Goal: Task Accomplishment & Management: Use online tool/utility

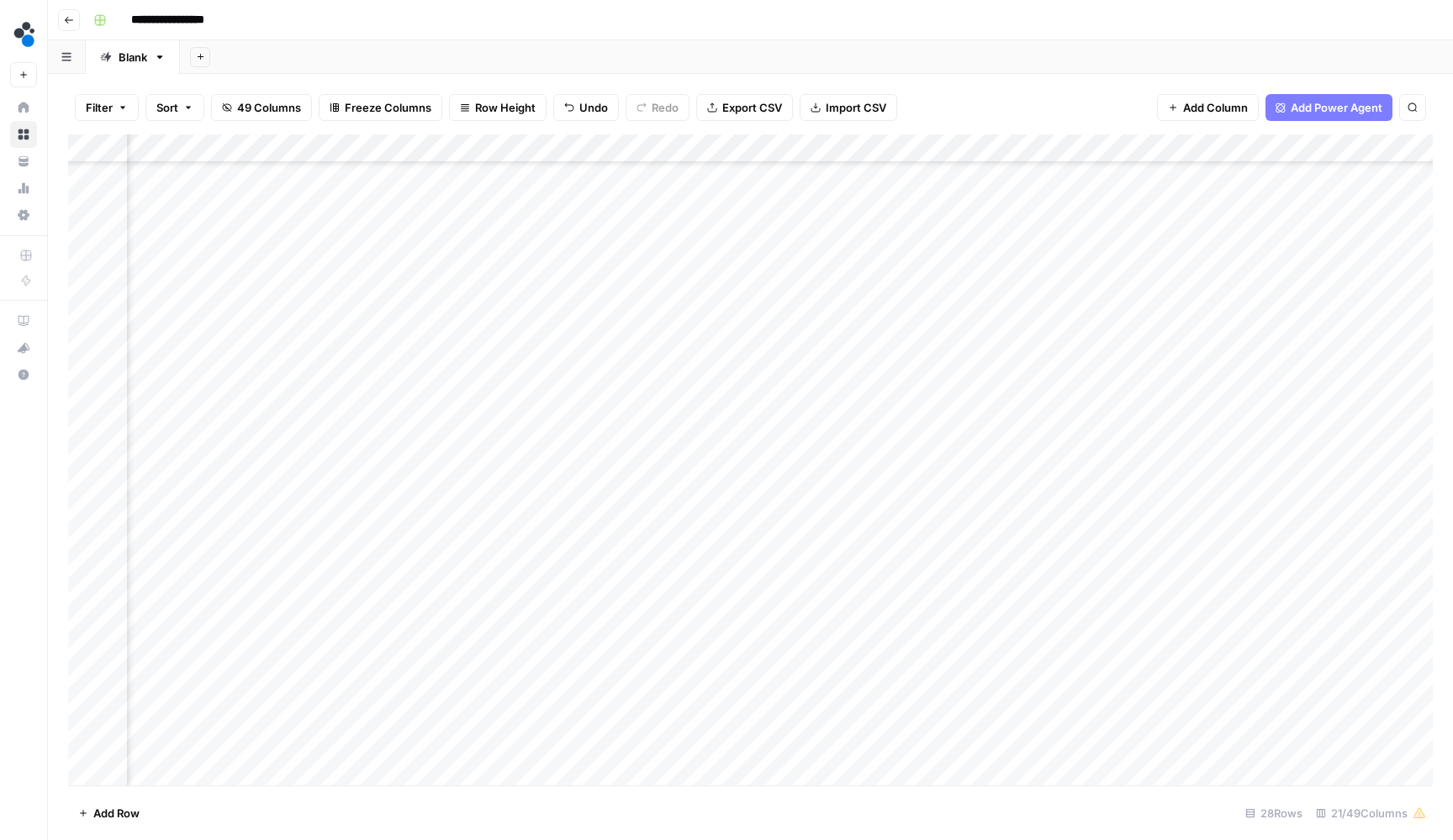
scroll to position [122, 587]
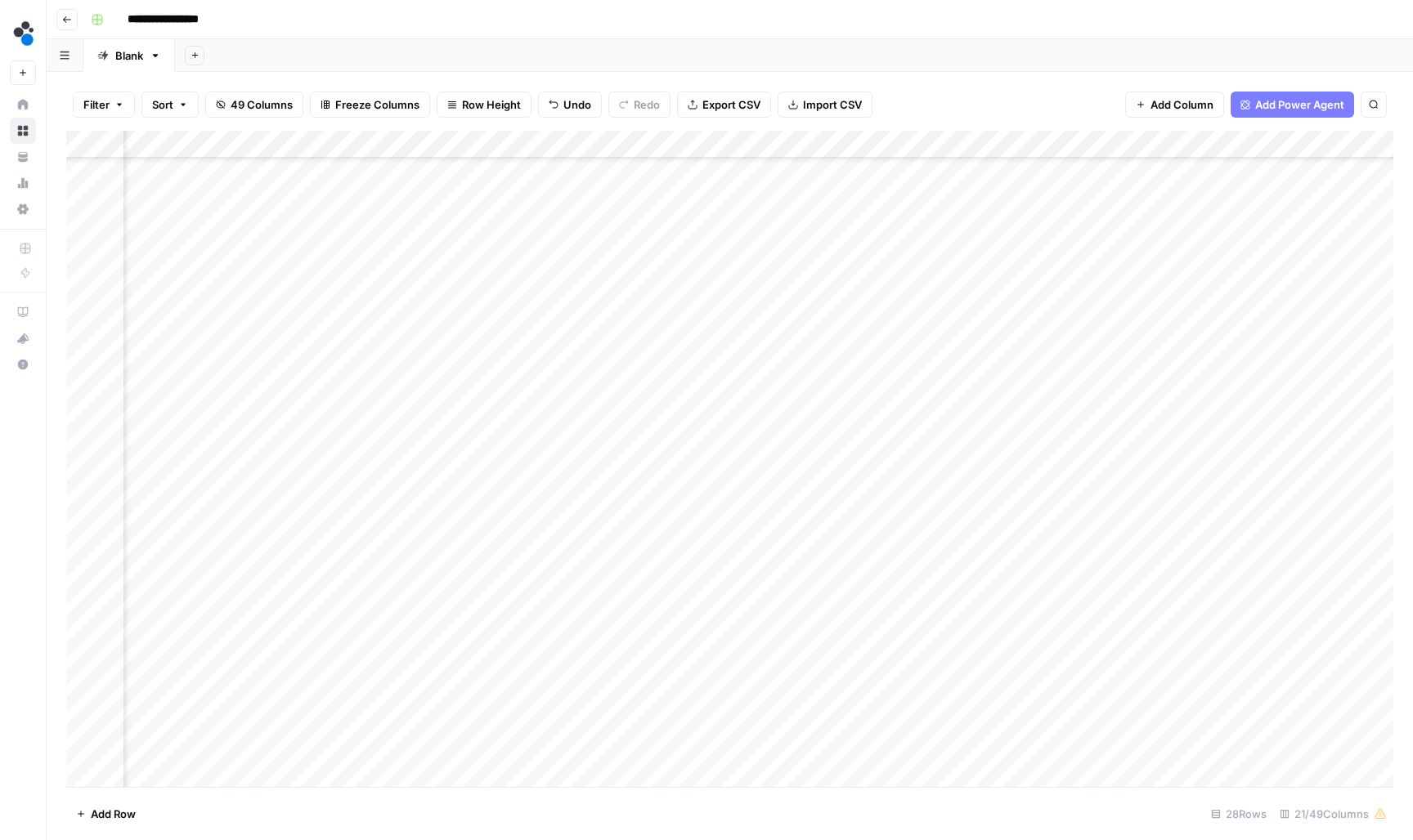
click at [487, 410] on div "Add Column" at bounding box center [730, 461] width 1327 height 659
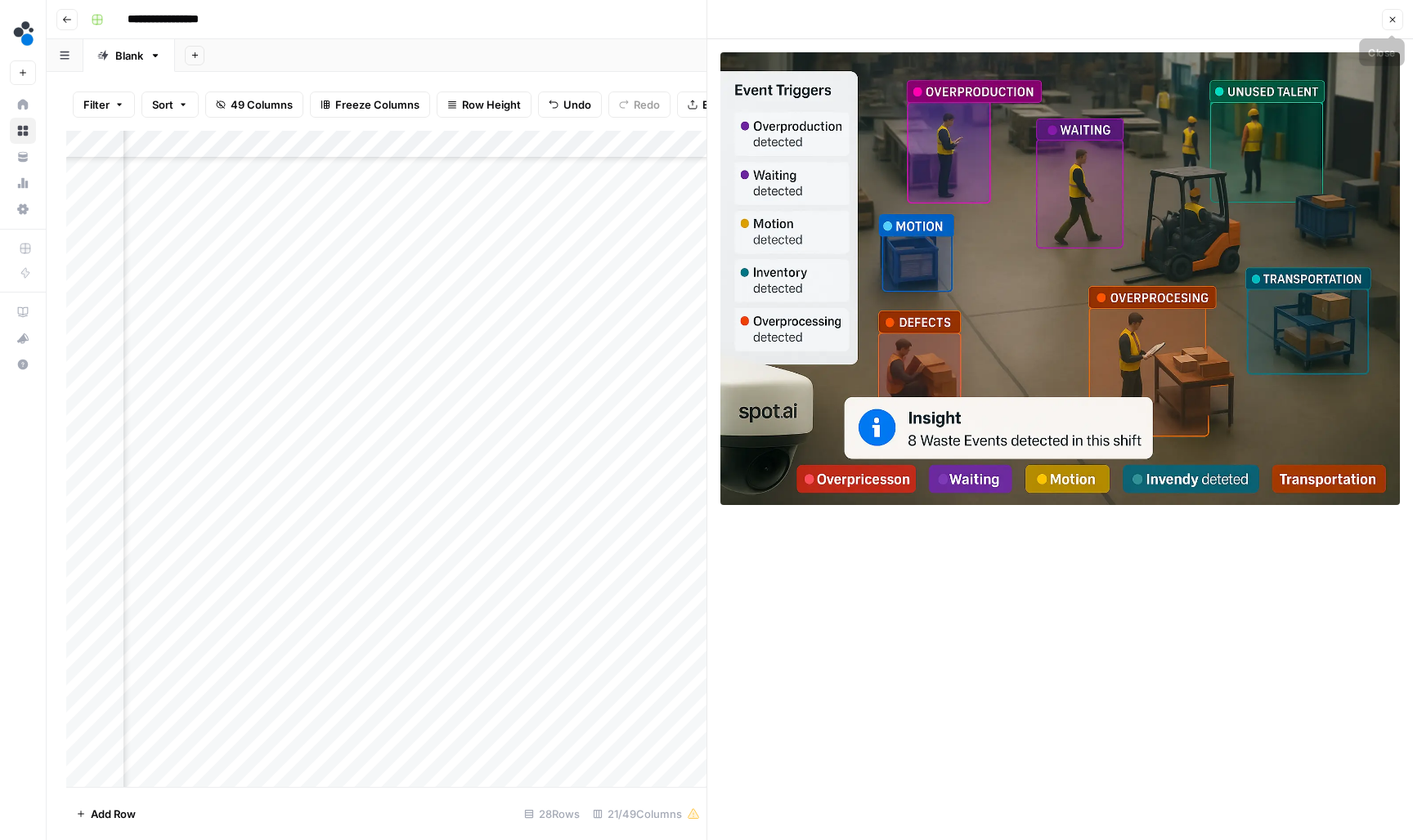
click at [1386, 12] on button "Close" at bounding box center [1392, 19] width 21 height 21
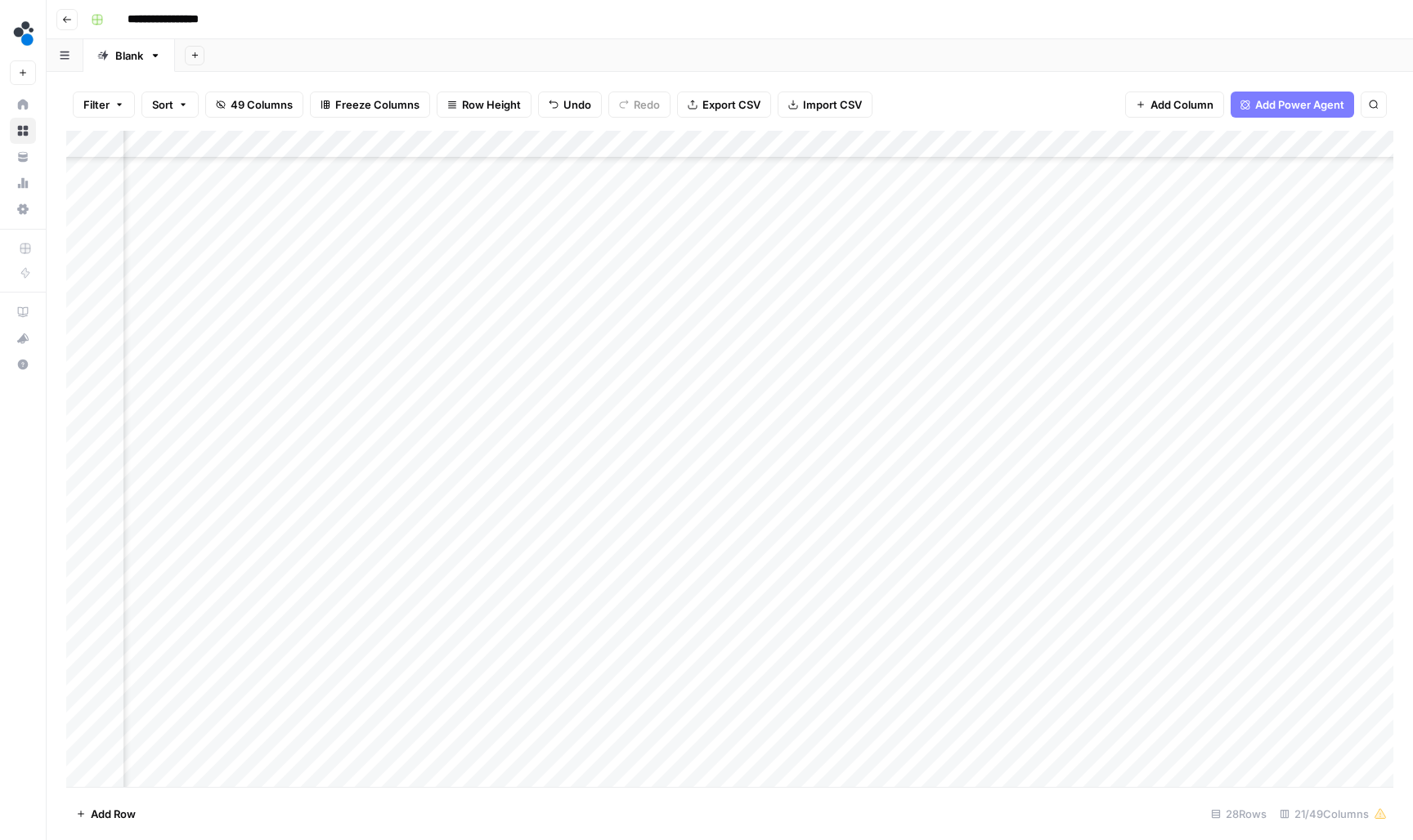
click at [993, 404] on div "Add Column" at bounding box center [730, 461] width 1327 height 659
click at [492, 409] on div "Add Column" at bounding box center [730, 461] width 1327 height 659
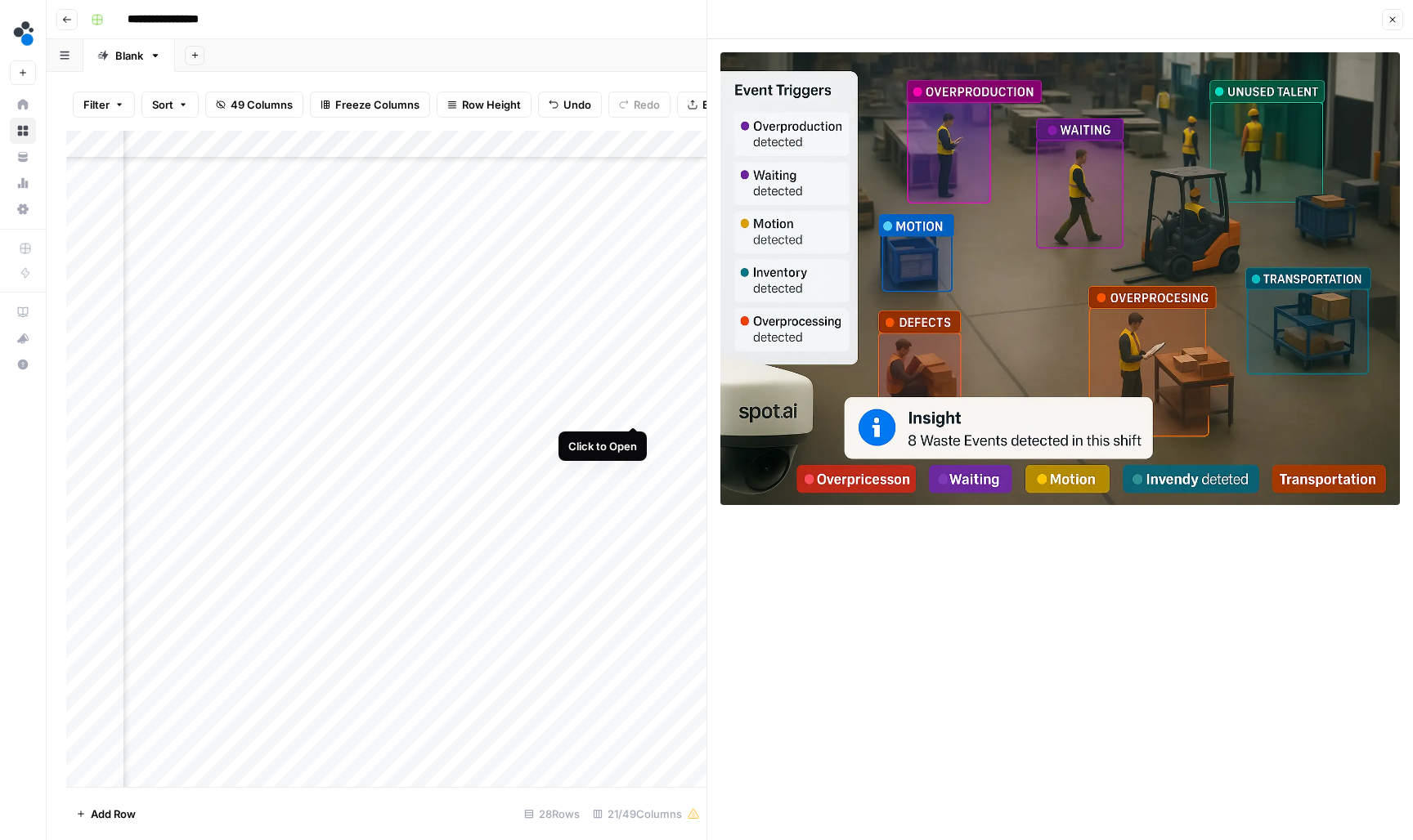
click at [637, 405] on div "Add Column" at bounding box center [386, 461] width 640 height 659
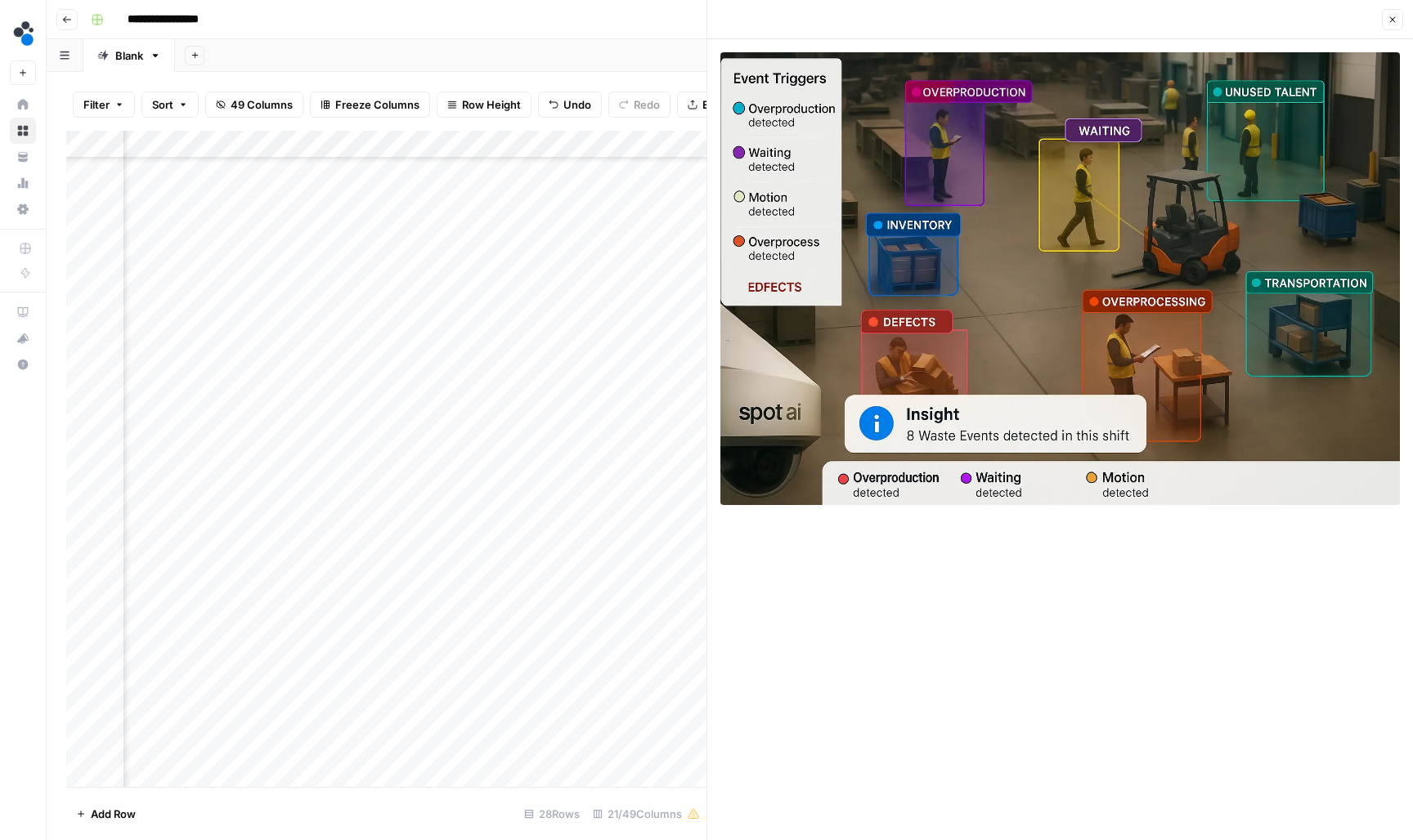
click at [685, 409] on div "Add Column" at bounding box center [386, 461] width 640 height 659
click at [1403, 26] on header "Close" at bounding box center [1060, 19] width 706 height 39
click at [1395, 23] on icon "button" at bounding box center [1392, 19] width 10 height 10
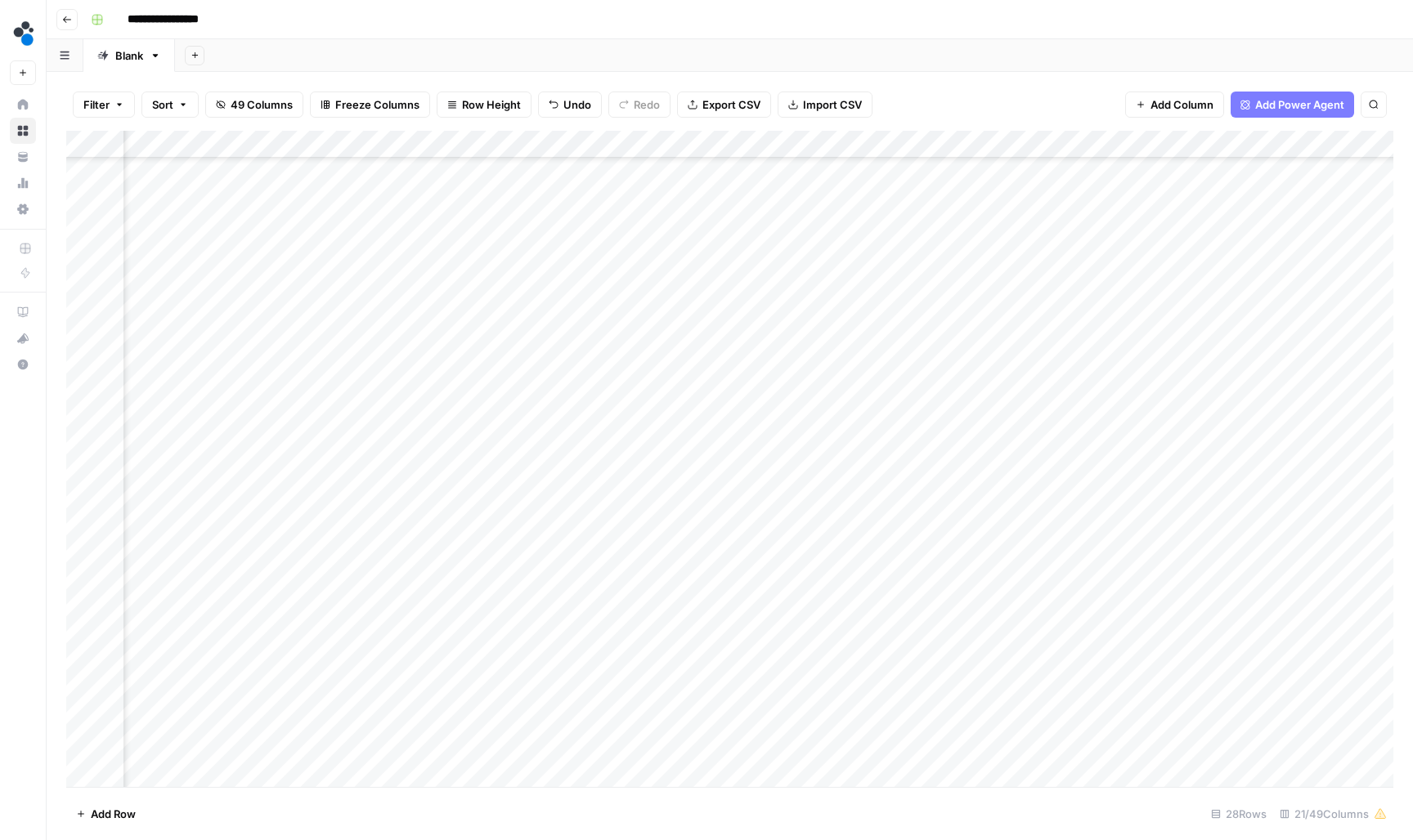
click at [781, 411] on div "Add Column" at bounding box center [730, 461] width 1327 height 659
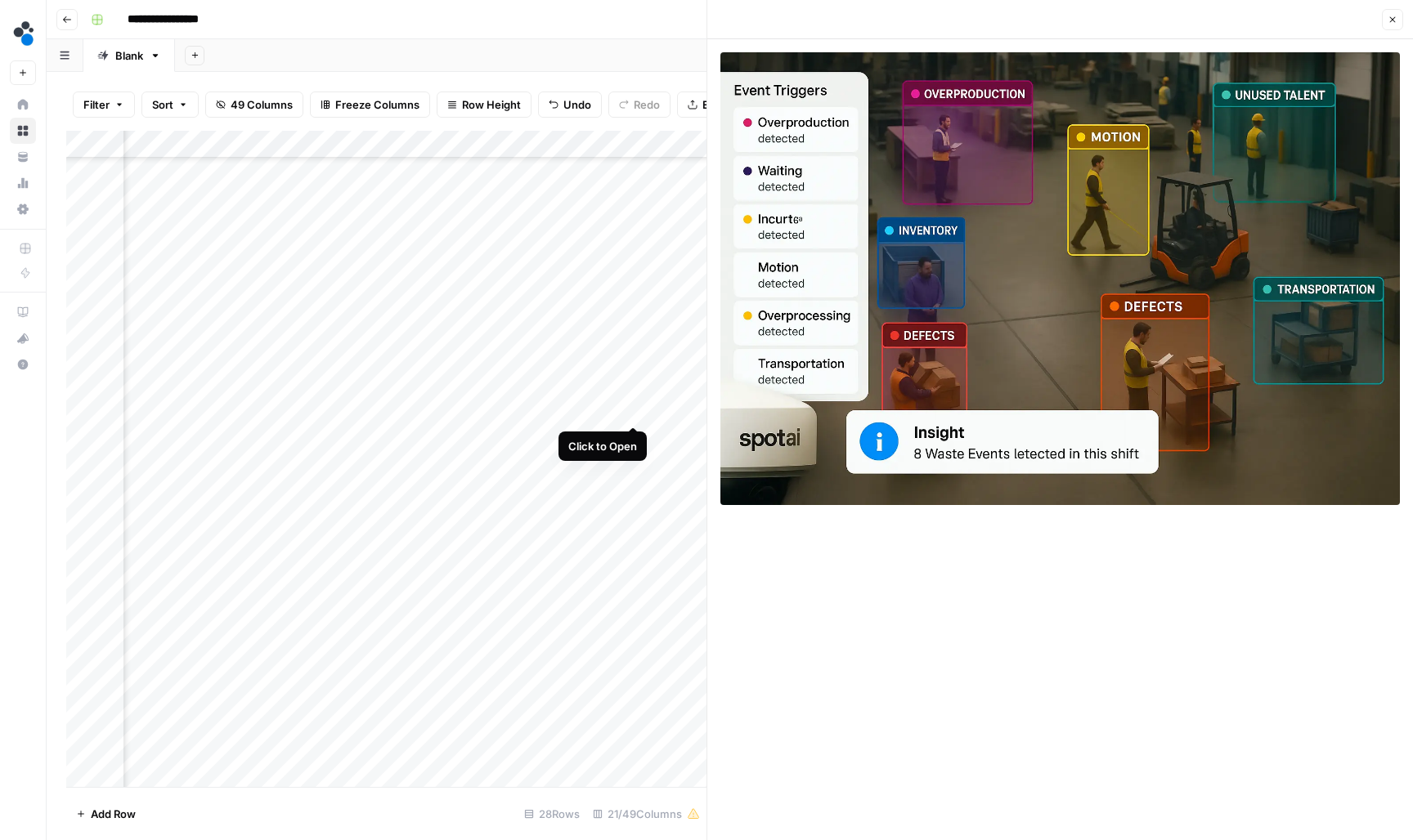
click at [638, 411] on div "Add Column" at bounding box center [386, 461] width 640 height 659
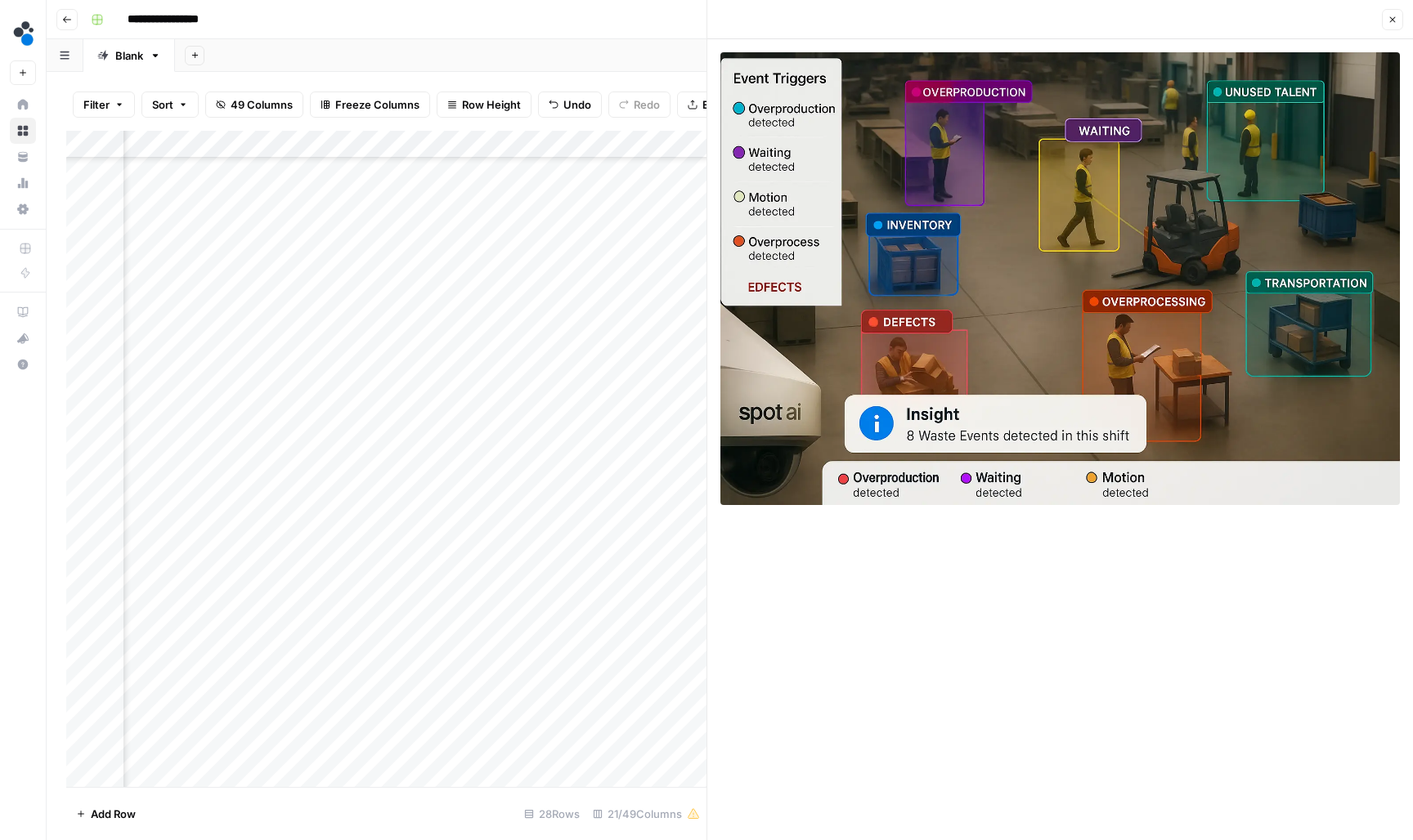
click at [485, 408] on div "Add Column" at bounding box center [386, 461] width 640 height 659
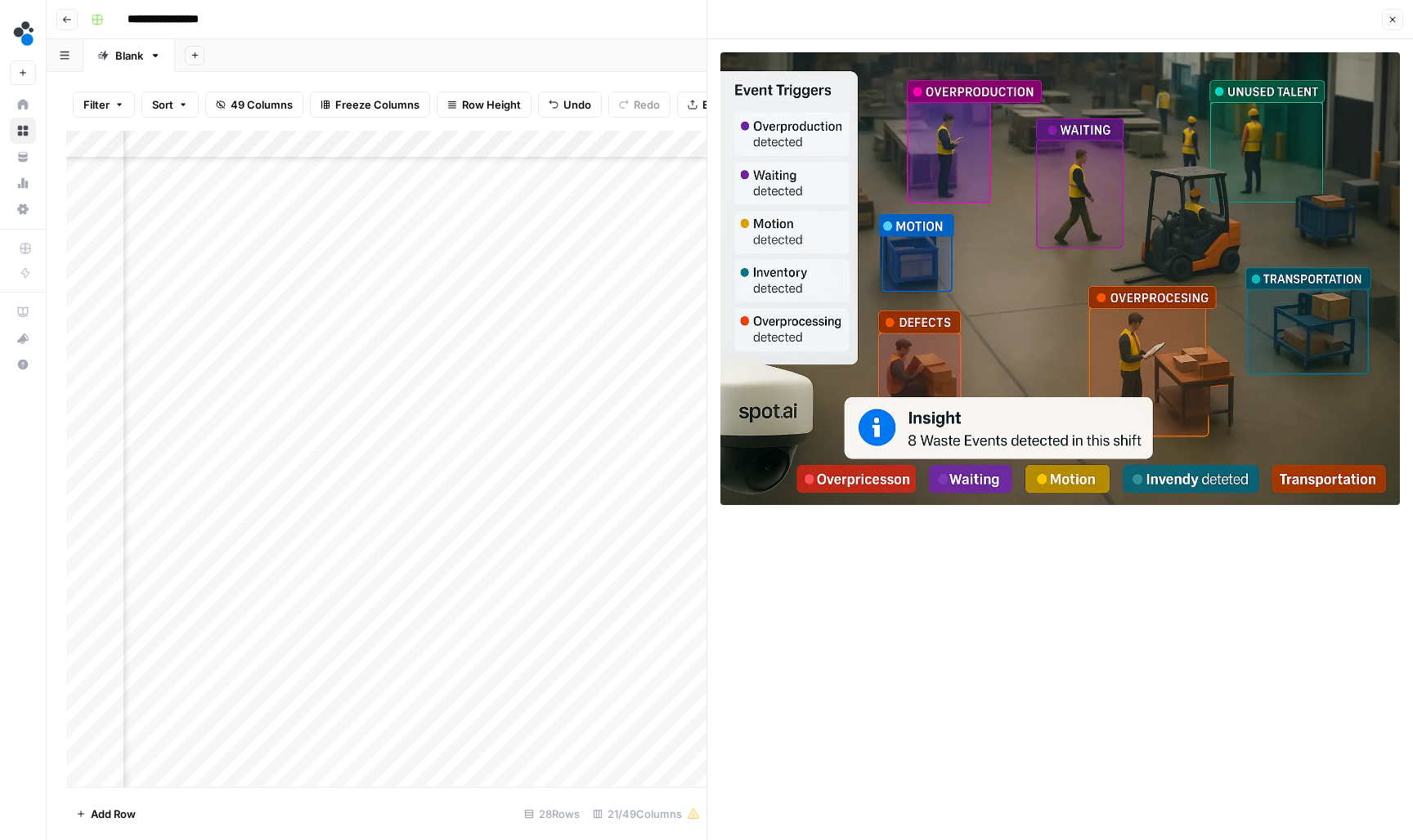
click at [333, 409] on div "Add Column" at bounding box center [386, 461] width 640 height 659
click at [1395, 16] on icon "button" at bounding box center [1392, 19] width 10 height 10
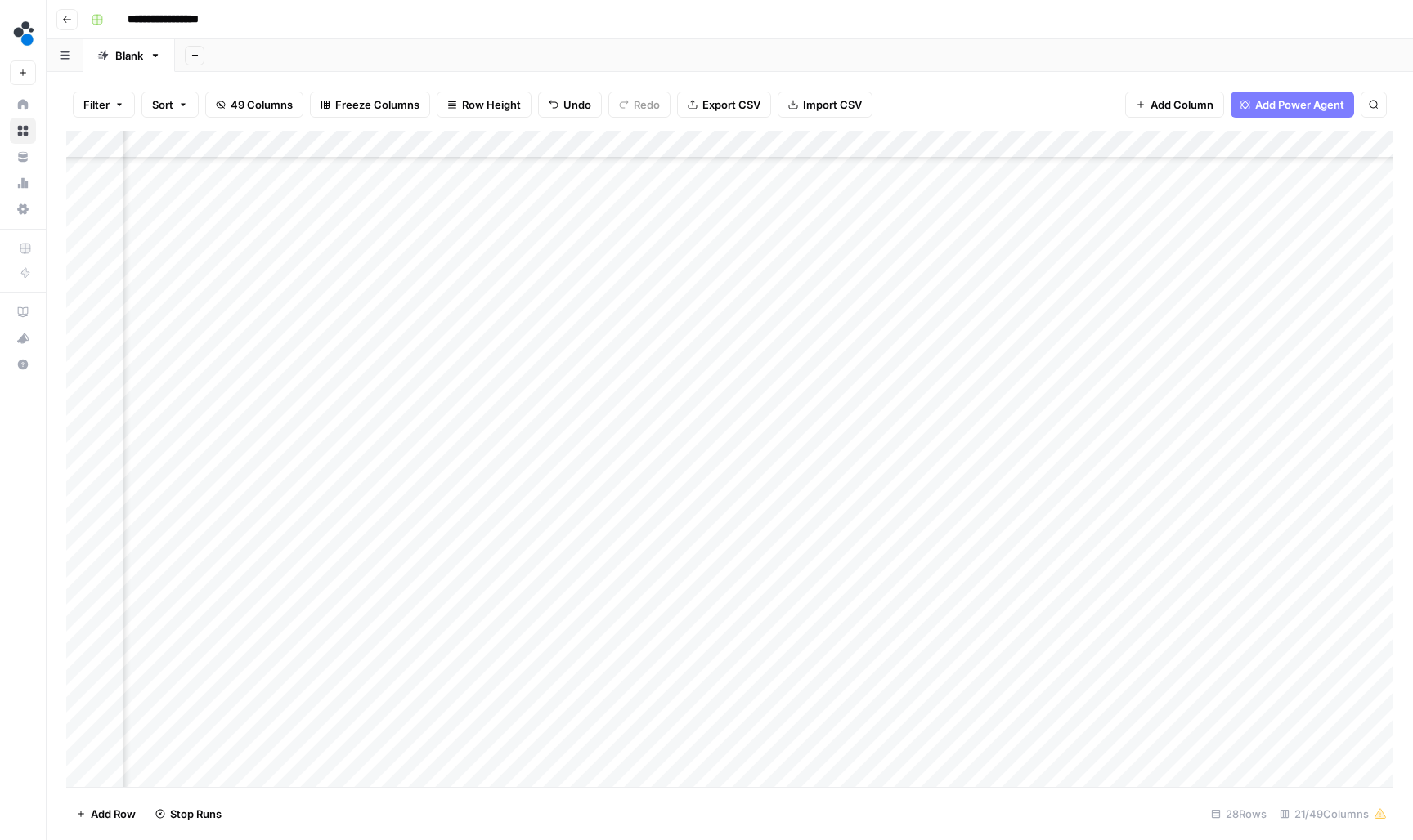
click at [489, 463] on div "Add Column" at bounding box center [730, 461] width 1327 height 659
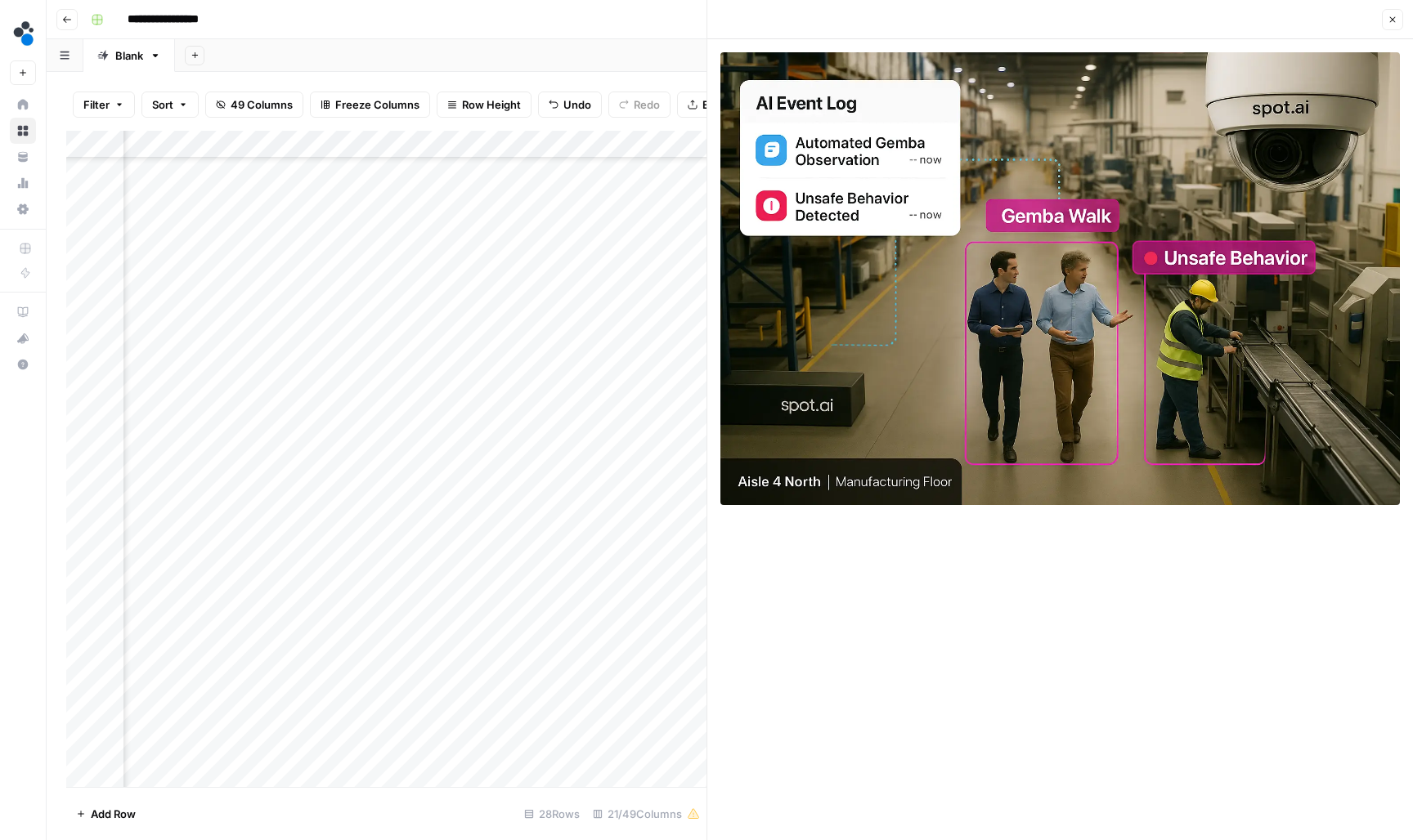
click at [638, 463] on div "Add Column" at bounding box center [386, 461] width 640 height 659
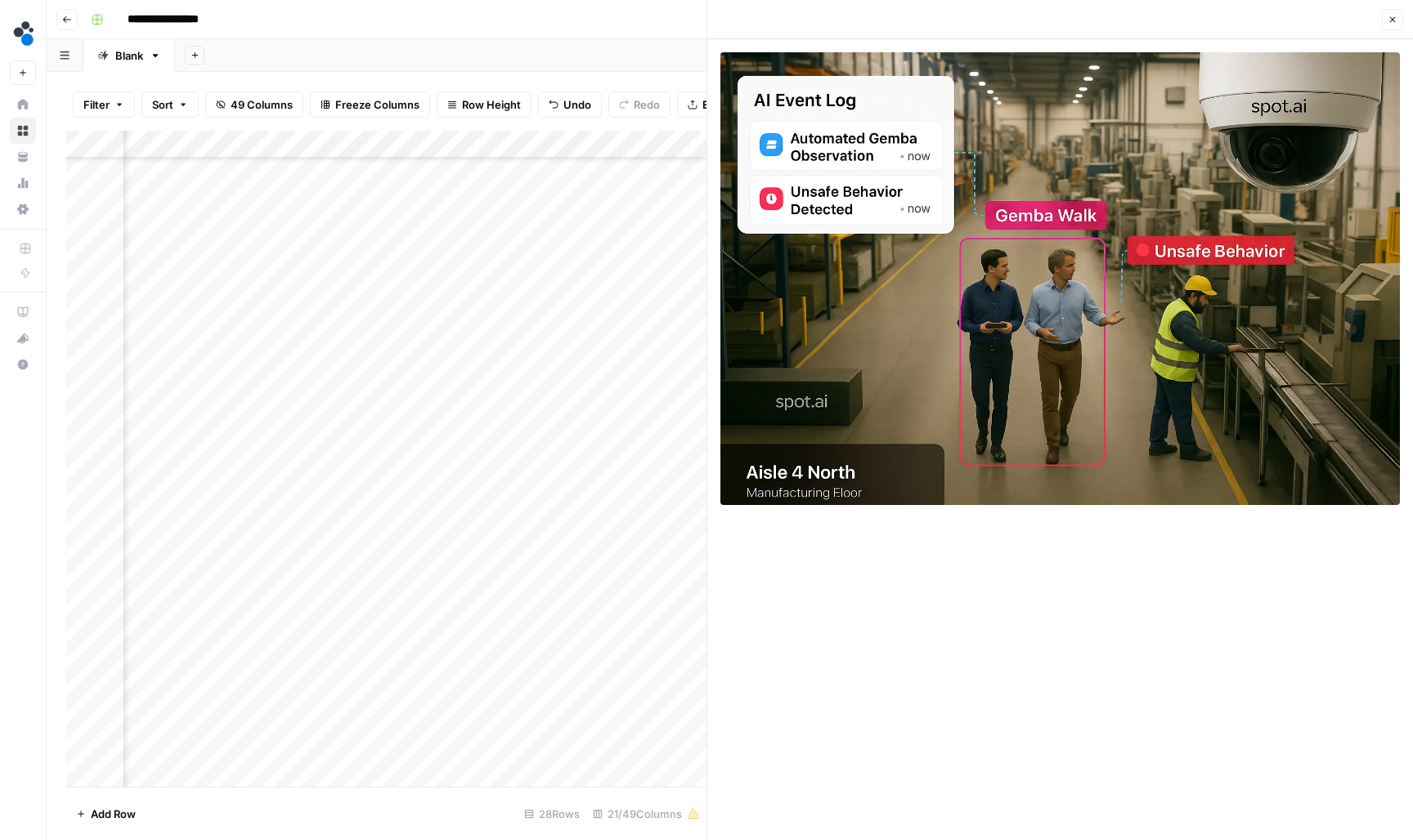
click at [1403, 25] on header "Close" at bounding box center [1060, 19] width 706 height 39
click at [1400, 25] on button "Close" at bounding box center [1392, 19] width 21 height 21
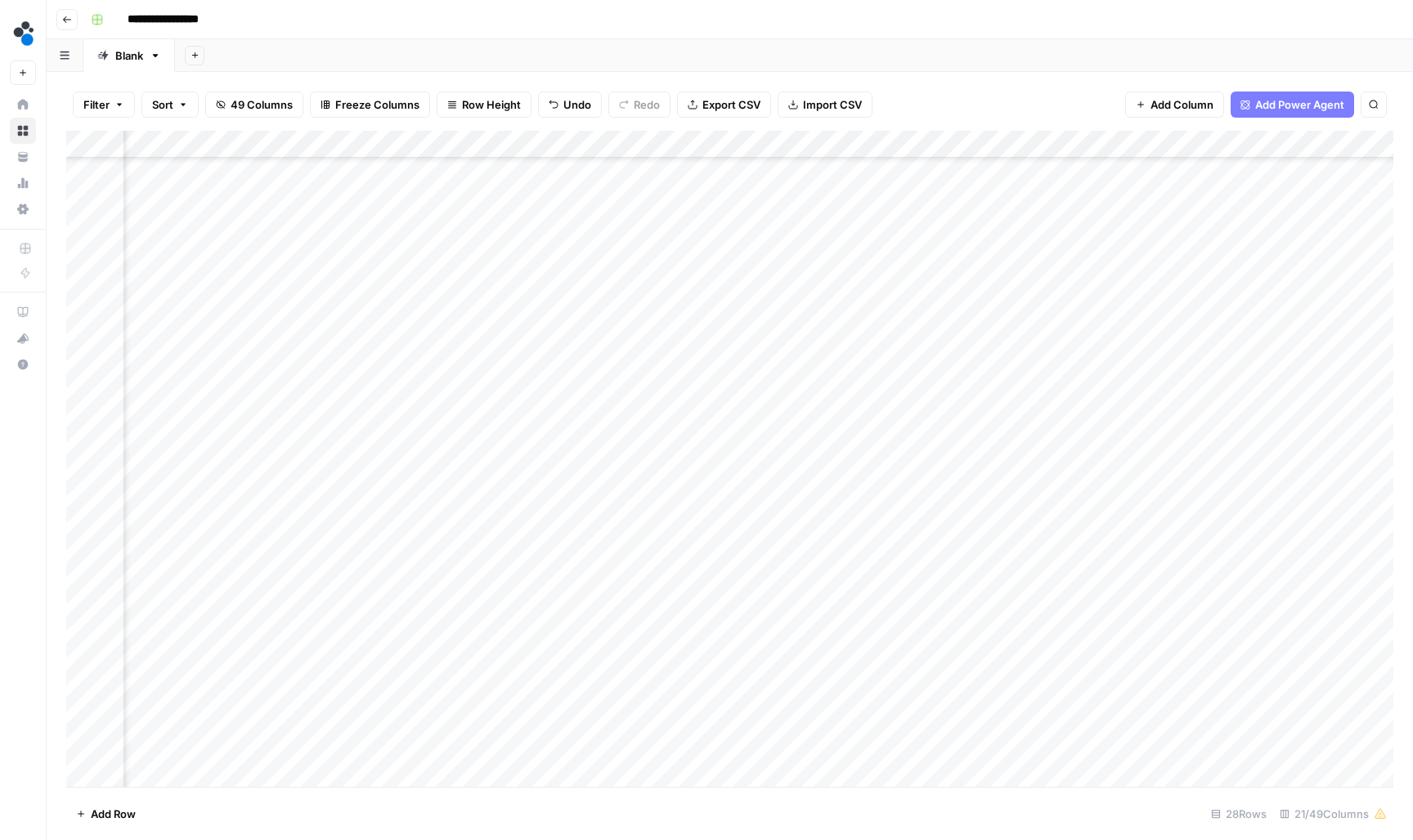
click at [782, 461] on div "Add Column" at bounding box center [730, 461] width 1327 height 659
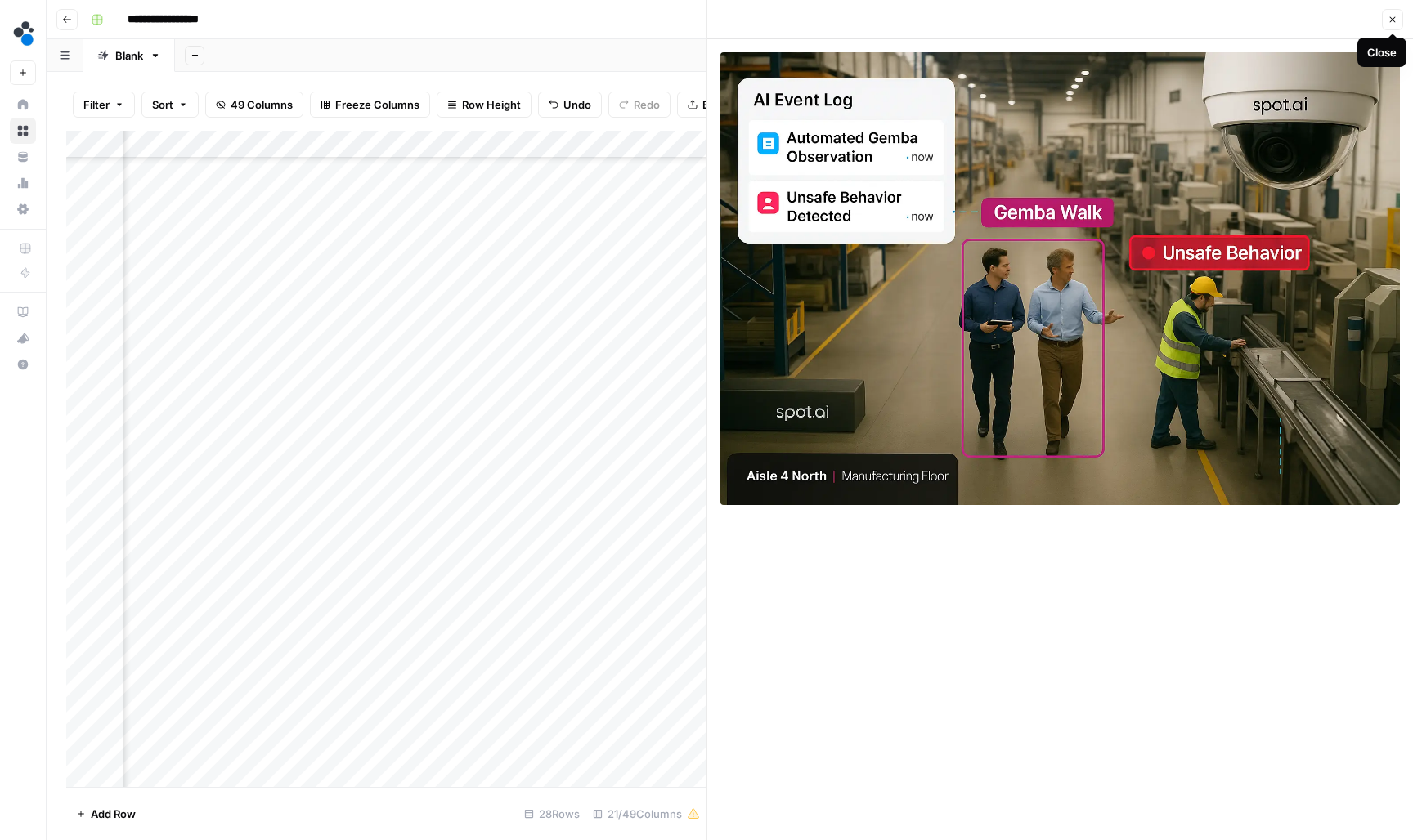
click at [1394, 23] on icon "button" at bounding box center [1392, 19] width 10 height 10
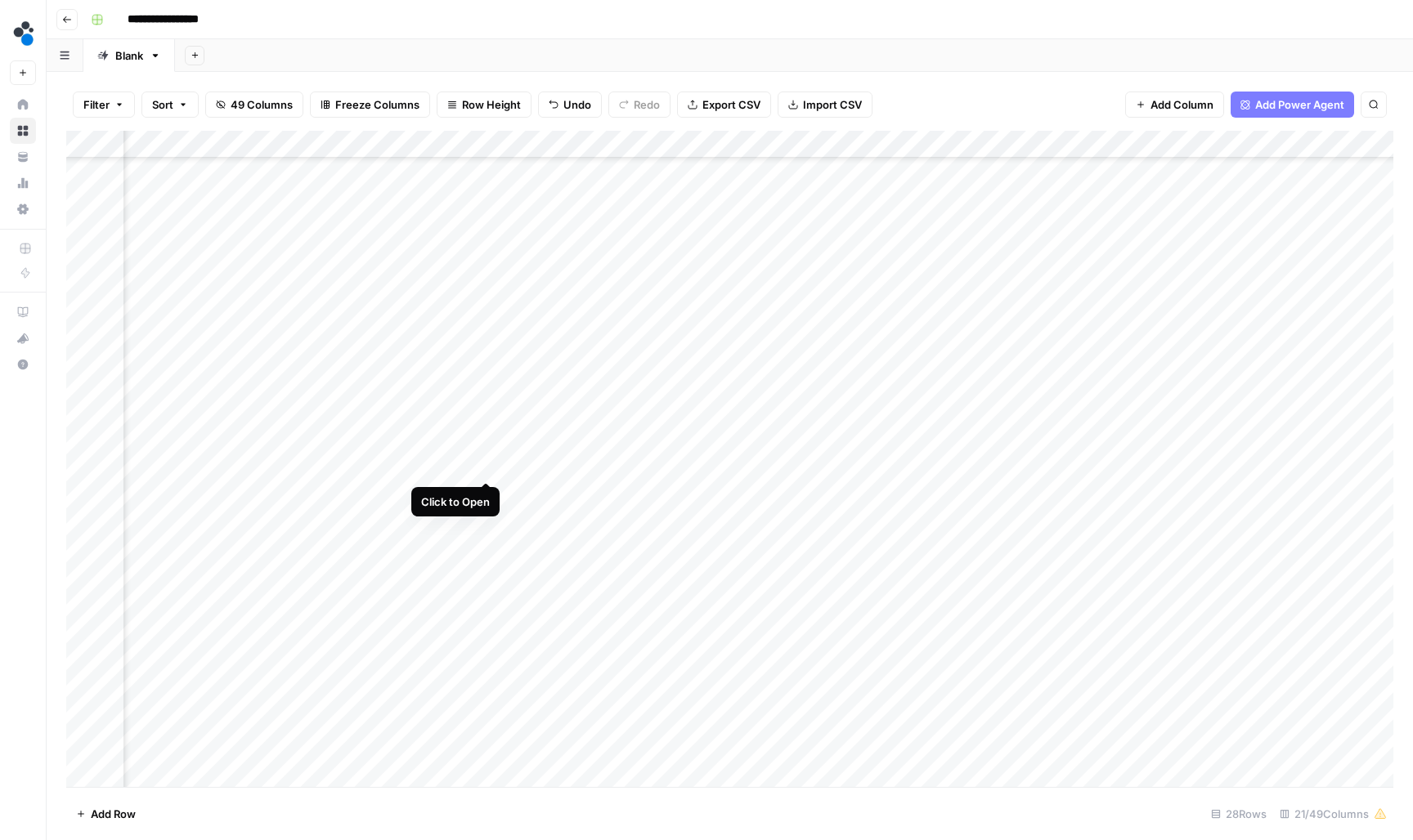
click at [483, 464] on div "Add Column" at bounding box center [730, 461] width 1327 height 659
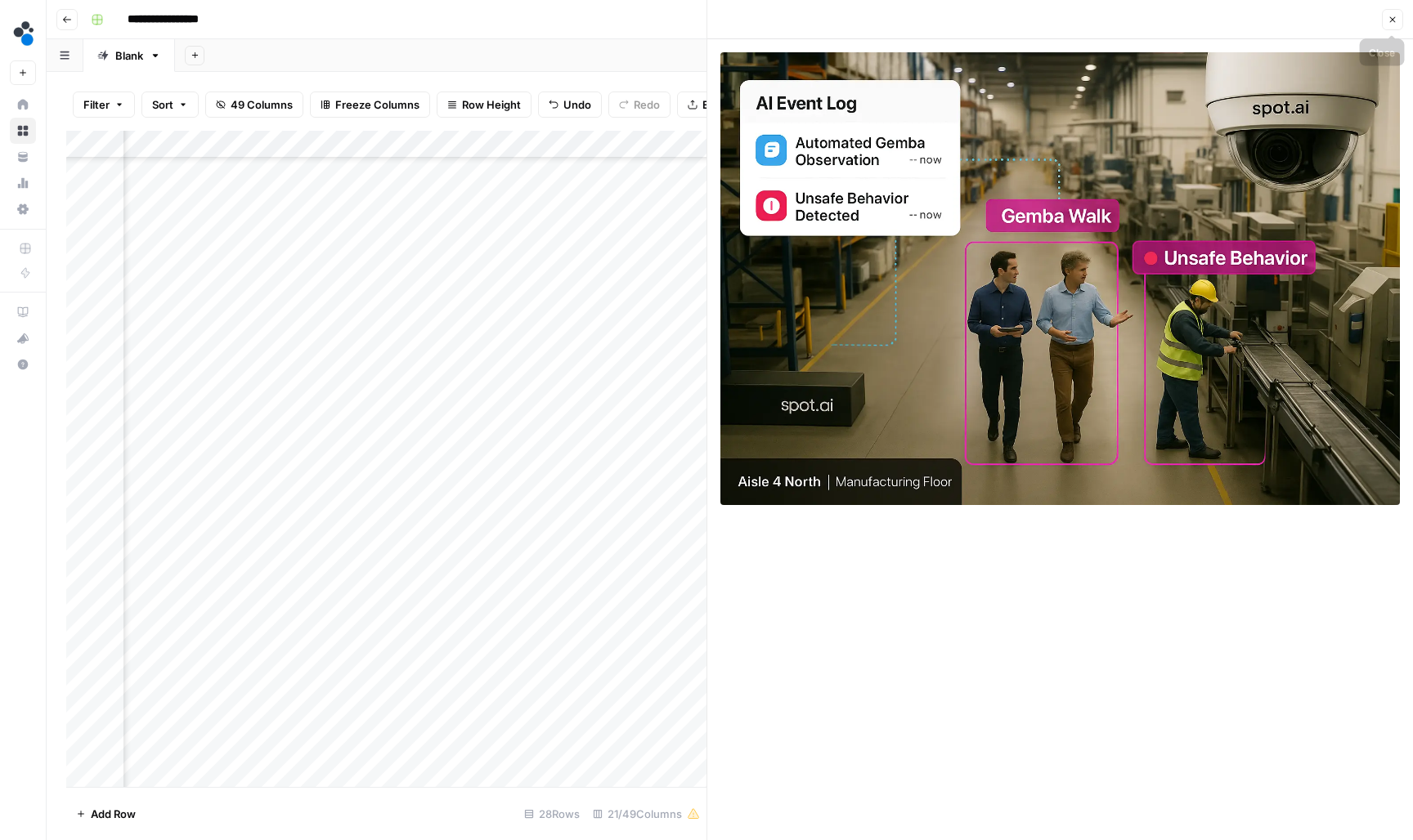
click at [1388, 18] on icon "button" at bounding box center [1392, 19] width 10 height 10
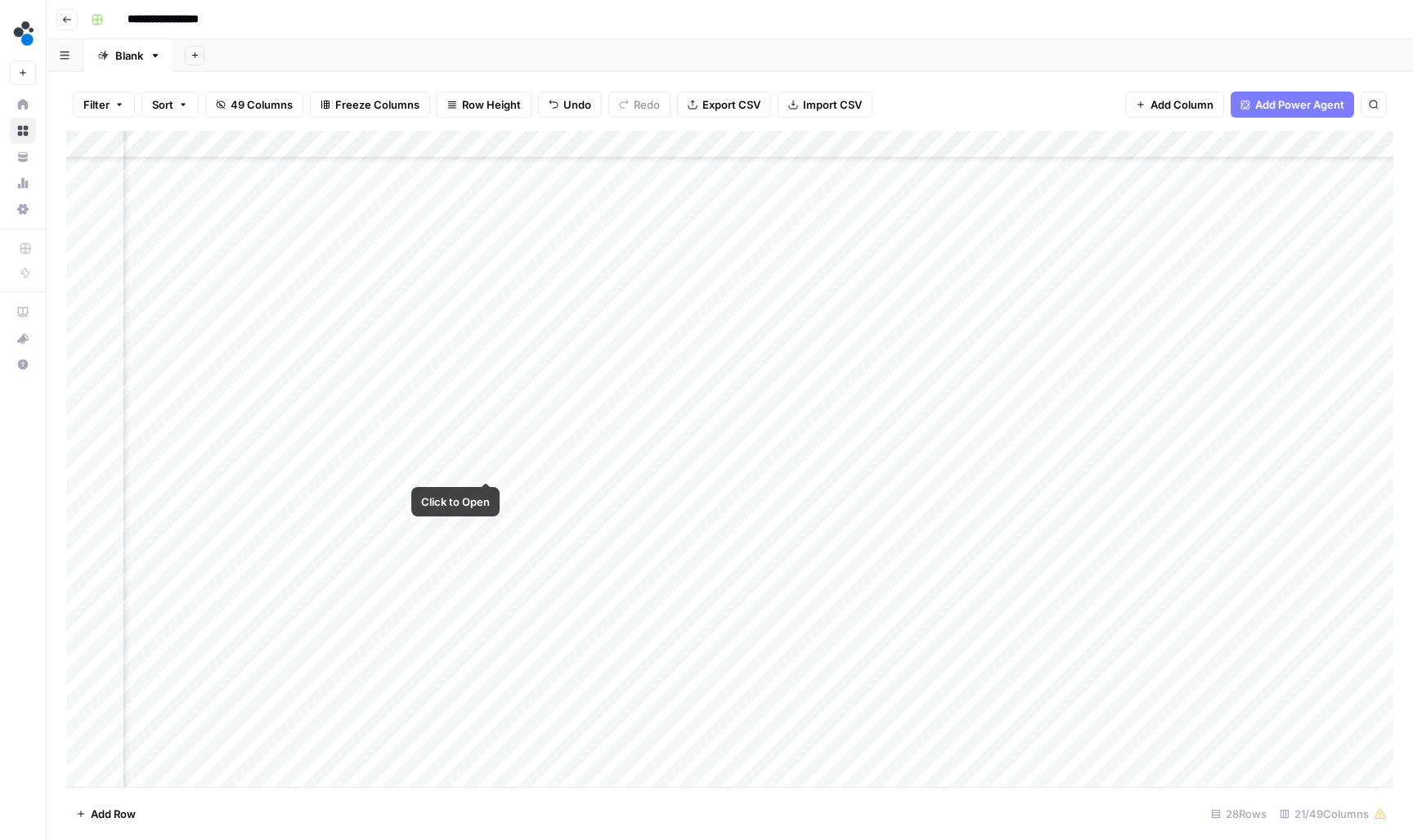
click at [475, 465] on div "Add Column" at bounding box center [730, 461] width 1327 height 659
click at [475, 465] on input "**********" at bounding box center [490, 469] width 261 height 19
click at [841, 463] on div "Add Column" at bounding box center [730, 461] width 1327 height 659
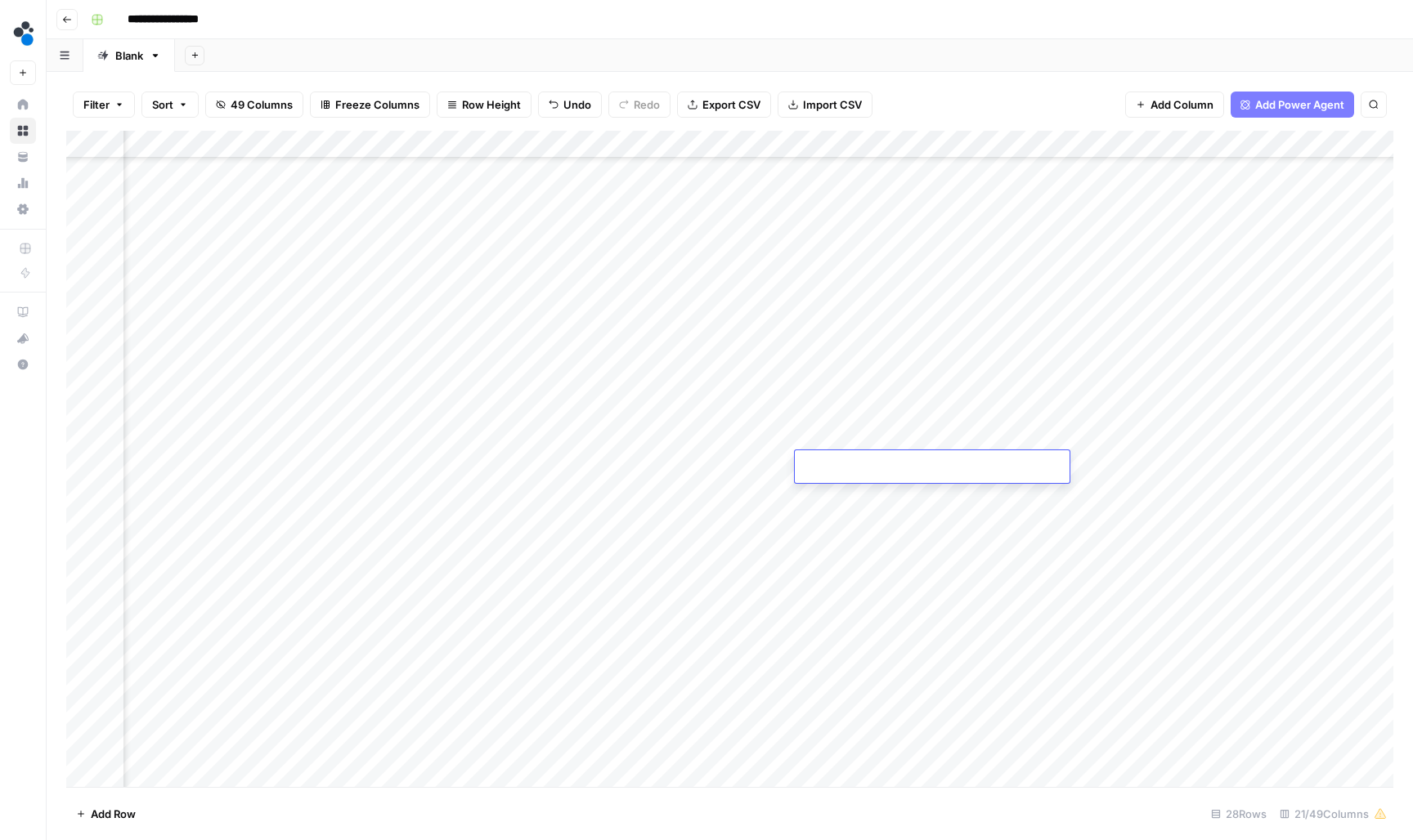
type input "**********"
click at [466, 519] on div "Add Column" at bounding box center [730, 461] width 1327 height 659
click at [489, 522] on div "Add Column" at bounding box center [730, 461] width 1327 height 659
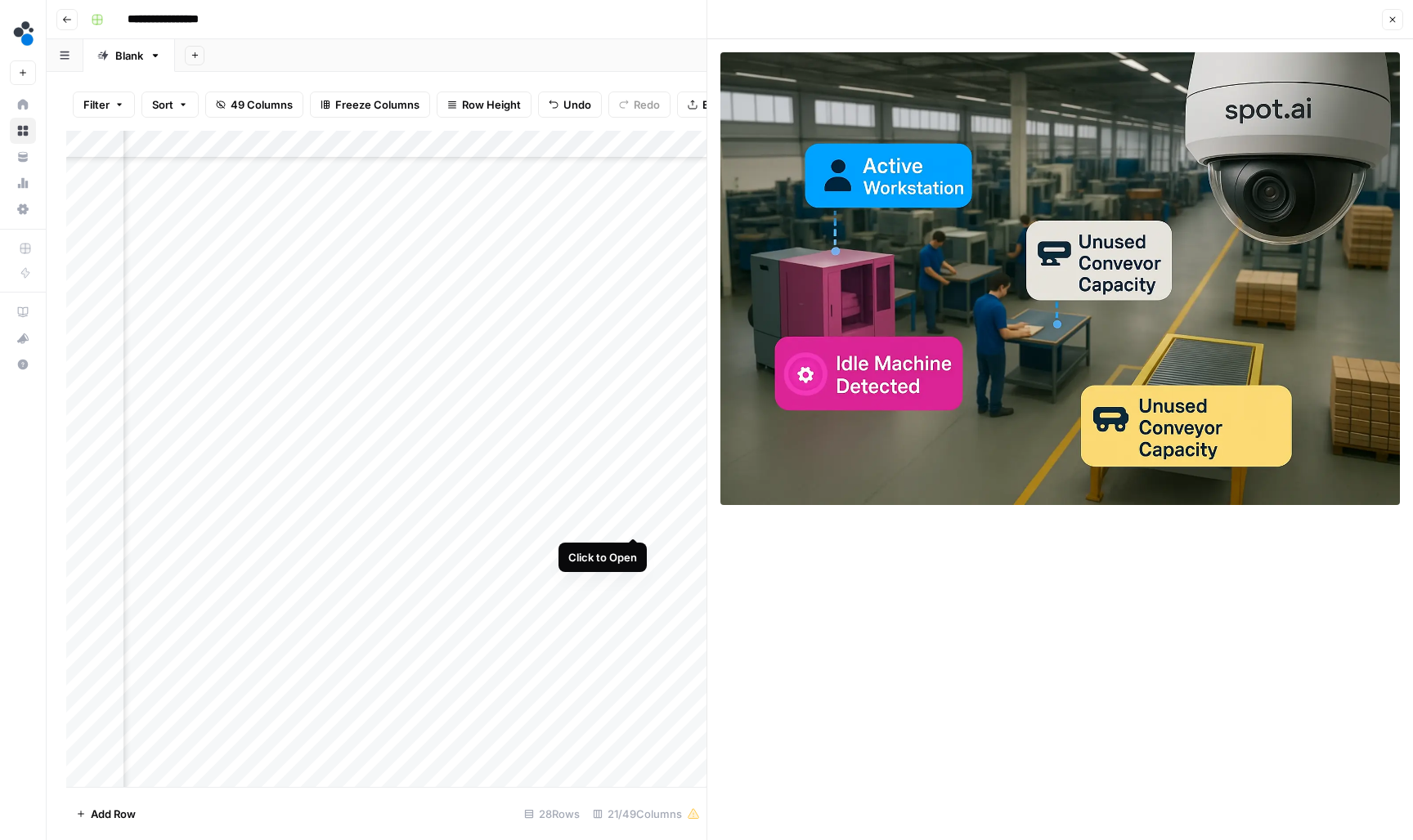
click at [633, 520] on div "Add Column" at bounding box center [386, 461] width 640 height 659
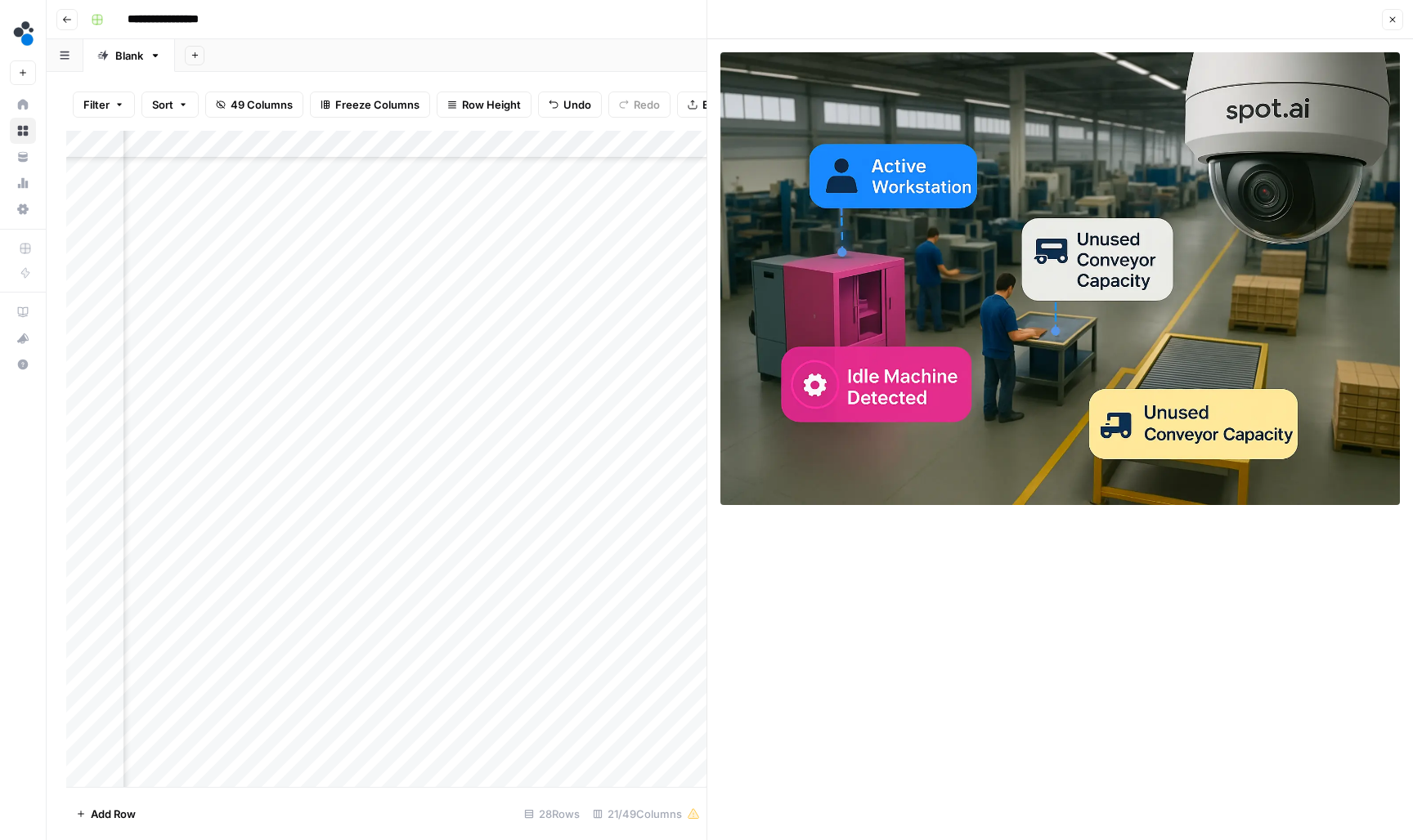
click at [1390, 19] on icon "button" at bounding box center [1392, 19] width 10 height 10
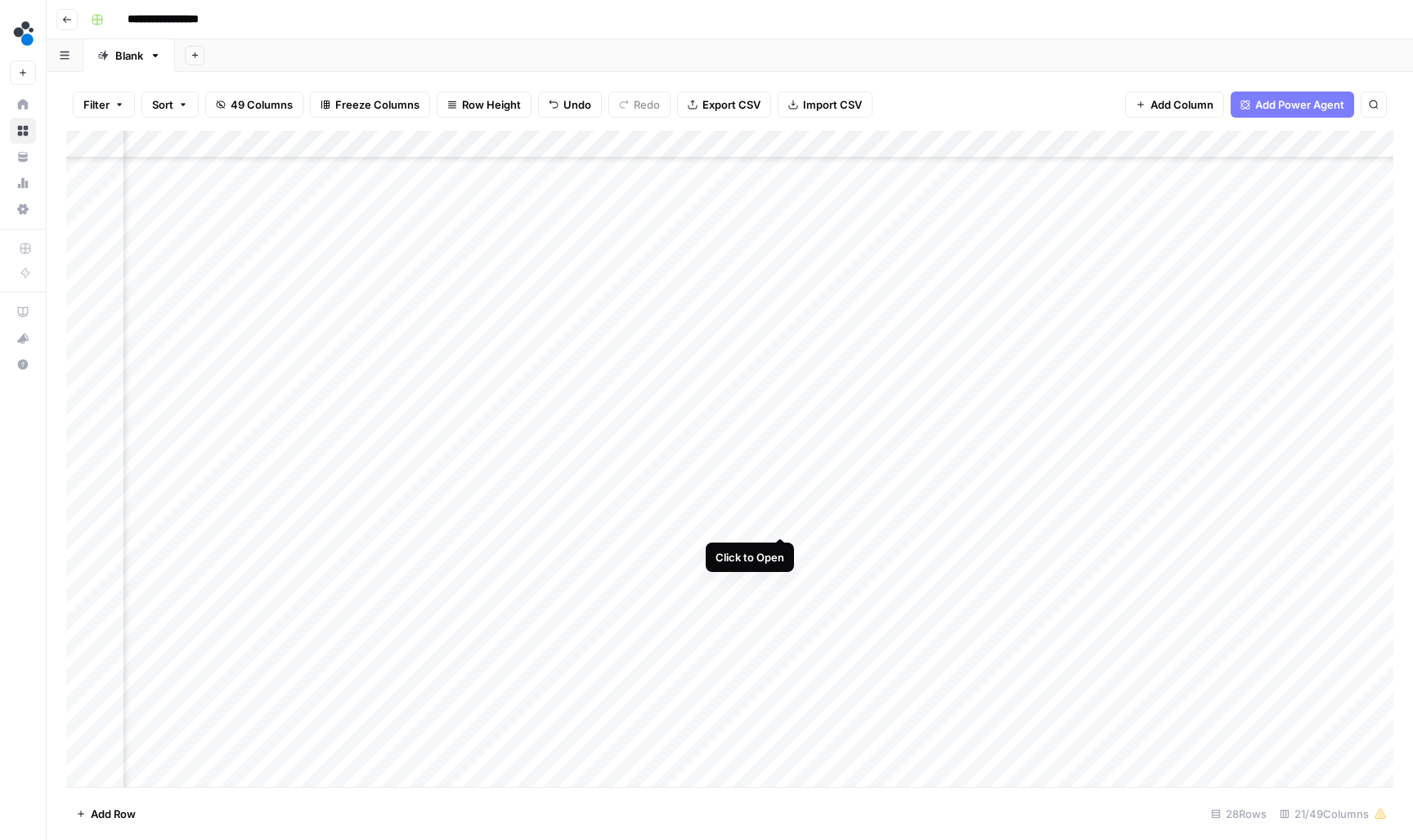
click at [779, 521] on div "Add Column" at bounding box center [730, 461] width 1327 height 659
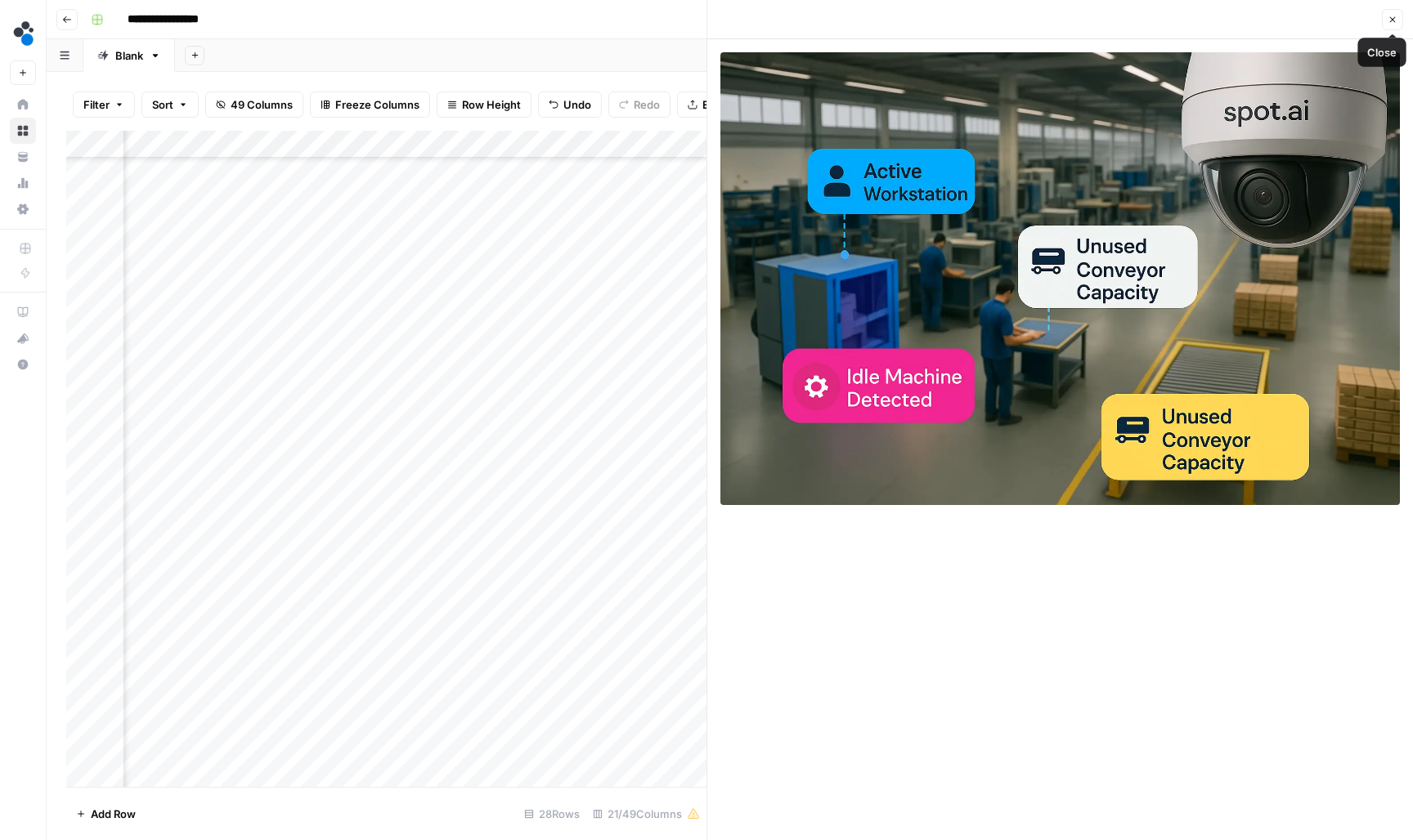
click at [1384, 25] on button "Close" at bounding box center [1392, 19] width 21 height 21
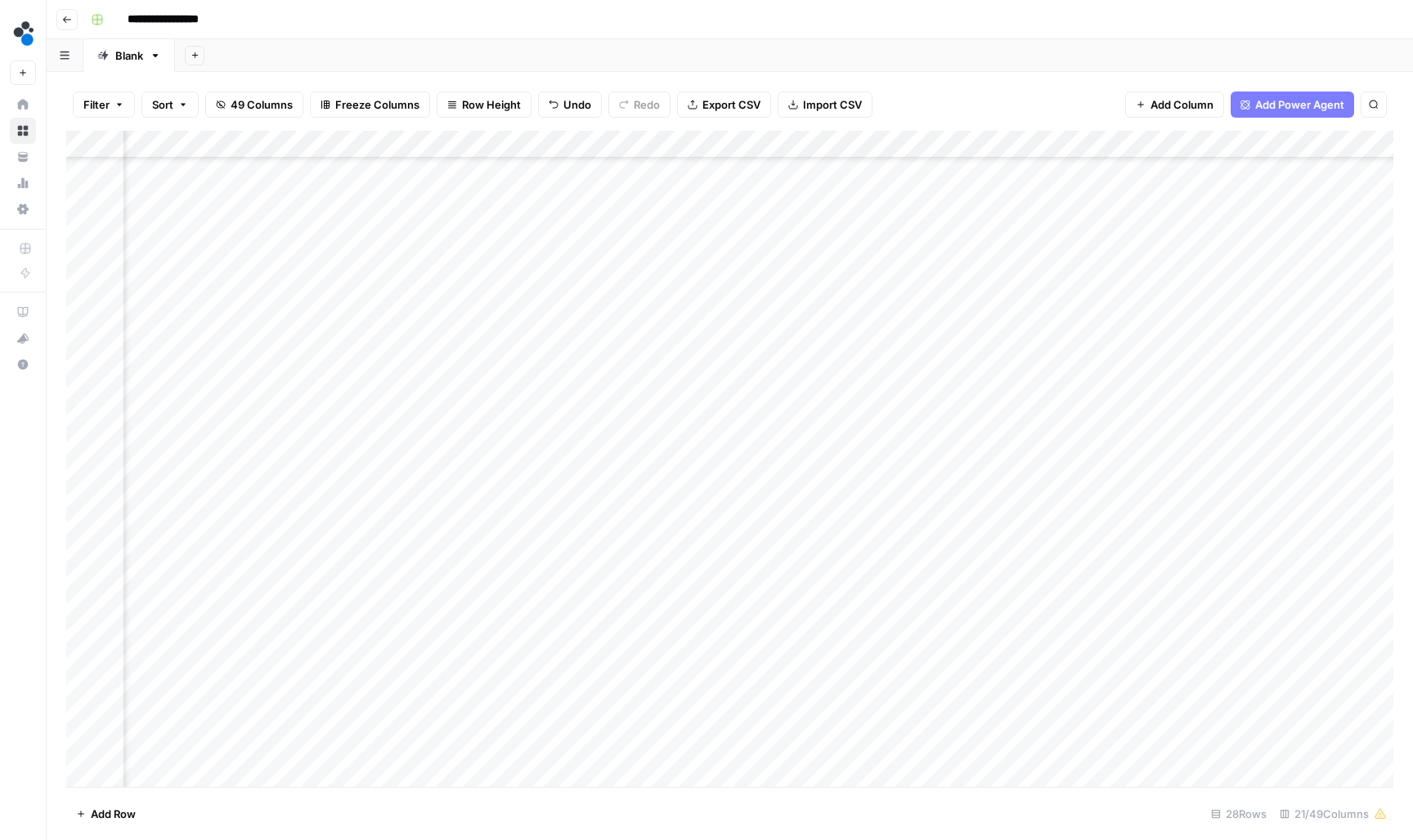
click at [478, 515] on div "Add Column" at bounding box center [730, 461] width 1327 height 659
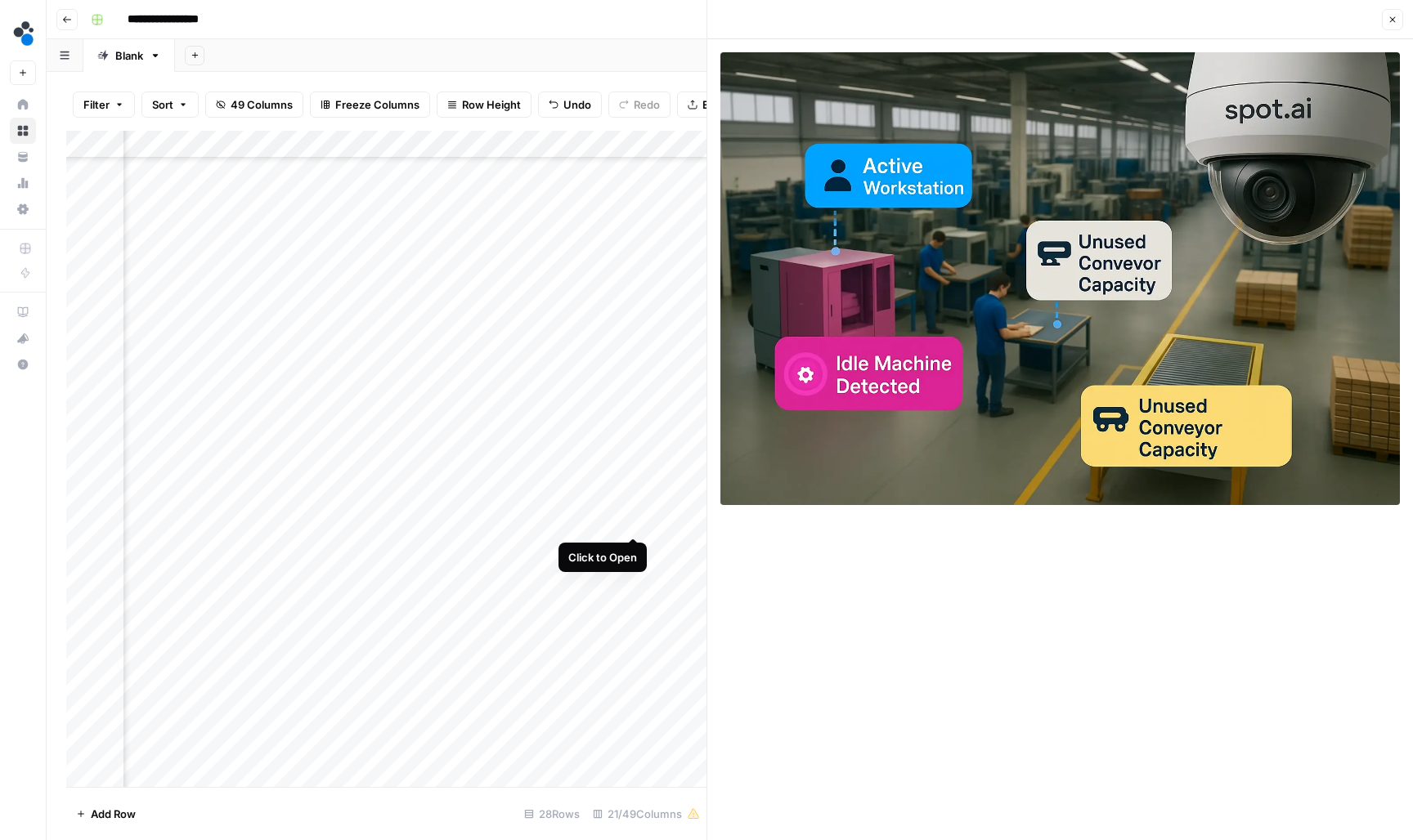
click at [638, 522] on div "Add Column" at bounding box center [386, 461] width 640 height 659
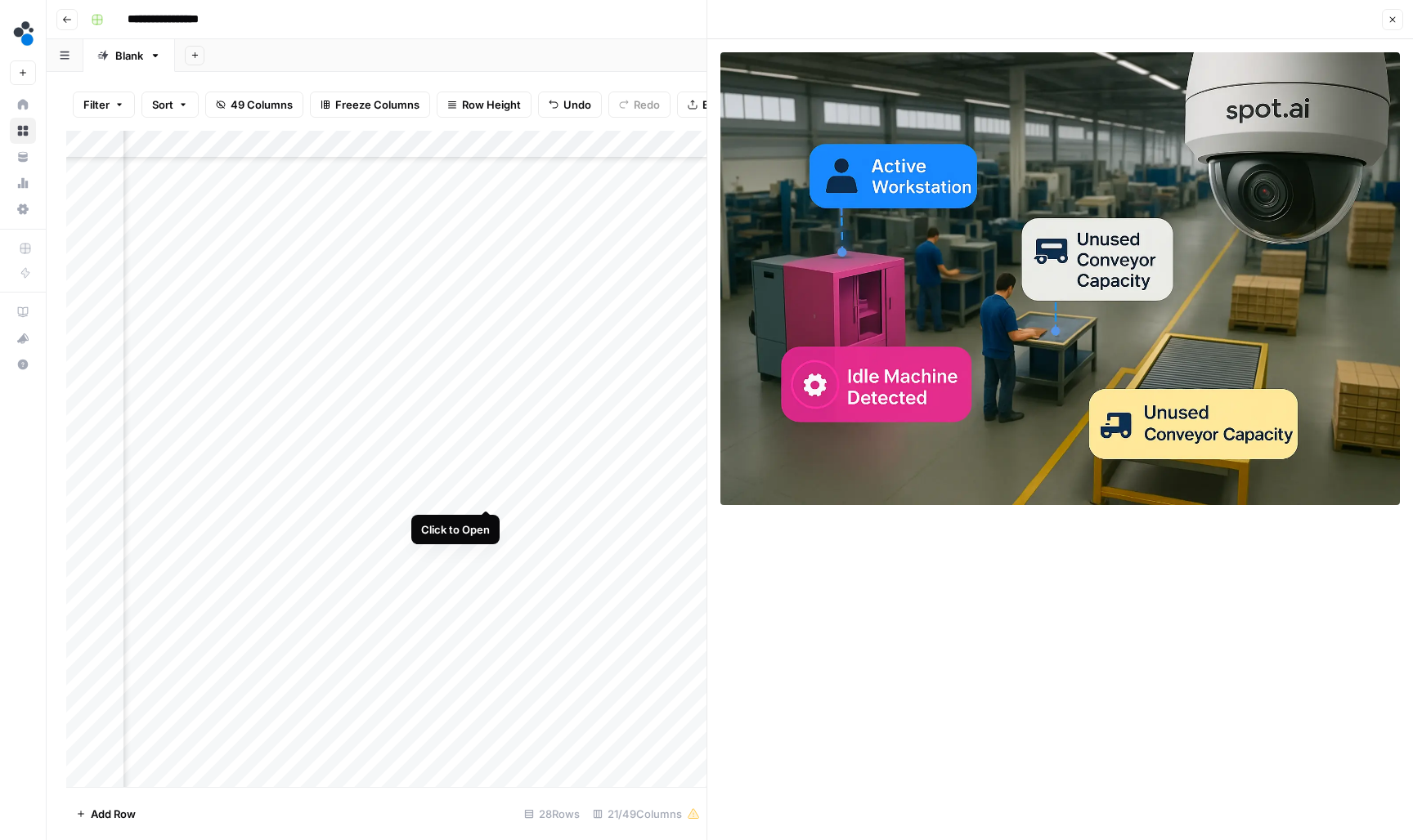
click at [489, 490] on div "Add Column" at bounding box center [386, 461] width 640 height 659
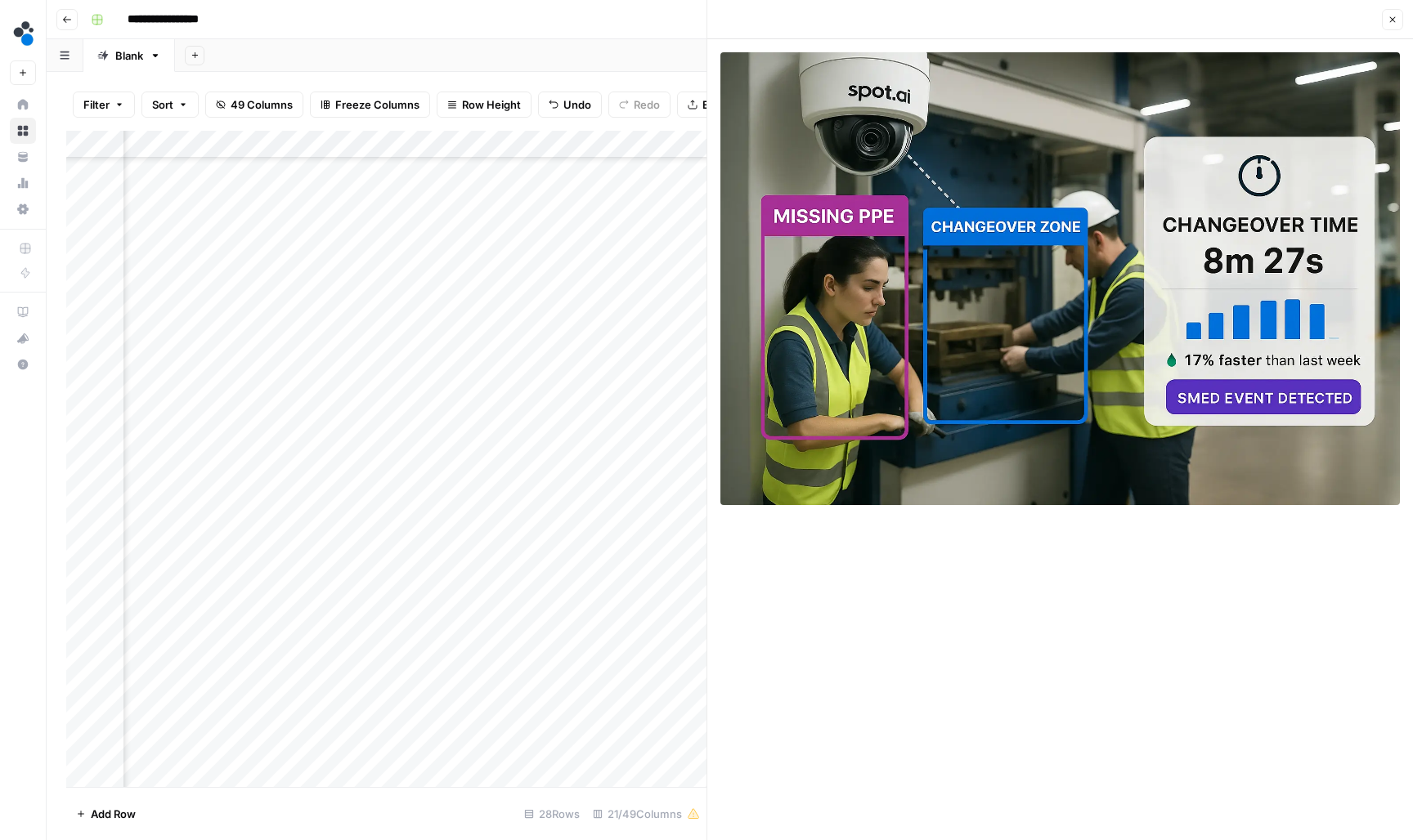
click at [1387, 20] on icon "button" at bounding box center [1392, 19] width 10 height 10
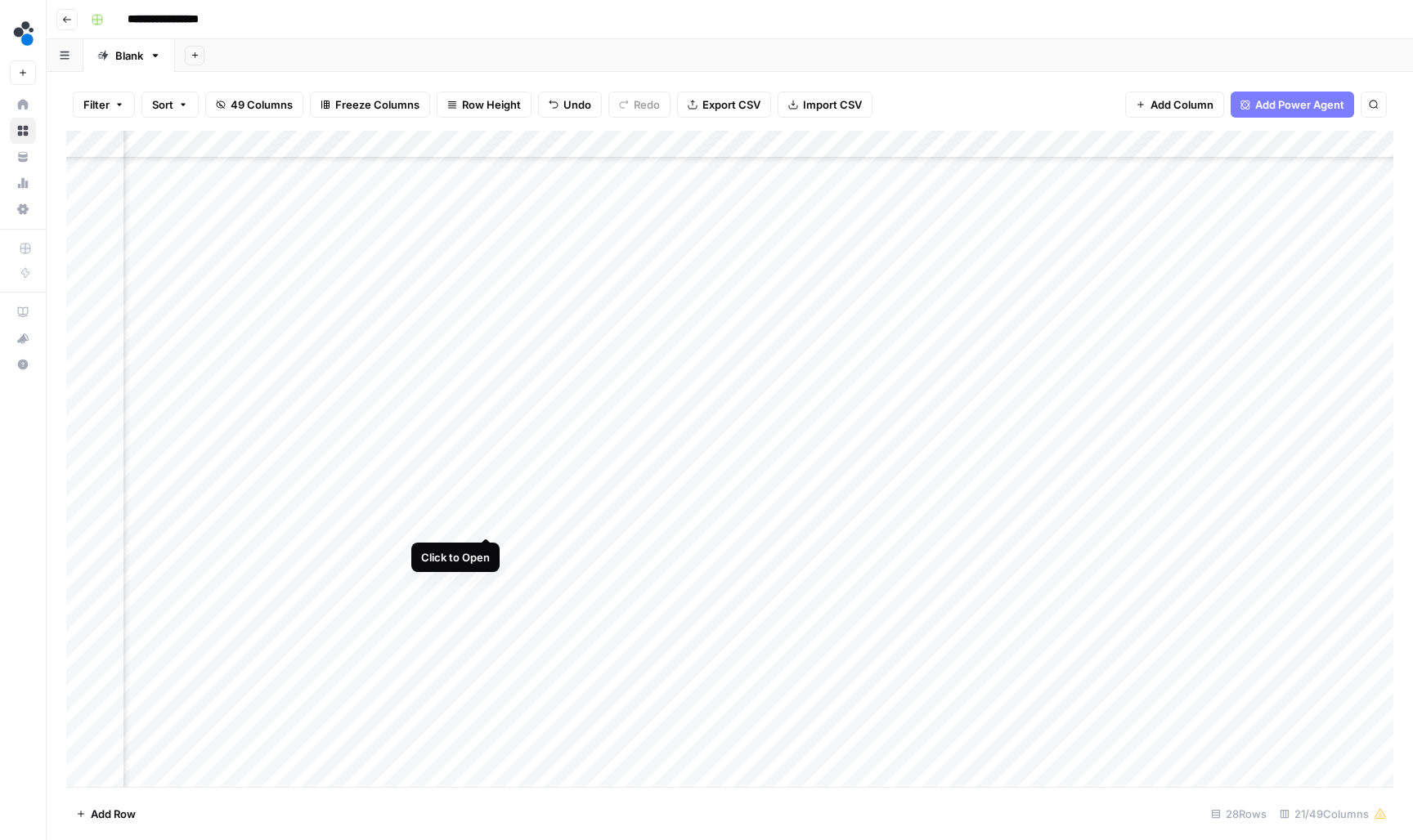
click at [485, 519] on div "Add Column" at bounding box center [730, 461] width 1327 height 659
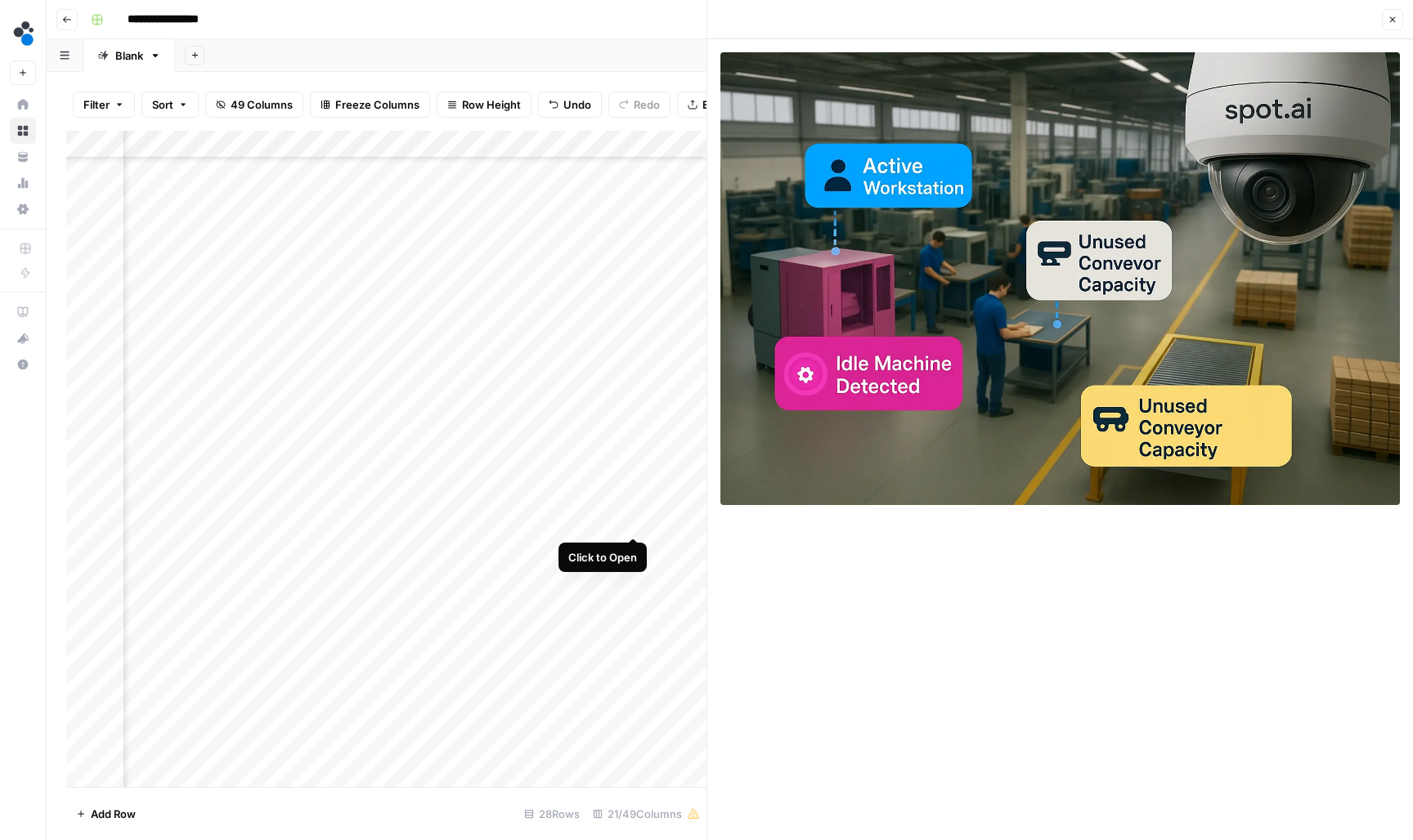
click at [635, 522] on div "Add Column" at bounding box center [386, 461] width 640 height 659
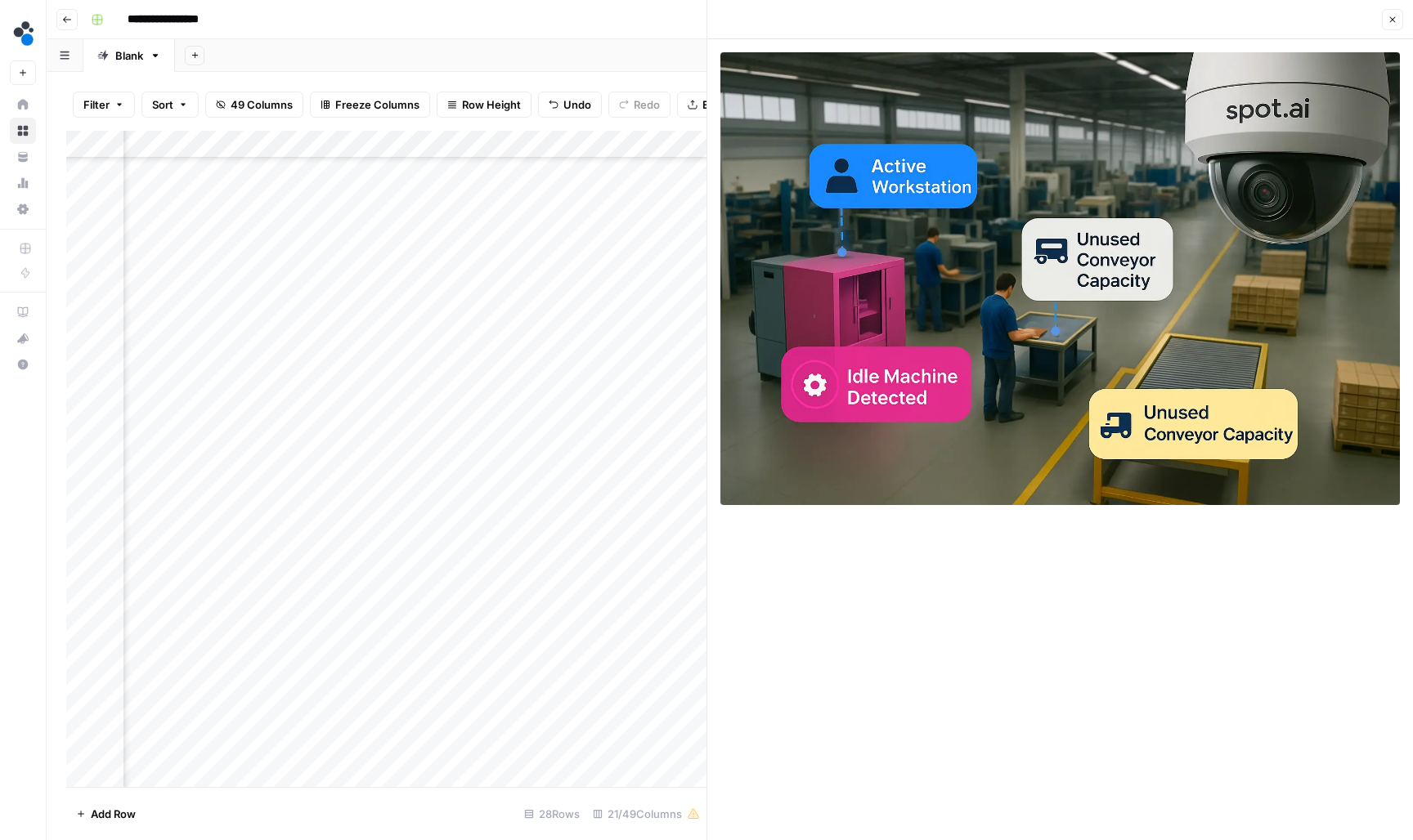
click at [490, 519] on div "Add Column" at bounding box center [386, 461] width 640 height 659
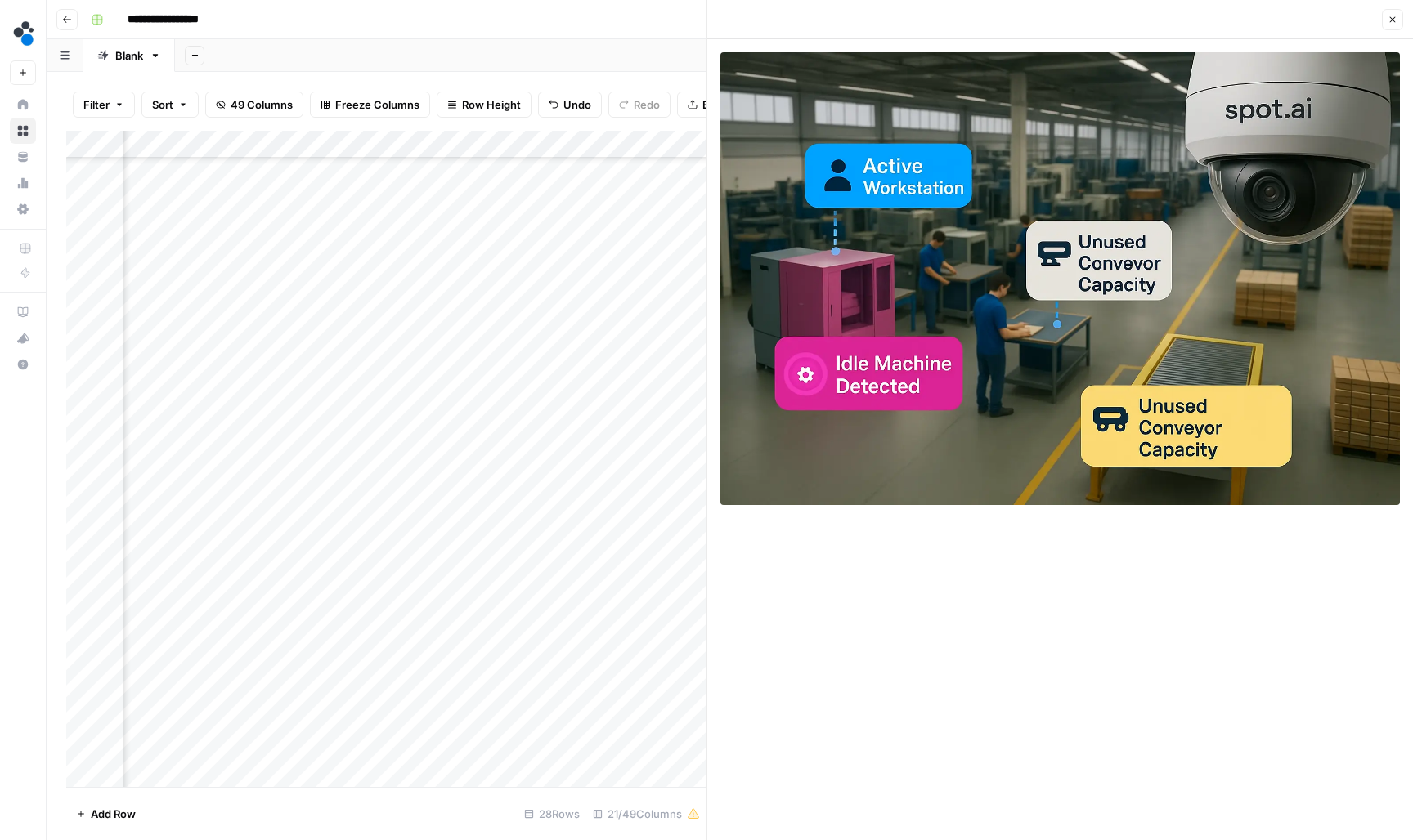
scroll to position [131, 732]
click at [615, 508] on div "Add Column" at bounding box center [386, 461] width 640 height 659
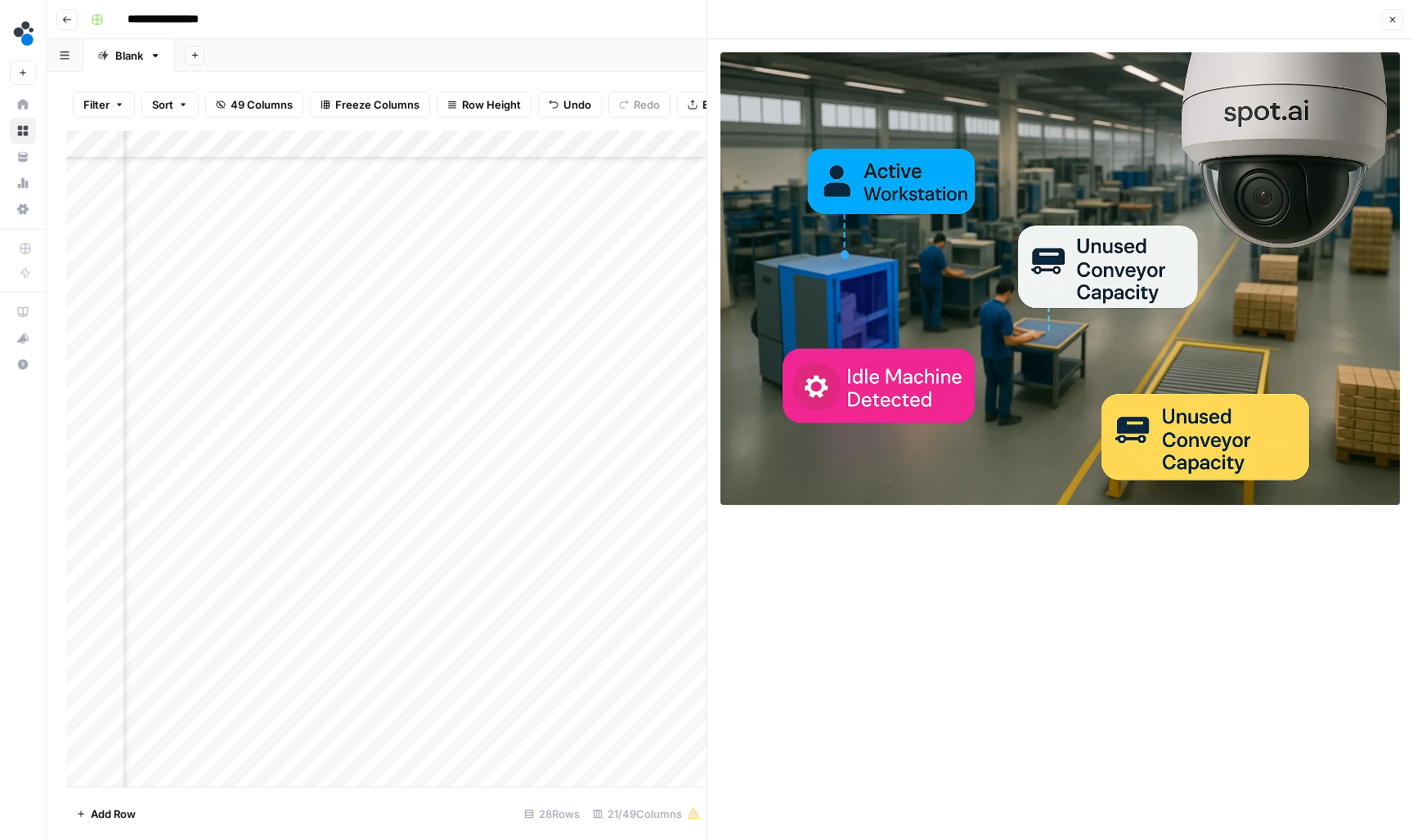
click at [590, 510] on div "Add Column" at bounding box center [386, 461] width 640 height 659
click at [590, 510] on input "**********" at bounding box center [622, 513] width 261 height 19
click at [1395, 12] on button "Close" at bounding box center [1392, 19] width 21 height 21
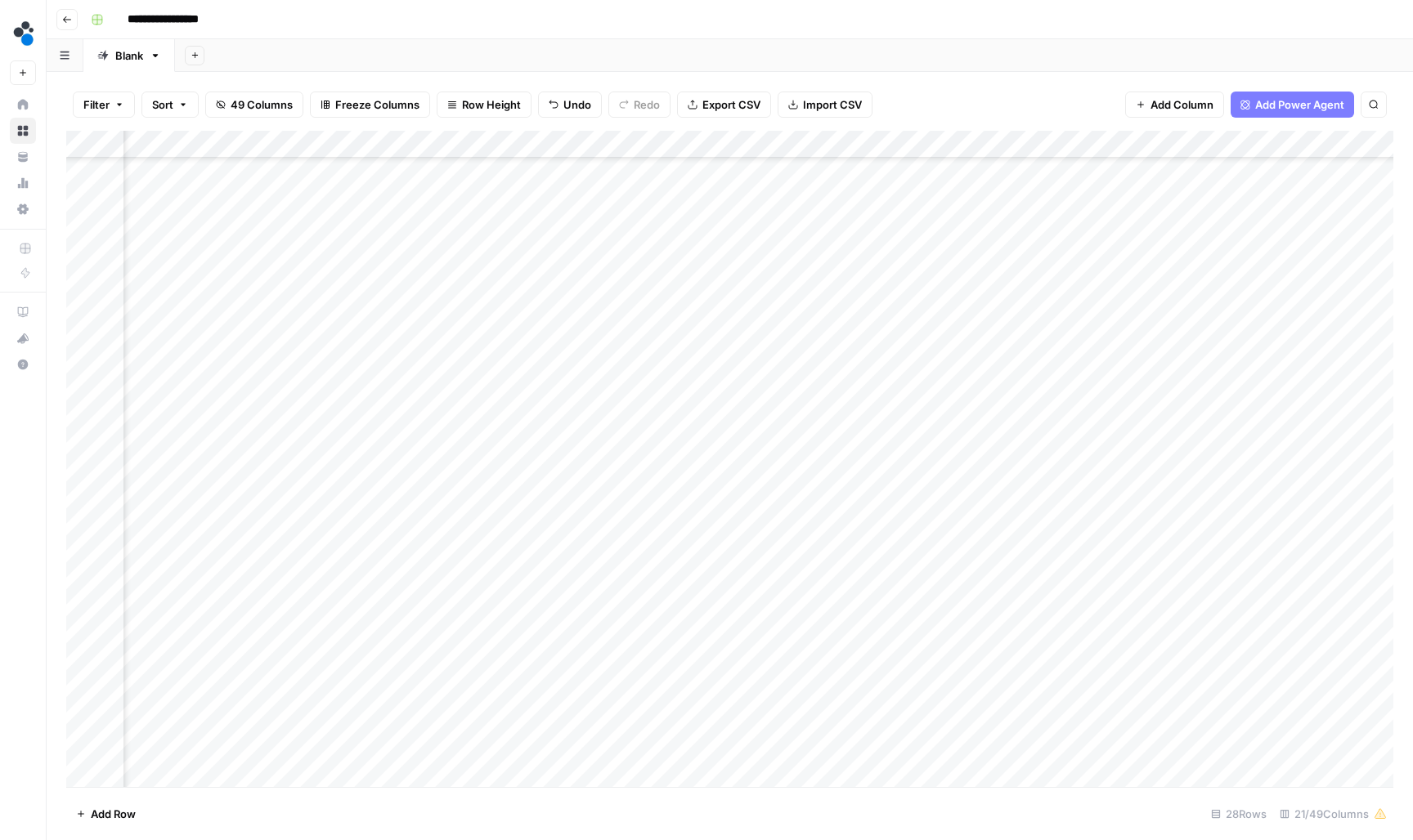
click at [694, 507] on div "Add Column" at bounding box center [730, 461] width 1327 height 659
type input "**********"
click at [392, 530] on div "Add Column" at bounding box center [730, 461] width 1327 height 659
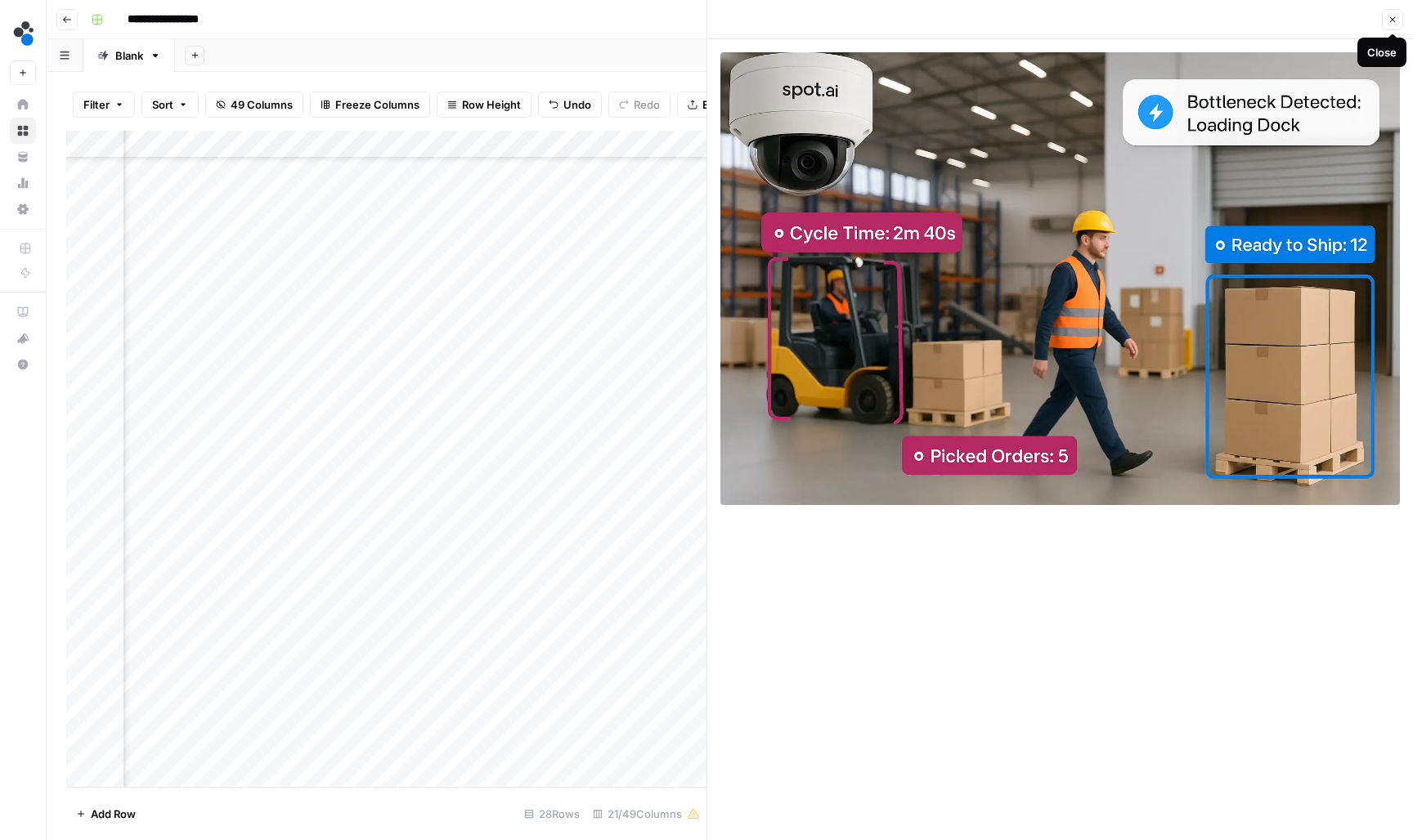
click at [1393, 19] on icon "button" at bounding box center [1393, 20] width 6 height 6
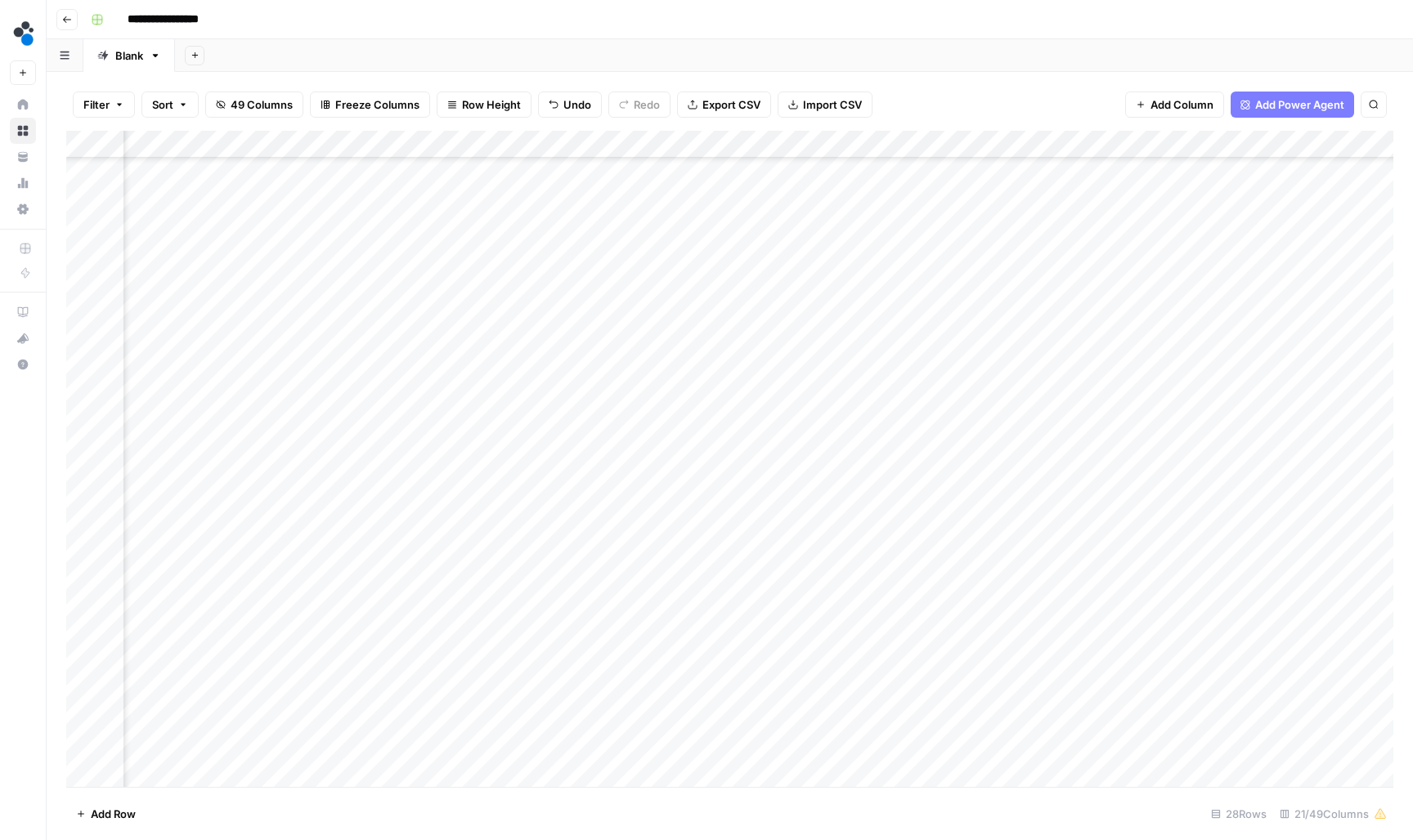
click at [541, 524] on div "Add Column" at bounding box center [730, 461] width 1327 height 659
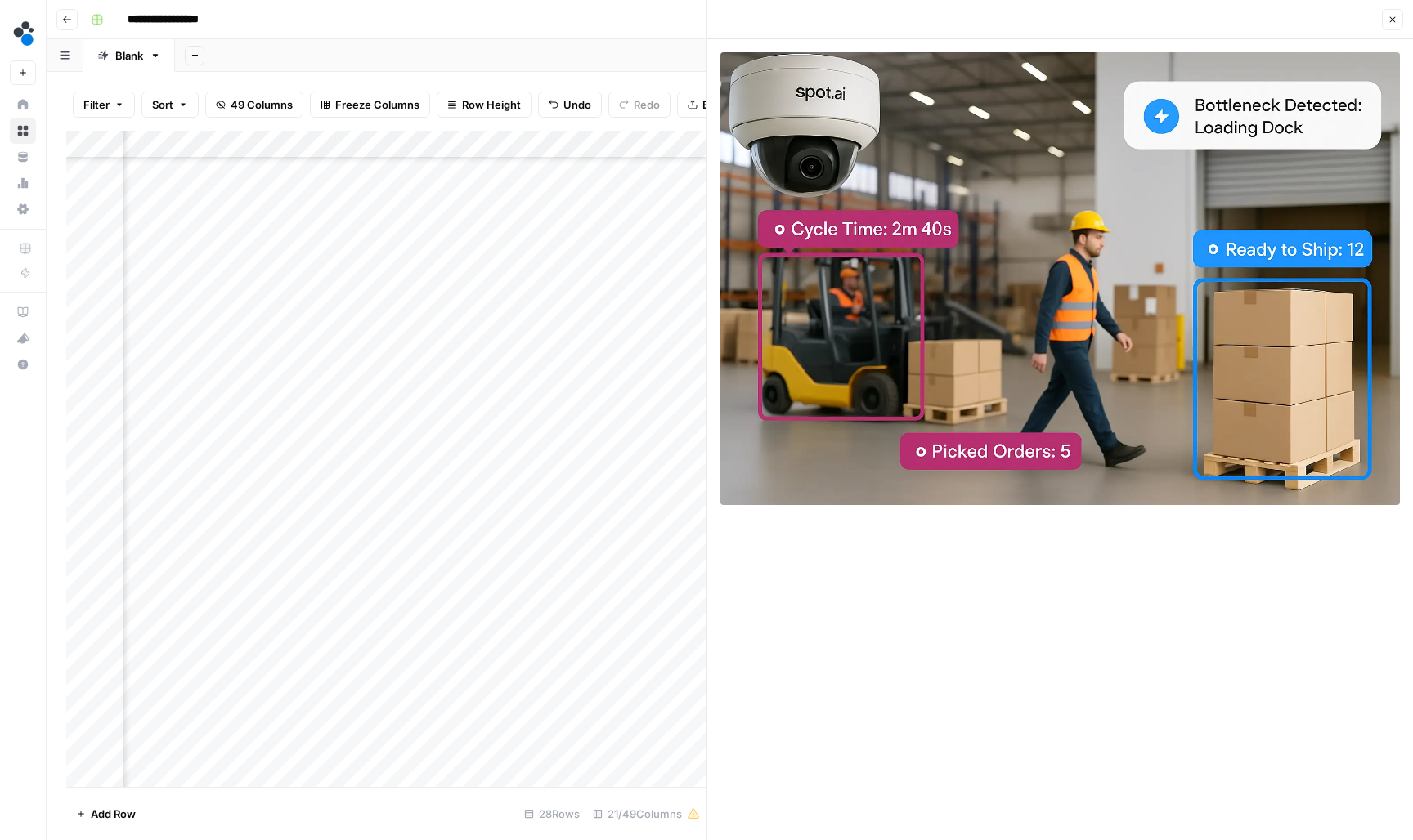
click at [395, 524] on div "Add Column" at bounding box center [386, 461] width 640 height 659
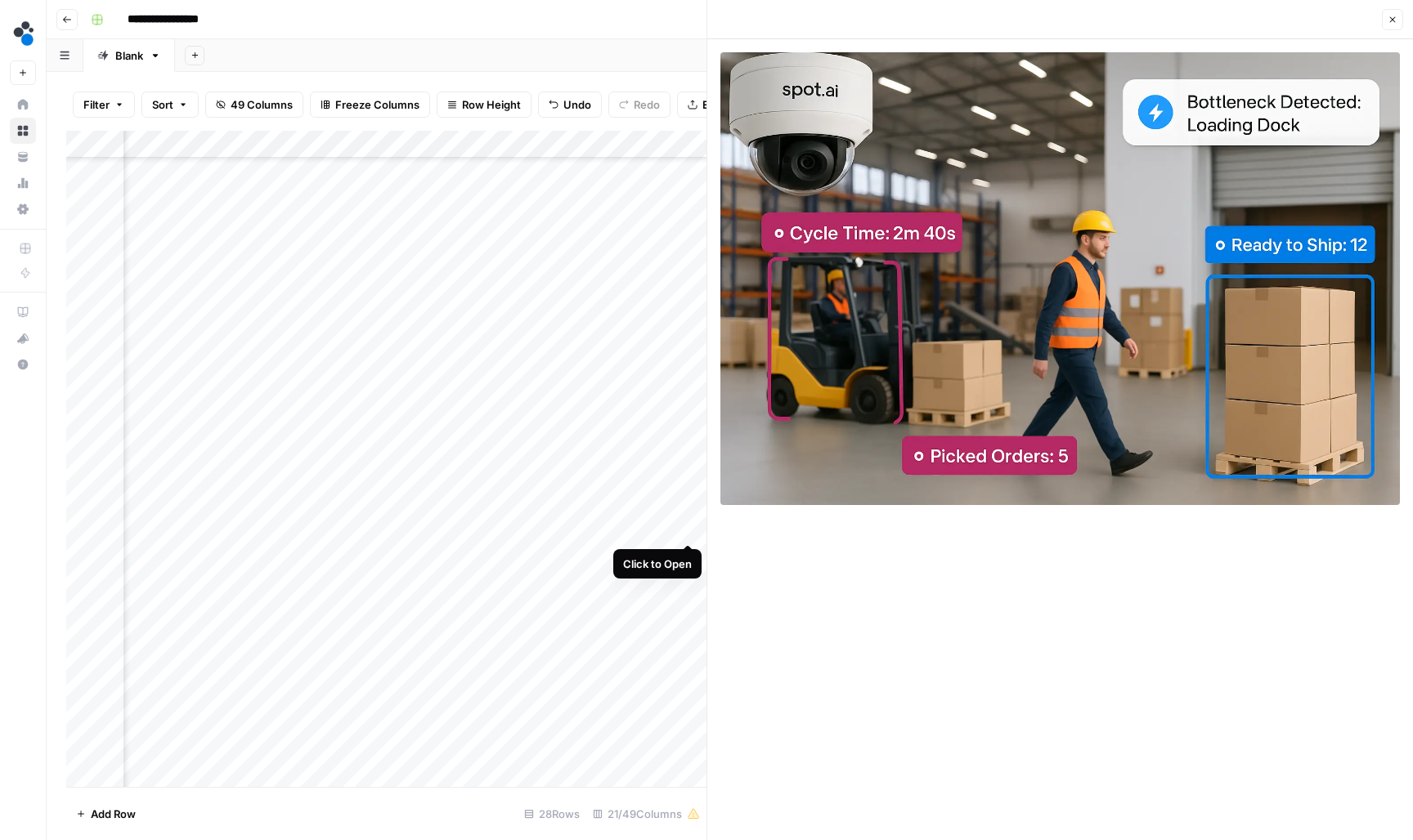
click at [692, 527] on div "Add Column" at bounding box center [386, 461] width 640 height 659
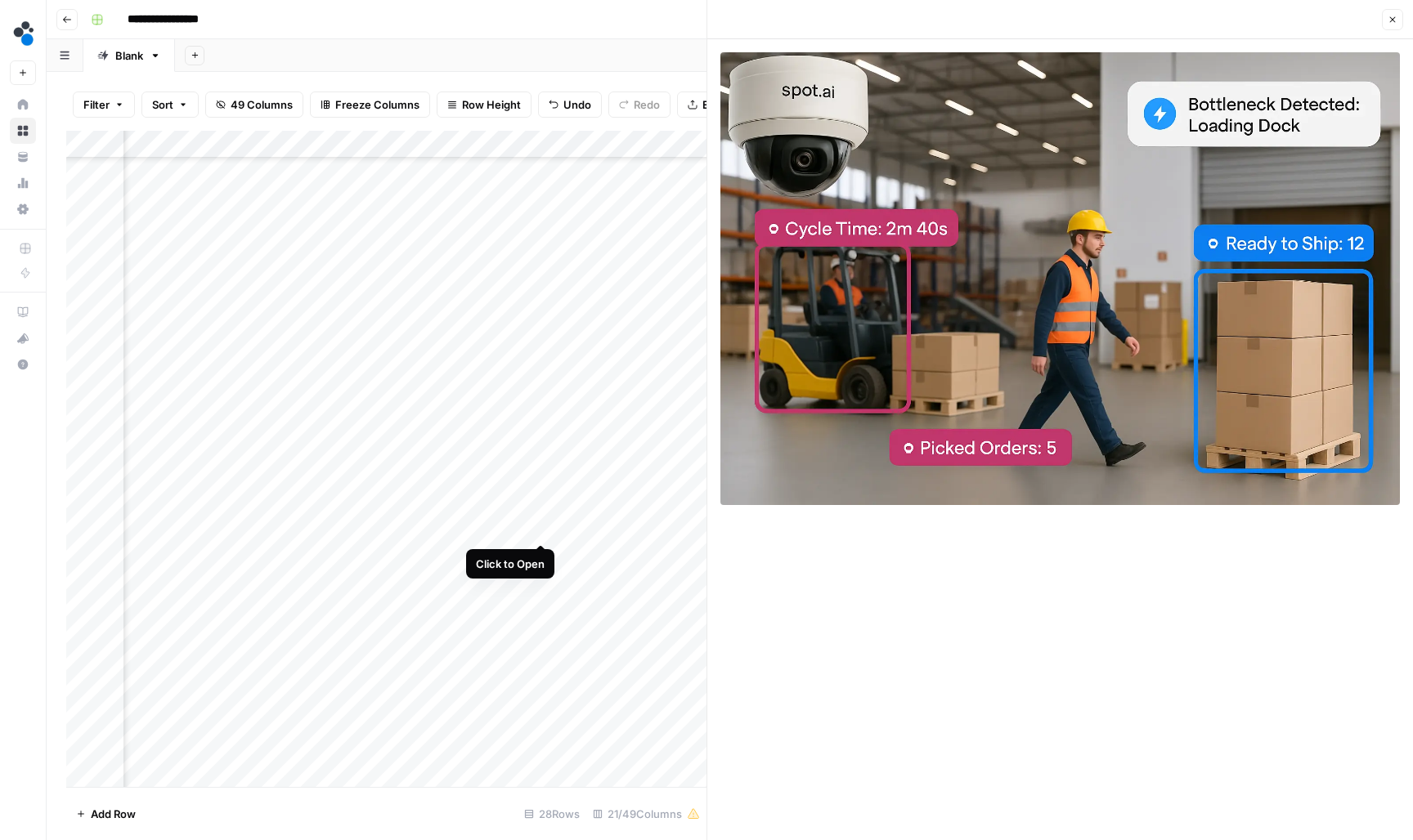
click at [544, 527] on div "Add Column" at bounding box center [386, 461] width 640 height 659
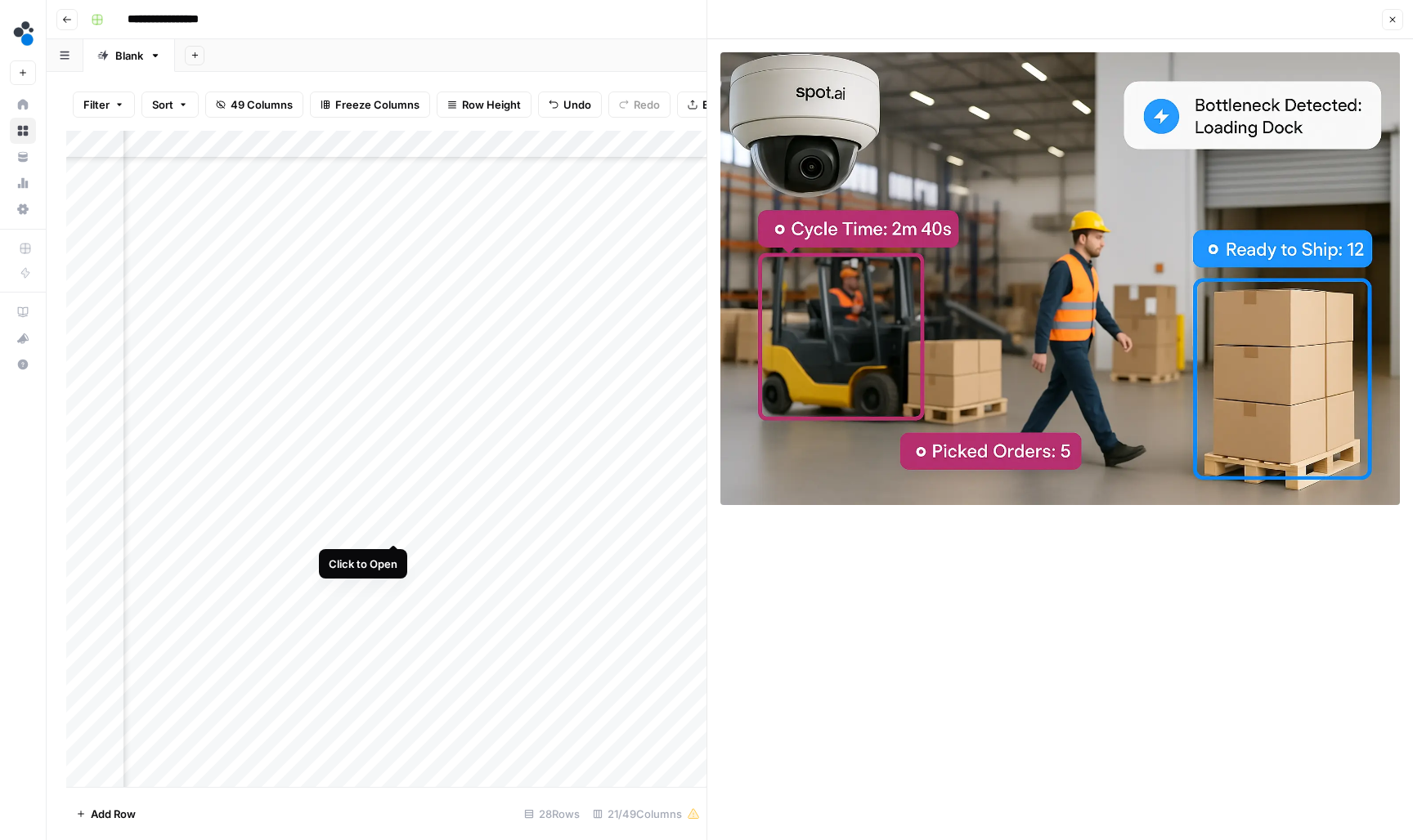
click at [397, 528] on div "Add Column" at bounding box center [386, 461] width 640 height 659
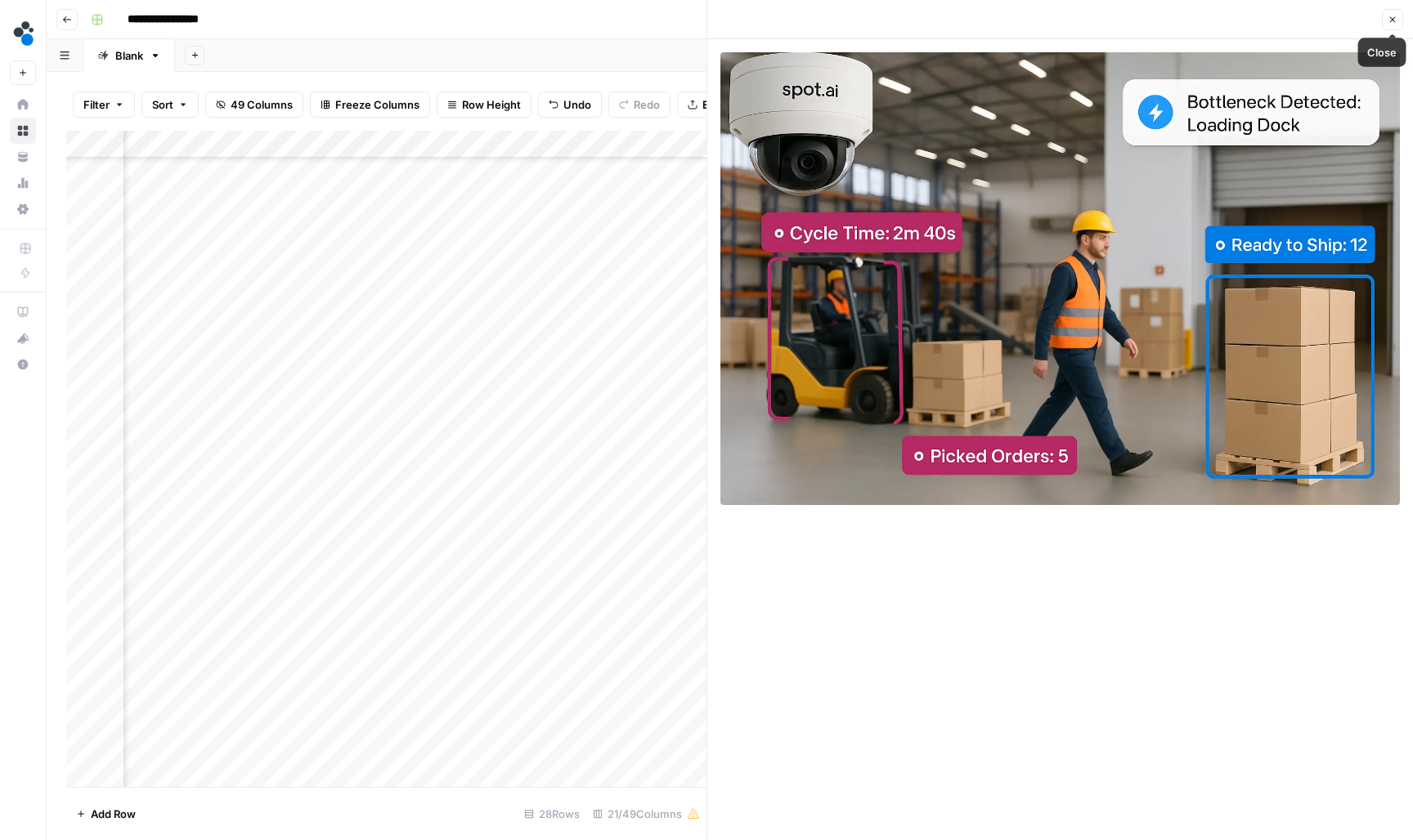
click at [1393, 23] on icon "button" at bounding box center [1392, 19] width 10 height 10
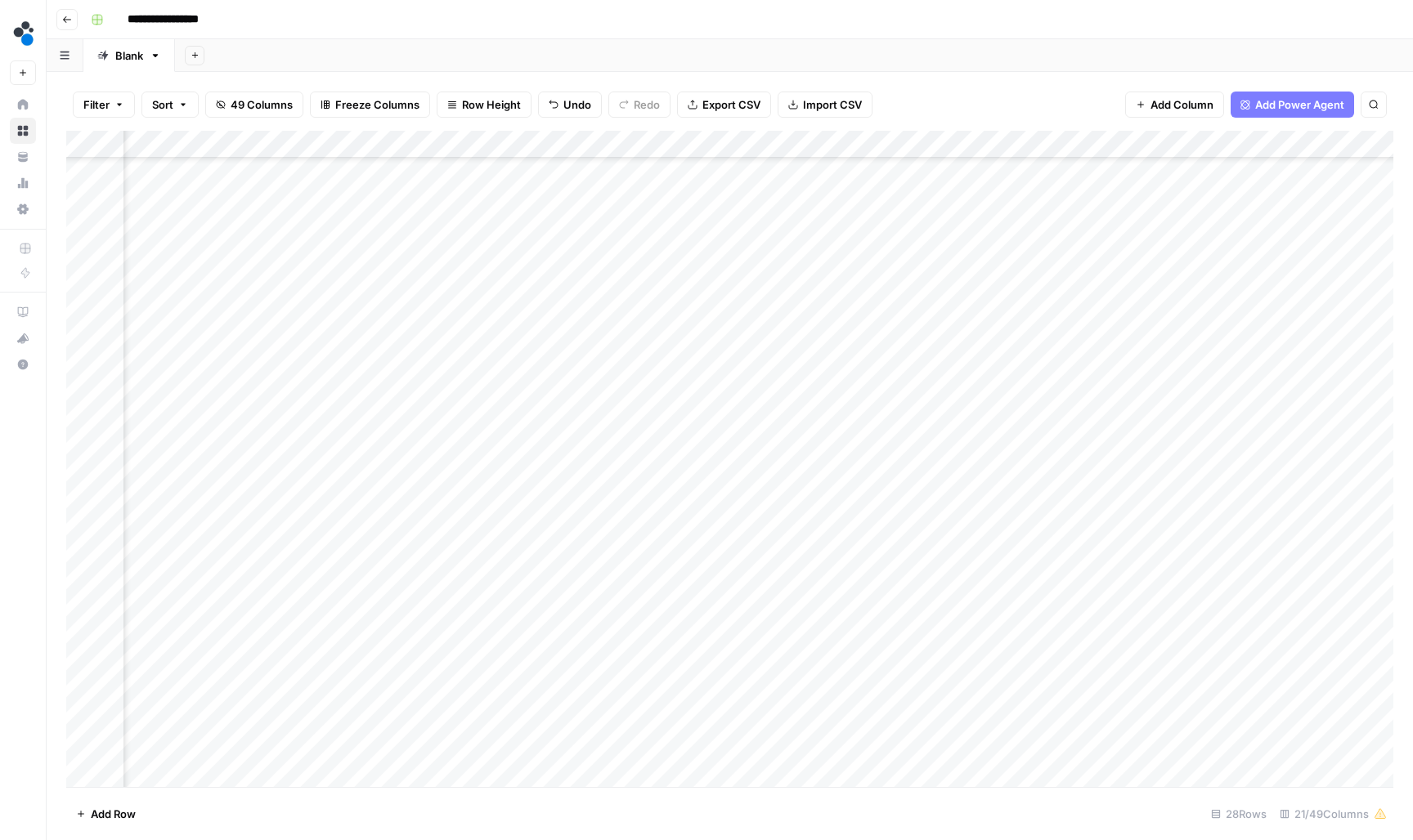
click at [353, 526] on div "Add Column" at bounding box center [730, 461] width 1327 height 659
click at [743, 523] on div "Add Column" at bounding box center [730, 461] width 1327 height 659
type input "**********"
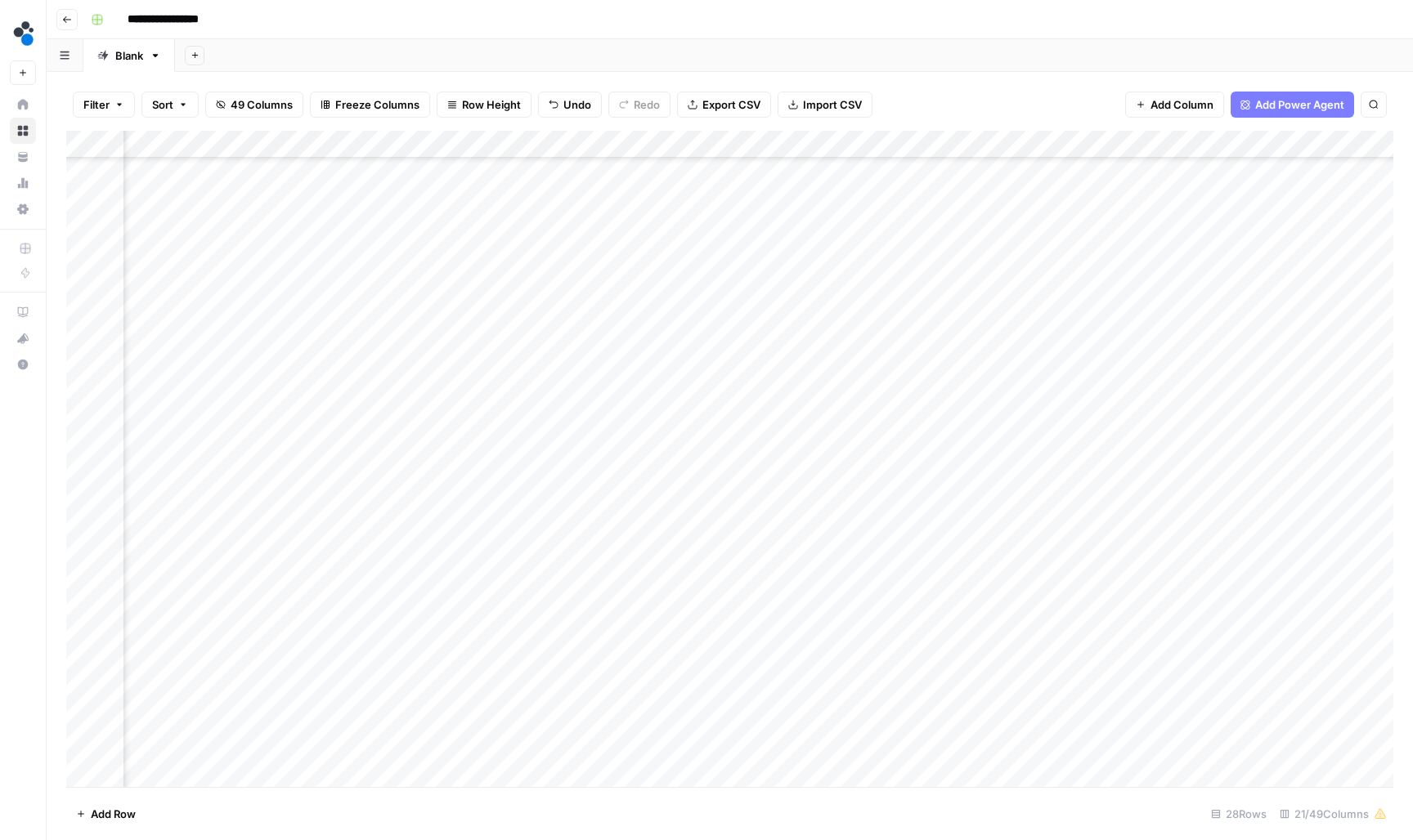
click at [886, 520] on div "Add Column" at bounding box center [730, 461] width 1327 height 659
click at [391, 552] on div "Add Column" at bounding box center [730, 461] width 1327 height 659
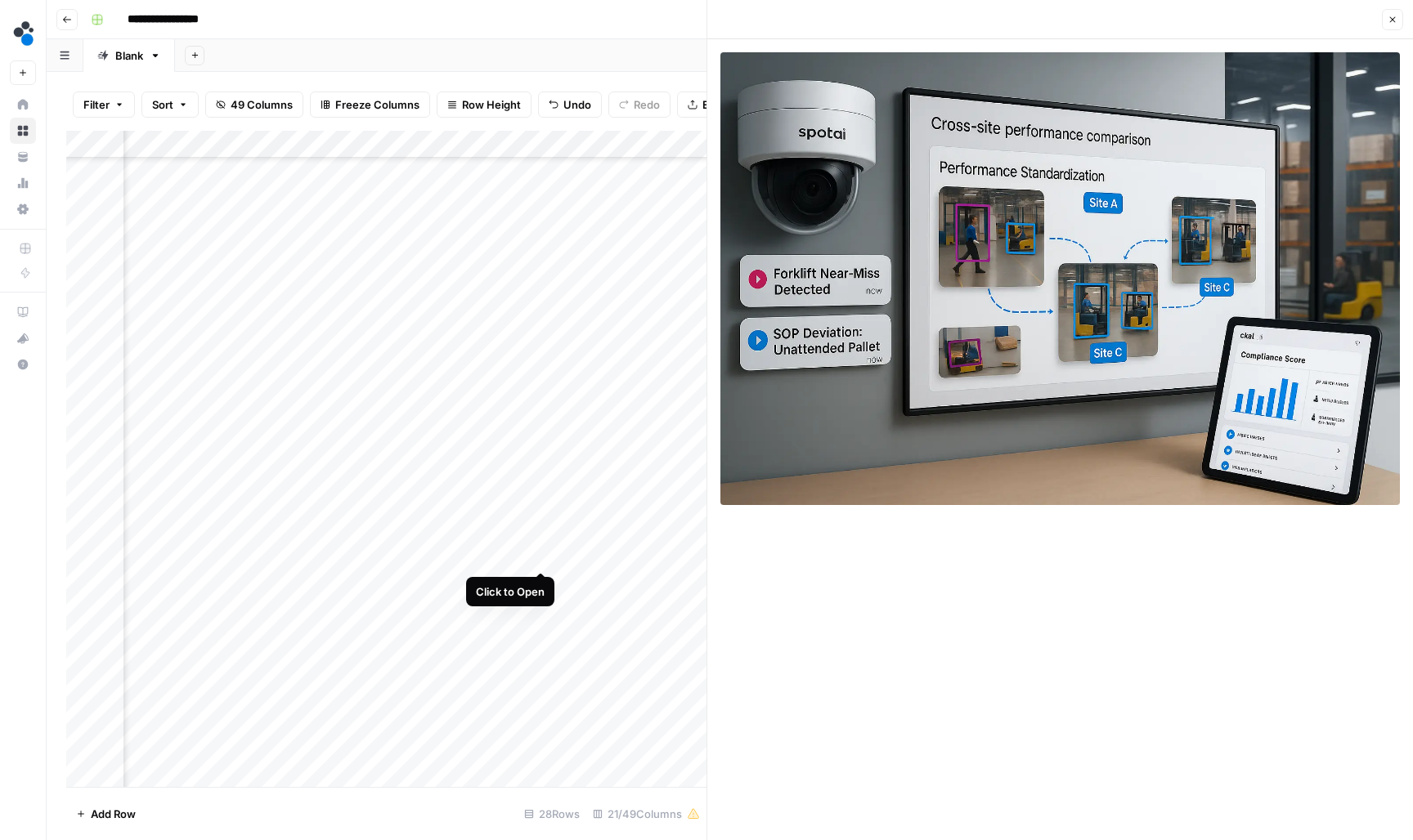
click at [538, 549] on div "Add Column" at bounding box center [386, 461] width 640 height 659
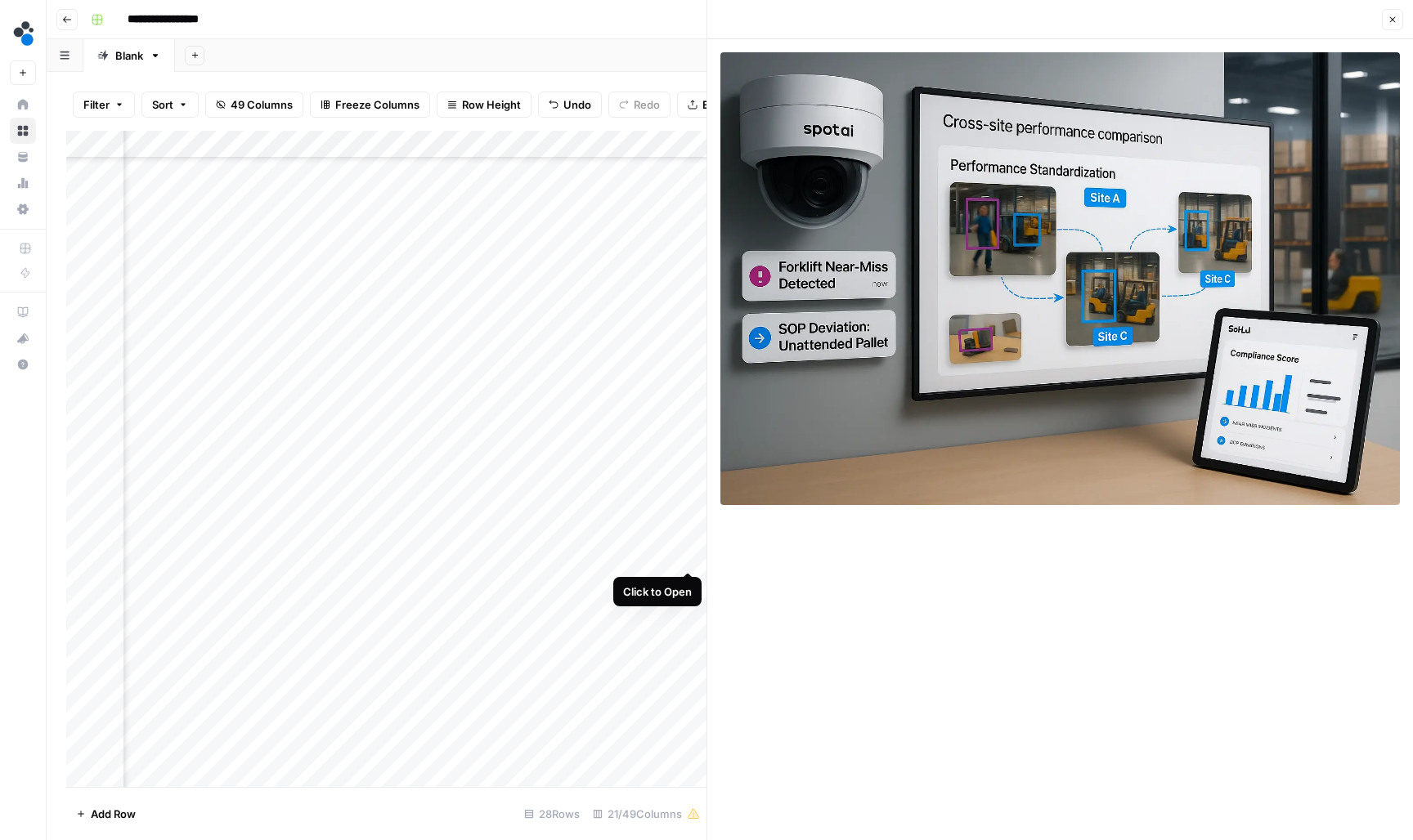
click at [692, 554] on div "Add Column" at bounding box center [386, 461] width 640 height 659
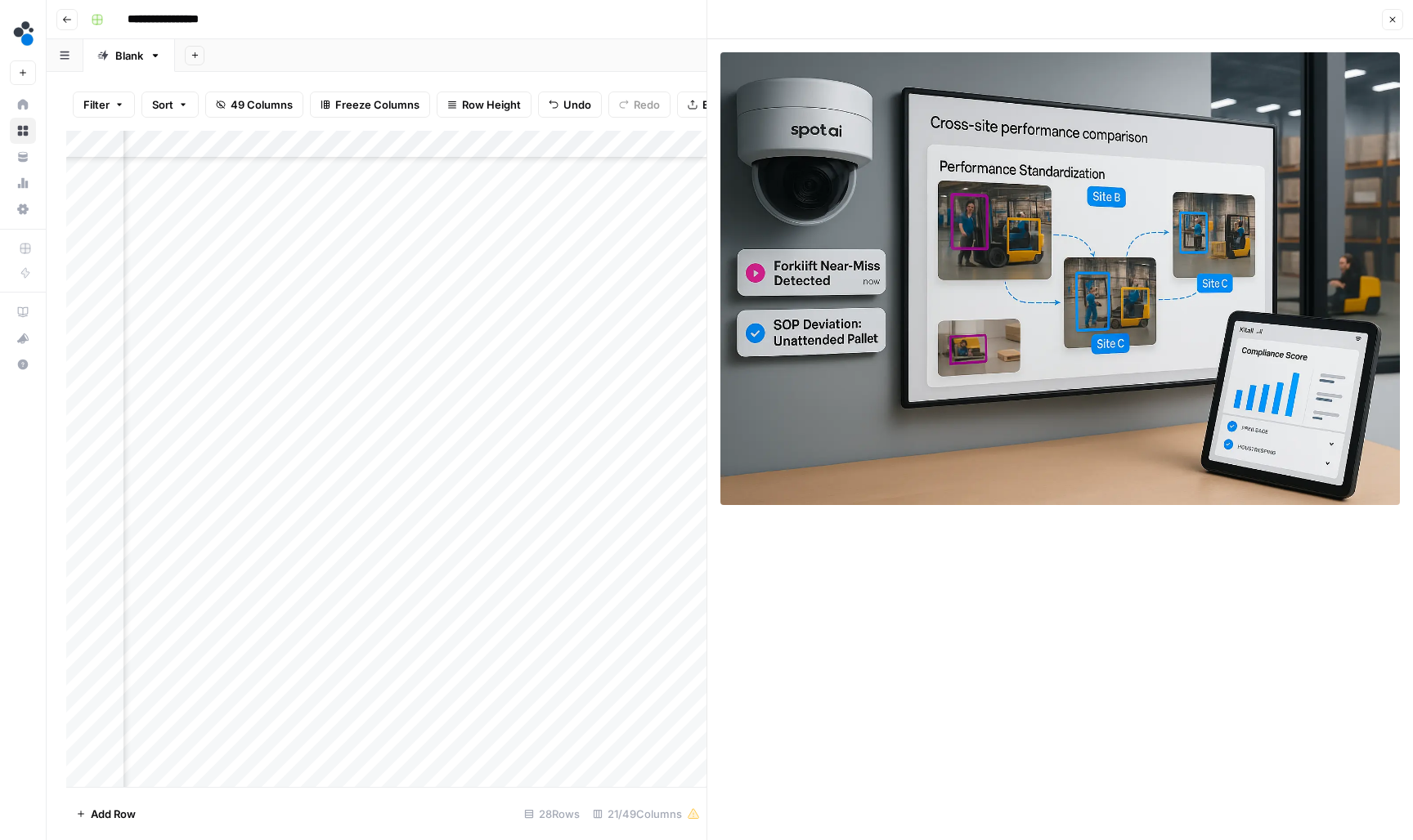
click at [538, 552] on div "Add Column" at bounding box center [386, 461] width 640 height 659
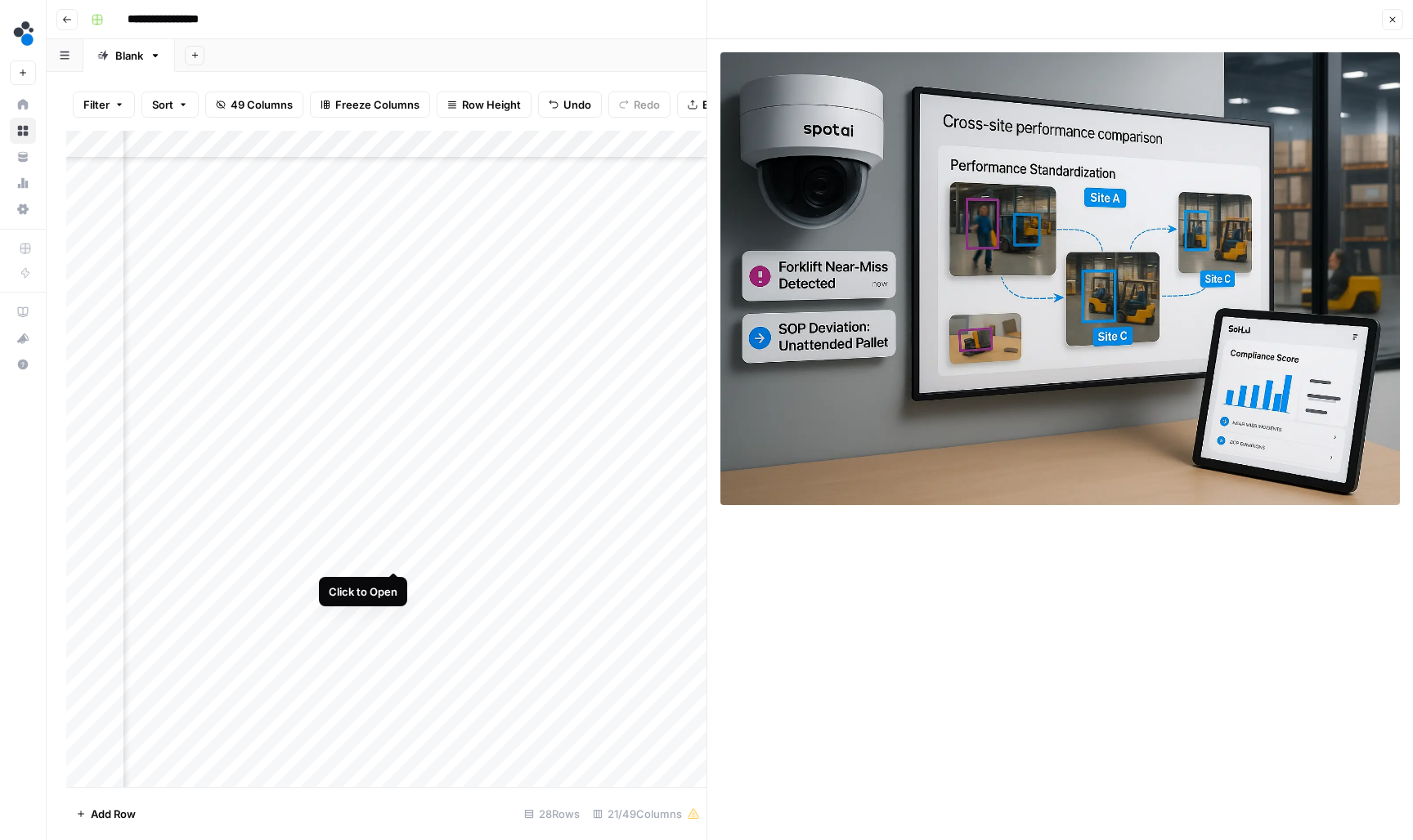
click at [390, 554] on div "Add Column" at bounding box center [386, 461] width 640 height 659
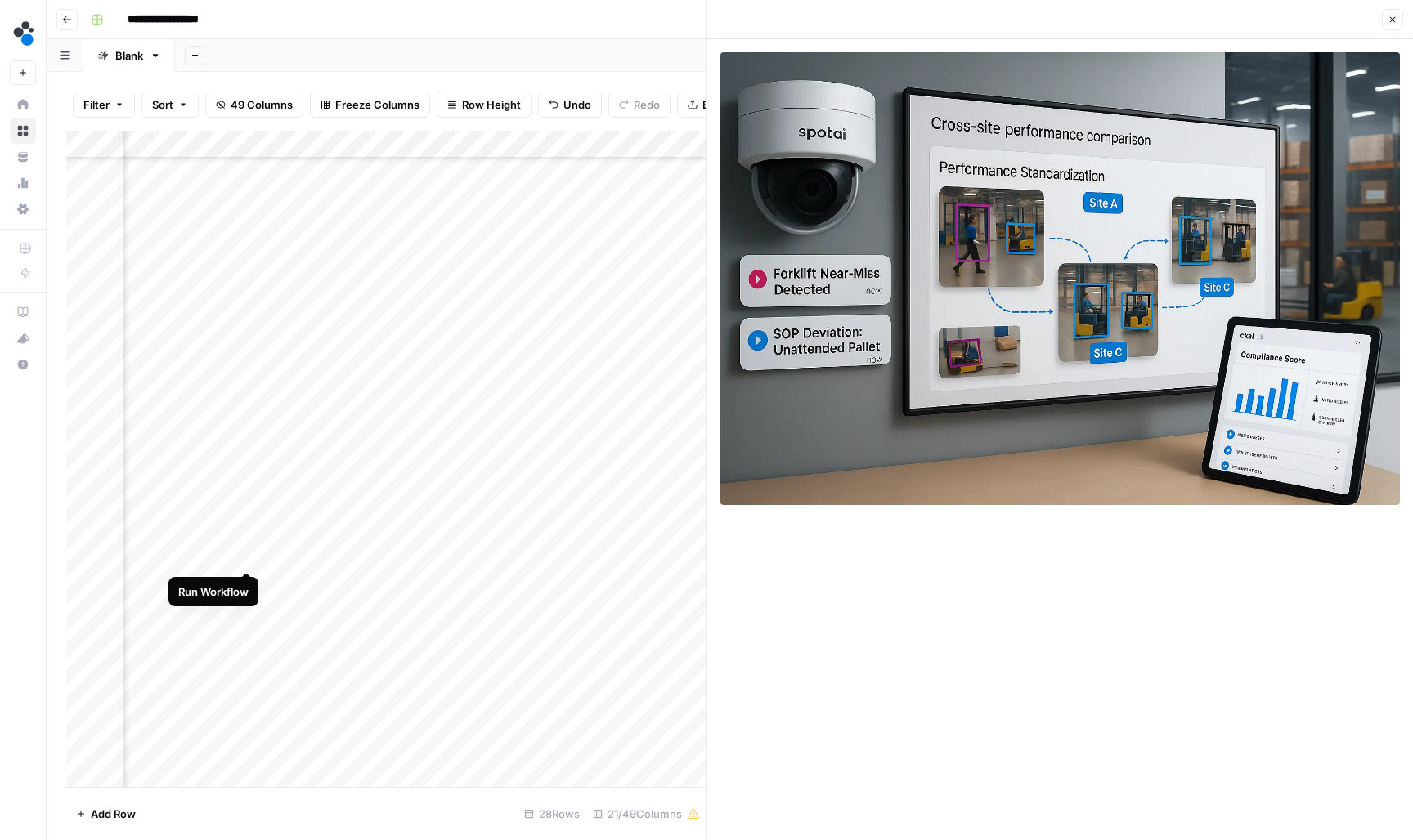
click at [246, 558] on div "Add Column" at bounding box center [386, 461] width 640 height 659
click at [395, 580] on div "Add Column" at bounding box center [386, 461] width 640 height 659
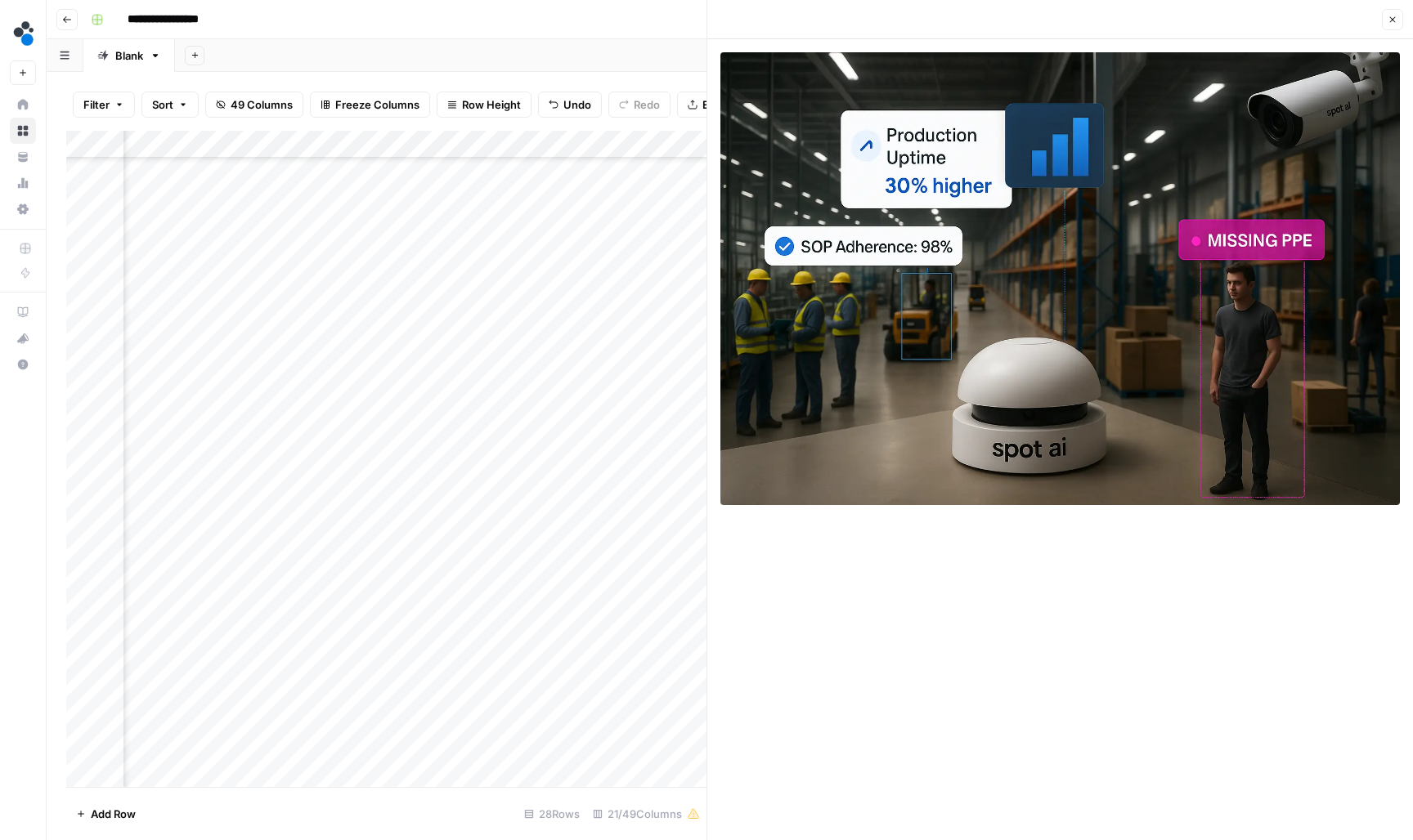
click at [539, 582] on div "Add Column" at bounding box center [386, 461] width 640 height 659
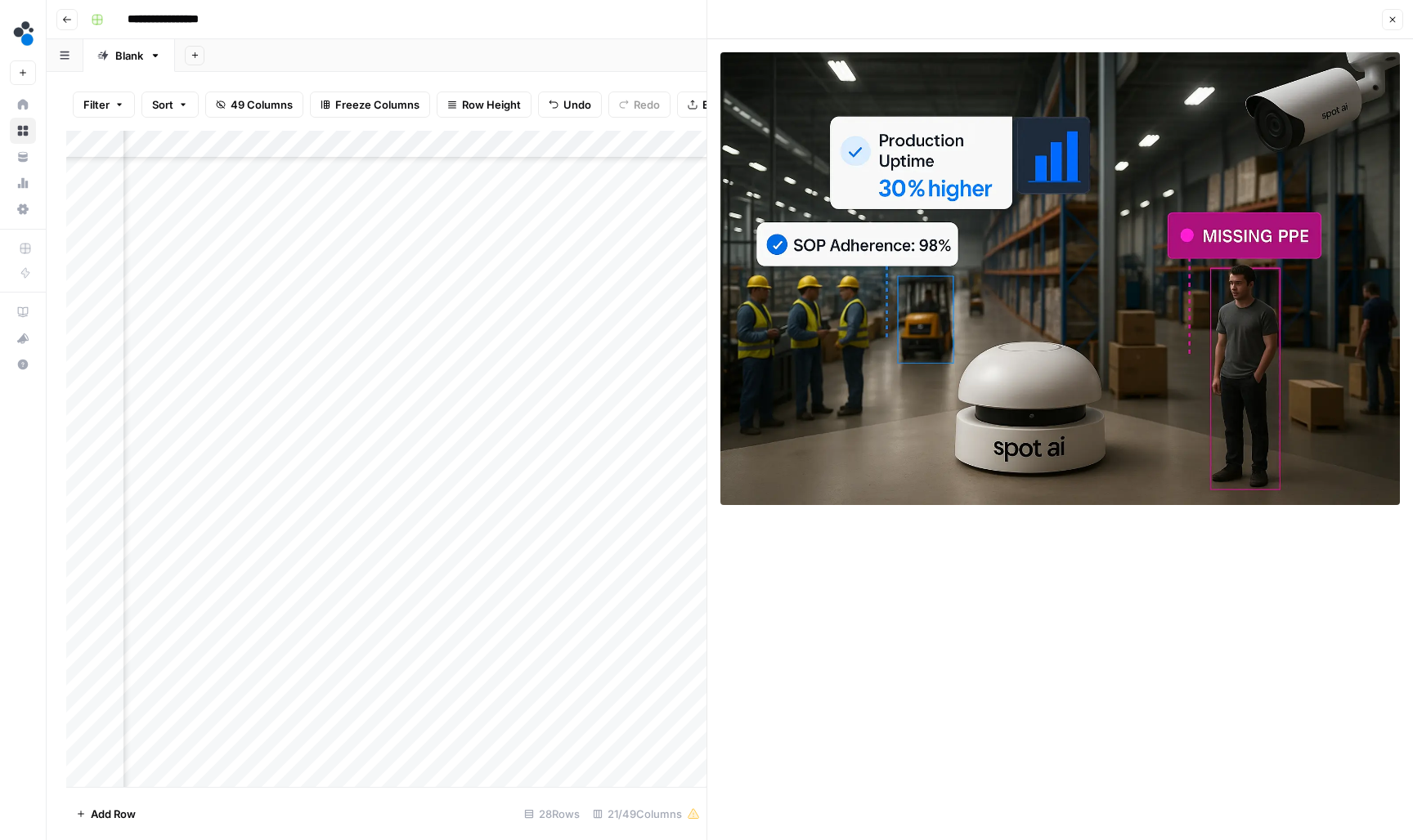
click at [695, 582] on div "Add Column" at bounding box center [386, 461] width 640 height 659
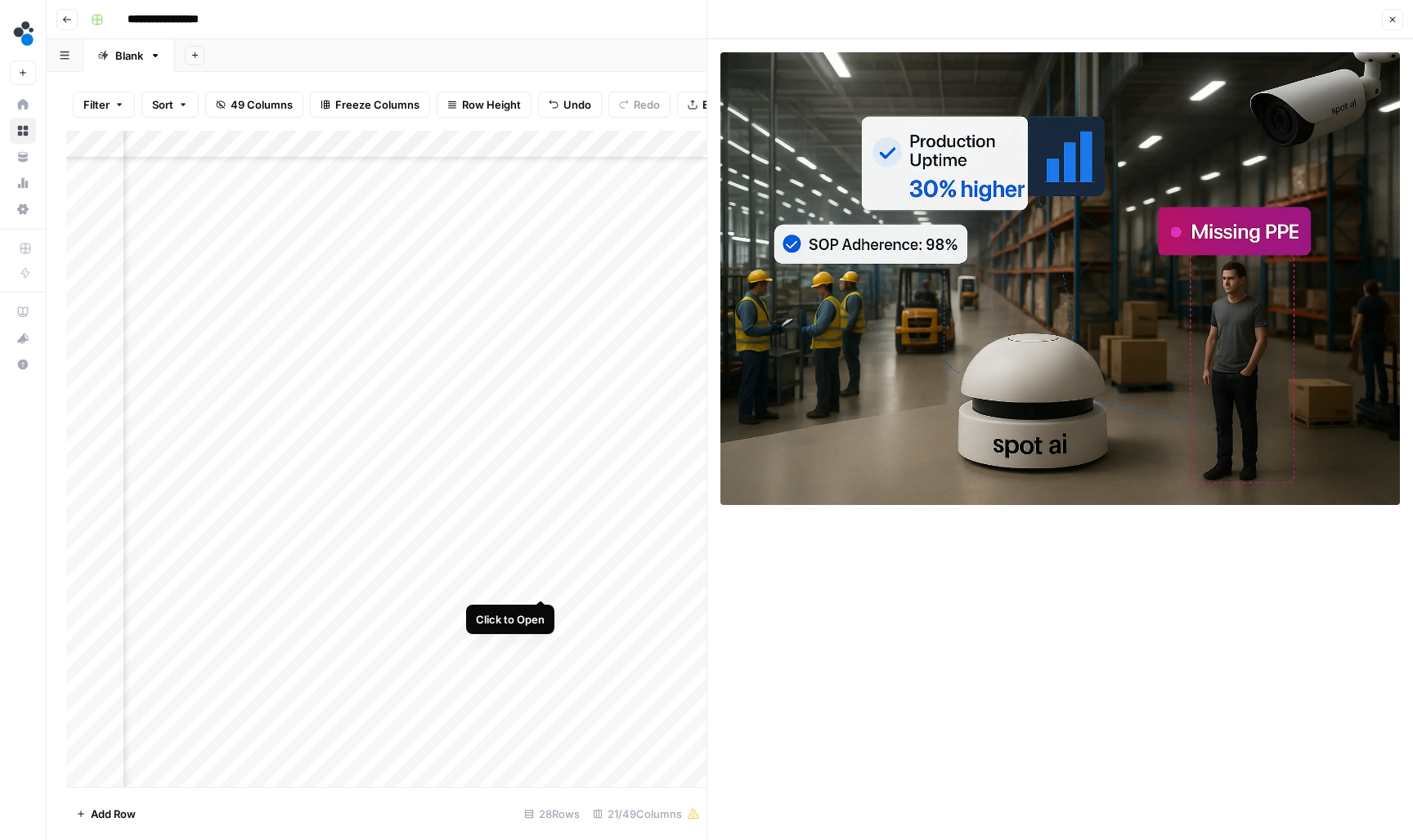
click at [542, 581] on div "Add Column" at bounding box center [386, 461] width 640 height 659
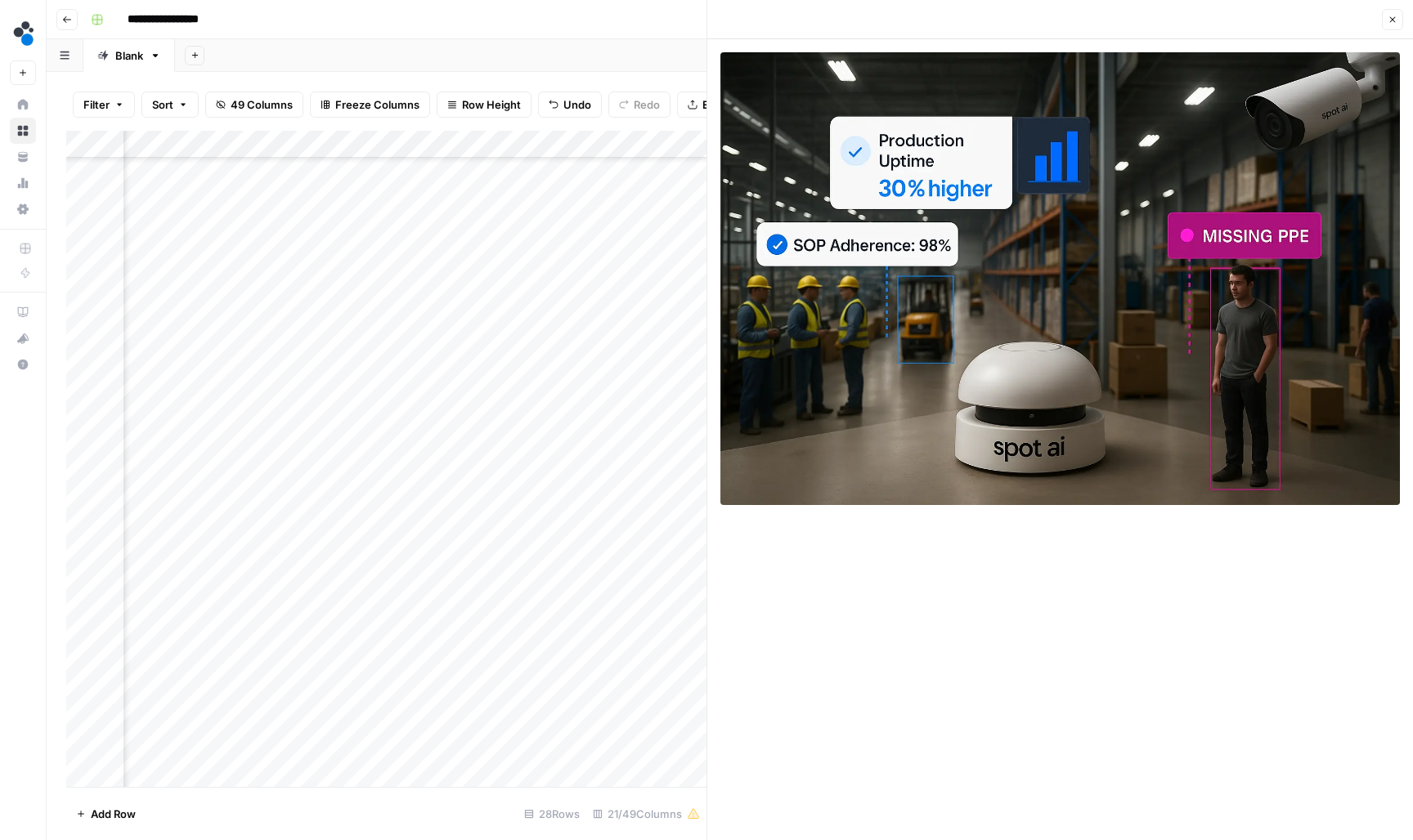
click at [508, 585] on div "Add Column" at bounding box center [386, 461] width 640 height 659
click at [508, 585] on input "**********" at bounding box center [545, 587] width 261 height 19
click at [1392, 25] on button "Close" at bounding box center [1392, 19] width 21 height 21
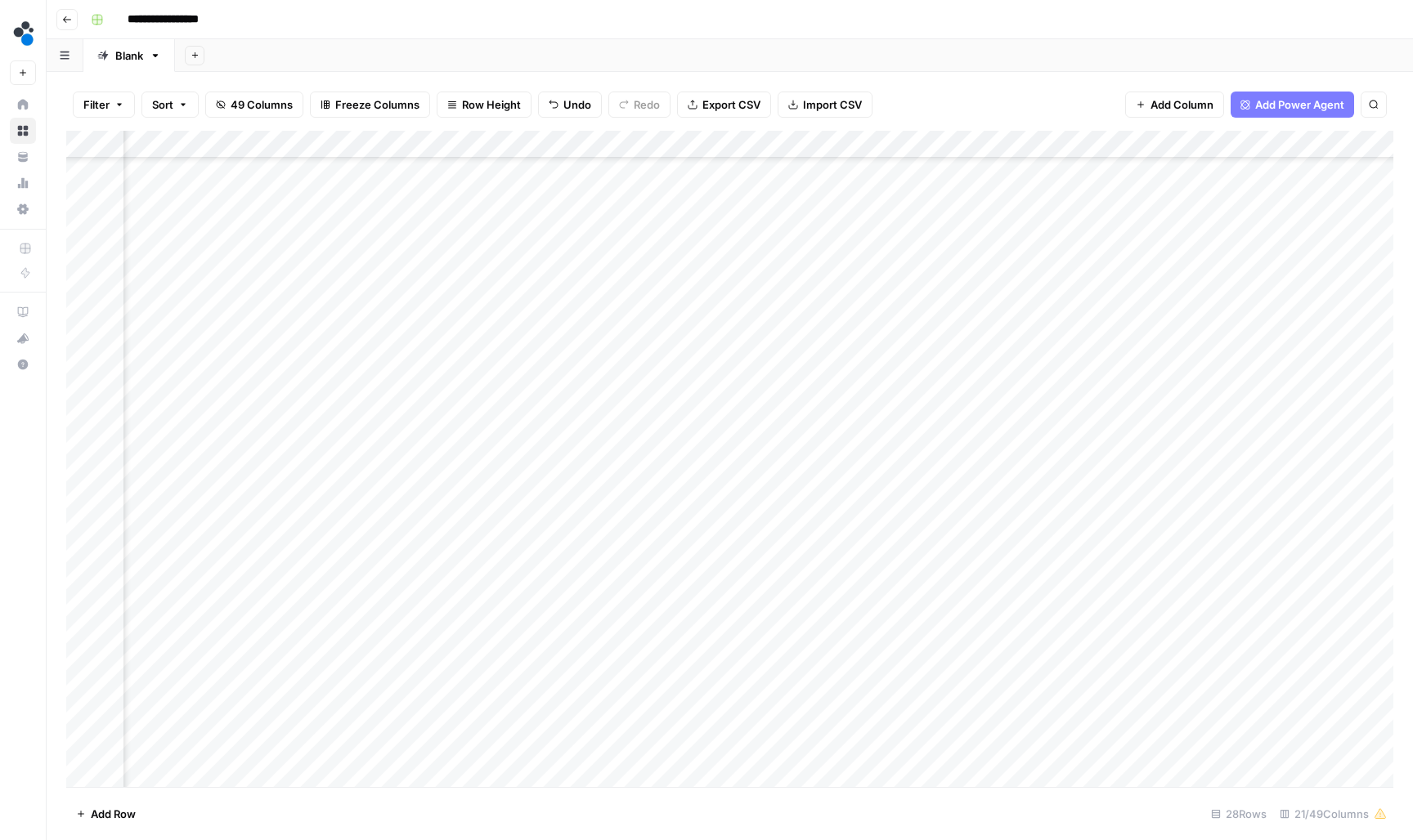
click at [750, 583] on div "Add Column" at bounding box center [730, 461] width 1327 height 659
type input "**********"
click at [403, 607] on div "Add Column" at bounding box center [730, 461] width 1327 height 659
click at [396, 609] on div "Add Column" at bounding box center [730, 461] width 1327 height 659
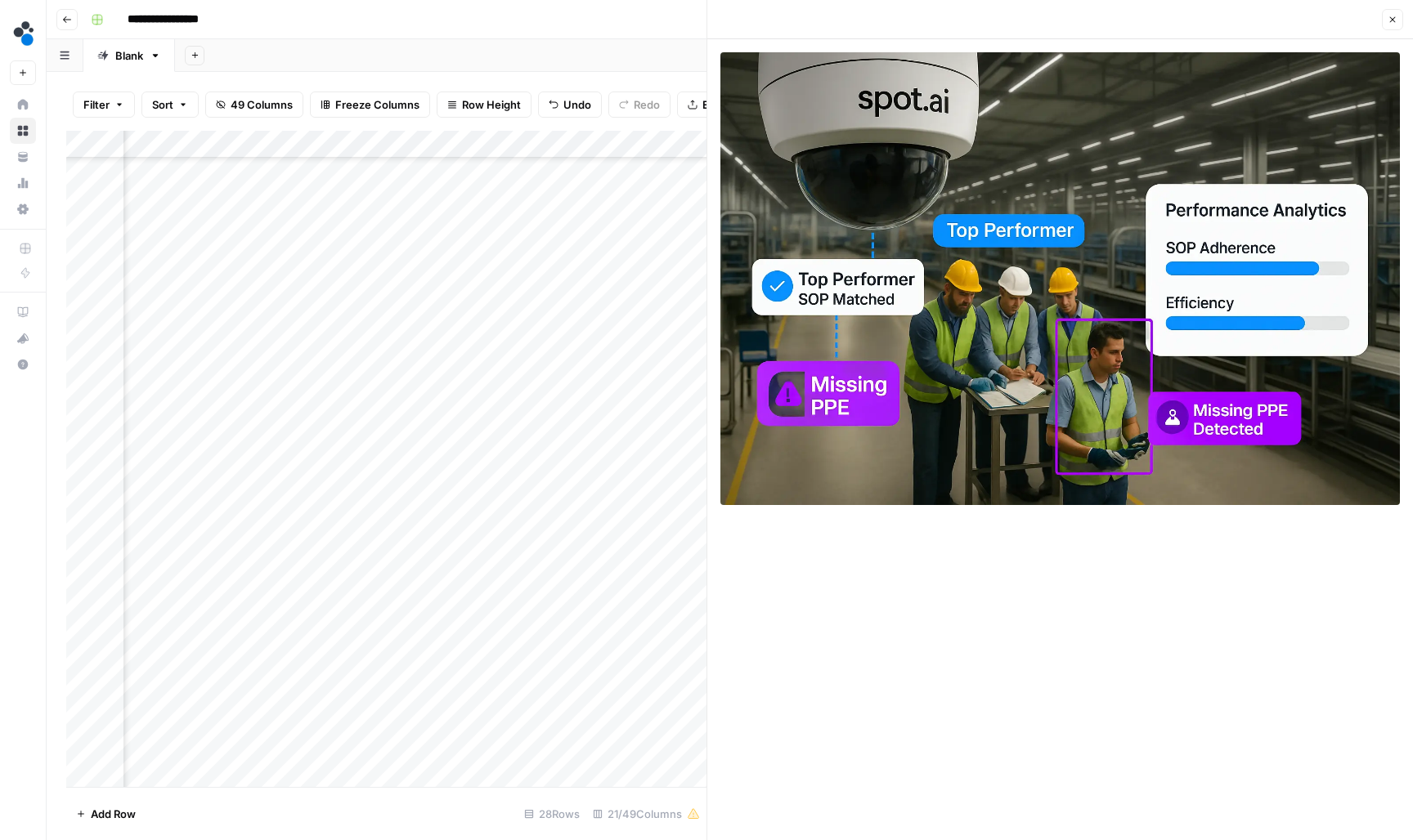
click at [541, 610] on div "Add Column" at bounding box center [386, 461] width 640 height 659
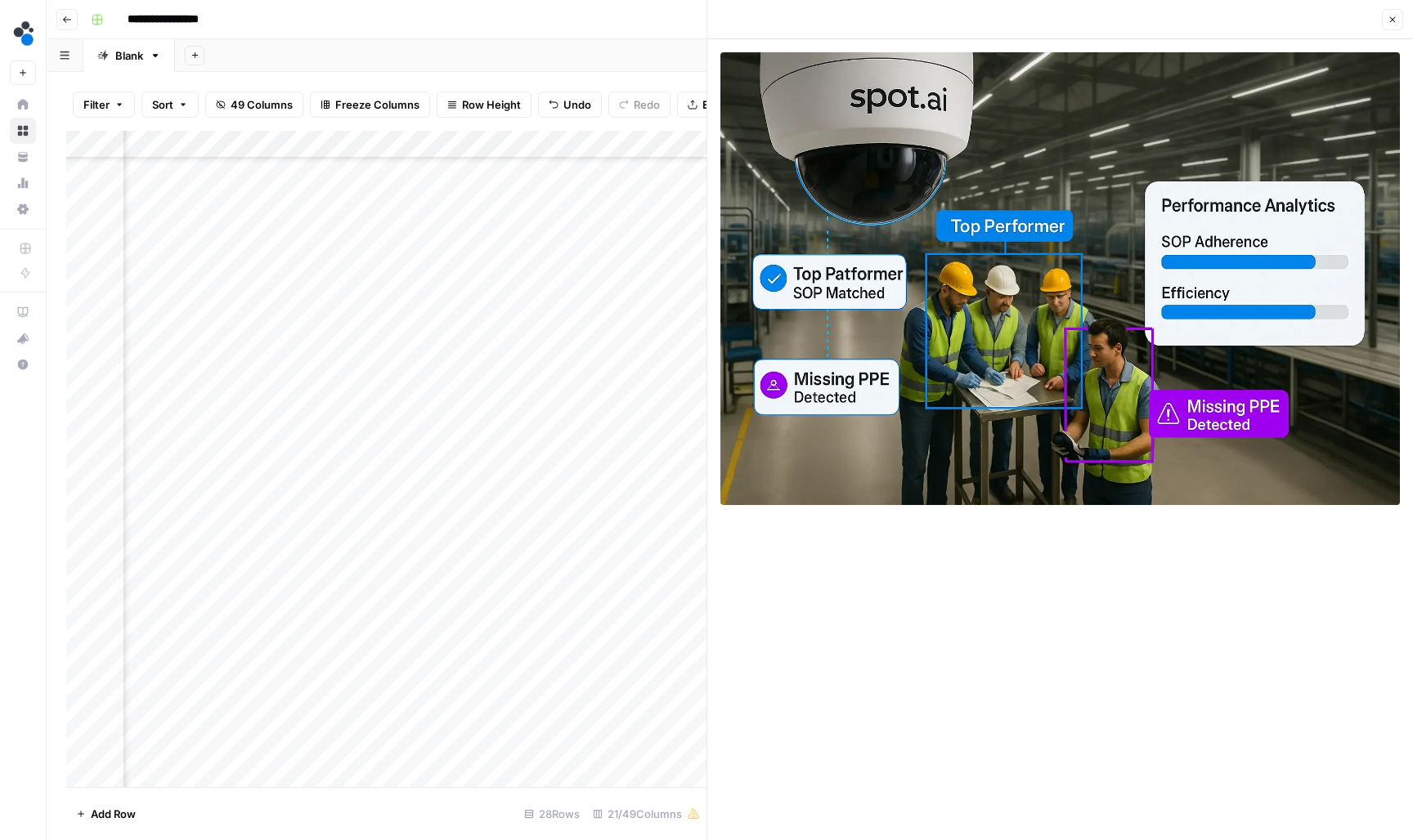
click at [386, 608] on div "Add Column" at bounding box center [386, 461] width 640 height 659
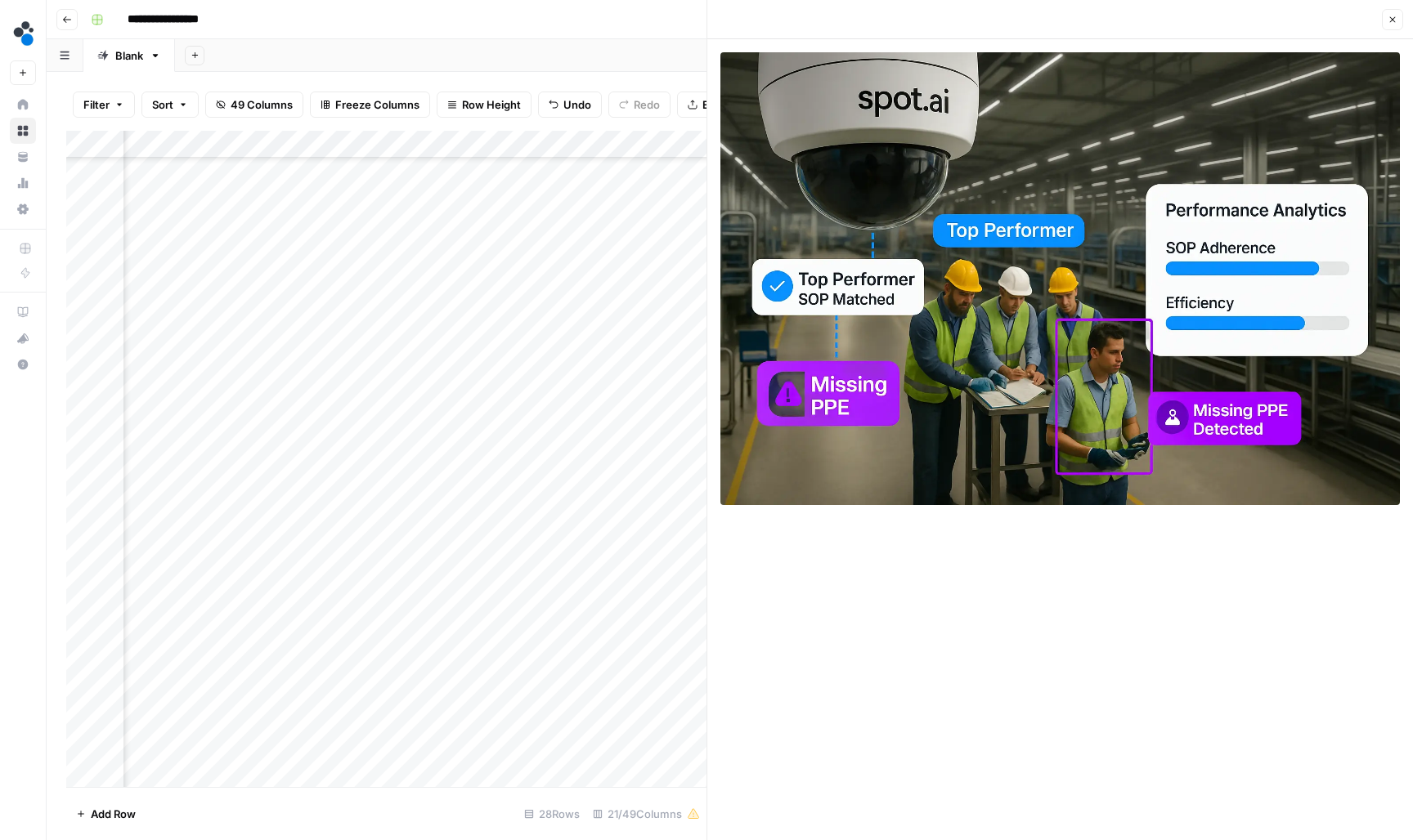
click at [684, 608] on div "Add Column" at bounding box center [386, 461] width 640 height 659
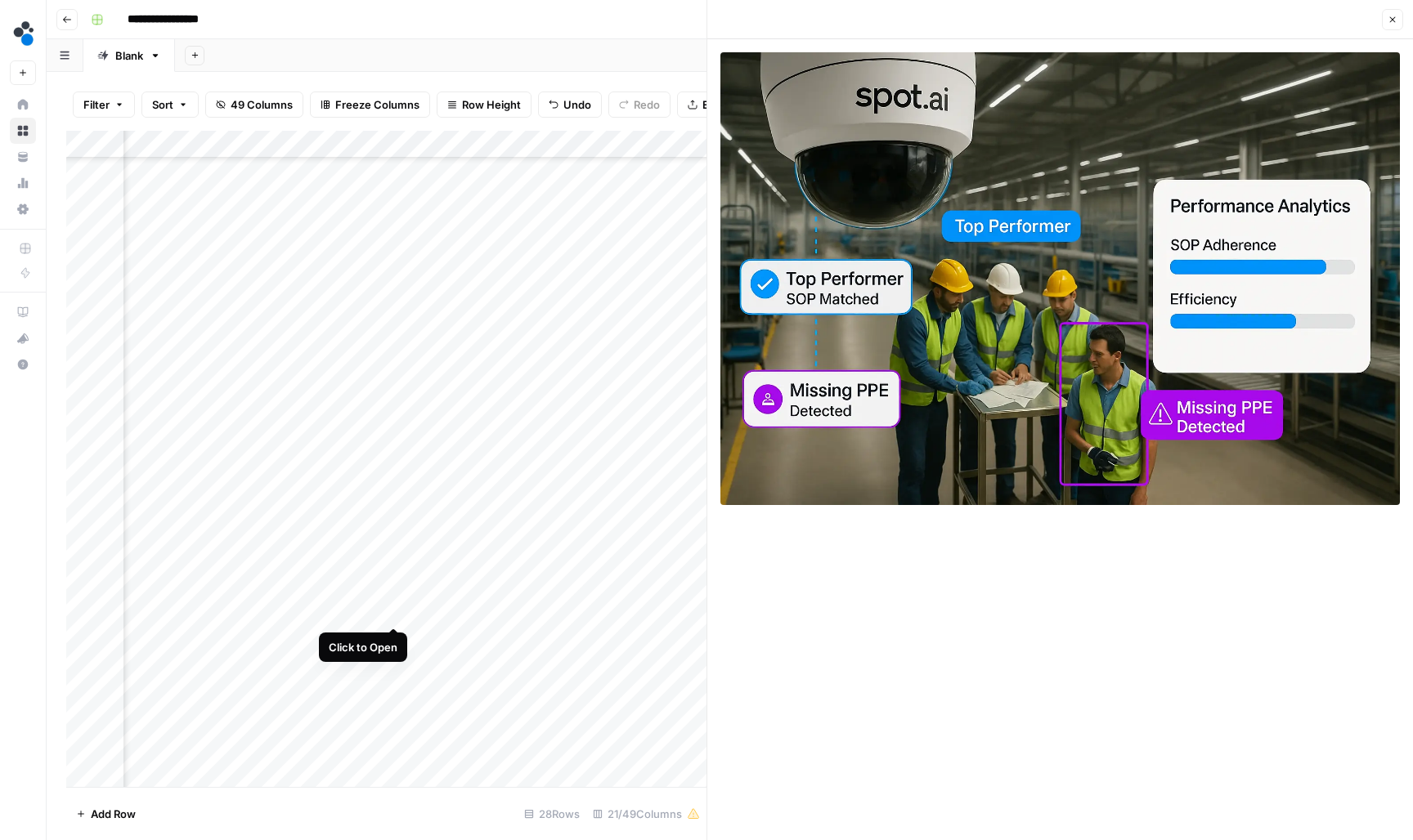
click at [396, 614] on div "Add Column" at bounding box center [386, 461] width 640 height 659
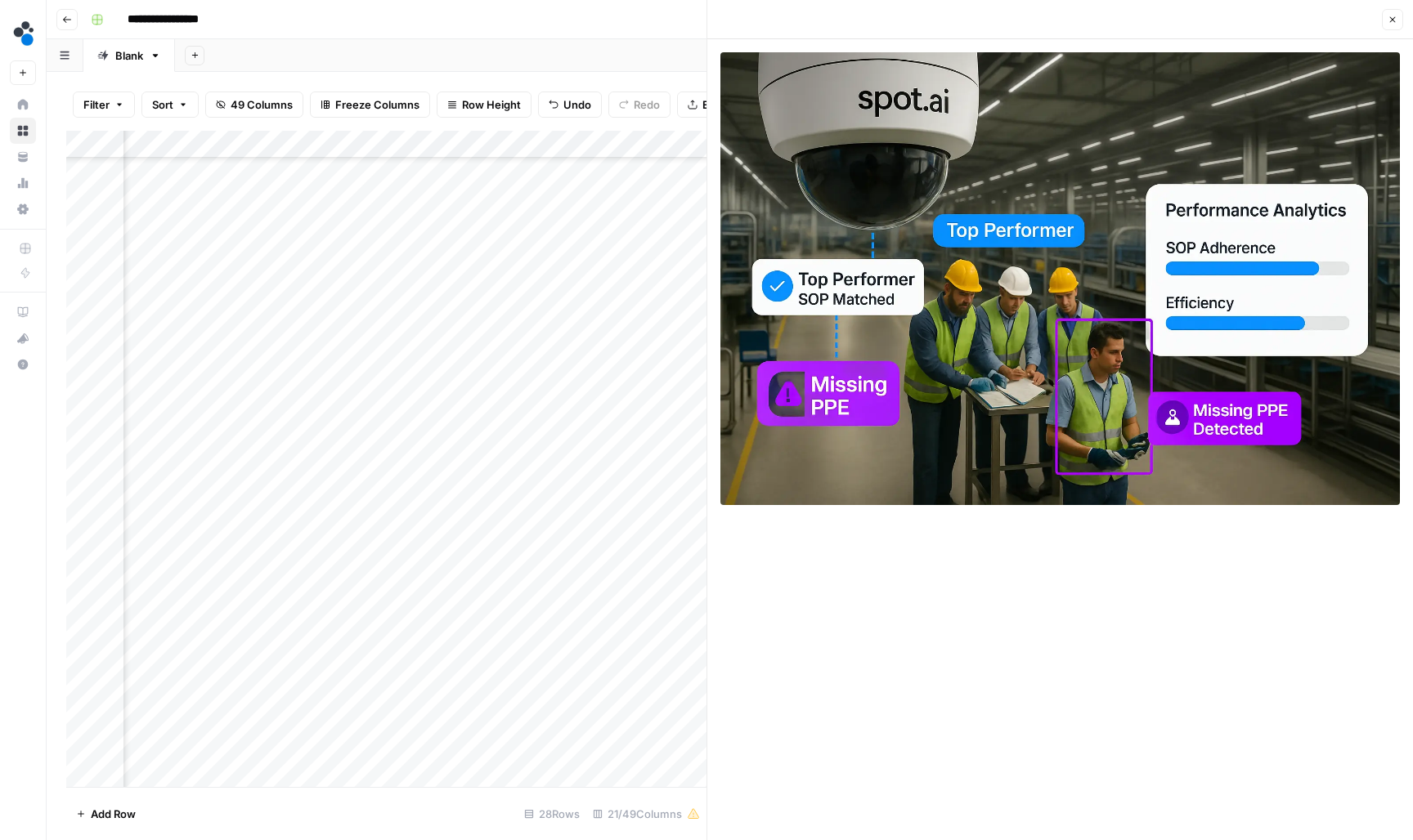
click at [689, 607] on div "Add Column" at bounding box center [386, 461] width 640 height 659
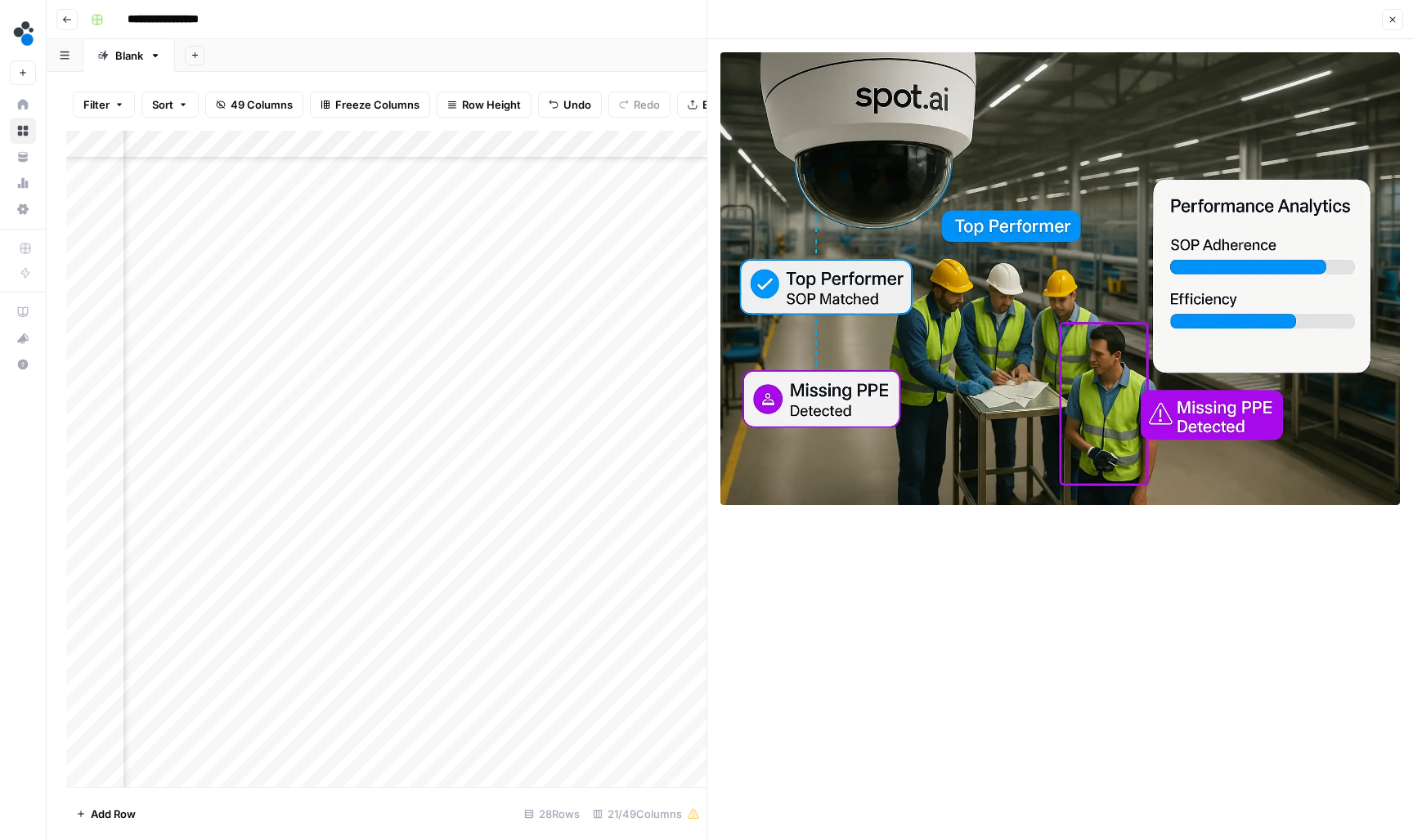
click at [656, 611] on div "Add Column" at bounding box center [386, 461] width 640 height 659
click at [656, 611] on input "**********" at bounding box center [692, 615] width 261 height 19
click at [1391, 23] on icon "button" at bounding box center [1392, 19] width 10 height 10
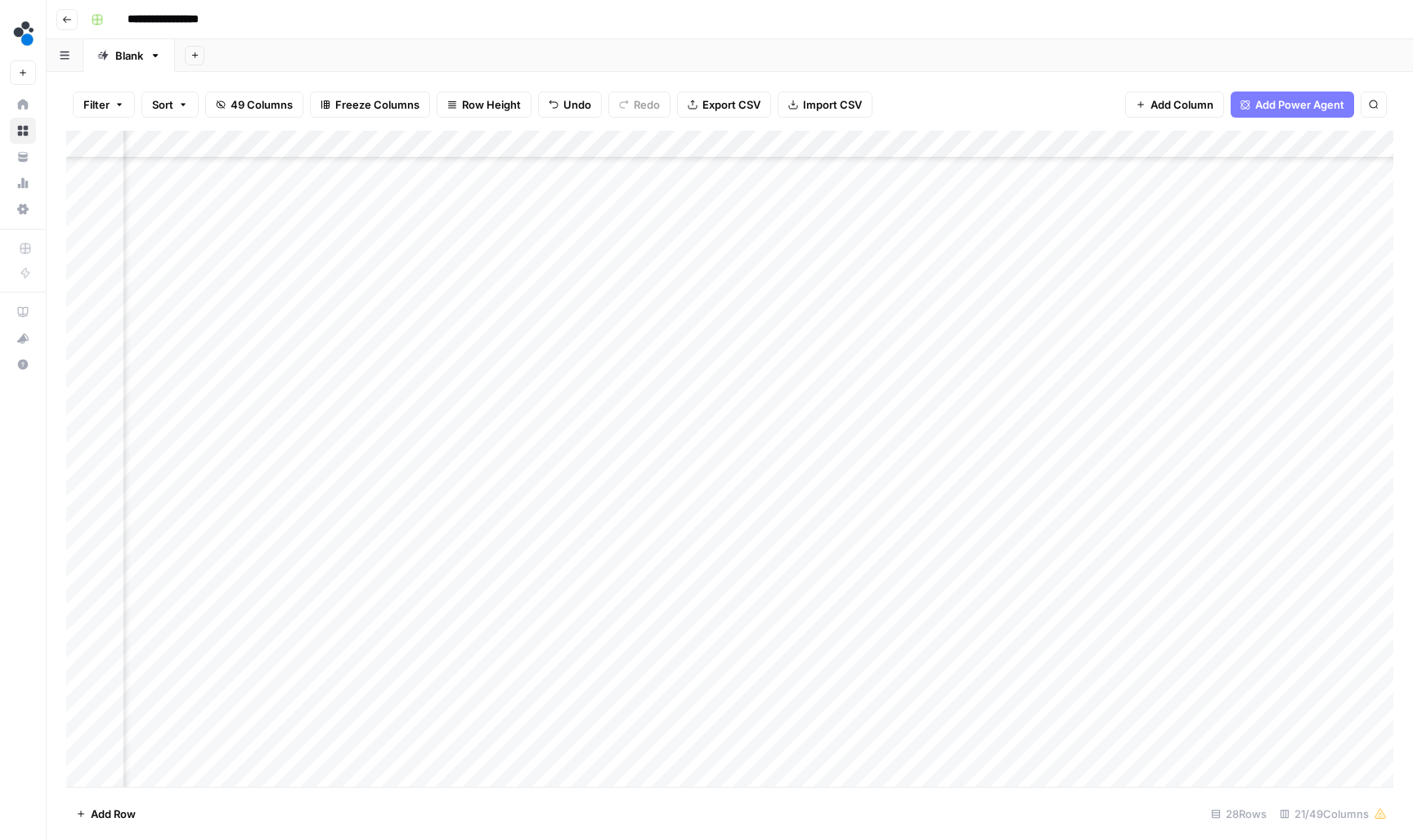
click at [792, 614] on div "Add Column" at bounding box center [730, 461] width 1327 height 659
type input "**********"
click at [395, 606] on div "Add Column" at bounding box center [730, 461] width 1327 height 659
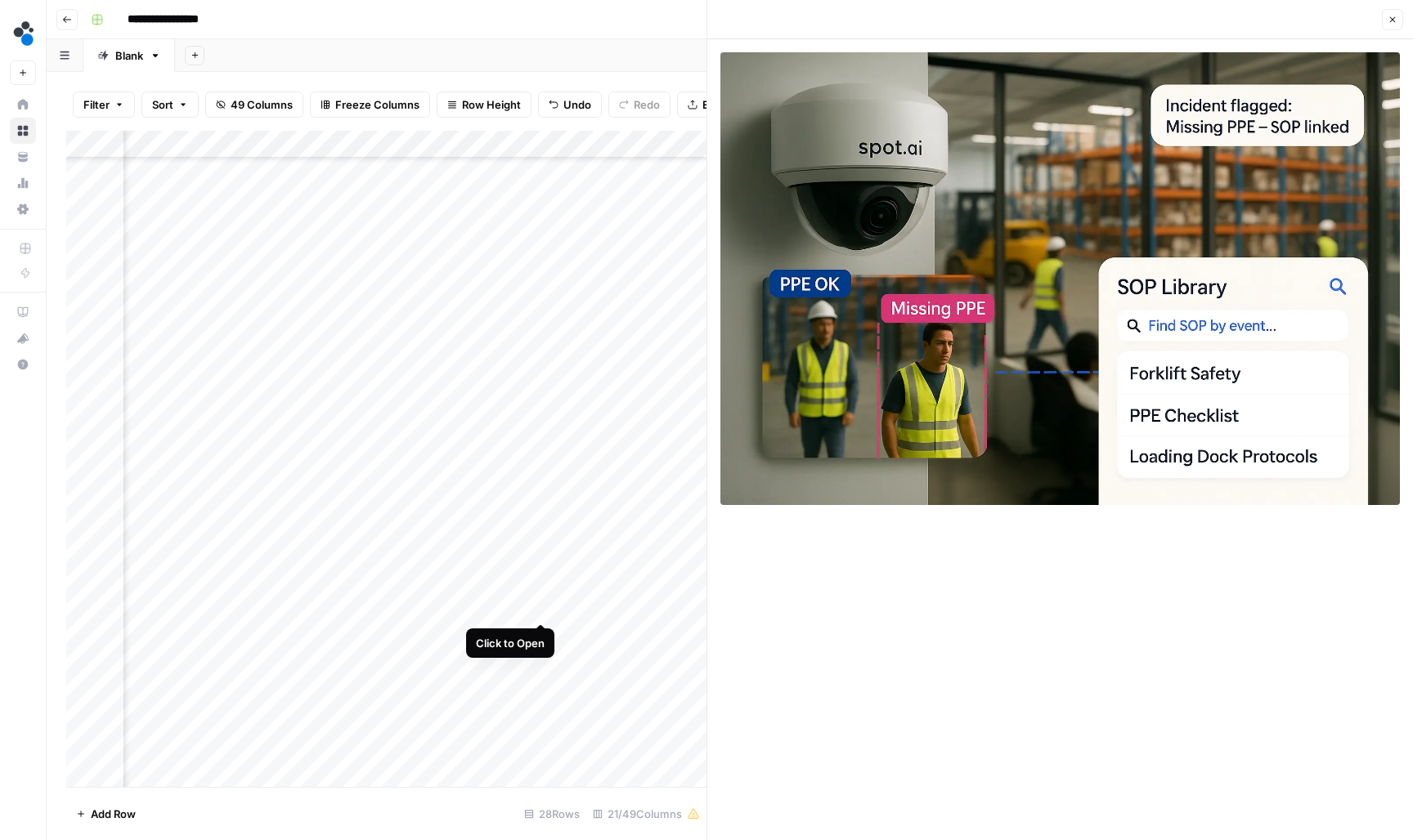
click at [538, 608] on div "Add Column" at bounding box center [386, 461] width 640 height 659
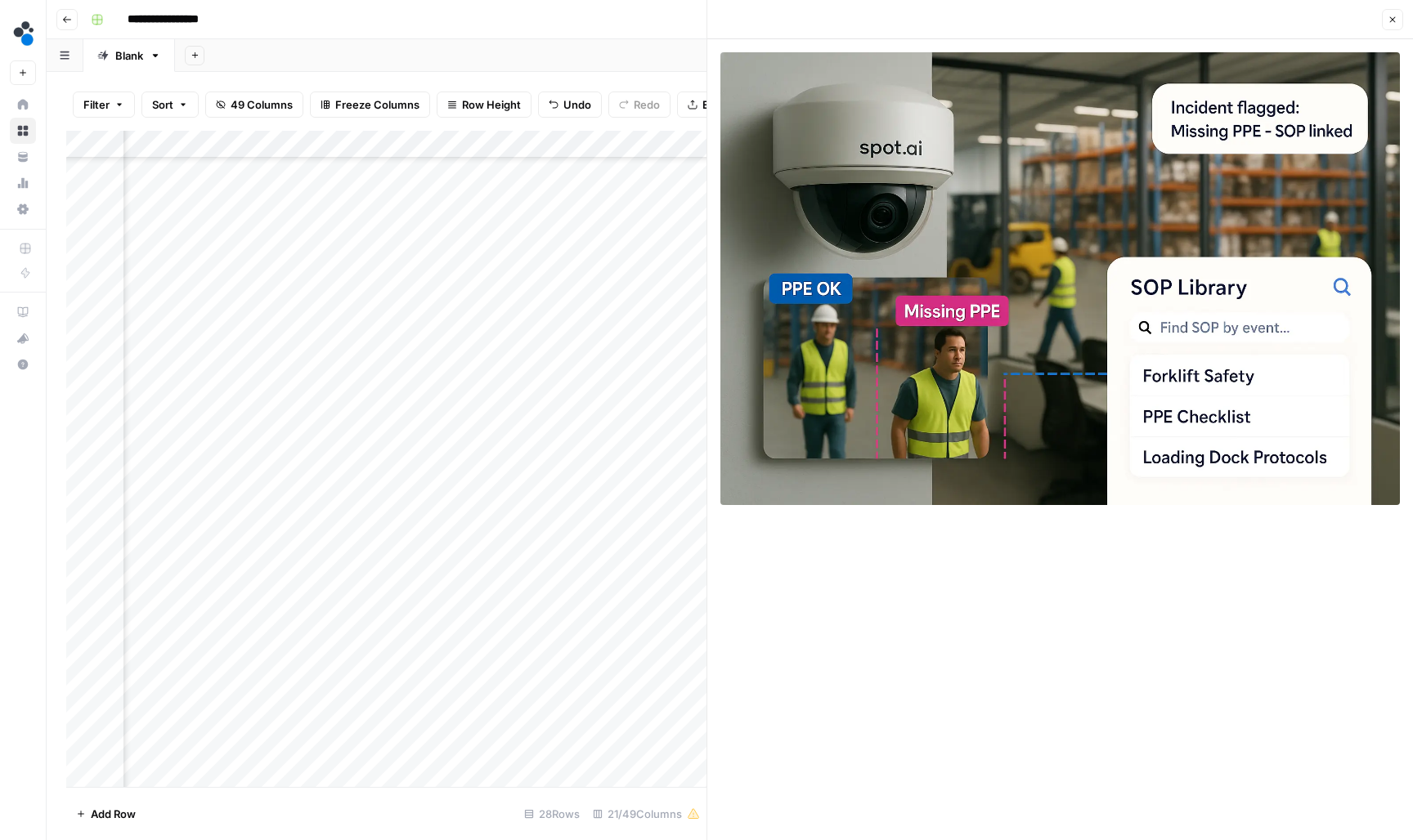
click at [688, 604] on div "Add Column" at bounding box center [386, 461] width 640 height 659
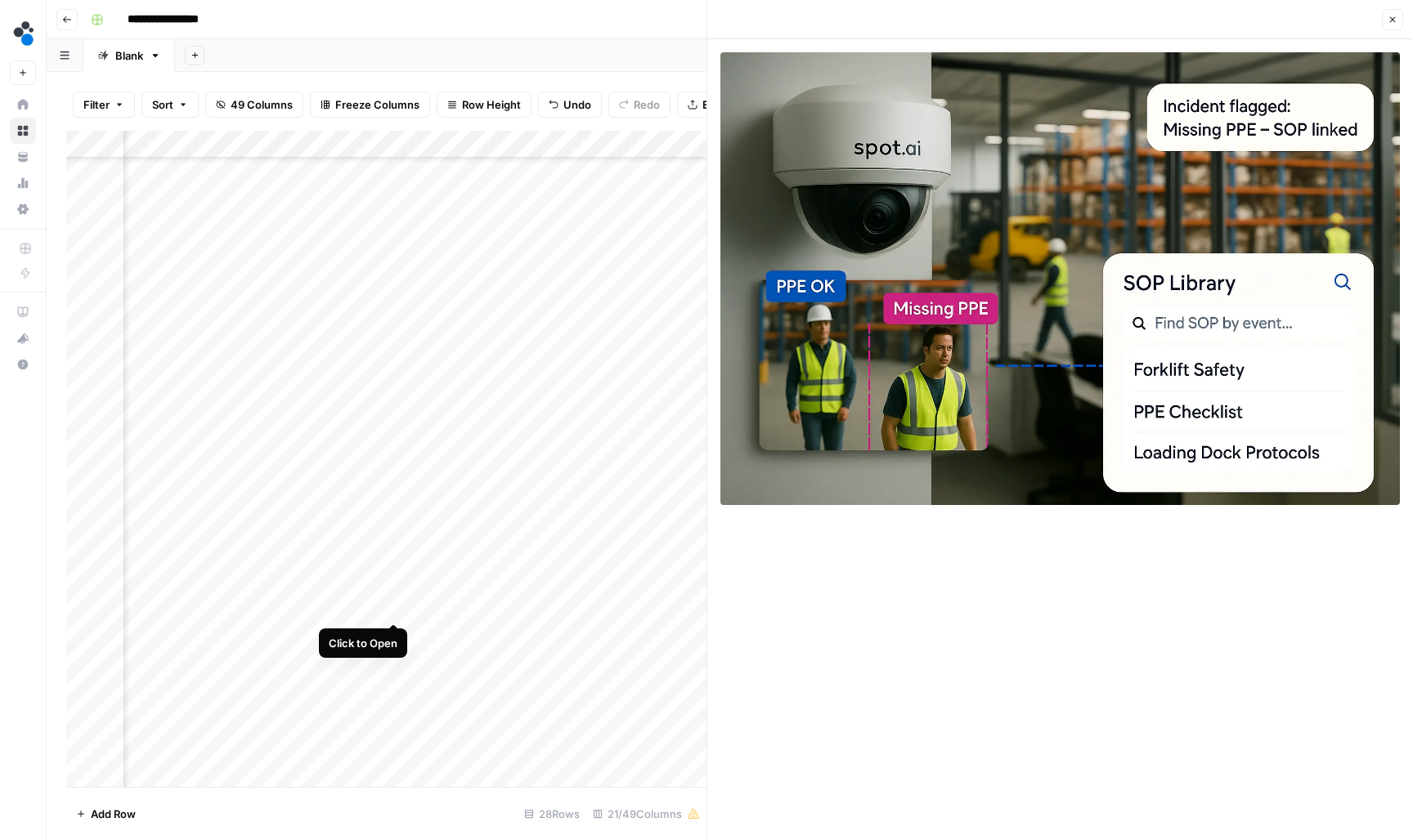
click at [399, 606] on div "Add Column" at bounding box center [386, 461] width 640 height 659
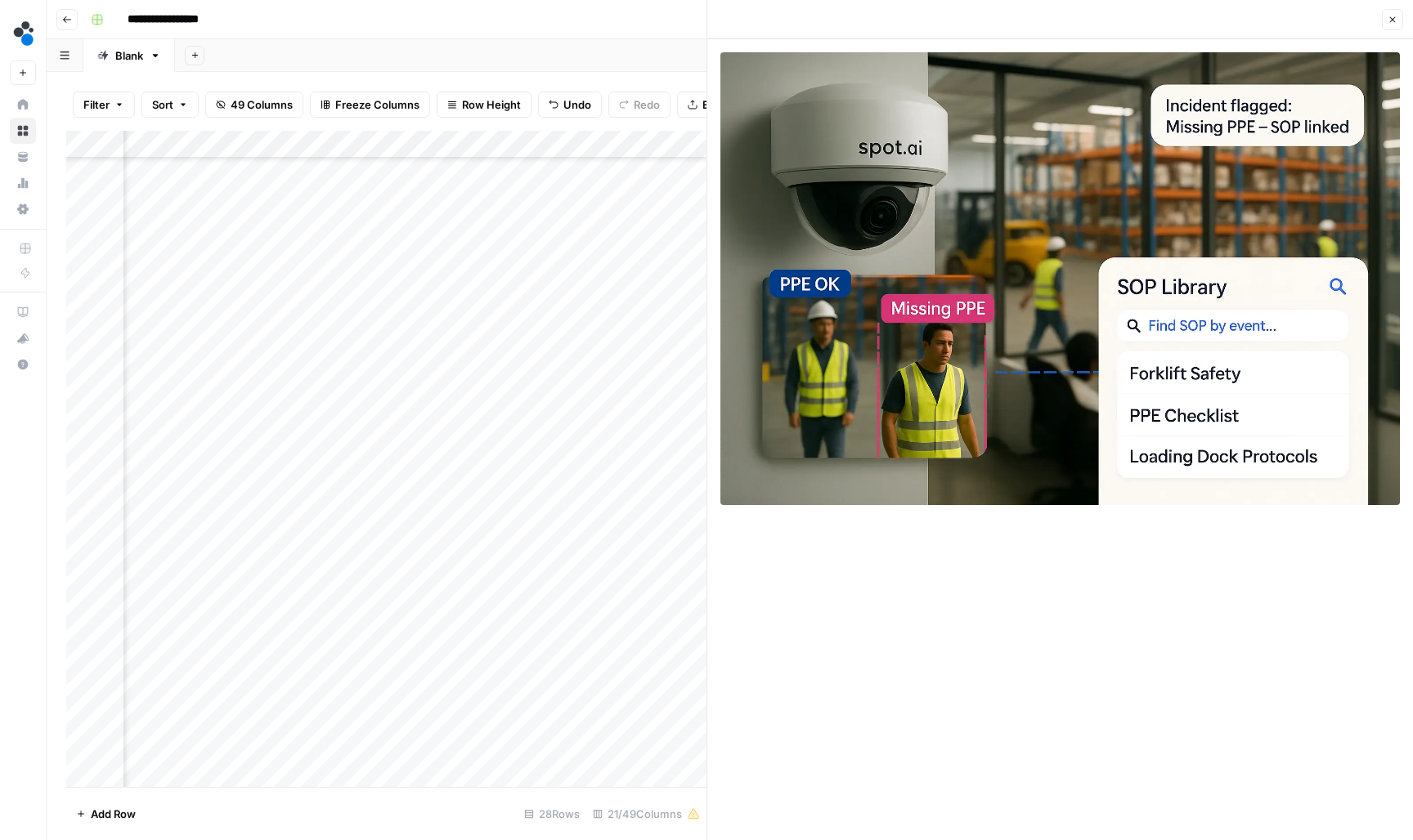
click at [357, 611] on div "Add Column" at bounding box center [386, 461] width 640 height 659
click at [357, 611] on input "**********" at bounding box center [398, 611] width 261 height 19
click at [1394, 24] on icon "button" at bounding box center [1392, 19] width 10 height 10
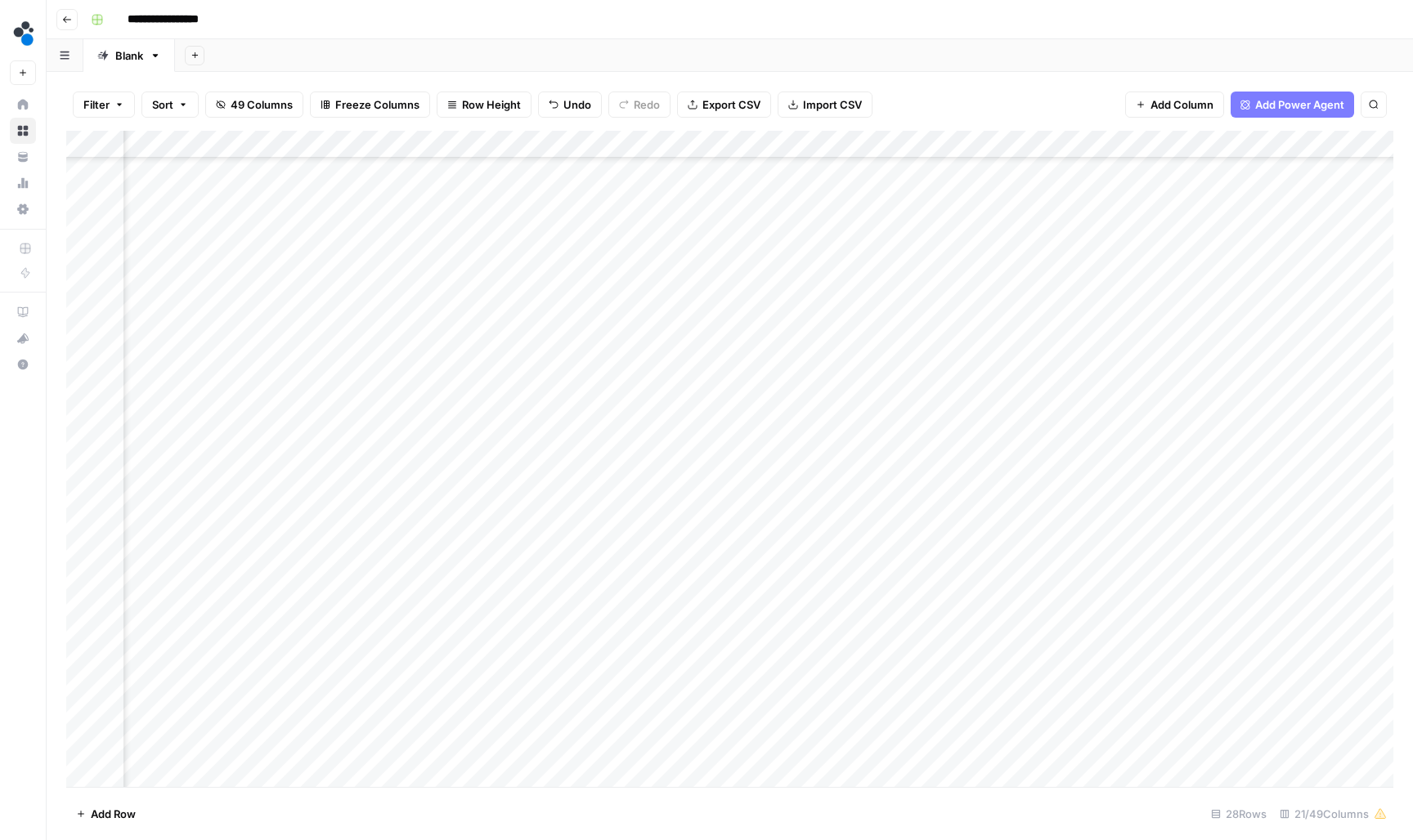
click at [775, 612] on div "Add Column" at bounding box center [730, 461] width 1327 height 659
type input "**********"
click at [391, 638] on div "Add Column" at bounding box center [730, 461] width 1327 height 659
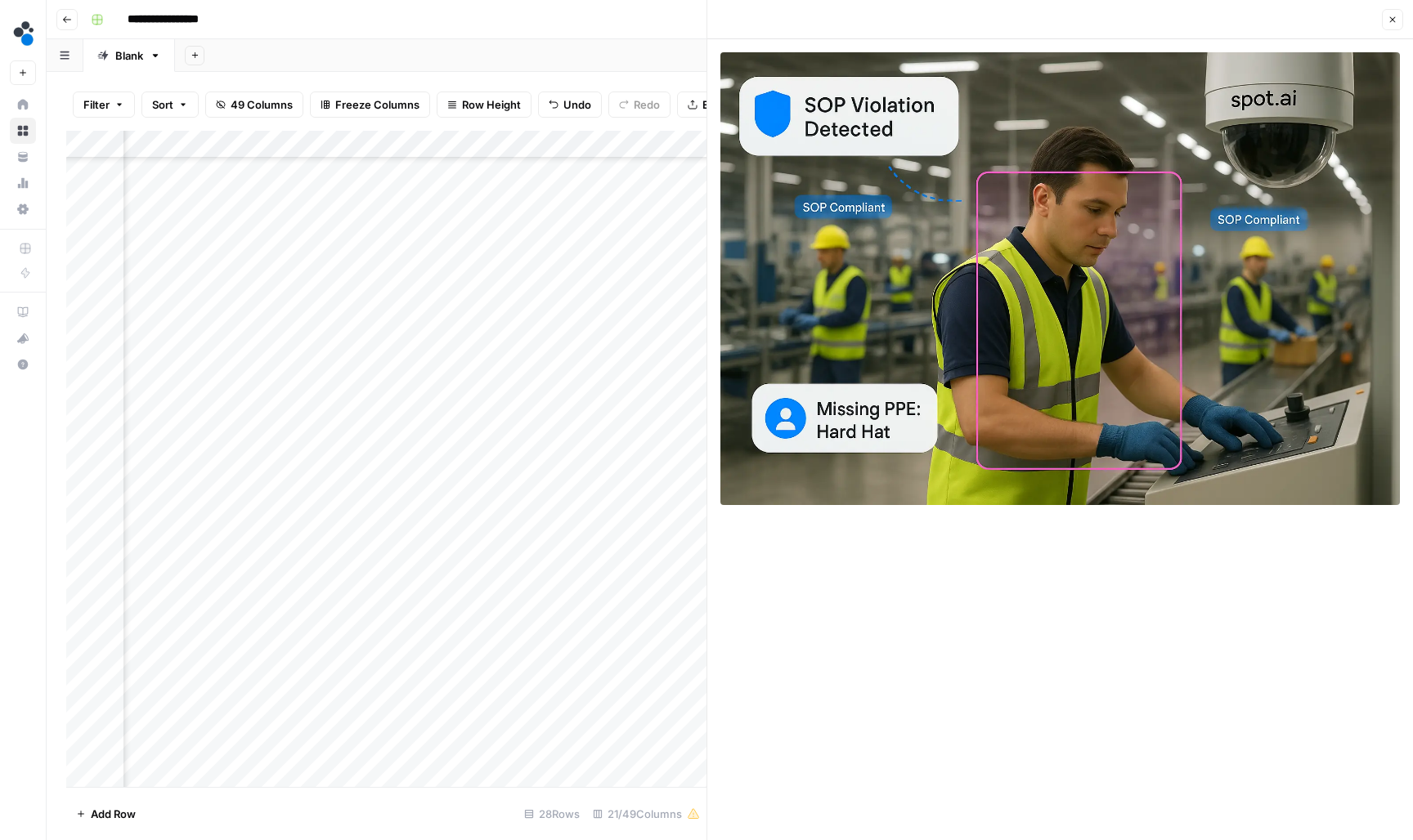
click at [537, 635] on div "Add Column" at bounding box center [386, 461] width 640 height 659
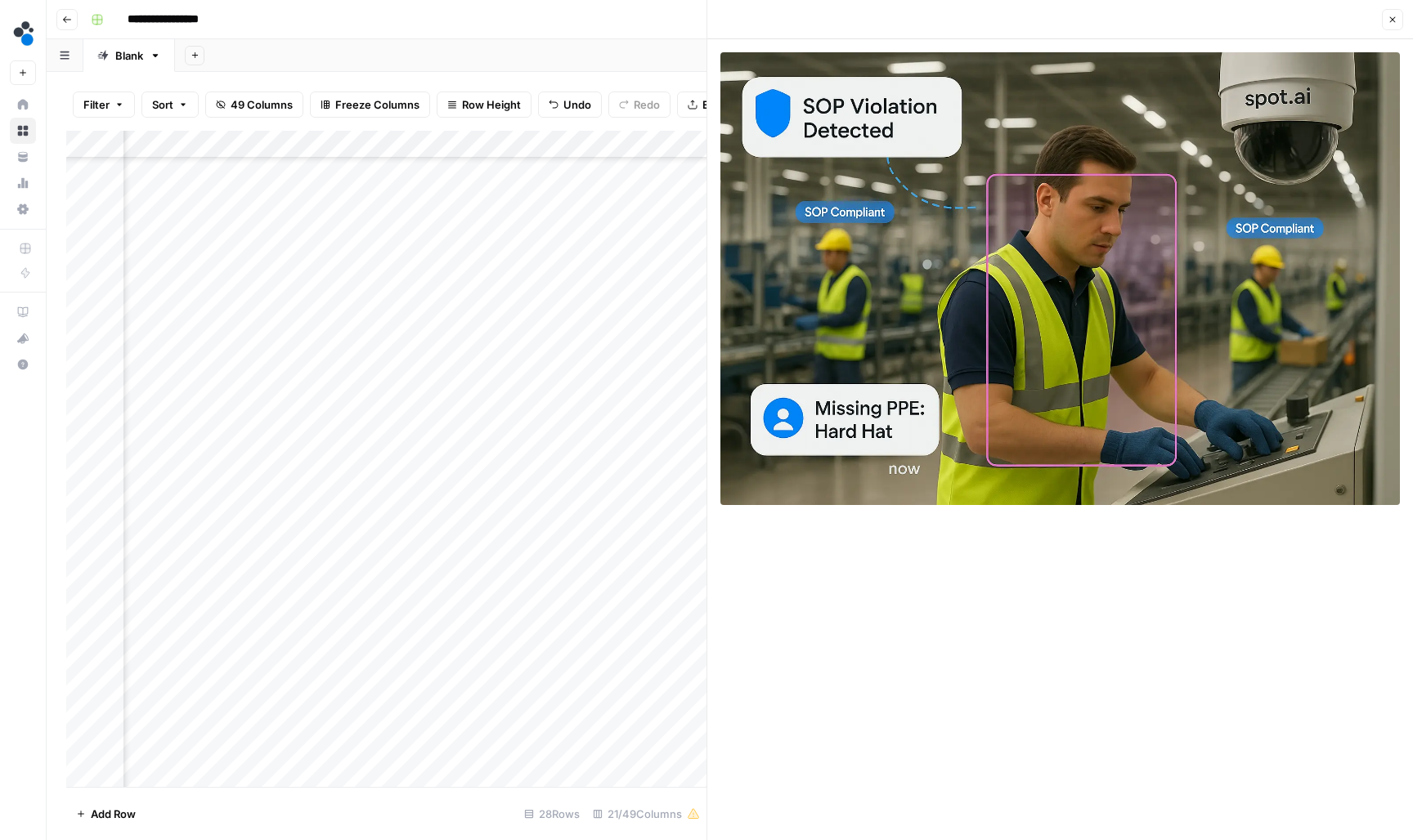
click at [683, 631] on div "Add Column" at bounding box center [386, 461] width 640 height 659
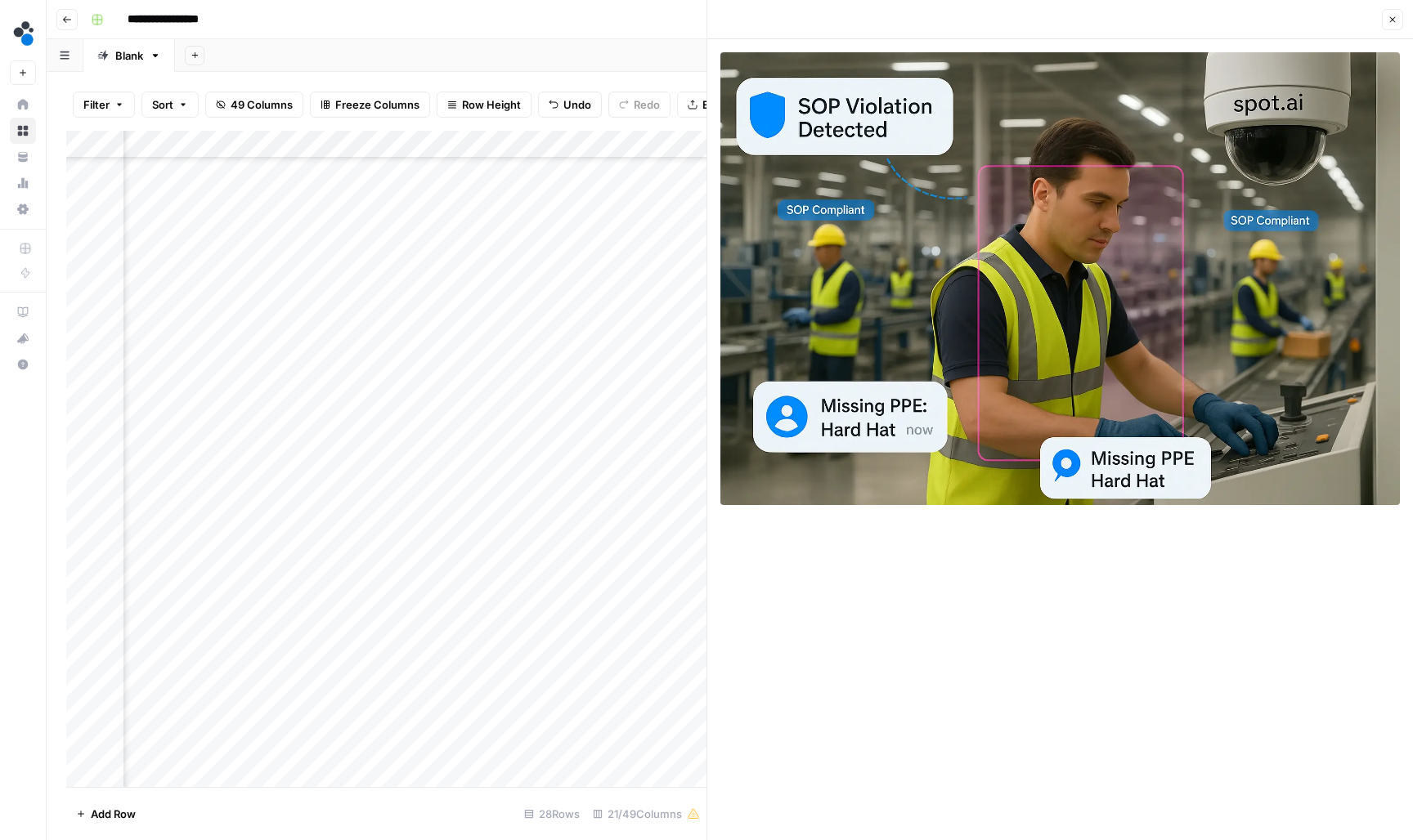
click at [401, 634] on div "Add Column" at bounding box center [386, 461] width 640 height 659
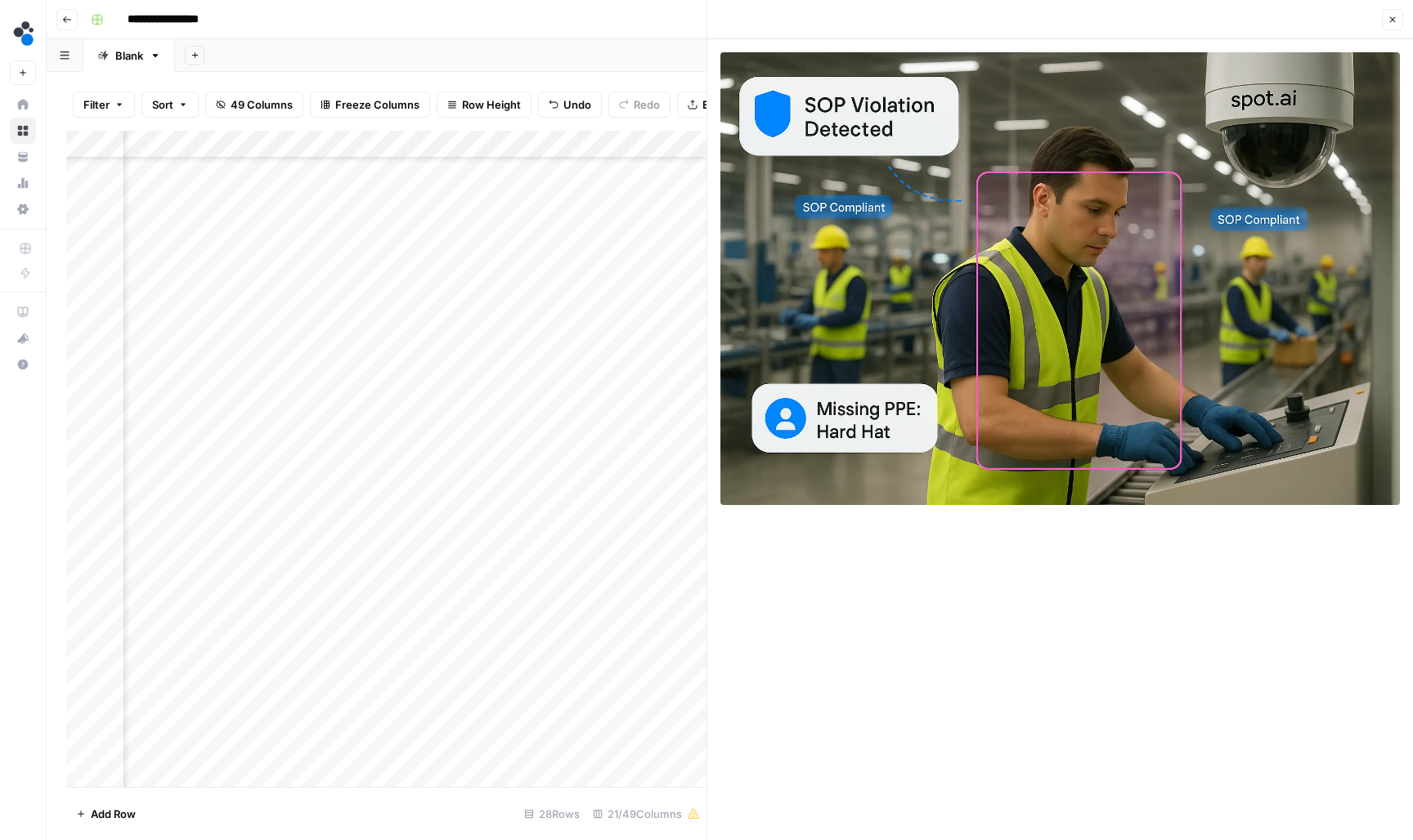
click at [360, 629] on div "Add Column" at bounding box center [386, 461] width 640 height 659
click at [1383, 18] on button "Close" at bounding box center [1392, 19] width 21 height 21
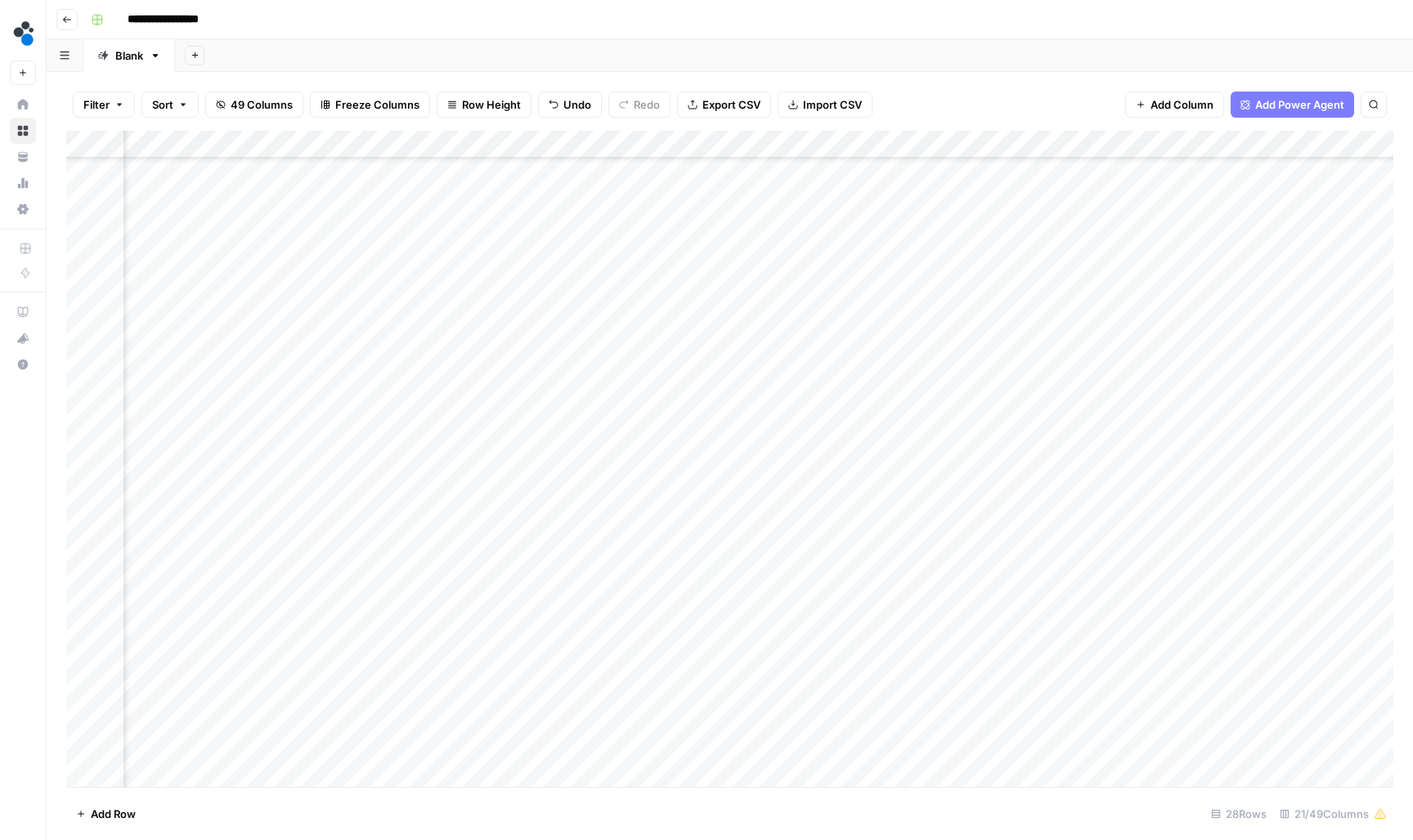
click at [767, 632] on div "Add Column" at bounding box center [730, 461] width 1327 height 659
type input "**********"
click at [395, 661] on div "Add Column" at bounding box center [730, 461] width 1327 height 659
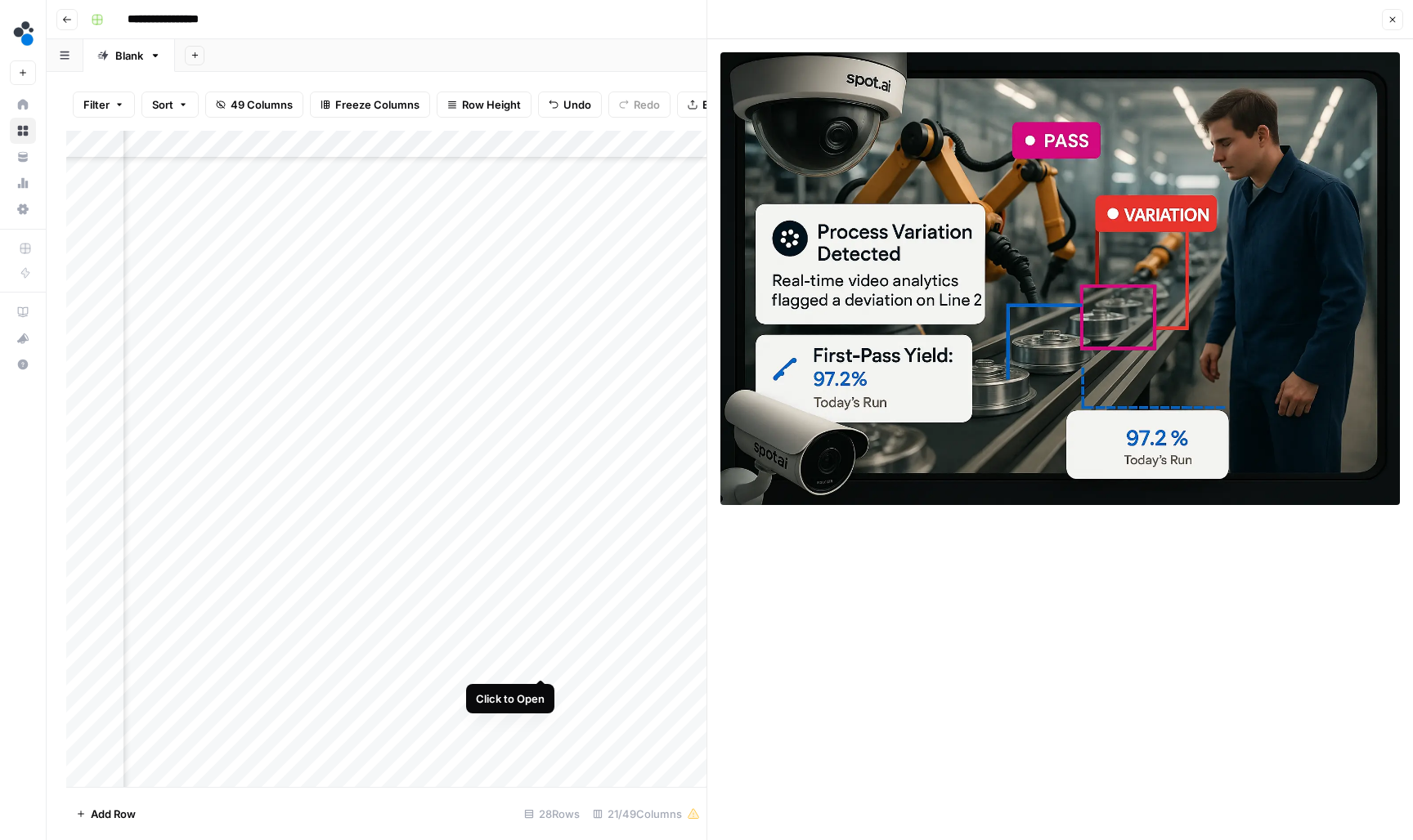
click at [547, 660] on div "Add Column" at bounding box center [386, 461] width 640 height 659
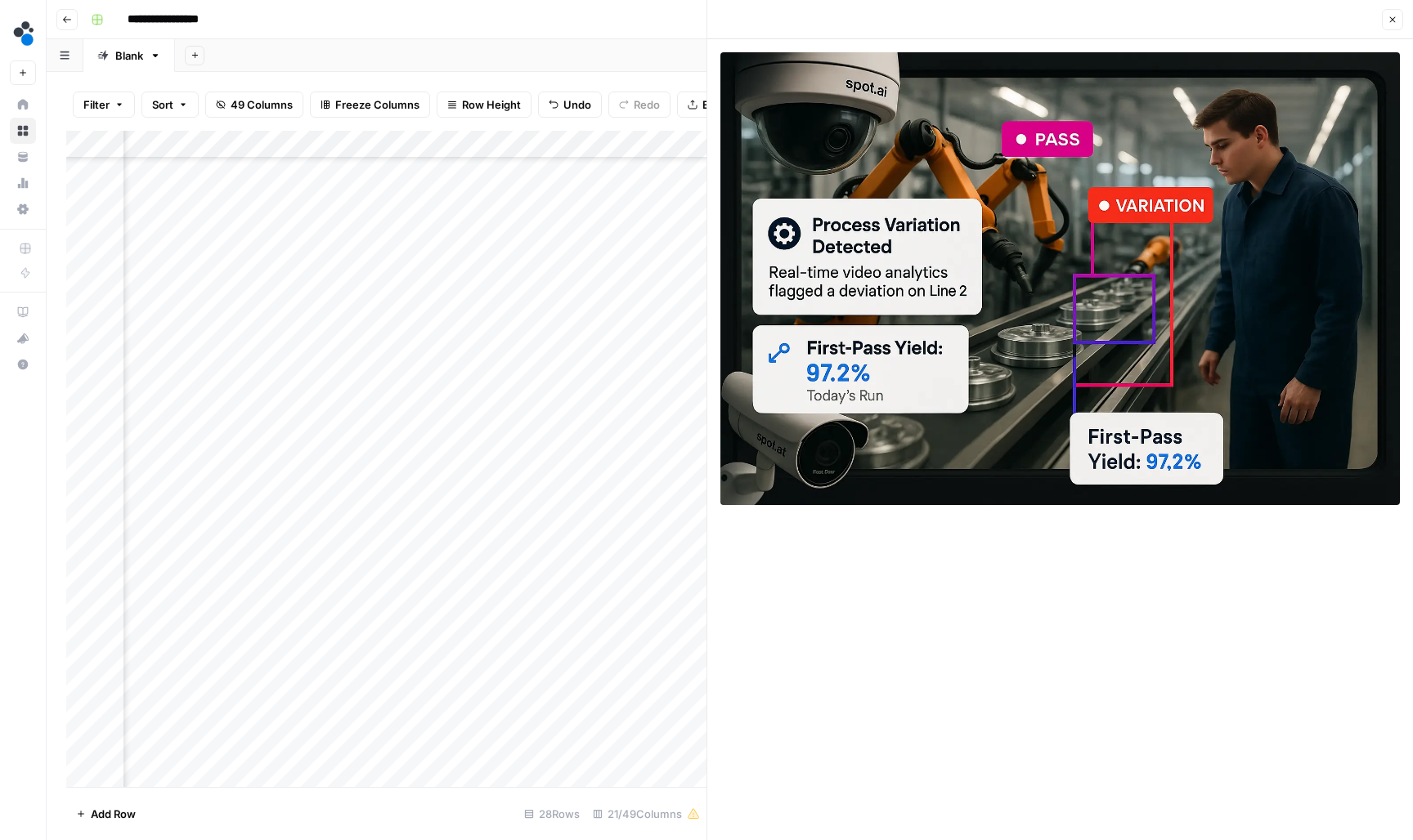
click at [684, 659] on div "Add Column" at bounding box center [386, 461] width 640 height 659
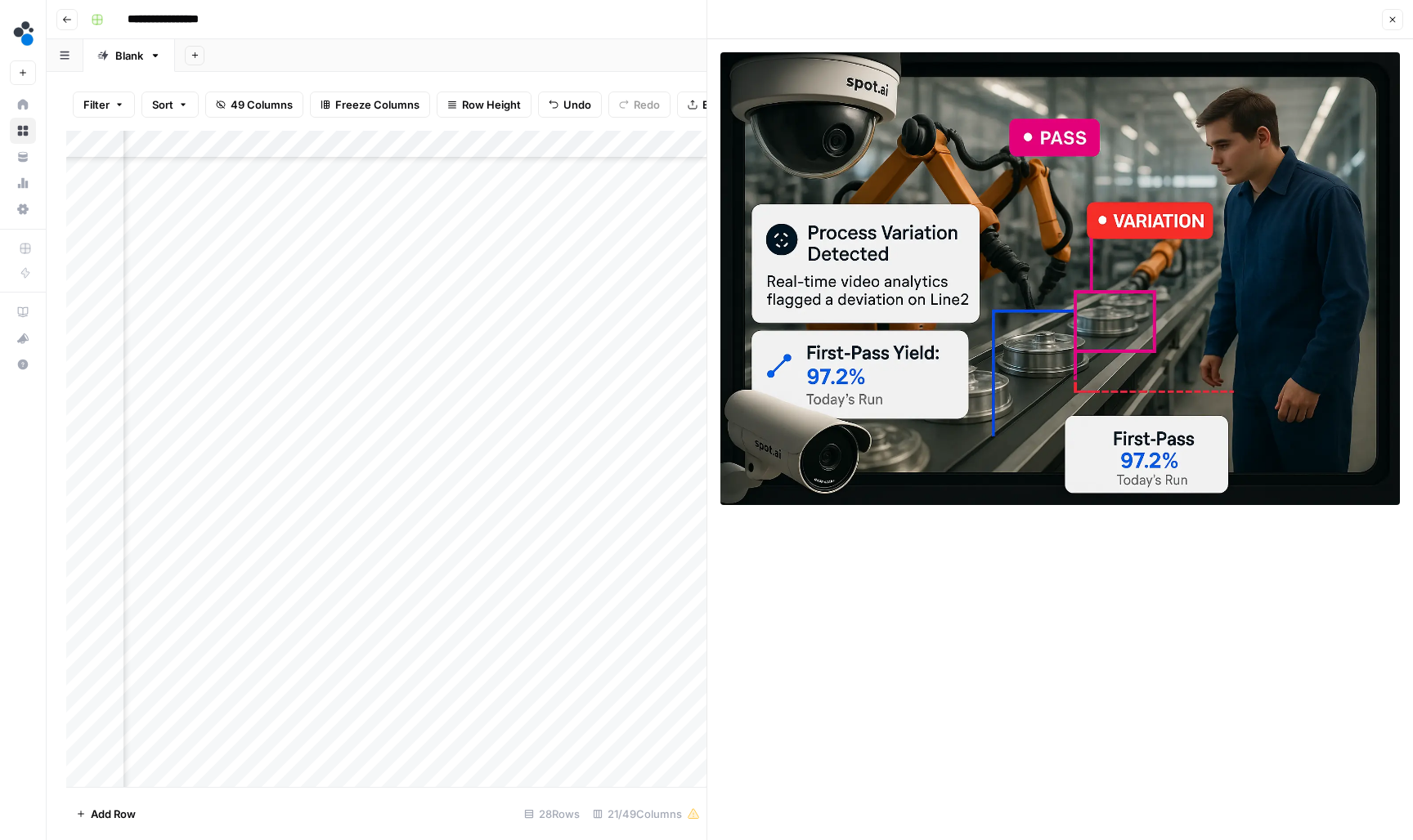
click at [389, 659] on div "Add Column" at bounding box center [386, 461] width 640 height 659
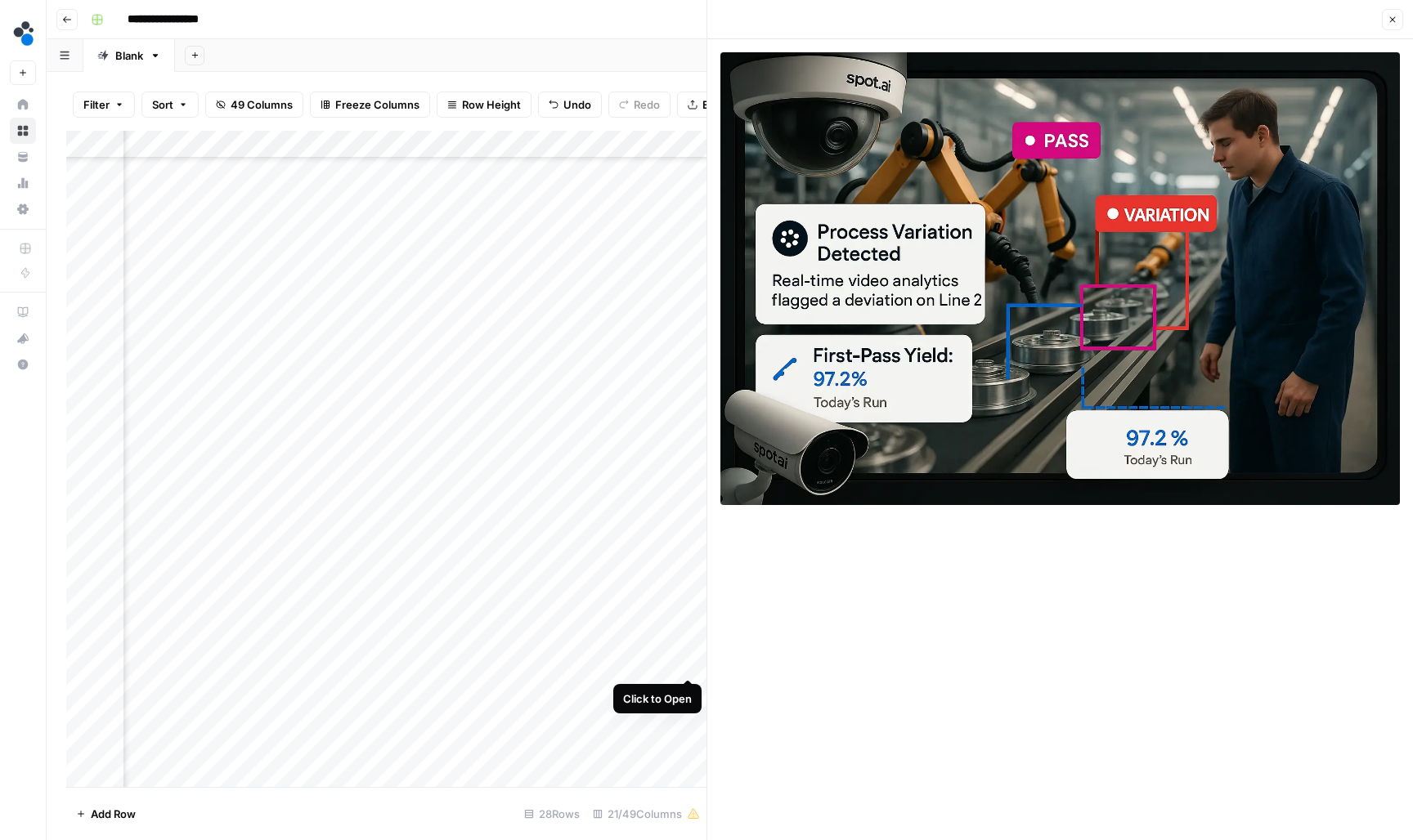
click at [688, 664] on div "Add Column" at bounding box center [386, 461] width 640 height 659
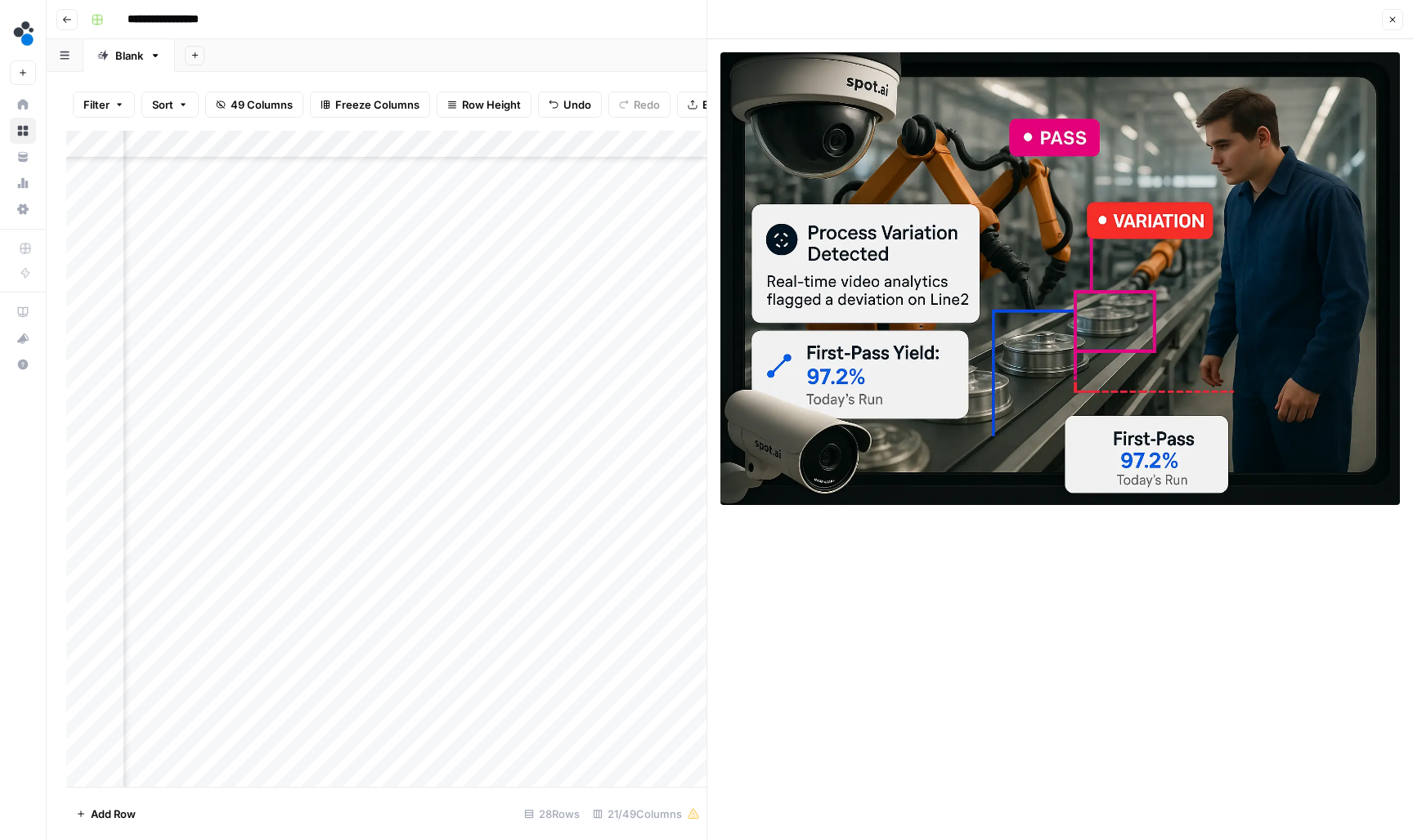
click at [662, 668] on div "Add Column" at bounding box center [386, 461] width 640 height 659
click at [662, 668] on input "**********" at bounding box center [692, 666] width 261 height 19
click at [1397, 29] on button "Close" at bounding box center [1392, 19] width 21 height 21
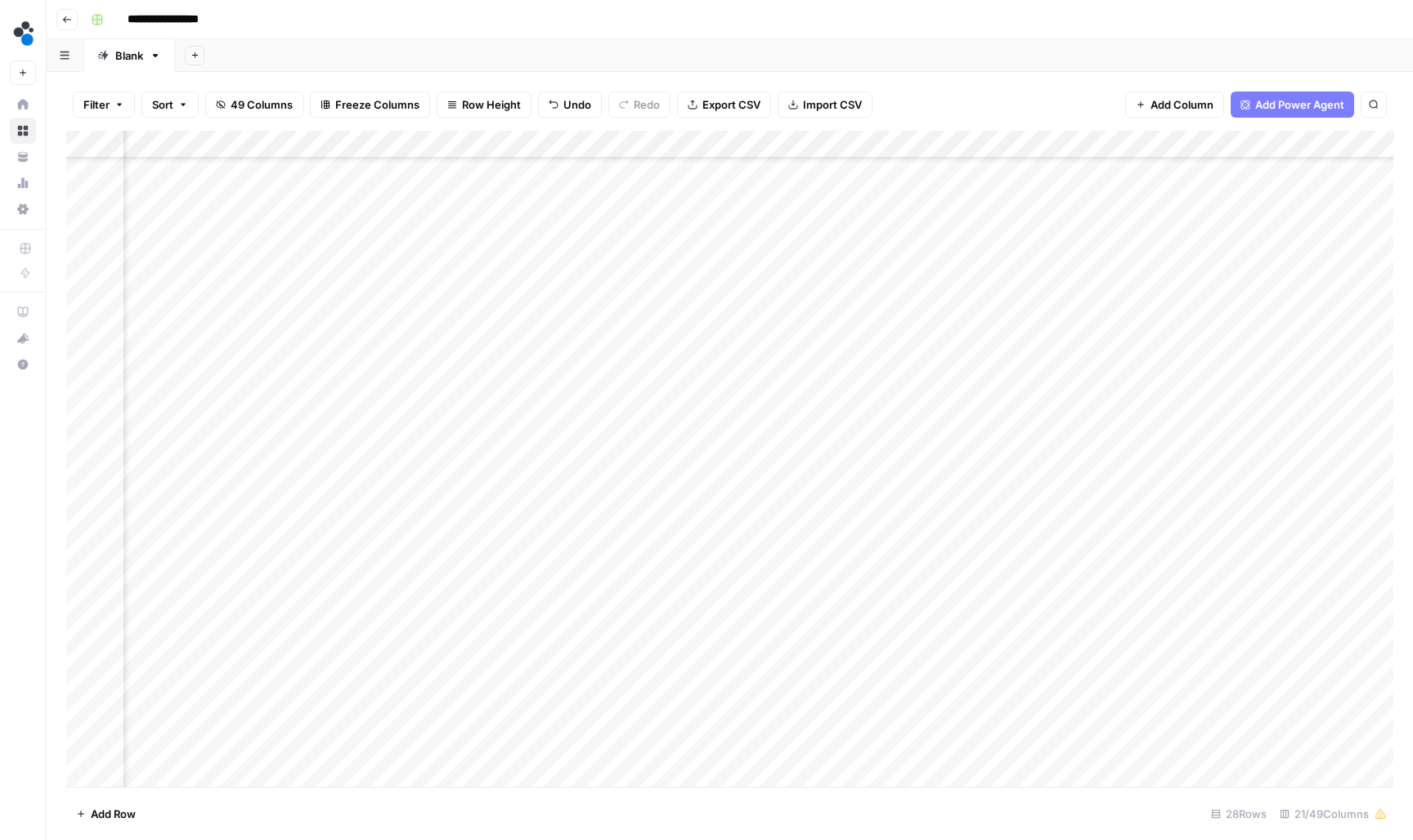
click at [782, 661] on div "Add Column" at bounding box center [730, 461] width 1327 height 659
type input "**********"
click at [881, 358] on div "Add Column" at bounding box center [730, 461] width 1327 height 659
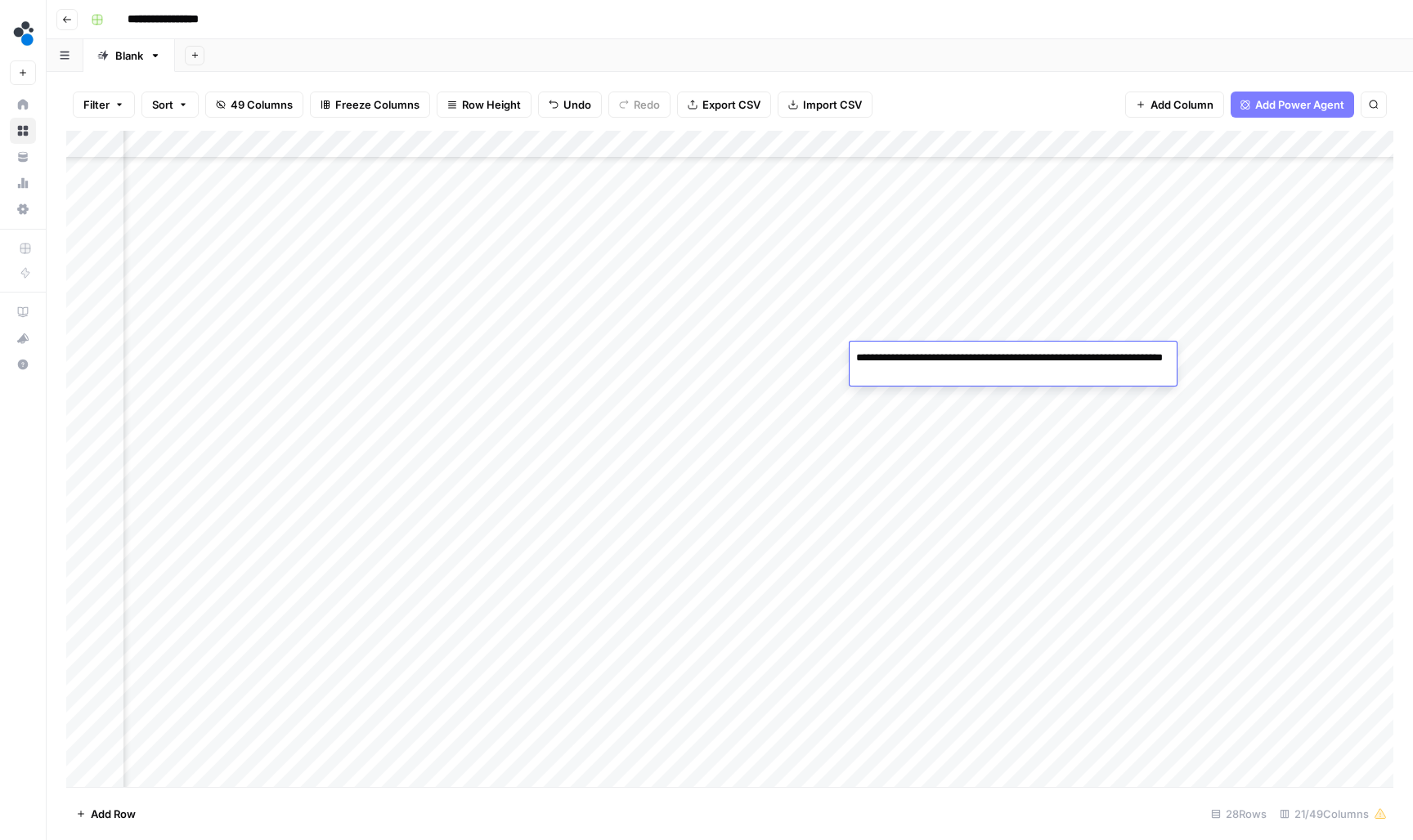
click at [397, 360] on div "Add Column" at bounding box center [730, 461] width 1327 height 659
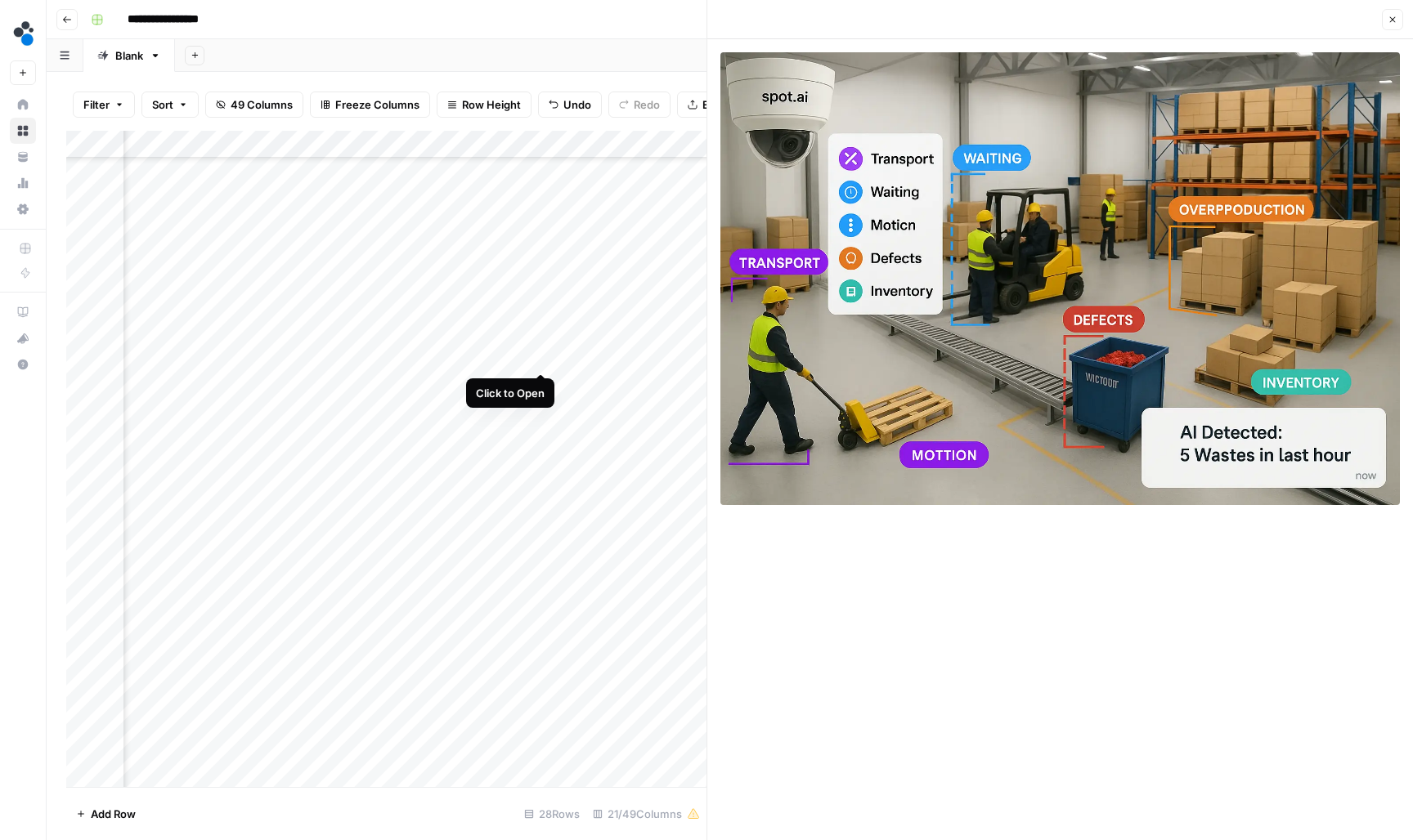
click at [539, 360] on div "Add Column" at bounding box center [386, 461] width 640 height 659
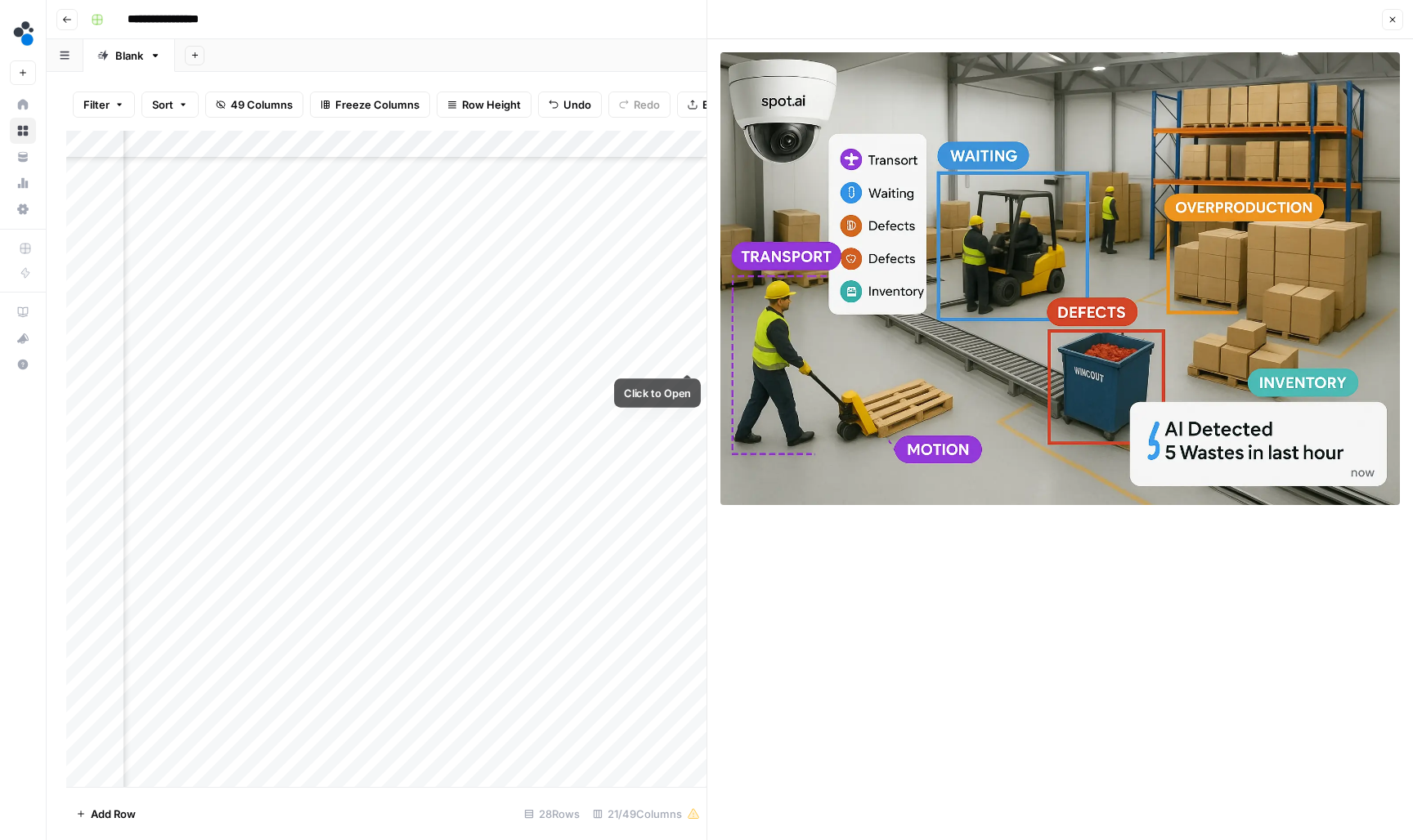
click at [698, 357] on div "Add Column" at bounding box center [386, 461] width 640 height 659
click at [688, 357] on div "Add Column" at bounding box center [386, 461] width 640 height 659
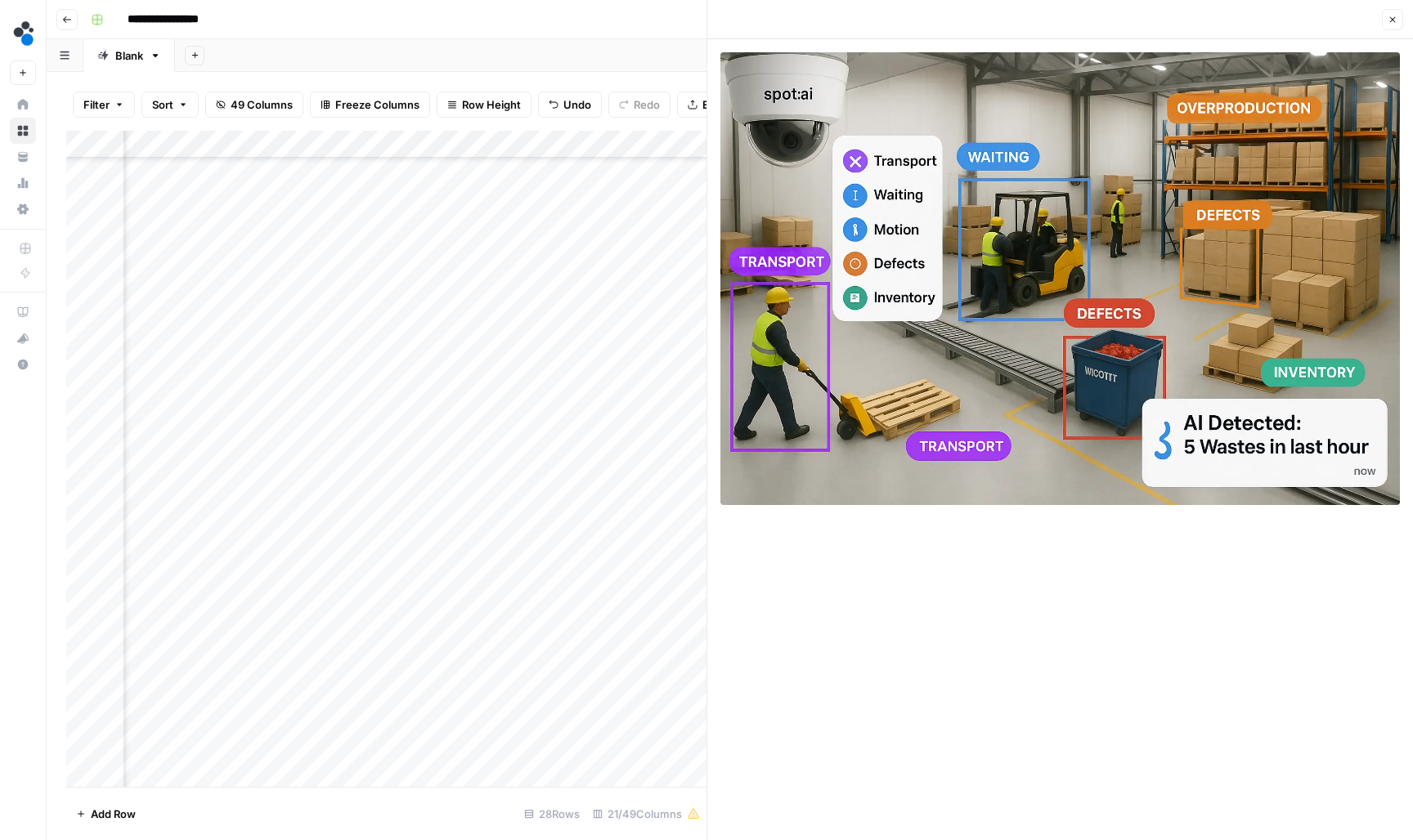
click at [250, 356] on div "Add Column" at bounding box center [386, 461] width 640 height 659
click at [1391, 24] on icon "button" at bounding box center [1392, 19] width 10 height 10
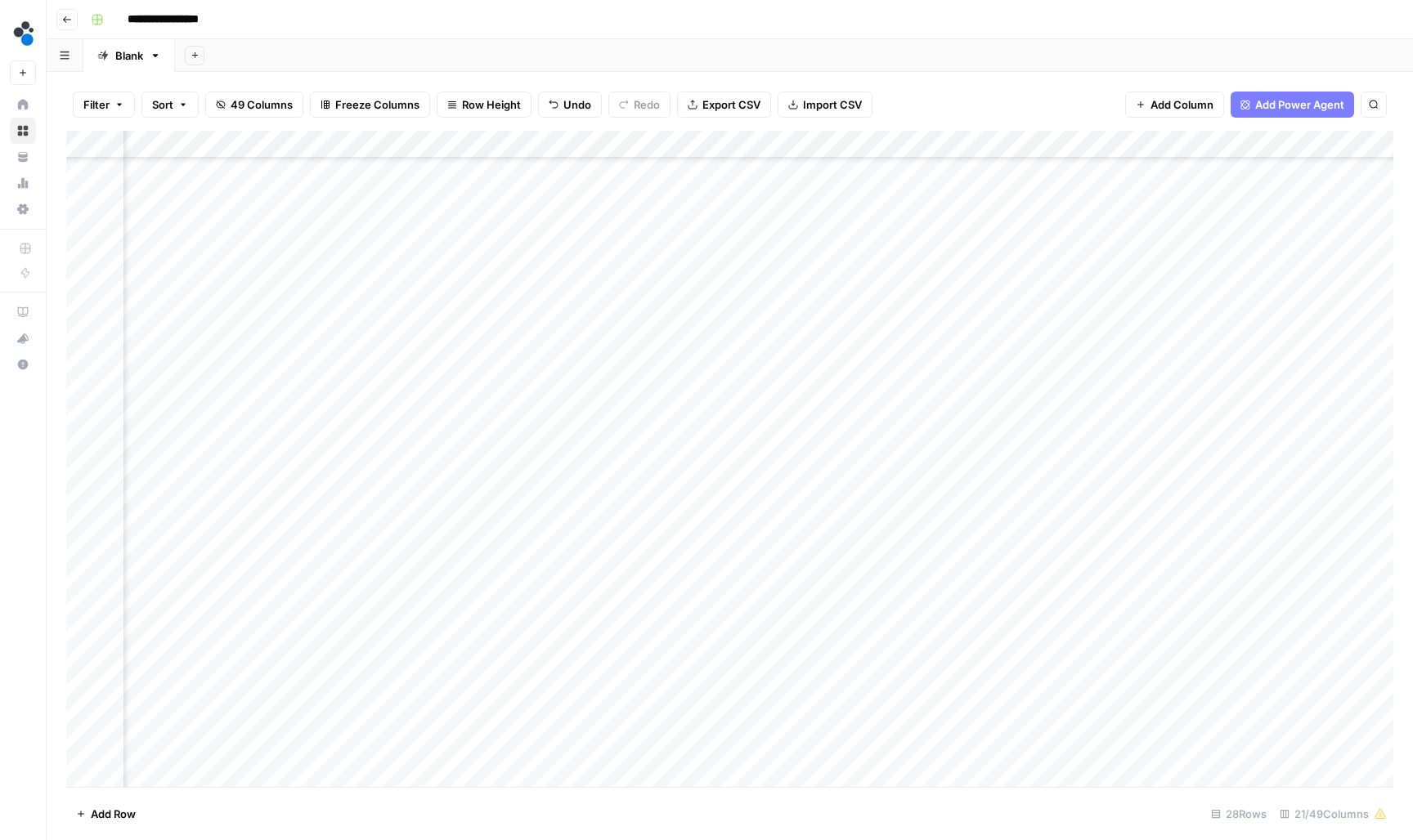
click at [392, 688] on div "Add Column" at bounding box center [730, 461] width 1327 height 659
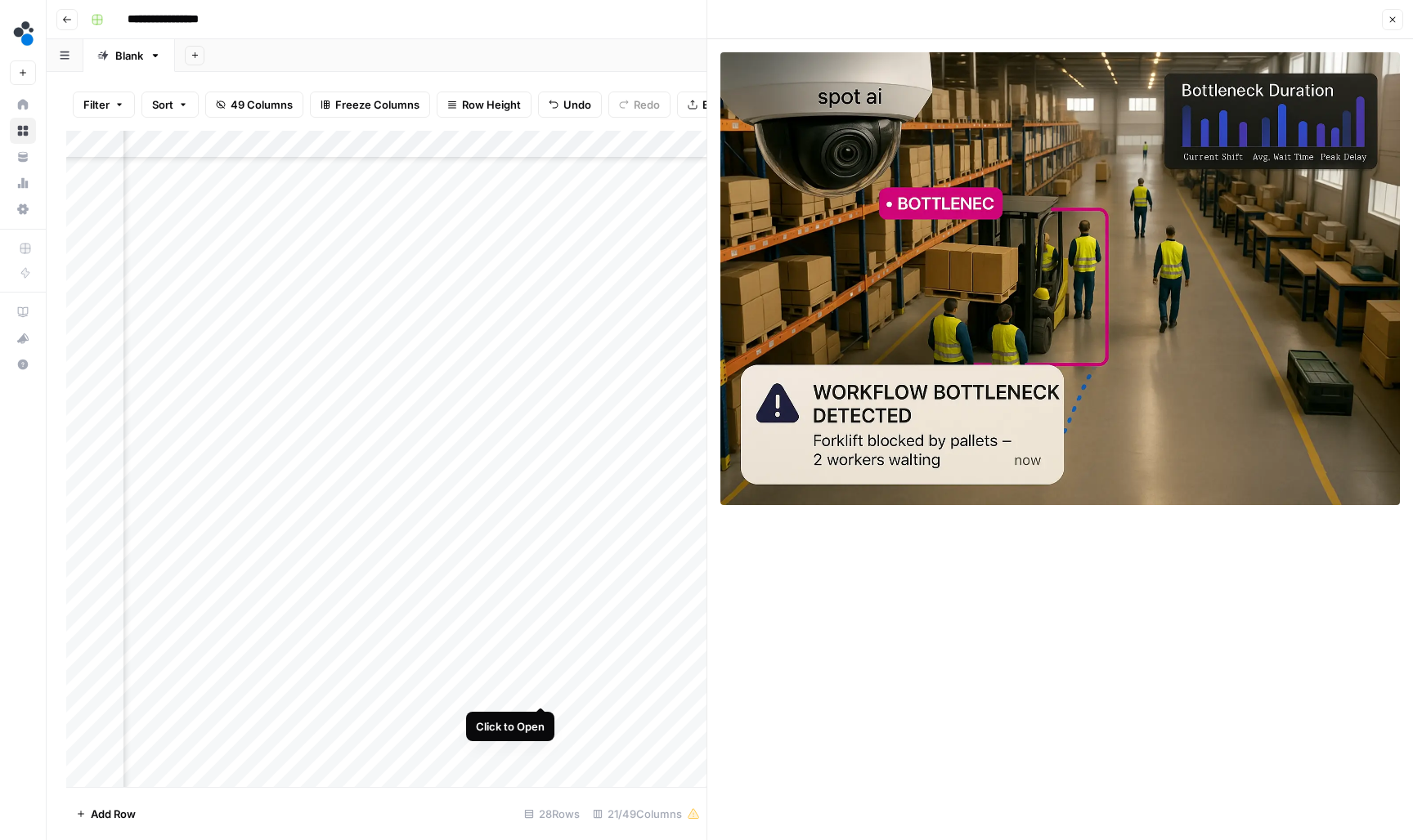
click at [546, 690] on div "Add Column" at bounding box center [386, 461] width 640 height 659
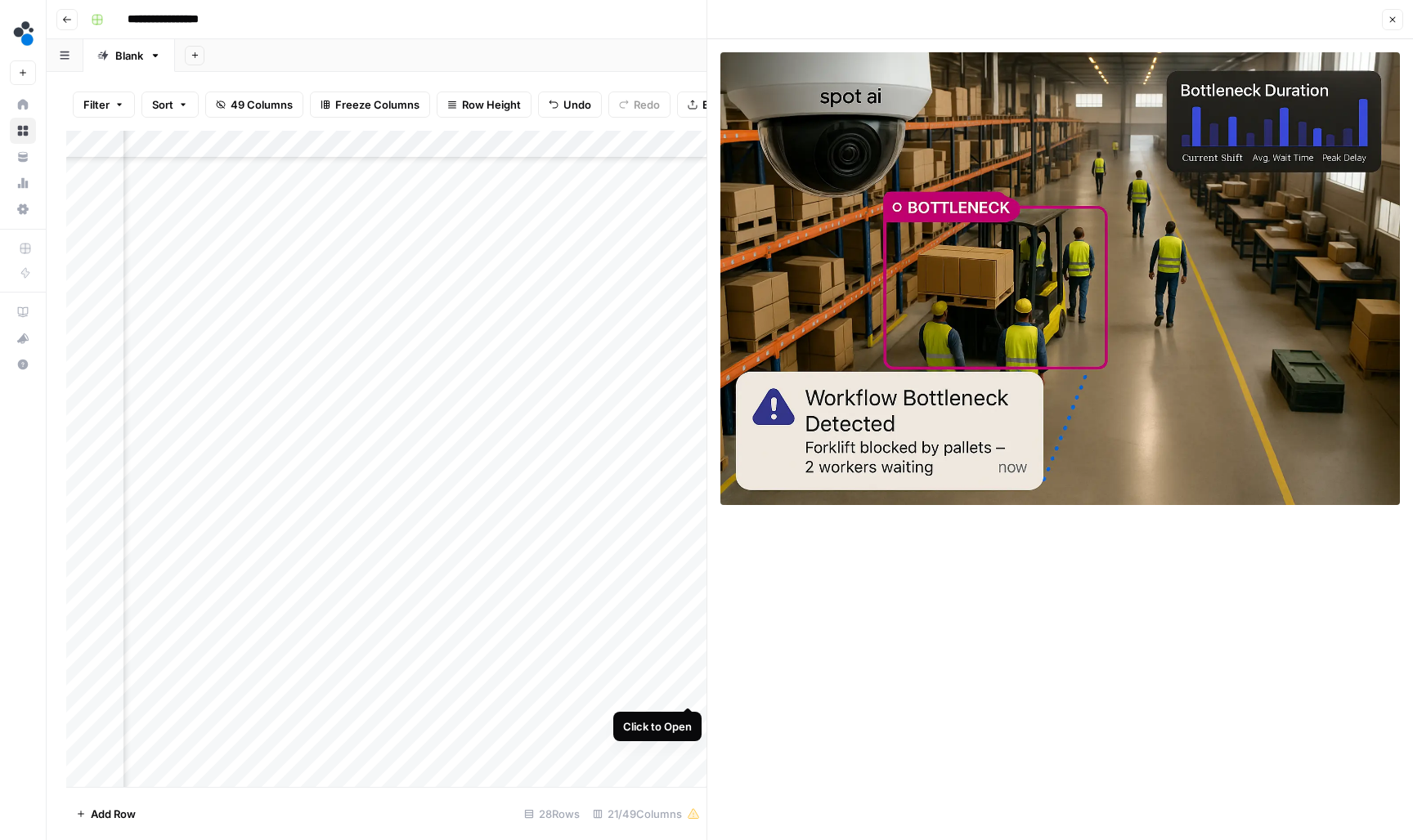
click at [688, 691] on div "Add Column" at bounding box center [386, 461] width 640 height 659
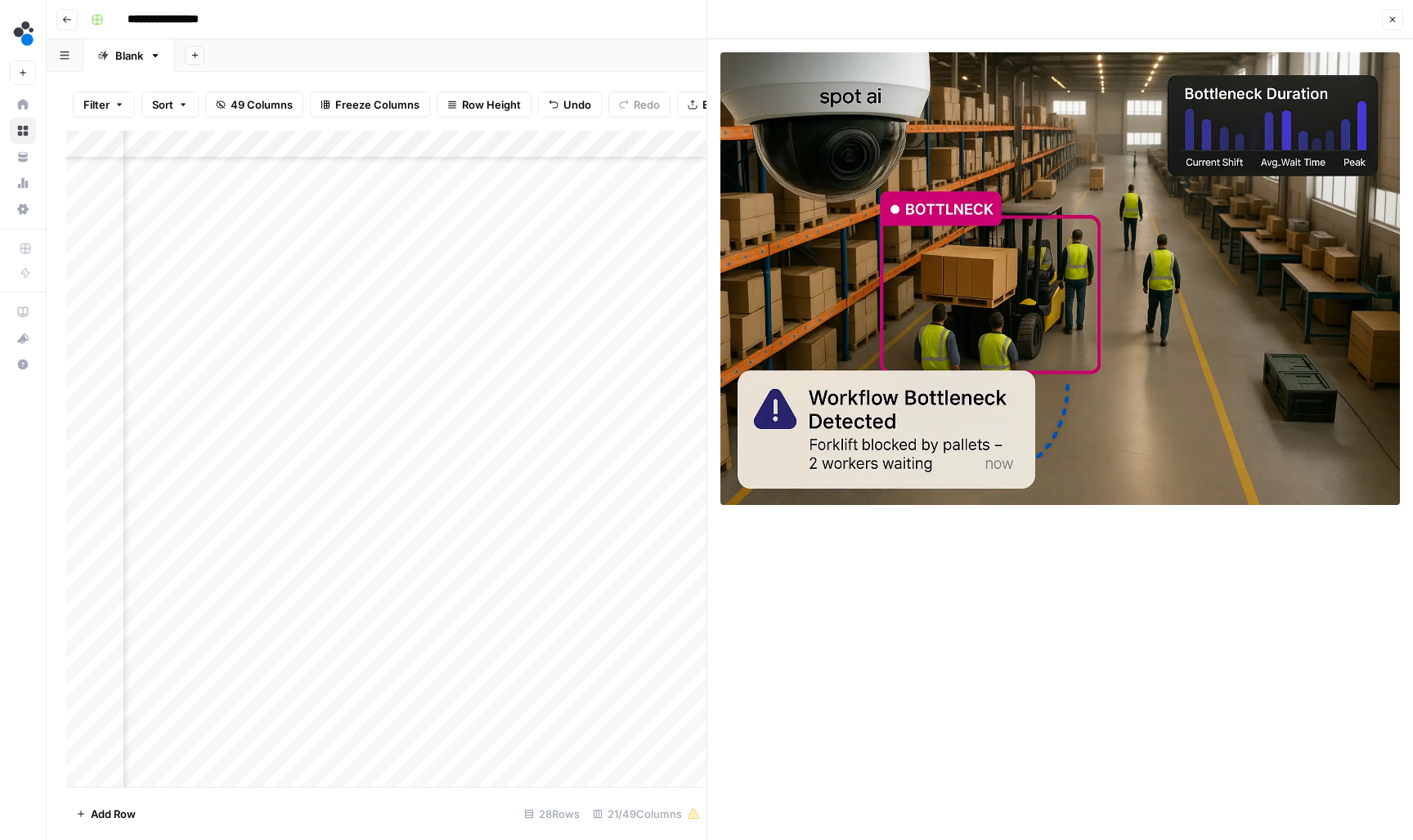
click at [653, 693] on div "Add Column" at bounding box center [386, 461] width 640 height 659
click at [1395, 26] on button "Close" at bounding box center [1392, 19] width 21 height 21
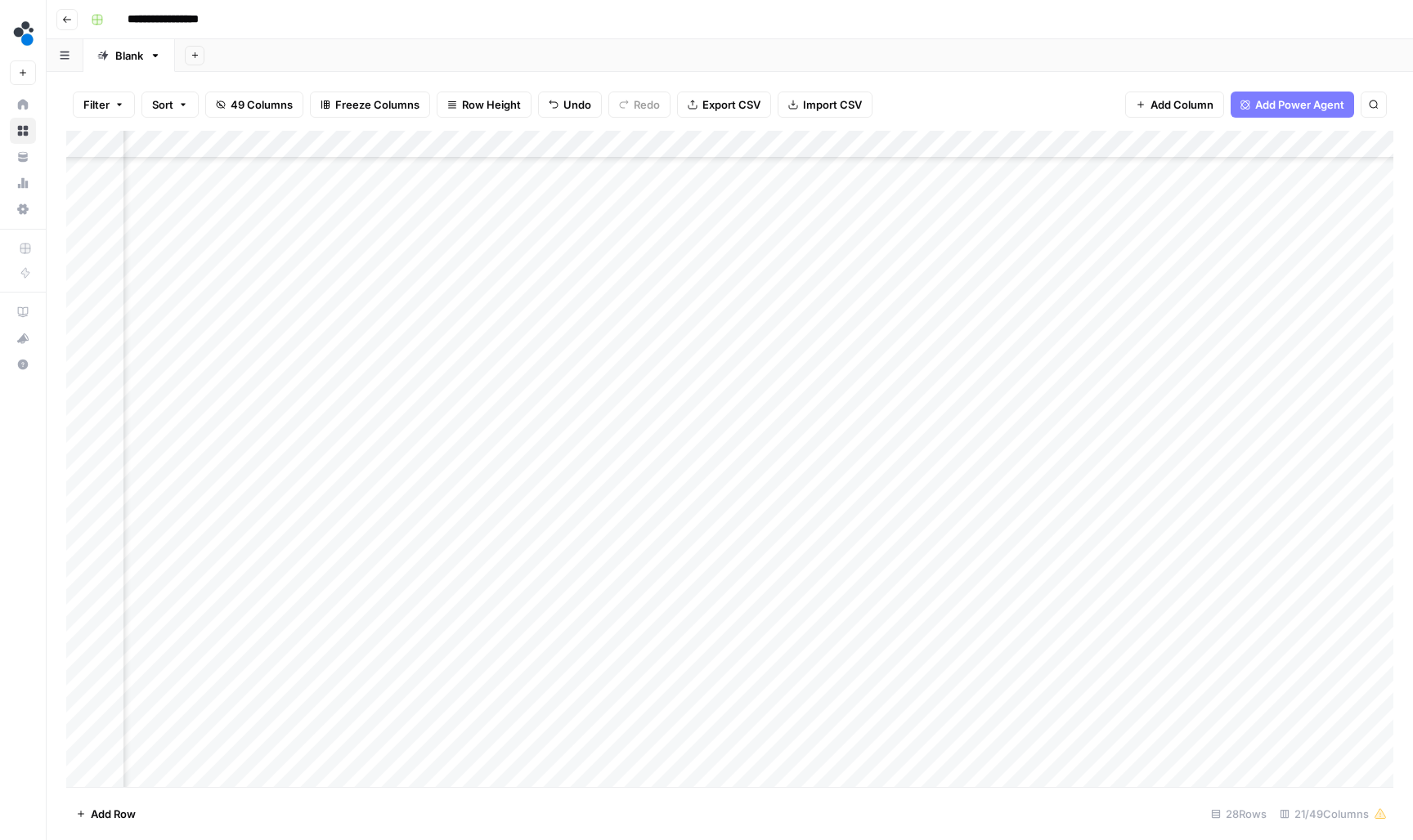
click at [781, 691] on div "Add Column" at bounding box center [730, 461] width 1327 height 659
type input "**********"
click at [396, 716] on div "Add Column" at bounding box center [730, 461] width 1327 height 659
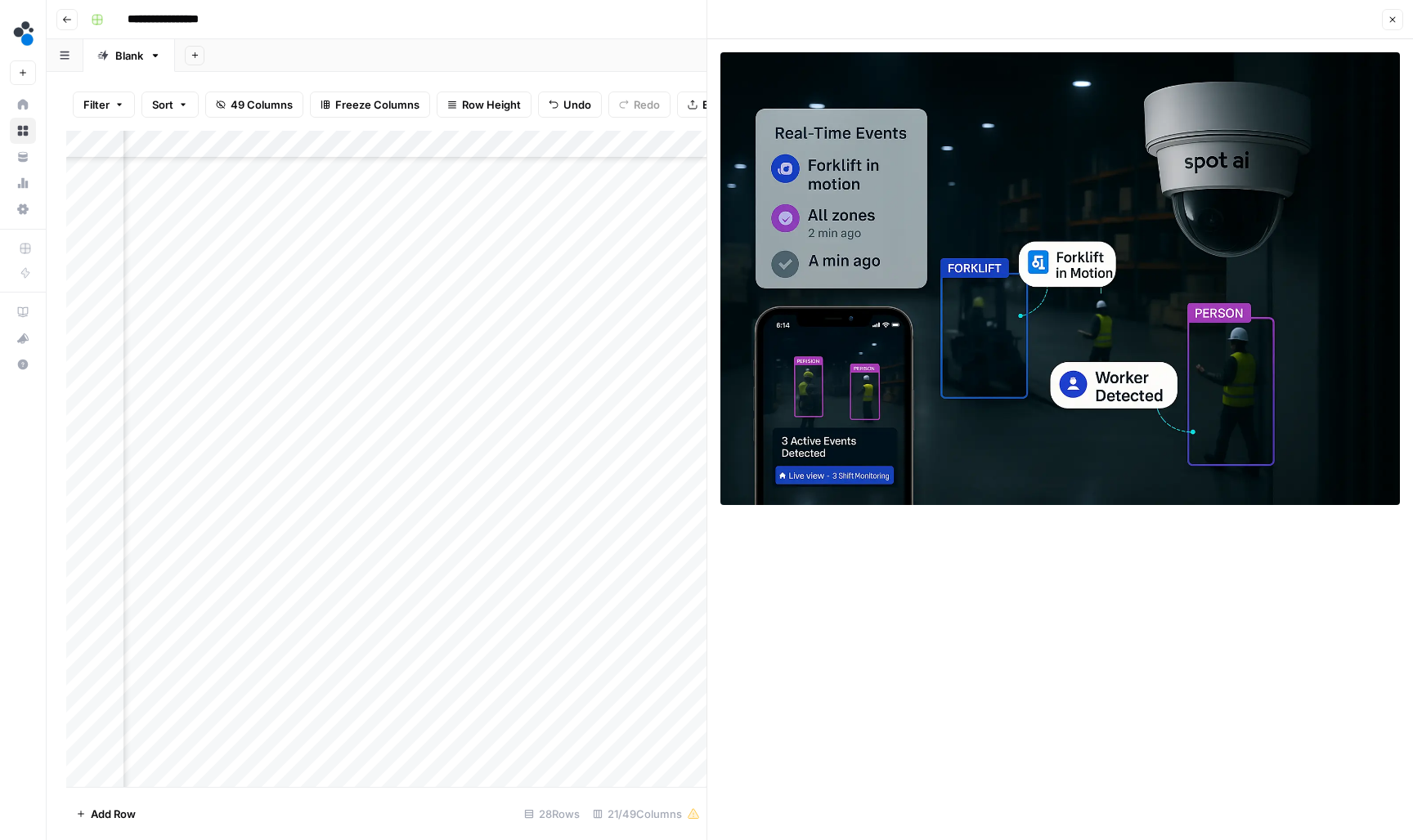
click at [536, 715] on div "Add Column" at bounding box center [386, 461] width 640 height 659
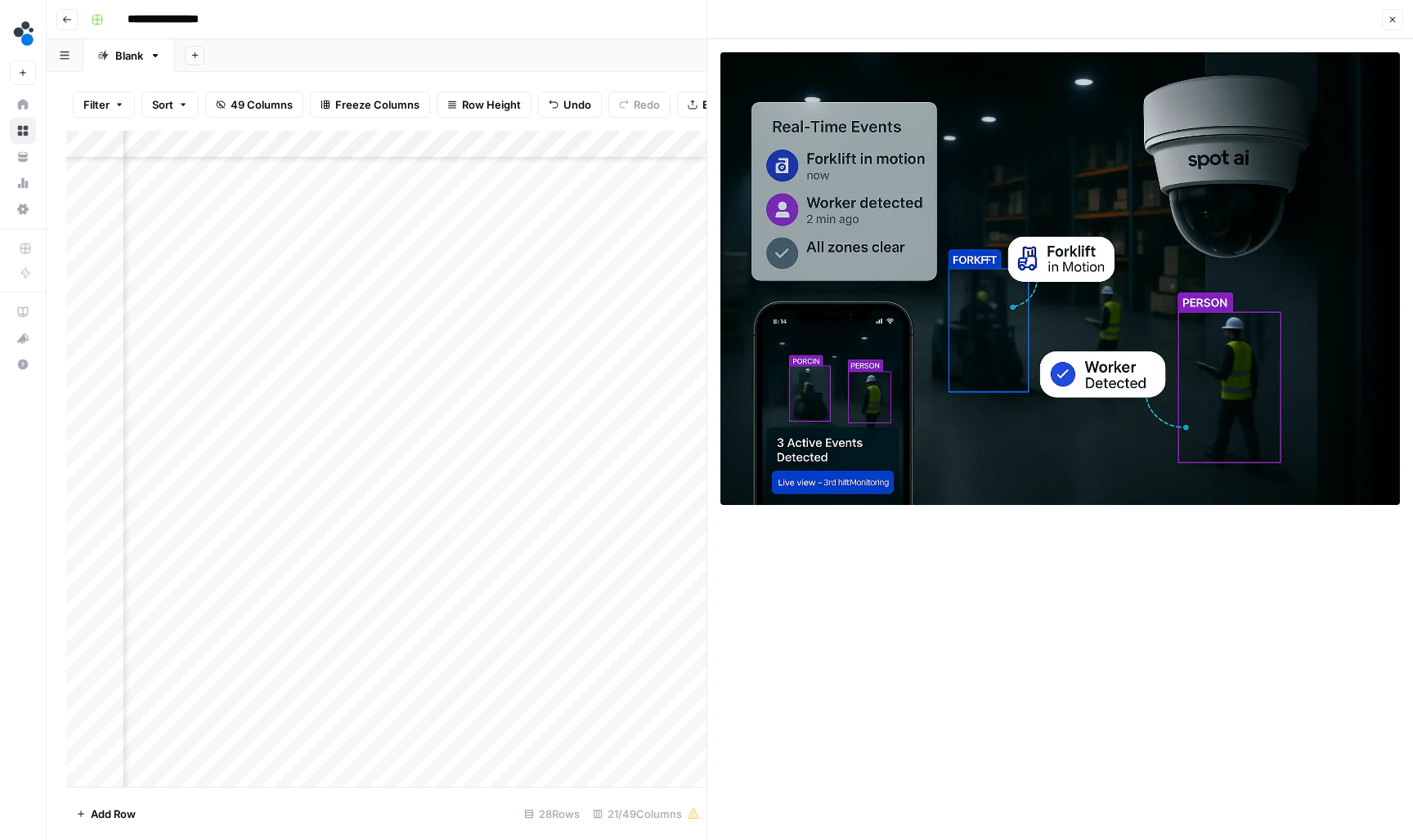
click at [682, 714] on div "Add Column" at bounding box center [386, 461] width 640 height 659
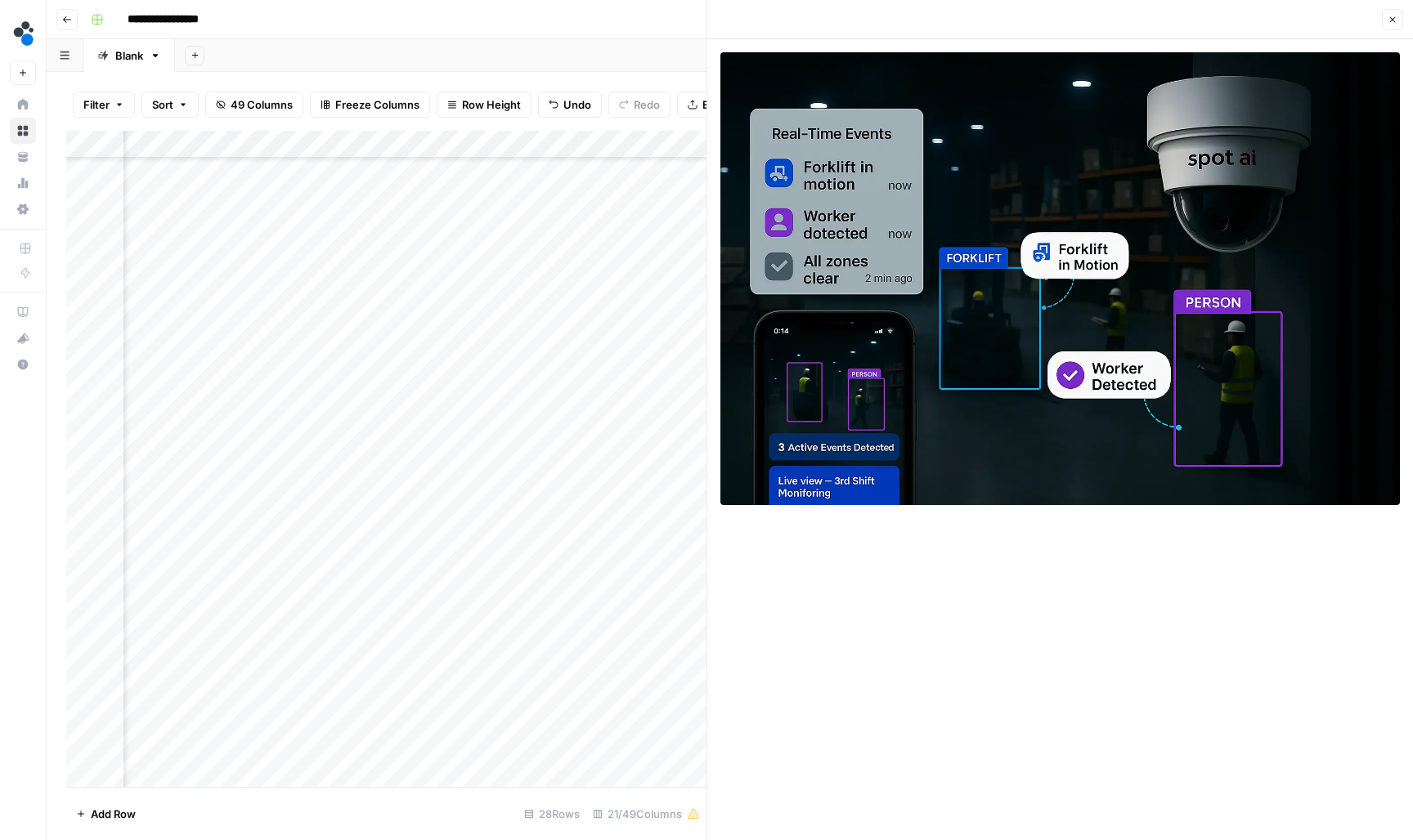
click at [541, 714] on div "Add Column" at bounding box center [386, 461] width 640 height 659
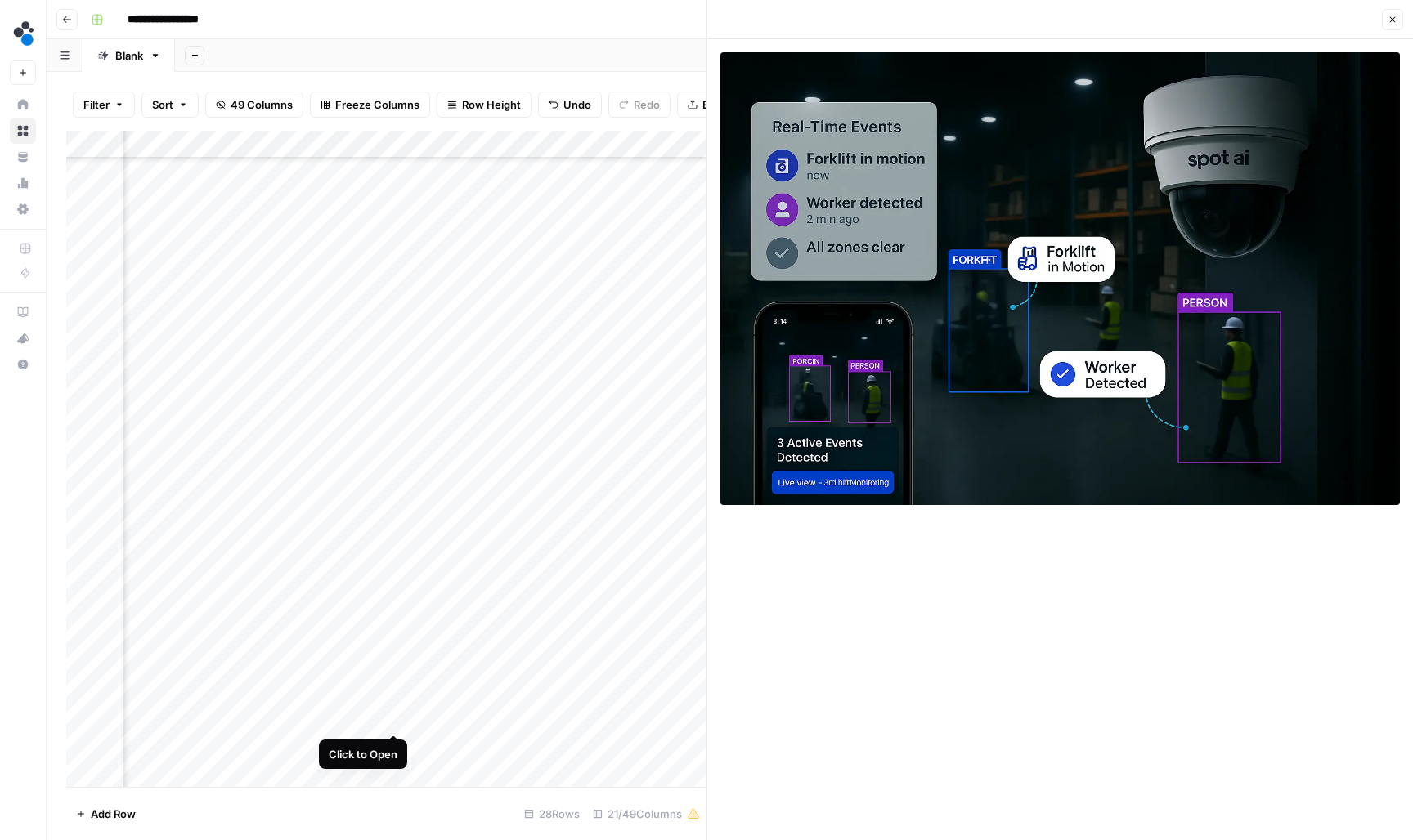
click at [392, 716] on div "Add Column" at bounding box center [386, 461] width 640 height 659
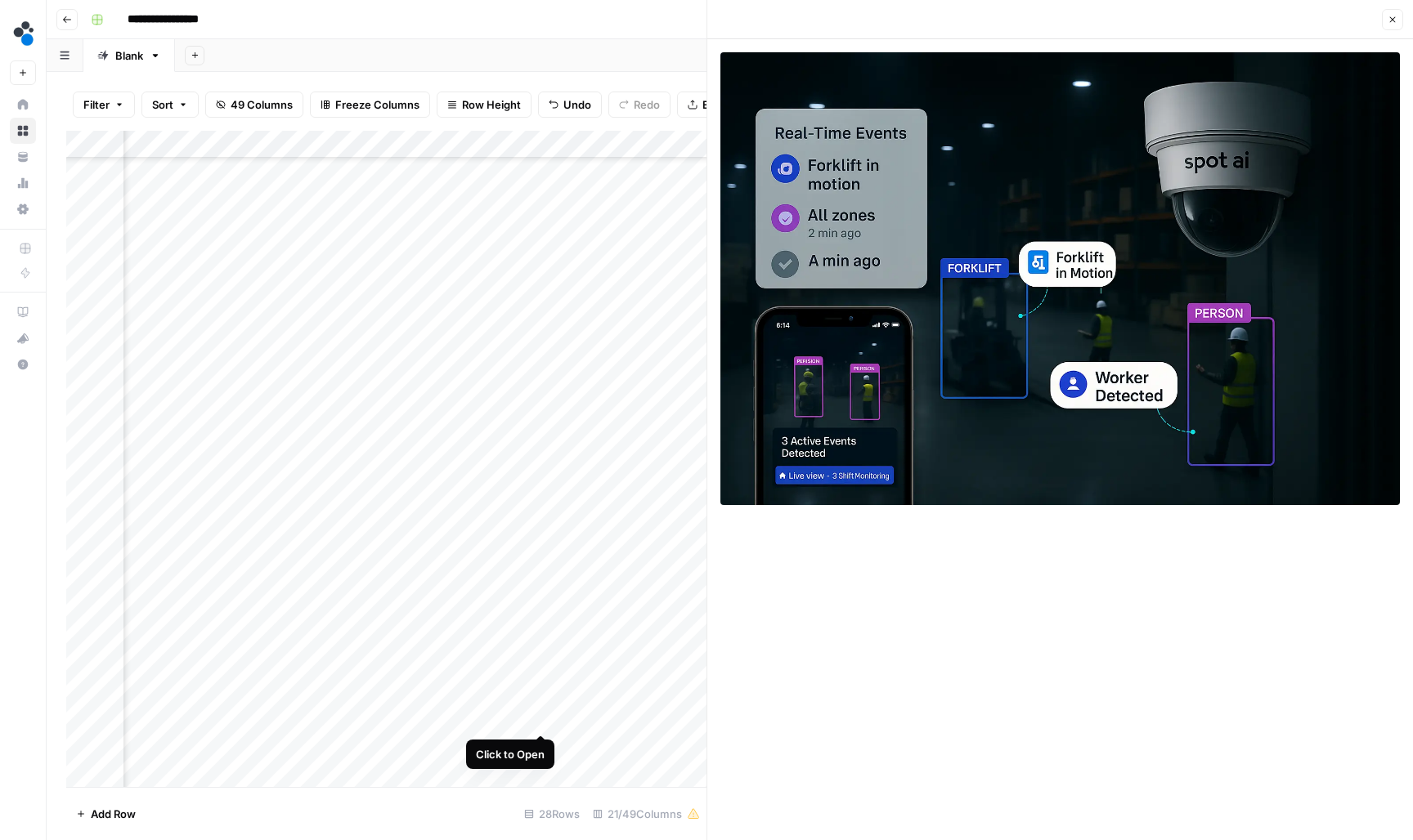
click at [540, 716] on div "Add Column" at bounding box center [386, 461] width 640 height 659
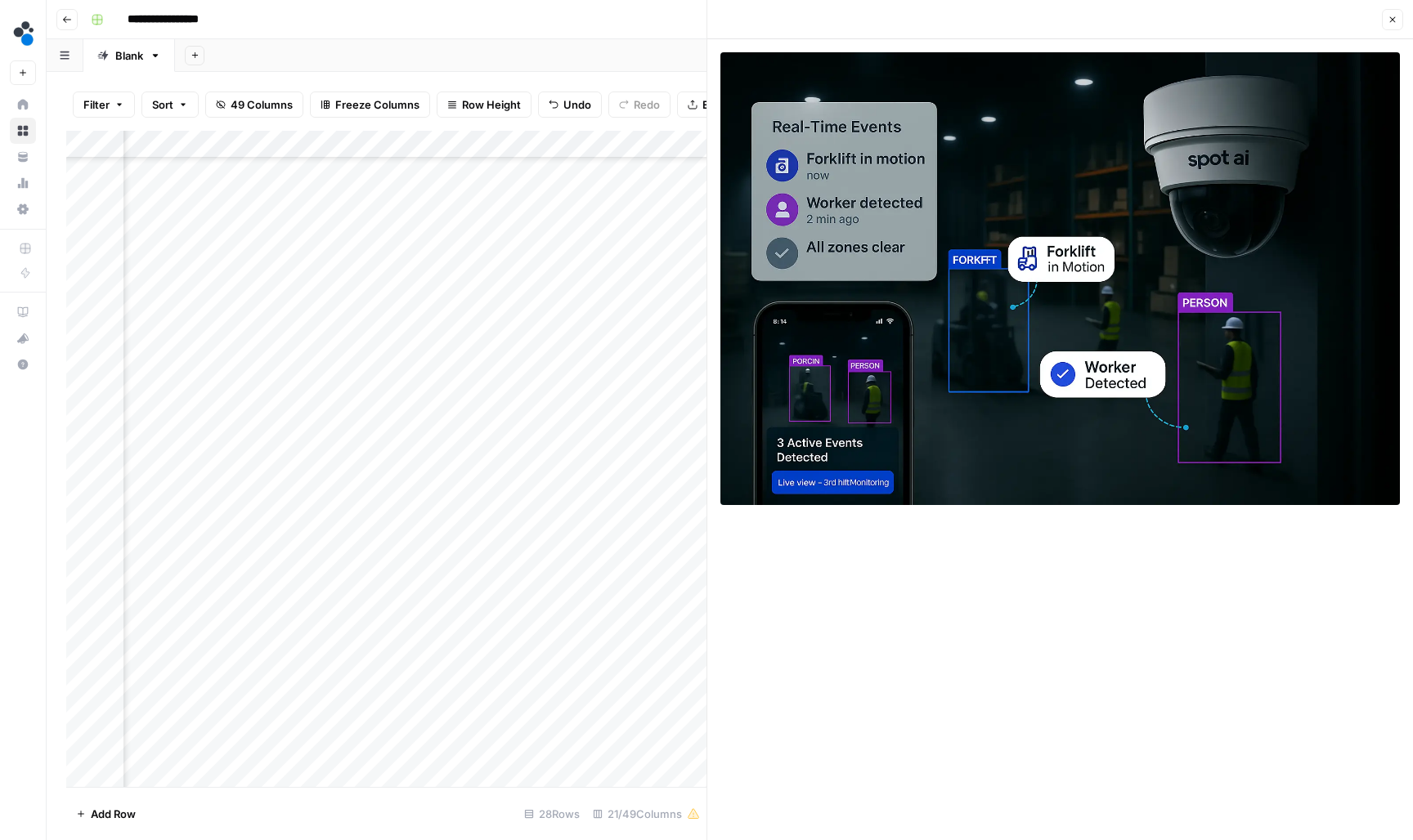
click at [398, 719] on div "Add Column" at bounding box center [386, 461] width 640 height 659
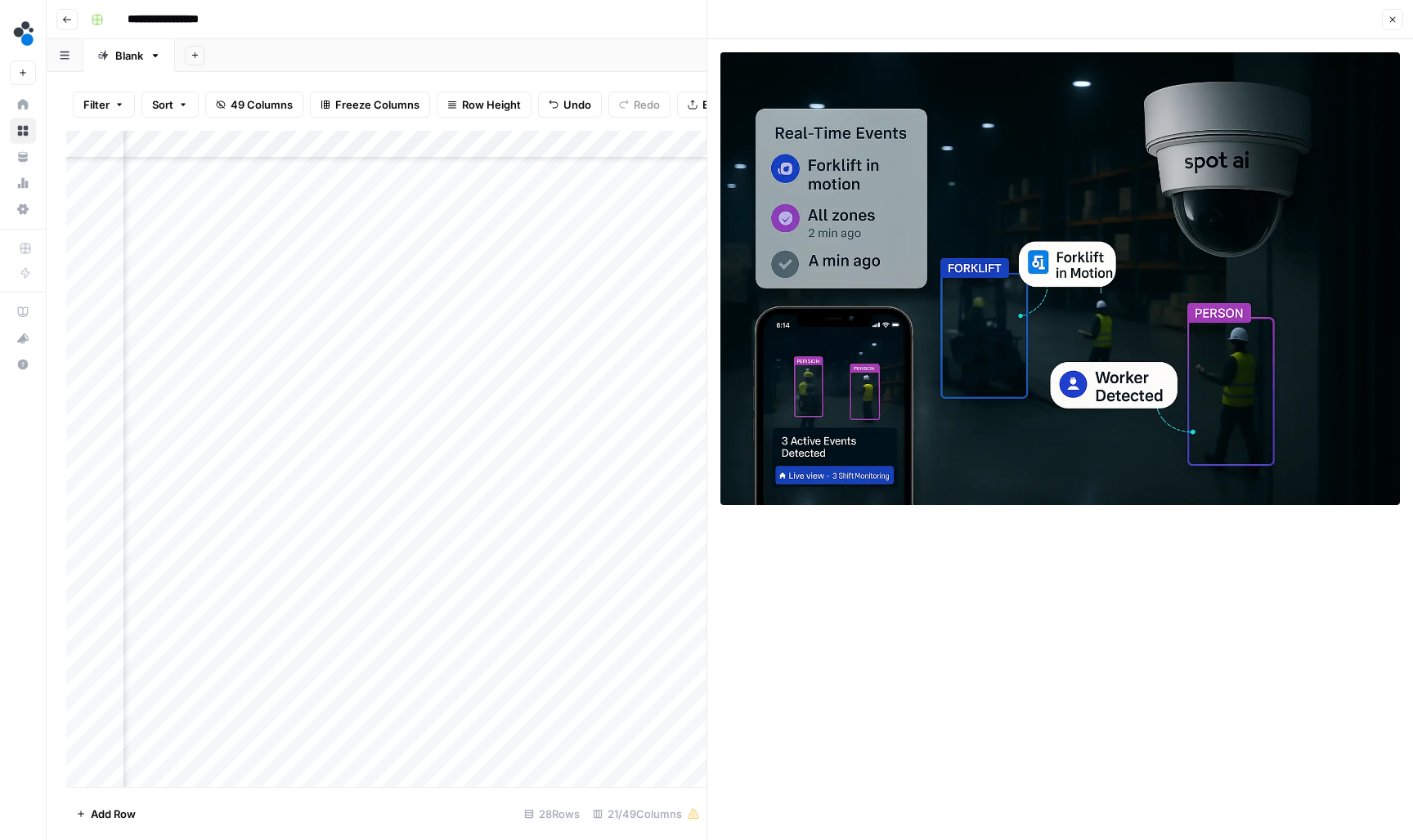
click at [683, 716] on div "Add Column" at bounding box center [386, 461] width 640 height 659
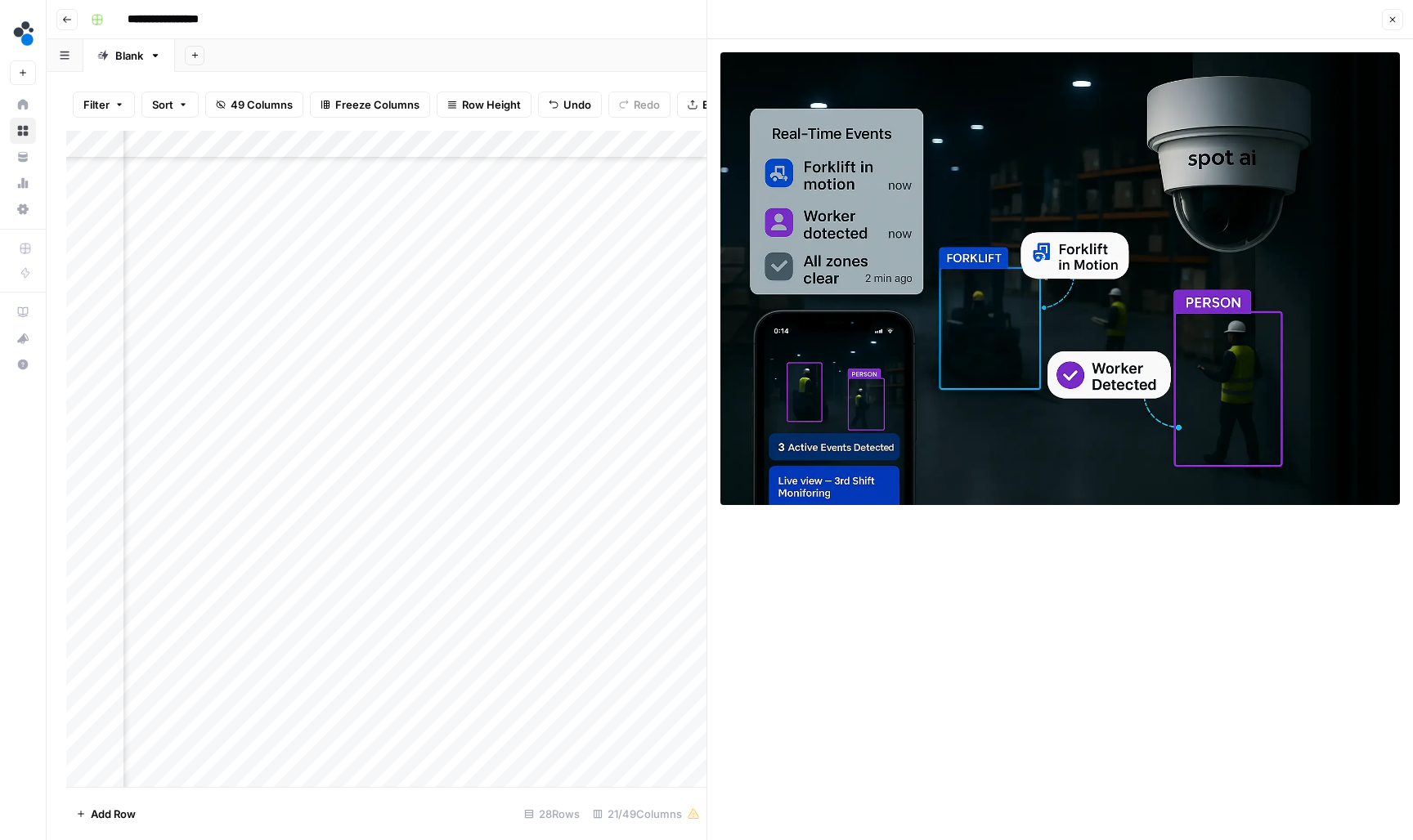
click at [664, 723] on div "Add Column" at bounding box center [386, 461] width 640 height 659
click at [1393, 25] on button "Close" at bounding box center [1392, 19] width 21 height 21
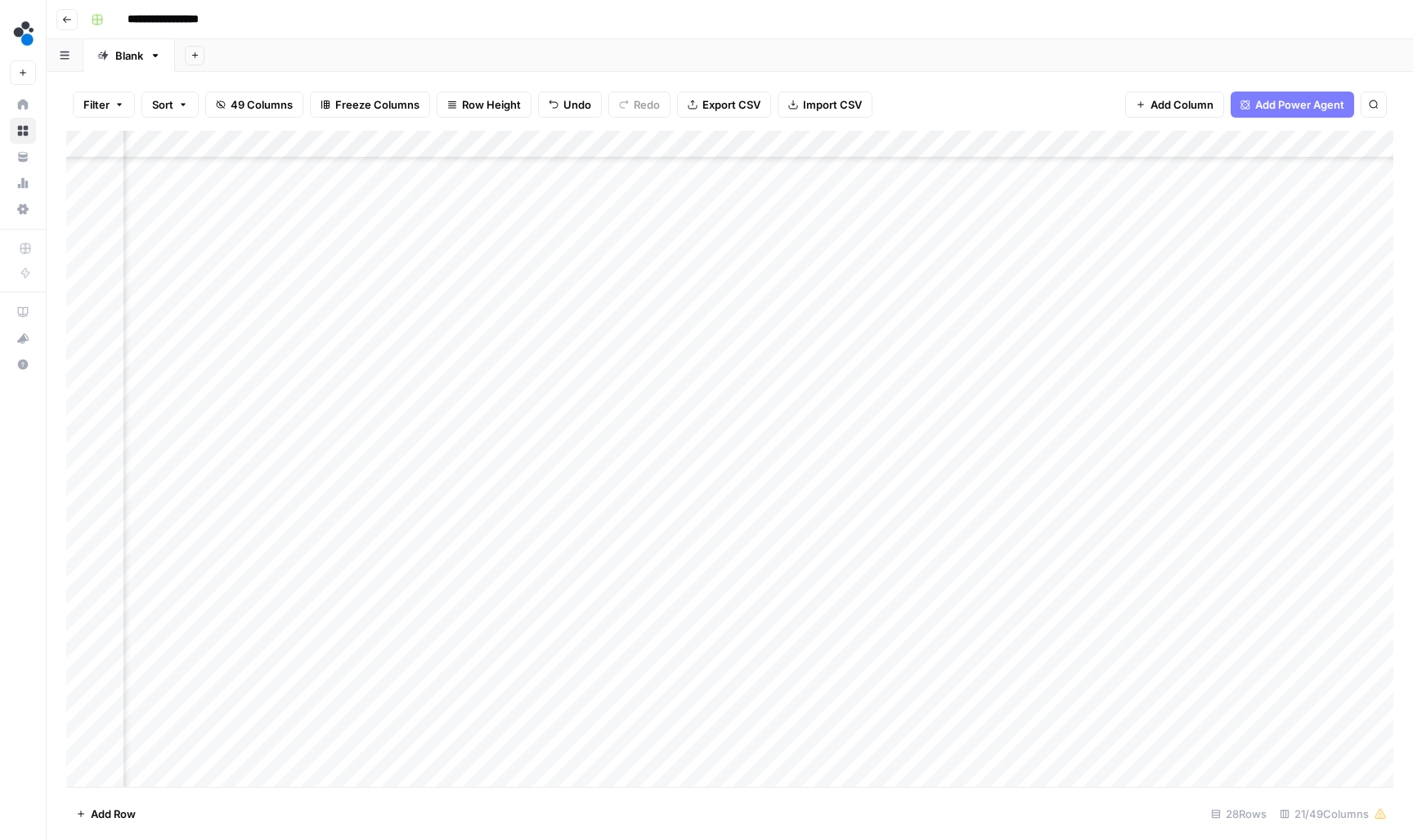
click at [752, 724] on div "Add Column" at bounding box center [730, 461] width 1327 height 659
type input "**********"
click at [396, 745] on div "Add Column" at bounding box center [730, 461] width 1327 height 659
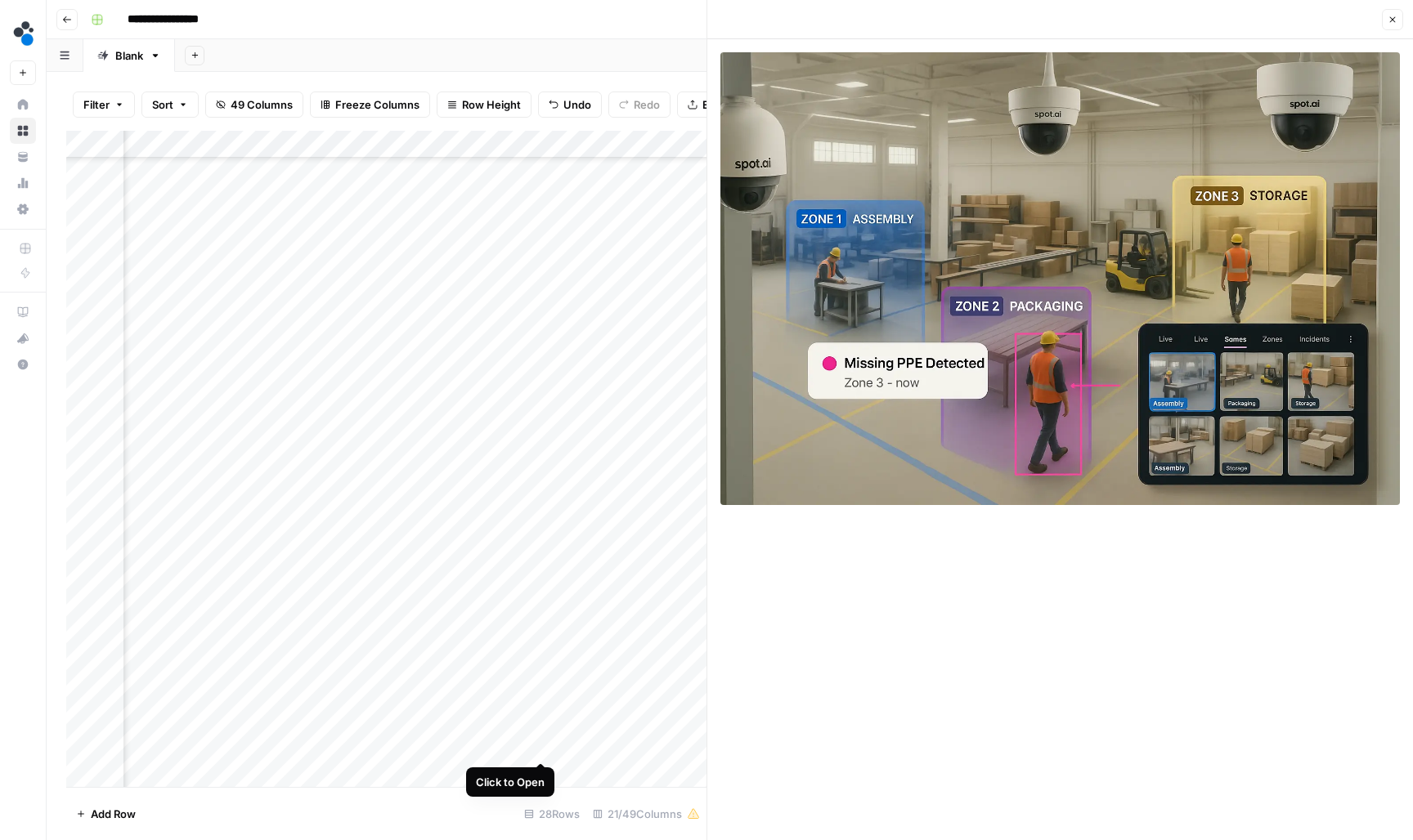
click at [541, 745] on div "Add Column" at bounding box center [386, 461] width 640 height 659
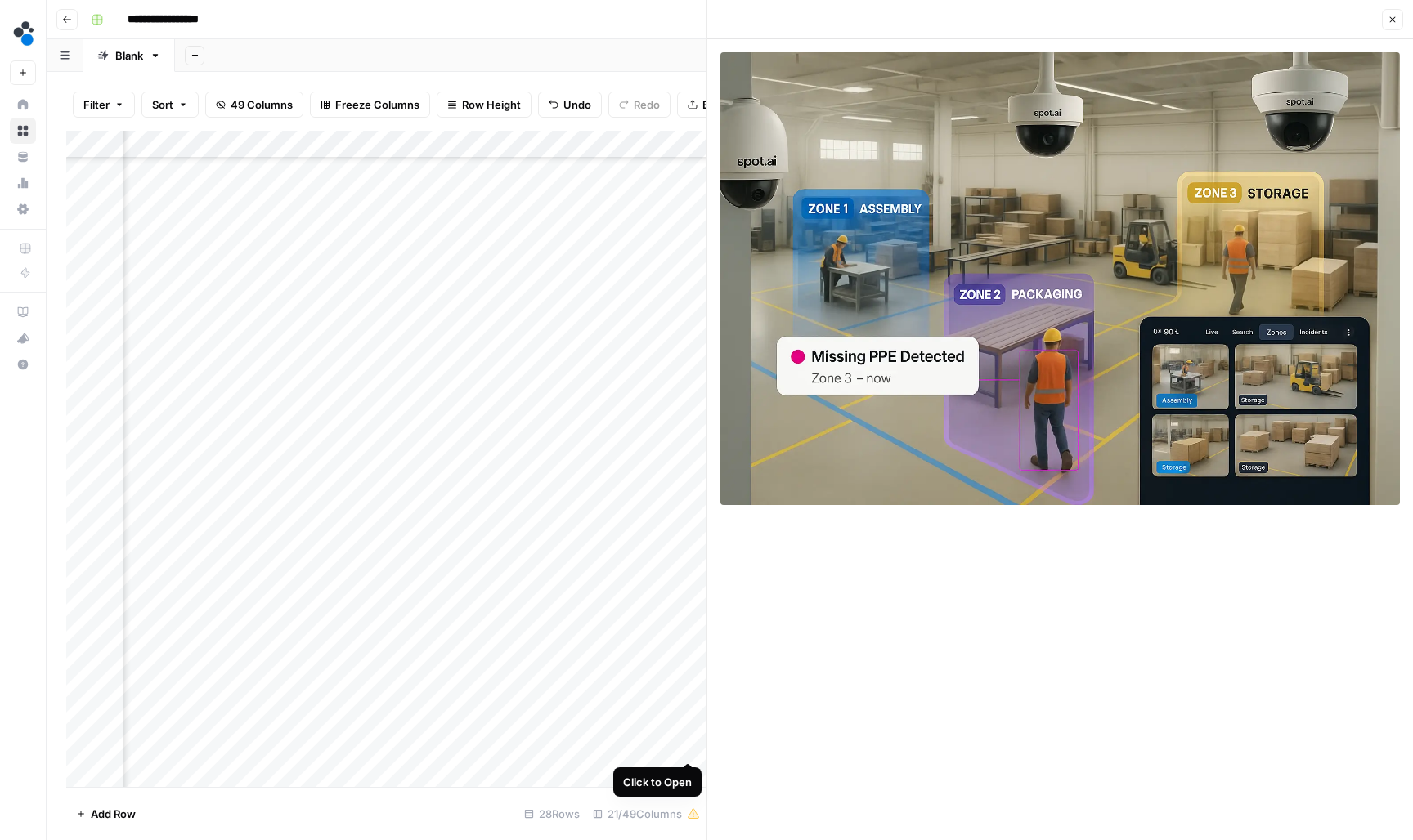
click at [688, 747] on div "Add Column" at bounding box center [386, 461] width 640 height 659
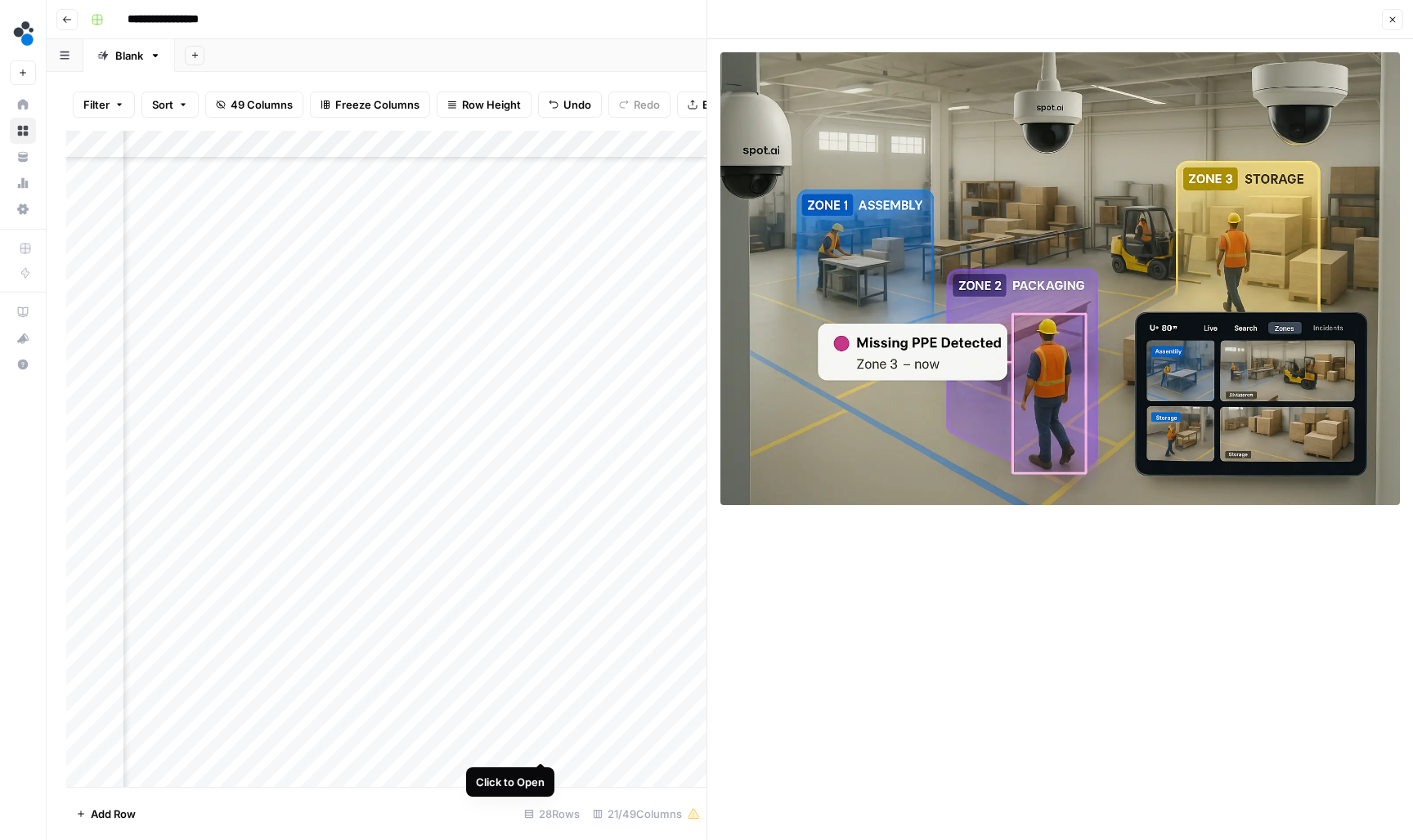
click at [546, 744] on div "Add Column" at bounding box center [386, 461] width 640 height 659
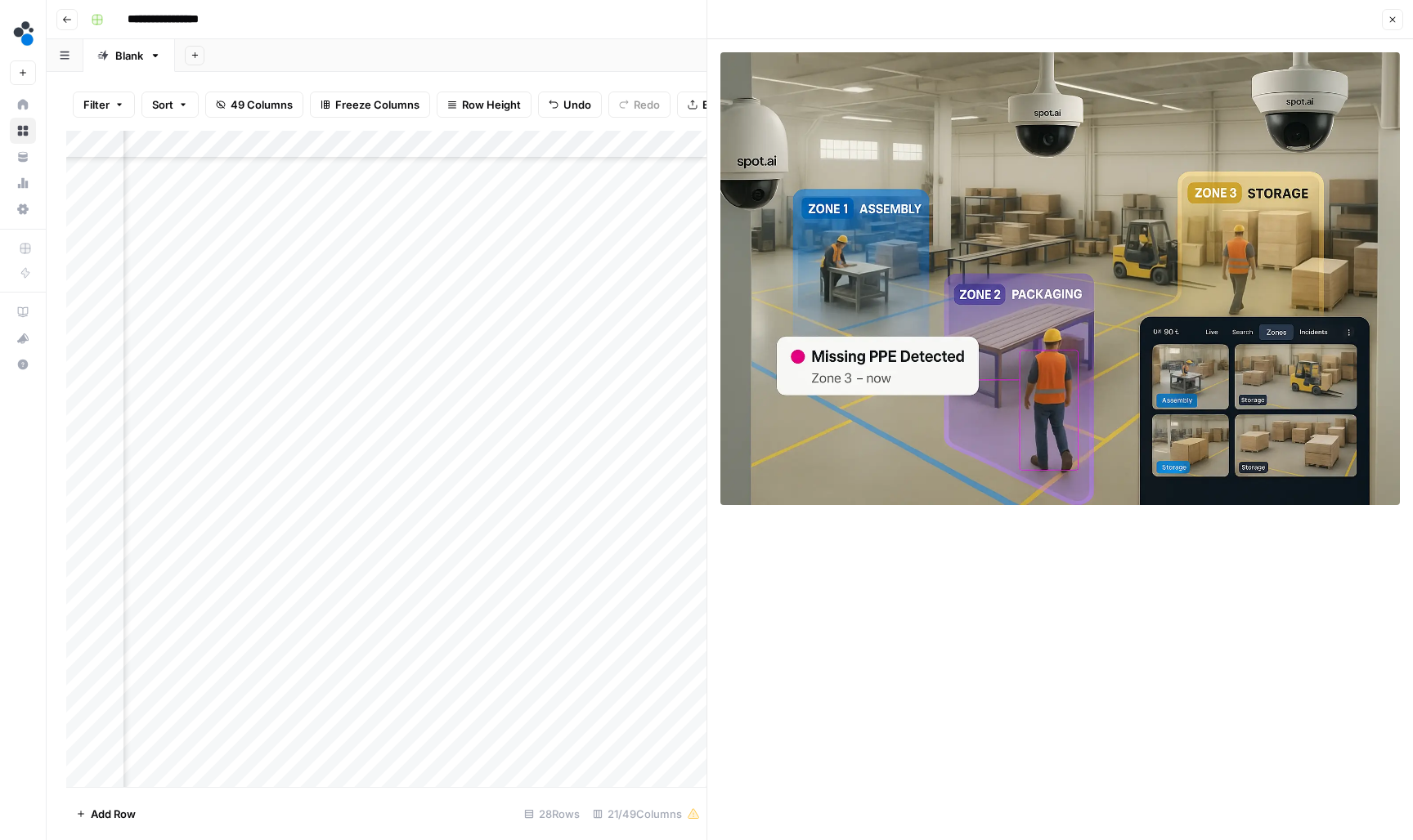
click at [517, 748] on div "Add Column" at bounding box center [386, 461] width 640 height 659
click at [1392, 21] on icon "button" at bounding box center [1392, 19] width 10 height 10
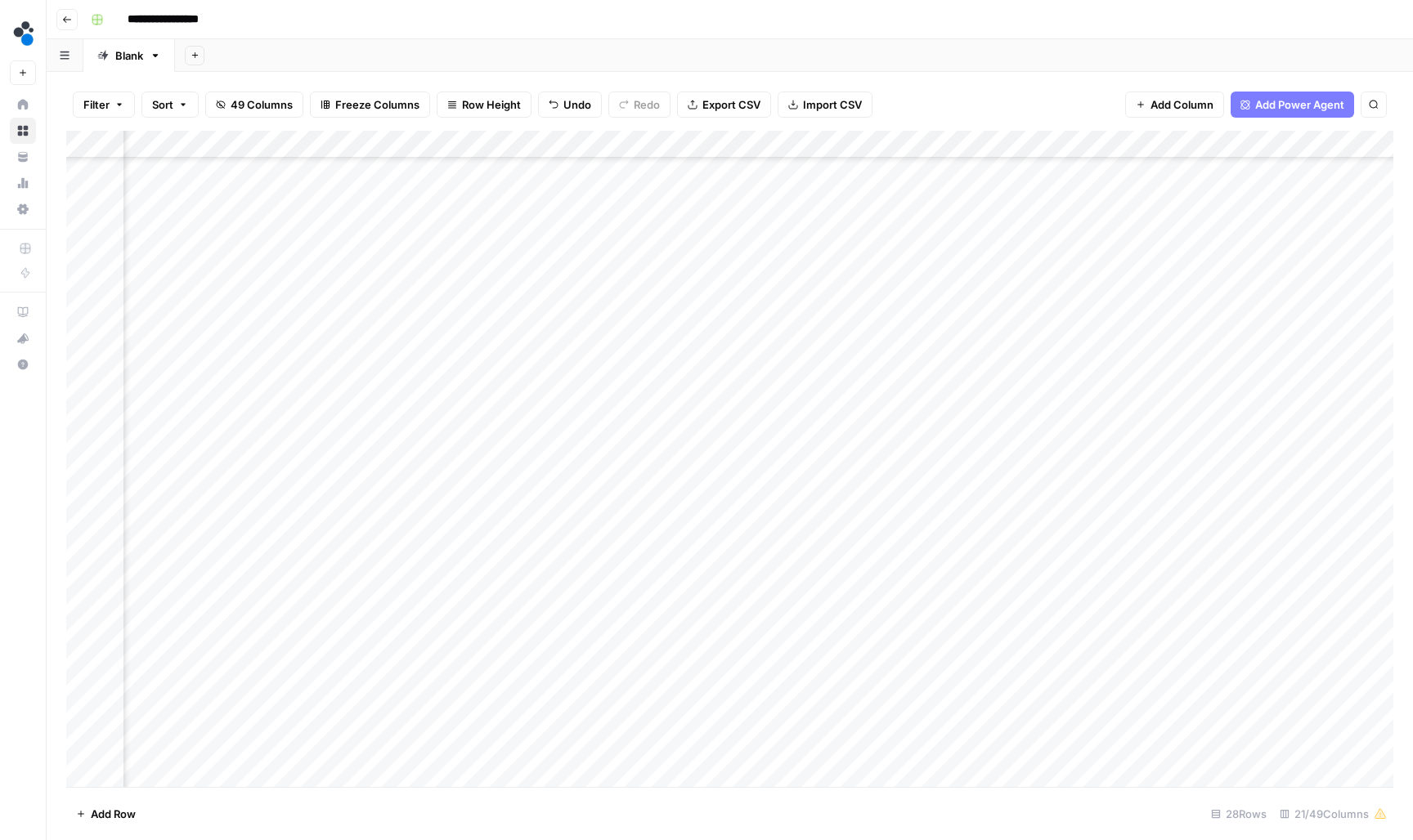
click at [776, 745] on div "Add Column" at bounding box center [730, 461] width 1327 height 659
type input "**********"
click at [392, 526] on div "Add Column" at bounding box center [730, 461] width 1327 height 659
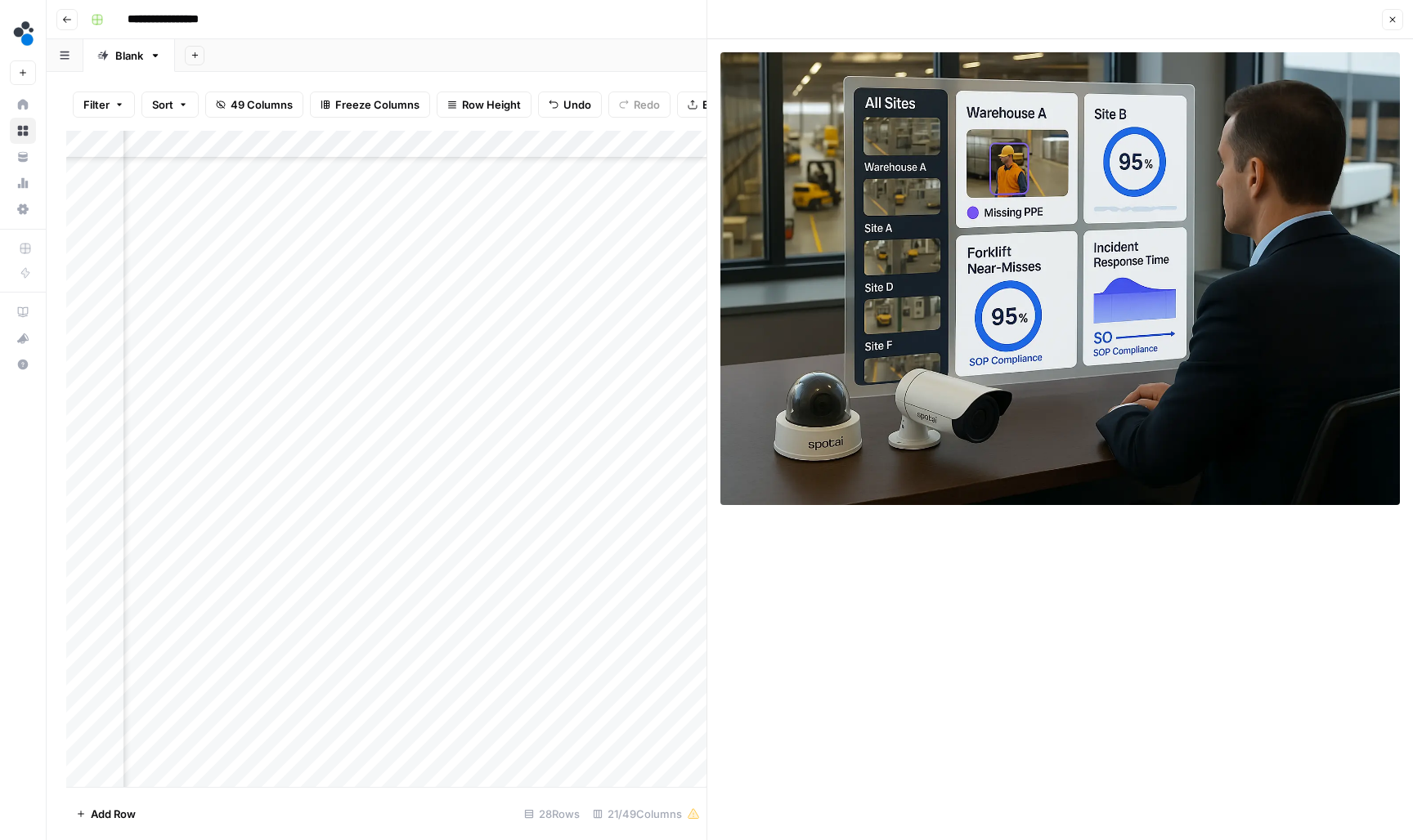
click at [535, 522] on div "Add Column" at bounding box center [386, 461] width 640 height 659
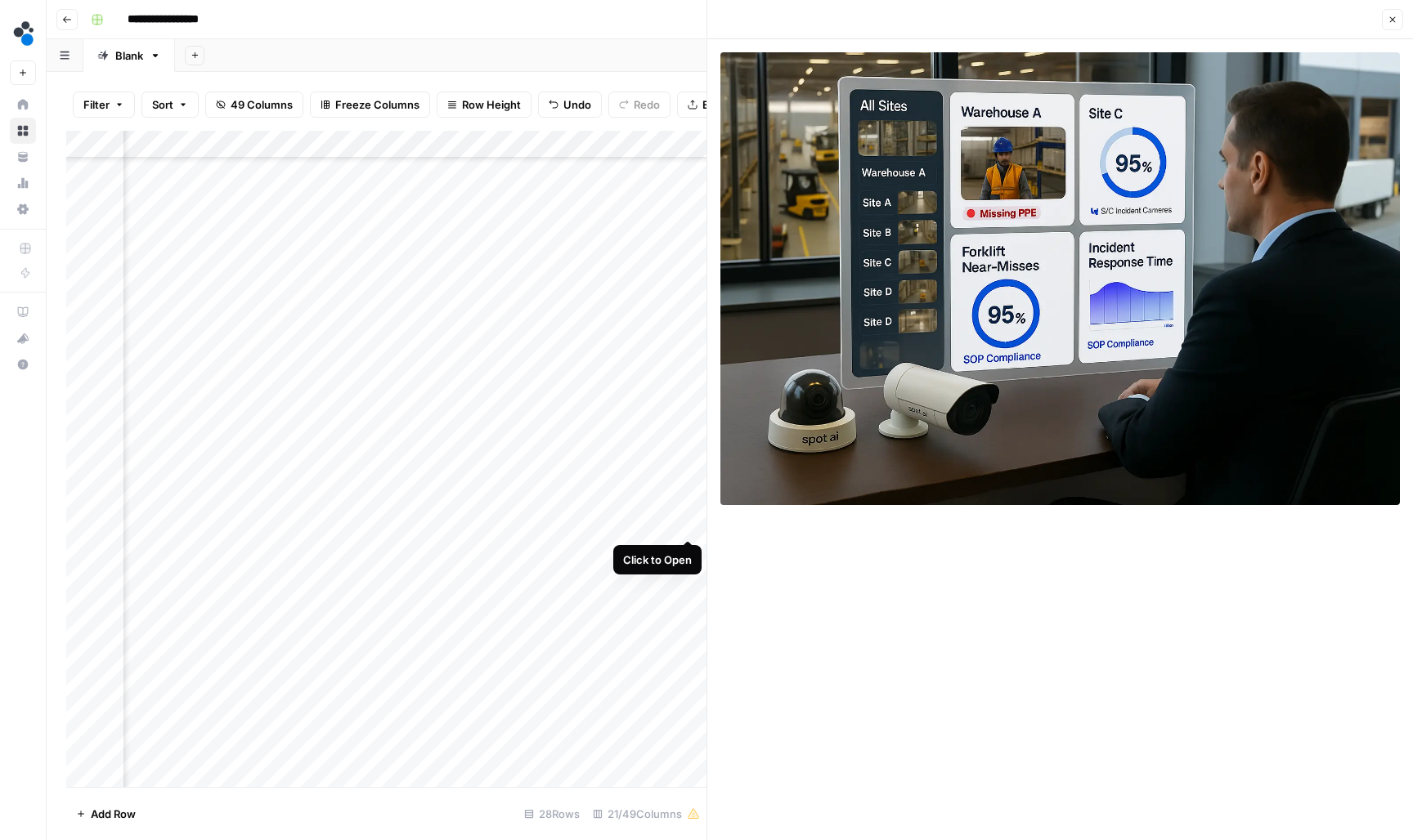
click at [687, 519] on div "Add Column" at bounding box center [386, 461] width 640 height 659
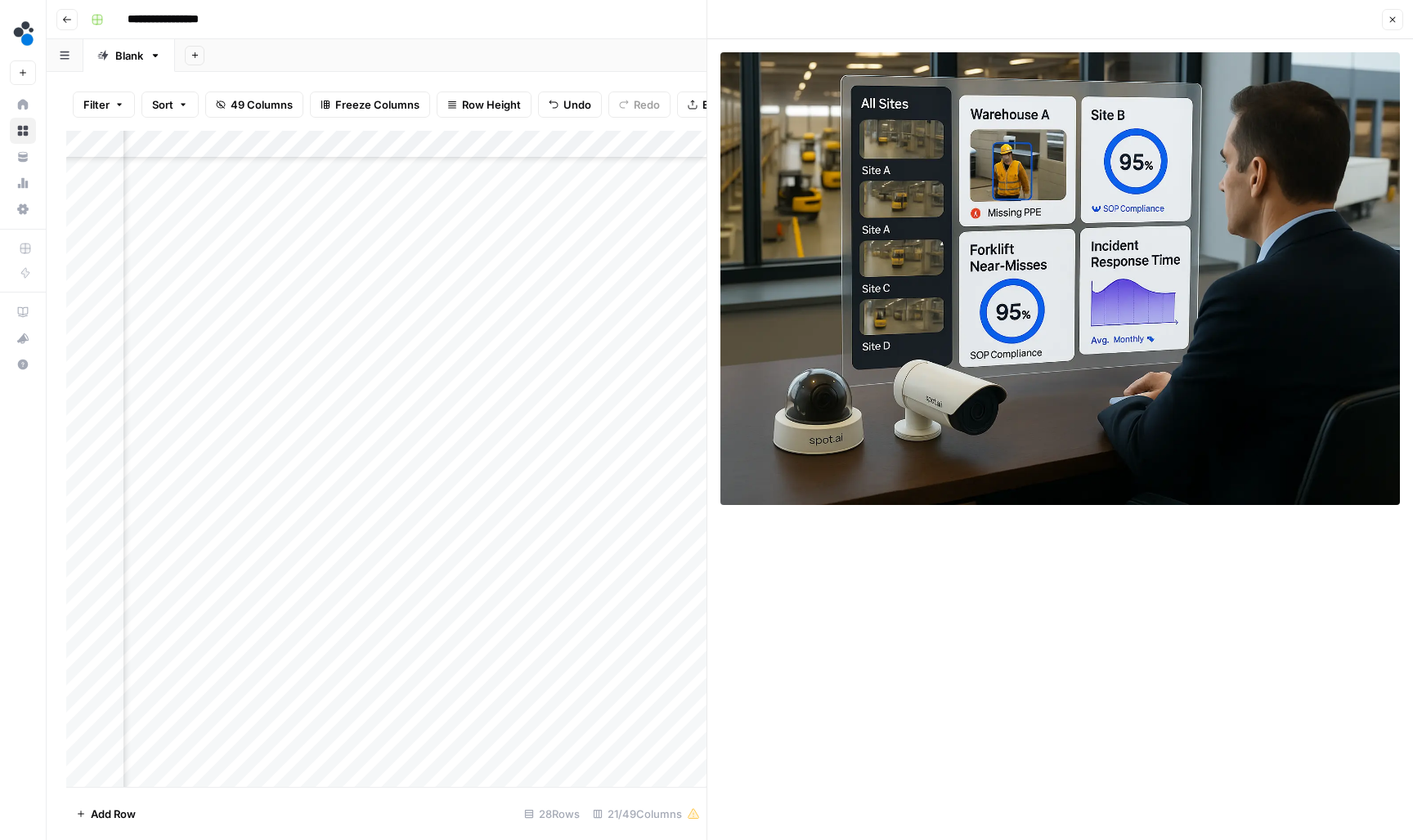
click at [537, 522] on div "Add Column" at bounding box center [386, 461] width 640 height 659
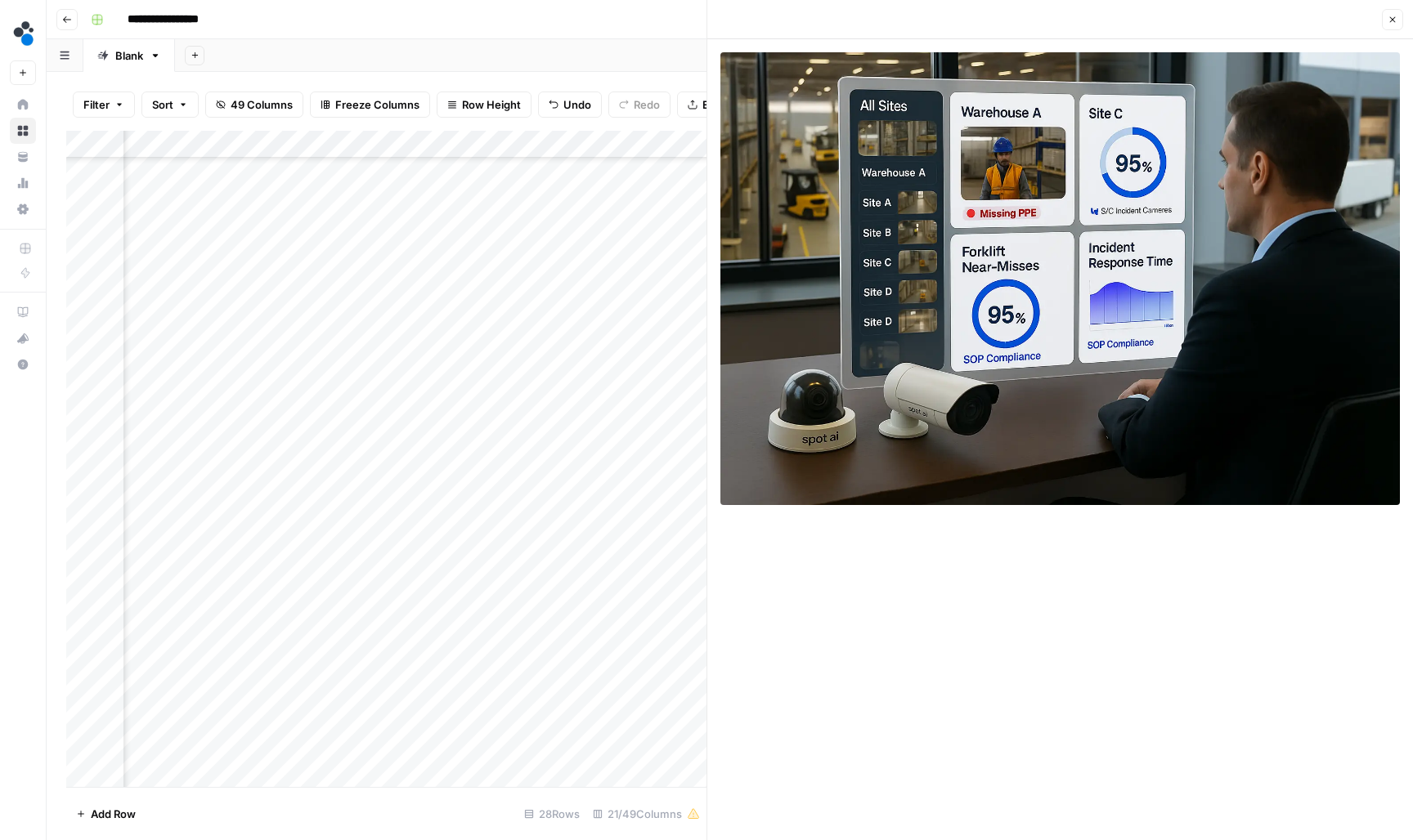
click at [400, 520] on div "Add Column" at bounding box center [386, 461] width 640 height 659
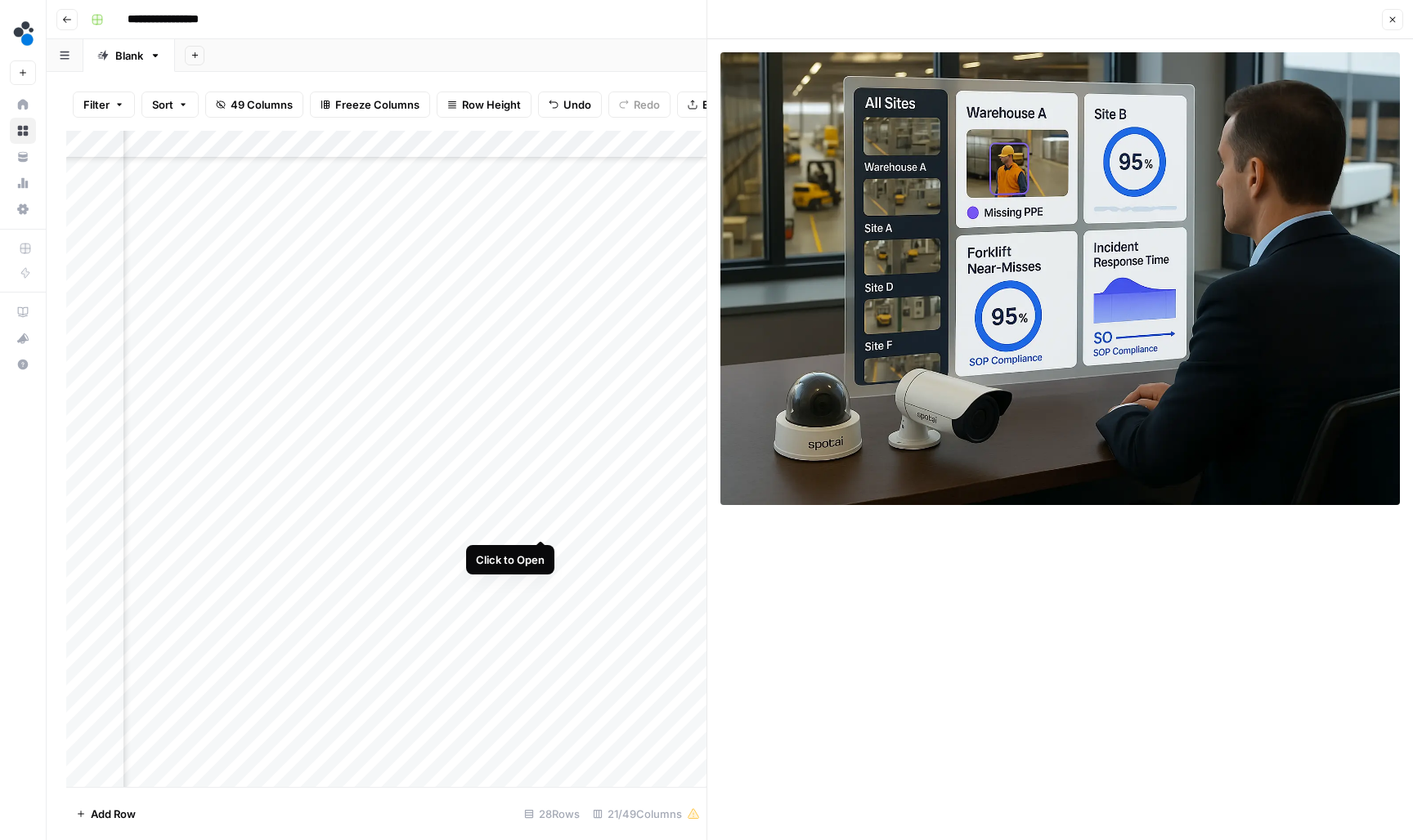
click at [537, 520] on div "Add Column" at bounding box center [386, 461] width 640 height 659
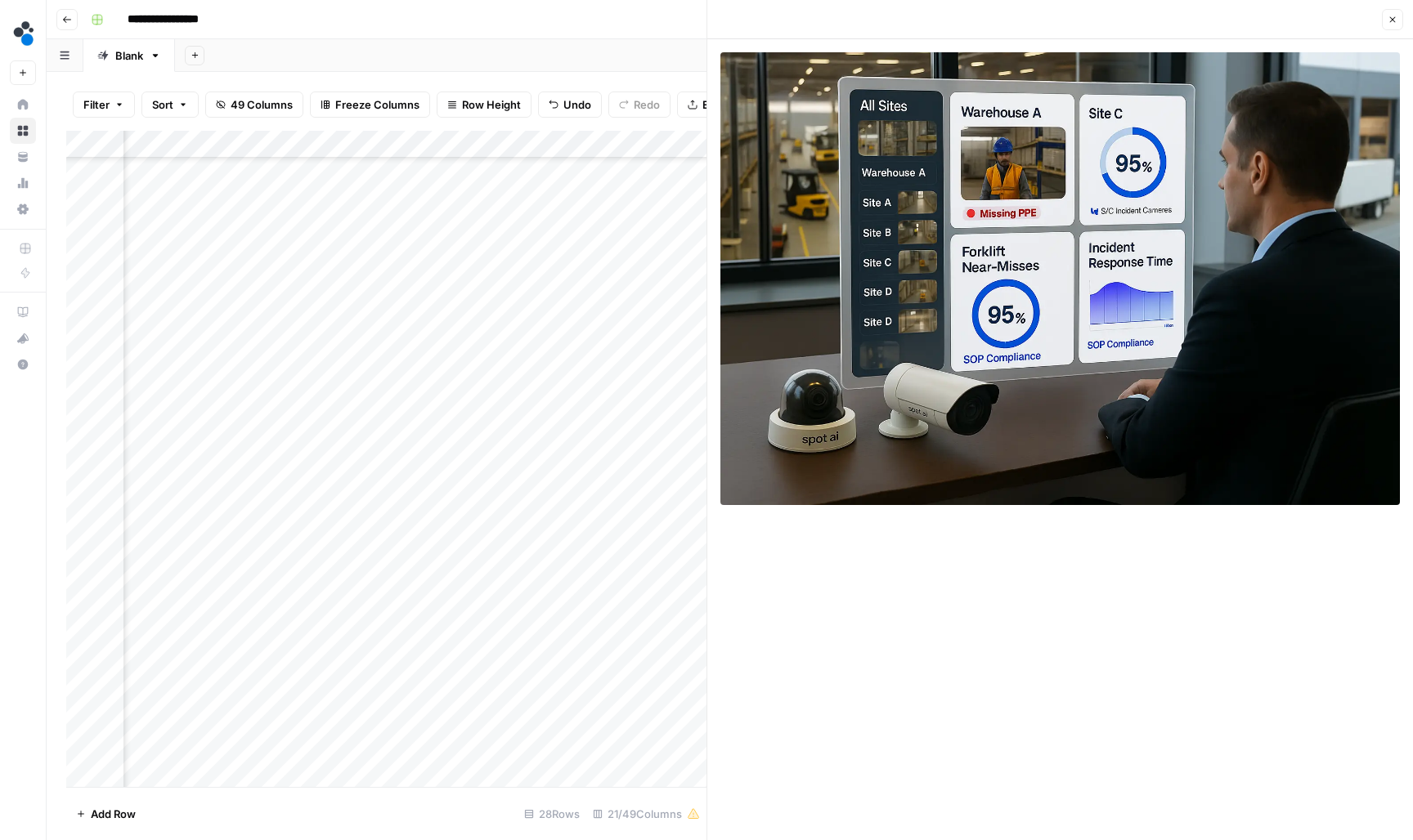
click at [688, 522] on div "Add Column" at bounding box center [386, 461] width 640 height 659
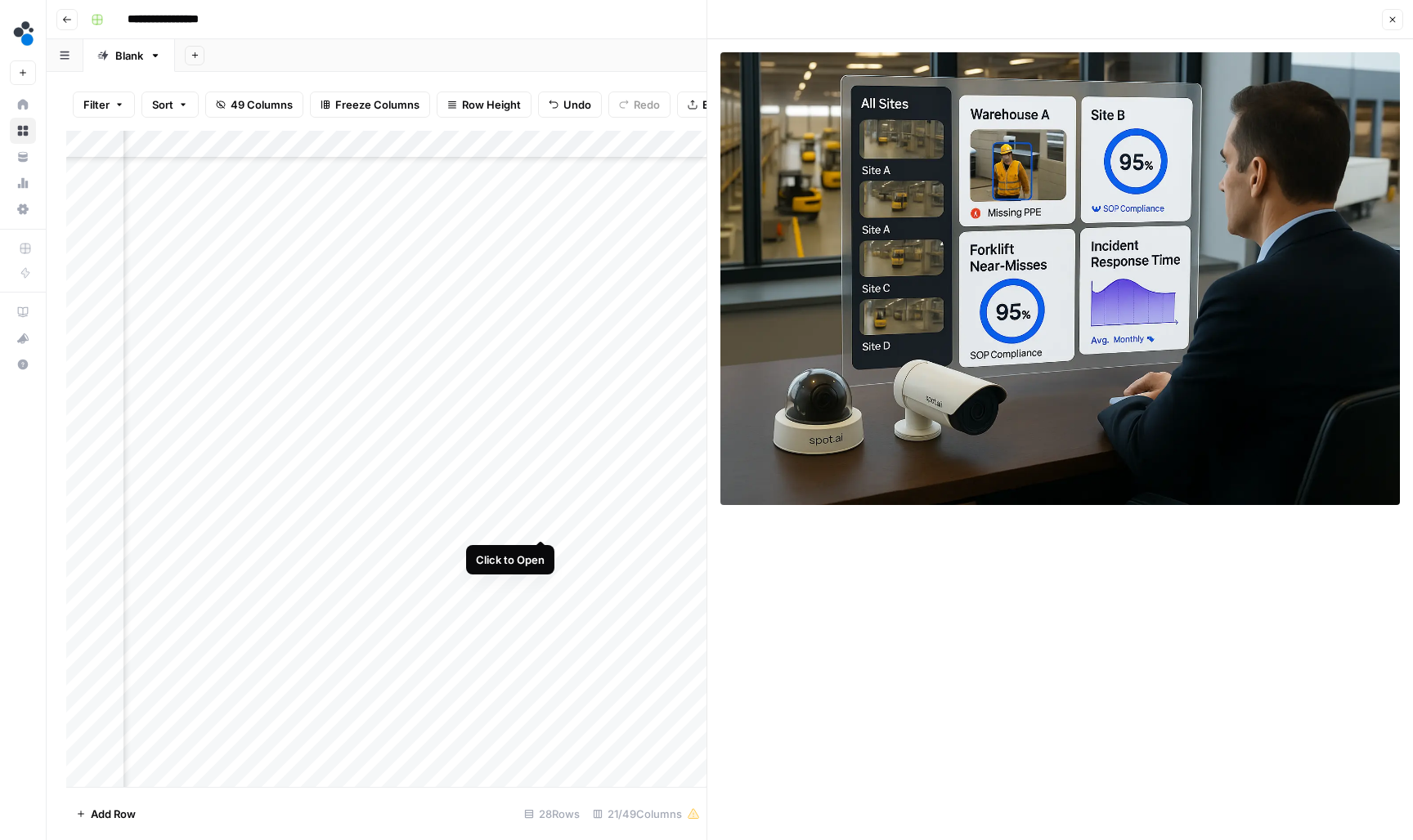
click at [540, 521] on div "Add Column" at bounding box center [386, 461] width 640 height 659
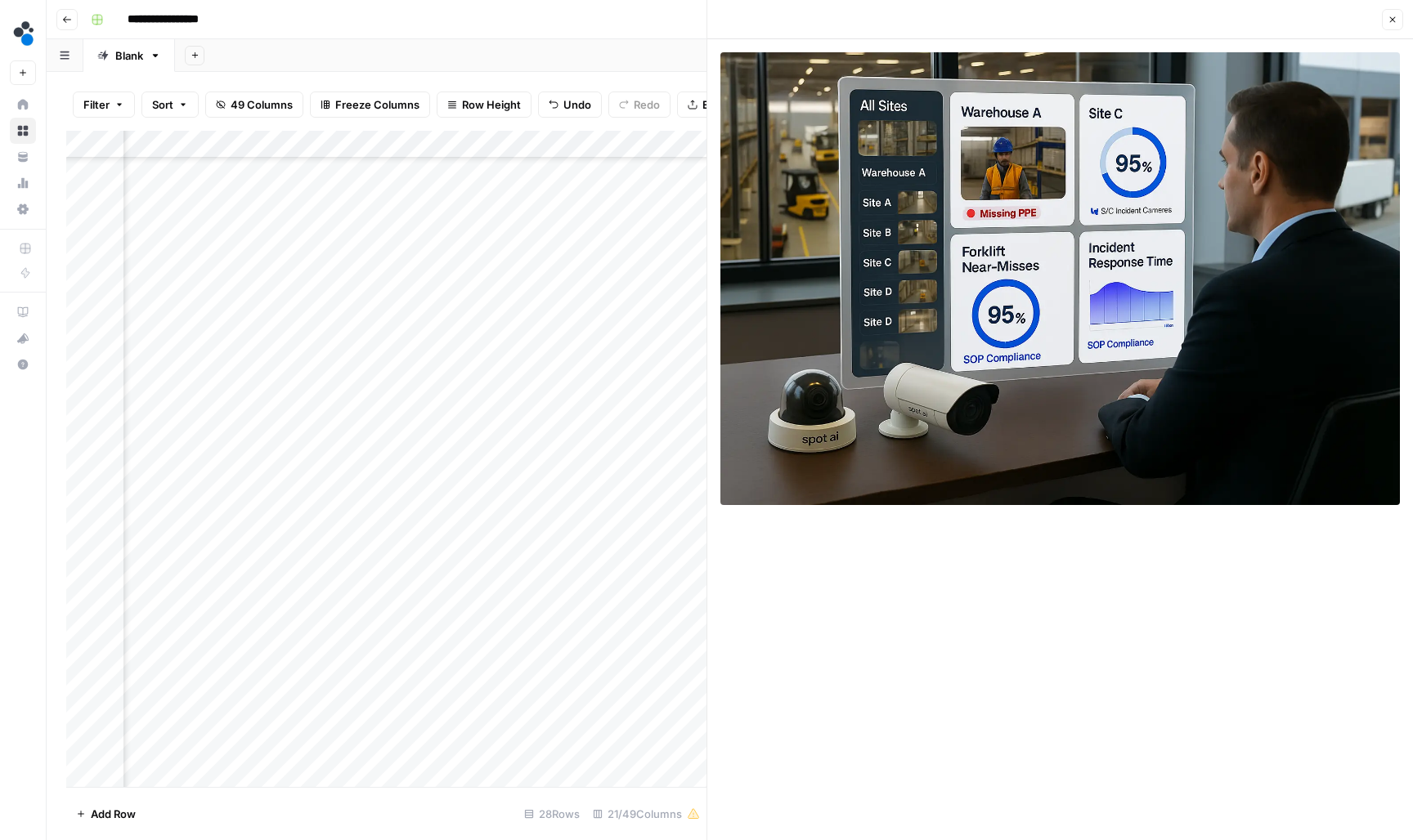
click at [513, 524] on div "Add Column" at bounding box center [386, 461] width 640 height 659
click at [513, 524] on input "**********" at bounding box center [545, 527] width 261 height 19
click at [246, 522] on div "Add Column" at bounding box center [386, 461] width 640 height 659
click at [1383, 25] on button "Close" at bounding box center [1392, 19] width 21 height 21
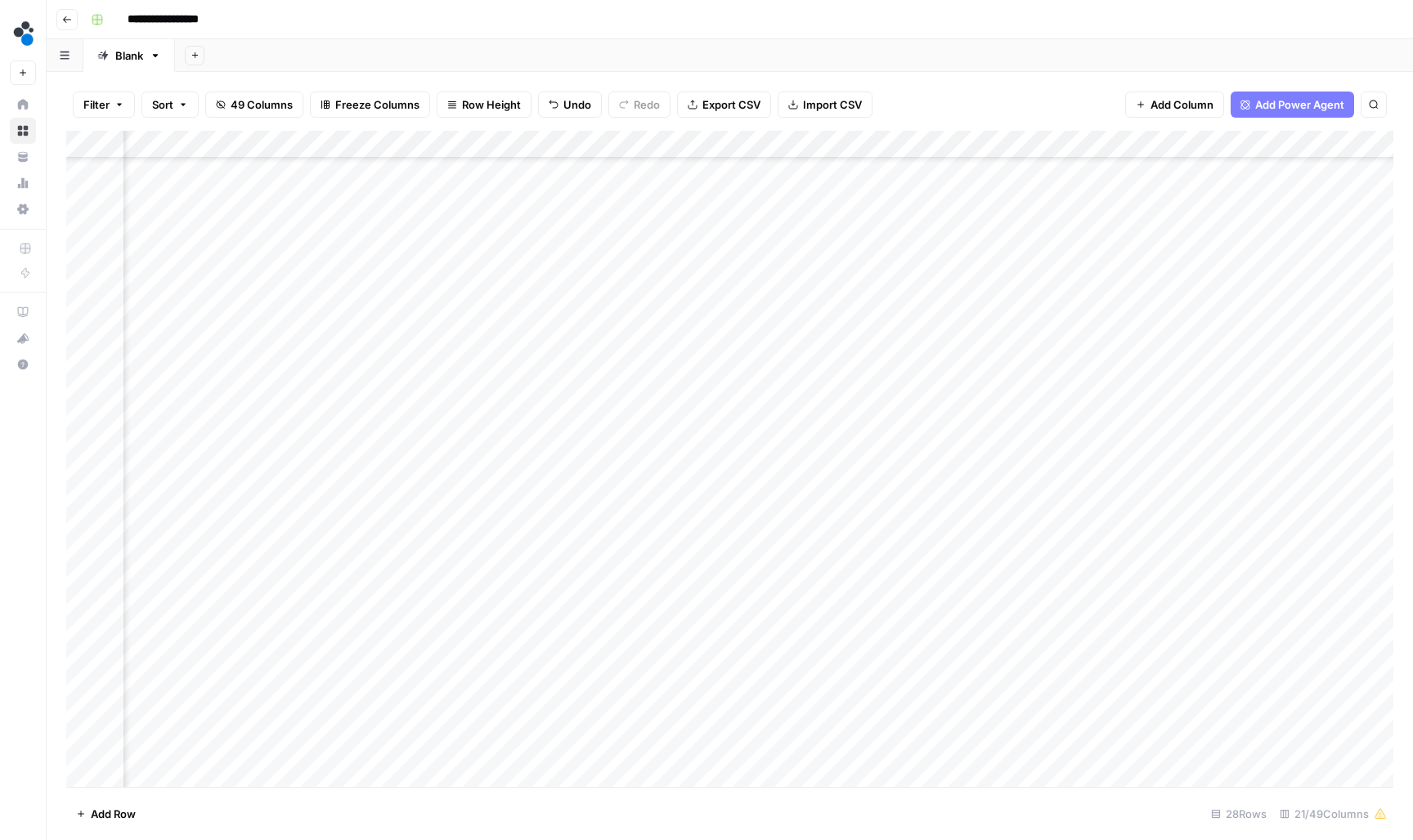
click at [784, 521] on div "Add Column" at bounding box center [730, 461] width 1327 height 659
type input "**********"
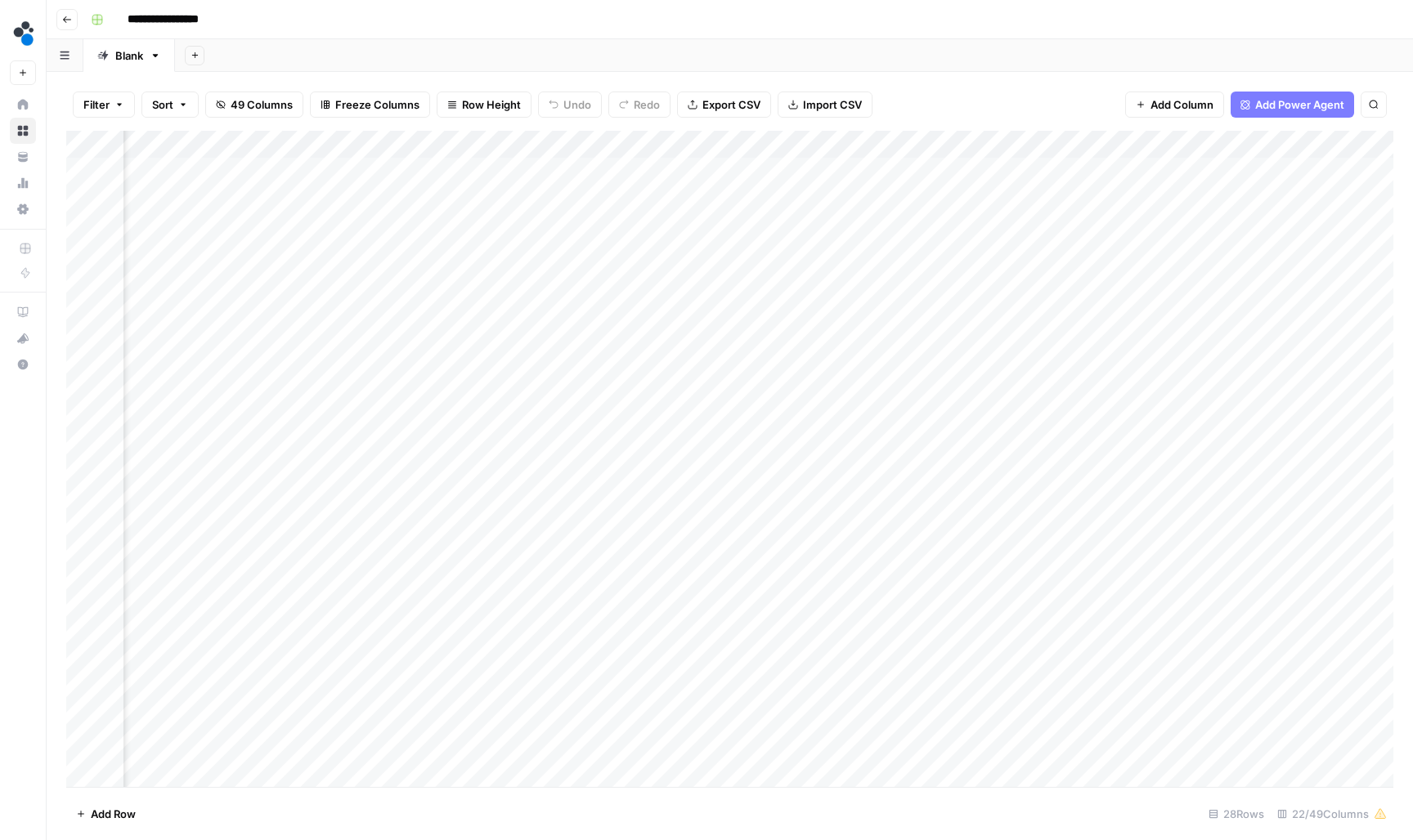
click at [612, 143] on div "Add Column" at bounding box center [730, 461] width 1327 height 659
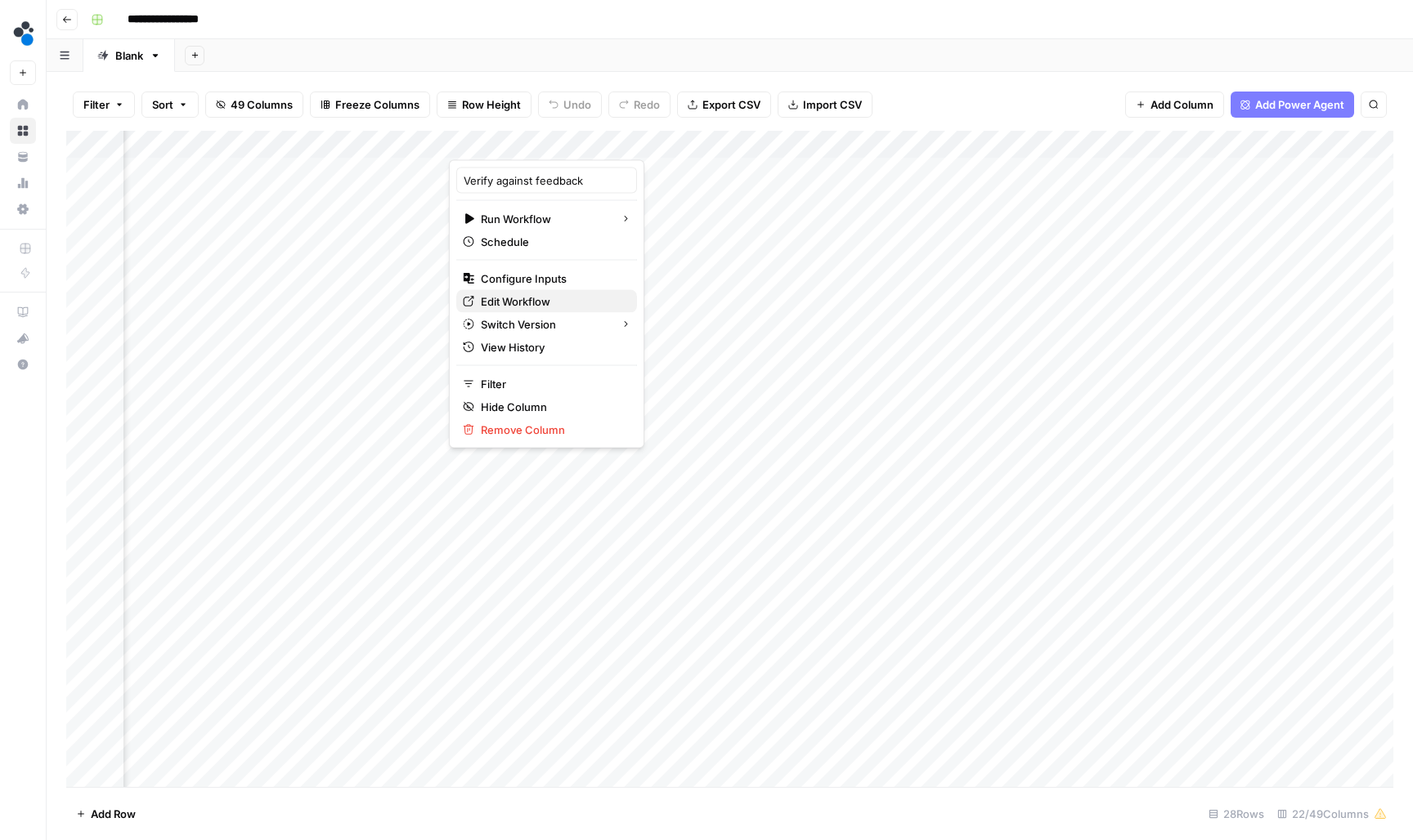
click at [559, 301] on span "Edit Workflow" at bounding box center [552, 302] width 143 height 17
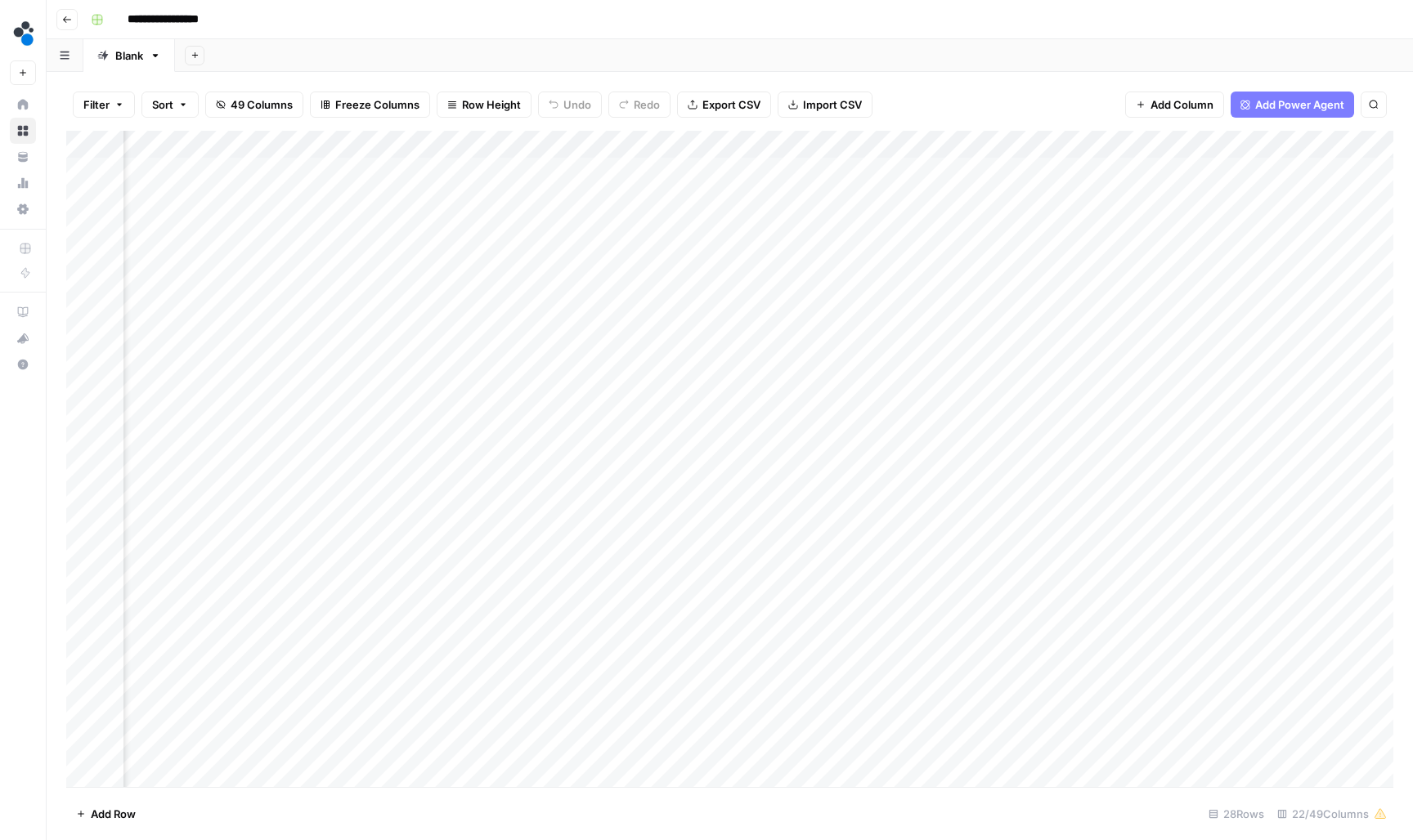
click at [943, 145] on div "Add Column" at bounding box center [730, 461] width 1327 height 659
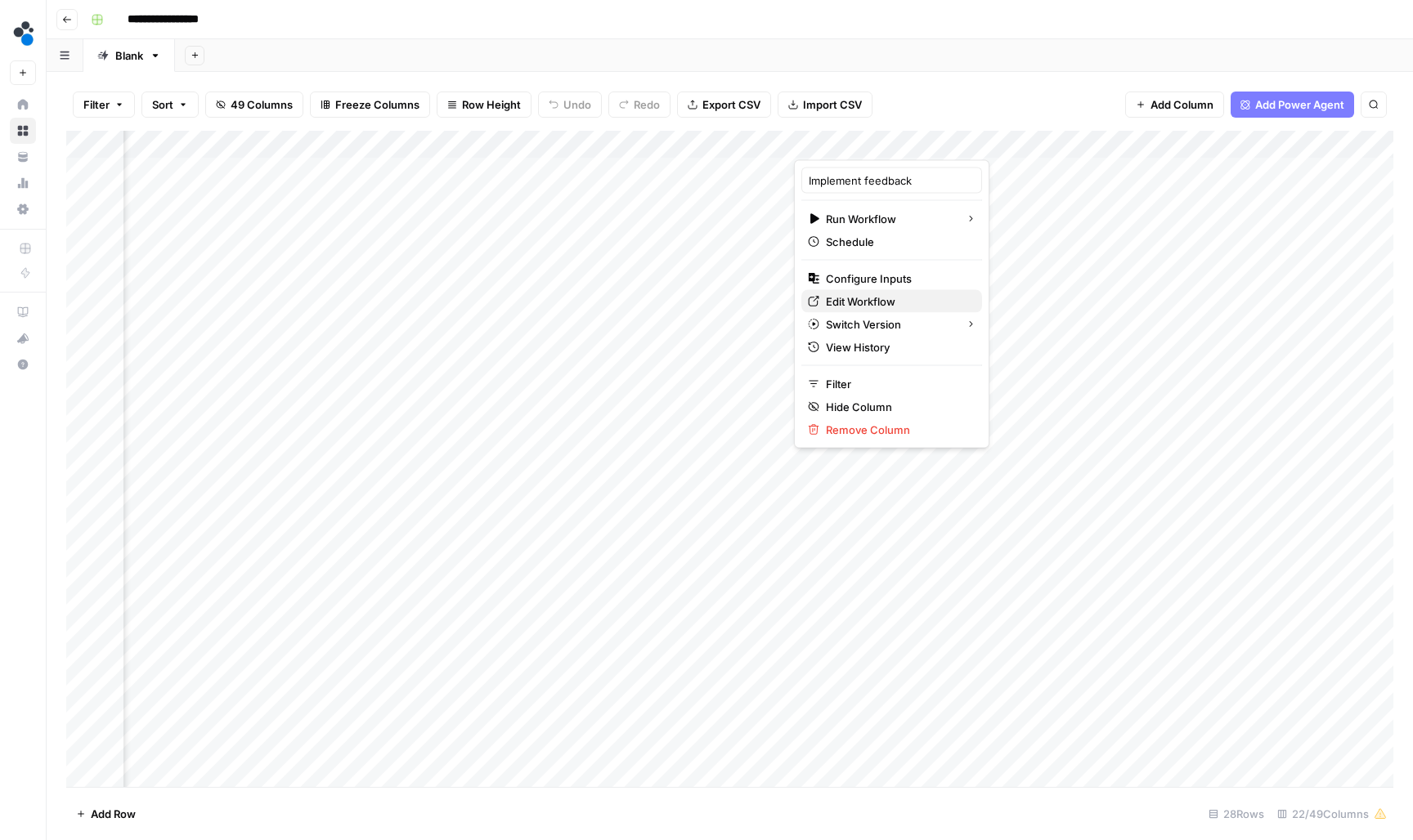
click at [896, 298] on span "Edit Workflow" at bounding box center [897, 302] width 143 height 17
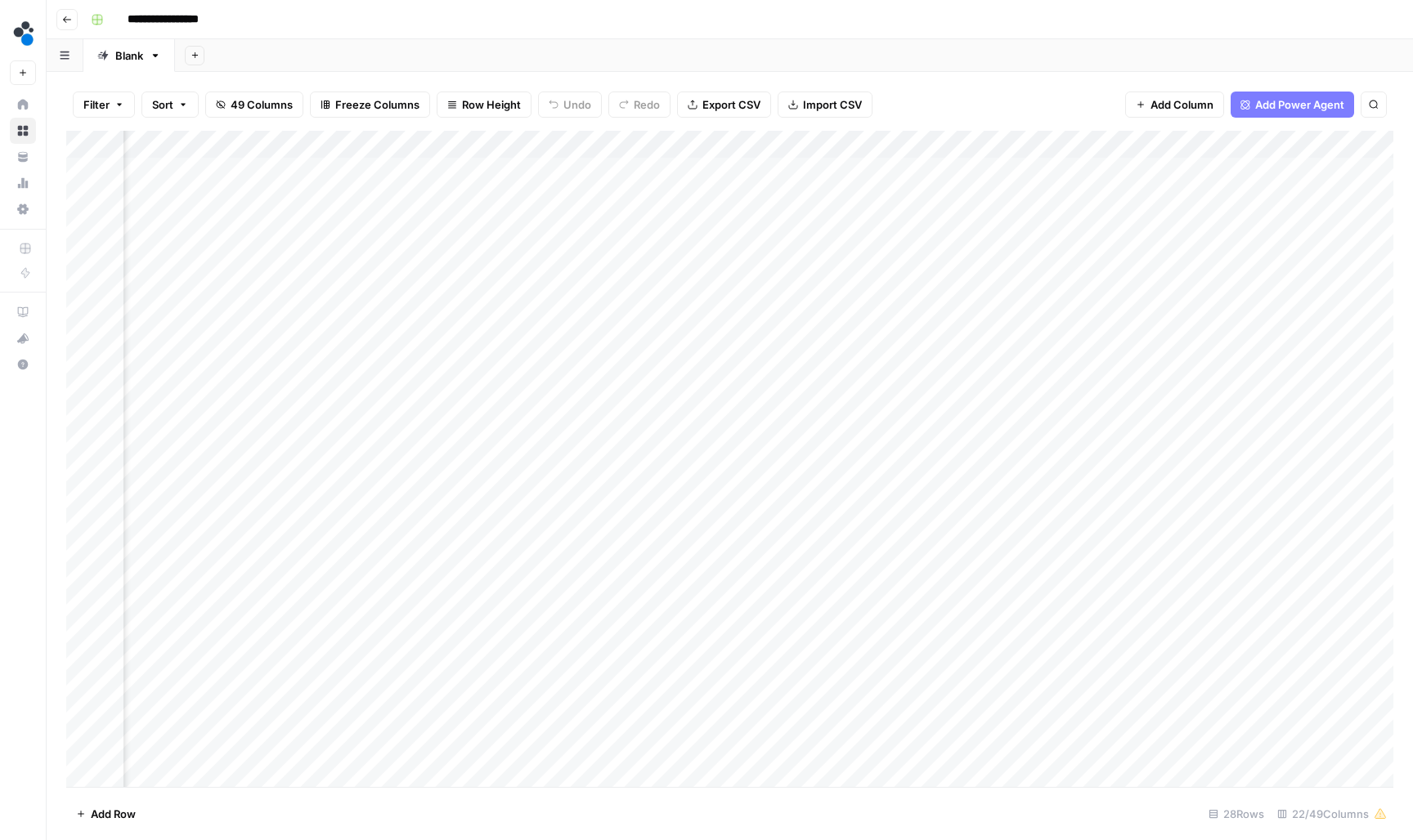
click at [948, 139] on div "Add Column" at bounding box center [730, 461] width 1327 height 659
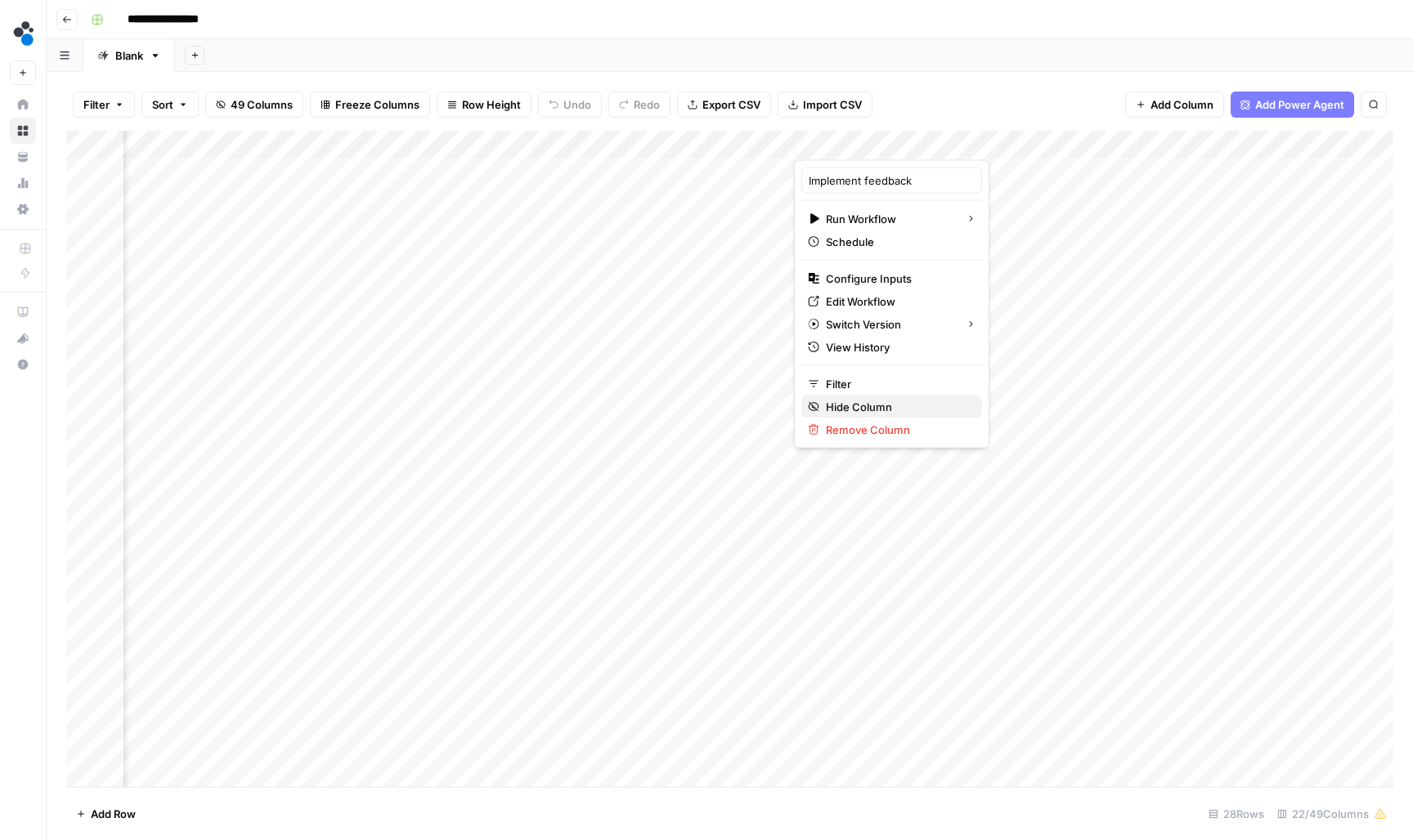
click at [849, 401] on span "Hide Column" at bounding box center [897, 407] width 143 height 17
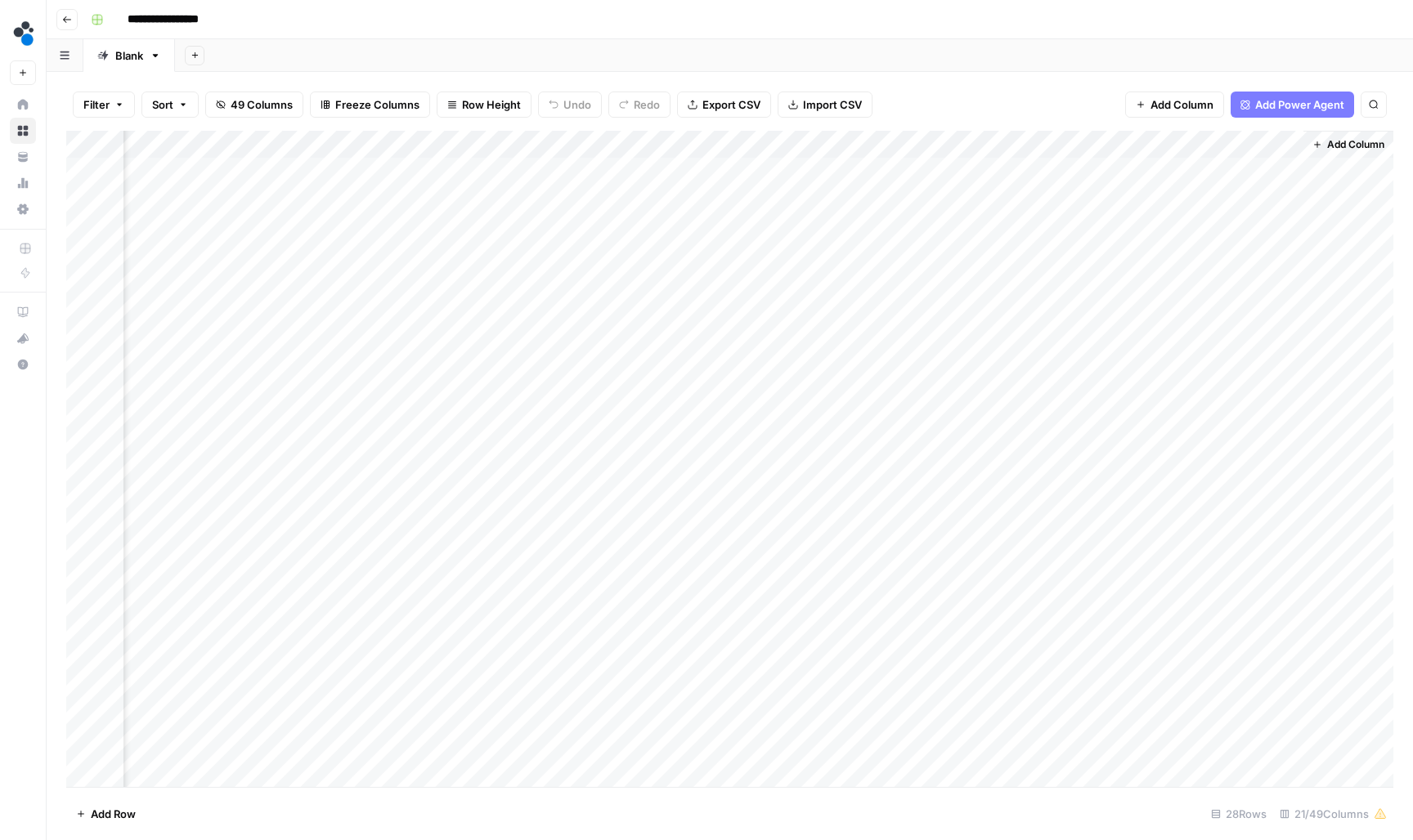
scroll to position [0, 2029]
click at [681, 141] on div "Add Column" at bounding box center [730, 461] width 1327 height 659
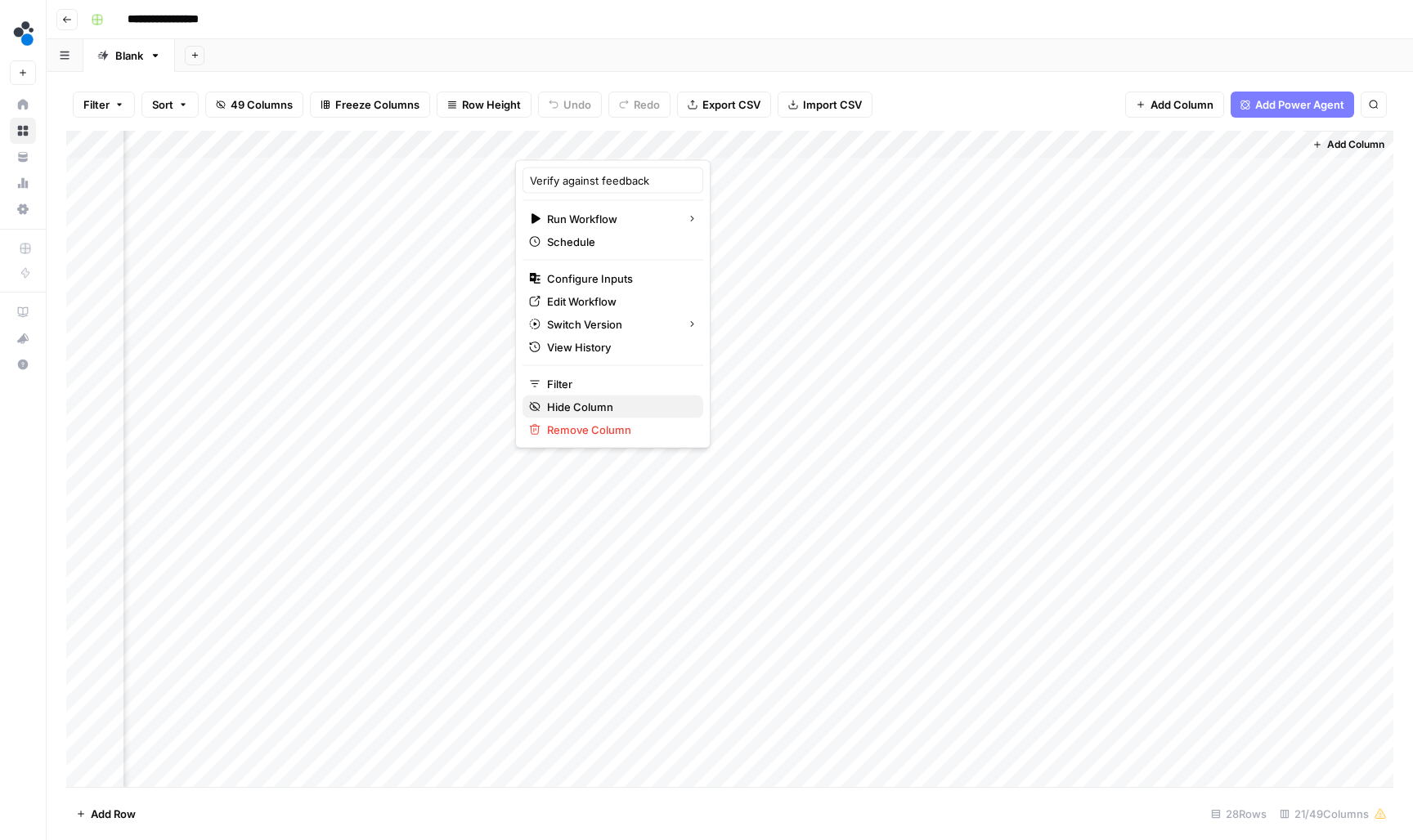
click at [622, 410] on span "Hide Column" at bounding box center [618, 407] width 143 height 17
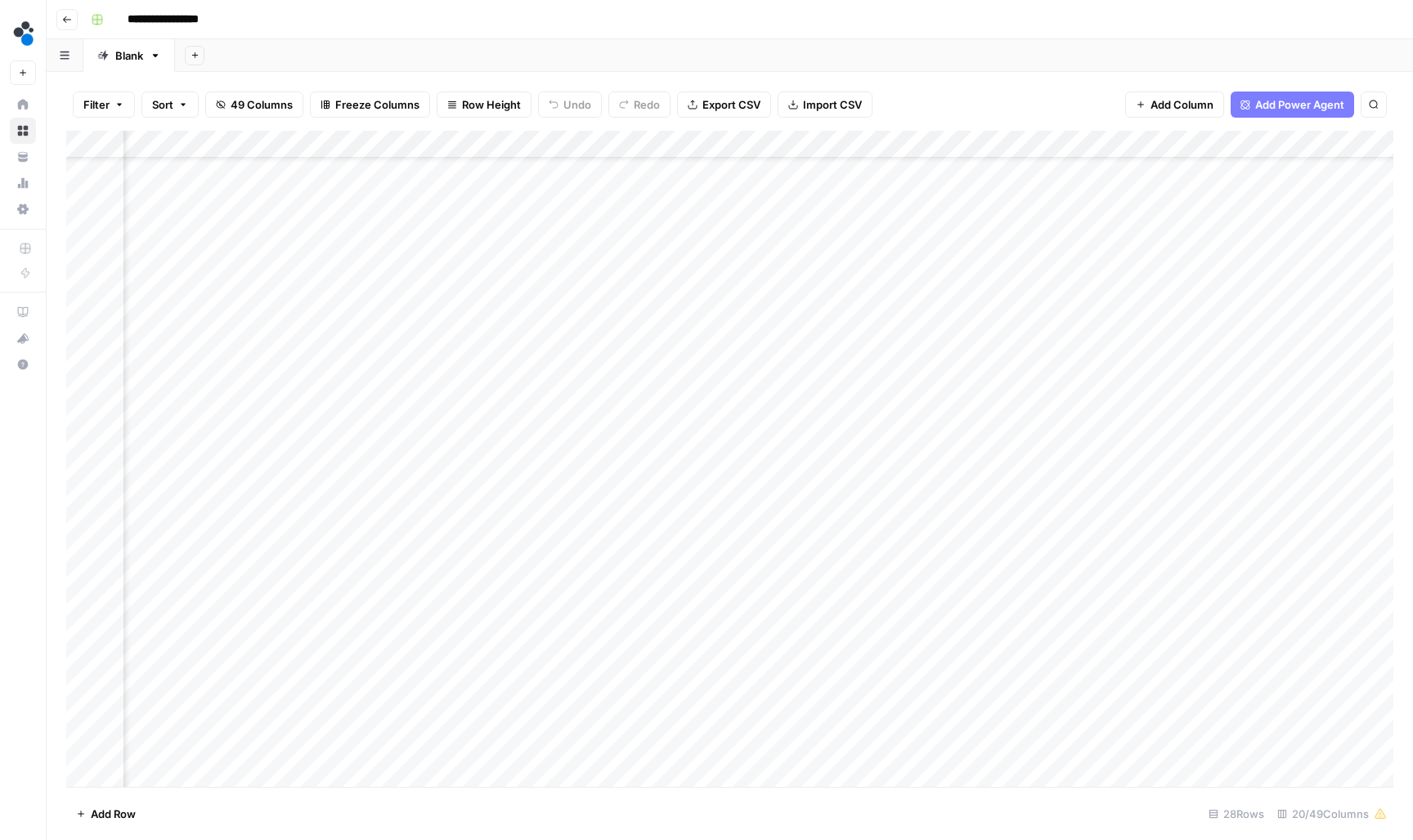
scroll to position [75, 316]
click at [573, 455] on div "Add Column" at bounding box center [730, 461] width 1327 height 659
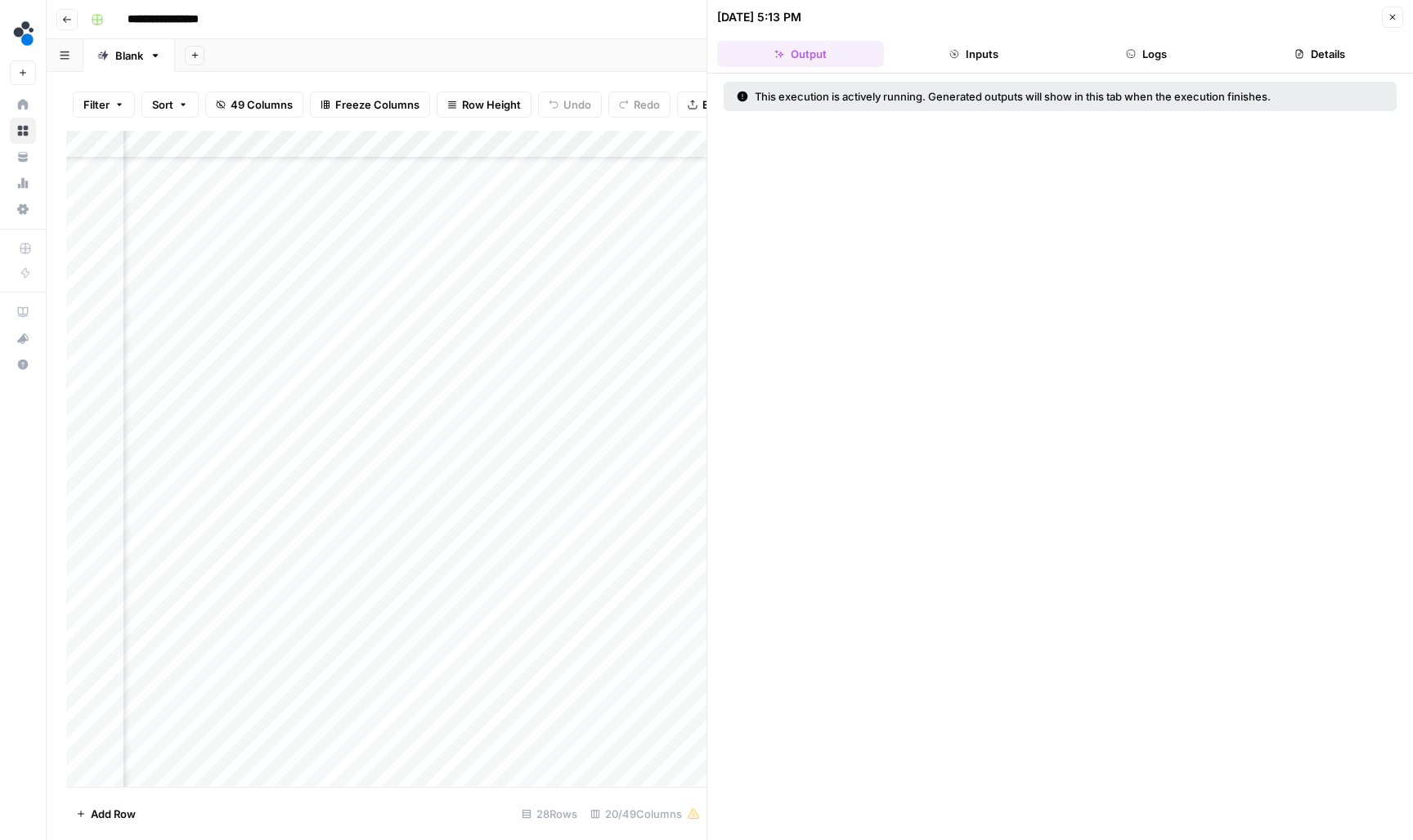
click at [1159, 65] on button "Logs" at bounding box center [1147, 54] width 167 height 26
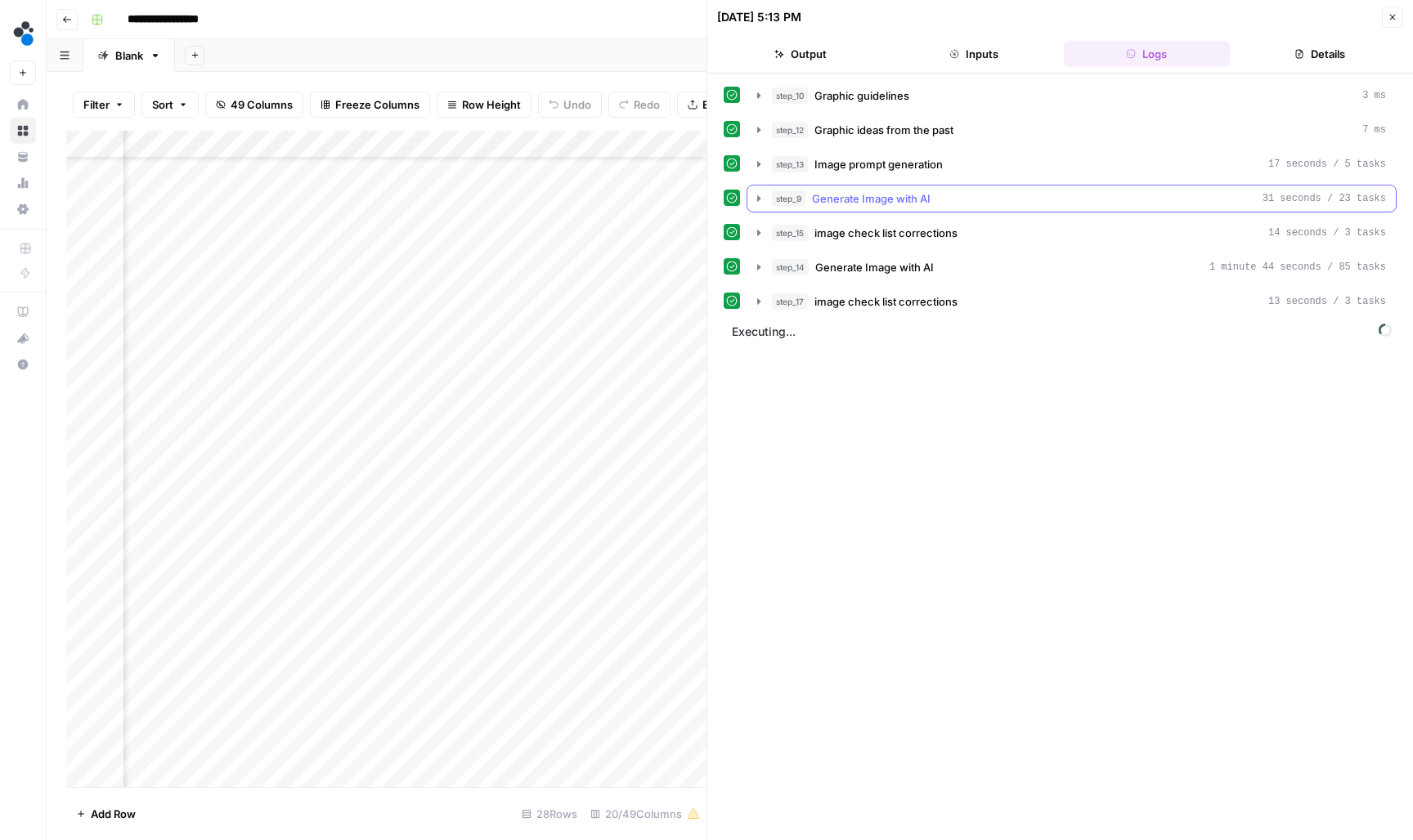
click at [754, 198] on icon "button" at bounding box center [759, 198] width 13 height 13
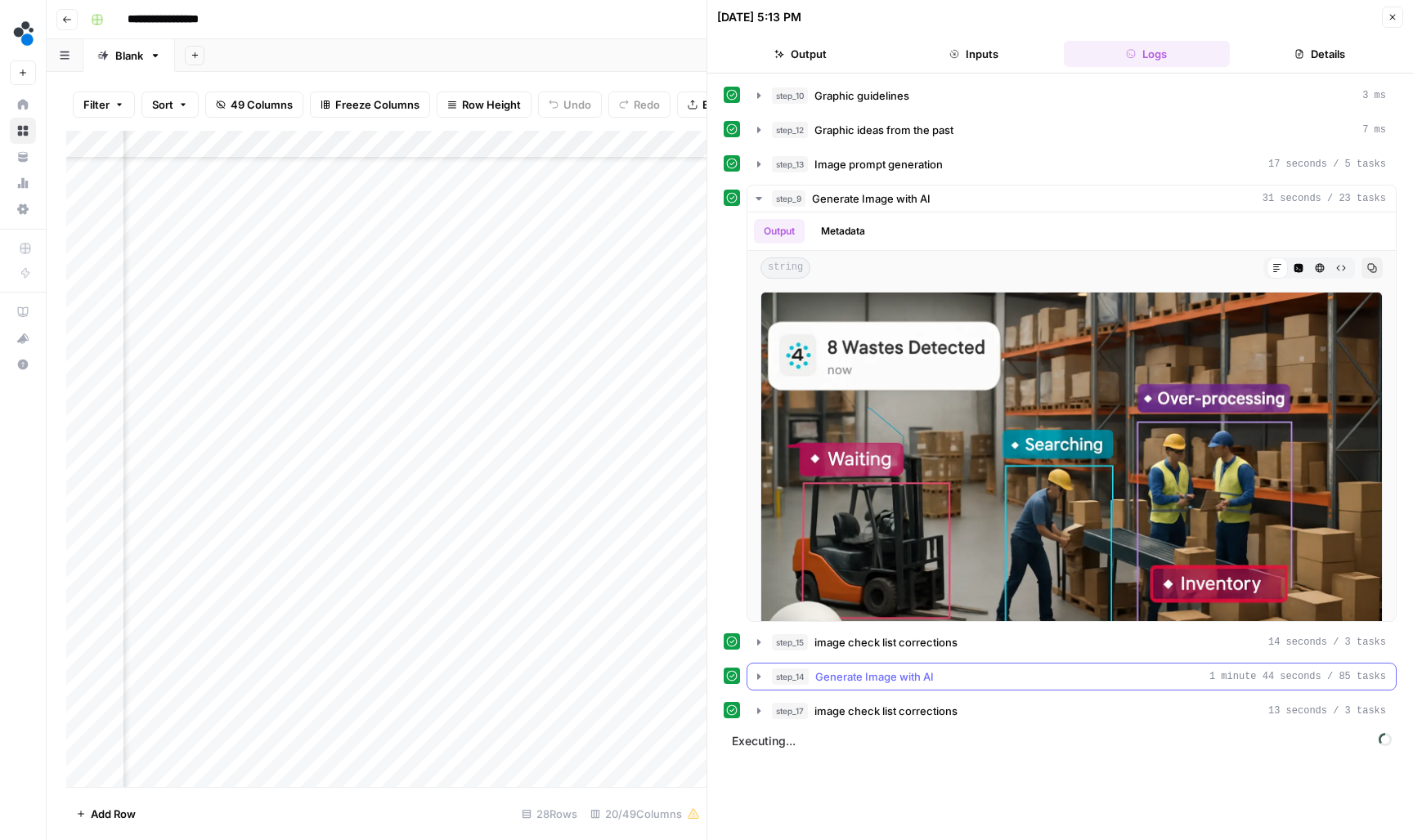
click at [765, 675] on icon "button" at bounding box center [759, 677] width 13 height 13
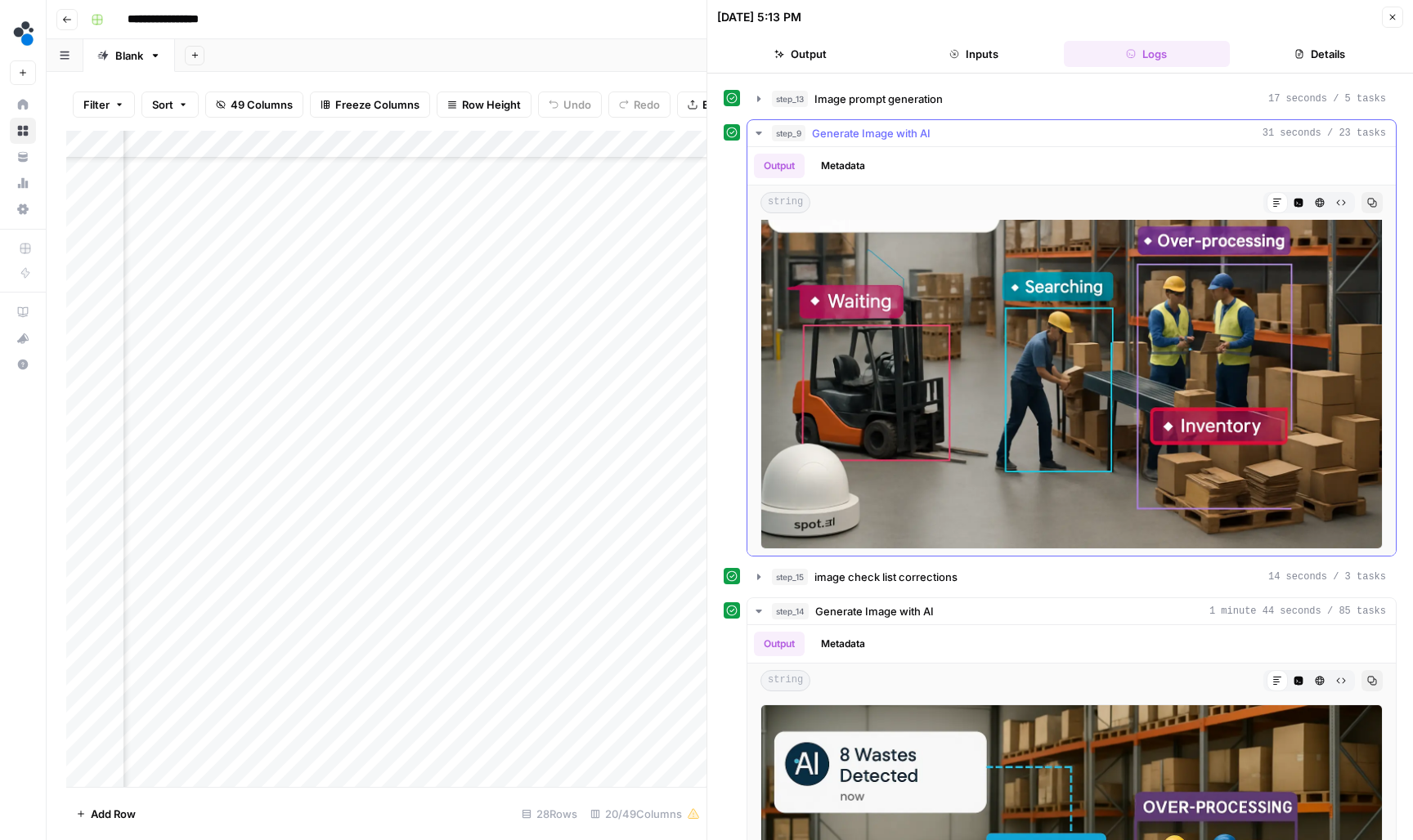
scroll to position [91, 0]
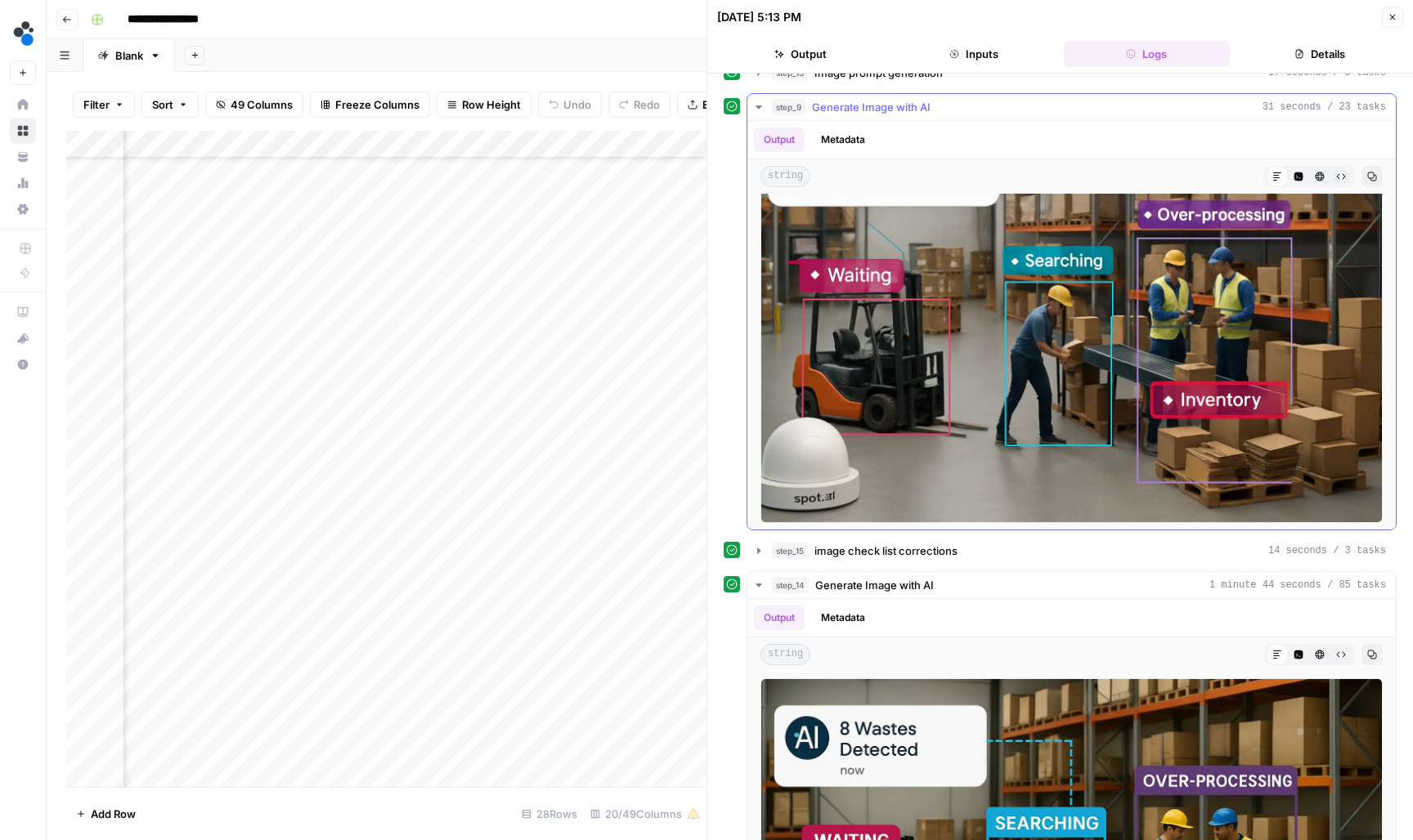
click at [762, 109] on icon "button" at bounding box center [759, 107] width 13 height 13
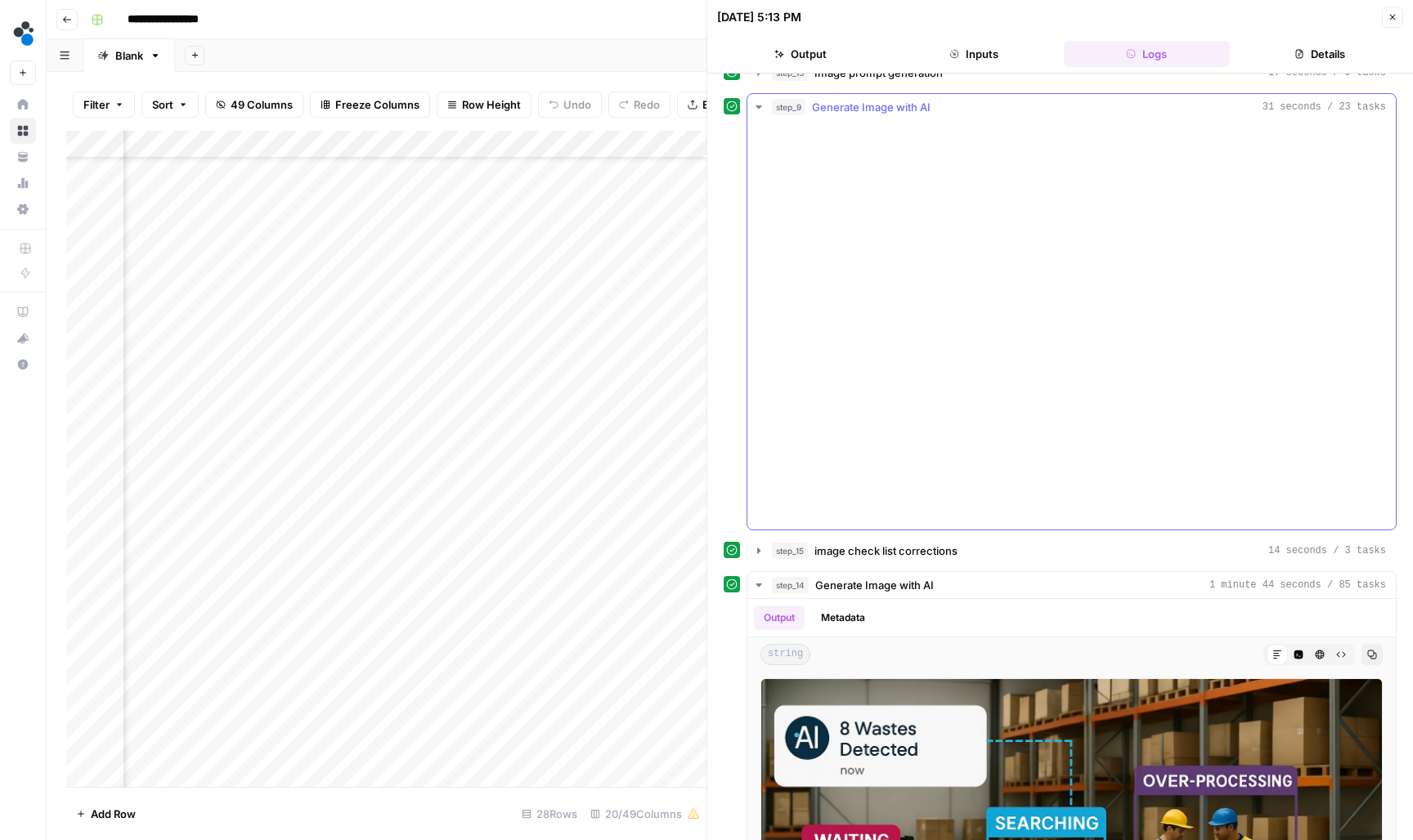
scroll to position [0, 0]
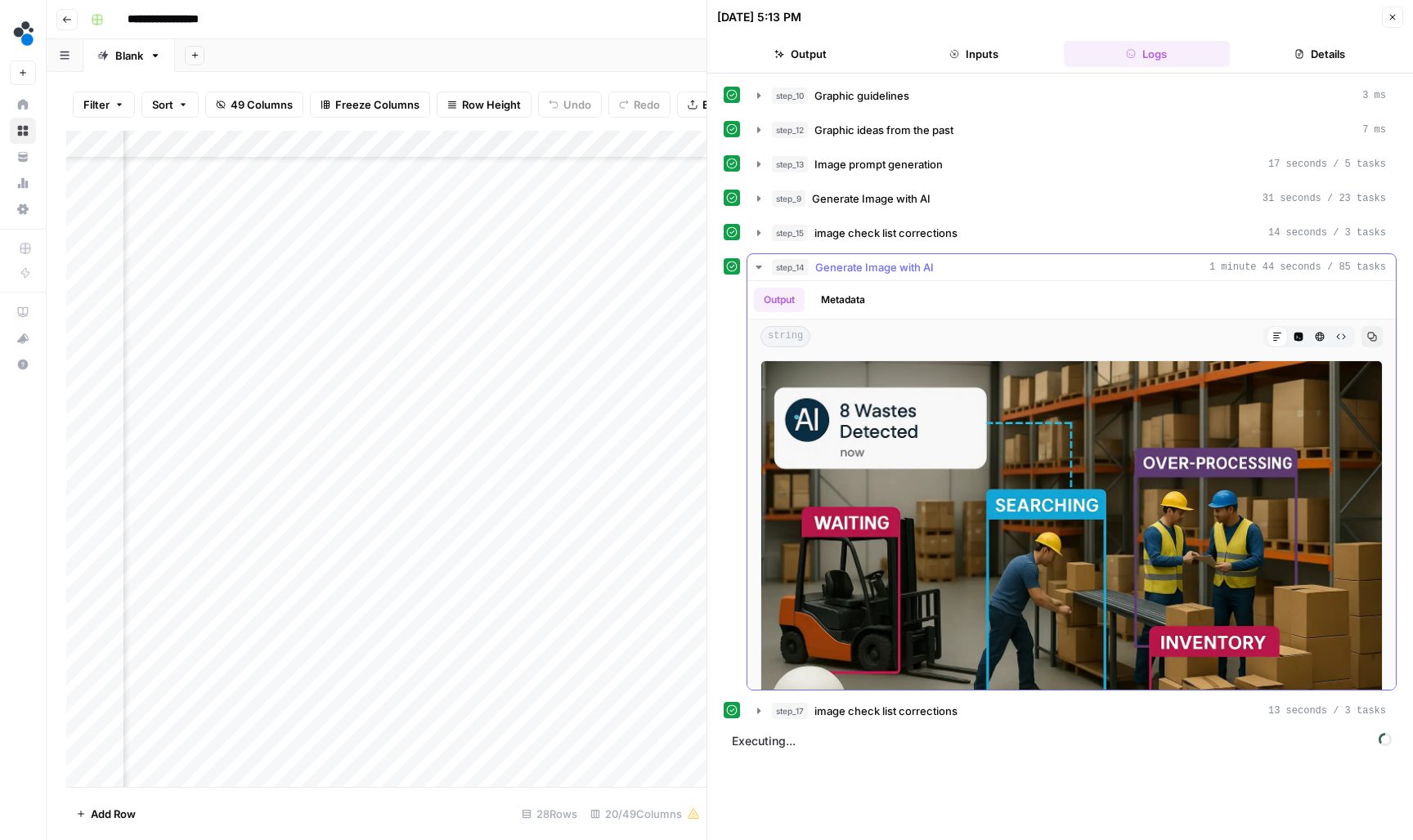
click at [760, 267] on icon "button" at bounding box center [758, 268] width 6 height 4
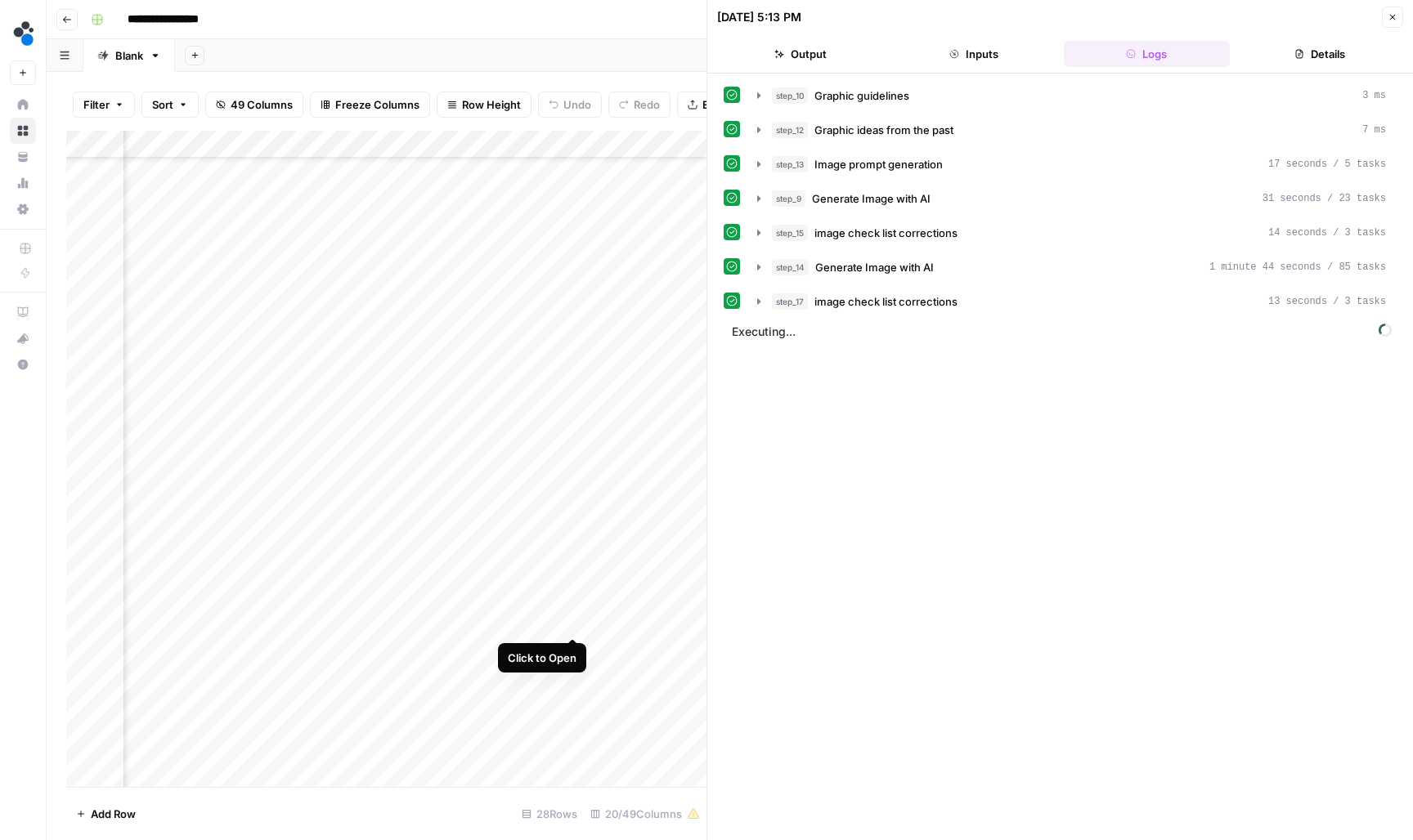
click at [573, 624] on div "Add Column" at bounding box center [386, 461] width 640 height 659
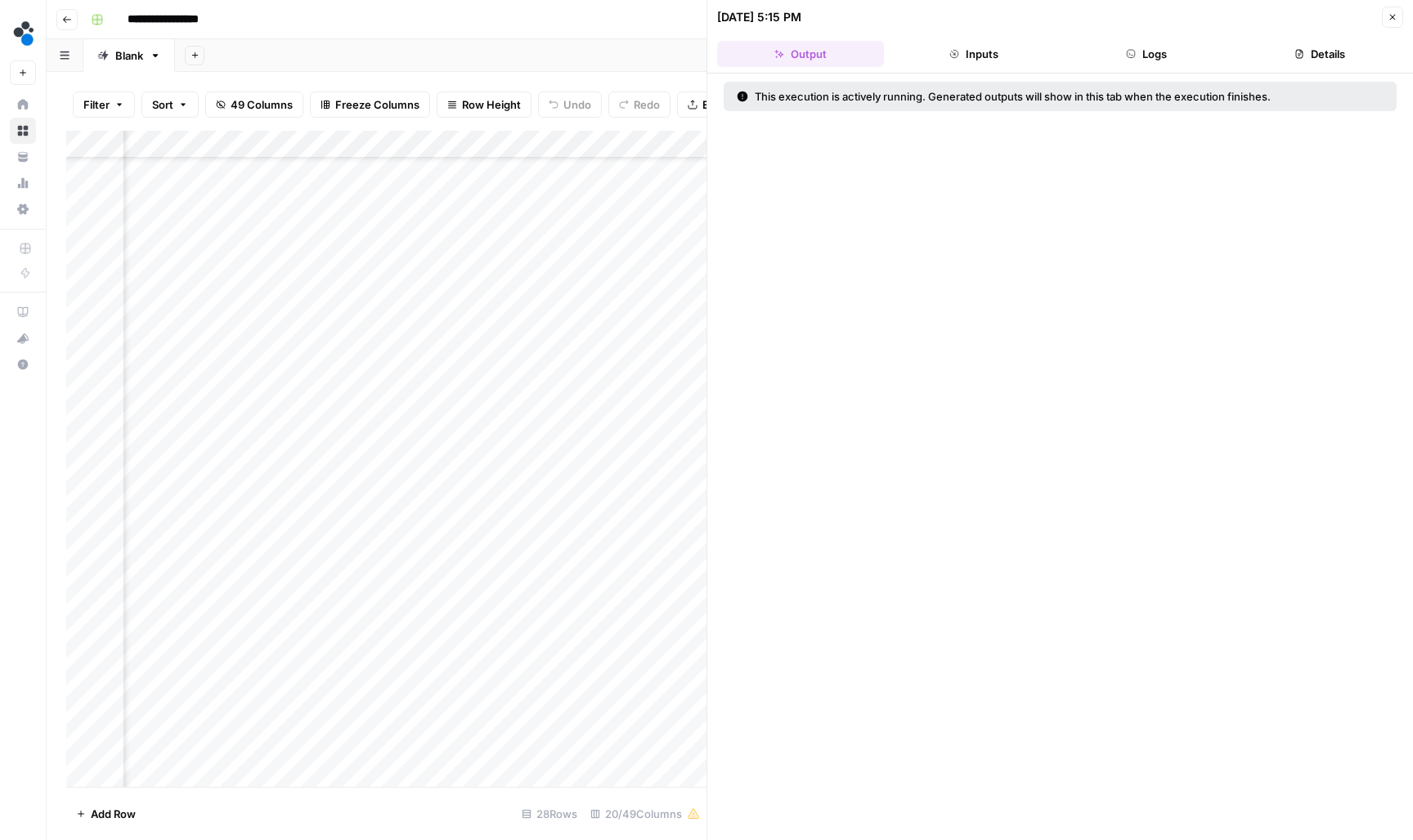
click at [1135, 86] on div "This execution is actively running. Generated outputs will show in this tab whe…" at bounding box center [1060, 97] width 673 height 30
click at [1138, 67] on header "08/21/25 at 5:15 PM Close Output Inputs Logs Details" at bounding box center [1060, 37] width 706 height 74
click at [1145, 62] on button "Logs" at bounding box center [1147, 54] width 167 height 26
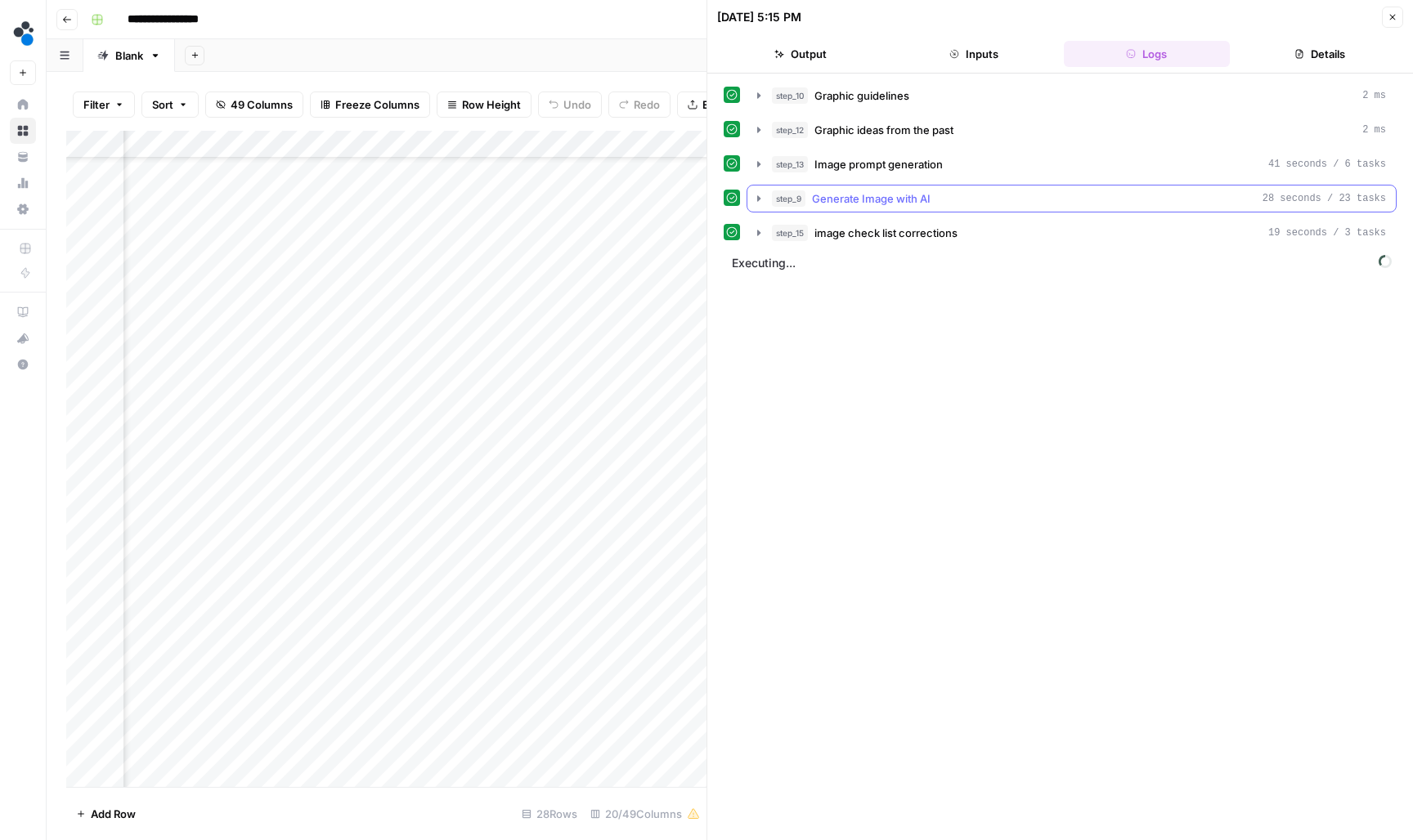
click at [761, 204] on icon "button" at bounding box center [759, 198] width 13 height 13
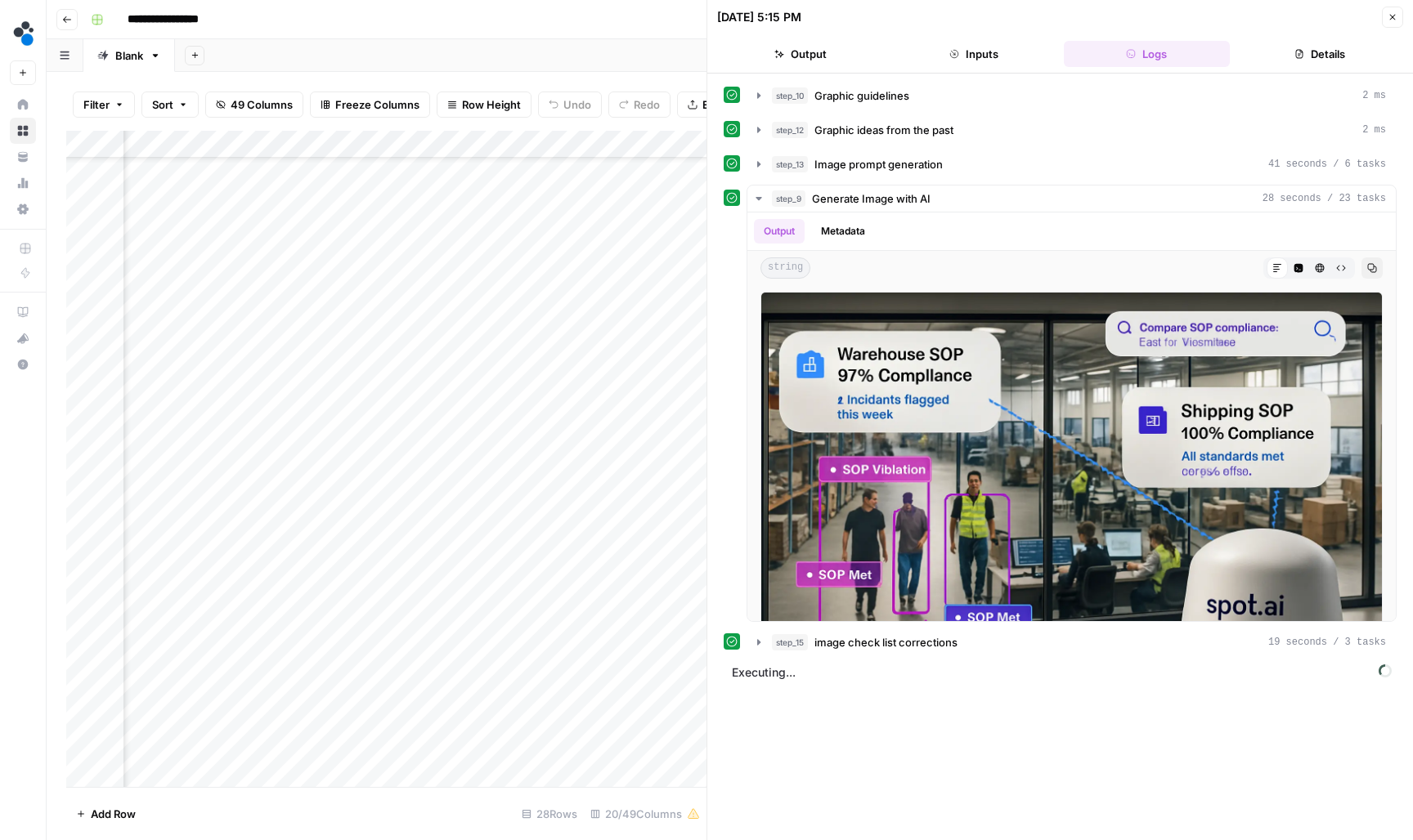
click at [1395, 19] on icon "button" at bounding box center [1393, 18] width 6 height 6
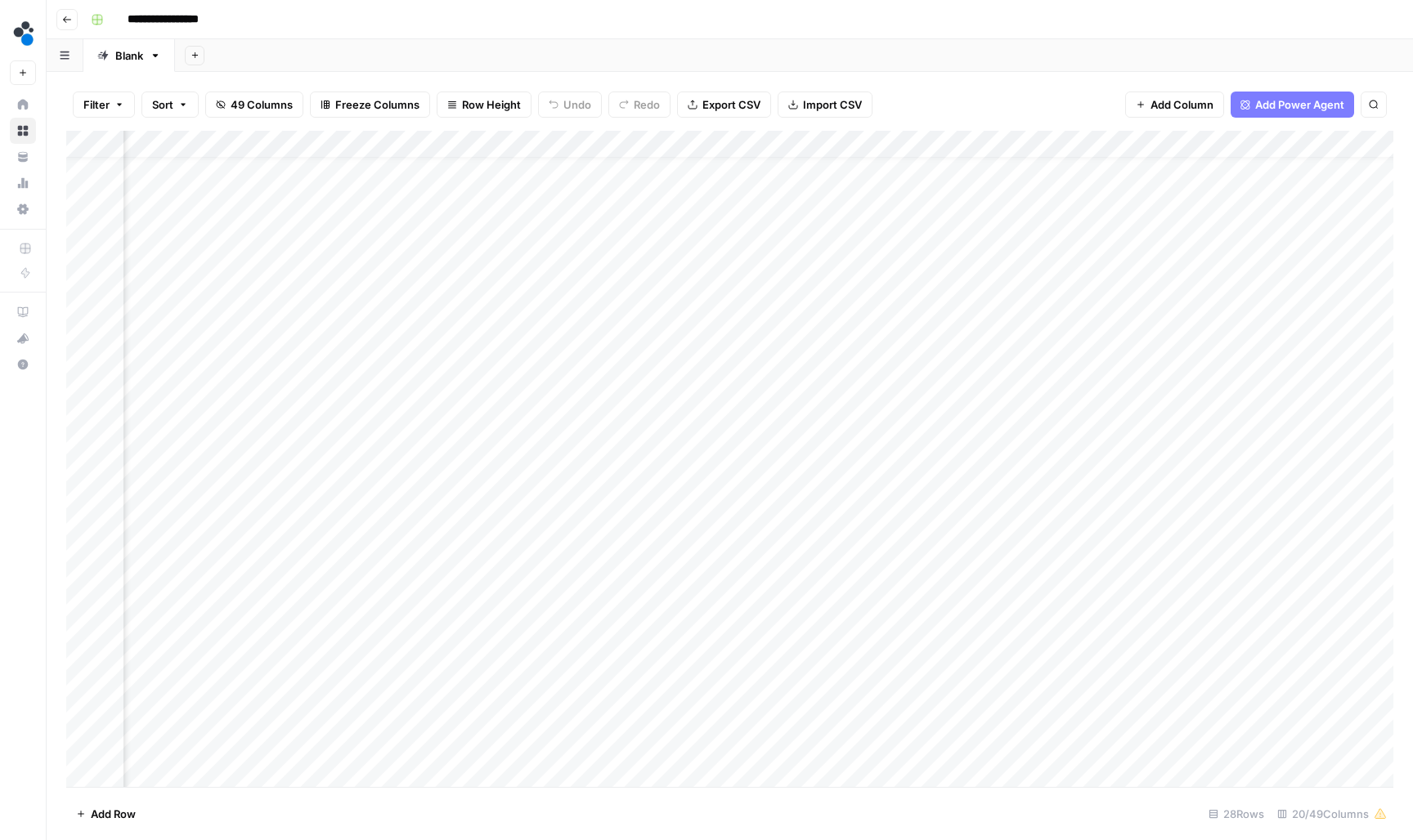
scroll to position [29, 1322]
drag, startPoint x: 274, startPoint y: 146, endPoint x: 900, endPoint y: 146, distance: 626.0
click at [900, 147] on div "Add Column" at bounding box center [730, 461] width 1327 height 659
drag, startPoint x: 874, startPoint y: 148, endPoint x: 1356, endPoint y: 164, distance: 482.3
click at [1356, 164] on div "Add Column" at bounding box center [730, 461] width 1327 height 659
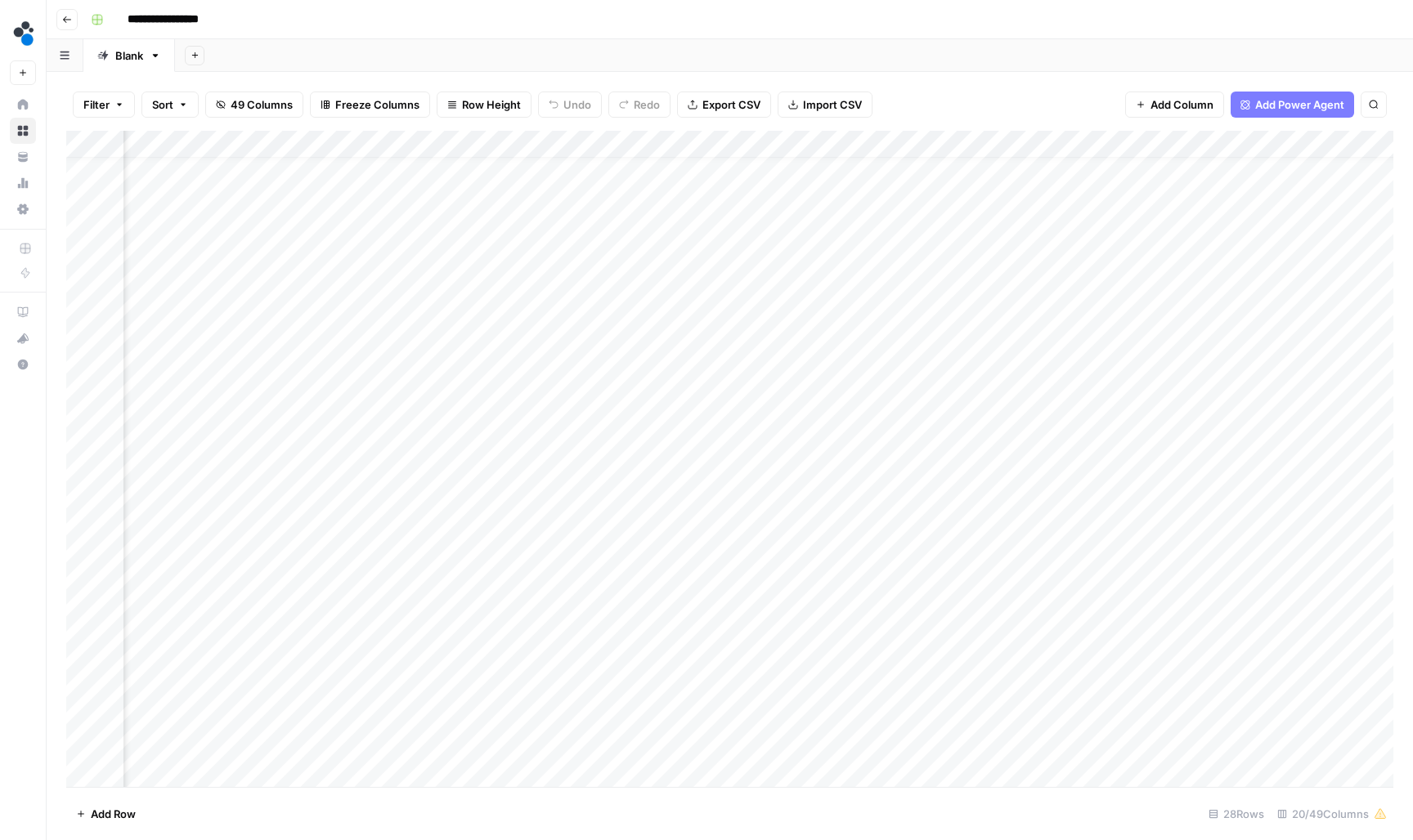
scroll to position [25, 1526]
drag, startPoint x: 1053, startPoint y: 139, endPoint x: 786, endPoint y: 139, distance: 267.0
click at [786, 139] on div "Add Column" at bounding box center [730, 461] width 1327 height 659
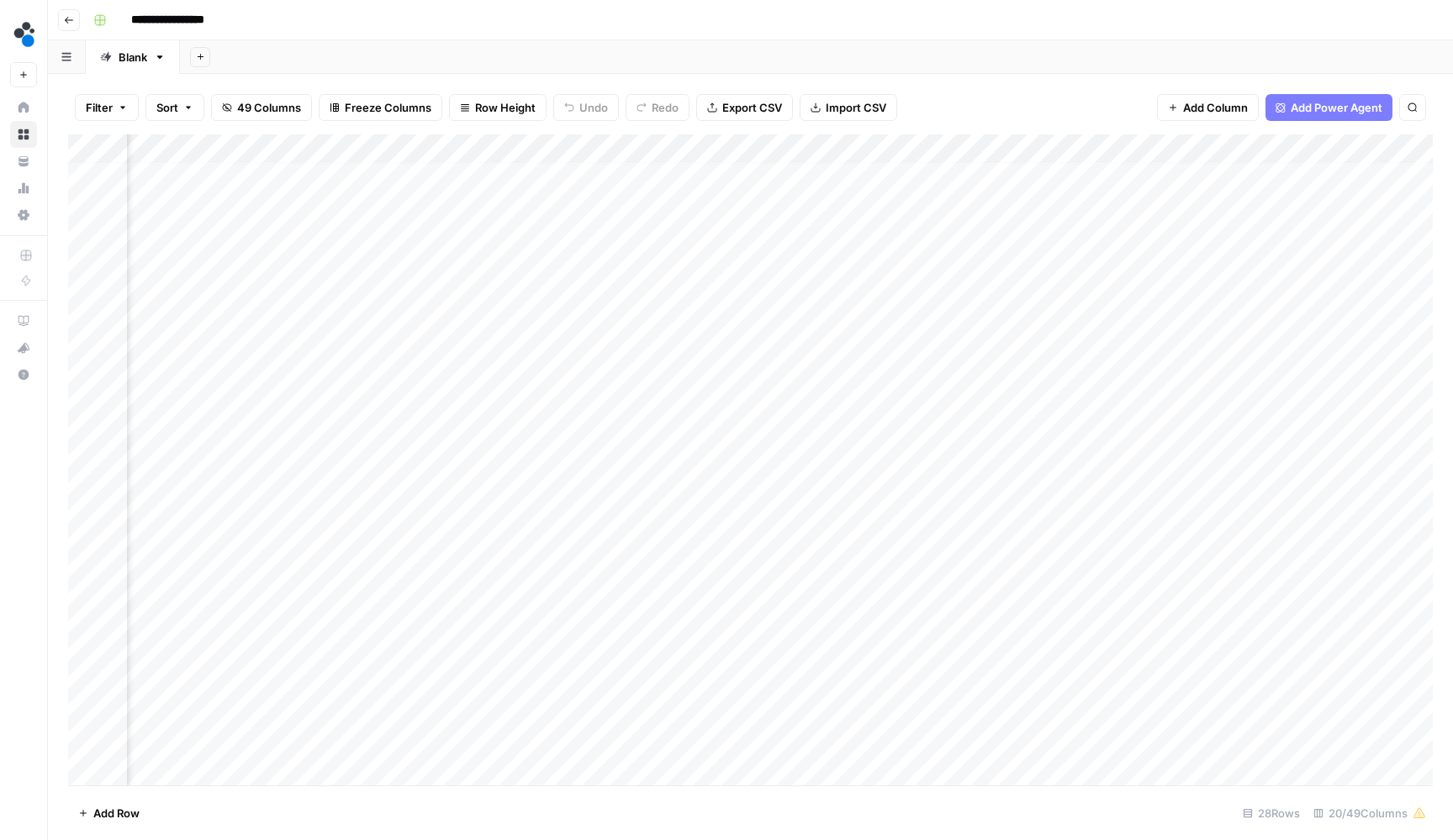
scroll to position [9, 251]
click at [1133, 539] on div "Add Column" at bounding box center [750, 462] width 1365 height 655
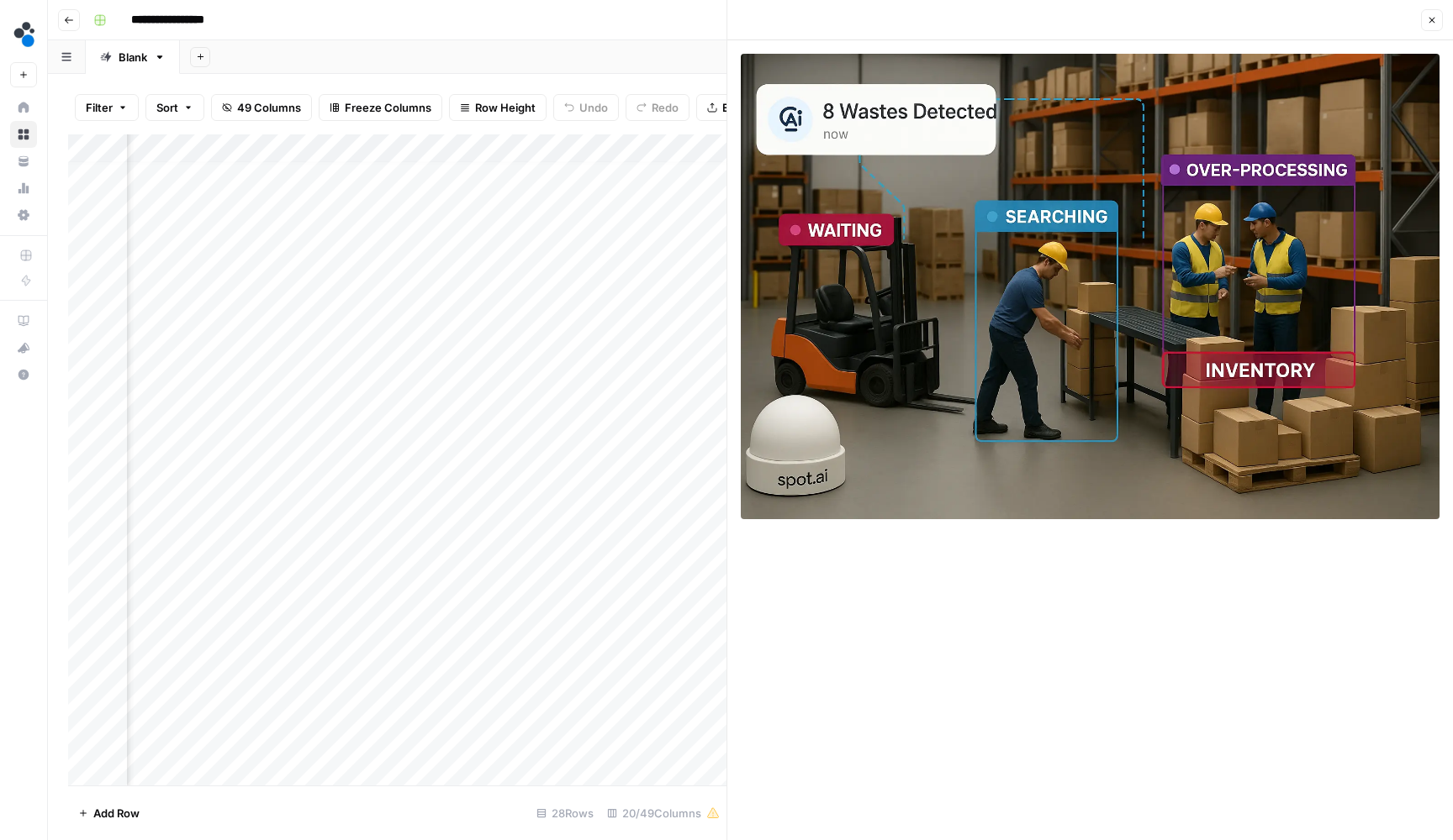
click at [1438, 28] on button "Close" at bounding box center [1431, 20] width 22 height 22
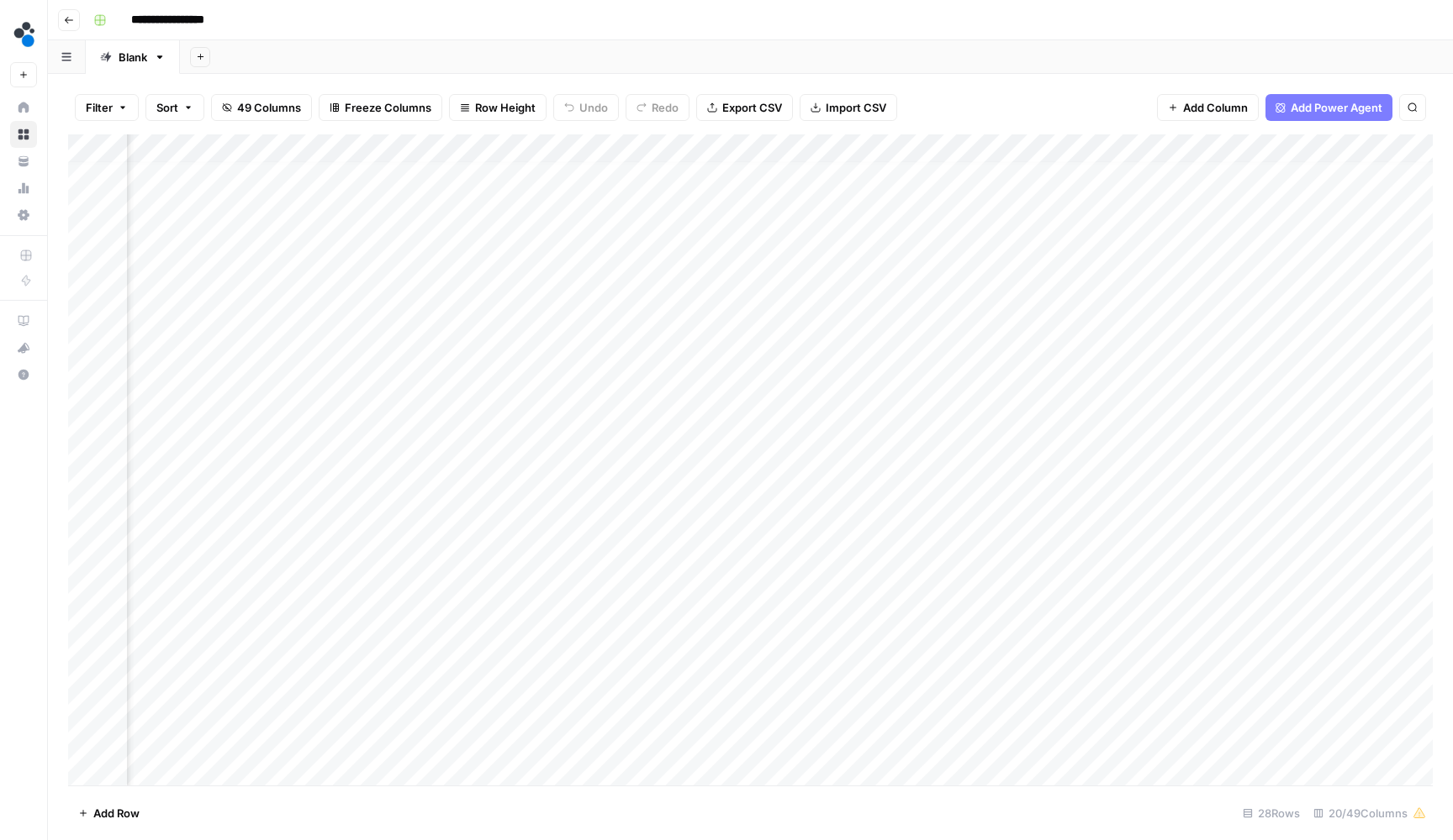
click at [989, 535] on div "Add Column" at bounding box center [750, 462] width 1365 height 655
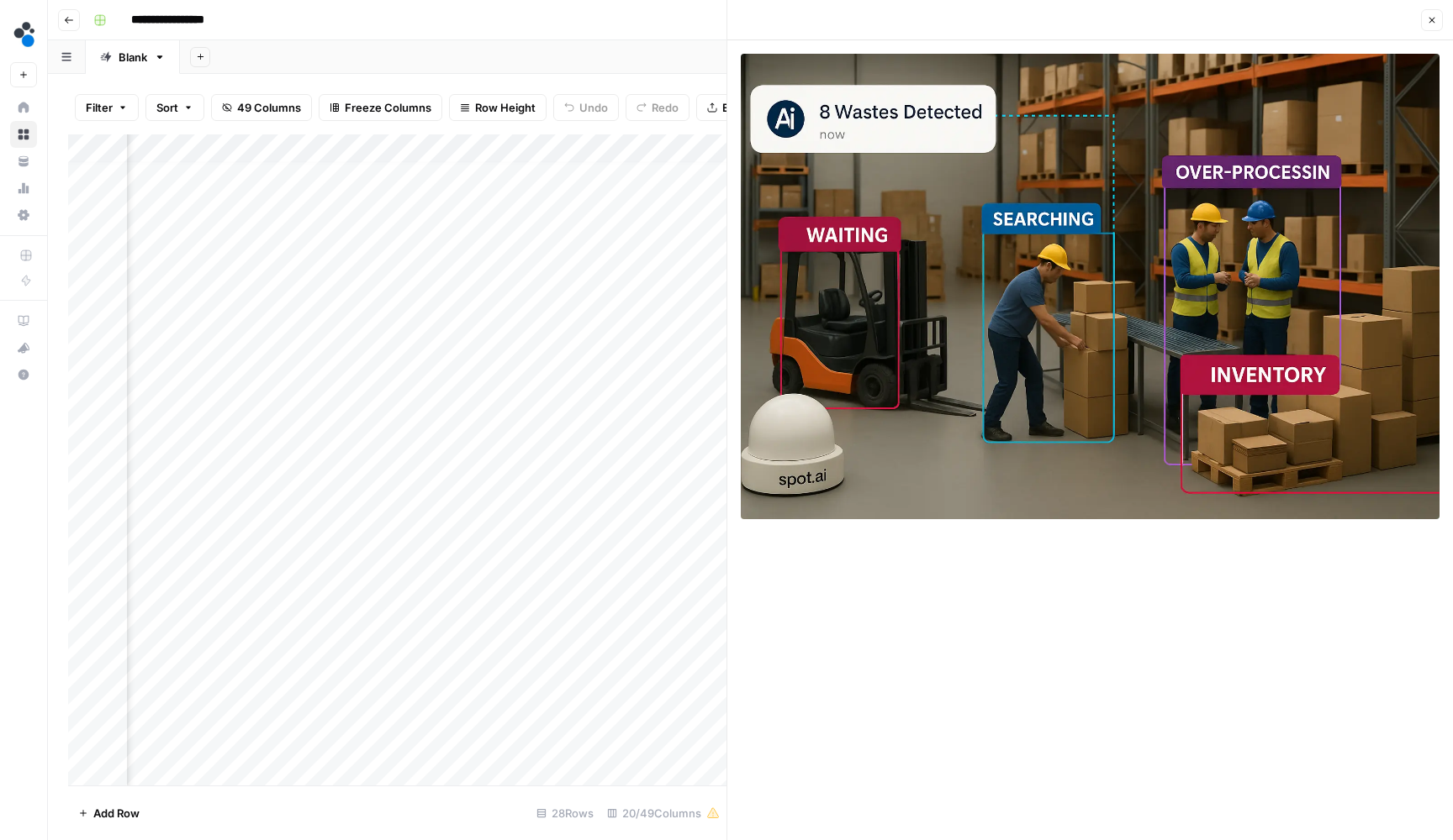
click at [1434, 24] on icon "button" at bounding box center [1431, 20] width 10 height 10
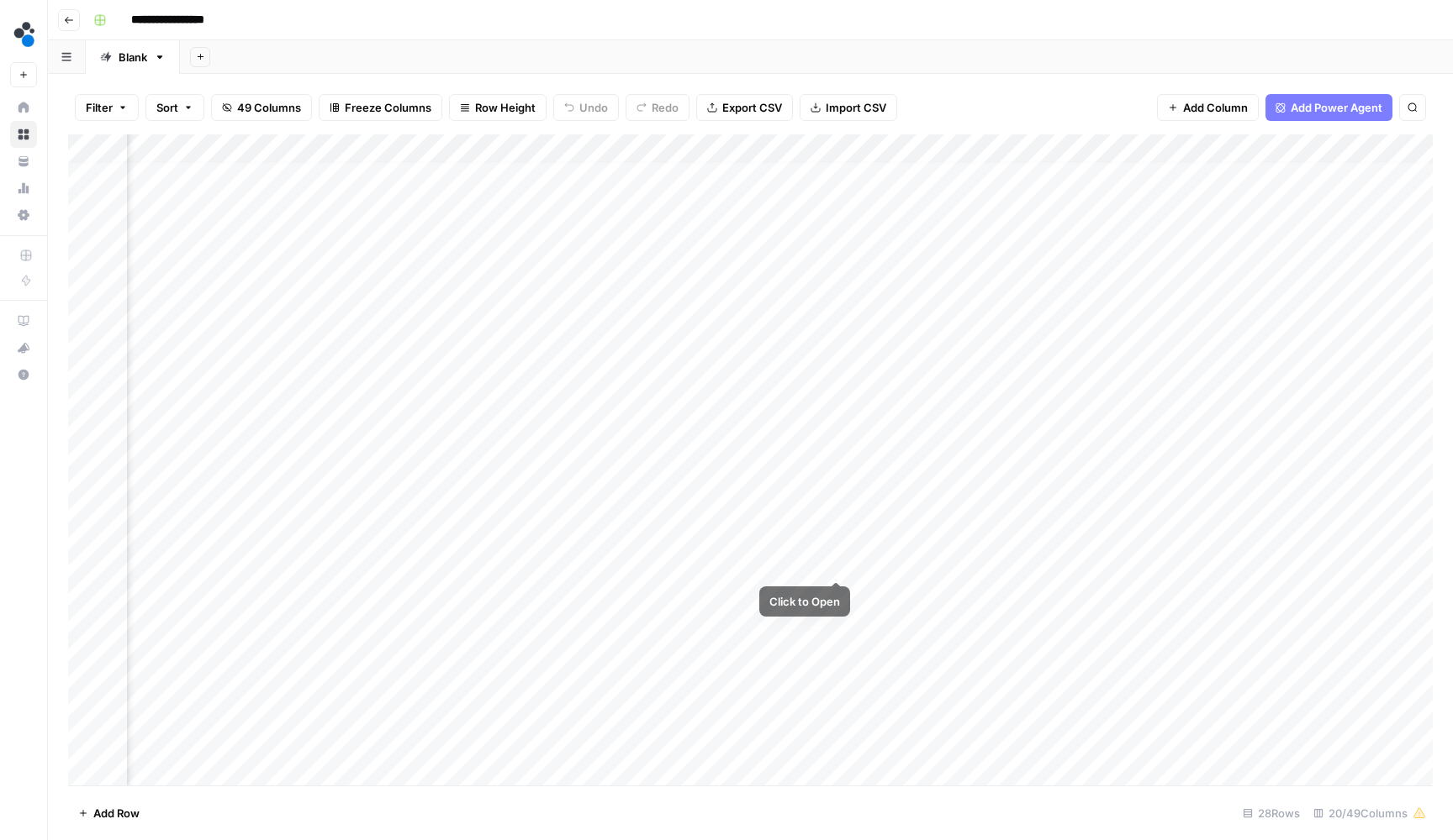
click at [835, 540] on div "Add Column" at bounding box center [750, 462] width 1365 height 655
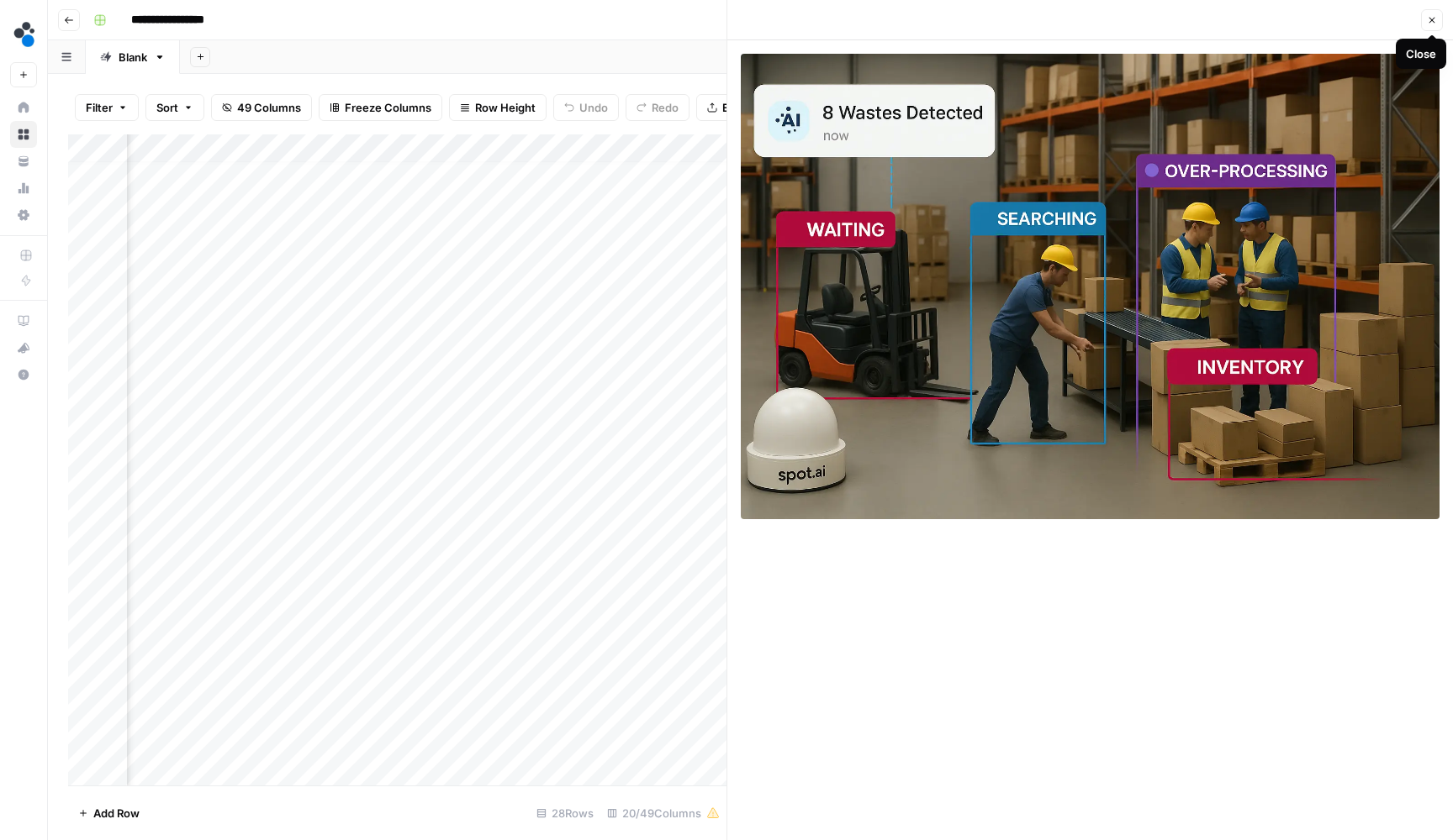
click at [1429, 26] on button "Close" at bounding box center [1431, 20] width 22 height 22
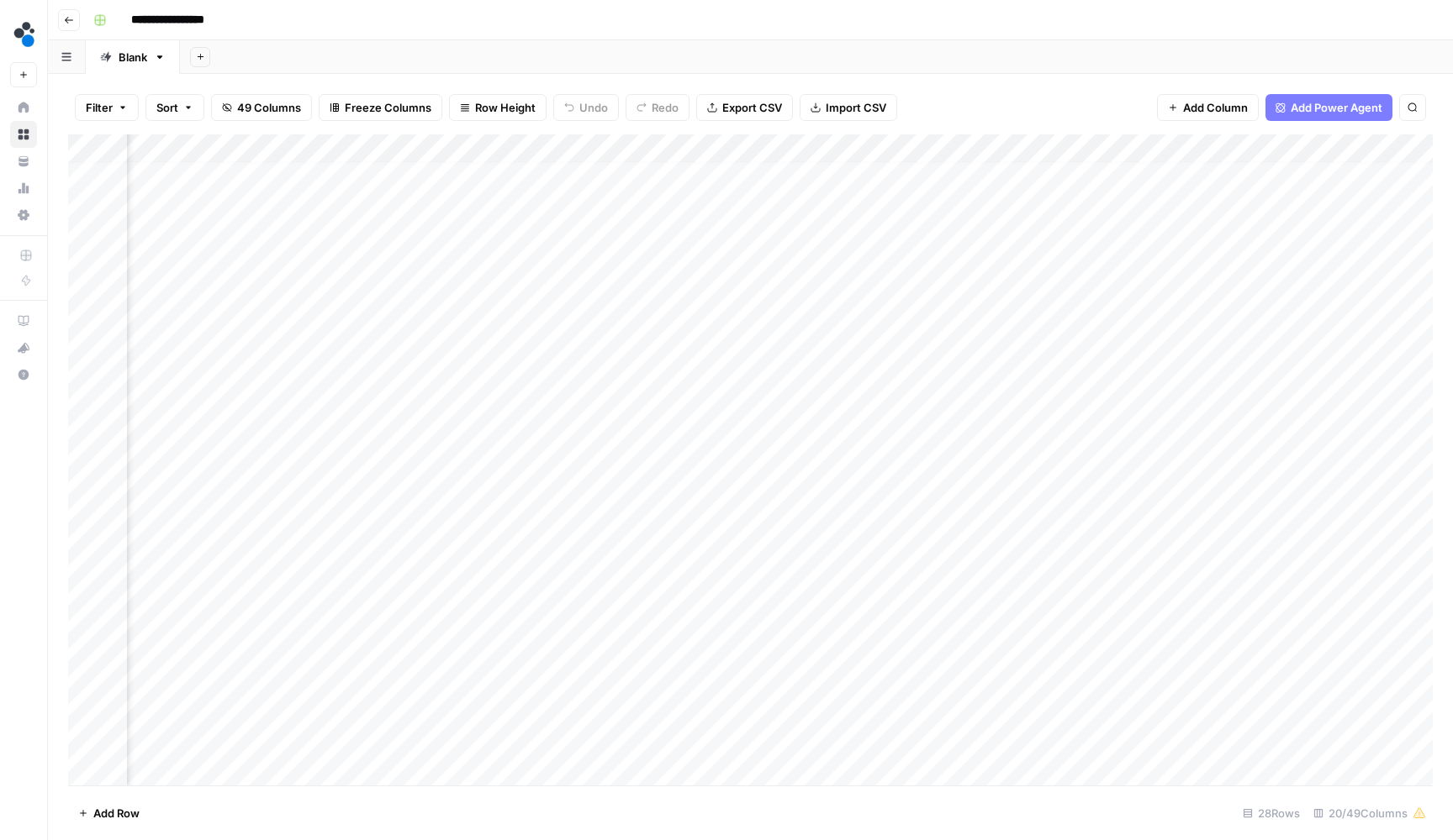
click at [806, 539] on div "Add Column" at bounding box center [750, 462] width 1365 height 655
click at [806, 539] on input "**********" at bounding box center [840, 540] width 269 height 20
click at [1238, 533] on div "Add Column" at bounding box center [750, 462] width 1365 height 655
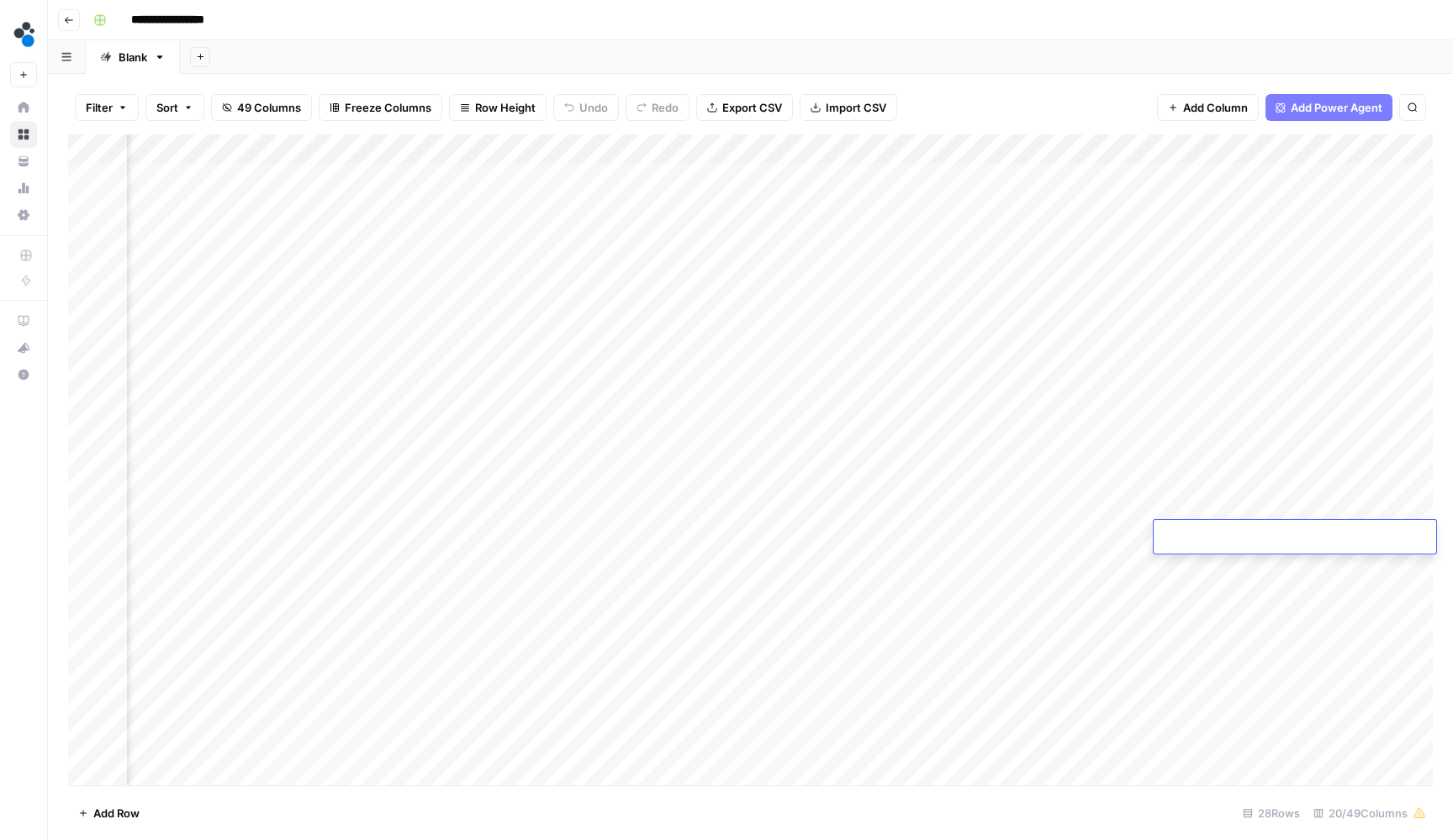
type input "**********"
click at [670, 517] on div "Add Column" at bounding box center [750, 462] width 1365 height 655
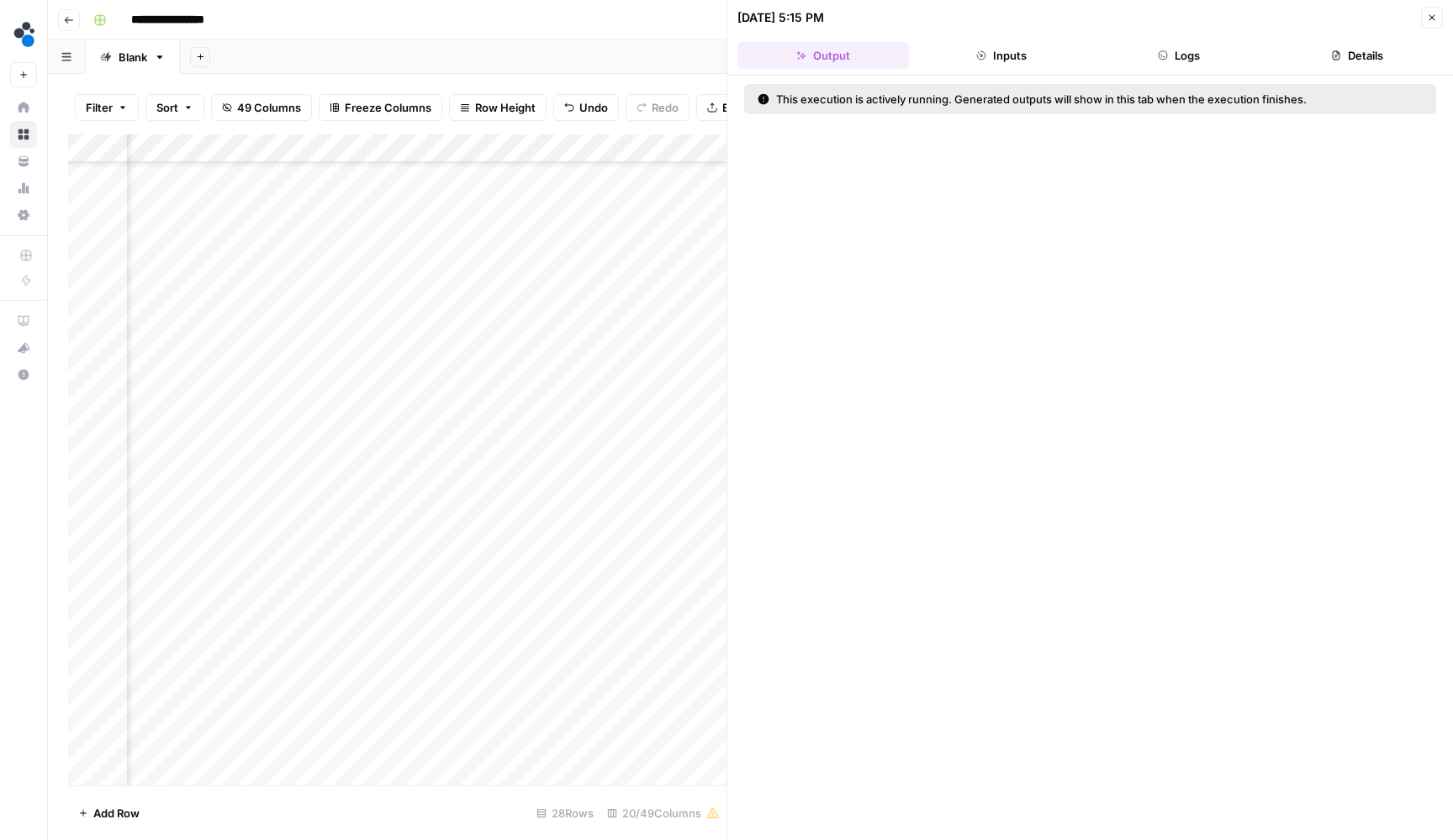
click at [1190, 43] on button "Logs" at bounding box center [1179, 55] width 172 height 27
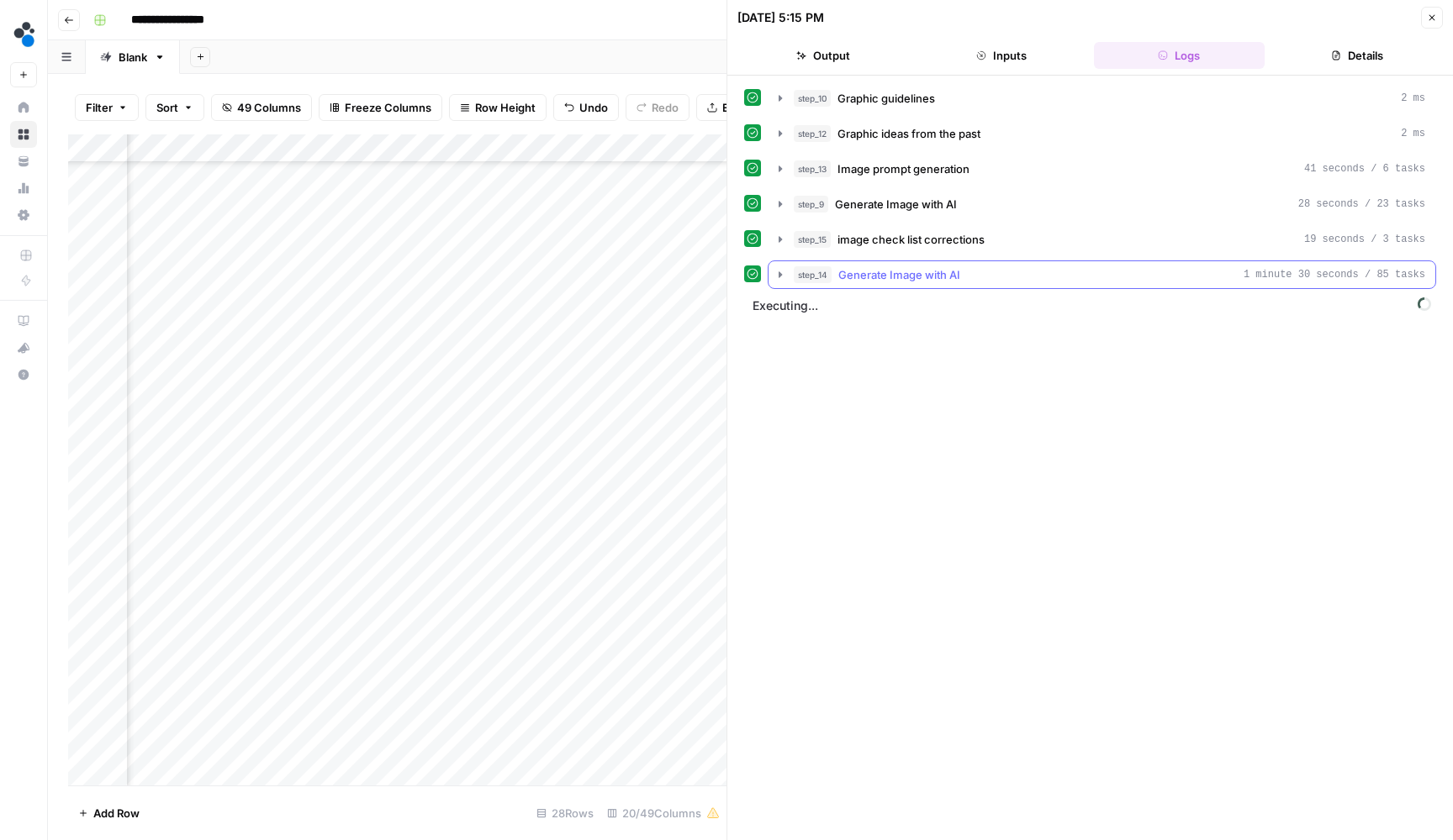
click at [783, 277] on icon "button" at bounding box center [781, 274] width 13 height 13
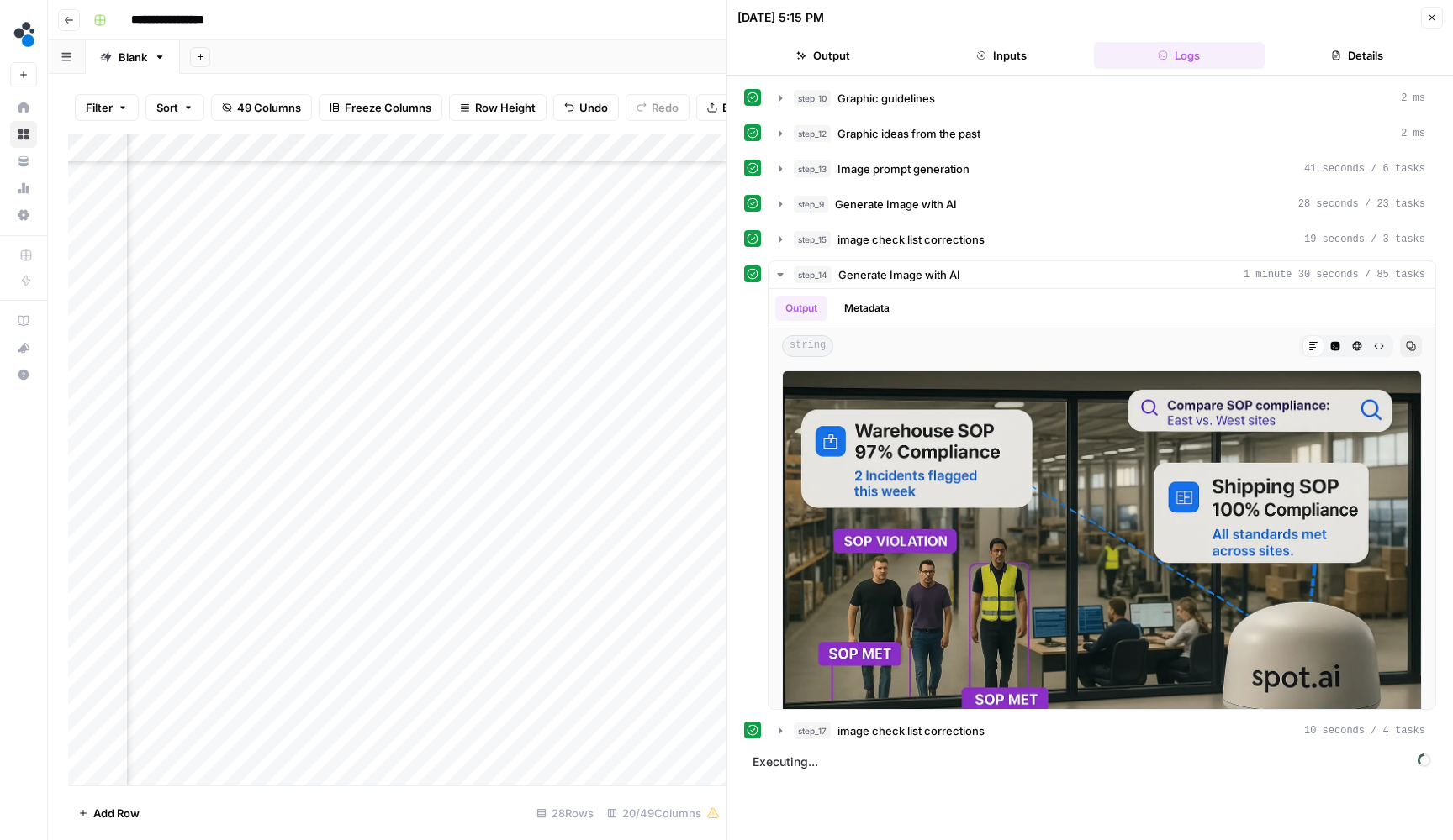
click at [1431, 17] on icon "button" at bounding box center [1432, 18] width 6 height 6
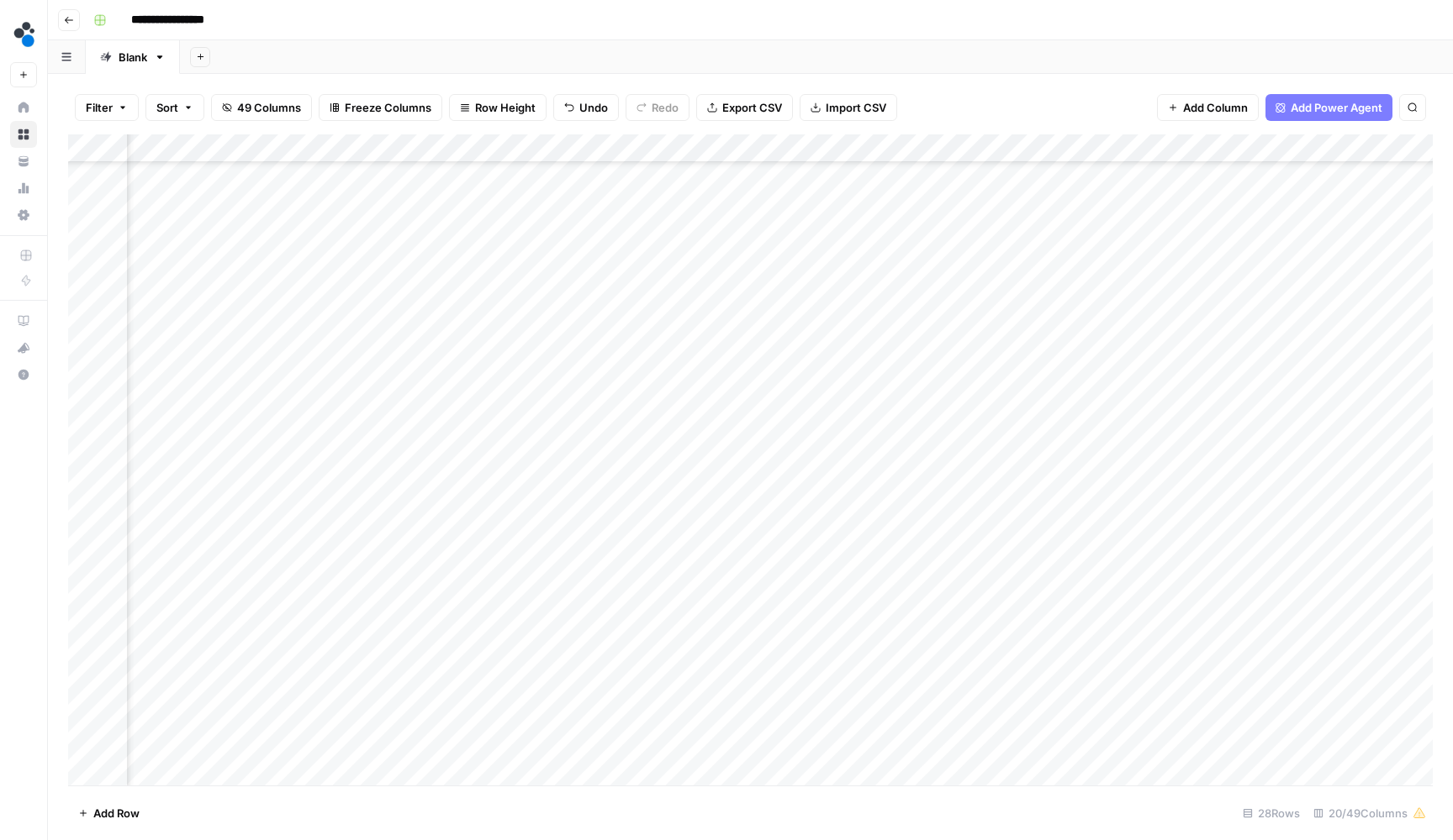
click at [667, 513] on div "Add Column" at bounding box center [750, 462] width 1365 height 655
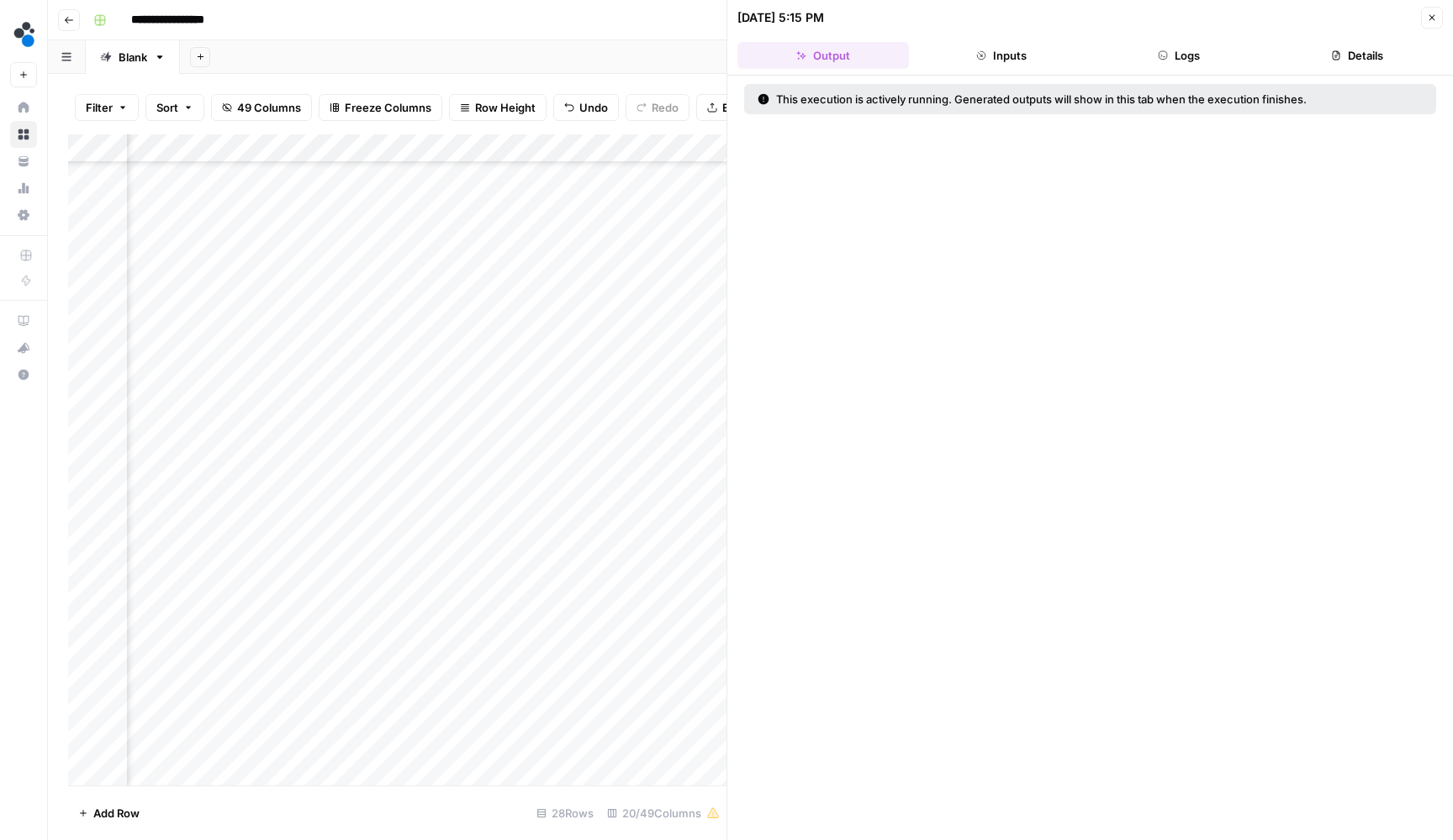
click at [1214, 38] on header "08/21/25 at 5:15 PM Close Output Inputs Logs Details" at bounding box center [1090, 38] width 726 height 76
click at [1204, 52] on button "Logs" at bounding box center [1179, 55] width 172 height 27
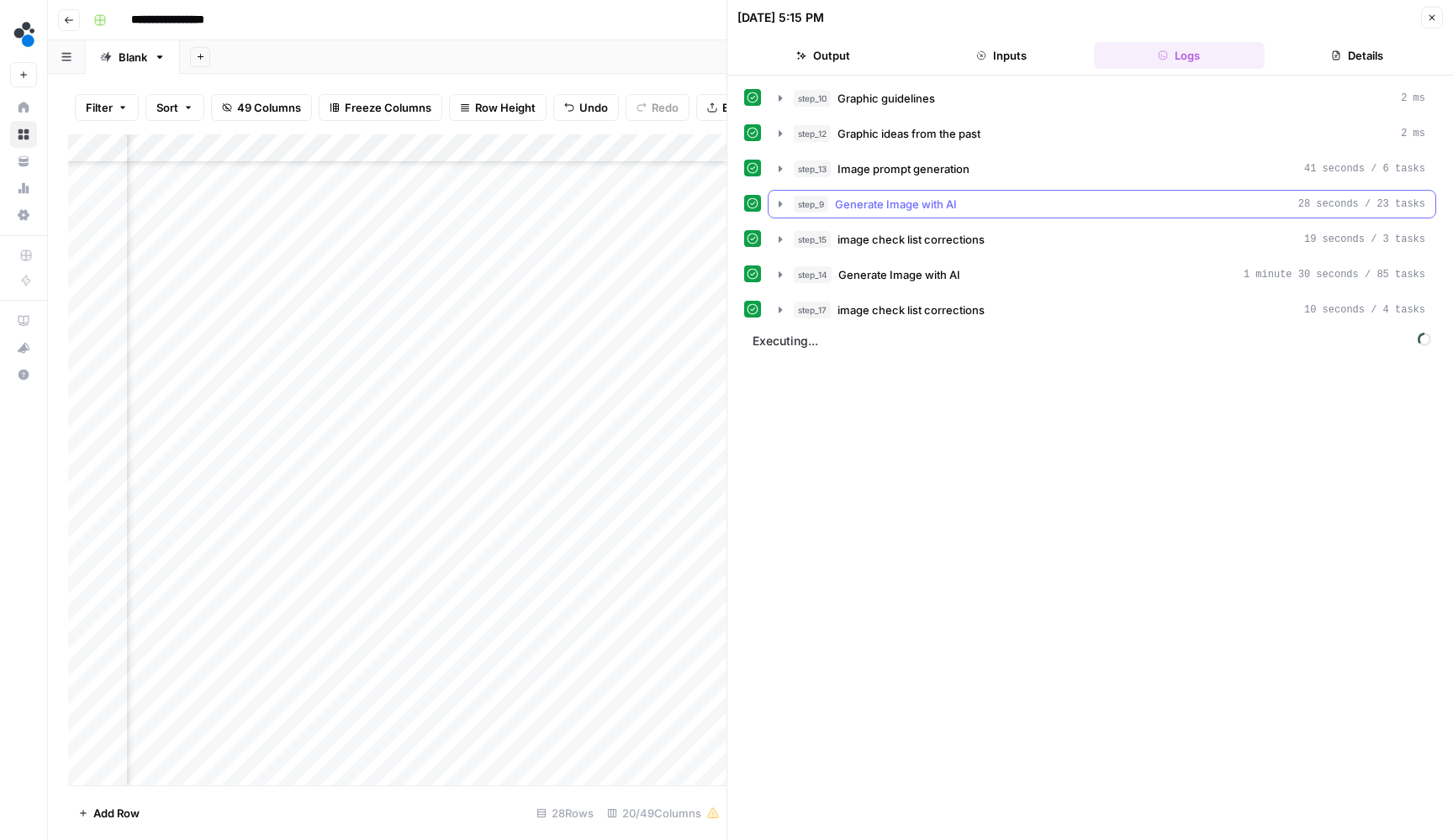
click at [784, 203] on icon "button" at bounding box center [781, 204] width 13 height 13
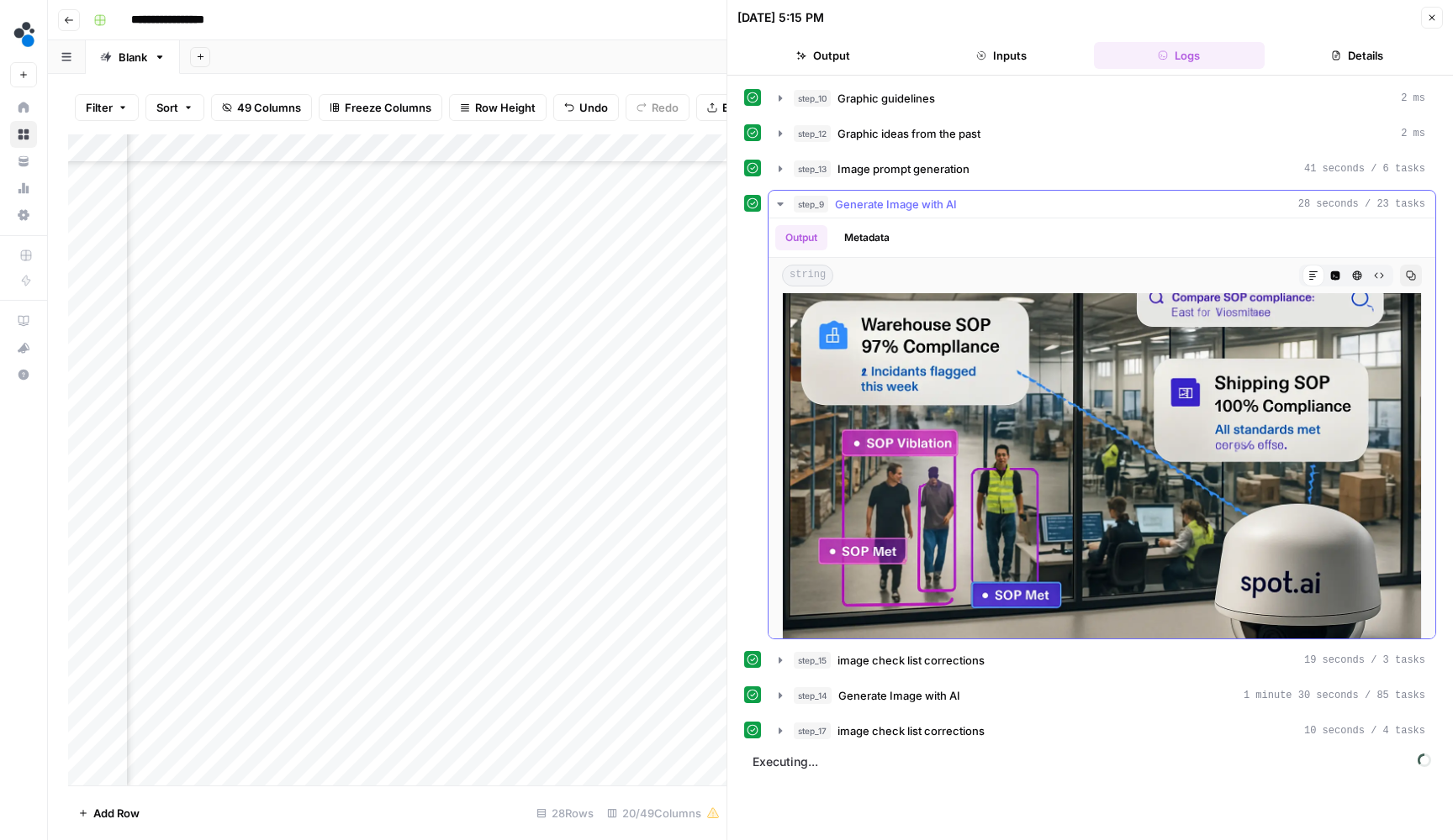
scroll to position [43, 0]
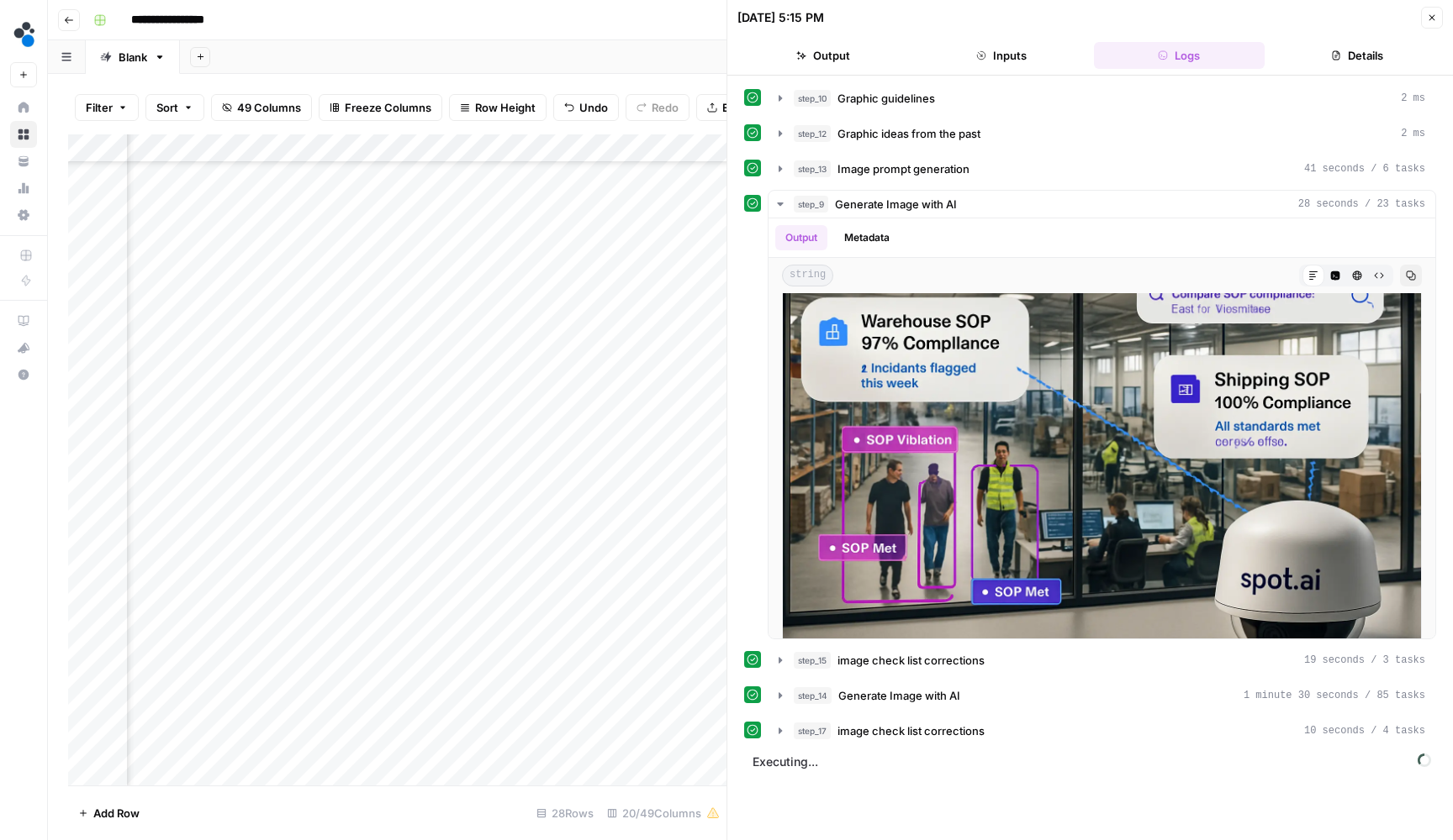
click at [1430, 23] on button "Close" at bounding box center [1431, 17] width 22 height 22
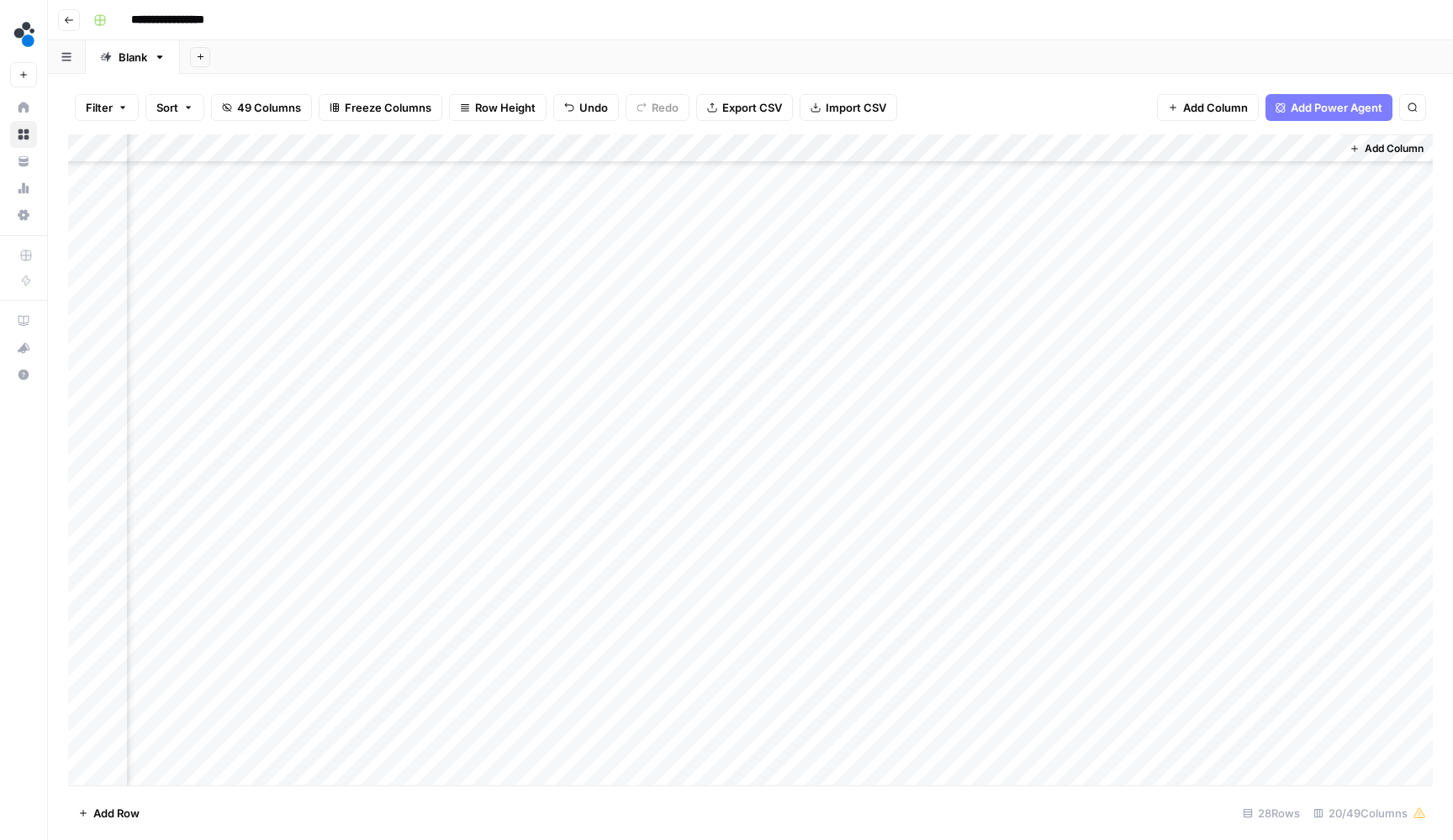
scroll to position [187, 1882]
click at [1410, 144] on span "Add Column" at bounding box center [1394, 149] width 59 height 15
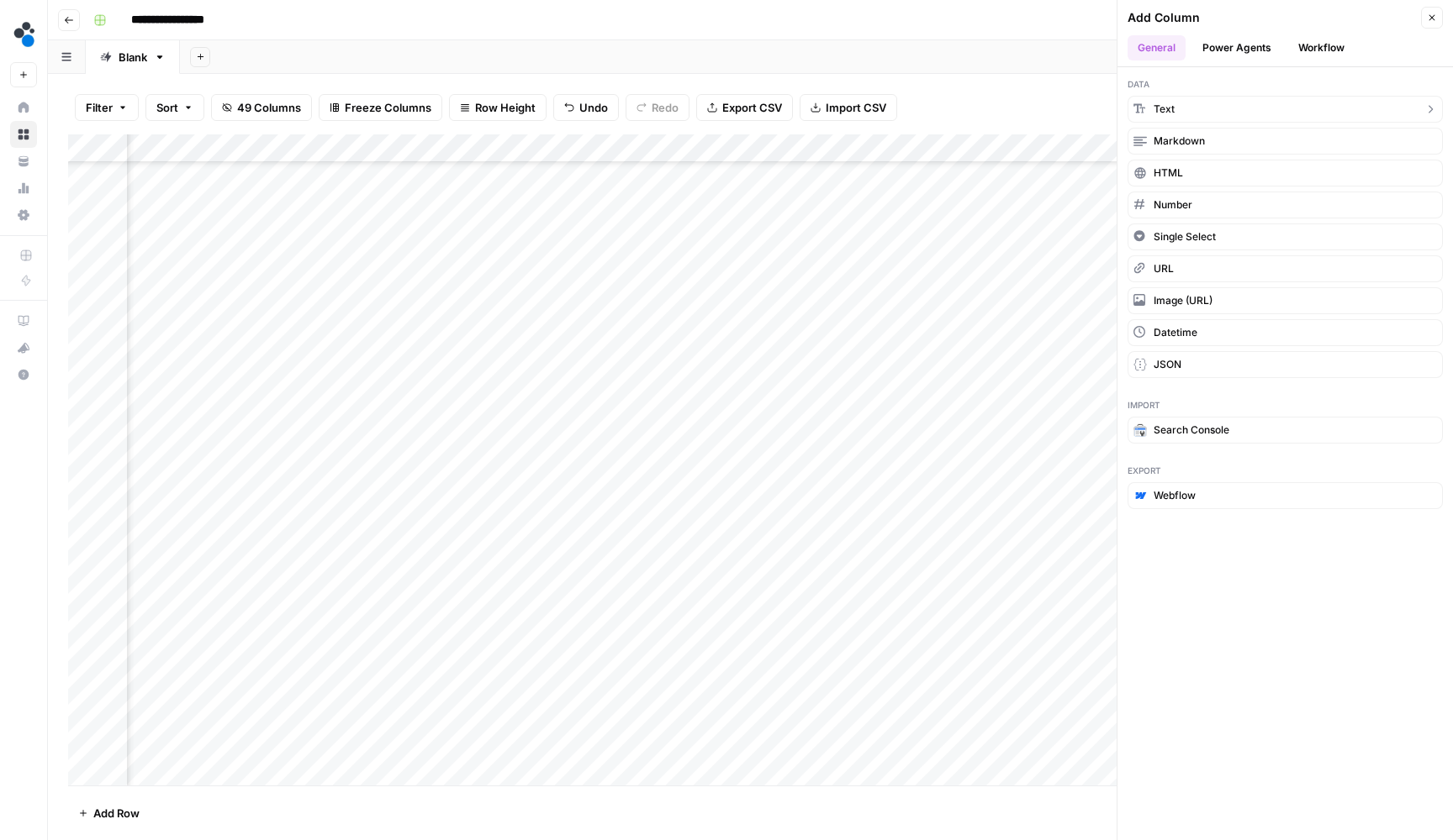
click at [1302, 103] on button "Text" at bounding box center [1285, 109] width 315 height 27
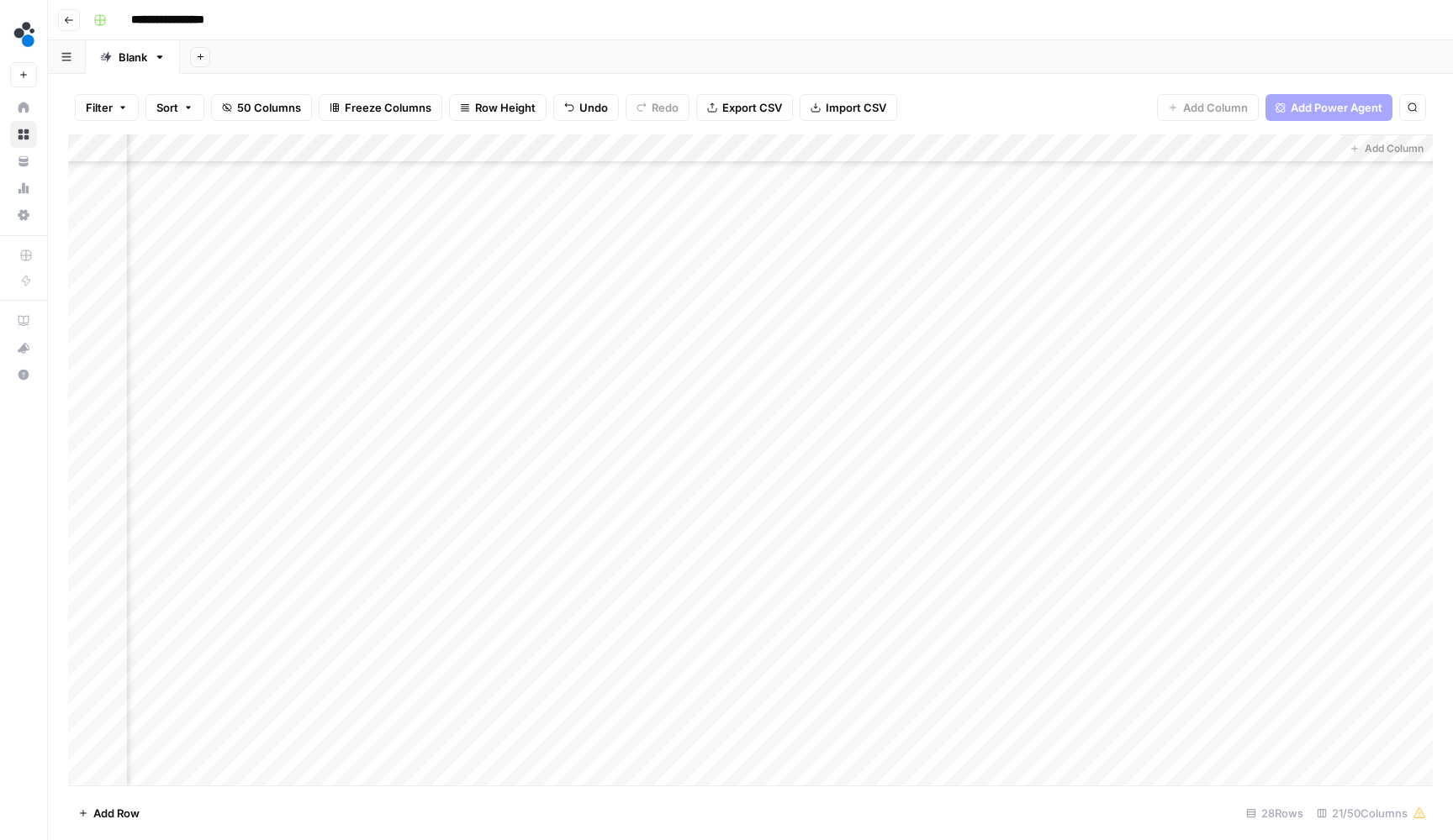
scroll to position [187, 2124]
click at [1172, 152] on div "Add Column" at bounding box center [750, 462] width 1365 height 655
click at [1170, 172] on div "New Column Text Sort Ascending Sort Descending Filter Hide Column Remove Column" at bounding box center [1198, 278] width 201 height 226
click at [1170, 183] on input "New Column" at bounding box center [1197, 186] width 171 height 17
type input "Categories"
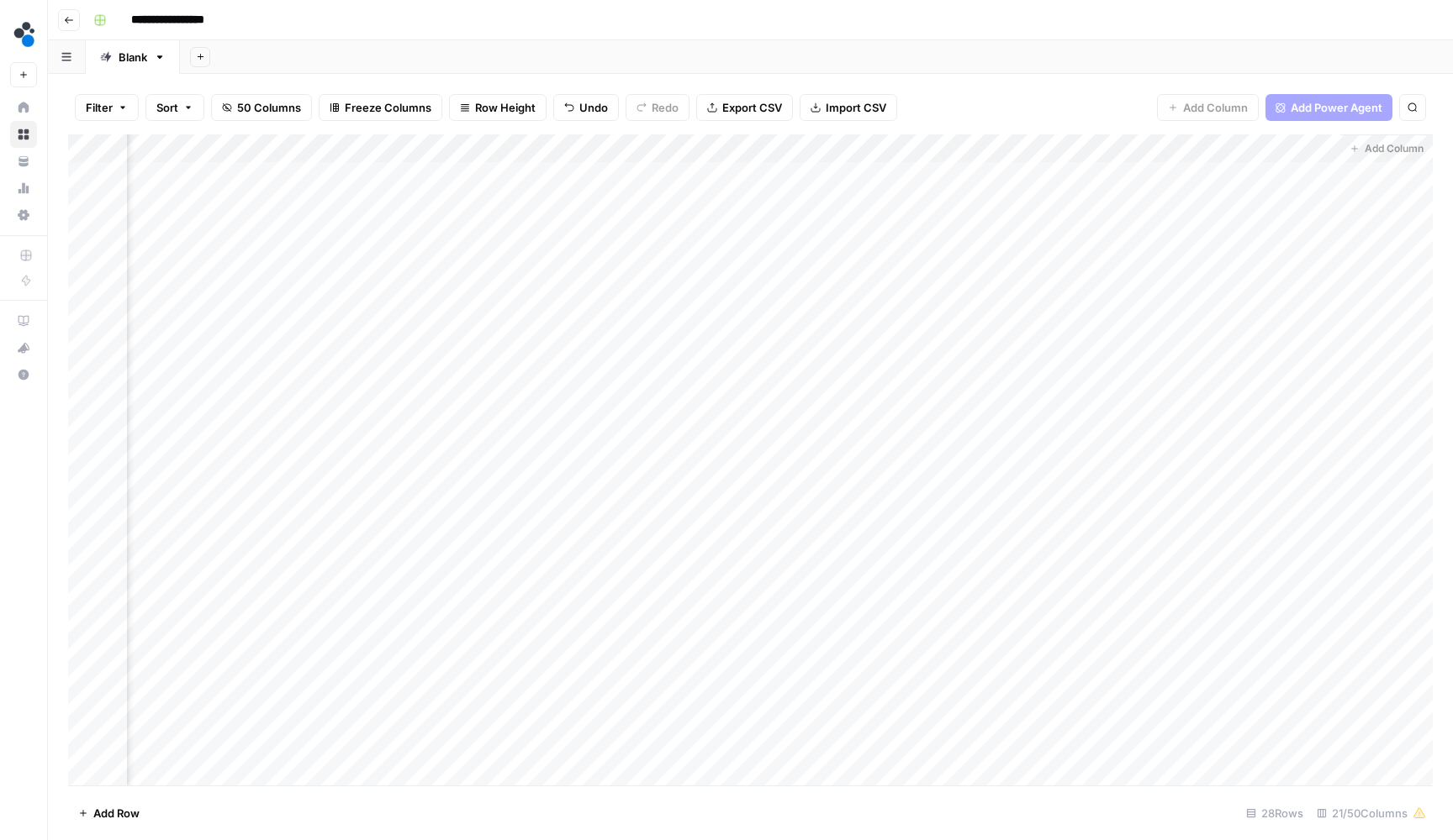
scroll to position [-1, 2124]
click at [1146, 180] on div "Add Column" at bounding box center [750, 462] width 1365 height 655
type textarea "**********"
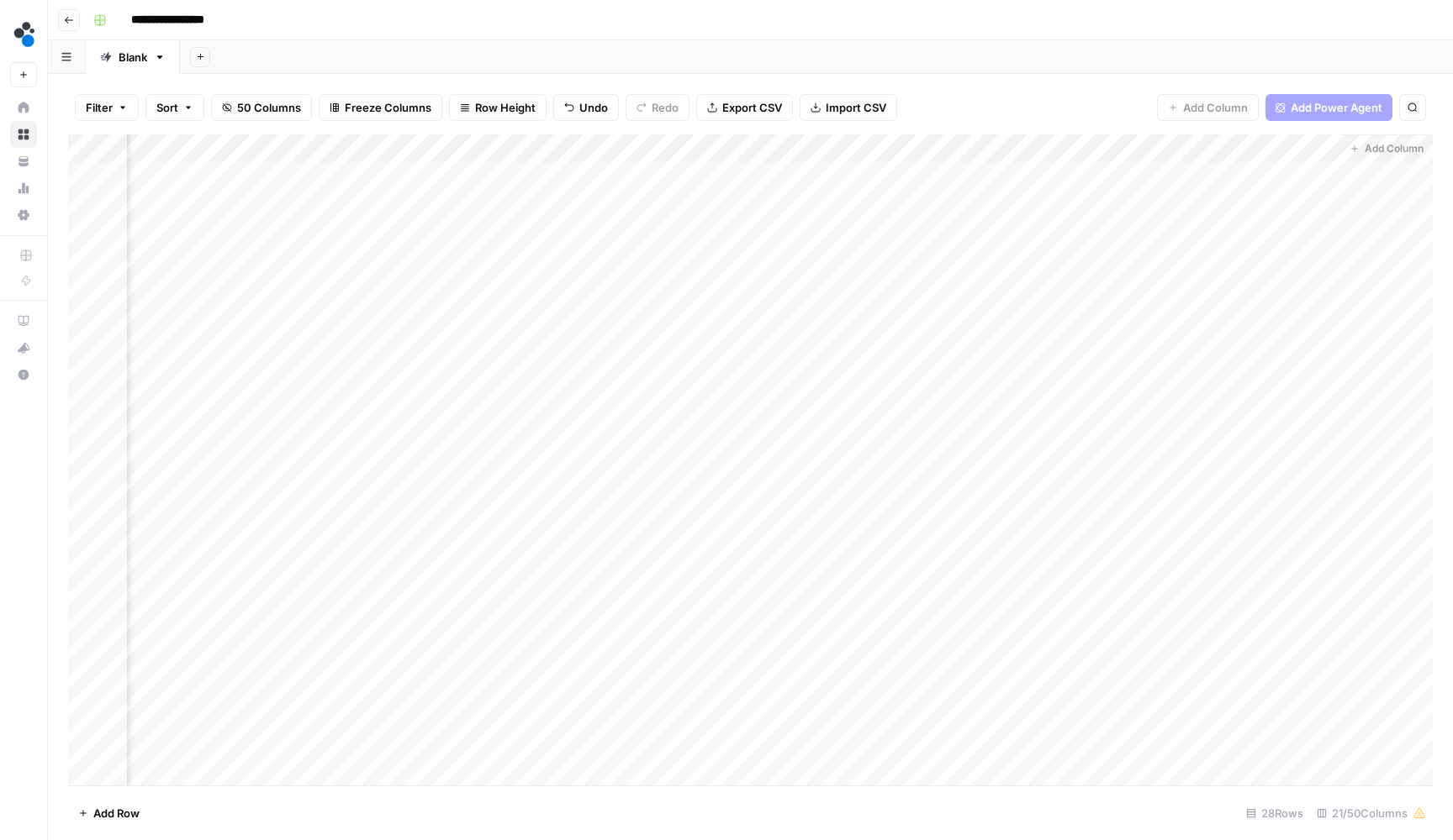
click at [1155, 166] on div "Add Column" at bounding box center [750, 462] width 1365 height 655
drag, startPoint x: 1337, startPoint y: 167, endPoint x: 1319, endPoint y: 484, distance: 317.5
click at [1319, 484] on div "Add Column" at bounding box center [750, 462] width 1365 height 655
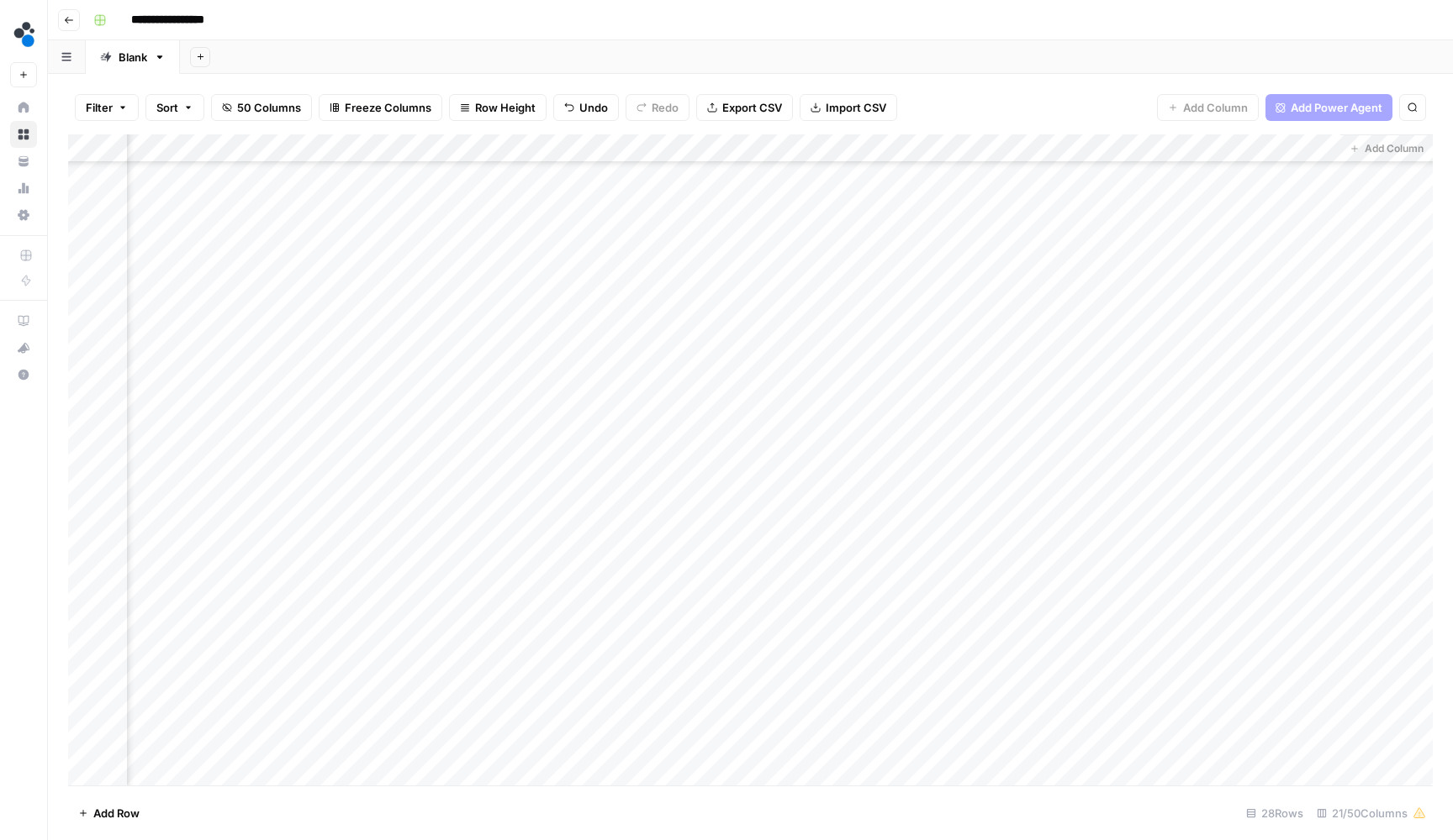
drag, startPoint x: 1336, startPoint y: 327, endPoint x: 1311, endPoint y: 737, distance: 410.8
click at [1311, 737] on div "Add Column" at bounding box center [750, 462] width 1365 height 655
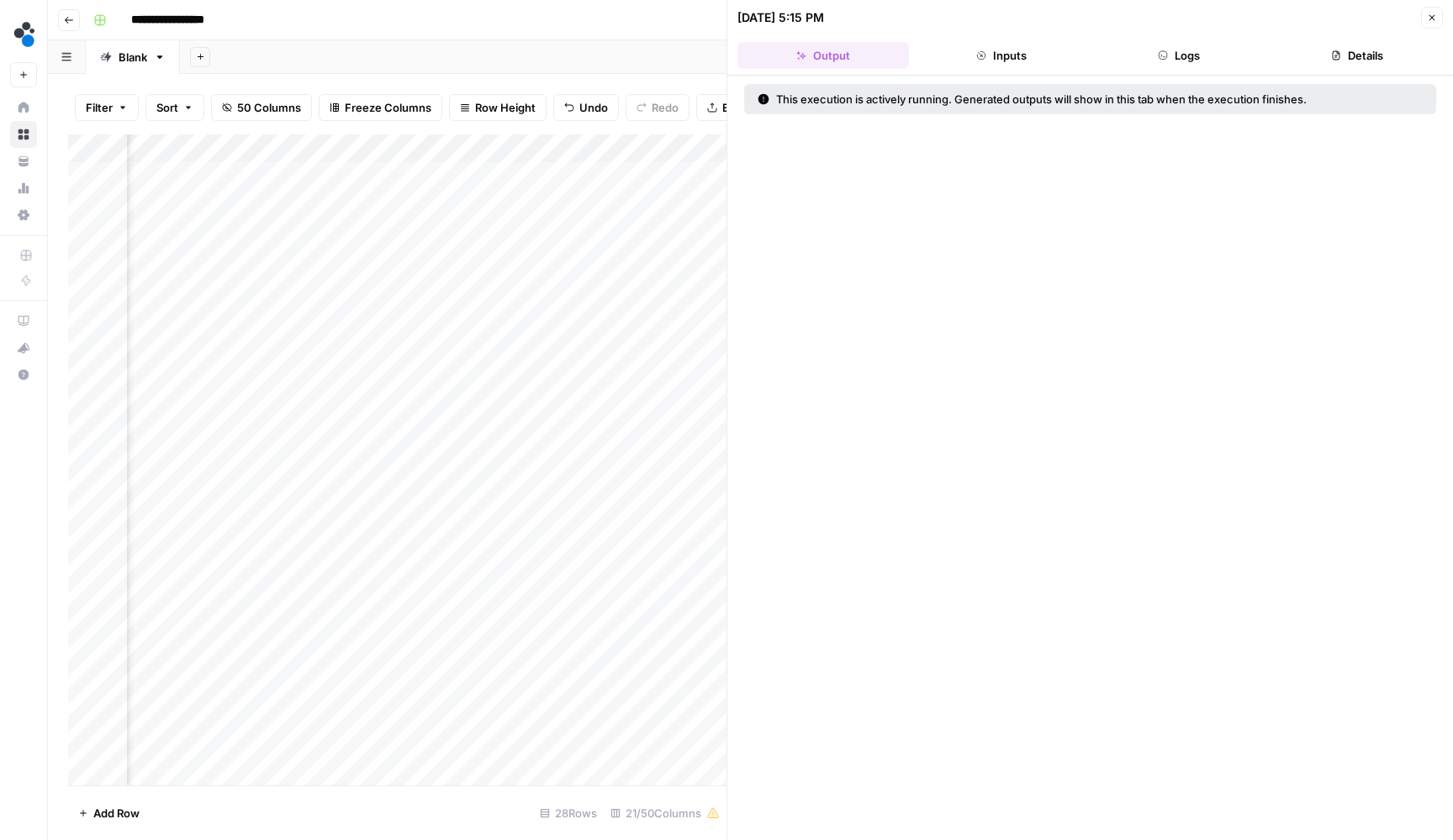
click at [1427, 22] on icon "button" at bounding box center [1431, 17] width 10 height 10
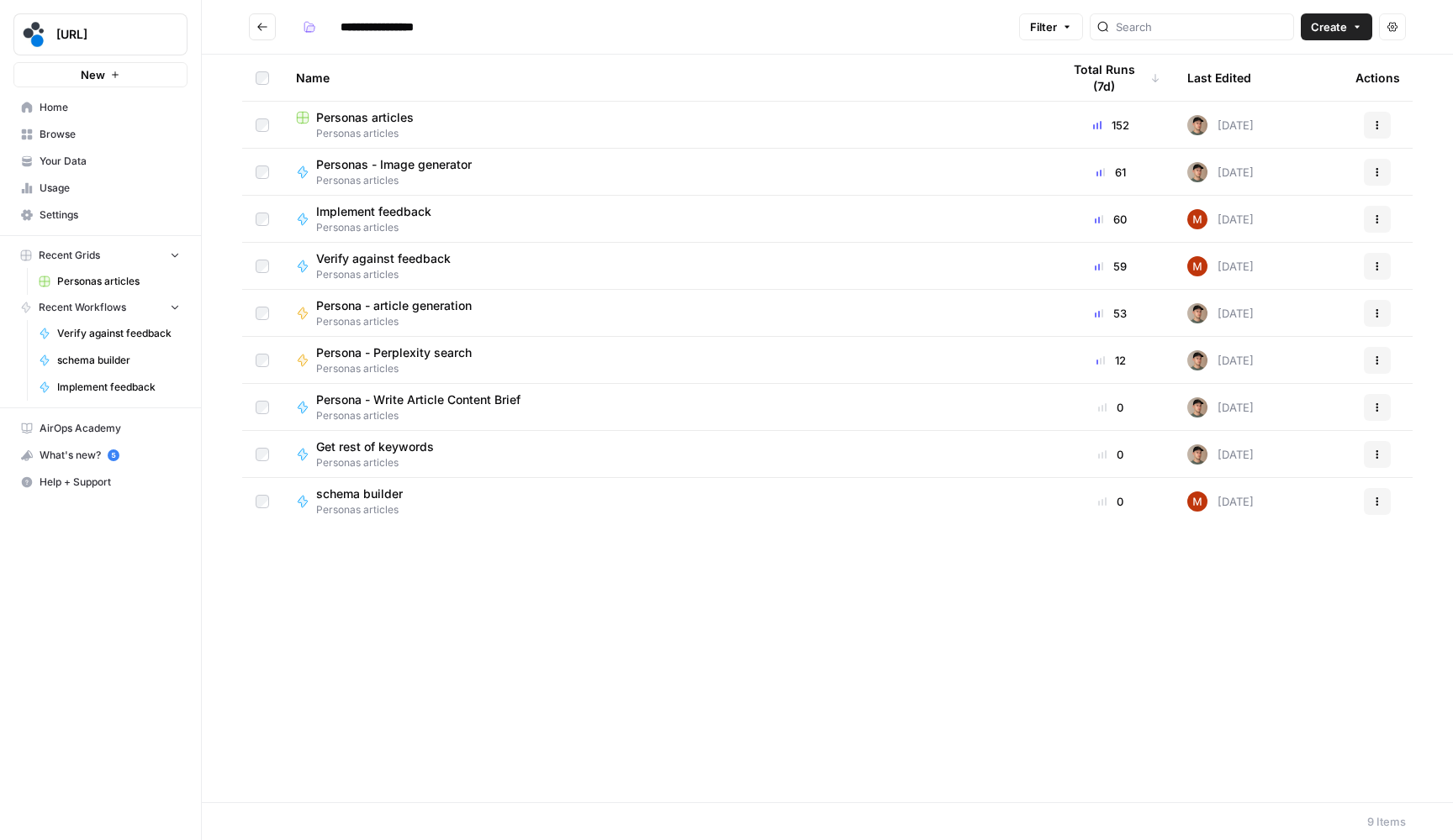
click at [368, 126] on span "Personas articles" at bounding box center [665, 134] width 738 height 15
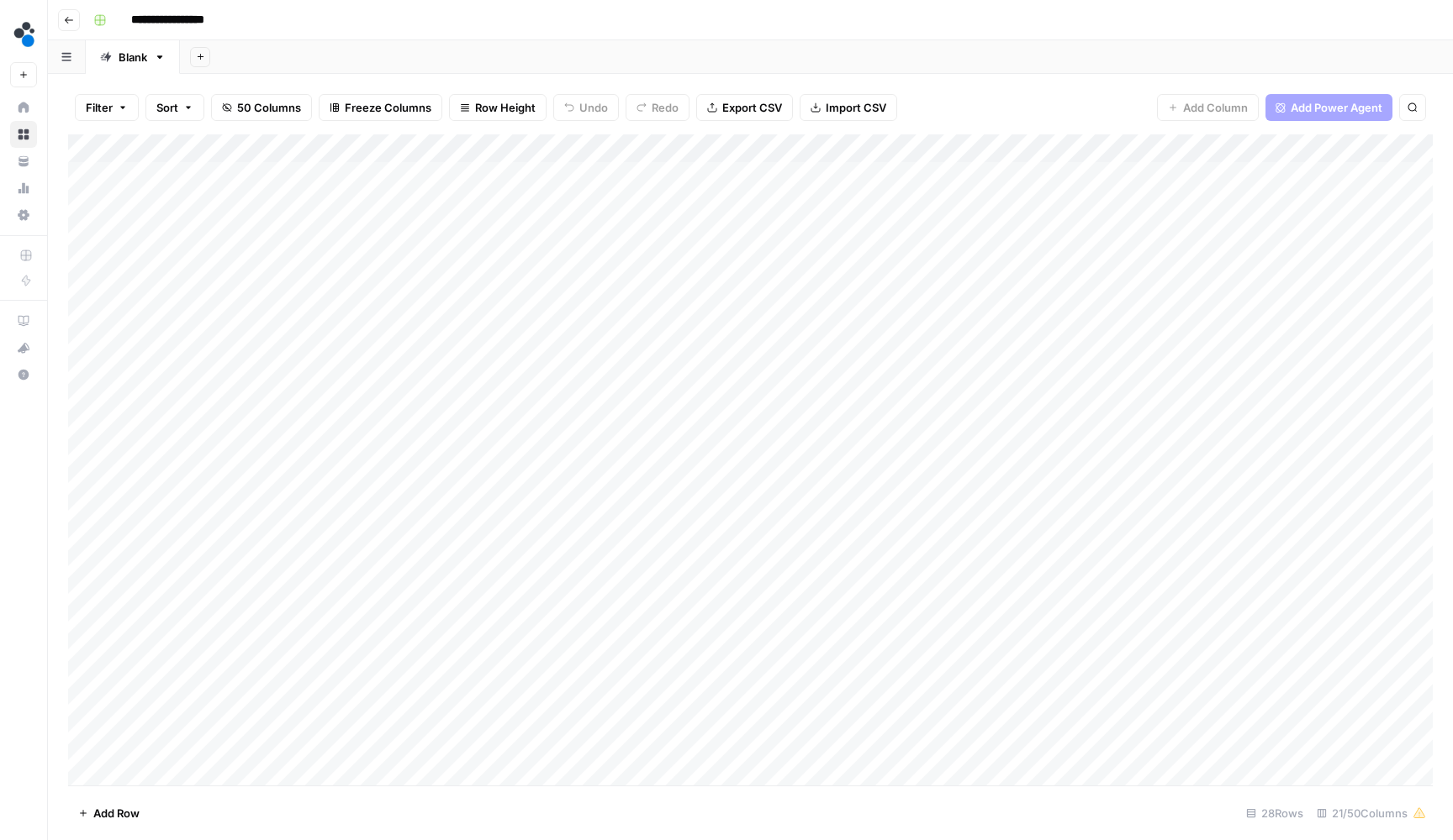
click at [297, 106] on span "50 Columns" at bounding box center [269, 107] width 64 height 17
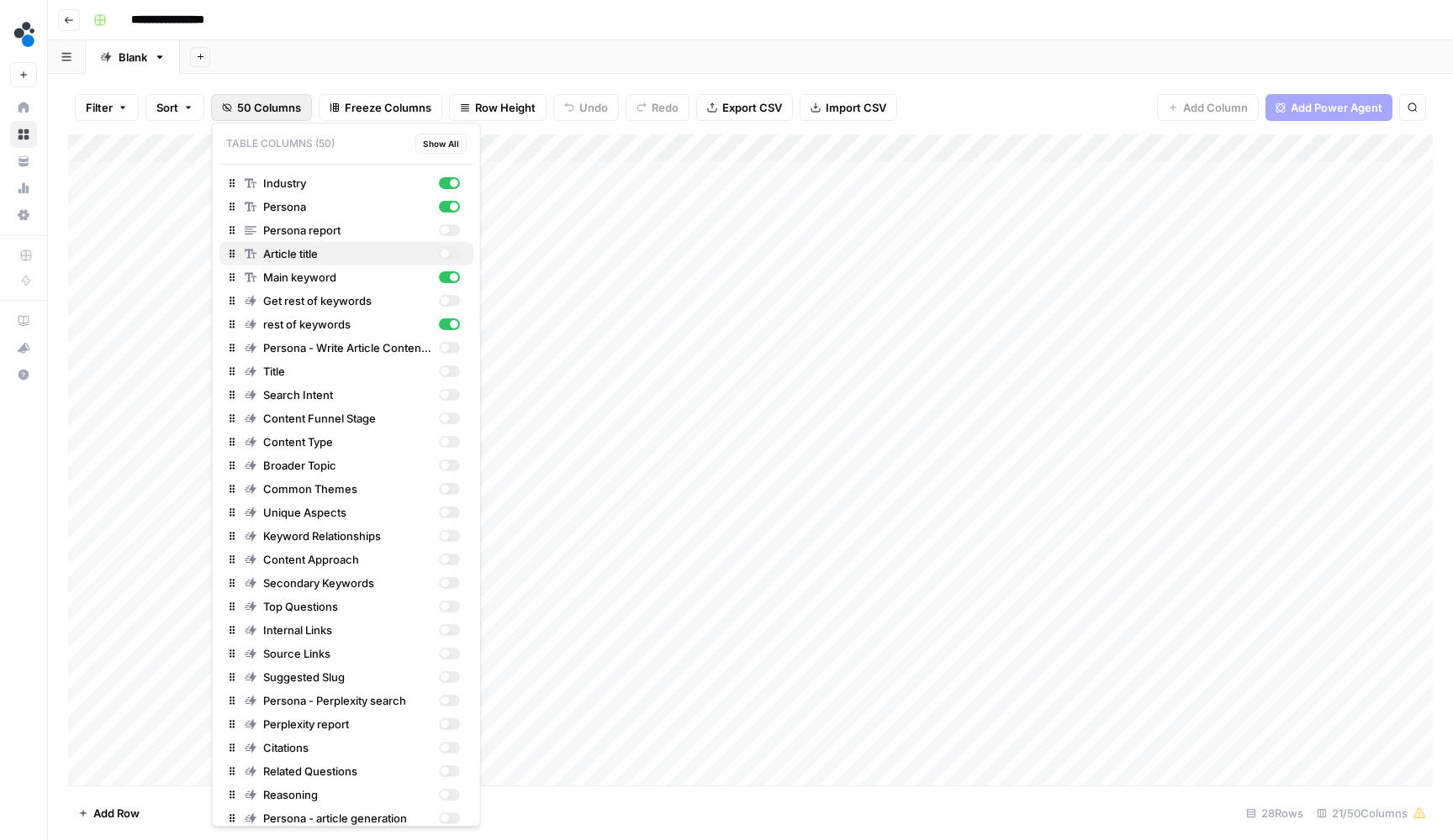
click at [448, 257] on div "button" at bounding box center [448, 253] width 21 height 11
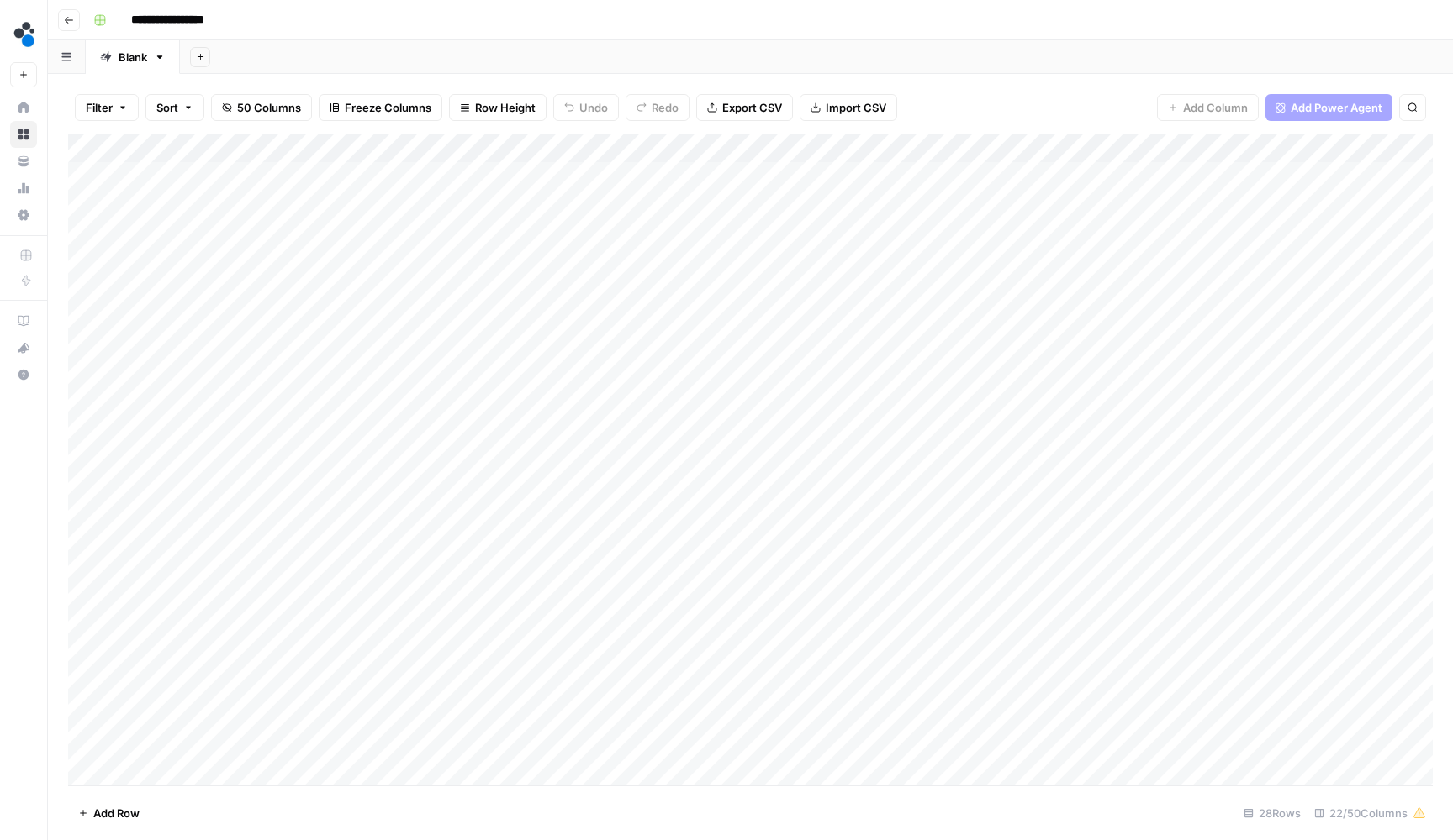
click at [814, 146] on div "Add Column" at bounding box center [750, 462] width 1365 height 655
click at [614, 372] on span "Remove Column" at bounding box center [603, 371] width 147 height 17
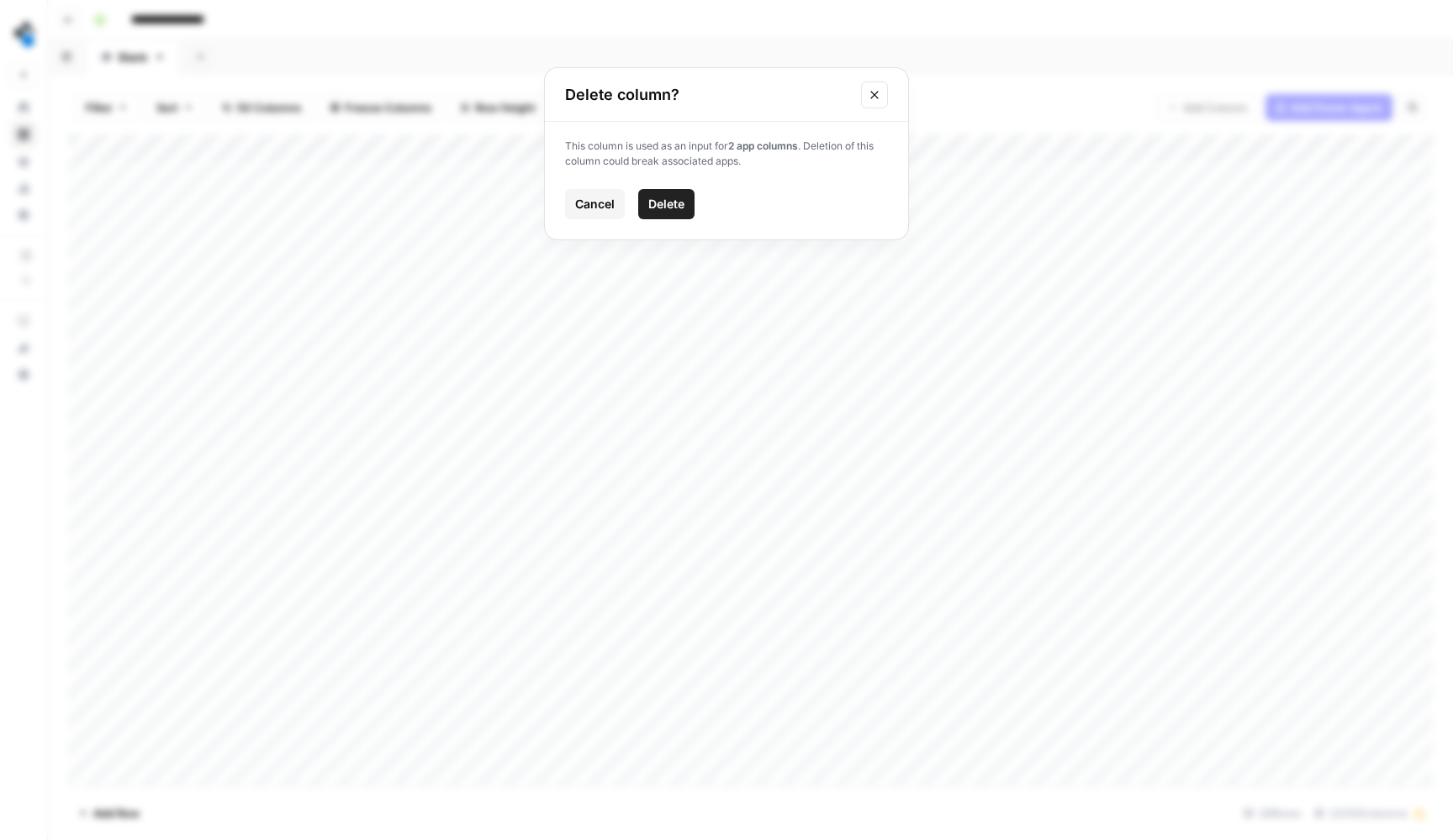
click at [678, 204] on span "Delete" at bounding box center [667, 204] width 36 height 17
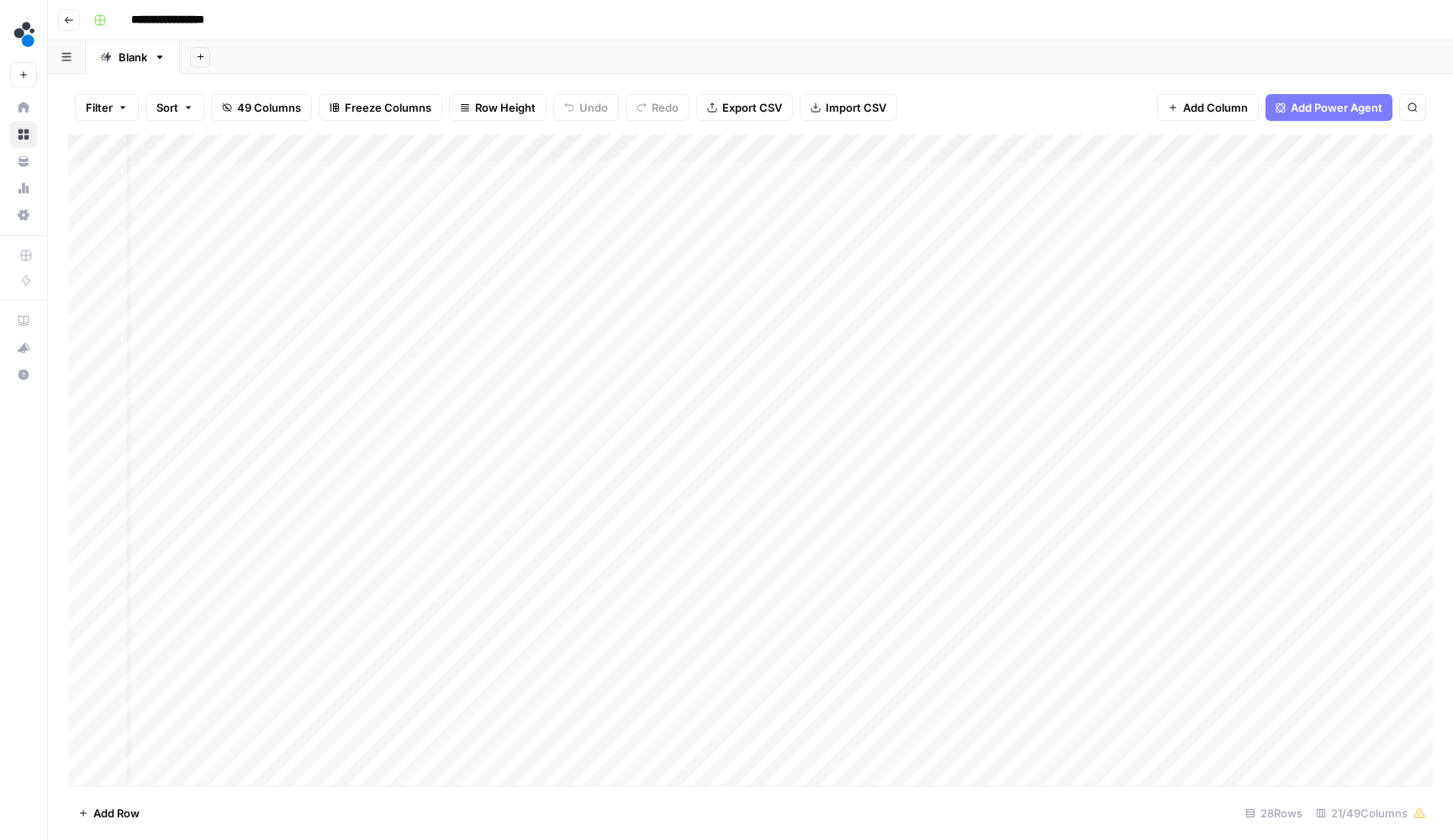
scroll to position [0, 34]
click at [305, 110] on button "49 Columns" at bounding box center [261, 107] width 101 height 27
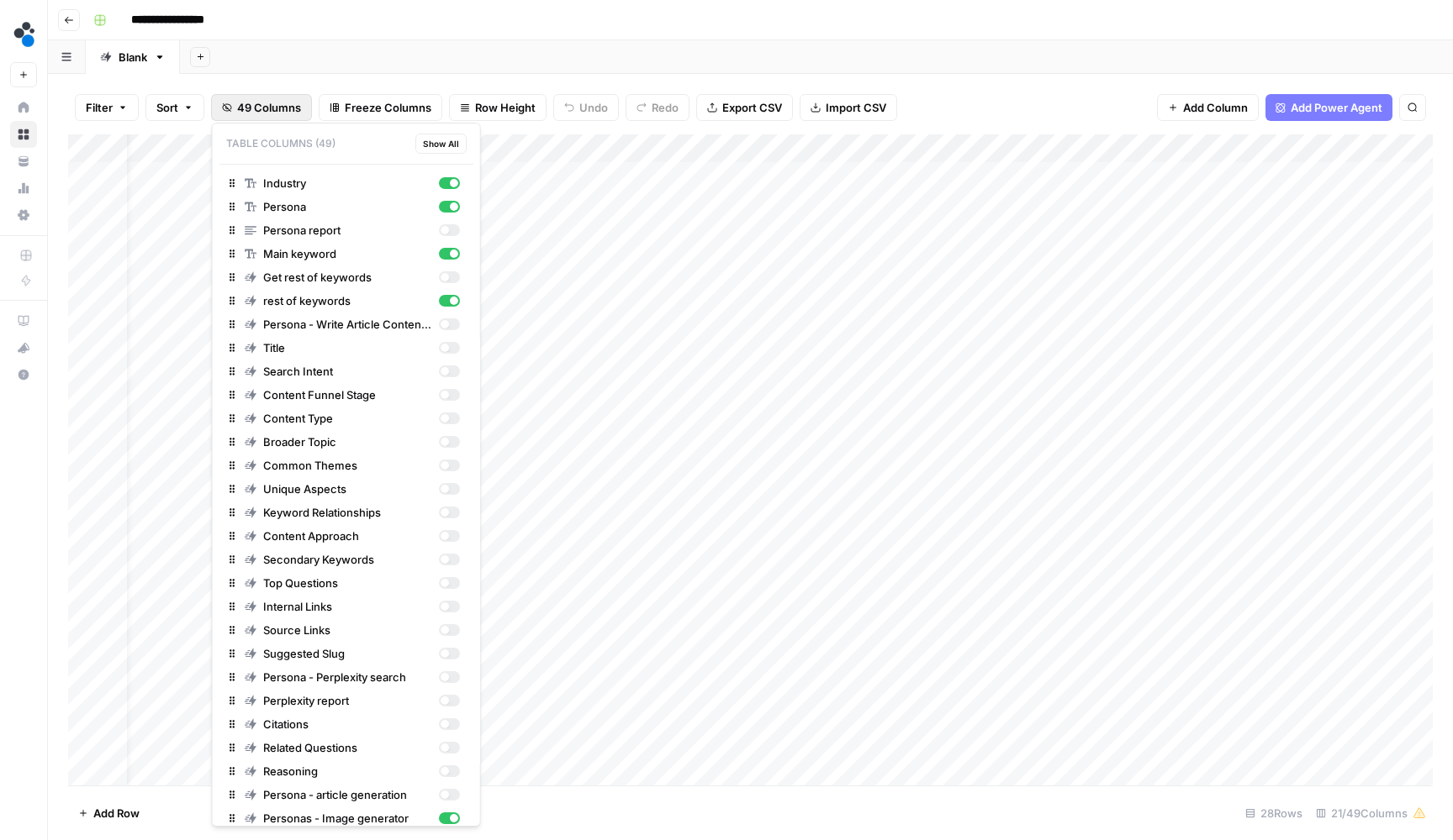
click at [972, 102] on div "Filter Sort 49 Columns Freeze Columns Row Height Undo Redo Export CSV Import CS…" at bounding box center [750, 107] width 1365 height 54
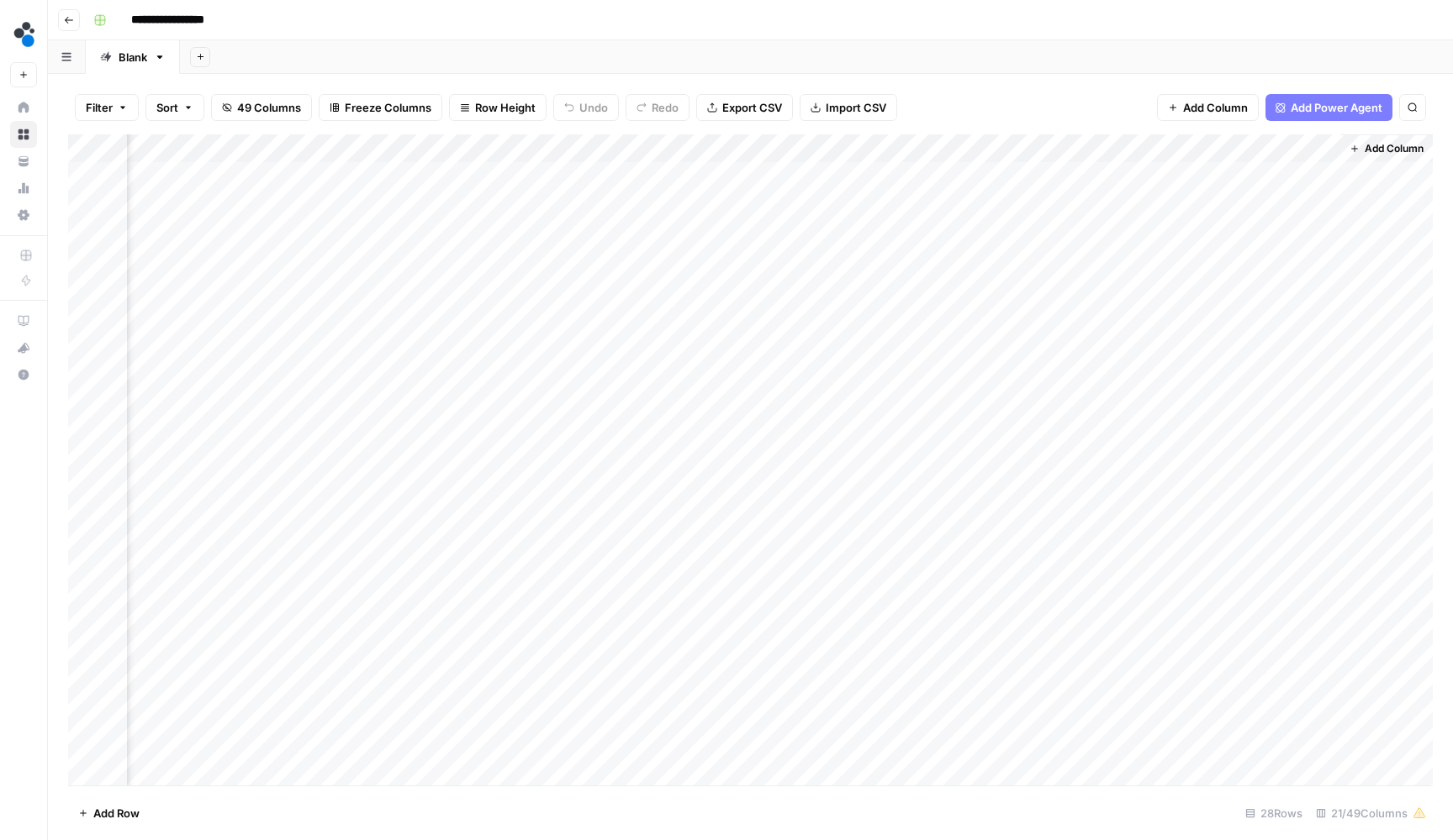
scroll to position [1, 2124]
click at [1221, 110] on span "Add Column" at bounding box center [1216, 107] width 65 height 17
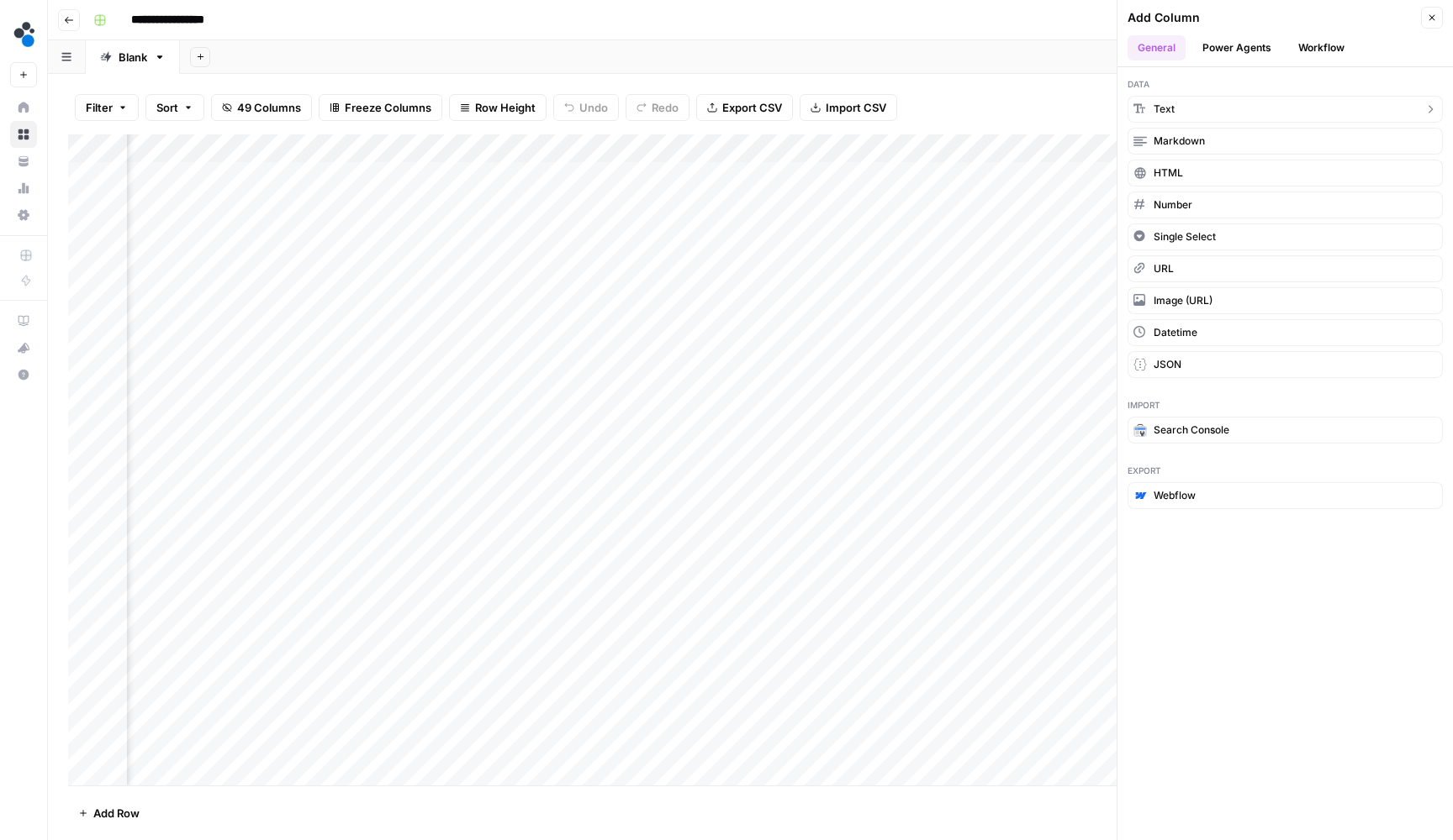
click at [1168, 109] on span "Text" at bounding box center [1164, 109] width 21 height 15
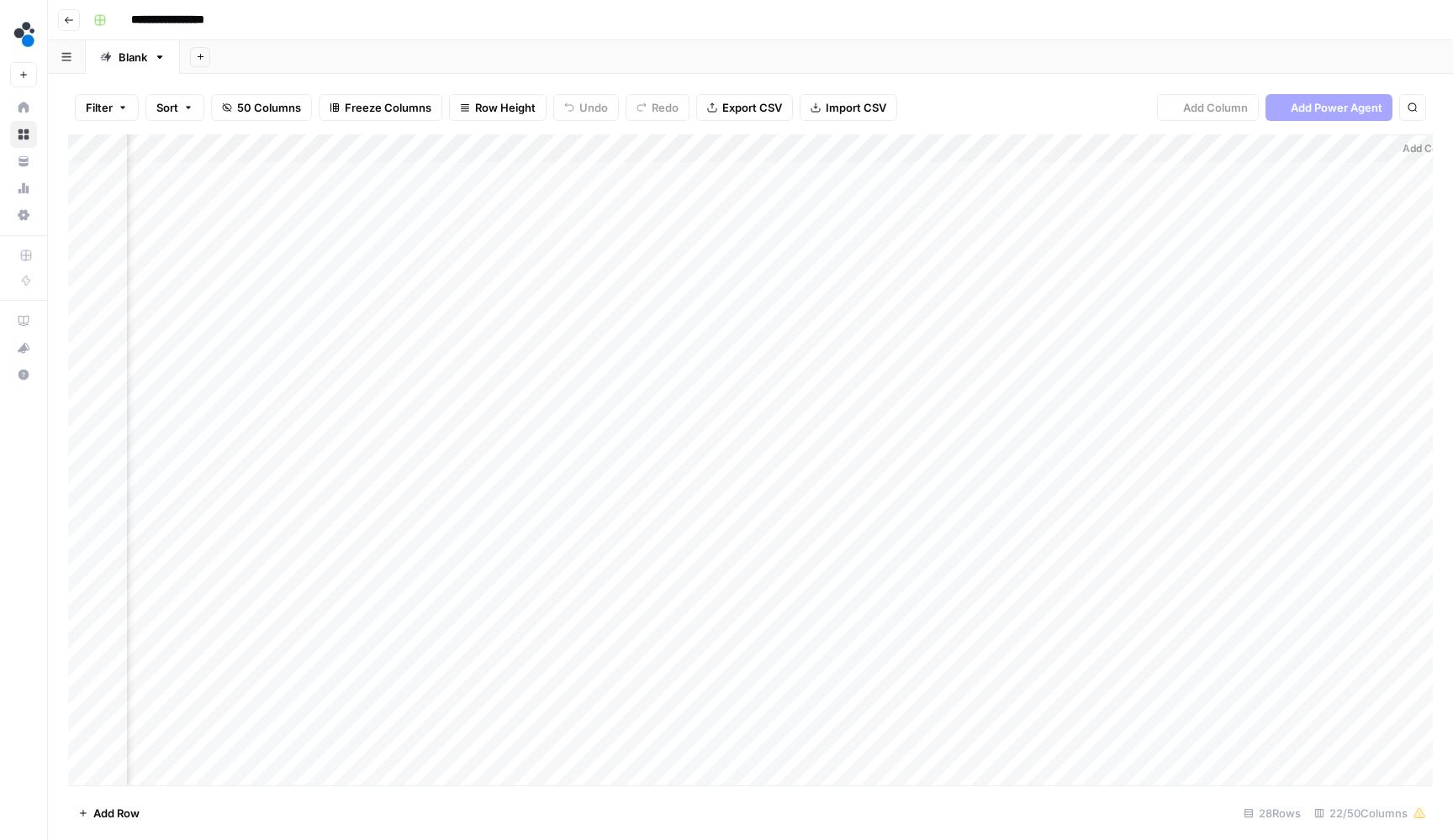
scroll to position [1, 2367]
click at [1157, 153] on div "Add Column" at bounding box center [750, 462] width 1365 height 655
click at [1157, 179] on input "New Column" at bounding box center [1197, 186] width 171 height 17
paste input "Featured post"
type input "Featured post"
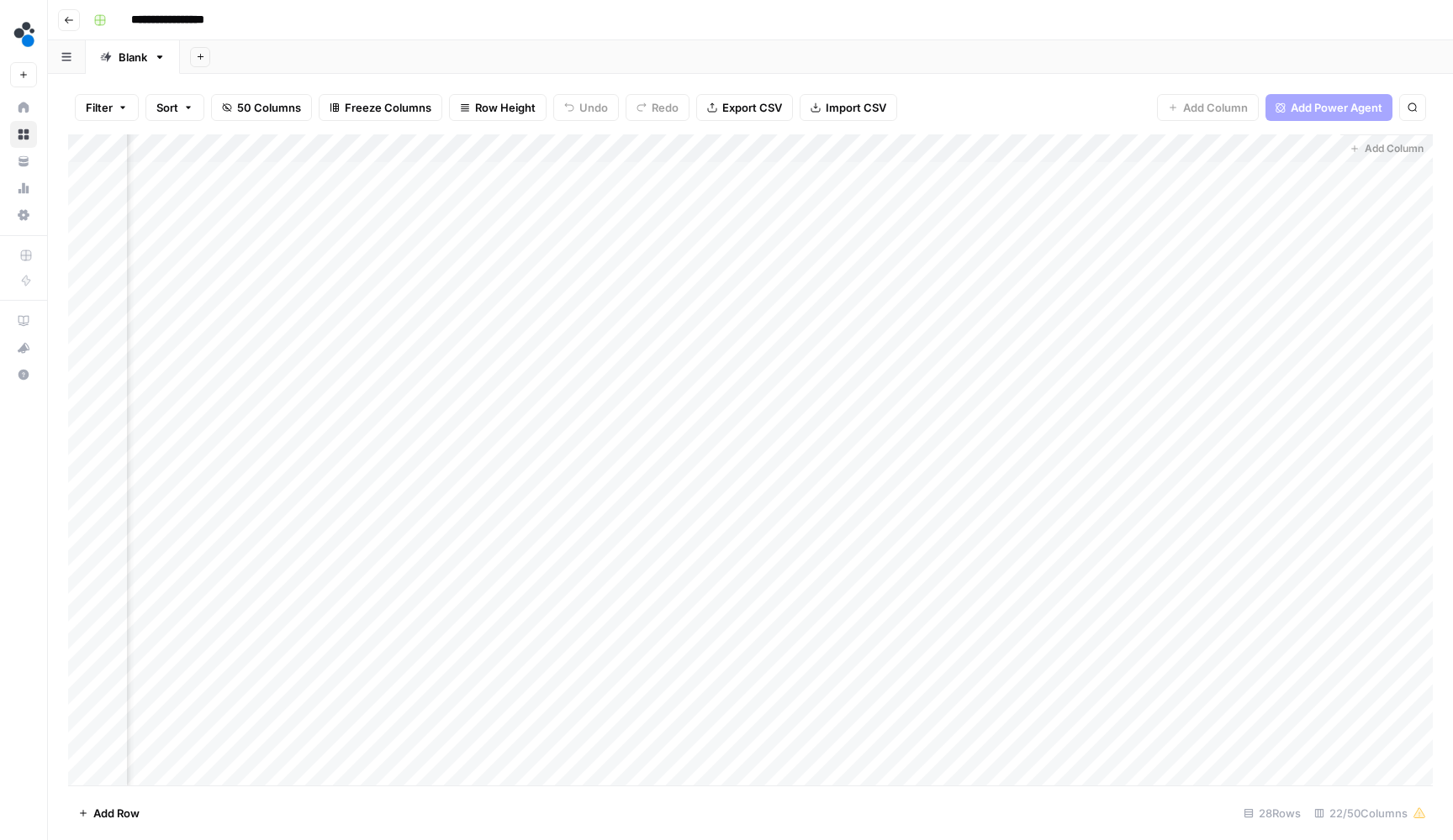
click at [1142, 175] on div "Add Column" at bounding box center [750, 462] width 1365 height 655
type textarea "*"
click at [1146, 165] on div "Add Column" at bounding box center [750, 462] width 1365 height 655
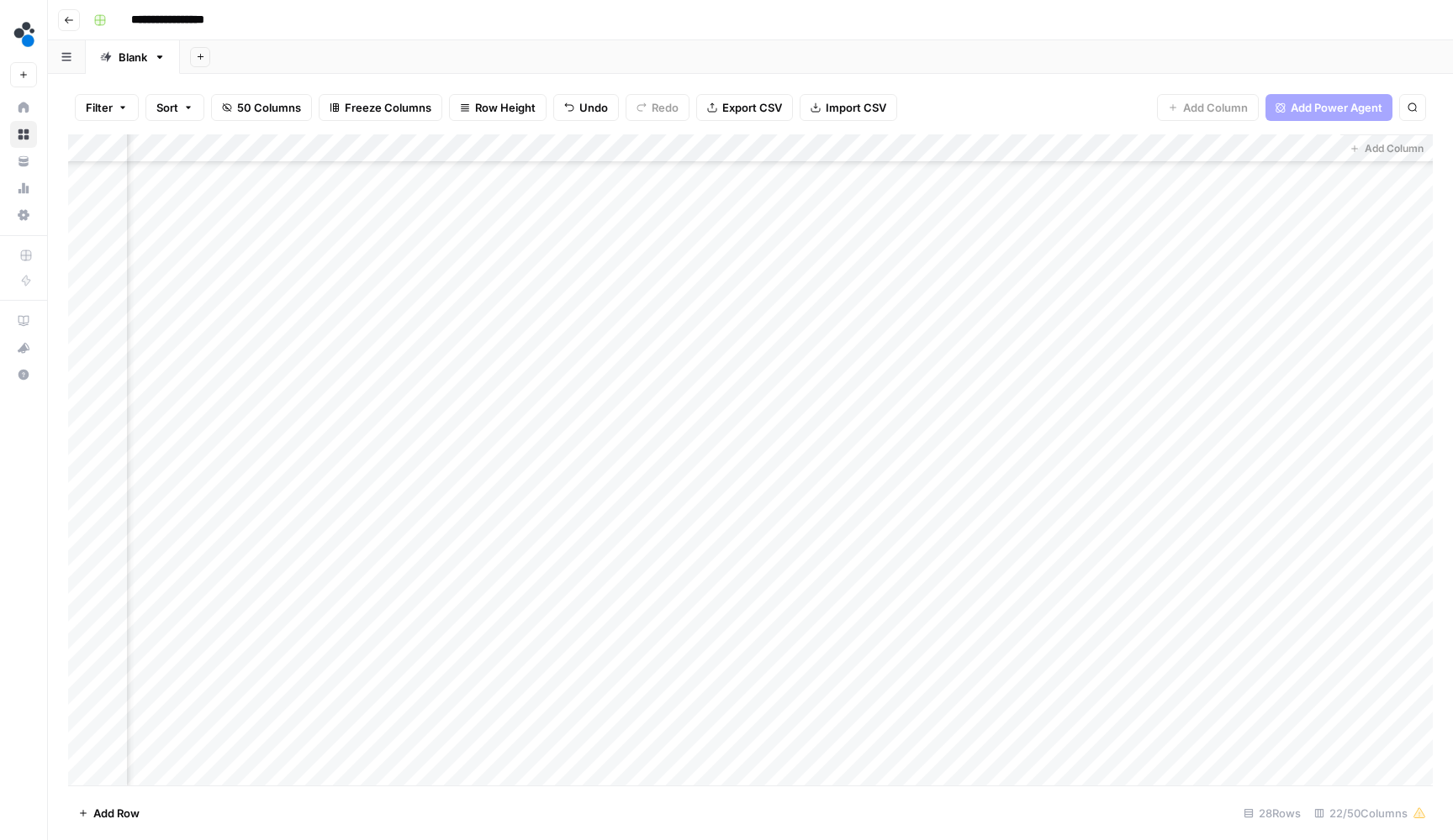
drag, startPoint x: 1337, startPoint y: 186, endPoint x: 1279, endPoint y: 736, distance: 553.0
click at [1279, 736] on div "Add Column" at bounding box center [750, 462] width 1365 height 655
click at [1044, 449] on div "Add Column" at bounding box center [750, 462] width 1365 height 655
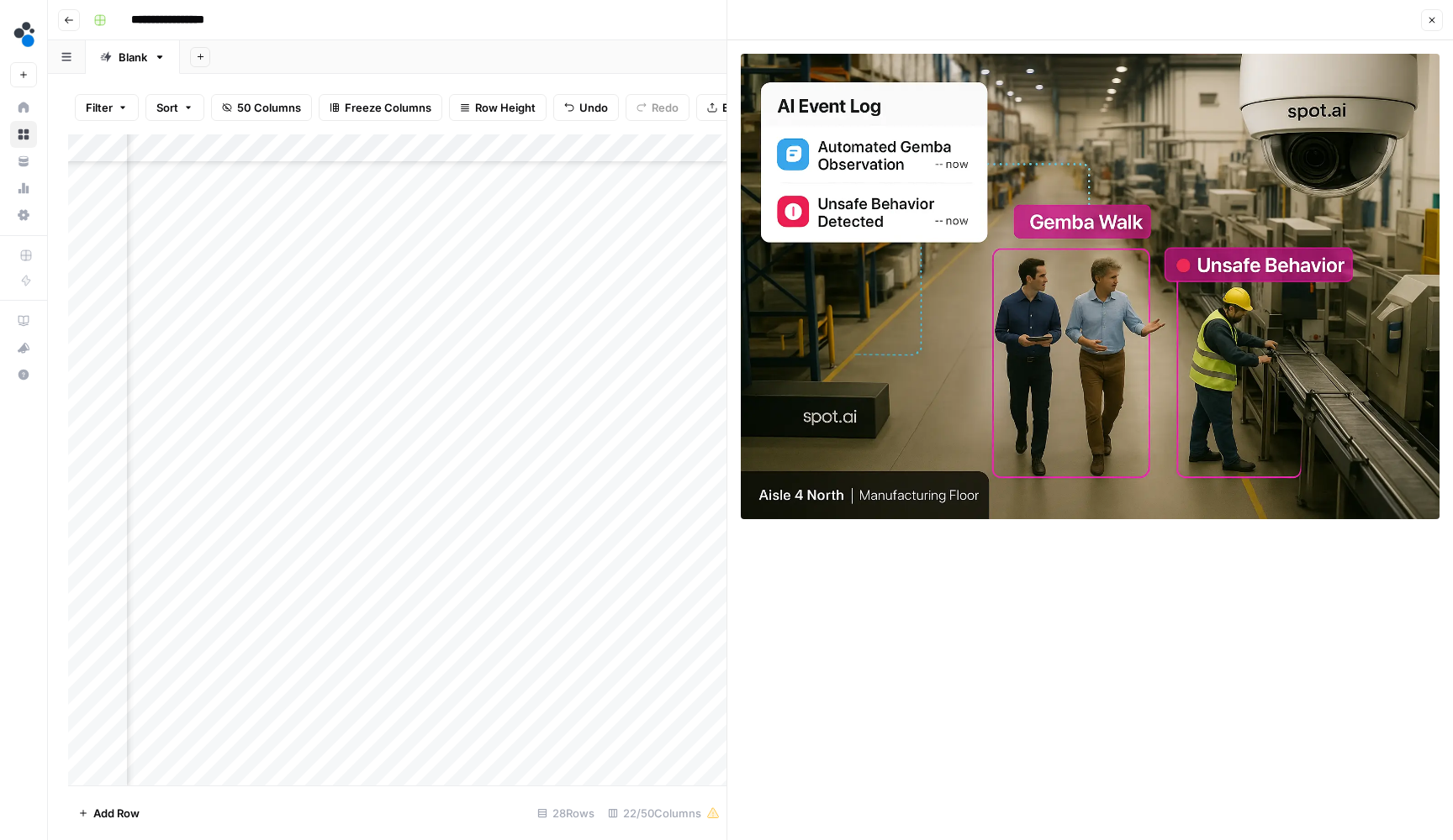
click at [1431, 24] on icon "button" at bounding box center [1431, 20] width 10 height 10
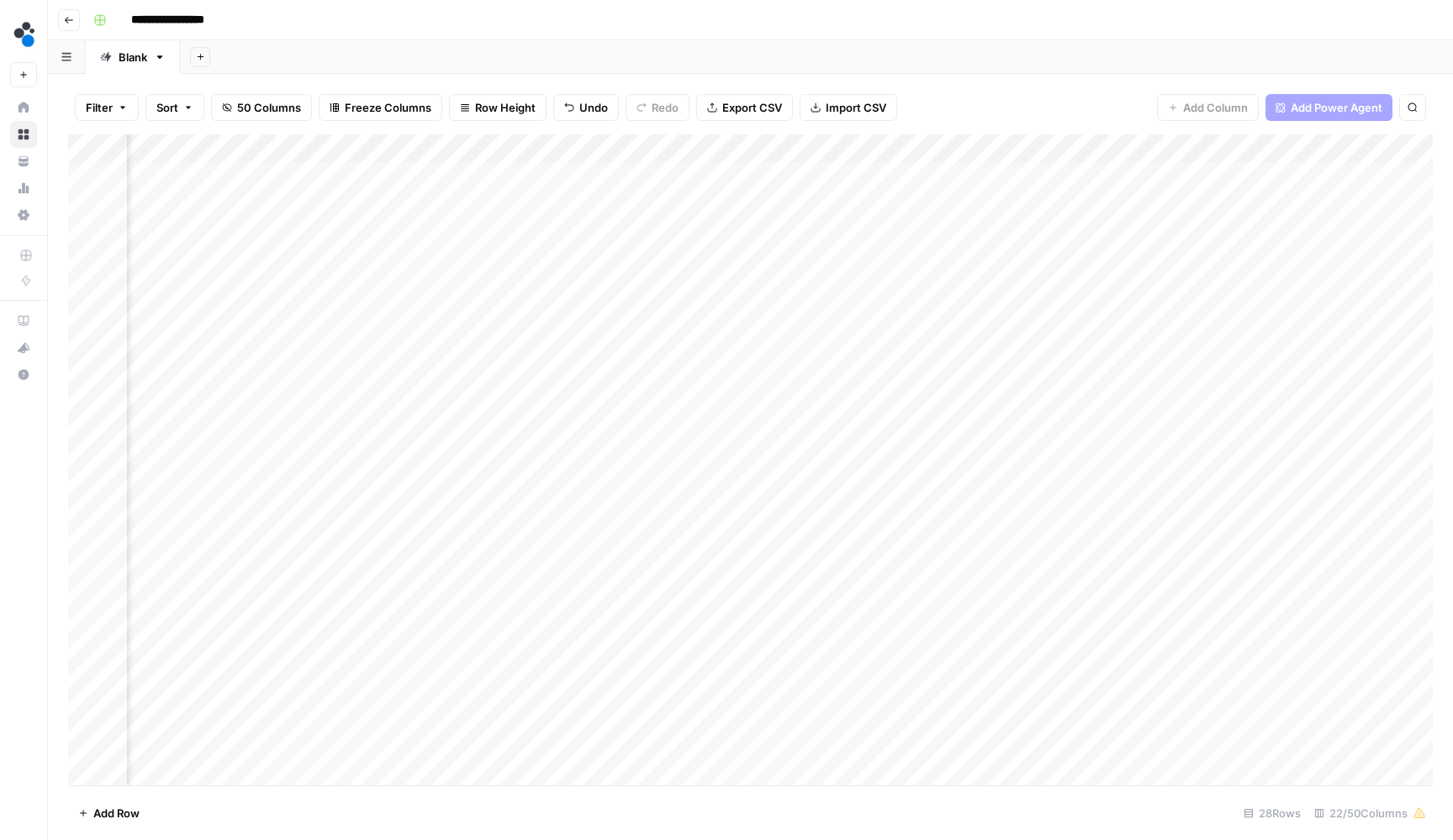
scroll to position [0, 498]
click at [890, 513] on div "Add Column" at bounding box center [750, 462] width 1365 height 655
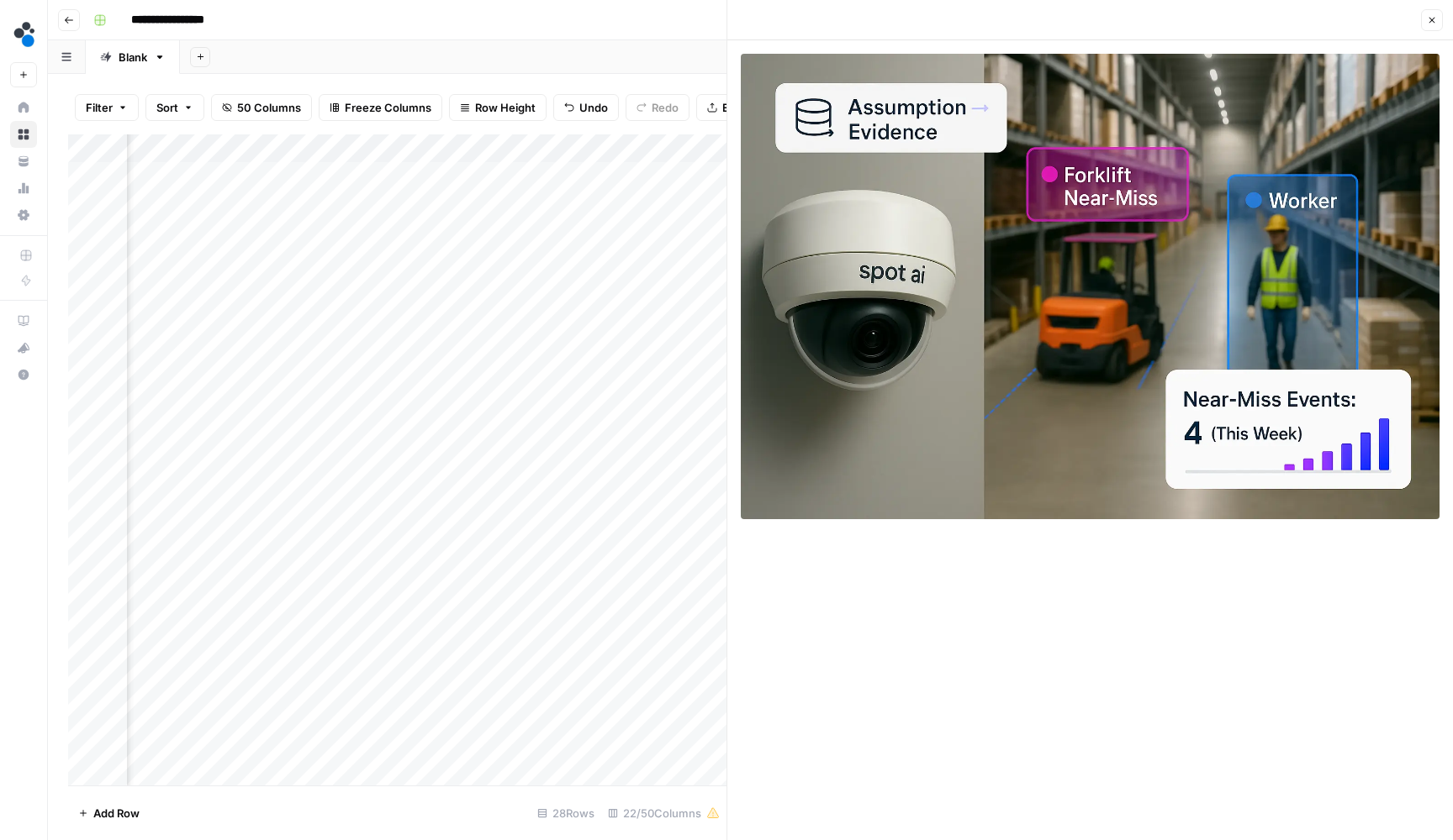
click at [1437, 23] on button "Close" at bounding box center [1431, 20] width 22 height 22
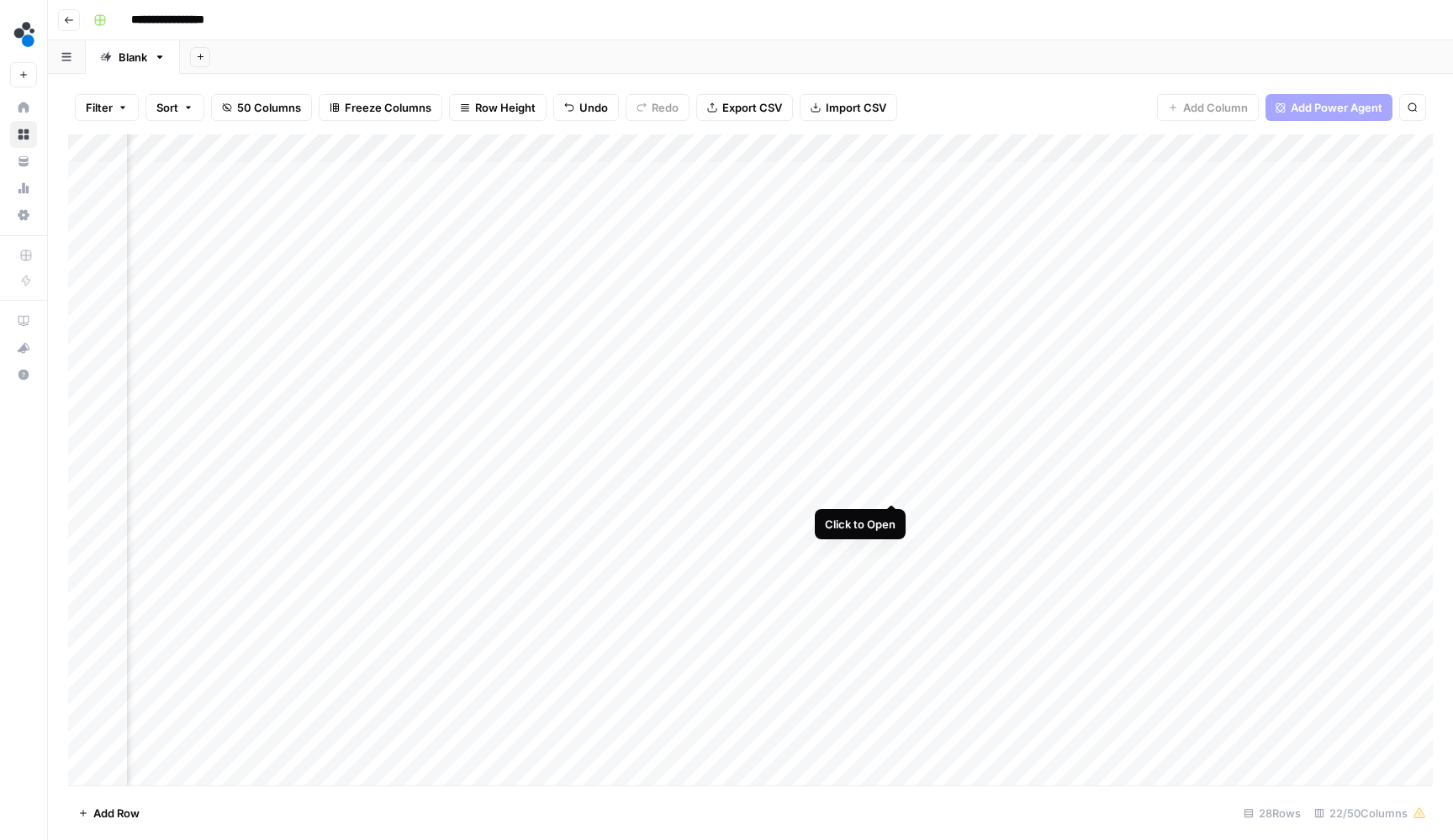
click at [892, 490] on div "Add Column" at bounding box center [750, 462] width 1365 height 655
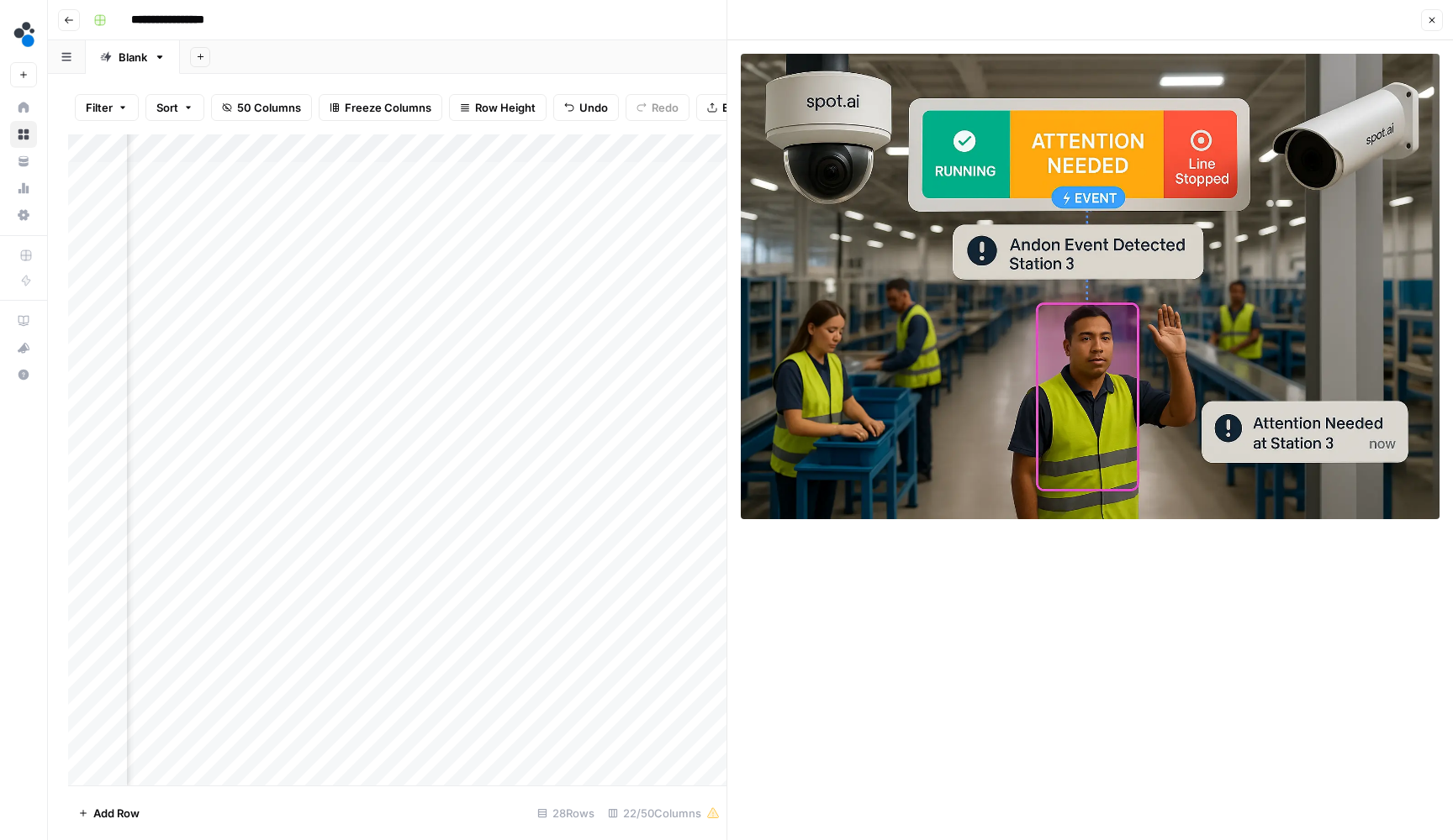
click at [1425, 21] on button "Close" at bounding box center [1431, 20] width 22 height 22
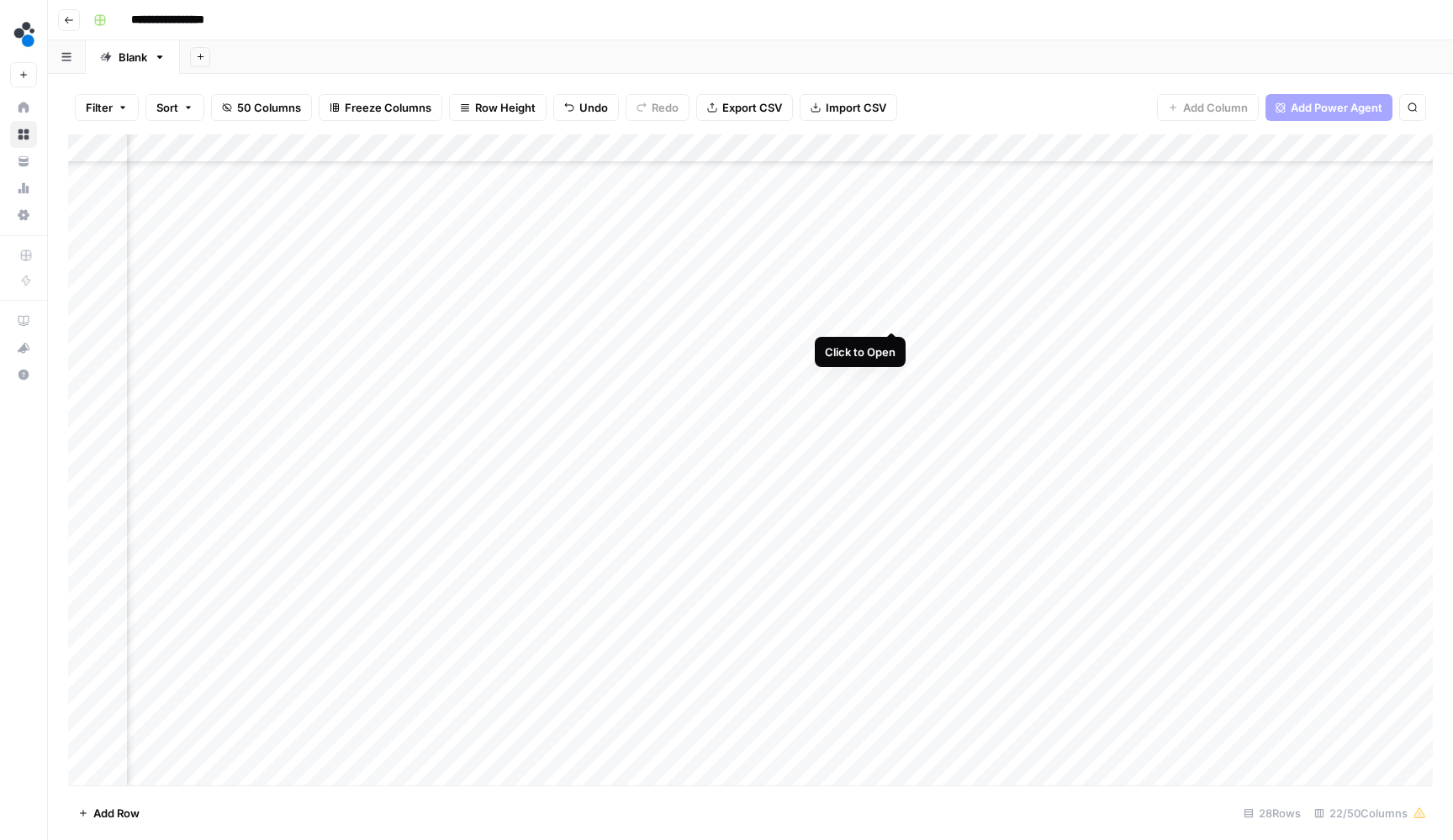
click at [891, 319] on div "Add Column" at bounding box center [750, 462] width 1365 height 655
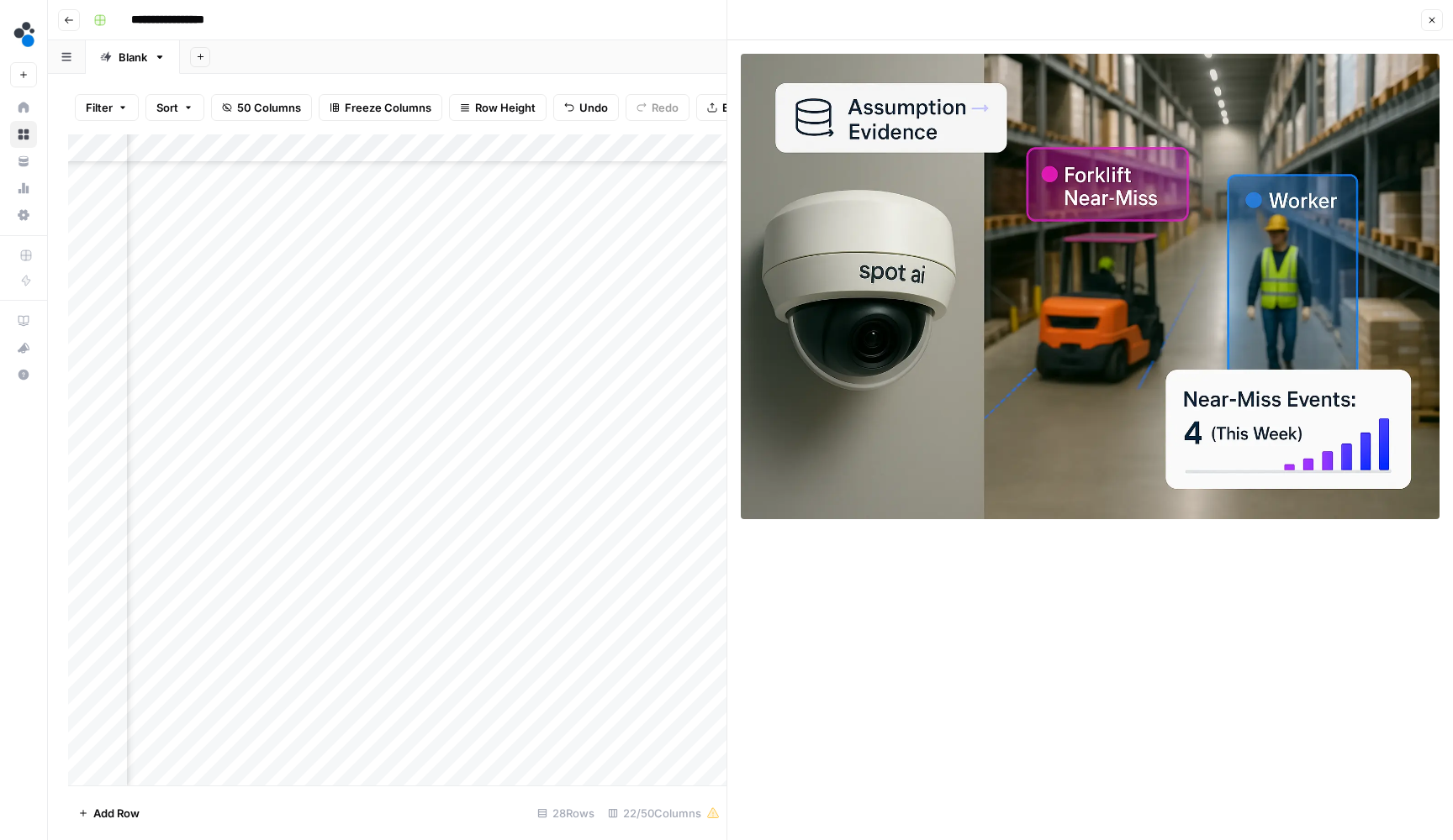
click at [1430, 20] on icon "button" at bounding box center [1431, 20] width 10 height 10
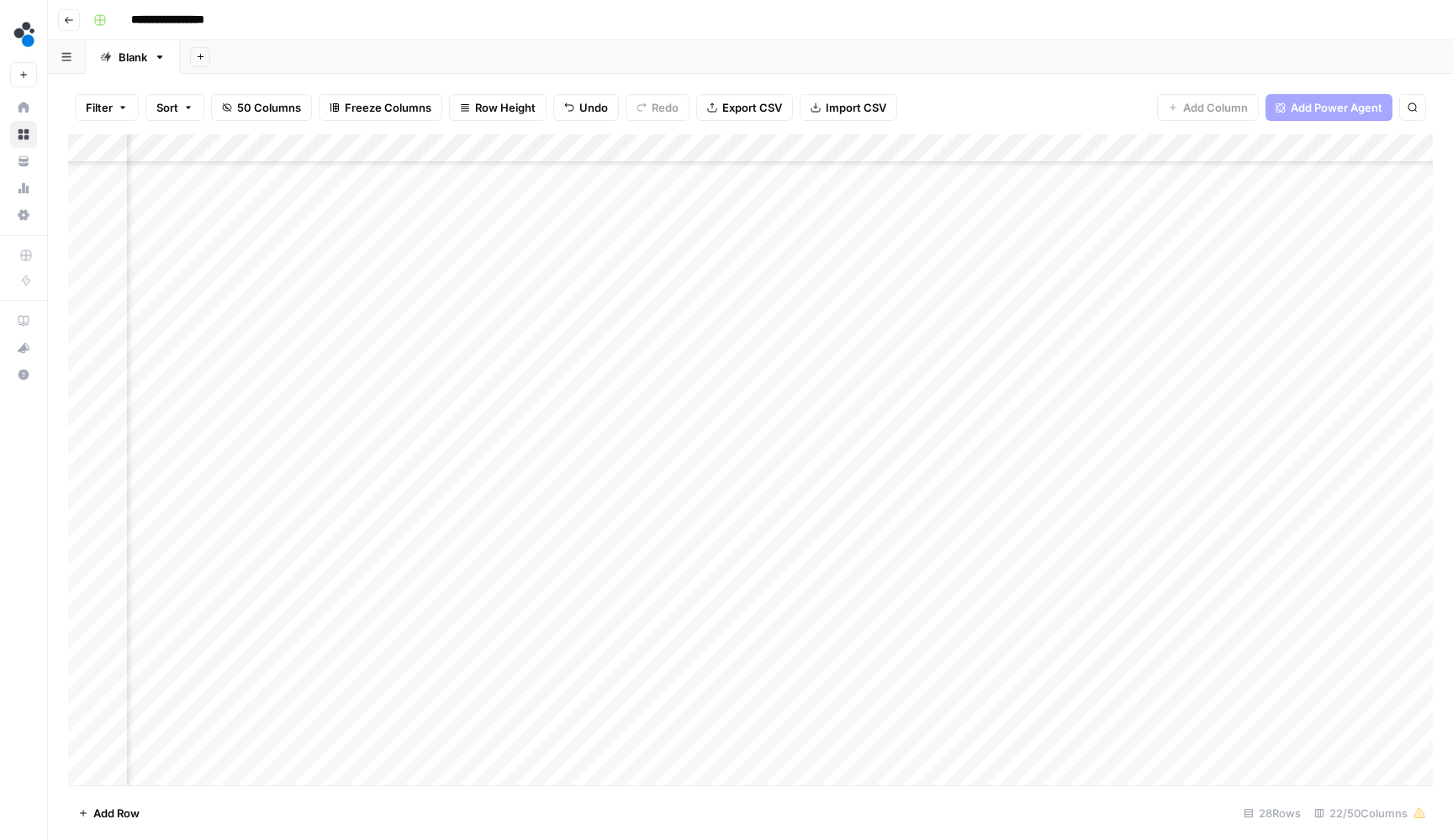
click at [896, 344] on div "Add Column" at bounding box center [750, 462] width 1365 height 655
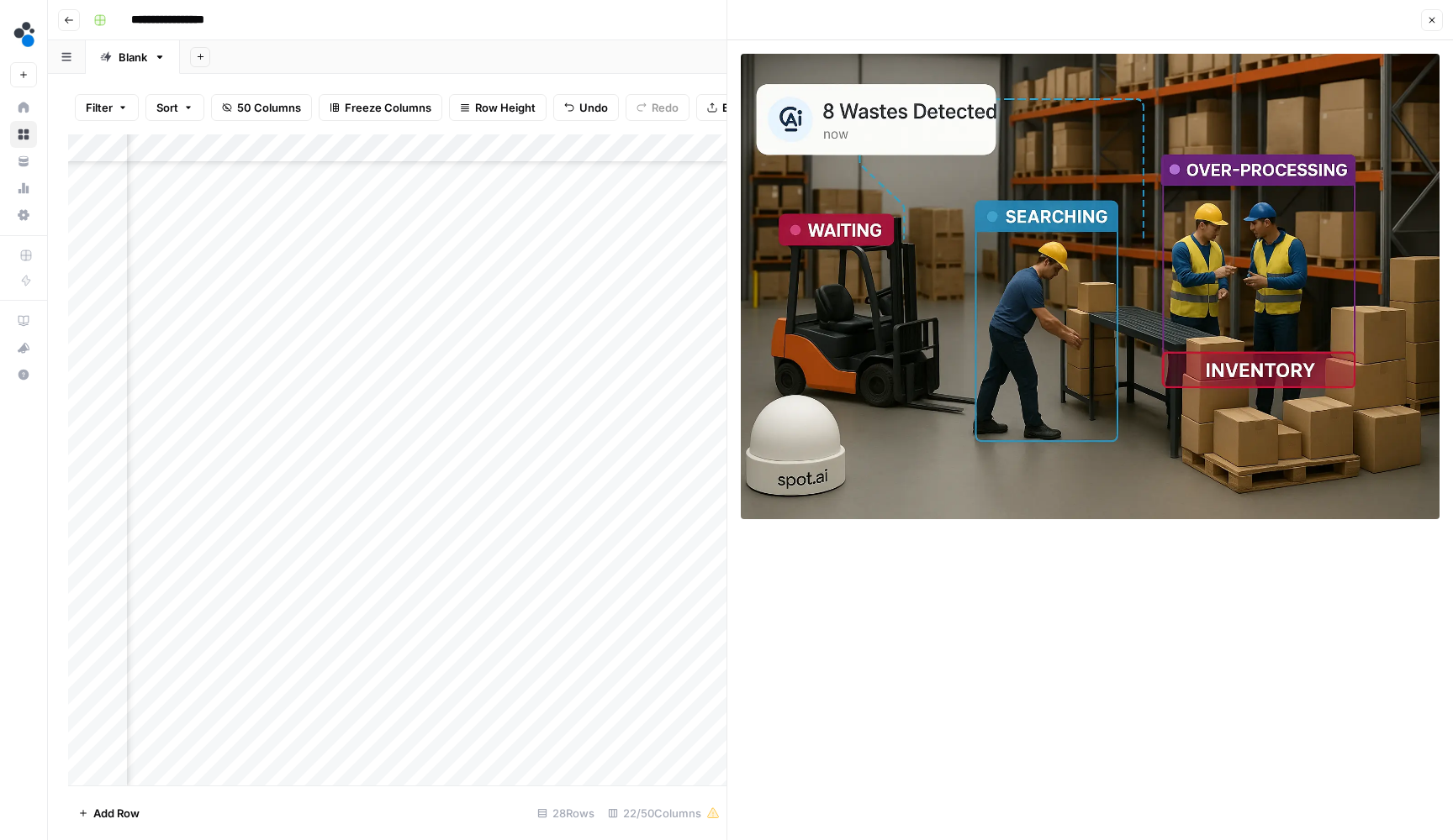
click at [1434, 21] on icon "button" at bounding box center [1431, 20] width 10 height 10
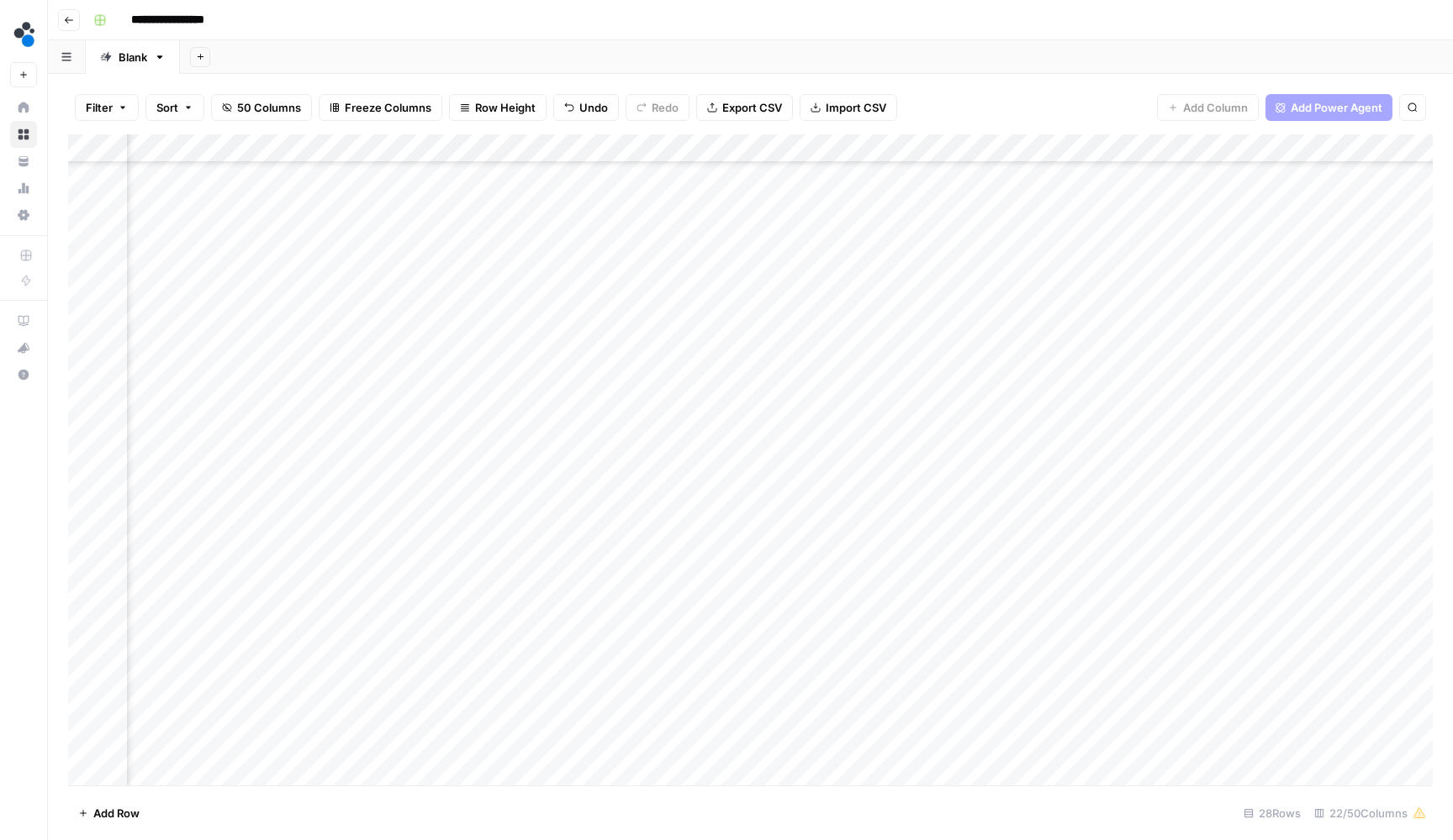
click at [898, 370] on div "Add Column" at bounding box center [750, 462] width 1365 height 655
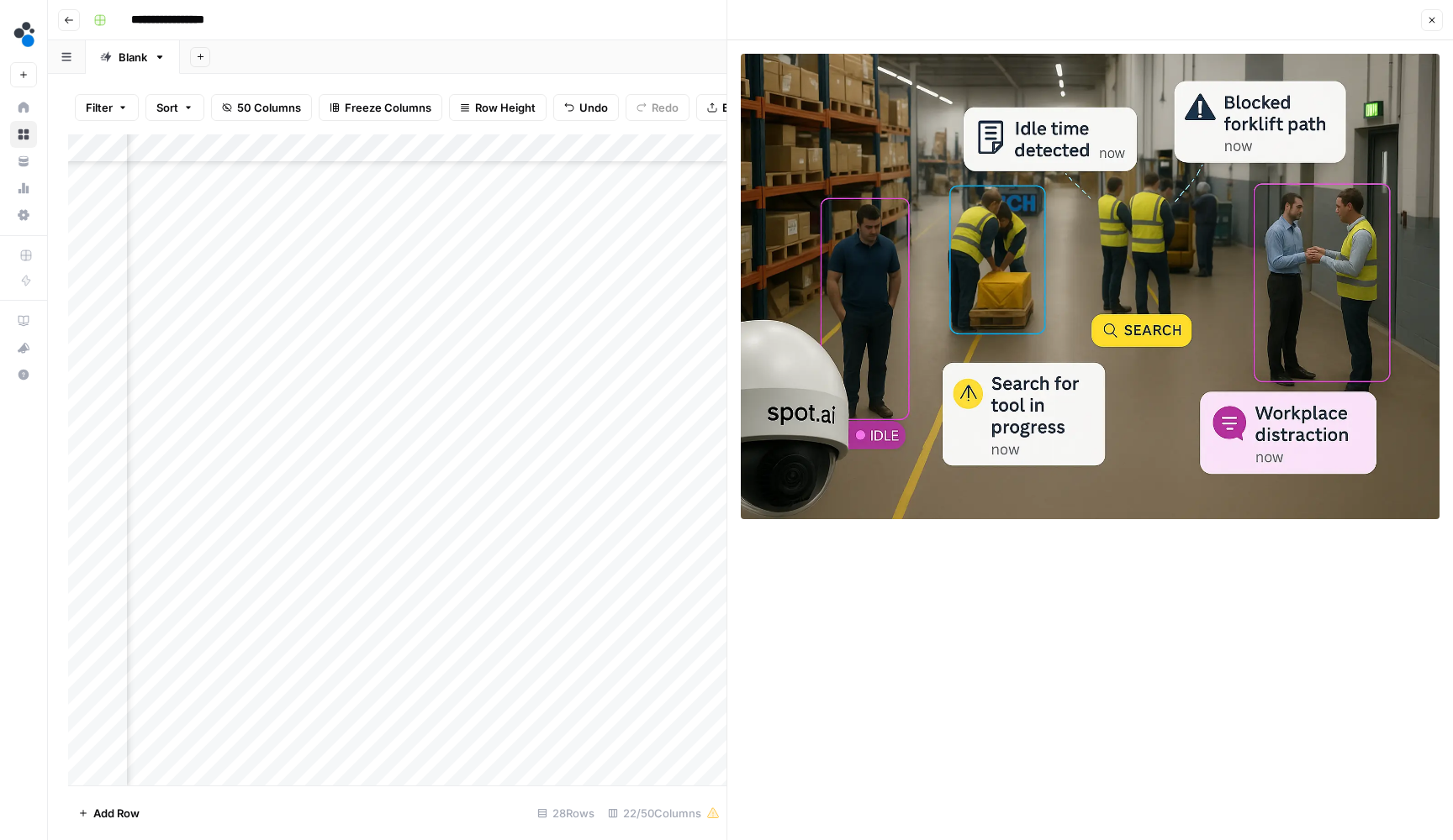
click at [1434, 18] on icon "button" at bounding box center [1432, 21] width 6 height 6
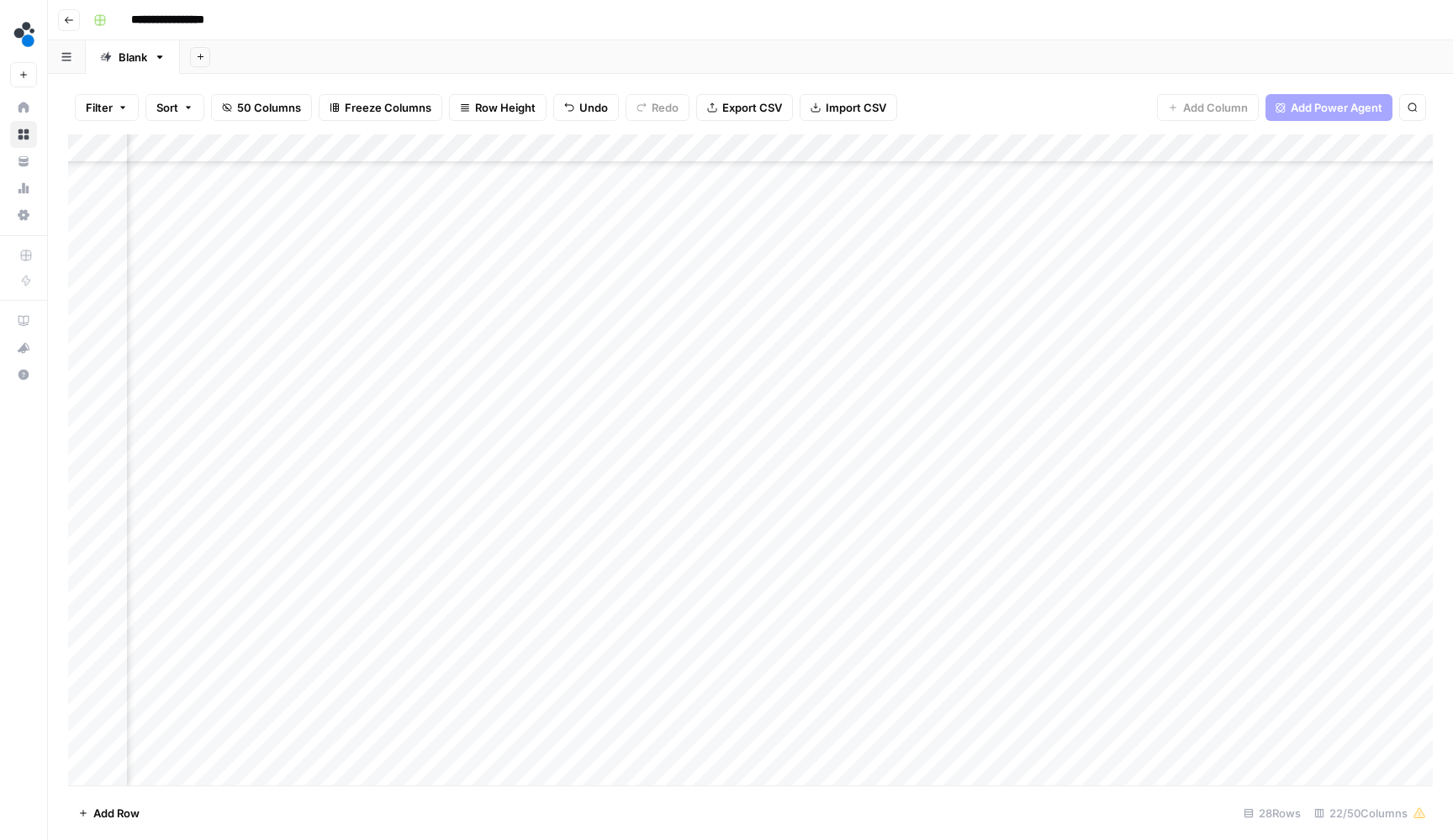
click at [892, 401] on div "Add Column" at bounding box center [750, 462] width 1365 height 655
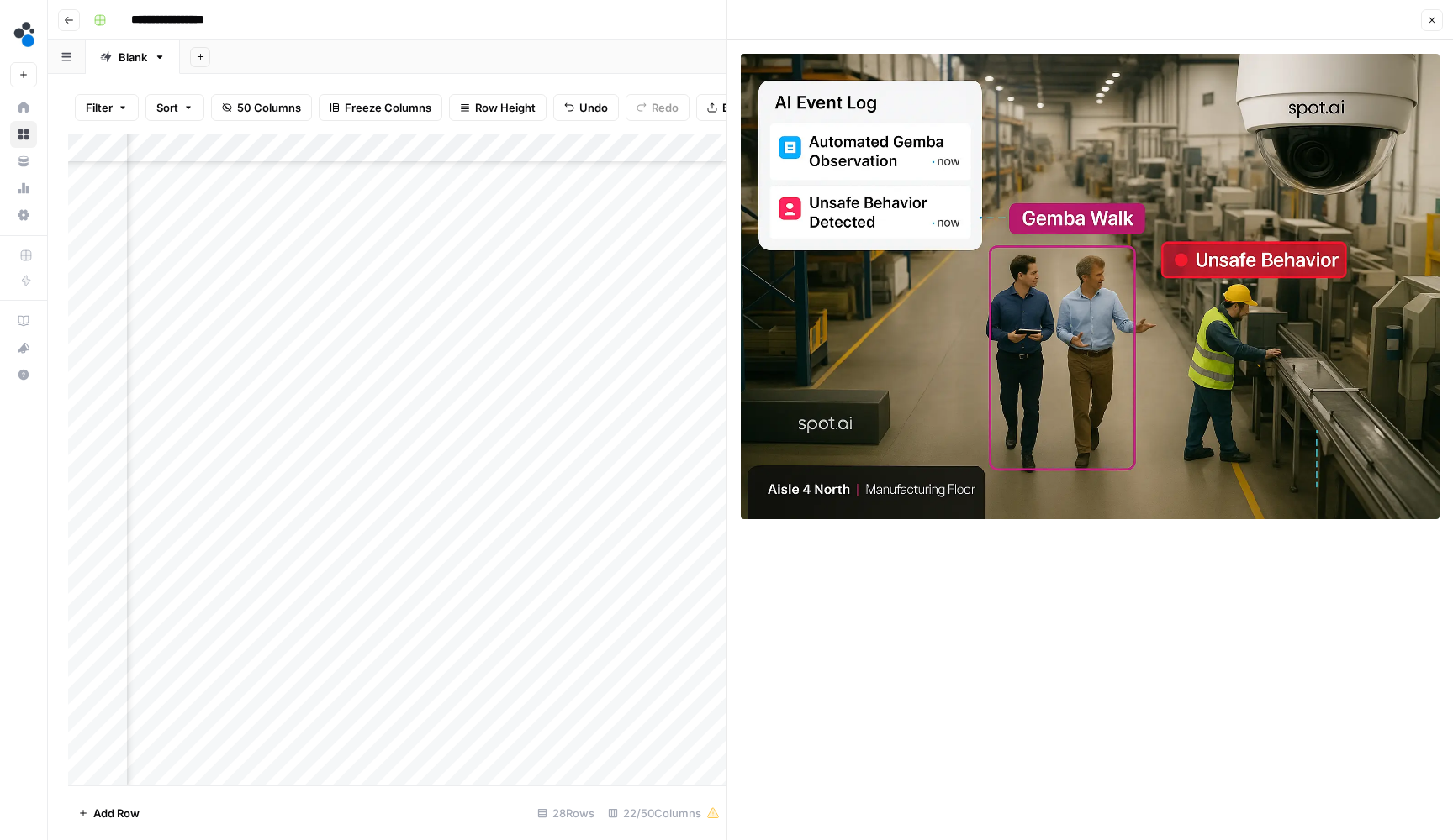
click at [1429, 21] on icon "button" at bounding box center [1431, 20] width 10 height 10
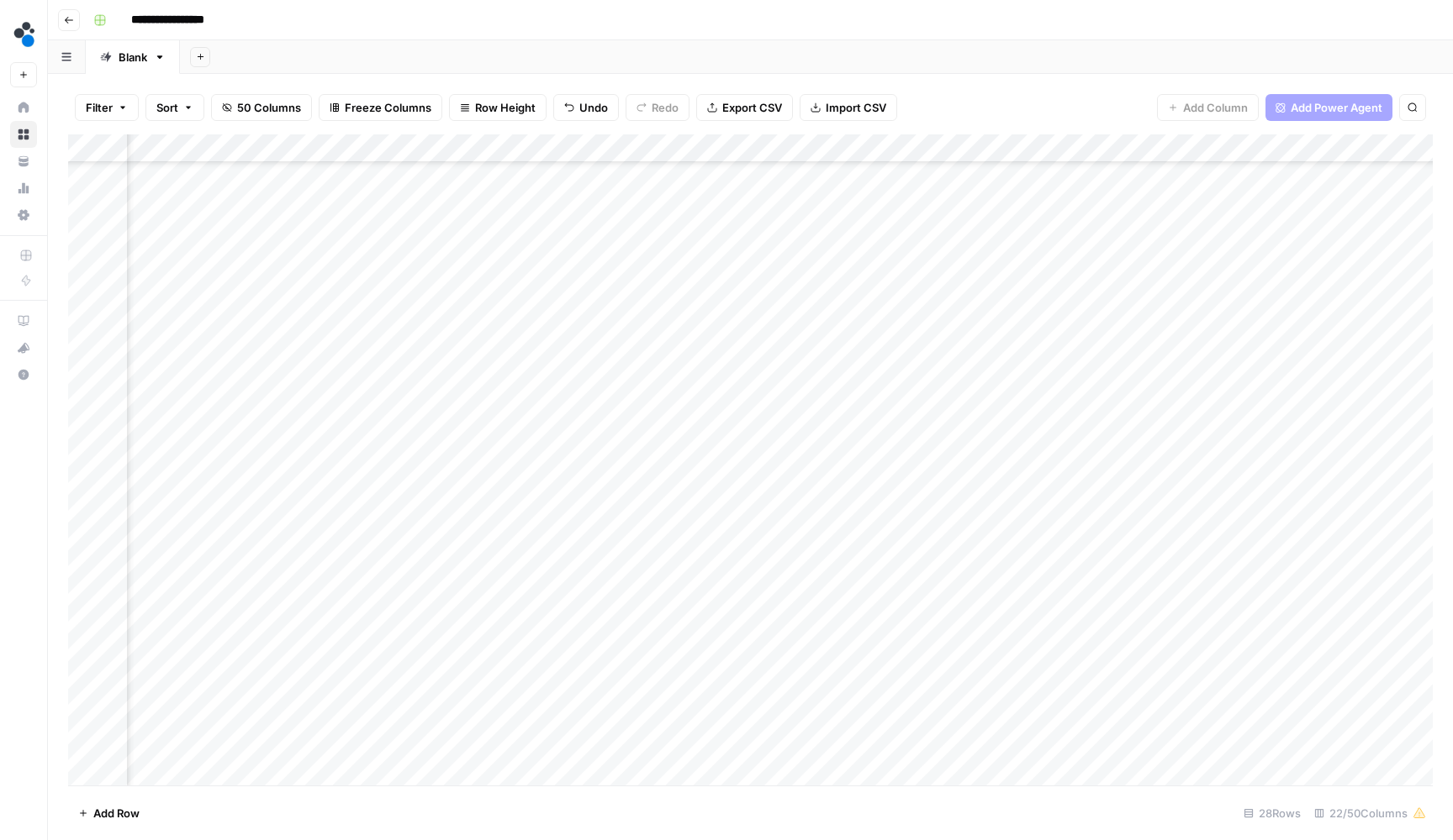
click at [888, 422] on div "Add Column" at bounding box center [750, 462] width 1365 height 655
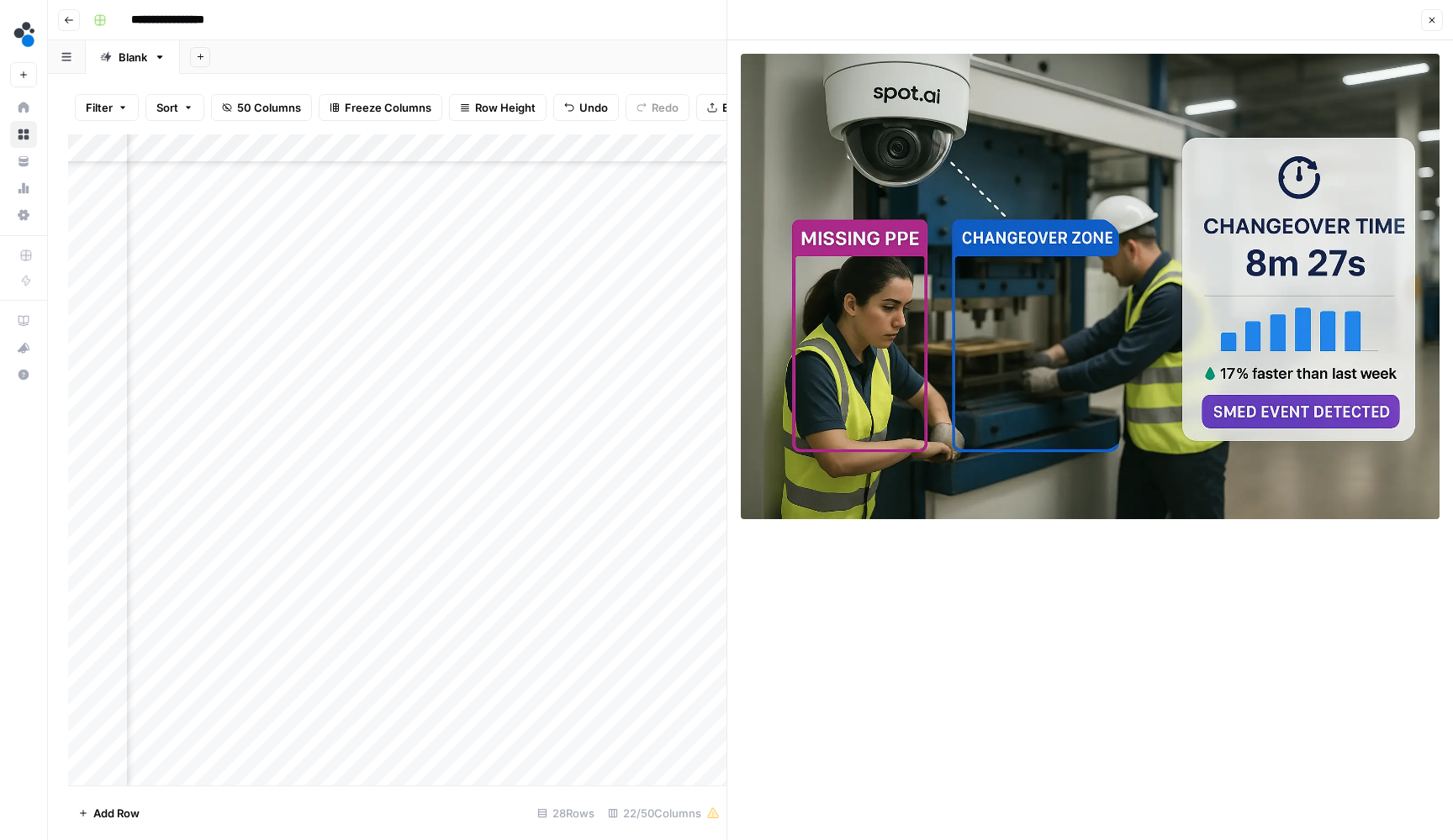
click at [1427, 14] on button "Close" at bounding box center [1431, 20] width 22 height 22
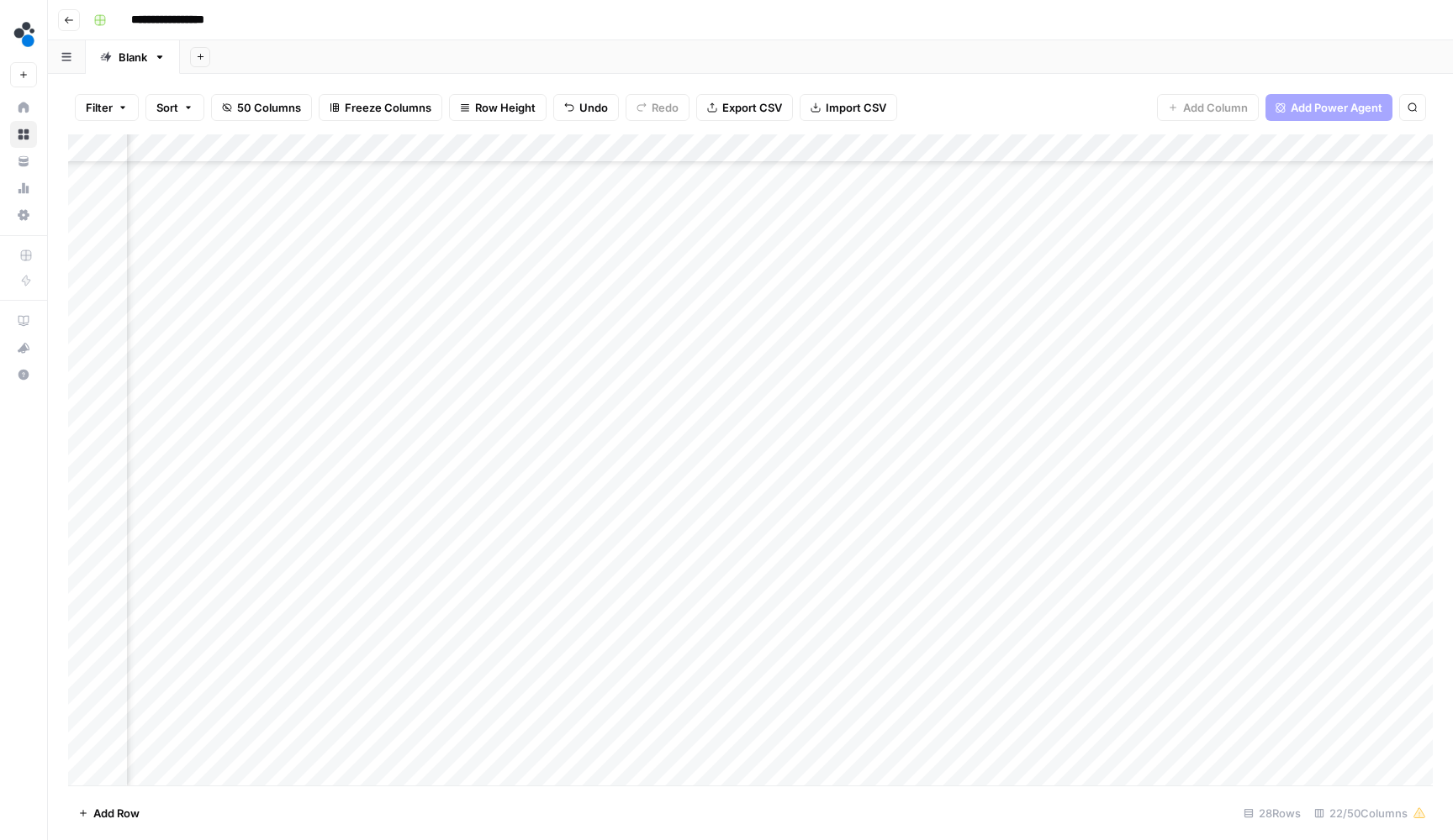
click at [896, 457] on div "Add Column" at bounding box center [750, 462] width 1365 height 655
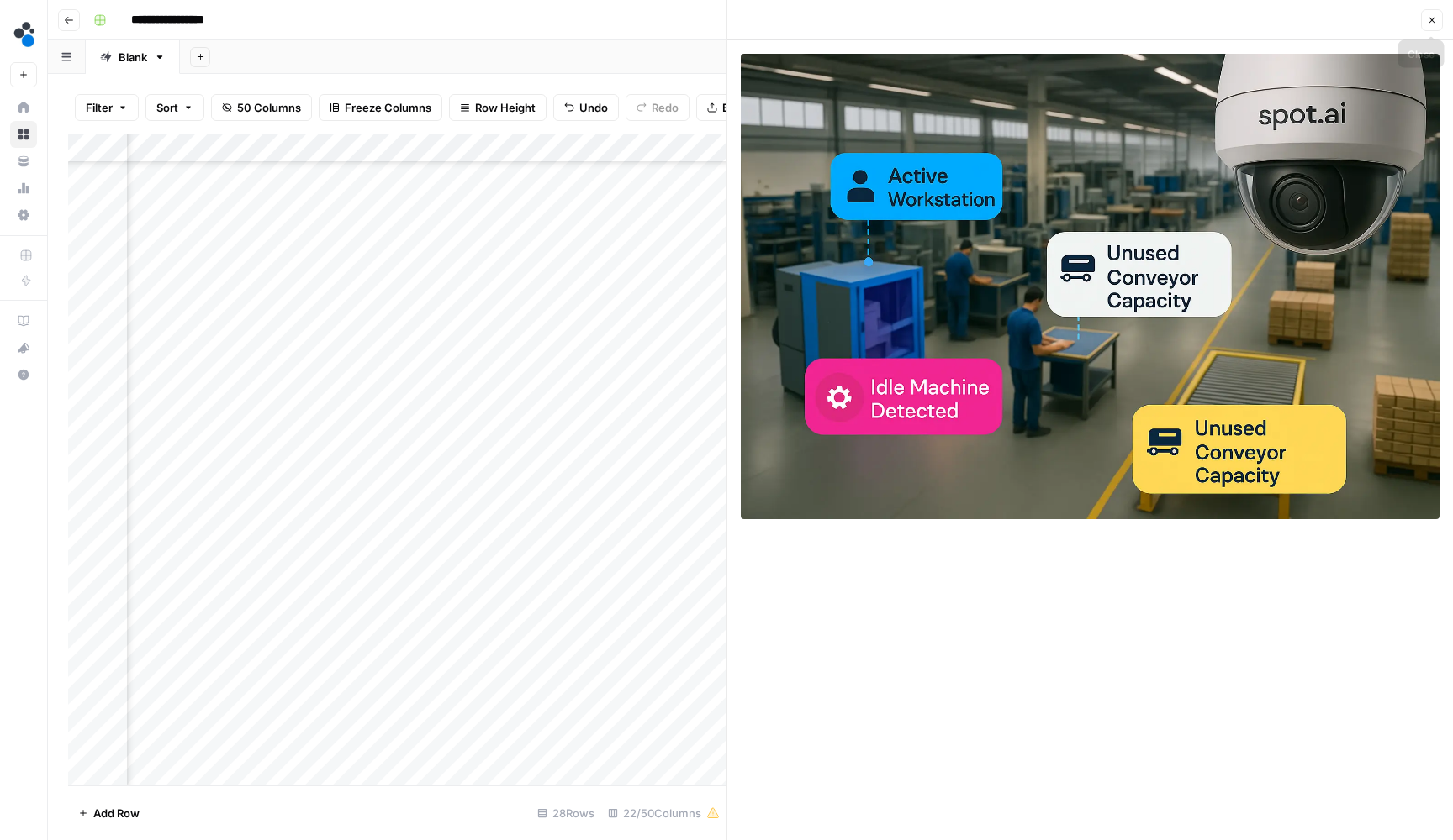
click at [1429, 16] on icon "button" at bounding box center [1431, 20] width 10 height 10
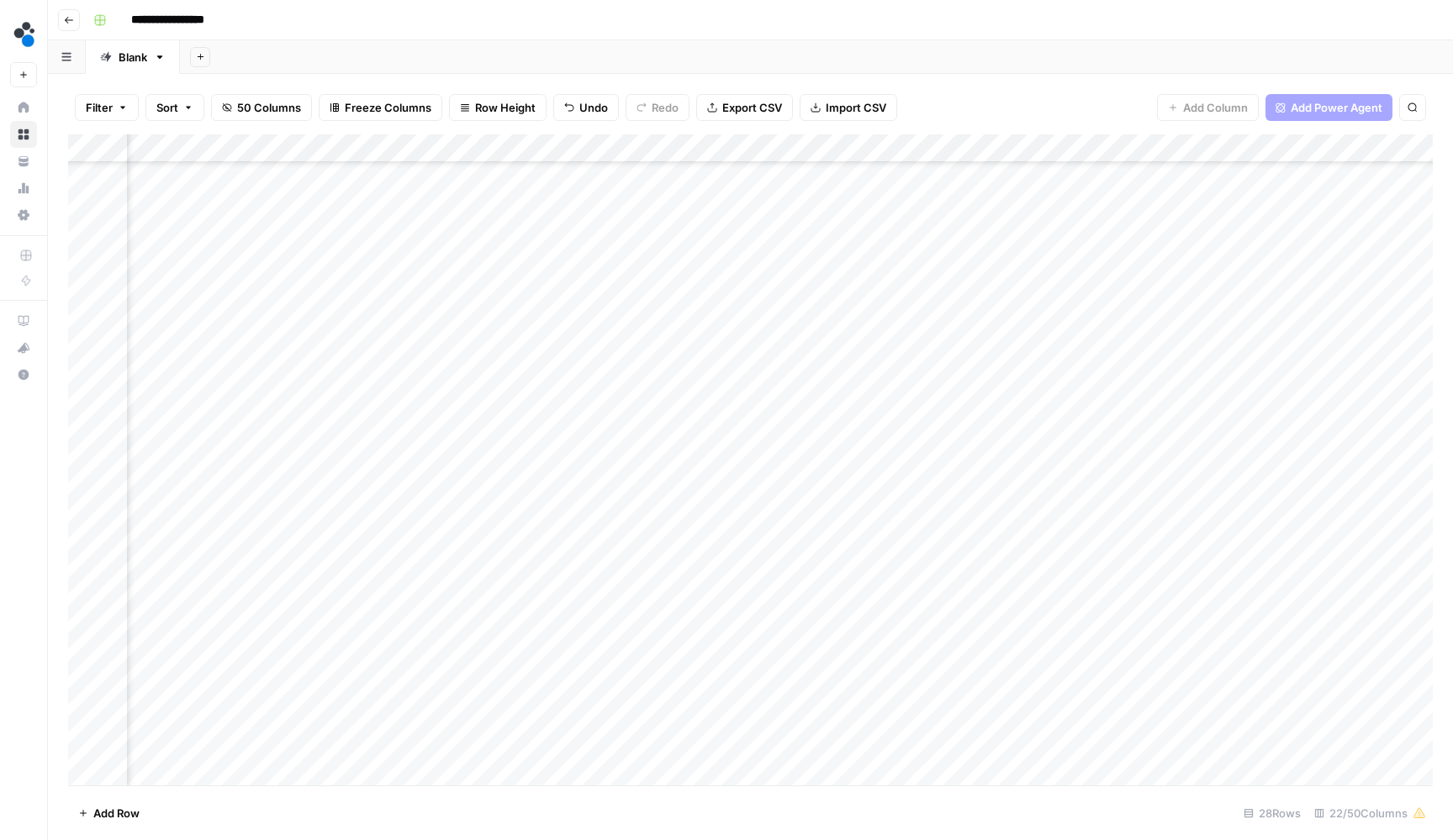
click at [898, 488] on div "Add Column" at bounding box center [750, 462] width 1365 height 655
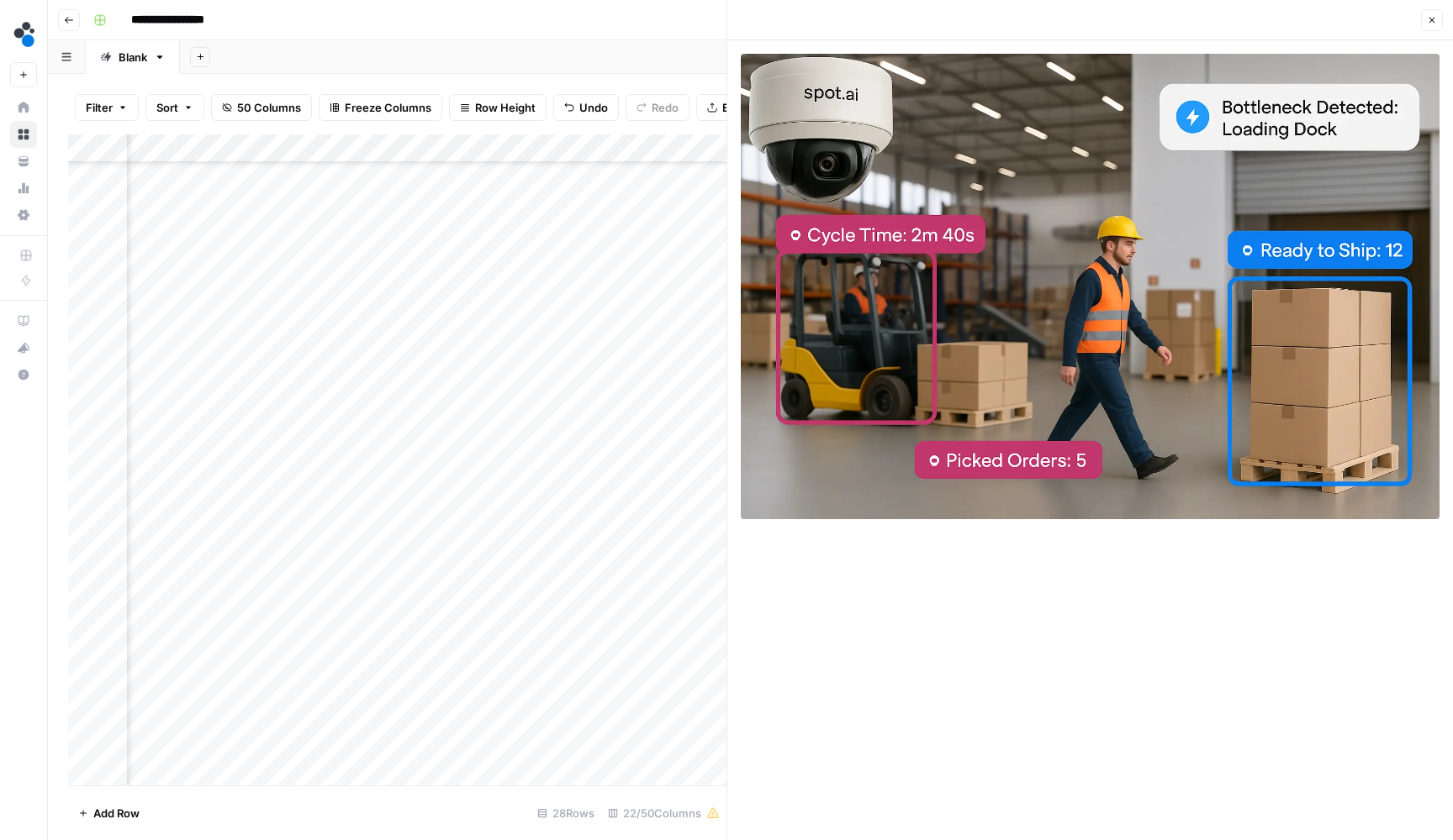
click at [1424, 13] on button "Close" at bounding box center [1431, 20] width 22 height 22
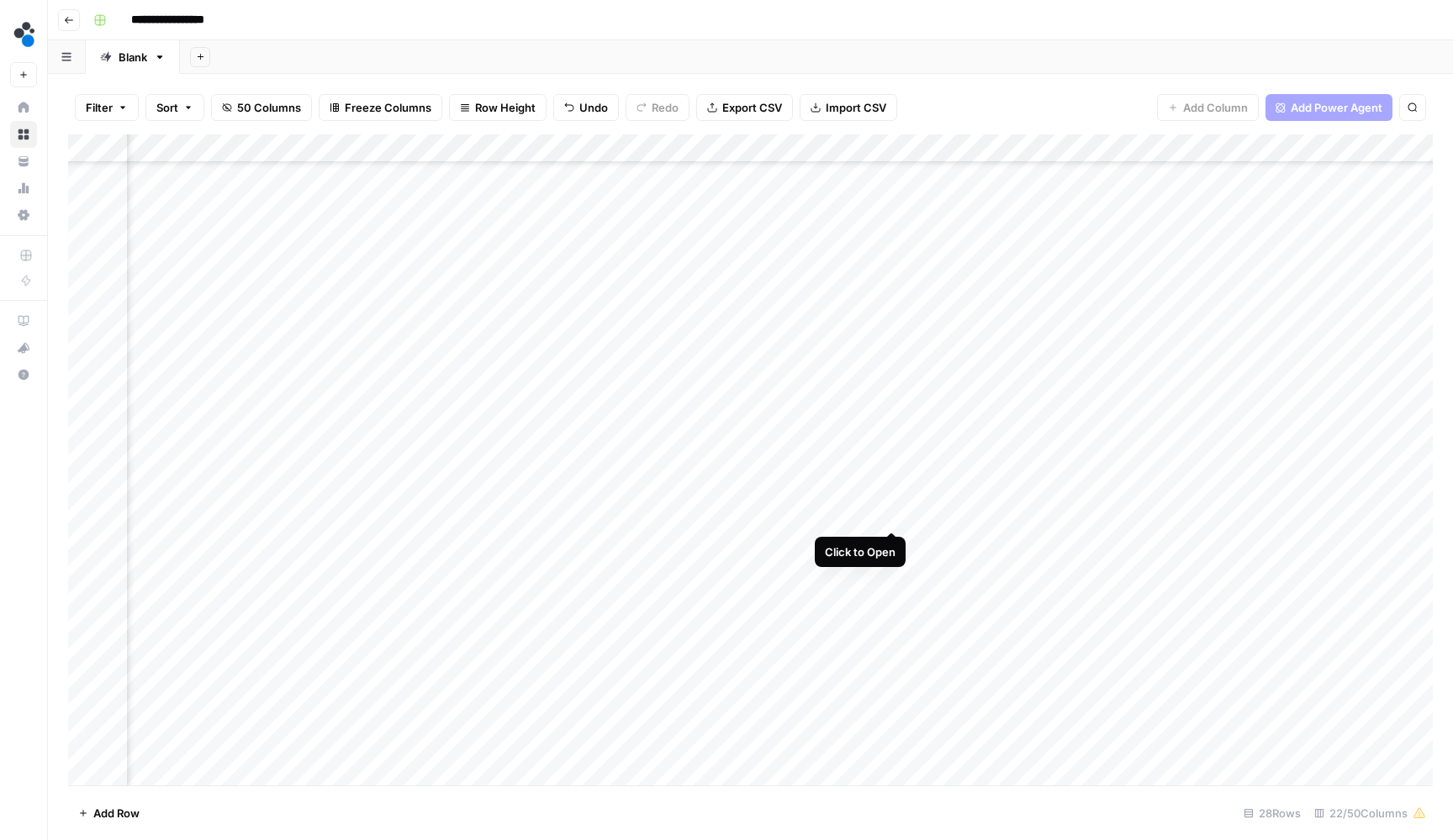
click at [888, 510] on div "Add Column" at bounding box center [750, 462] width 1365 height 655
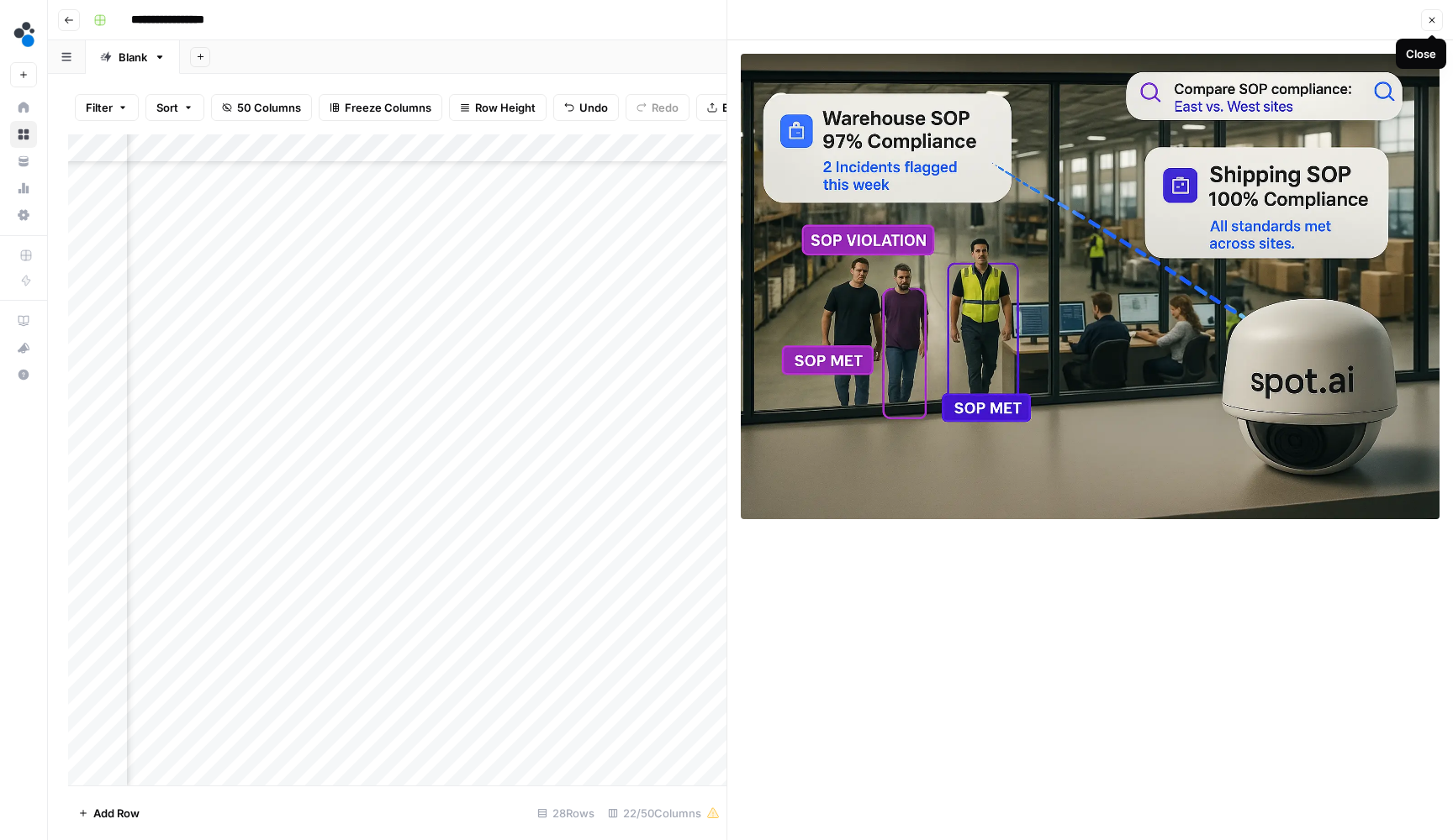
click at [1426, 15] on icon "button" at bounding box center [1431, 20] width 10 height 10
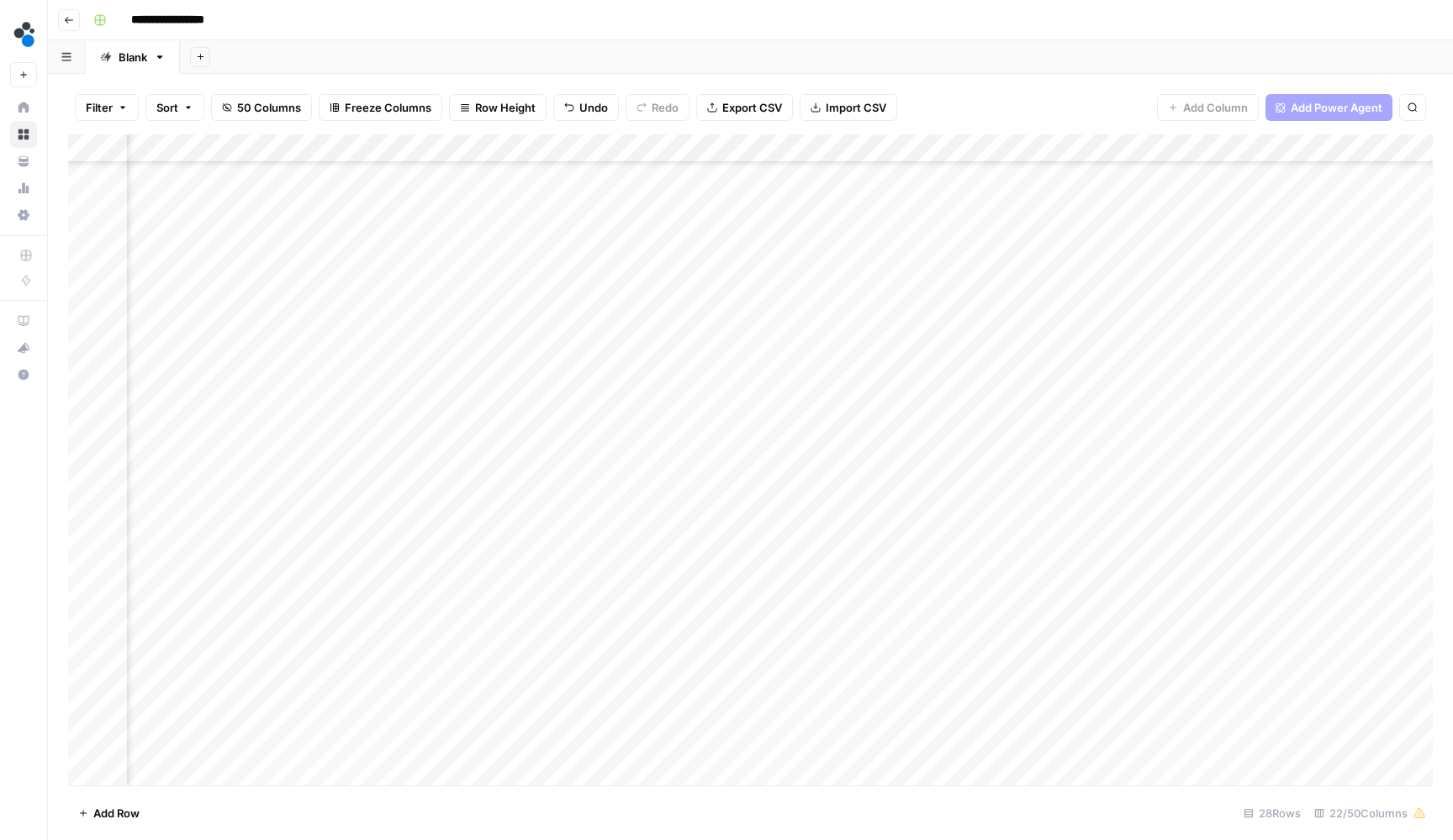
click at [967, 510] on div "Add Column" at bounding box center [750, 462] width 1365 height 655
click at [594, 517] on div "Add Column" at bounding box center [750, 462] width 1365 height 655
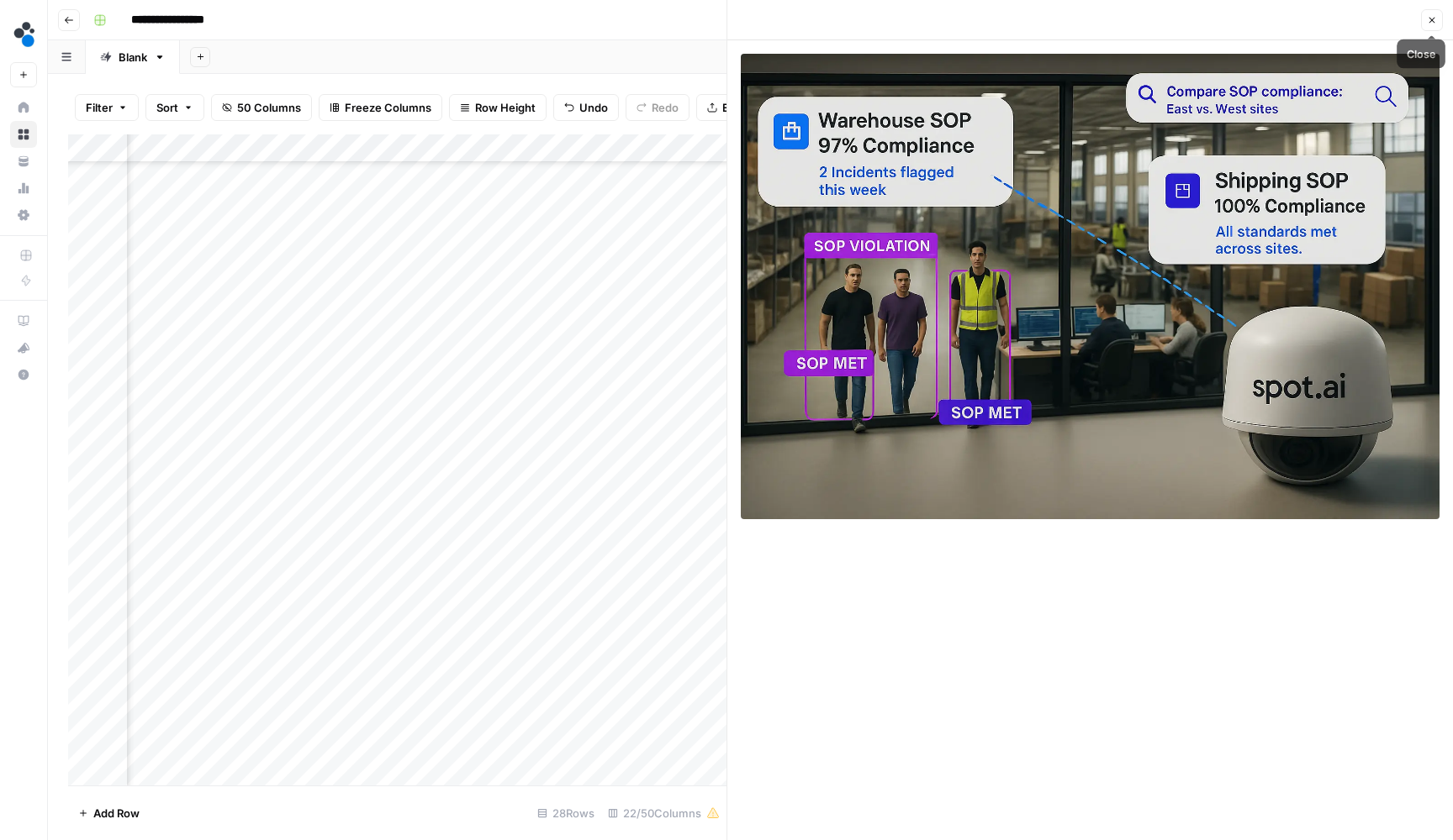
click at [1429, 23] on icon "button" at bounding box center [1432, 21] width 6 height 6
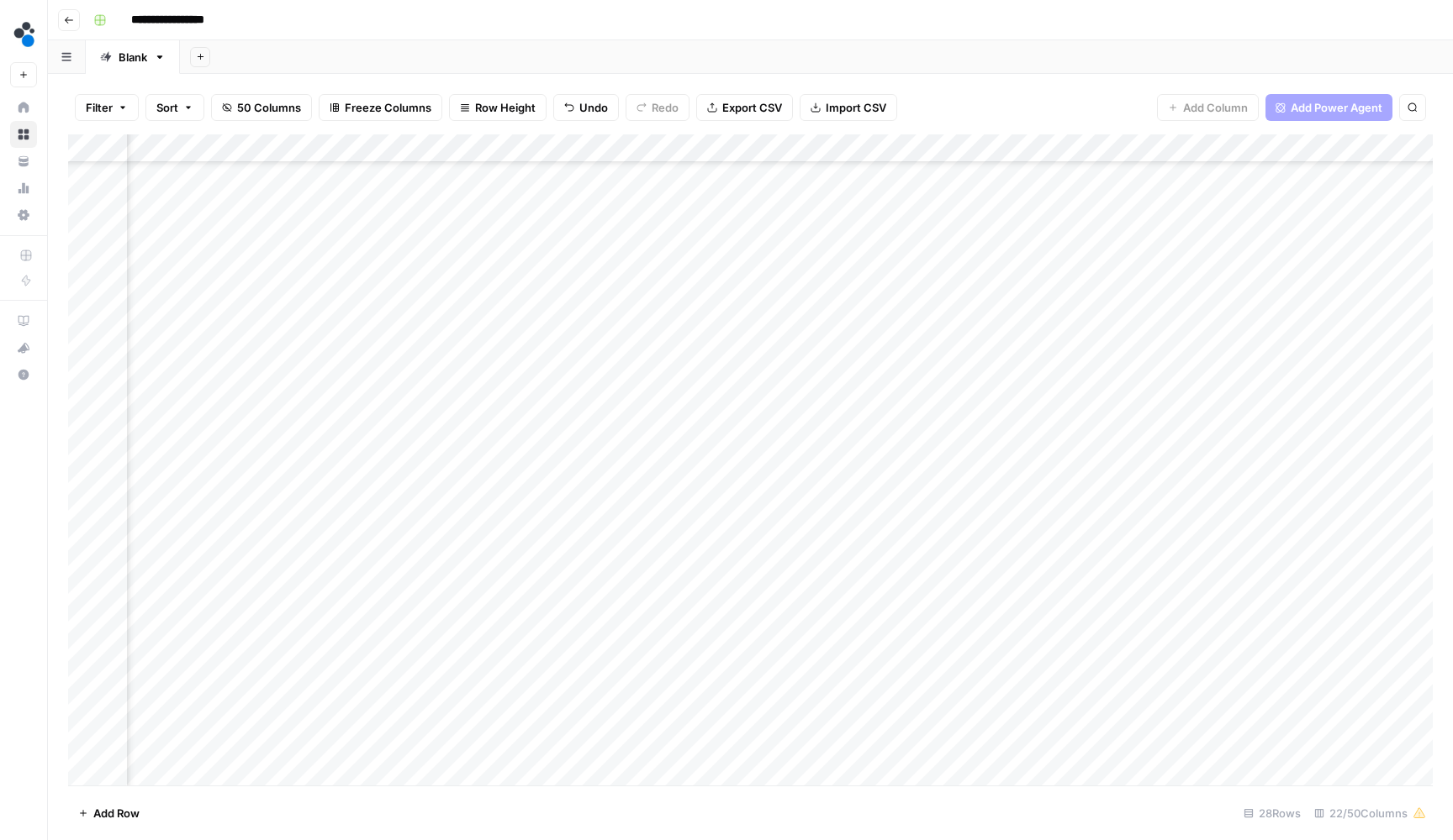
click at [749, 510] on div "Add Column" at bounding box center [750, 462] width 1365 height 655
click at [740, 513] on div "Add Column" at bounding box center [750, 462] width 1365 height 655
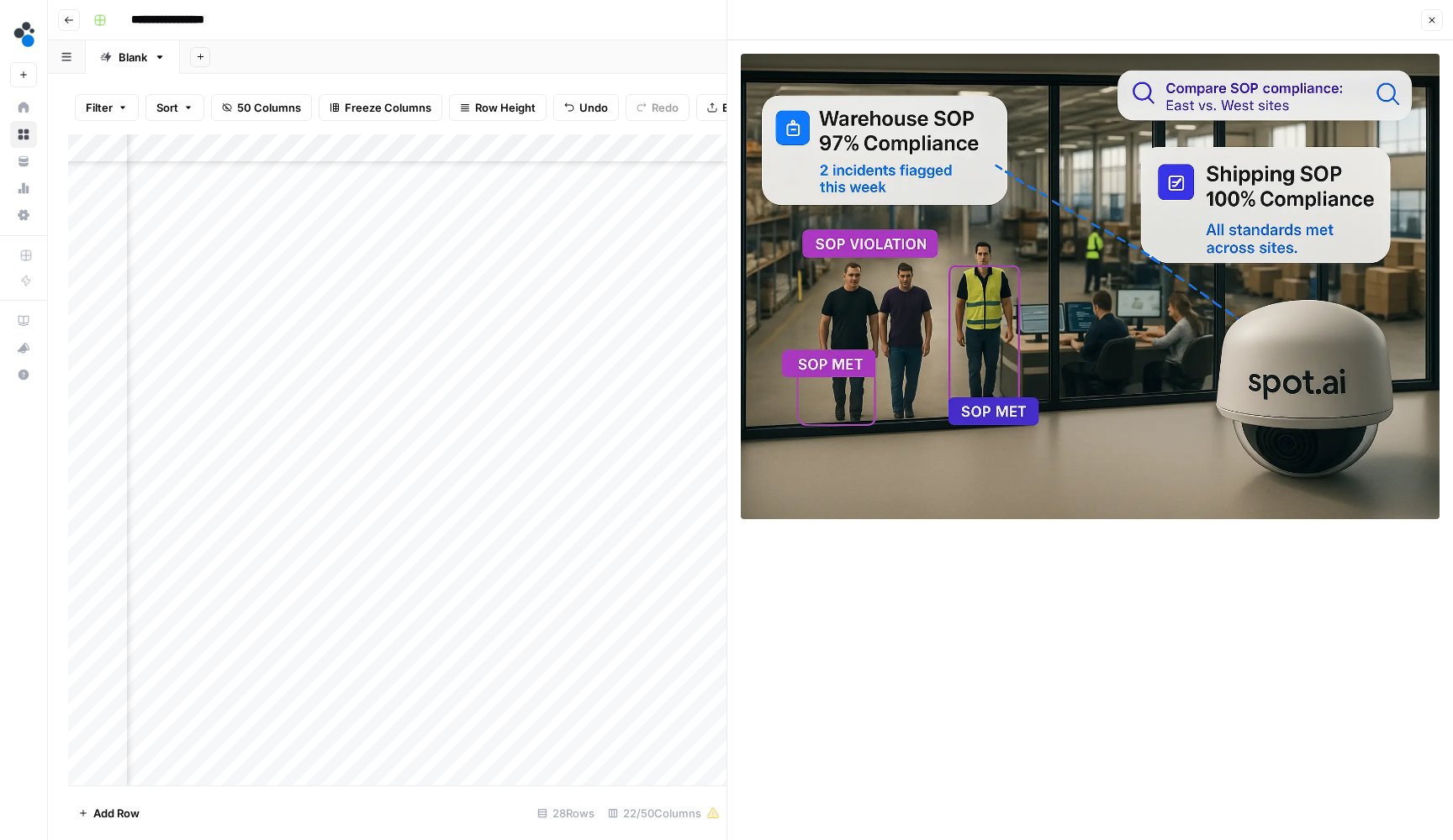
click at [1426, 18] on icon "button" at bounding box center [1431, 20] width 10 height 10
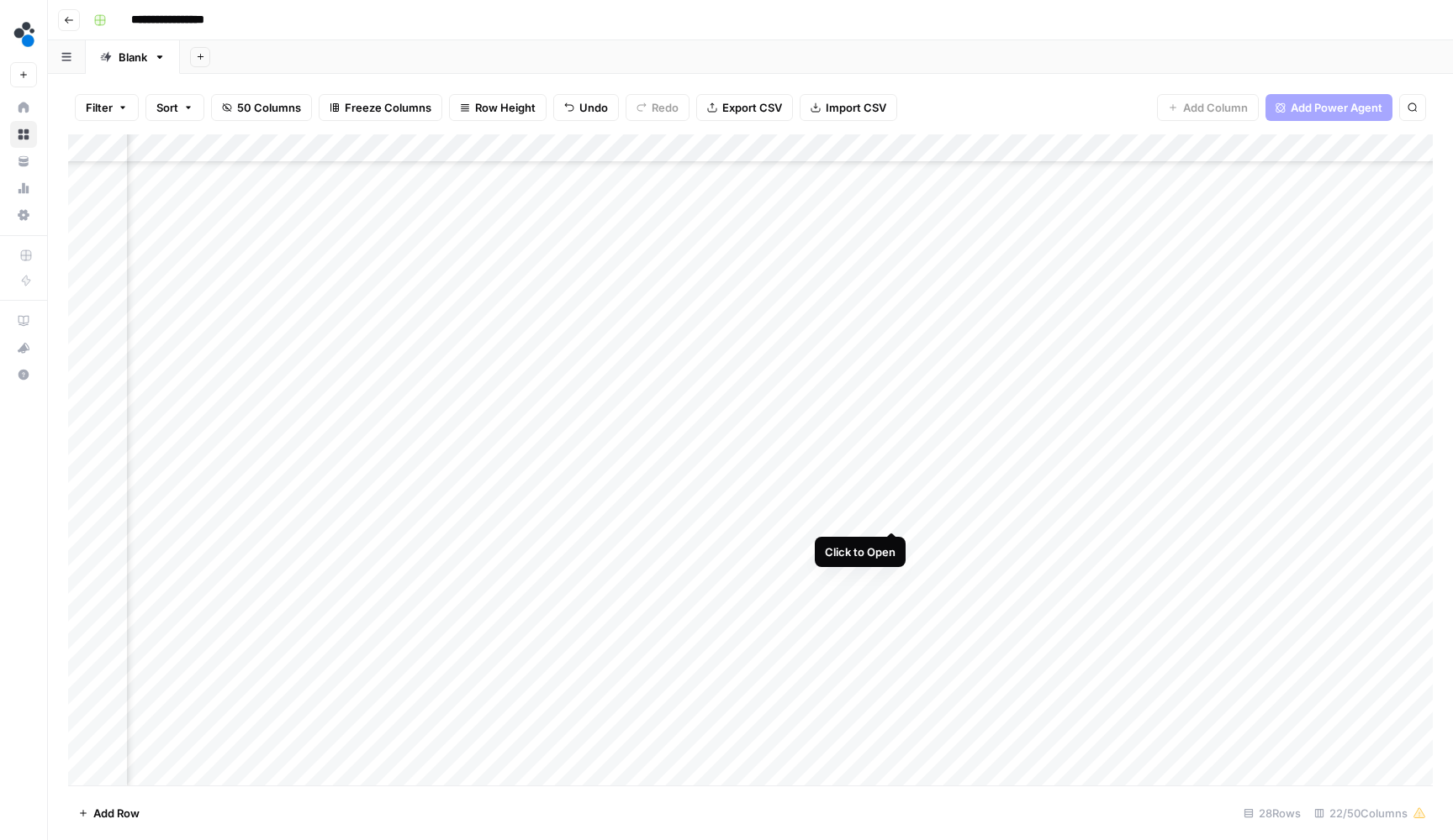
click at [891, 511] on div "Add Column" at bounding box center [750, 462] width 1365 height 655
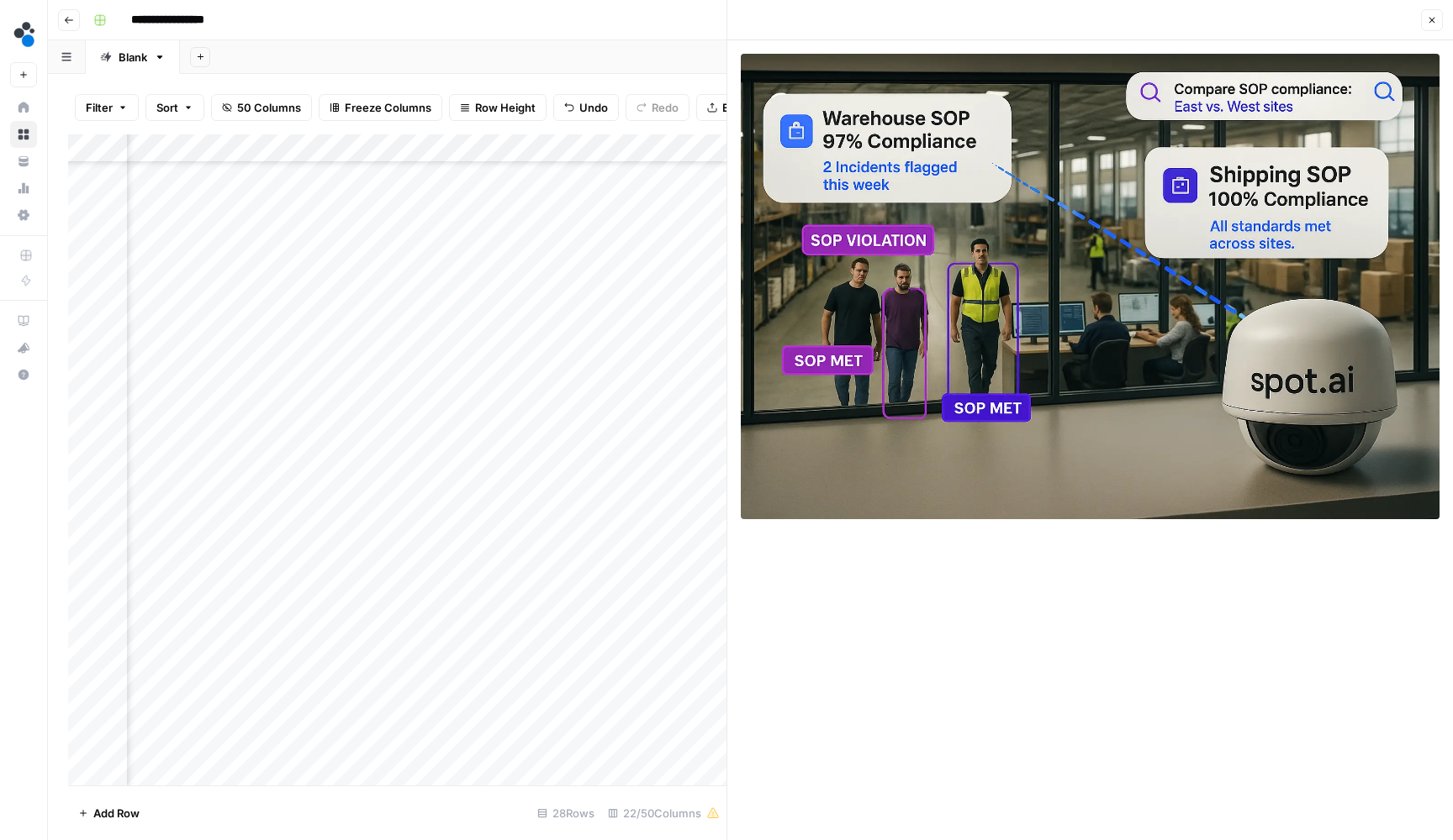
click at [1427, 28] on button "Close" at bounding box center [1431, 20] width 22 height 22
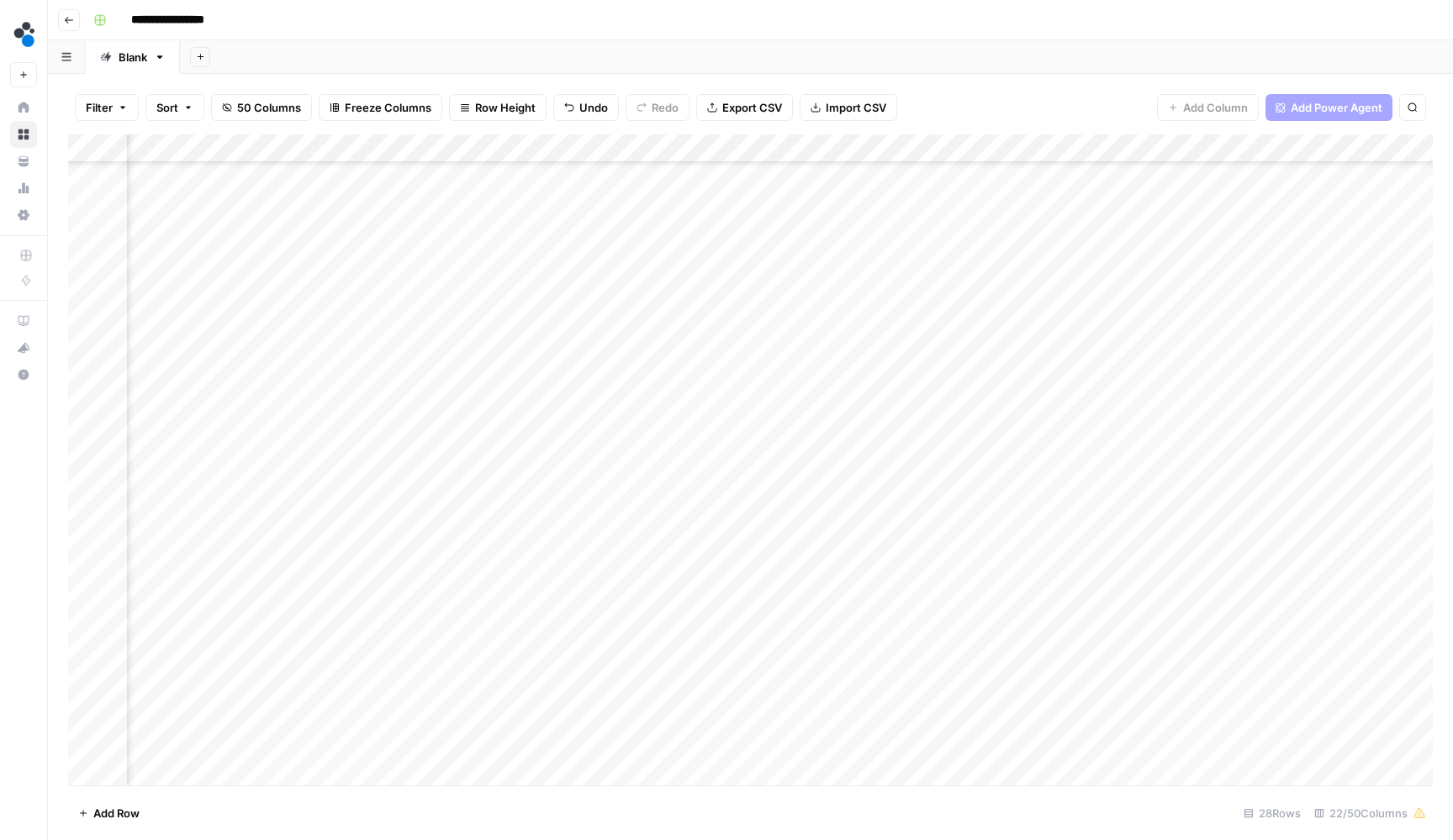
click at [866, 511] on div "Add Column" at bounding box center [750, 462] width 1365 height 655
click at [1047, 510] on div "Add Column" at bounding box center [750, 462] width 1365 height 655
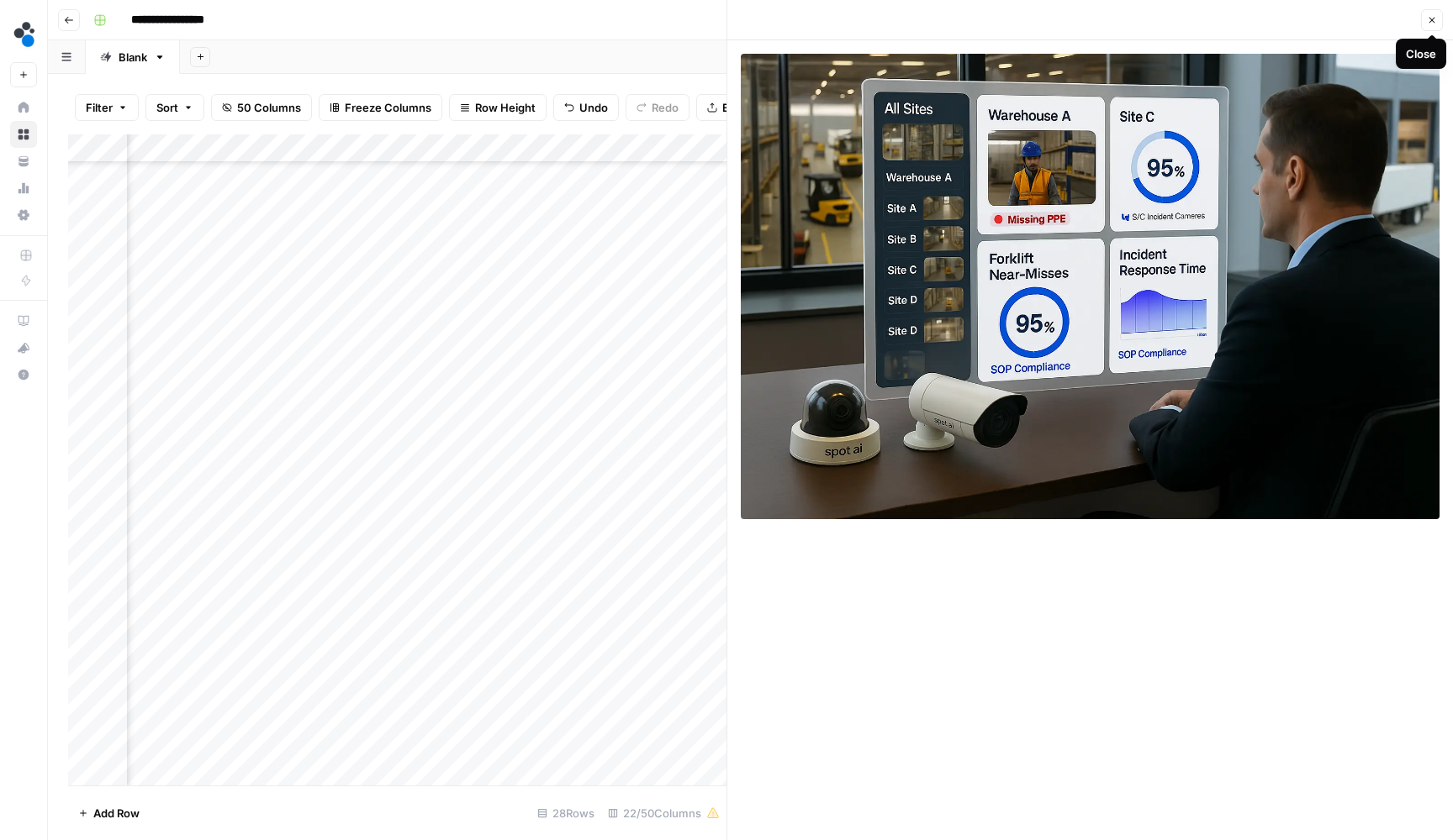
click at [1430, 20] on icon "button" at bounding box center [1431, 20] width 10 height 10
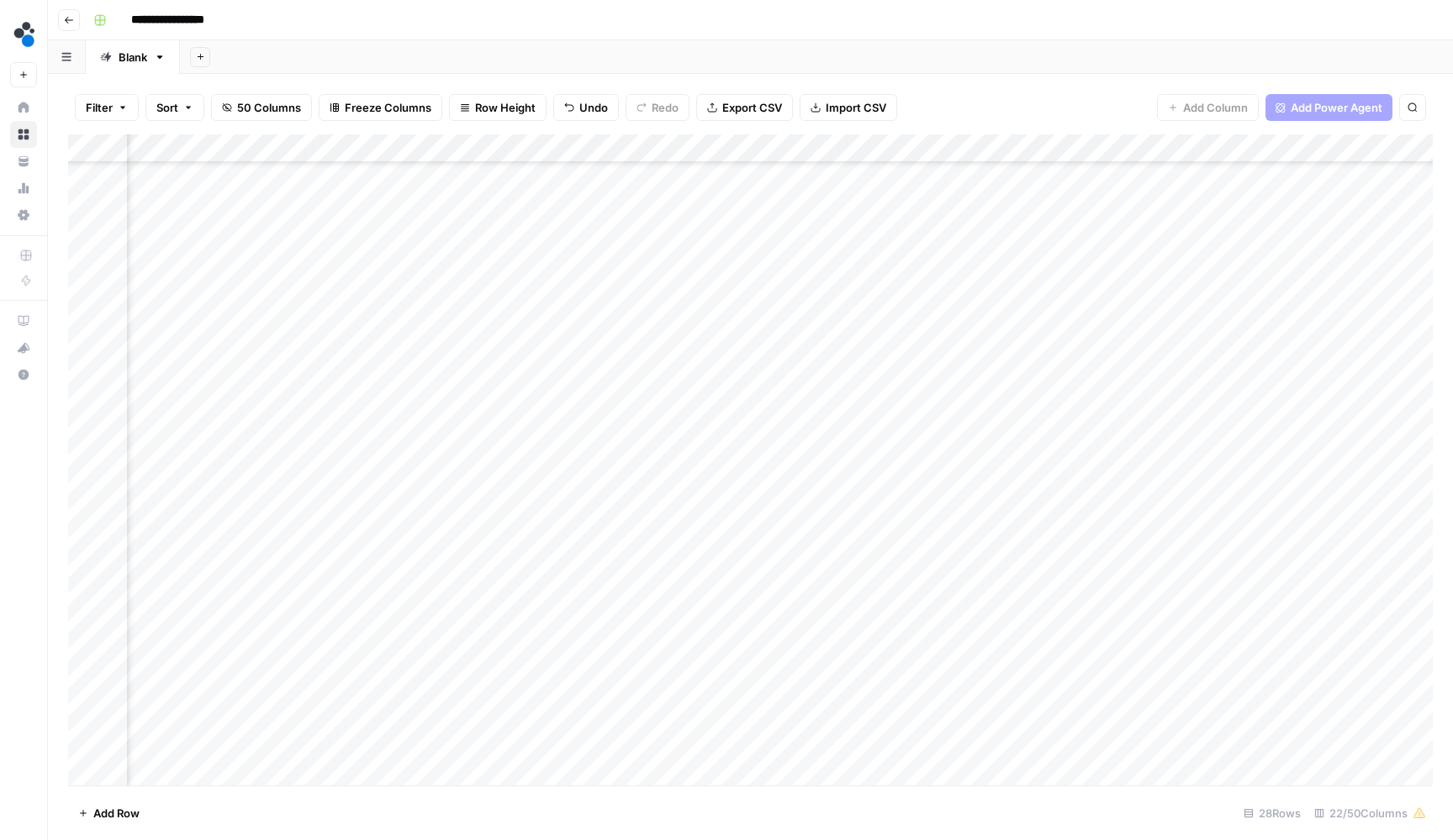
scroll to position [201, 498]
click at [891, 518] on div "Add Column" at bounding box center [750, 462] width 1365 height 655
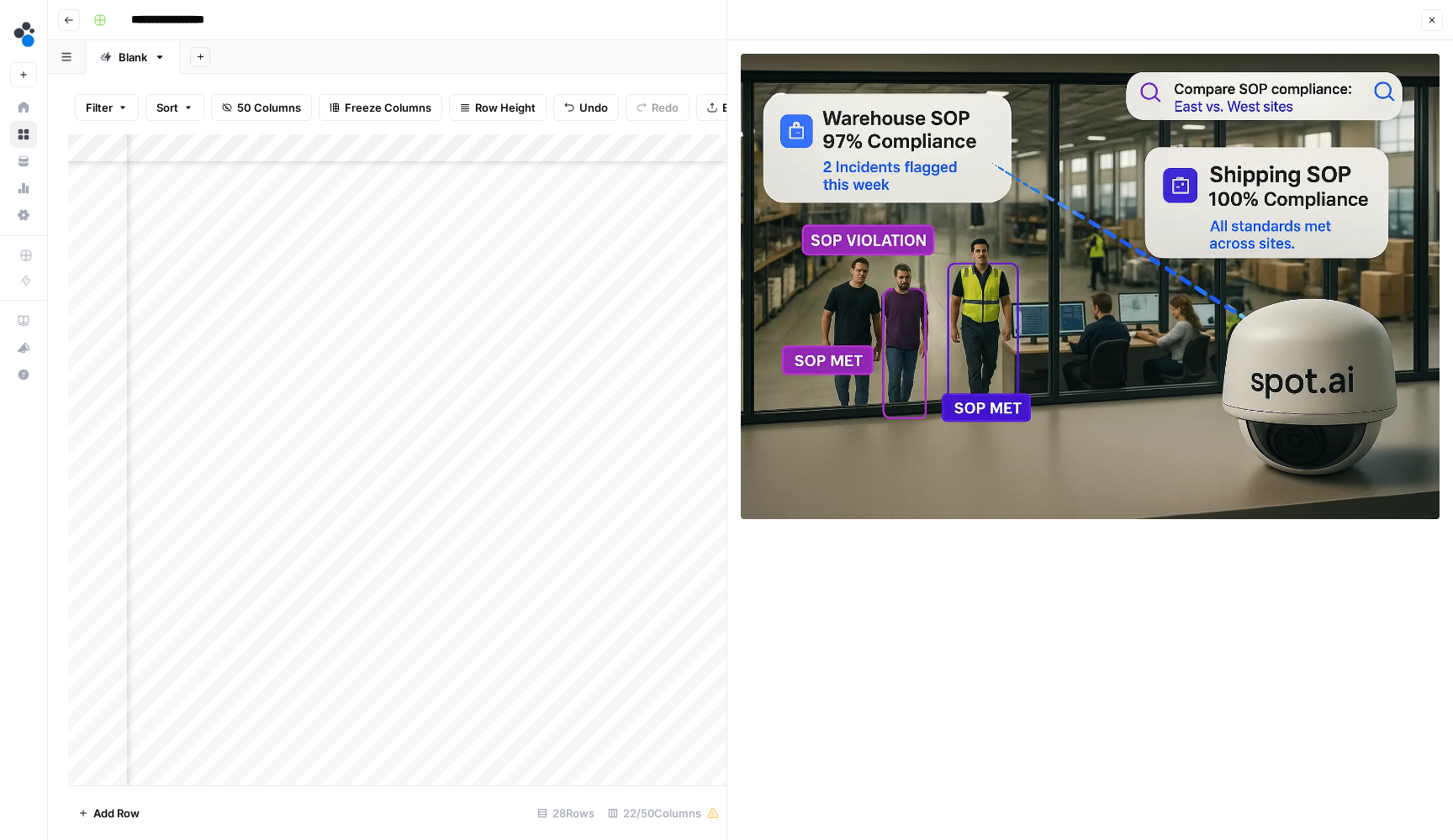
click at [1427, 31] on header "Close" at bounding box center [1090, 20] width 726 height 40
click at [1426, 29] on button "Close" at bounding box center [1431, 20] width 22 height 22
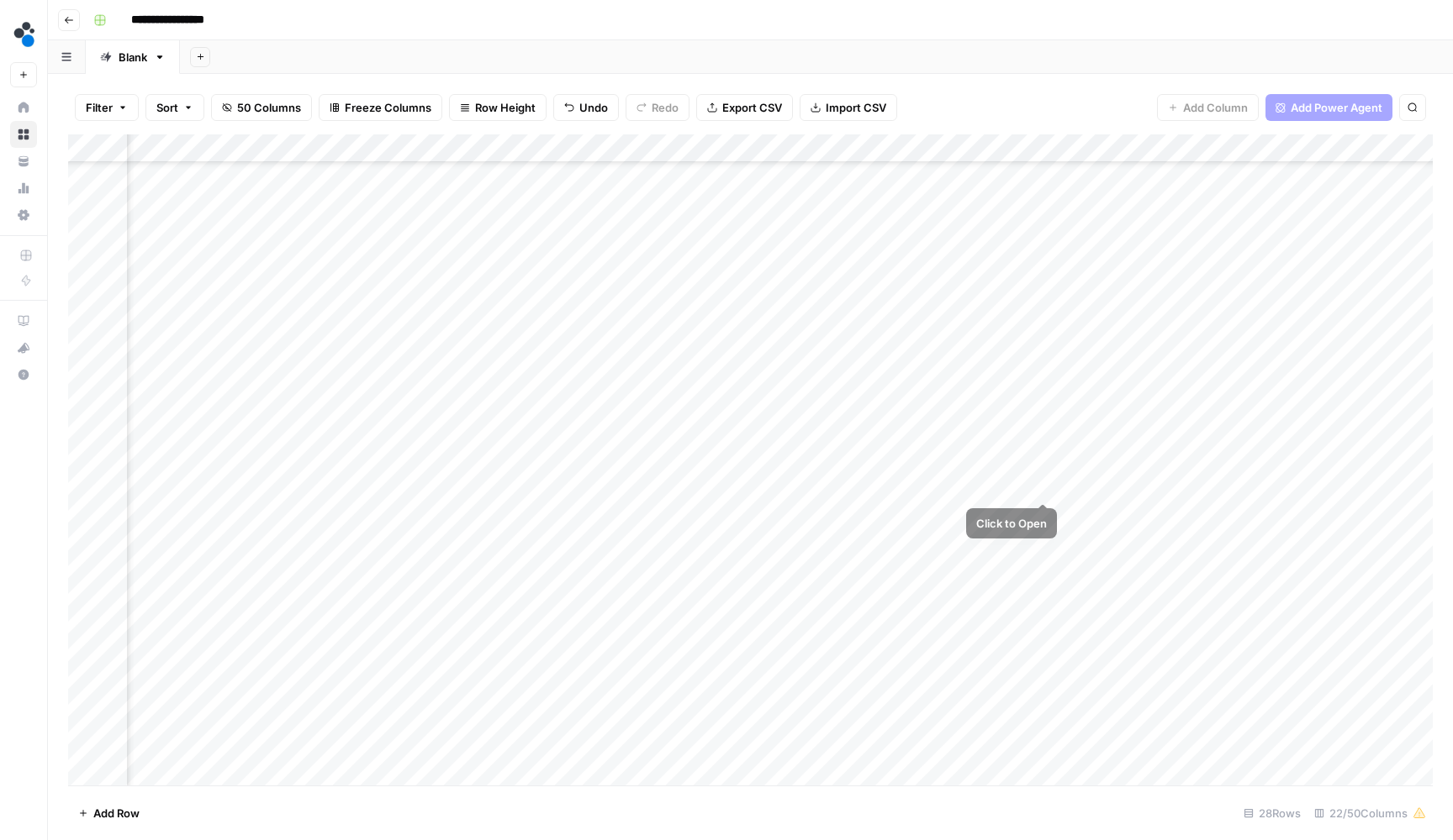
click at [1005, 507] on div "Add Column" at bounding box center [750, 462] width 1365 height 655
click at [1004, 516] on div "Add Column" at bounding box center [750, 462] width 1365 height 655
type input "**********"
click at [1041, 513] on div "Add Column" at bounding box center [750, 462] width 1365 height 655
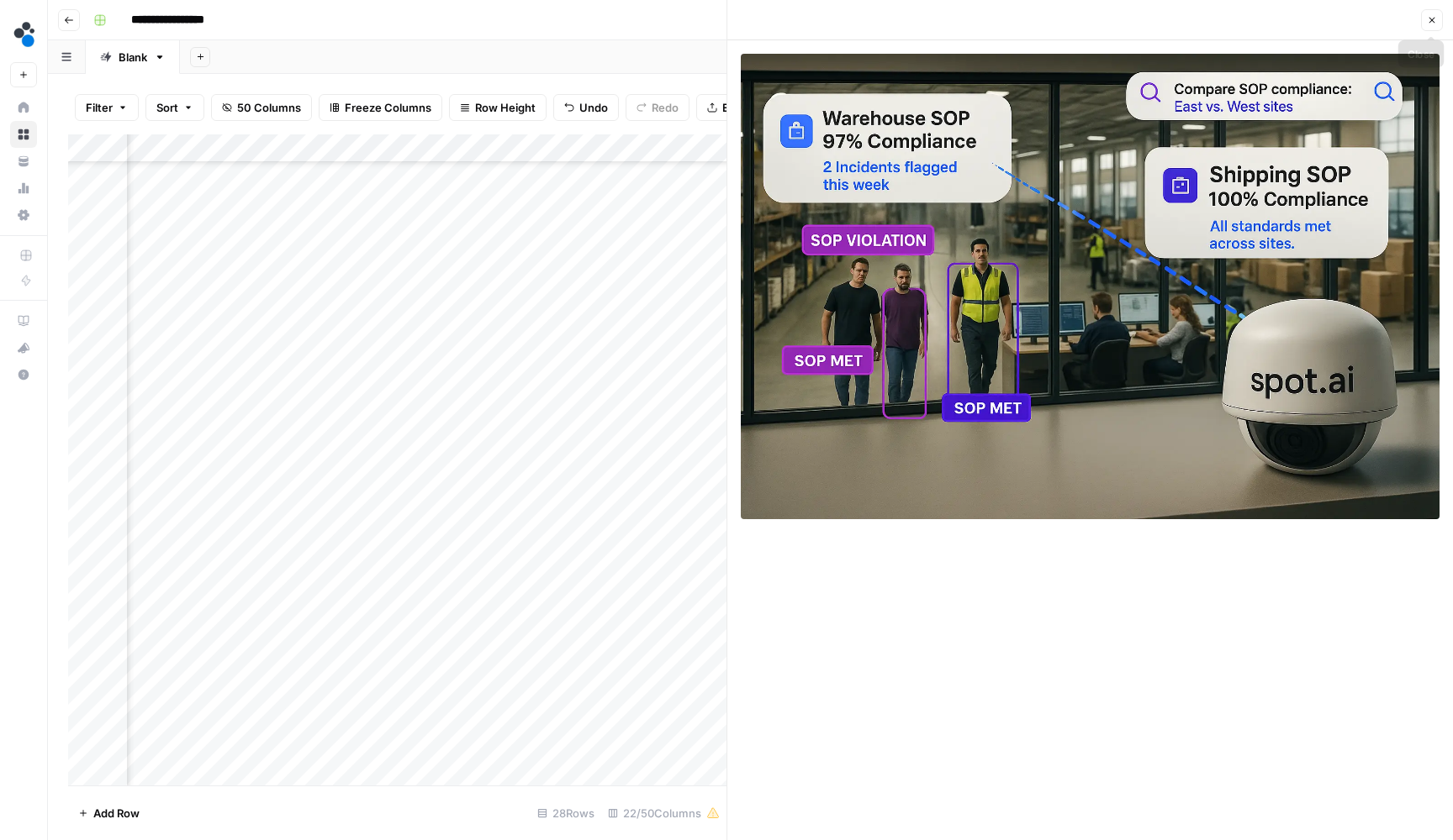
click at [1429, 20] on icon "button" at bounding box center [1431, 20] width 10 height 10
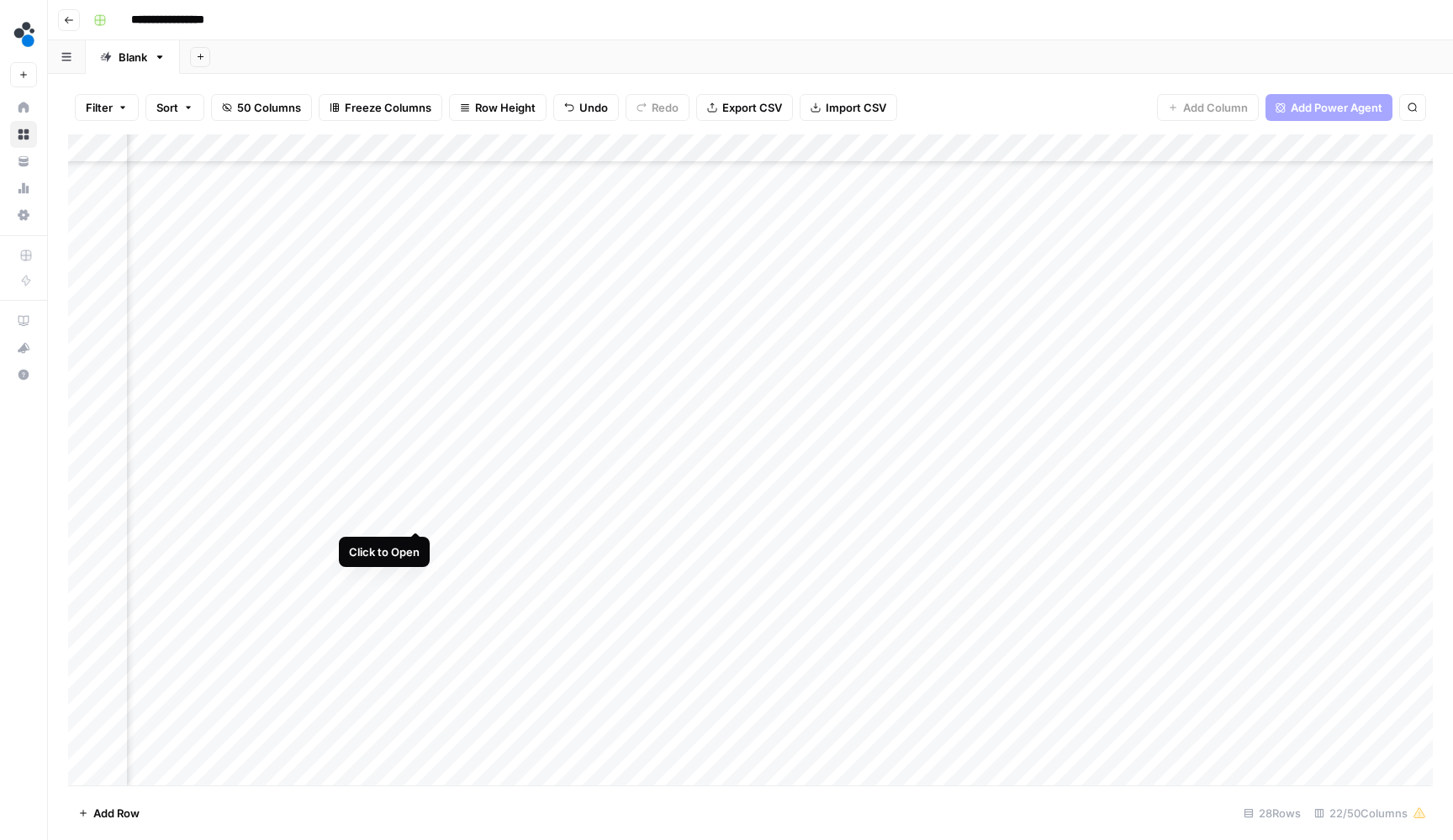
click at [416, 515] on div "Add Column" at bounding box center [750, 462] width 1365 height 655
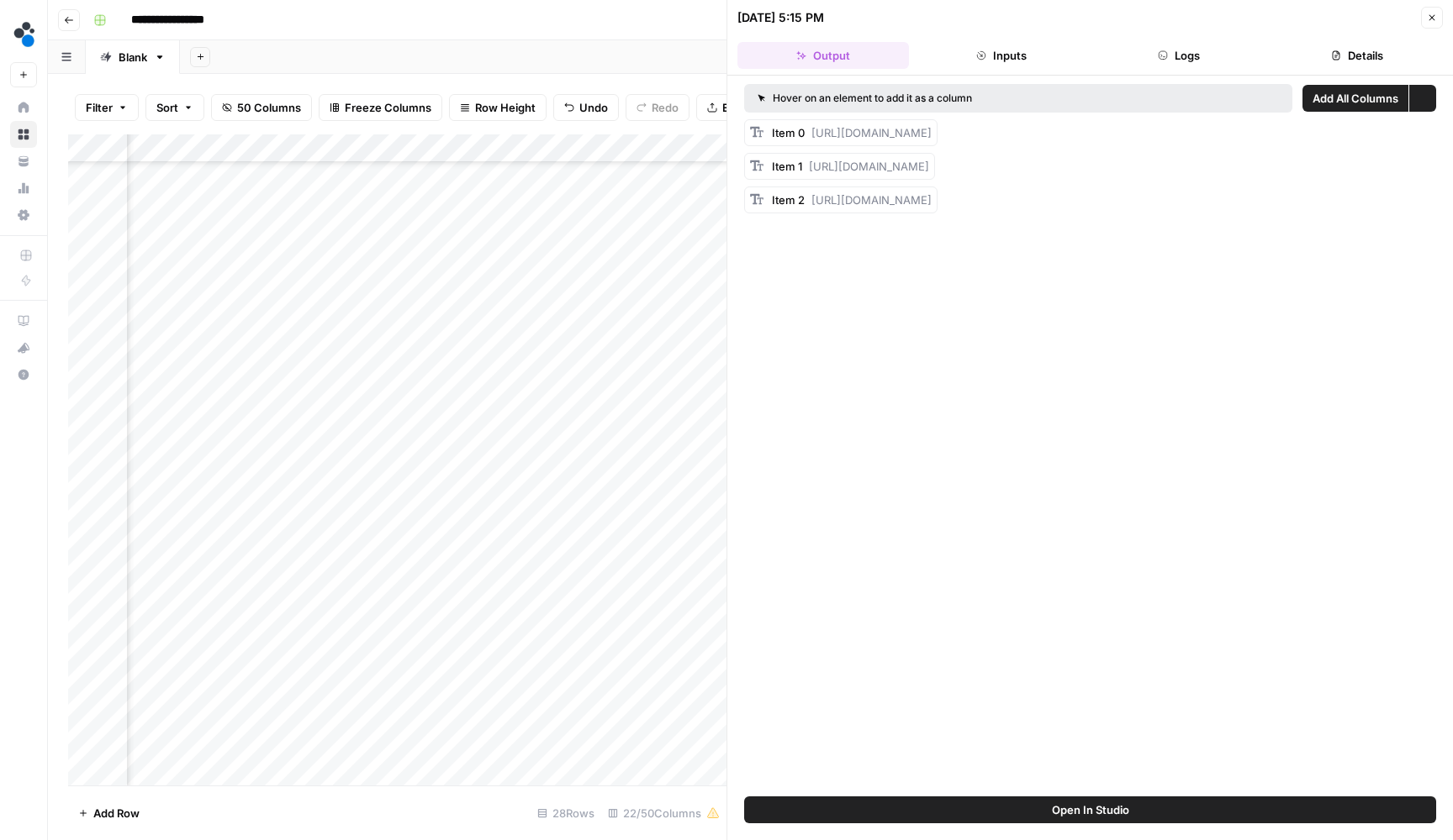
click at [1188, 47] on button "Logs" at bounding box center [1179, 55] width 172 height 27
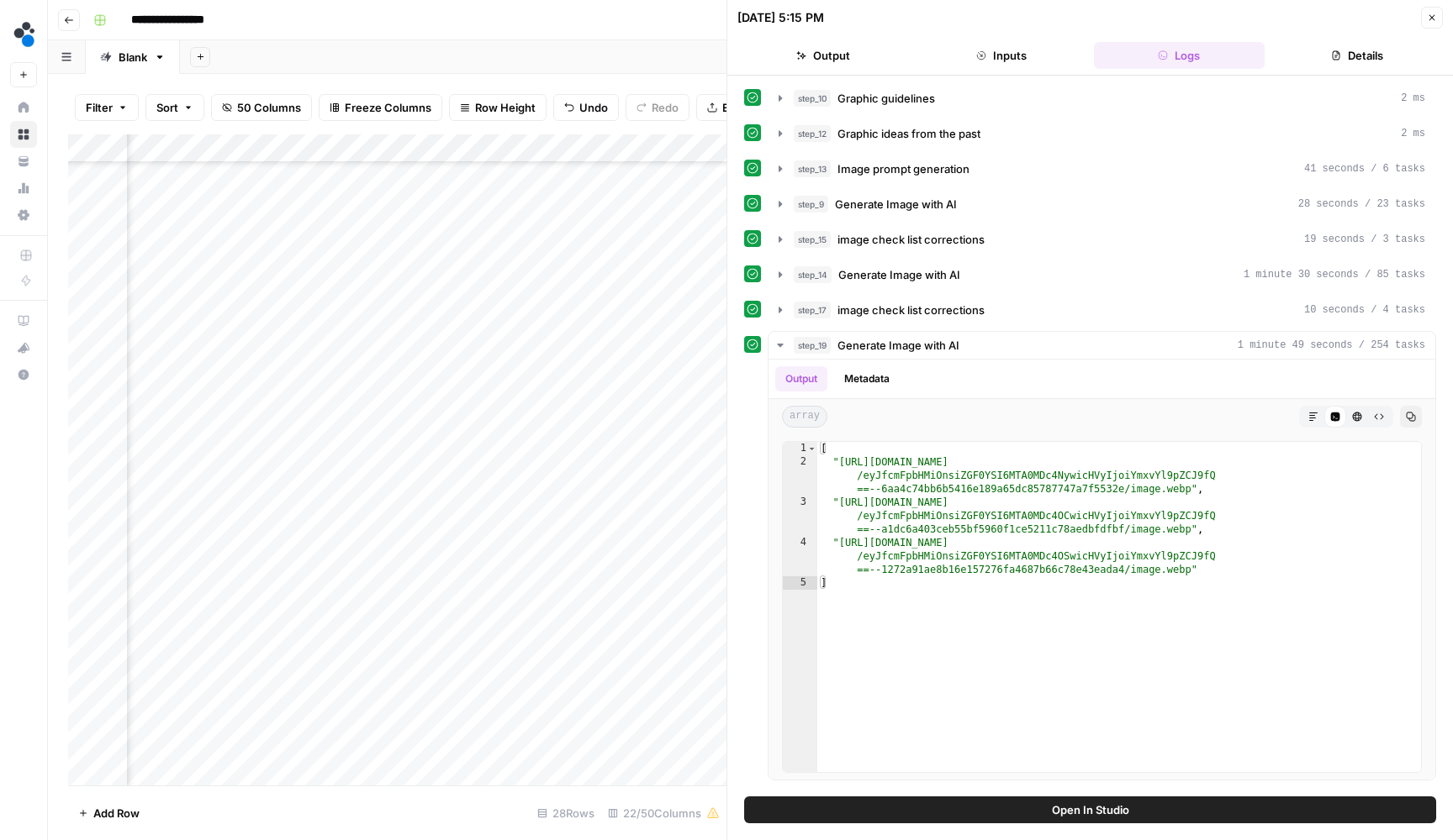
click at [1301, 52] on button "Details" at bounding box center [1357, 55] width 172 height 27
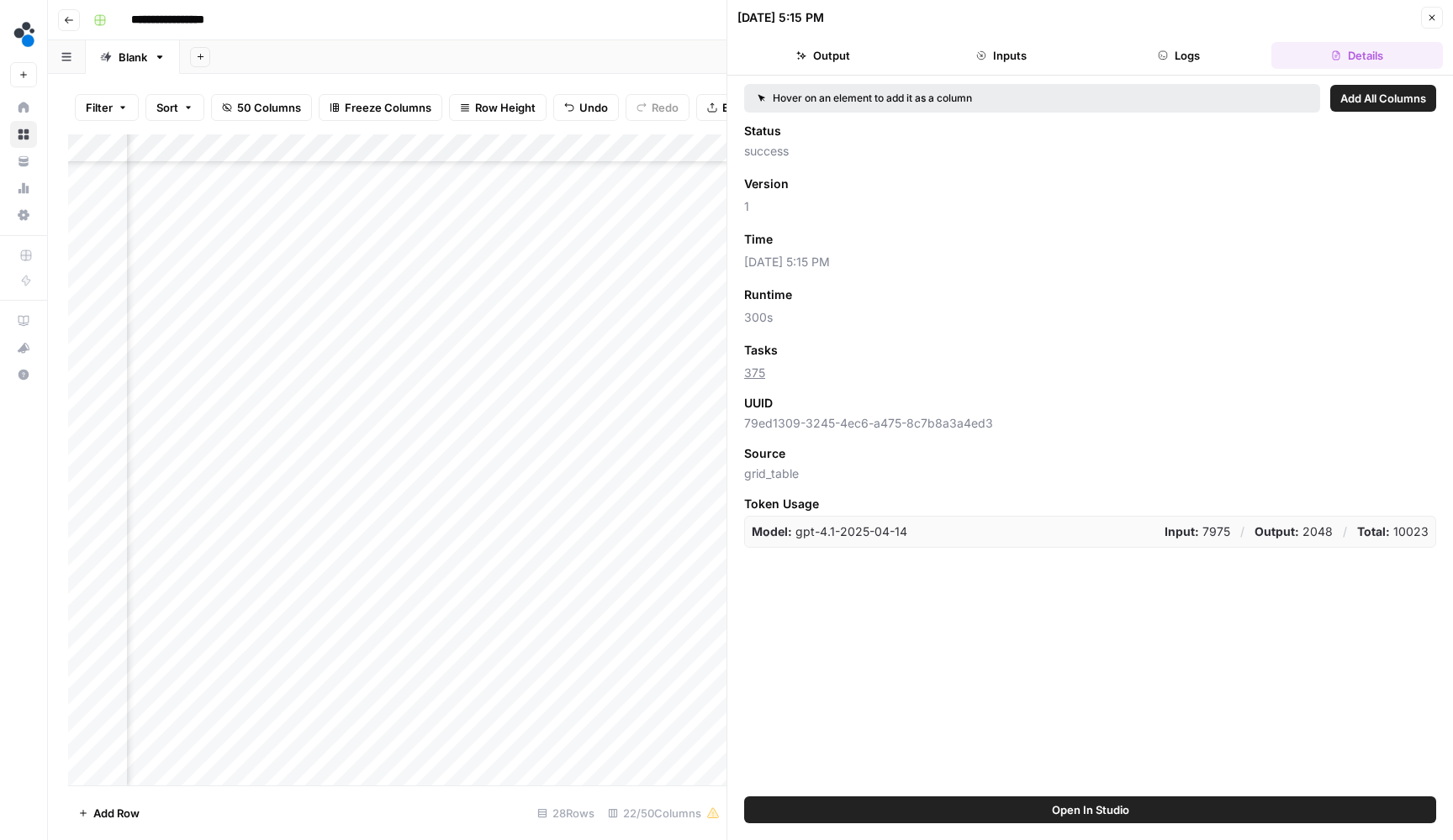
click at [1202, 59] on button "Logs" at bounding box center [1179, 55] width 172 height 27
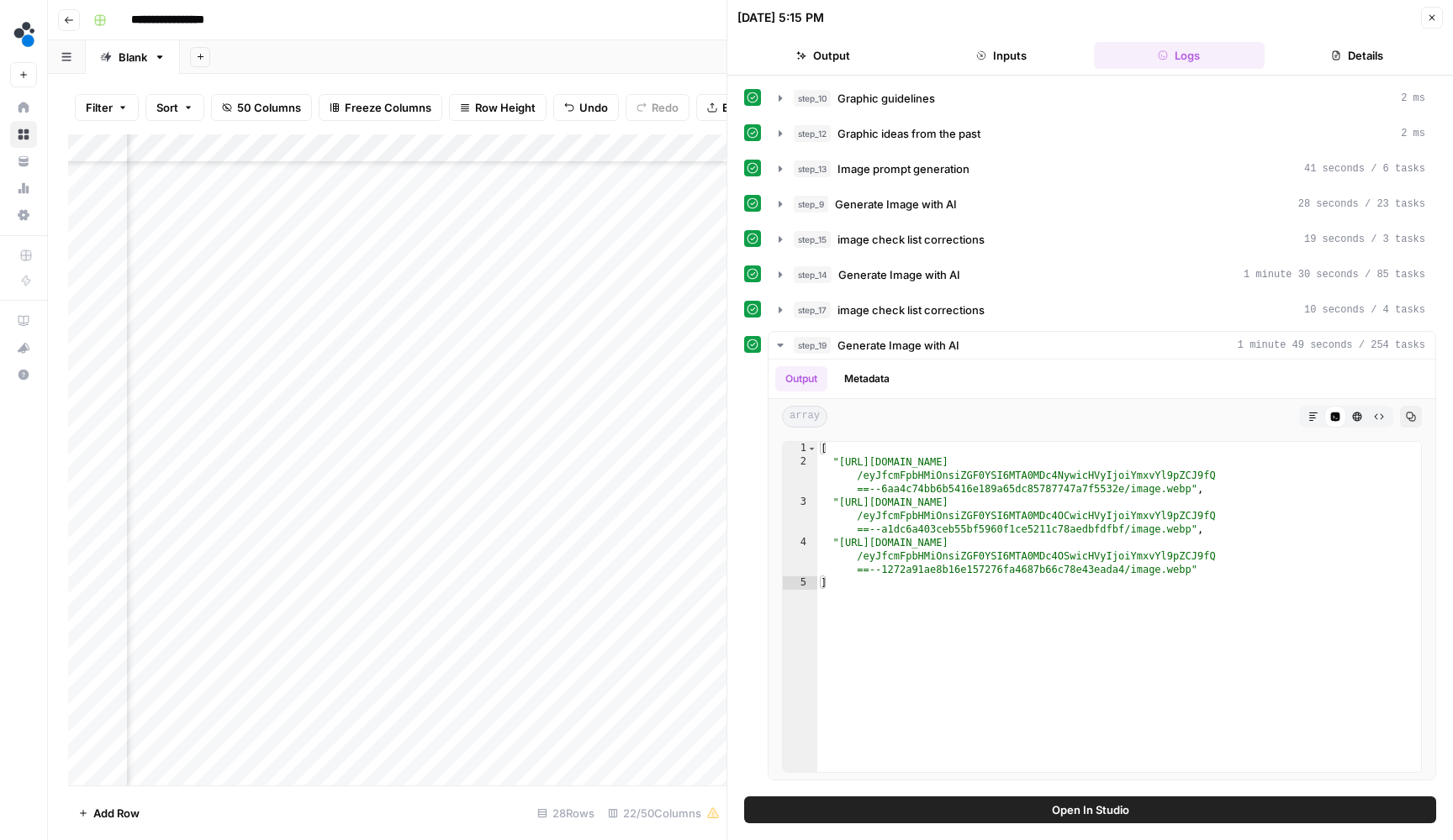
click at [1311, 46] on button "Details" at bounding box center [1357, 55] width 172 height 27
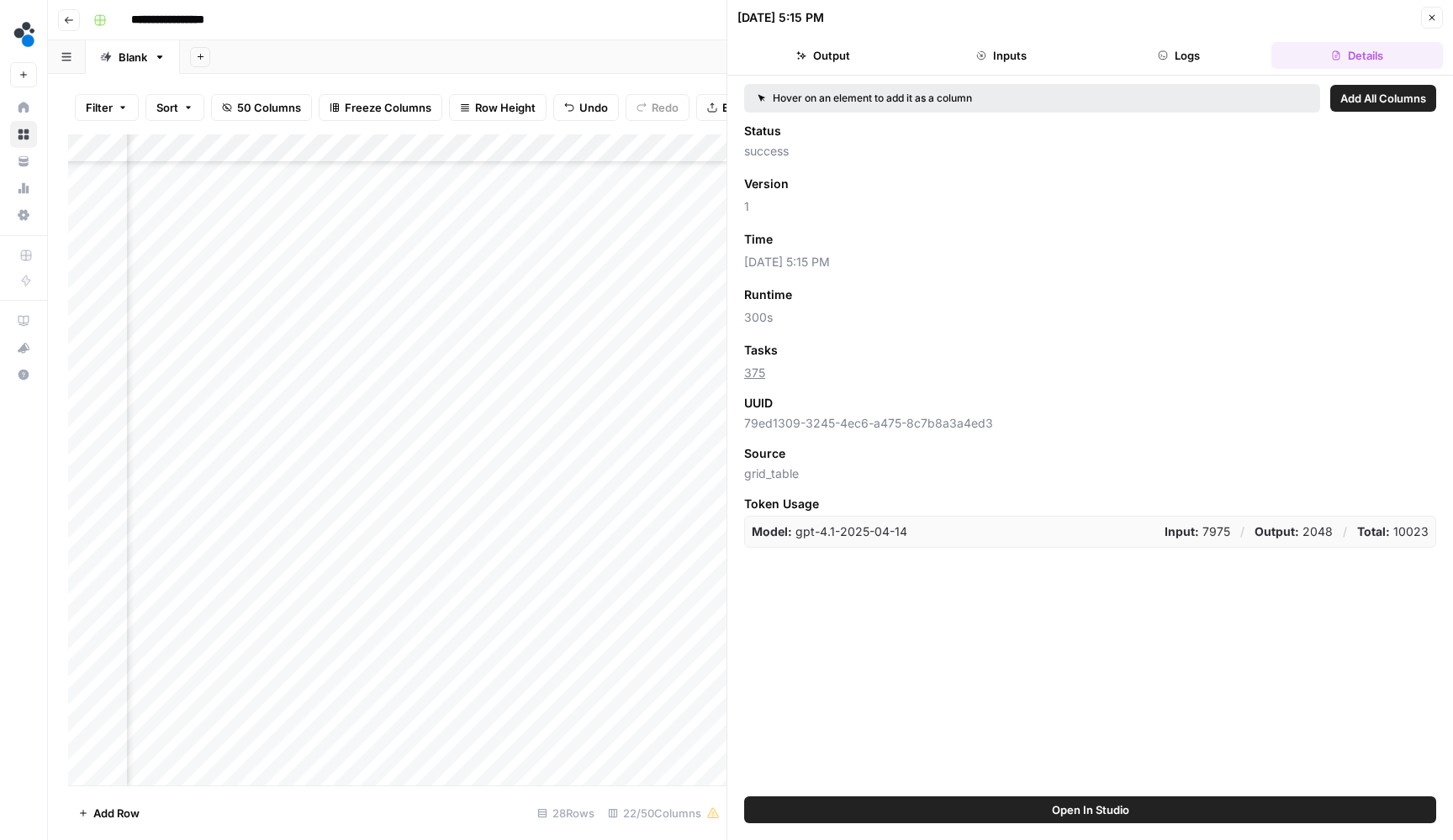
click at [1425, 18] on button "Close" at bounding box center [1431, 17] width 22 height 22
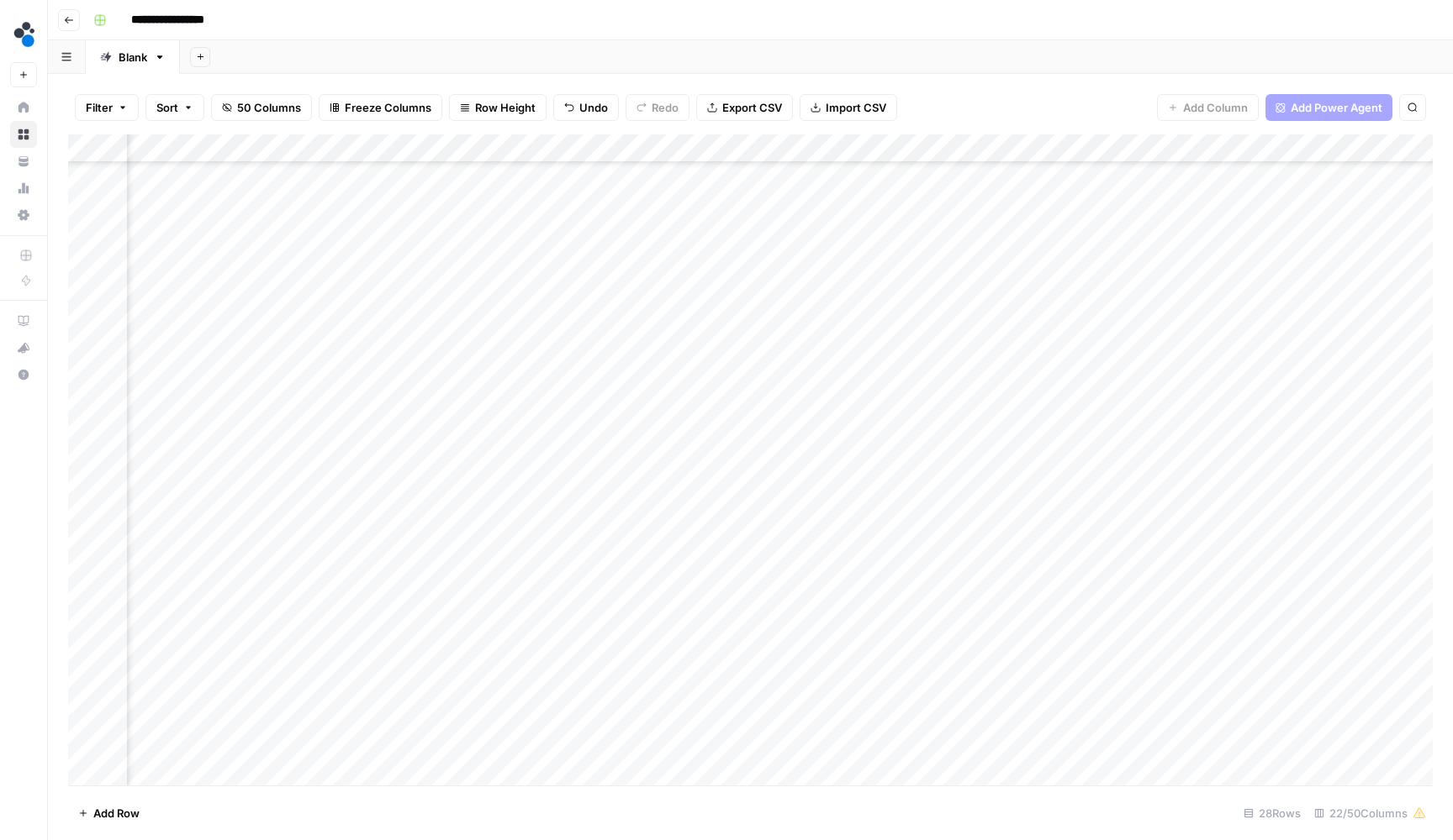
click at [889, 537] on div "Add Column" at bounding box center [750, 462] width 1365 height 655
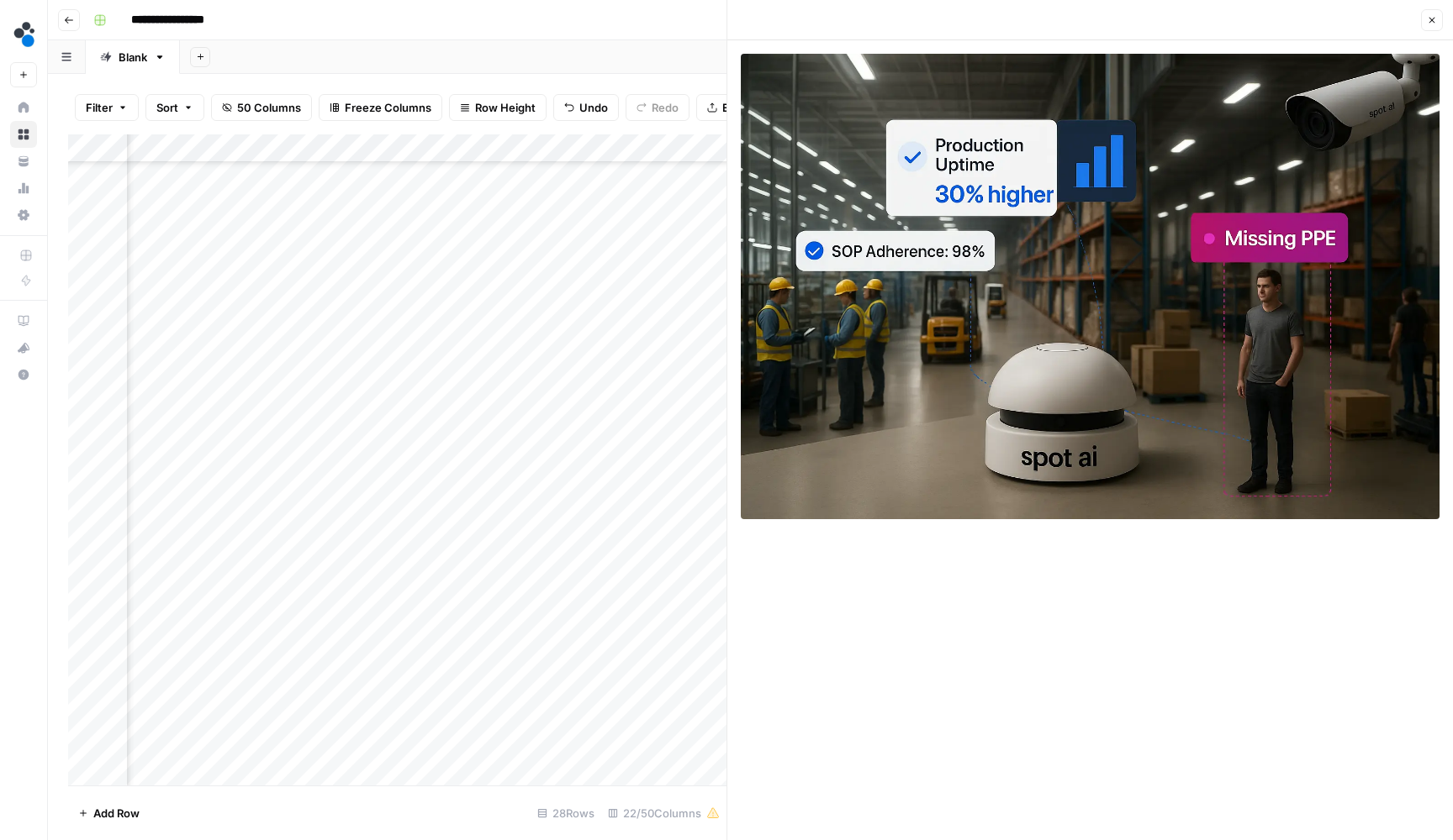
click at [1437, 28] on button "Close" at bounding box center [1431, 20] width 22 height 22
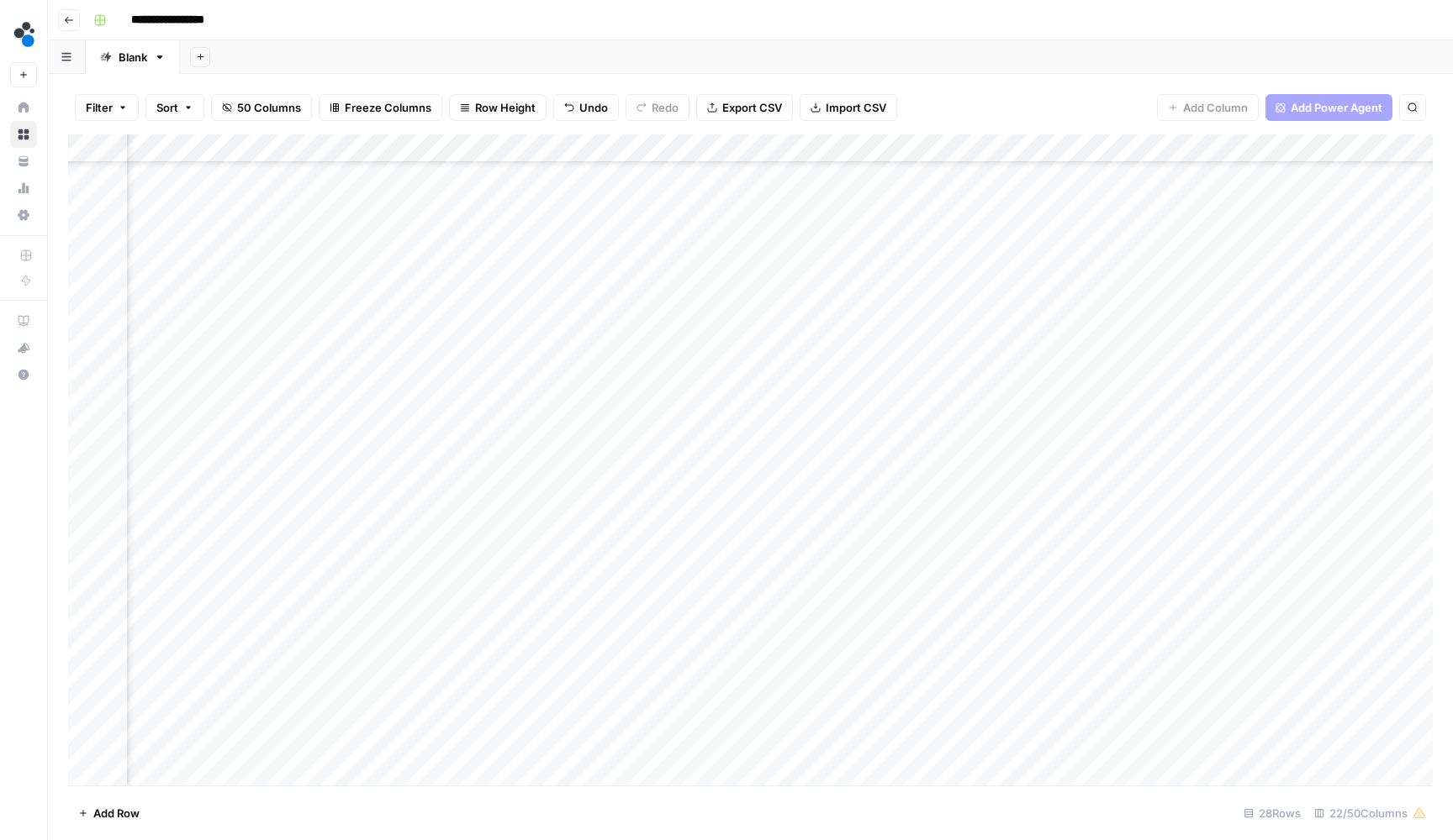
click at [903, 569] on div "Add Column" at bounding box center [750, 462] width 1365 height 655
click at [898, 569] on div "Add Column" at bounding box center [750, 462] width 1365 height 655
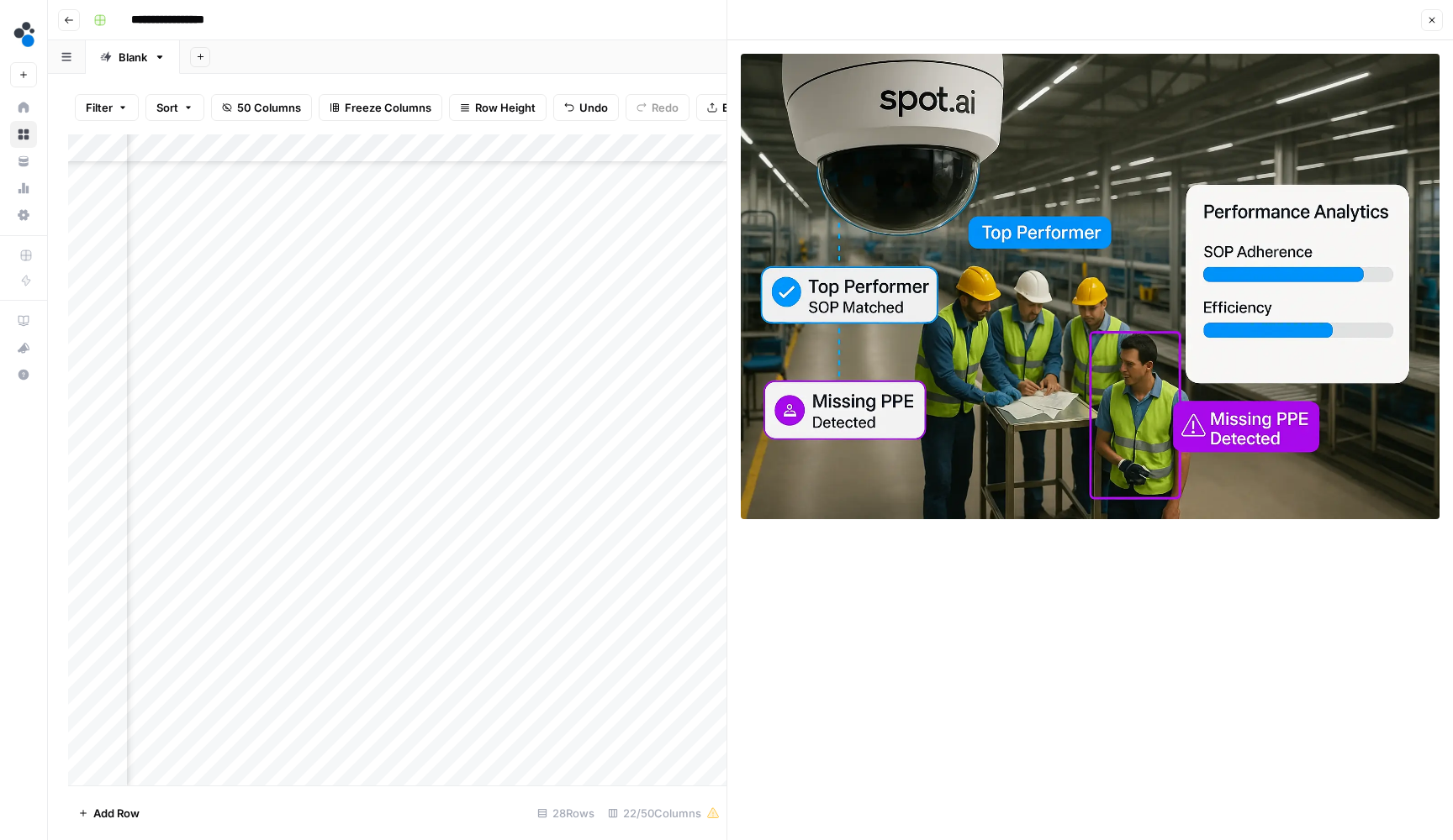
click at [1428, 14] on button "Close" at bounding box center [1431, 20] width 22 height 22
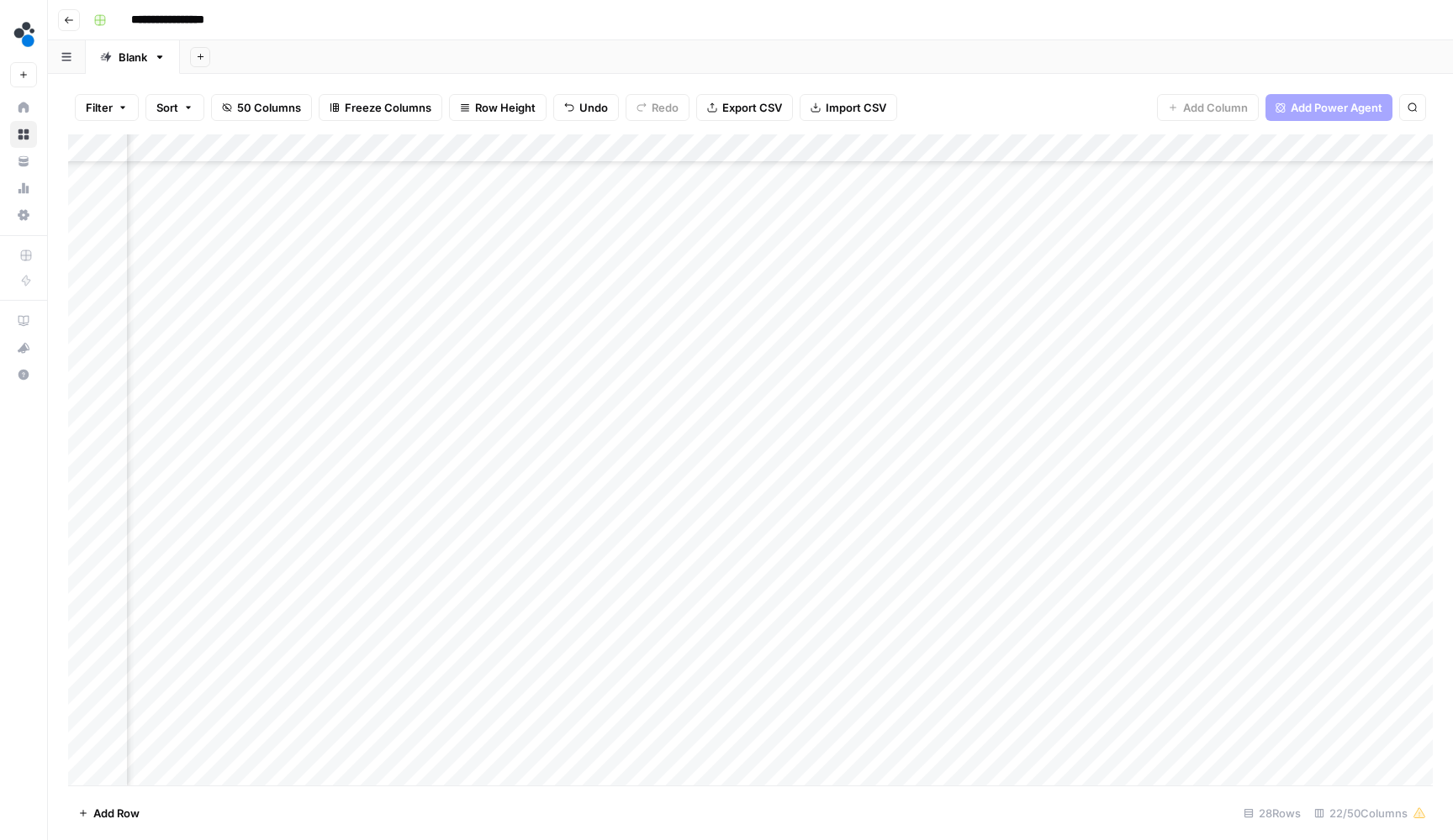
click at [896, 600] on div "Add Column" at bounding box center [750, 462] width 1365 height 655
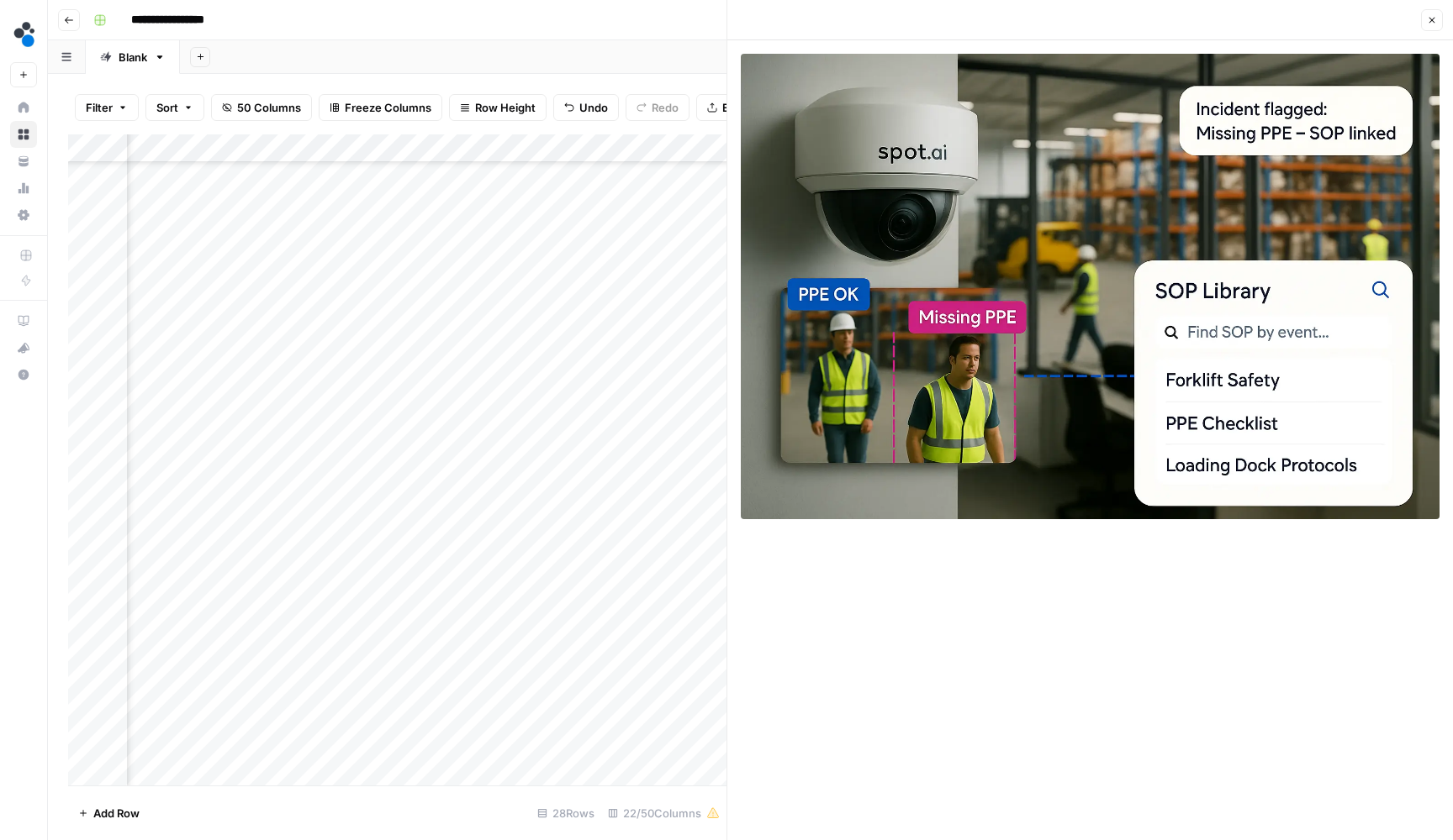
click at [1432, 23] on icon "button" at bounding box center [1431, 20] width 10 height 10
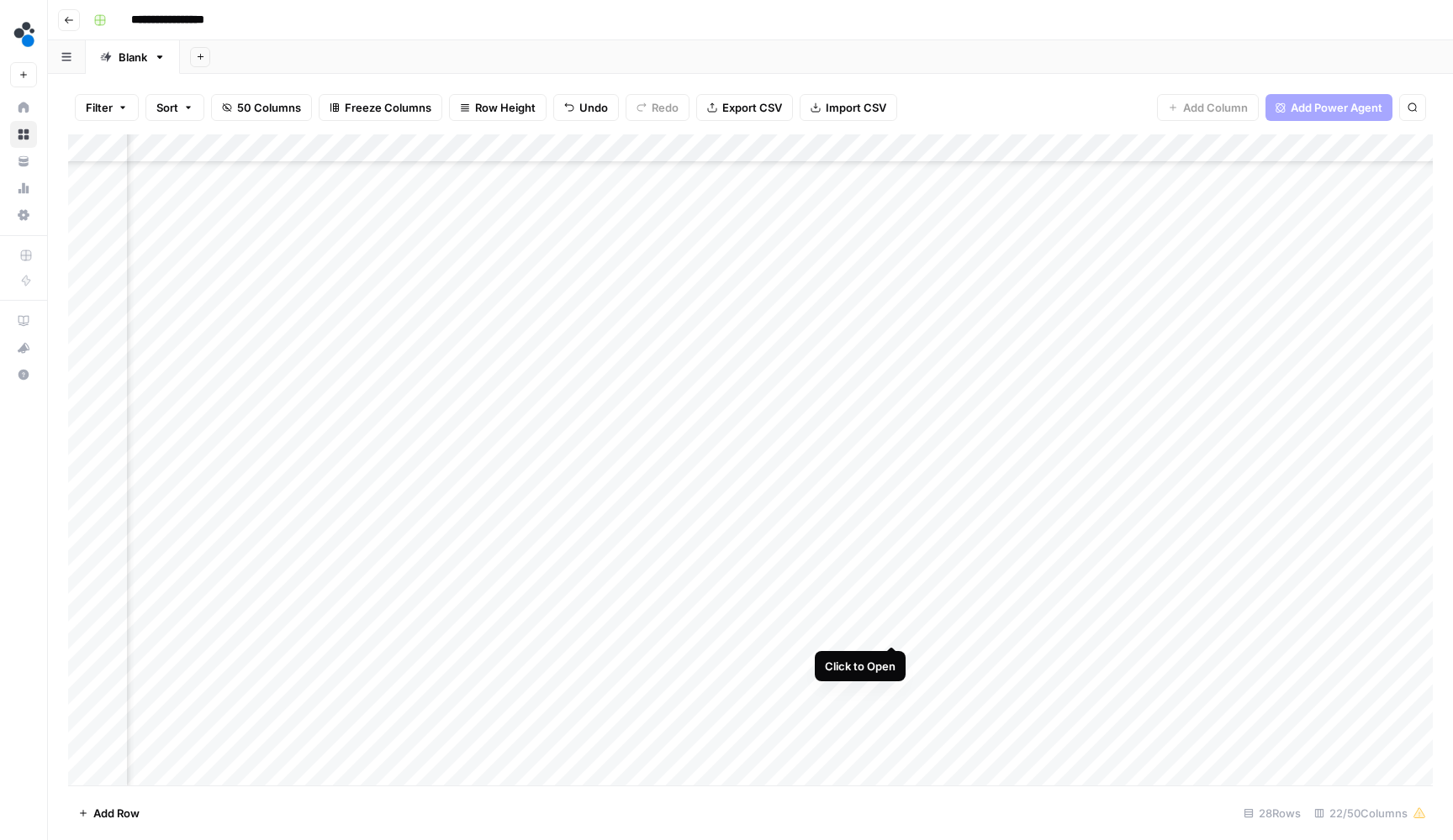
click at [891, 633] on div "Add Column" at bounding box center [750, 462] width 1365 height 655
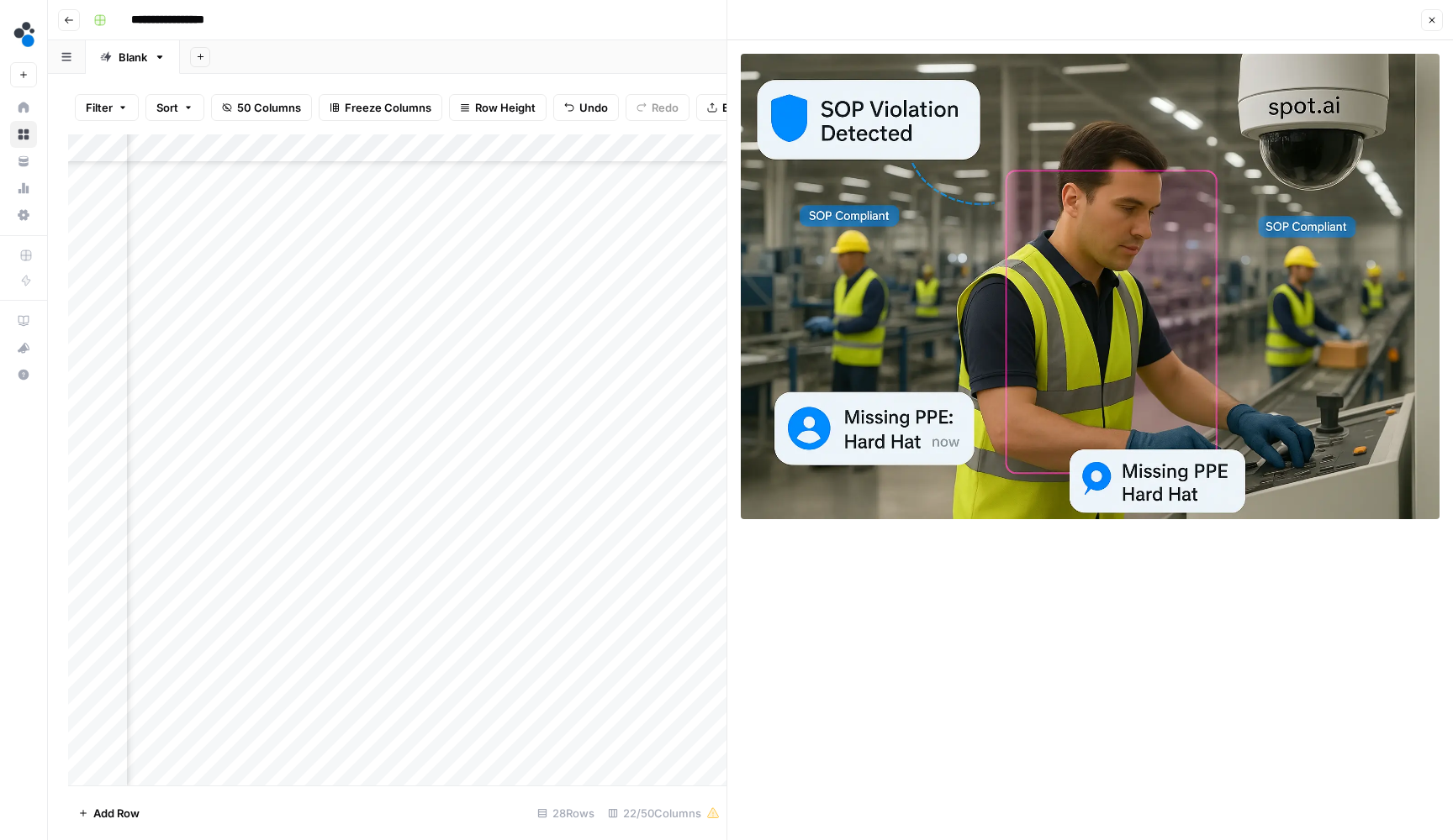
click at [1431, 25] on icon "button" at bounding box center [1431, 20] width 10 height 10
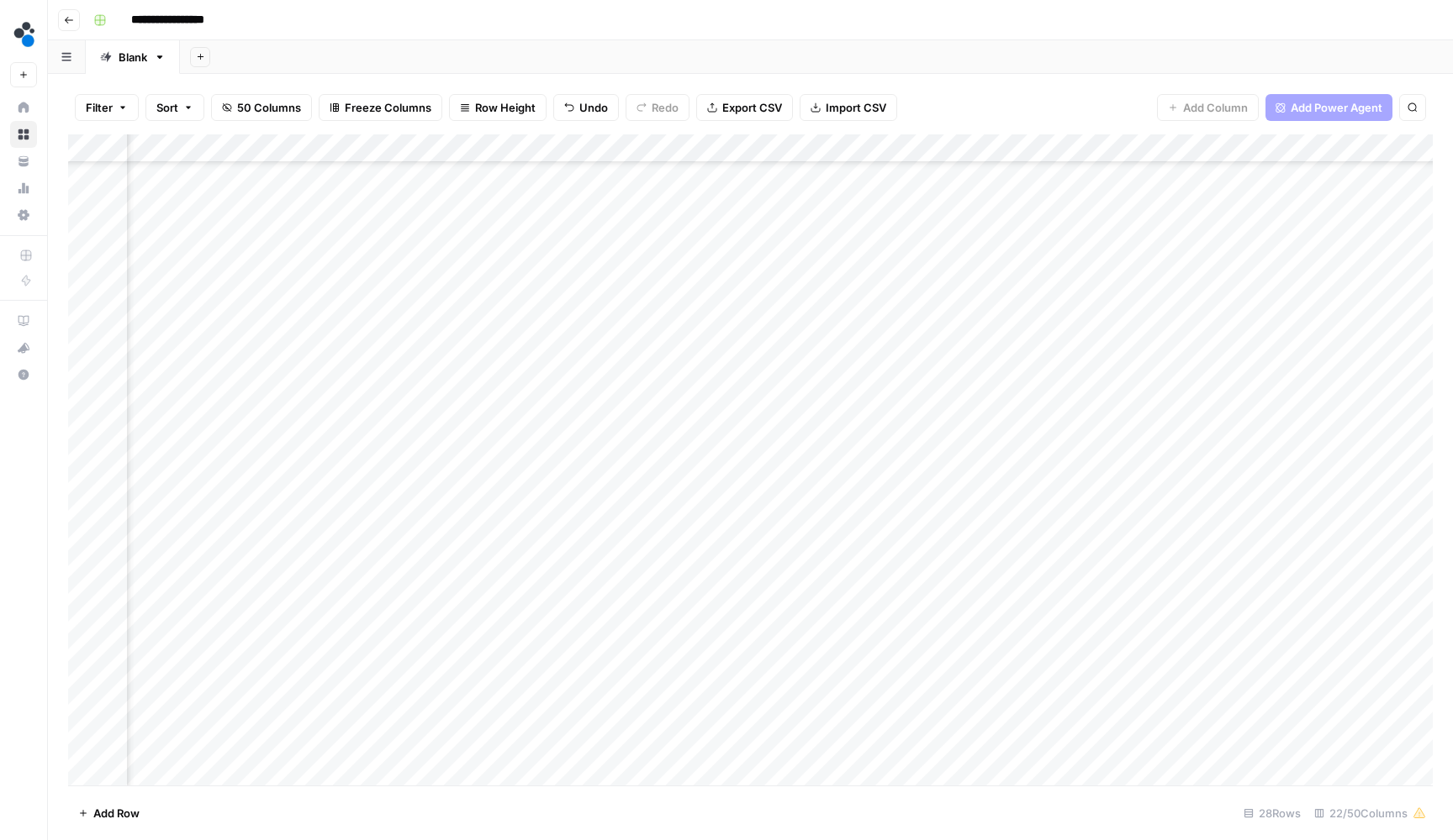
click at [897, 659] on div "Add Column" at bounding box center [750, 462] width 1365 height 655
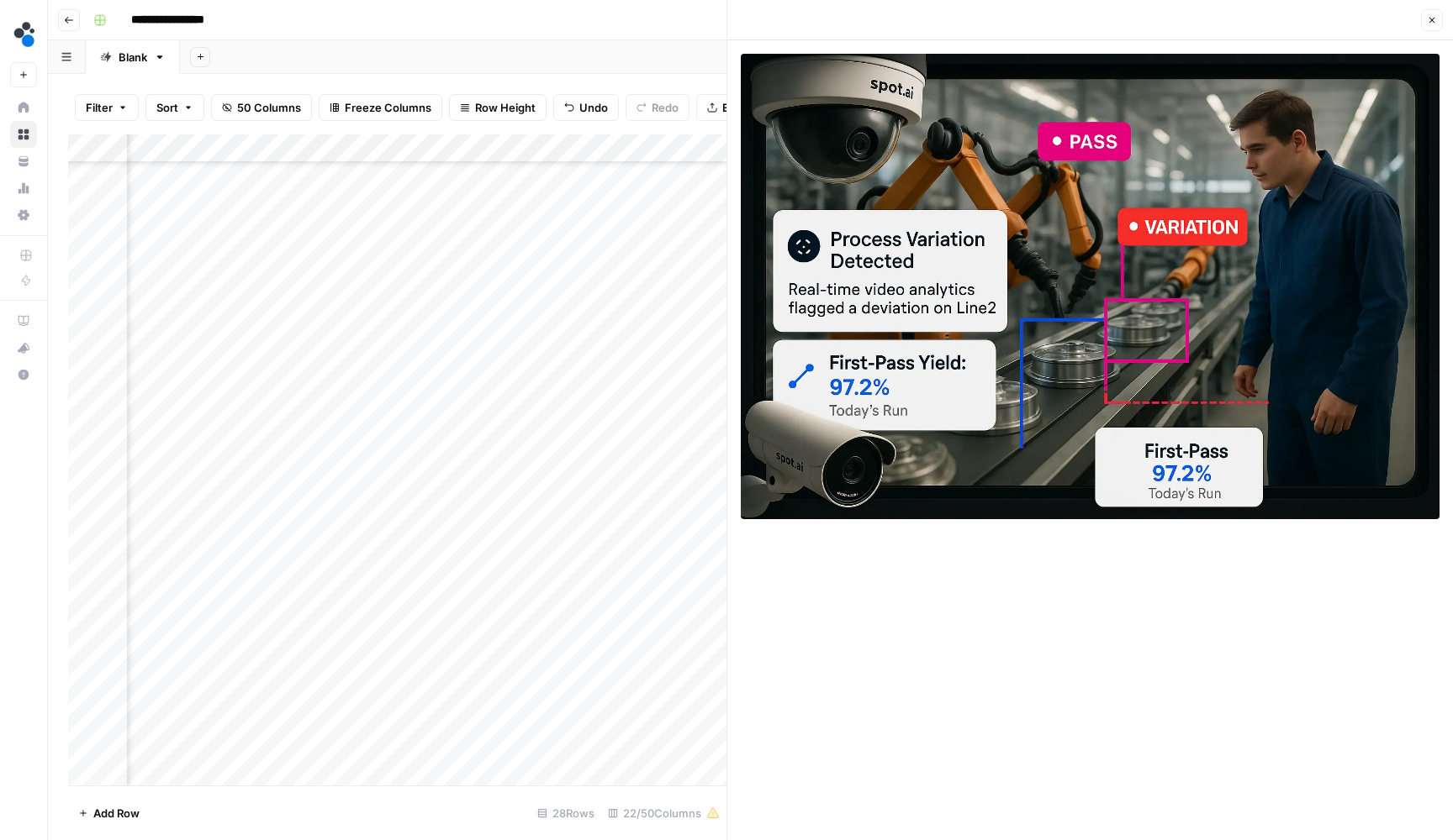
click at [1433, 19] on icon "button" at bounding box center [1432, 21] width 6 height 6
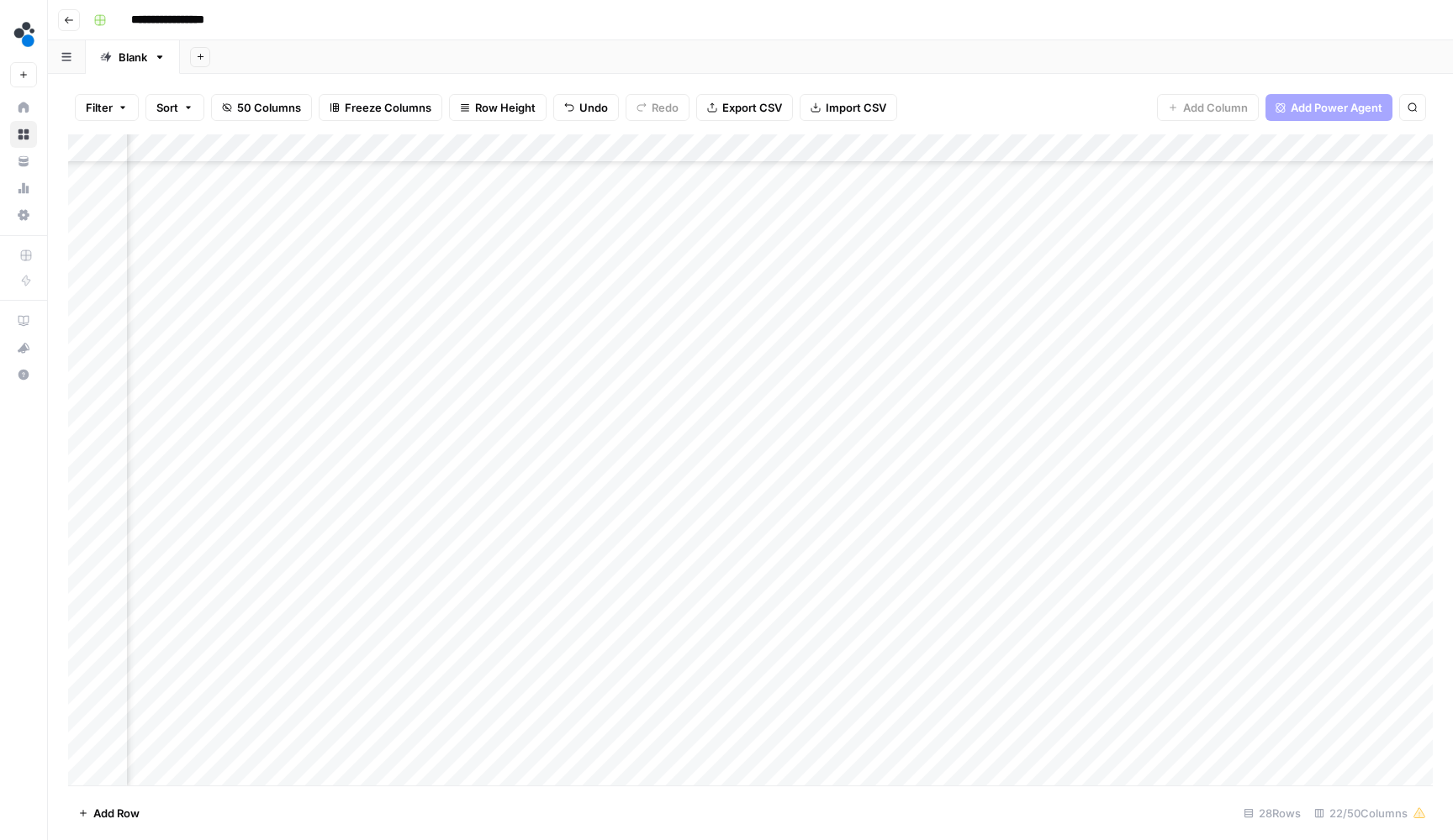
click at [892, 687] on div "Add Column" at bounding box center [750, 462] width 1365 height 655
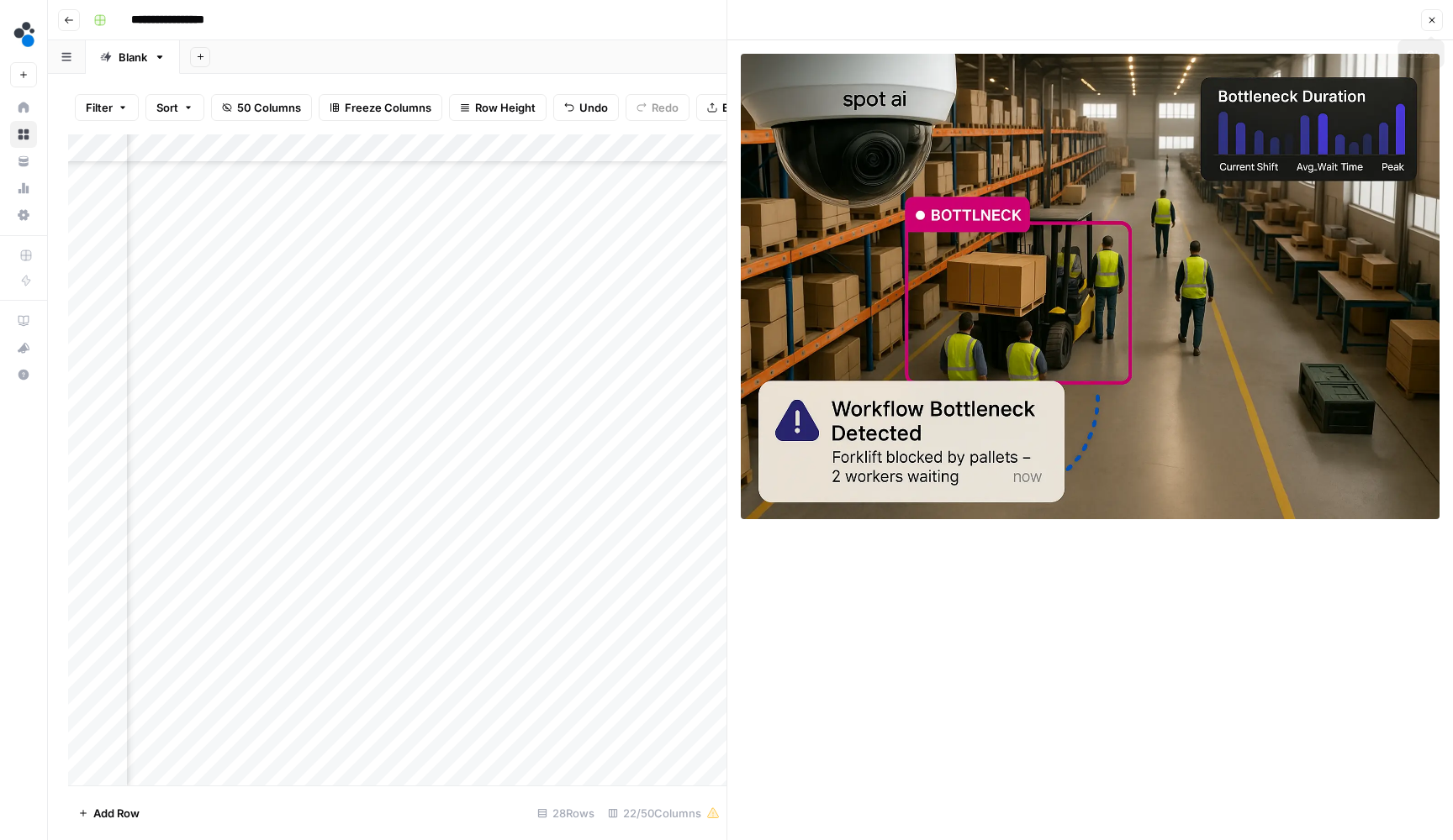
click at [1430, 25] on icon "button" at bounding box center [1431, 20] width 10 height 10
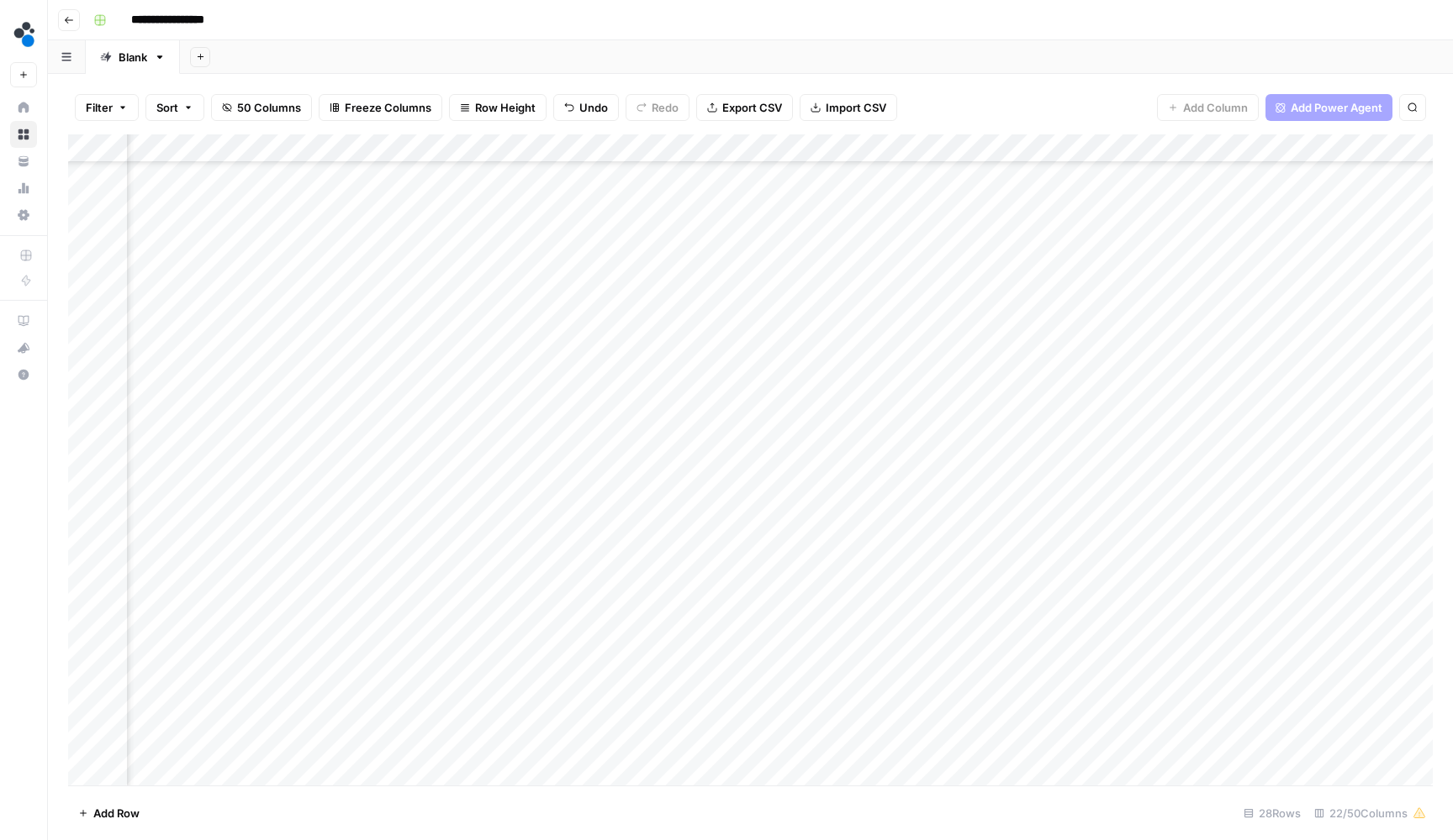
click at [894, 712] on div "Add Column" at bounding box center [750, 462] width 1365 height 655
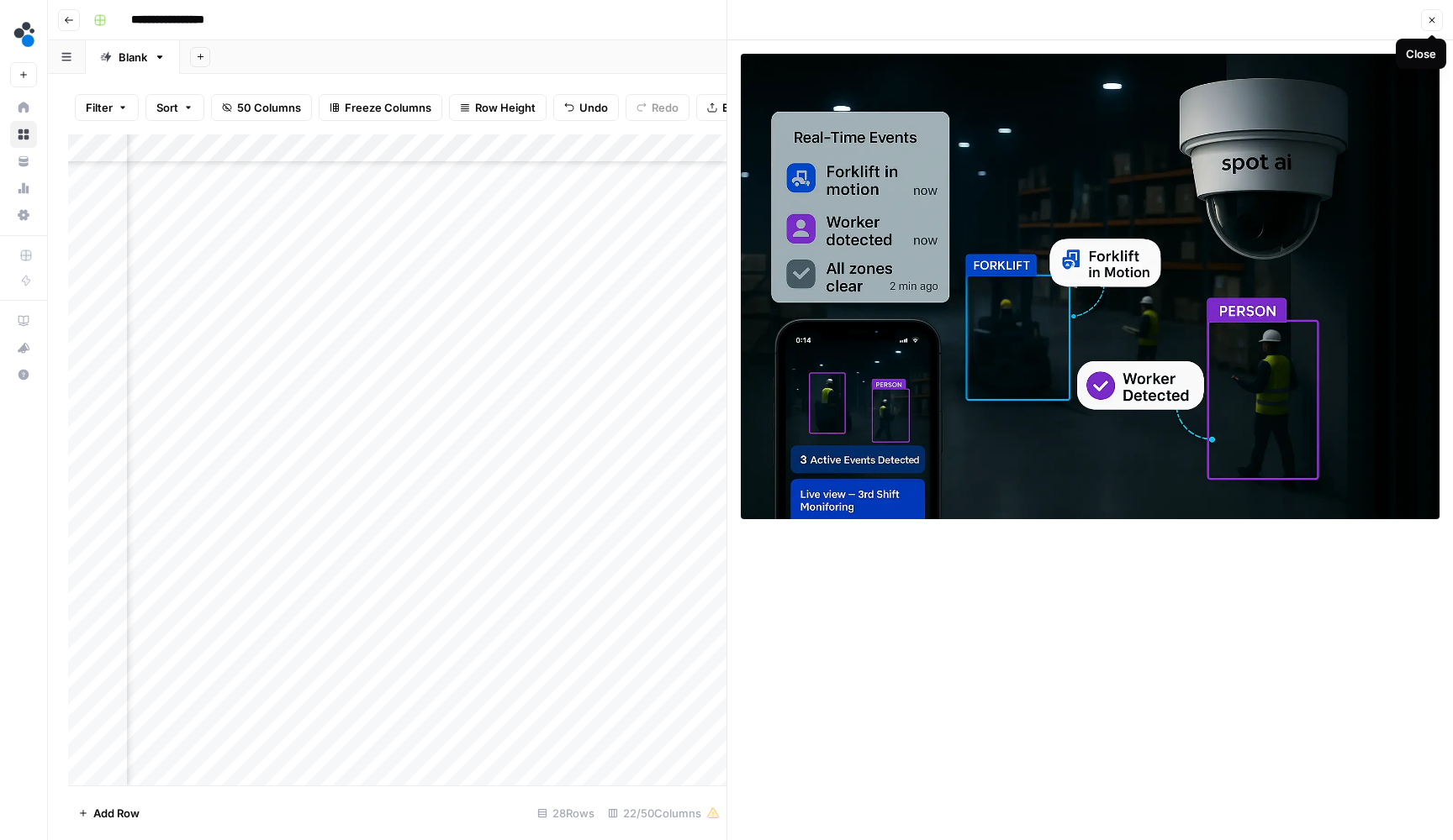
click at [1440, 25] on button "Close" at bounding box center [1431, 20] width 22 height 22
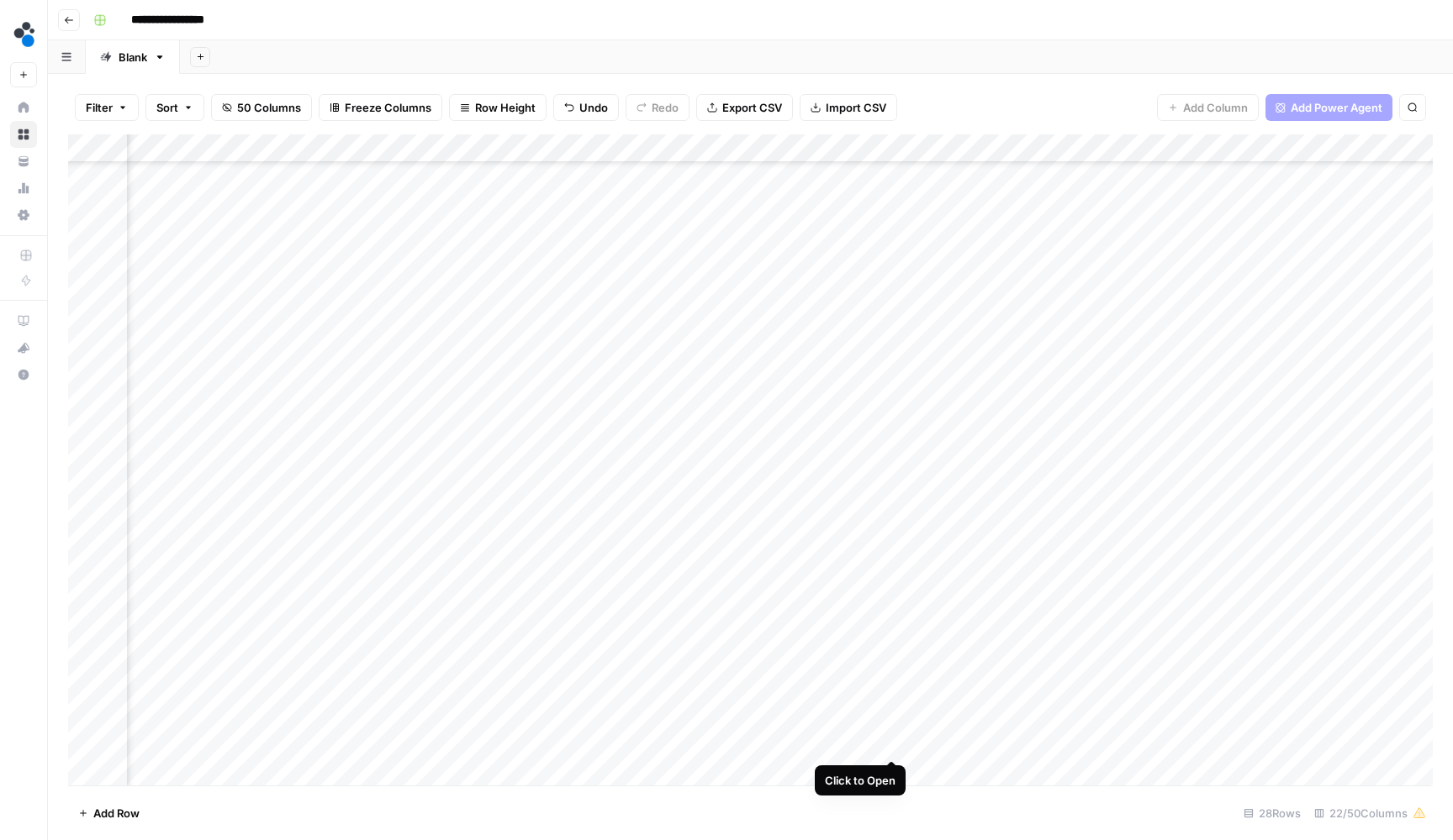
click at [888, 741] on div "Add Column" at bounding box center [750, 462] width 1365 height 655
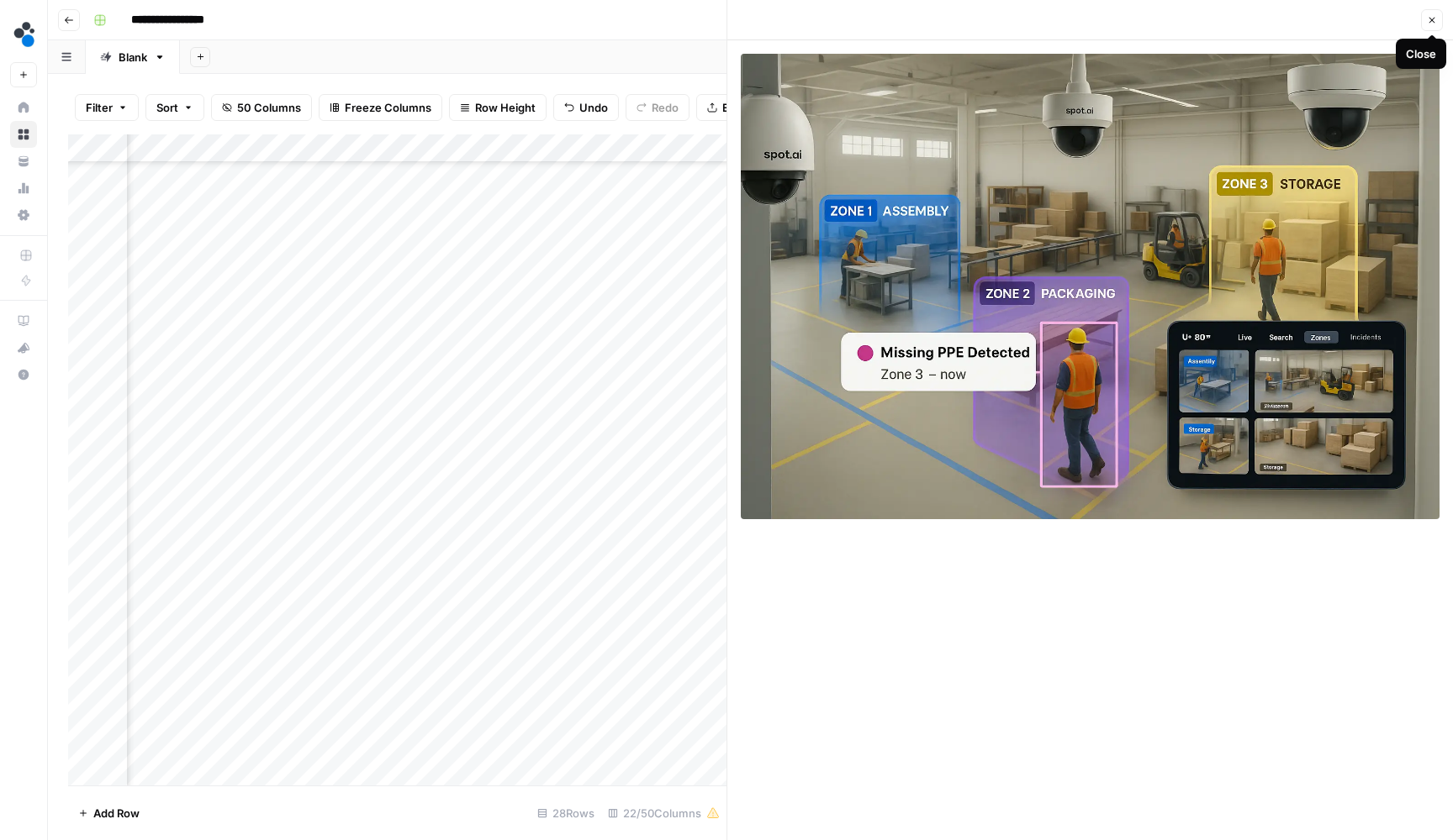
click at [1427, 26] on button "Close" at bounding box center [1431, 20] width 22 height 22
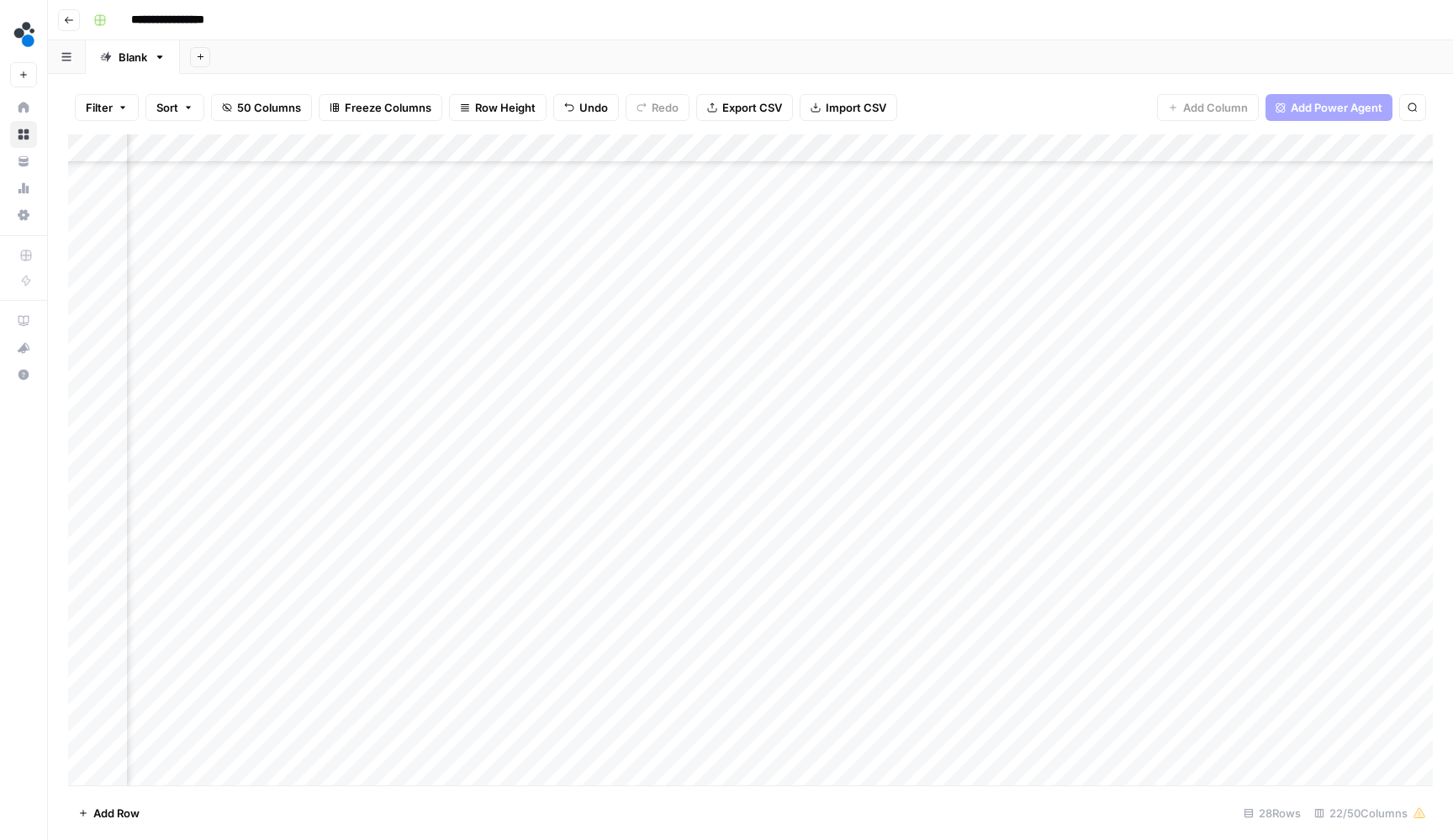
click at [1045, 741] on div "Add Column" at bounding box center [750, 462] width 1365 height 655
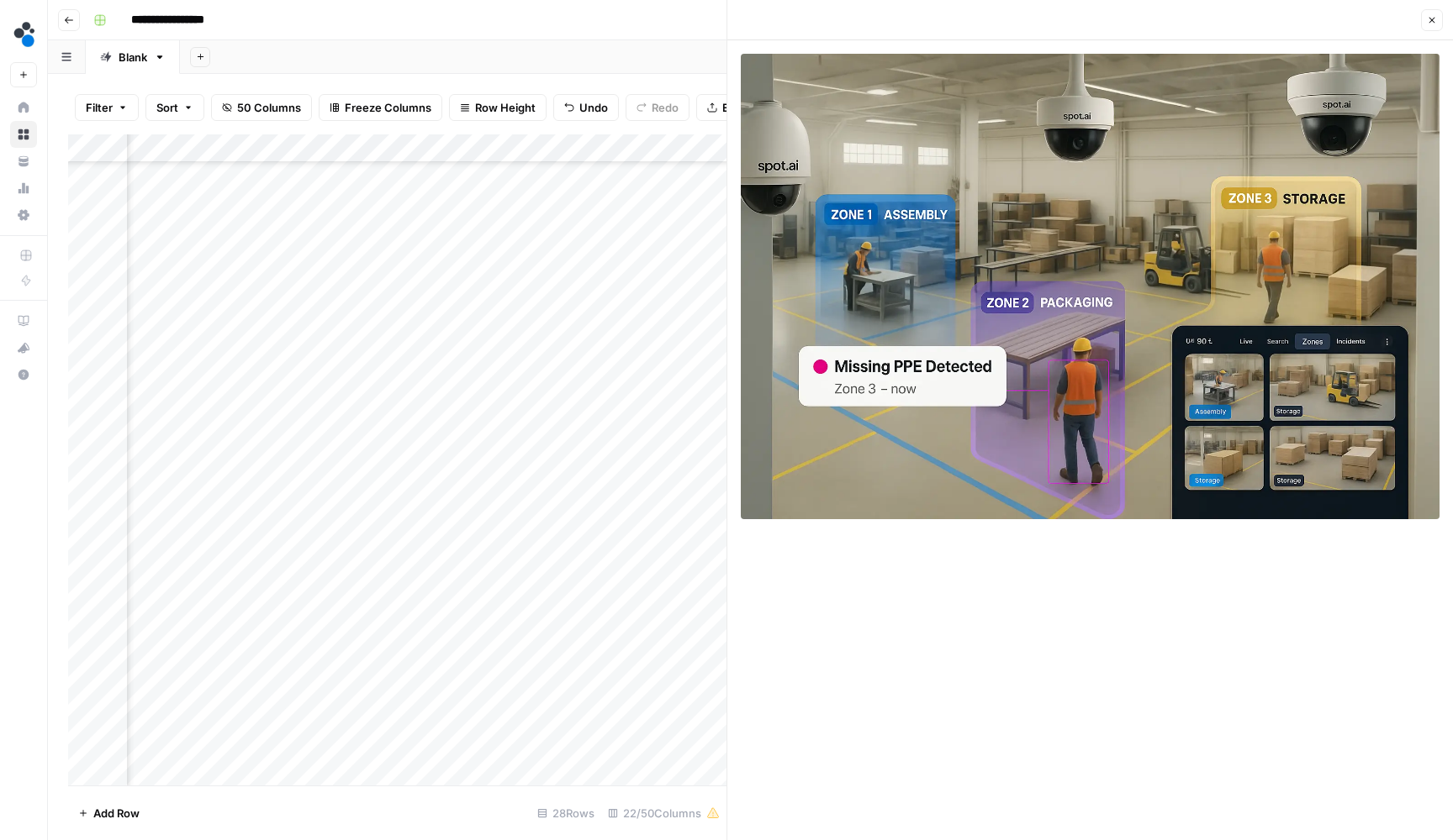
click at [1435, 22] on icon "button" at bounding box center [1431, 20] width 10 height 10
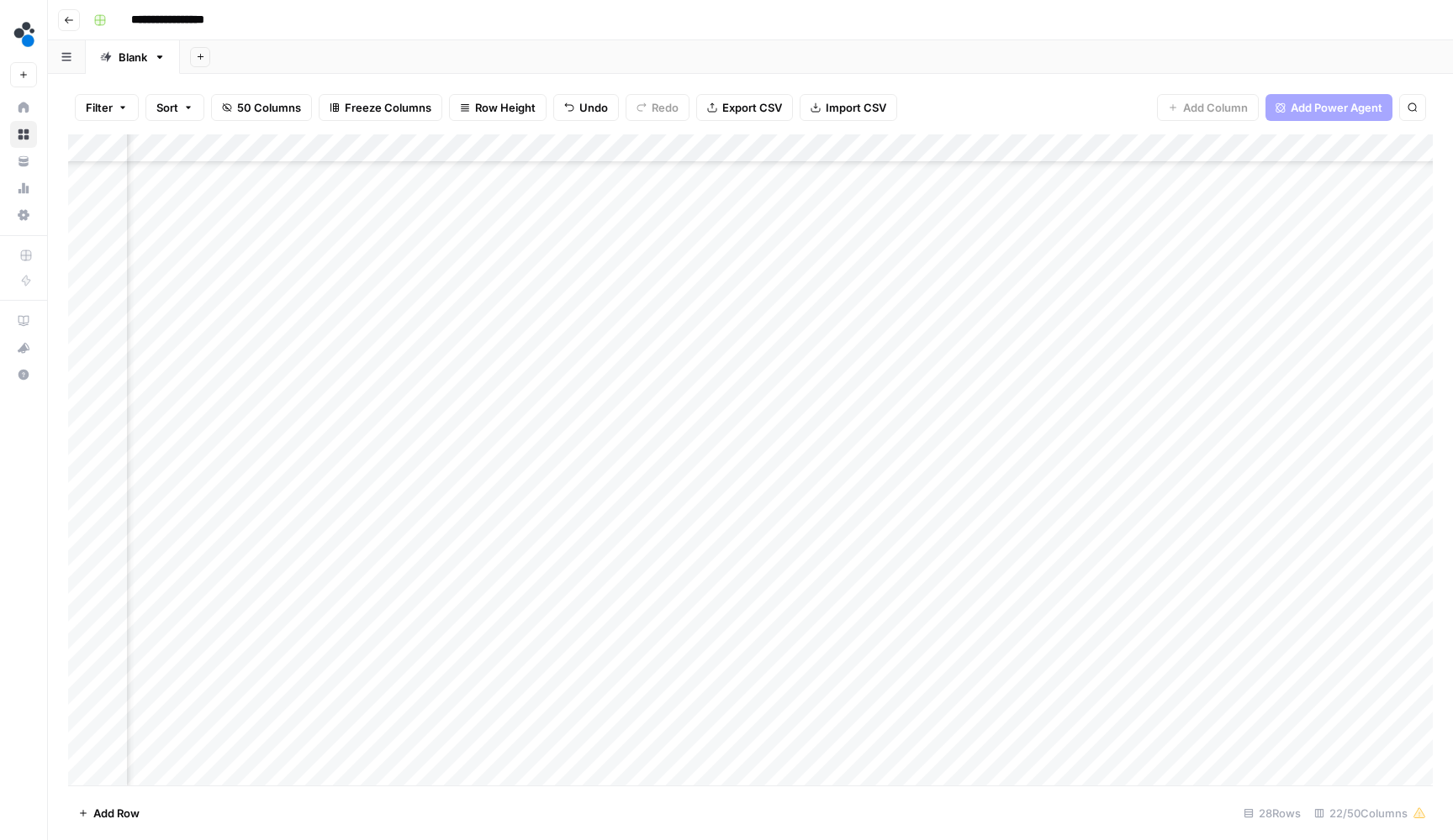
click at [567, 157] on div "Add Column" at bounding box center [750, 462] width 1365 height 655
click at [534, 308] on span "Remove Column" at bounding box center [559, 310] width 147 height 17
click at [676, 181] on span "Delete" at bounding box center [667, 174] width 36 height 17
click at [596, 150] on div "Add Column" at bounding box center [750, 462] width 1365 height 655
click at [553, 309] on span "Remove Column" at bounding box center [559, 310] width 147 height 17
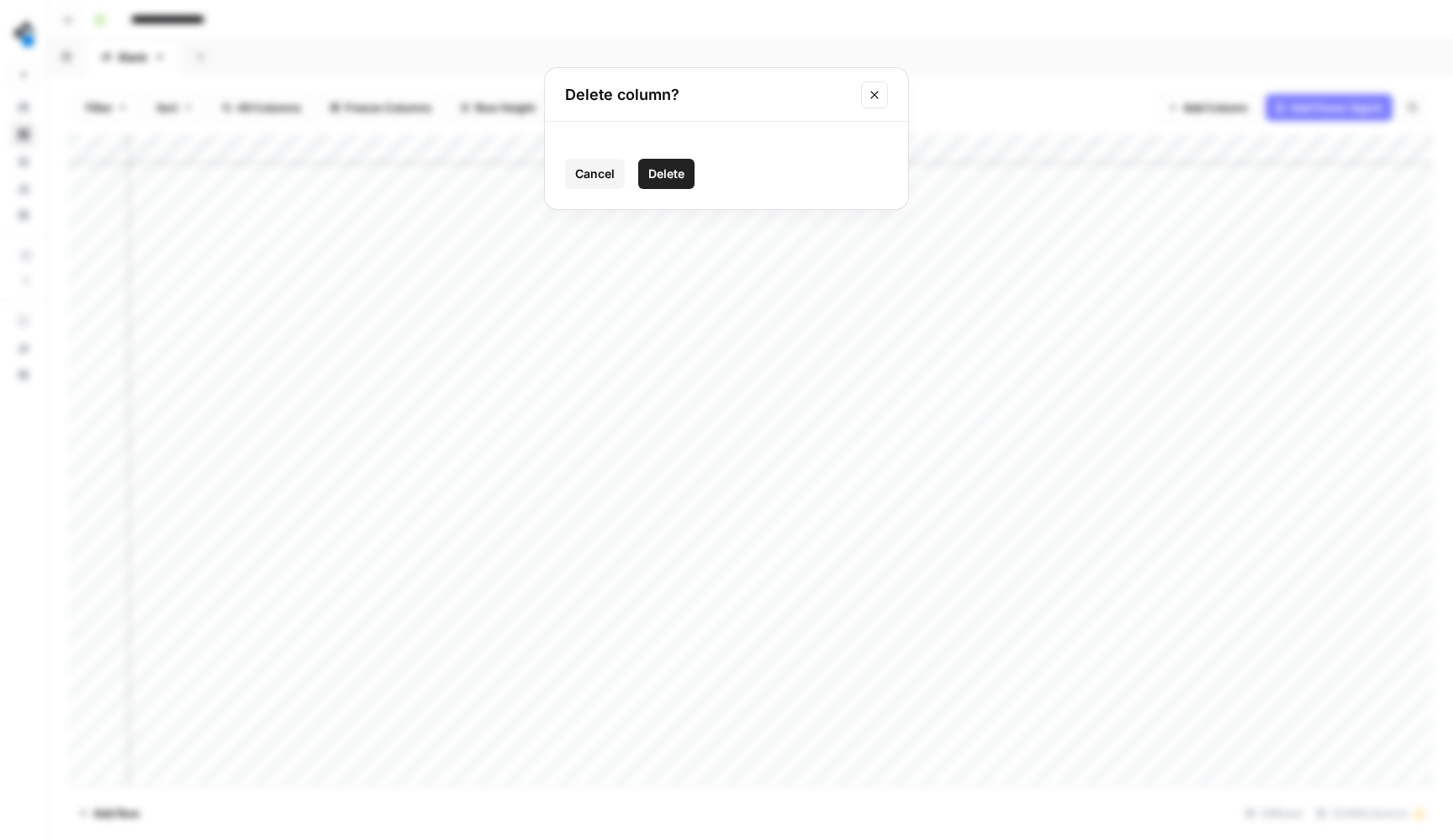
click at [689, 186] on button "Delete" at bounding box center [666, 174] width 56 height 30
click at [594, 148] on div "Add Column" at bounding box center [750, 462] width 1365 height 655
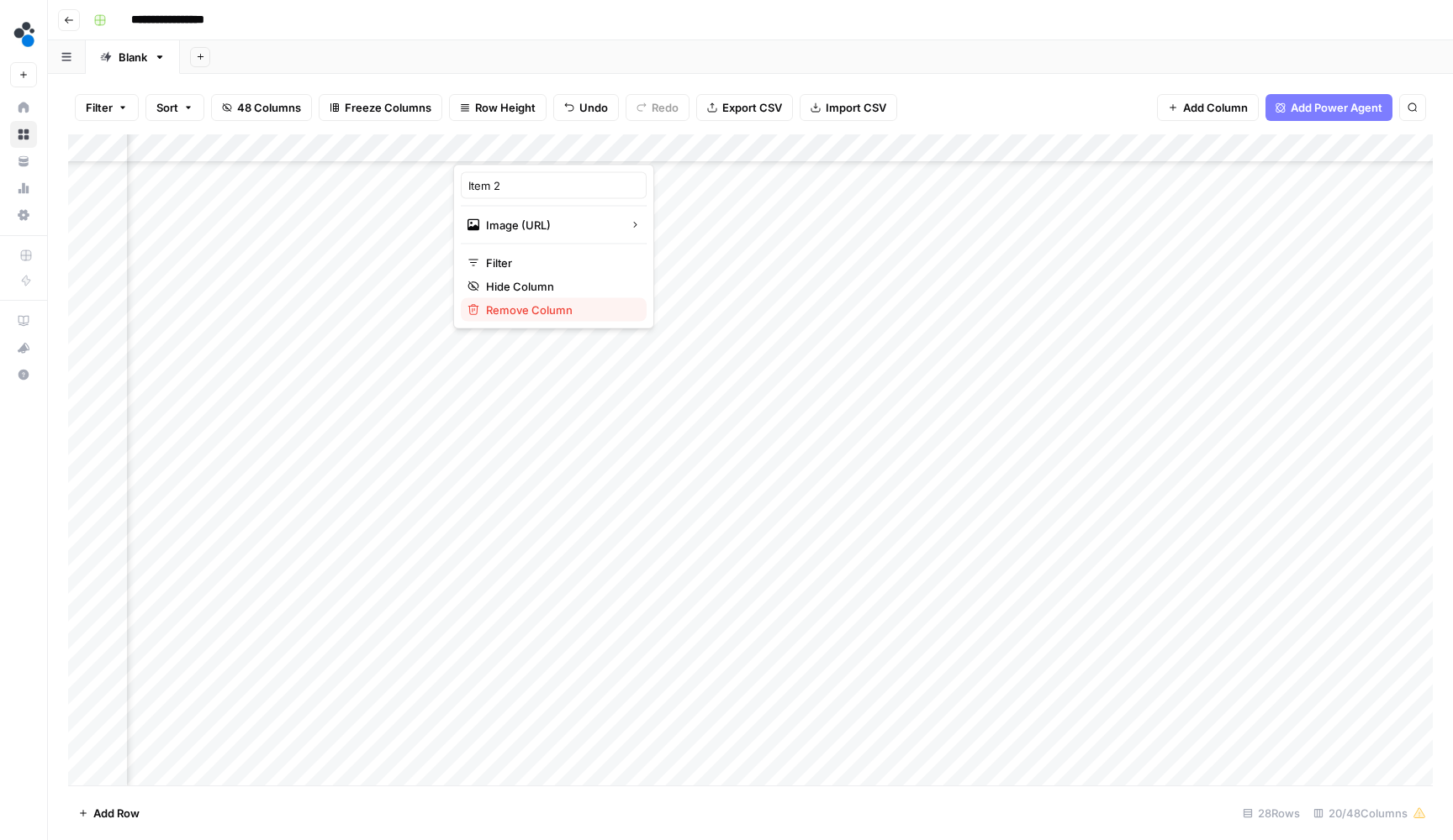
click at [551, 308] on span "Remove Column" at bounding box center [559, 310] width 147 height 17
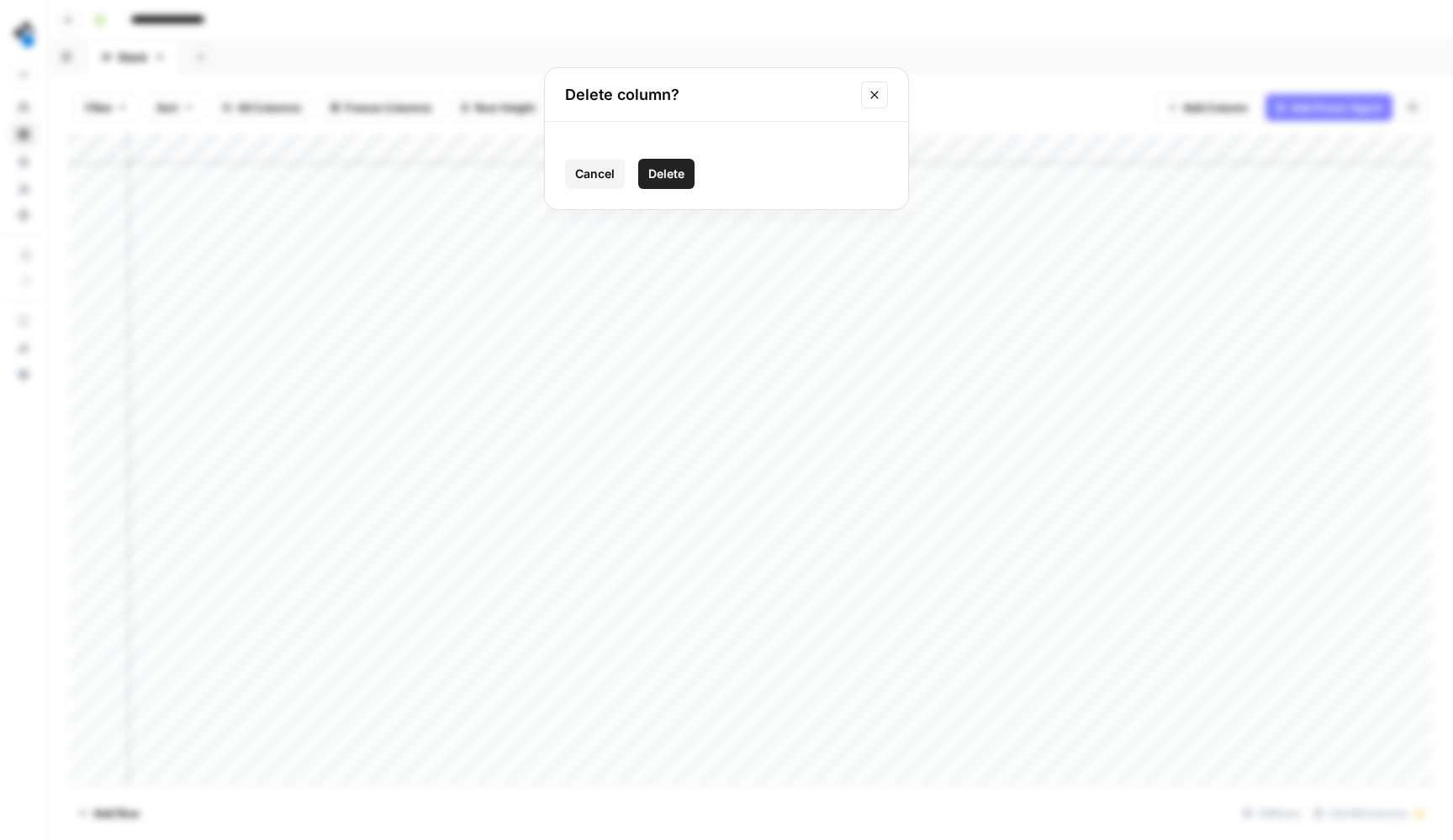
click at [655, 176] on span "Delete" at bounding box center [667, 174] width 36 height 17
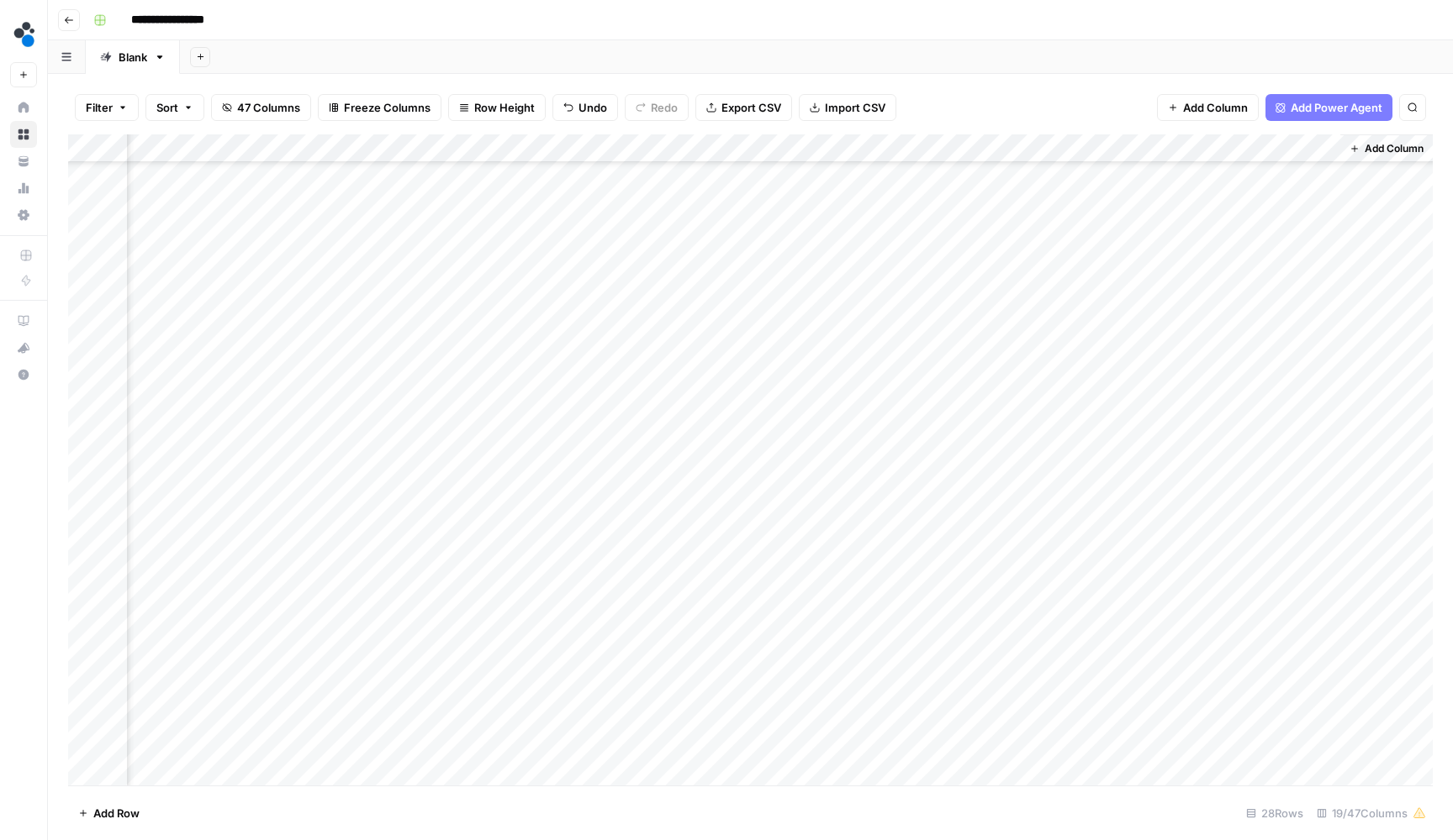
scroll to position [201, 1913]
click at [1368, 148] on span "Add Column" at bounding box center [1394, 149] width 59 height 15
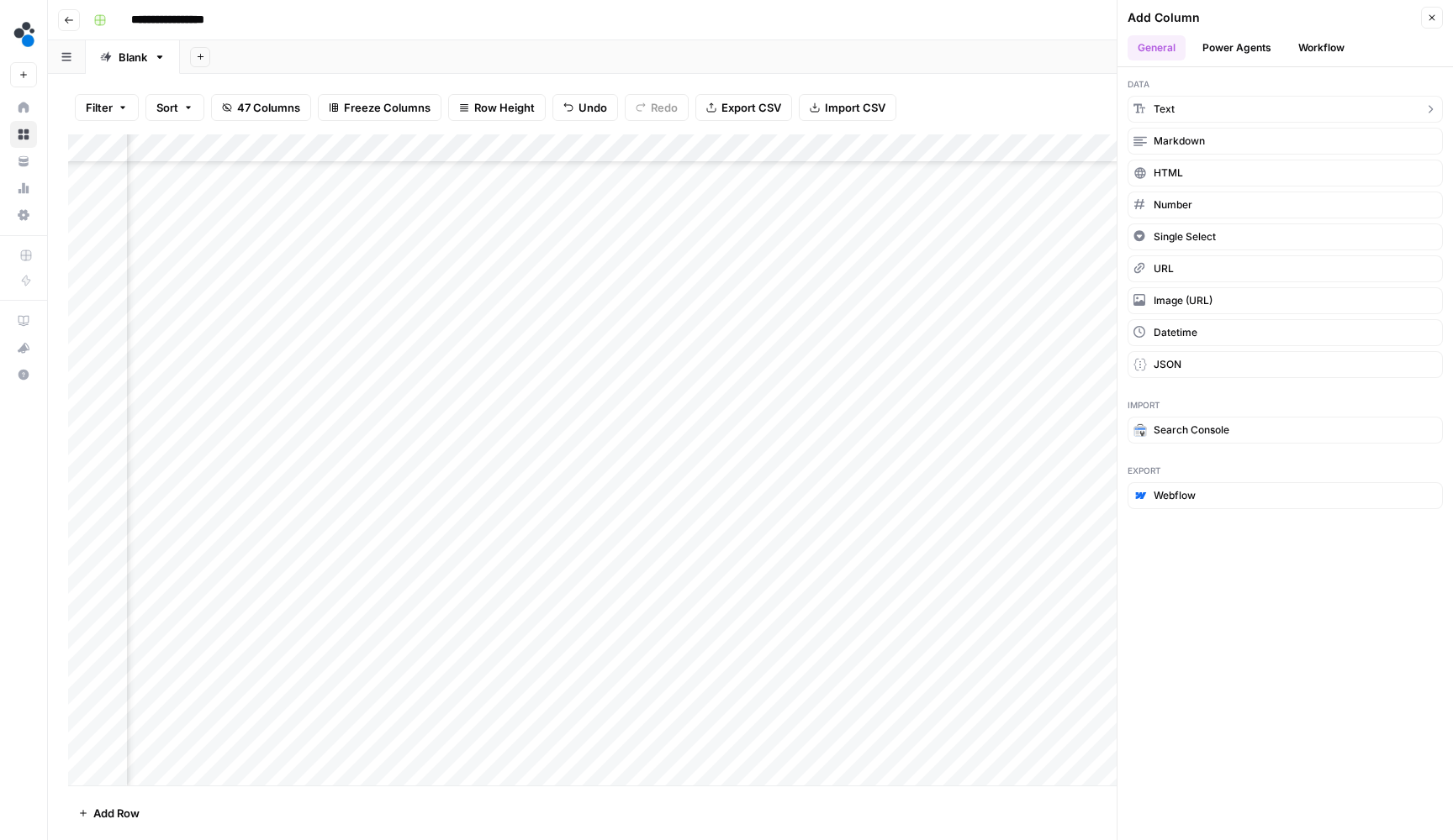
click at [1215, 112] on button "Text" at bounding box center [1285, 109] width 315 height 27
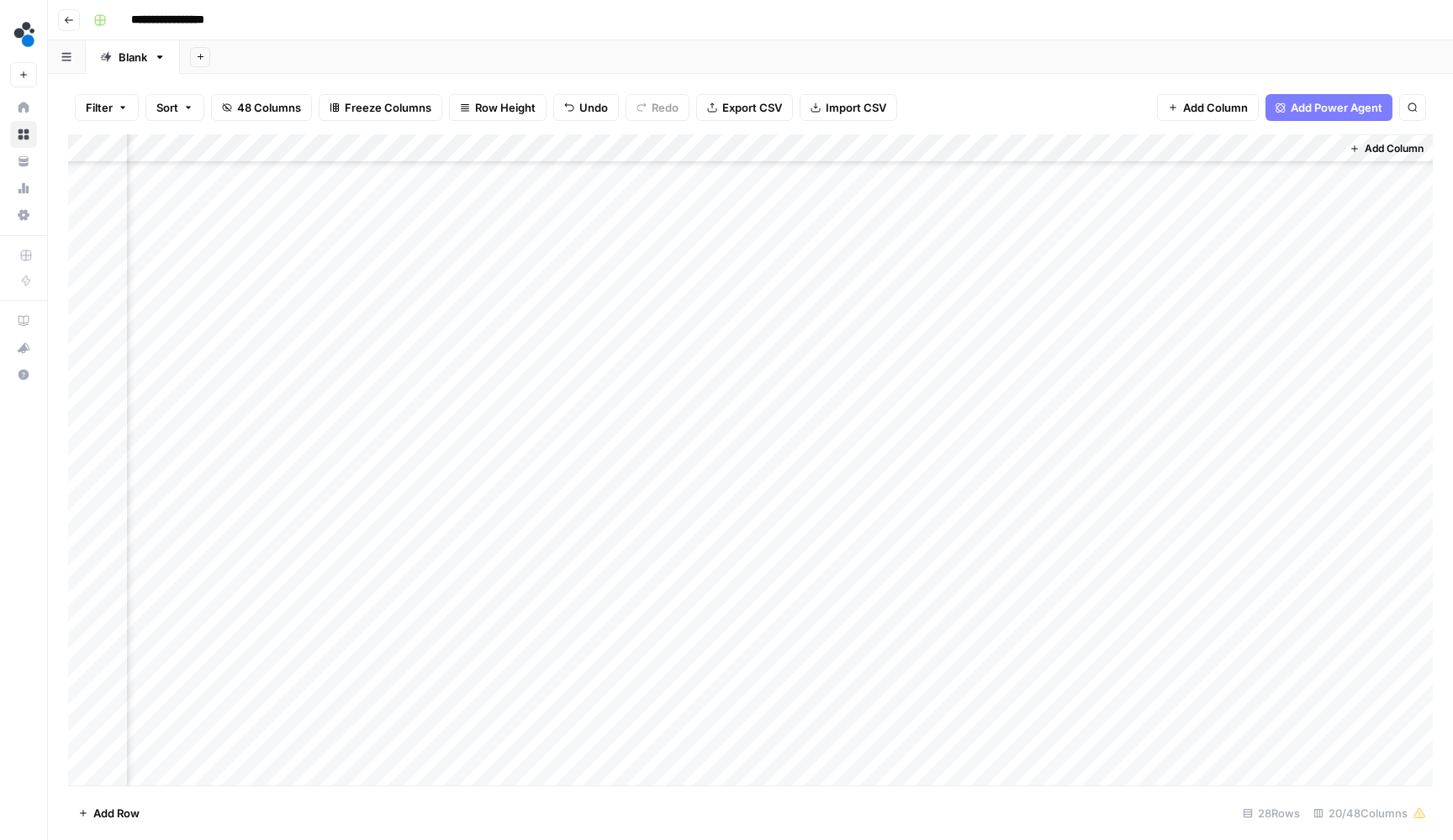
click at [1148, 141] on div "Add Column" at bounding box center [750, 462] width 1365 height 655
click at [1099, 3] on header "**********" at bounding box center [749, 20] width 1405 height 40
click at [1156, 138] on div "Add Column" at bounding box center [750, 462] width 1365 height 655
click at [1155, 183] on input "New Column" at bounding box center [1197, 186] width 171 height 17
paste input "Hero post"
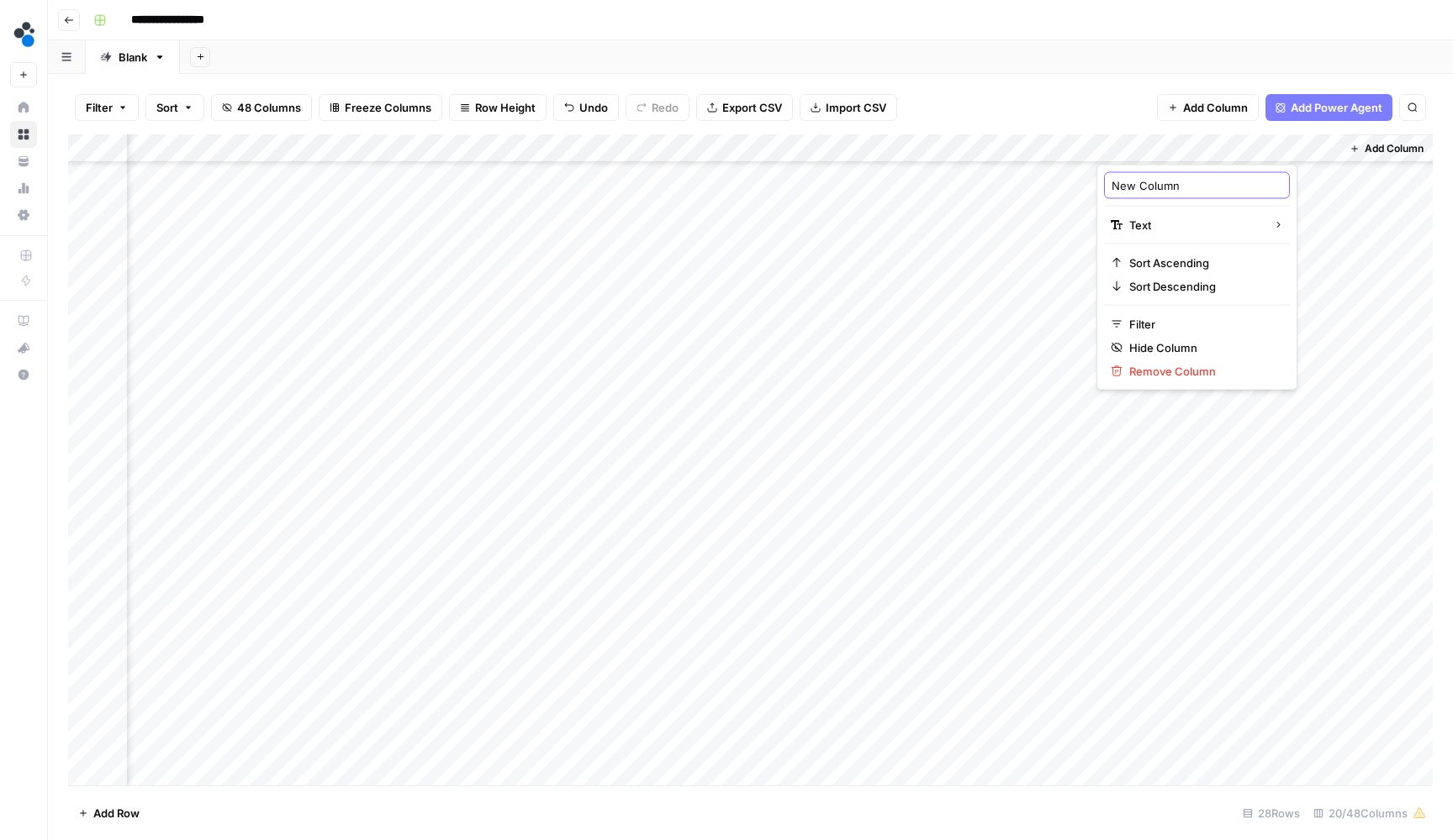
type input "Hero post"
click at [1133, 170] on div "Add Column" at bounding box center [750, 462] width 1365 height 655
type textarea "*"
click at [1389, 153] on button "Add Column" at bounding box center [1387, 148] width 87 height 22
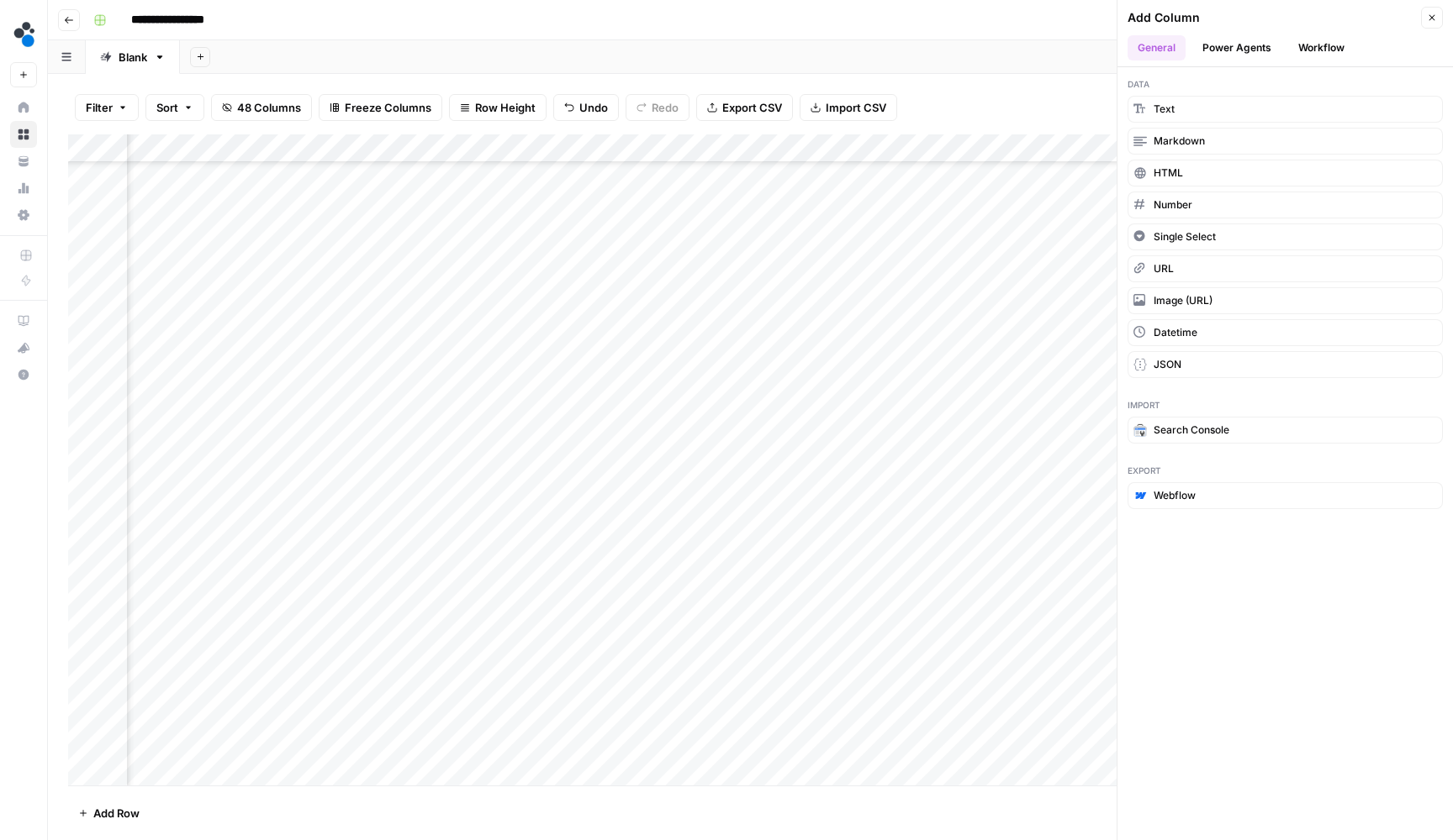
click at [1166, 104] on span "Text" at bounding box center [1164, 109] width 21 height 15
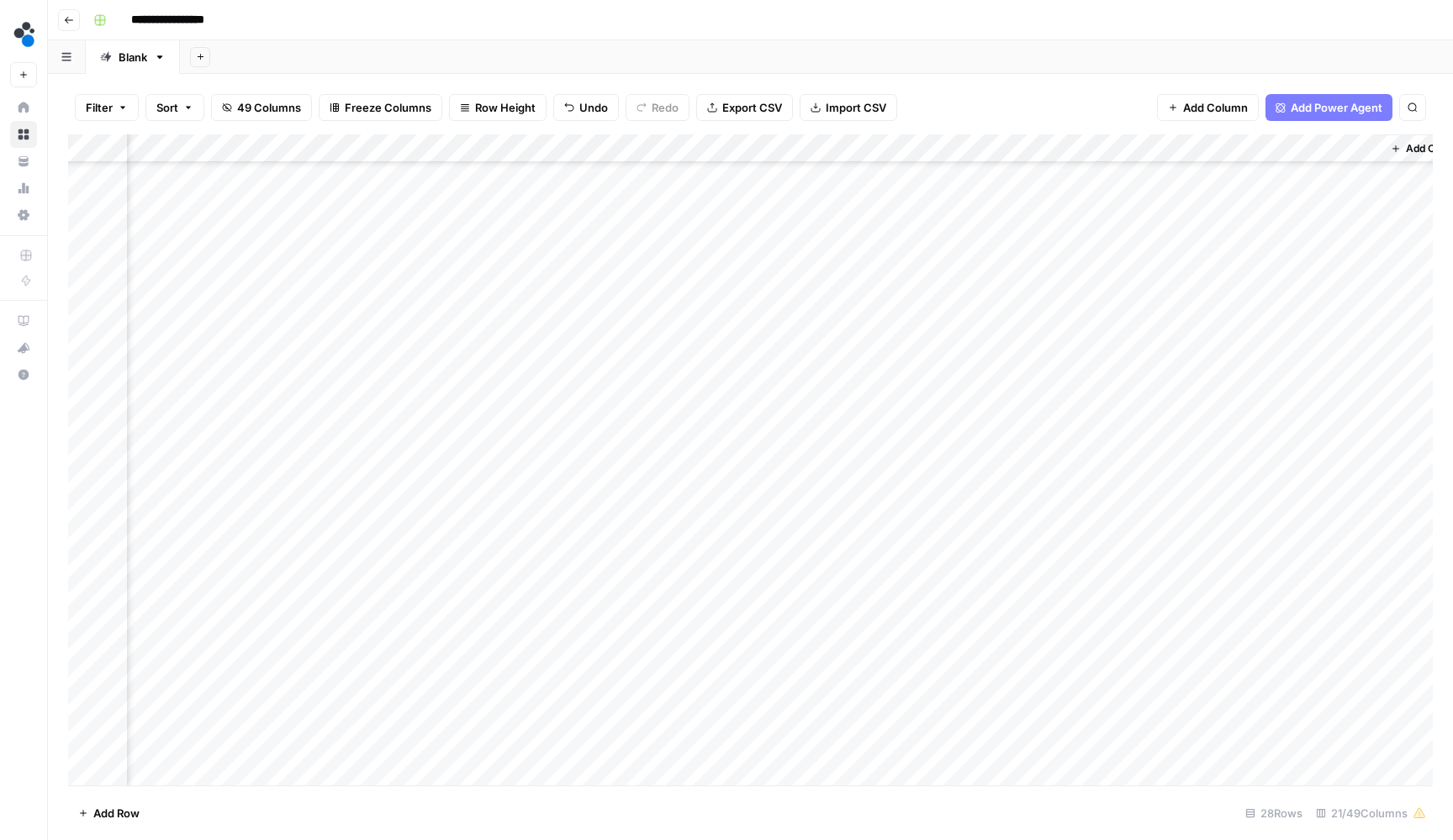
scroll to position [201, 2397]
click at [1199, 146] on div "Add Column" at bounding box center [750, 462] width 1365 height 655
click at [1171, 177] on input "New Column" at bounding box center [1197, 186] width 171 height 17
paste input "Tag"
type input "Tag"
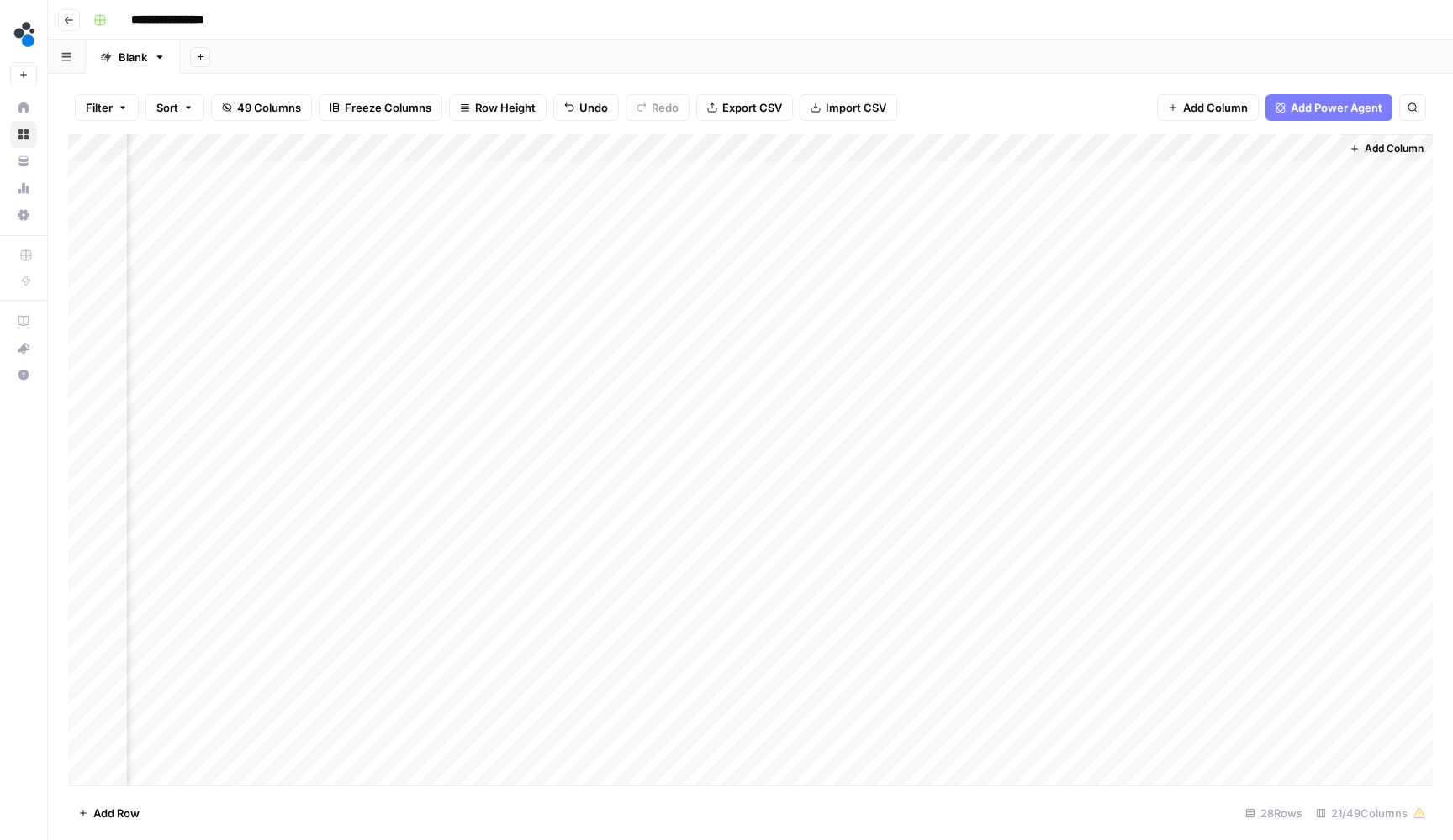
scroll to position [0, 2397]
click at [1190, 172] on div "Add Column" at bounding box center [750, 462] width 1365 height 655
type textarea "********"
click at [814, 183] on div "Add Column" at bounding box center [750, 462] width 1365 height 655
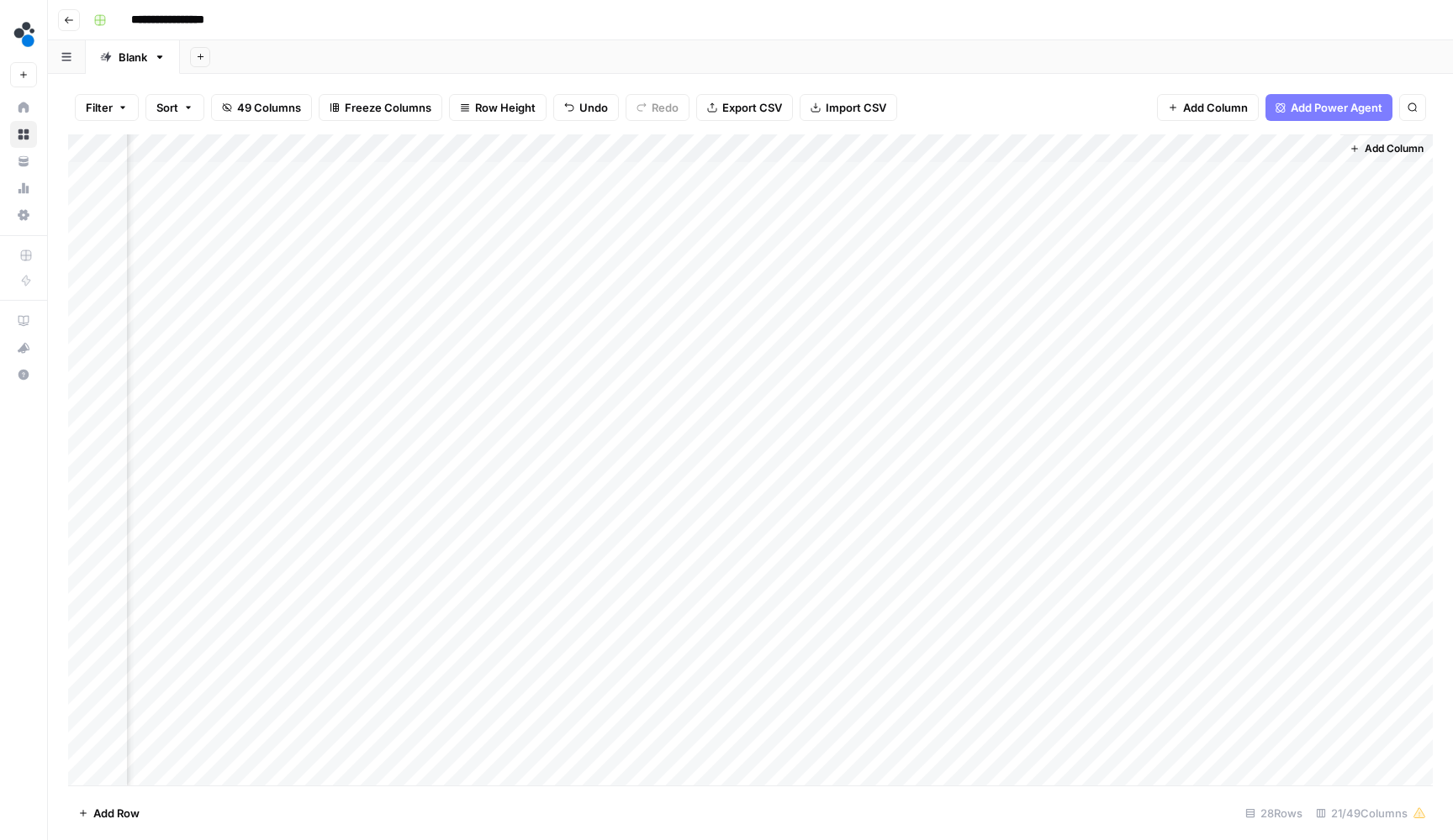
drag, startPoint x: 855, startPoint y: 188, endPoint x: 984, endPoint y: 177, distance: 129.5
click at [984, 177] on div "Add Column" at bounding box center [750, 462] width 1365 height 655
click at [999, 180] on div "Add Column" at bounding box center [750, 462] width 1365 height 655
drag, startPoint x: 1097, startPoint y: 186, endPoint x: 1064, endPoint y: 641, distance: 456.2
click at [1064, 641] on div "Add Column" at bounding box center [750, 462] width 1365 height 655
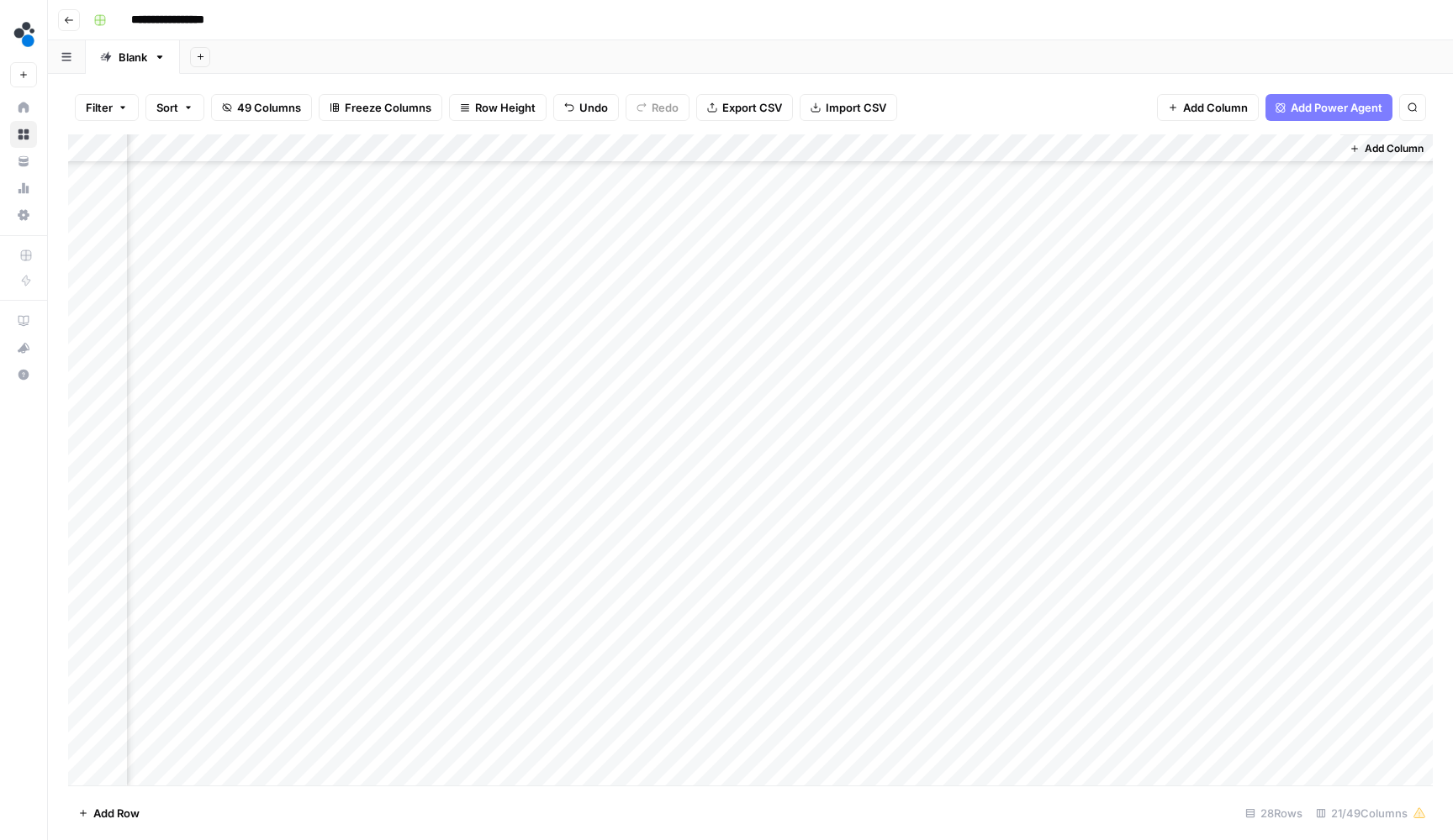
scroll to position [201, 2397]
drag, startPoint x: 1097, startPoint y: 452, endPoint x: 1089, endPoint y: 736, distance: 284.1
click at [1089, 736] on div "Add Column" at bounding box center [750, 462] width 1365 height 655
click at [1219, 166] on div "Add Column" at bounding box center [750, 462] width 1365 height 655
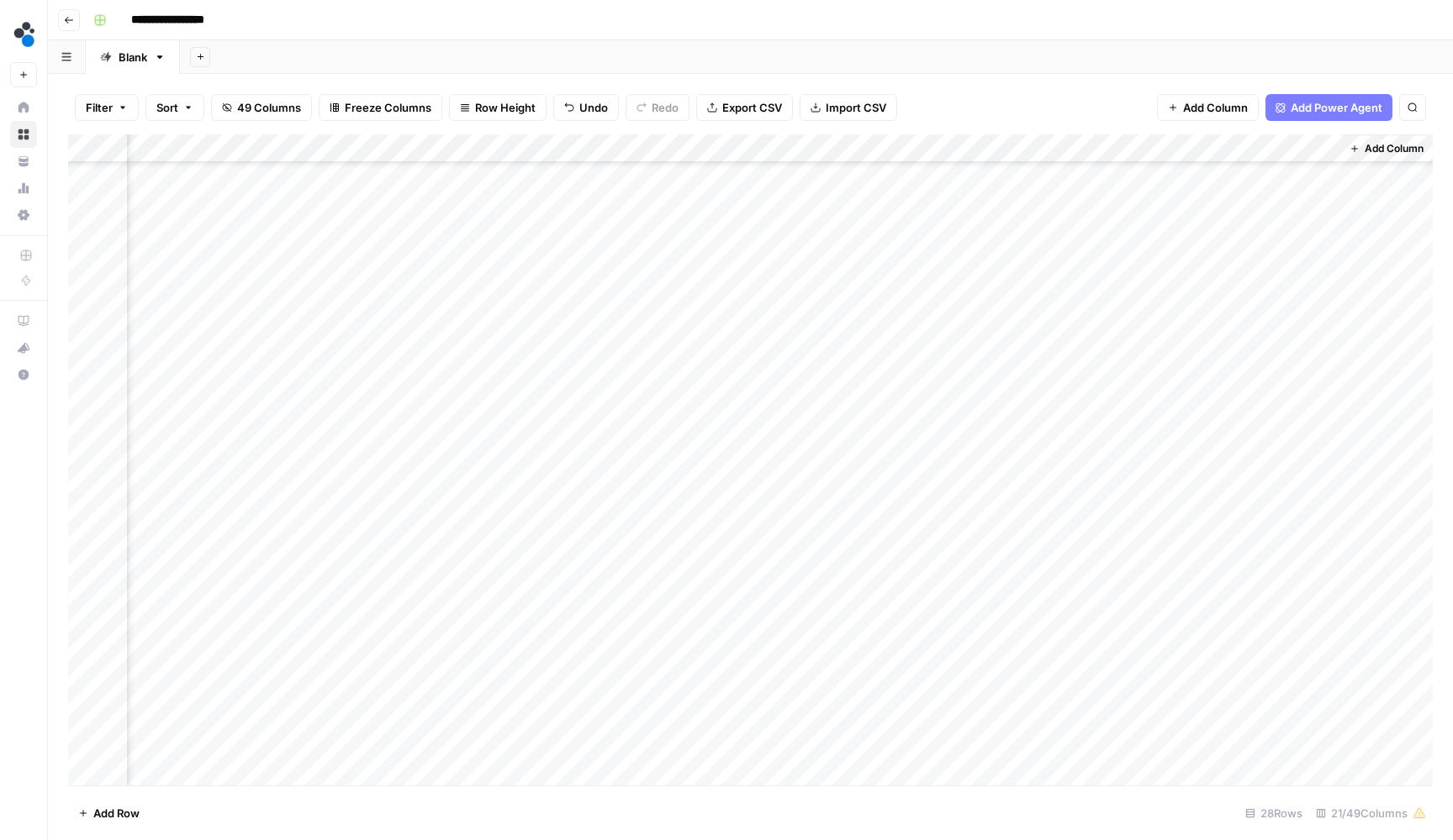
scroll to position [201, 2397]
drag, startPoint x: 1336, startPoint y: 186, endPoint x: 1243, endPoint y: 753, distance: 574.6
click at [1243, 753] on div "Add Column" at bounding box center [750, 462] width 1365 height 655
click at [1108, 103] on div "Filter Sort 49 Columns Freeze Columns Row Height Undo Redo Export CSV Import CS…" at bounding box center [750, 107] width 1365 height 54
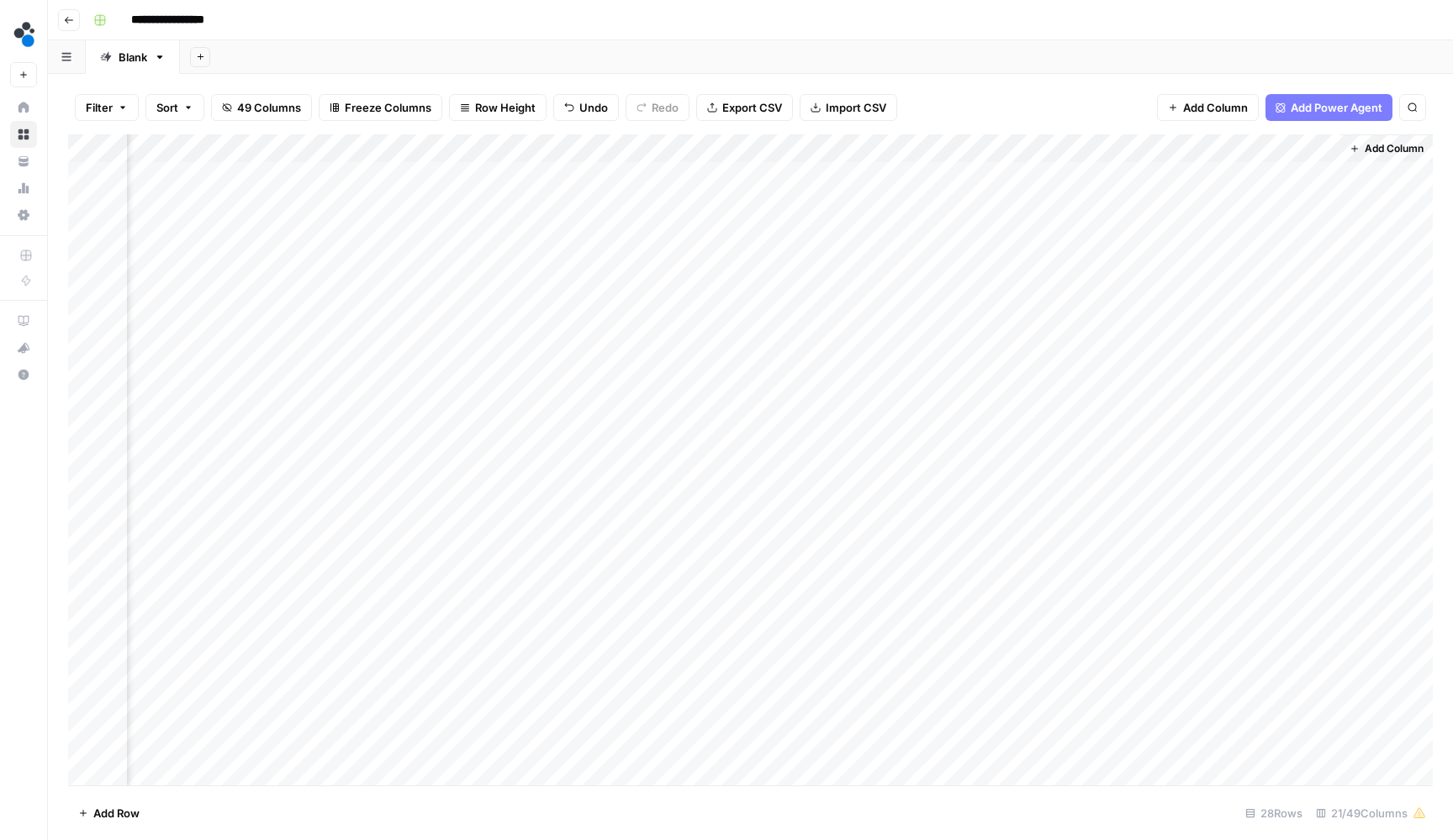
click at [788, 187] on div "Add Column" at bounding box center [750, 462] width 1365 height 655
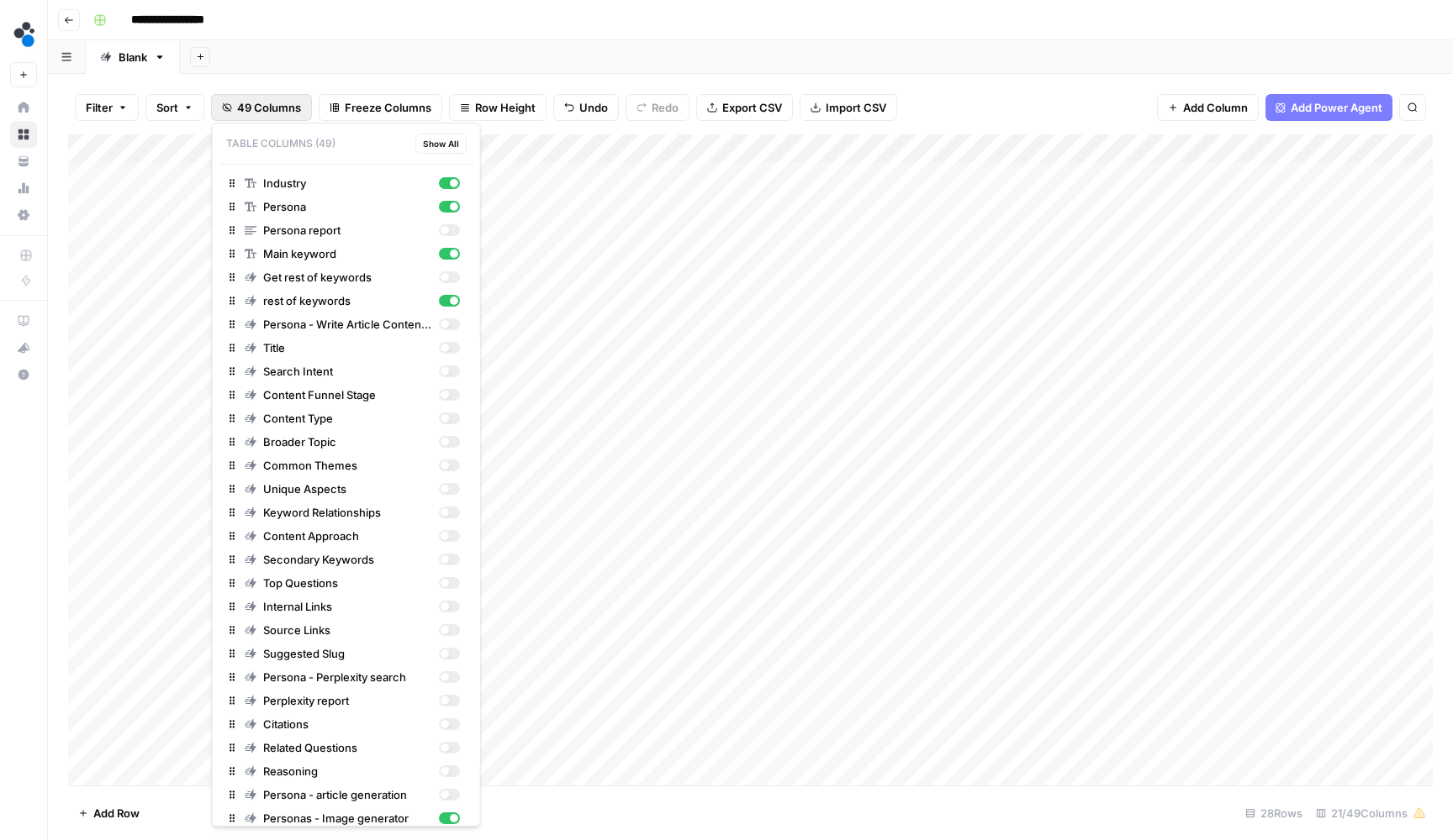
click at [278, 108] on span "49 Columns" at bounding box center [269, 107] width 64 height 17
click at [443, 345] on div "button" at bounding box center [443, 347] width 9 height 9
click at [896, 66] on div "Add Sheet" at bounding box center [816, 56] width 1273 height 33
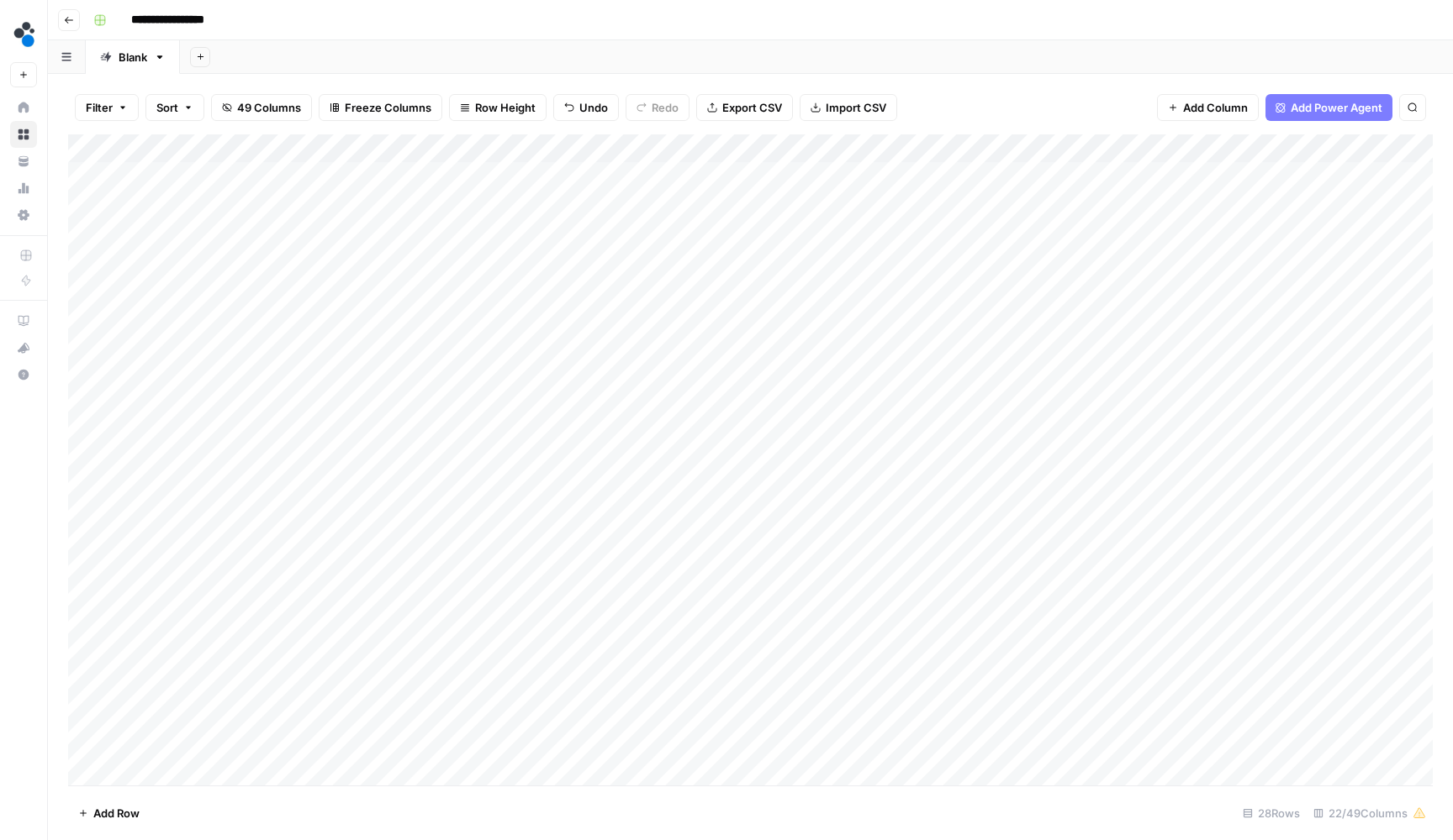
click at [893, 144] on div "Add Column" at bounding box center [750, 462] width 1365 height 655
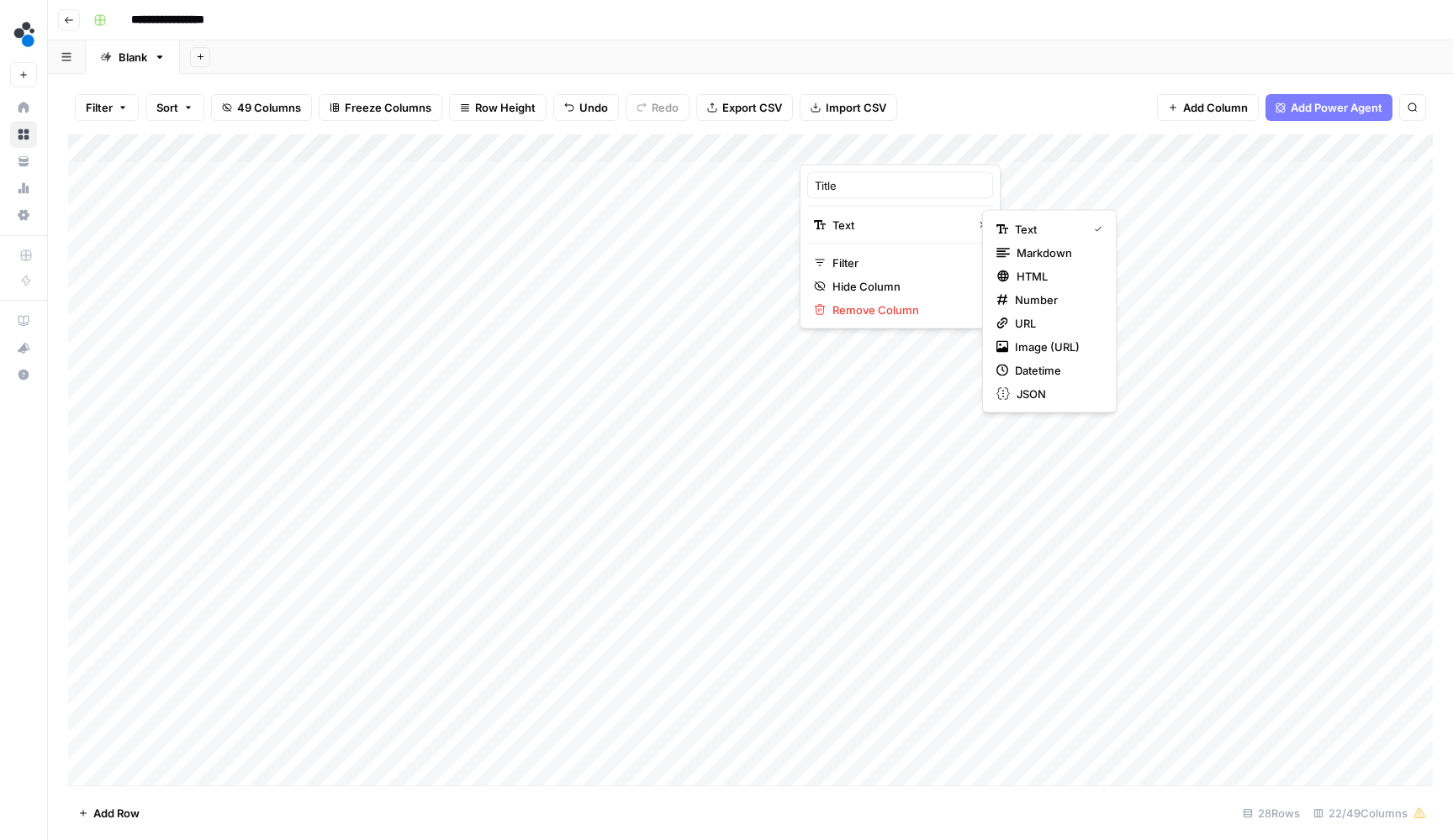
click at [871, 308] on html "**********" at bounding box center [726, 420] width 1453 height 840
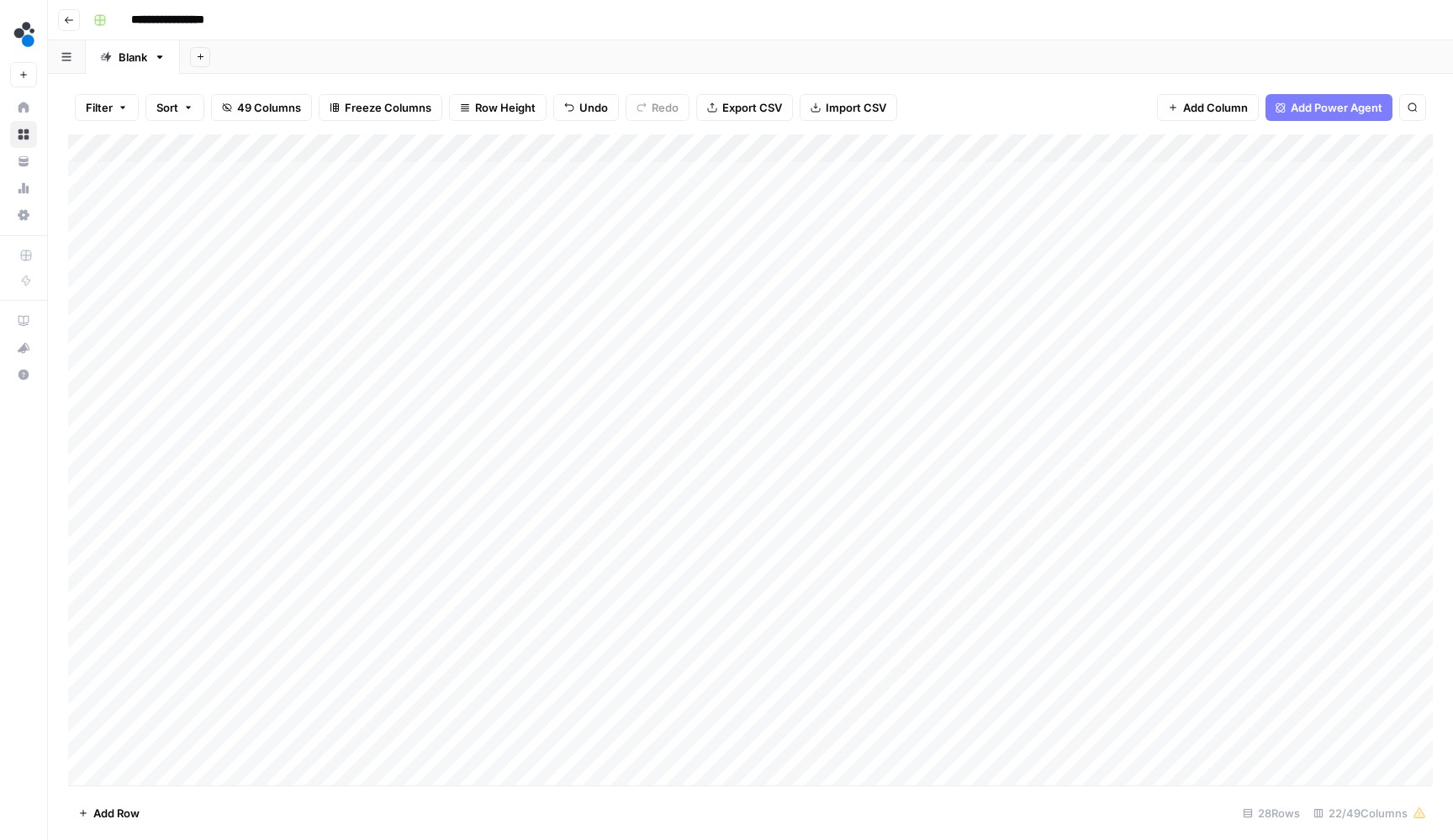
click at [901, 143] on div "Add Column" at bounding box center [750, 462] width 1365 height 655
click at [876, 311] on span "Remove Column" at bounding box center [906, 310] width 147 height 17
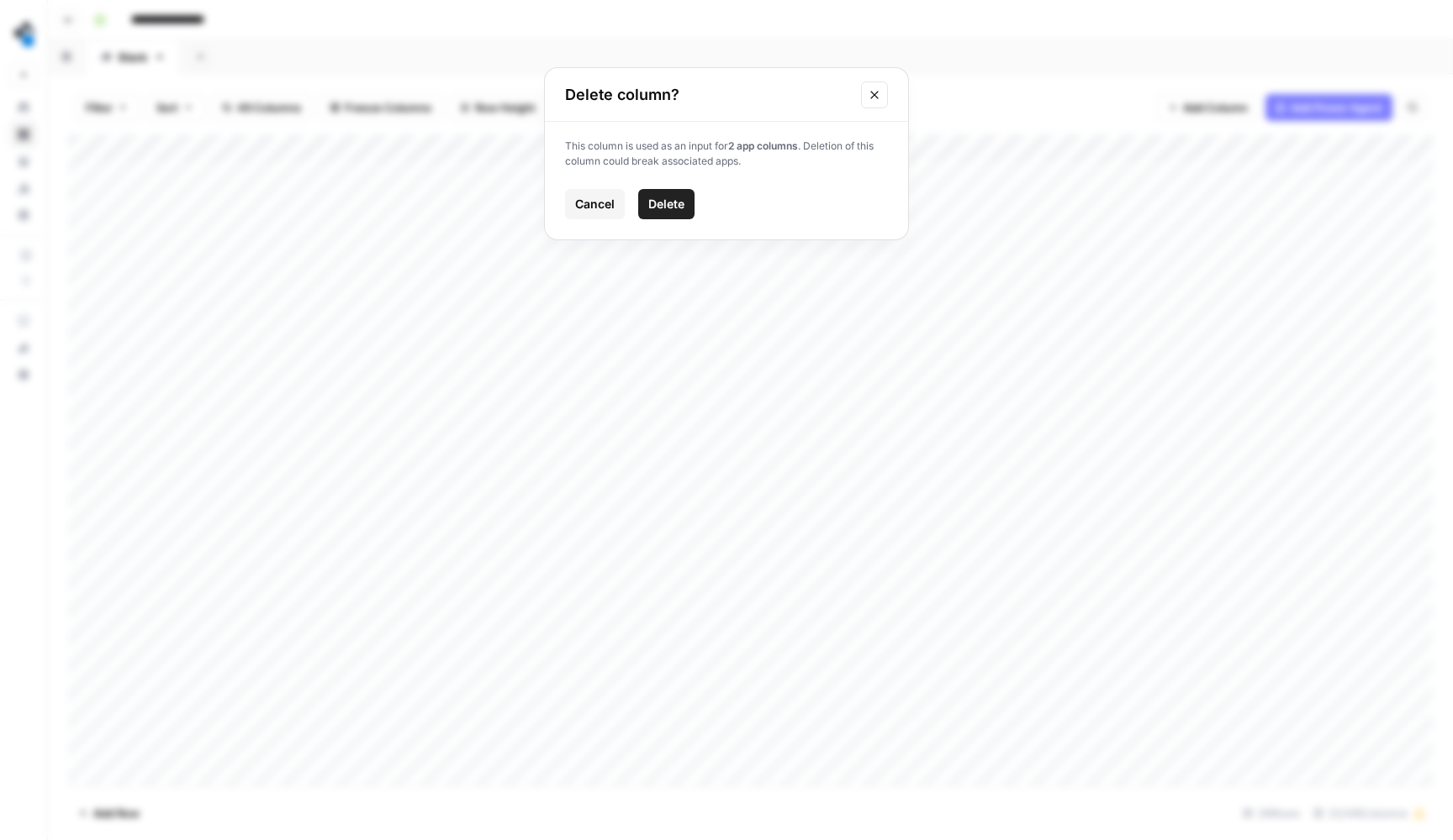
click at [678, 208] on span "Delete" at bounding box center [667, 204] width 36 height 17
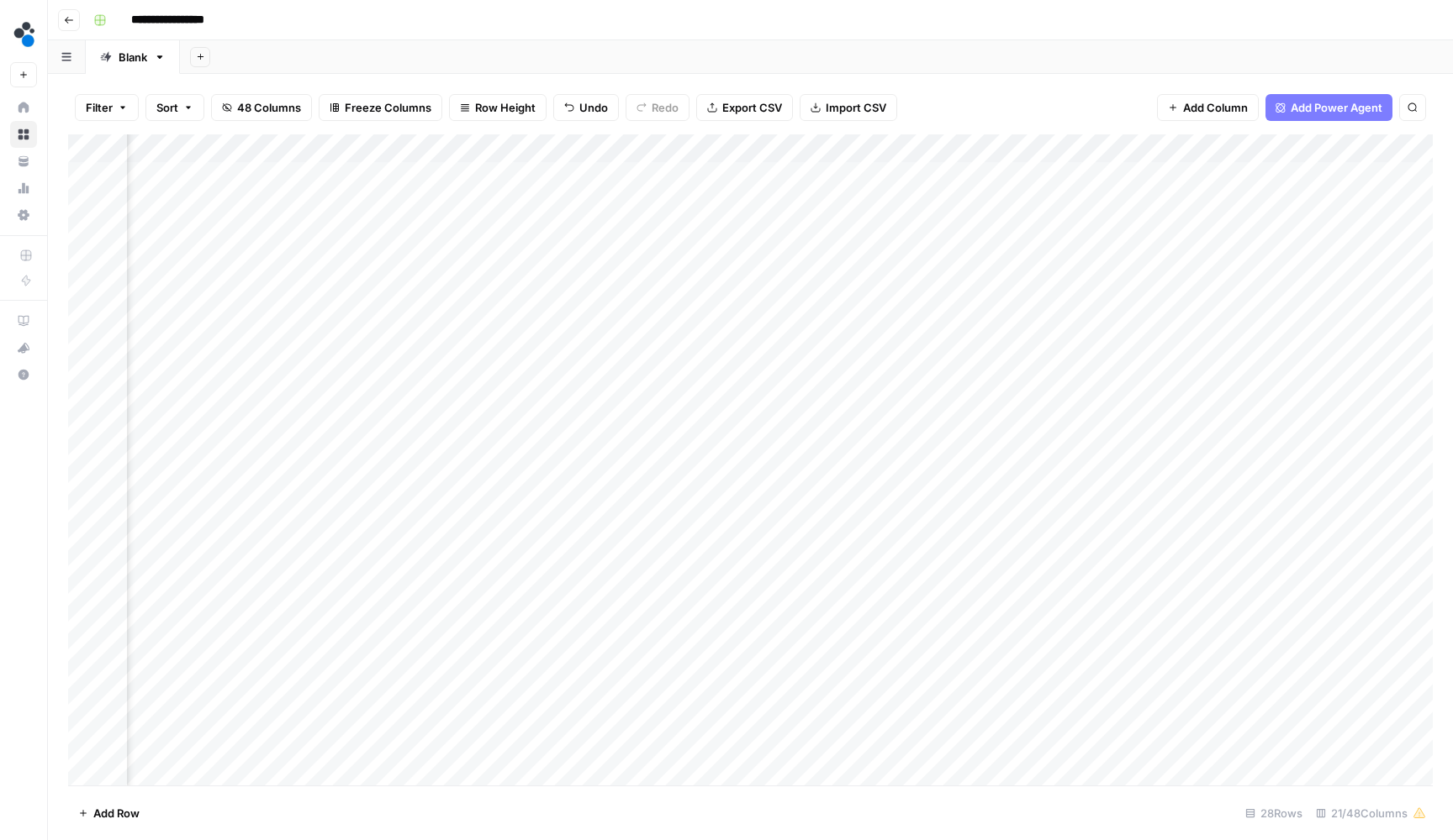
scroll to position [0, 0]
click at [562, 144] on div "Add Column" at bounding box center [750, 462] width 1365 height 655
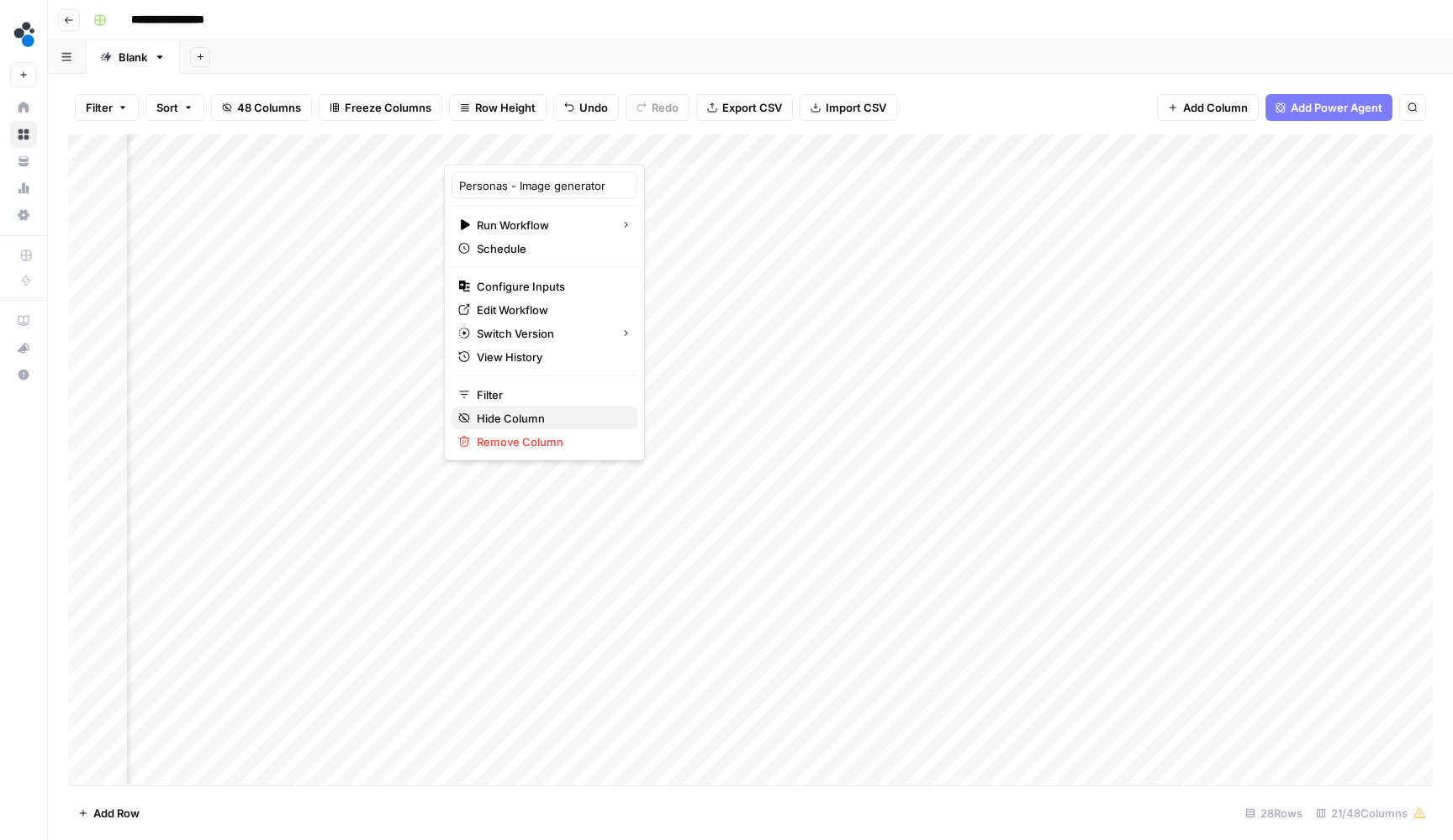
click at [523, 414] on span "Hide Column" at bounding box center [550, 419] width 147 height 17
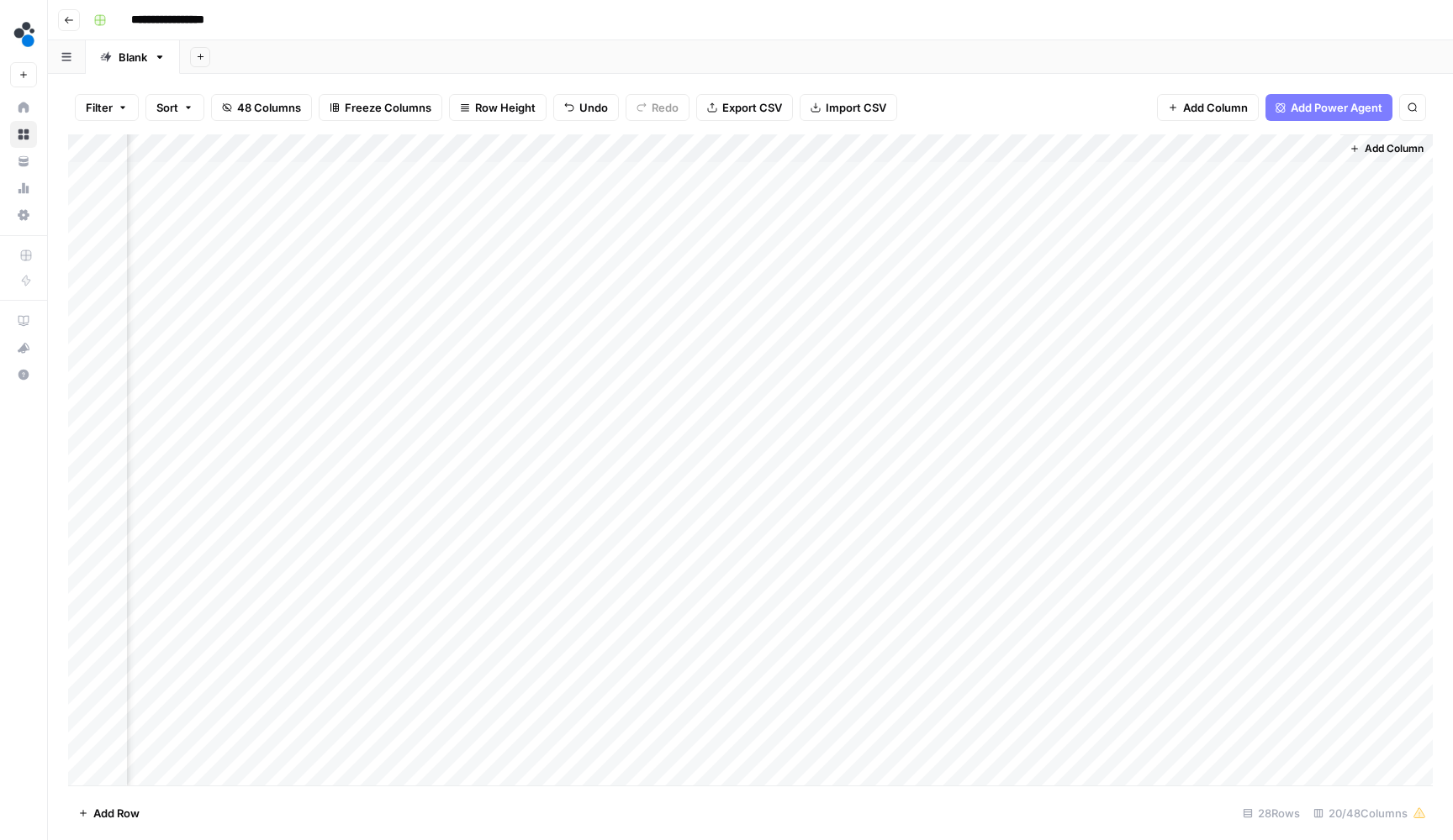
scroll to position [0, 2246]
click at [1377, 141] on span "Add Column" at bounding box center [1394, 149] width 59 height 15
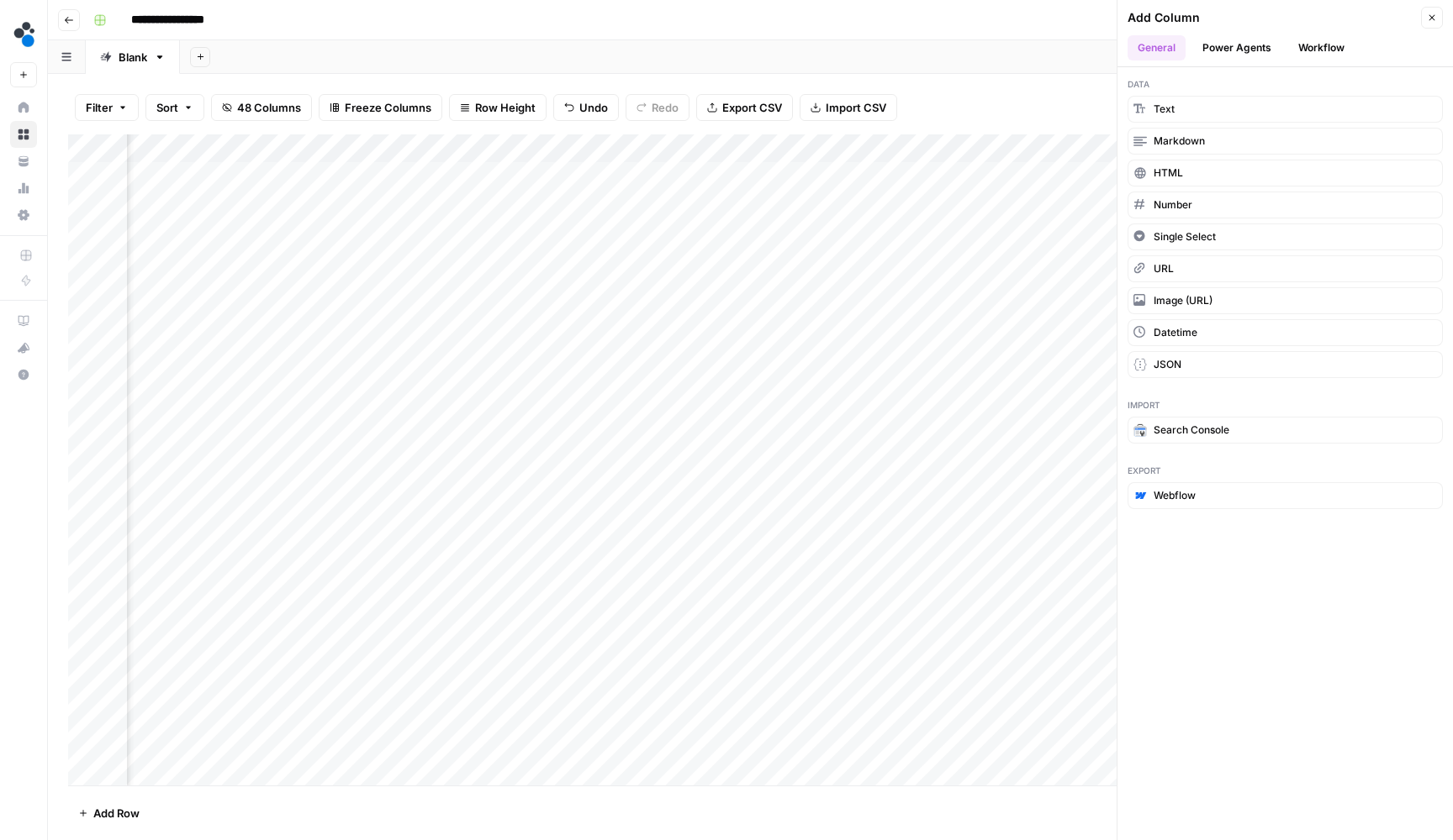
click at [1304, 40] on button "Workflow" at bounding box center [1321, 47] width 66 height 26
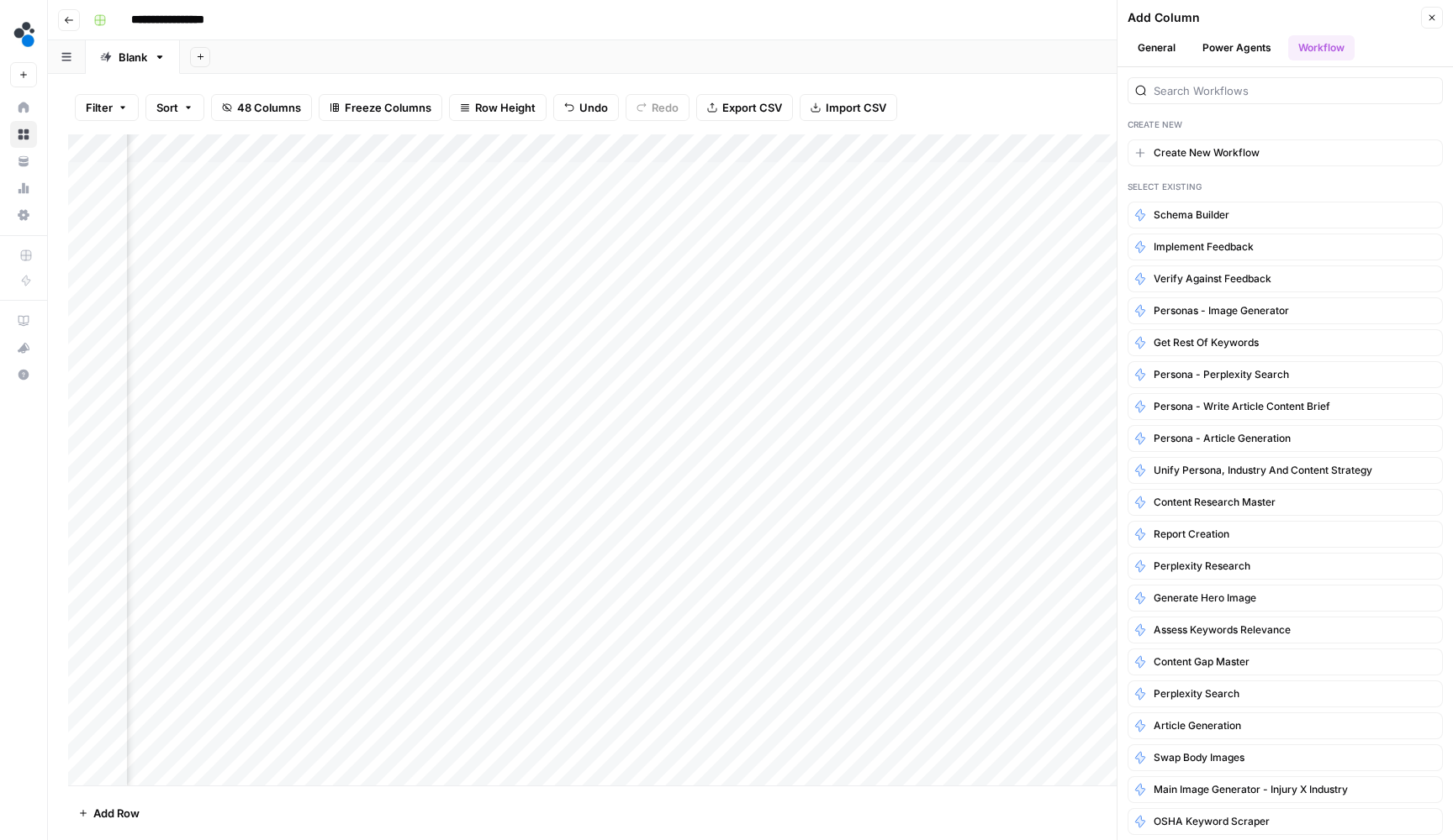
click at [1223, 48] on button "Power Agents" at bounding box center [1236, 47] width 89 height 26
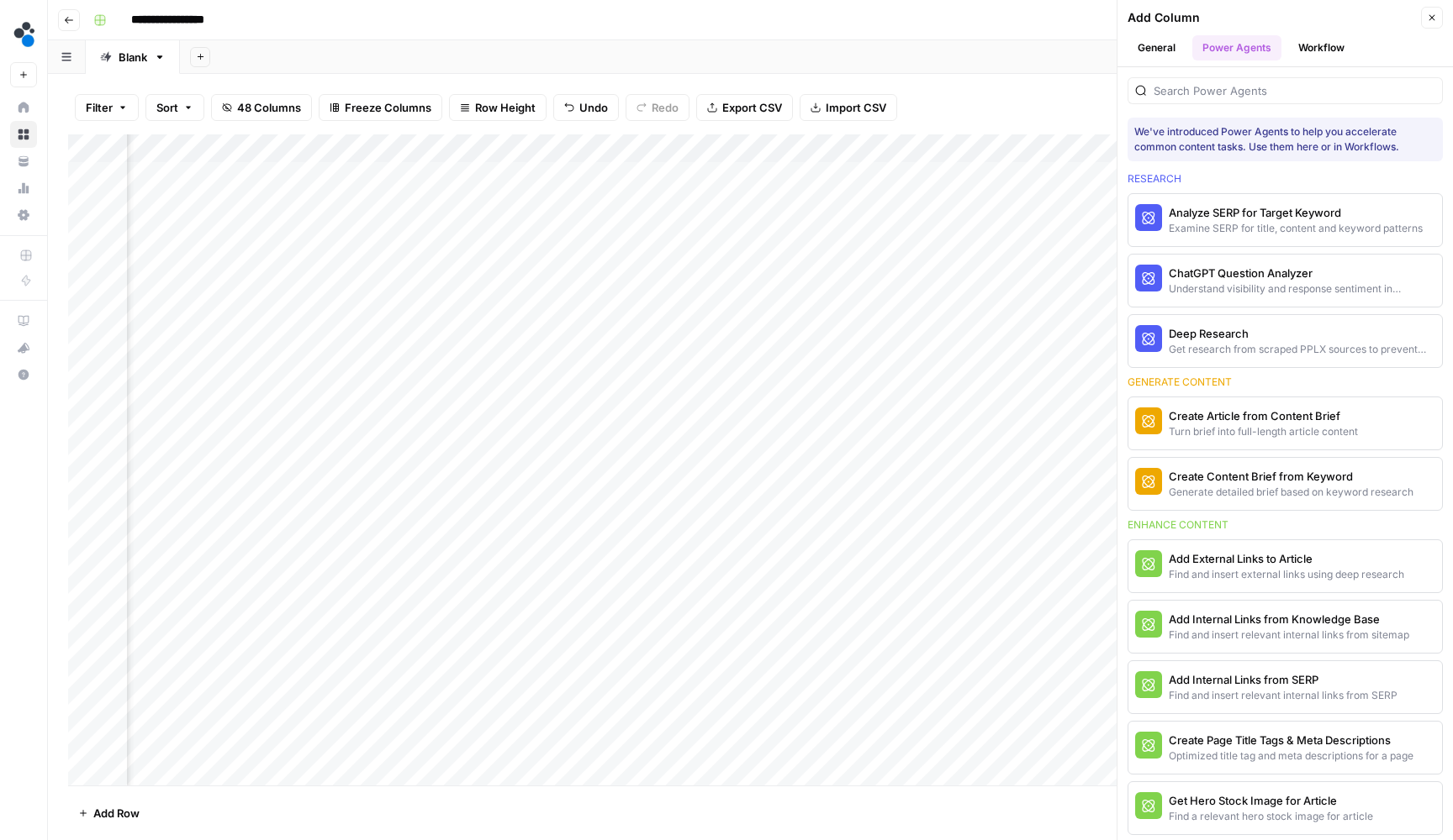
click at [1159, 48] on button "General" at bounding box center [1156, 47] width 58 height 26
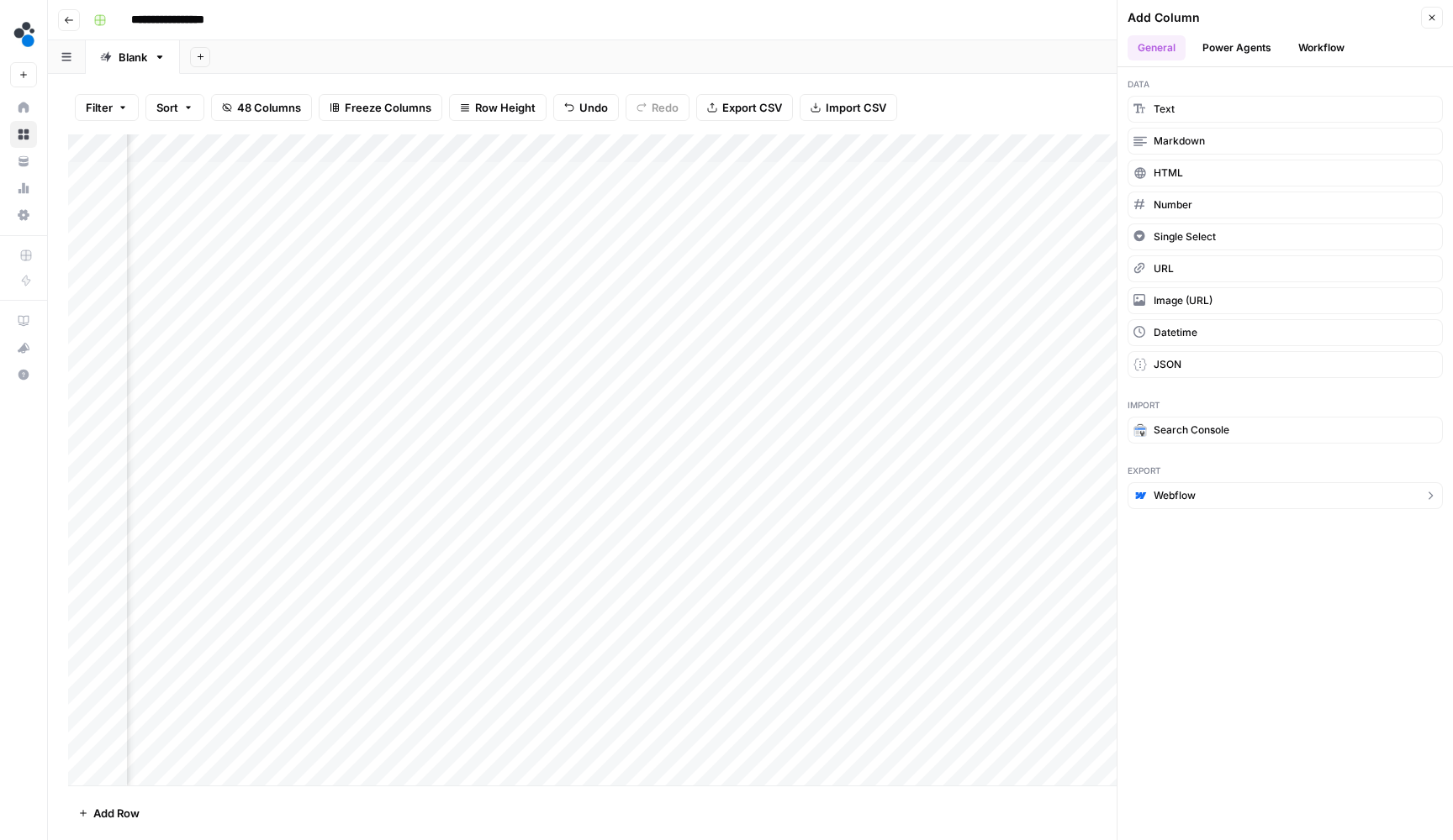
click at [1203, 499] on button "Webflow" at bounding box center [1285, 495] width 315 height 27
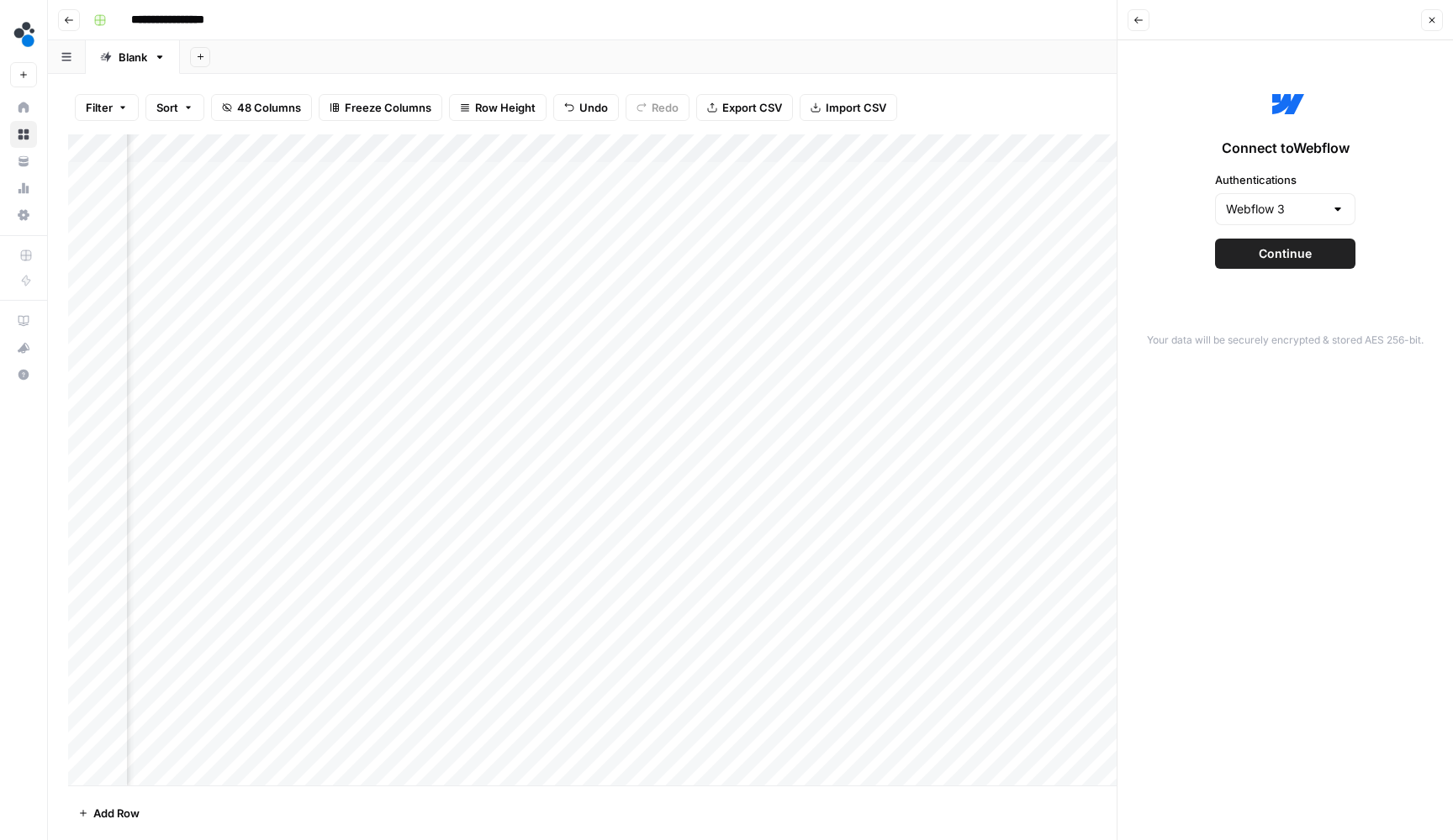
click at [1254, 254] on button "Continue" at bounding box center [1285, 253] width 141 height 30
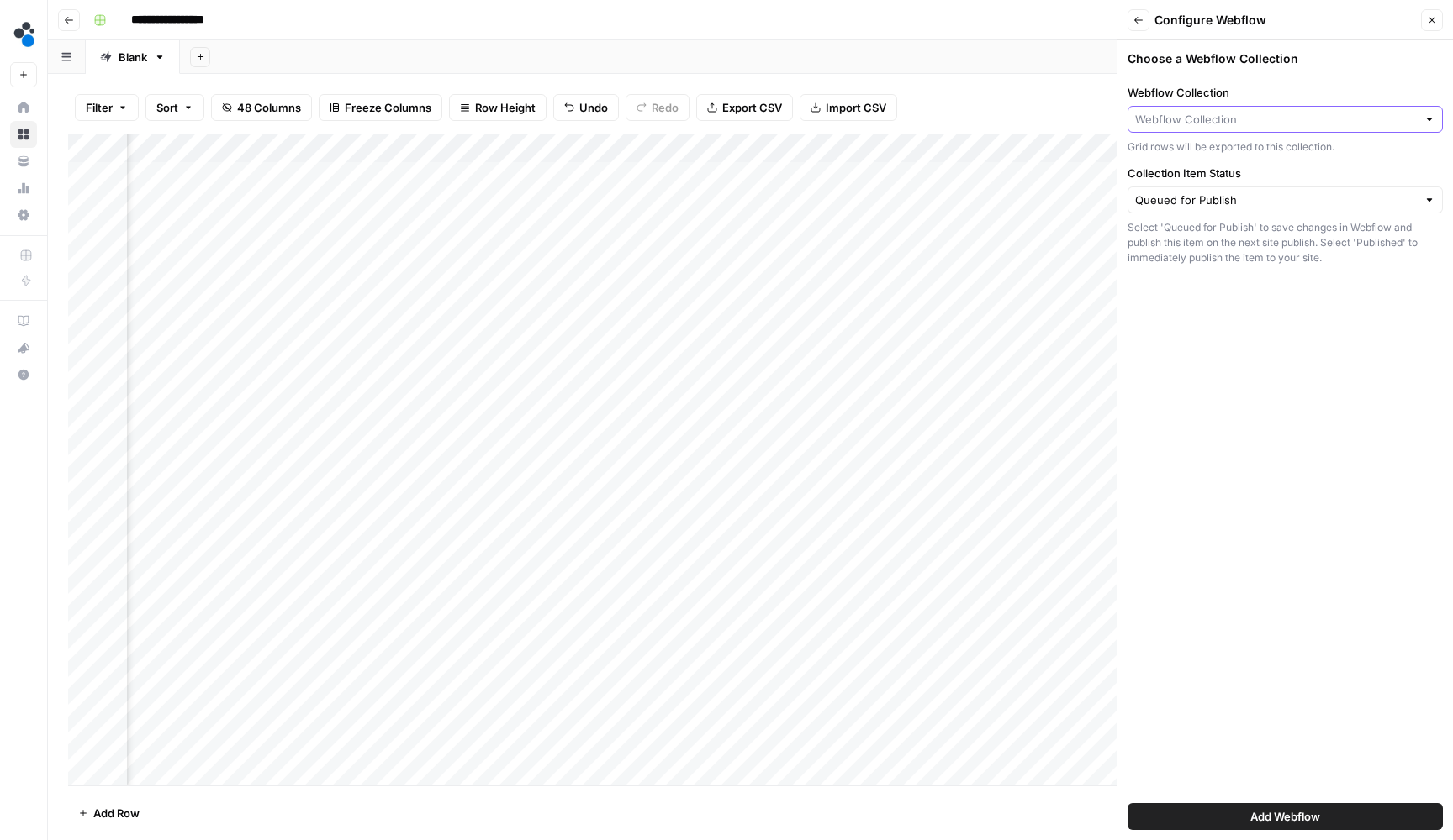
click at [1274, 117] on input "Webflow Collection" at bounding box center [1275, 120] width 282 height 17
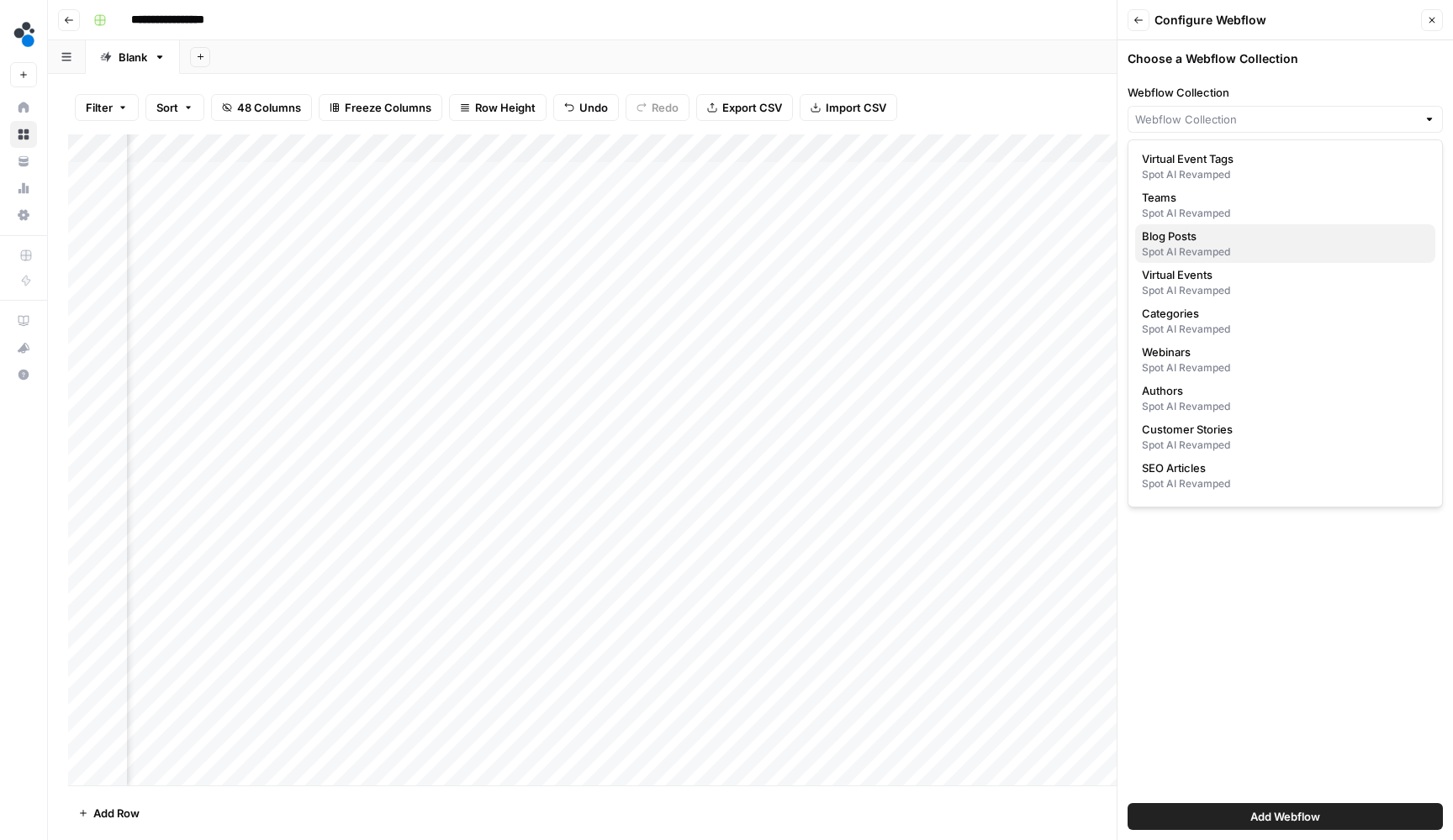
click at [1195, 247] on div "Spot AI Revamped" at bounding box center [1285, 252] width 287 height 15
type input "Blog Posts"
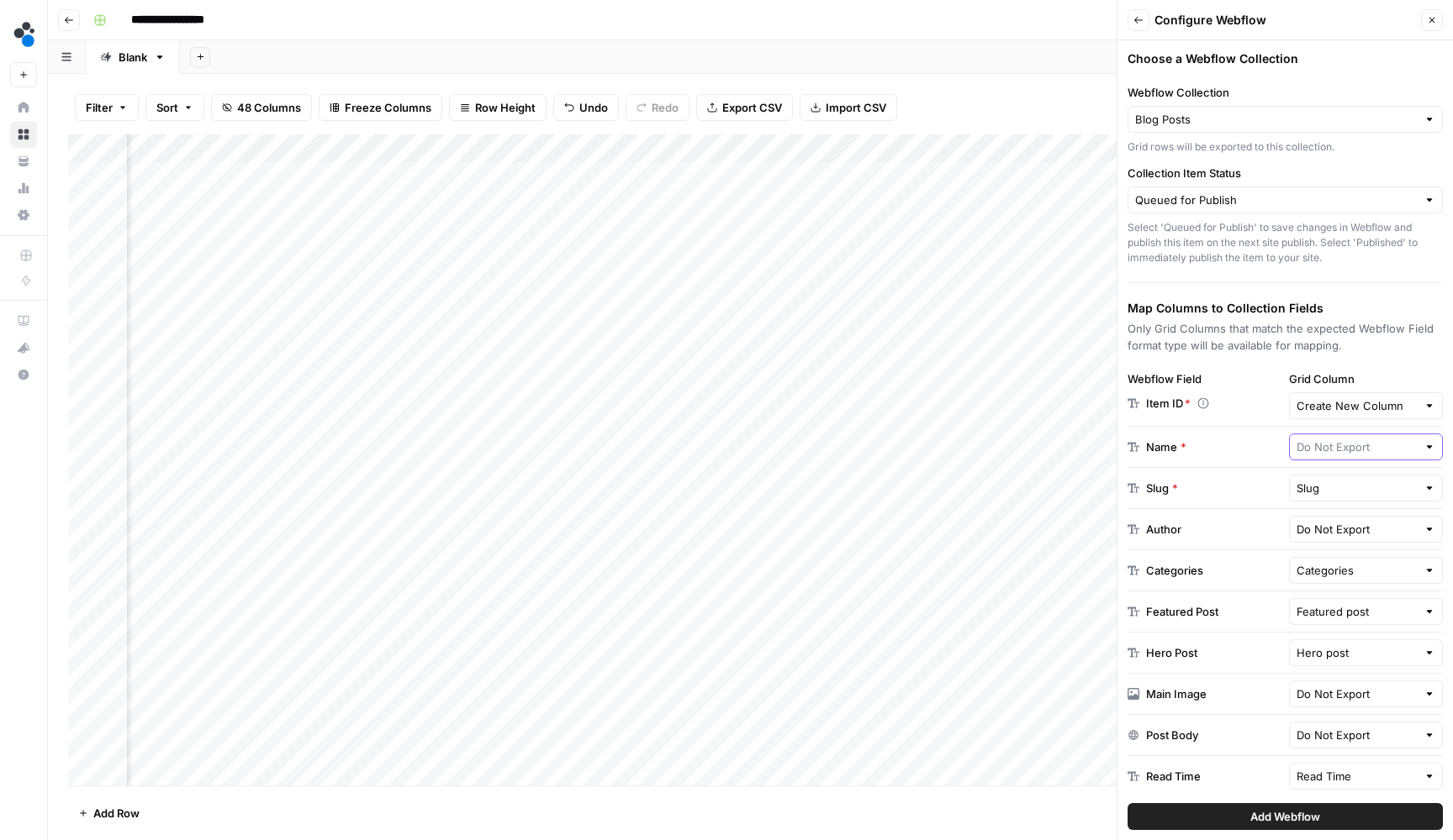
click at [1345, 453] on input "text" at bounding box center [1356, 447] width 121 height 17
click at [1345, 485] on span "Article Title" at bounding box center [1363, 487] width 120 height 17
type input "Article Title"
click at [1353, 458] on div "Article Title" at bounding box center [1366, 447] width 155 height 27
click at [1365, 495] on button "Article Title" at bounding box center [1366, 486] width 140 height 24
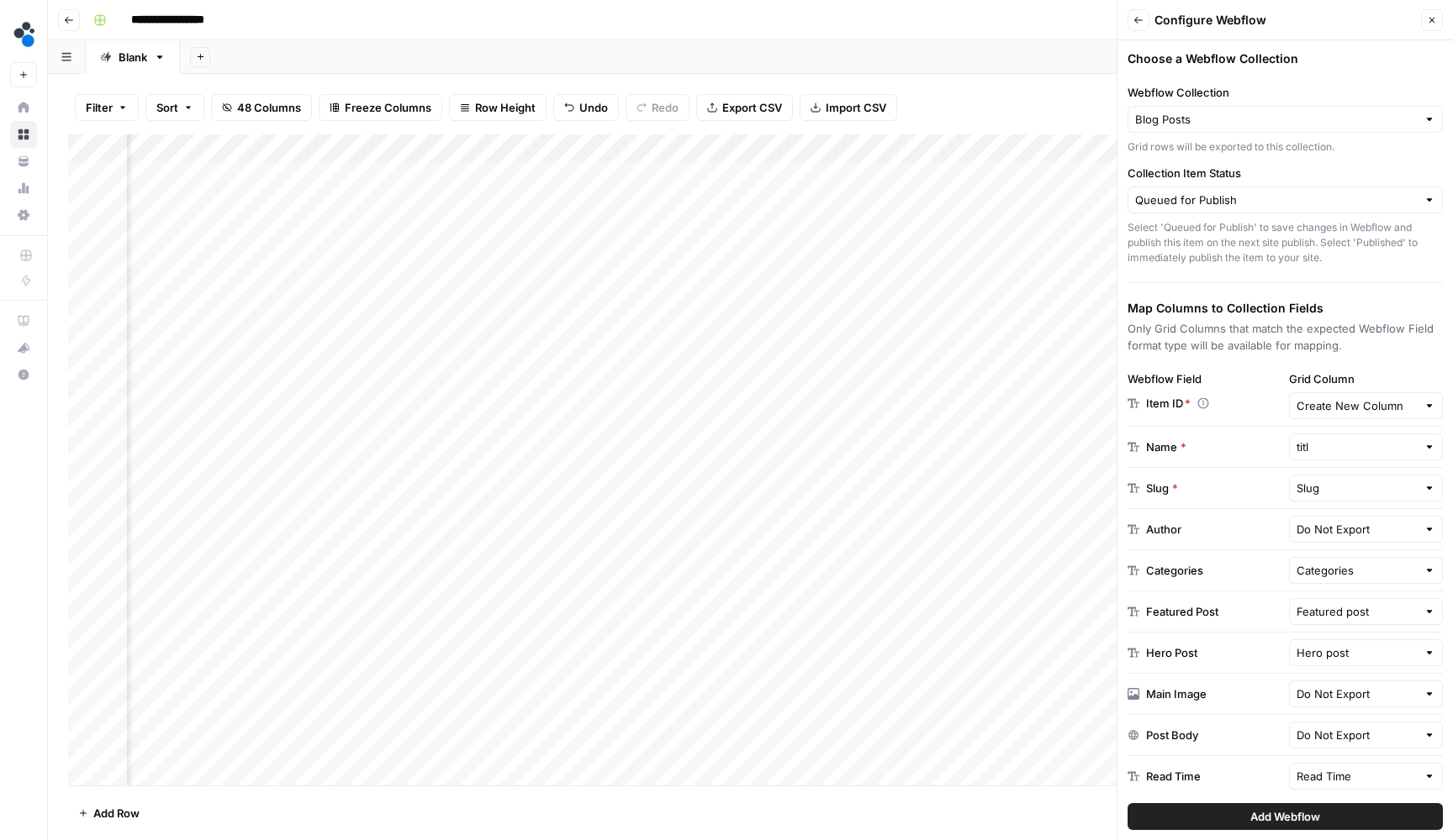
type input "Article Title"
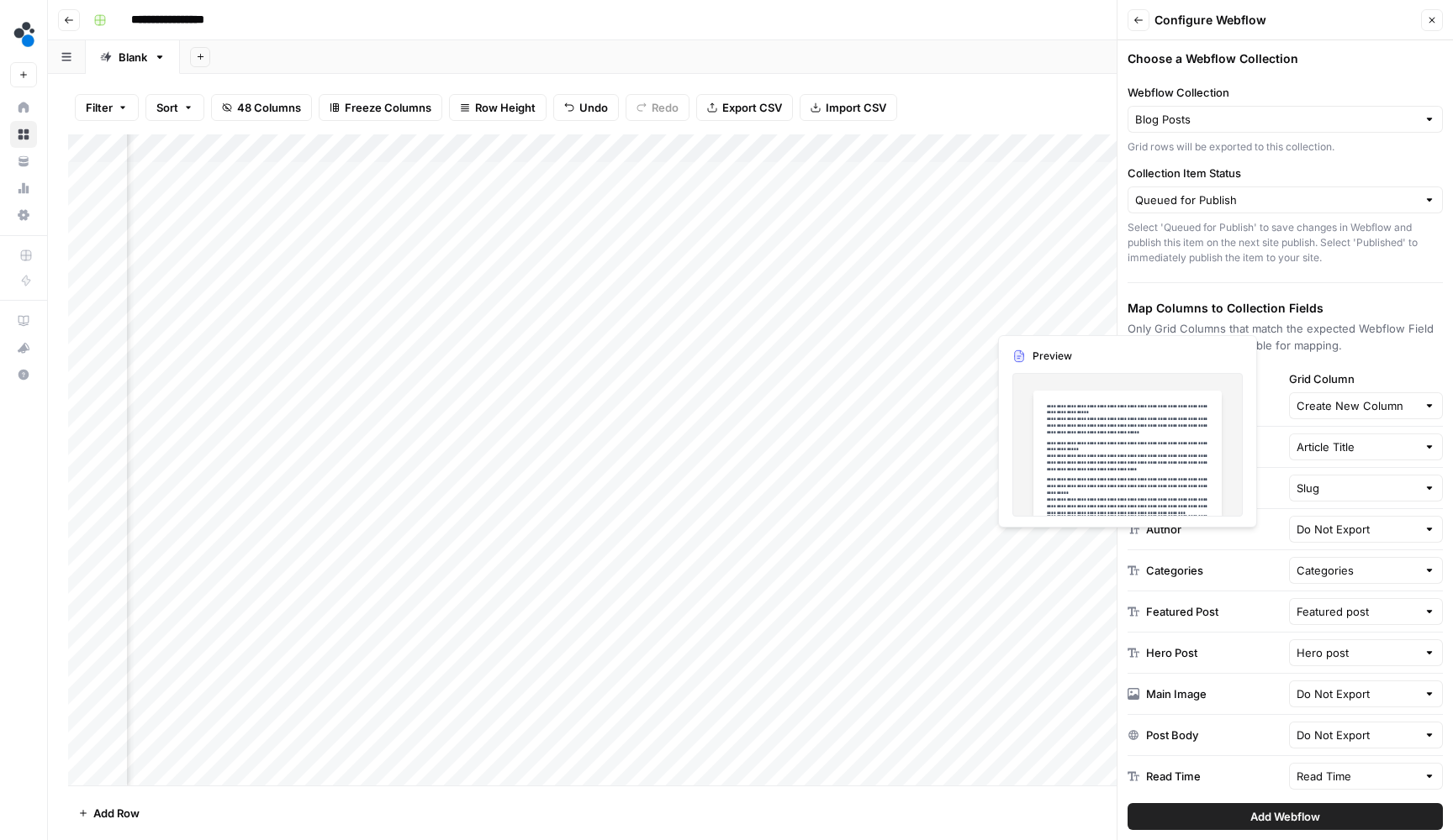
click at [1362, 543] on div "Author Do Not Export" at bounding box center [1285, 530] width 315 height 41
click at [1362, 534] on input "text" at bounding box center [1356, 530] width 121 height 17
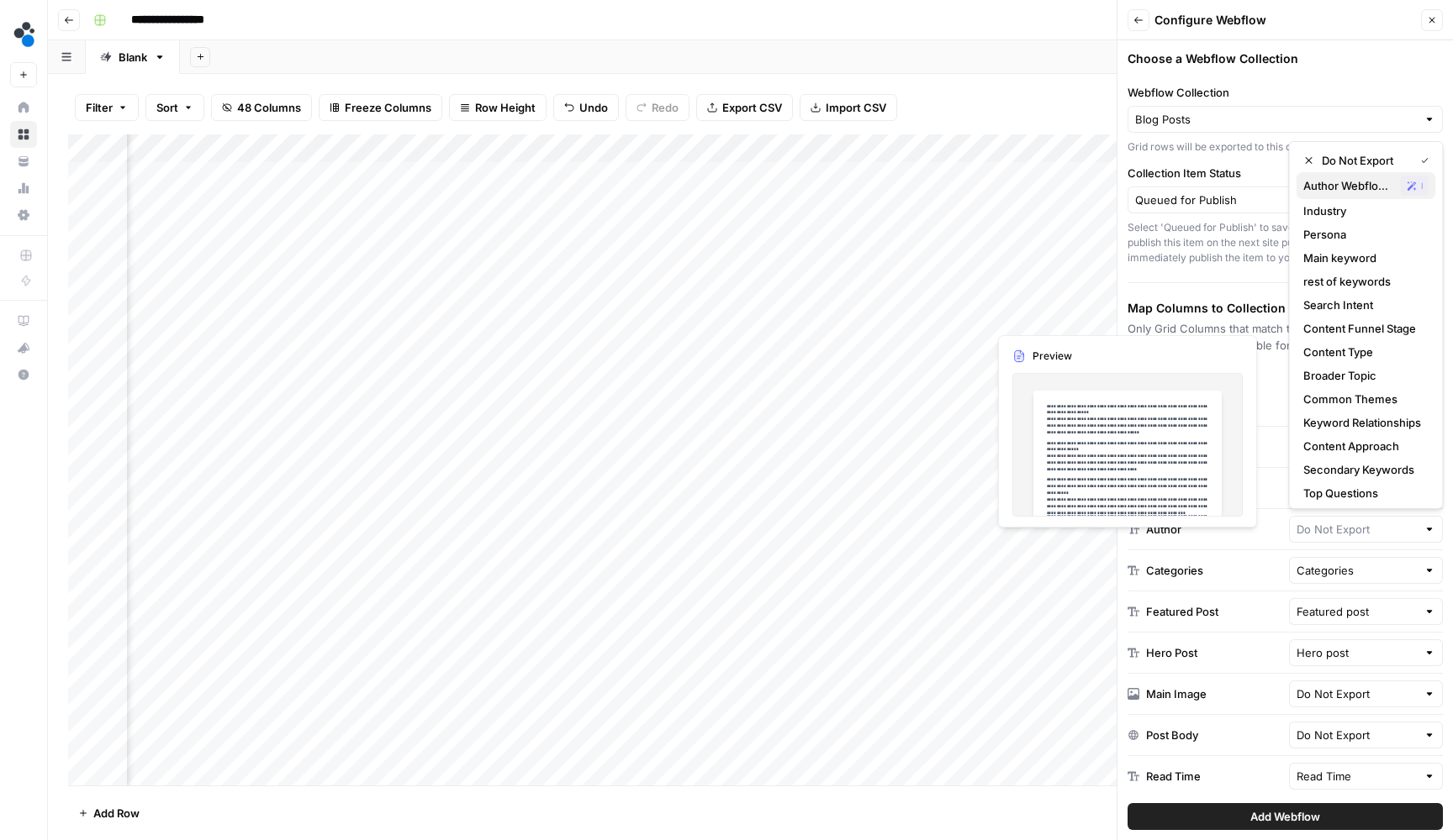
click at [1340, 189] on span "Author Webflow Id" at bounding box center [1349, 186] width 91 height 17
type input "Author Webflow Id"
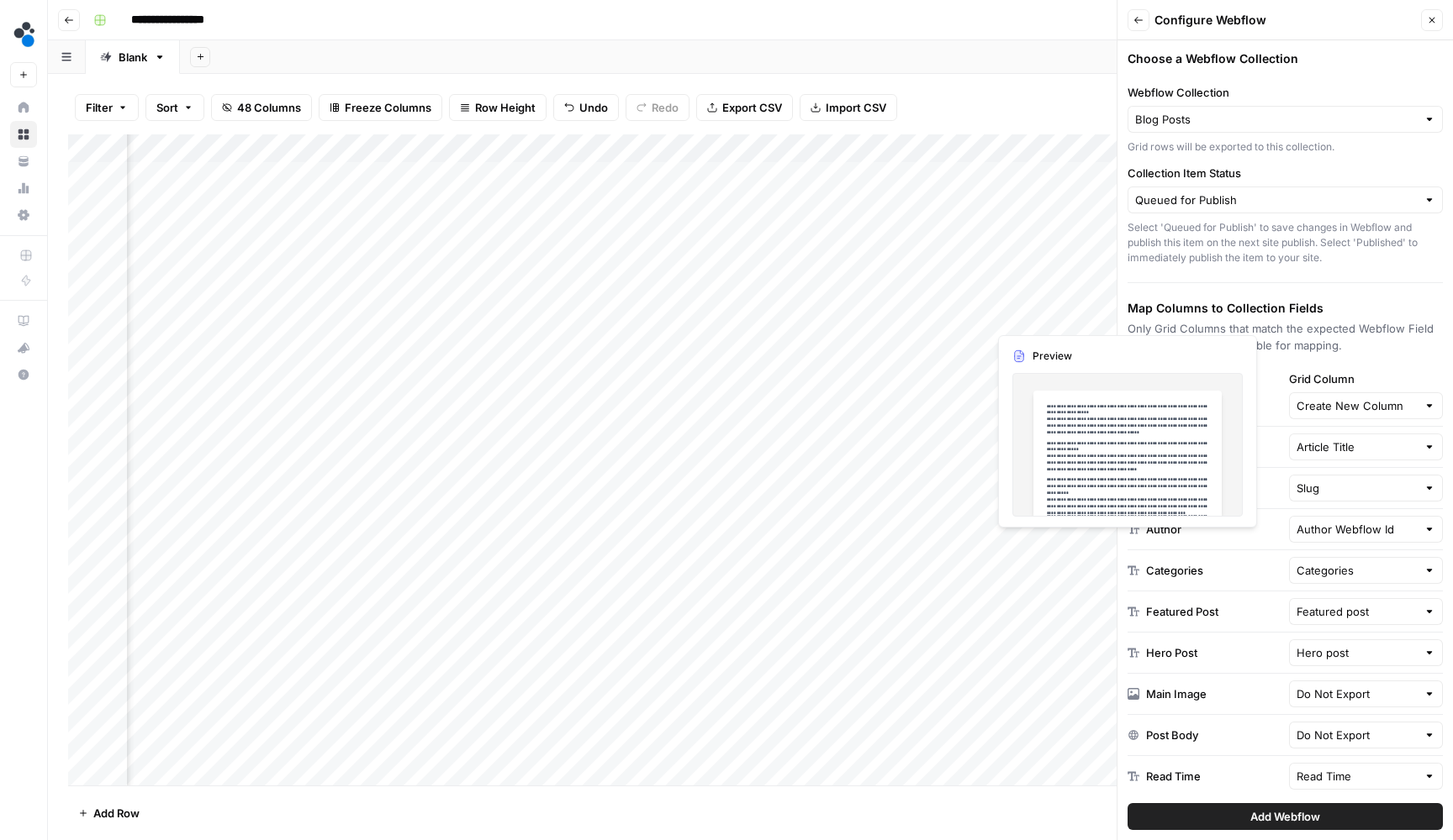
click at [1261, 553] on div "Categories Categories" at bounding box center [1285, 570] width 315 height 41
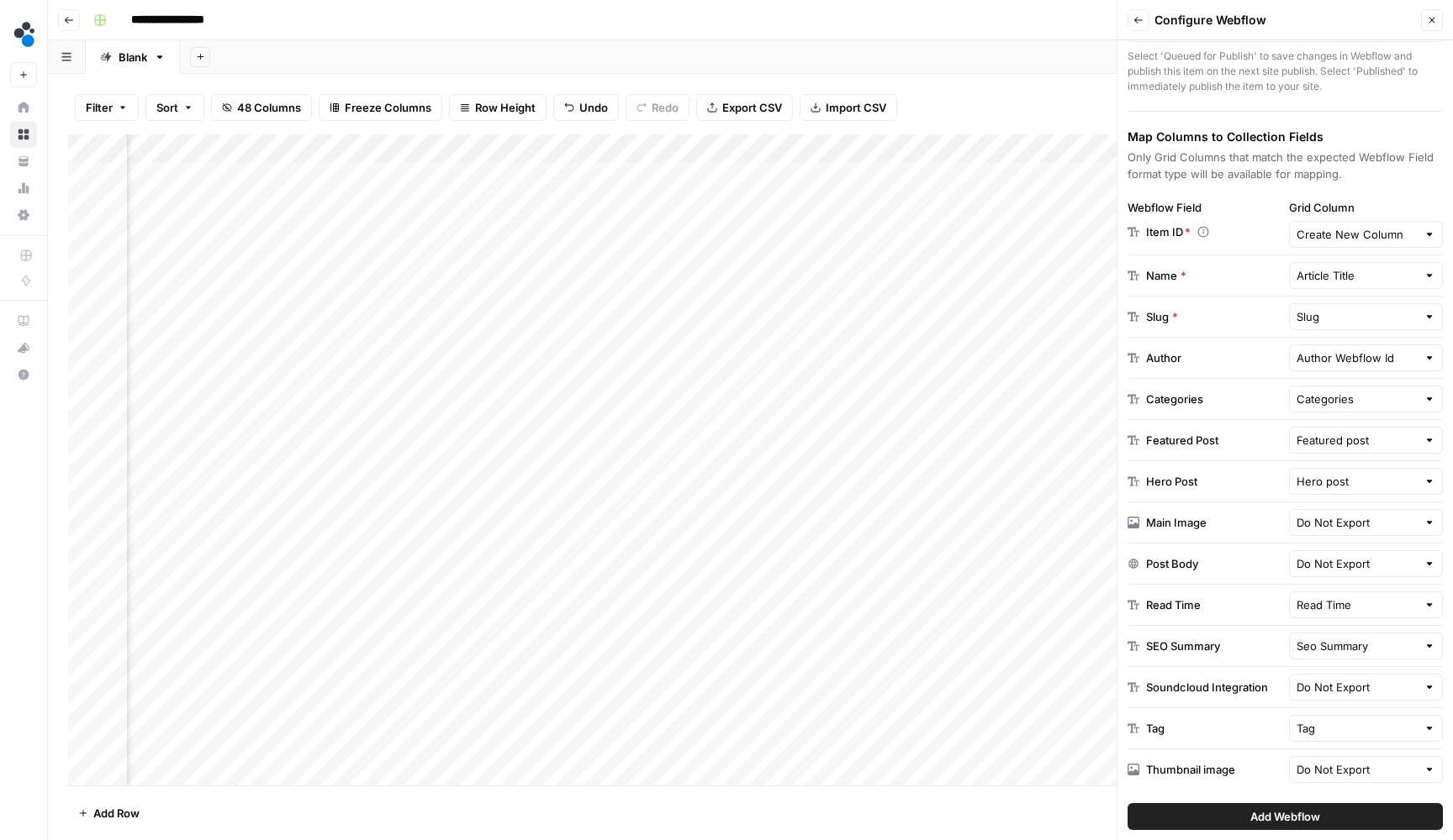
scroll to position [172, 0]
click at [1350, 510] on div "Do Not Export" at bounding box center [1366, 523] width 155 height 27
click at [1343, 592] on span "Selected image" at bounding box center [1349, 588] width 91 height 17
type input "Selected image"
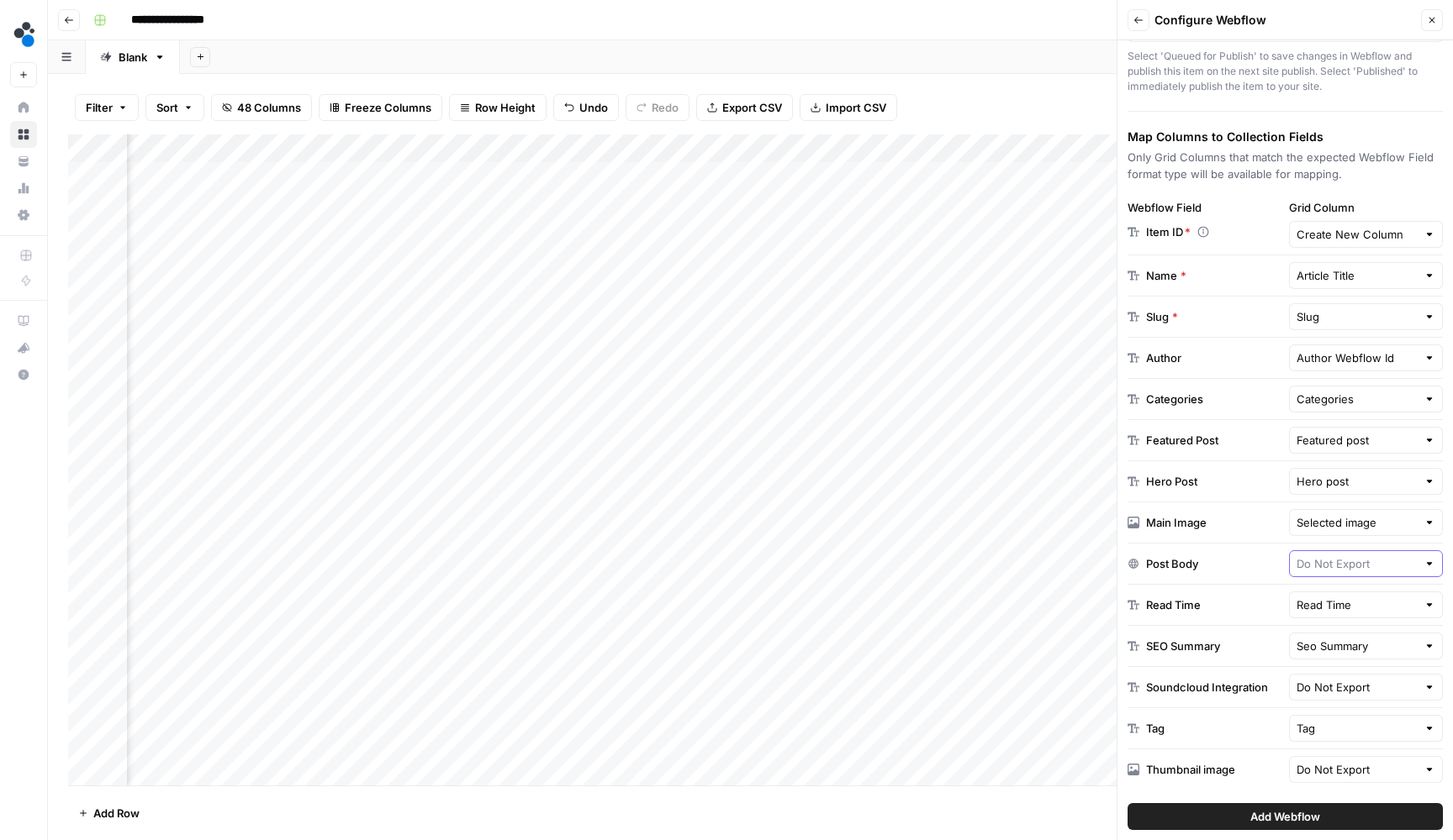
click at [1341, 567] on input "text" at bounding box center [1356, 564] width 121 height 17
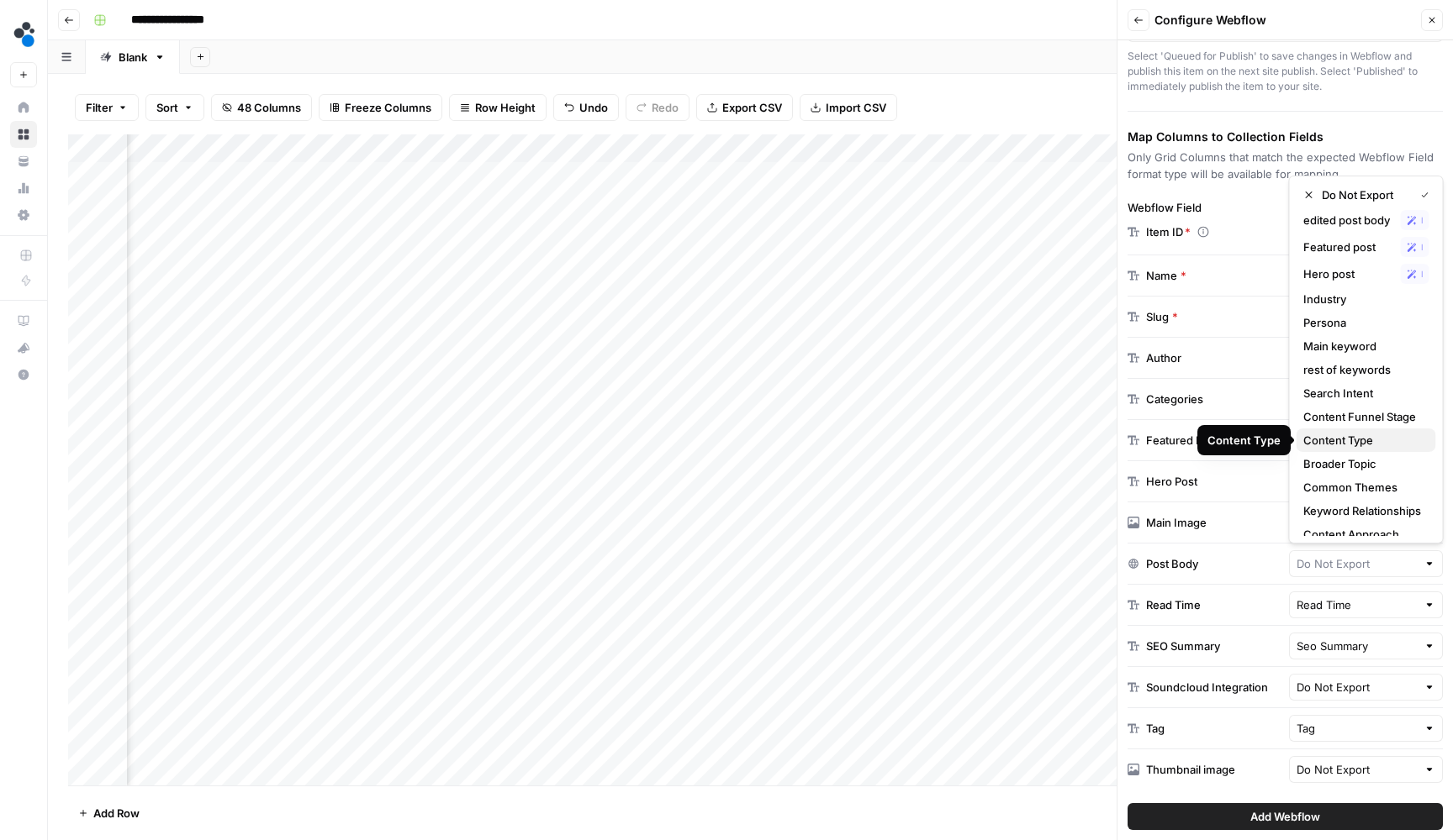
scroll to position [0, 0]
click at [1318, 569] on input "text" at bounding box center [1356, 564] width 121 height 17
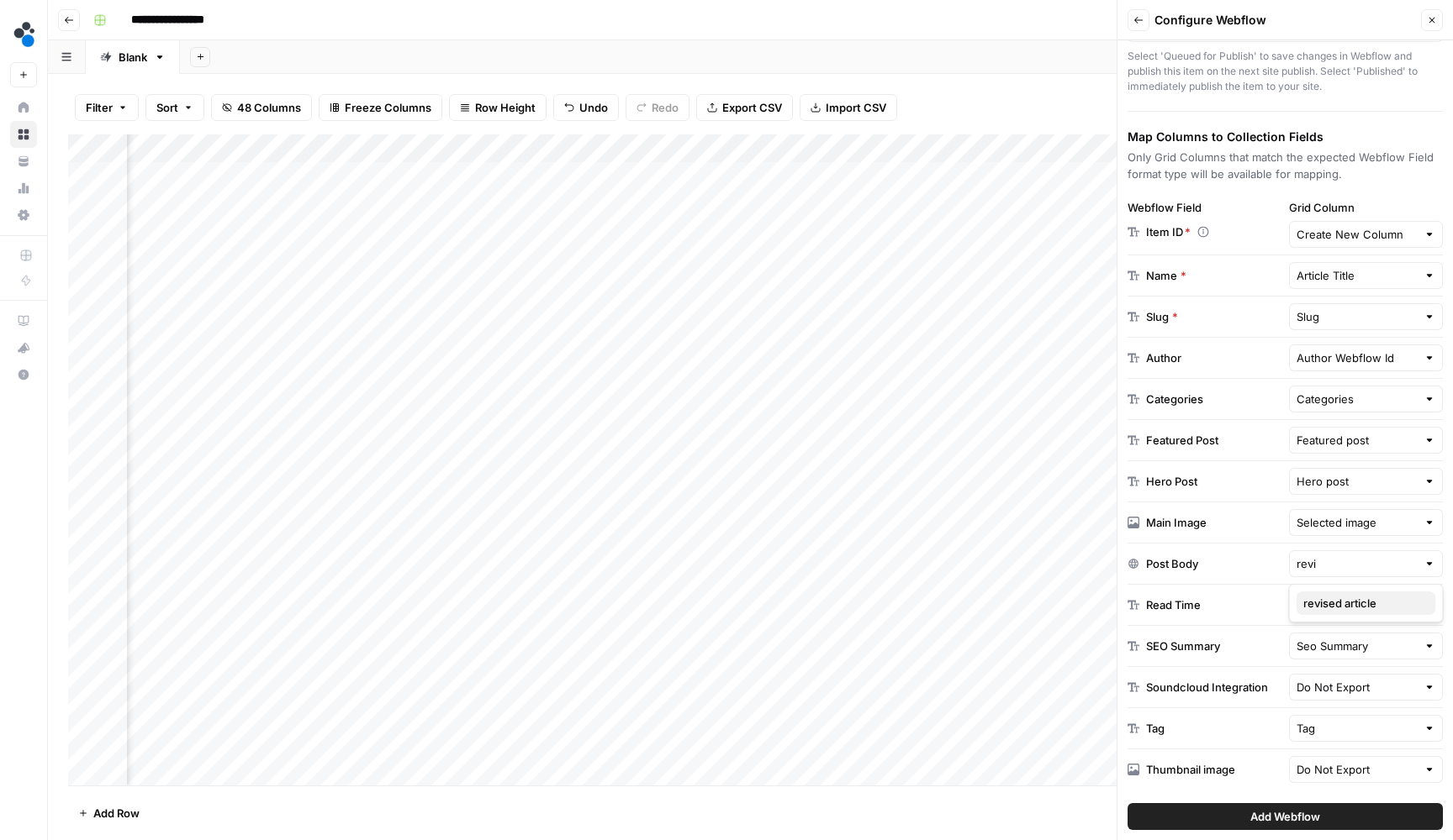
click at [1324, 612] on button "revised article" at bounding box center [1366, 603] width 140 height 24
type input "revised article"
click at [1388, 773] on input "text" at bounding box center [1356, 770] width 121 height 17
click at [1364, 735] on span "Selected image" at bounding box center [1349, 729] width 91 height 17
type input "Selected image"
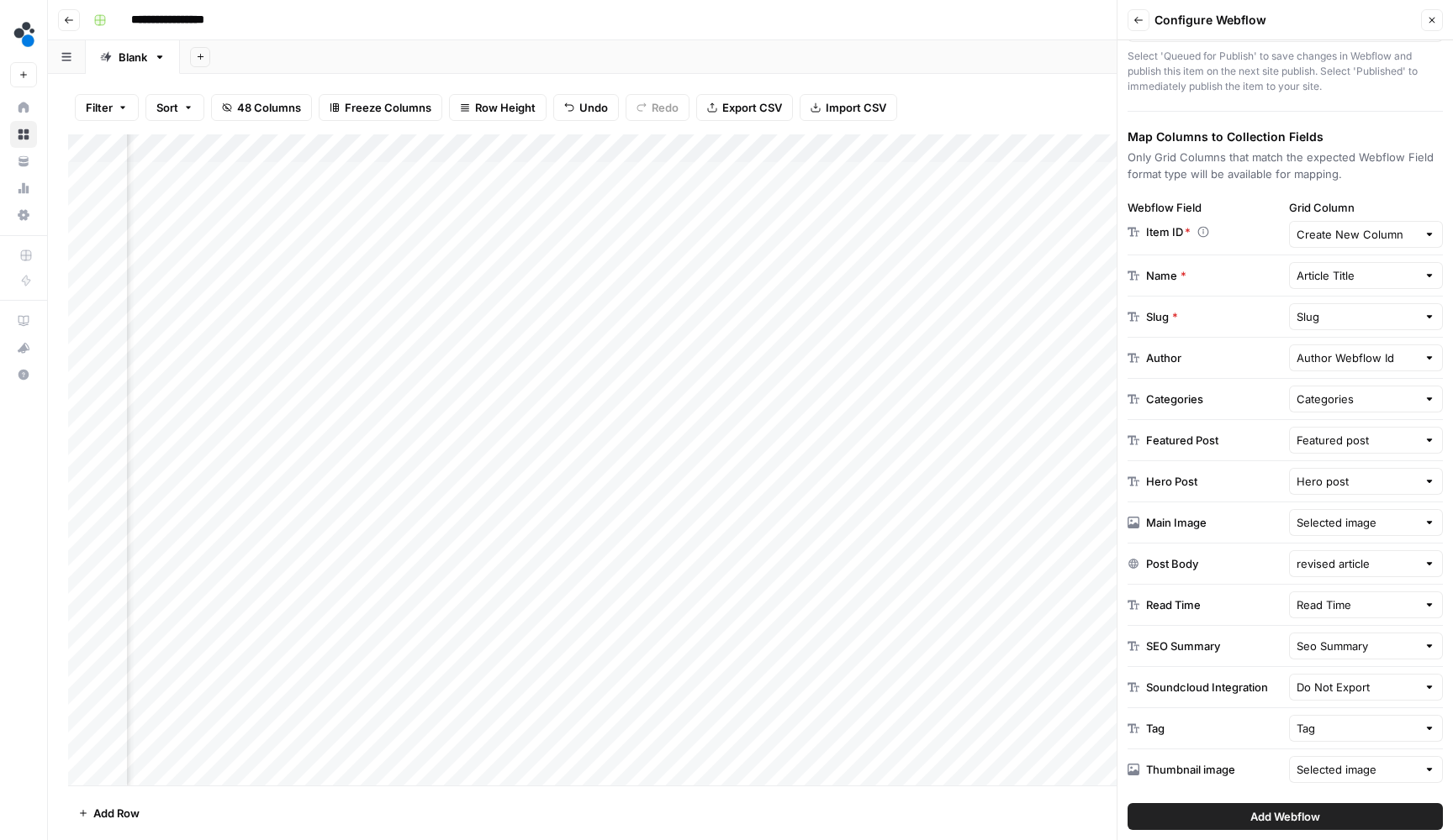
scroll to position [31, 0]
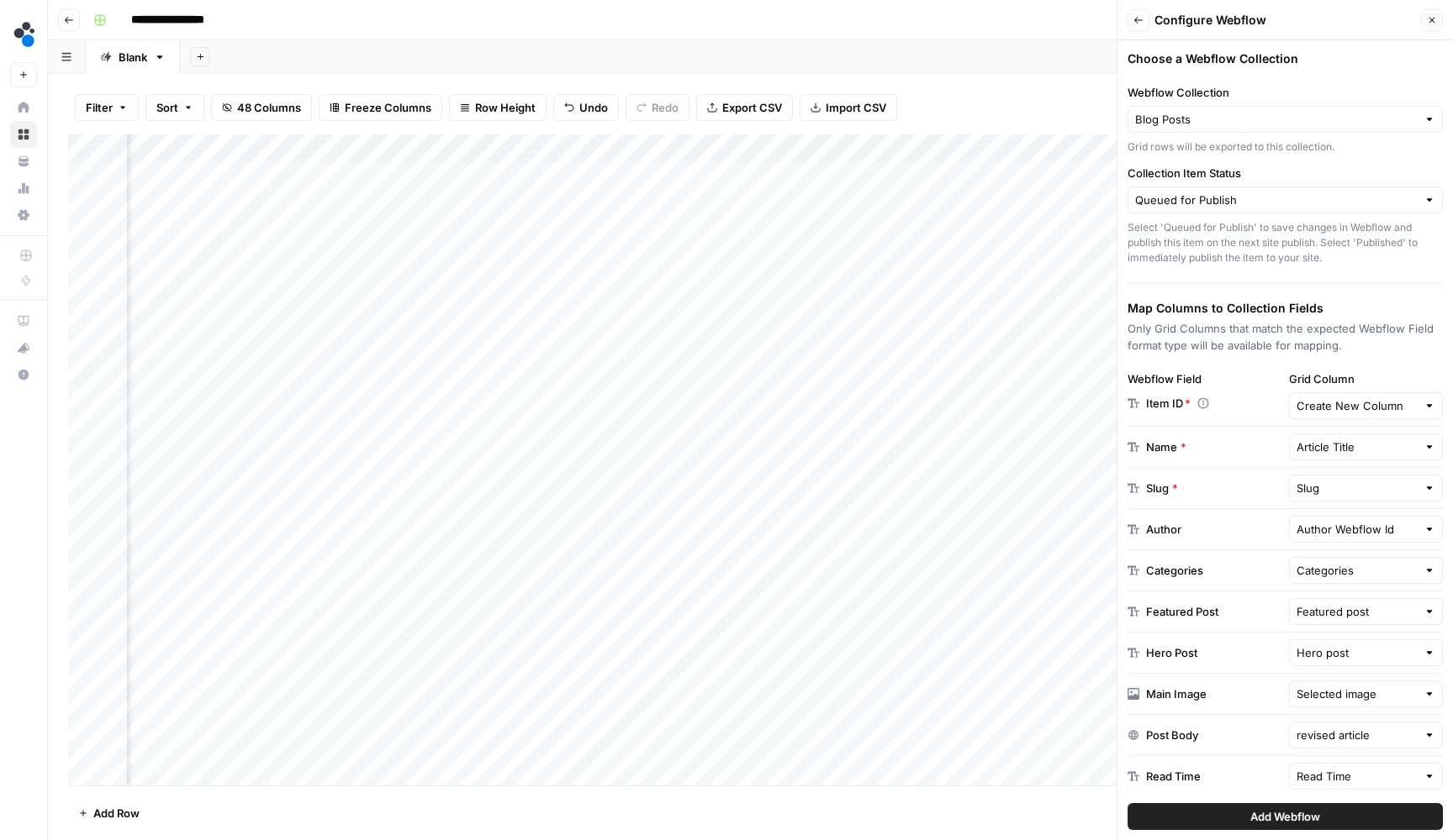
click at [1236, 825] on button "Add Webflow" at bounding box center [1285, 816] width 315 height 27
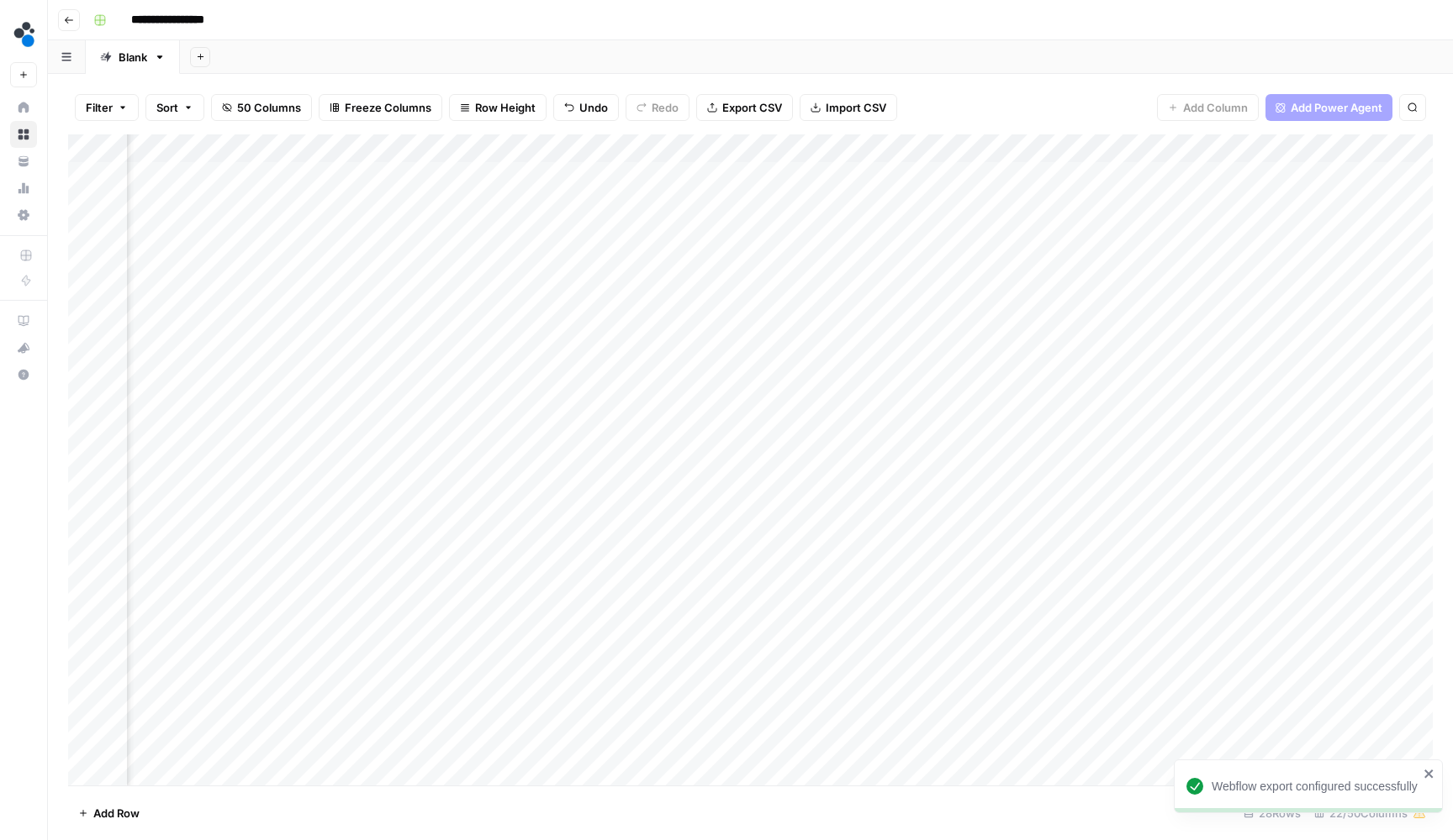
scroll to position [0, 2240]
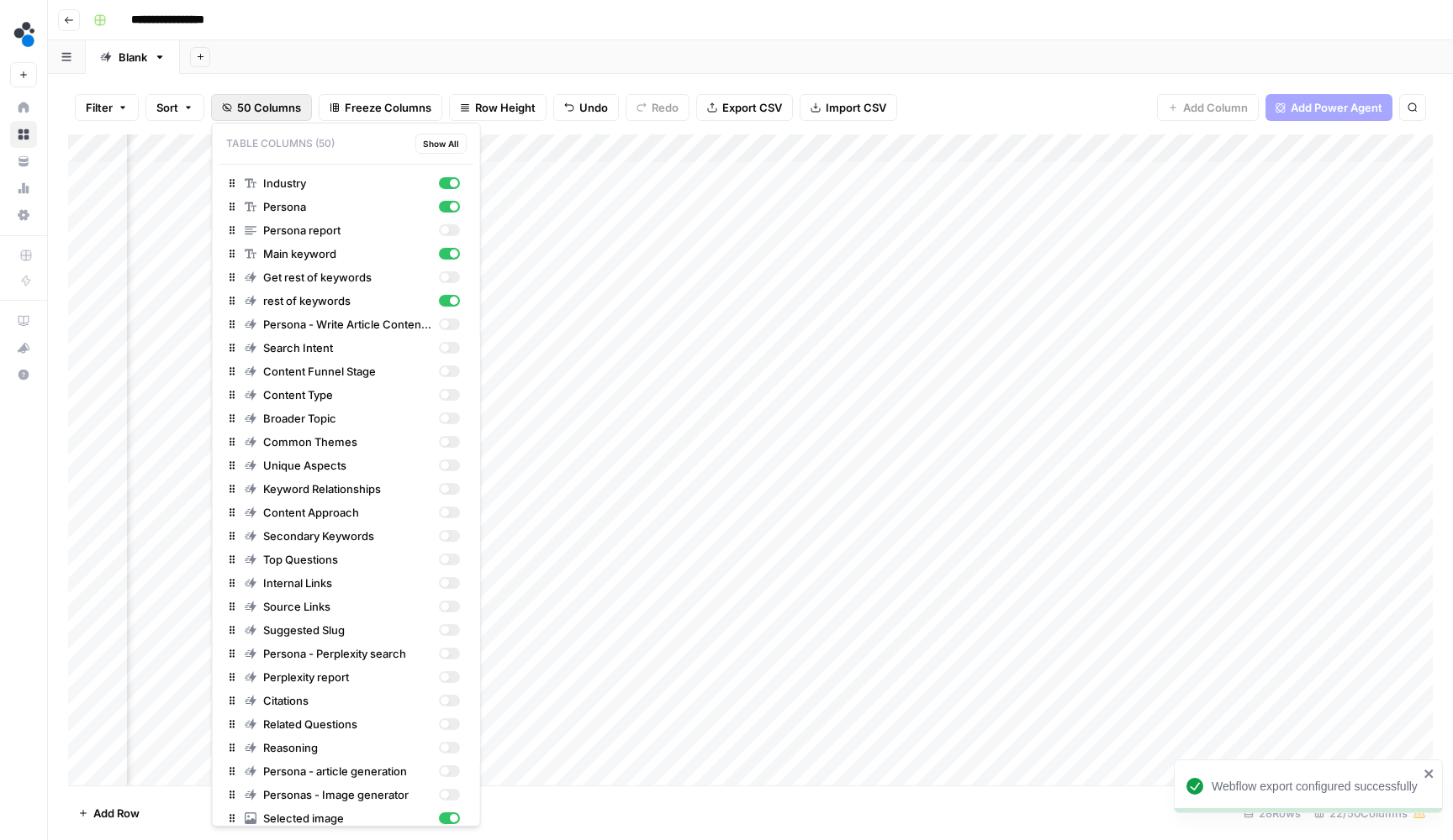
click at [285, 101] on span "50 Columns" at bounding box center [269, 107] width 64 height 17
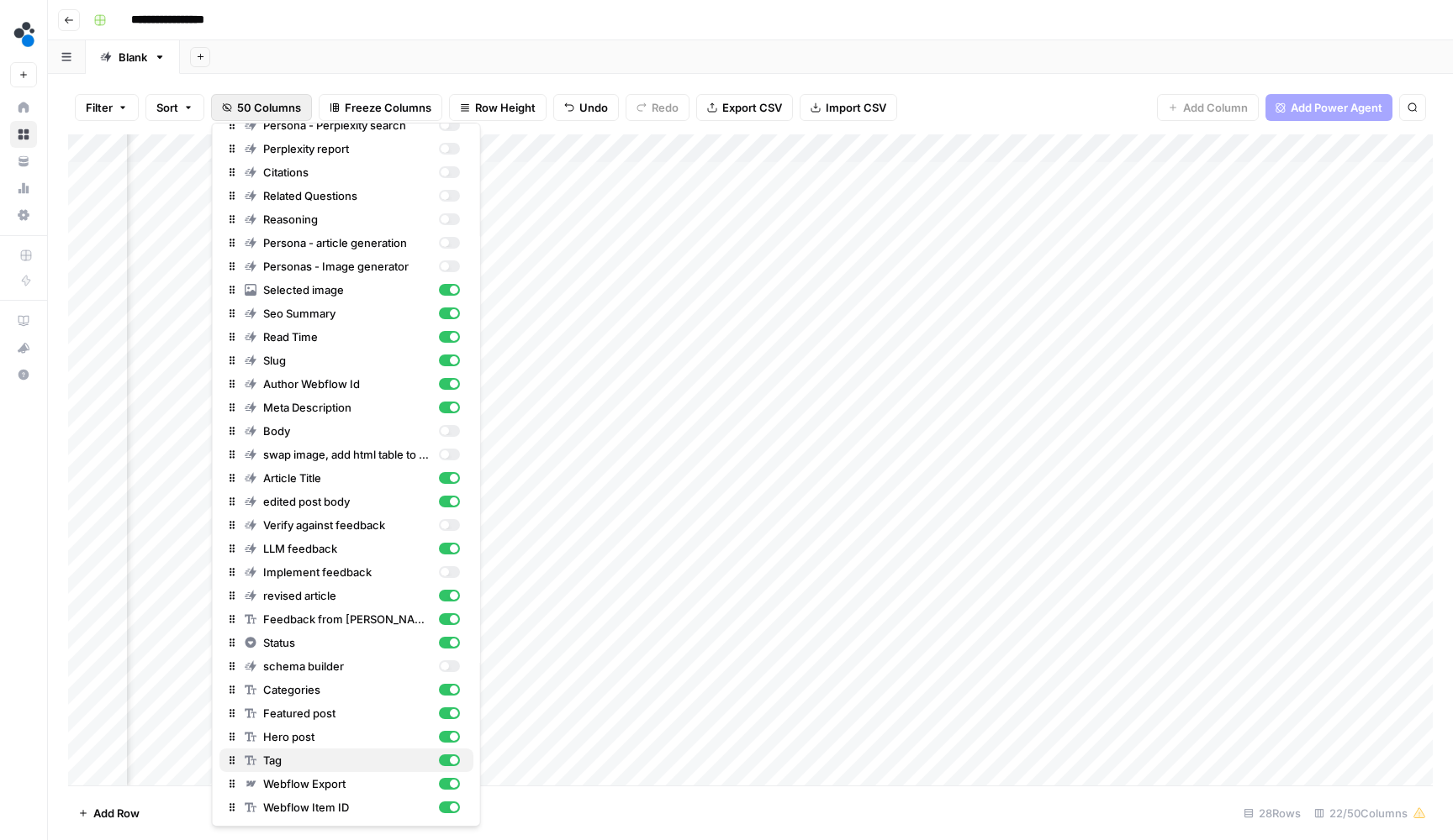
click at [445, 762] on div "button" at bounding box center [448, 760] width 21 height 11
click at [446, 740] on div "button" at bounding box center [448, 737] width 21 height 11
click at [446, 717] on div "button" at bounding box center [448, 713] width 21 height 11
click at [448, 694] on div "button" at bounding box center [448, 690] width 21 height 11
click at [1010, 93] on div "Filter Sort 50 Columns Freeze Columns Row Height Undo Redo Export CSV Import CS…" at bounding box center [750, 107] width 1365 height 54
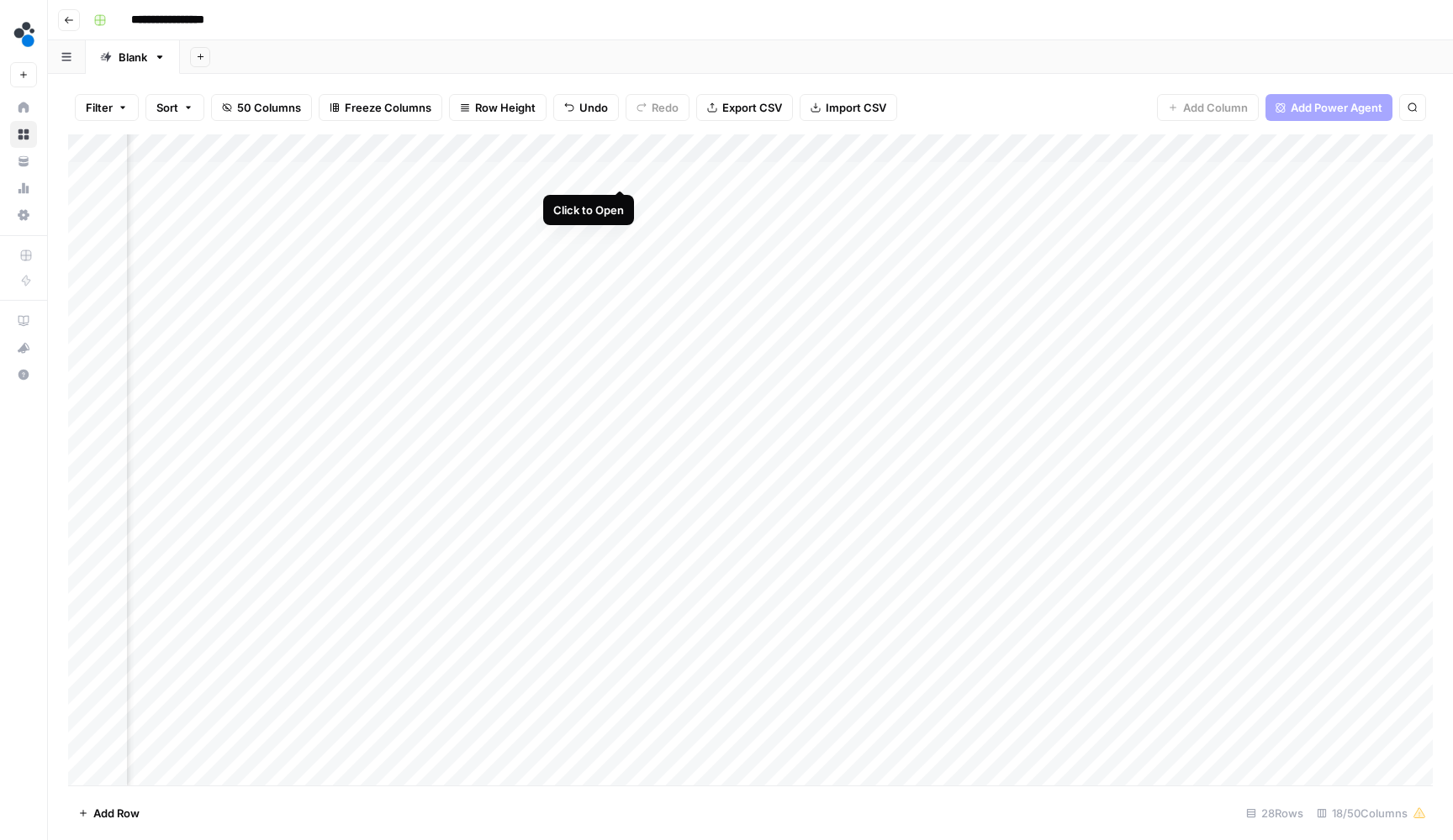
click at [621, 176] on div "Add Column" at bounding box center [750, 462] width 1365 height 655
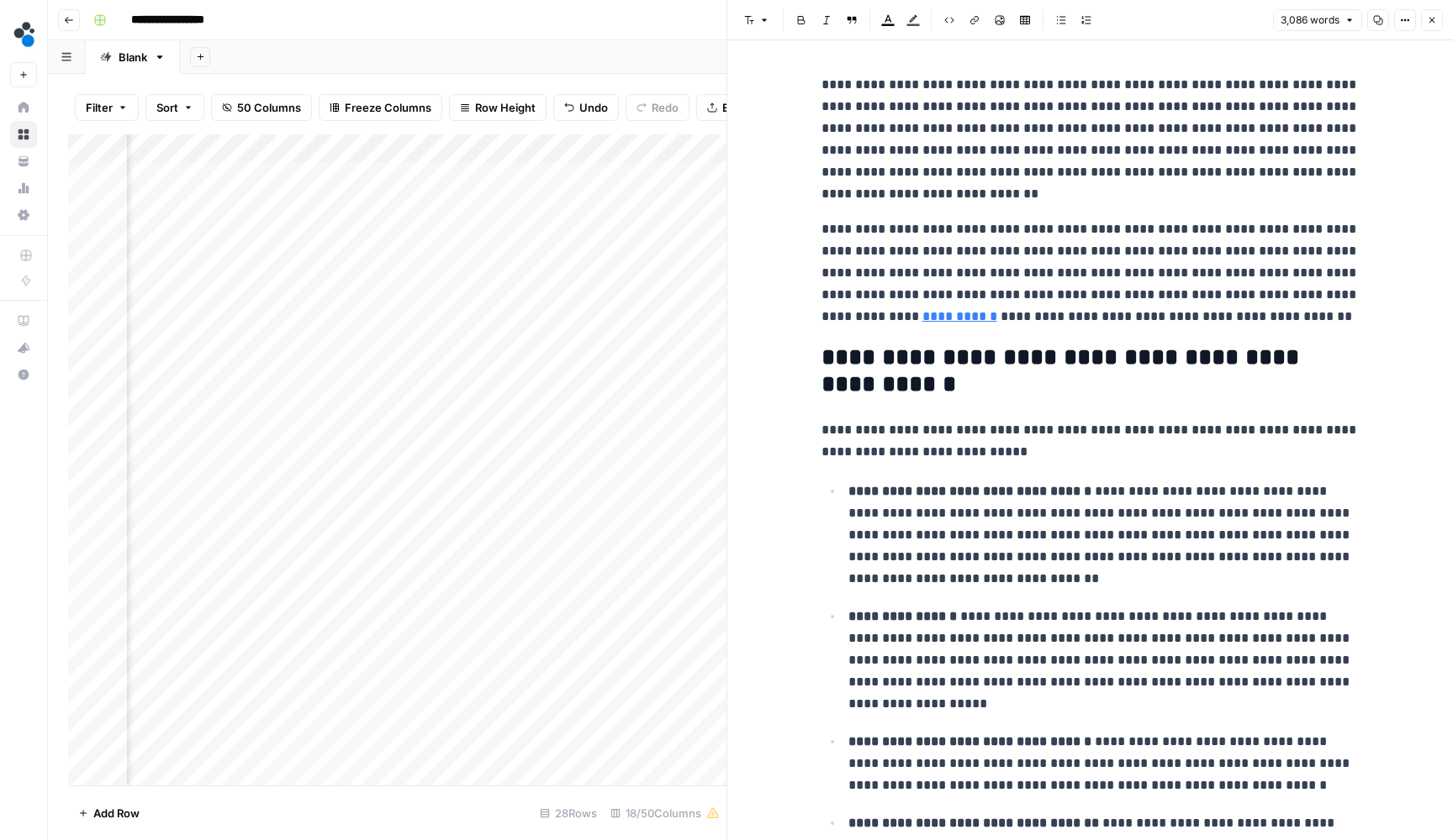
click at [1436, 18] on icon "button" at bounding box center [1431, 20] width 10 height 10
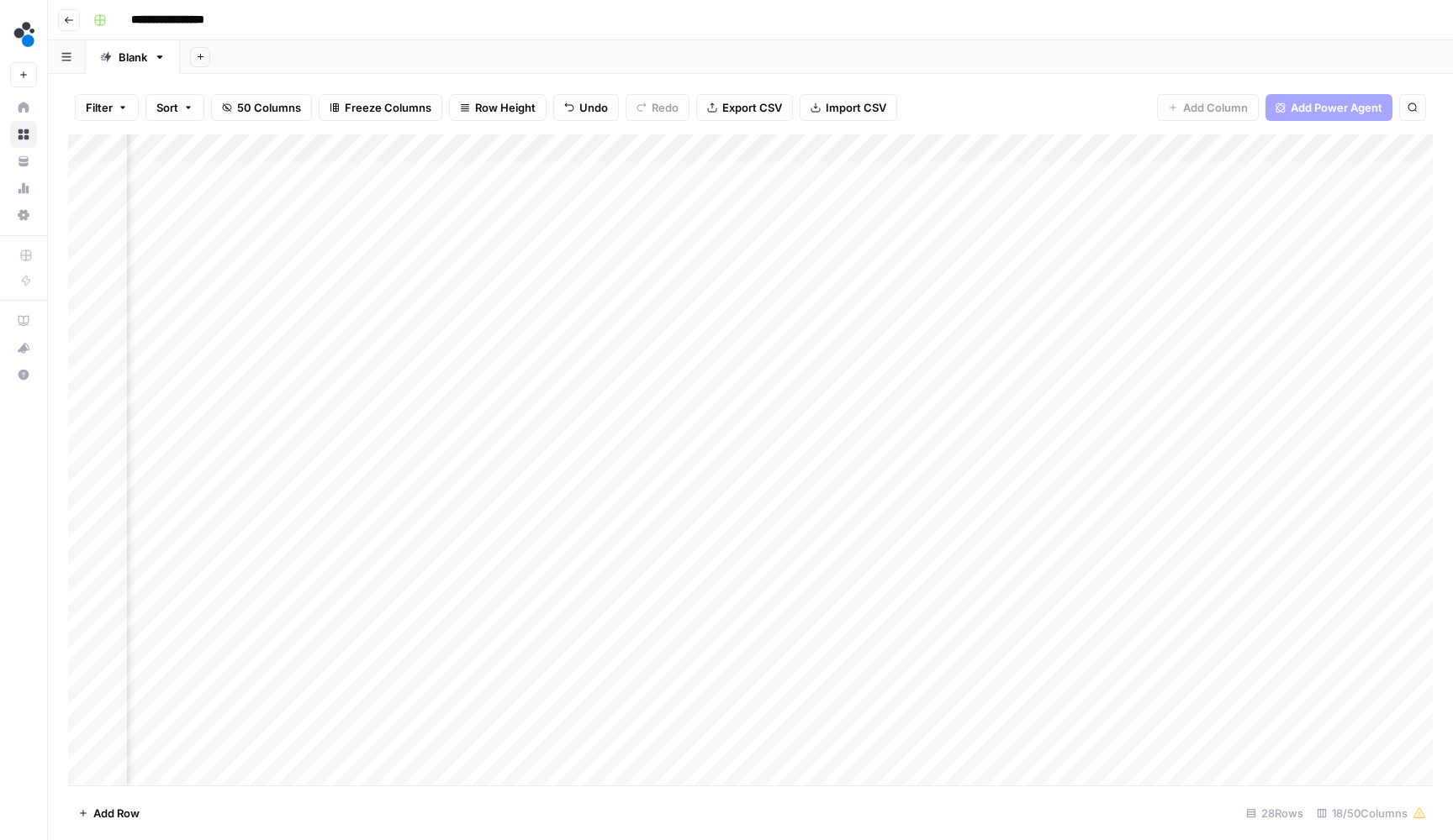
click at [791, 173] on div "Add Column" at bounding box center [750, 462] width 1365 height 655
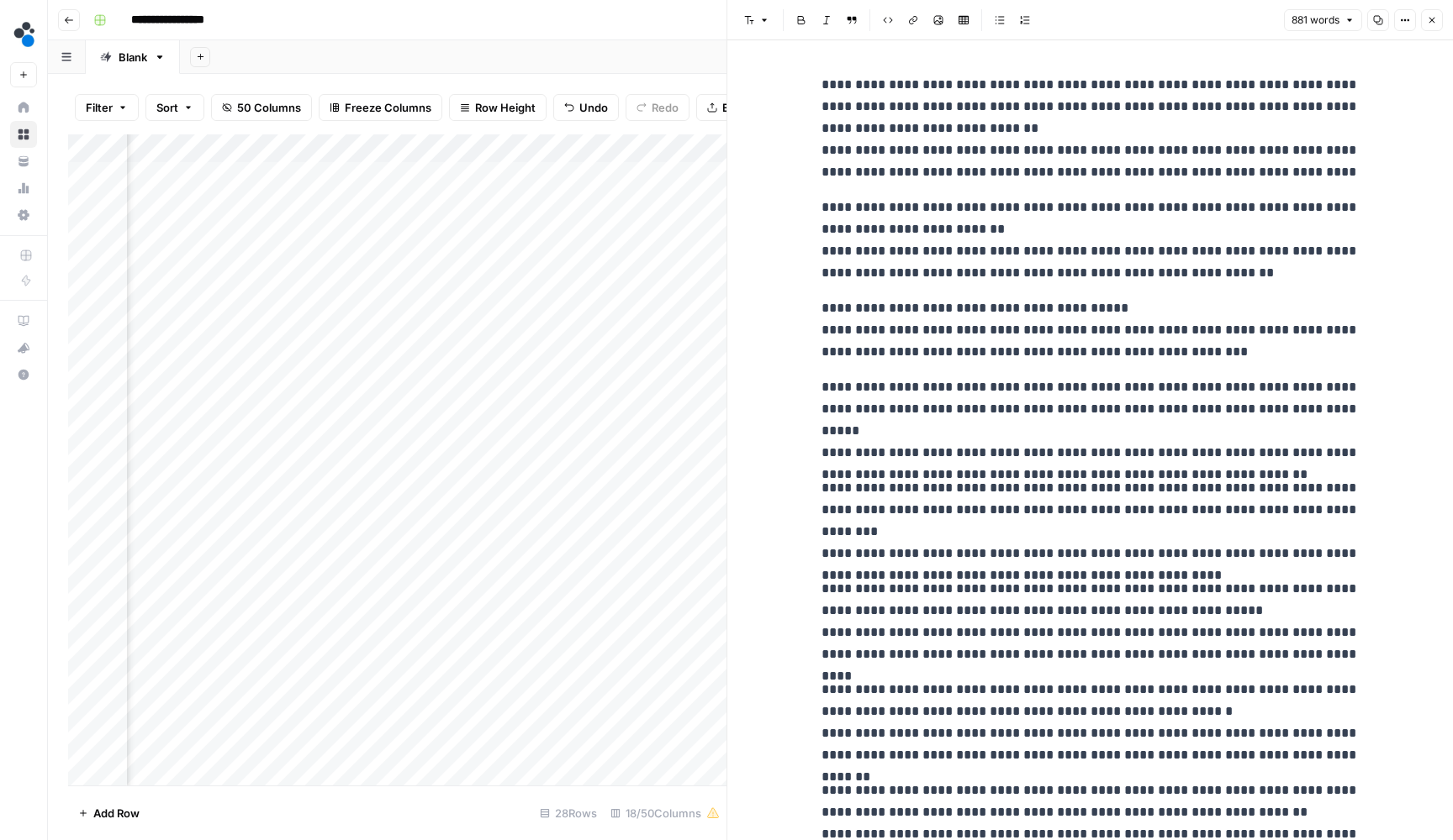
click at [1423, 20] on button "Close" at bounding box center [1431, 20] width 22 height 22
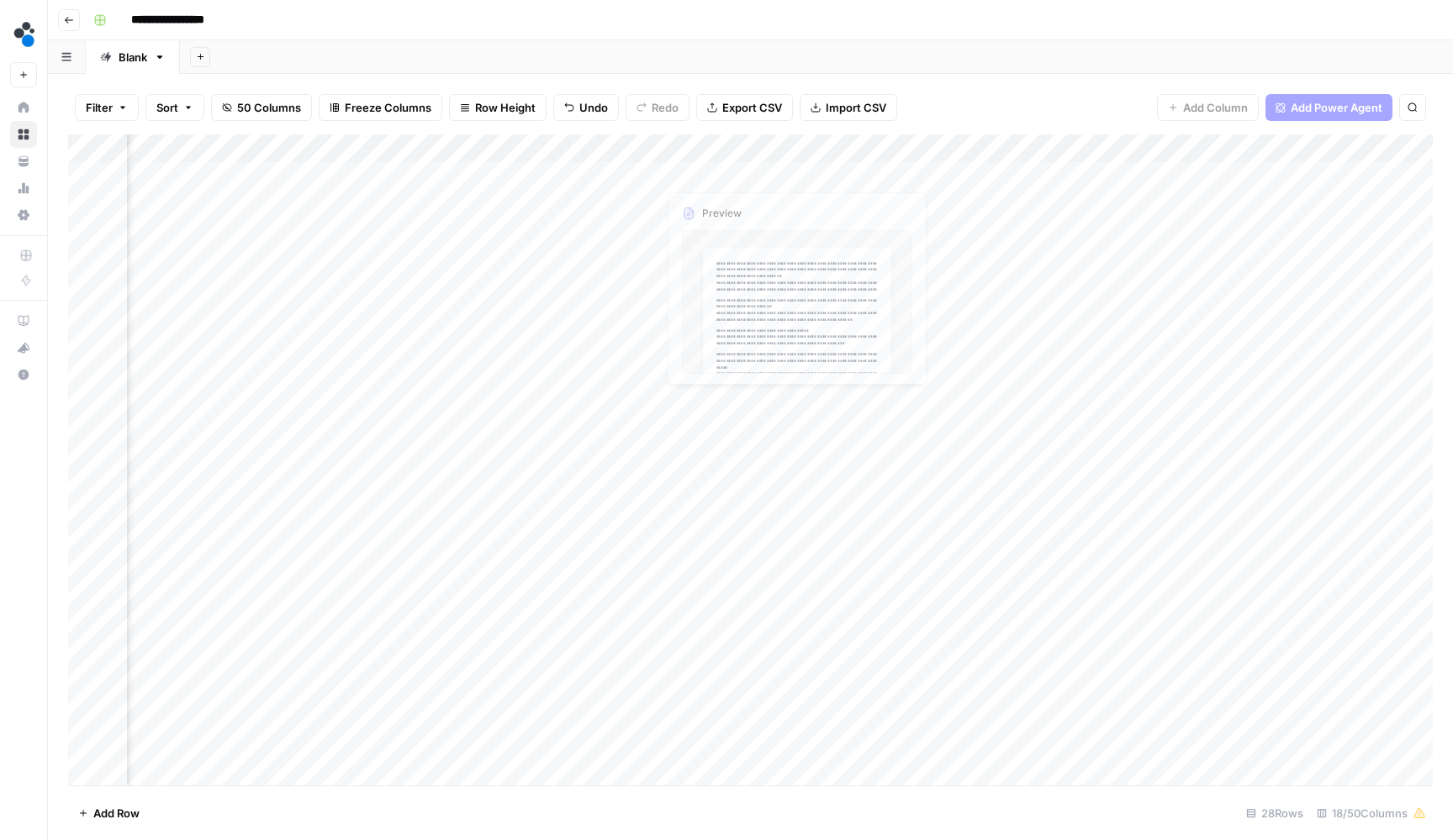
drag, startPoint x: 1009, startPoint y: 151, endPoint x: 708, endPoint y: 172, distance: 301.7
click at [708, 172] on div "Add Column" at bounding box center [750, 462] width 1365 height 655
click at [714, 179] on div "Add Column" at bounding box center [750, 462] width 1365 height 655
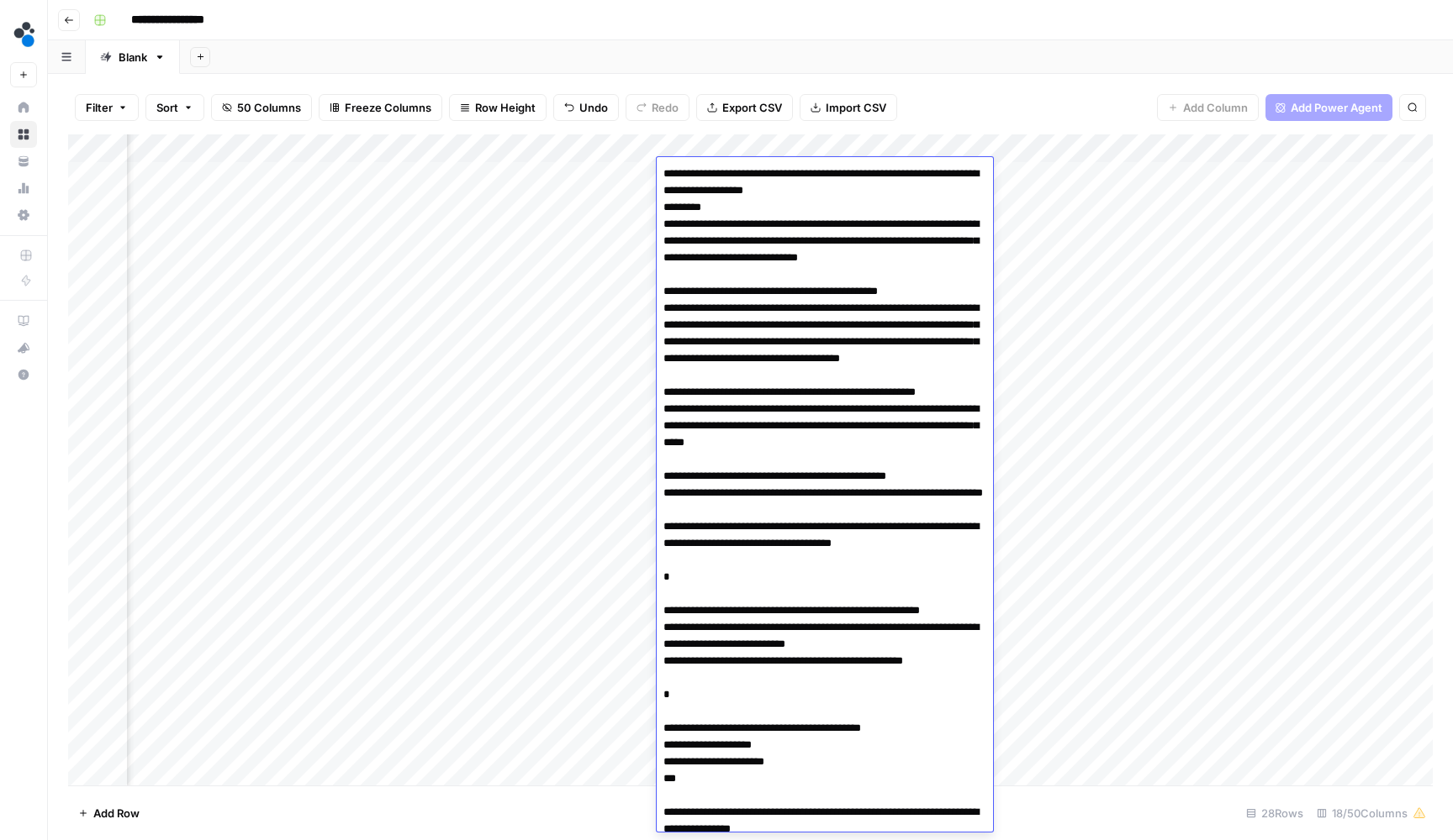
drag, startPoint x: 720, startPoint y: 268, endPoint x: 662, endPoint y: 225, distance: 72.2
click at [661, 225] on textarea at bounding box center [824, 594] width 336 height 864
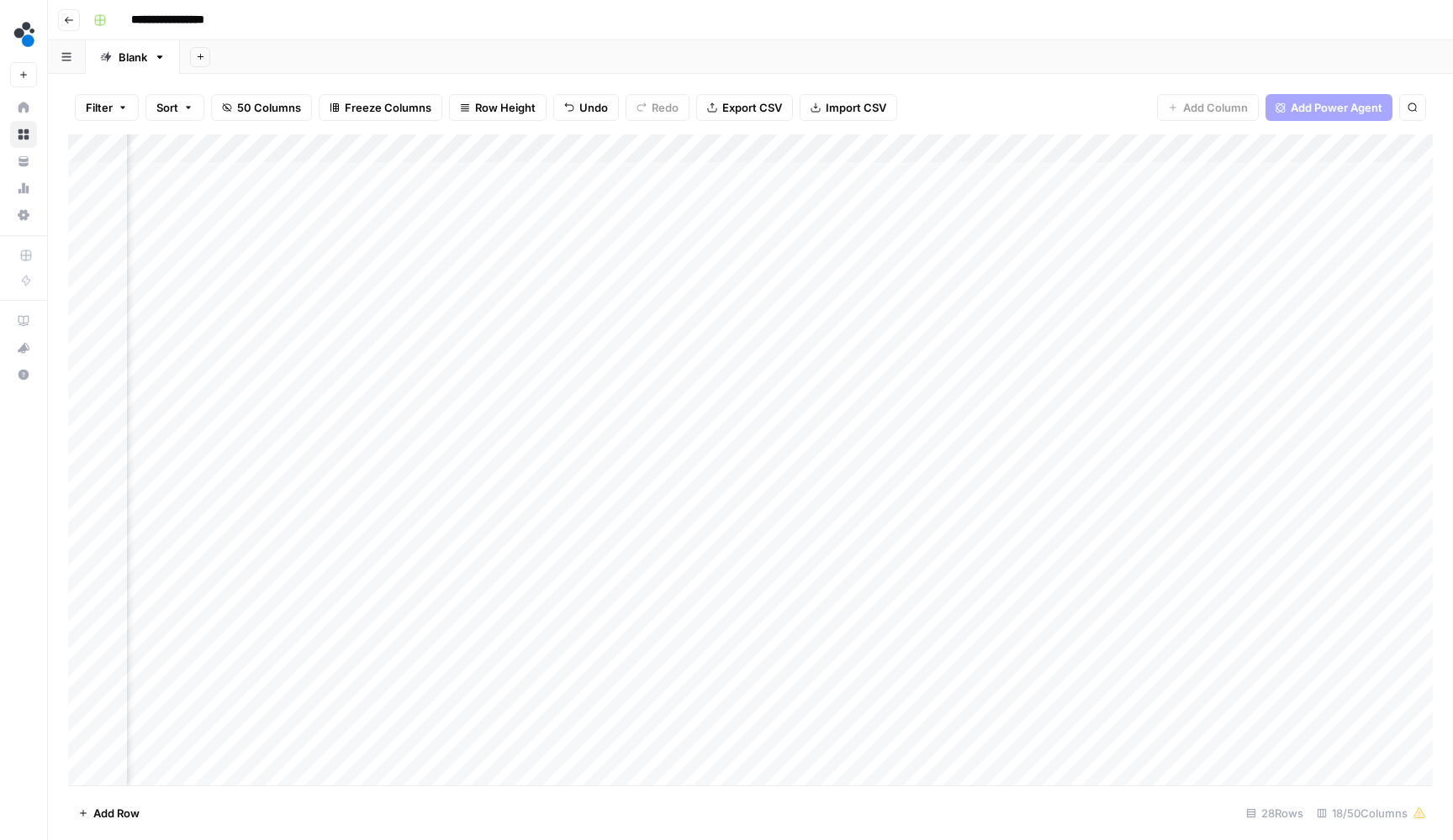
click at [623, 170] on div "Add Column" at bounding box center [750, 462] width 1365 height 655
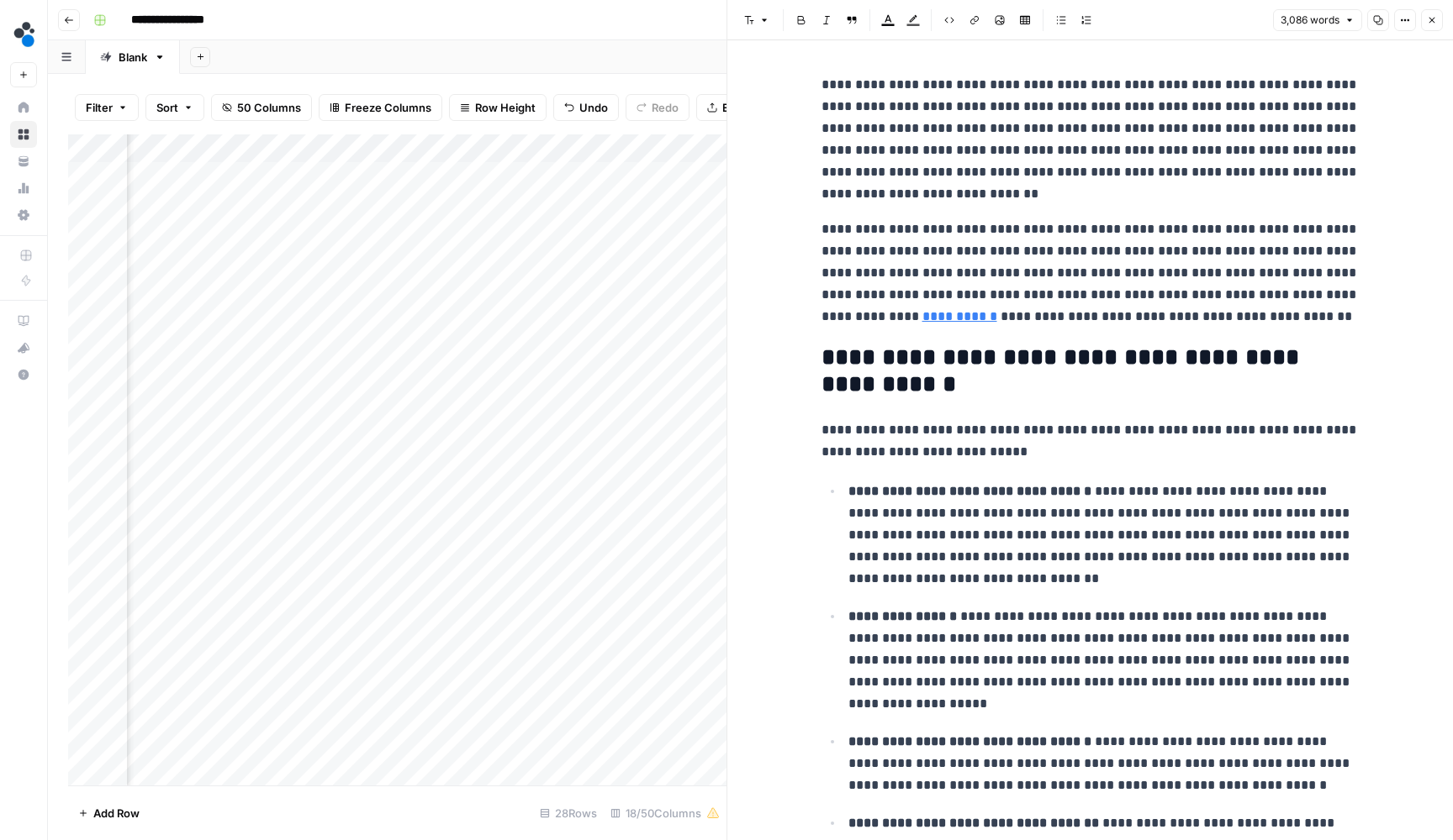
click at [953, 259] on p "**********" at bounding box center [1090, 272] width 538 height 109
drag, startPoint x: 893, startPoint y: 275, endPoint x: 825, endPoint y: 233, distance: 79.9
click at [825, 233] on p "**********" at bounding box center [1090, 272] width 538 height 109
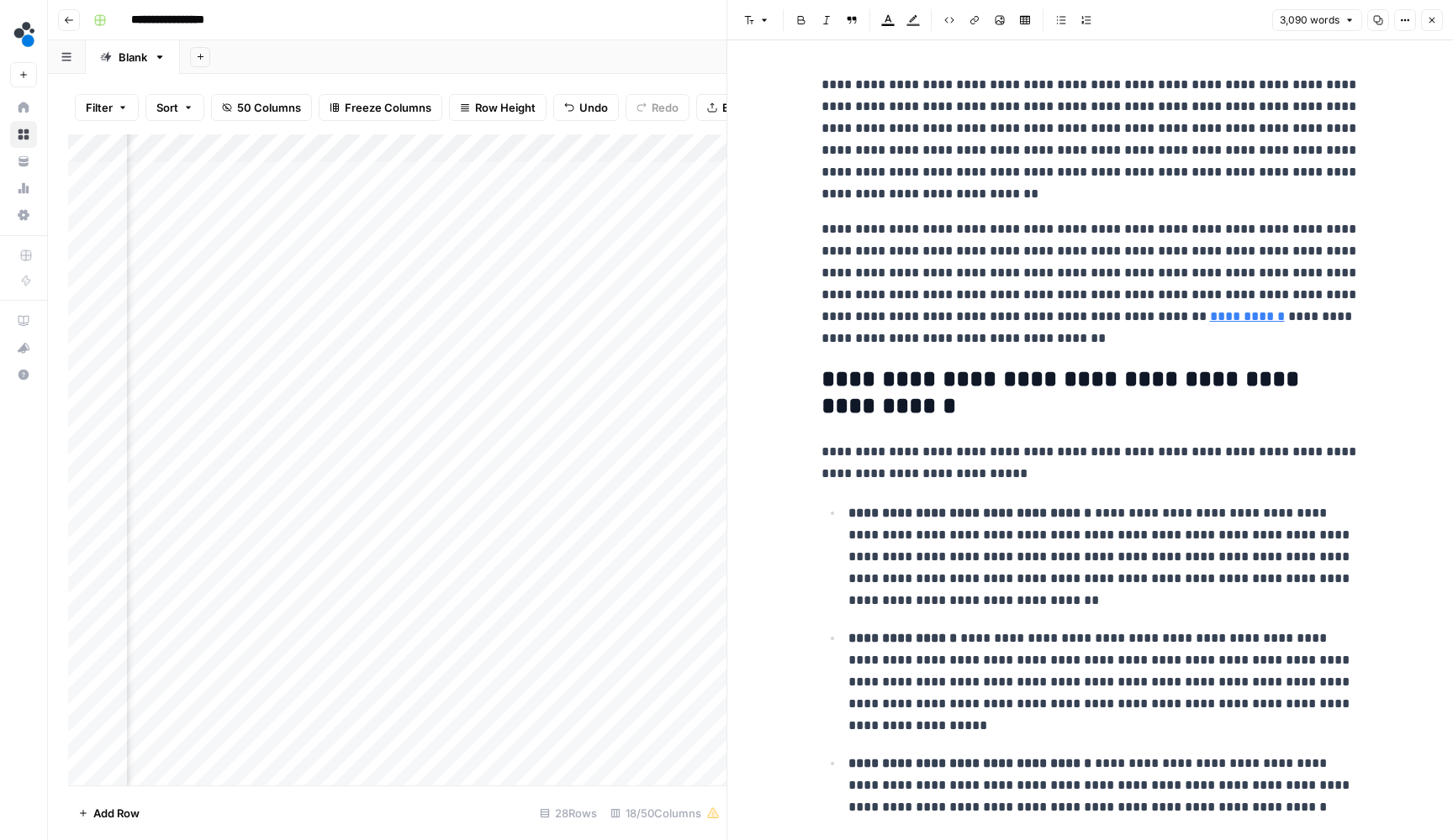
click at [1163, 255] on p "**********" at bounding box center [1090, 284] width 538 height 131
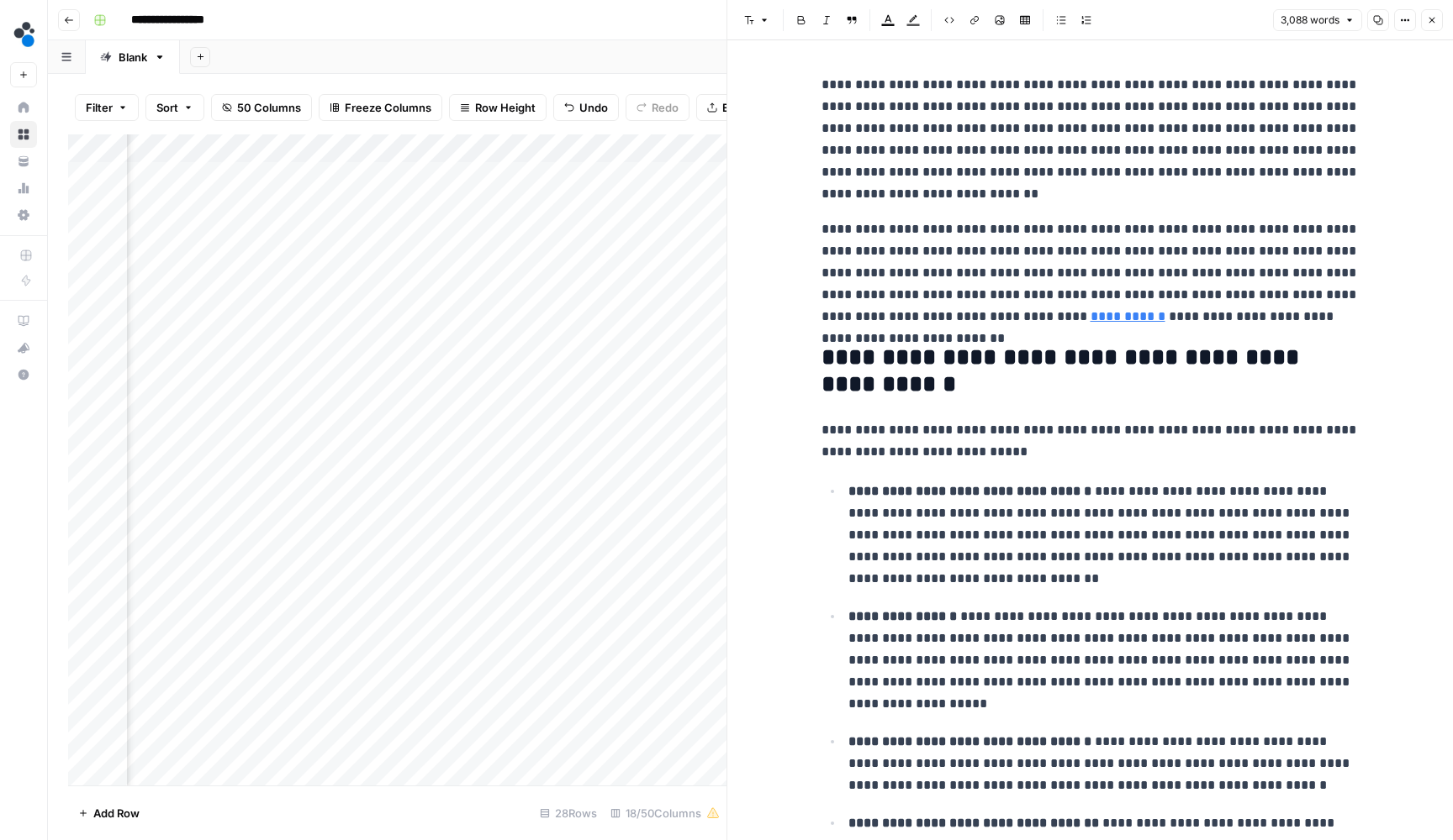
click at [1170, 287] on p "**********" at bounding box center [1090, 272] width 538 height 109
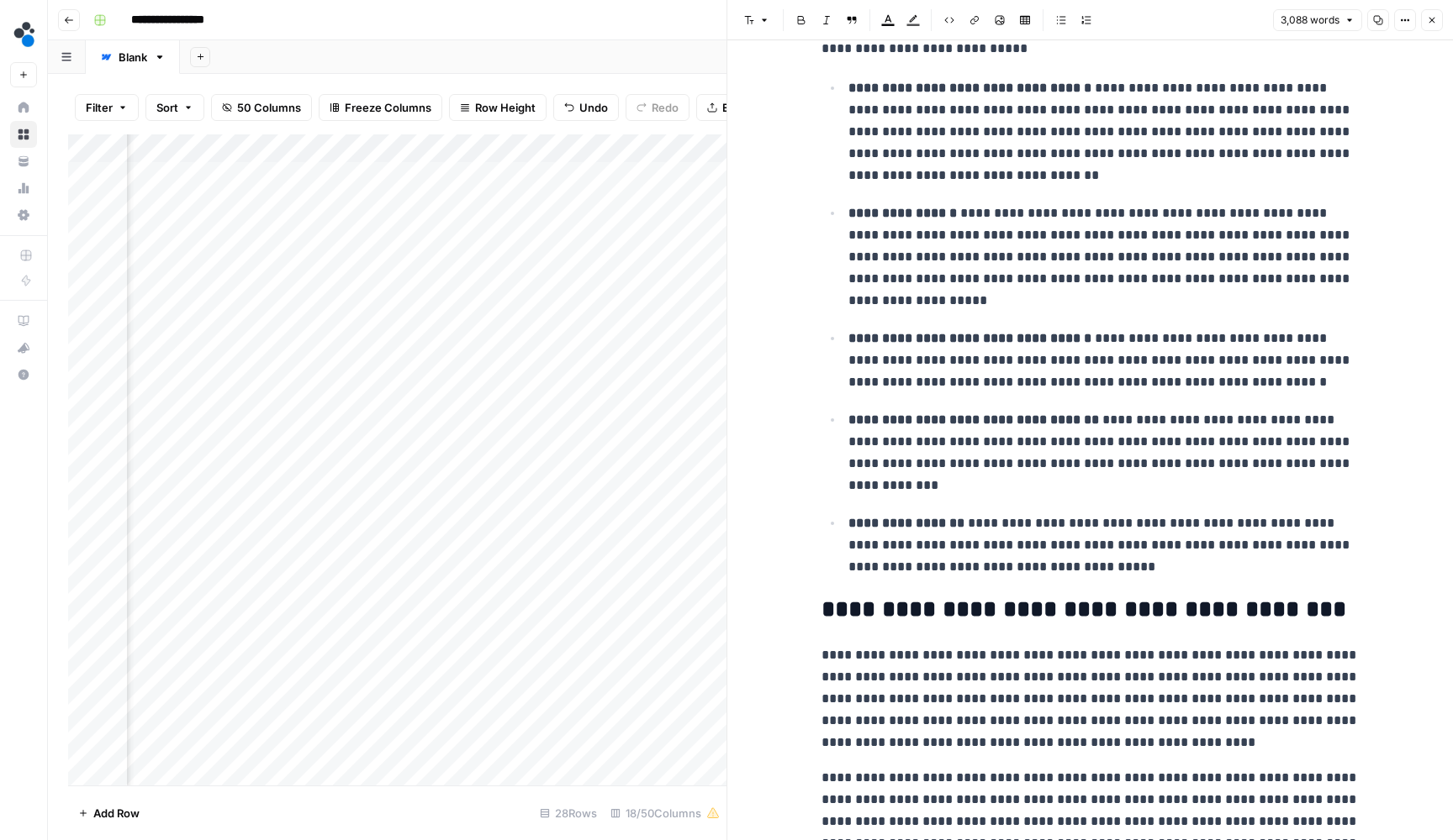
scroll to position [404, 0]
drag, startPoint x: 926, startPoint y: 485, endPoint x: 853, endPoint y: 421, distance: 97.1
click at [853, 421] on p "**********" at bounding box center [1104, 453] width 511 height 89
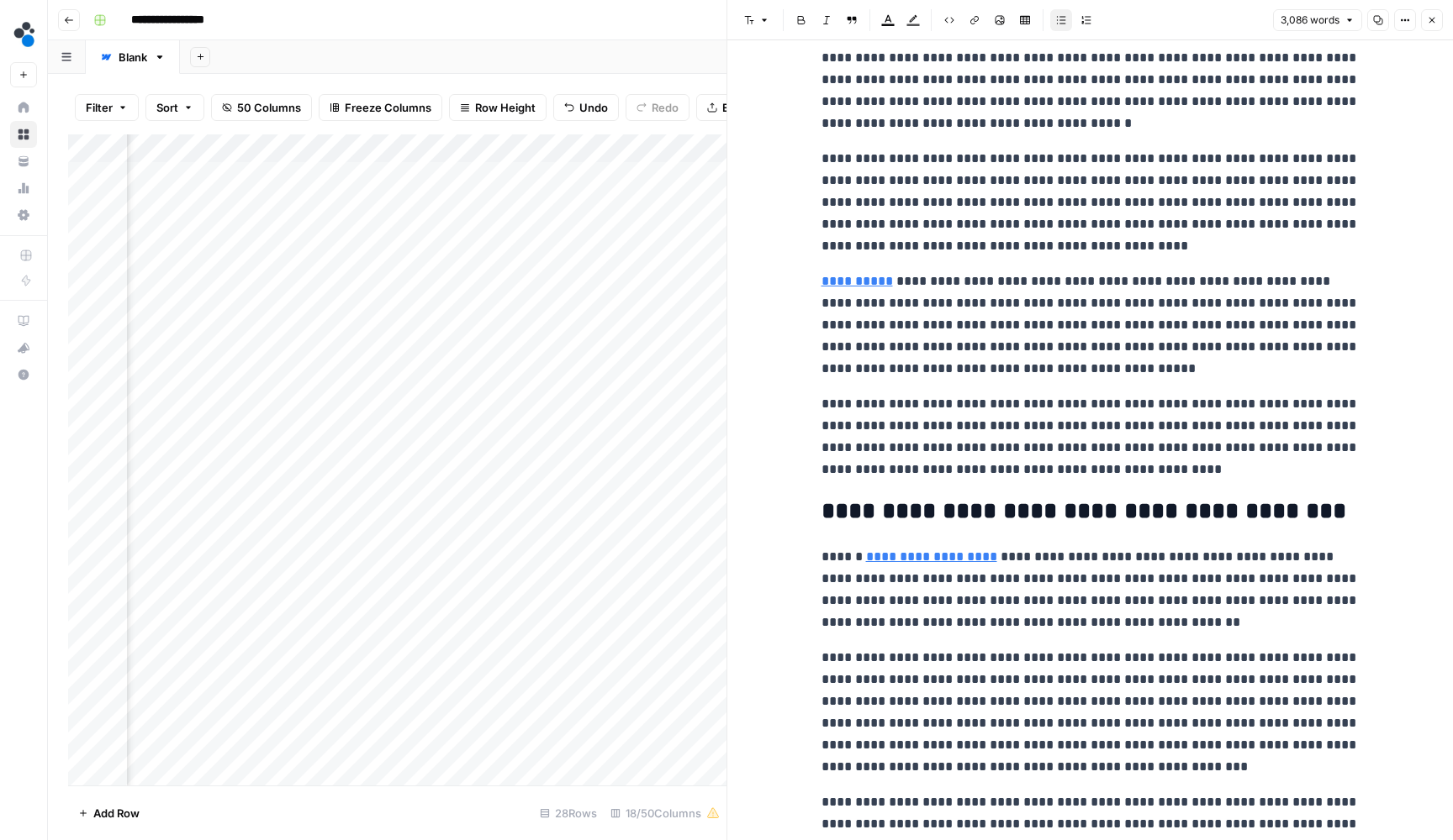
scroll to position [1270, 0]
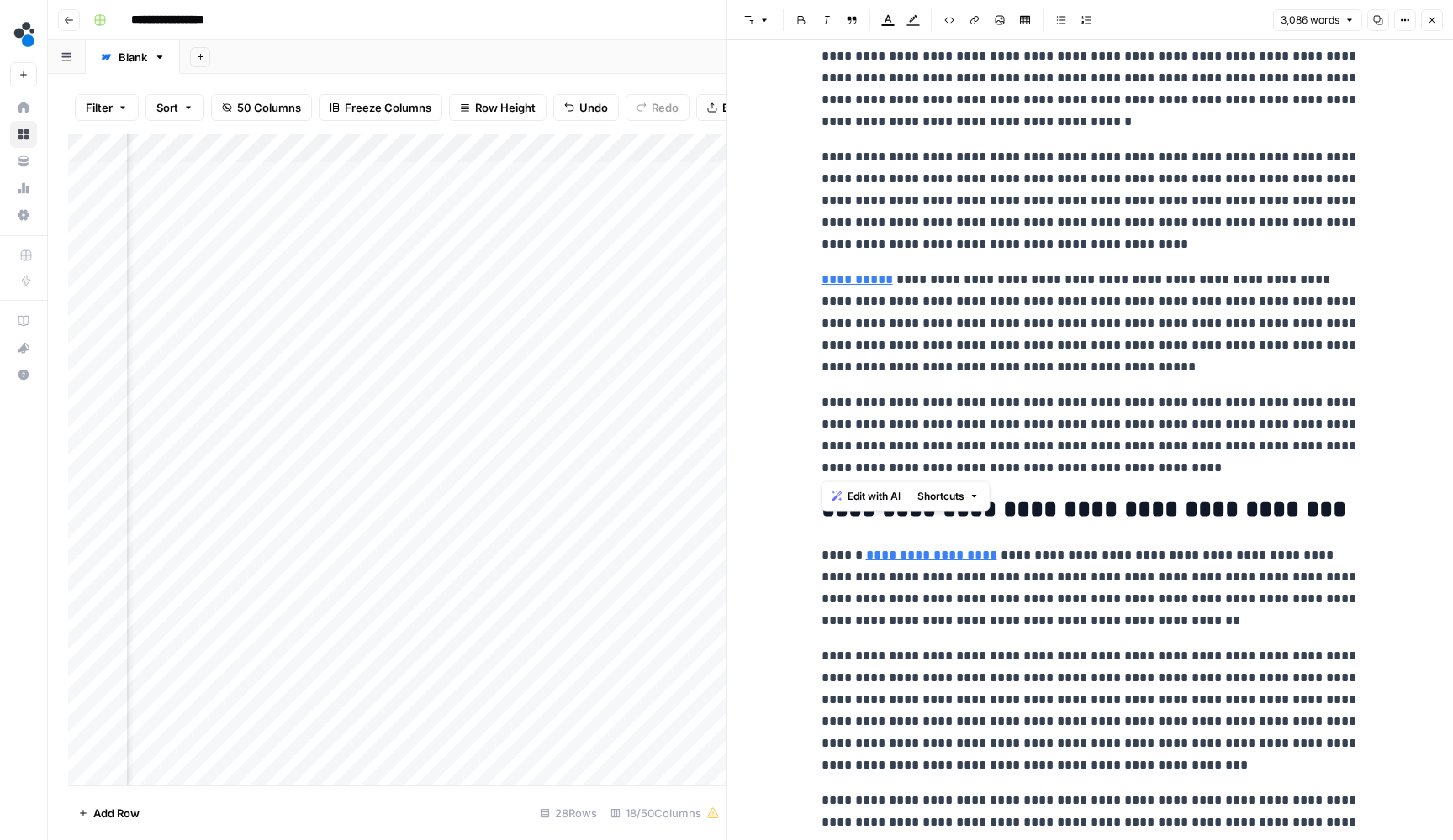
drag, startPoint x: 1236, startPoint y: 466, endPoint x: 818, endPoint y: 395, distance: 424.0
click at [1346, 421] on p "**********" at bounding box center [1090, 436] width 538 height 87
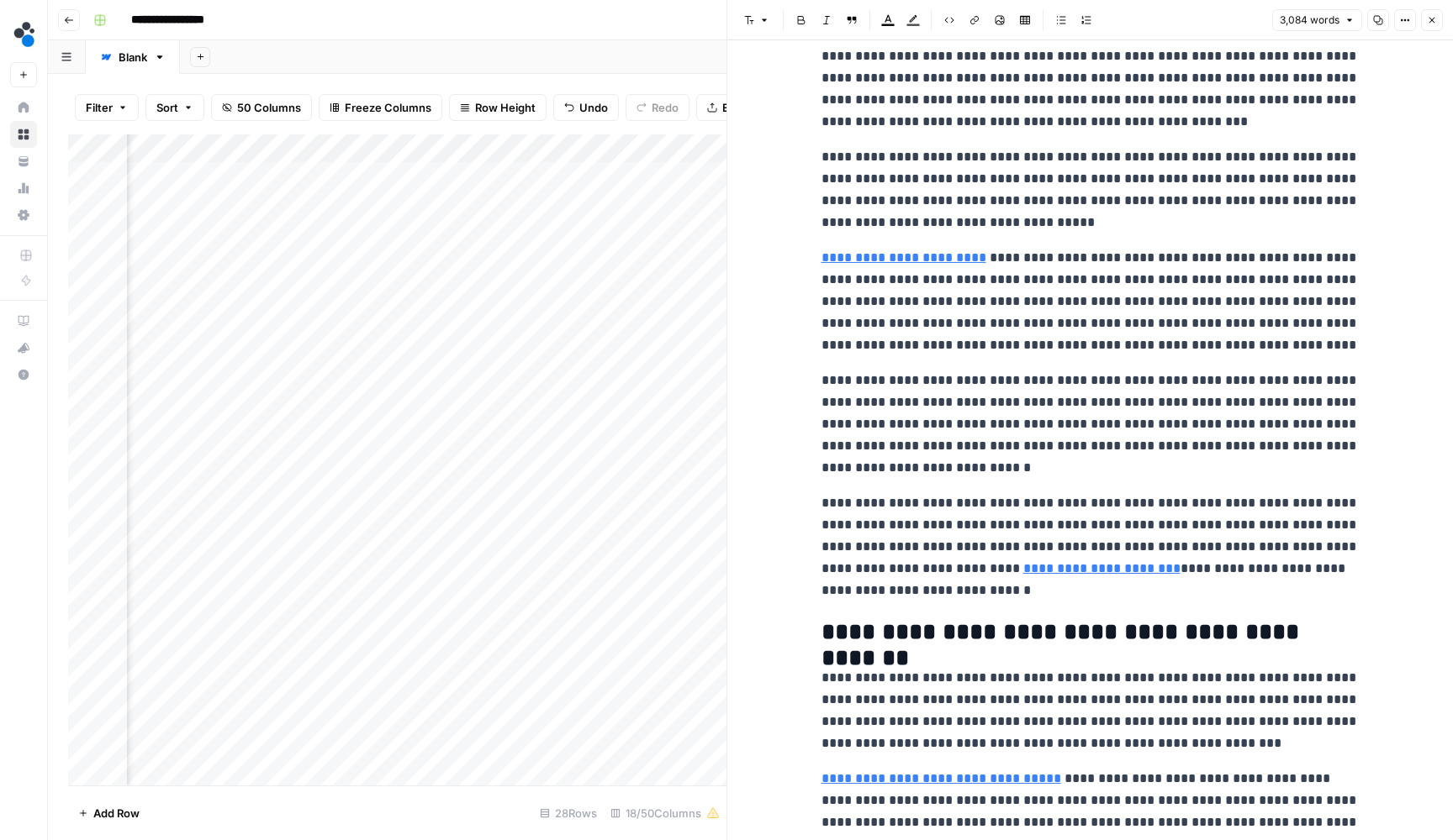
scroll to position [1915, 0]
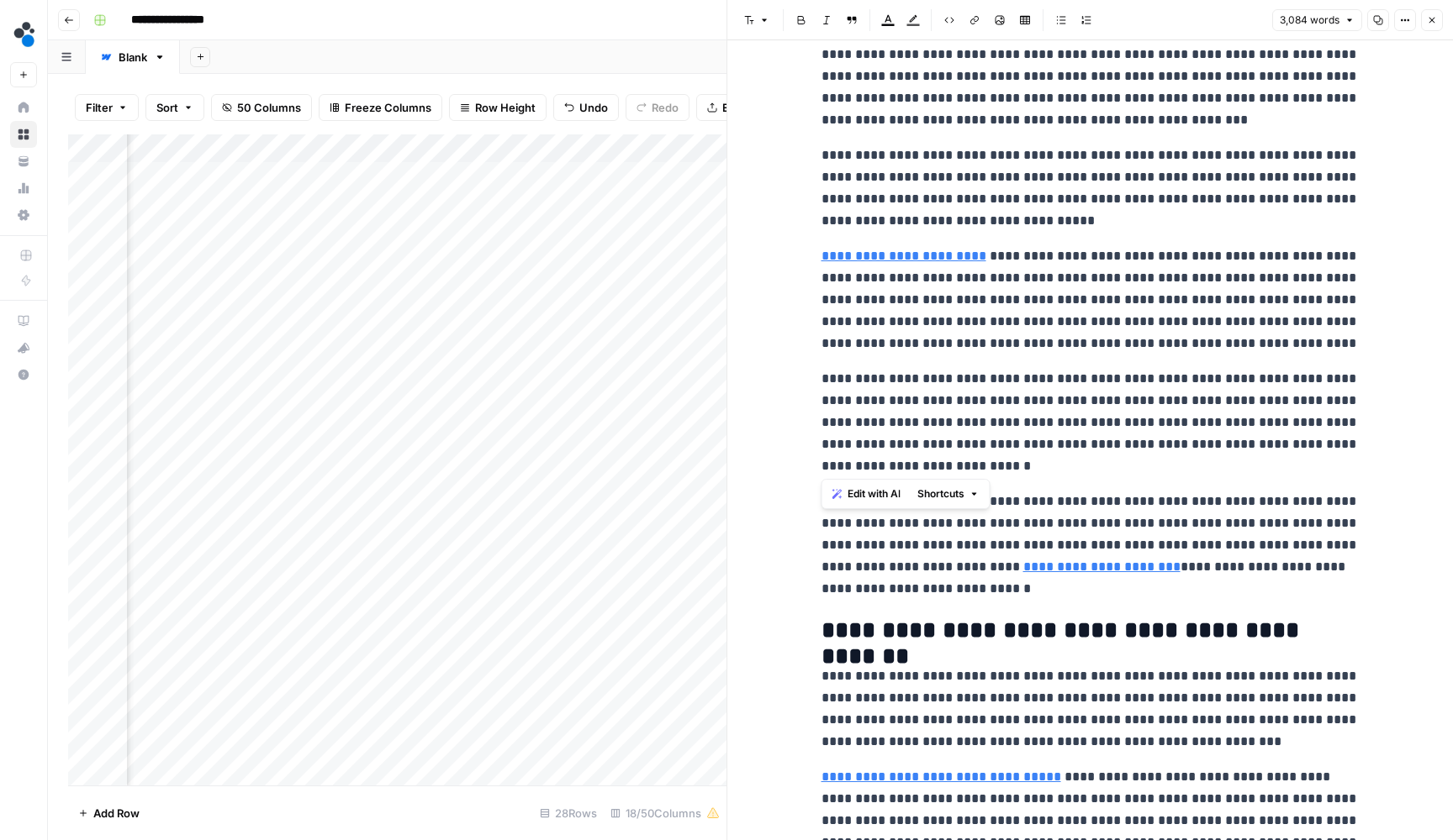
drag, startPoint x: 954, startPoint y: 468, endPoint x: 814, endPoint y: 378, distance: 166.4
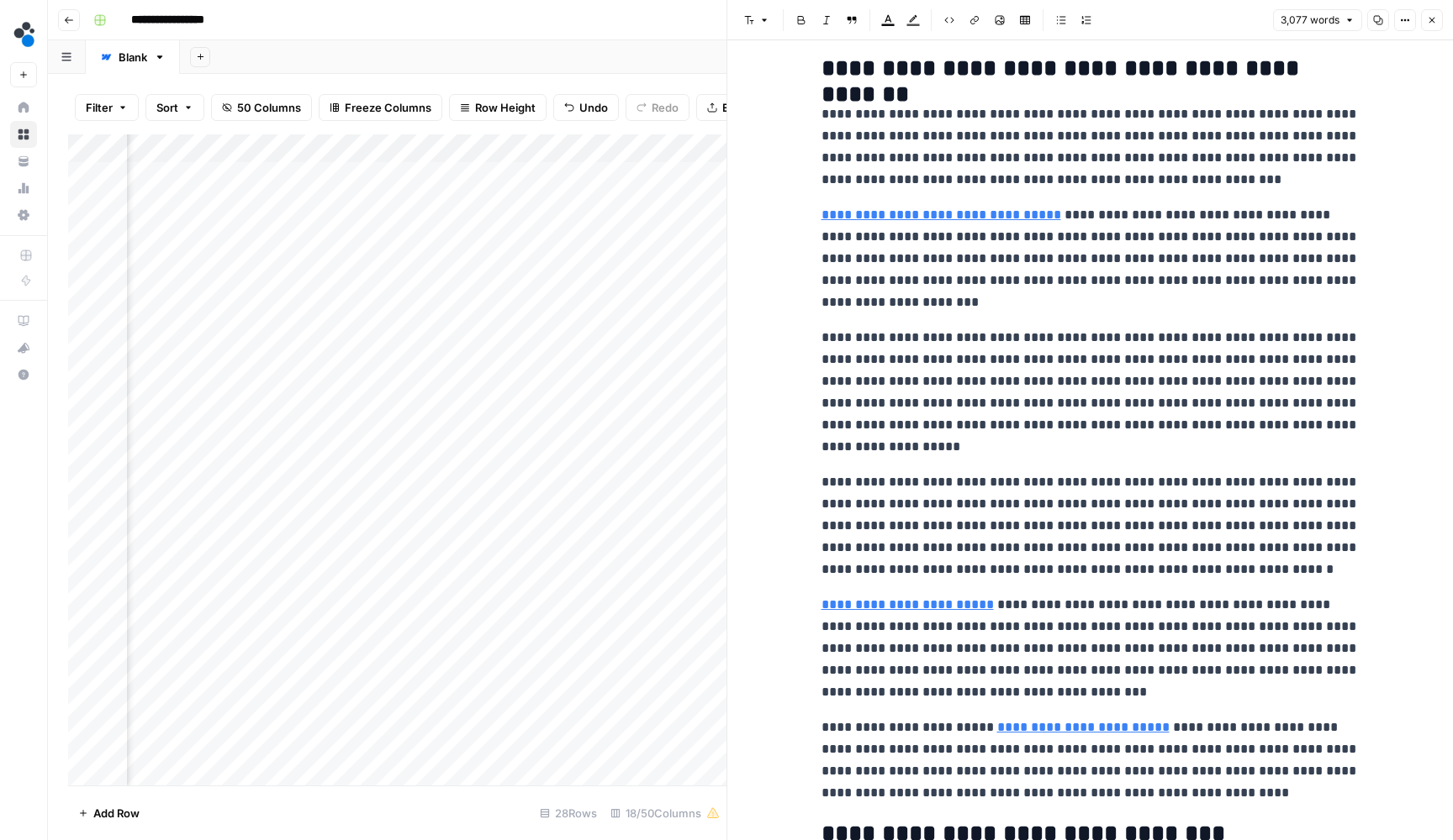
scroll to position [2484, 0]
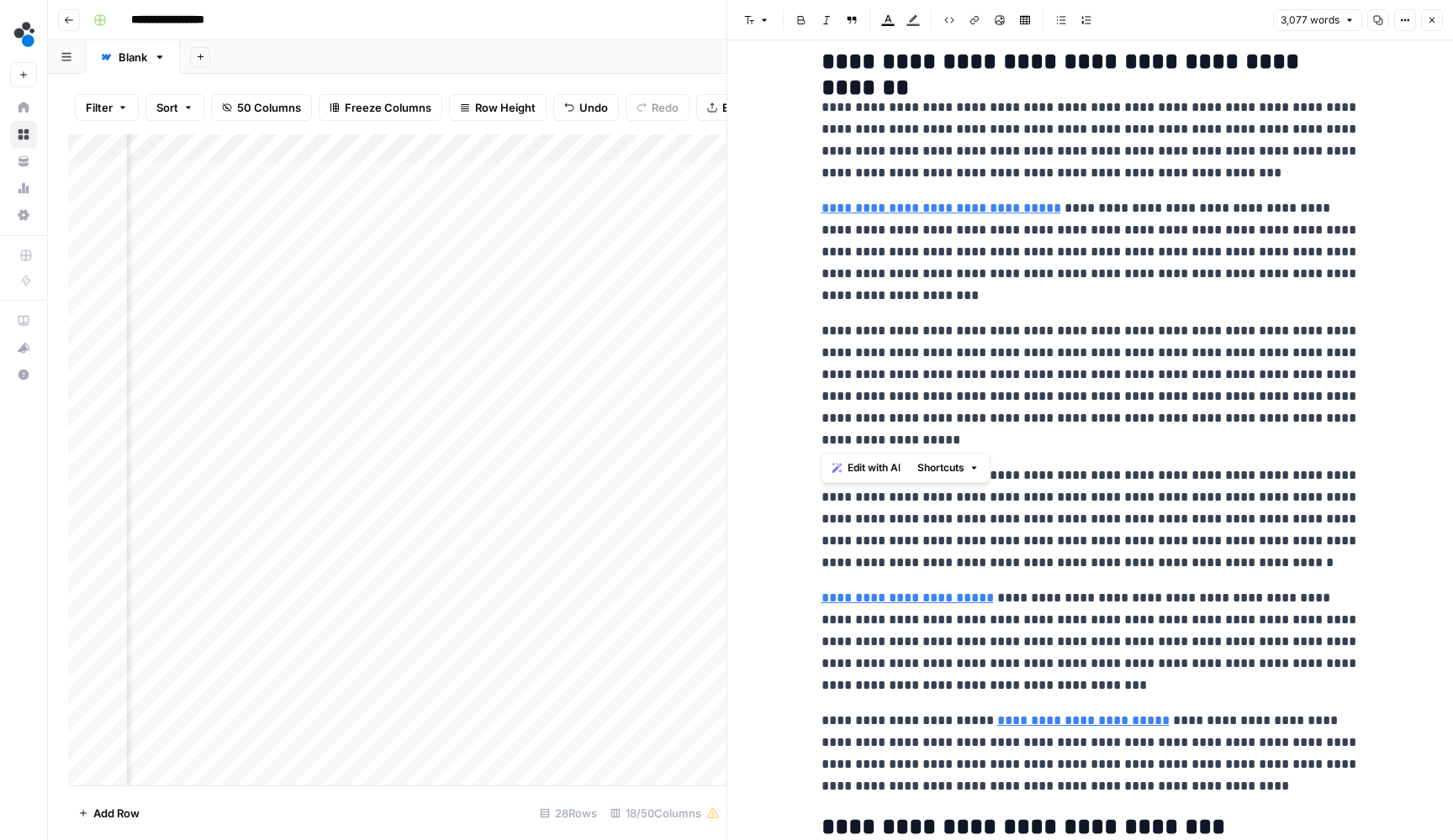
drag, startPoint x: 869, startPoint y: 434, endPoint x: 815, endPoint y: 327, distance: 119.9
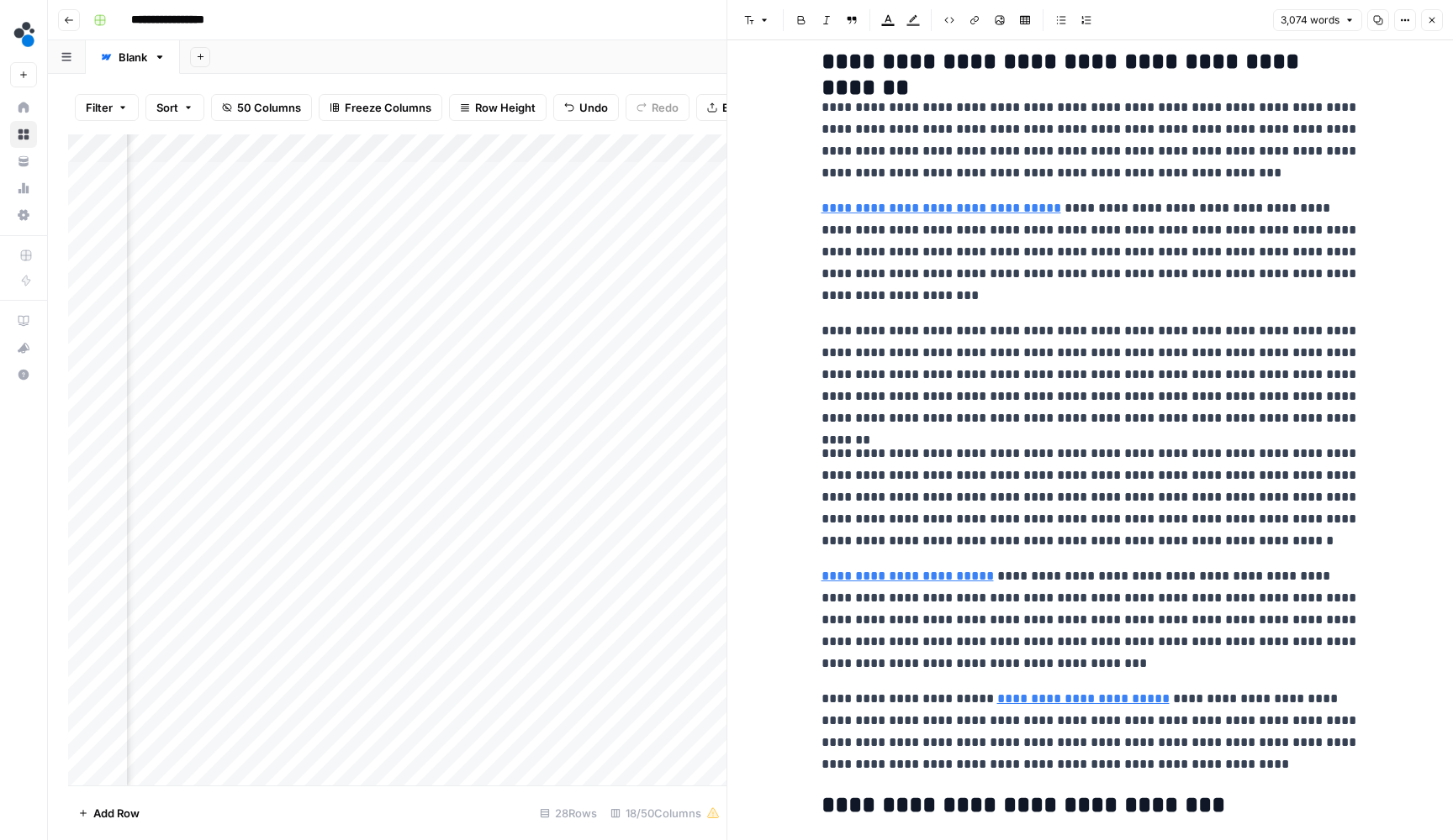
click at [1097, 388] on p "**********" at bounding box center [1090, 374] width 538 height 109
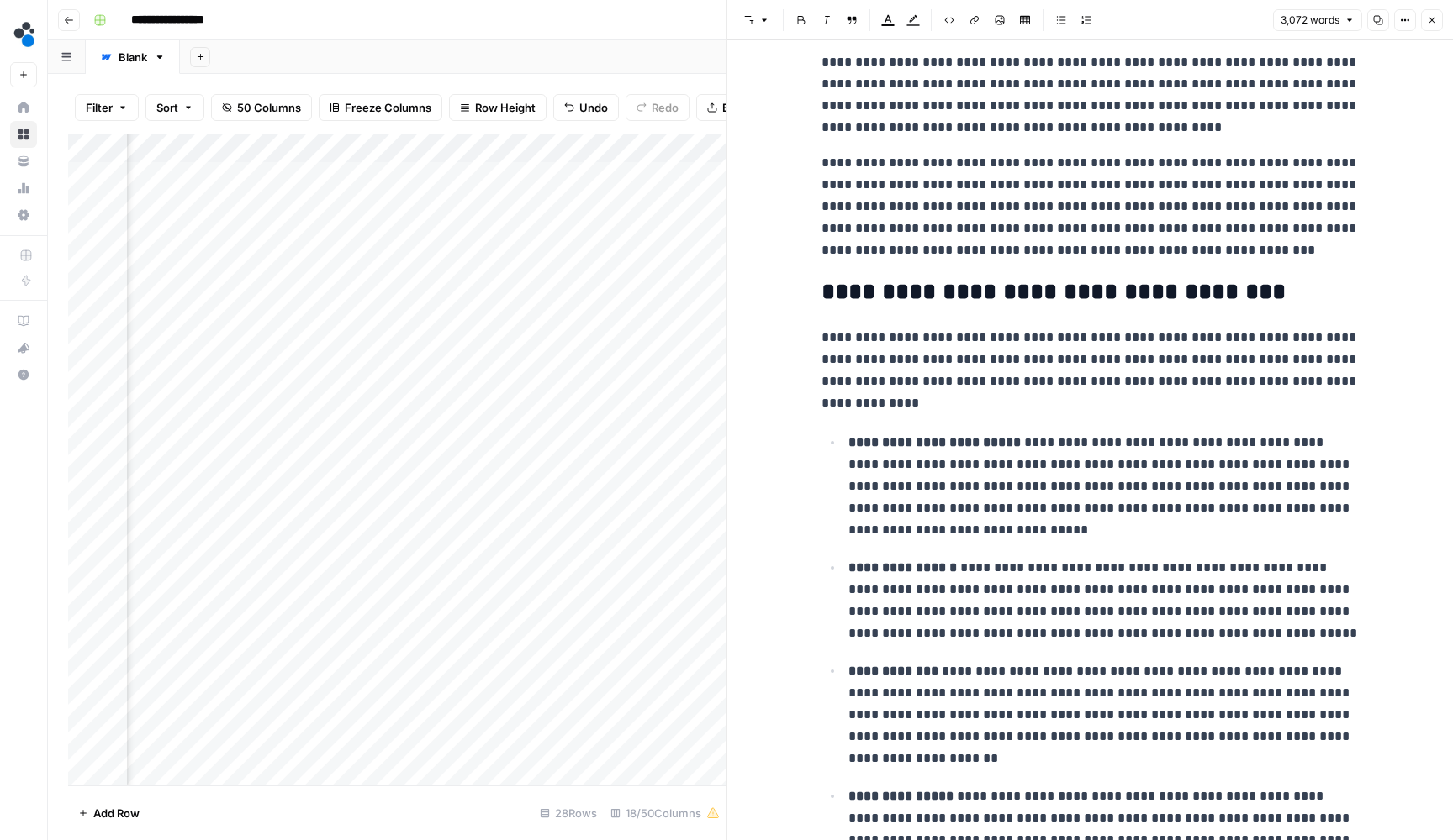
scroll to position [3848, 0]
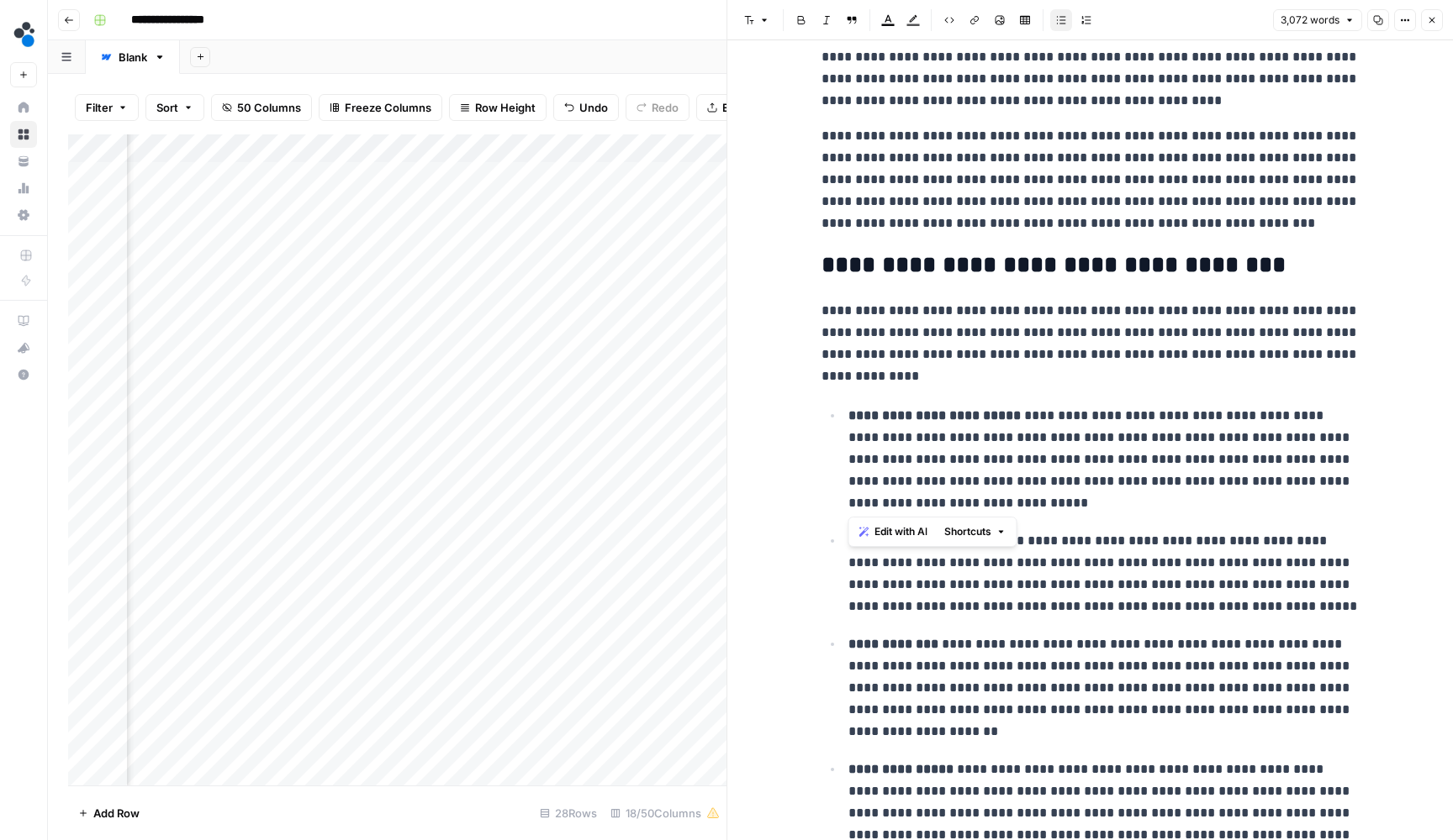
drag, startPoint x: 922, startPoint y: 497, endPoint x: 853, endPoint y: 419, distance: 104.1
click at [853, 419] on p "**********" at bounding box center [1104, 460] width 511 height 111
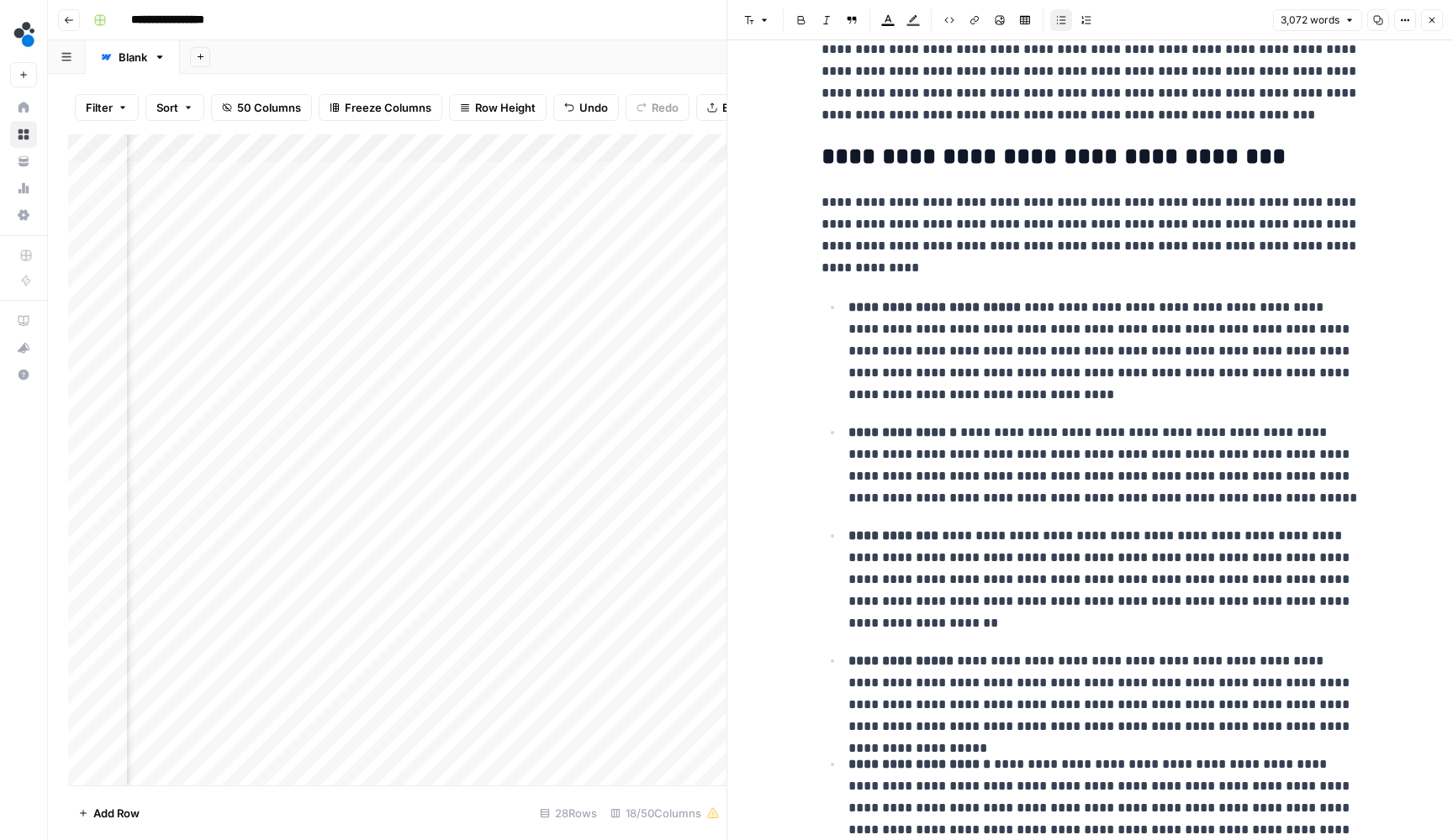
scroll to position [3965, 0]
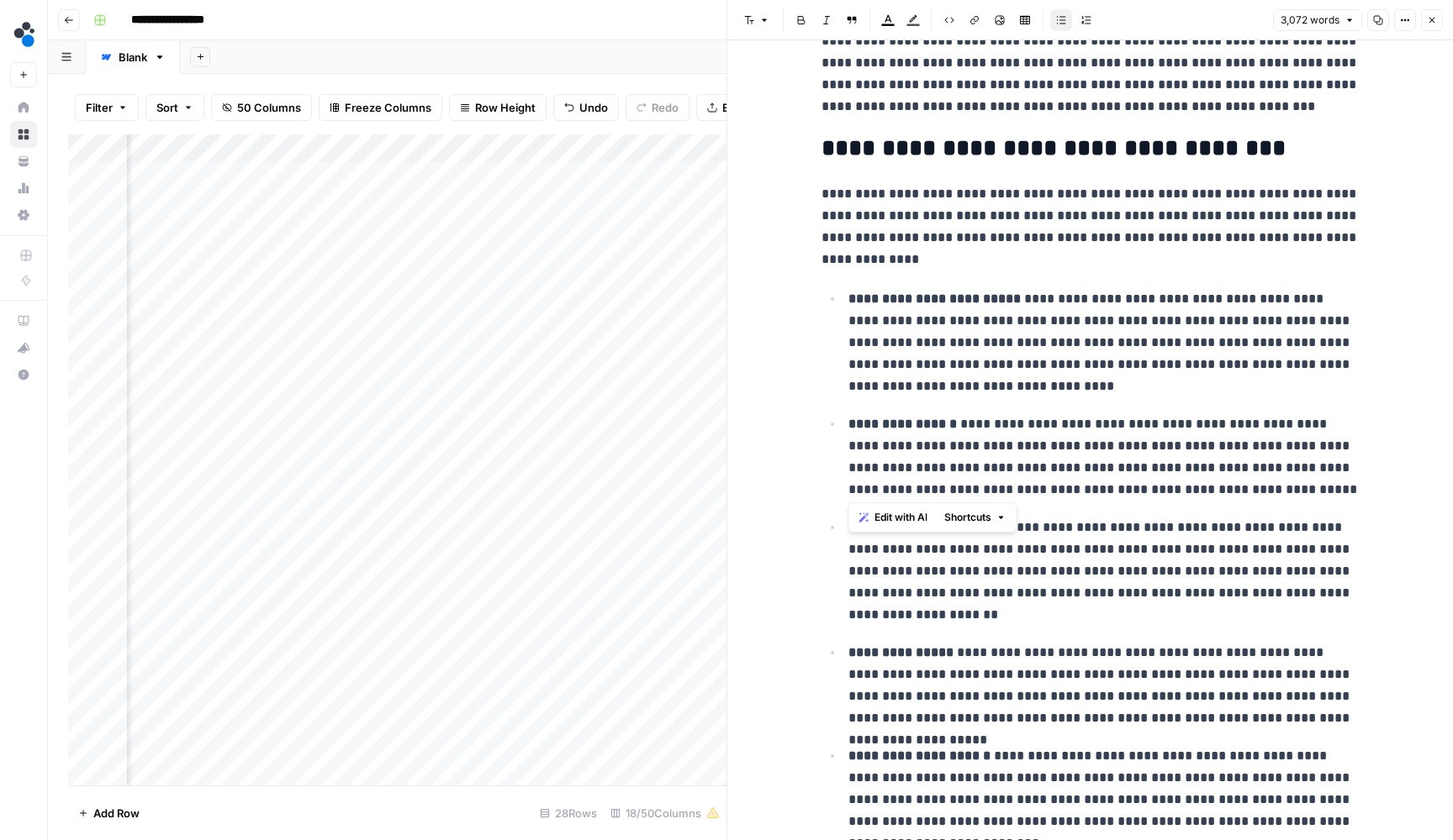
drag, startPoint x: 1265, startPoint y: 476, endPoint x: 822, endPoint y: 425, distance: 445.9
click at [822, 425] on ul "**********" at bounding box center [1090, 686] width 538 height 797
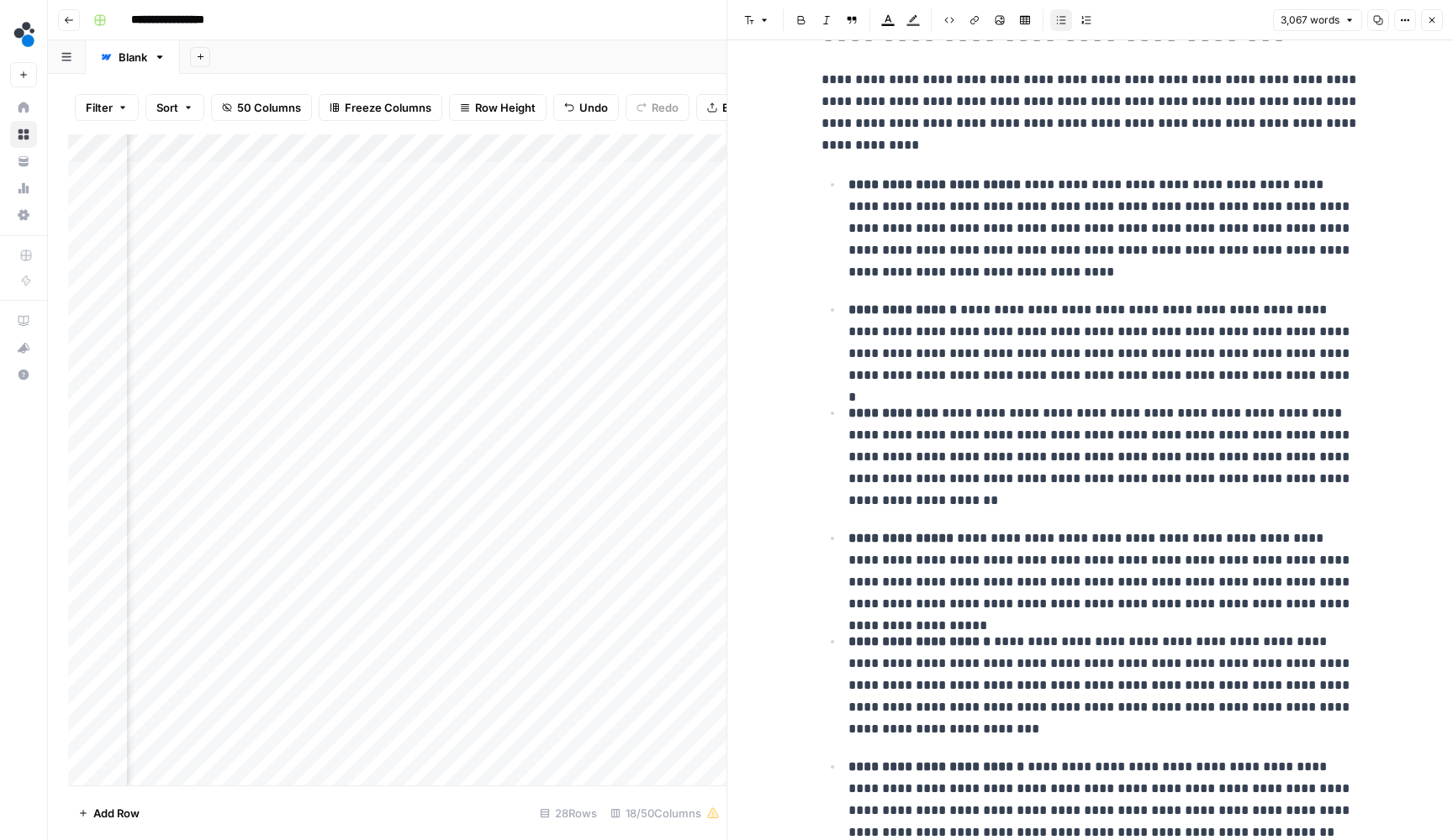
scroll to position [4087, 0]
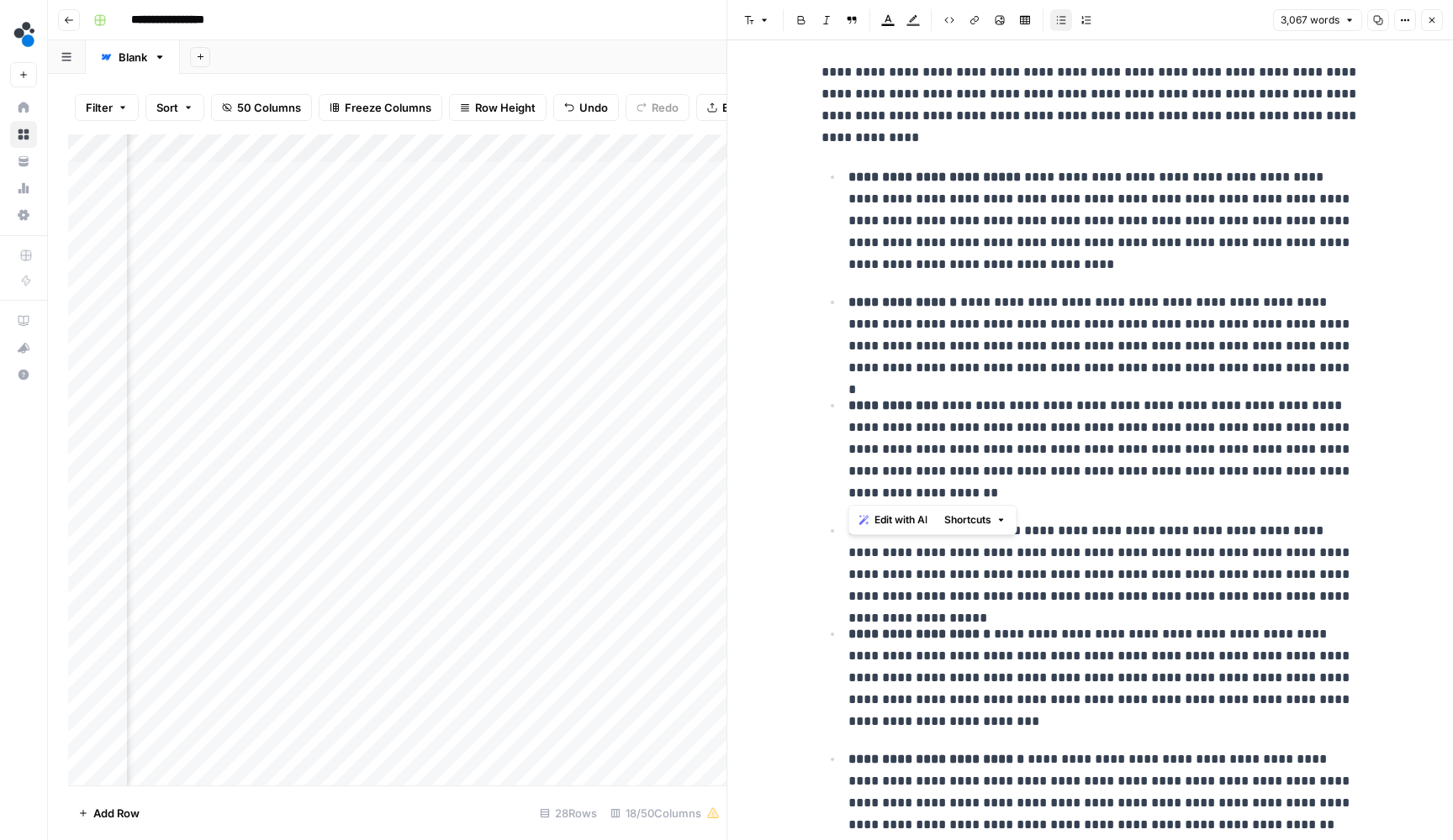
drag, startPoint x: 946, startPoint y: 487, endPoint x: 849, endPoint y: 401, distance: 129.6
click at [849, 401] on p "**********" at bounding box center [1104, 450] width 511 height 111
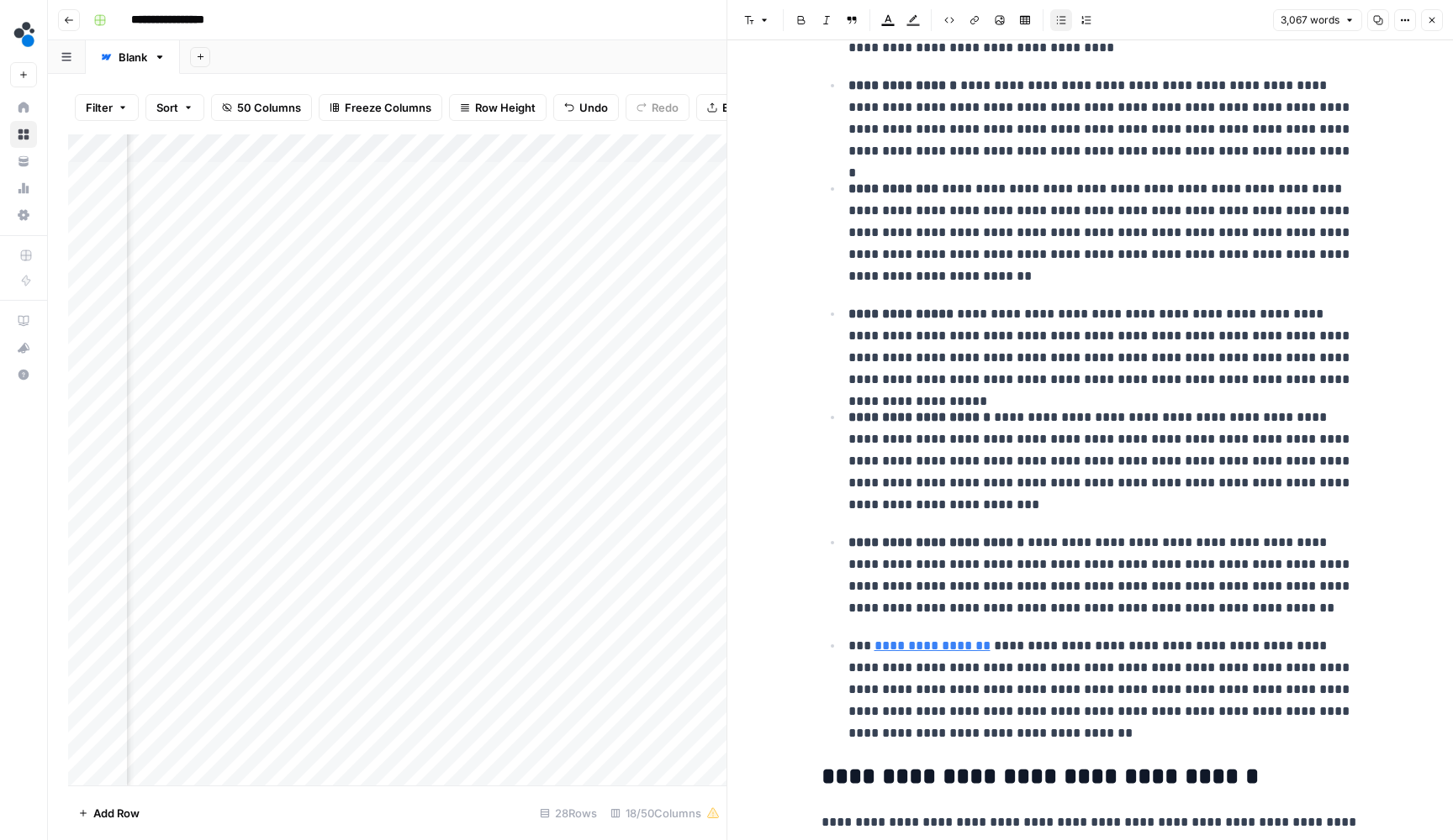
scroll to position [4329, 0]
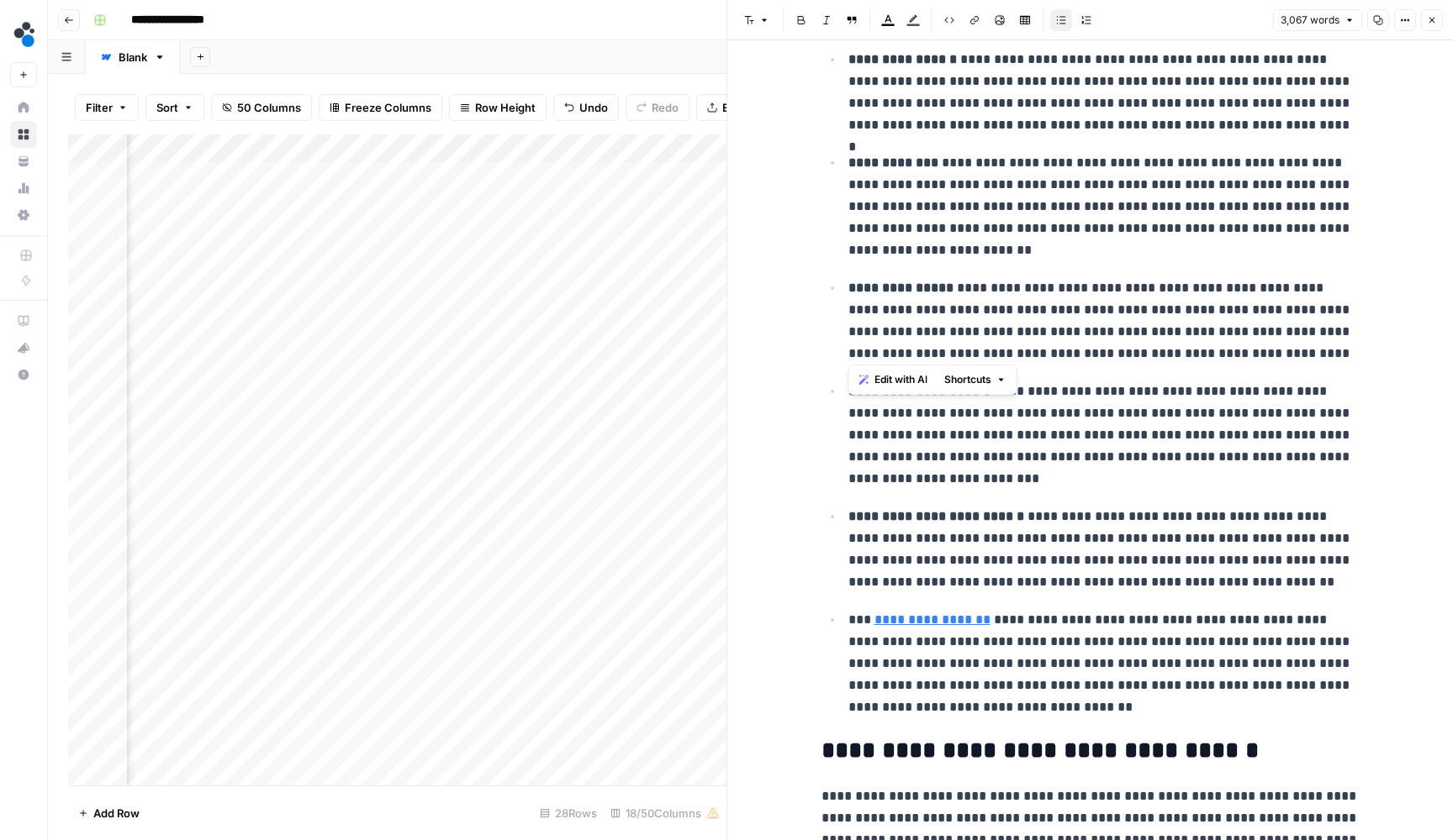
drag, startPoint x: 1344, startPoint y: 351, endPoint x: 840, endPoint y: 282, distance: 508.7
click at [840, 282] on ul "**********" at bounding box center [1090, 322] width 538 height 797
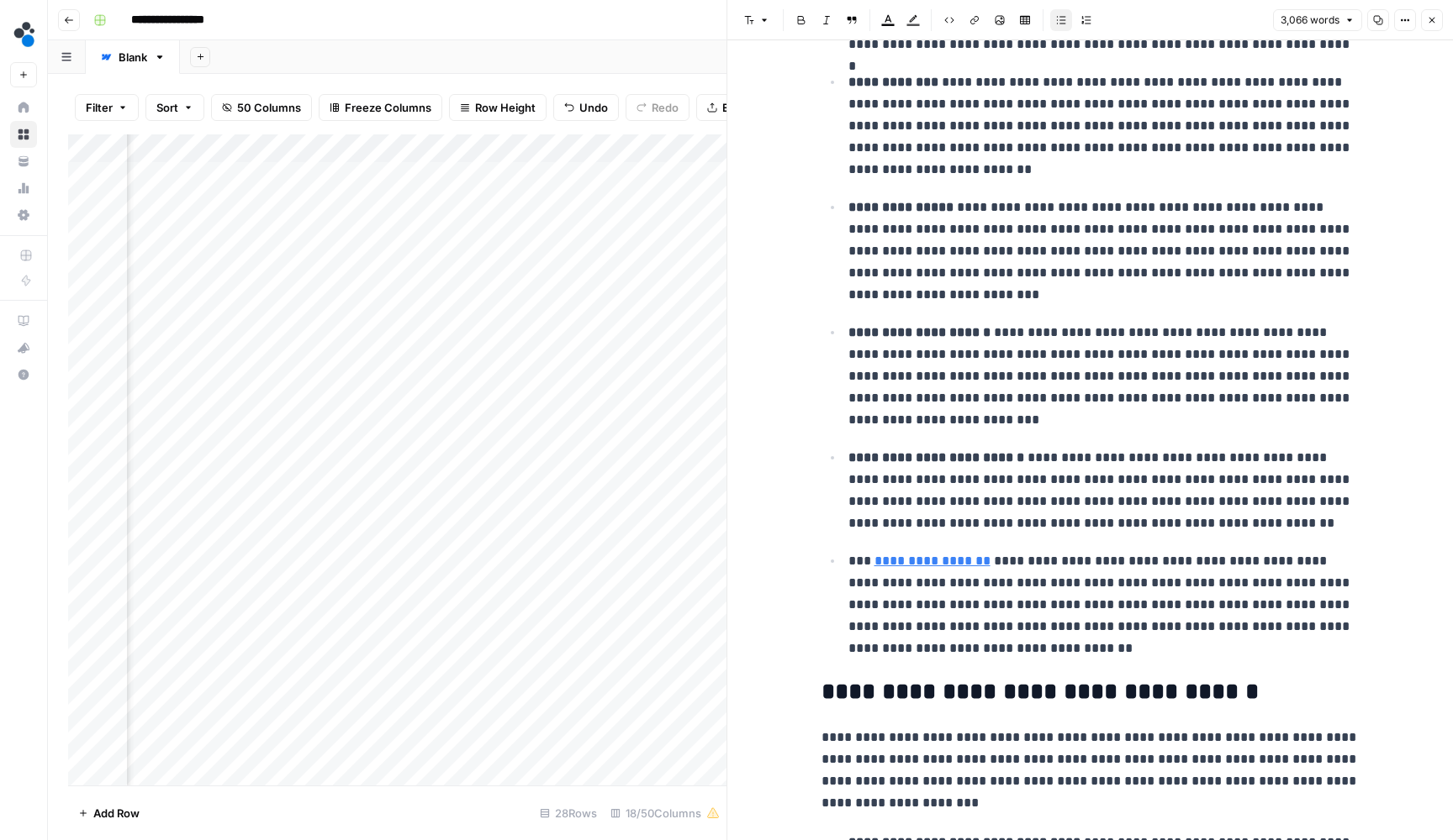
scroll to position [4415, 0]
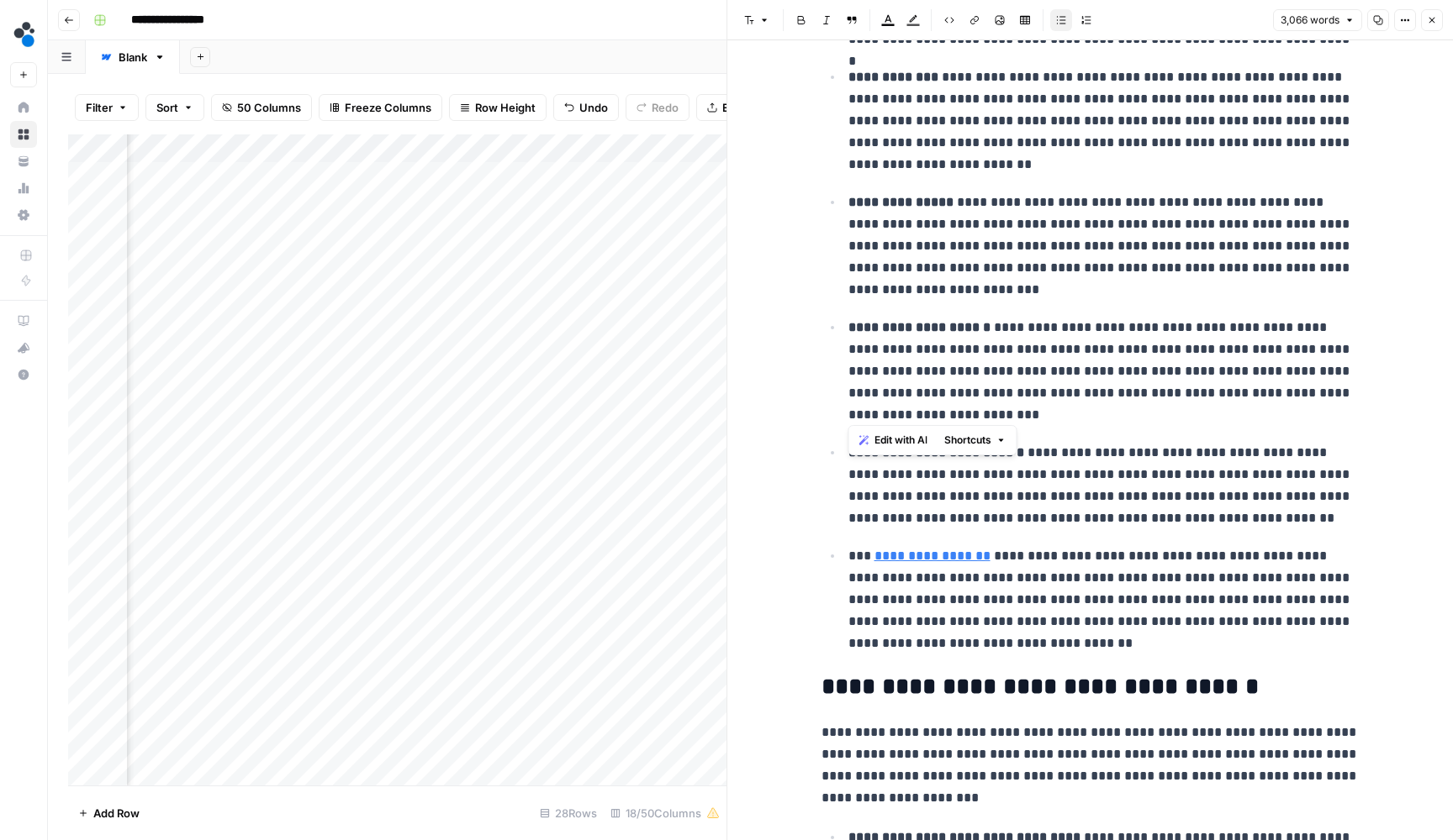
drag, startPoint x: 911, startPoint y: 415, endPoint x: 840, endPoint y: 326, distance: 113.9
click at [840, 326] on ul "**********" at bounding box center [1090, 246] width 538 height 819
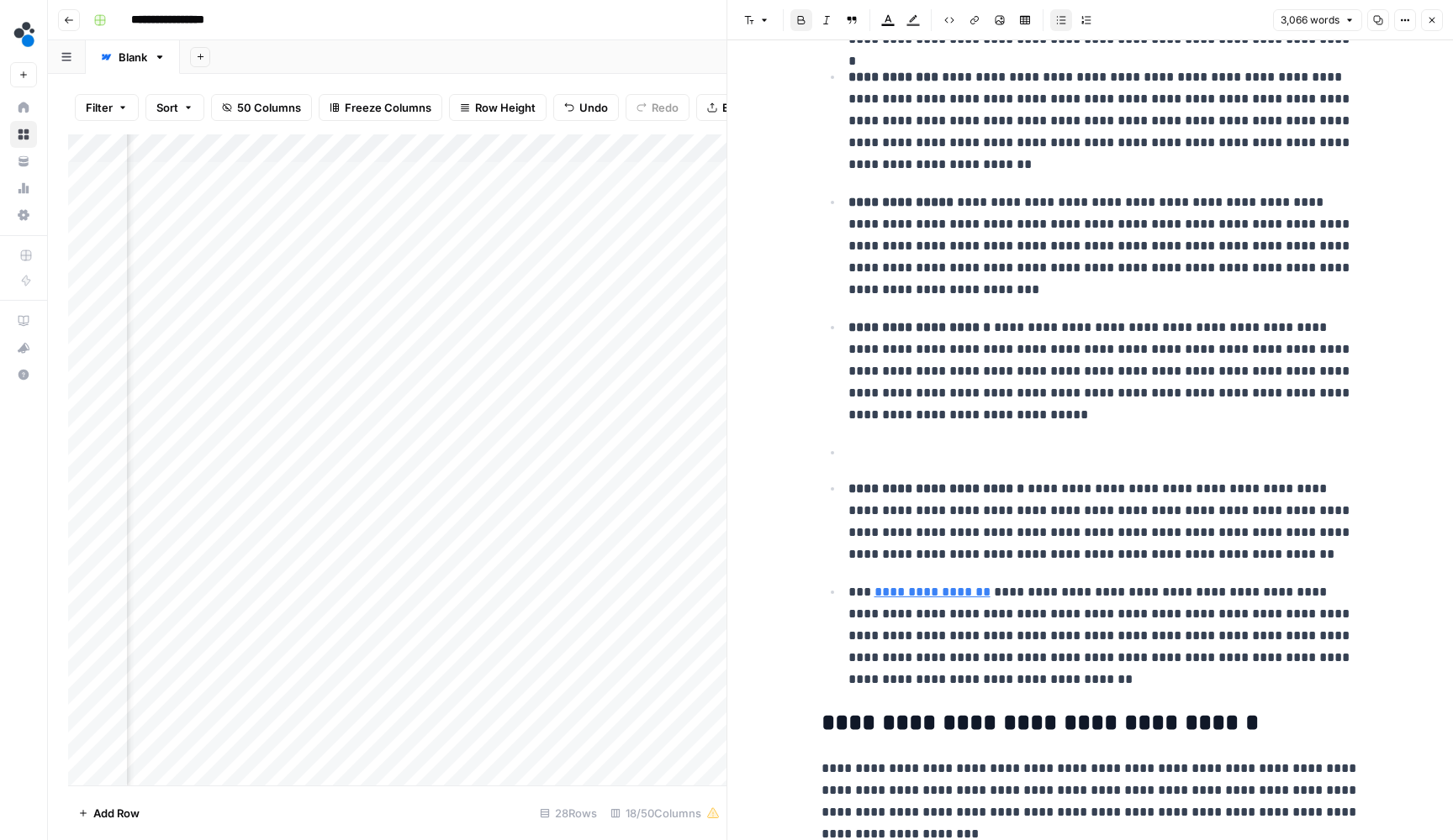
click at [935, 442] on p at bounding box center [1104, 453] width 511 height 22
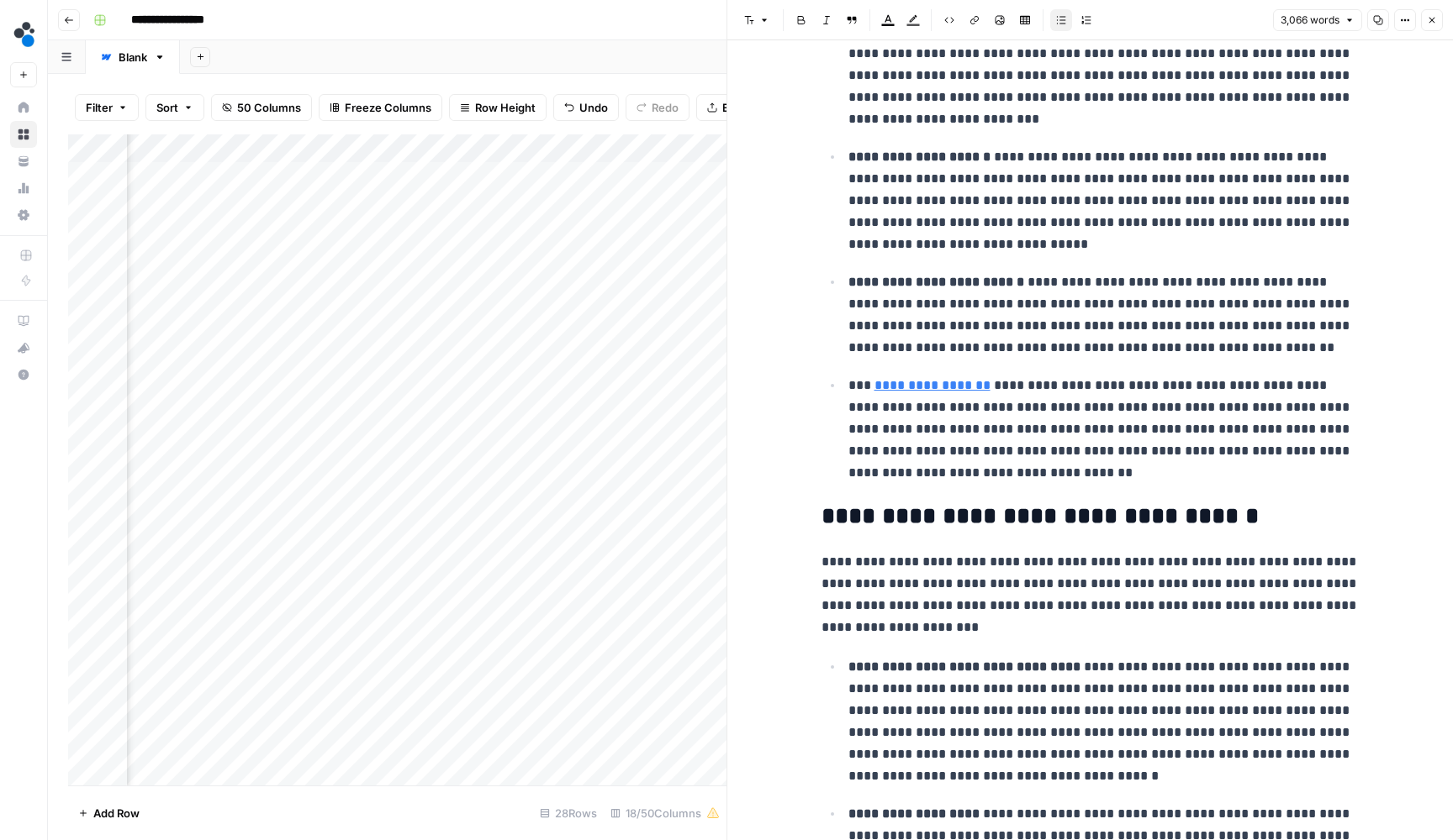
scroll to position [4627, 0]
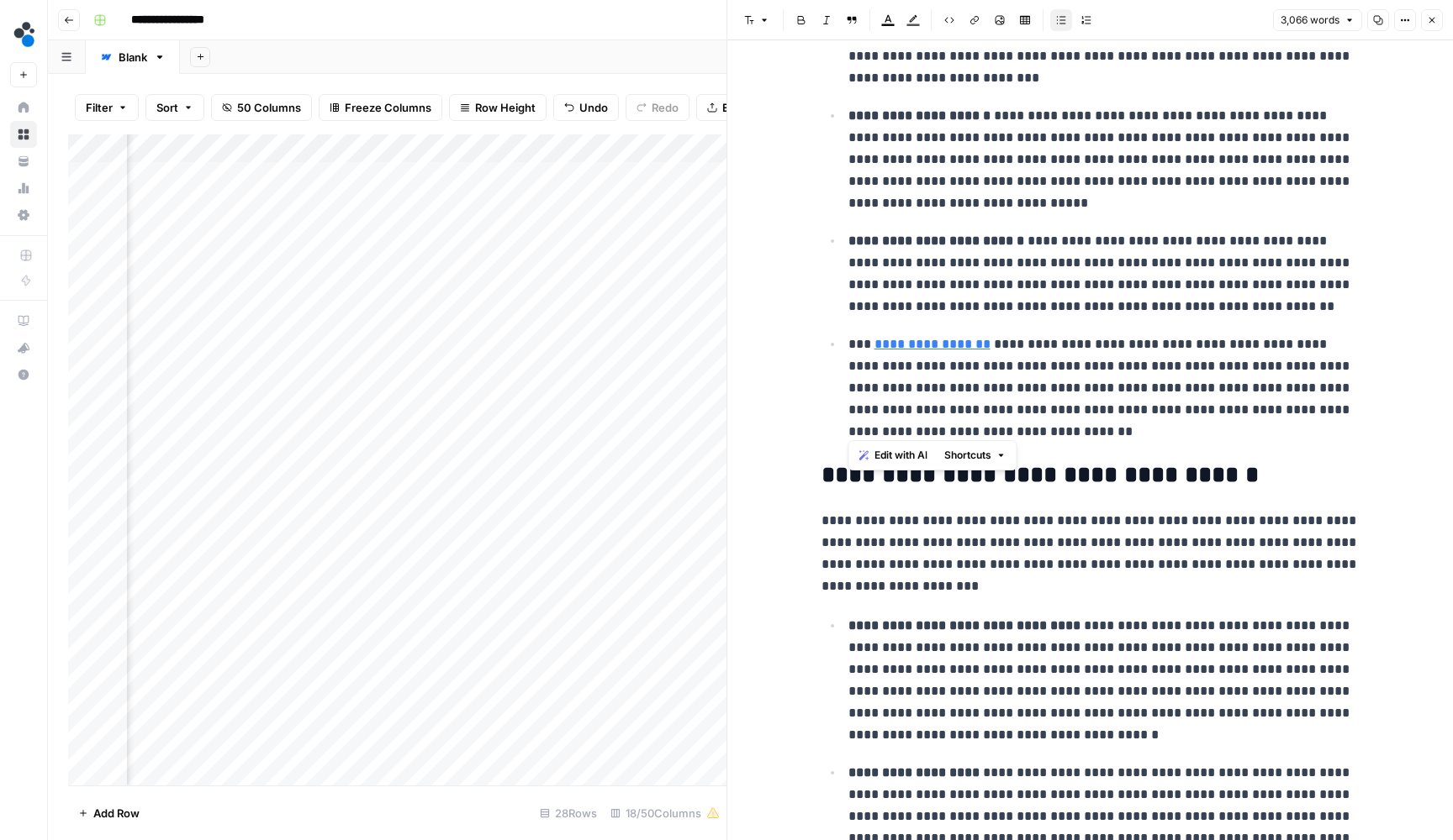
drag, startPoint x: 1052, startPoint y: 423, endPoint x: 848, endPoint y: 332, distance: 223.4
click at [848, 333] on p "**********" at bounding box center [1104, 388] width 511 height 111
click at [1256, 403] on p "**********" at bounding box center [1104, 388] width 511 height 111
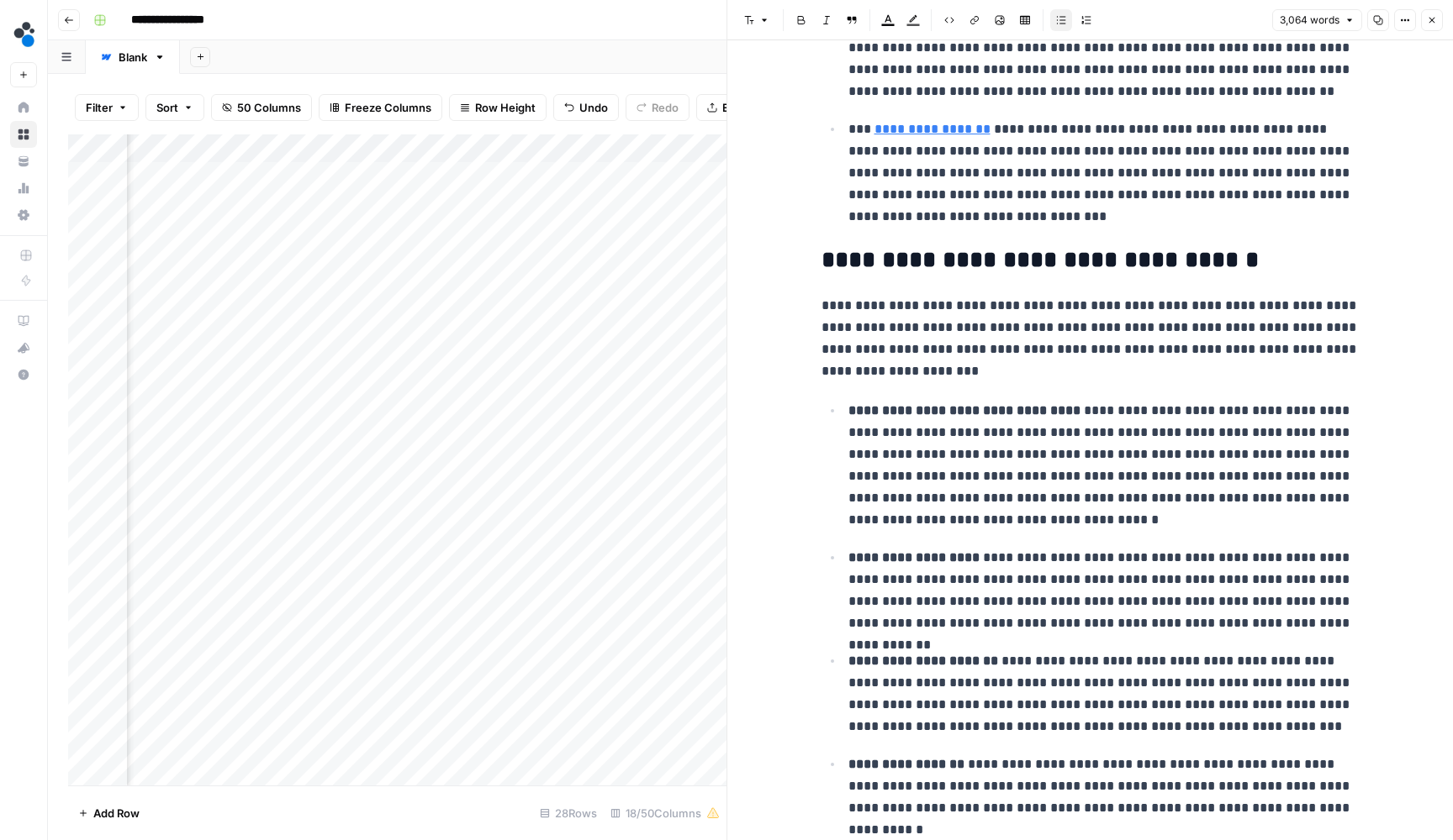
scroll to position [4854, 0]
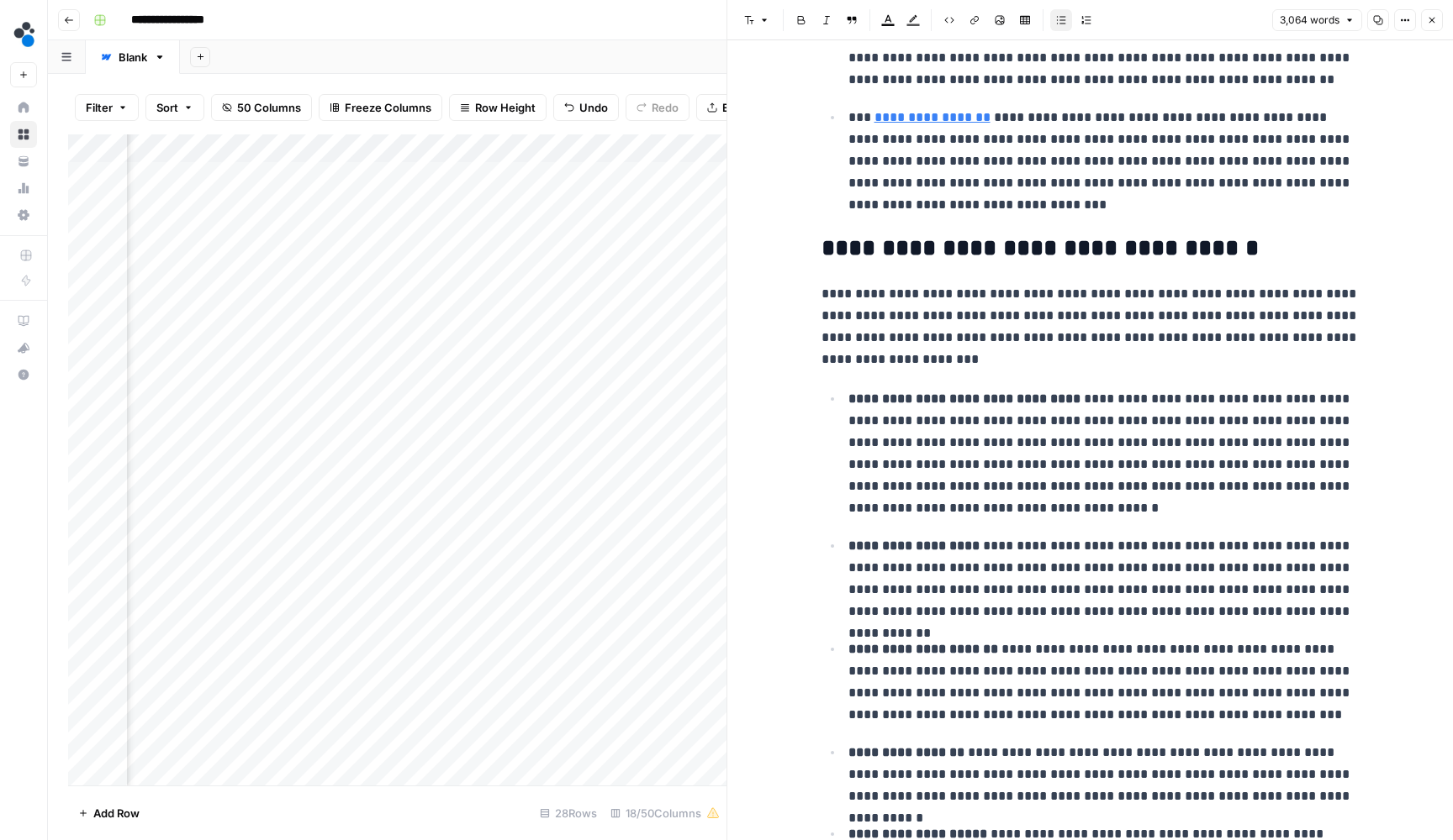
click at [1071, 288] on p "**********" at bounding box center [1090, 327] width 538 height 87
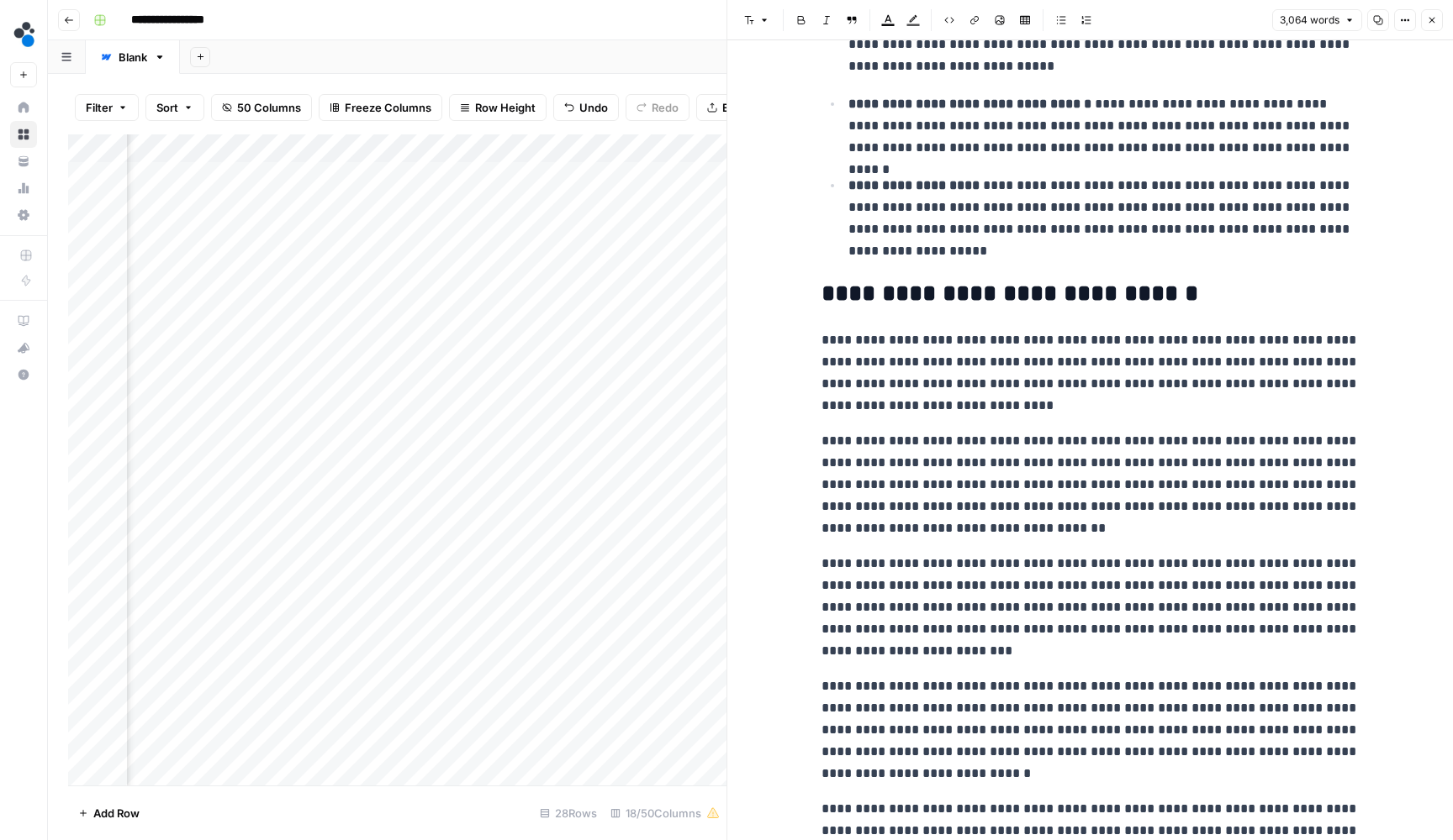
scroll to position [5667, 0]
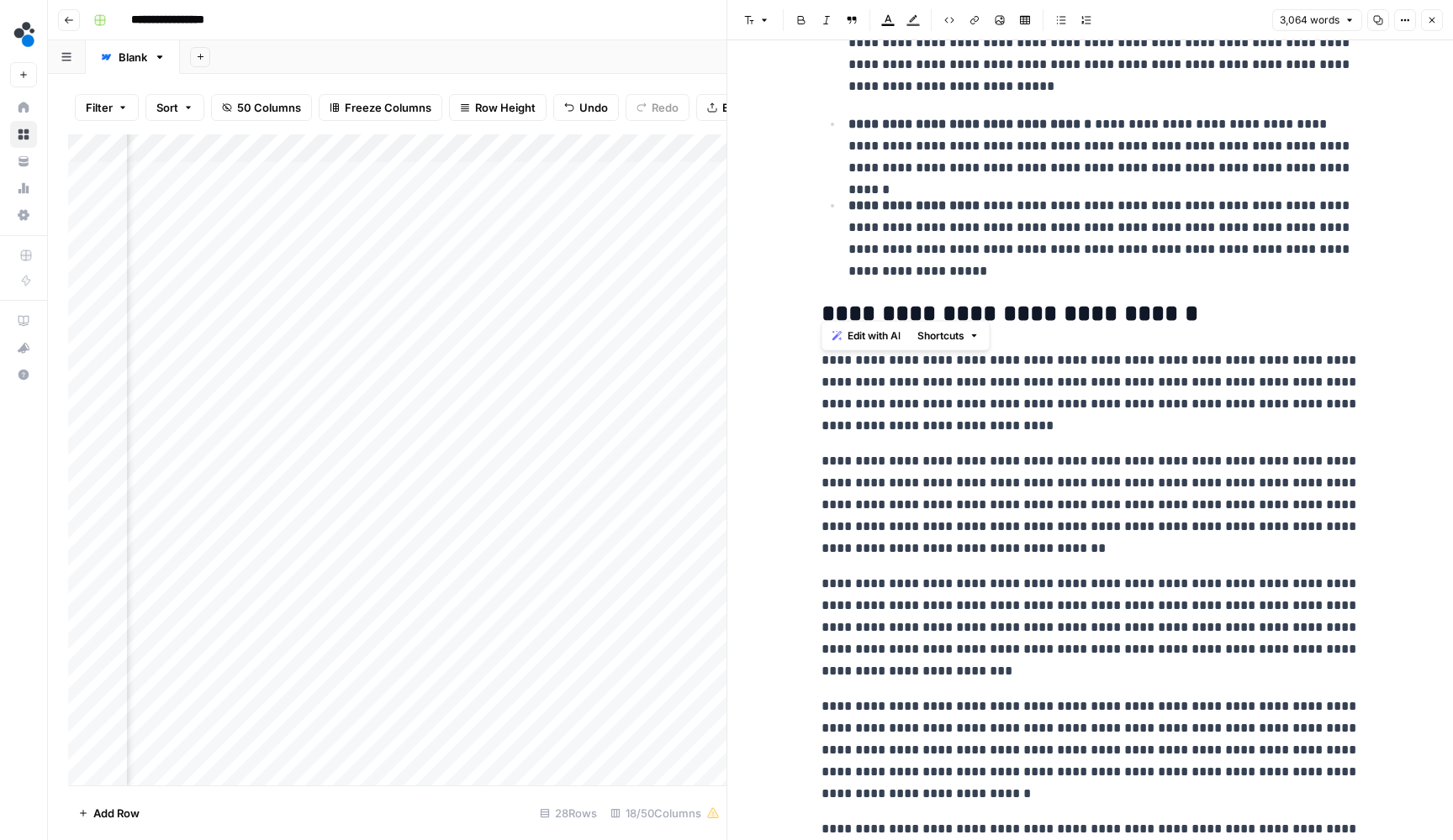
drag, startPoint x: 1183, startPoint y: 290, endPoint x: 802, endPoint y: 291, distance: 381.0
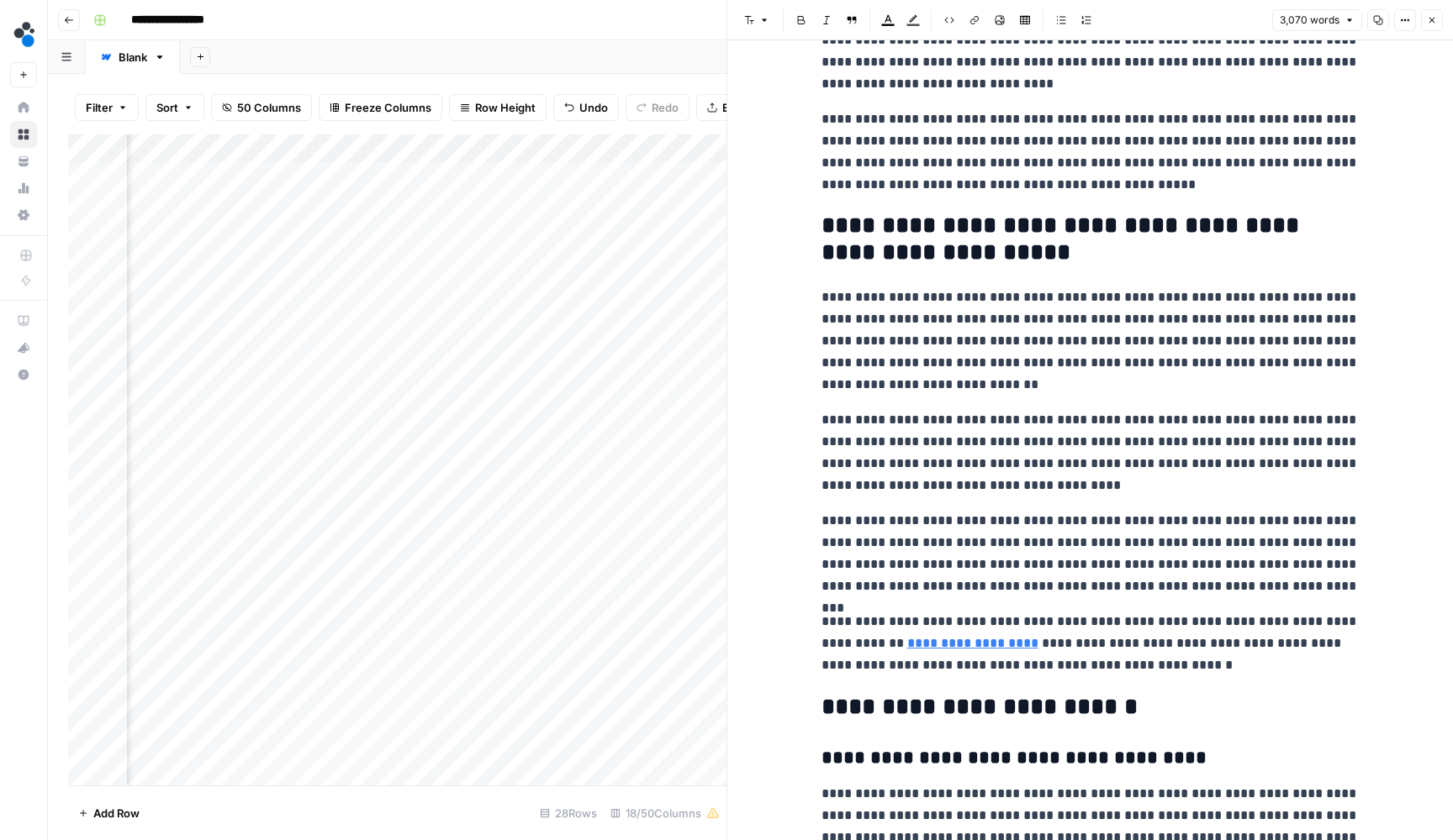
scroll to position [6529, 0]
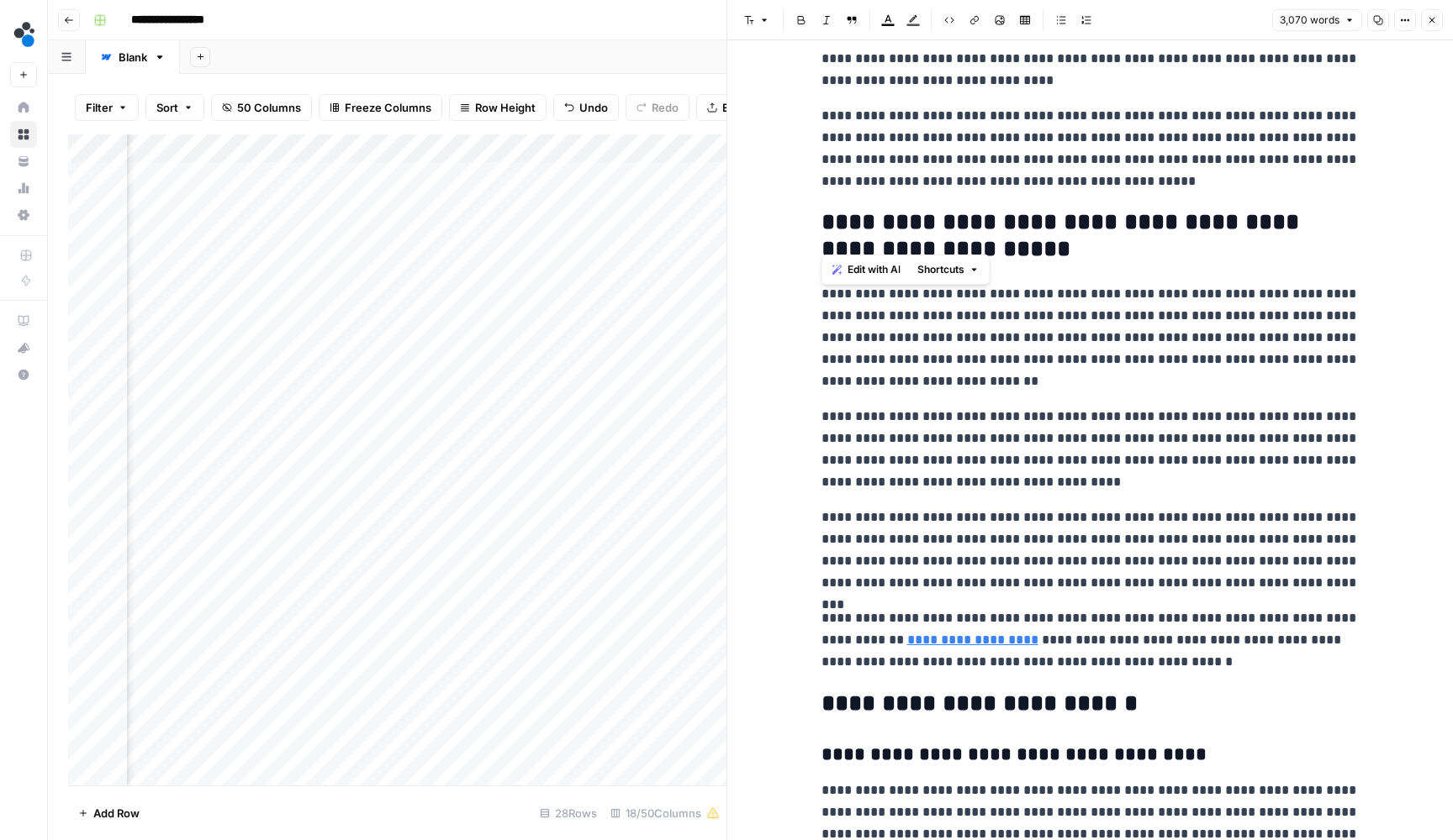
drag, startPoint x: 1000, startPoint y: 229, endPoint x: 821, endPoint y: 201, distance: 181.2
click at [821, 209] on h2 "**********" at bounding box center [1090, 234] width 538 height 52
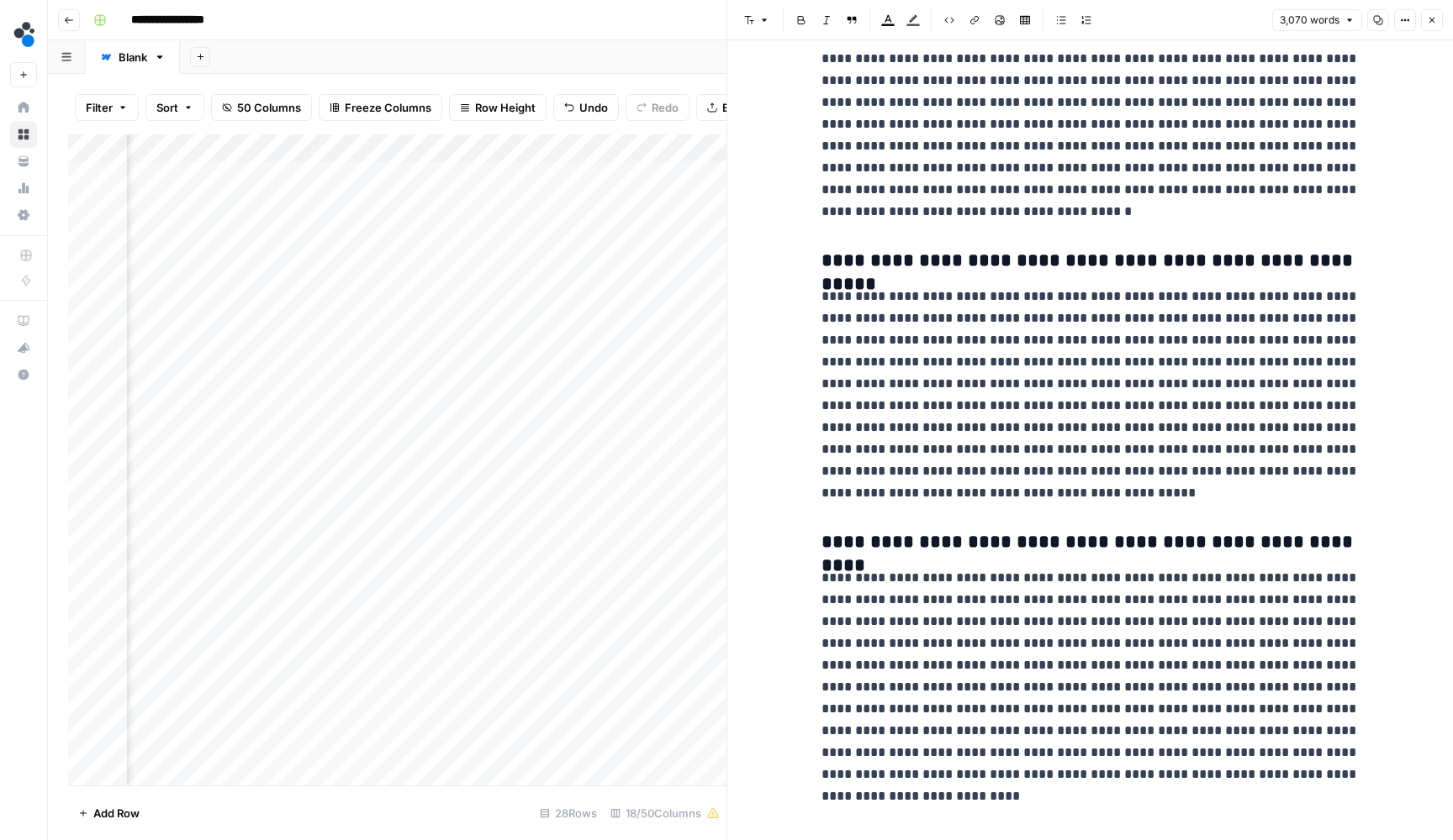
scroll to position [7876, 0]
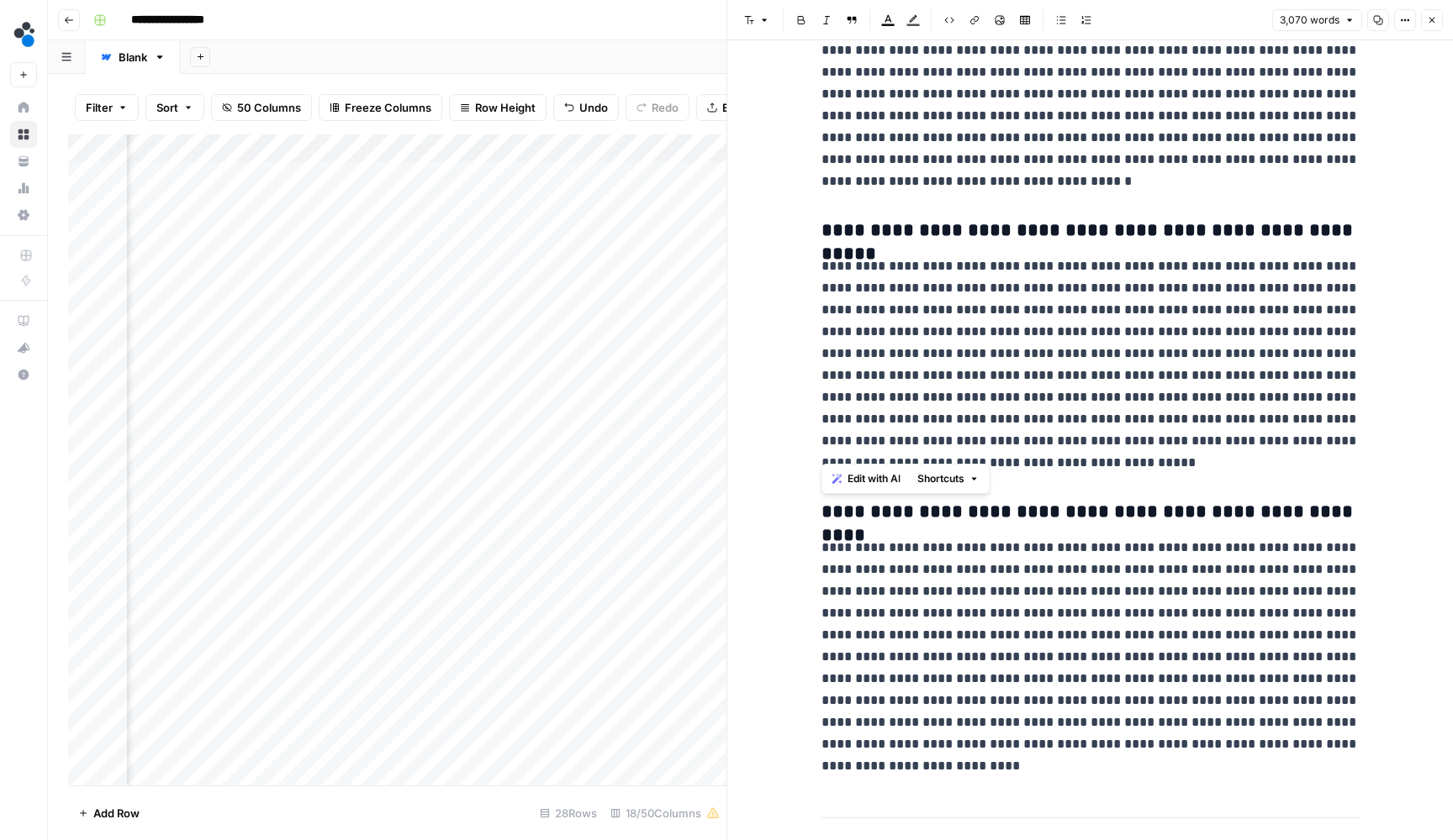
drag, startPoint x: 1128, startPoint y: 443, endPoint x: 818, endPoint y: 250, distance: 365.2
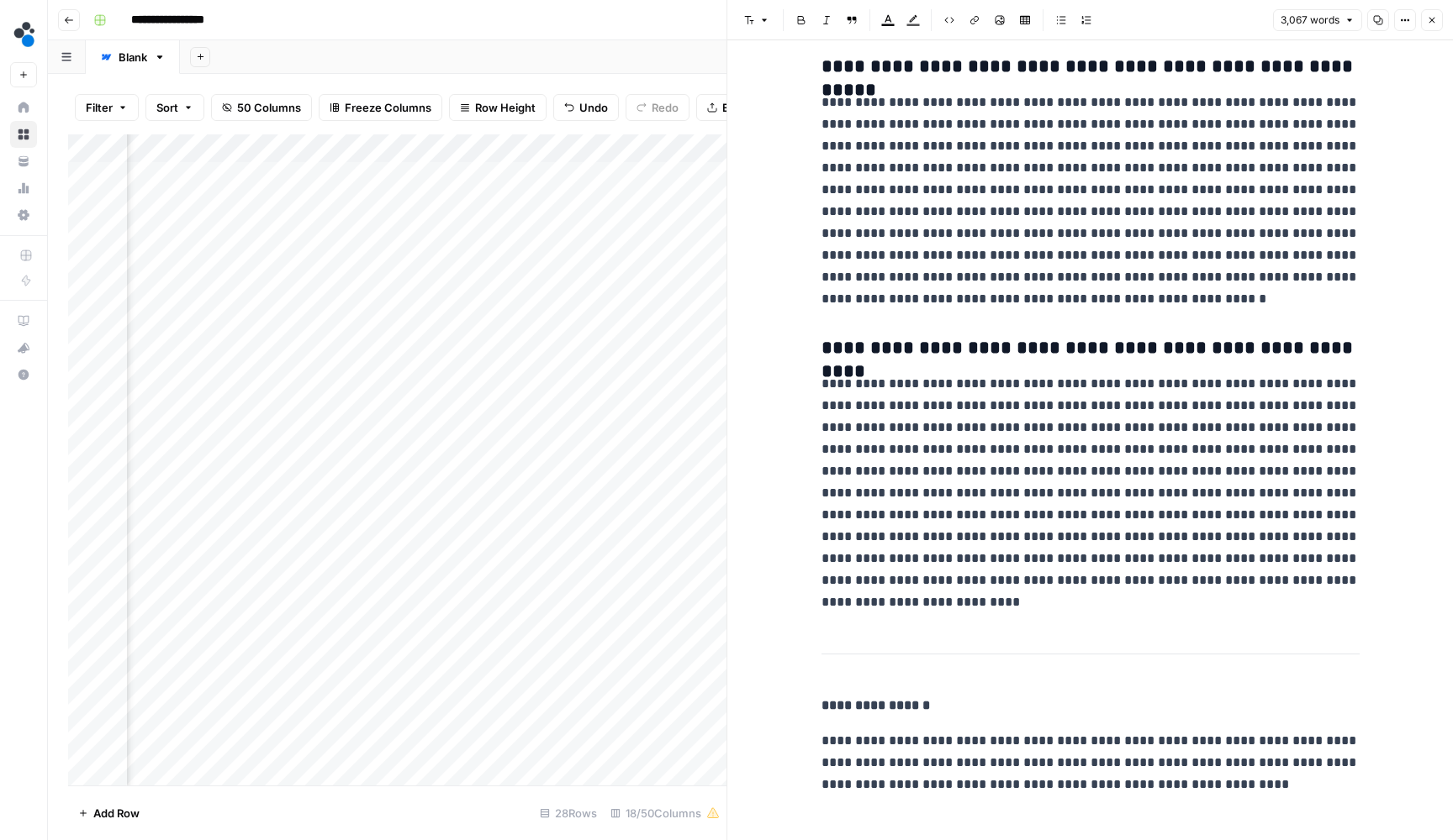
scroll to position [0, 0]
click at [926, 264] on p "**********" at bounding box center [1090, 201] width 538 height 218
type input "The hidden cost of inconsistent changeovers"
click at [1313, 27] on icon "button" at bounding box center [1314, 27] width 9 height 9
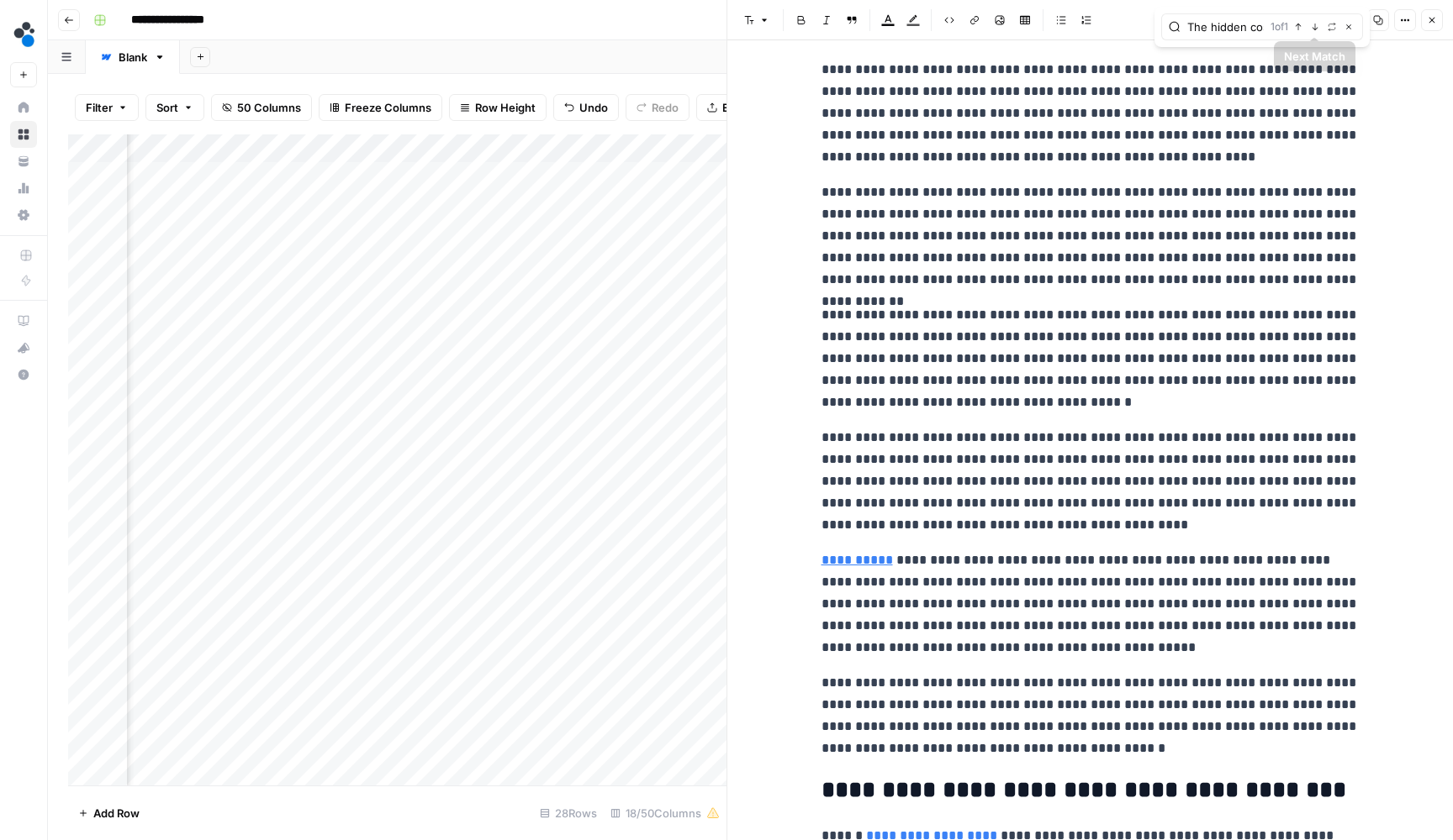
scroll to position [937, 0]
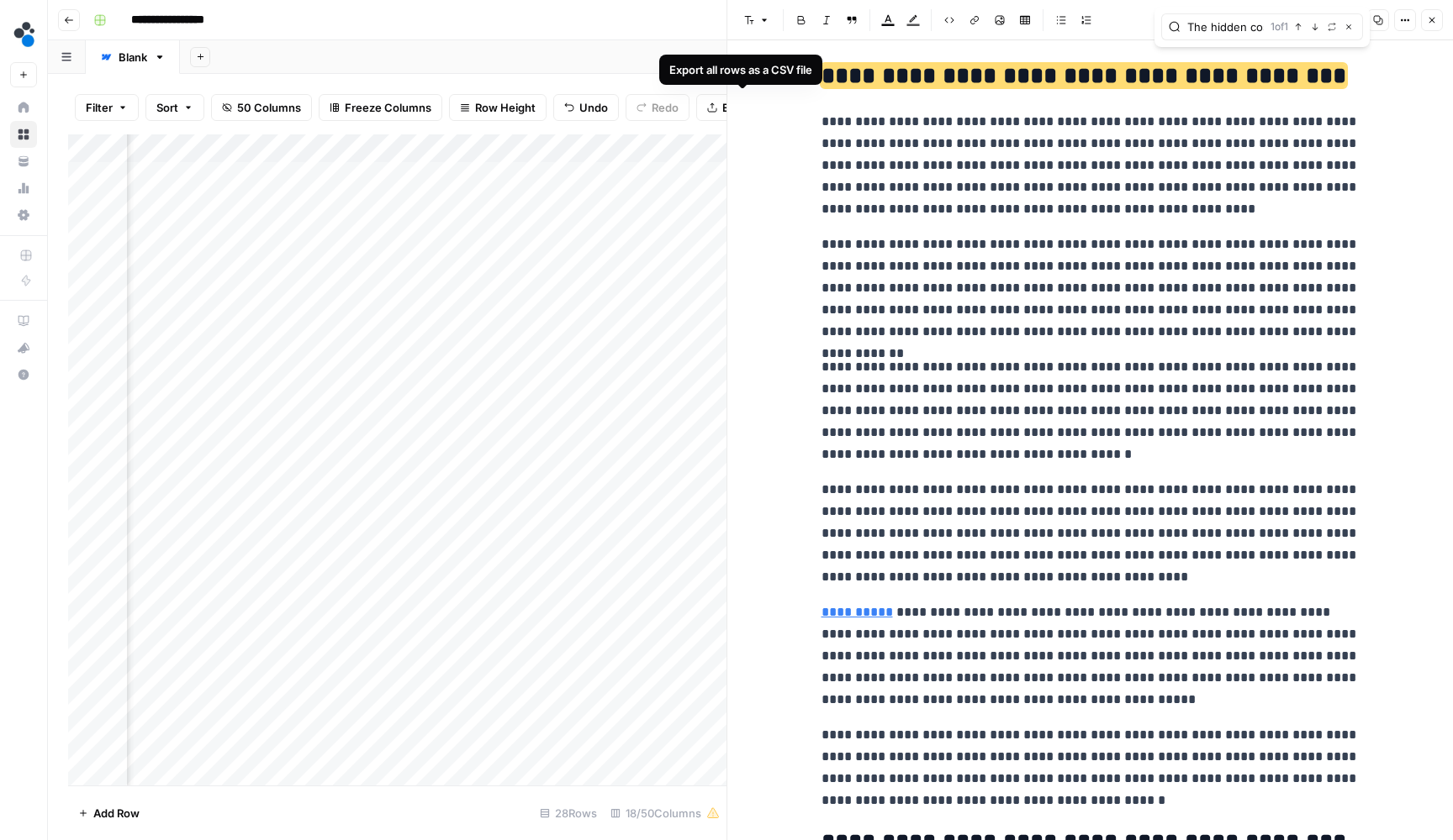
click at [942, 189] on p "**********" at bounding box center [1090, 165] width 538 height 109
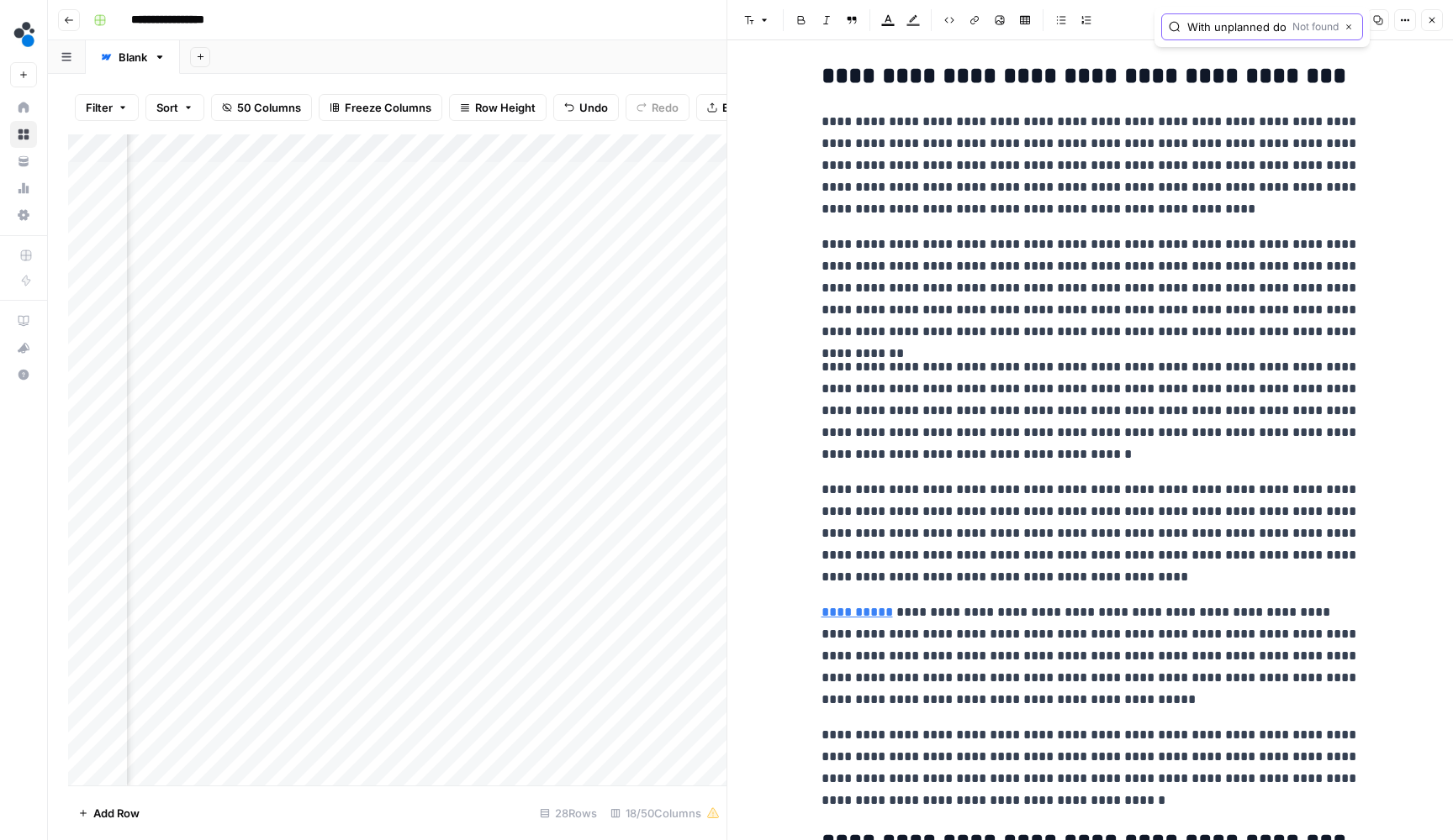
type input "With unplanned downtime costing approximately $260,000"
click at [858, 165] on p "**********" at bounding box center [1090, 165] width 538 height 109
paste input "With 10,000 baby boomers retiring daily and replacement costs reaching"
paste input "Facilities report 50-60% reductions in time-to-competency for new operators."
paste input "One manufacturer documented a 30% r"
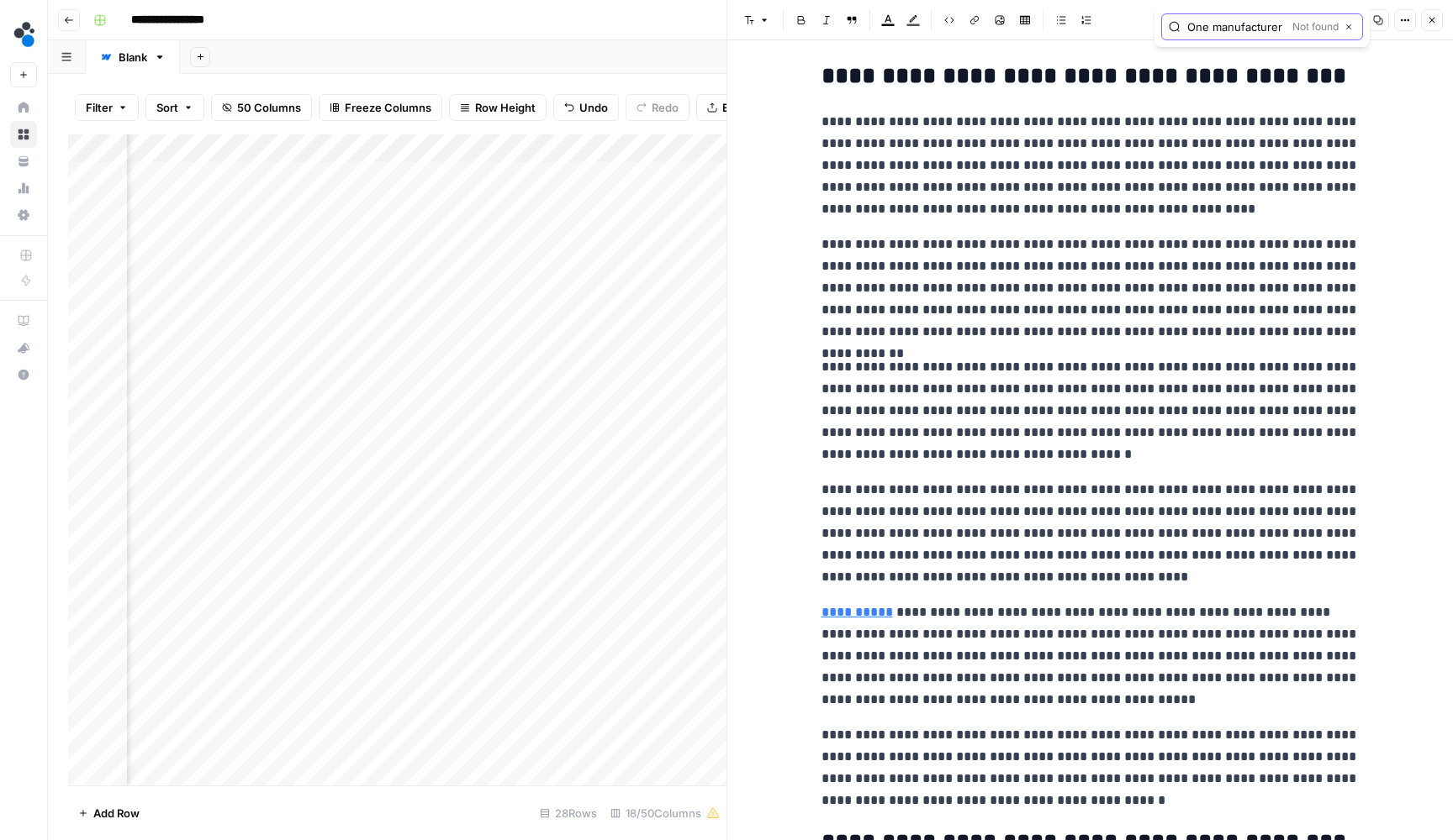
type input "One manufacturer documented a 30%"
click at [1351, 30] on icon "button" at bounding box center [1349, 27] width 9 height 9
click at [1423, 21] on button "Close" at bounding box center [1431, 20] width 22 height 22
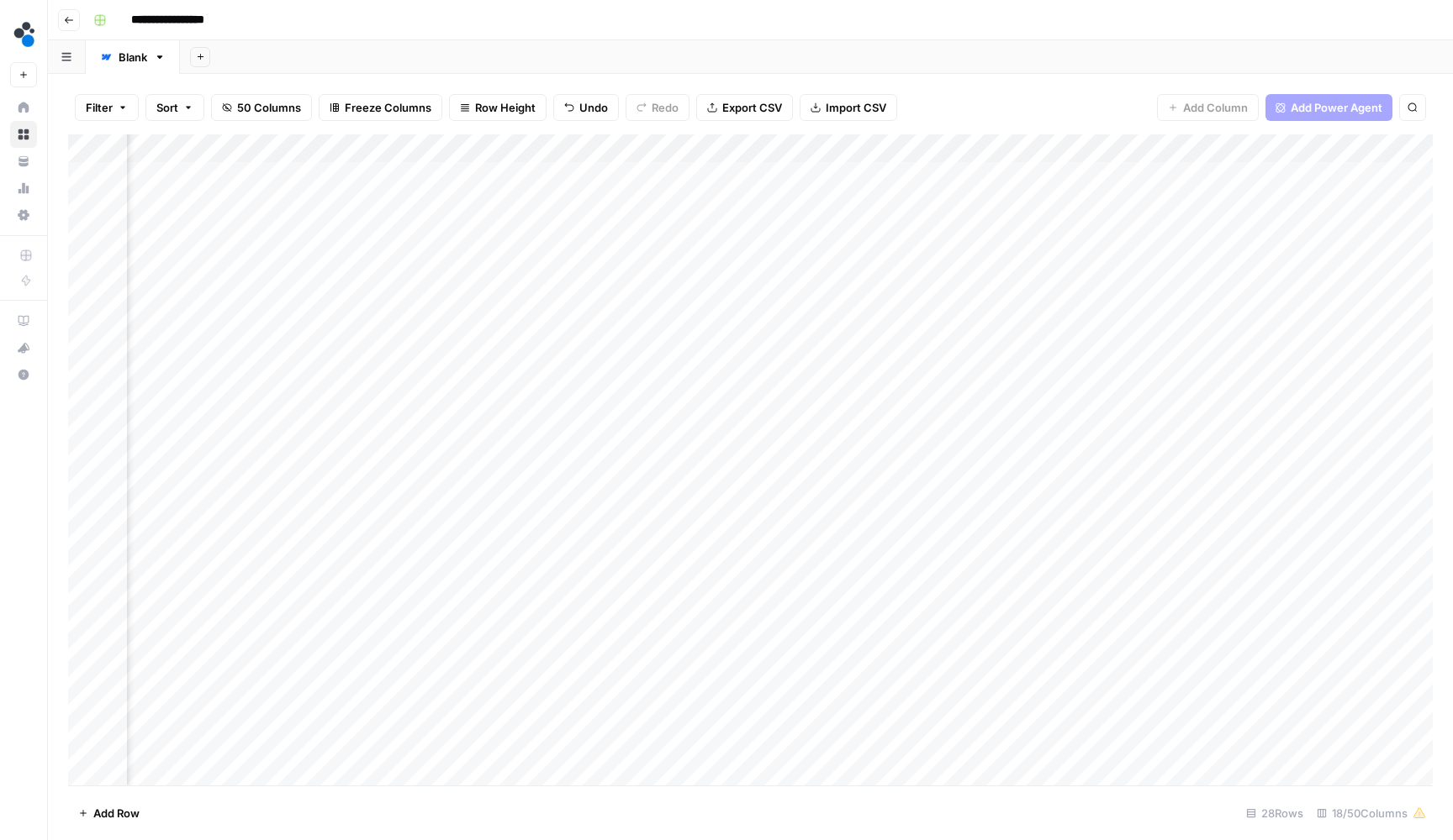
click at [626, 171] on div "Add Column" at bounding box center [750, 462] width 1365 height 655
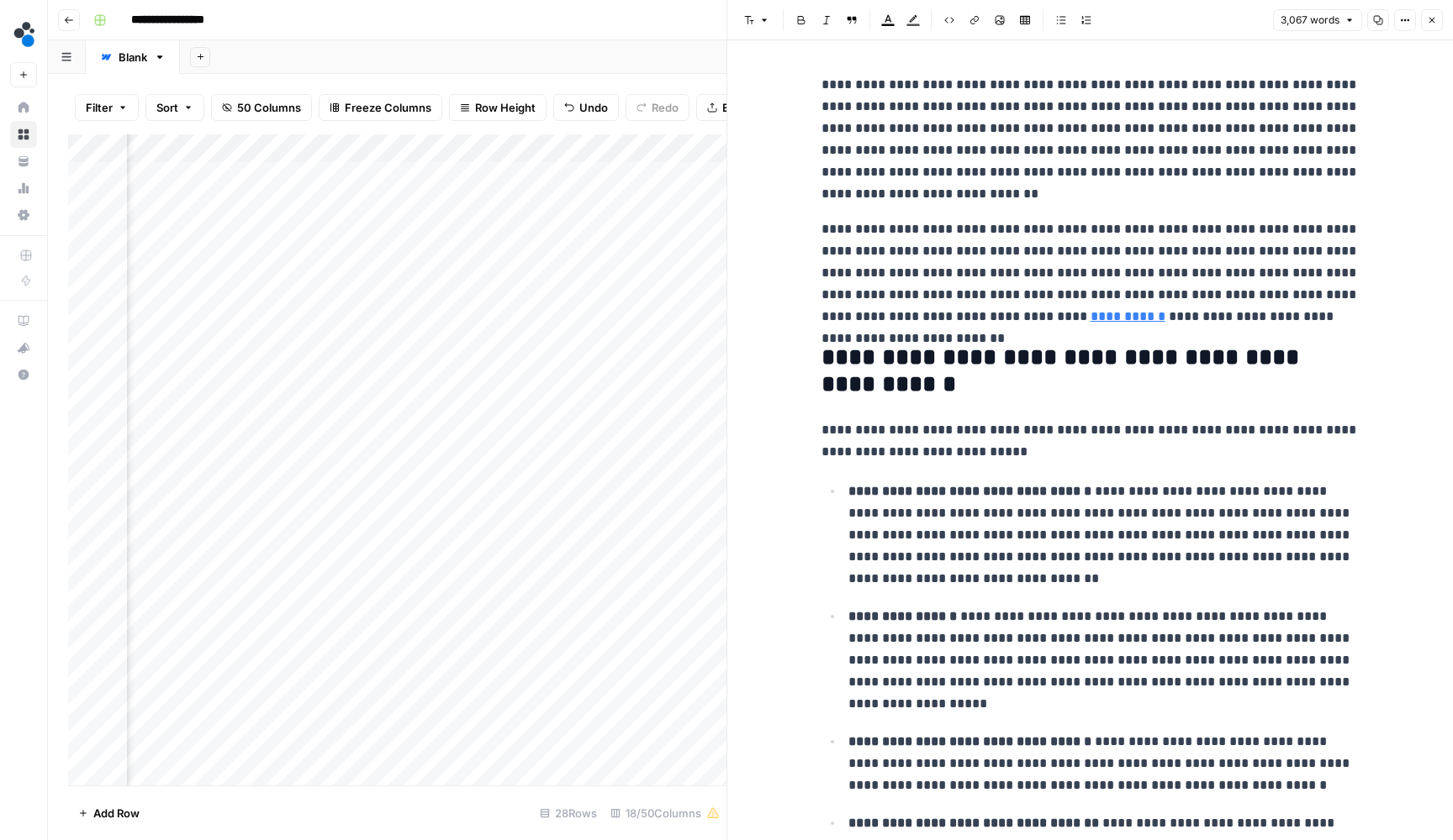
click at [890, 150] on p "**********" at bounding box center [1090, 140] width 538 height 131
copy div "**********"
click at [1429, 18] on icon "button" at bounding box center [1431, 20] width 10 height 10
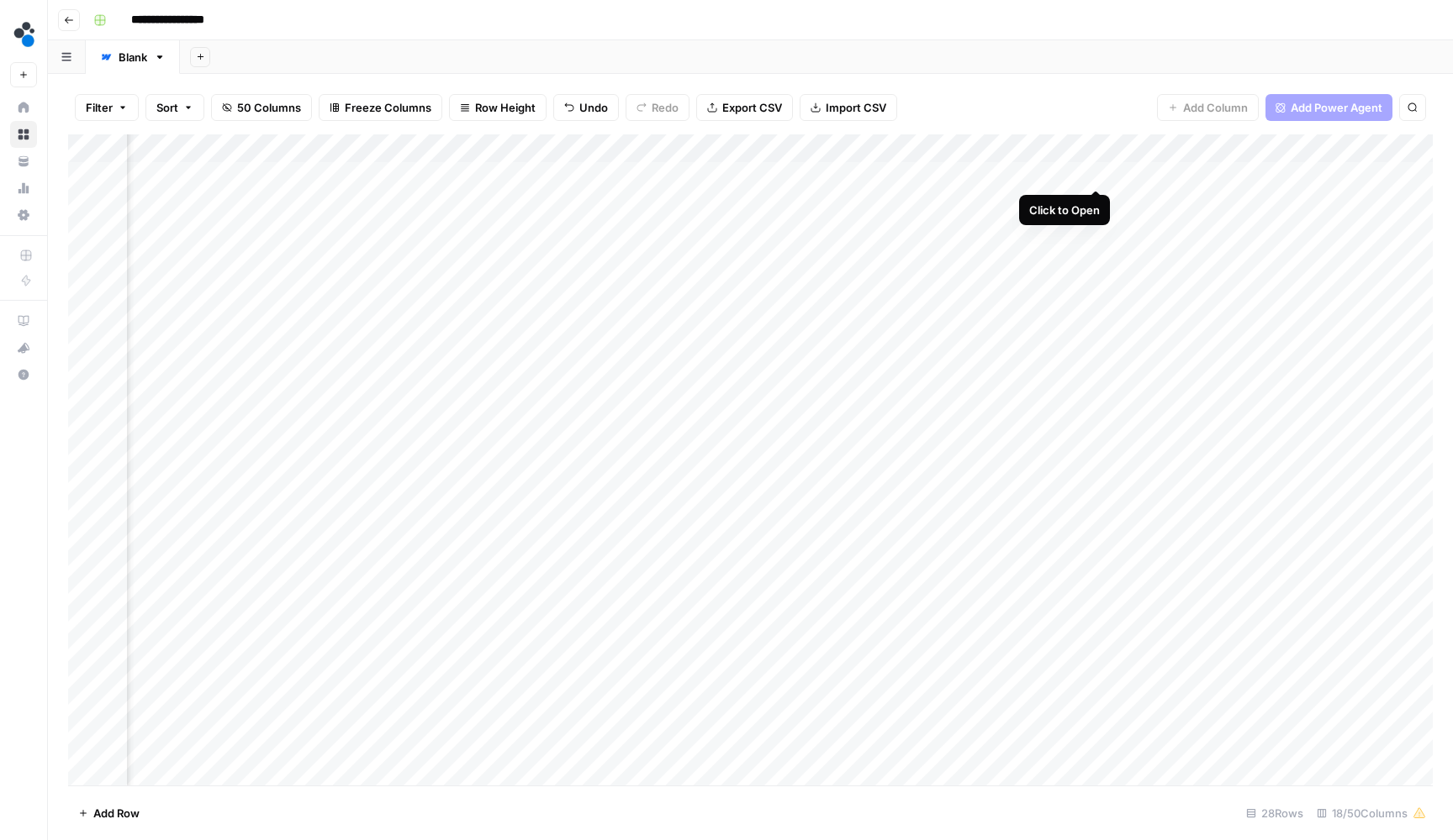
click at [1052, 173] on div "Add Column" at bounding box center [750, 462] width 1365 height 655
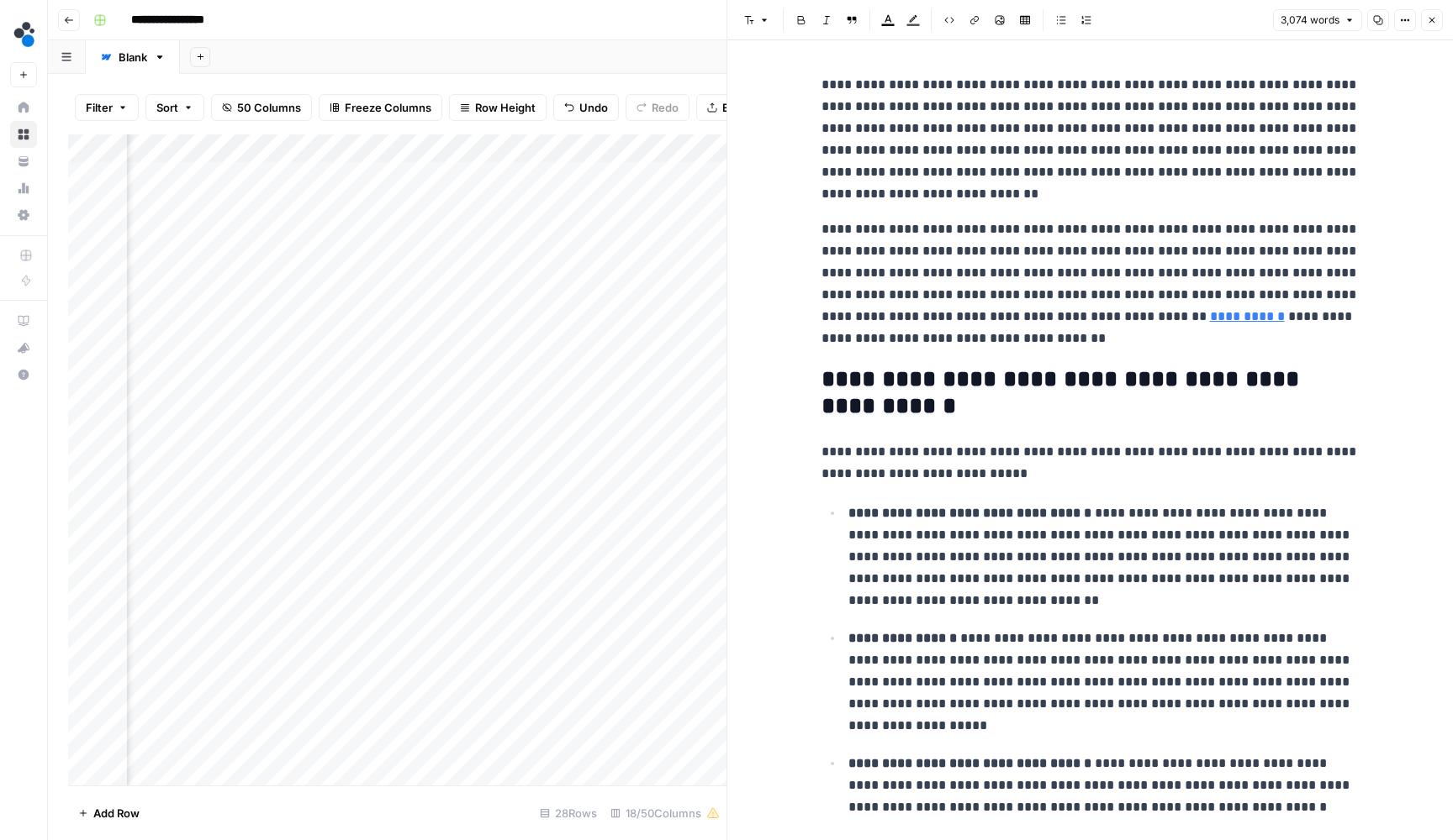
click at [1011, 200] on p "**********" at bounding box center [1090, 140] width 538 height 131
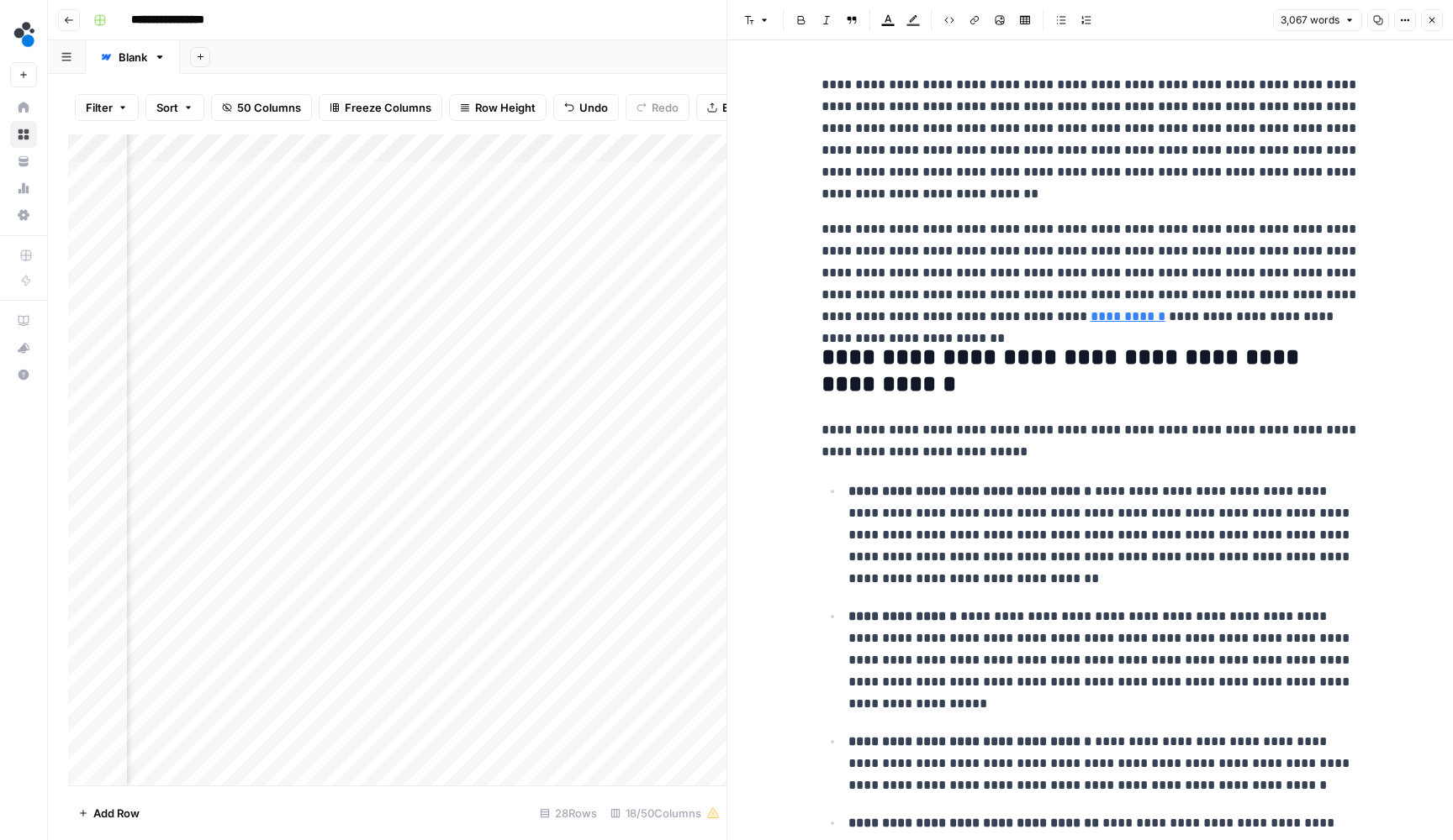
click at [1430, 16] on icon "button" at bounding box center [1431, 20] width 10 height 10
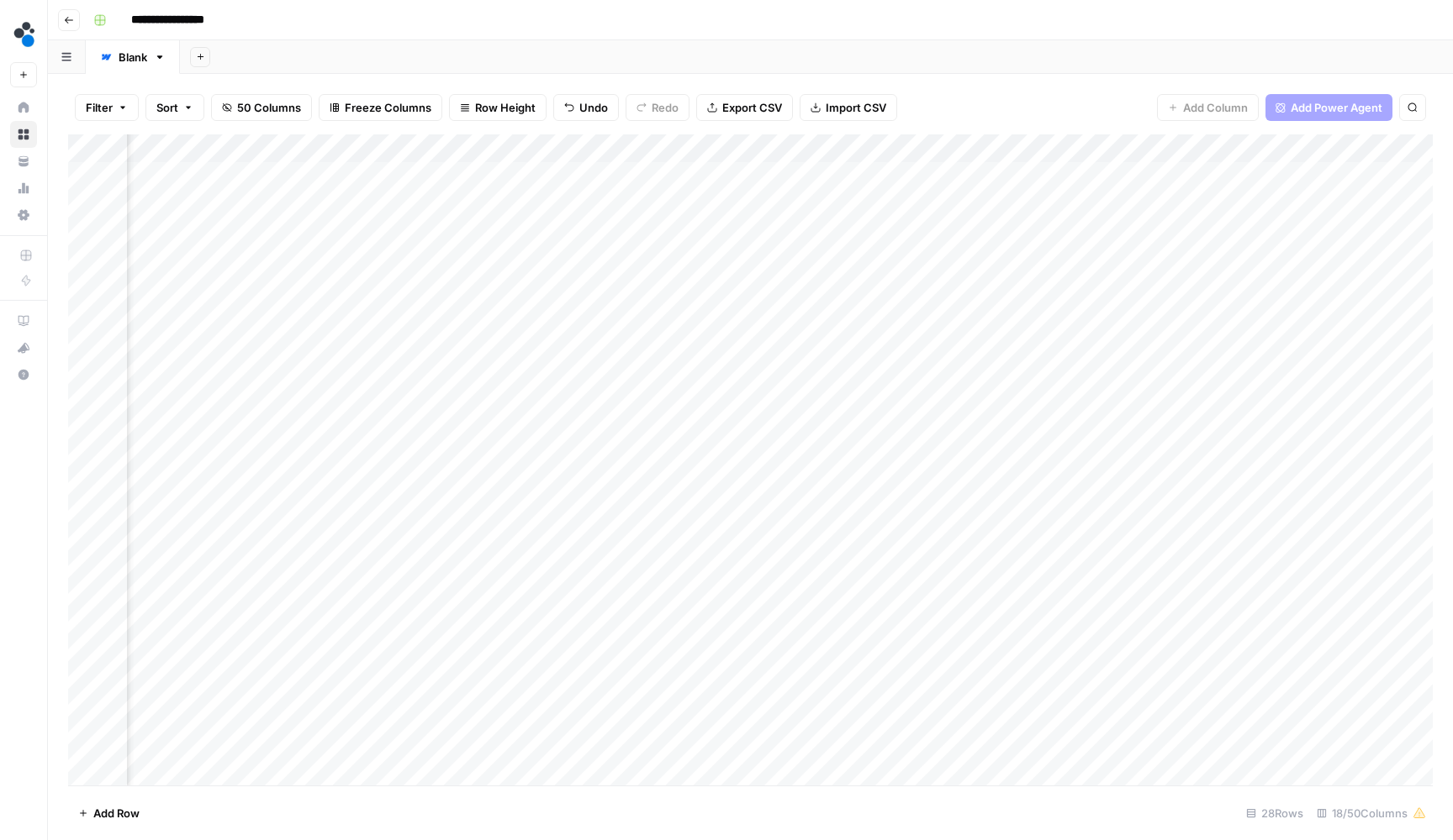
click at [1028, 61] on div "Add Sheet" at bounding box center [816, 56] width 1273 height 33
click at [1197, 167] on div "Add Column" at bounding box center [750, 462] width 1365 height 655
click at [1195, 173] on div "Add Column" at bounding box center [750, 462] width 1365 height 655
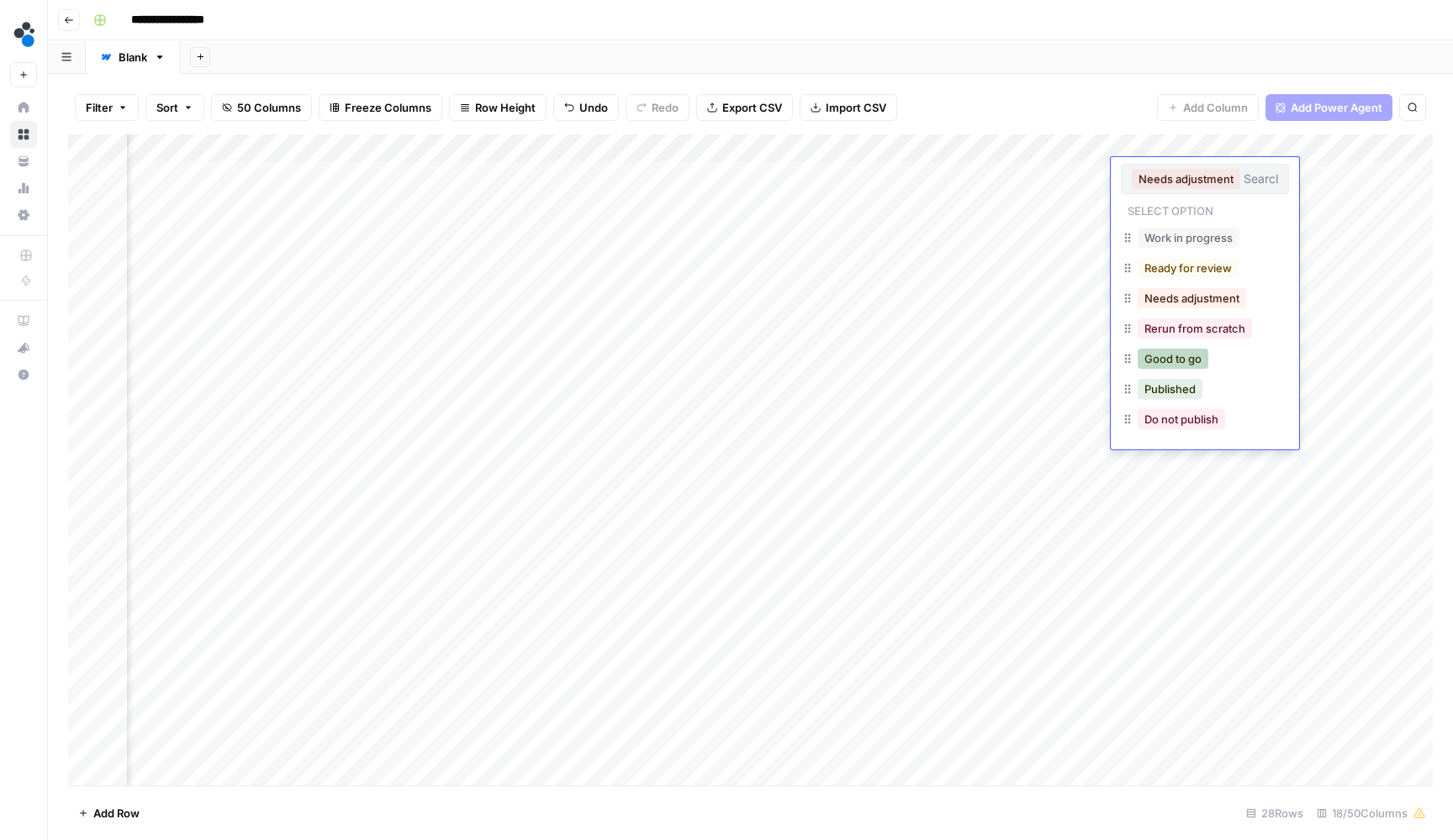
click at [1178, 362] on button "Good to go" at bounding box center [1173, 358] width 70 height 20
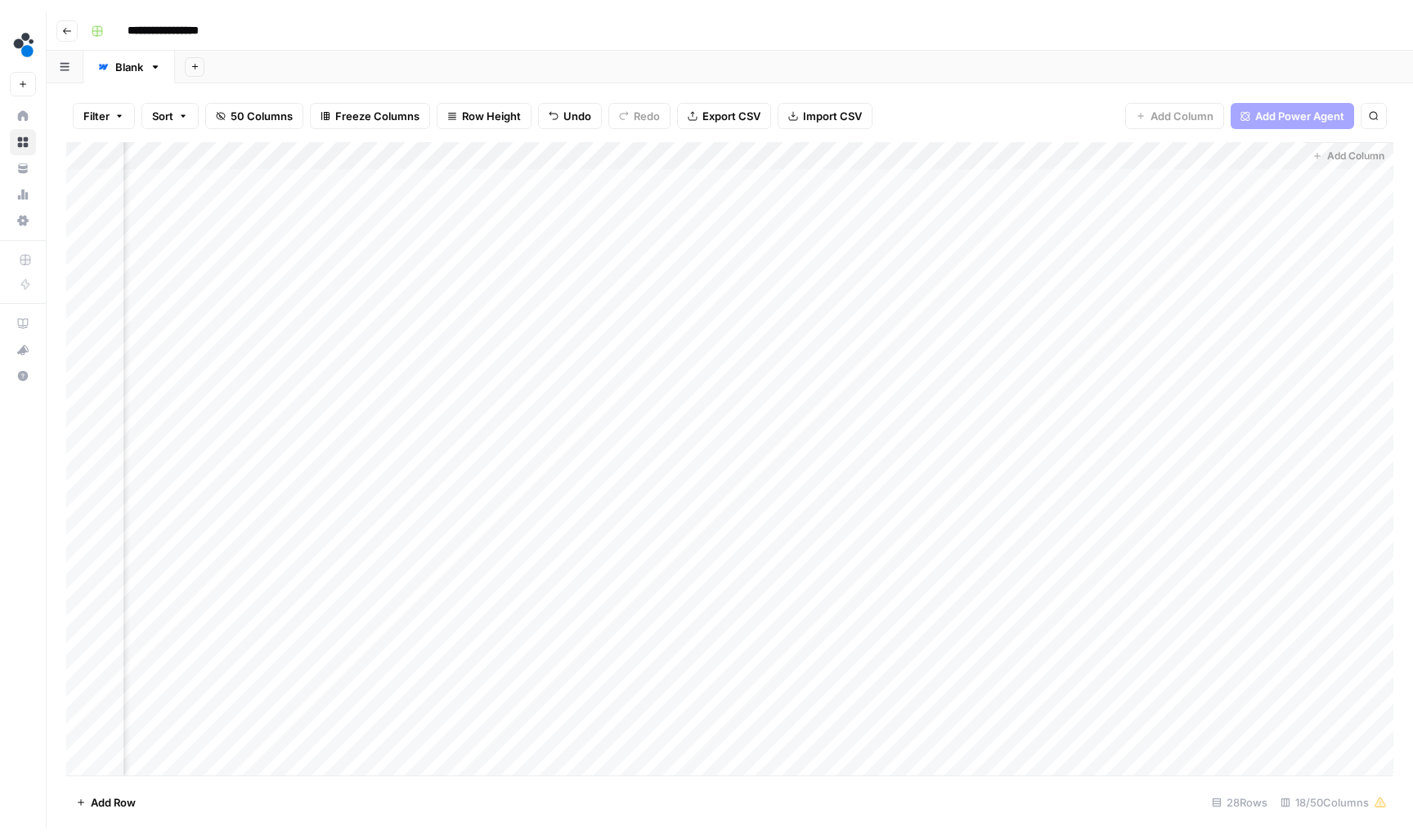
scroll to position [0, 1624]
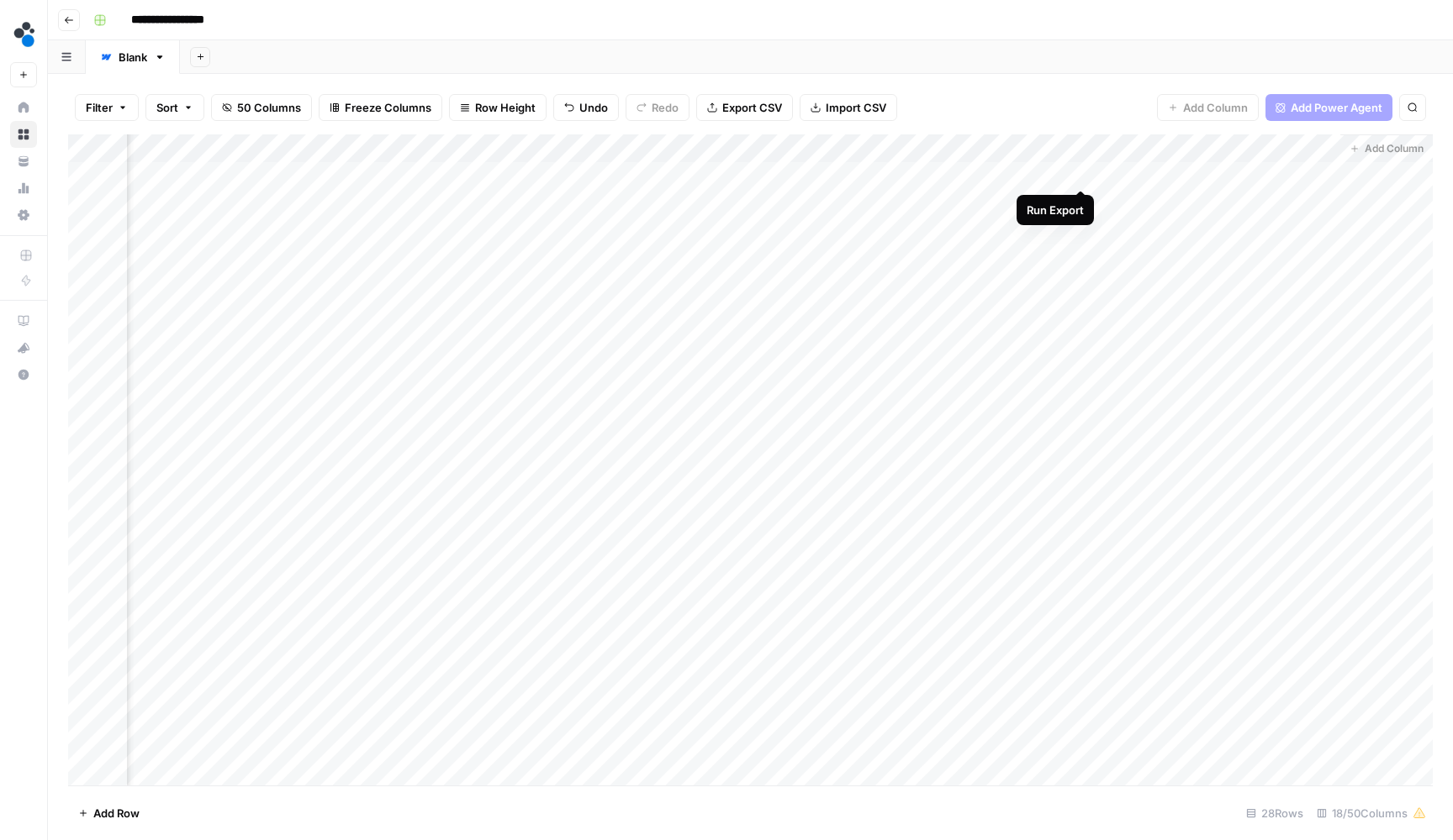
click at [1082, 176] on div "Add Column" at bounding box center [750, 462] width 1365 height 655
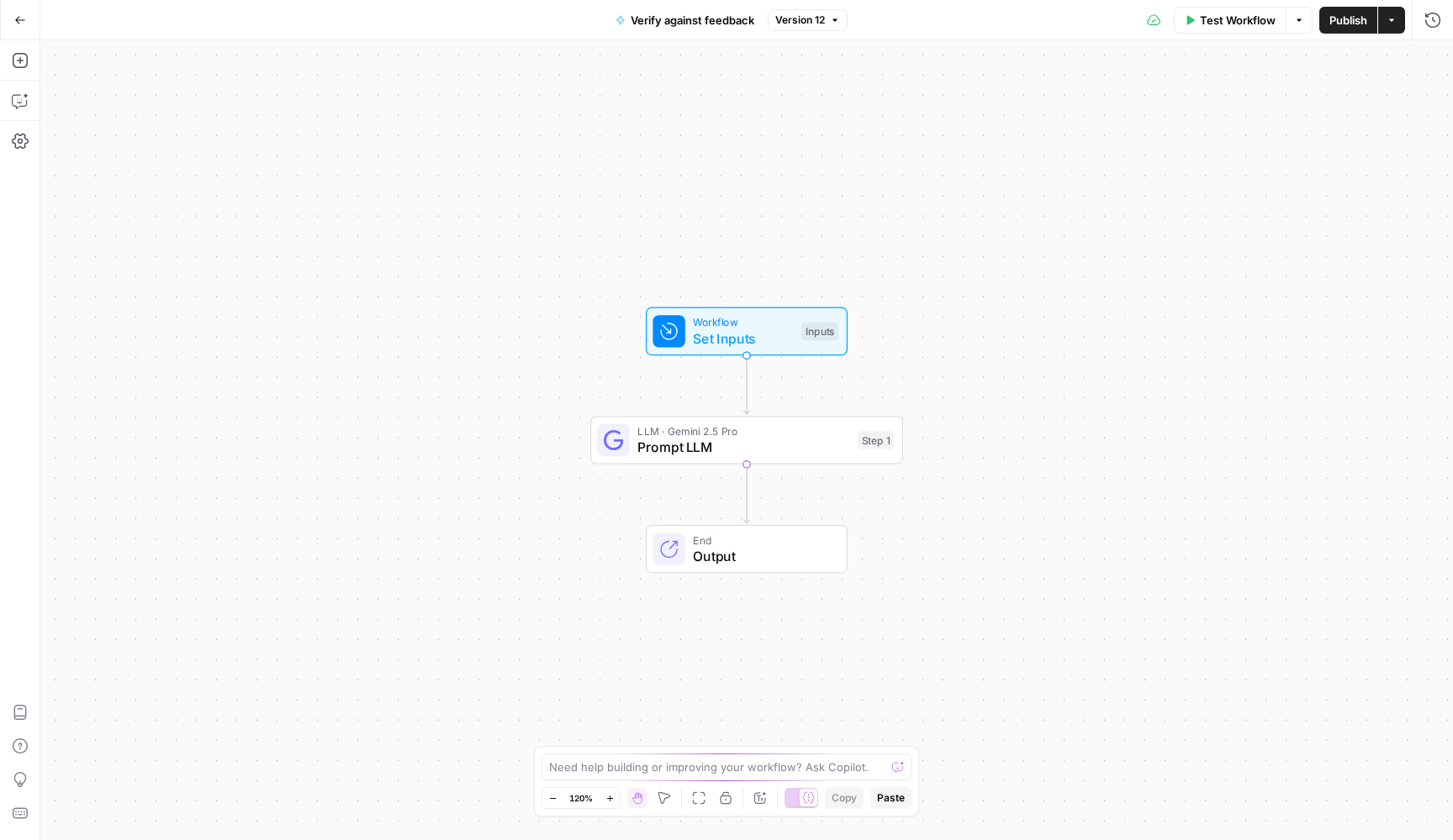
click at [821, 439] on span "Prompt LLM" at bounding box center [743, 446] width 212 height 20
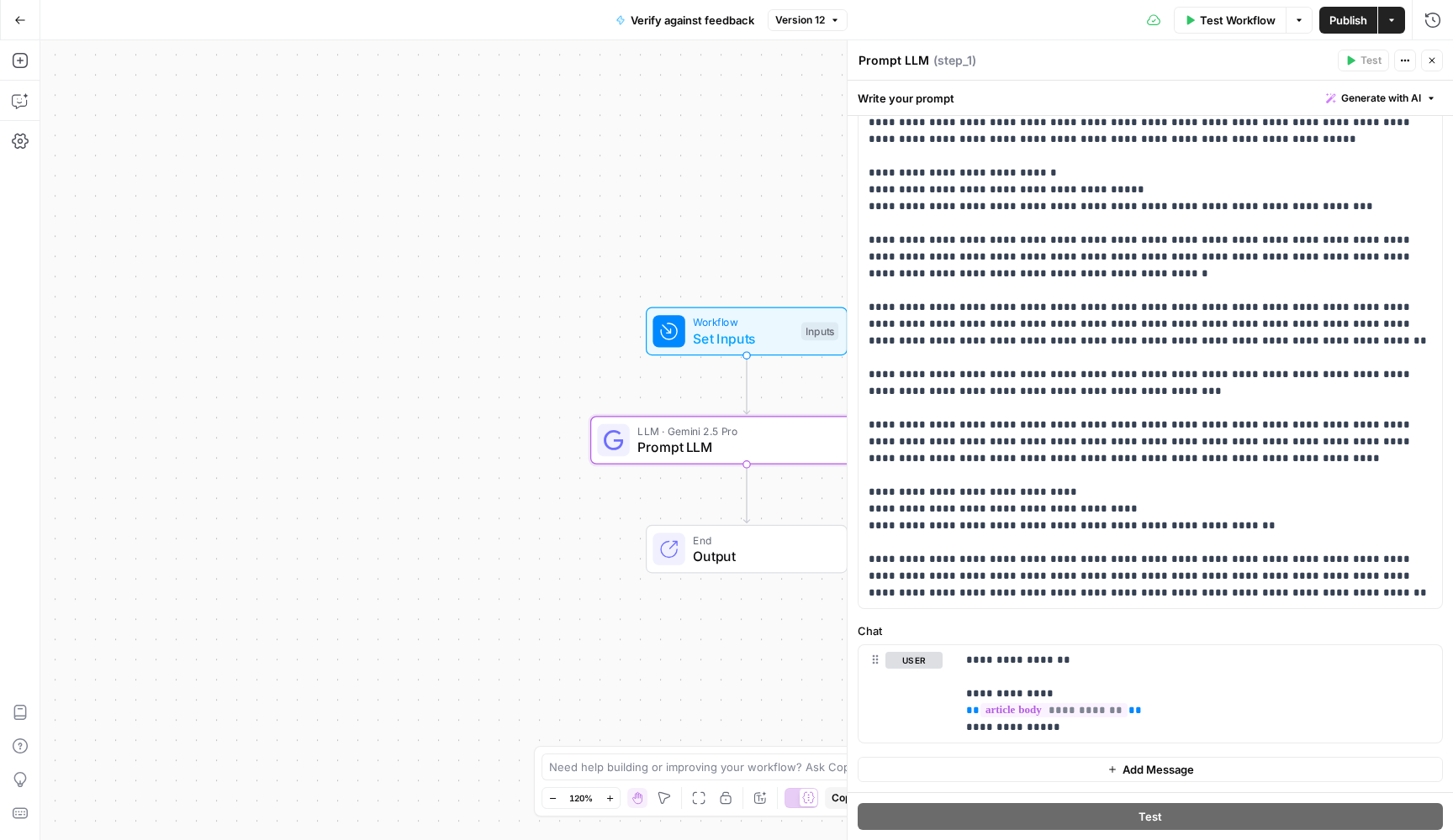
click at [27, 21] on button "Go Back" at bounding box center [20, 20] width 30 height 30
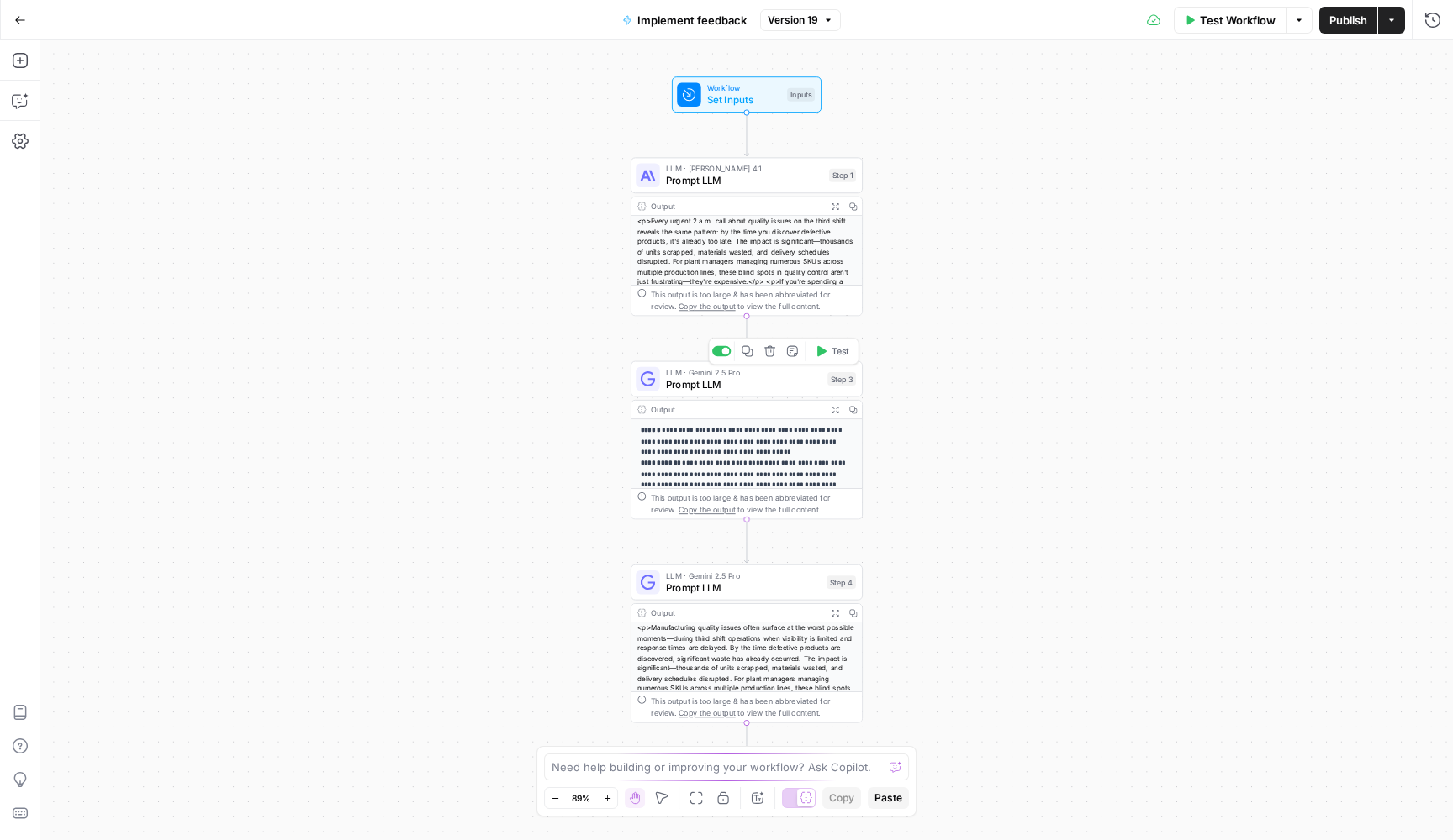
click at [784, 392] on span "Prompt LLM" at bounding box center [744, 384] width 156 height 15
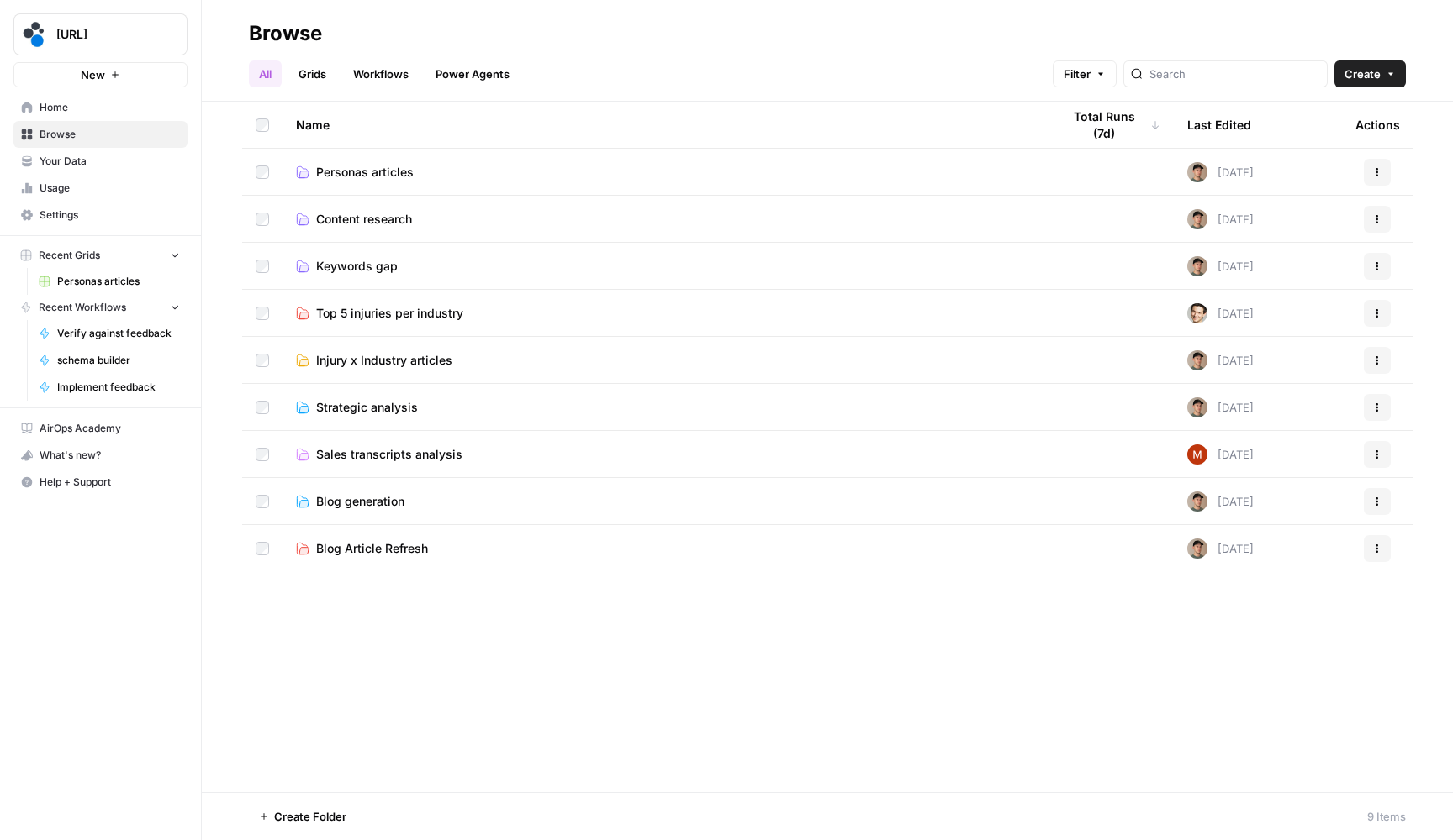
click at [361, 268] on span "Keywords gap" at bounding box center [357, 267] width 82 height 17
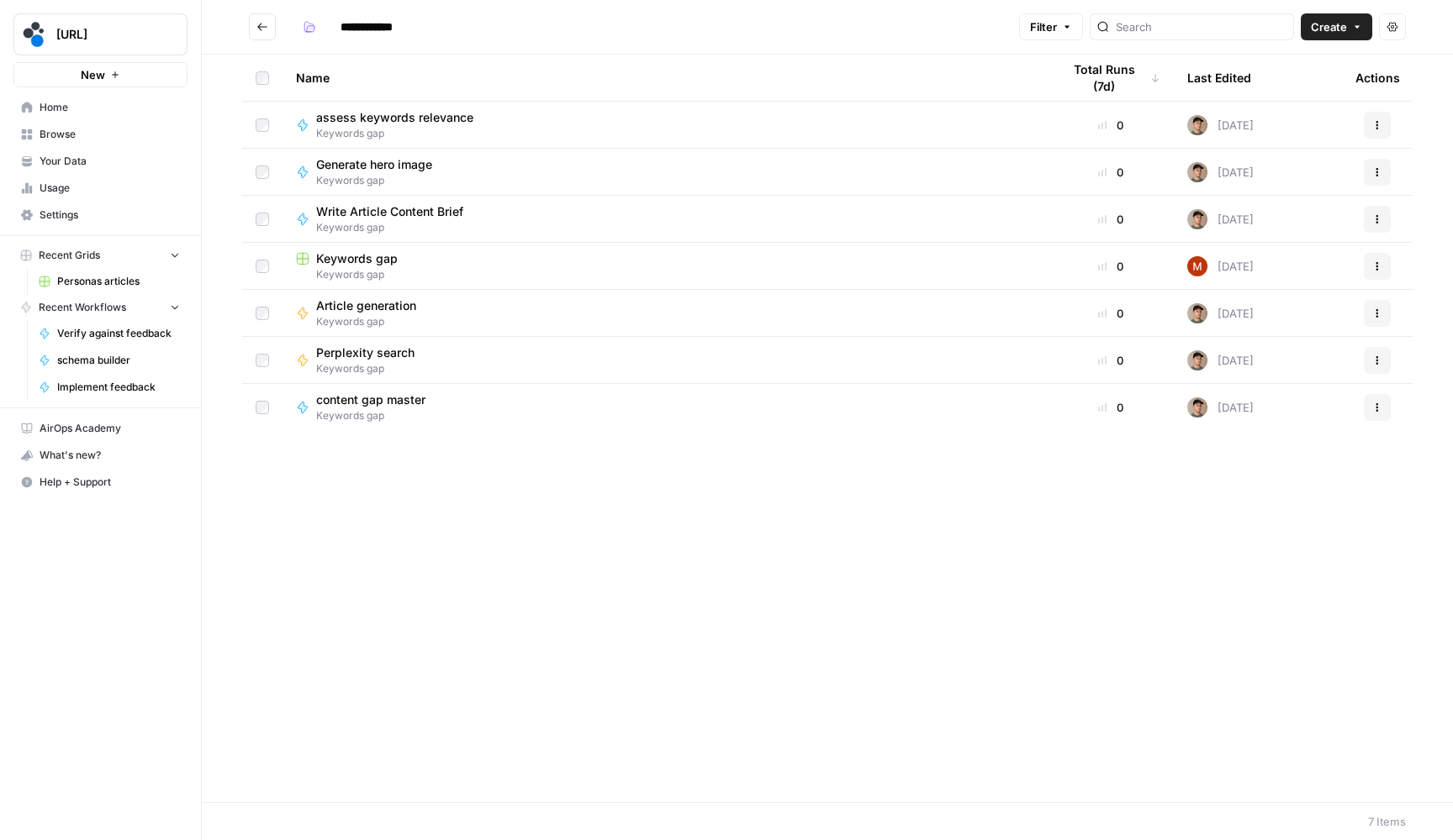
click at [380, 257] on span "Keywords gap" at bounding box center [357, 259] width 82 height 17
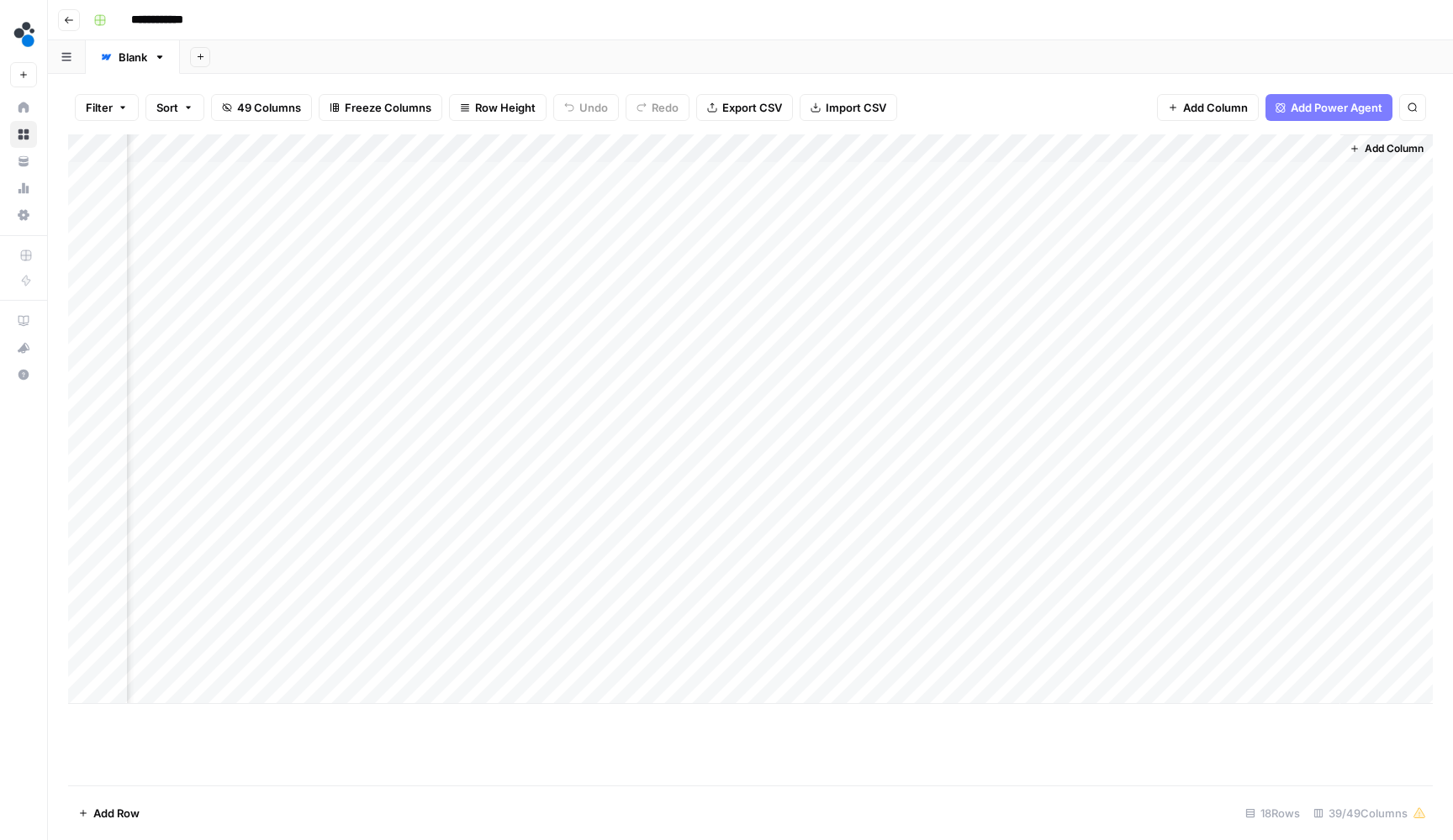
scroll to position [0, 5523]
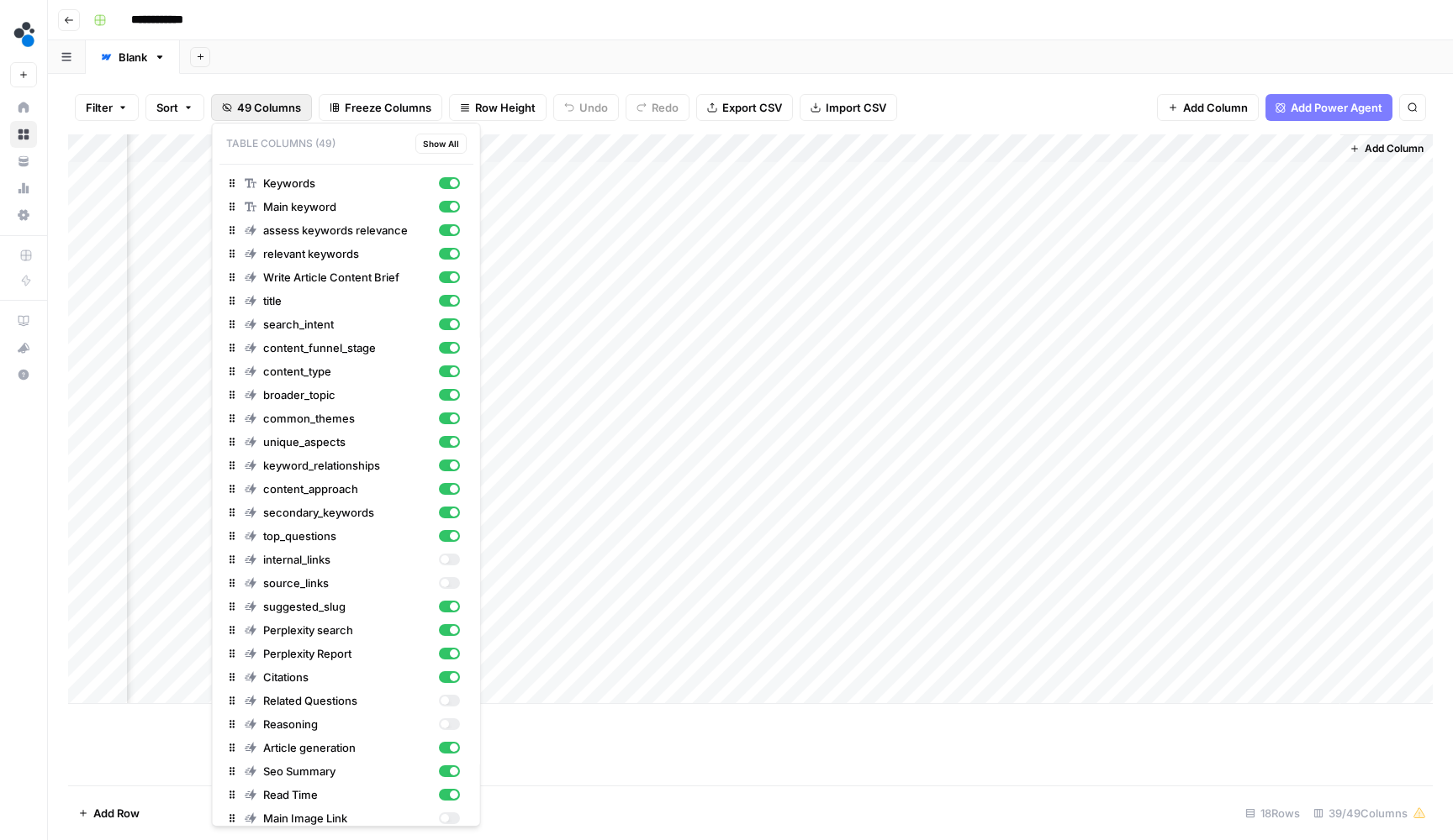
click at [269, 110] on span "49 Columns" at bounding box center [269, 107] width 64 height 17
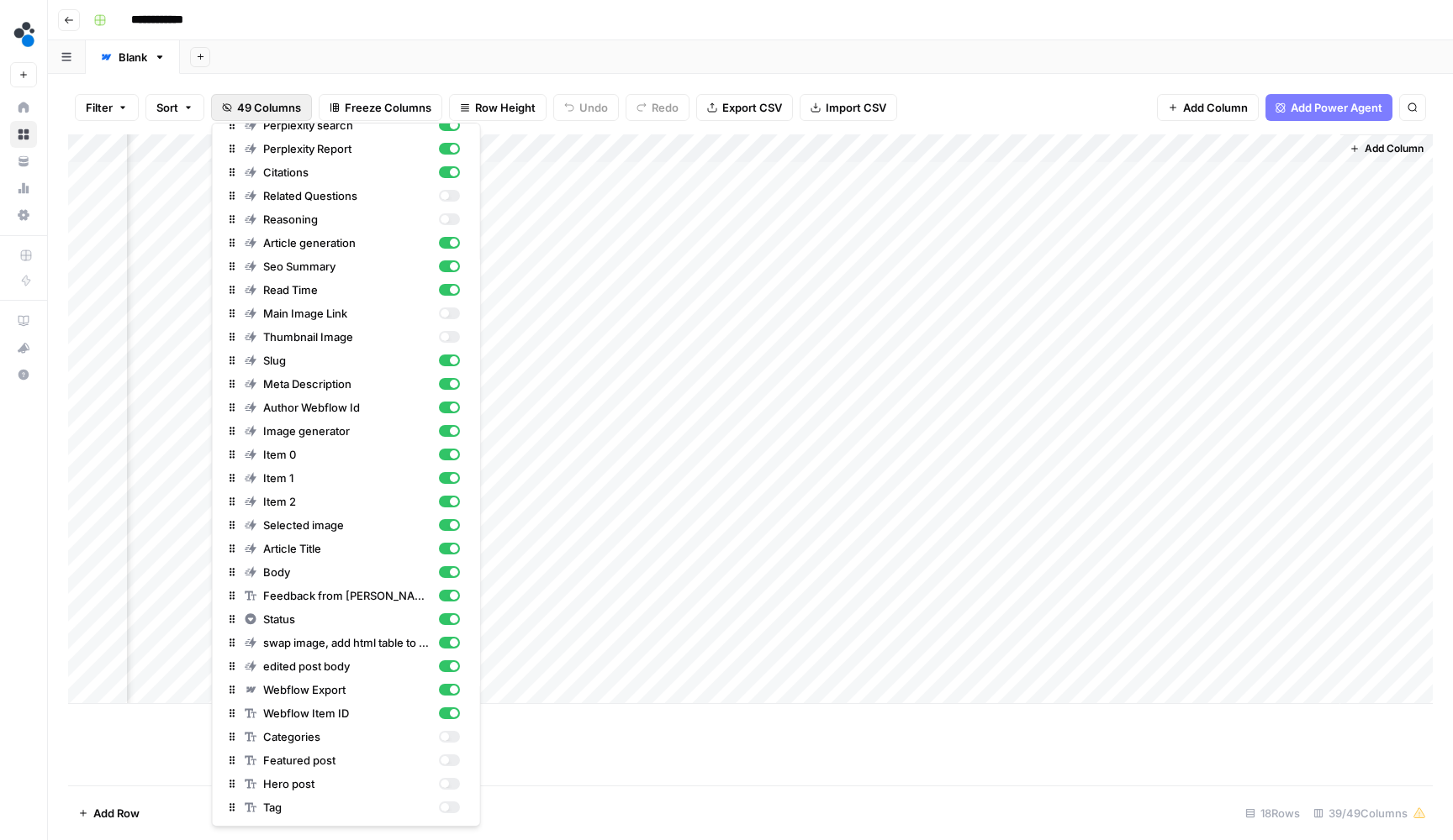
scroll to position [505, 0]
click at [445, 738] on div "button" at bounding box center [443, 737] width 9 height 9
click at [445, 757] on div "button" at bounding box center [443, 760] width 9 height 9
click at [445, 778] on div "button" at bounding box center [448, 784] width 21 height 11
click at [445, 813] on div "Tag" at bounding box center [352, 808] width 216 height 17
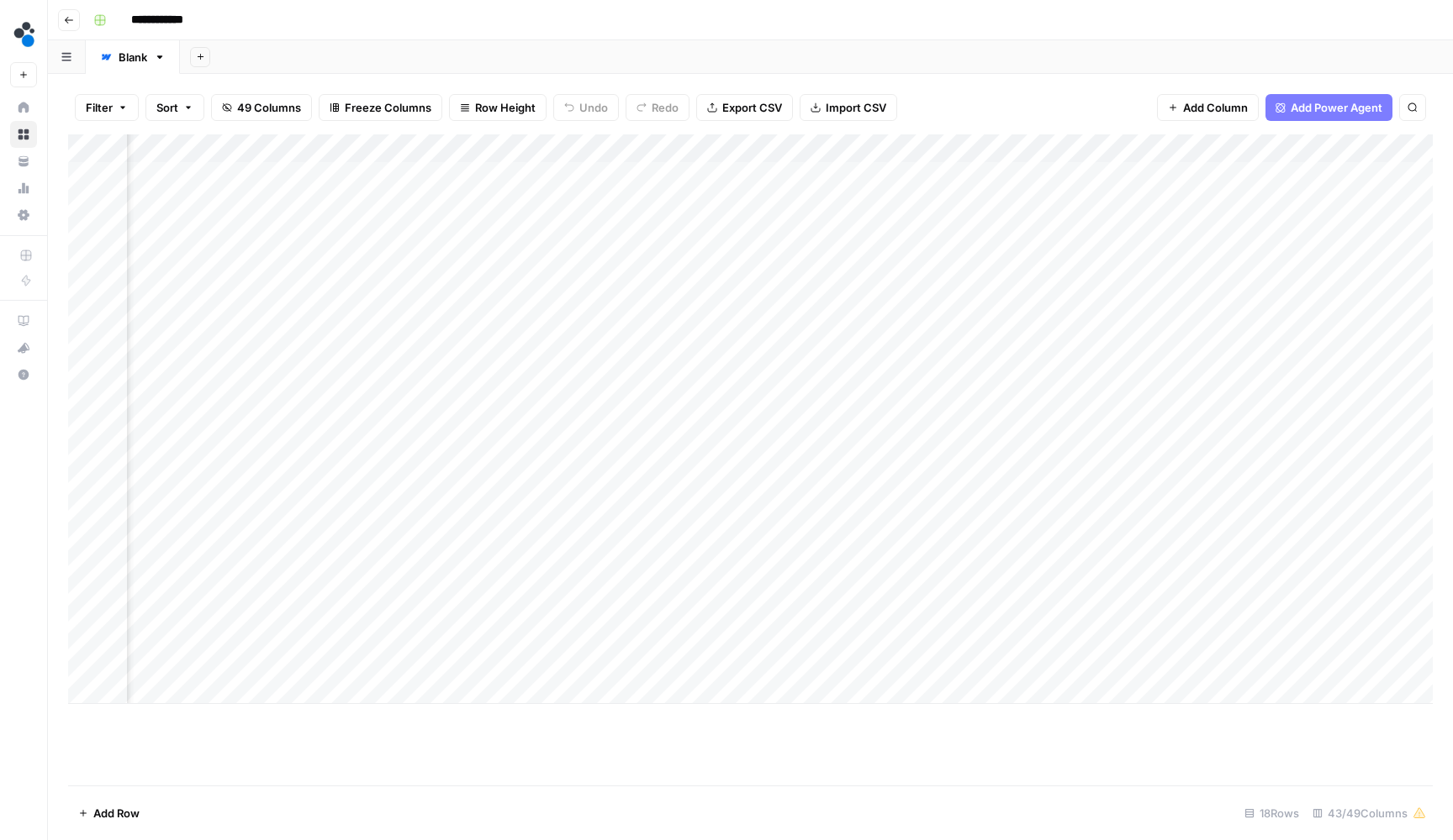
click at [935, 764] on div "Add Column" at bounding box center [750, 460] width 1365 height 651
click at [843, 177] on div "Add Column" at bounding box center [750, 420] width 1365 height 569
click at [988, 80] on div "Filter Sort 49 Columns Freeze Columns Row Height Undo Redo Export CSV Import CS…" at bounding box center [749, 457] width 1405 height 766
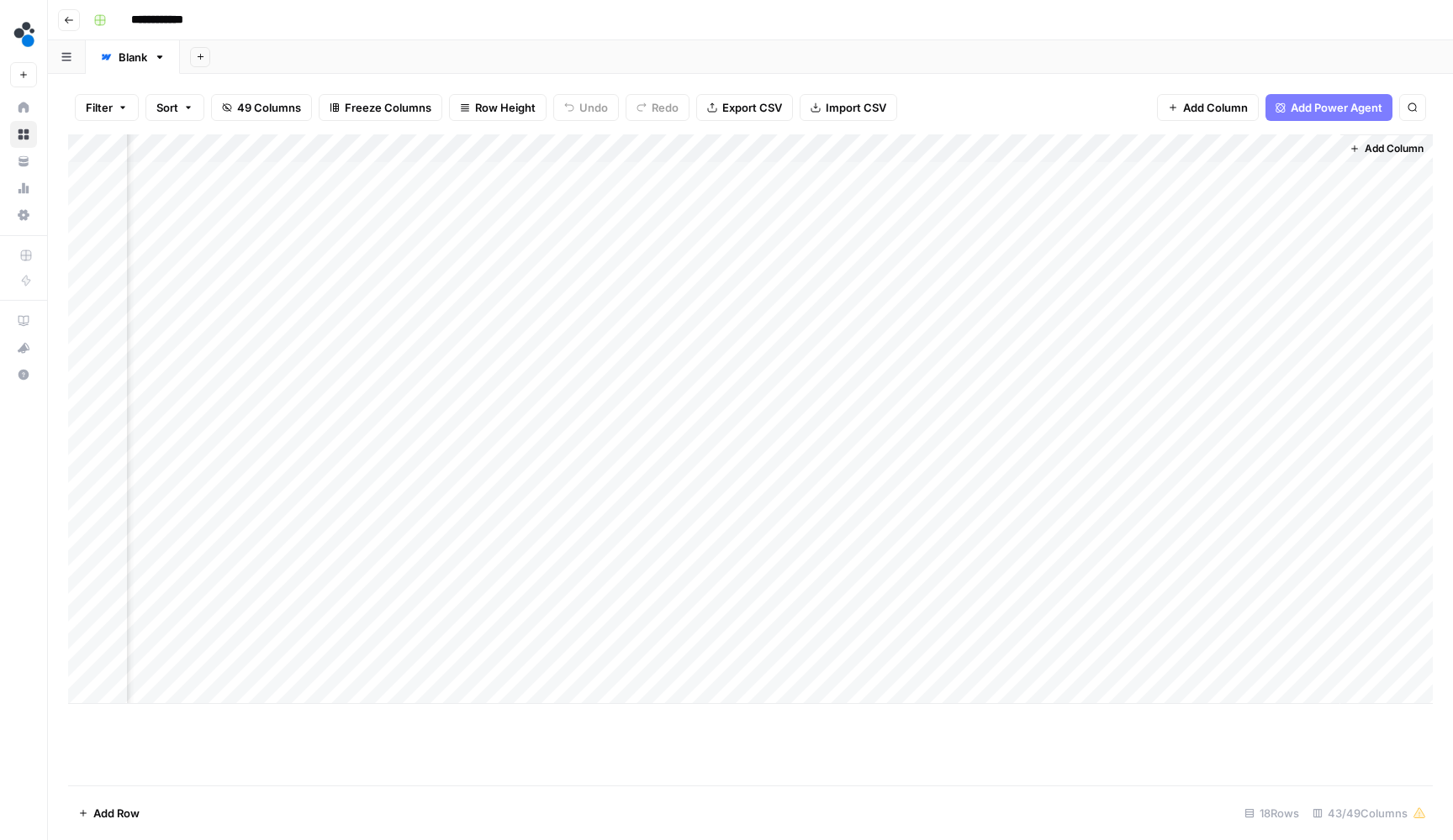
click at [952, 143] on div "Add Column" at bounding box center [750, 420] width 1365 height 569
click at [957, 178] on input "Featured post" at bounding box center [985, 186] width 171 height 17
click at [965, 70] on div "Add Sheet" at bounding box center [816, 56] width 1273 height 33
click at [944, 184] on div "Add Column" at bounding box center [750, 420] width 1365 height 569
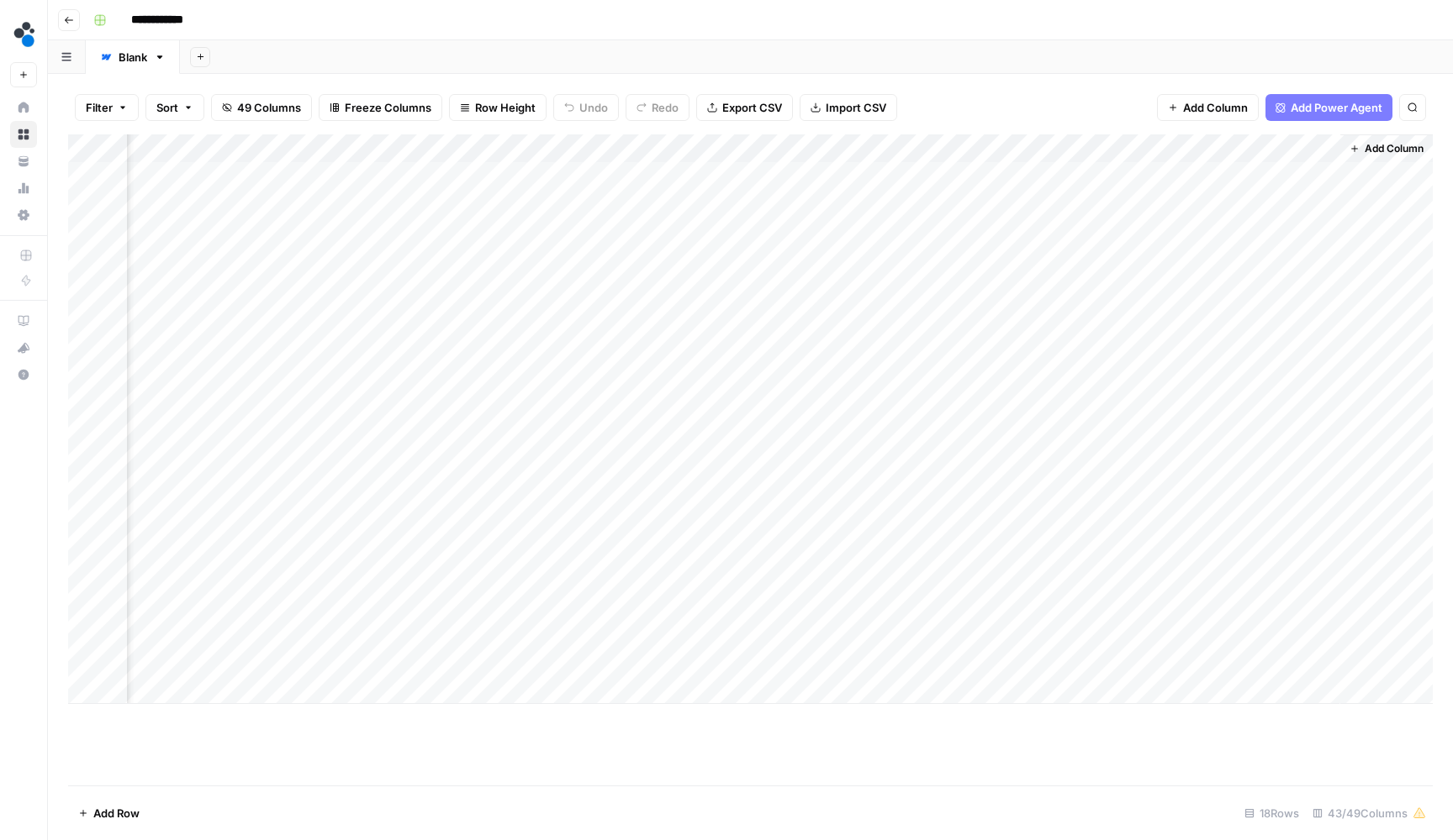
click at [942, 69] on div "Add Sheet" at bounding box center [816, 56] width 1273 height 33
click at [1124, 155] on div "Add Column" at bounding box center [750, 420] width 1365 height 569
click at [1123, 180] on input "Hero post" at bounding box center [1137, 186] width 171 height 17
click at [1086, 95] on div "Filter Sort 49 Columns Freeze Columns Row Height Undo Redo Export CSV Import CS…" at bounding box center [750, 107] width 1365 height 54
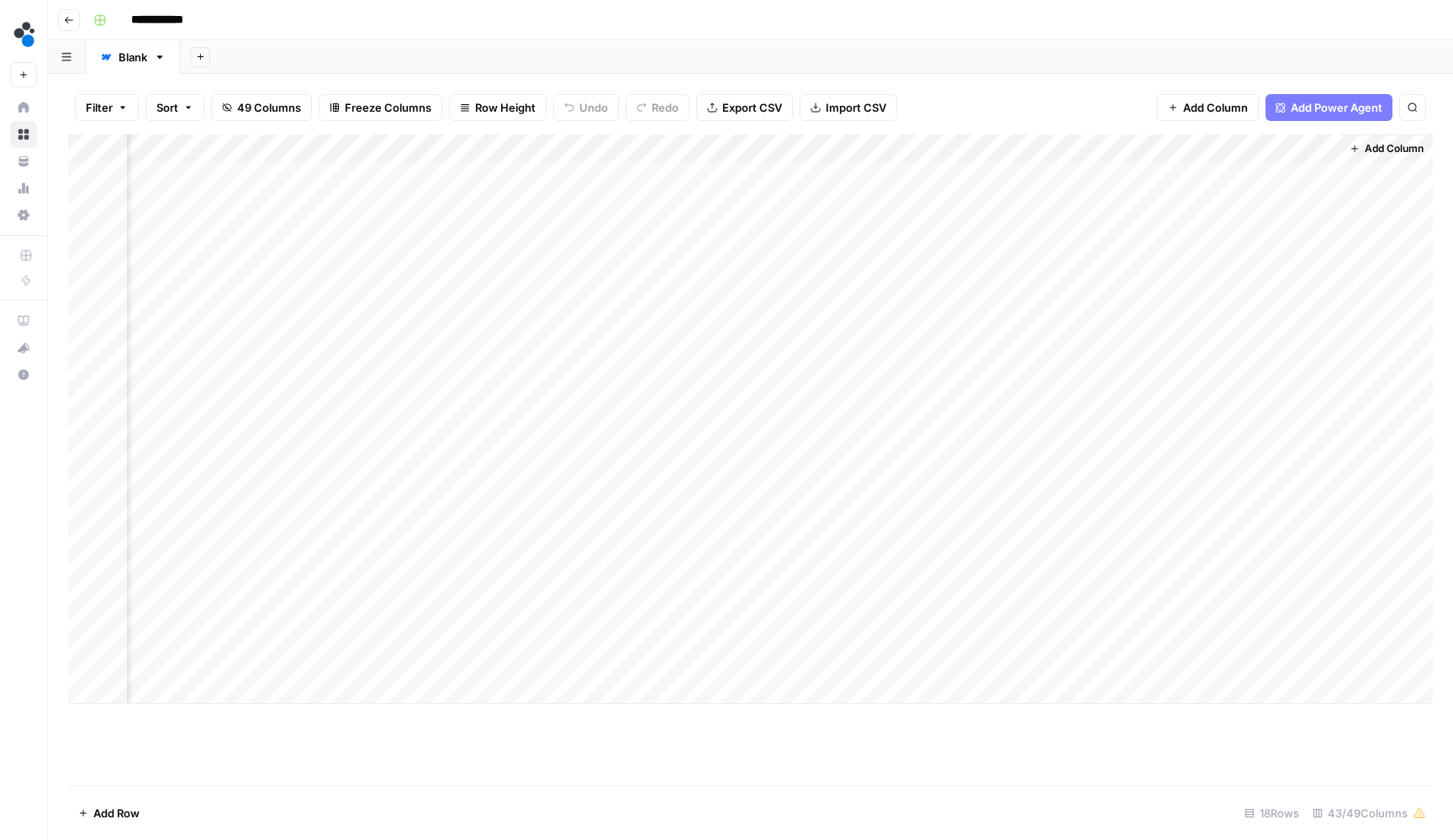
click at [1082, 171] on div "Add Column" at bounding box center [750, 420] width 1365 height 569
click at [1021, 87] on div "Filter Sort 49 Columns Freeze Columns Row Height Undo Redo Export CSV Import CS…" at bounding box center [750, 107] width 1365 height 54
click at [1272, 142] on div "Add Column" at bounding box center [750, 420] width 1365 height 569
click at [1245, 183] on input "Tag" at bounding box center [1288, 186] width 171 height 17
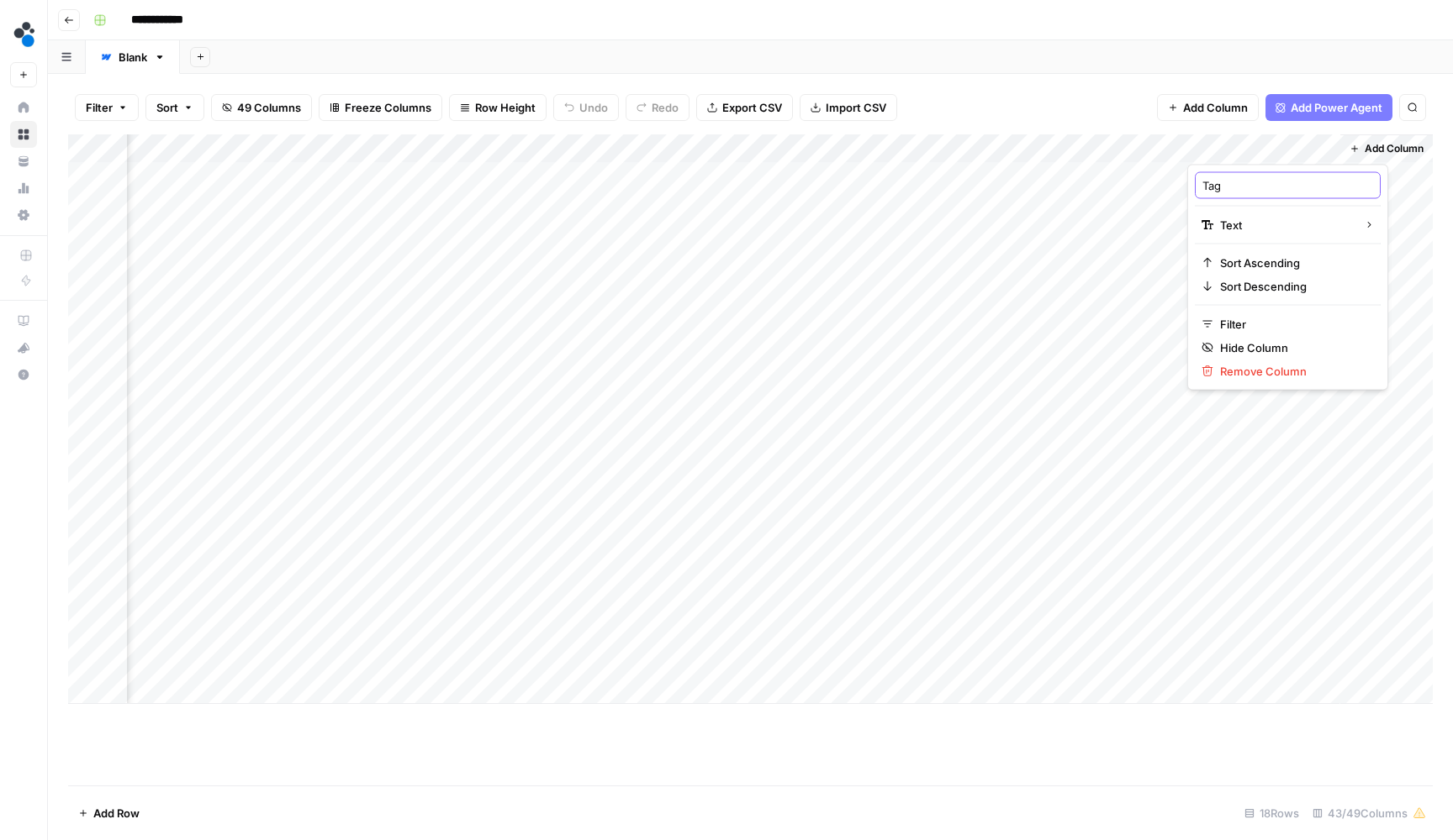
click at [1067, 105] on div "Filter Sort 49 Columns Freeze Columns Row Height Undo Redo Export CSV Import CS…" at bounding box center [750, 107] width 1365 height 54
click at [1236, 177] on div "Add Column" at bounding box center [750, 420] width 1365 height 569
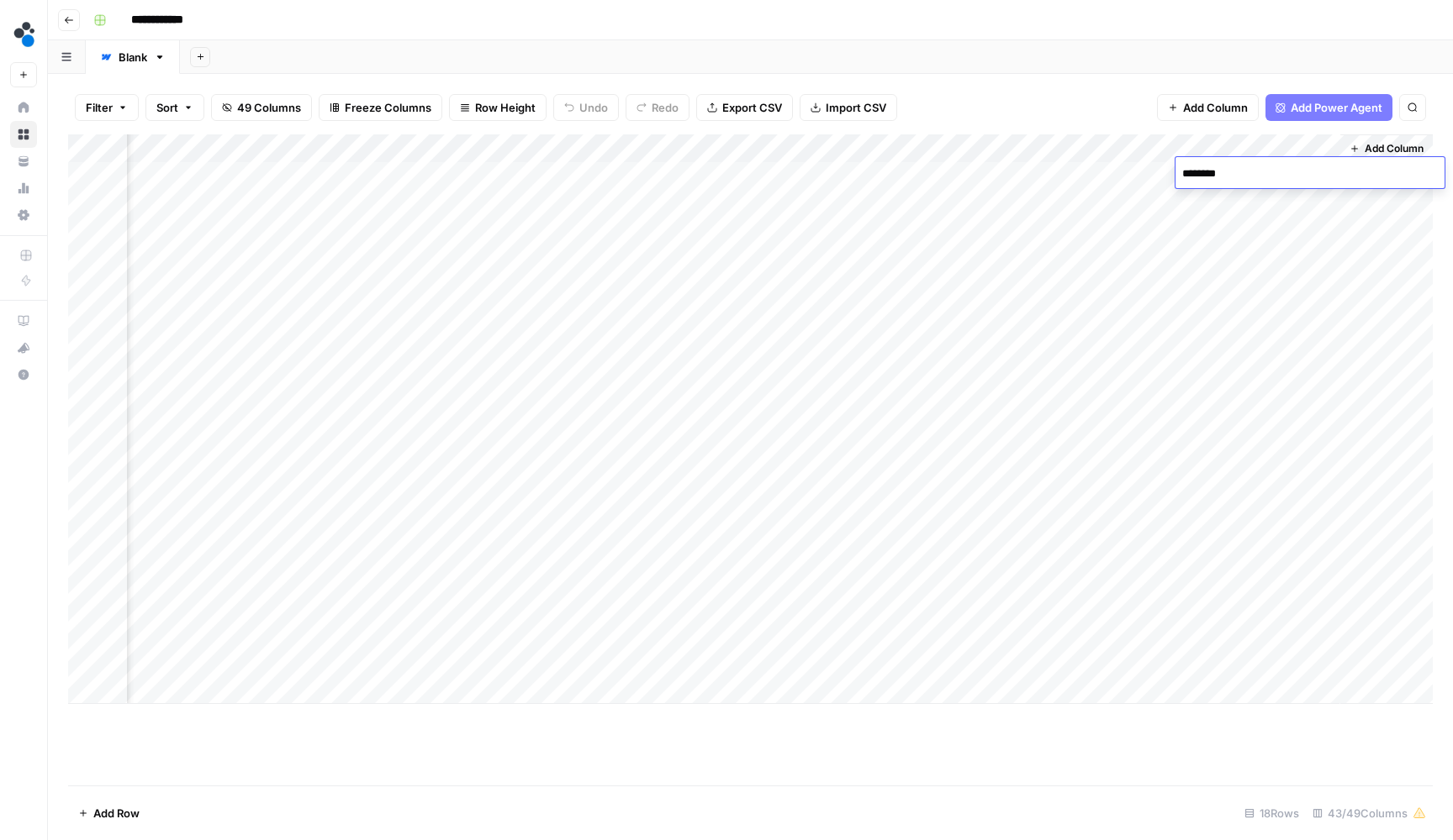
click at [1107, 108] on div "Filter Sort 49 Columns Freeze Columns Row Height Undo Redo Export CSV Import CS…" at bounding box center [750, 107] width 1365 height 54
click at [833, 152] on div "Add Column" at bounding box center [750, 420] width 1365 height 569
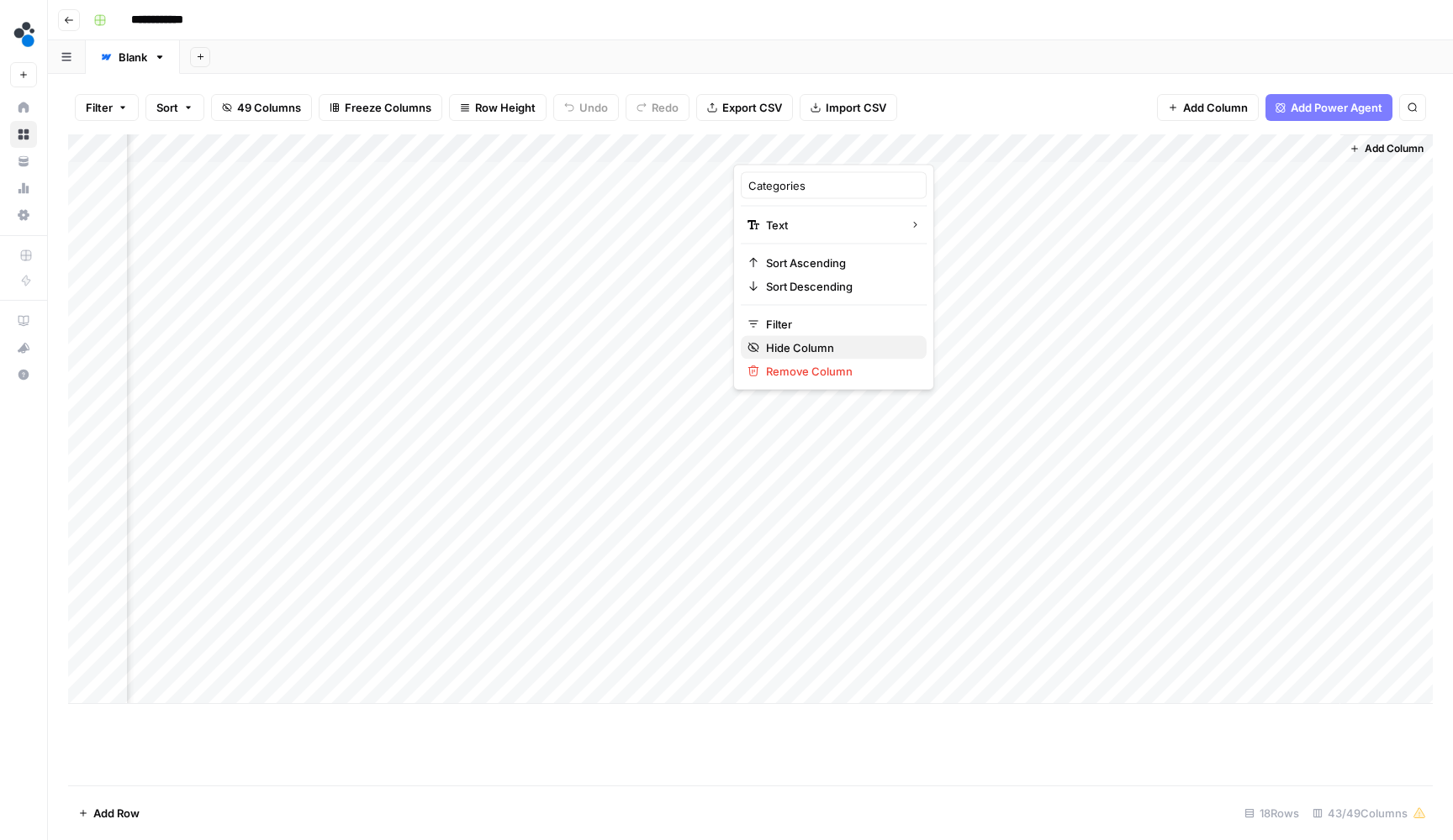
click at [815, 345] on span "Hide Column" at bounding box center [840, 348] width 147 height 17
click at [993, 150] on div "Add Column" at bounding box center [750, 420] width 1365 height 569
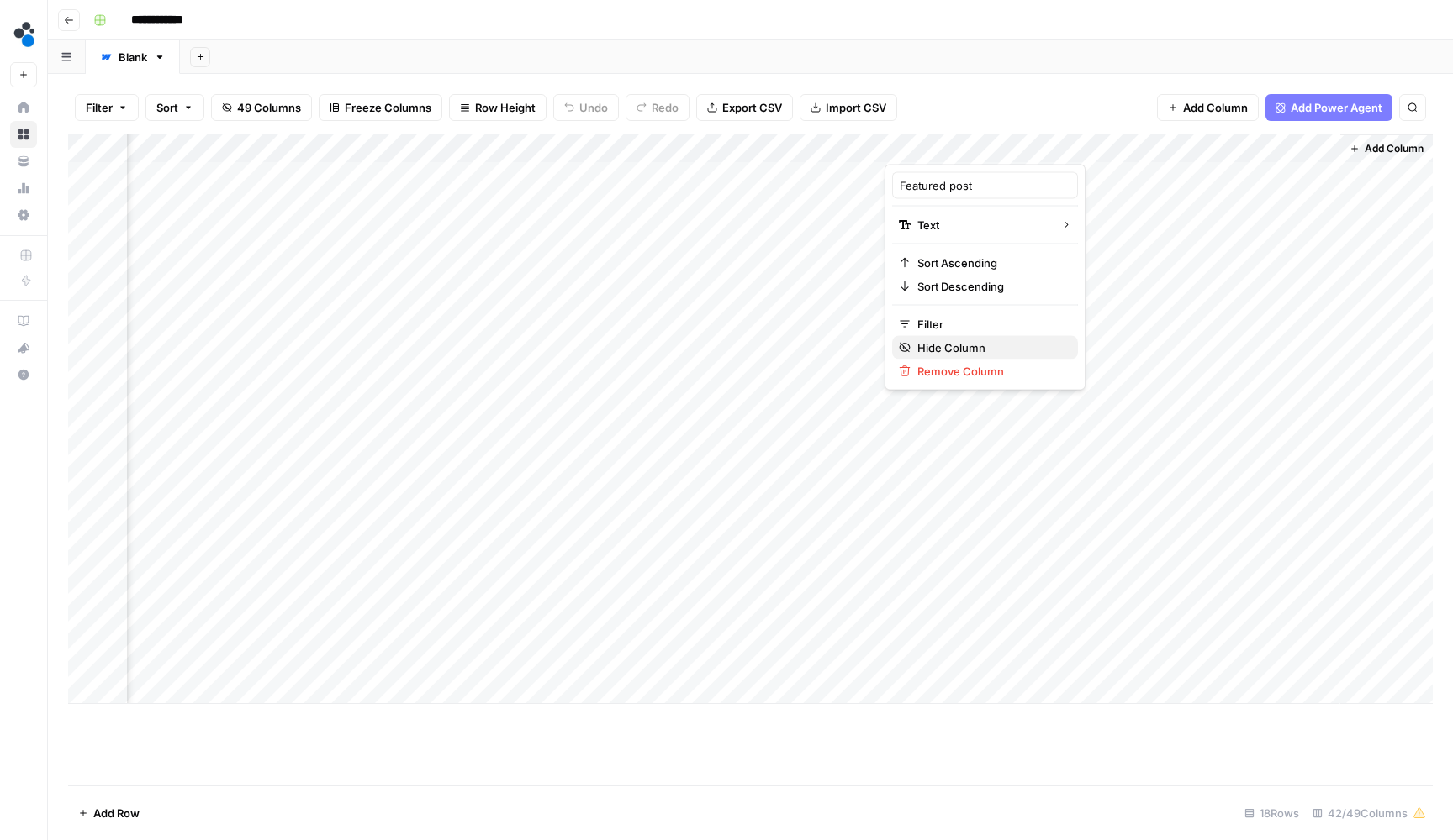
click at [951, 343] on span "Hide Column" at bounding box center [991, 348] width 147 height 17
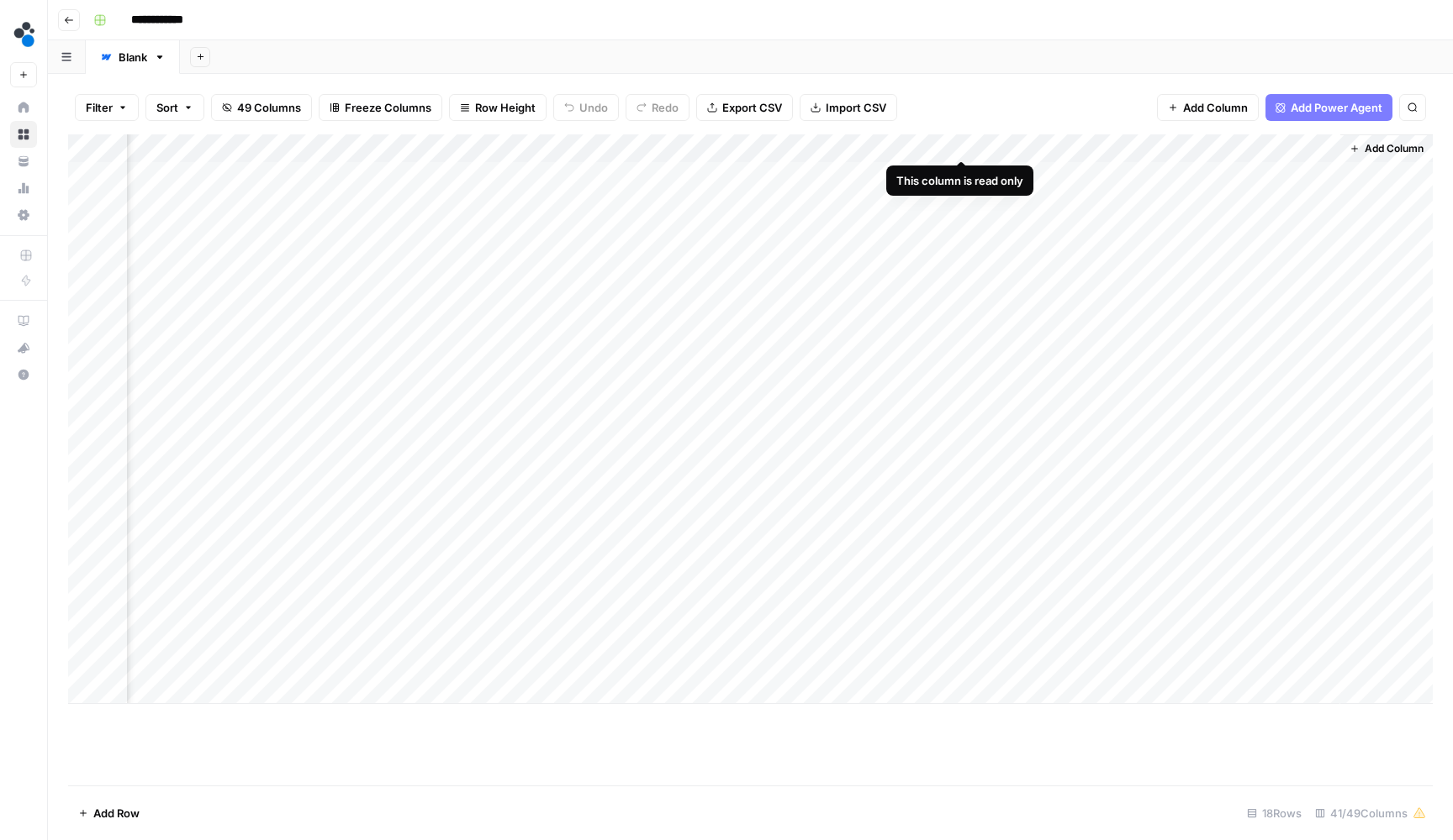
click at [1062, 139] on div "Add Column" at bounding box center [750, 420] width 1365 height 569
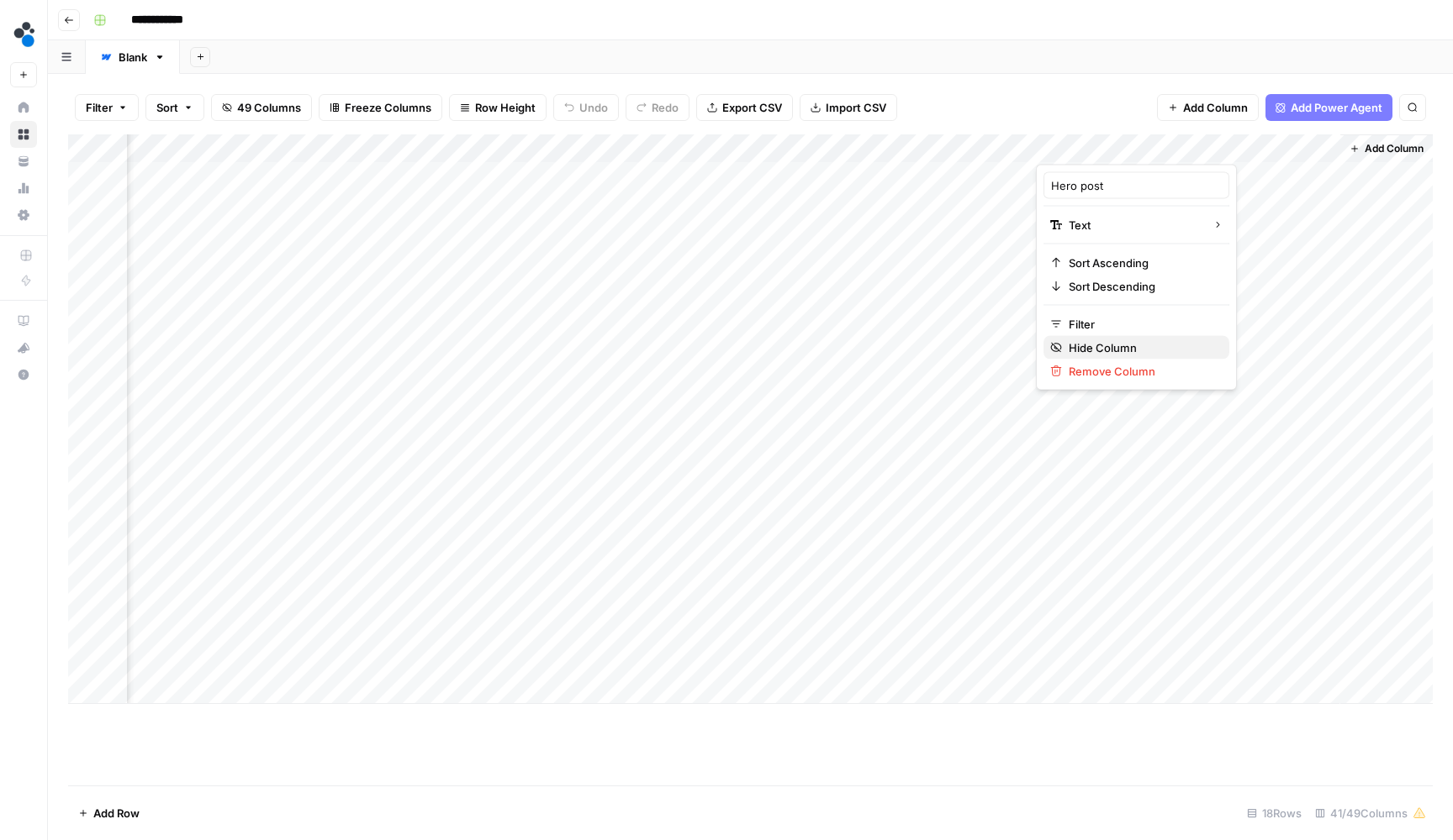
click at [1074, 344] on span "Hide Column" at bounding box center [1142, 348] width 147 height 17
click at [1231, 145] on div "Add Column" at bounding box center [750, 420] width 1365 height 569
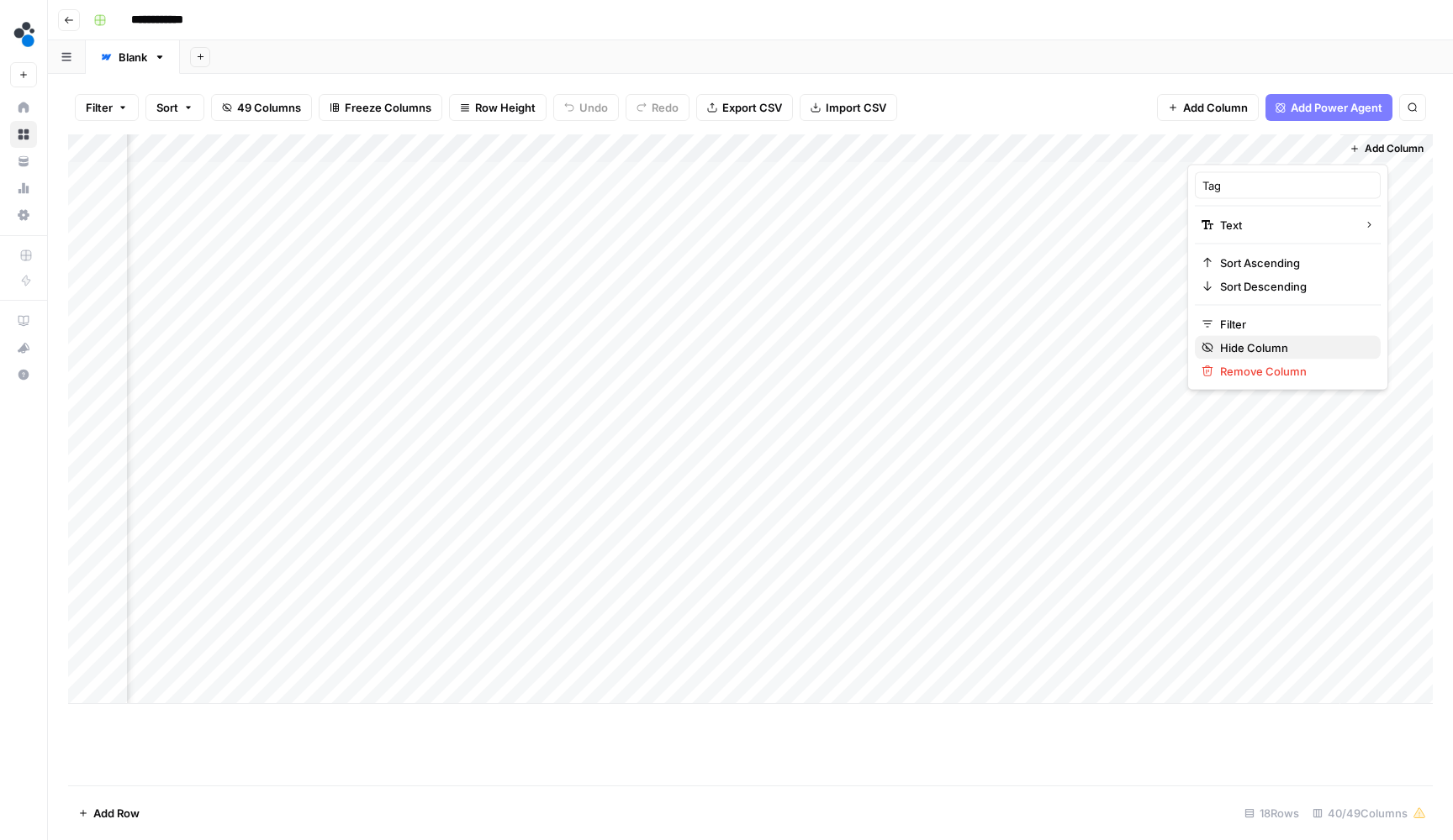
click at [1236, 349] on span "Hide Column" at bounding box center [1293, 348] width 147 height 17
click at [1156, 149] on div "Add Column" at bounding box center [750, 420] width 1365 height 569
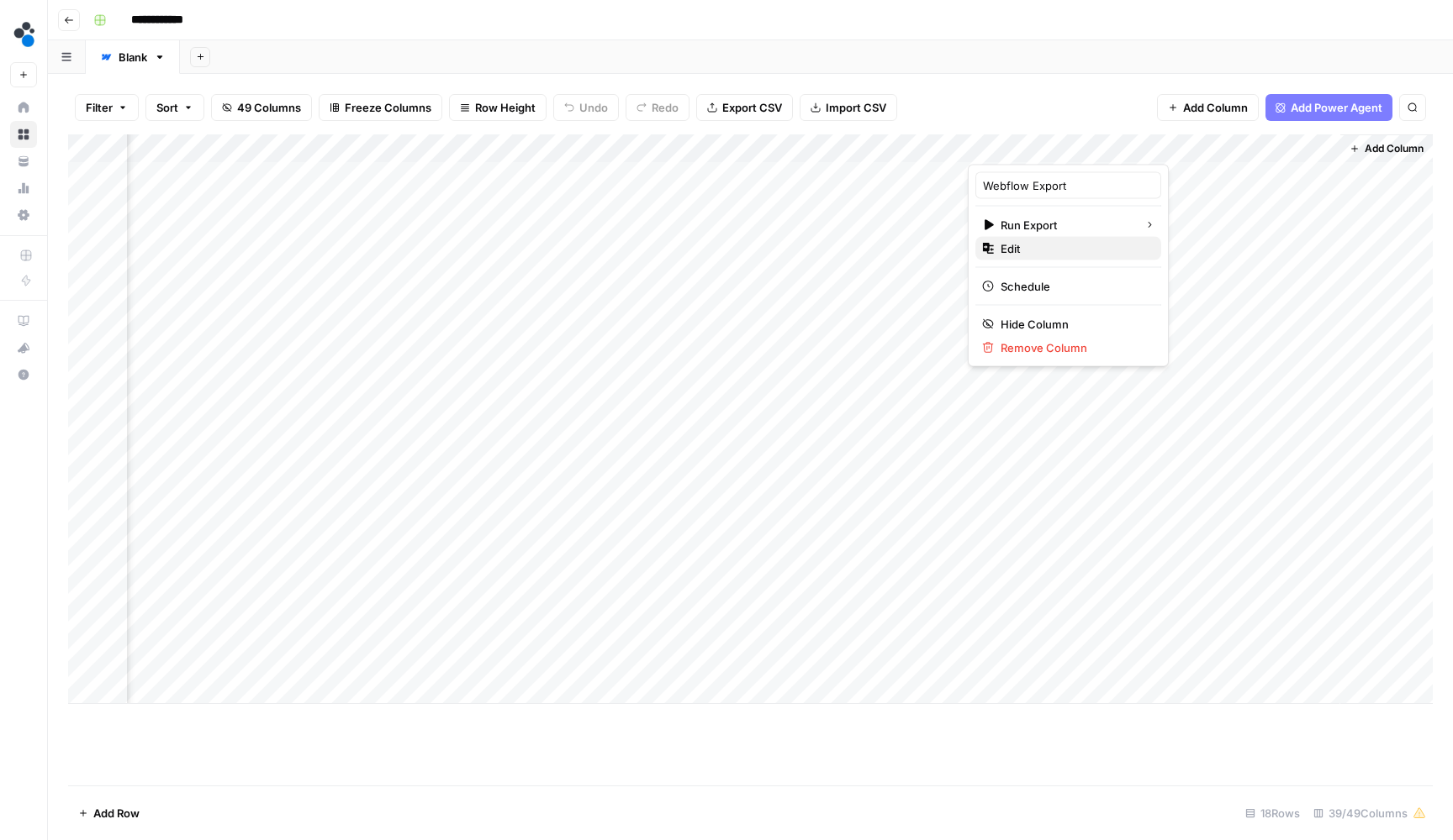
click at [1097, 249] on span "Edit" at bounding box center [1074, 249] width 147 height 17
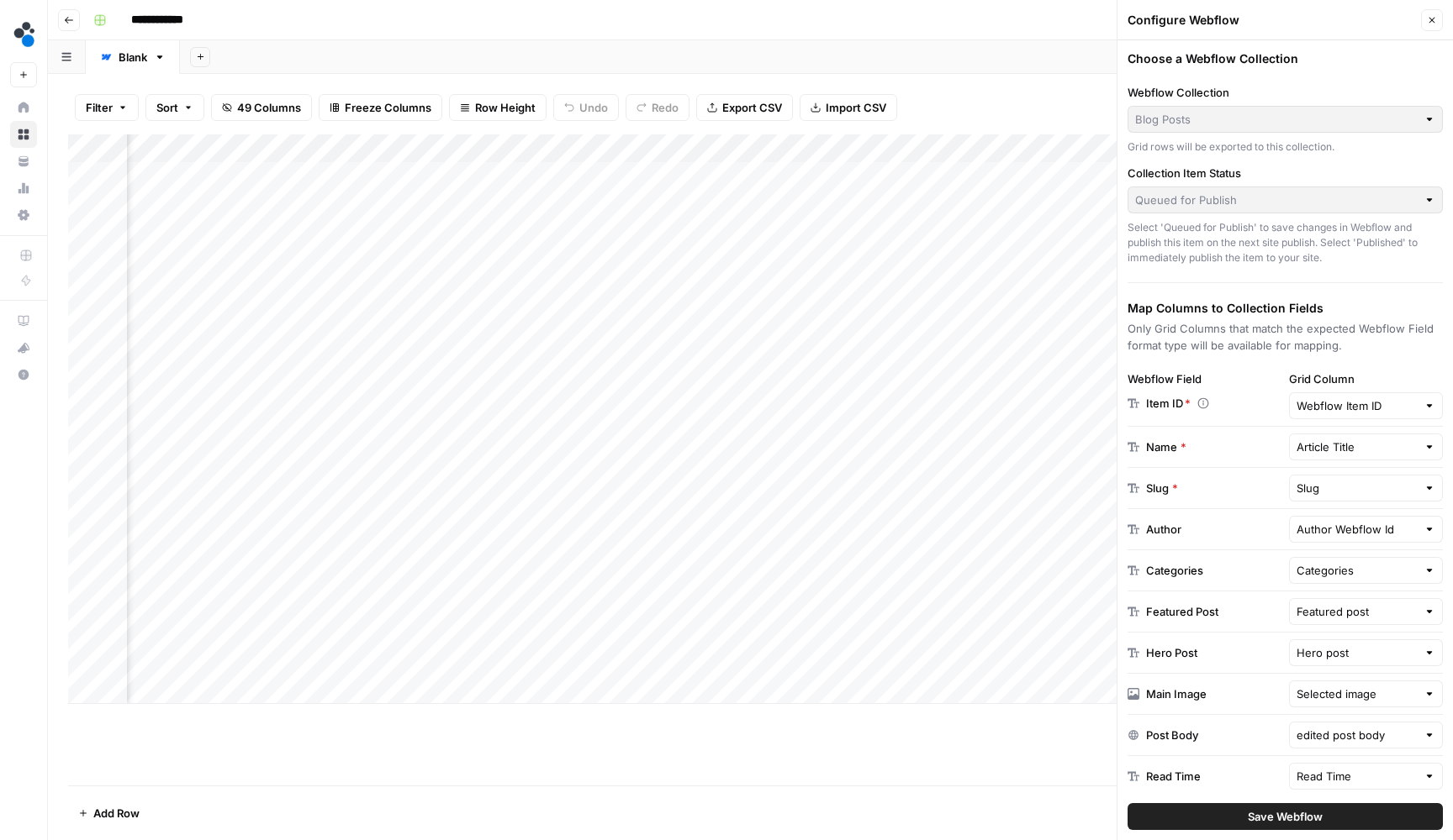
click at [525, 4] on header "**********" at bounding box center [749, 20] width 1405 height 40
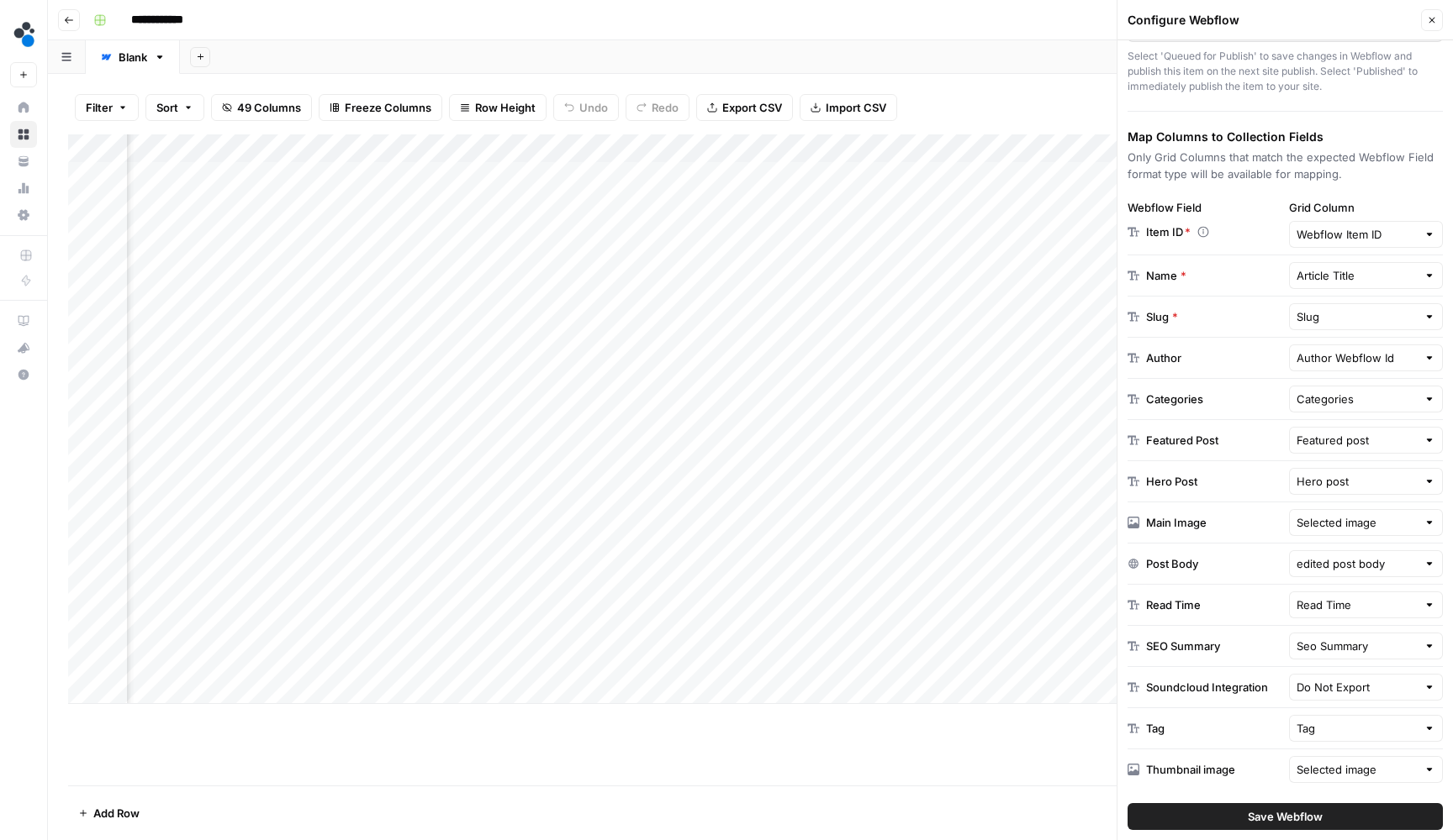
scroll to position [172, 0]
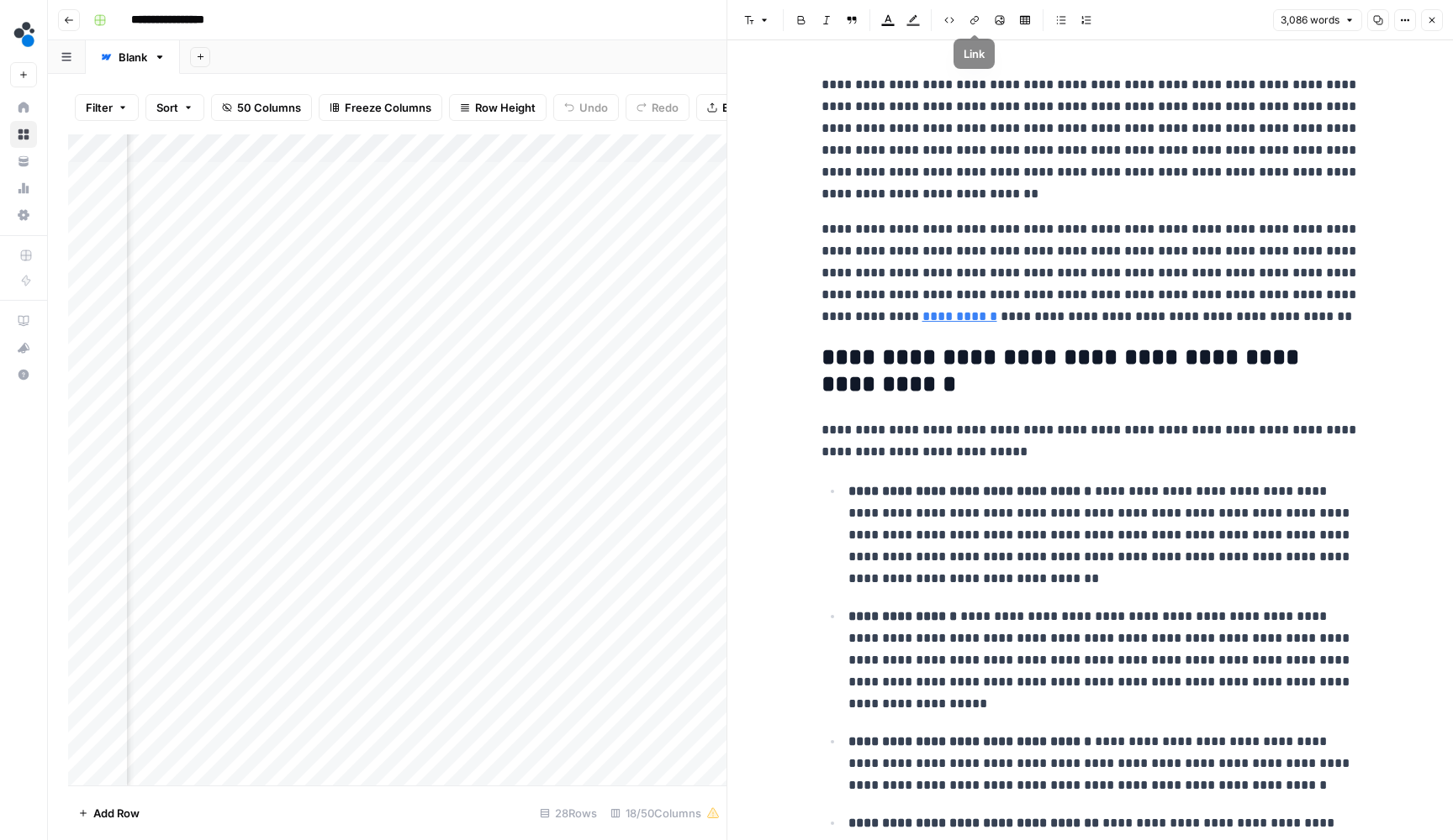
click at [1440, 23] on button "Close" at bounding box center [1431, 20] width 22 height 22
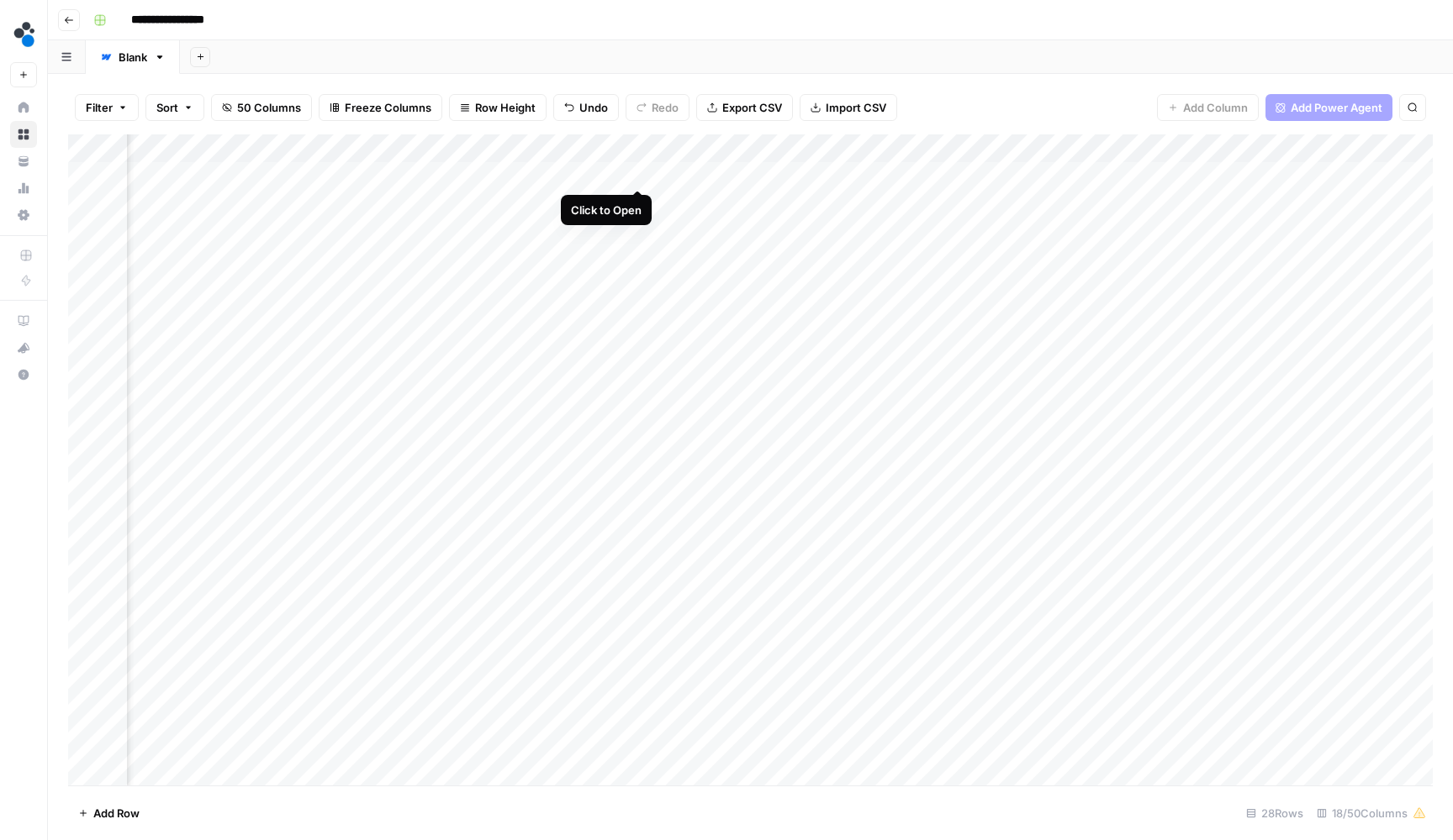
click at [634, 171] on div "Add Column" at bounding box center [750, 462] width 1365 height 655
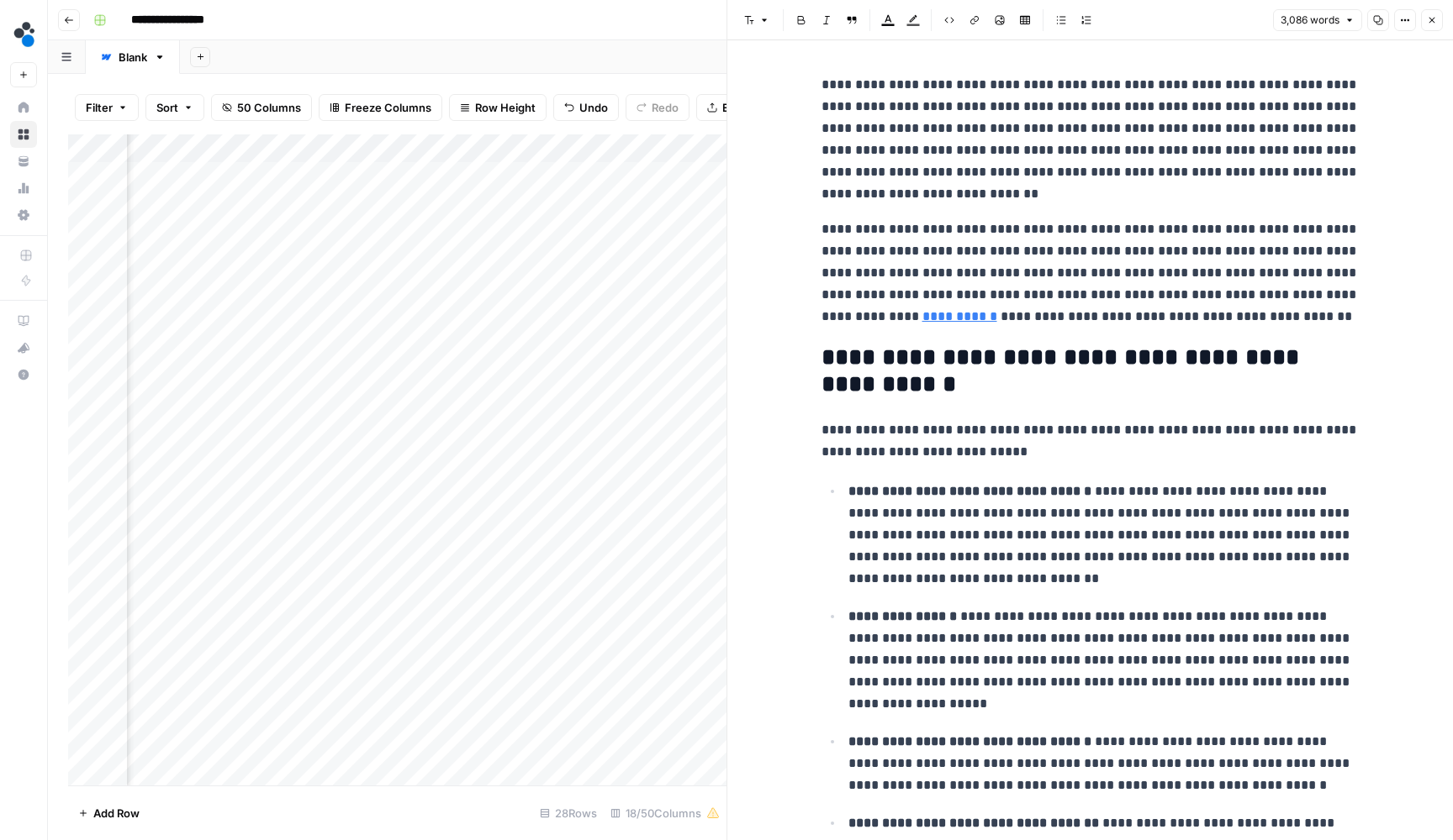
click at [1435, 19] on icon "button" at bounding box center [1431, 20] width 10 height 10
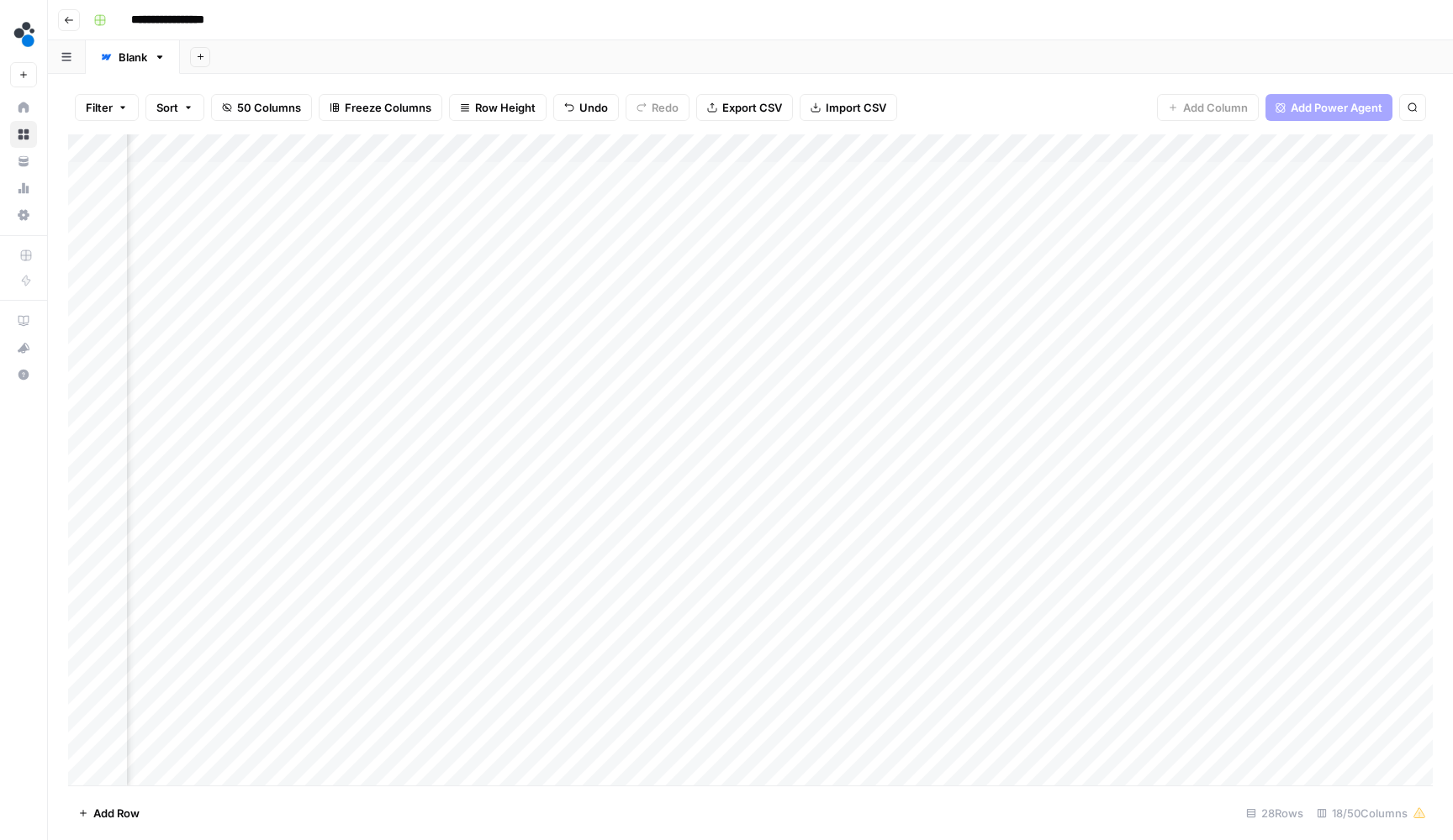
click at [963, 174] on div "Add Column" at bounding box center [750, 462] width 1365 height 655
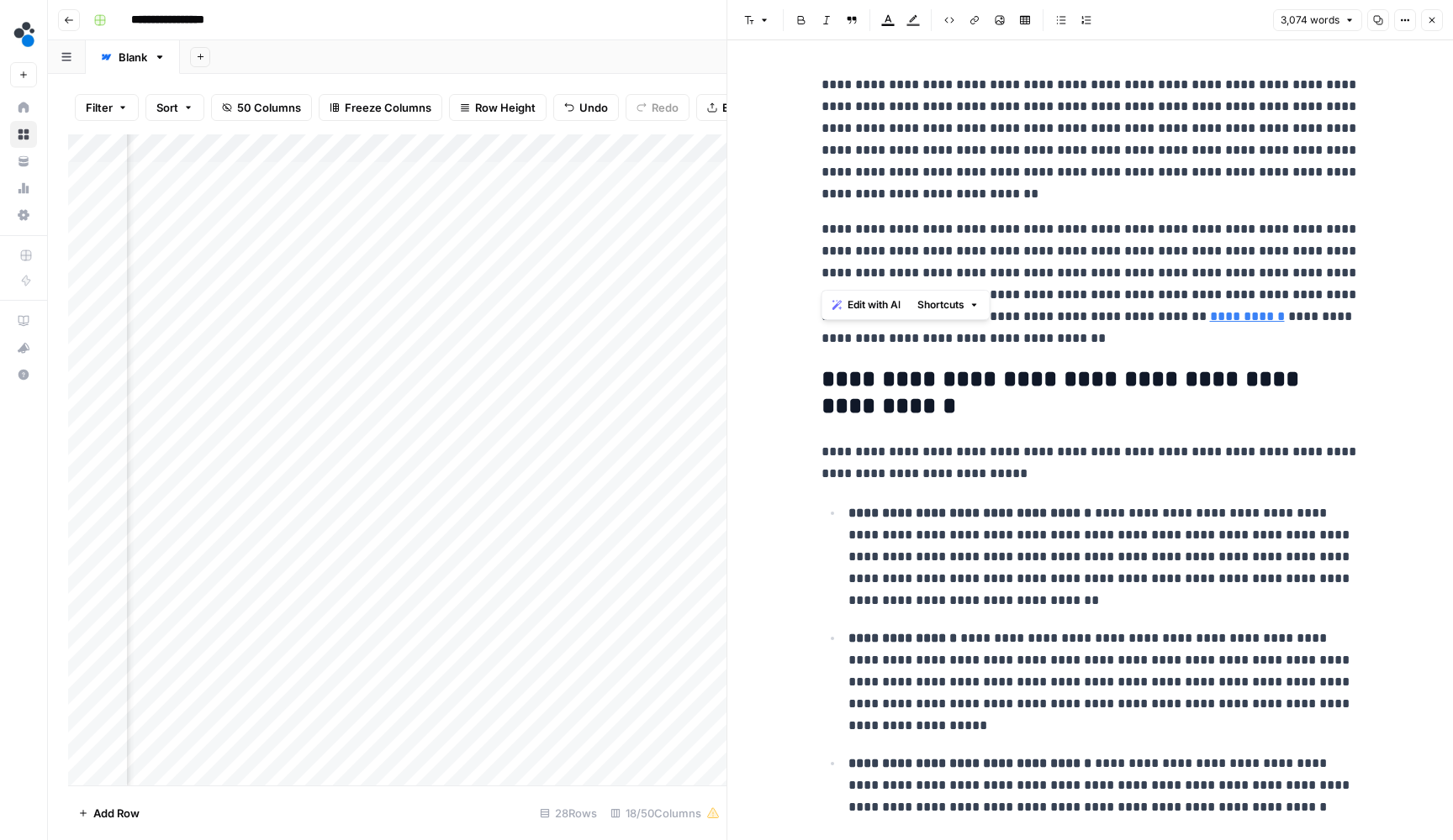
drag, startPoint x: 1152, startPoint y: 275, endPoint x: 813, endPoint y: 236, distance: 341.2
copy p "**********"
click at [983, 161] on p "**********" at bounding box center [1090, 140] width 538 height 131
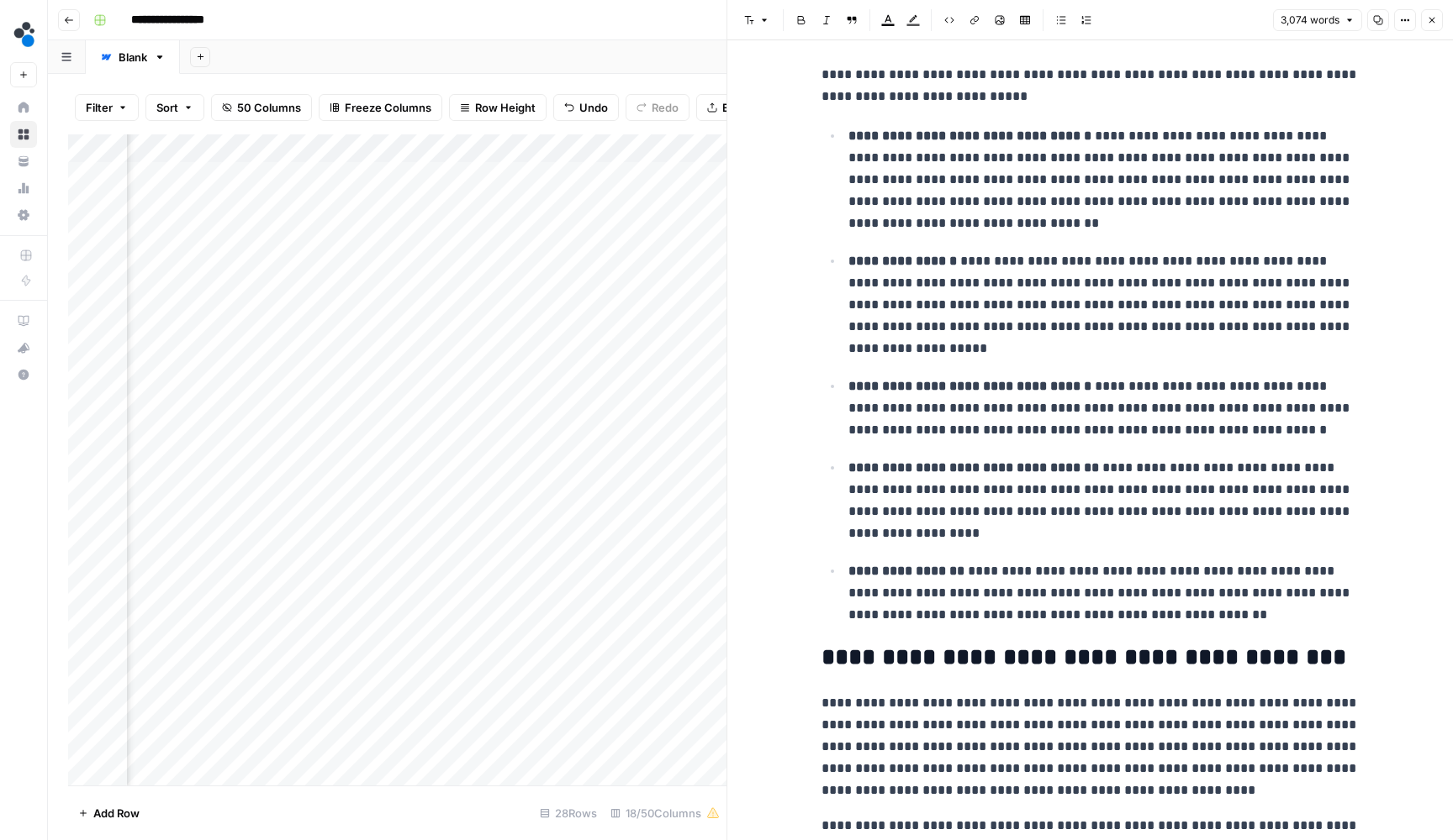
scroll to position [407, 0]
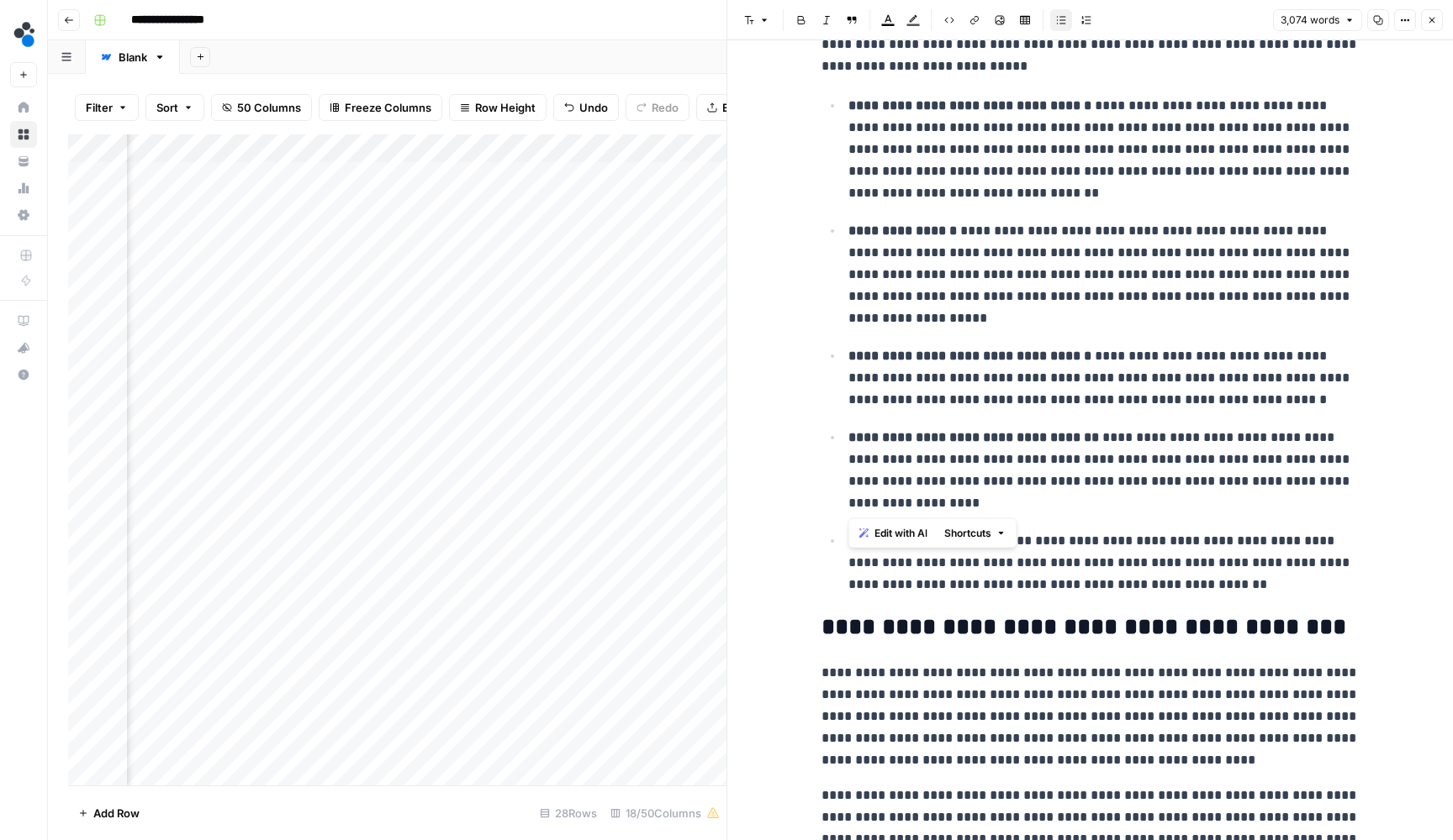
drag, startPoint x: 928, startPoint y: 504, endPoint x: 826, endPoint y: 441, distance: 119.9
click at [826, 441] on ul "**********" at bounding box center [1090, 345] width 538 height 503
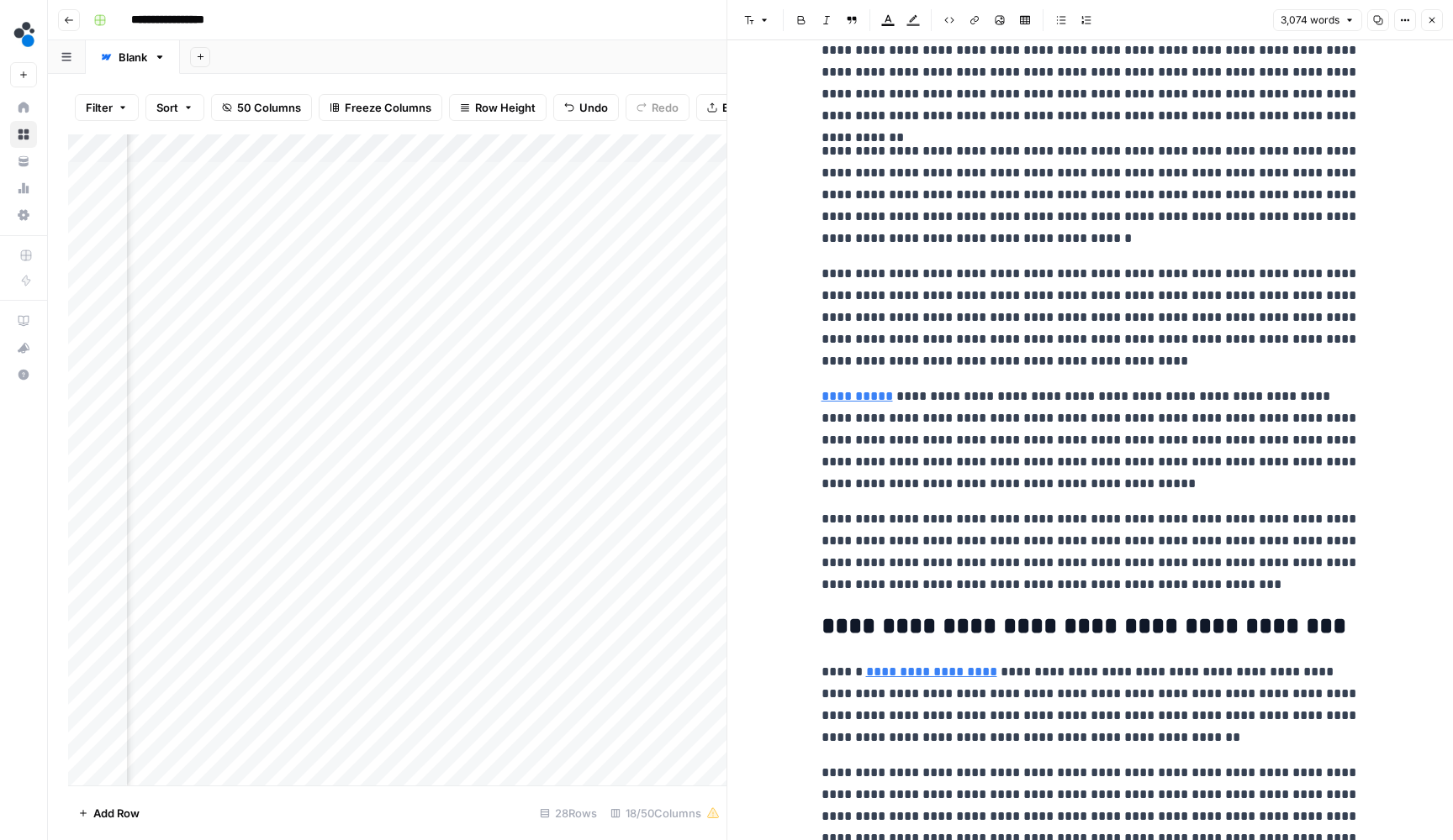
scroll to position [1177, 0]
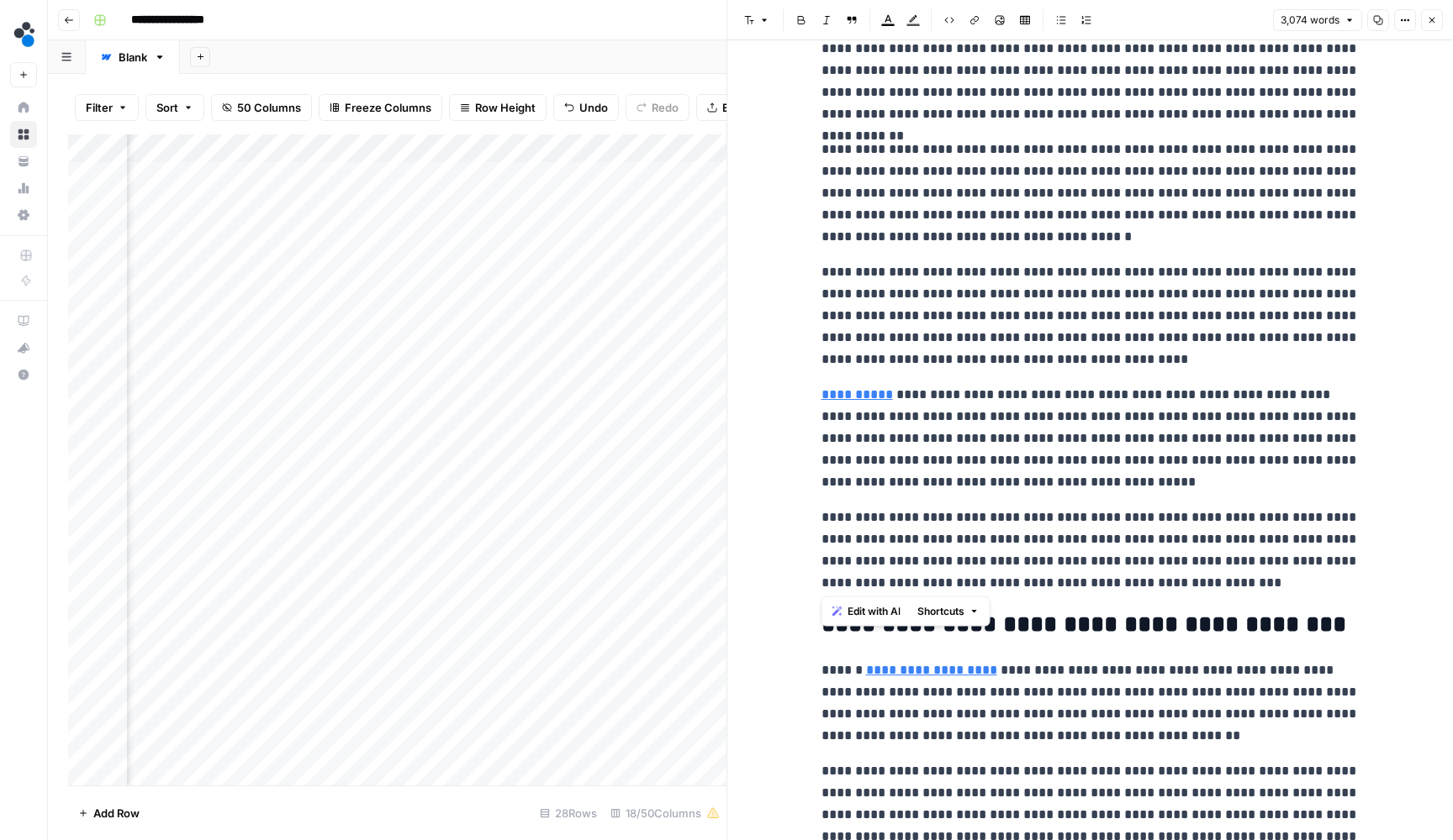
drag, startPoint x: 1256, startPoint y: 577, endPoint x: 823, endPoint y: 517, distance: 437.1
click at [823, 517] on p "**********" at bounding box center [1090, 551] width 538 height 87
copy p "**********"
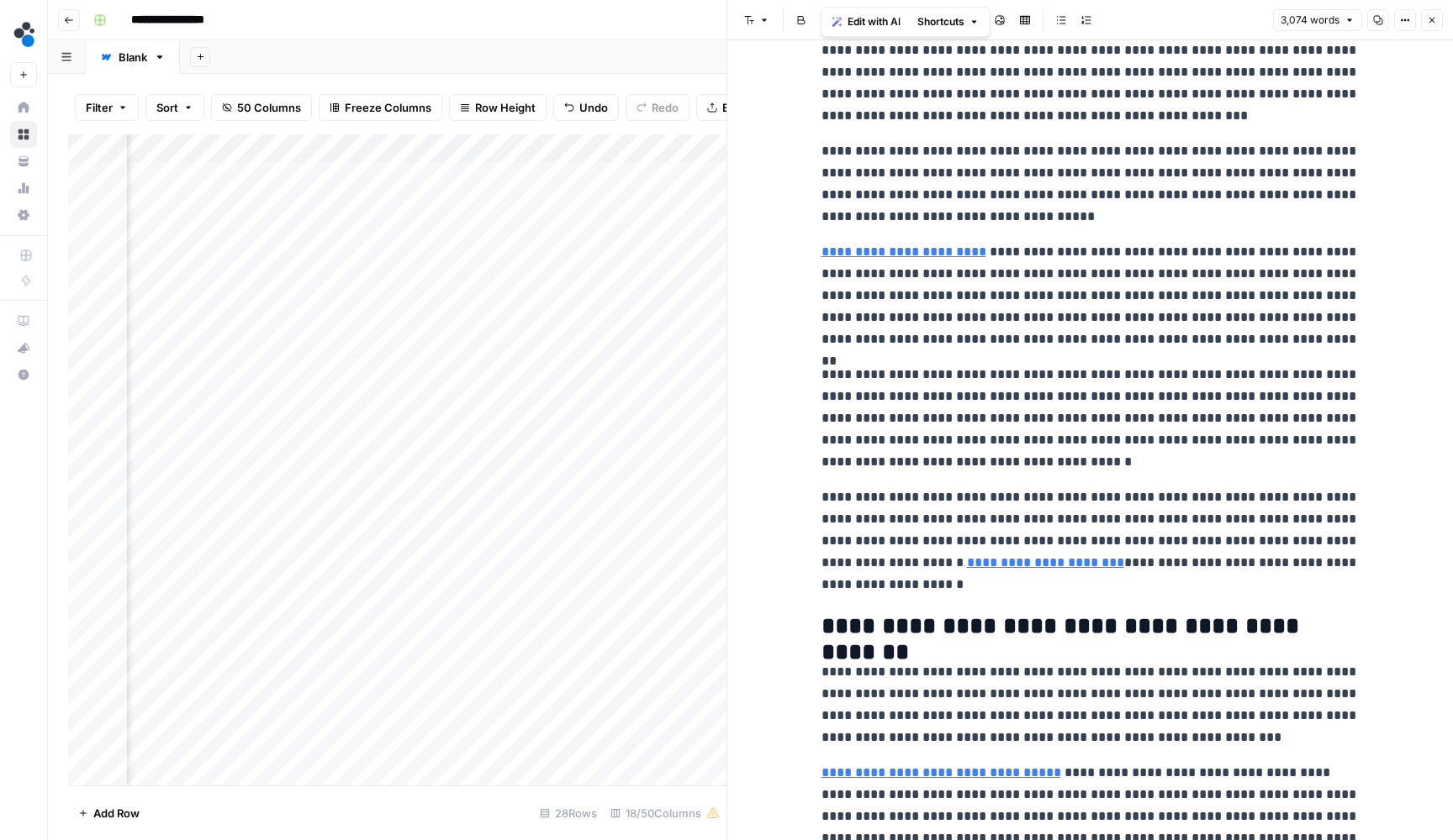
scroll to position [1970, 0]
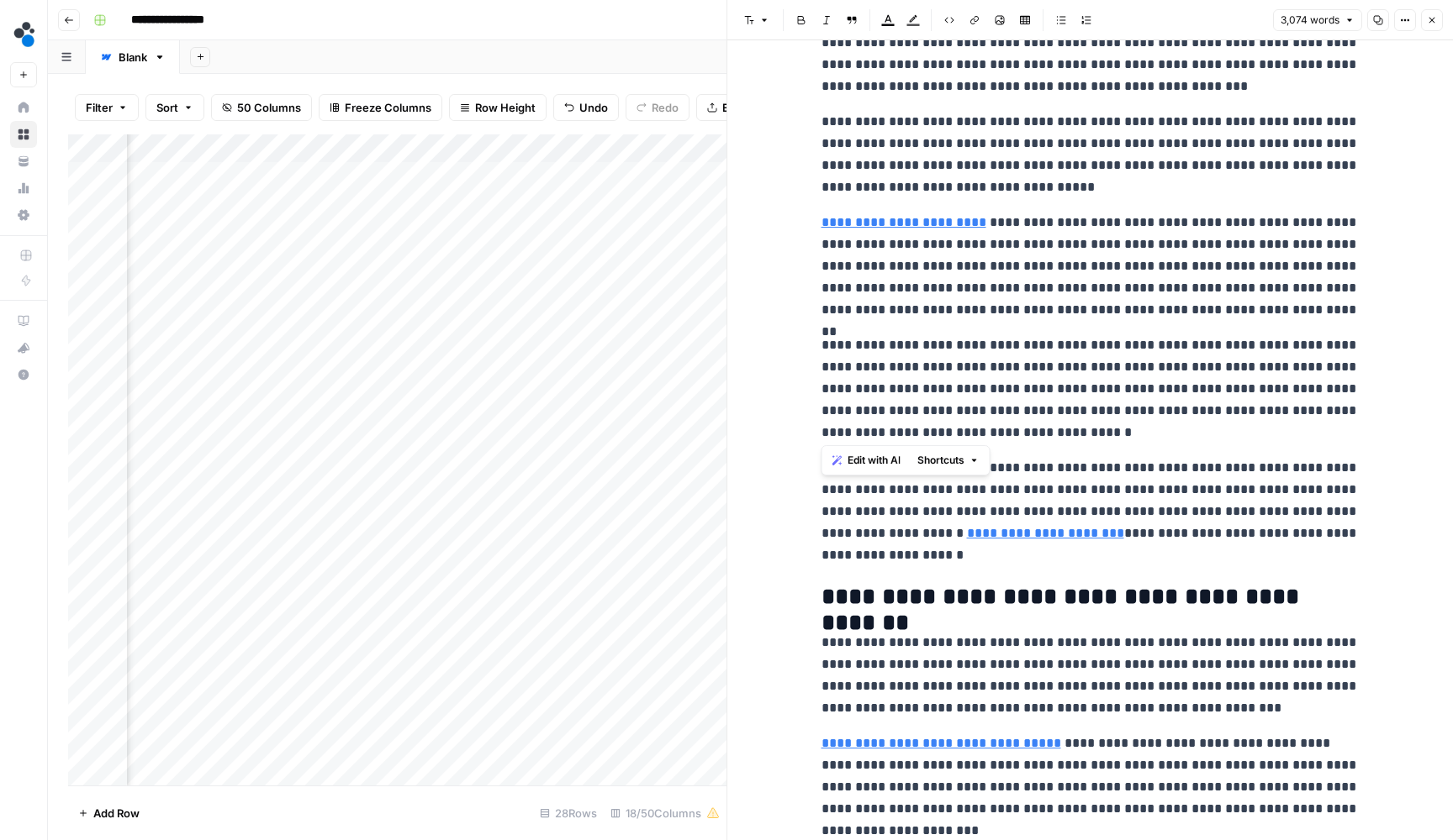
drag, startPoint x: 1118, startPoint y: 427, endPoint x: 822, endPoint y: 346, distance: 306.9
click at [822, 346] on p "**********" at bounding box center [1090, 388] width 538 height 109
copy p "**********"
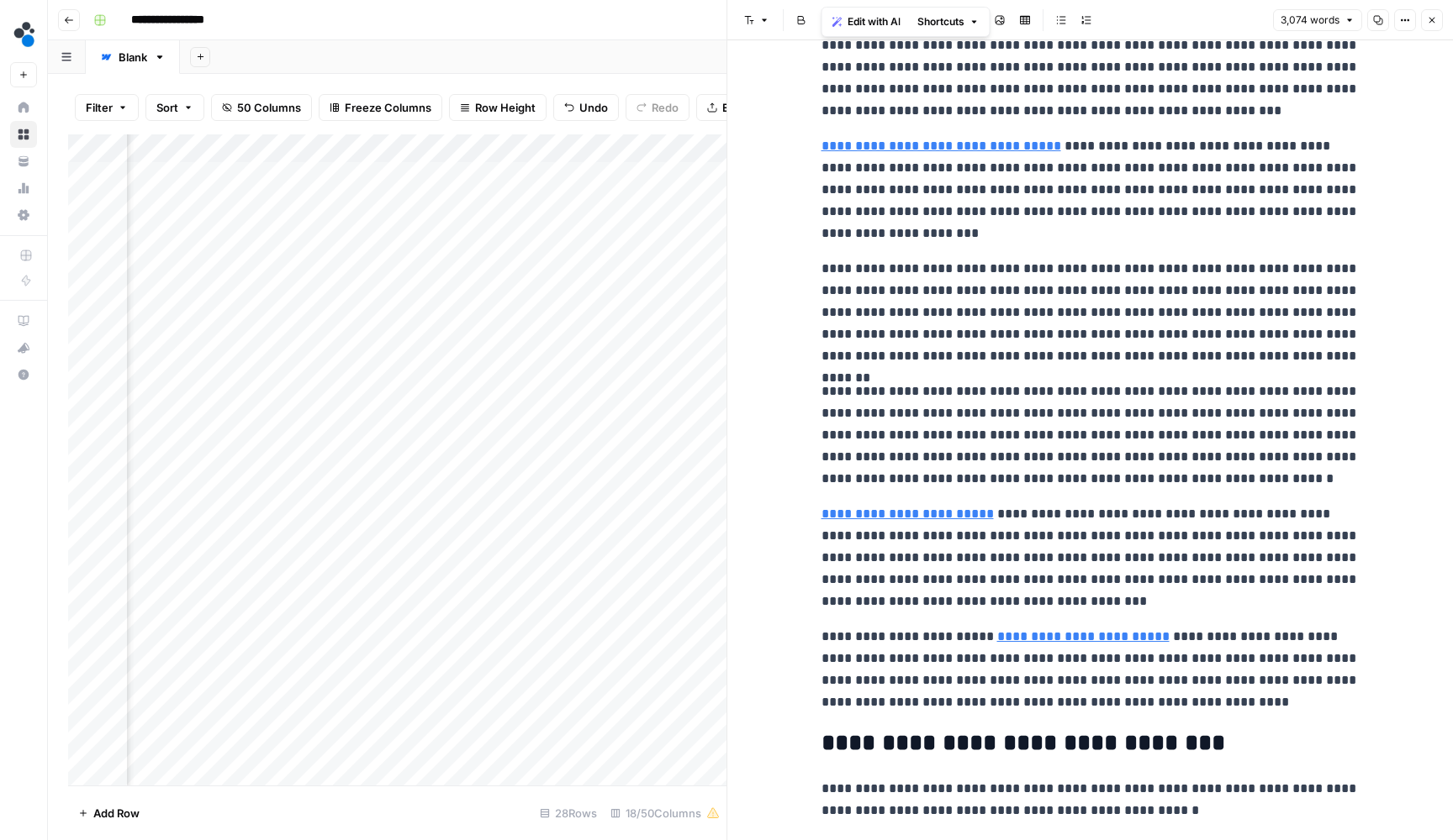
scroll to position [2537, 0]
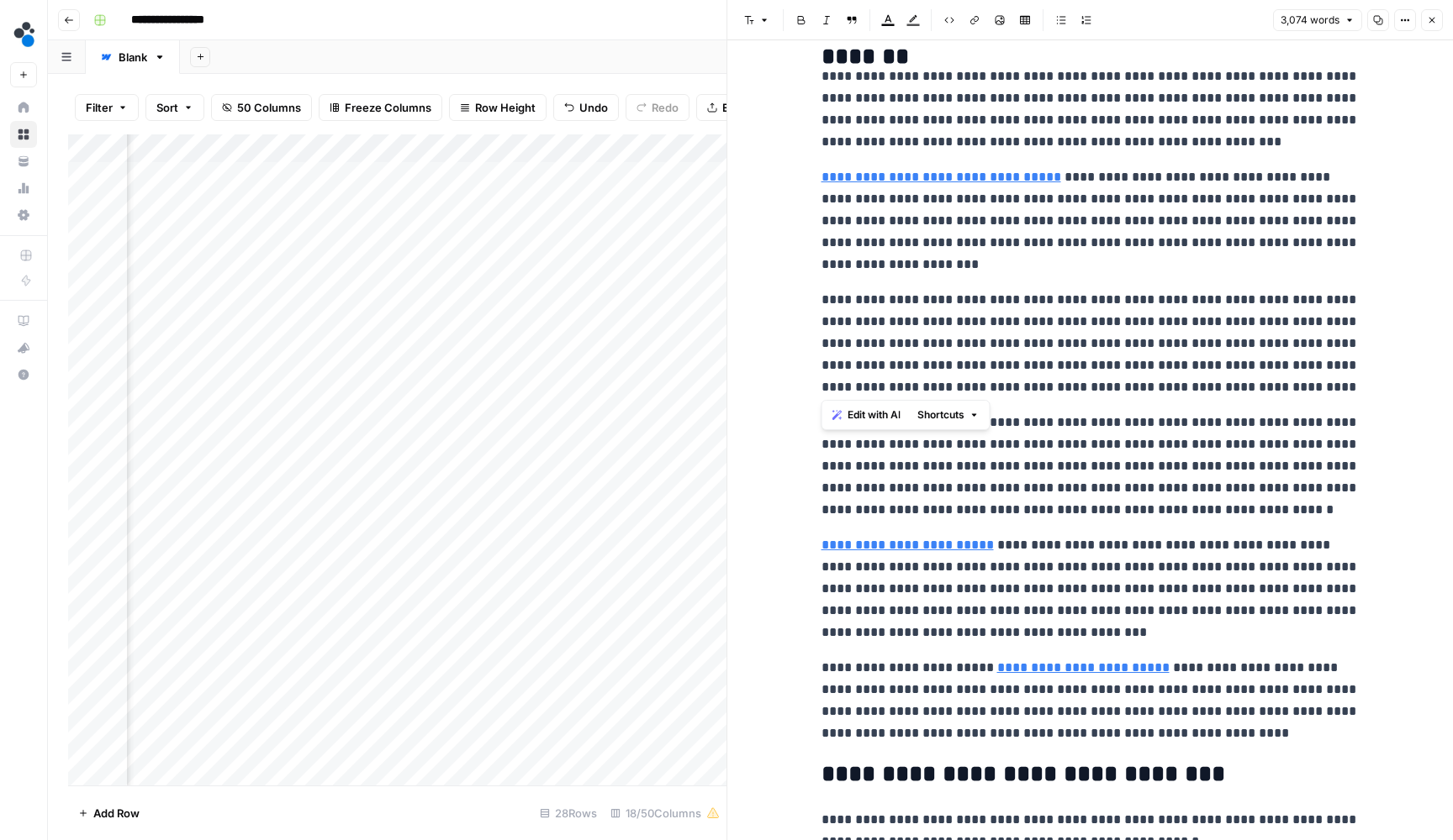
drag, startPoint x: 1297, startPoint y: 383, endPoint x: 818, endPoint y: 289, distance: 488.1
copy p "**********"
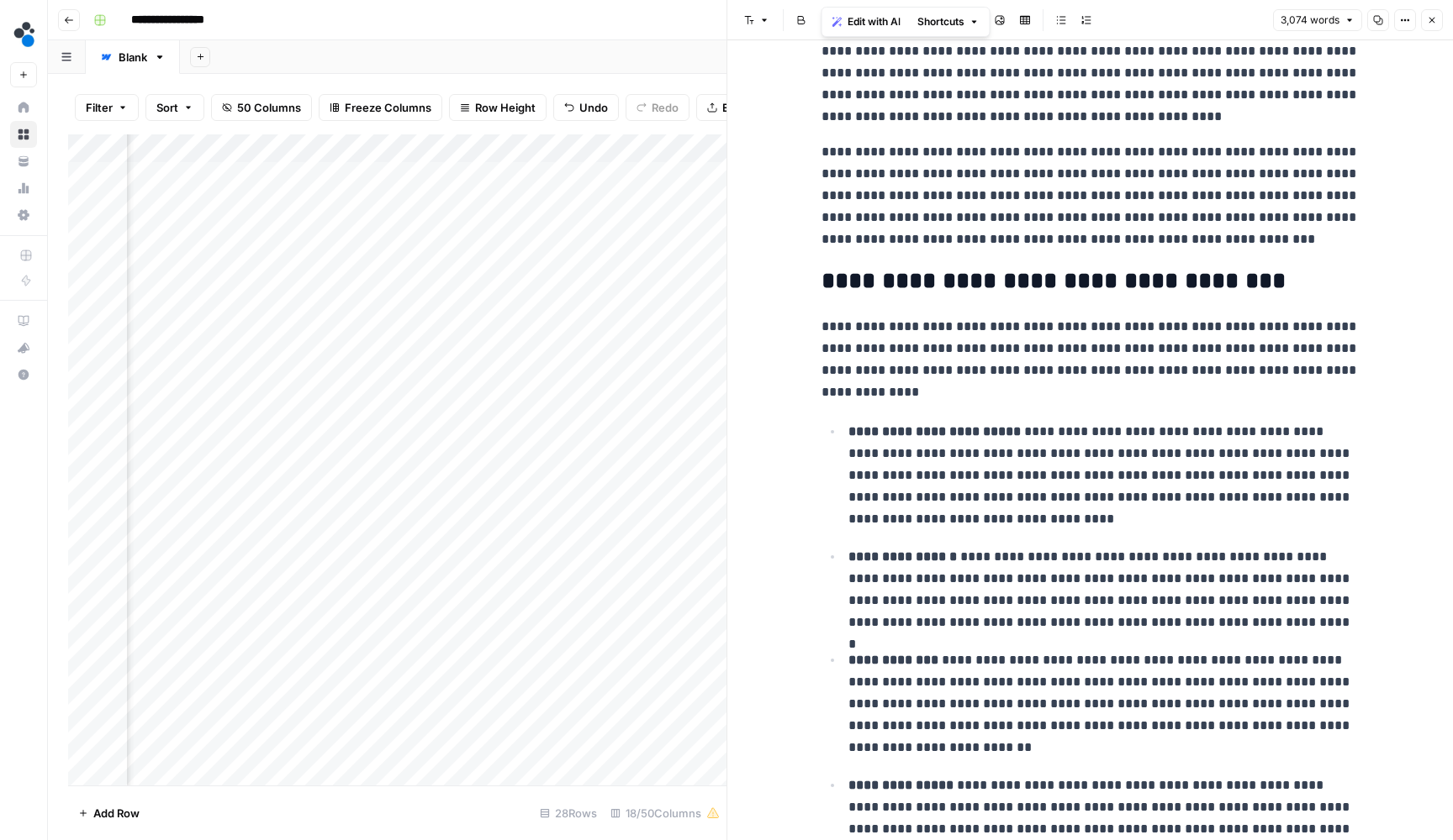
scroll to position [3855, 0]
drag, startPoint x: 962, startPoint y: 513, endPoint x: 848, endPoint y: 432, distance: 139.8
click at [848, 432] on p "**********" at bounding box center [1104, 476] width 511 height 111
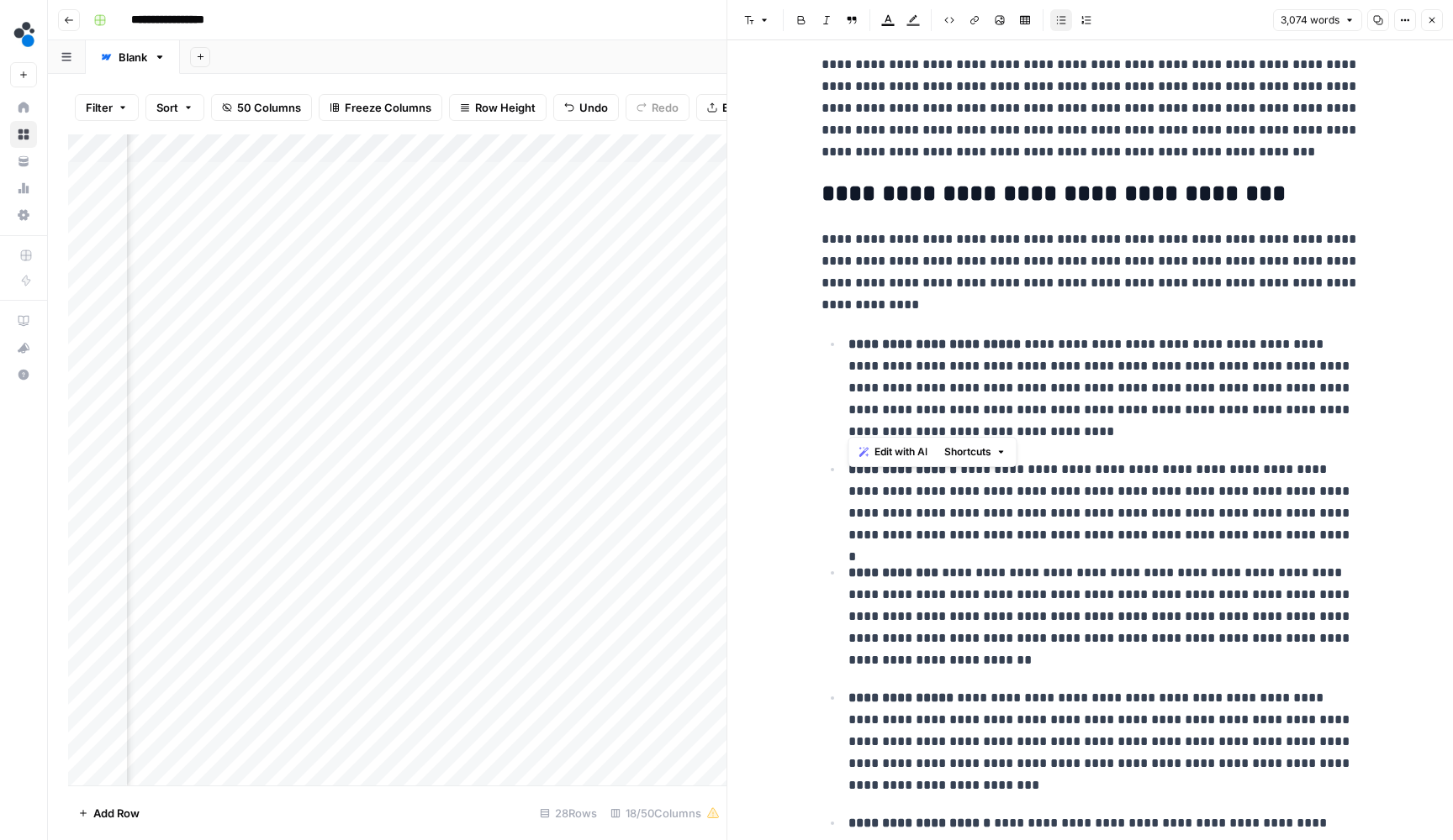
scroll to position [3949, 0]
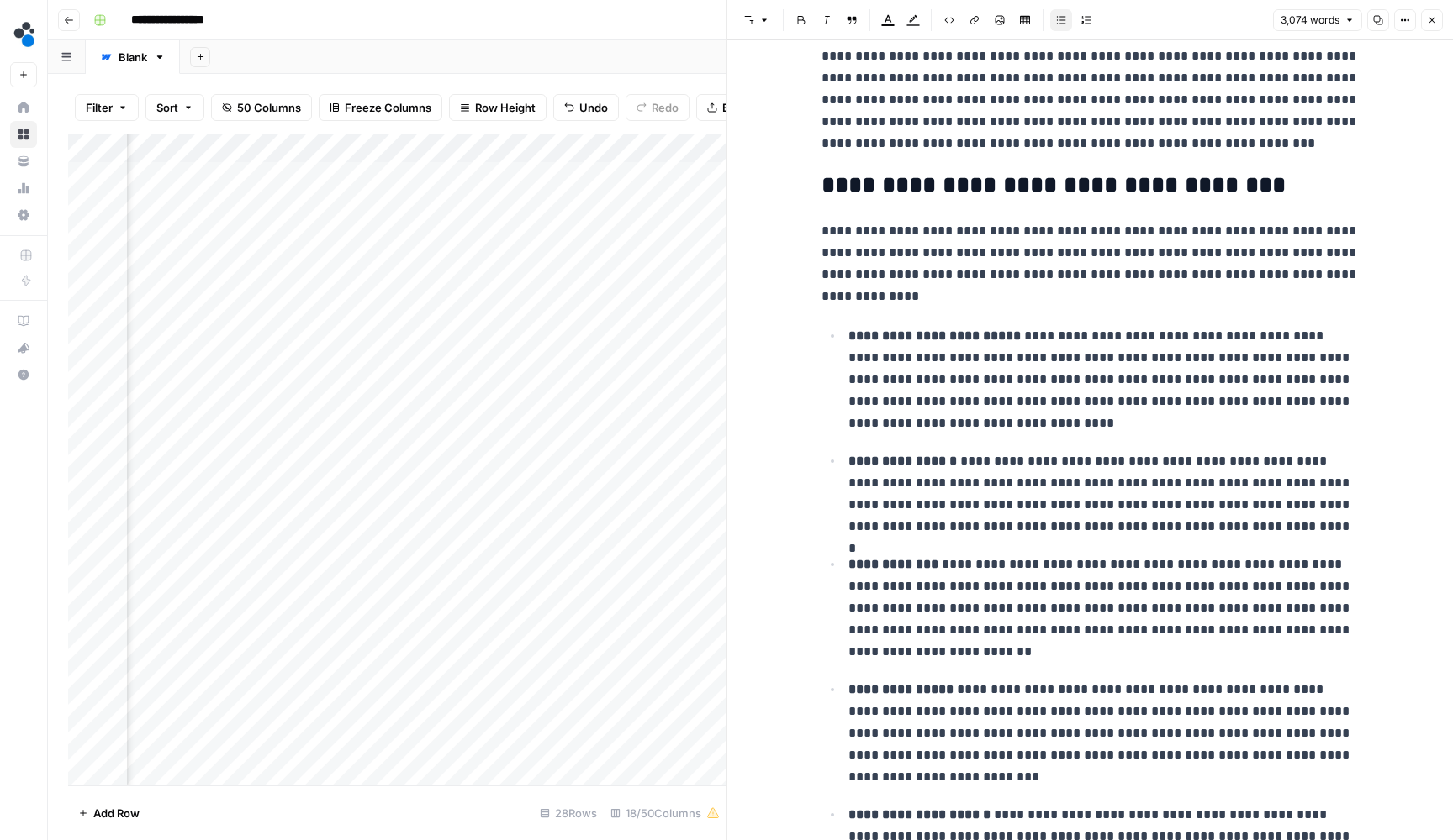
click at [1058, 495] on p "**********" at bounding box center [1104, 495] width 511 height 89
drag, startPoint x: 1334, startPoint y: 524, endPoint x: 856, endPoint y: 443, distance: 484.8
click at [856, 443] on ul "**********" at bounding box center [1090, 734] width 538 height 819
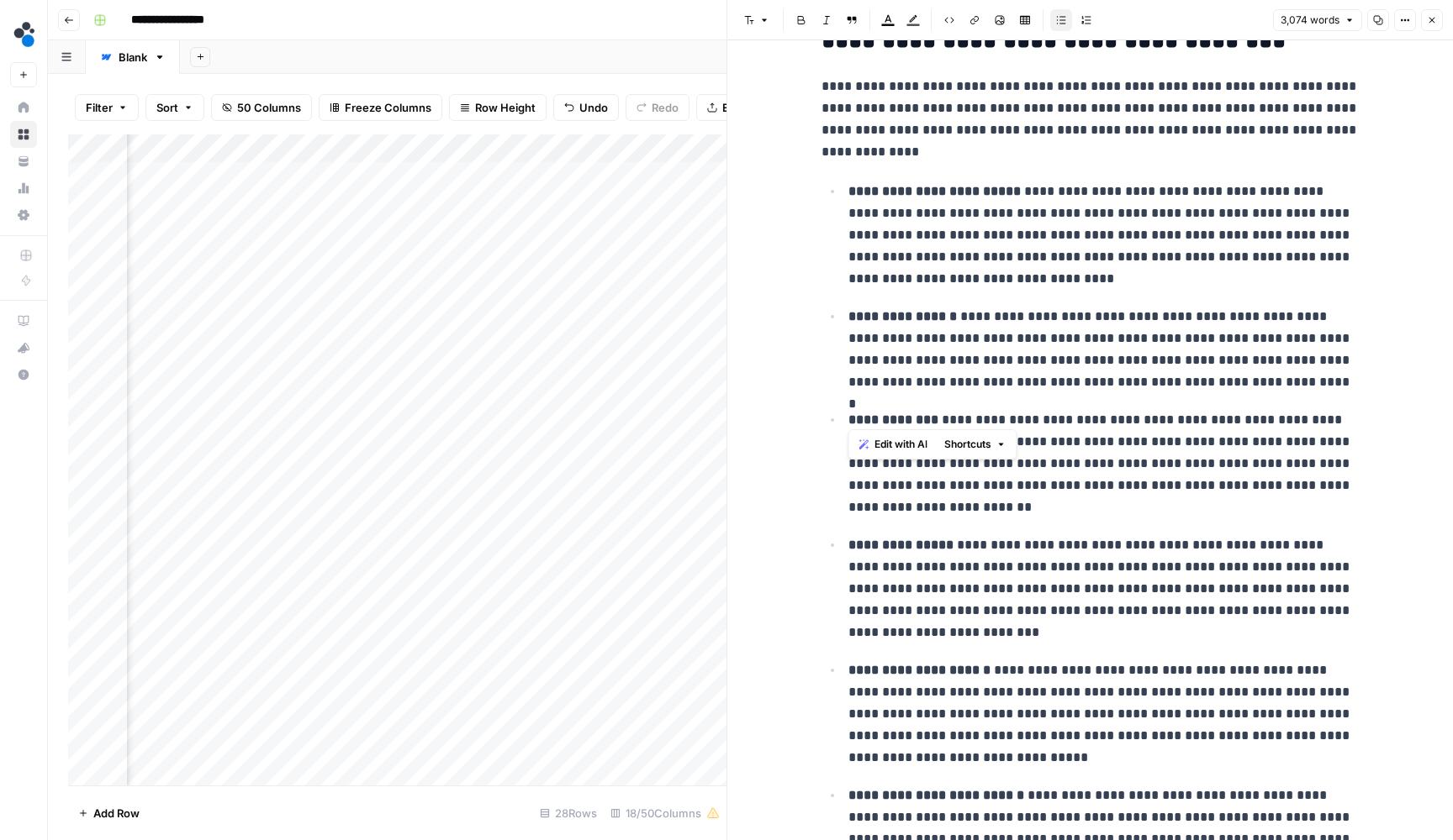
scroll to position [4154, 0]
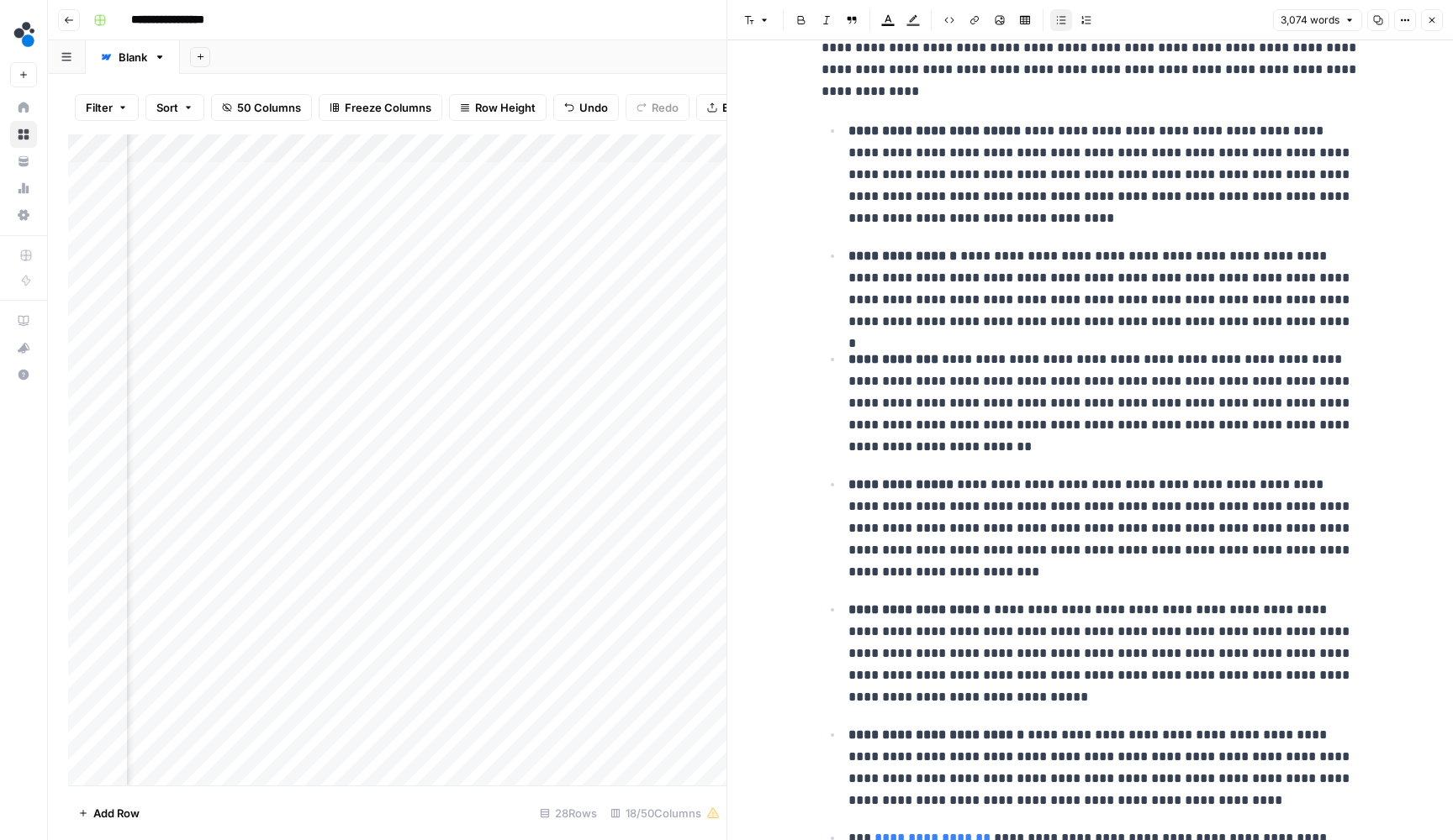
click at [921, 446] on p "**********" at bounding box center [1104, 403] width 511 height 111
drag, startPoint x: 921, startPoint y: 437, endPoint x: 848, endPoint y: 355, distance: 109.8
click at [848, 355] on p "**********" at bounding box center [1104, 403] width 511 height 111
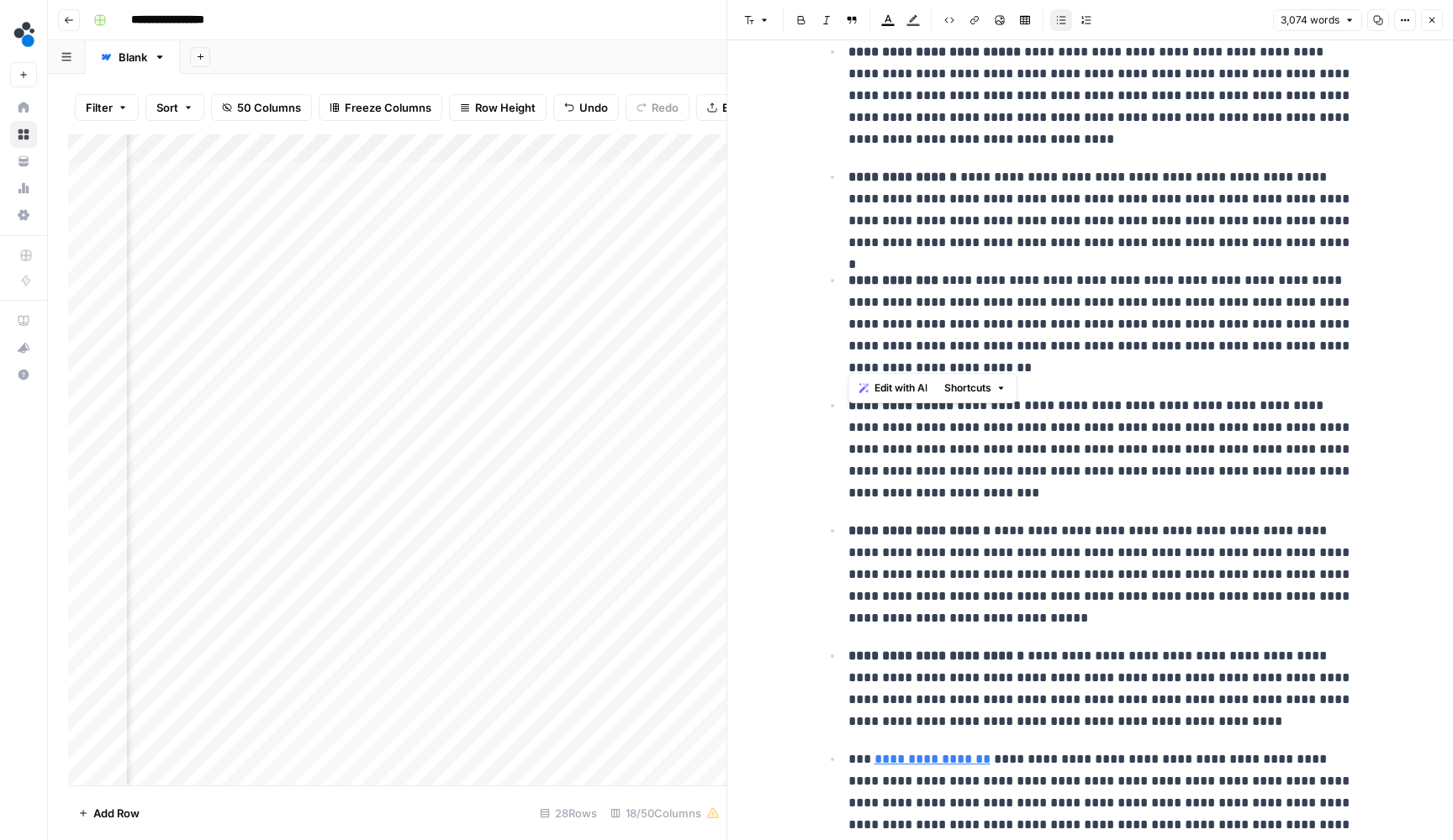
scroll to position [4241, 0]
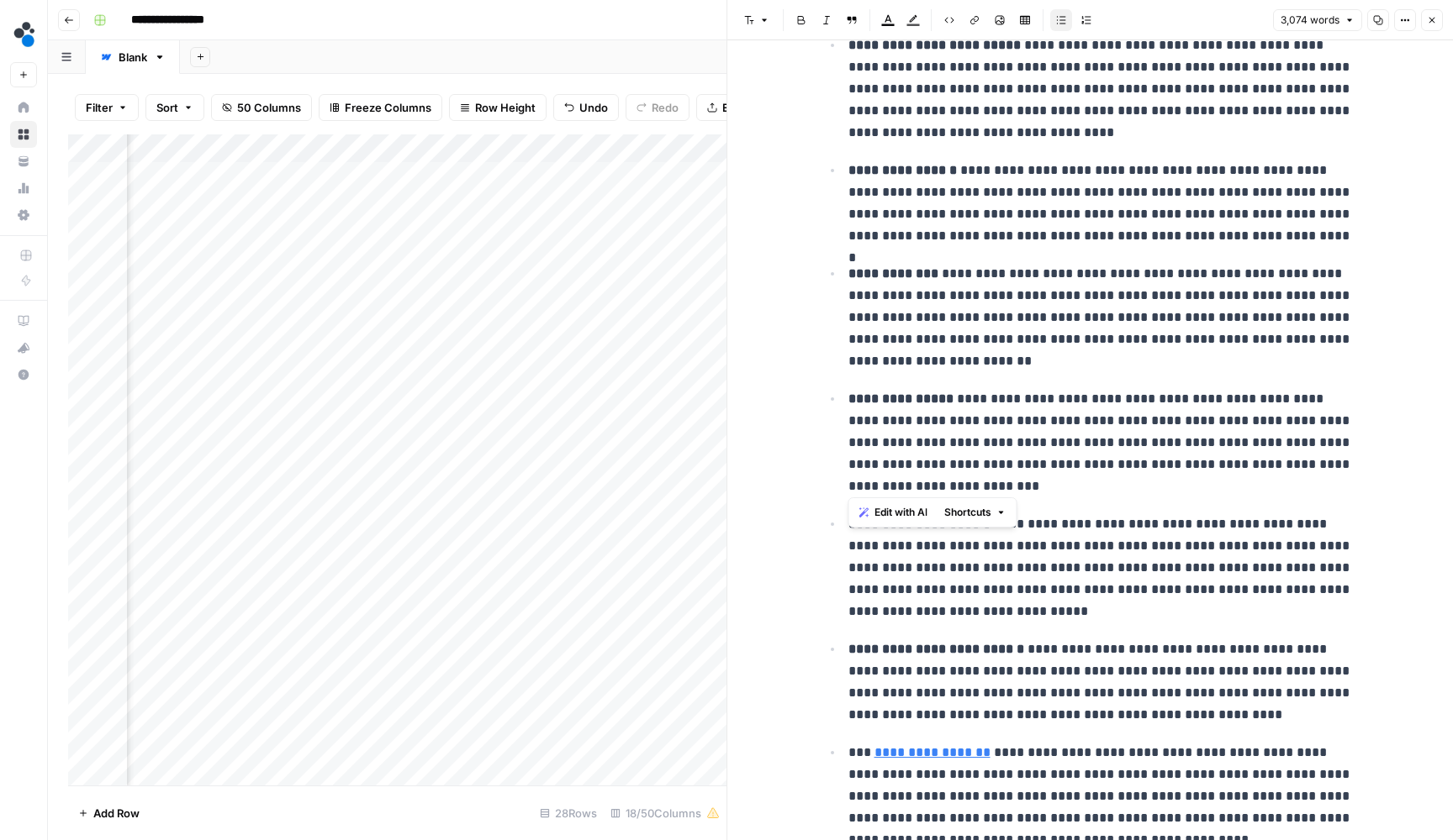
drag, startPoint x: 972, startPoint y: 477, endPoint x: 849, endPoint y: 388, distance: 151.8
click at [849, 388] on p "**********" at bounding box center [1104, 443] width 511 height 111
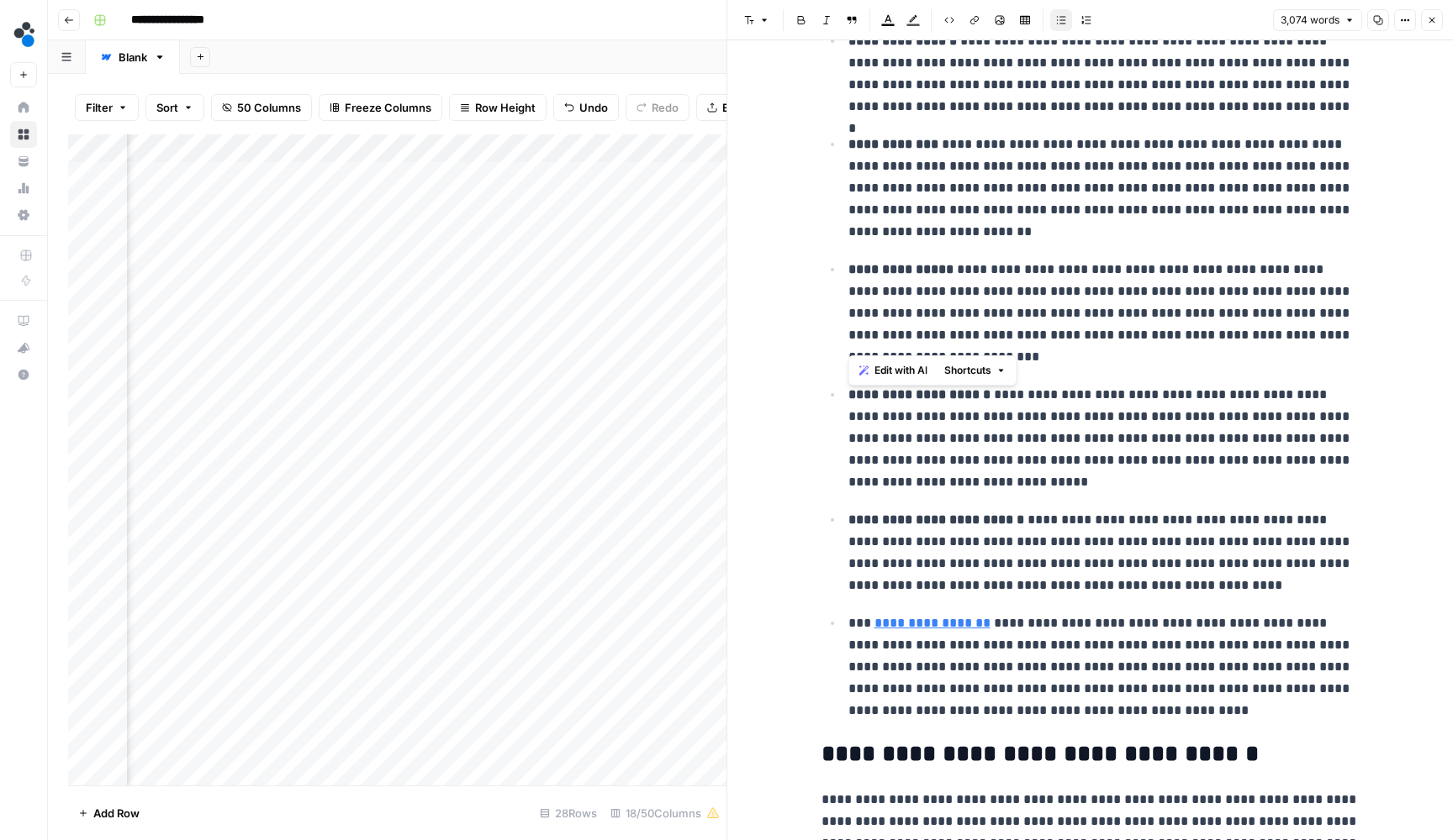
scroll to position [4382, 0]
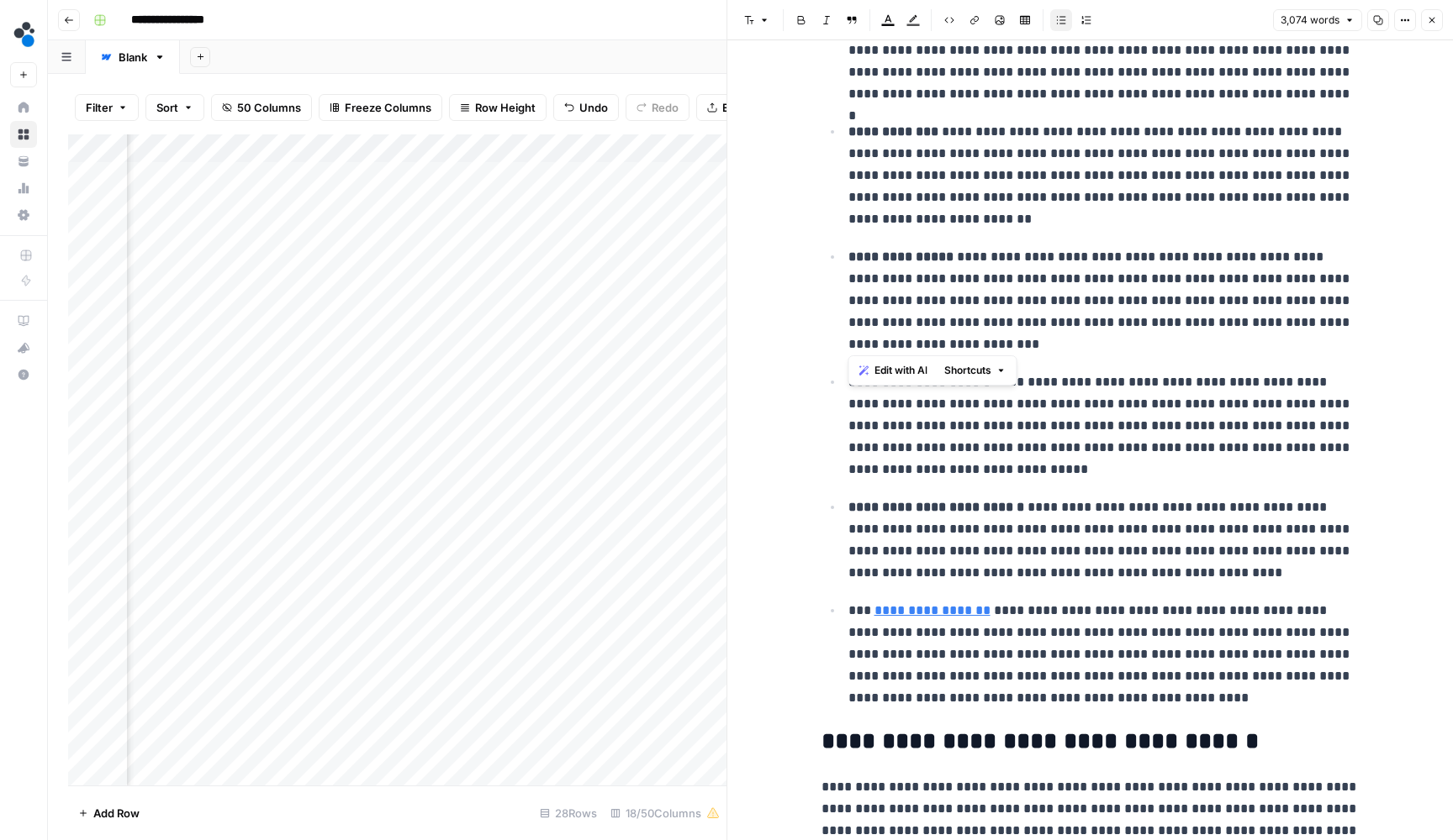
click at [955, 475] on ul "**********" at bounding box center [1090, 301] width 538 height 819
click at [965, 464] on p "**********" at bounding box center [1104, 426] width 511 height 111
drag, startPoint x: 965, startPoint y: 464, endPoint x: 850, endPoint y: 381, distance: 141.8
click at [850, 381] on p "**********" at bounding box center [1104, 426] width 511 height 111
copy p "**********"
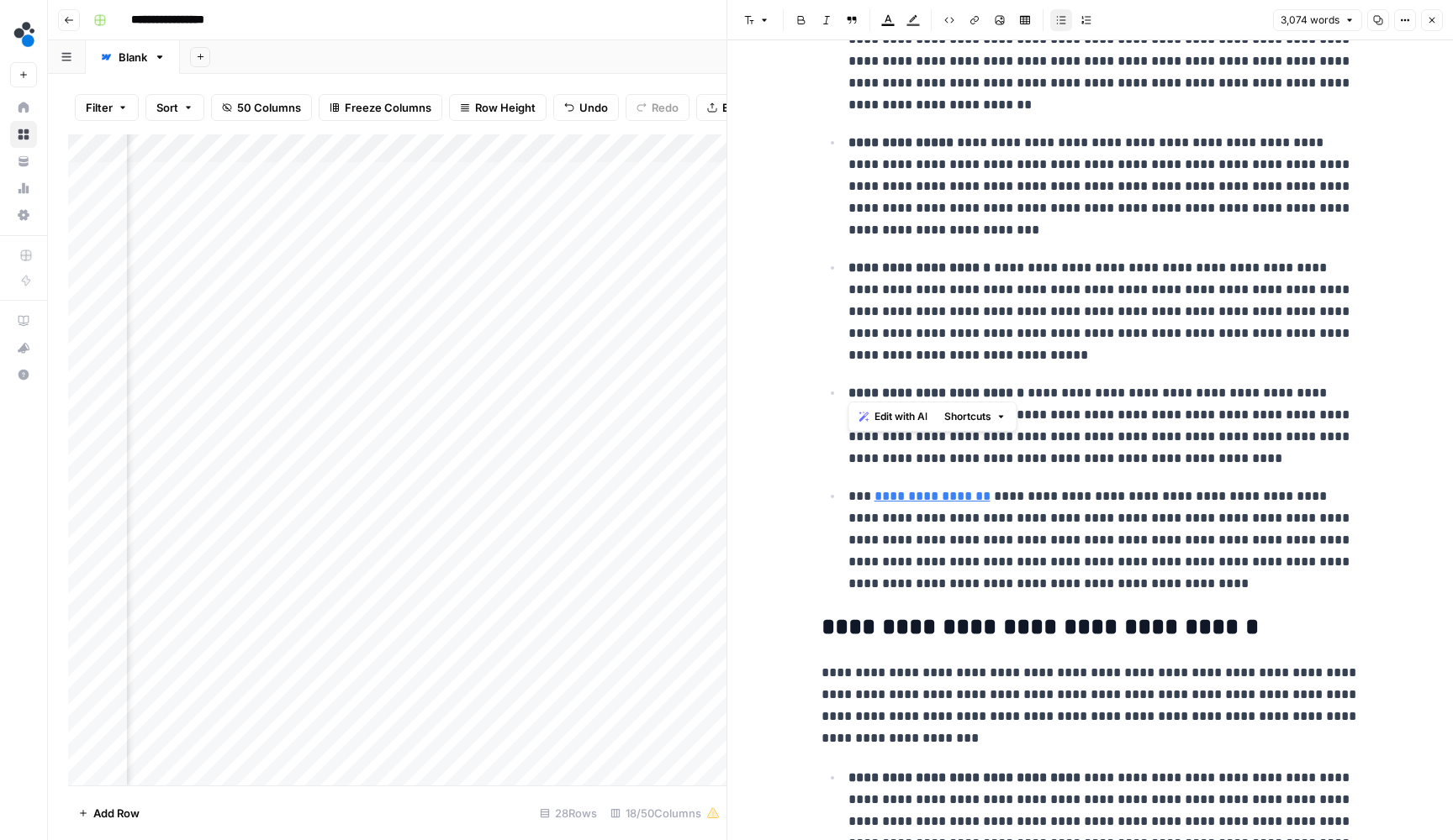
scroll to position [4507, 0]
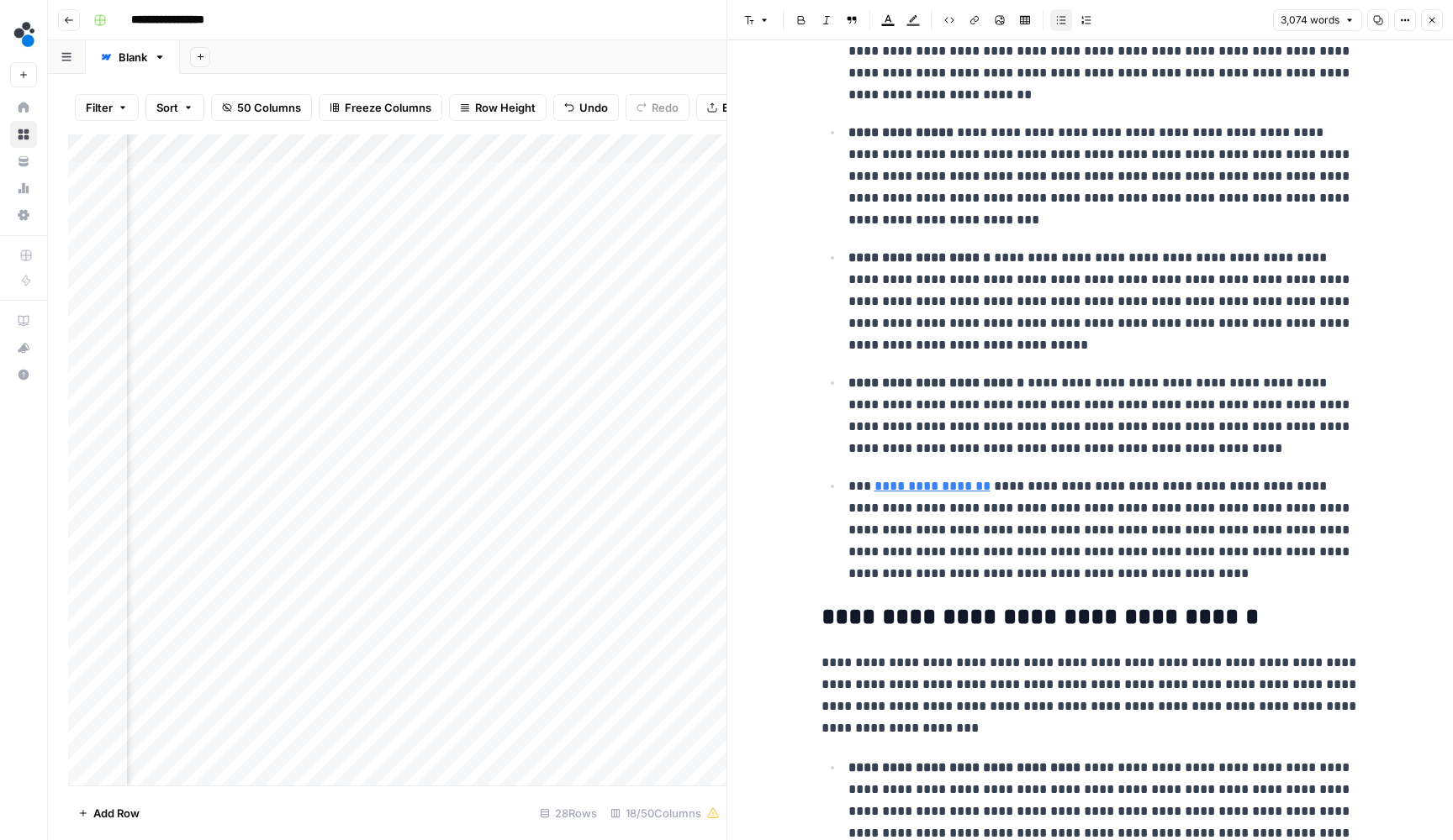
click at [1221, 445] on p "**********" at bounding box center [1104, 417] width 511 height 89
drag, startPoint x: 1075, startPoint y: 564, endPoint x: 839, endPoint y: 473, distance: 252.9
click at [839, 473] on ul "**********" at bounding box center [1090, 177] width 538 height 819
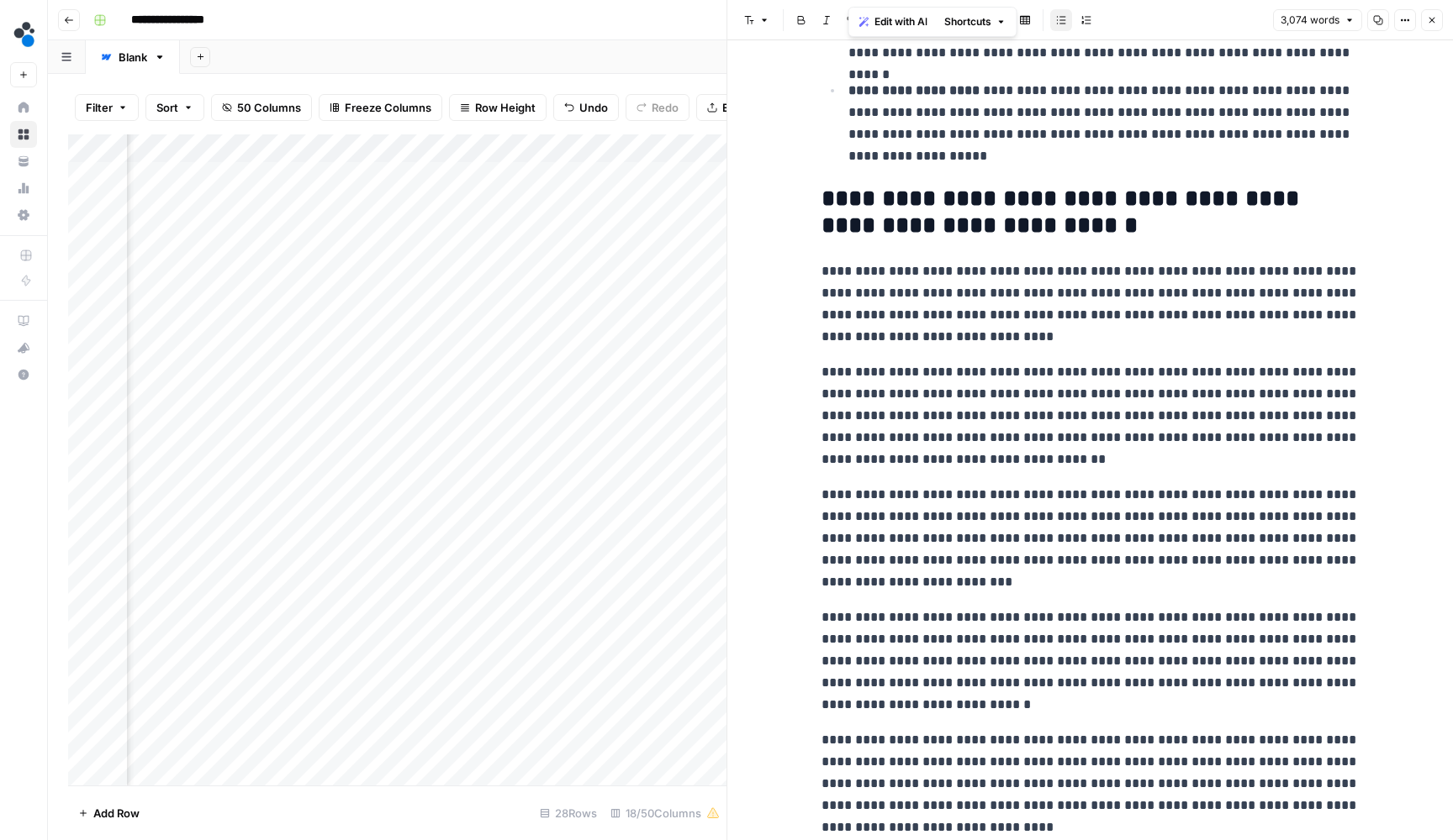
scroll to position [5871, 0]
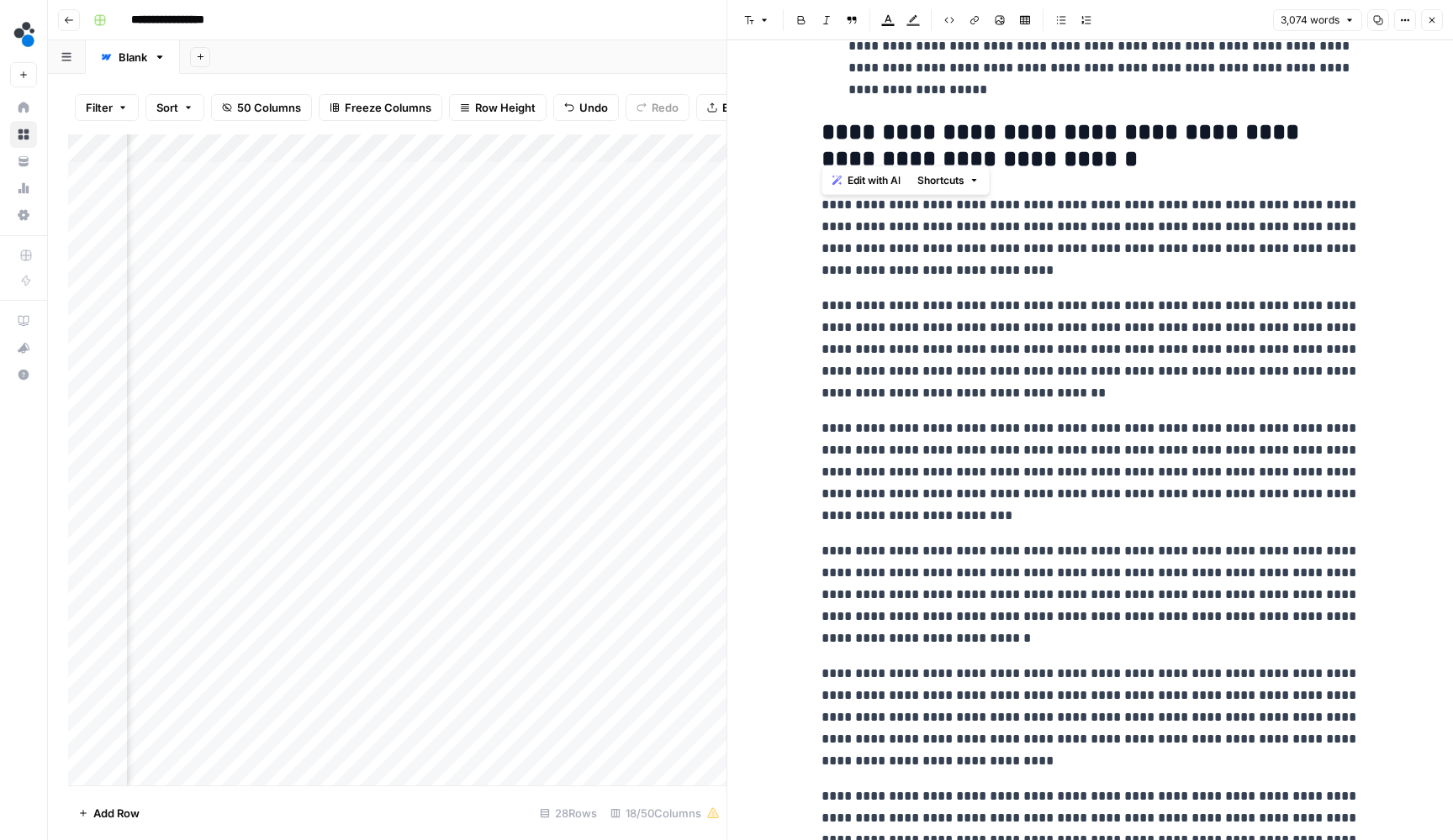
drag, startPoint x: 1113, startPoint y: 142, endPoint x: 827, endPoint y: 106, distance: 288.3
click at [827, 120] on h2 "**********" at bounding box center [1090, 145] width 538 height 52
copy h2 "**********"
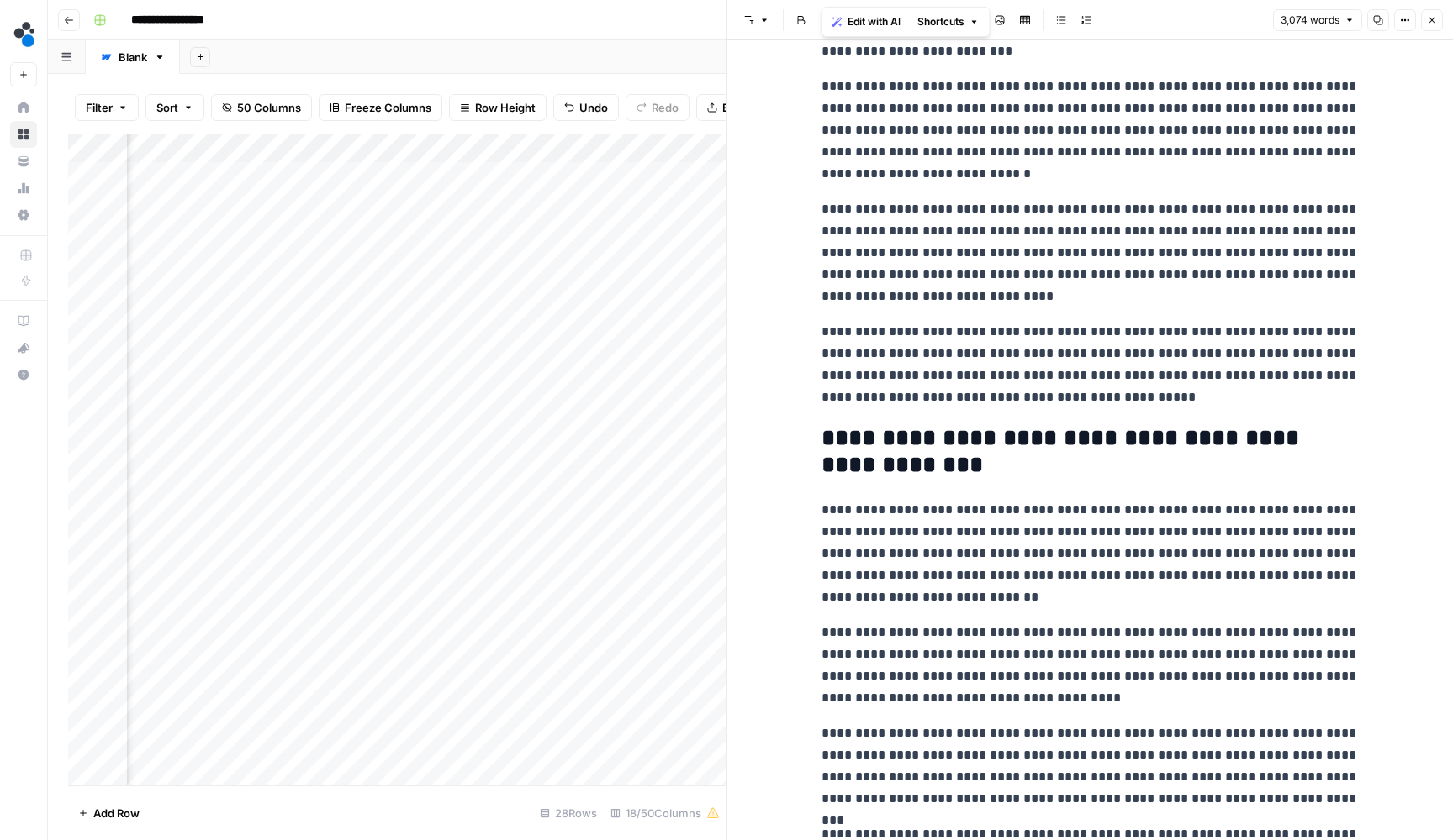
scroll to position [6340, 0]
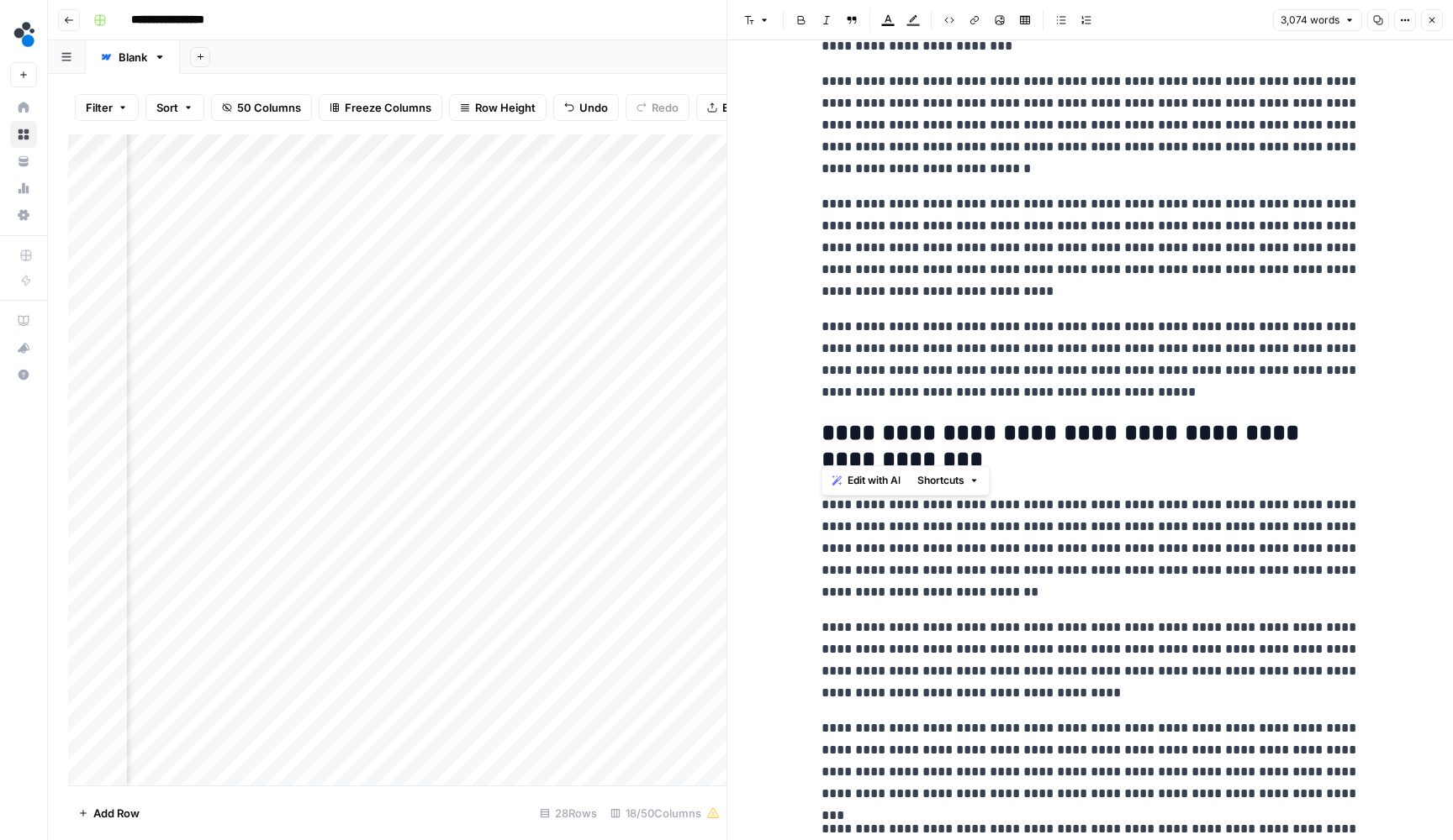
drag, startPoint x: 955, startPoint y: 445, endPoint x: 820, endPoint y: 420, distance: 137.3
copy h2 "**********"
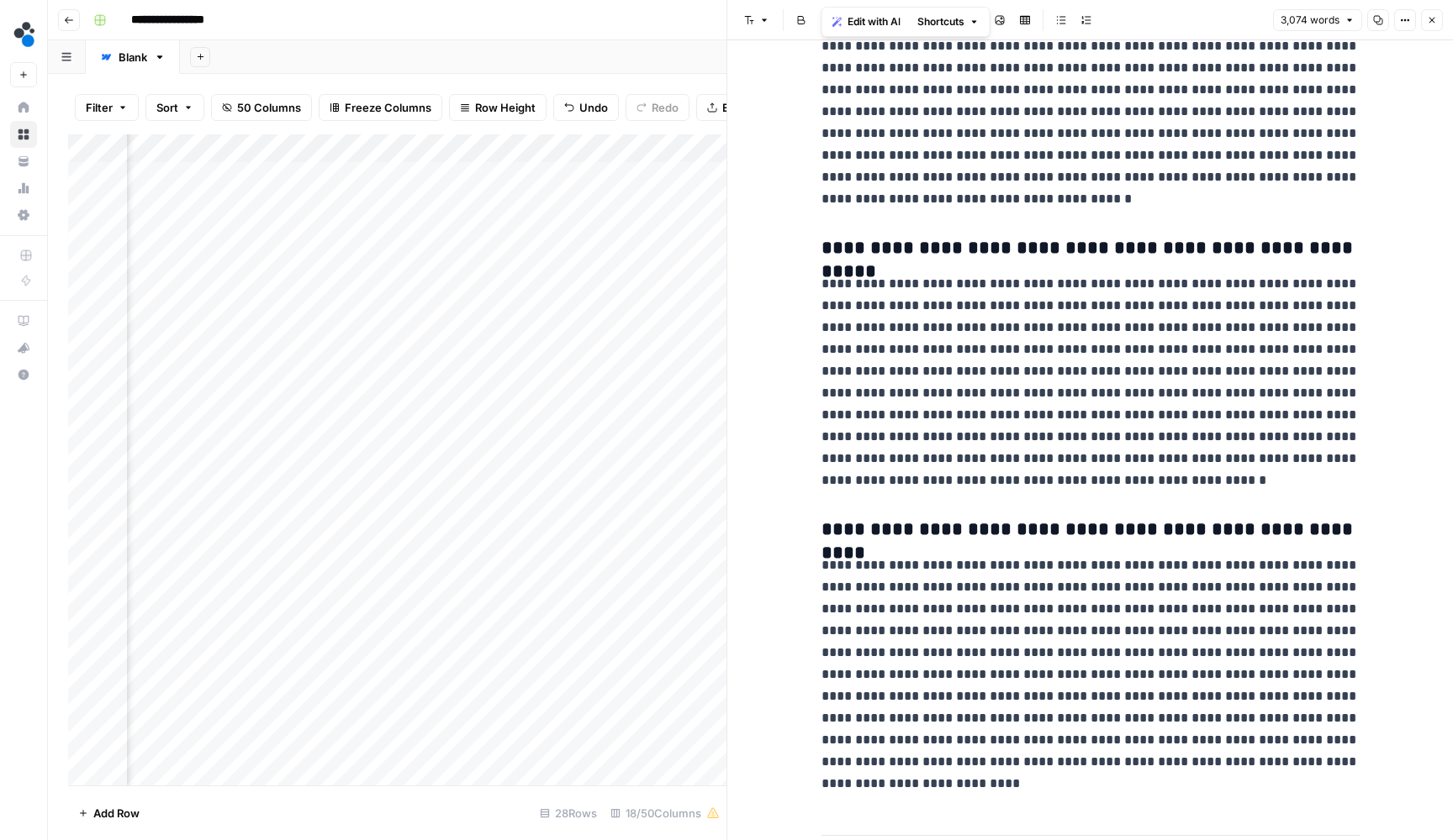
scroll to position [7898, 0]
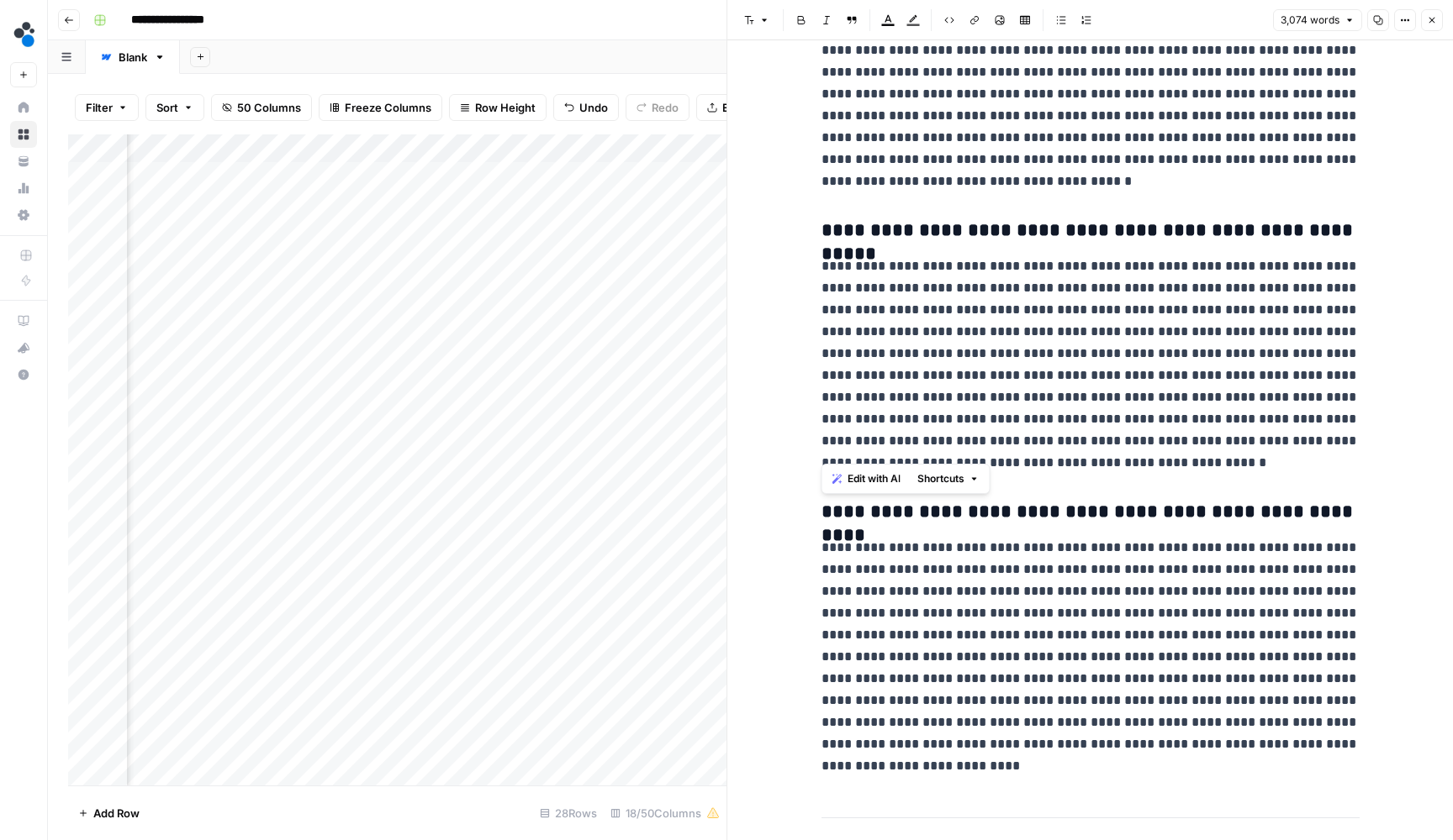
drag, startPoint x: 1192, startPoint y: 449, endPoint x: 813, endPoint y: 252, distance: 427.1
copy p "**********"
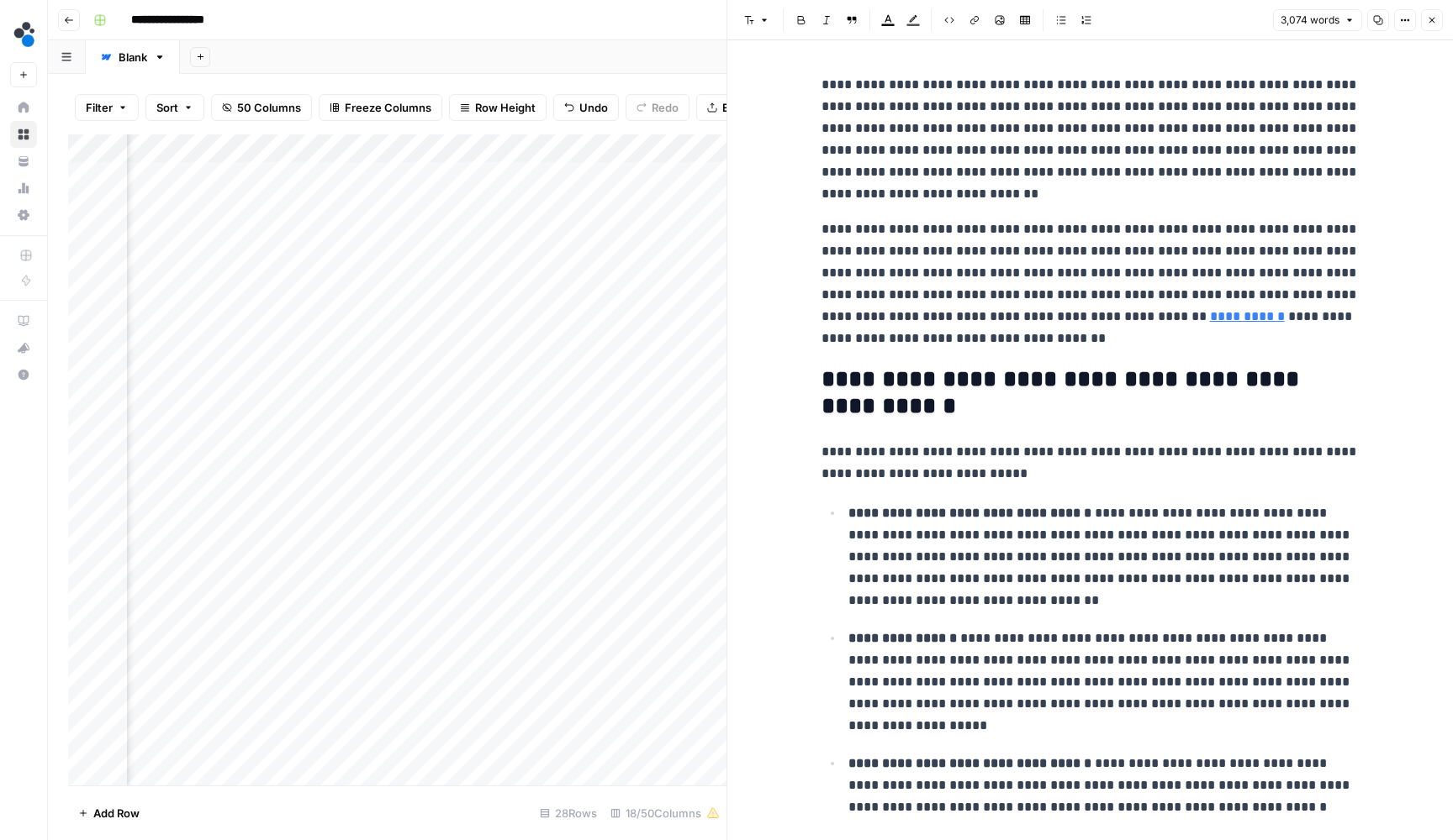
scroll to position [0, 0]
click at [1428, 19] on icon "button" at bounding box center [1431, 20] width 10 height 10
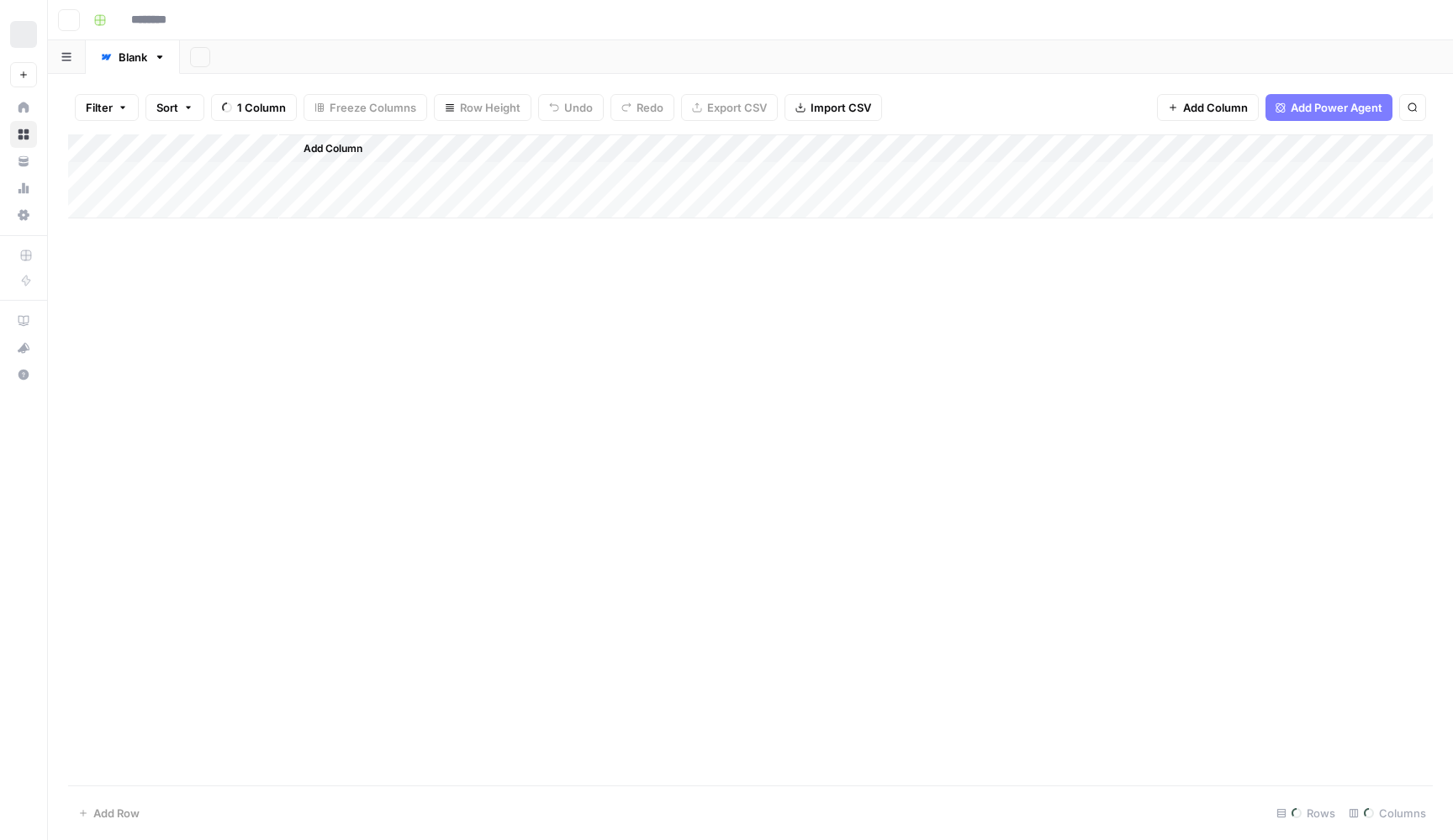
type input "**********"
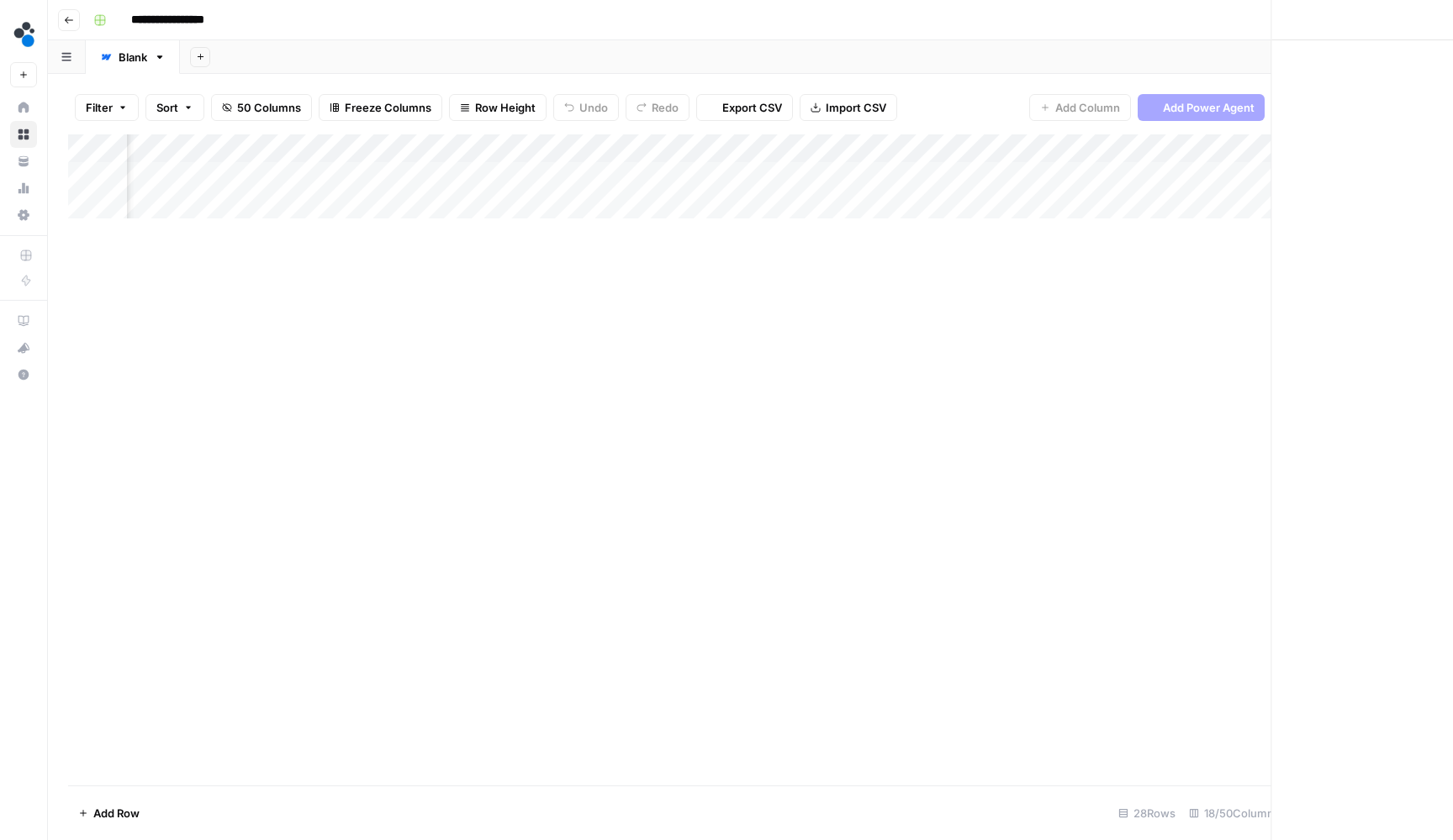
scroll to position [0, 1352]
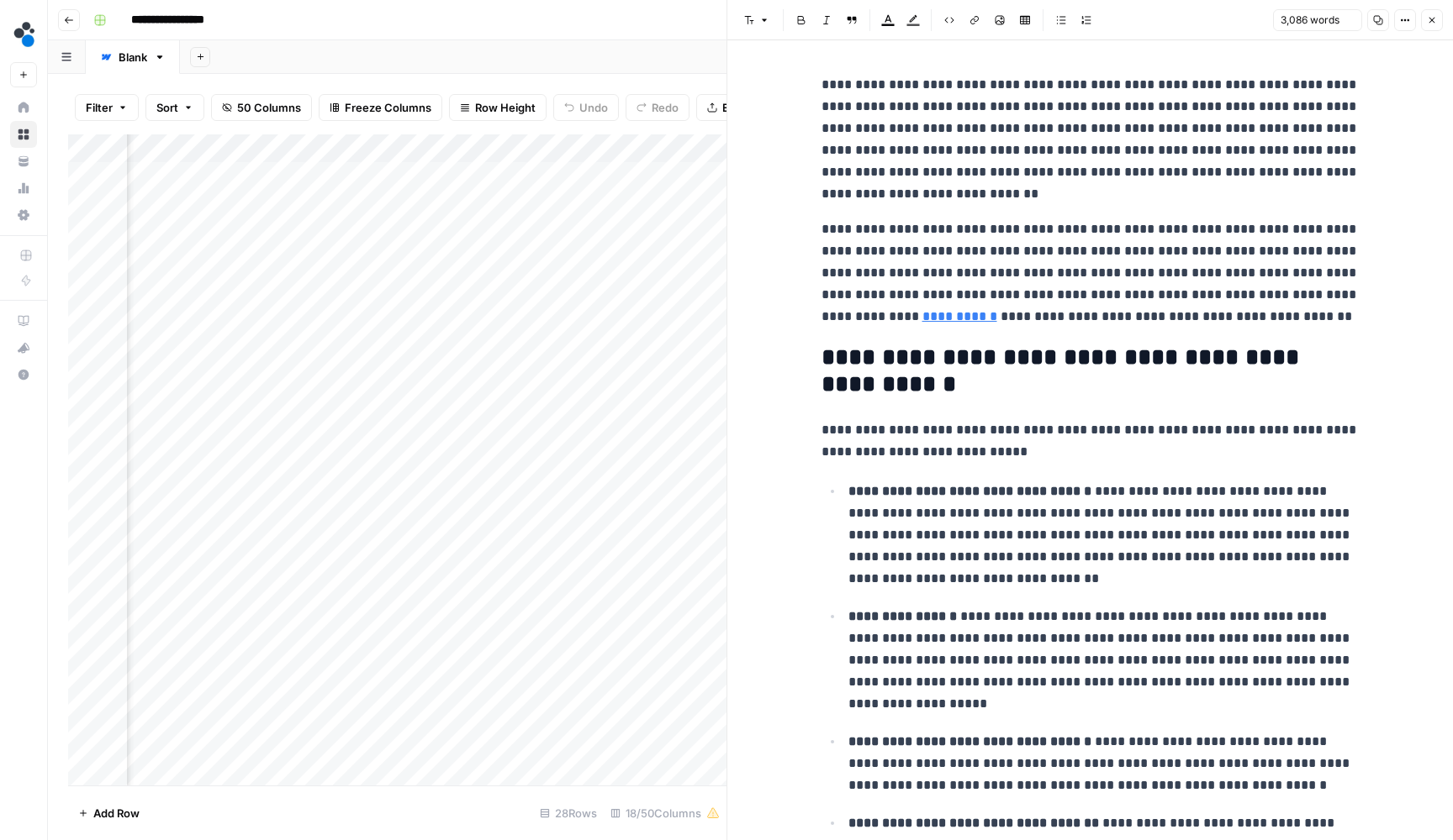
click at [1438, 12] on button "Close" at bounding box center [1431, 20] width 22 height 22
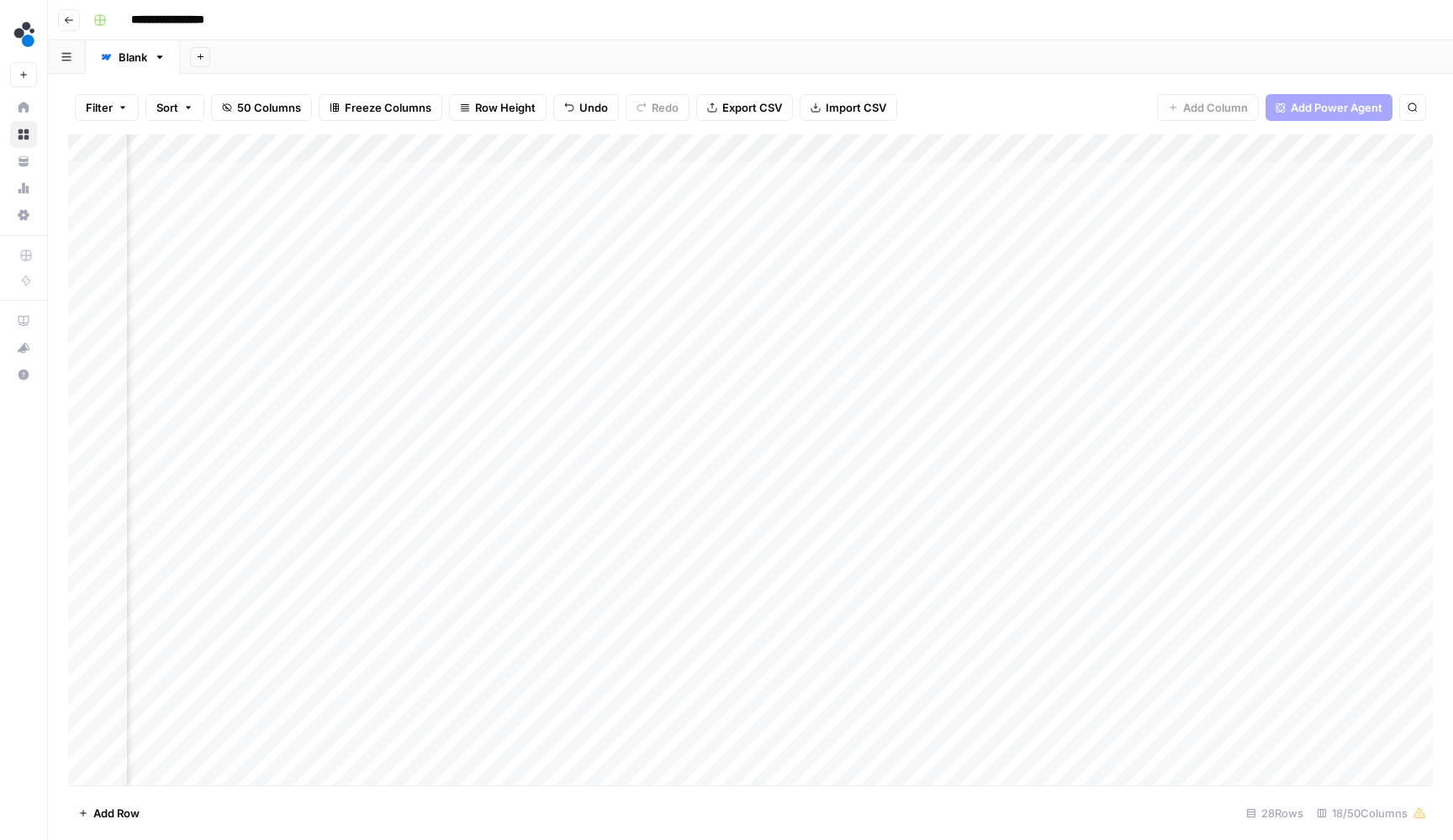
click at [788, 172] on div "Add Column" at bounding box center [750, 462] width 1365 height 655
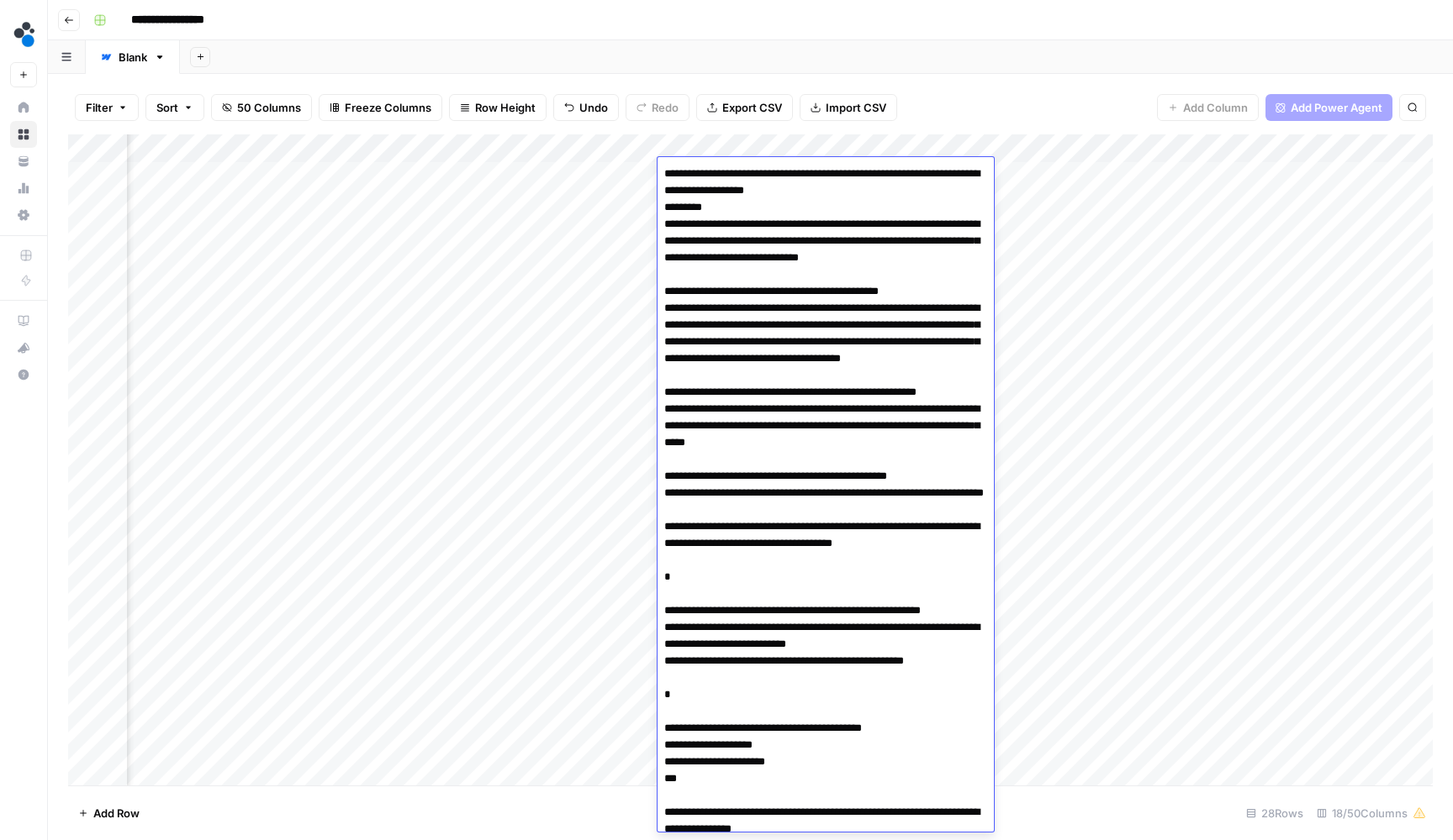
click at [1091, 1] on header "**********" at bounding box center [749, 20] width 1405 height 40
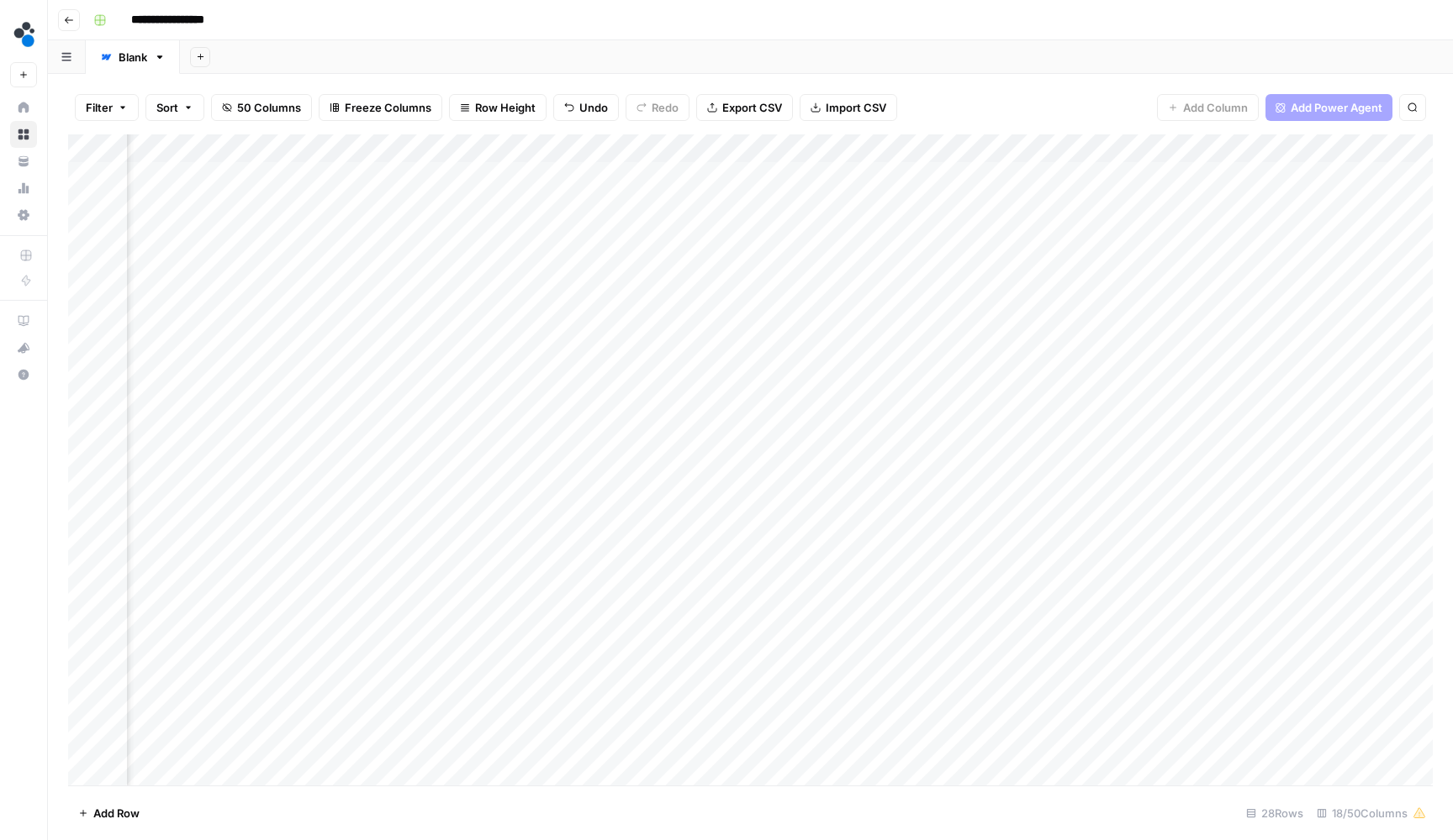
click at [792, 173] on div "Add Column" at bounding box center [750, 462] width 1365 height 655
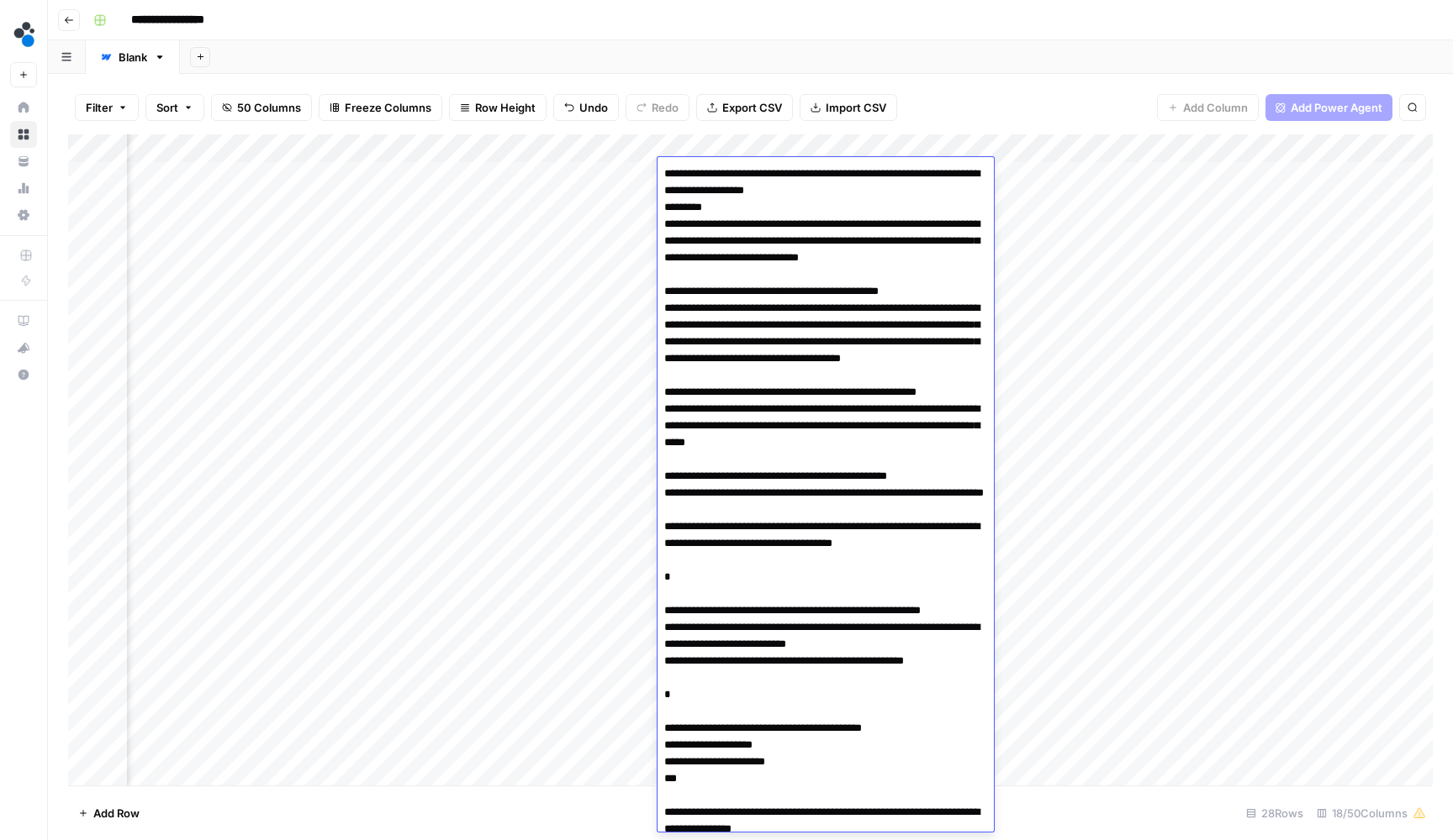
click at [986, 84] on div "Filter Sort 50 Columns Freeze Columns Row Height Undo Redo Export CSV Import CS…" at bounding box center [750, 107] width 1365 height 54
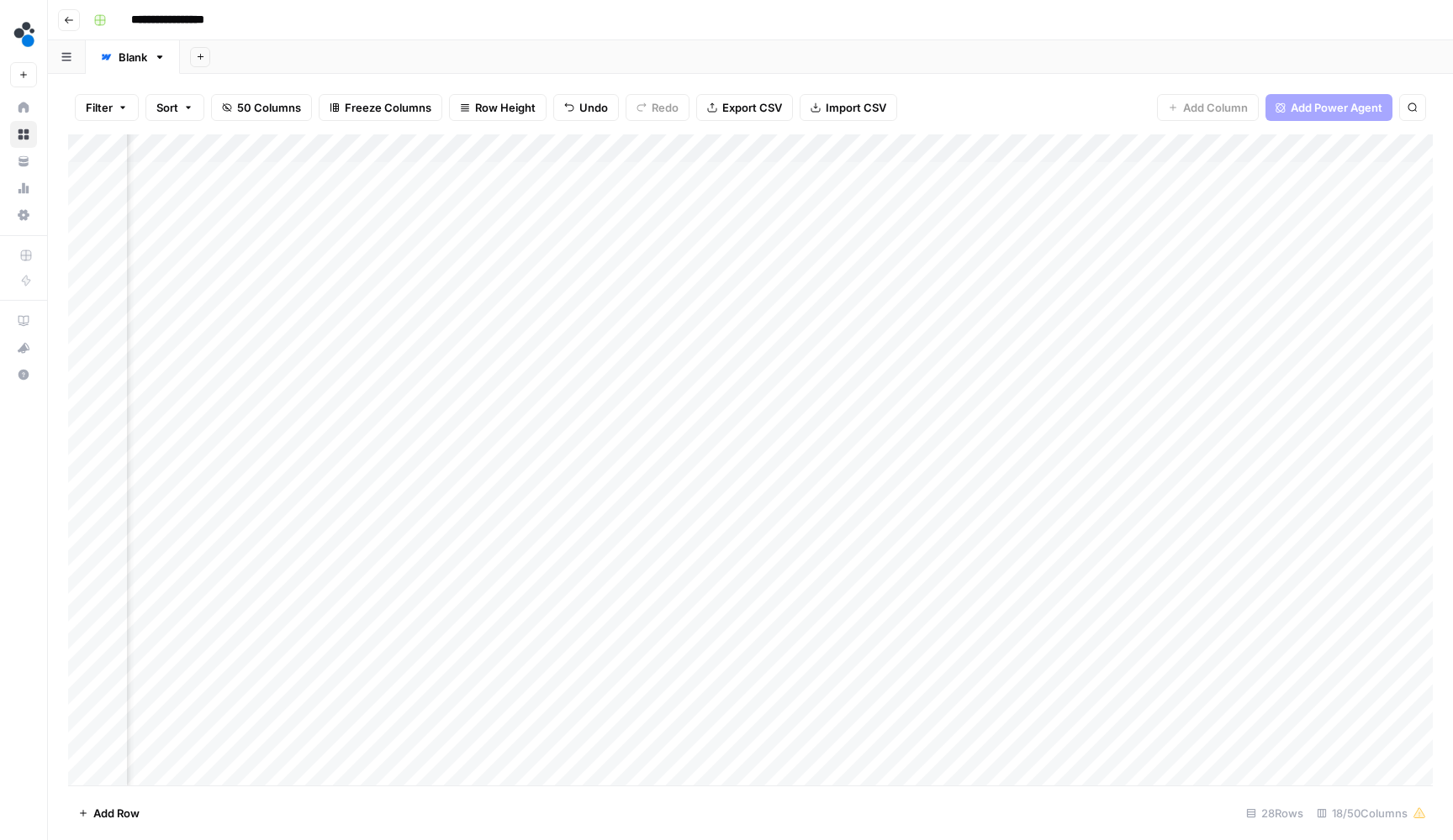
drag, startPoint x: 729, startPoint y: 139, endPoint x: 1050, endPoint y: 153, distance: 321.3
click at [1050, 153] on div "Add Column" at bounding box center [750, 462] width 1365 height 655
click at [1054, 99] on div "Filter Sort 50 Columns Freeze Columns Row Height Undo Redo Export CSV Import CS…" at bounding box center [750, 107] width 1365 height 54
click at [1093, 173] on div "Add Column" at bounding box center [750, 462] width 1365 height 655
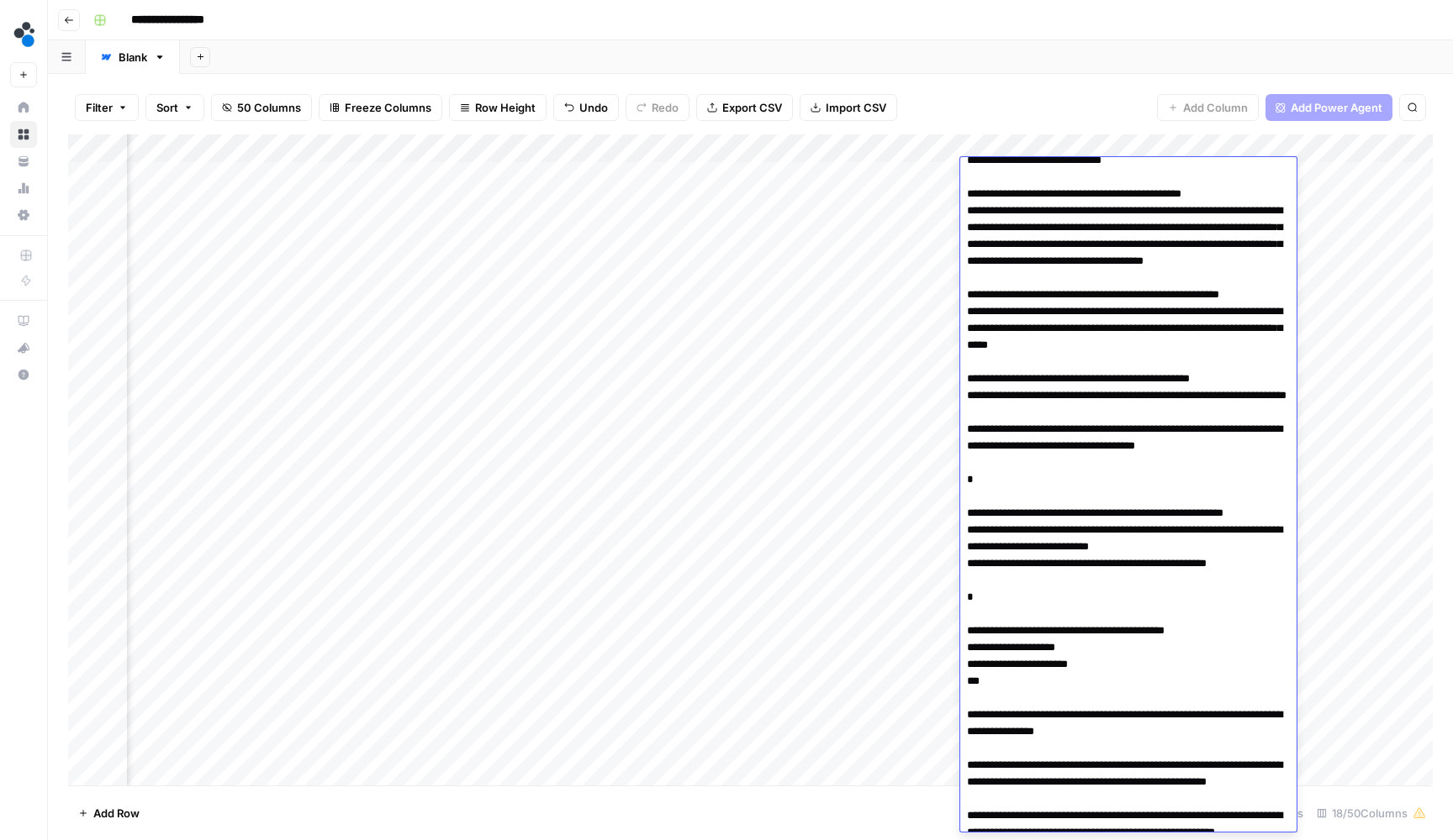
scroll to position [104, 0]
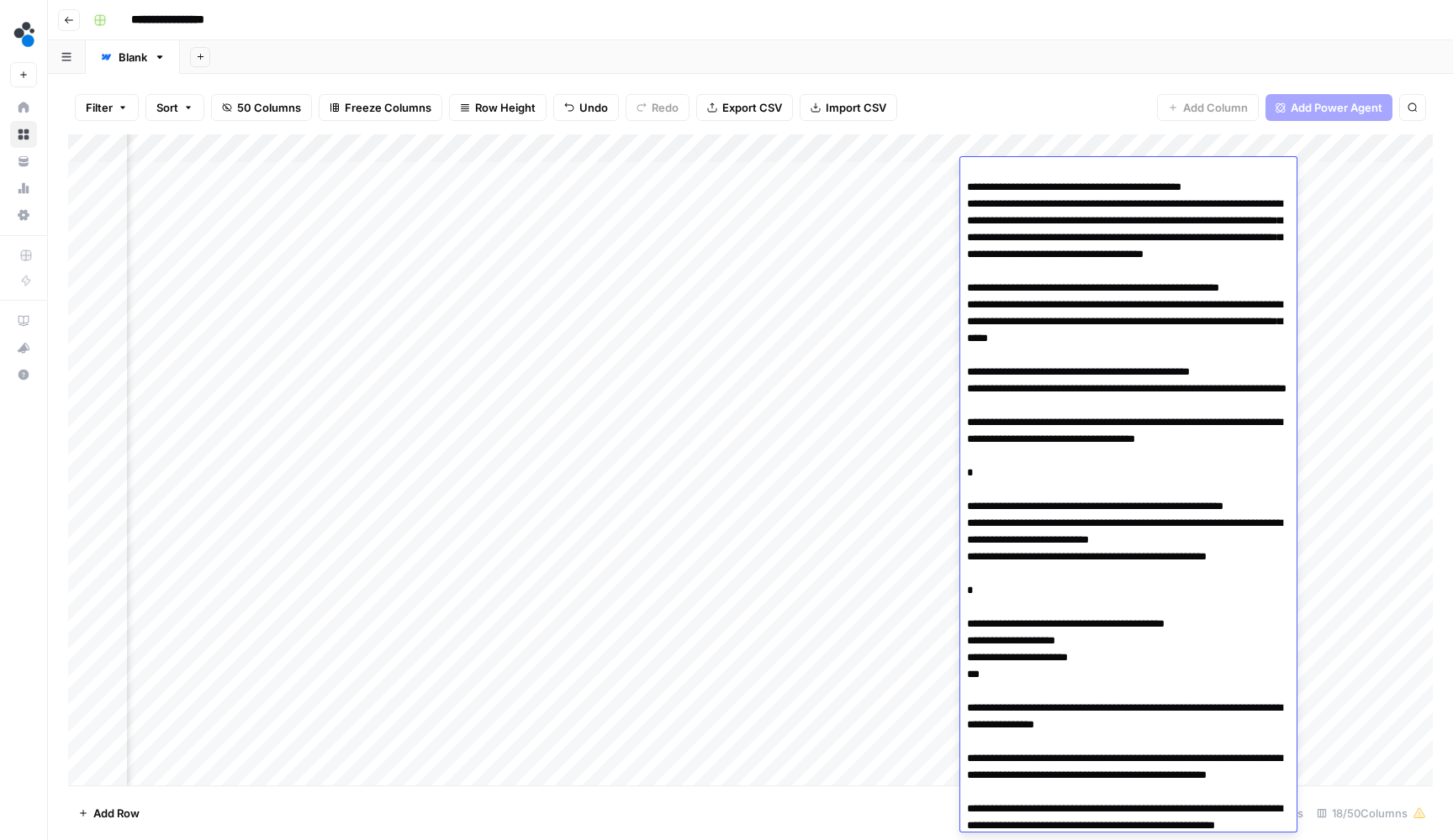
drag, startPoint x: 1244, startPoint y: 373, endPoint x: 965, endPoint y: 324, distance: 283.3
click at [965, 324] on textarea at bounding box center [1128, 490] width 336 height 864
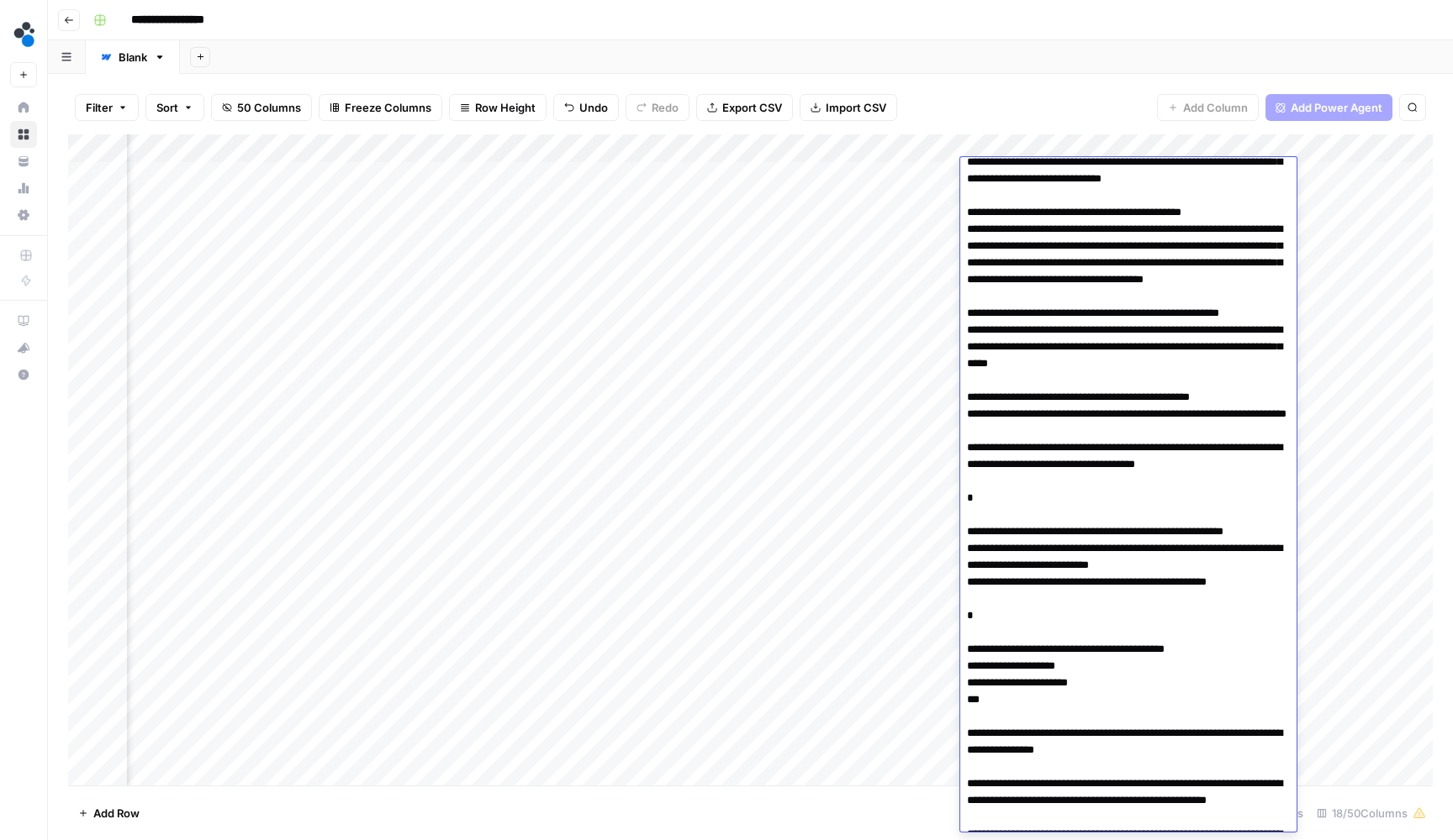
scroll to position [55, 0]
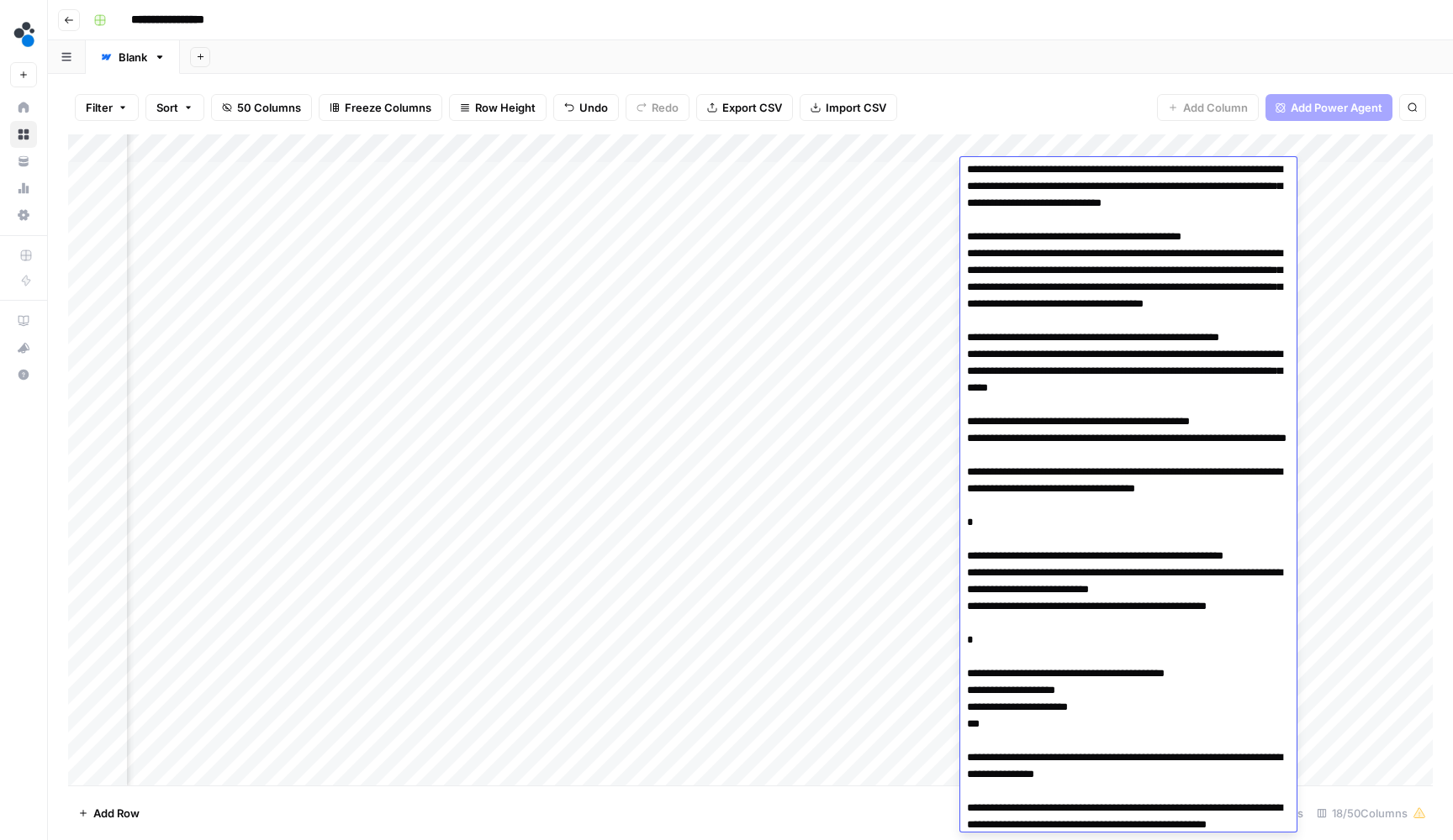
click at [1214, 385] on textarea at bounding box center [1128, 539] width 336 height 864
drag, startPoint x: 1237, startPoint y: 373, endPoint x: 1009, endPoint y: 375, distance: 228.0
click at [1009, 375] on textarea at bounding box center [1128, 539] width 336 height 864
drag, startPoint x: 1273, startPoint y: 386, endPoint x: 966, endPoint y: 383, distance: 307.0
click at [966, 383] on textarea at bounding box center [1128, 539] width 336 height 864
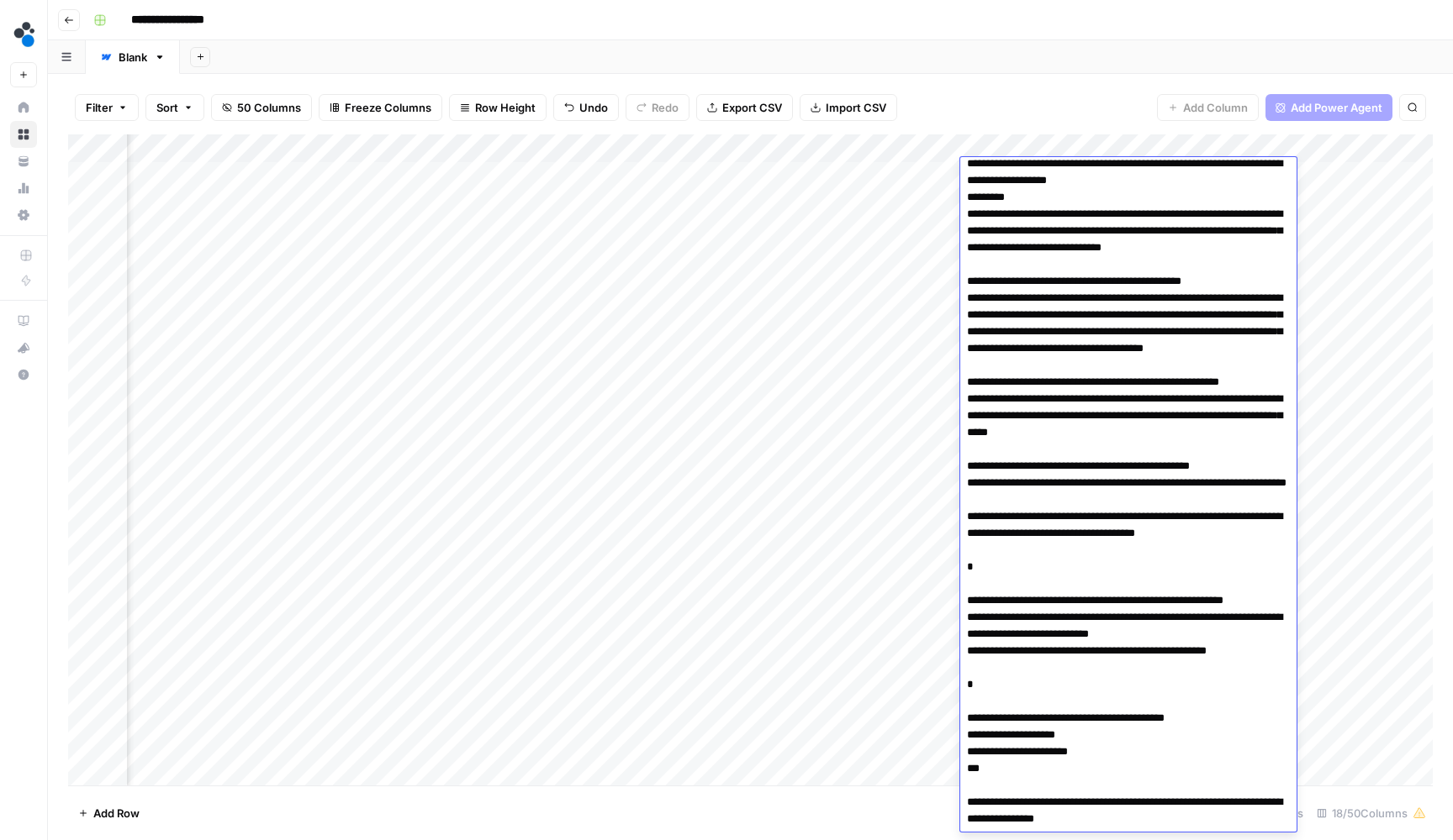
scroll to position [1, 0]
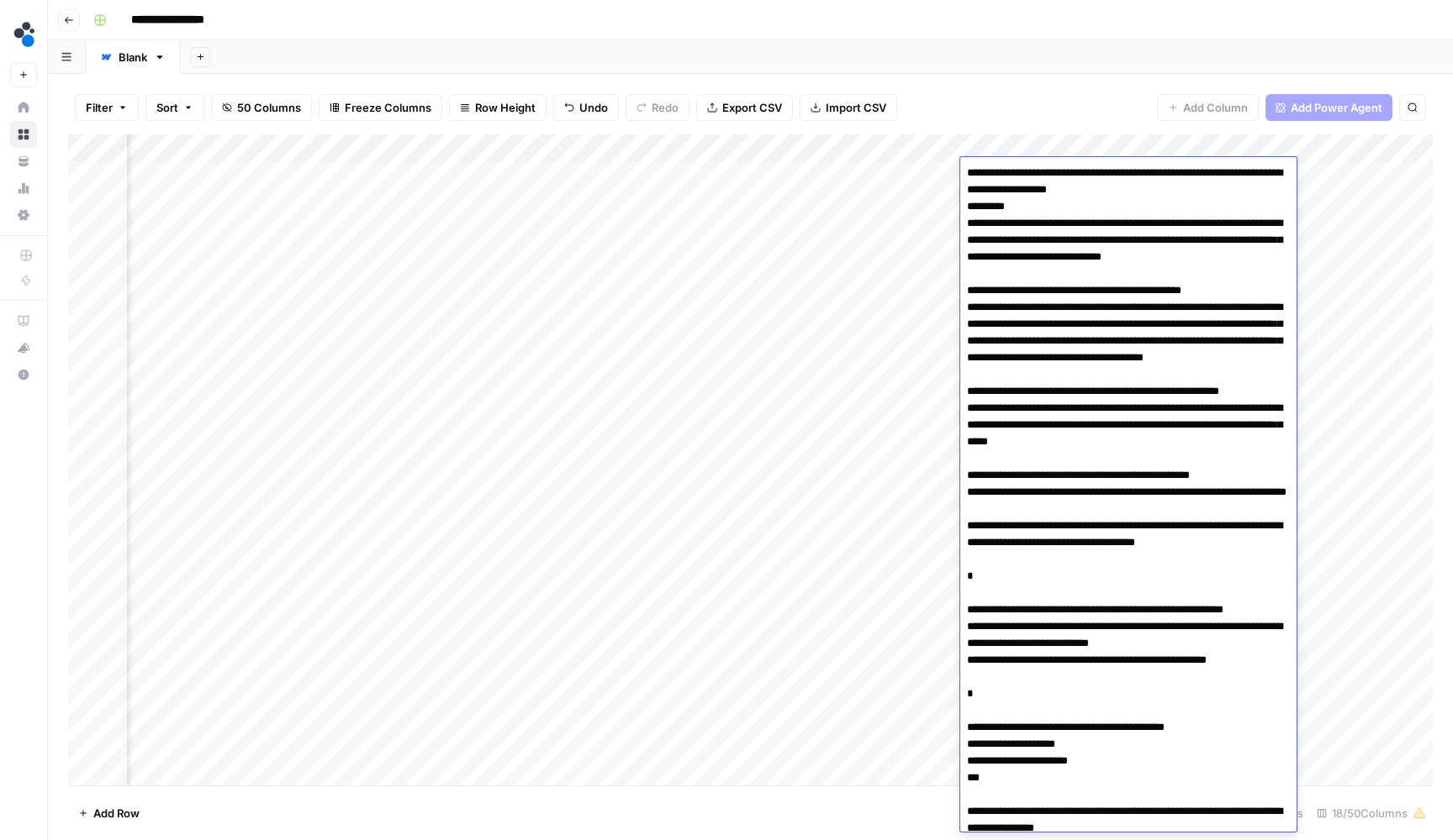
drag, startPoint x: 1178, startPoint y: 327, endPoint x: 959, endPoint y: 329, distance: 219.0
click at [959, 329] on body "**********" at bounding box center [726, 420] width 1453 height 840
drag, startPoint x: 1041, startPoint y: 241, endPoint x: 963, endPoint y: 228, distance: 79.1
click at [963, 228] on textarea at bounding box center [1128, 594] width 336 height 864
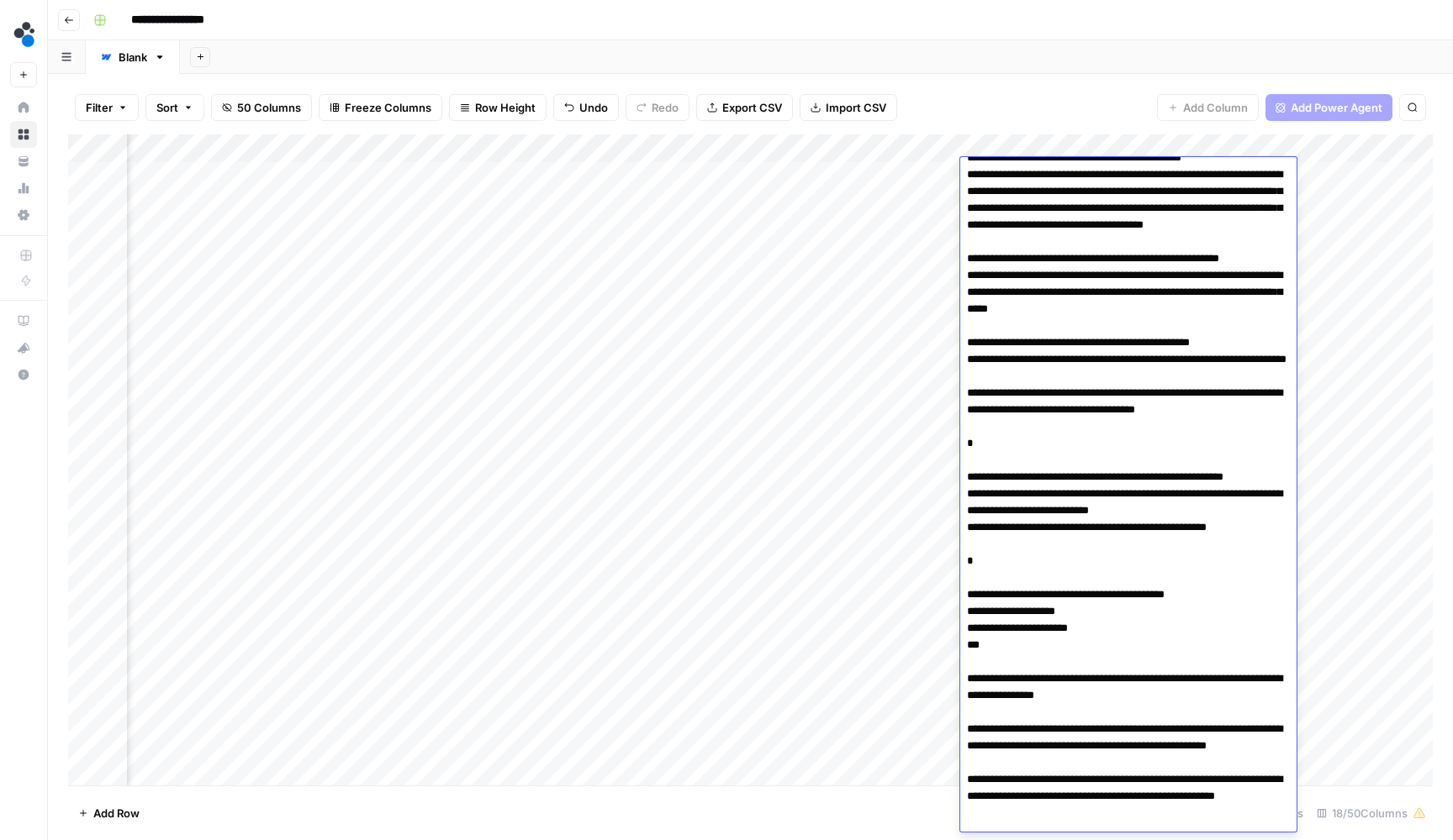
scroll to position [166, 0]
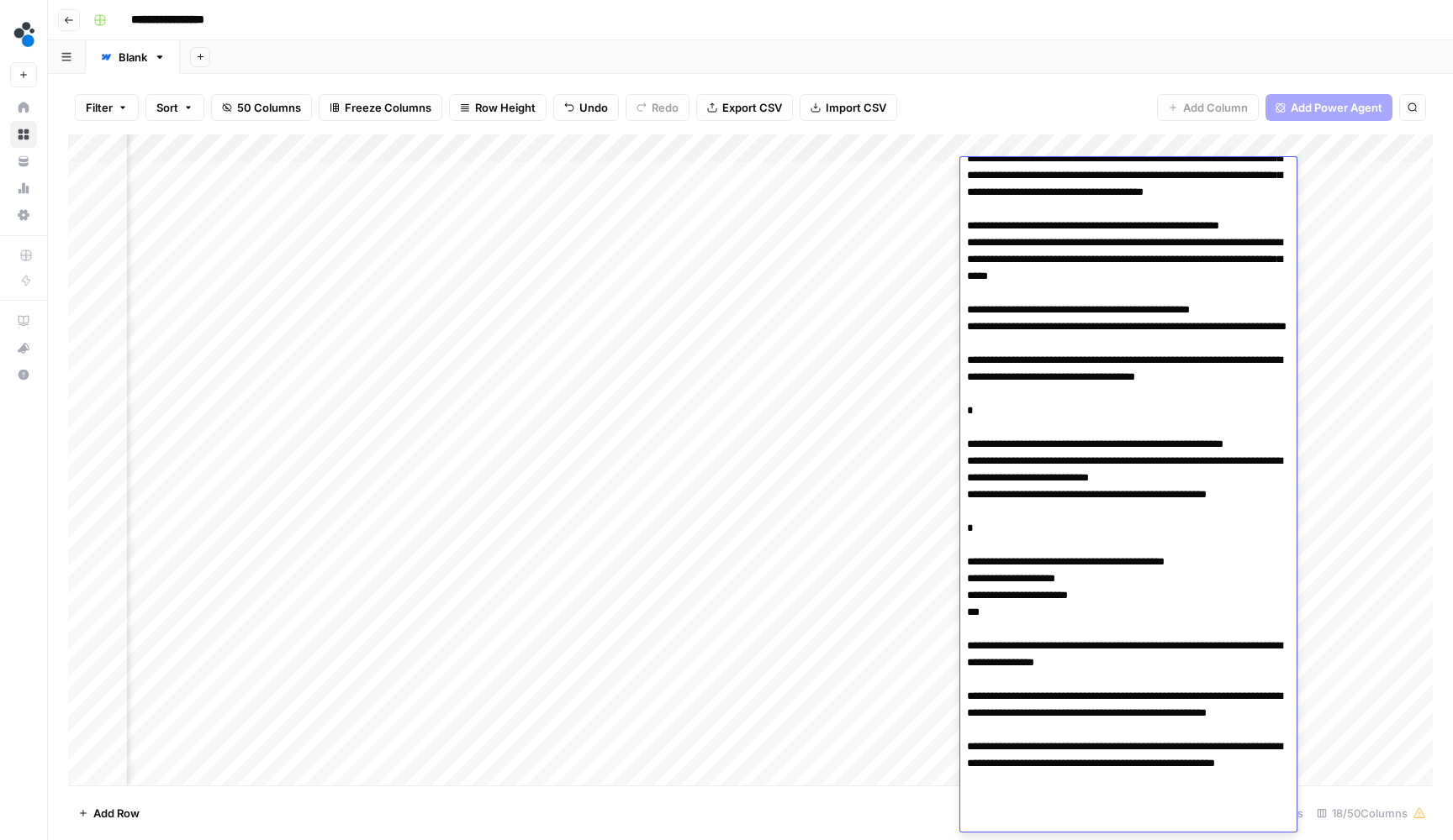
drag, startPoint x: 1059, startPoint y: 383, endPoint x: 963, endPoint y: 365, distance: 97.7
click at [963, 365] on textarea at bounding box center [1128, 428] width 336 height 864
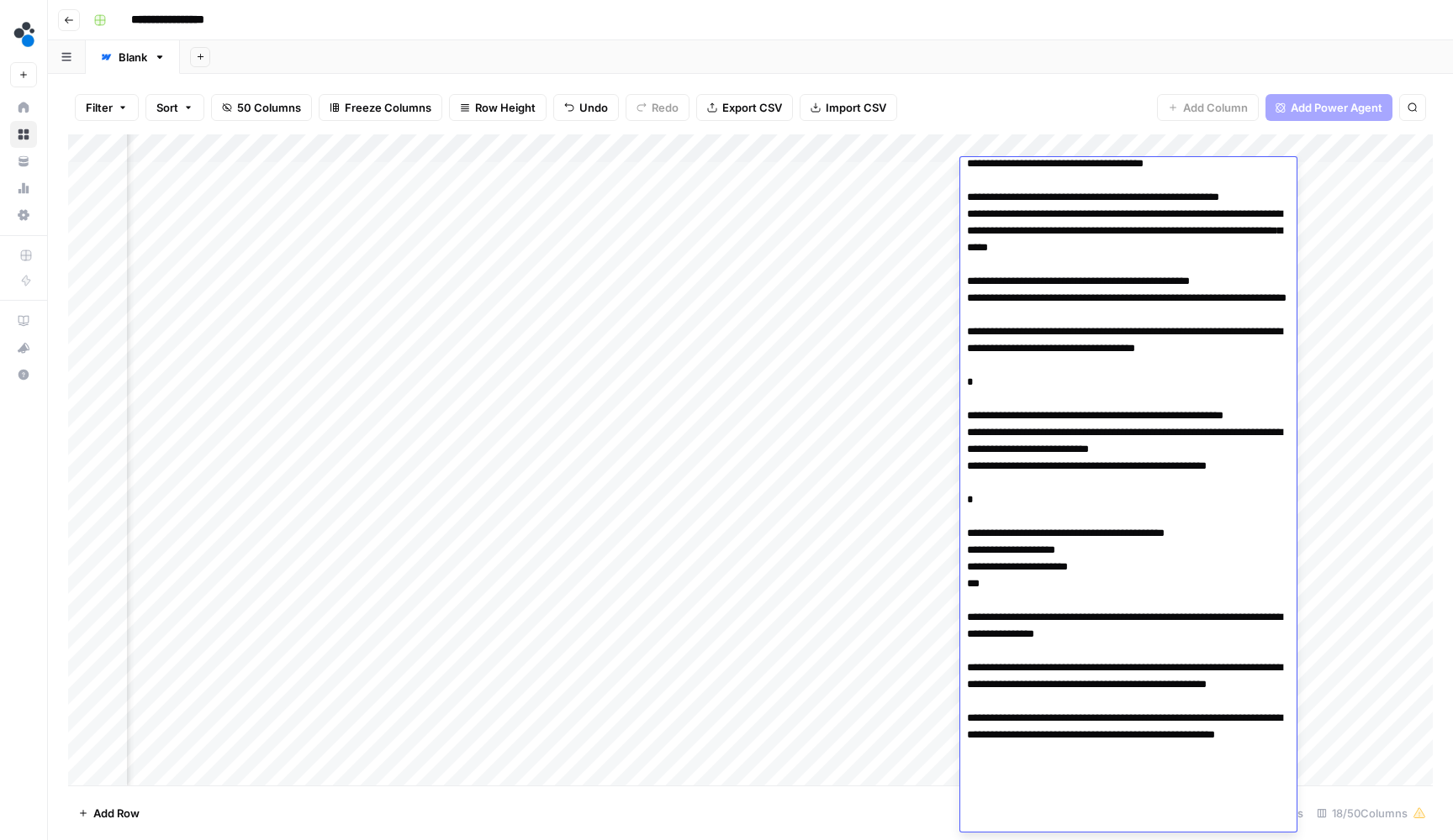
scroll to position [195, 0]
drag, startPoint x: 1089, startPoint y: 384, endPoint x: 969, endPoint y: 385, distance: 120.0
click at [969, 385] on textarea at bounding box center [1128, 400] width 336 height 864
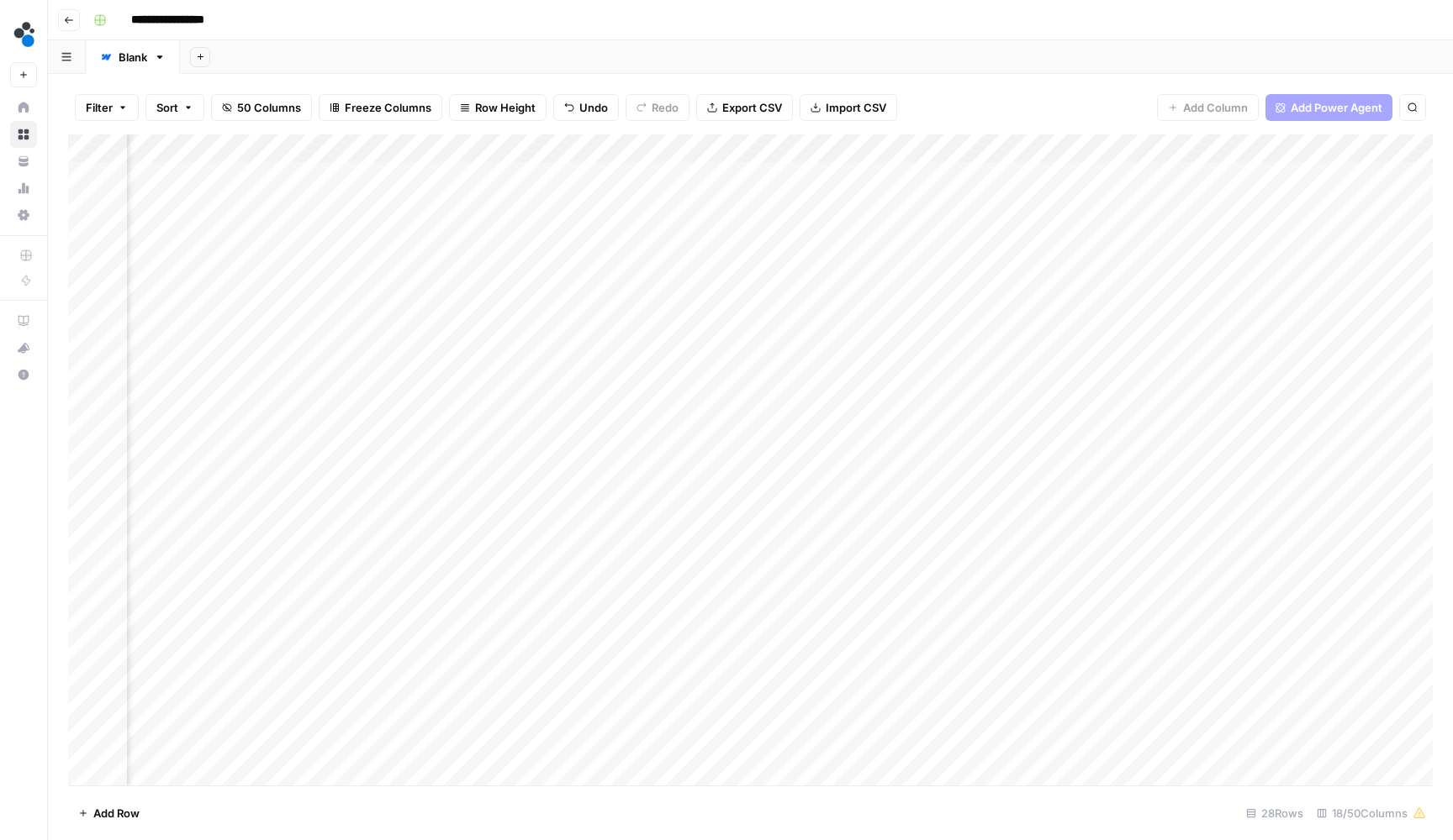
click at [1349, 222] on div "Add Column" at bounding box center [750, 462] width 1365 height 655
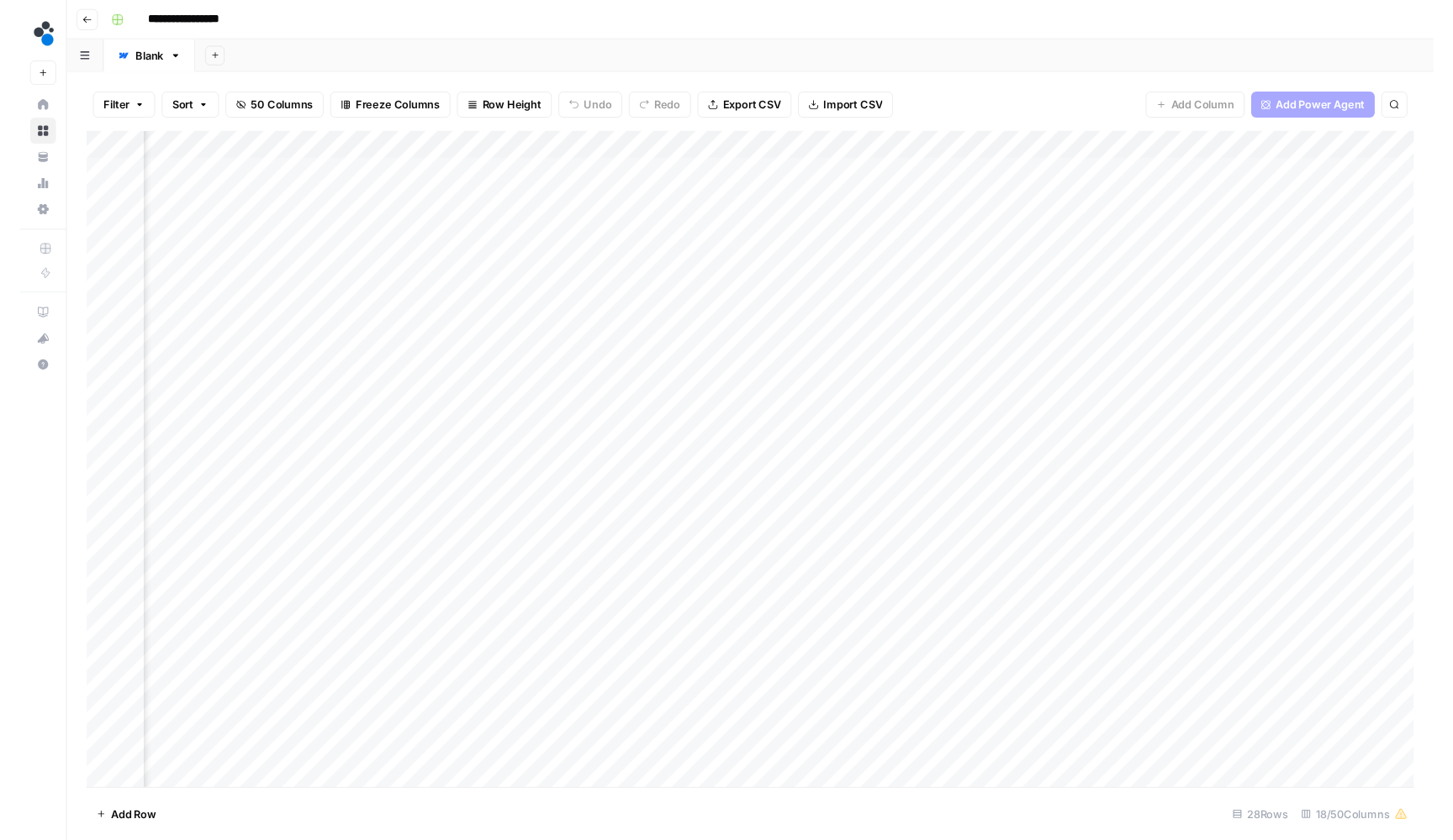
scroll to position [0, 1366]
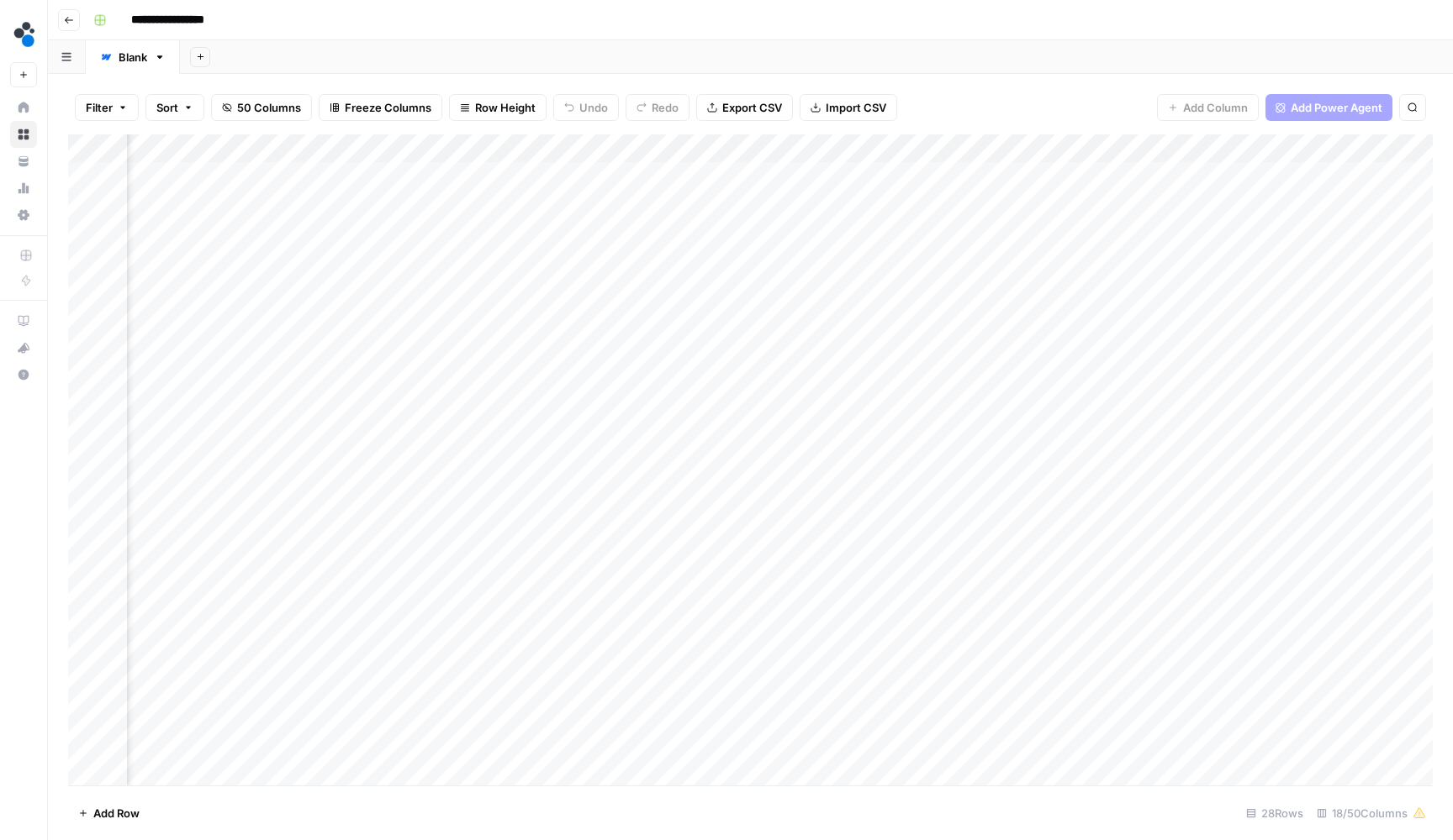
click at [610, 199] on div "Add Column" at bounding box center [750, 462] width 1365 height 655
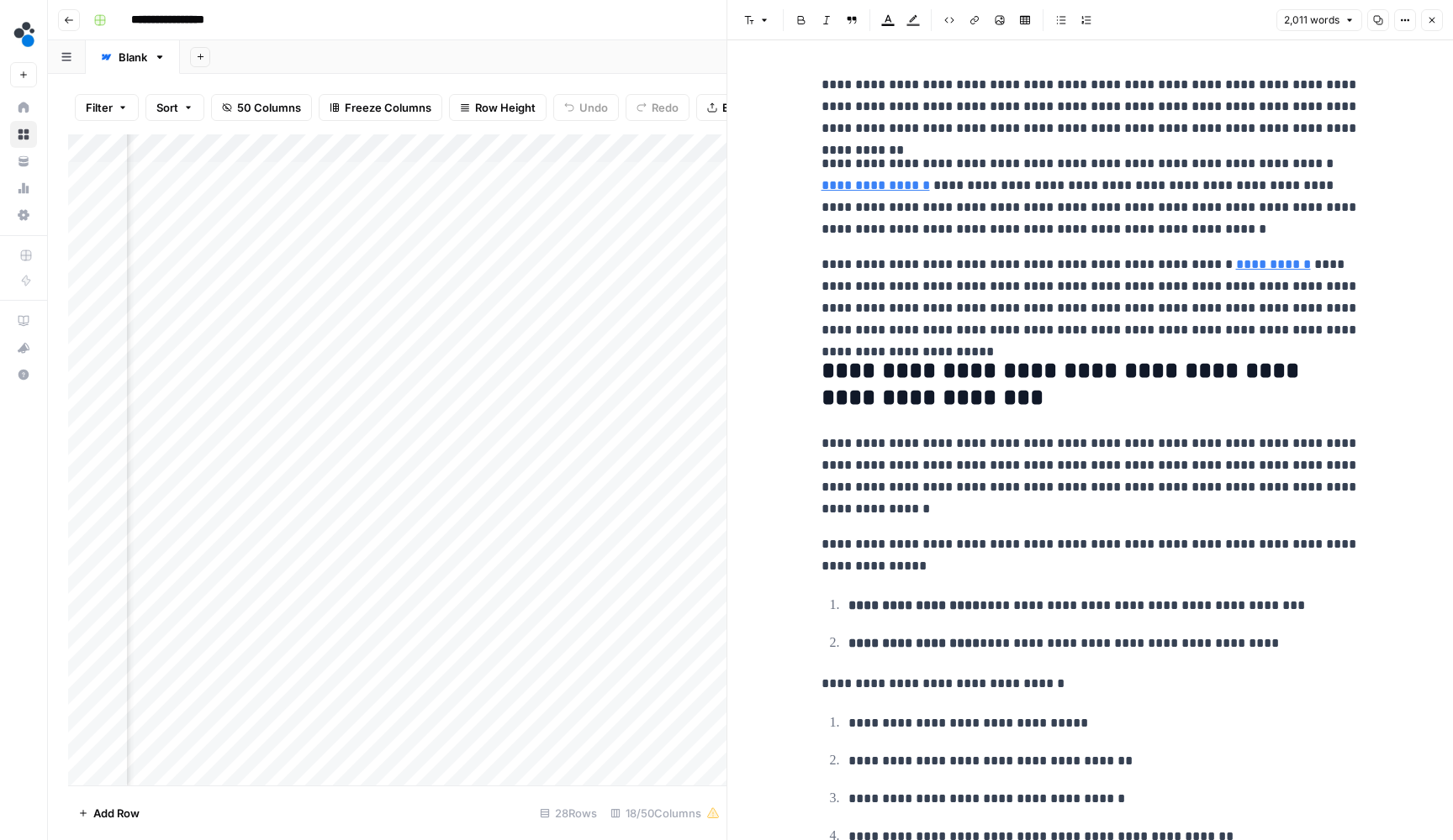
scroll to position [48, 0]
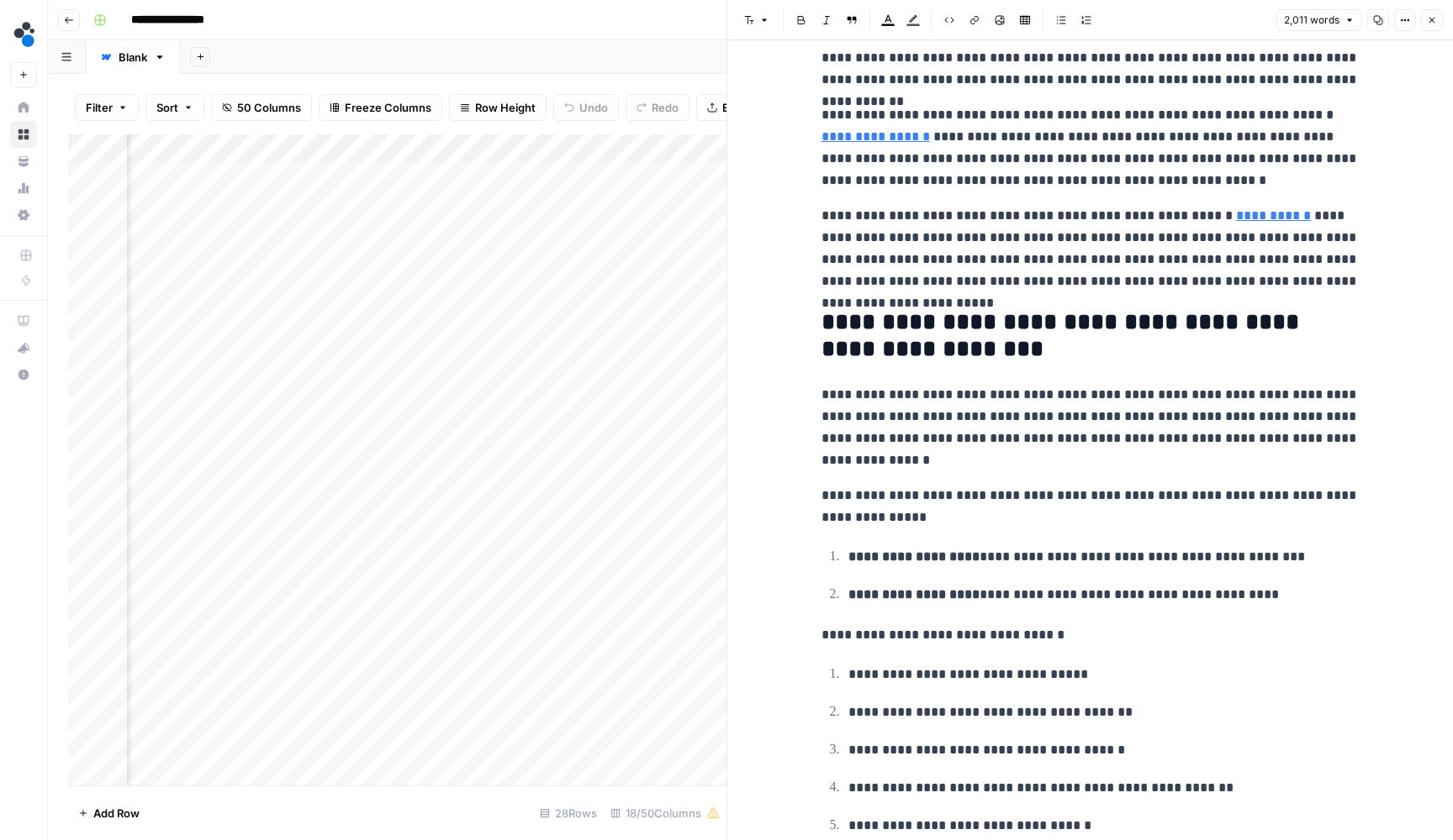
click at [848, 457] on p "**********" at bounding box center [1090, 428] width 538 height 87
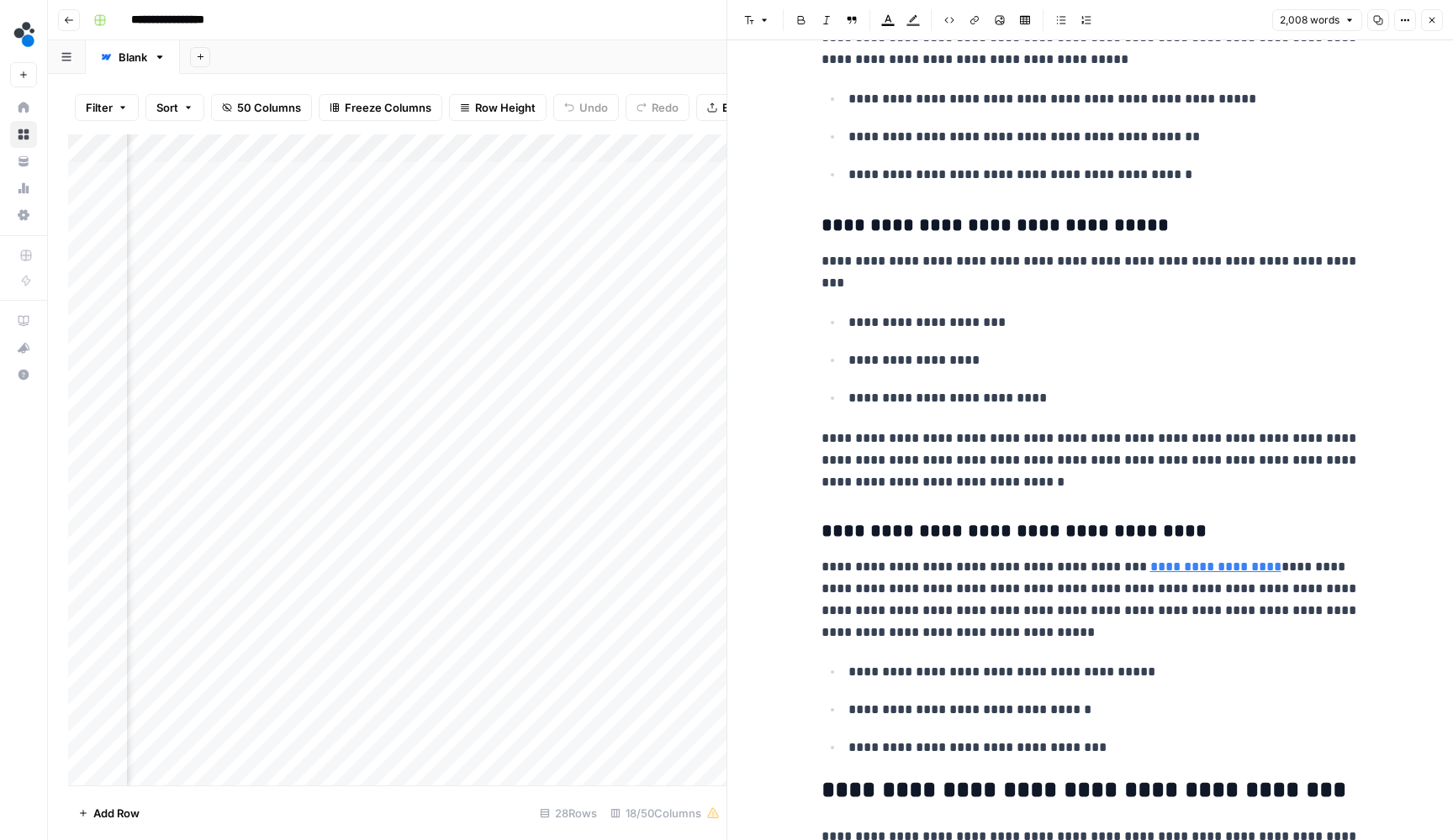
scroll to position [1187, 0]
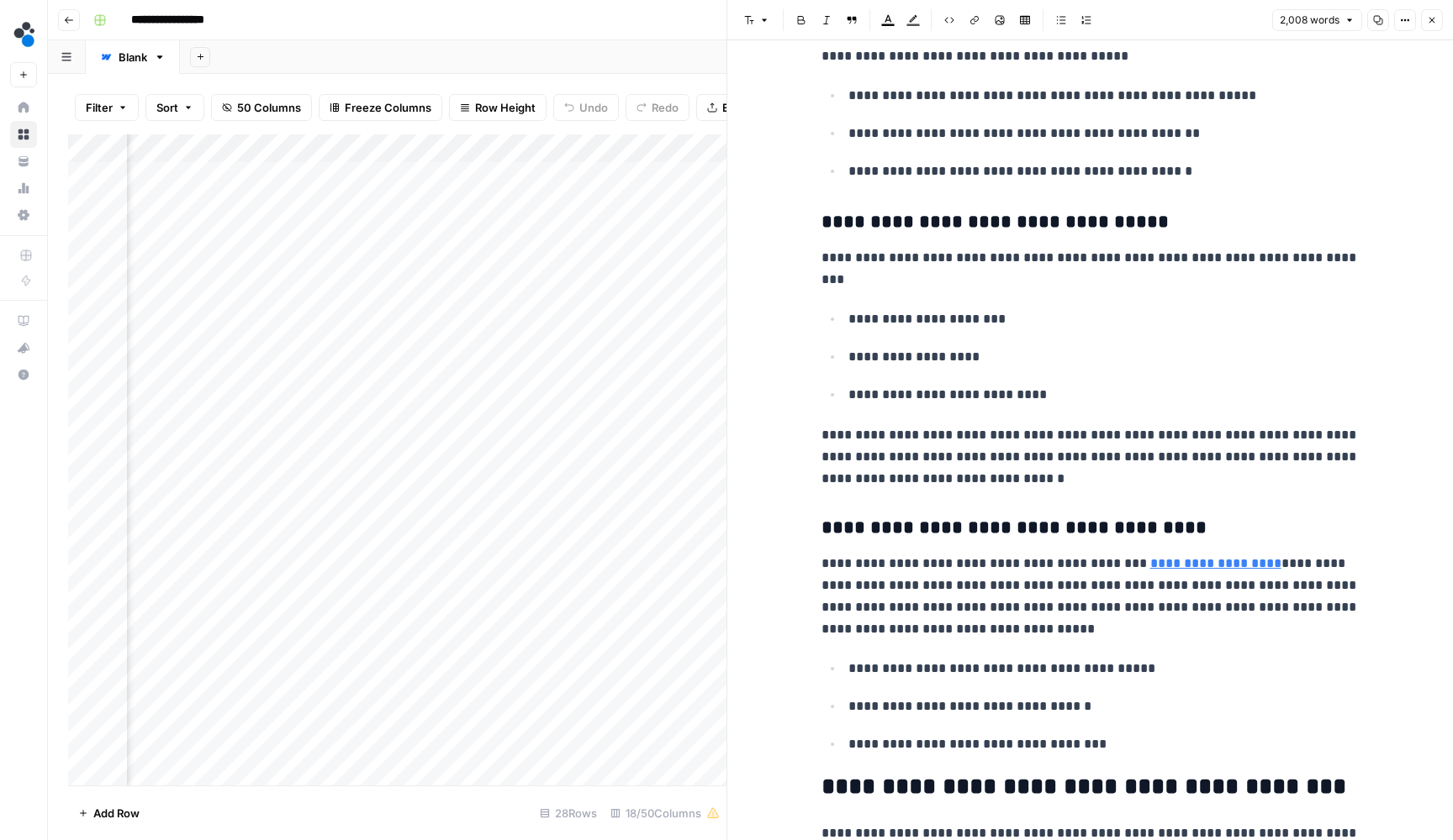
click at [1092, 602] on p "**********" at bounding box center [1090, 597] width 538 height 87
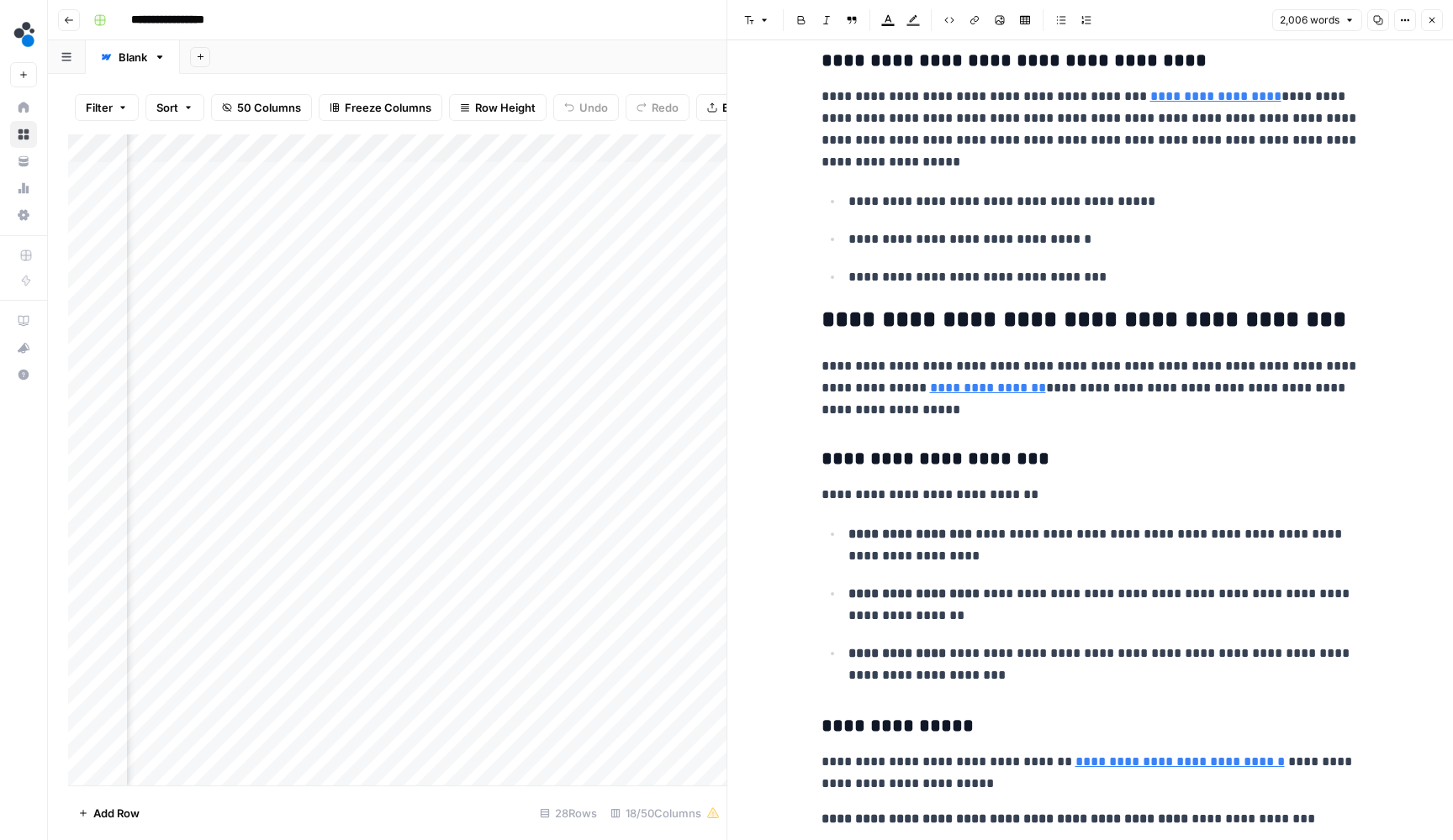
scroll to position [1680, 0]
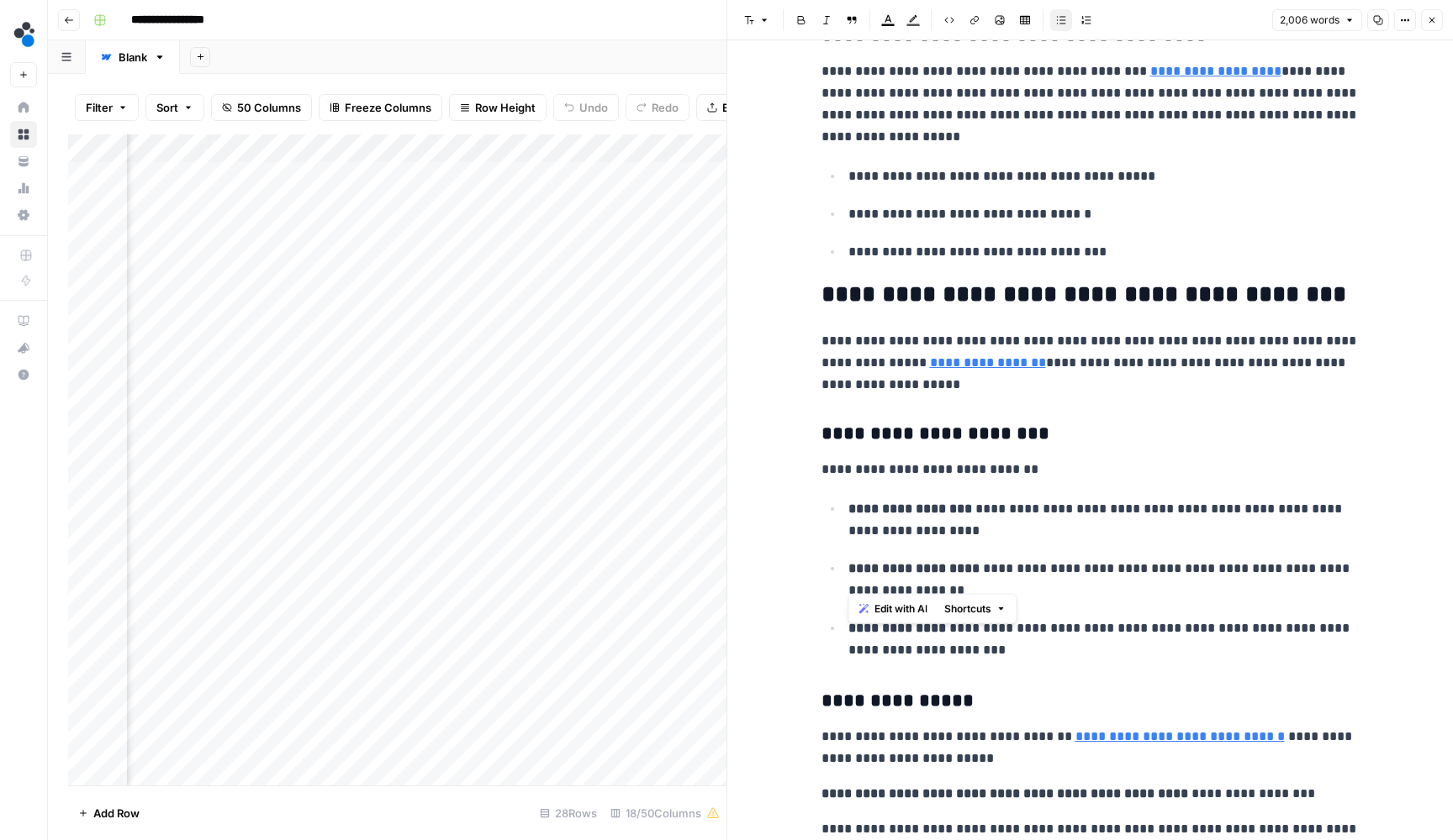
drag, startPoint x: 991, startPoint y: 577, endPoint x: 843, endPoint y: 555, distance: 149.6
click at [843, 557] on li "**********" at bounding box center [1102, 580] width 517 height 47
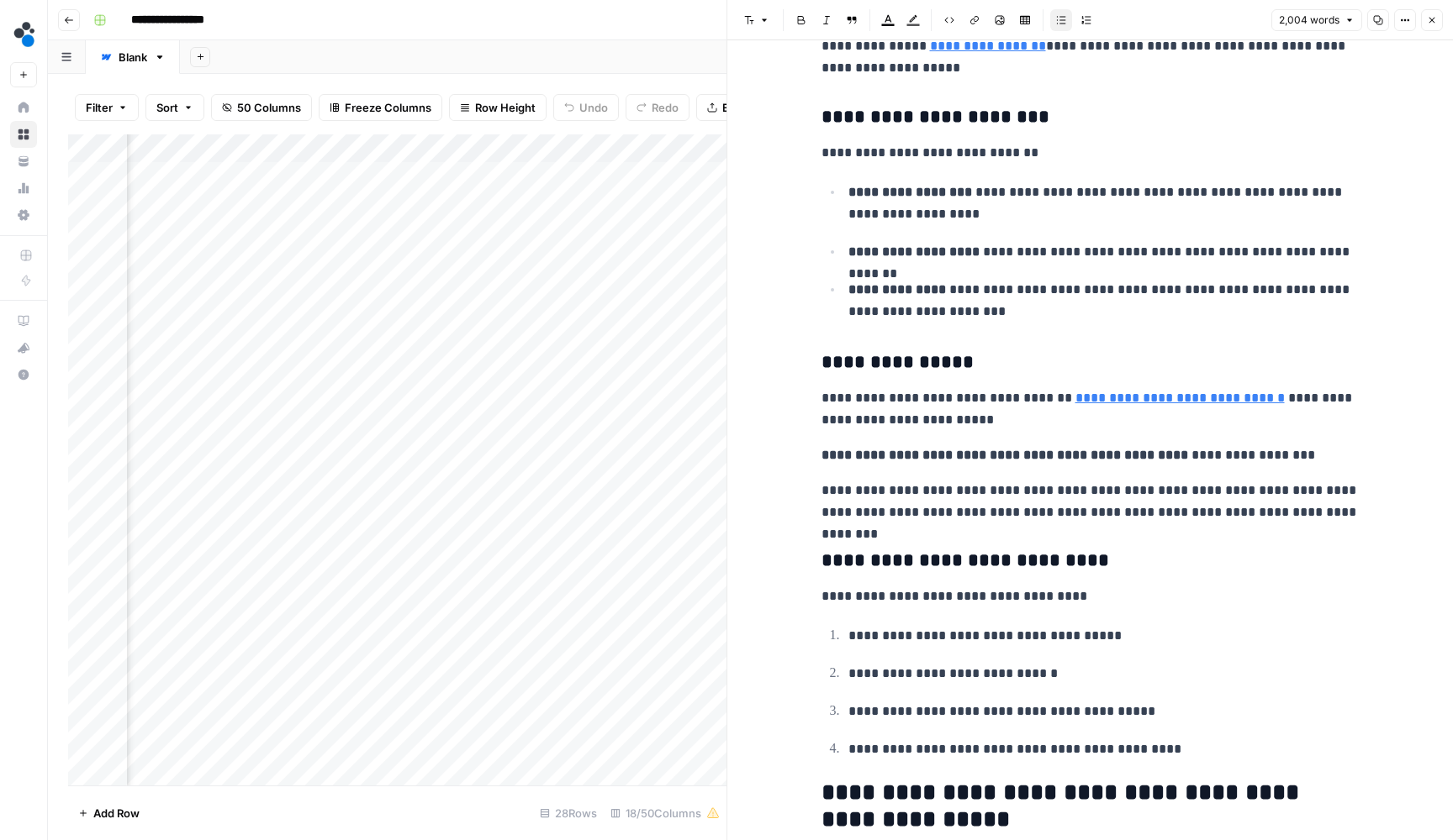
scroll to position [1998, 0]
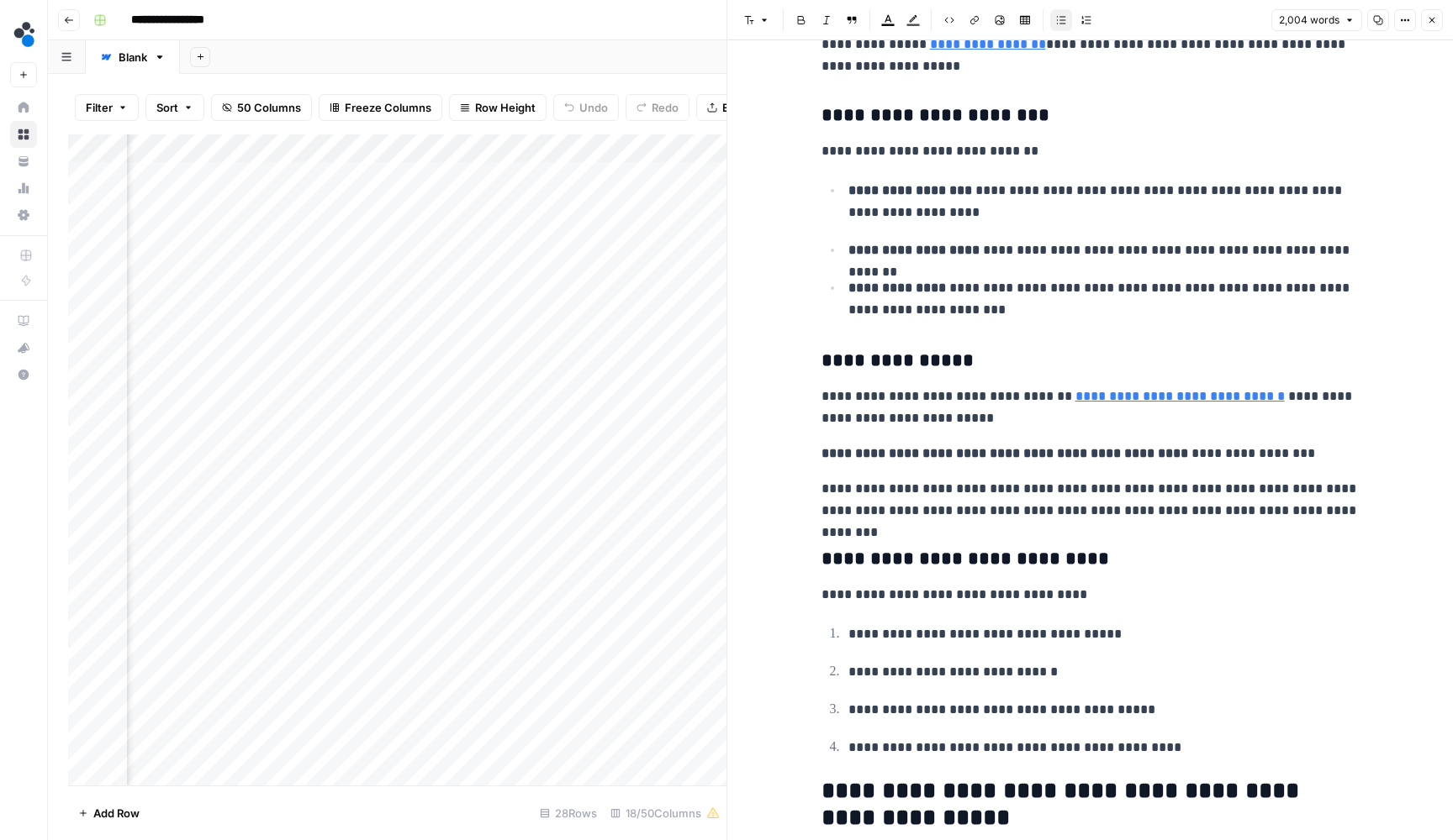
click at [1277, 443] on p "**********" at bounding box center [1090, 454] width 538 height 22
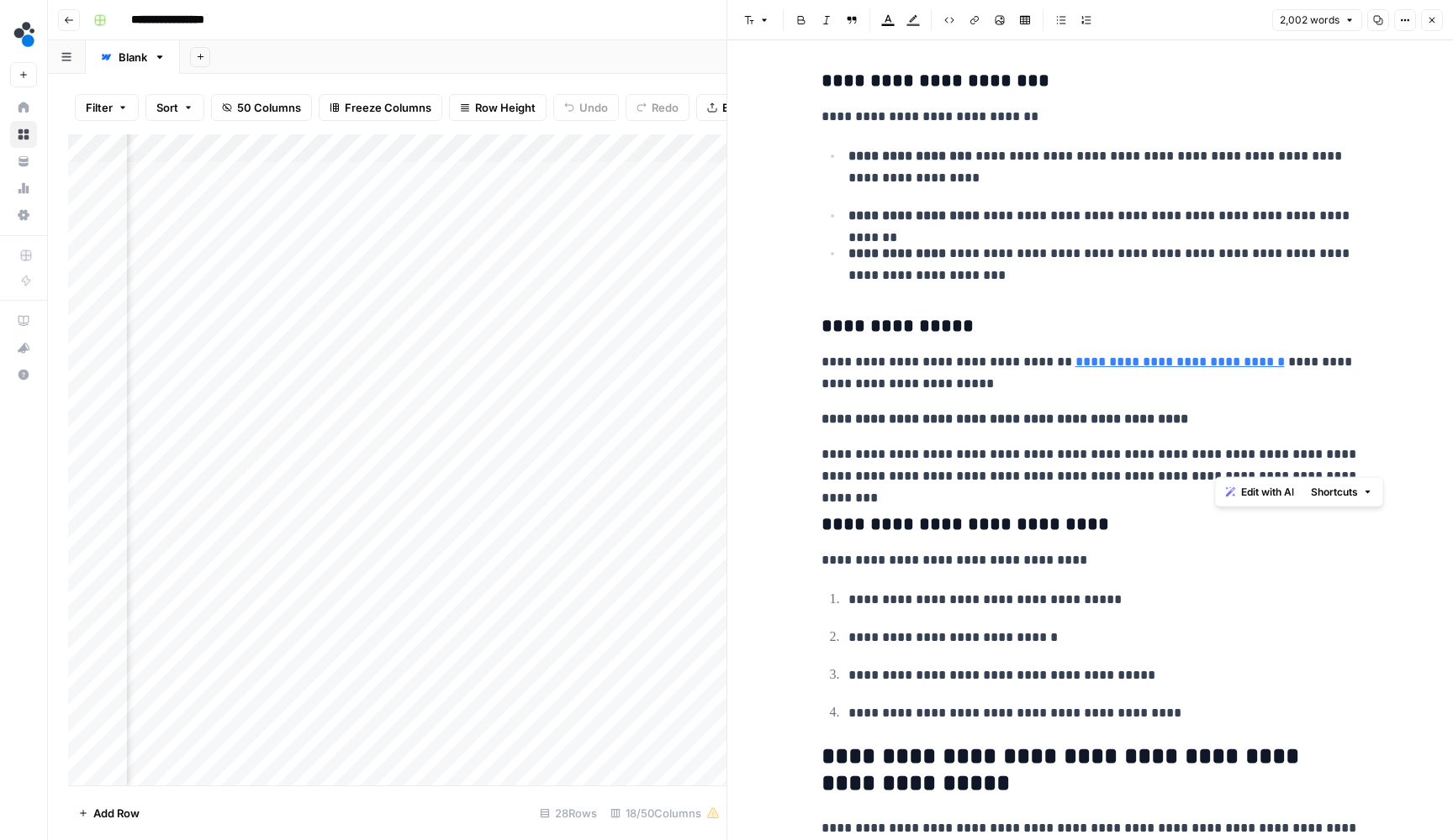
drag, startPoint x: 1324, startPoint y: 463, endPoint x: 1214, endPoint y: 464, distance: 110.0
click at [1214, 464] on p "**********" at bounding box center [1090, 465] width 538 height 44
click at [1239, 443] on p "**********" at bounding box center [1090, 465] width 538 height 44
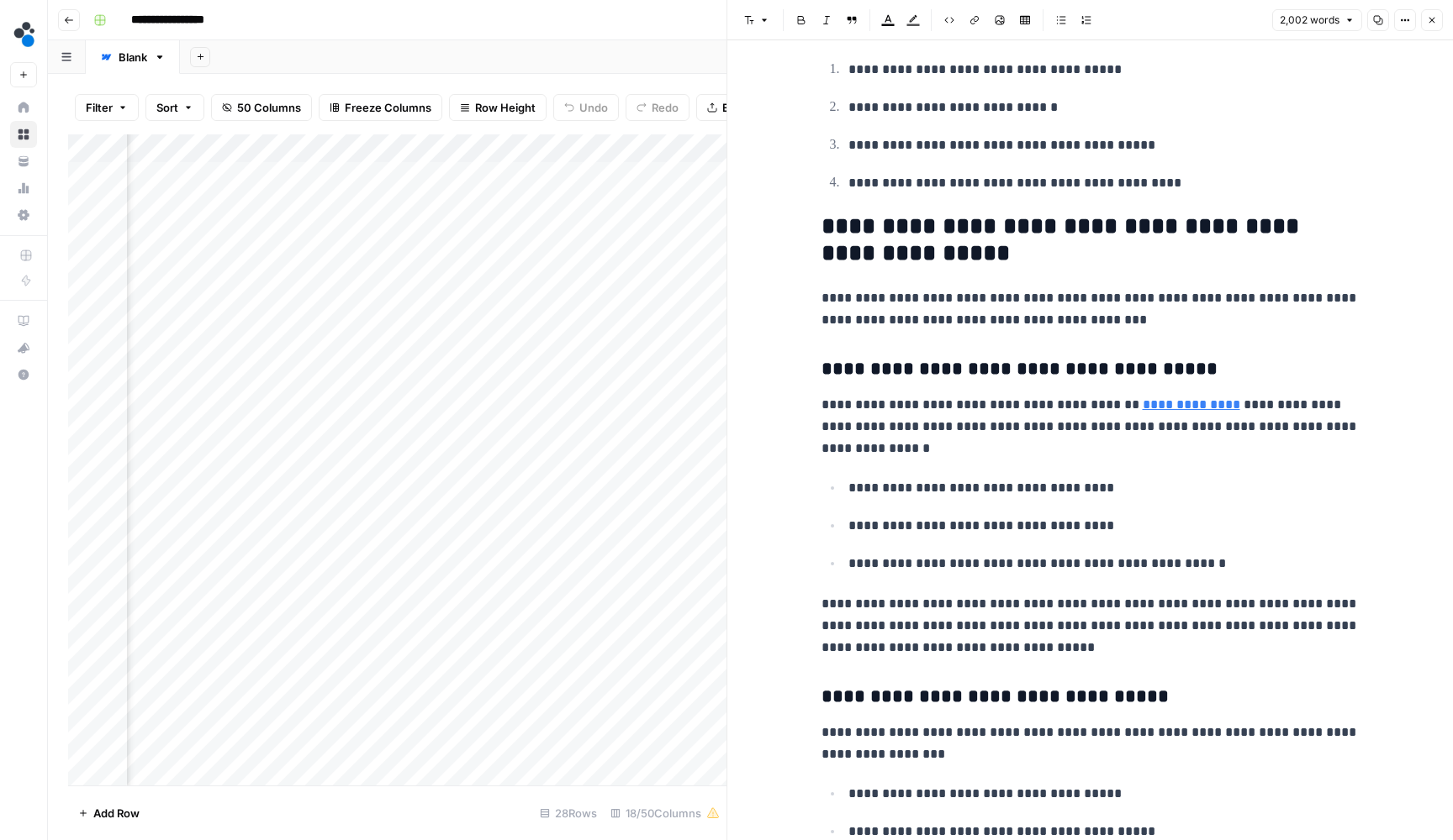
scroll to position [2566, 0]
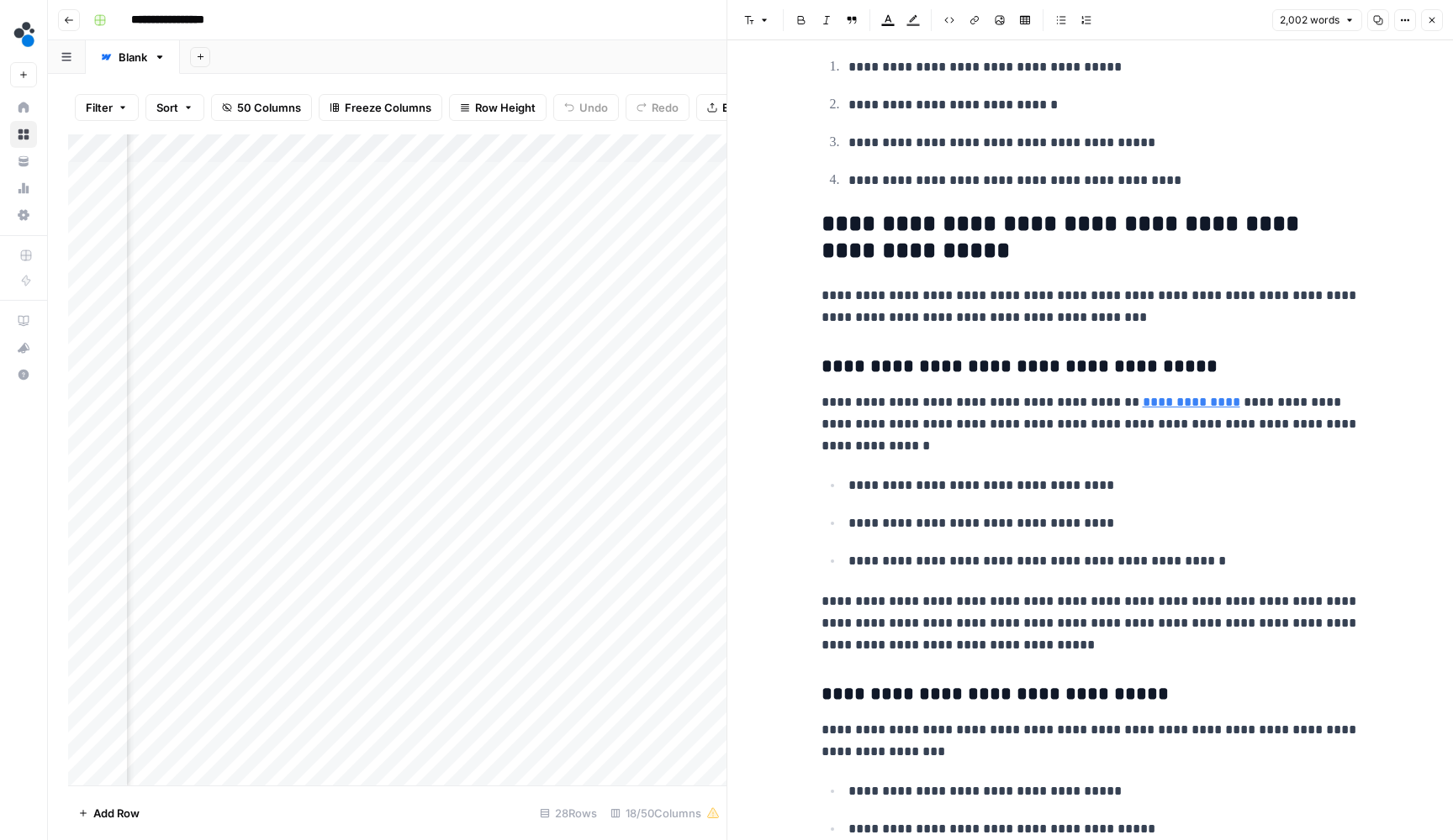
click at [1322, 406] on p "**********" at bounding box center [1090, 424] width 538 height 65
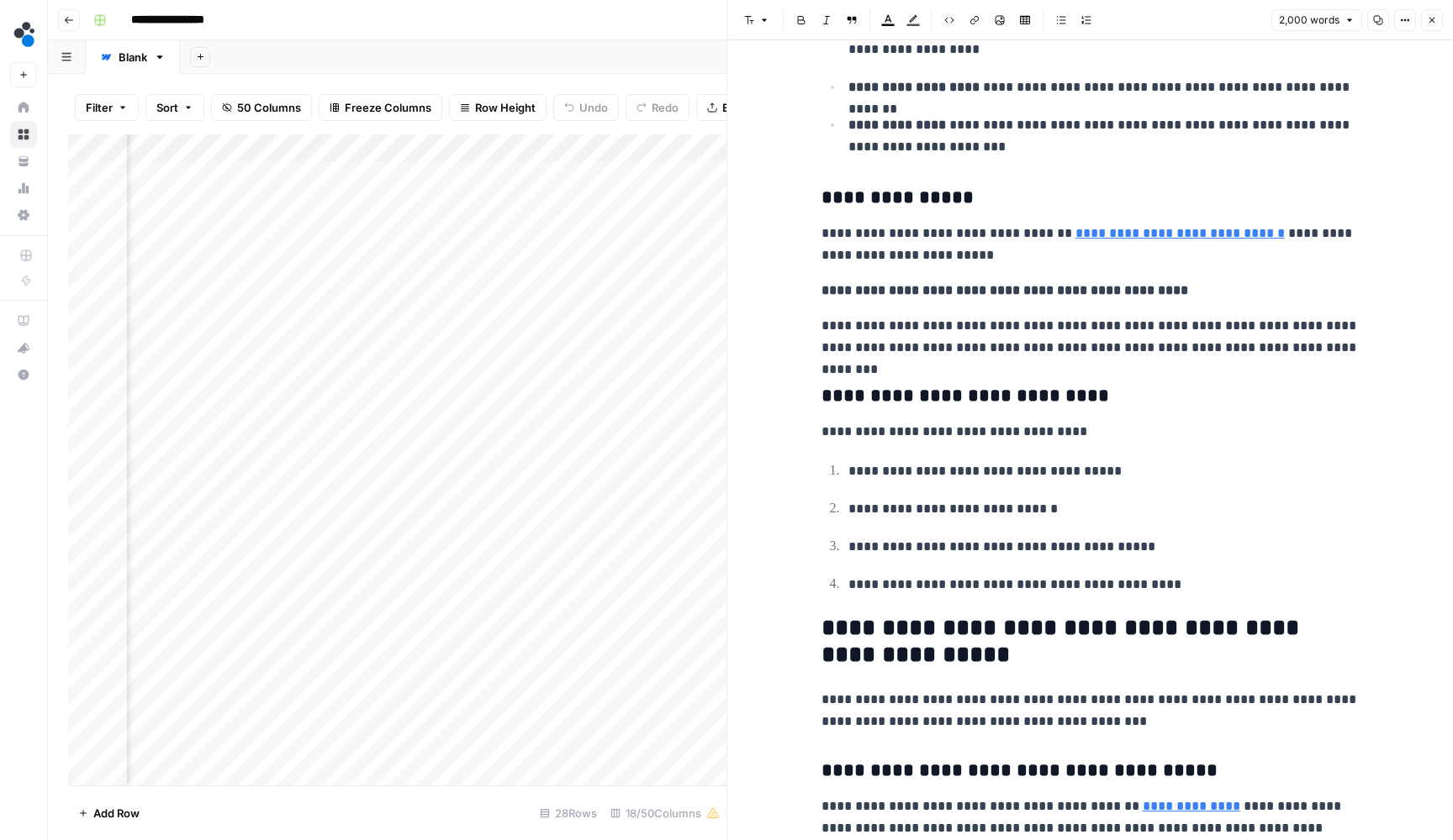
scroll to position [2179, 0]
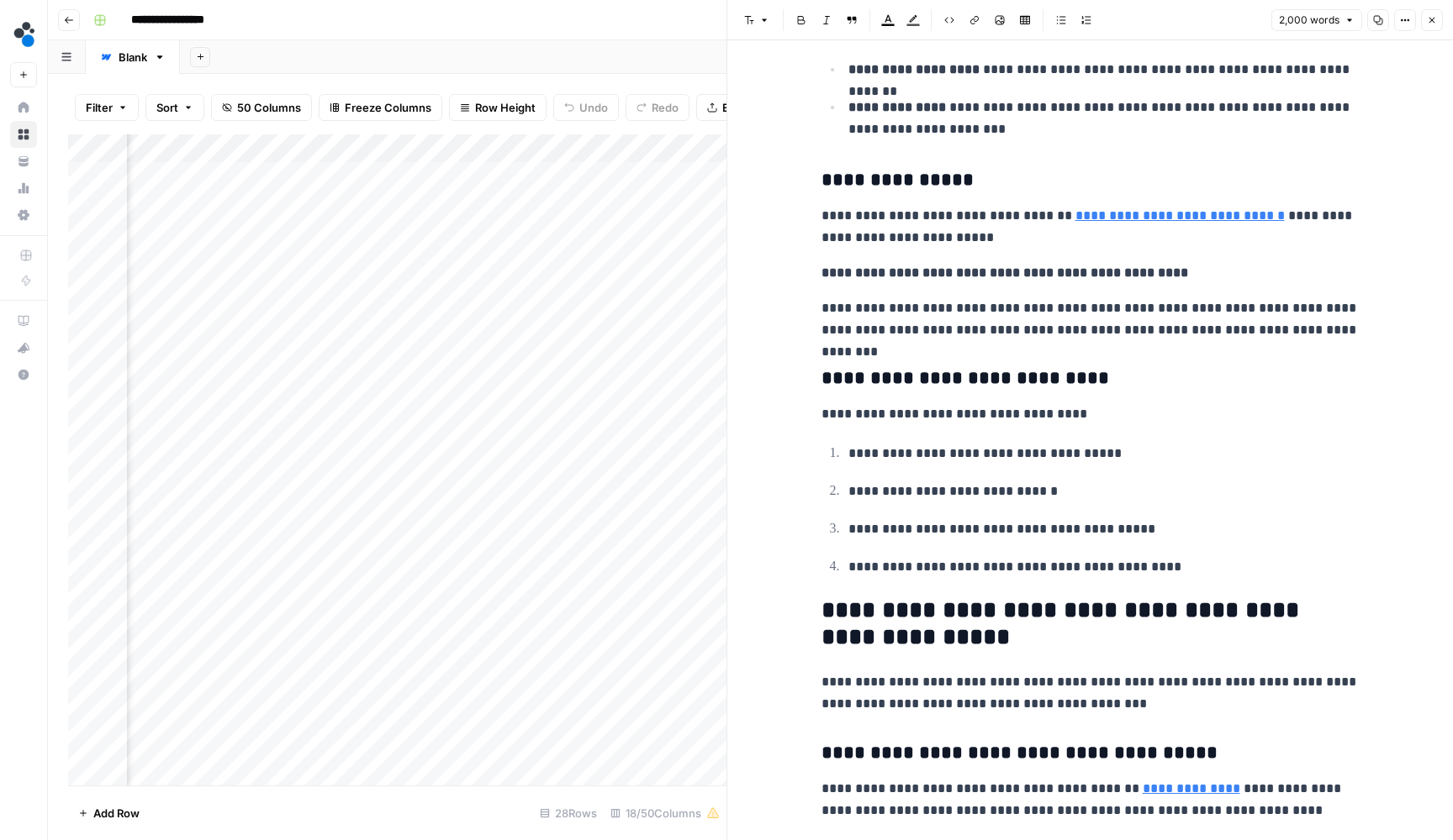
click at [1321, 311] on p "**********" at bounding box center [1090, 319] width 538 height 44
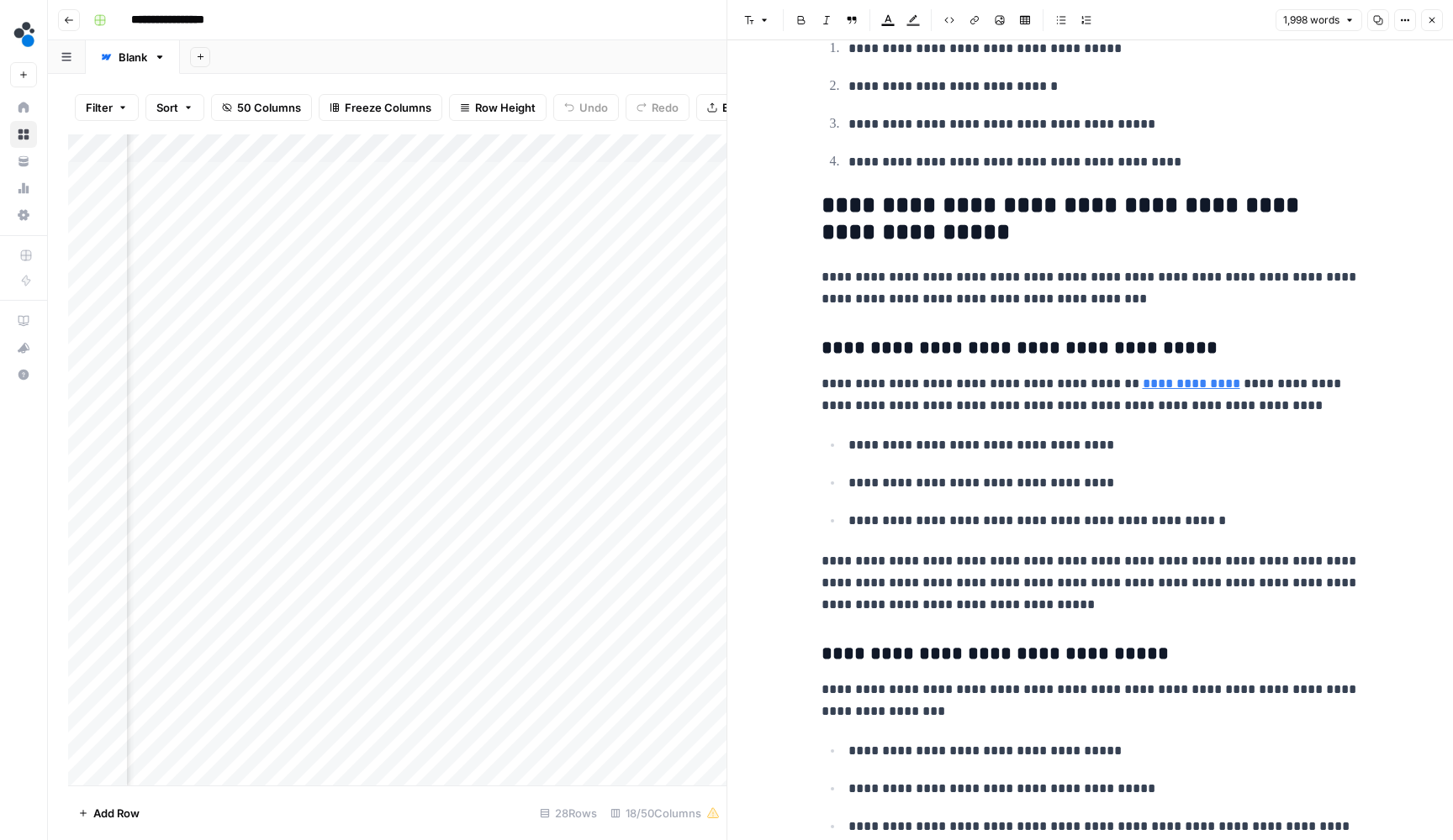
scroll to position [2591, 0]
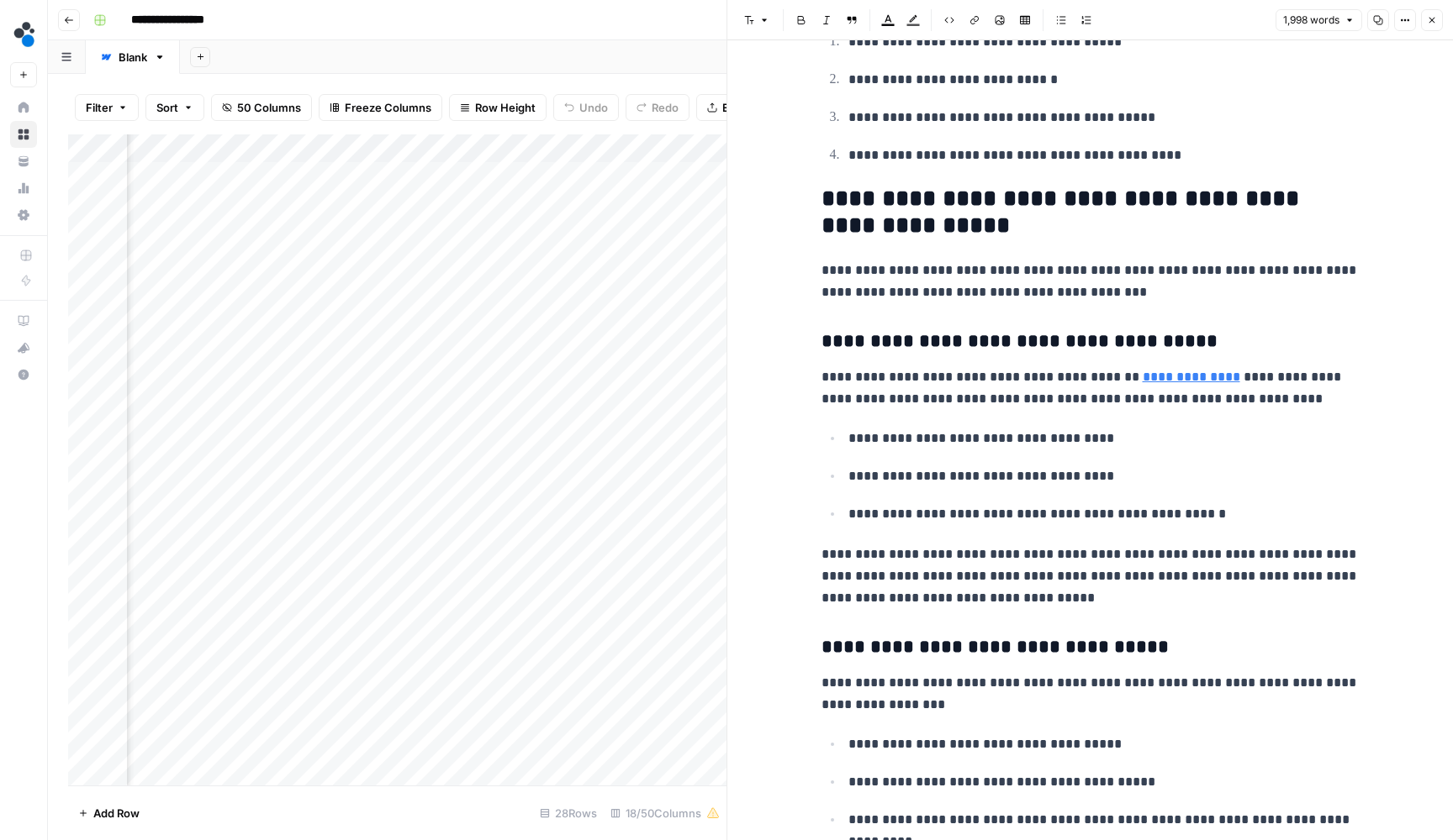
click at [1024, 573] on p "**********" at bounding box center [1090, 576] width 538 height 65
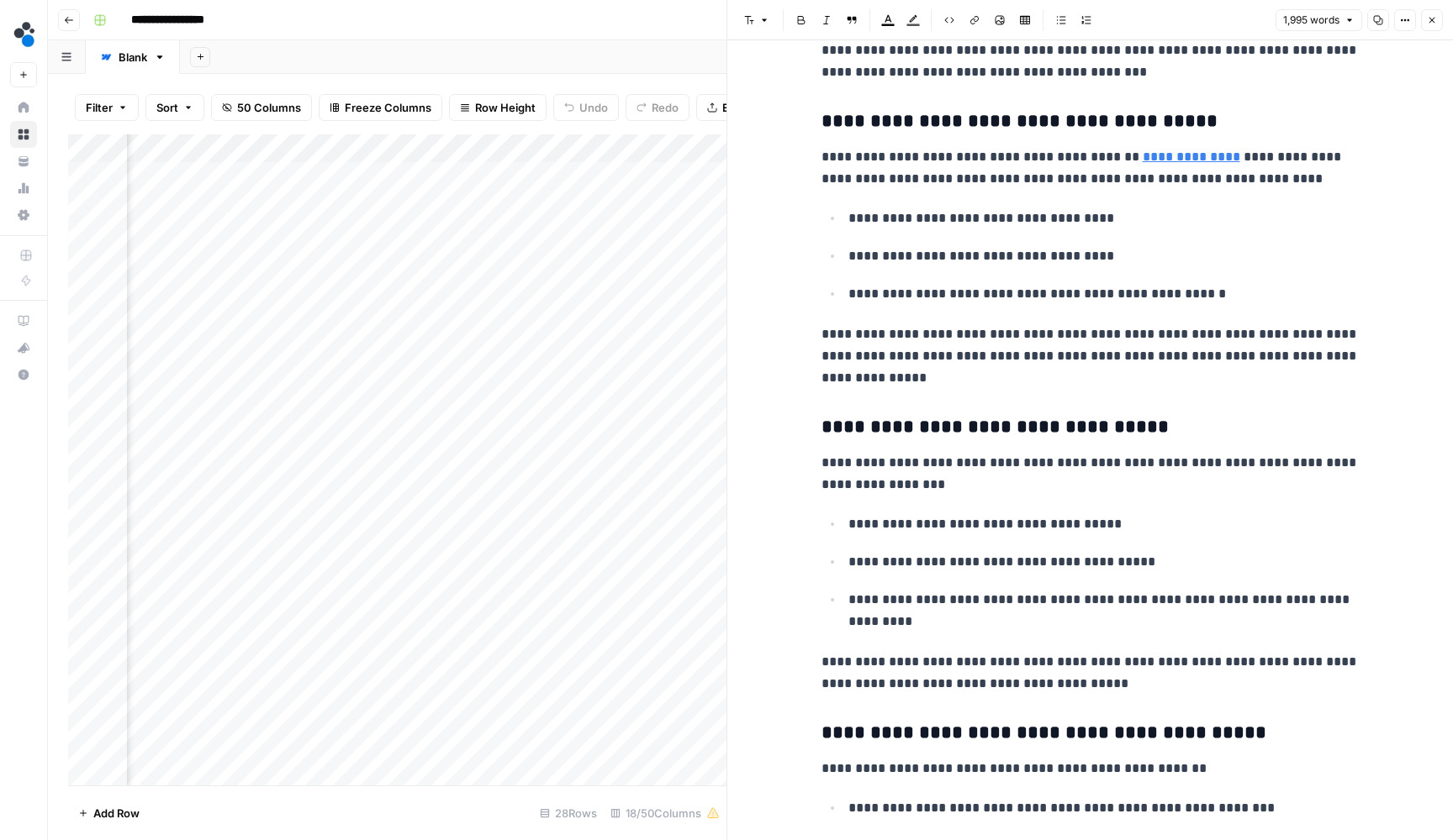
scroll to position [2811, 0]
click at [1045, 608] on p "**********" at bounding box center [1104, 611] width 511 height 46
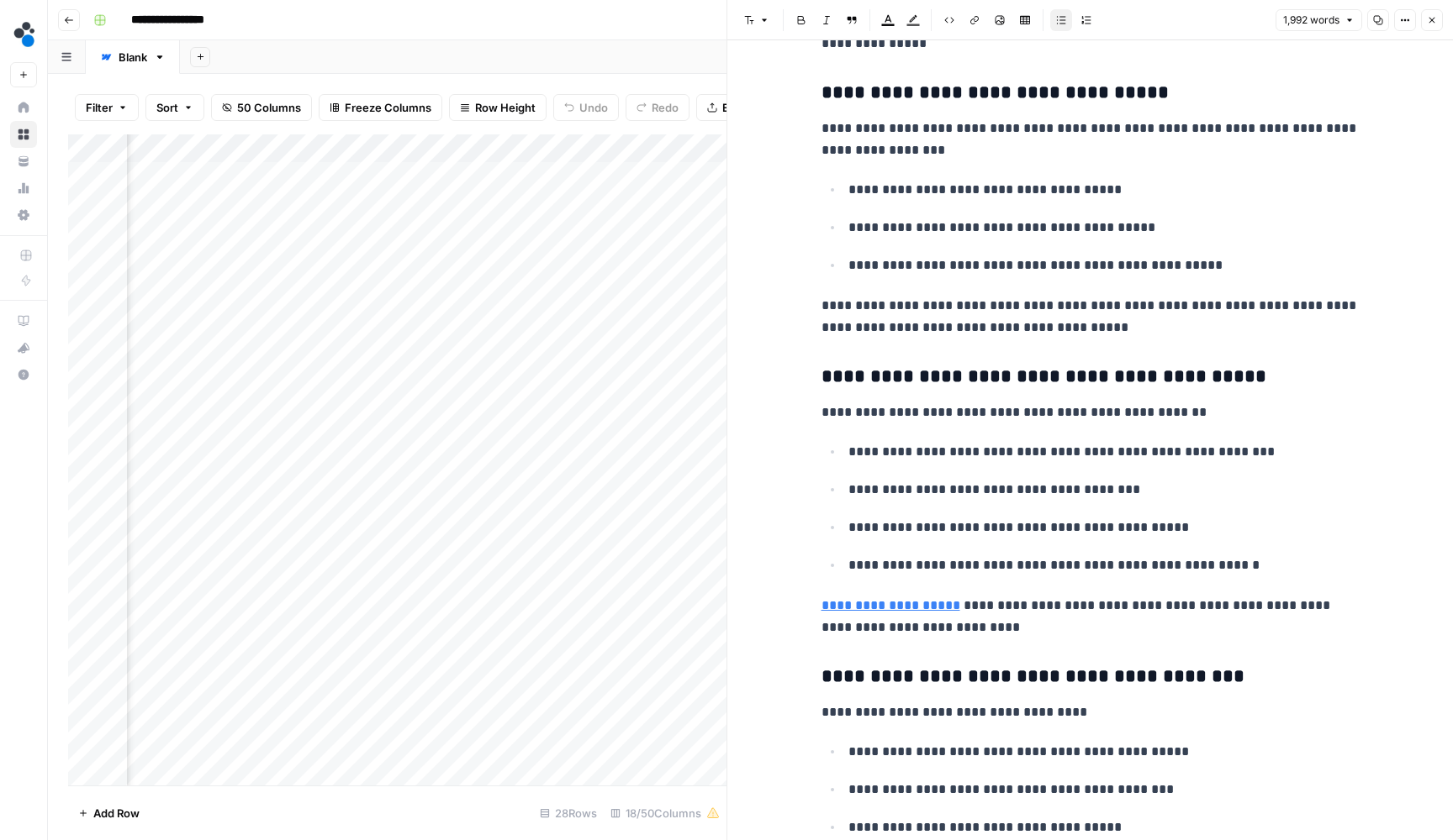
scroll to position [3175, 0]
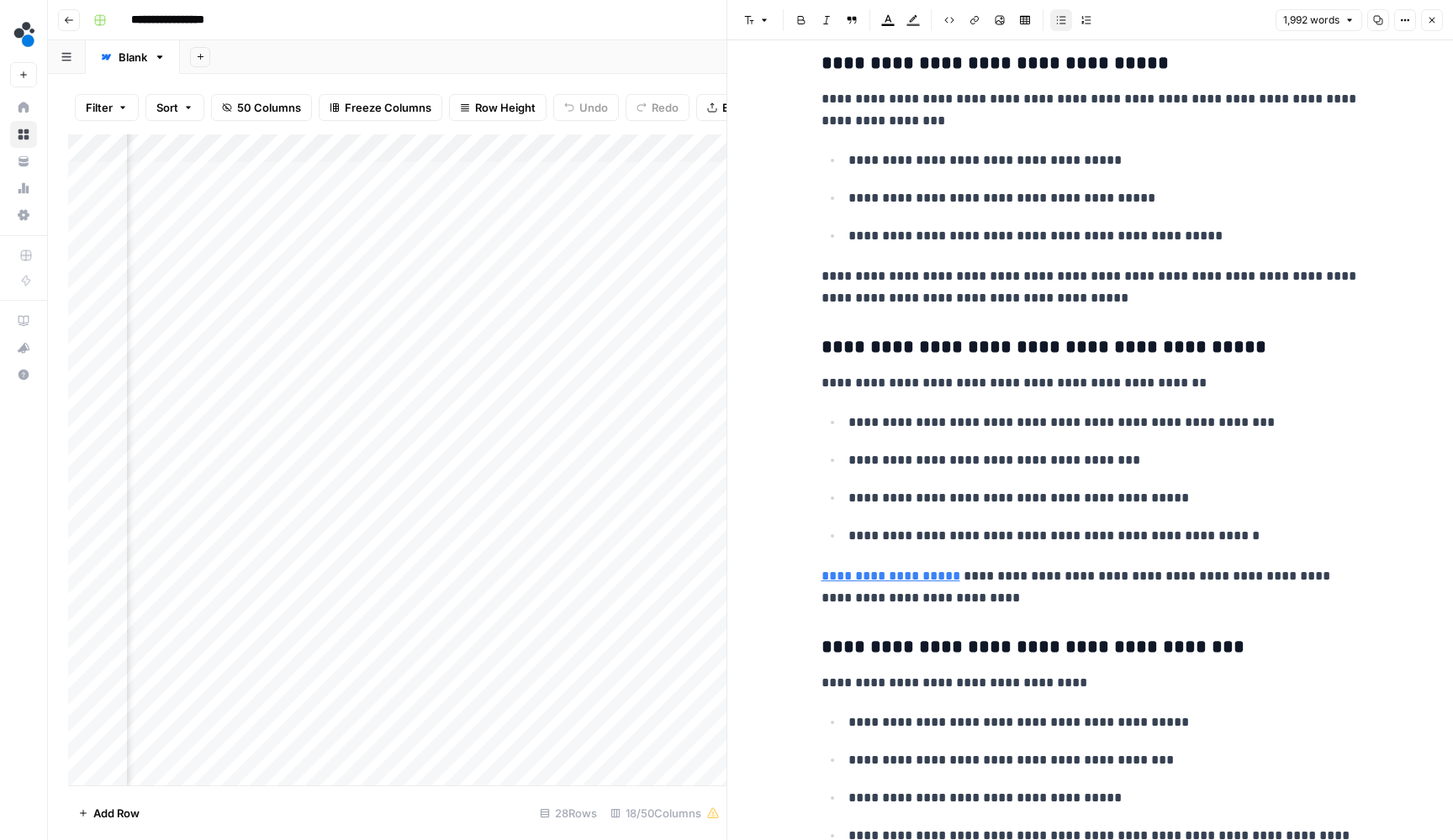
click at [1247, 525] on p "**********" at bounding box center [1104, 536] width 511 height 24
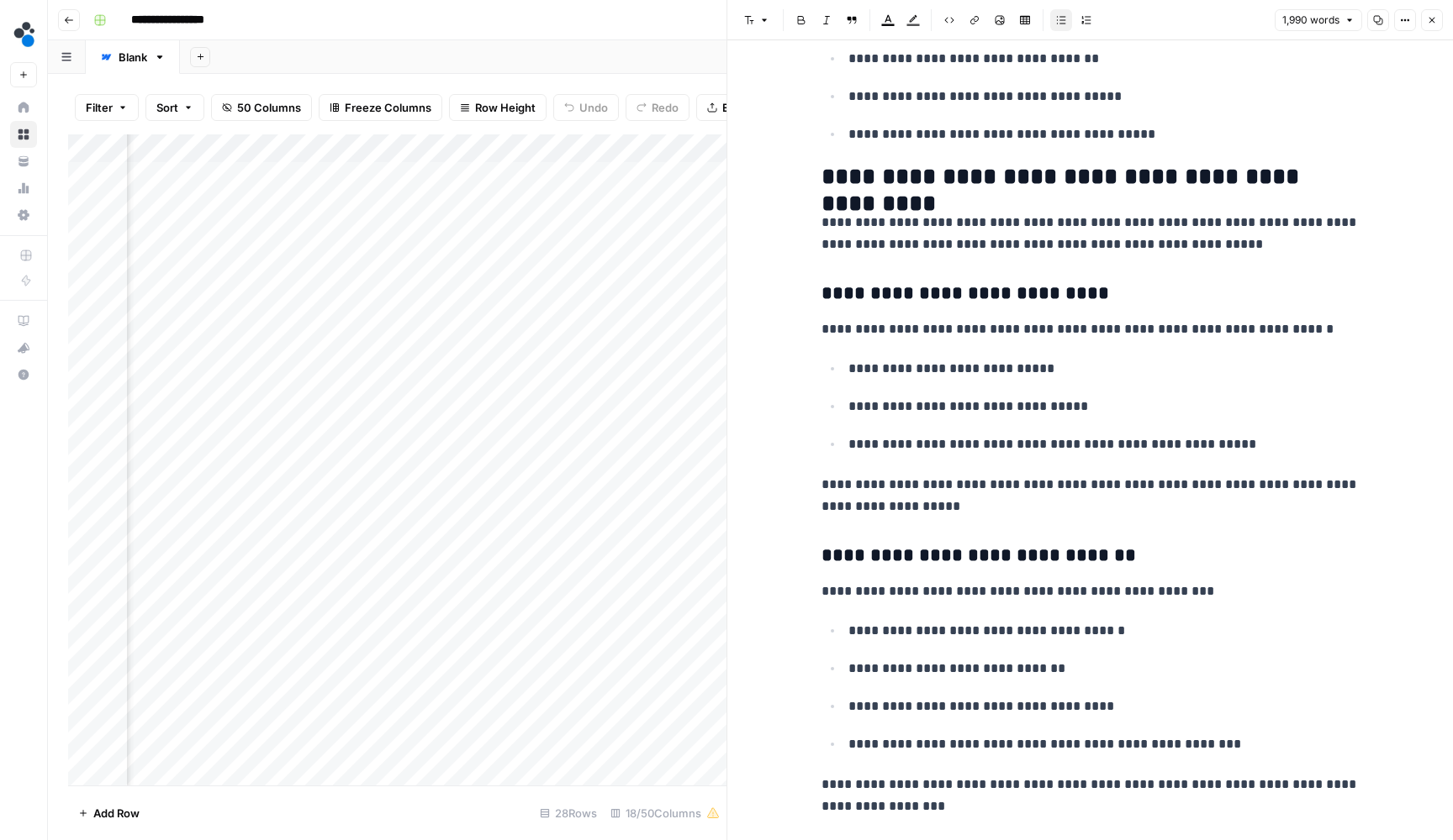
scroll to position [4101, 0]
click at [1235, 433] on p "**********" at bounding box center [1104, 444] width 511 height 24
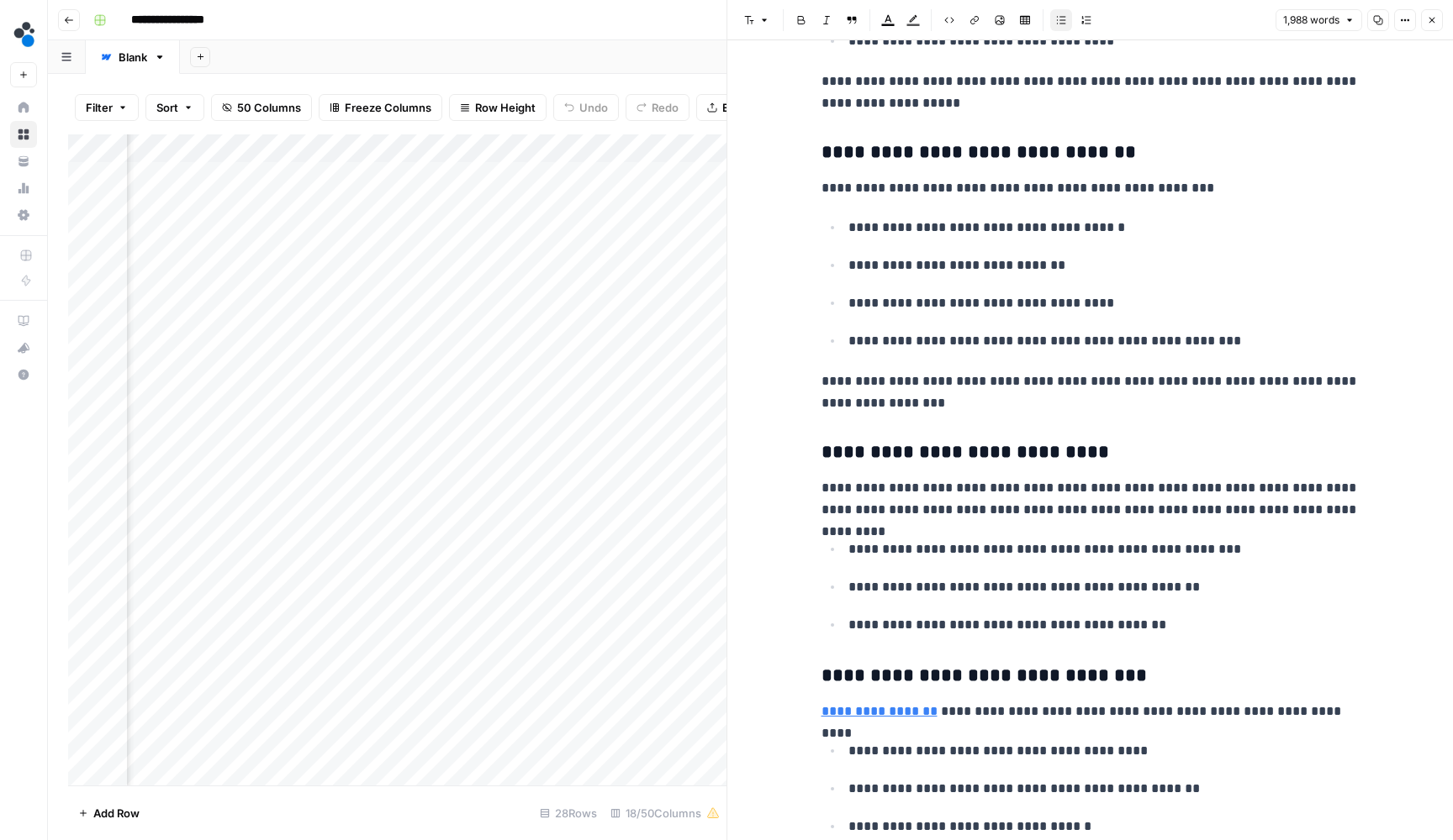
scroll to position [4506, 0]
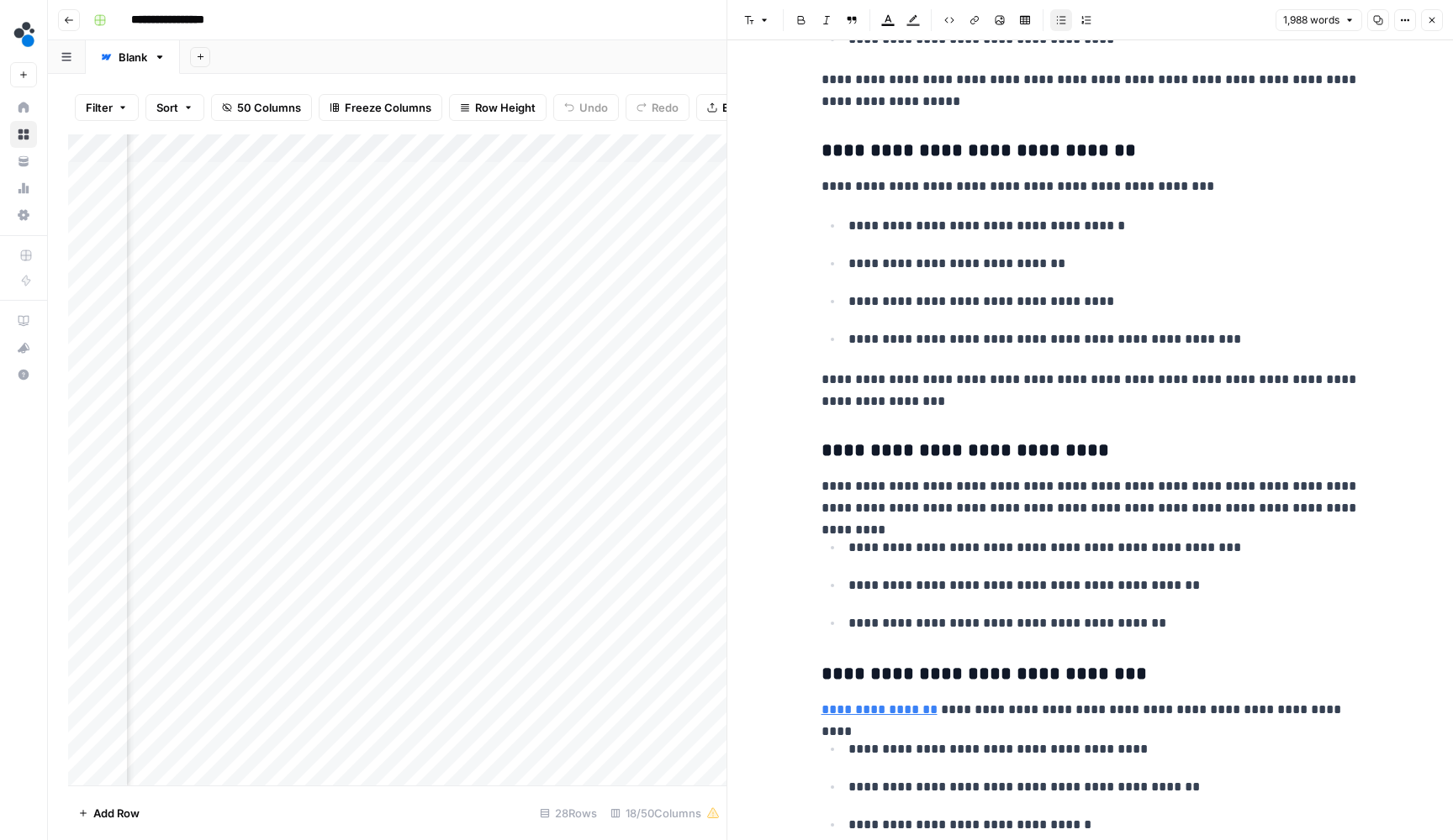
click at [1235, 476] on p "**********" at bounding box center [1090, 497] width 538 height 44
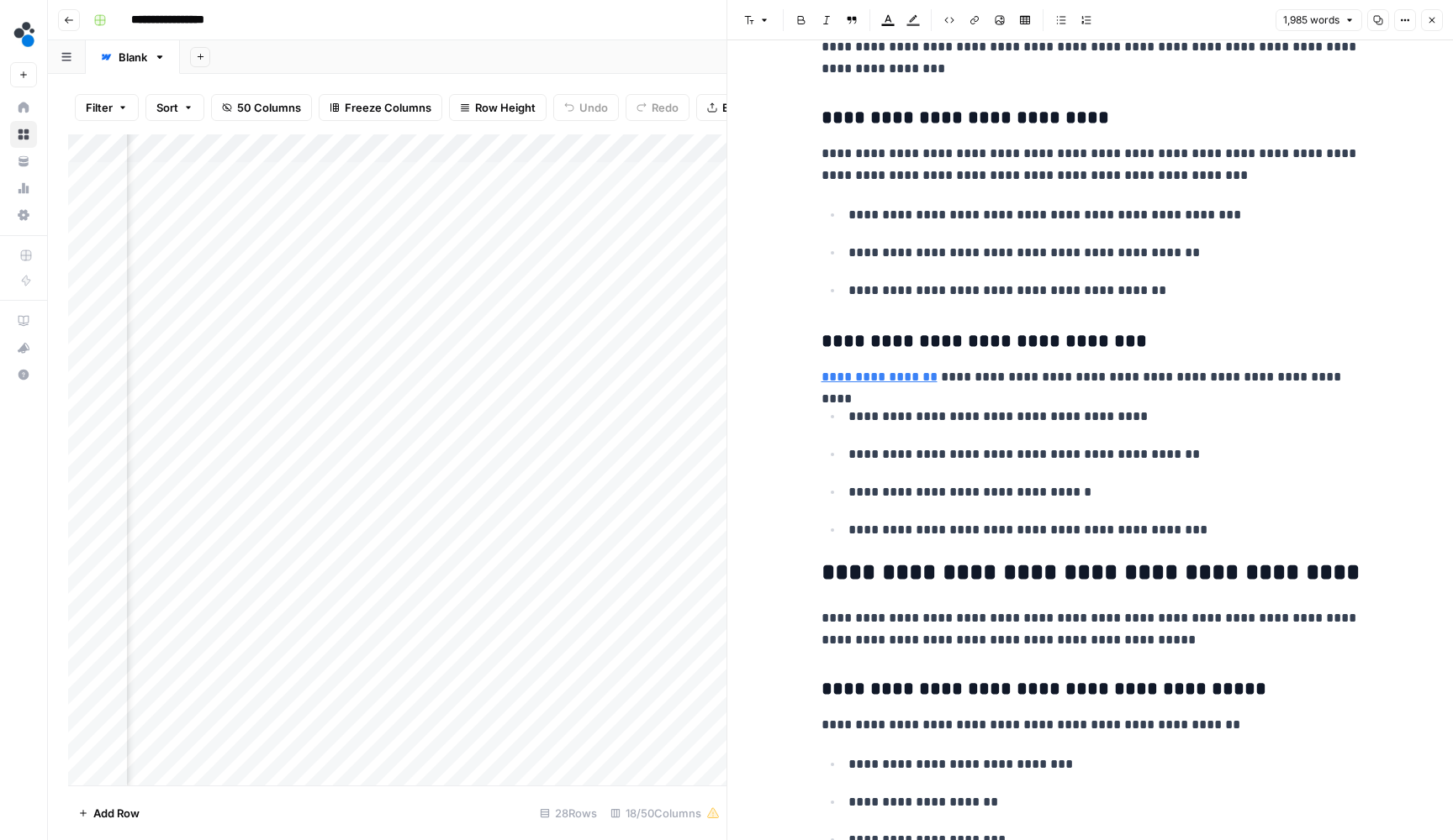
scroll to position [4840, 0]
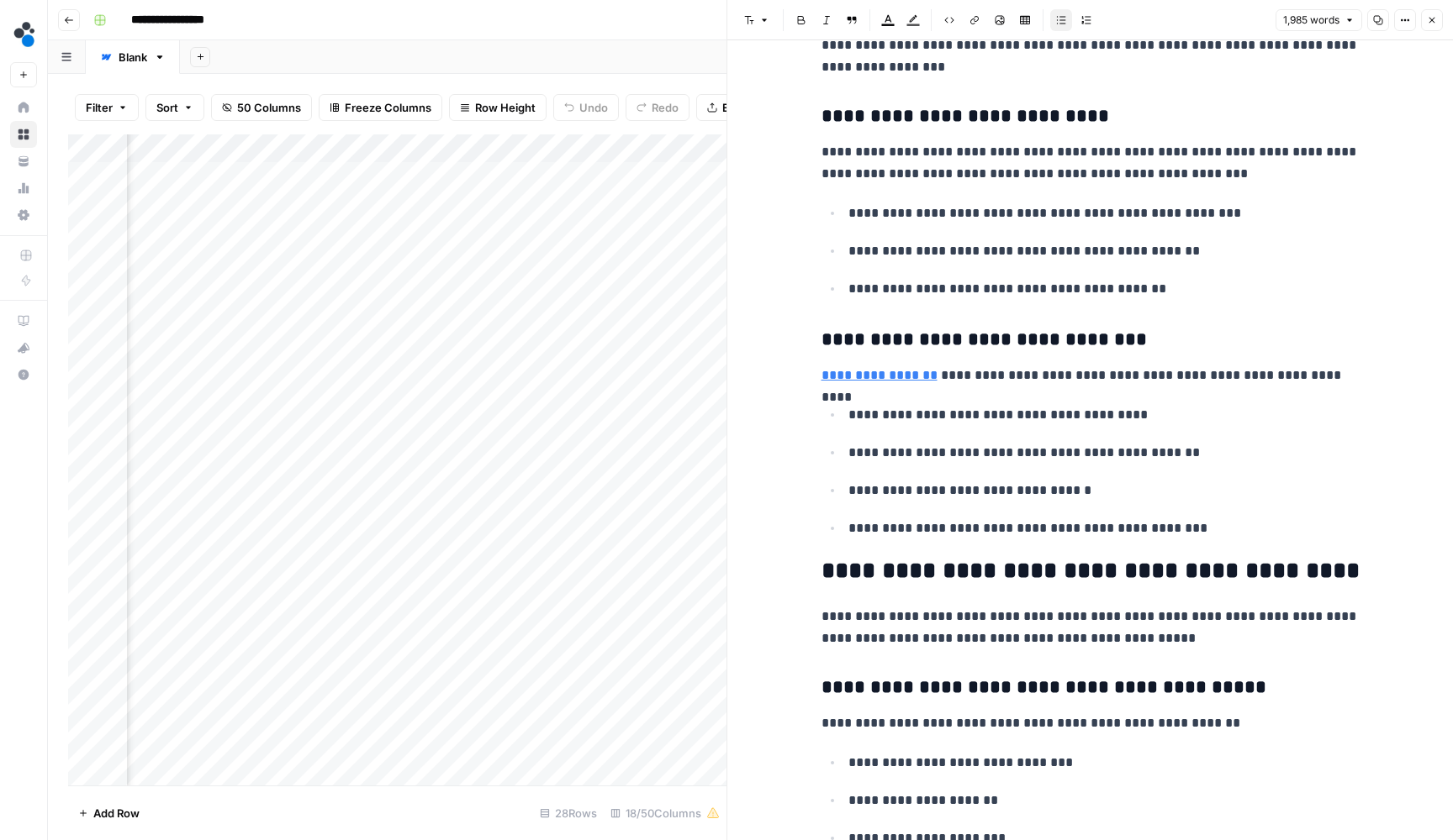
click at [1236, 517] on p "**********" at bounding box center [1104, 529] width 511 height 24
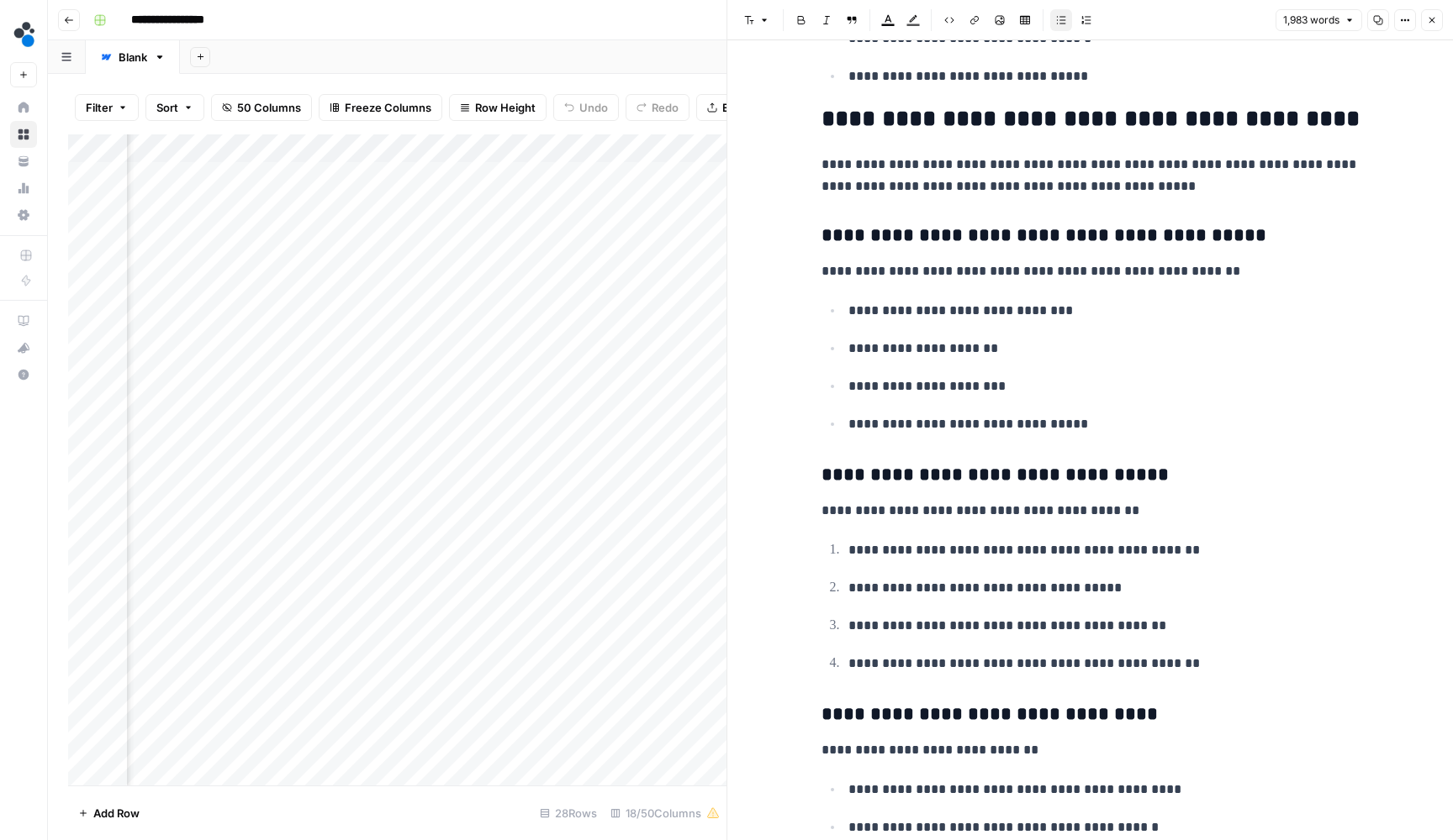
scroll to position [5294, 0]
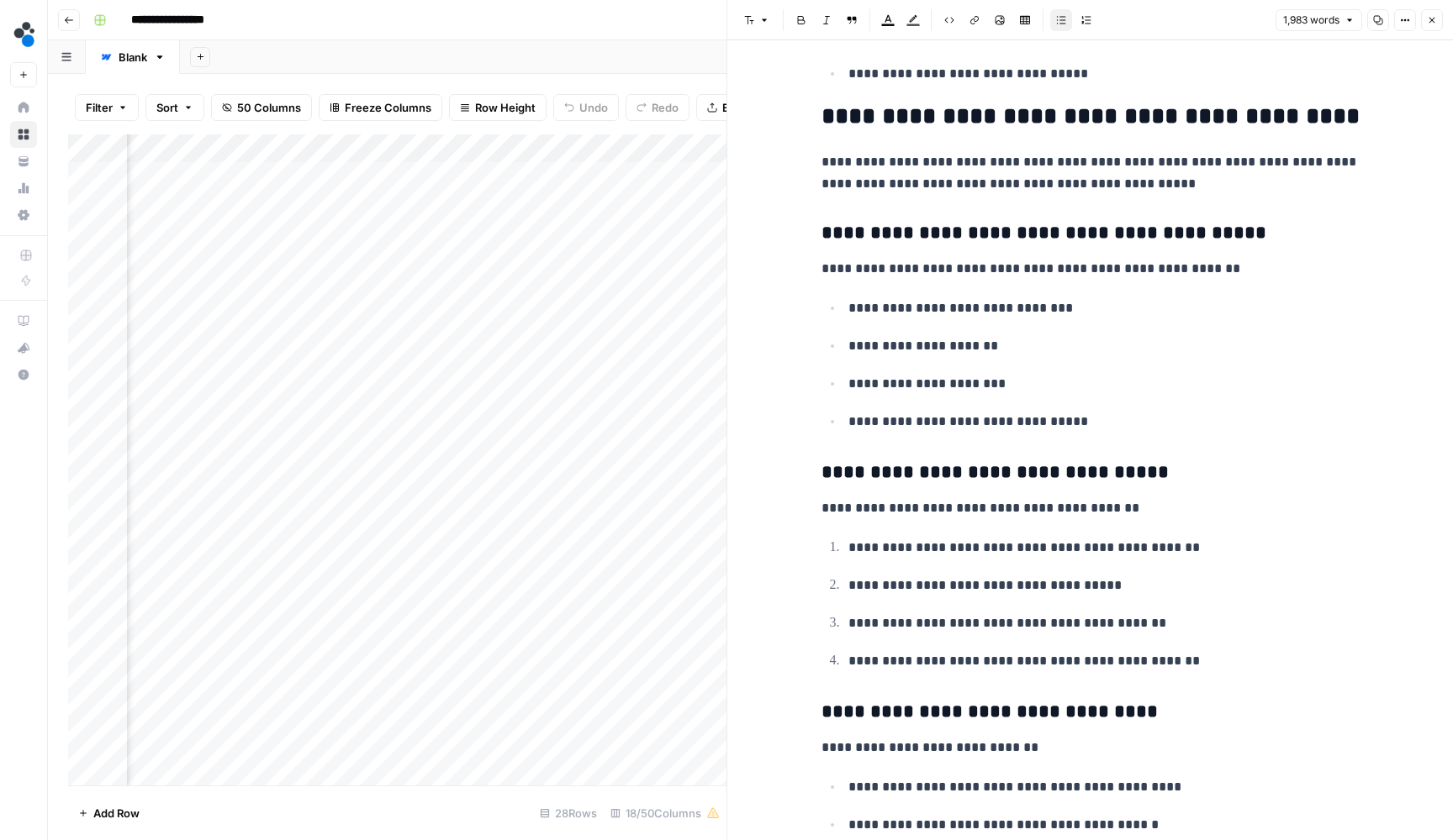
click at [846, 297] on li "**********" at bounding box center [1102, 309] width 517 height 25
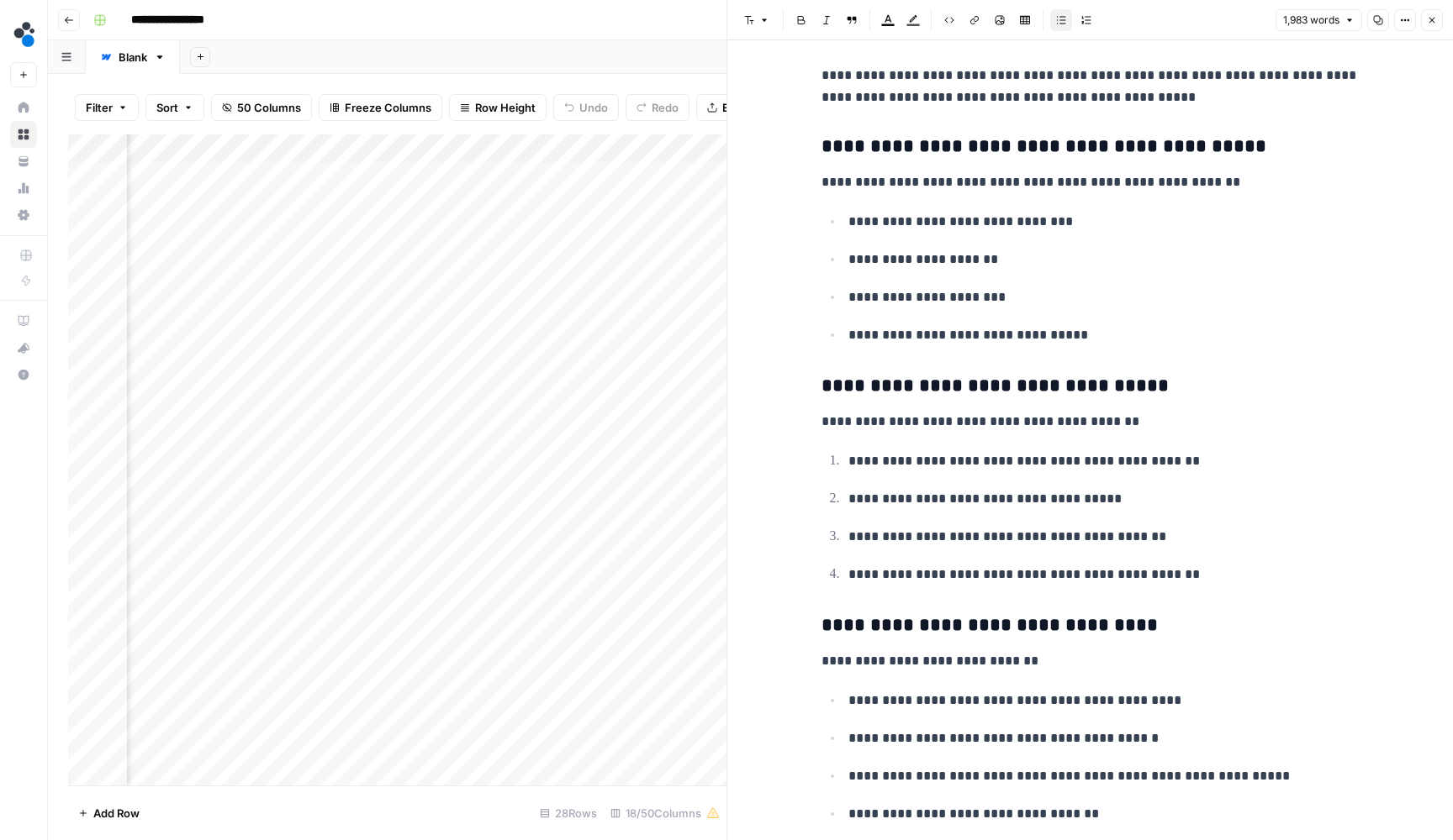
scroll to position [5400, 0]
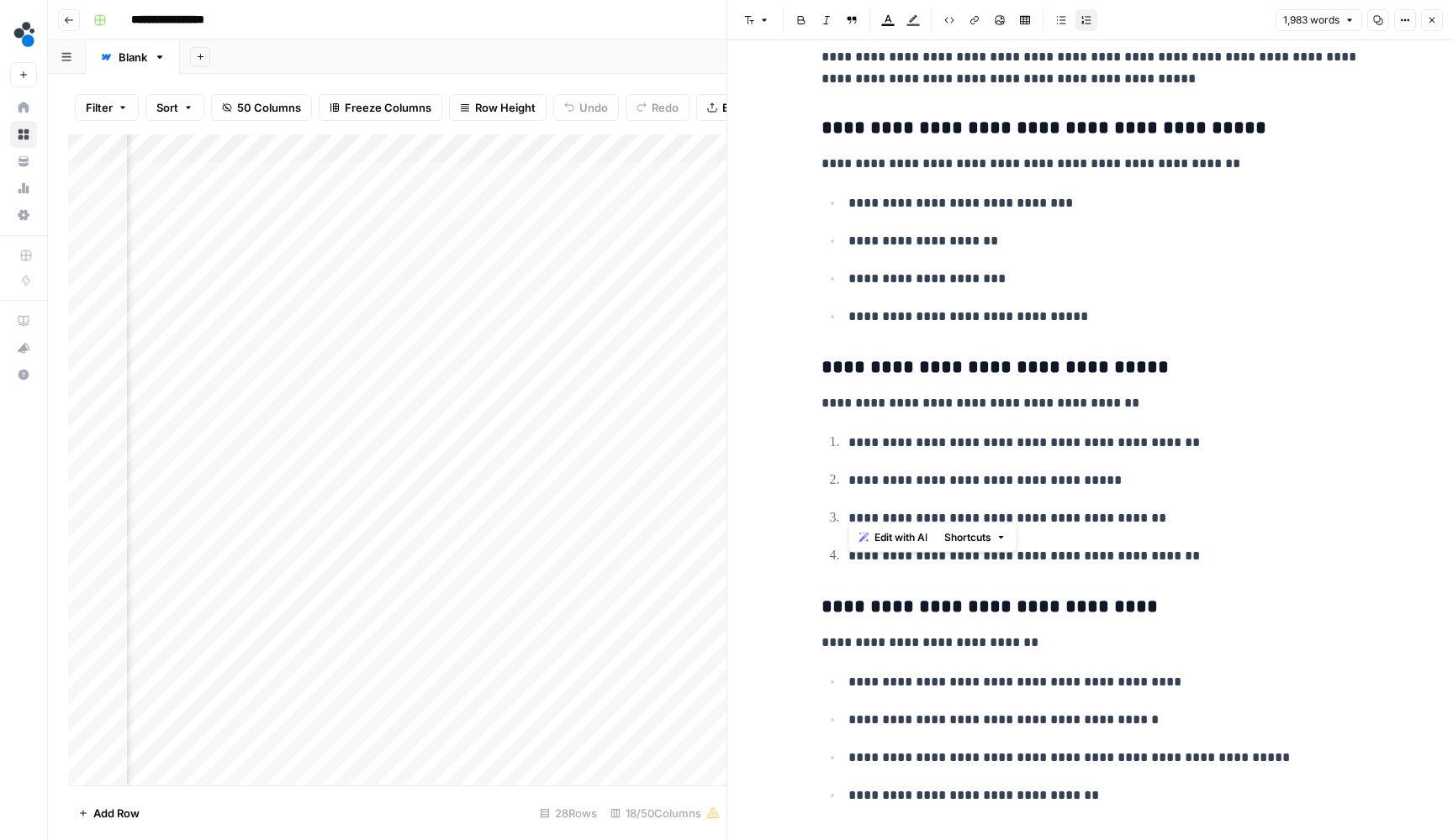
drag, startPoint x: 1176, startPoint y: 509, endPoint x: 822, endPoint y: 376, distance: 378.2
click at [1060, 17] on icon "button" at bounding box center [1061, 20] width 10 height 10
click at [1037, 432] on p "**********" at bounding box center [1104, 443] width 511 height 24
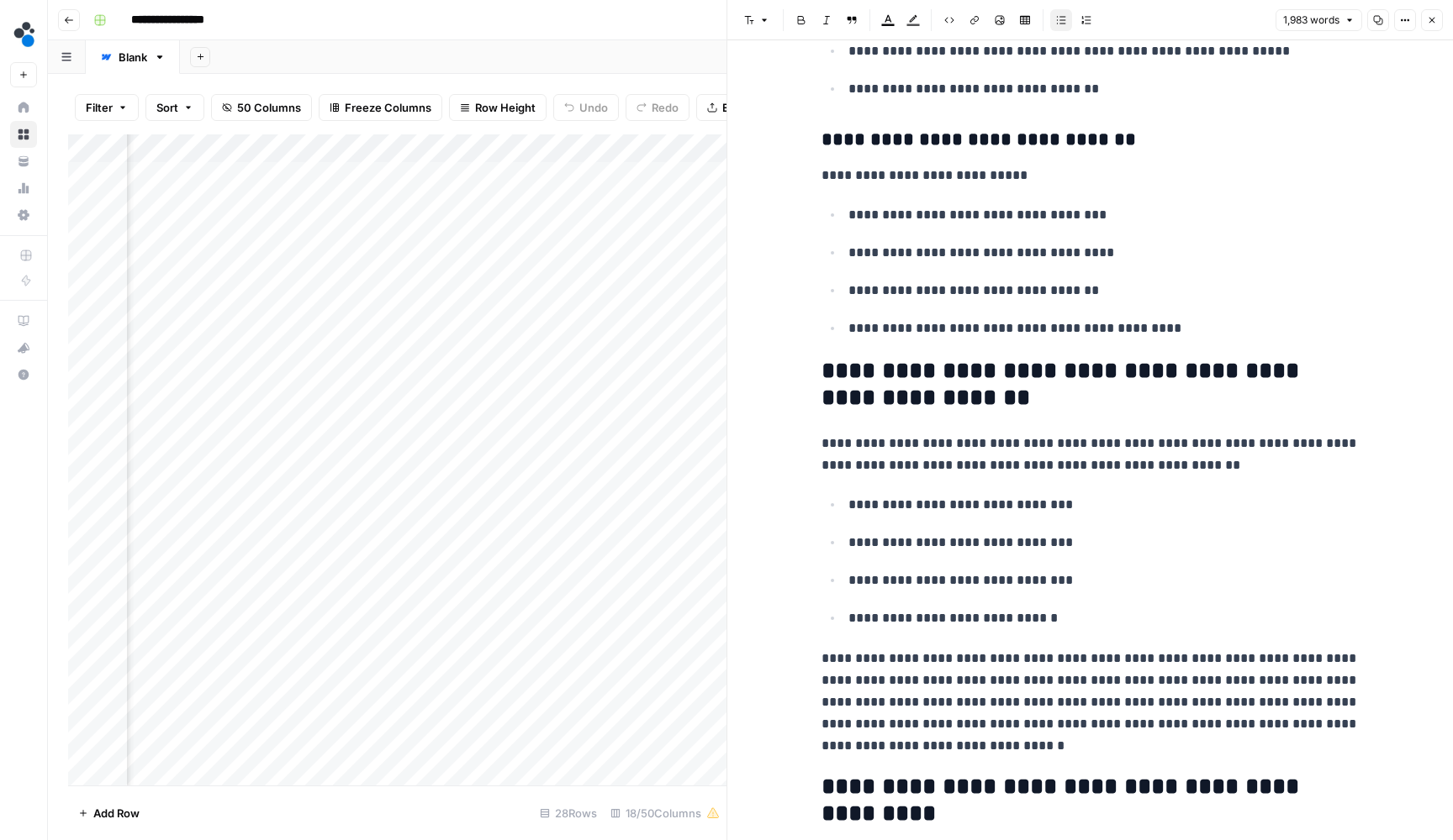
scroll to position [6108, 0]
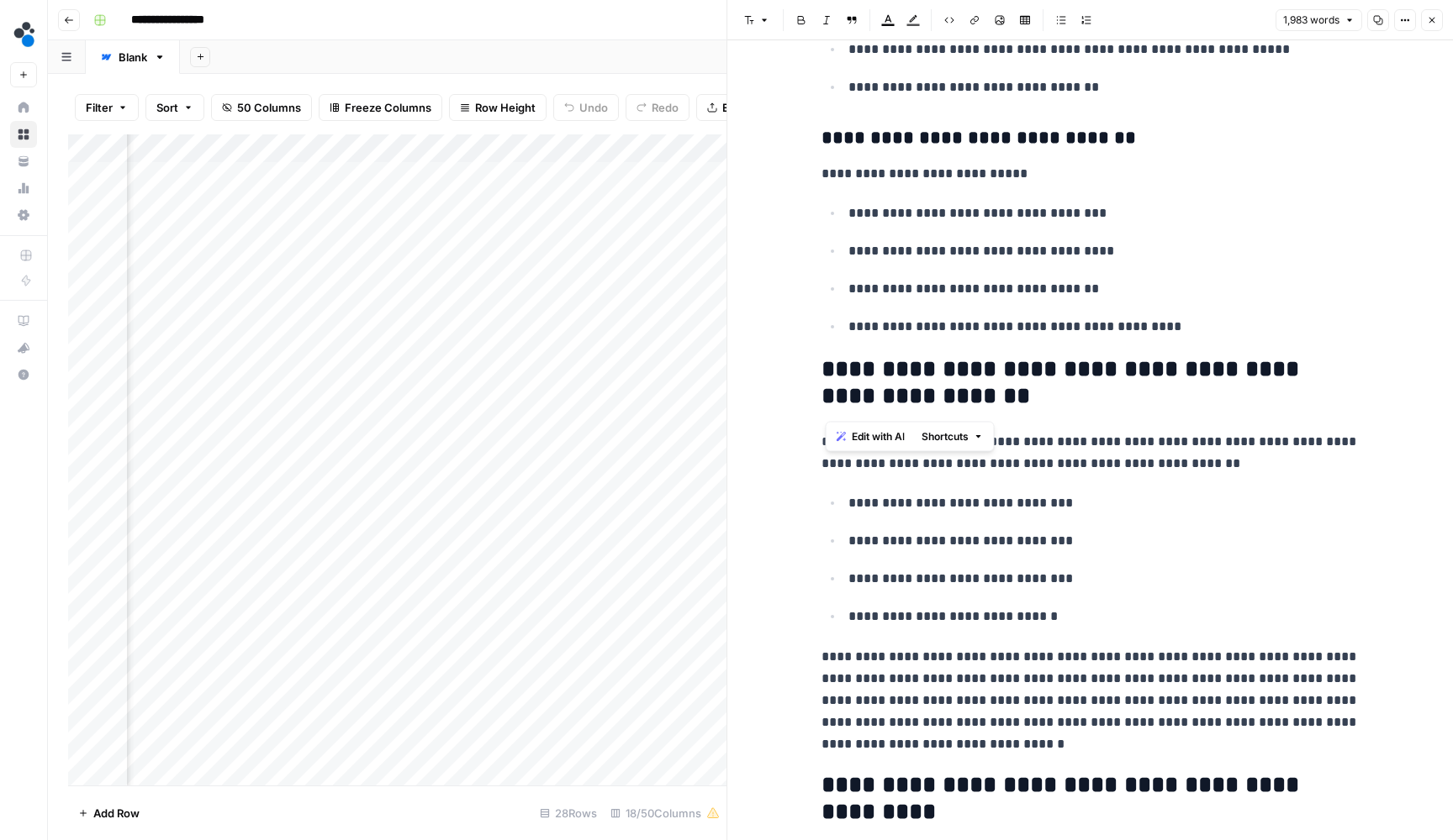
drag, startPoint x: 979, startPoint y: 406, endPoint x: 825, endPoint y: 407, distance: 154.0
click at [825, 431] on p "**********" at bounding box center [1090, 453] width 538 height 44
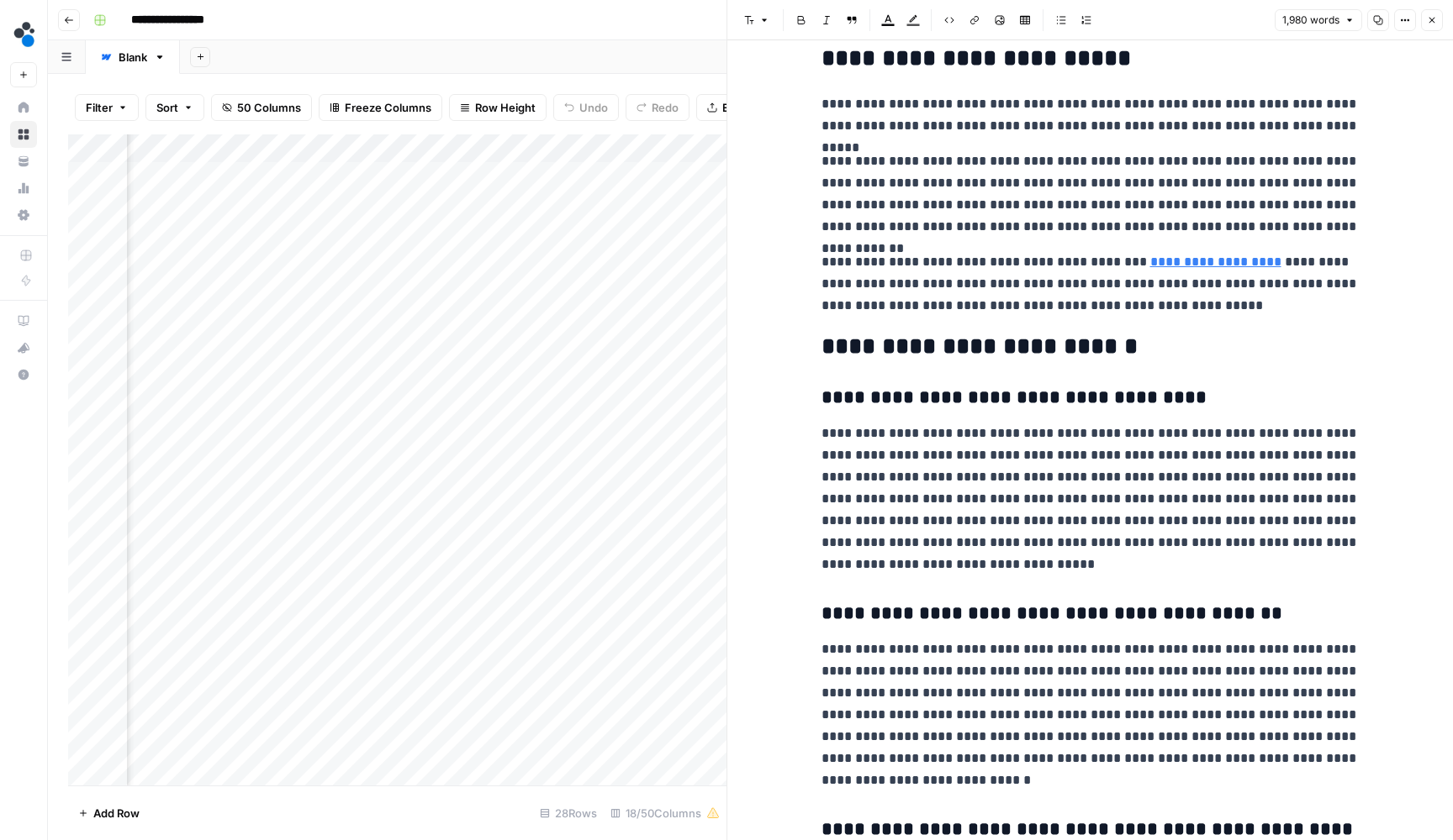
scroll to position [8008, 0]
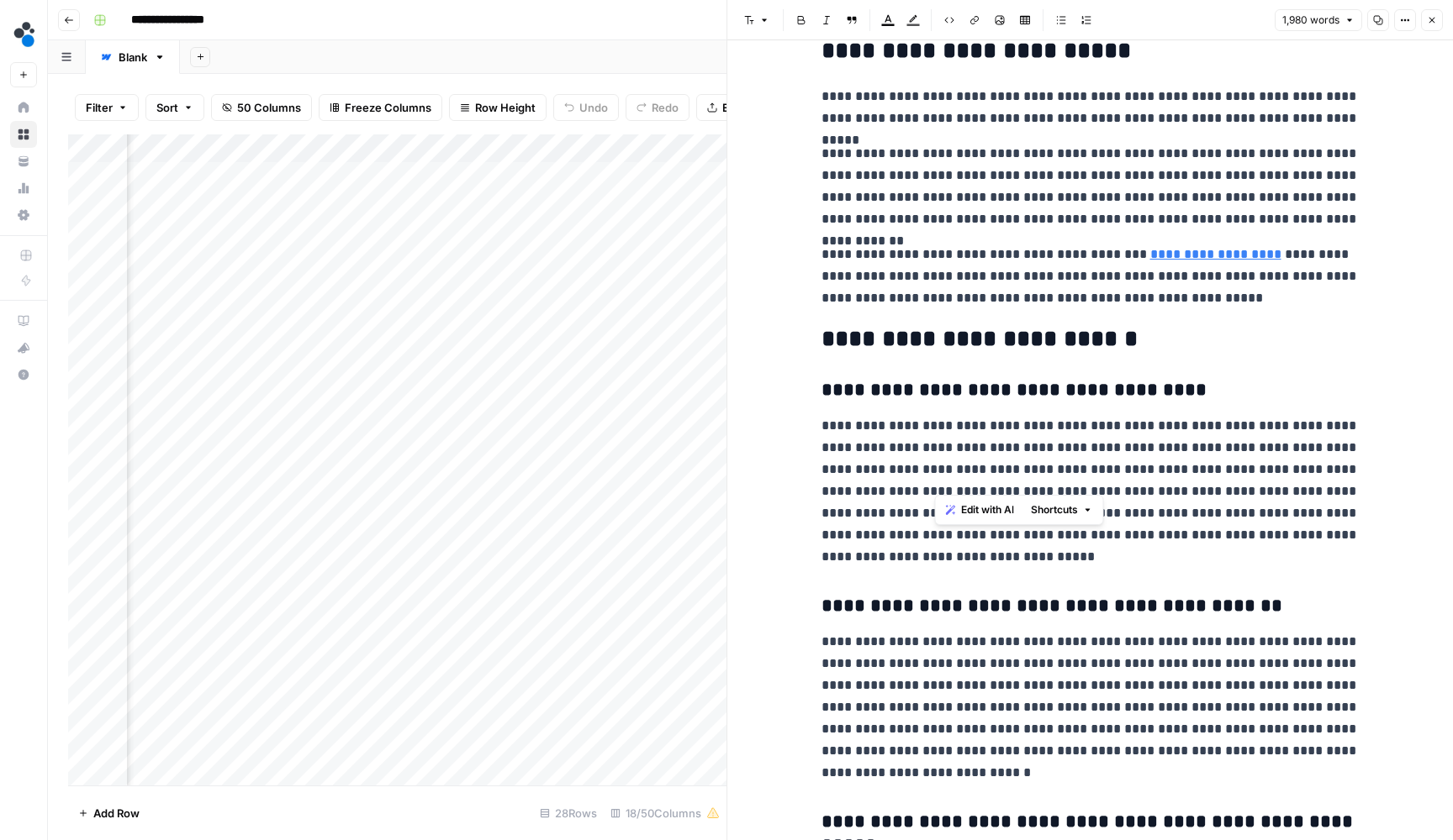
drag, startPoint x: 971, startPoint y: 477, endPoint x: 960, endPoint y: 454, distance: 25.5
click at [960, 454] on p "**********" at bounding box center [1090, 491] width 538 height 153
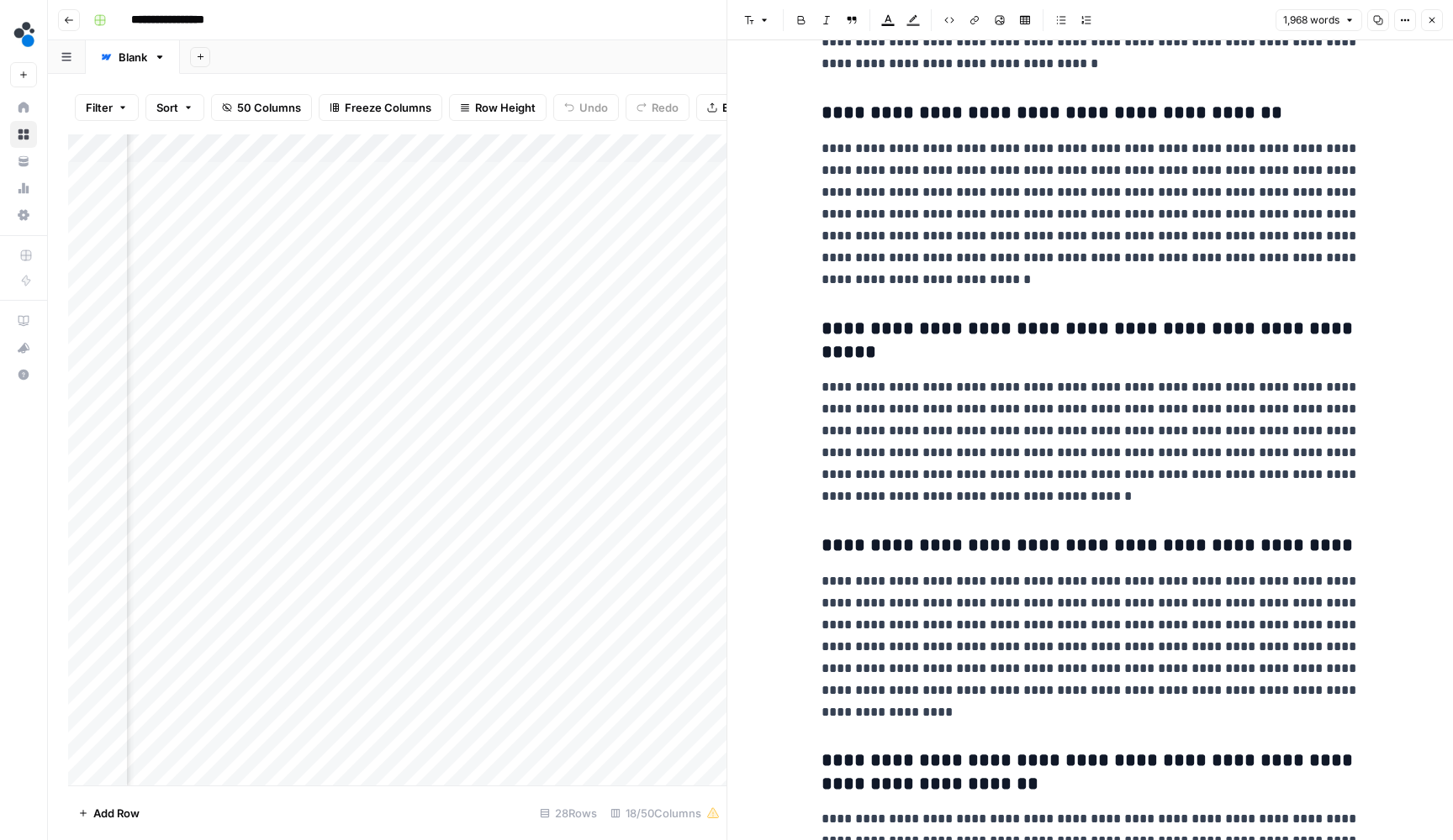
scroll to position [8501, 0]
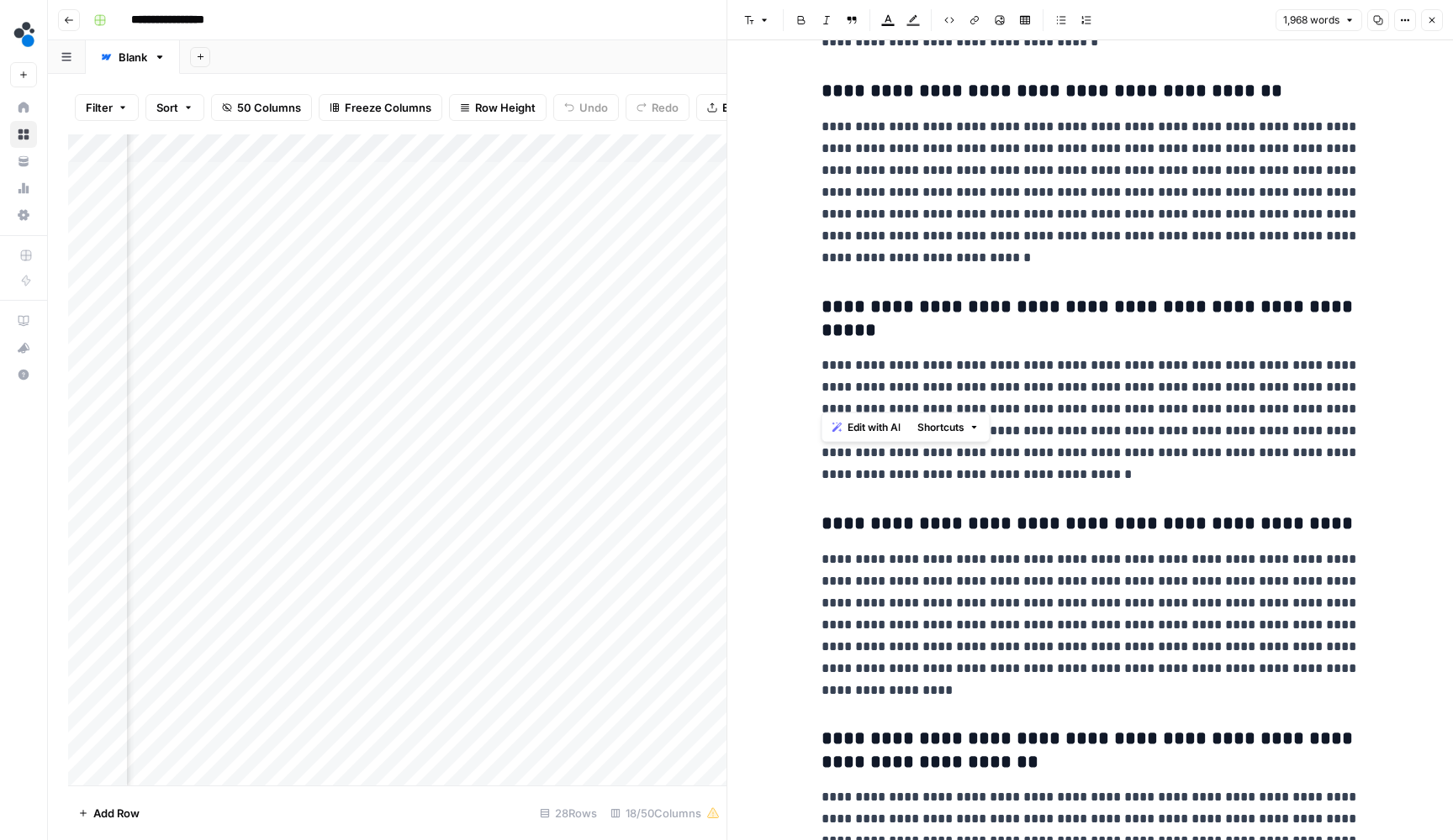
drag, startPoint x: 1156, startPoint y: 390, endPoint x: 821, endPoint y: 287, distance: 350.5
click at [821, 355] on p "**********" at bounding box center [1090, 420] width 538 height 131
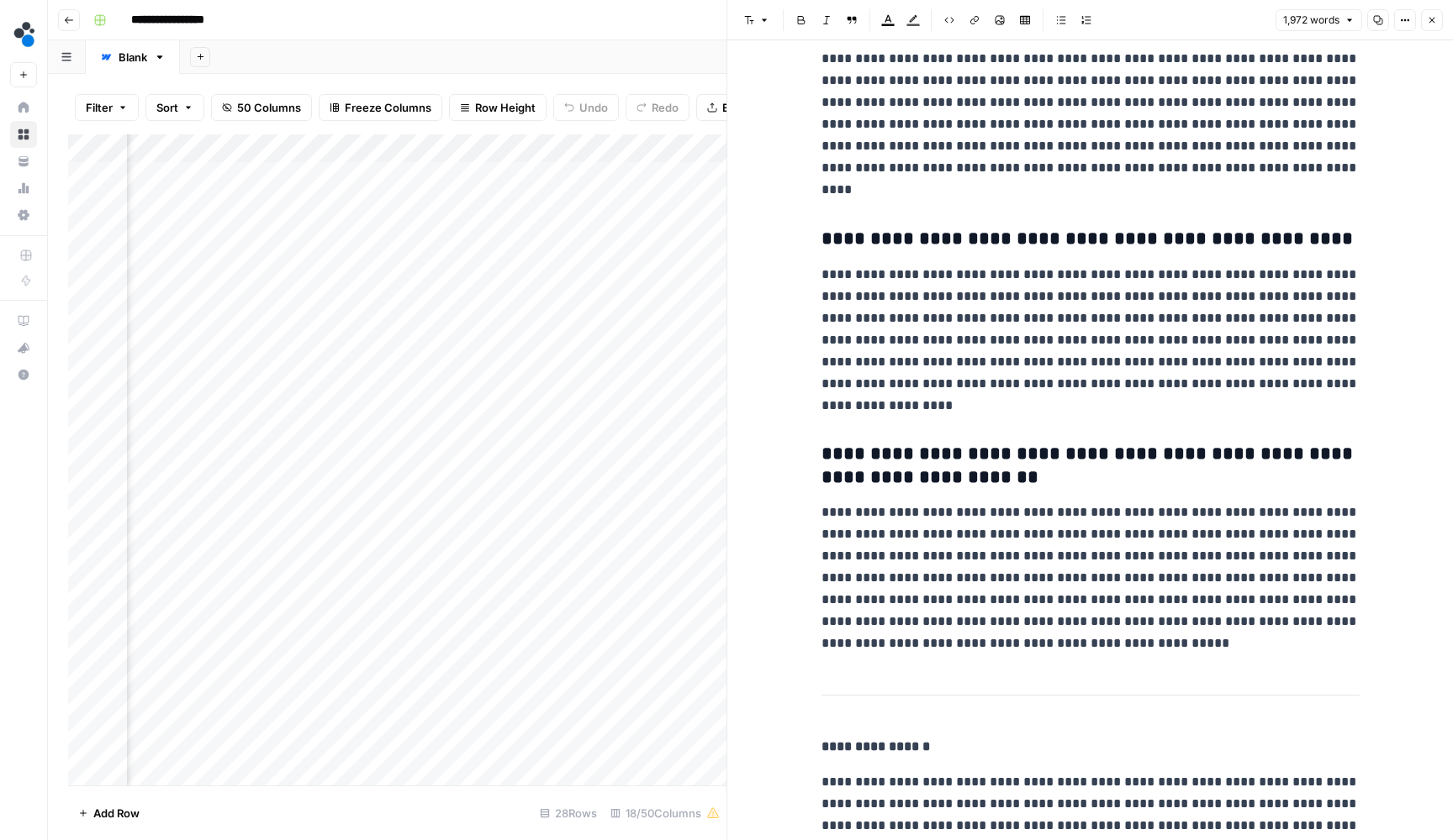
scroll to position [0, 0]
drag, startPoint x: 899, startPoint y: 327, endPoint x: 819, endPoint y: 199, distance: 150.9
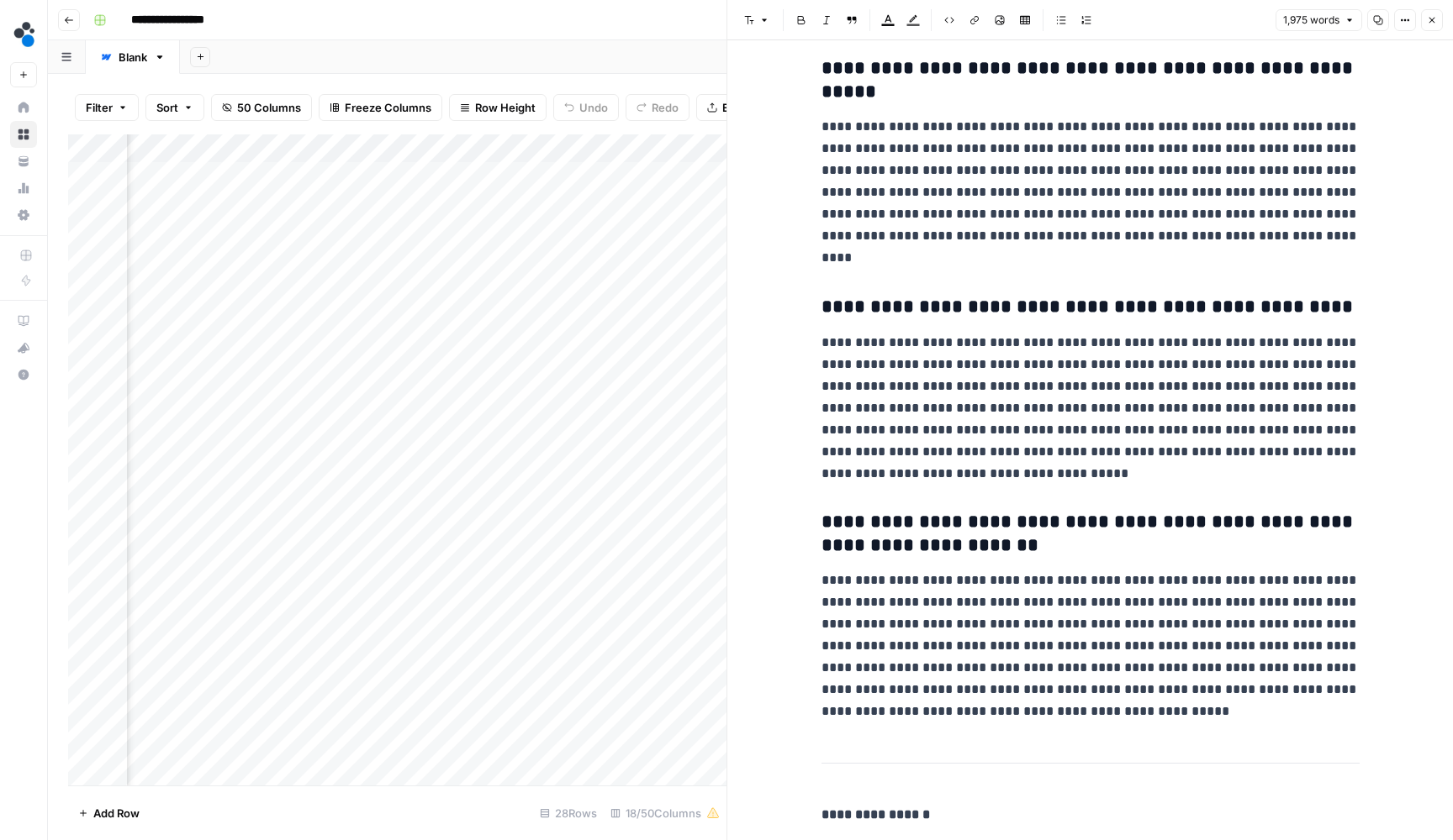
scroll to position [8728, 0]
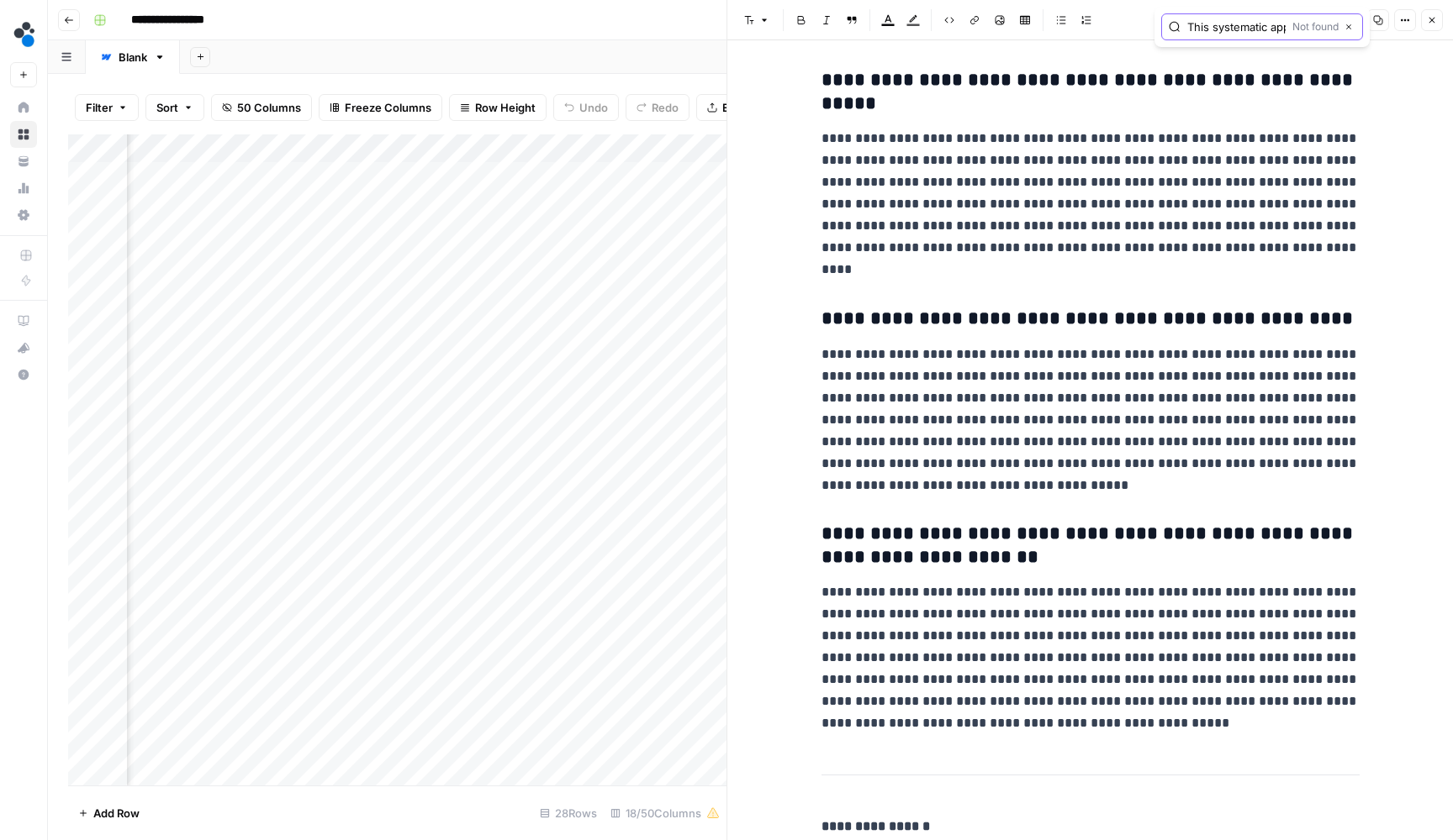
paste input "Companies report 65% average reduction in changeover times, translating to $120…"
drag, startPoint x: 1214, startPoint y: 33, endPoint x: 1320, endPoint y: 33, distance: 106.0
click at [1320, 33] on div "Companies report 65% average reduction in changeover times, translating to $120…" at bounding box center [1262, 27] width 201 height 27
type input "Companies"
paste input "Traditional methods like bulletin boards and shift handoff meetings fail to cap…"
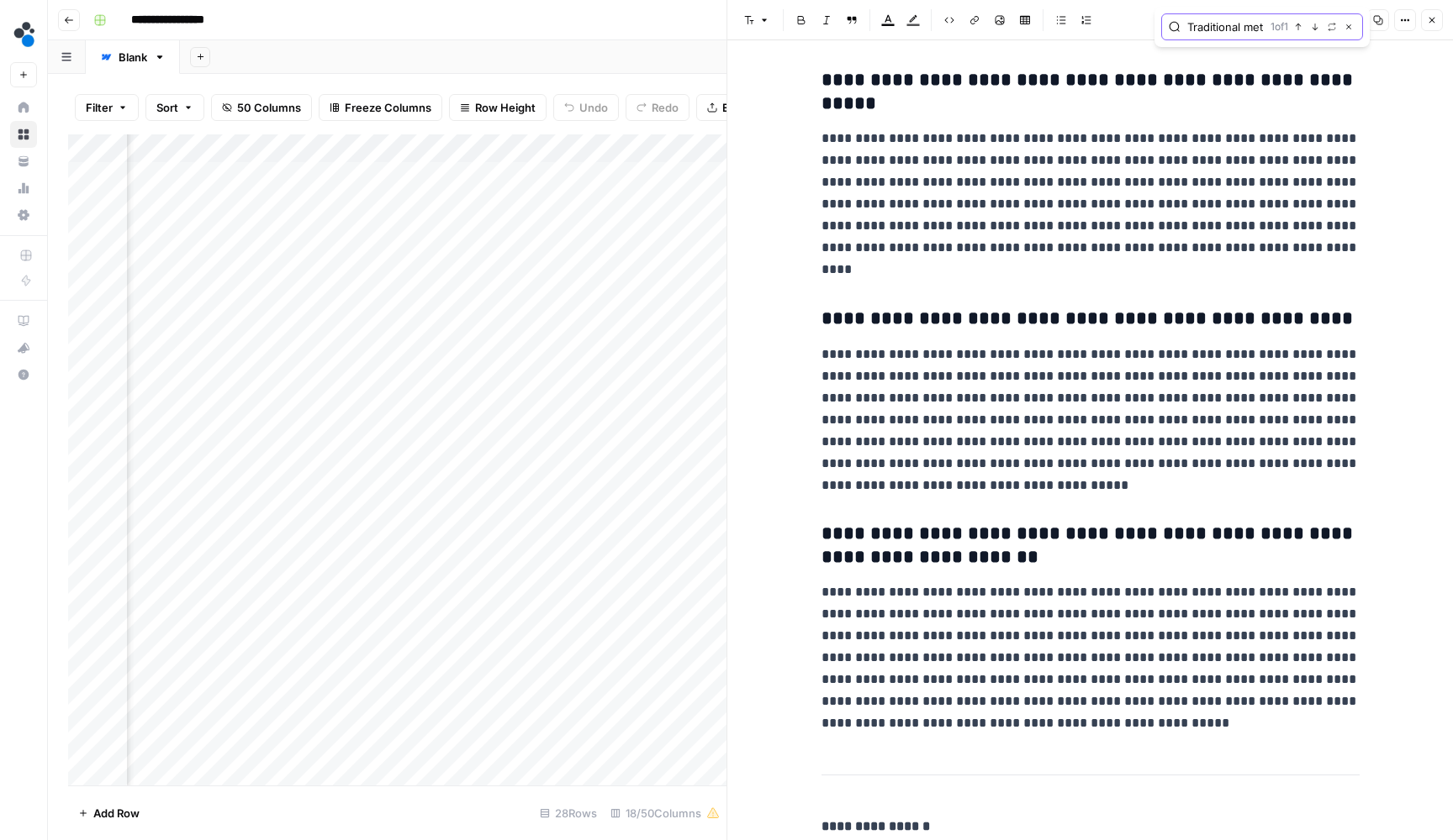
type input "Traditional methods like bulletin boards and shift handoff meetings fail to cap…"
click at [1313, 29] on icon "button" at bounding box center [1314, 27] width 9 height 9
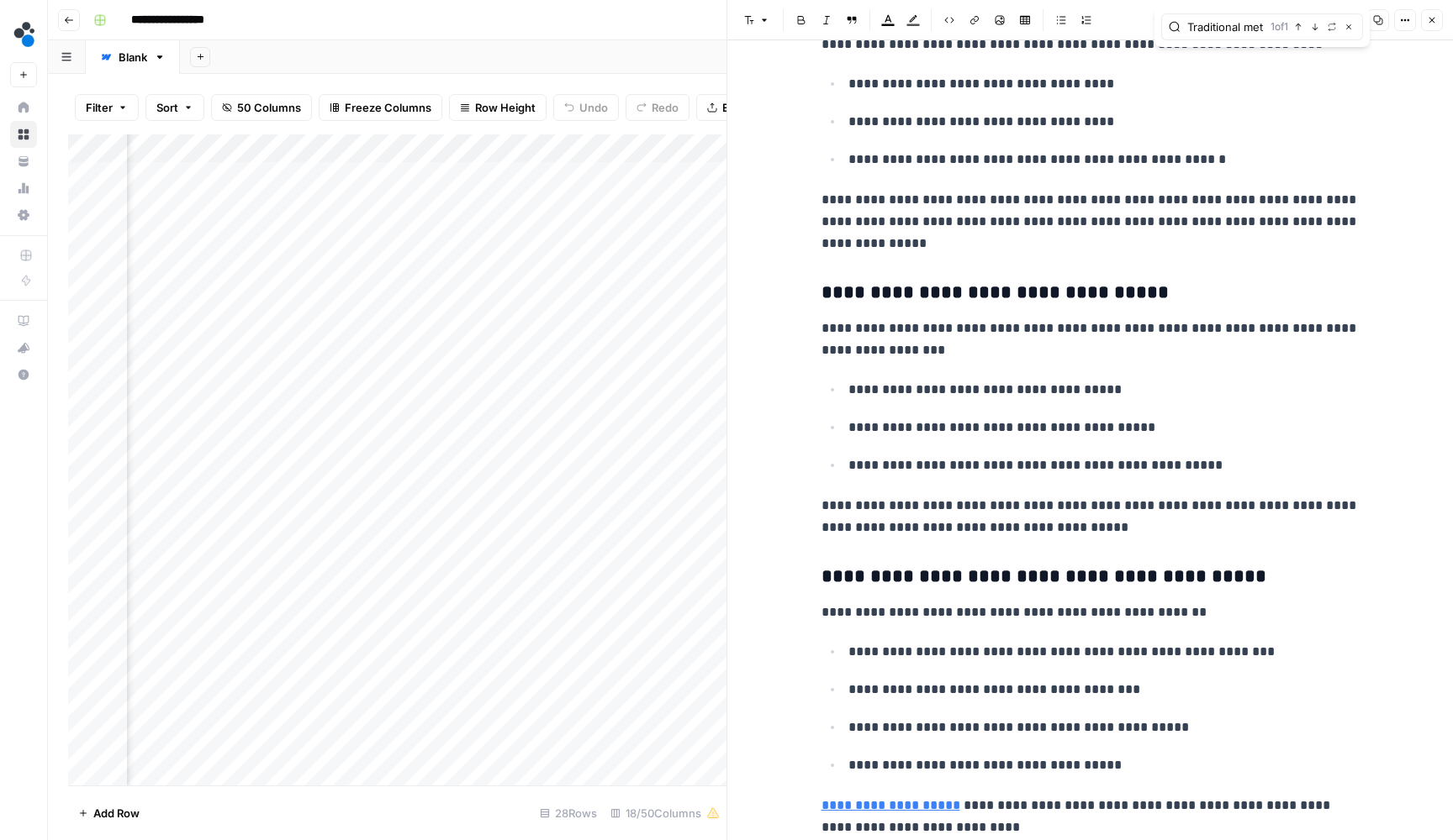
scroll to position [1675, 0]
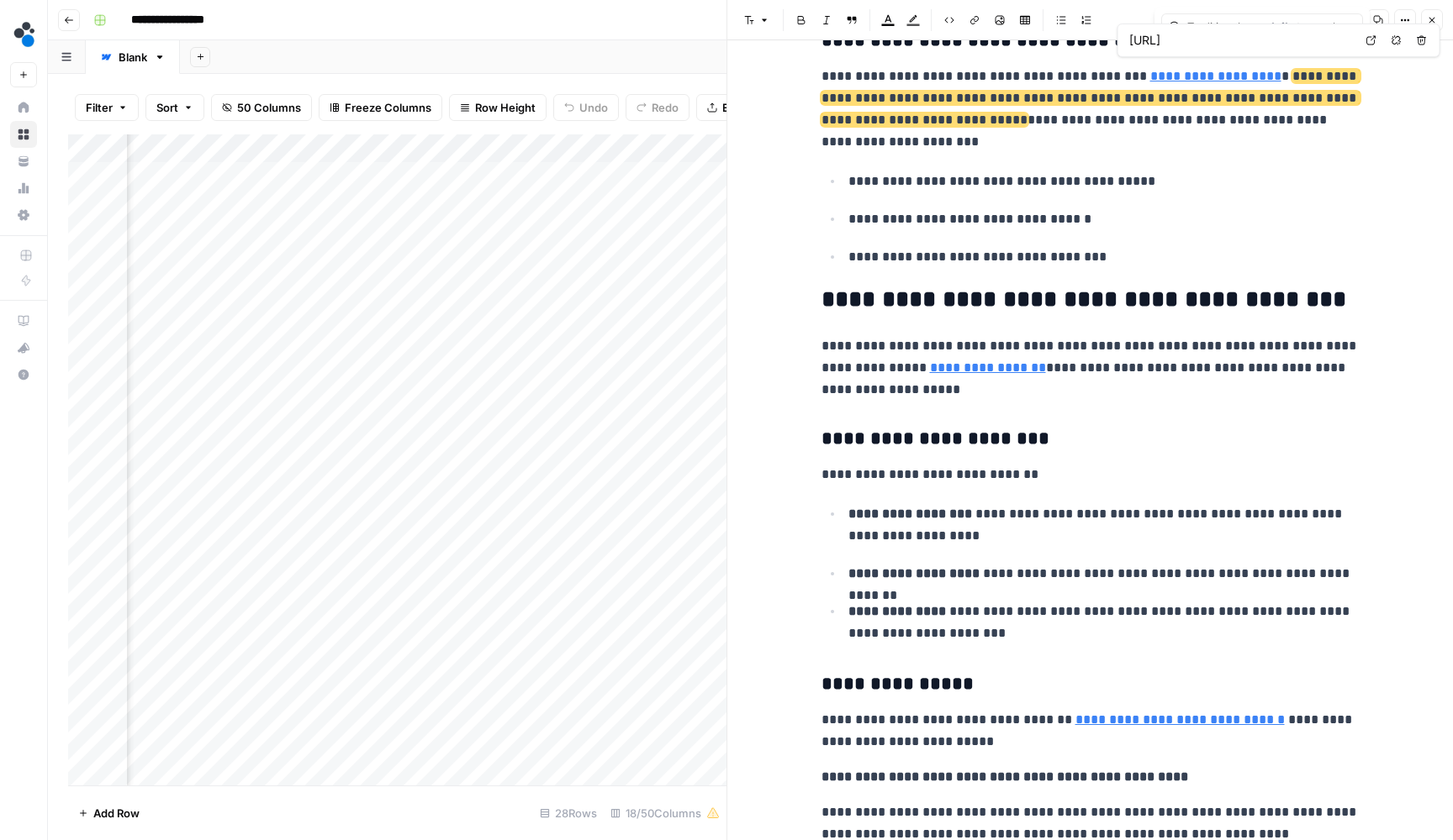
click at [1231, 24] on div "https://www.spot.ai/blog/transforming-it-workflows-with-video-intelligence Open…" at bounding box center [1279, 40] width 323 height 33
click at [1117, 298] on h2 "**********" at bounding box center [1090, 299] width 538 height 26
click at [1158, 209] on p "**********" at bounding box center [1104, 220] width 511 height 24
click at [692, 155] on icon "Close Search" at bounding box center [692, 156] width 13 height 13
click at [695, 149] on icon "Close Search" at bounding box center [692, 156] width 13 height 13
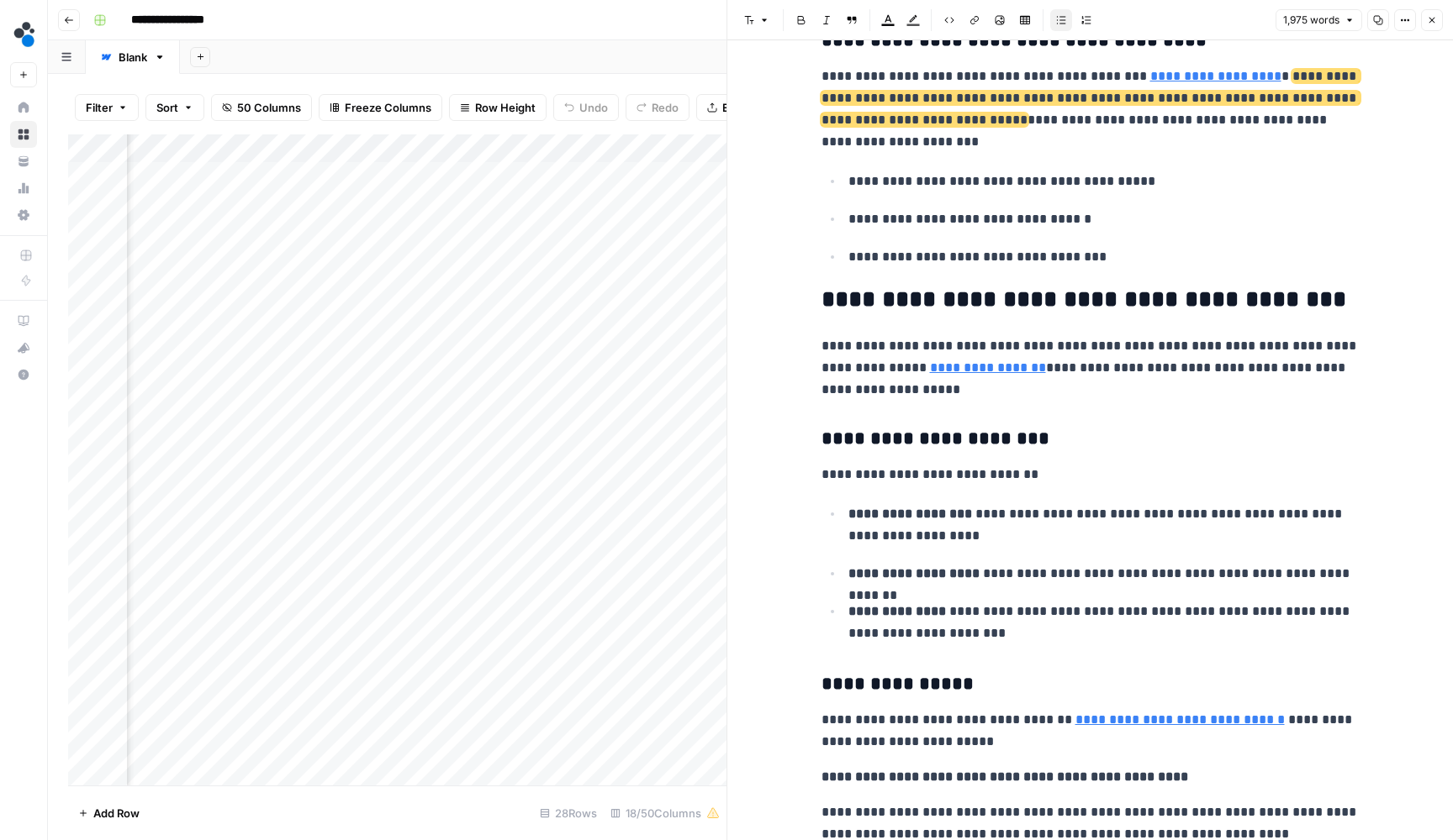
paste input "Start with comprehensive baseline measurements. Video document your current cha…"
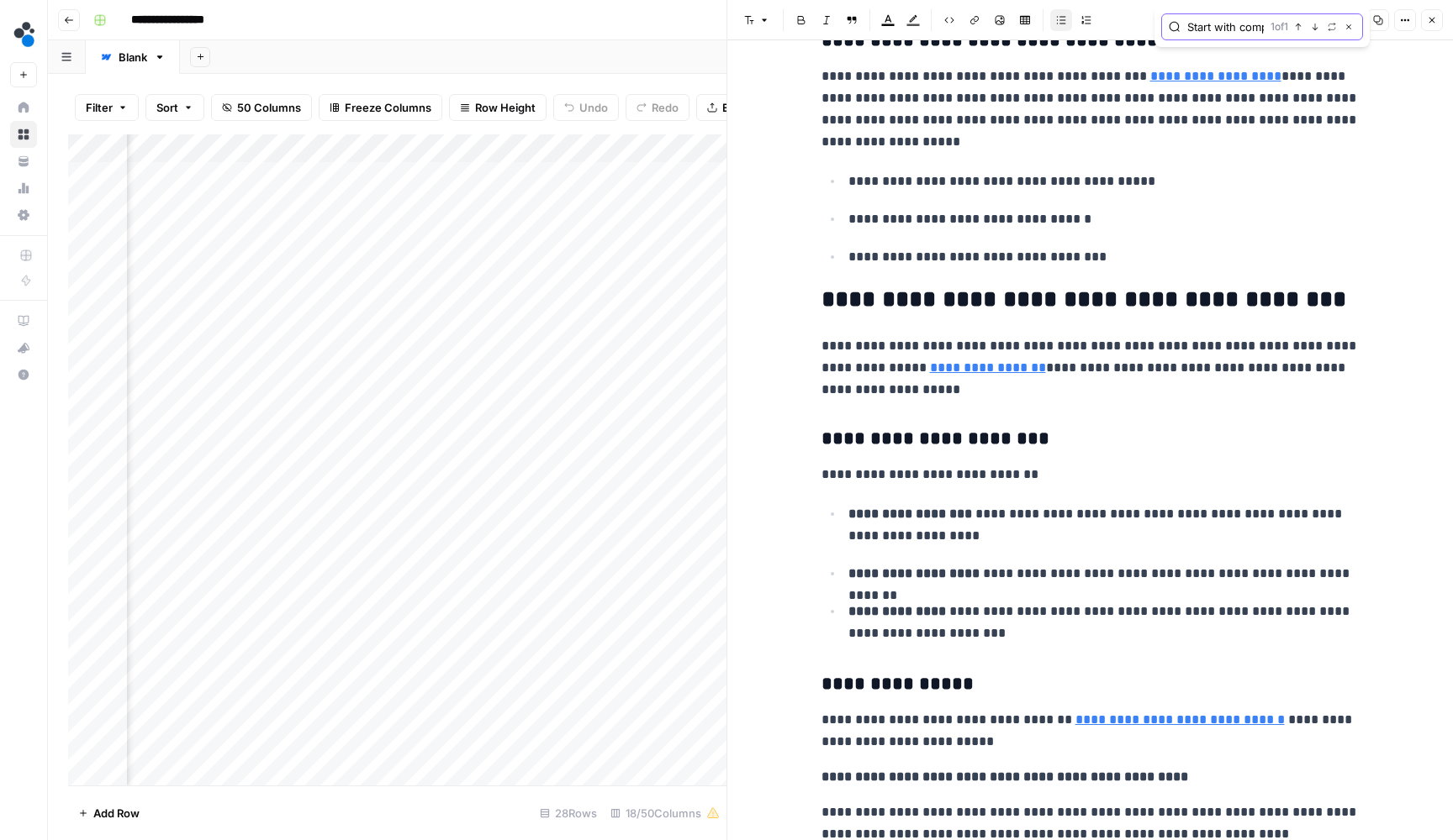
type input "Start with comprehensive baseline measurements. Video document your current cha…"
click at [1311, 25] on icon "button" at bounding box center [1314, 27] width 9 height 9
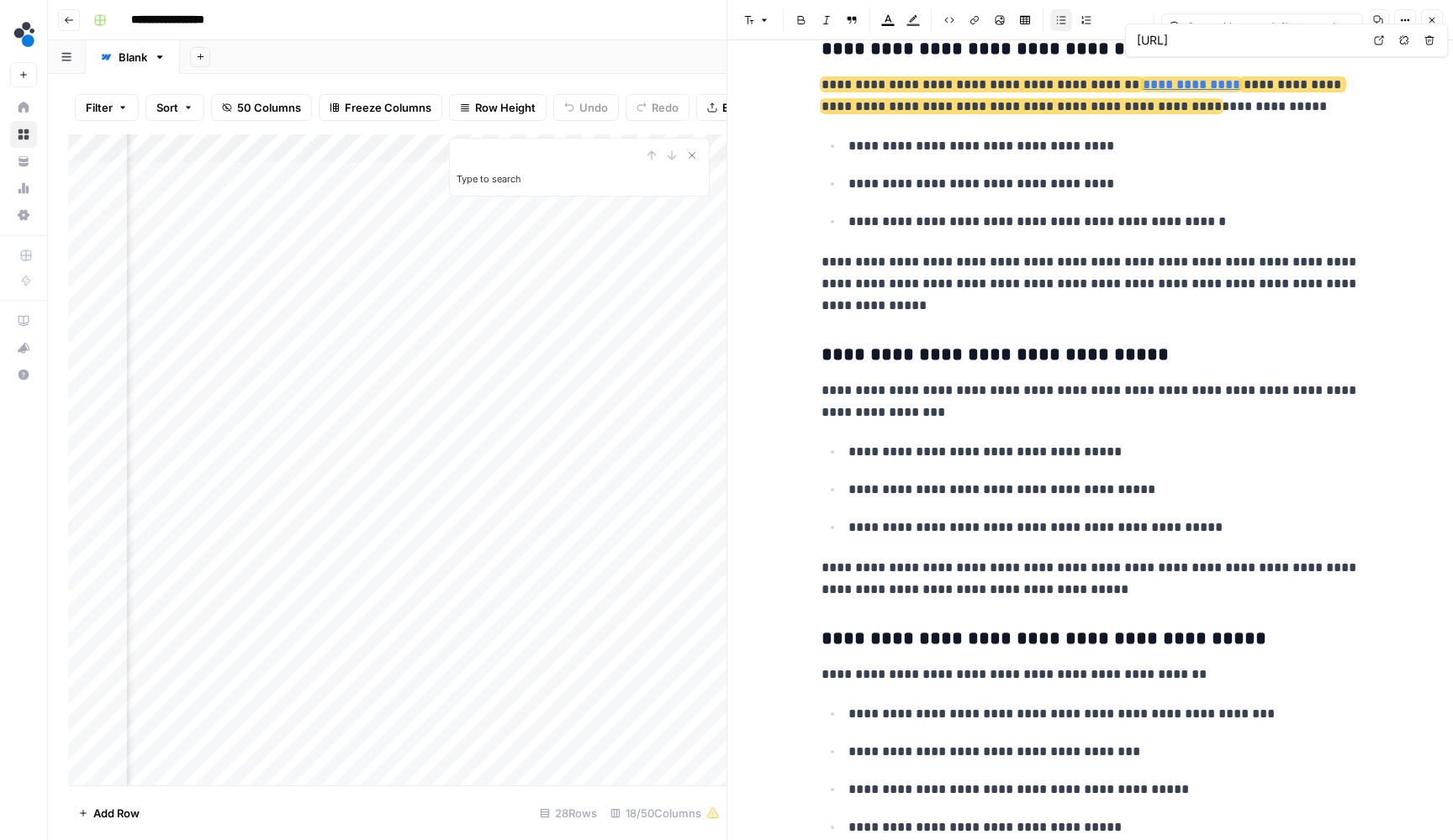
click at [1349, 26] on icon "button" at bounding box center [1348, 27] width 5 height 5
click at [1161, 211] on p "**********" at bounding box center [1104, 222] width 511 height 24
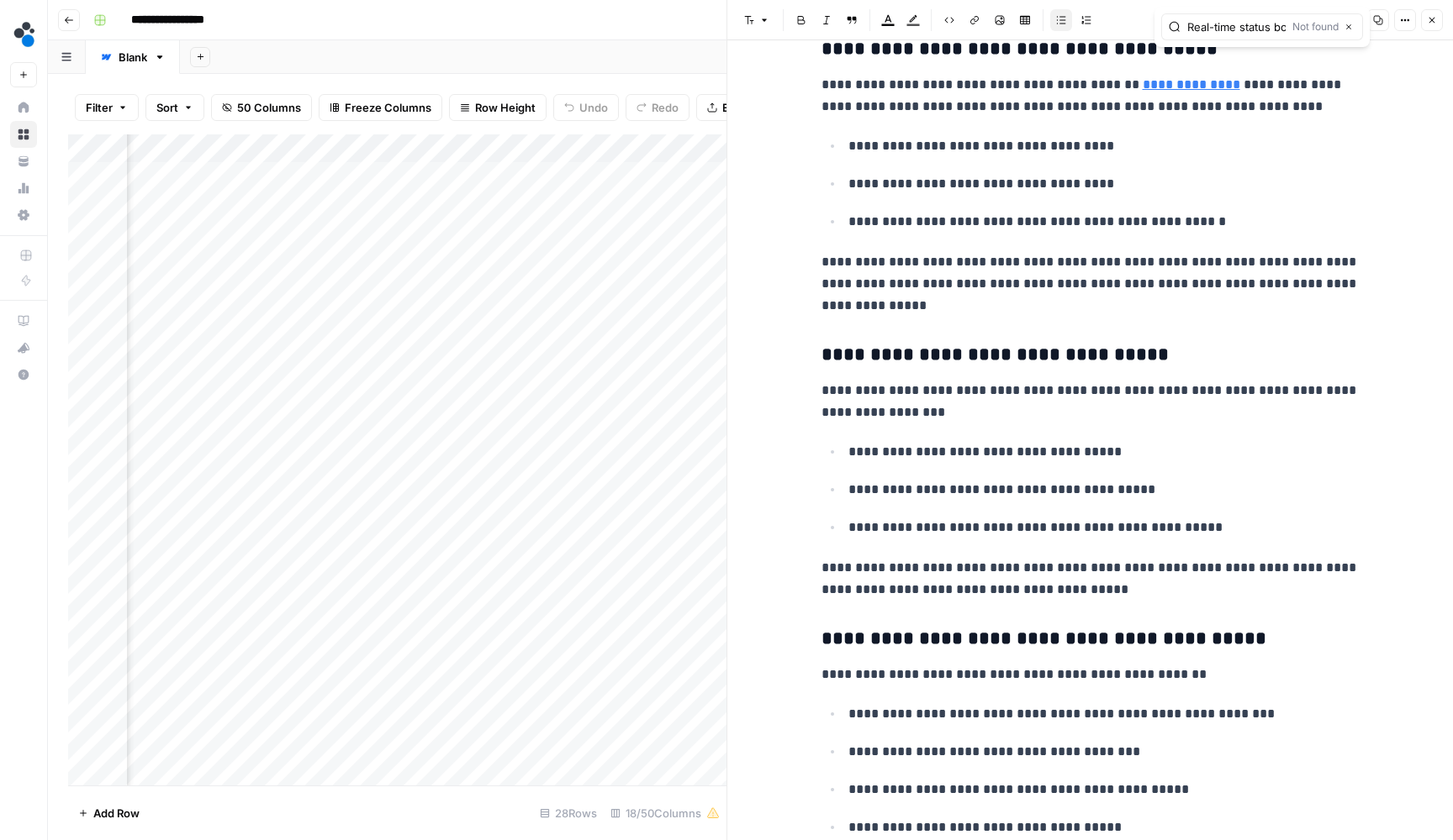
type input "Real-time status boards showing target vs. actual times"
paste input "Track completion of each changeover step"
type input "Track completion of each changeover step"
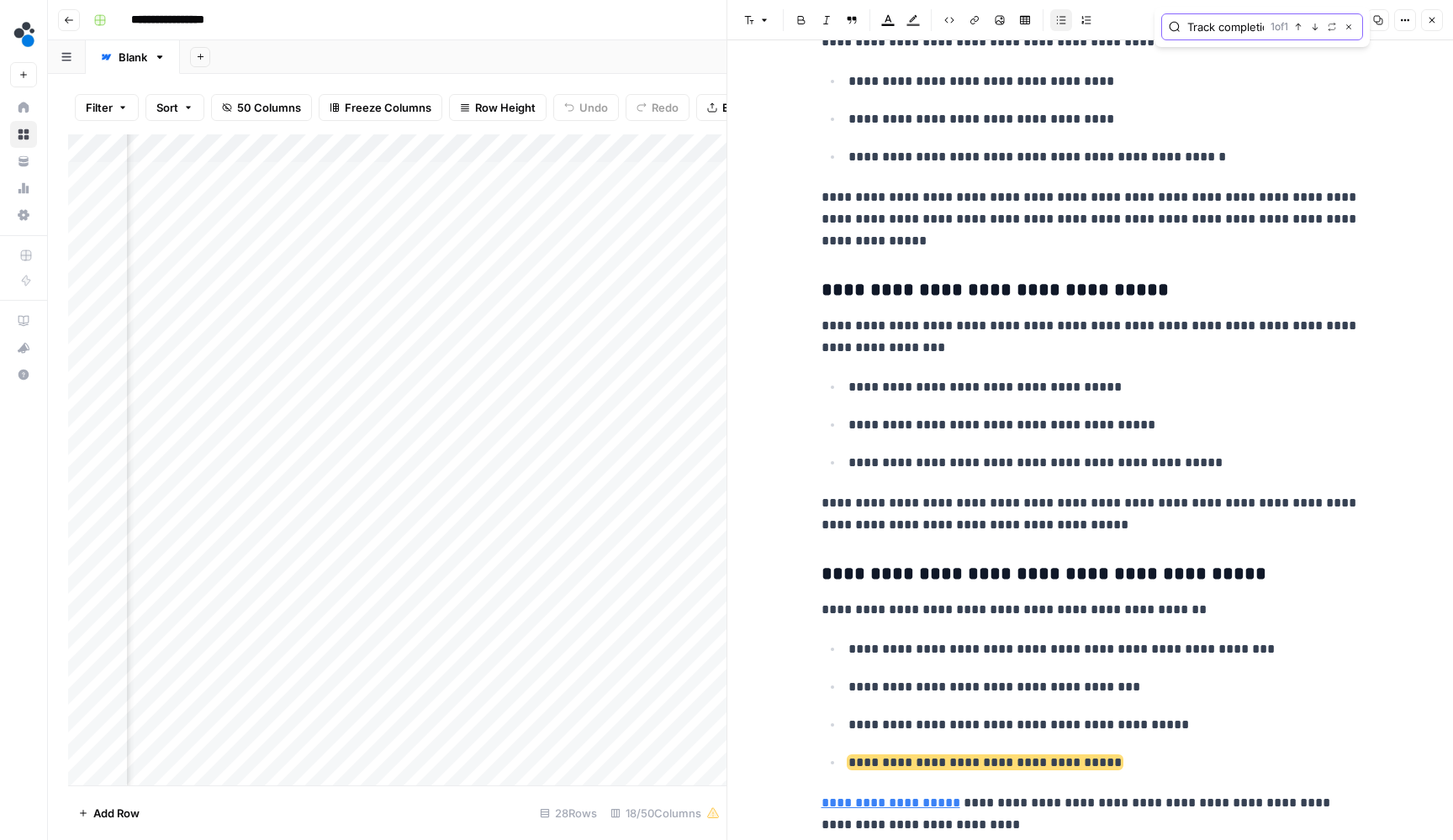
scroll to position [2958, 0]
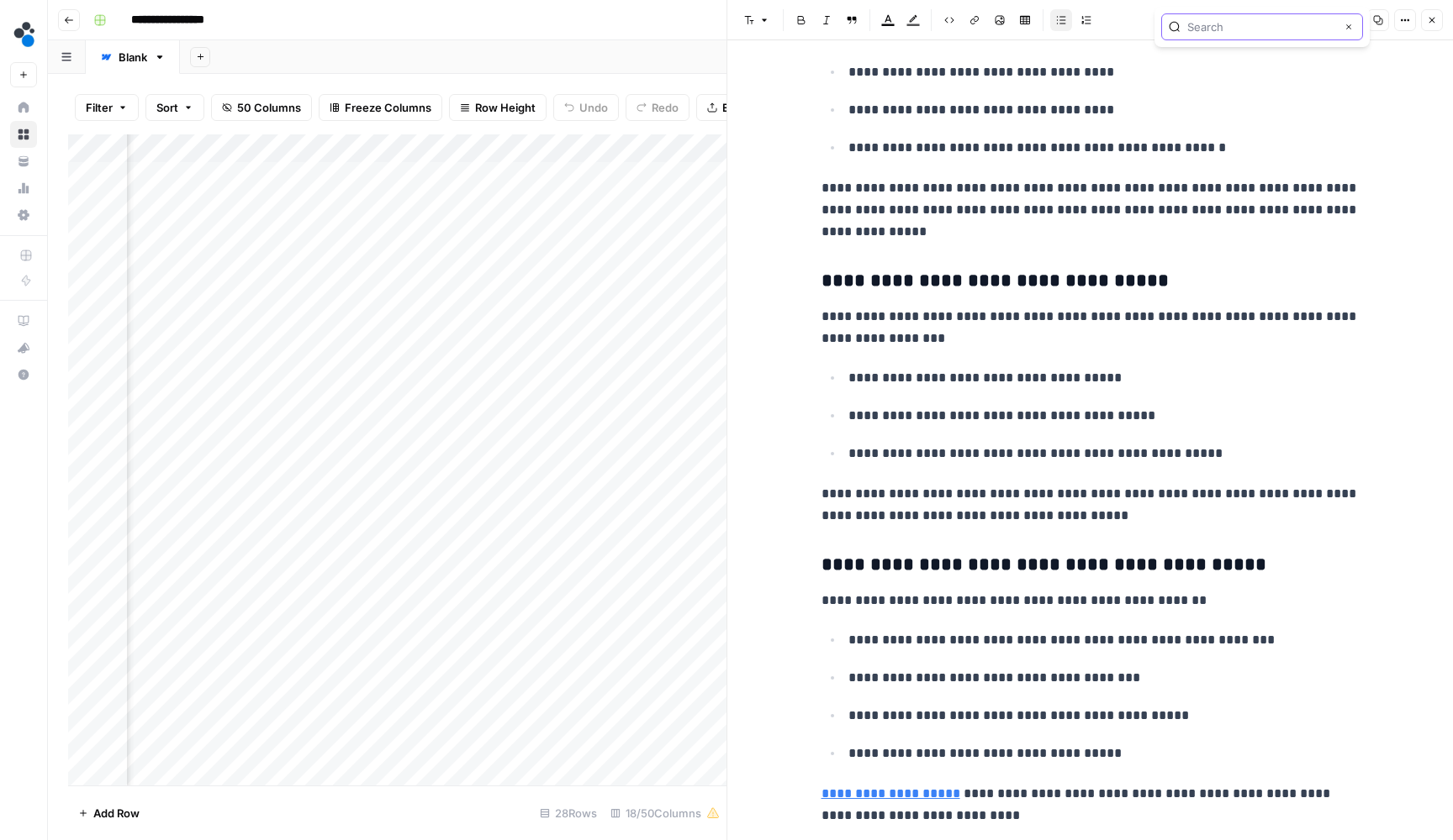
paste input "Real-time alerts for process violations"
type input "Real-time alerts for process violations"
click at [1316, 32] on button "Next Match" at bounding box center [1315, 27] width 13 height 13
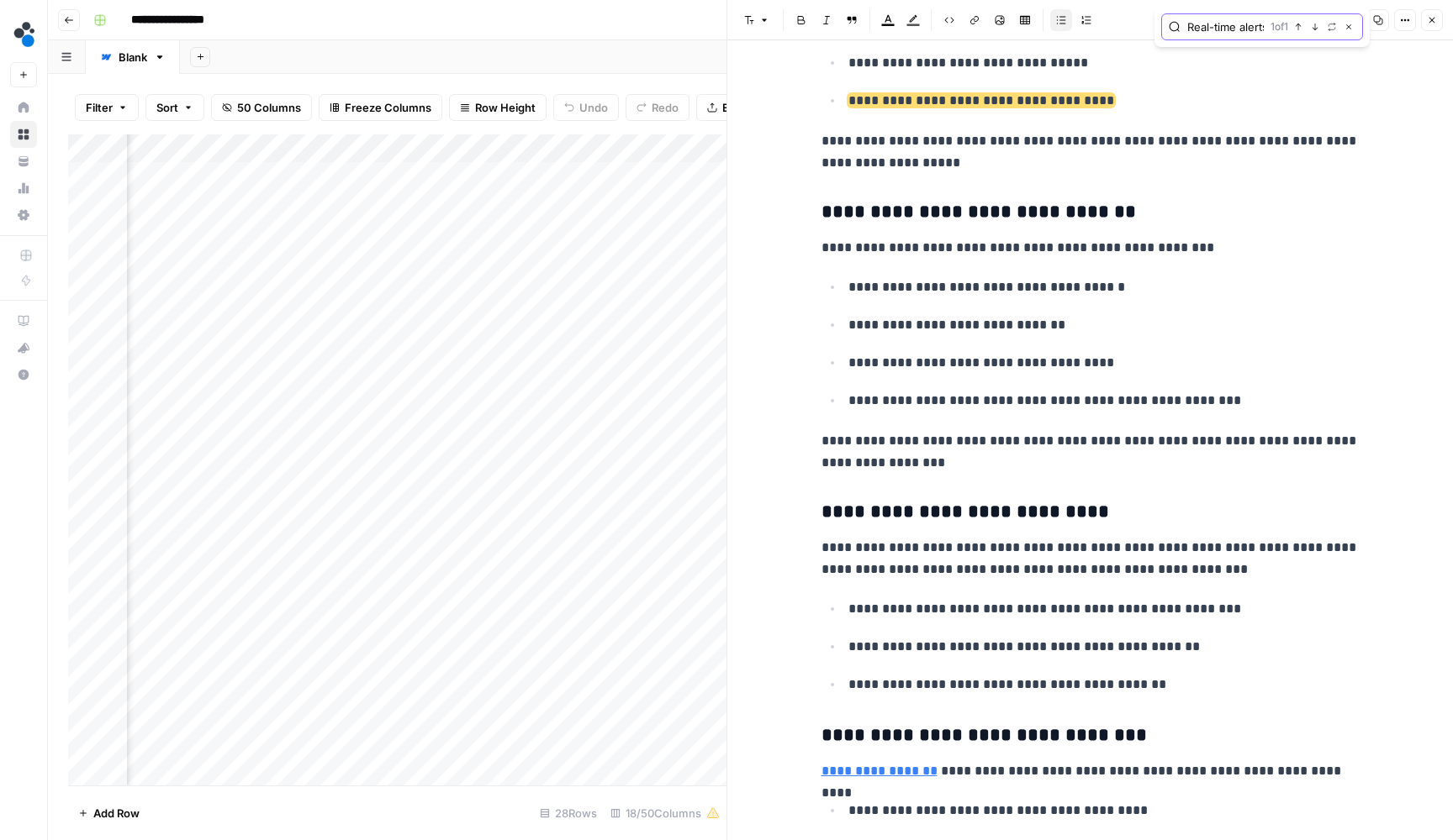
click at [1255, 26] on input "Real-time alerts for process violations" at bounding box center [1225, 27] width 77 height 17
paste input "Mobile access for remote monitoring"
type input "Mobile access for remote monitoring"
click at [1316, 26] on icon "button" at bounding box center [1314, 27] width 9 height 9
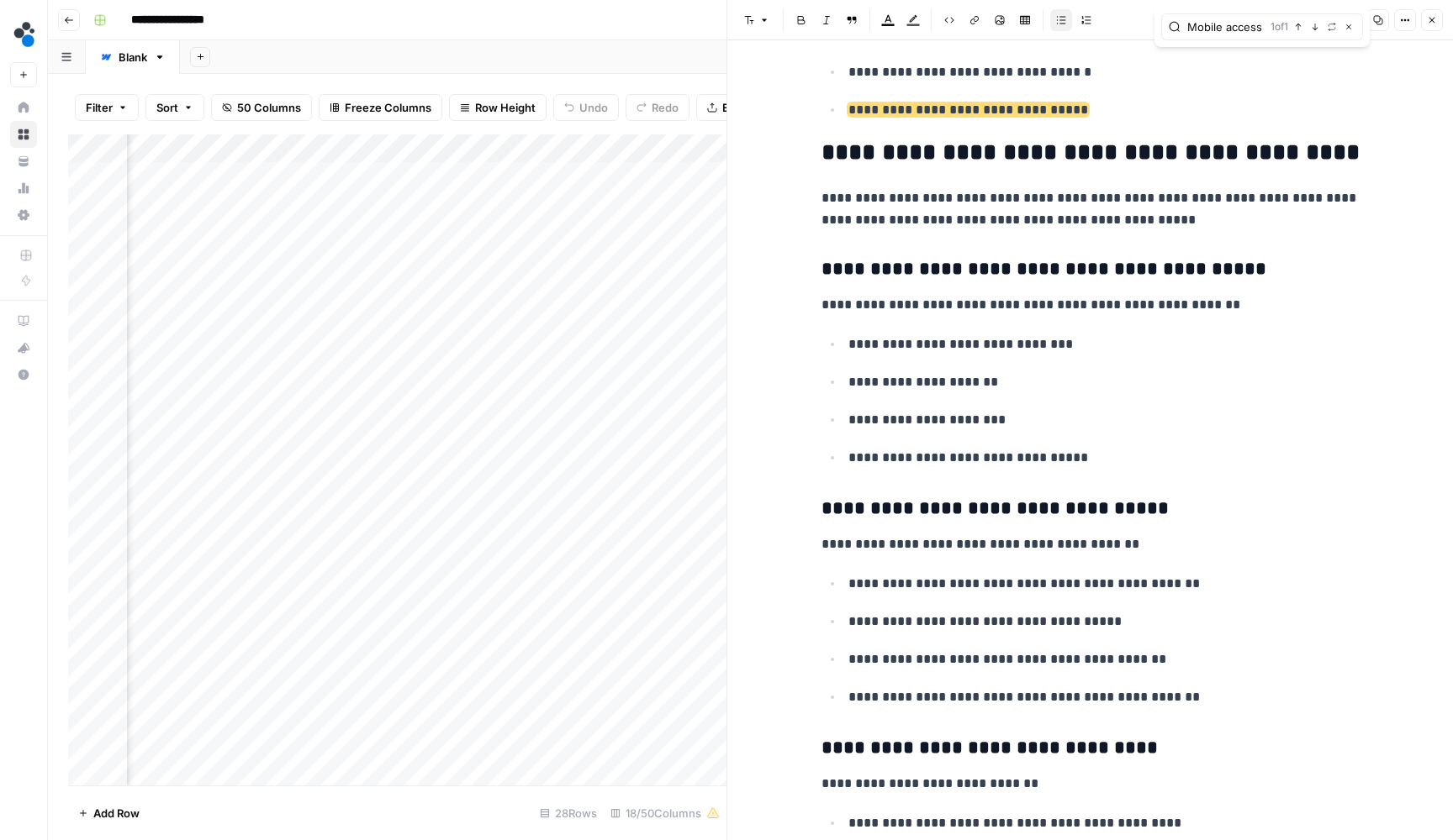
click at [1427, 12] on button "Close" at bounding box center [1431, 20] width 22 height 22
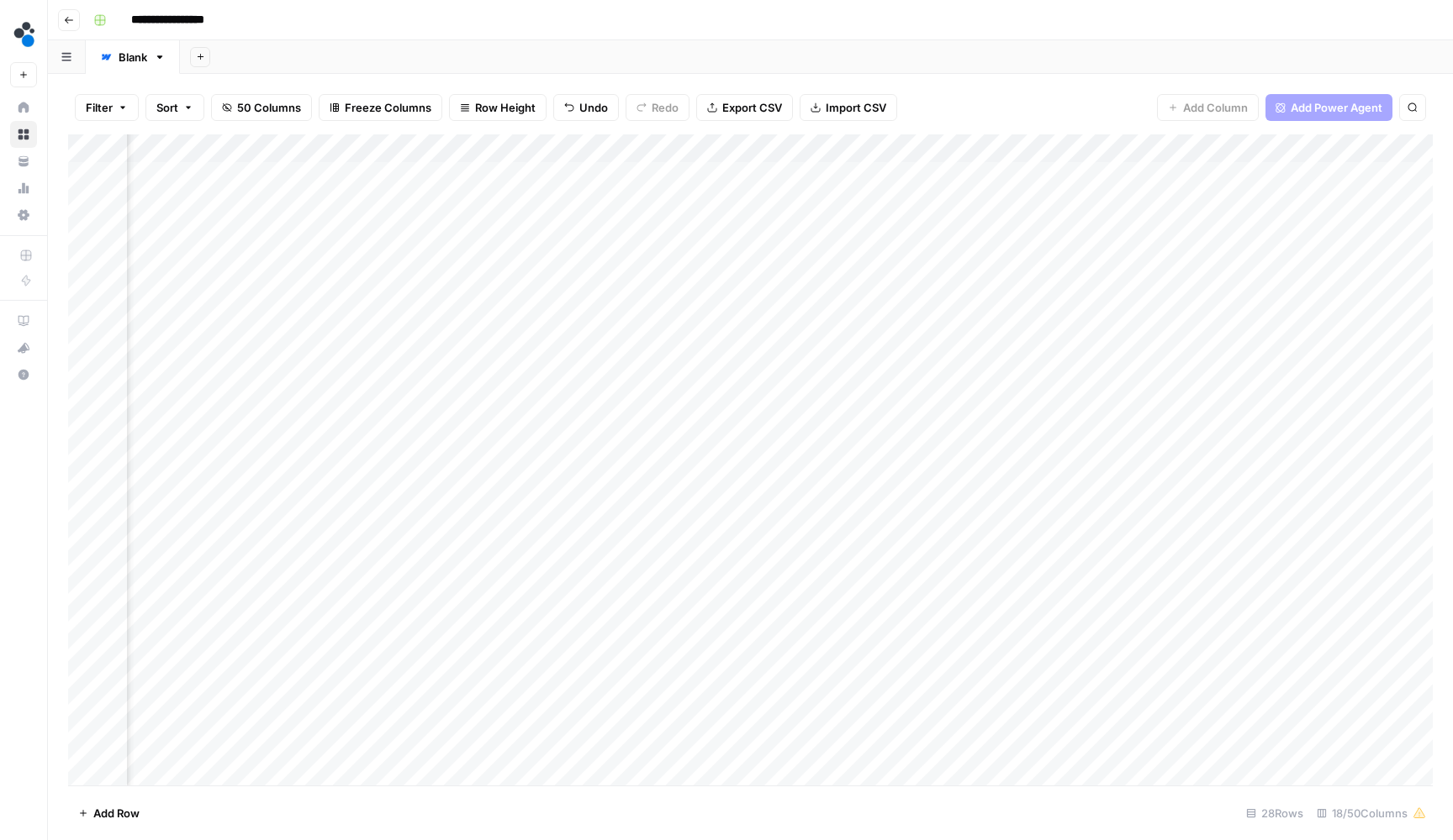
click at [972, 70] on div "Add Sheet" at bounding box center [816, 56] width 1273 height 33
click at [561, 207] on div "Add Column" at bounding box center [750, 462] width 1365 height 655
click at [561, 207] on body "**********" at bounding box center [726, 420] width 1453 height 840
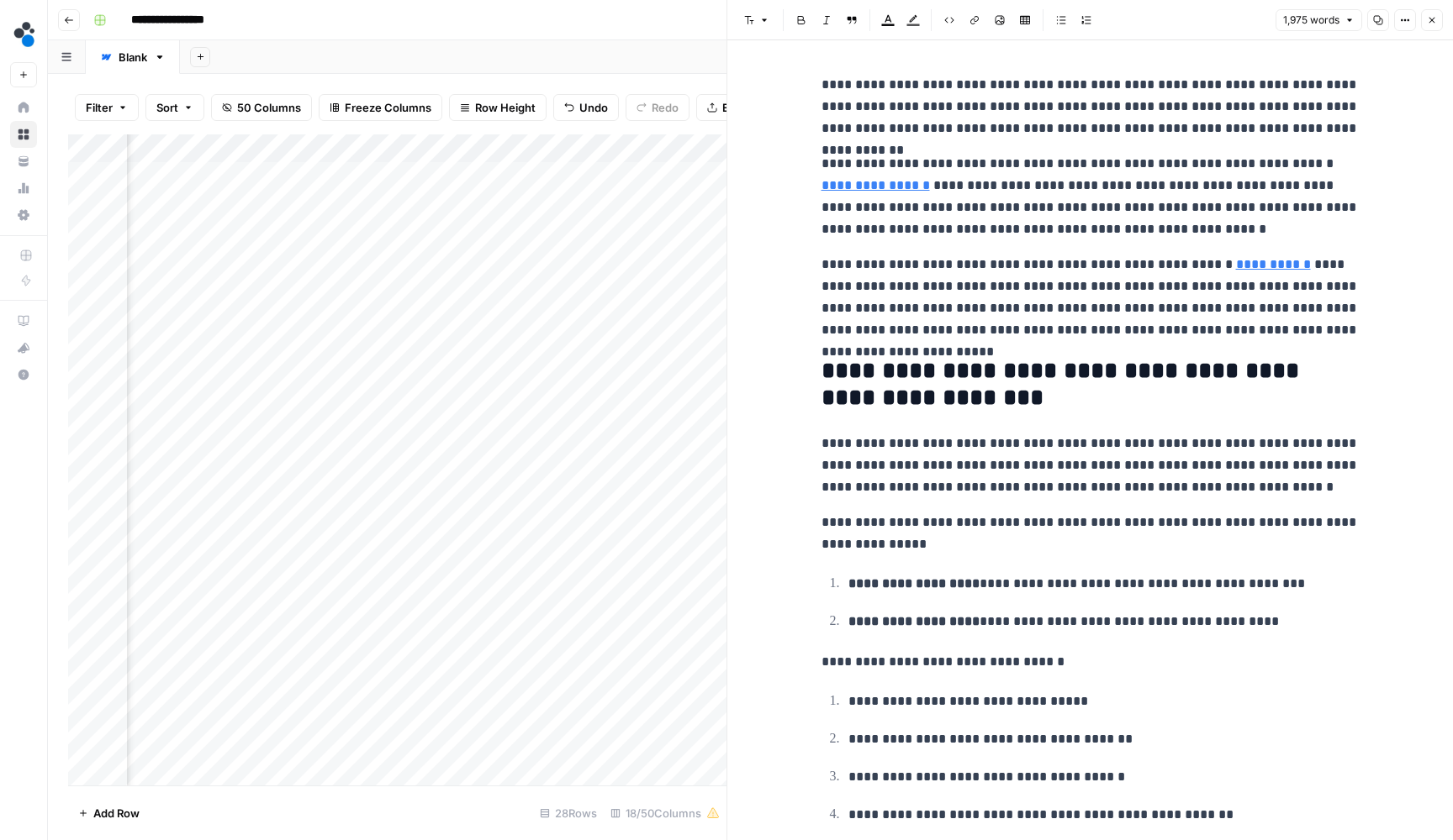
click at [896, 271] on p "**********" at bounding box center [1090, 297] width 538 height 87
copy div "**********"
click at [1426, 14] on button "Close" at bounding box center [1431, 20] width 22 height 22
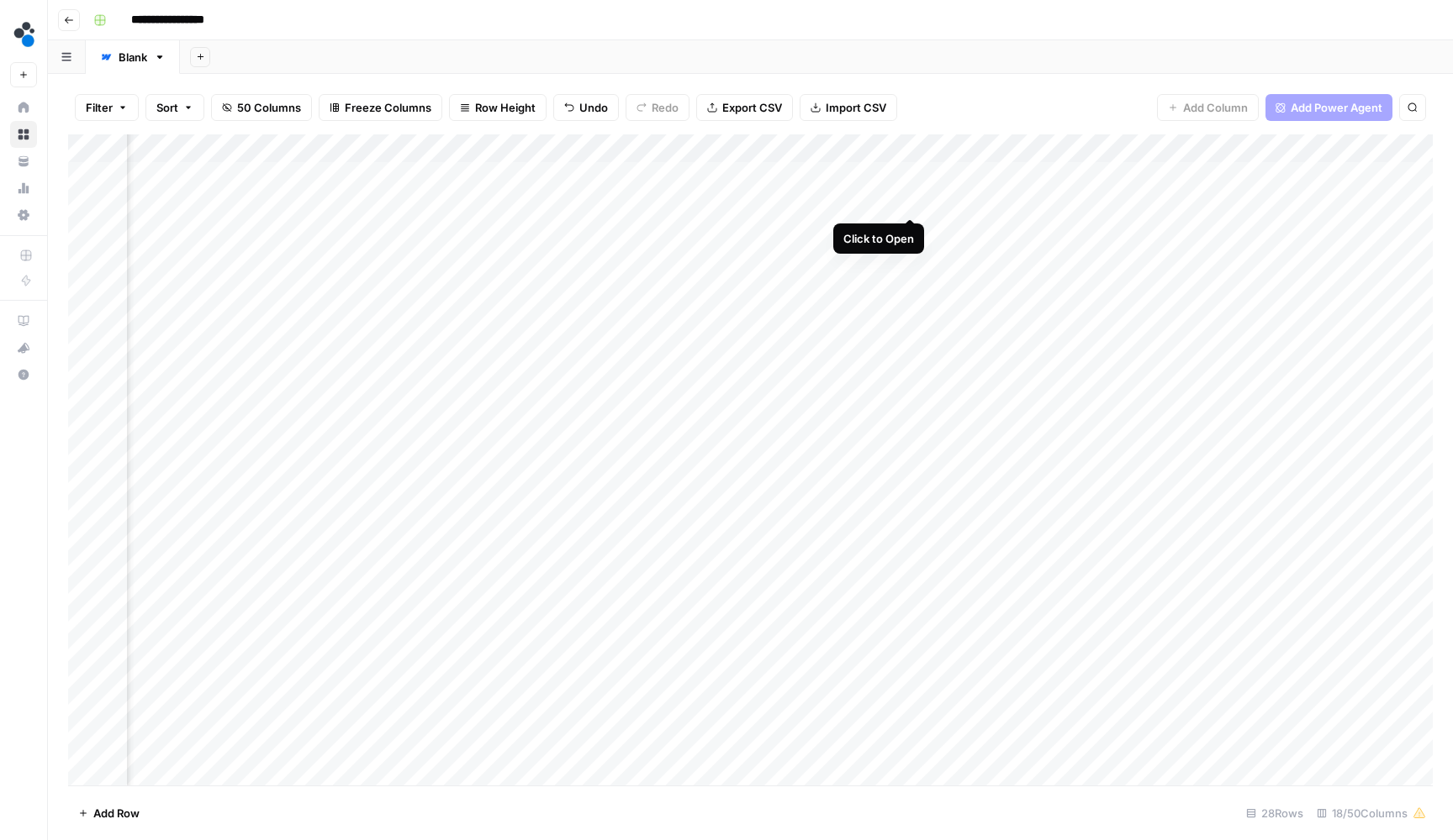
click at [911, 202] on div "Add Column" at bounding box center [750, 462] width 1365 height 655
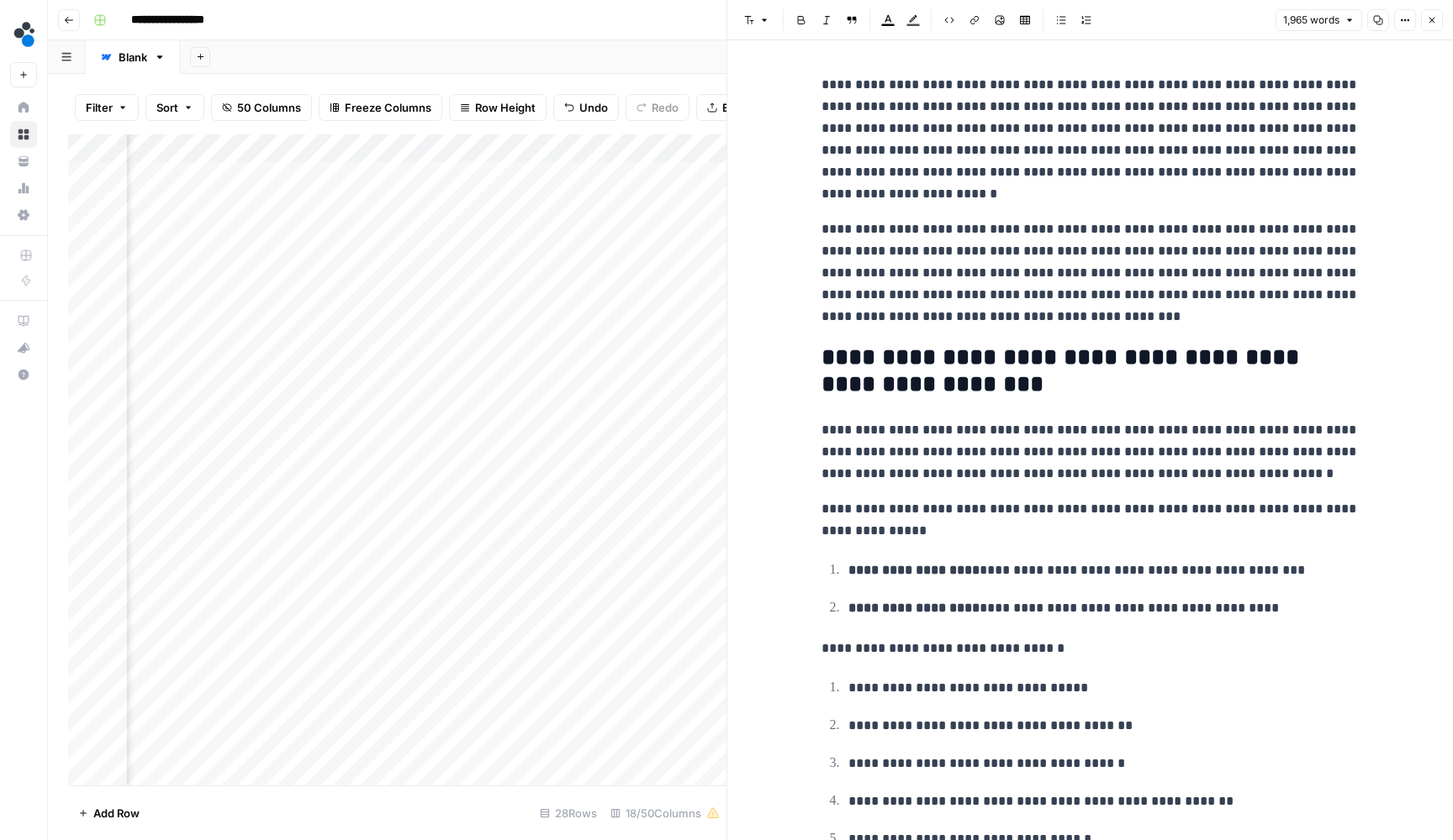
click at [964, 232] on p "**********" at bounding box center [1090, 272] width 538 height 109
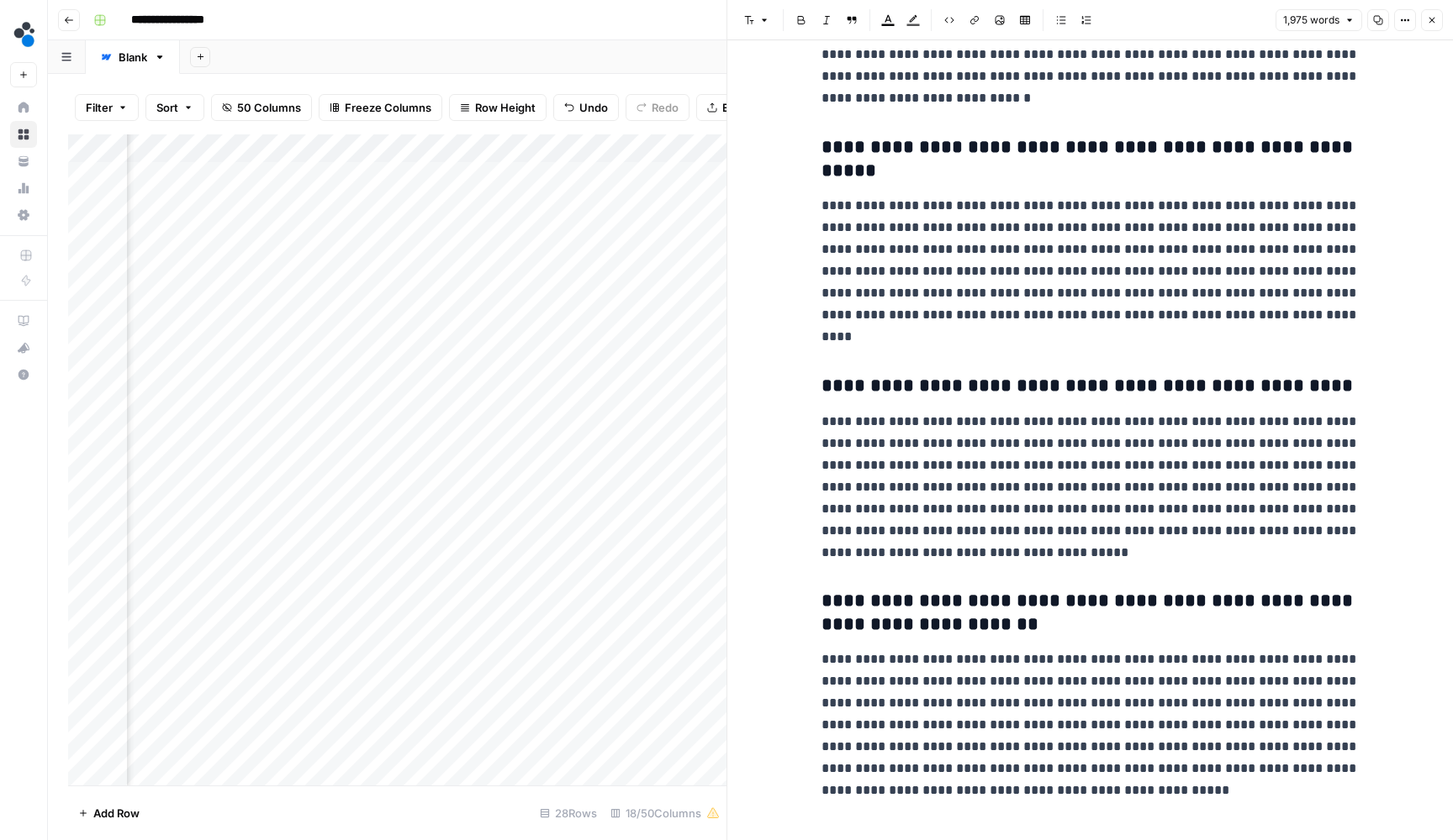
scroll to position [8660, 0]
click at [1422, 18] on button "Close" at bounding box center [1431, 20] width 22 height 22
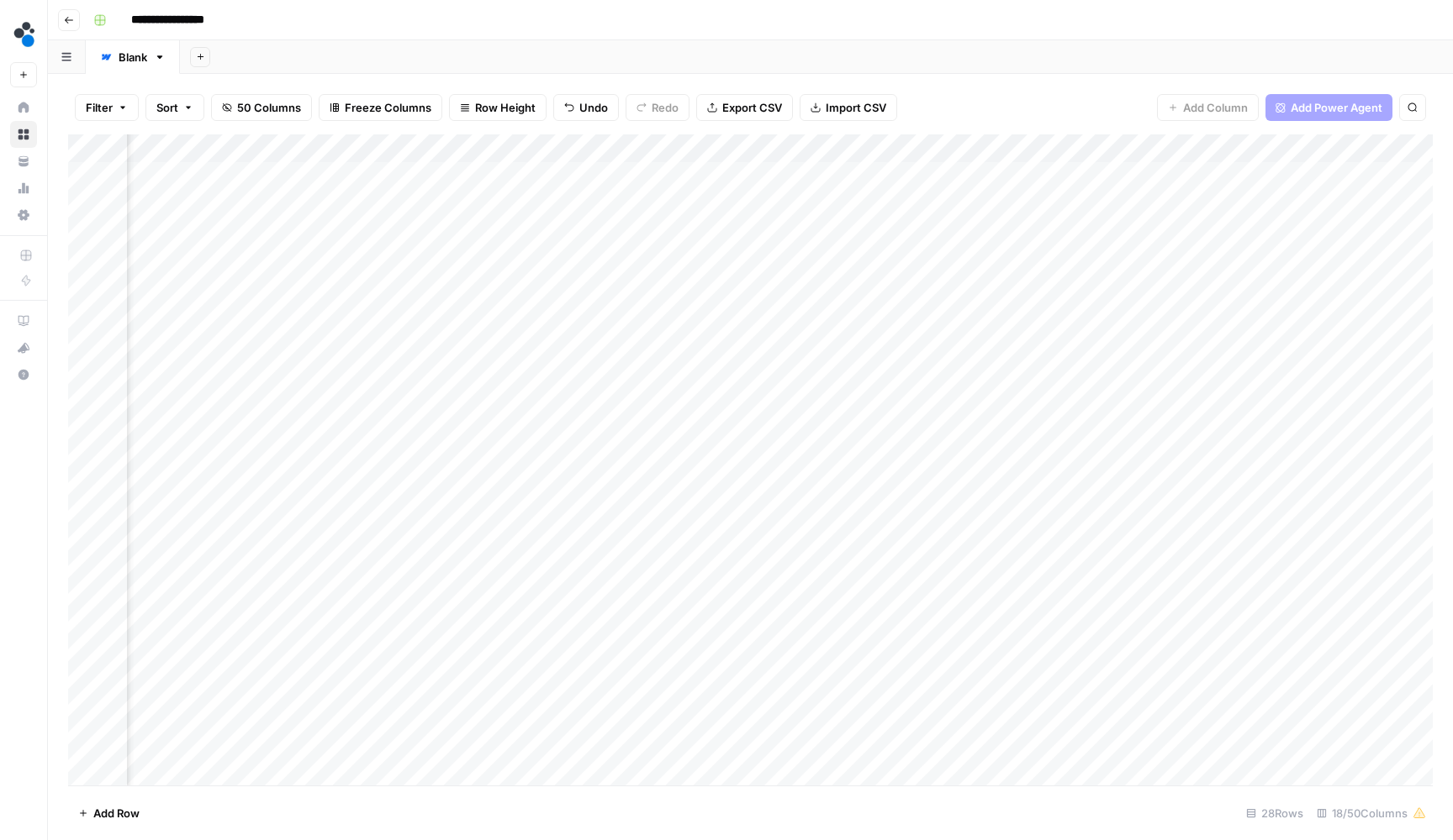
click at [1165, 200] on div "Add Column" at bounding box center [750, 462] width 1365 height 655
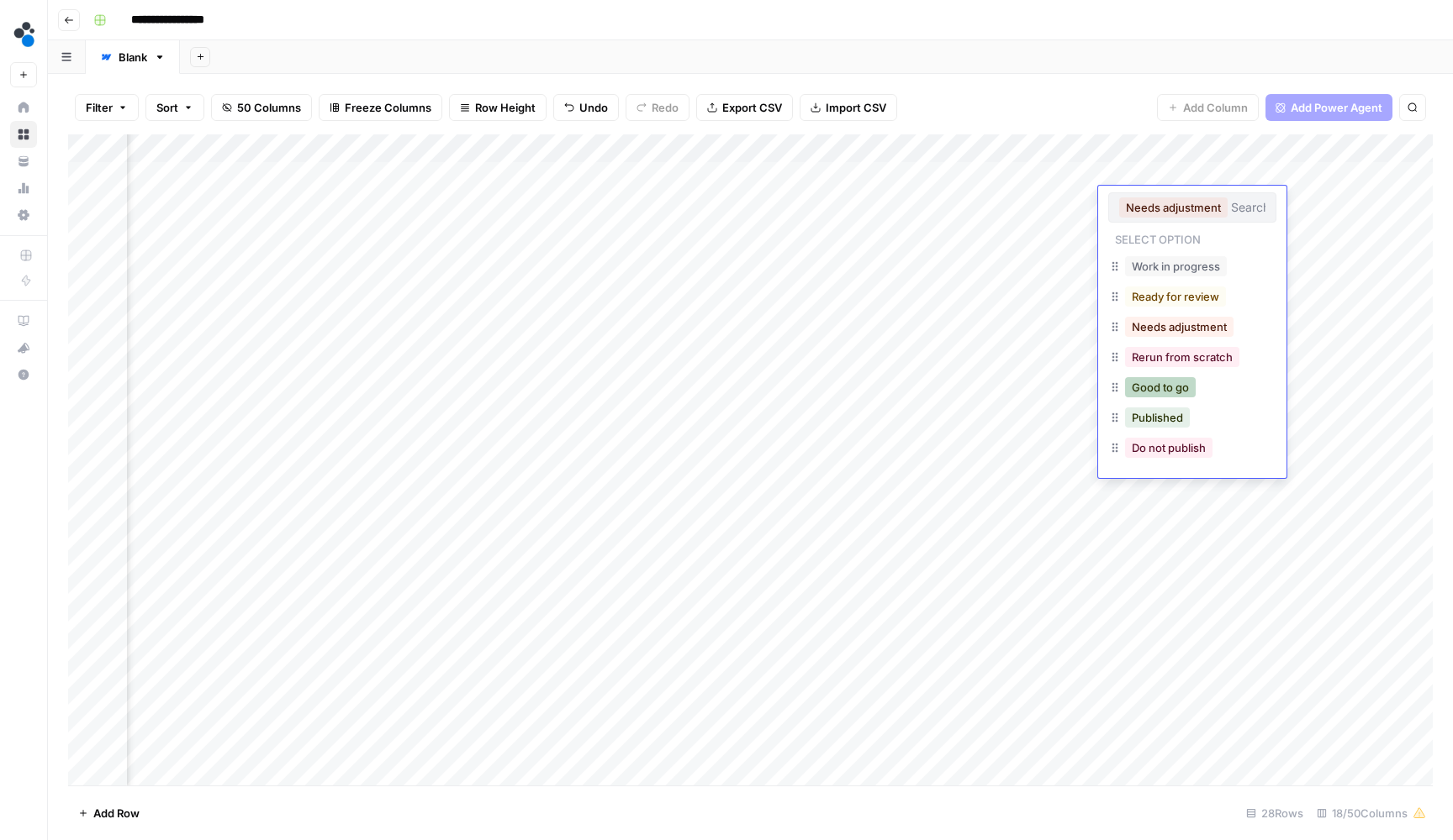
click at [1161, 383] on button "Good to go" at bounding box center [1161, 387] width 70 height 20
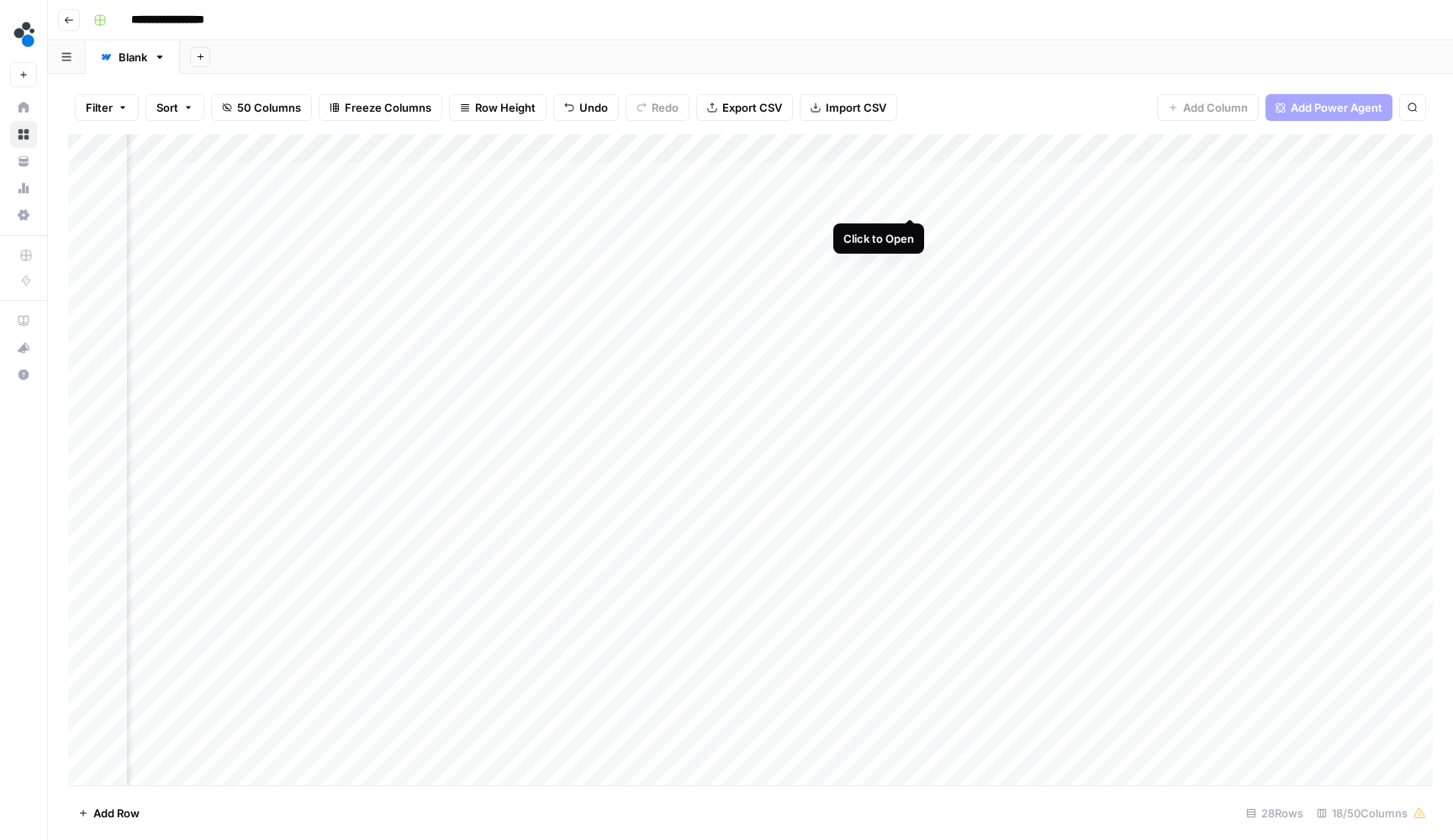
click at [911, 201] on div "Add Column" at bounding box center [750, 462] width 1365 height 655
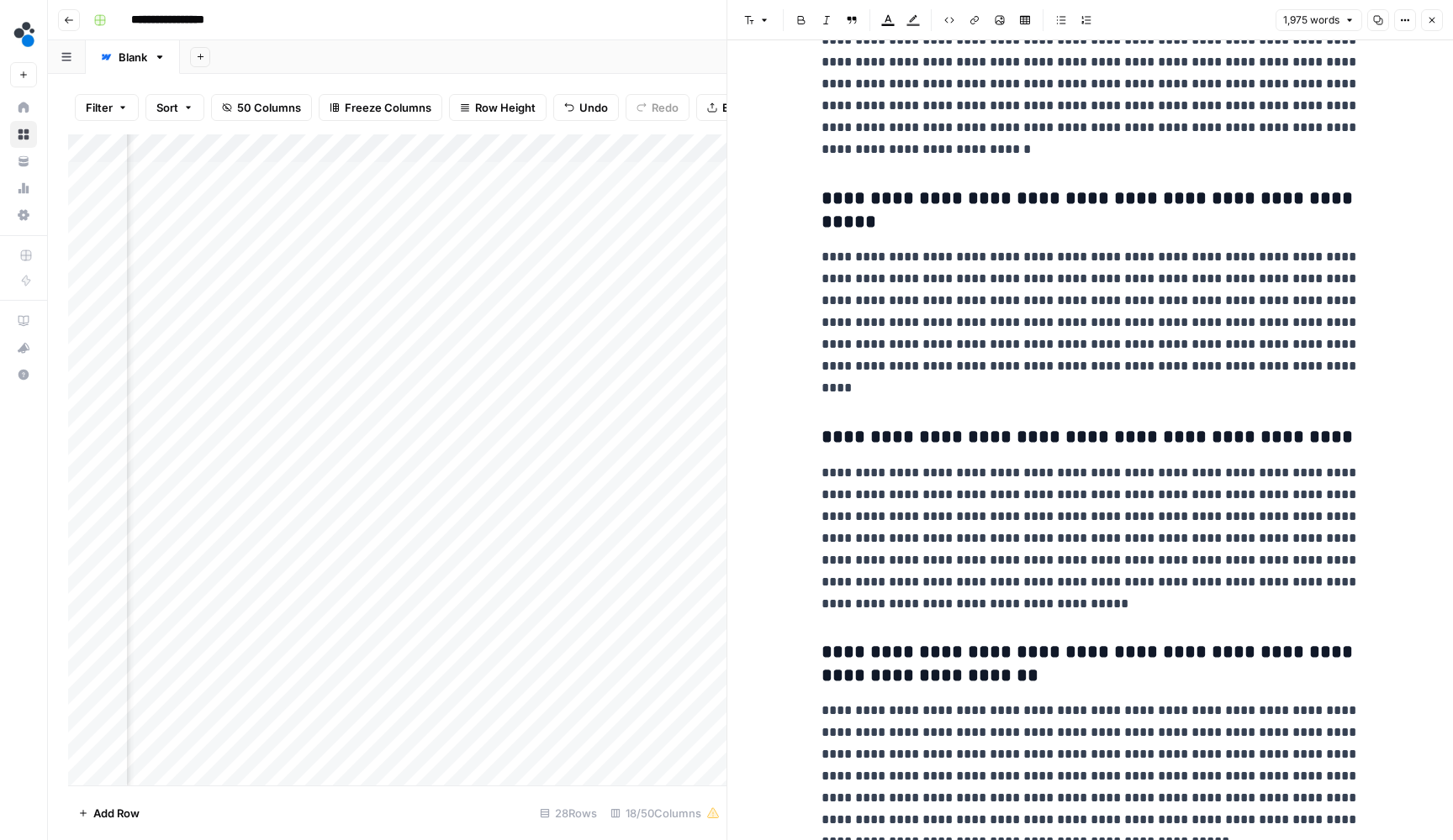
scroll to position [8577, 0]
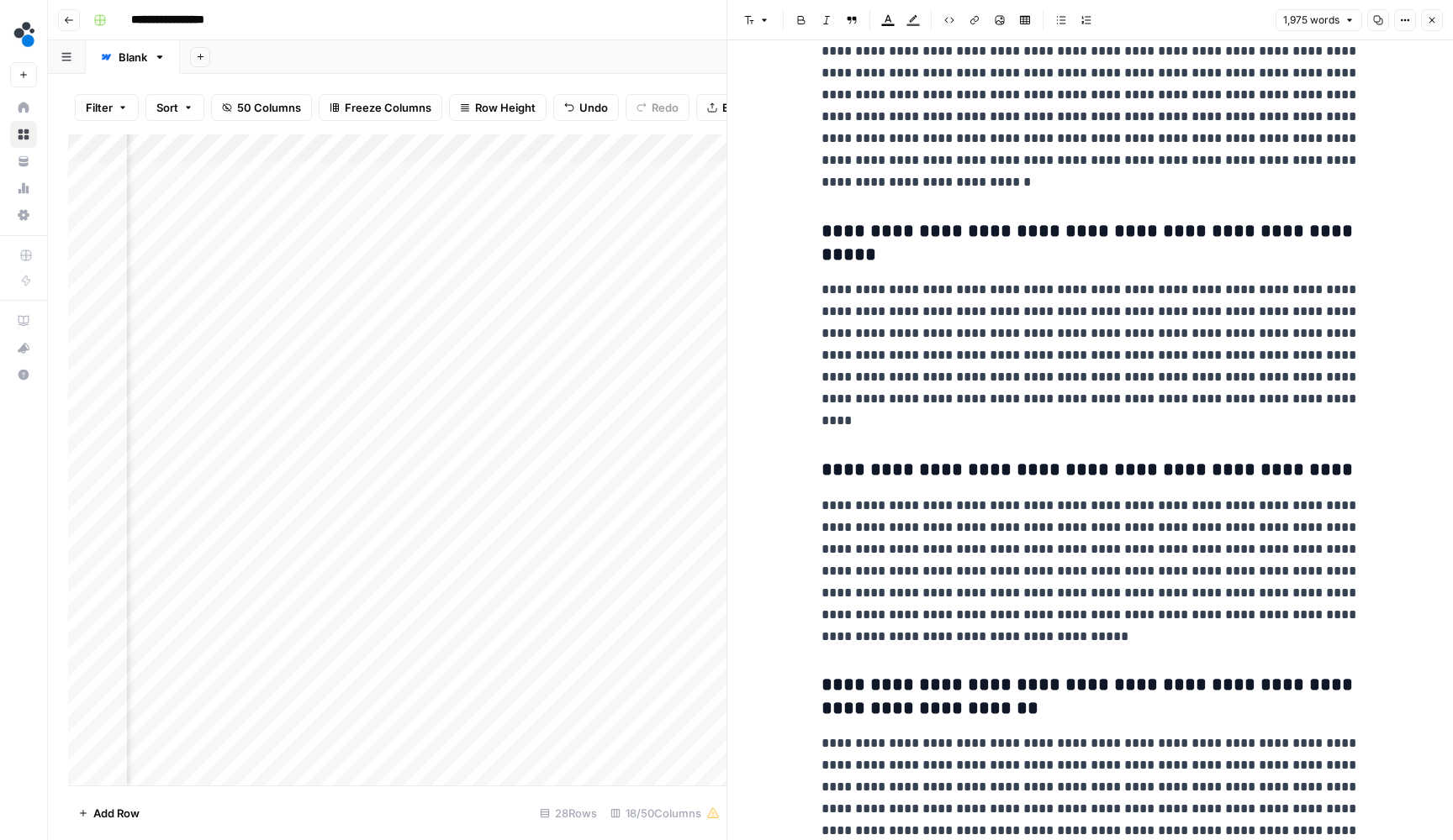
click at [1437, 26] on button "Close" at bounding box center [1431, 20] width 22 height 22
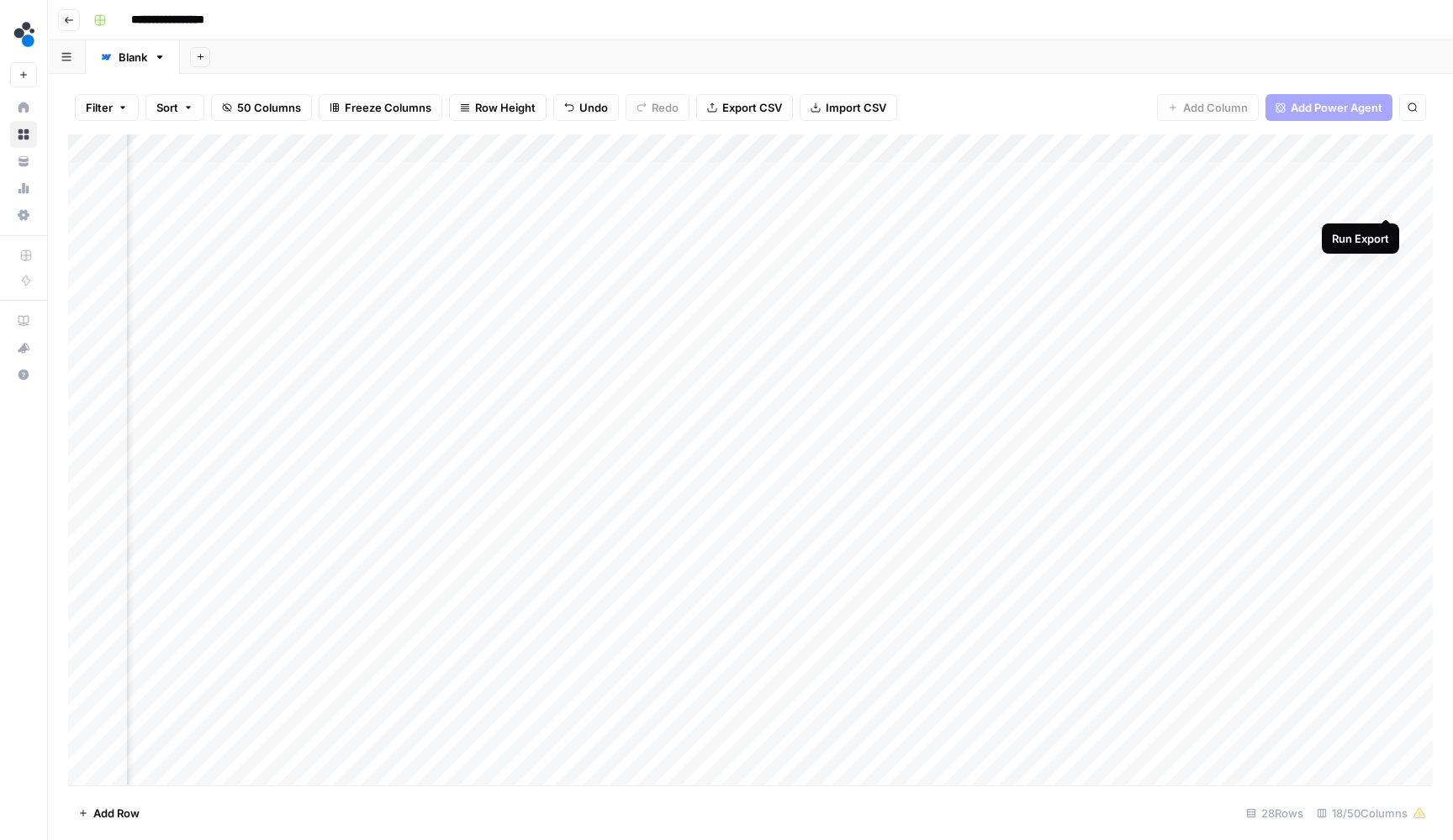
click at [1388, 201] on div "Add Column" at bounding box center [750, 462] width 1365 height 655
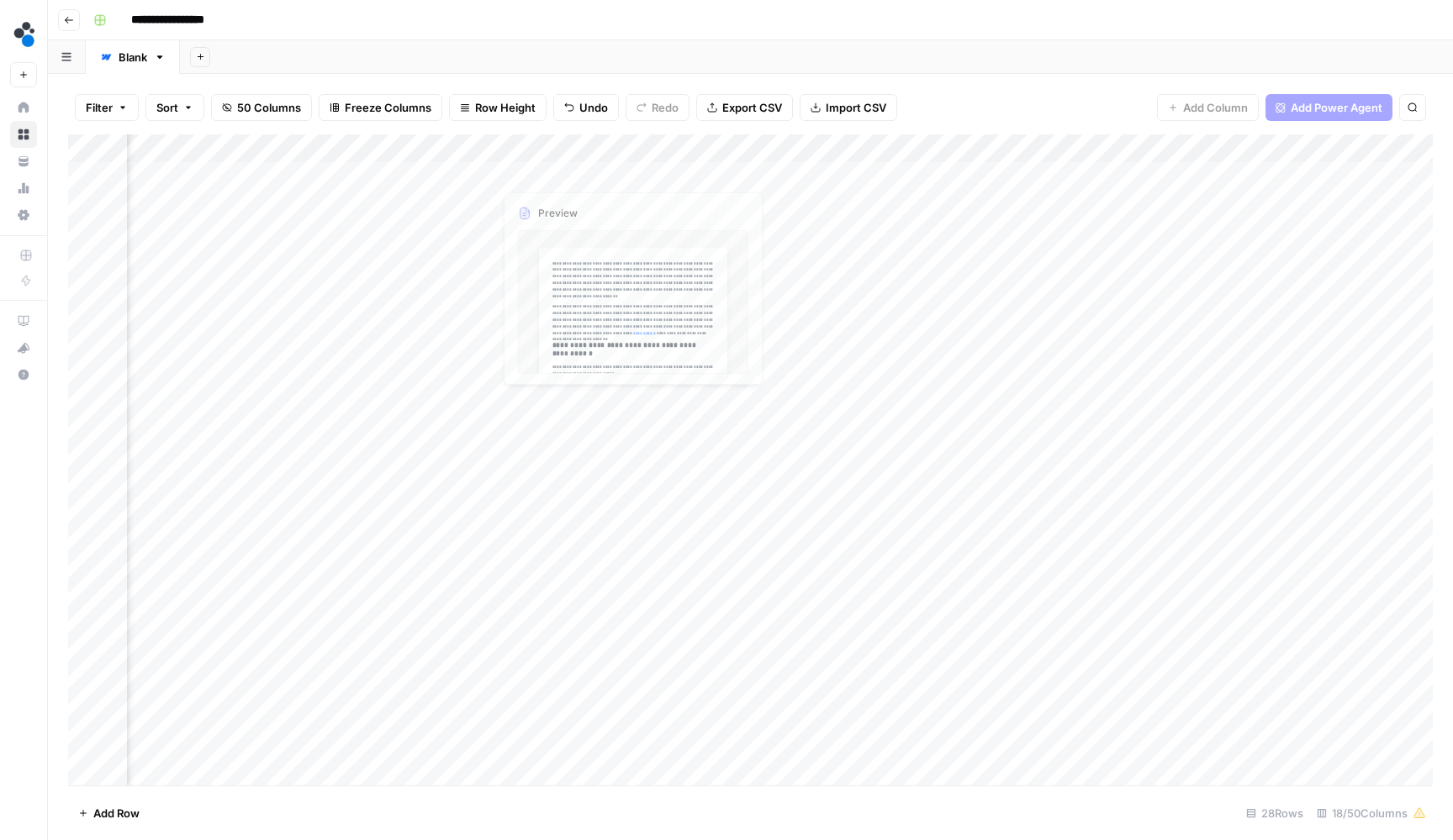
click at [566, 177] on div "Add Column" at bounding box center [750, 462] width 1365 height 655
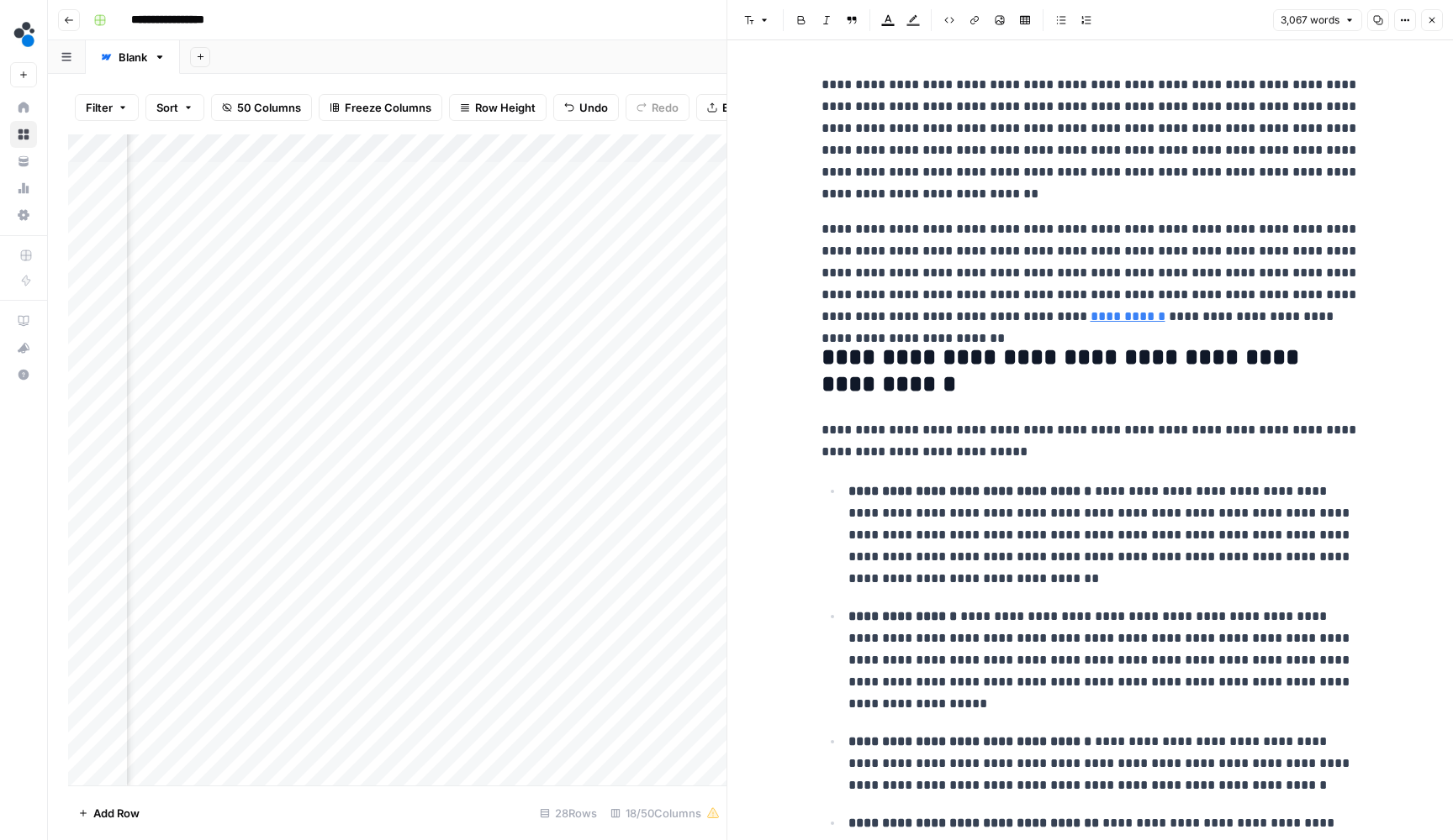
copy div "**********"
click at [1431, 22] on icon "button" at bounding box center [1431, 20] width 10 height 10
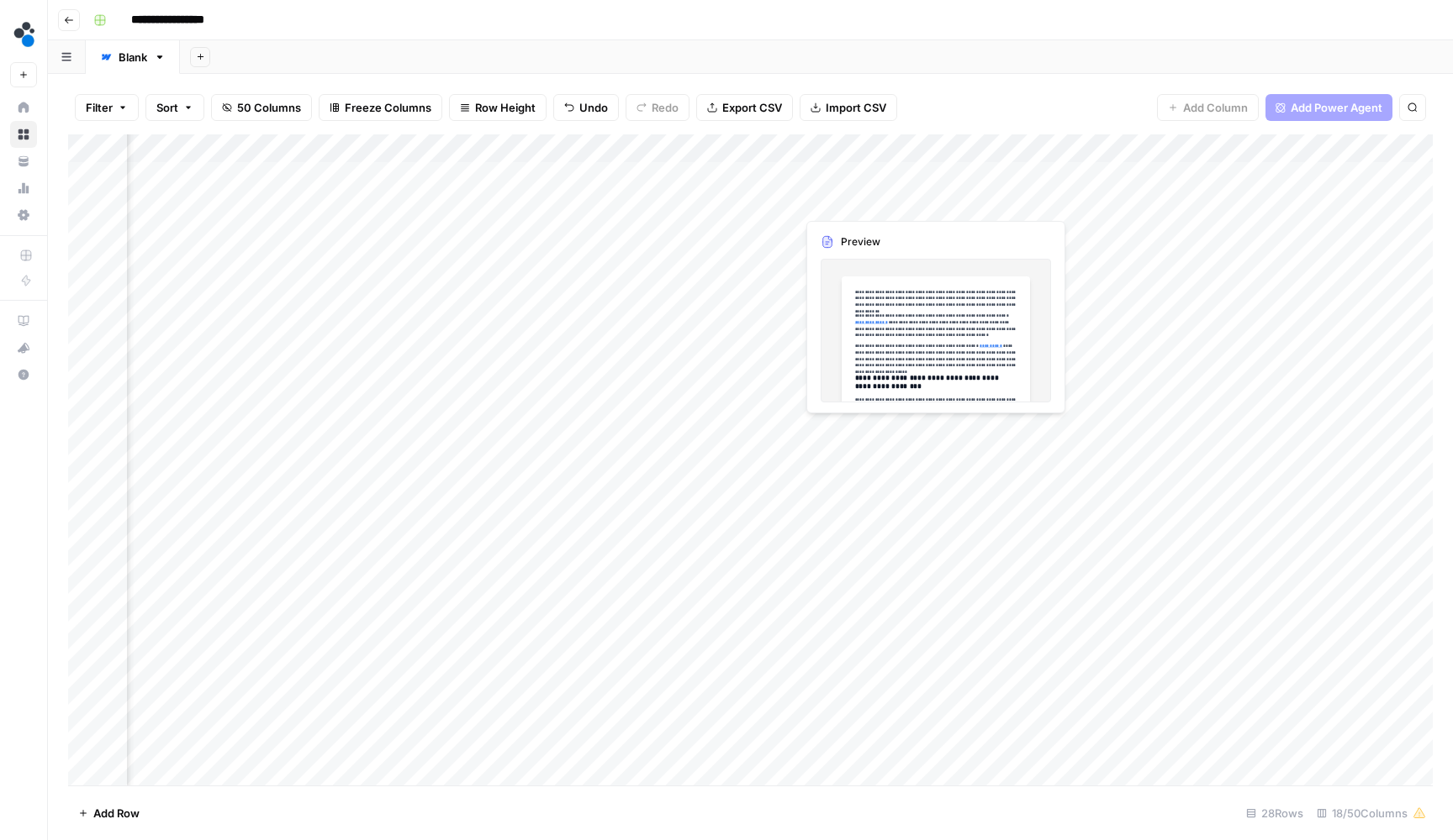
click at [879, 185] on div "Add Column" at bounding box center [750, 462] width 1365 height 655
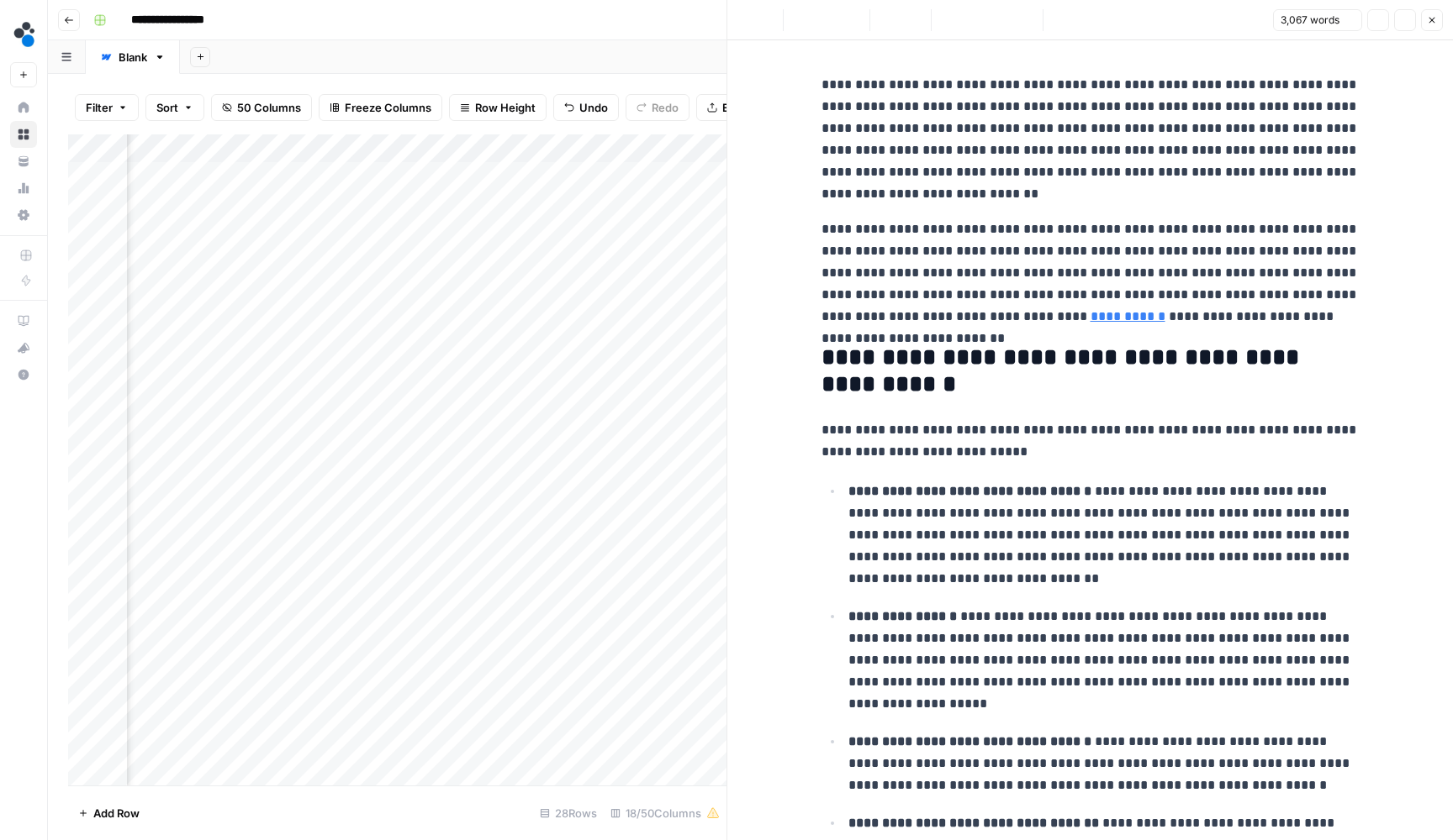
click at [905, 204] on p "**********" at bounding box center [1090, 140] width 538 height 131
copy div "**********"
click at [1436, 13] on button "Close" at bounding box center [1431, 20] width 22 height 22
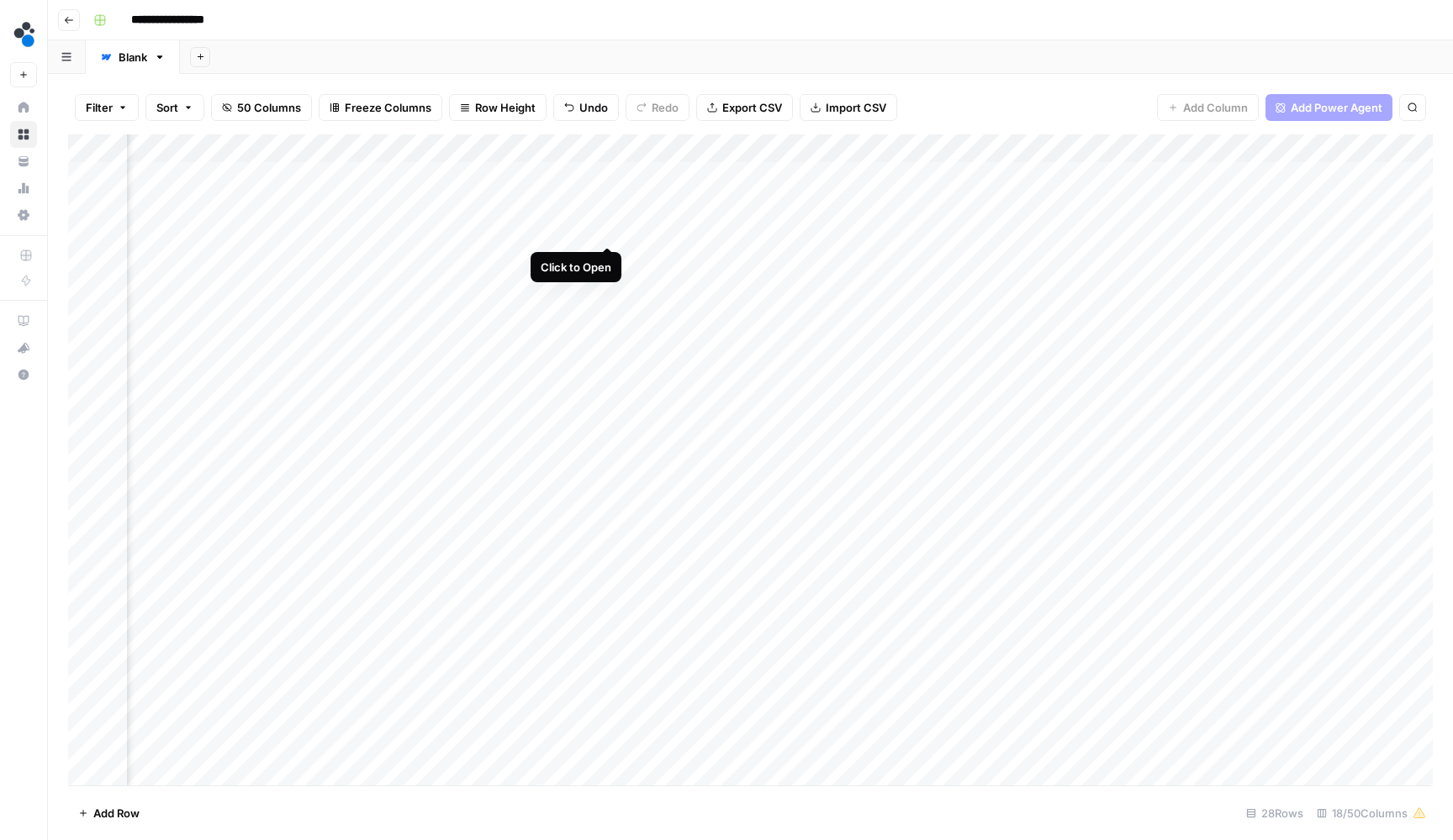
click at [606, 234] on div "Add Column" at bounding box center [750, 462] width 1365 height 655
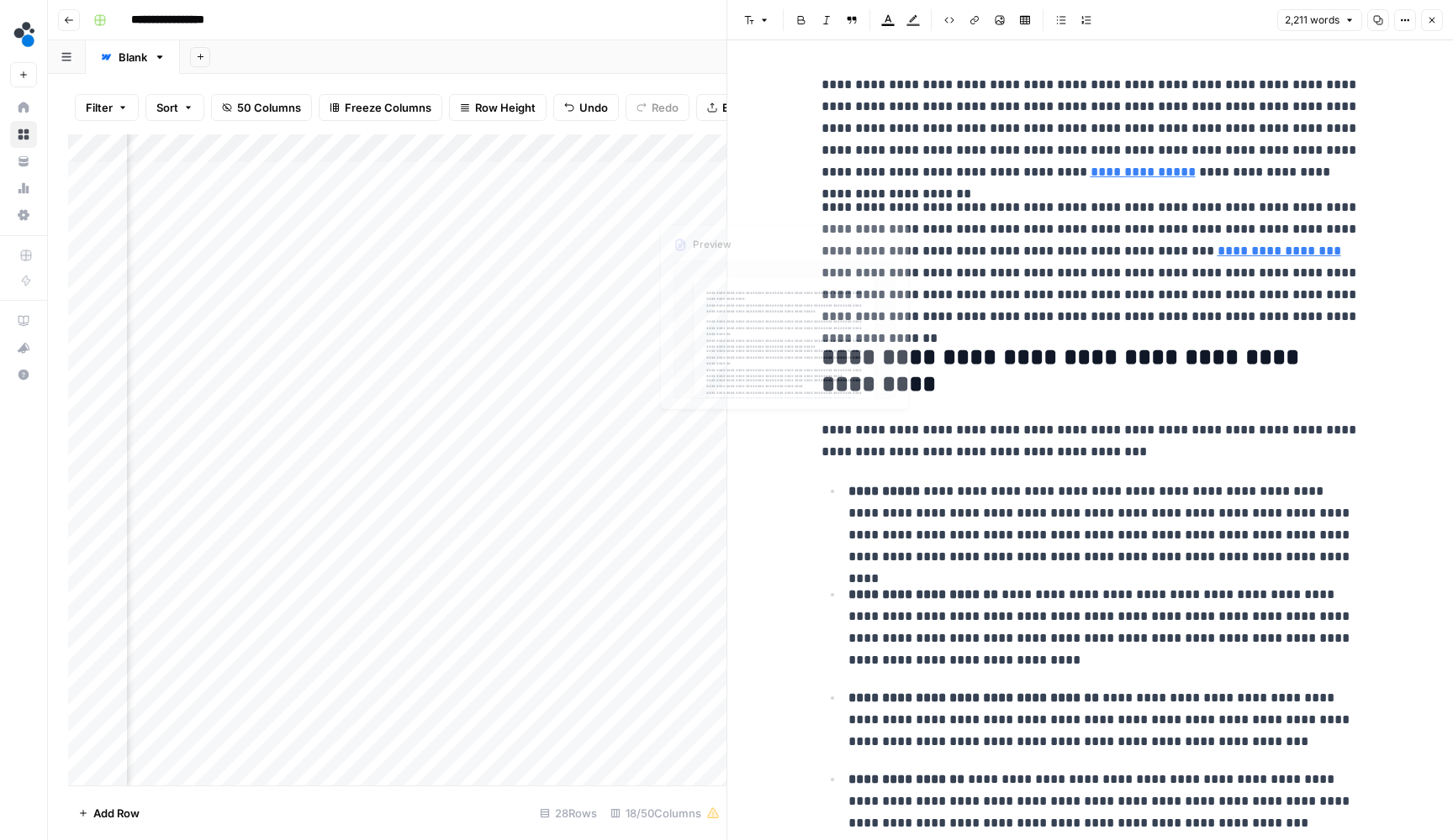
click at [693, 231] on div "Add Column" at bounding box center [397, 462] width 658 height 655
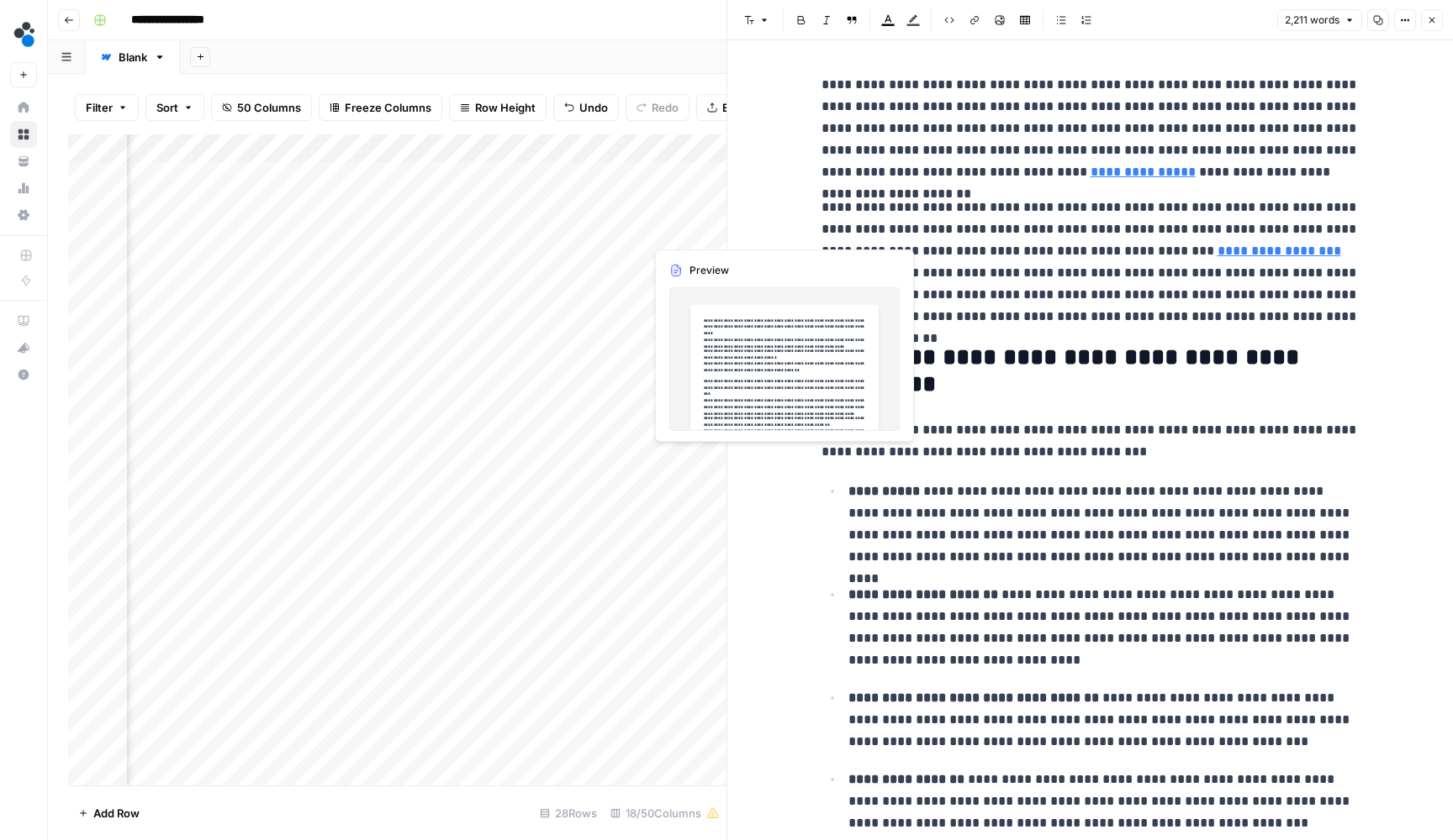
click at [693, 231] on div "Add Column" at bounding box center [397, 462] width 658 height 655
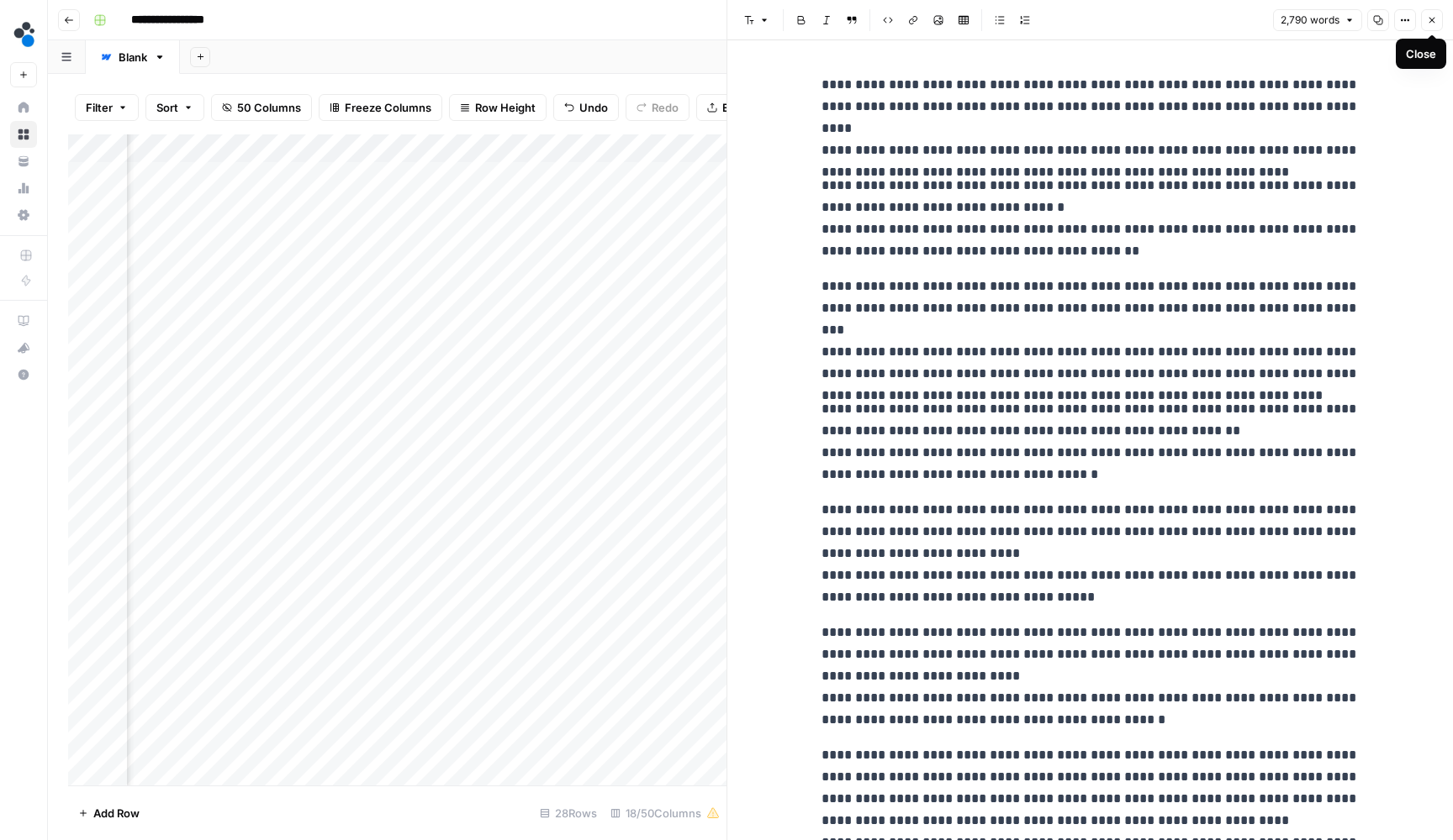
click at [1428, 17] on icon "button" at bounding box center [1431, 20] width 10 height 10
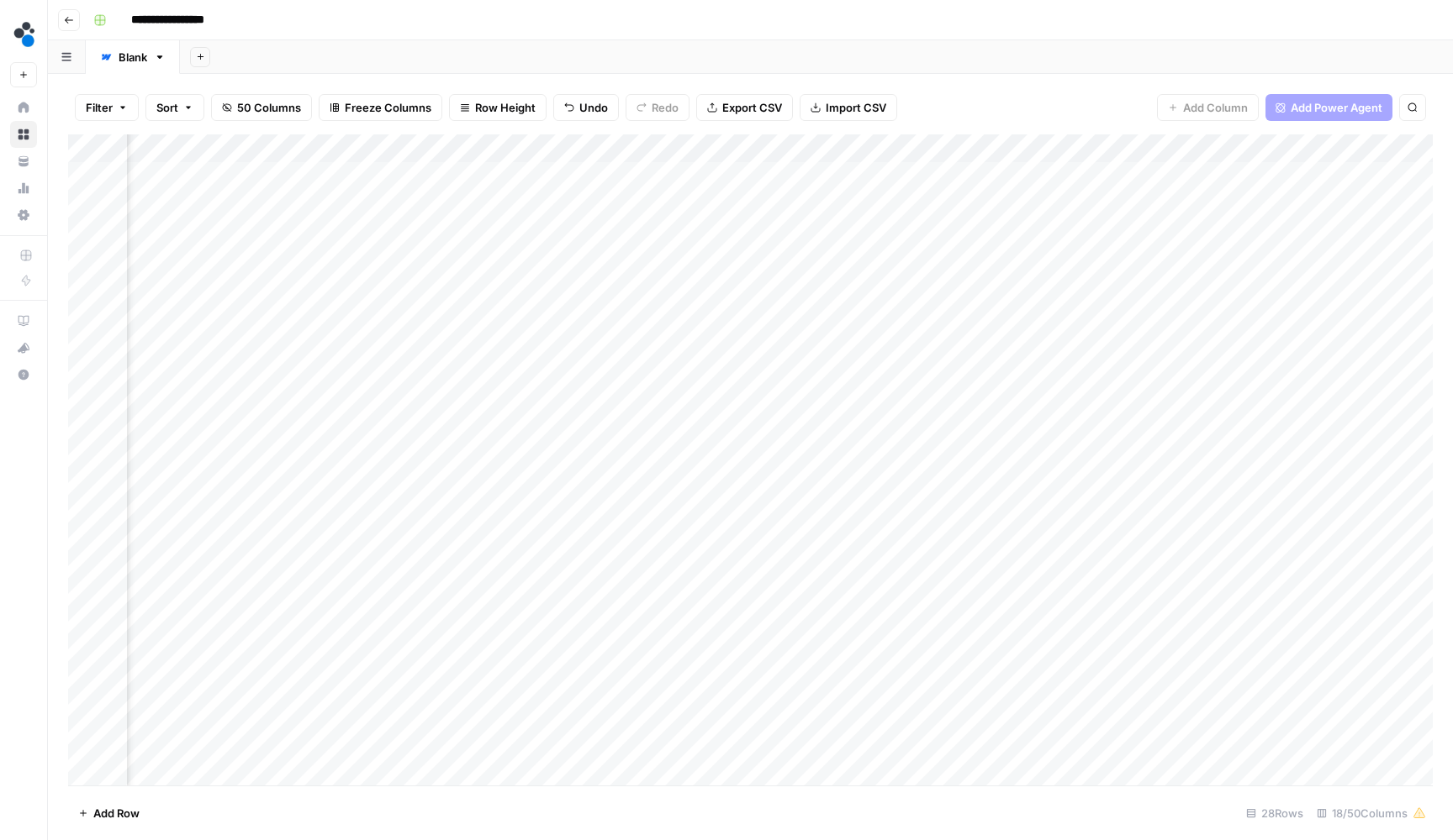
click at [605, 234] on div "Add Column" at bounding box center [750, 462] width 1365 height 655
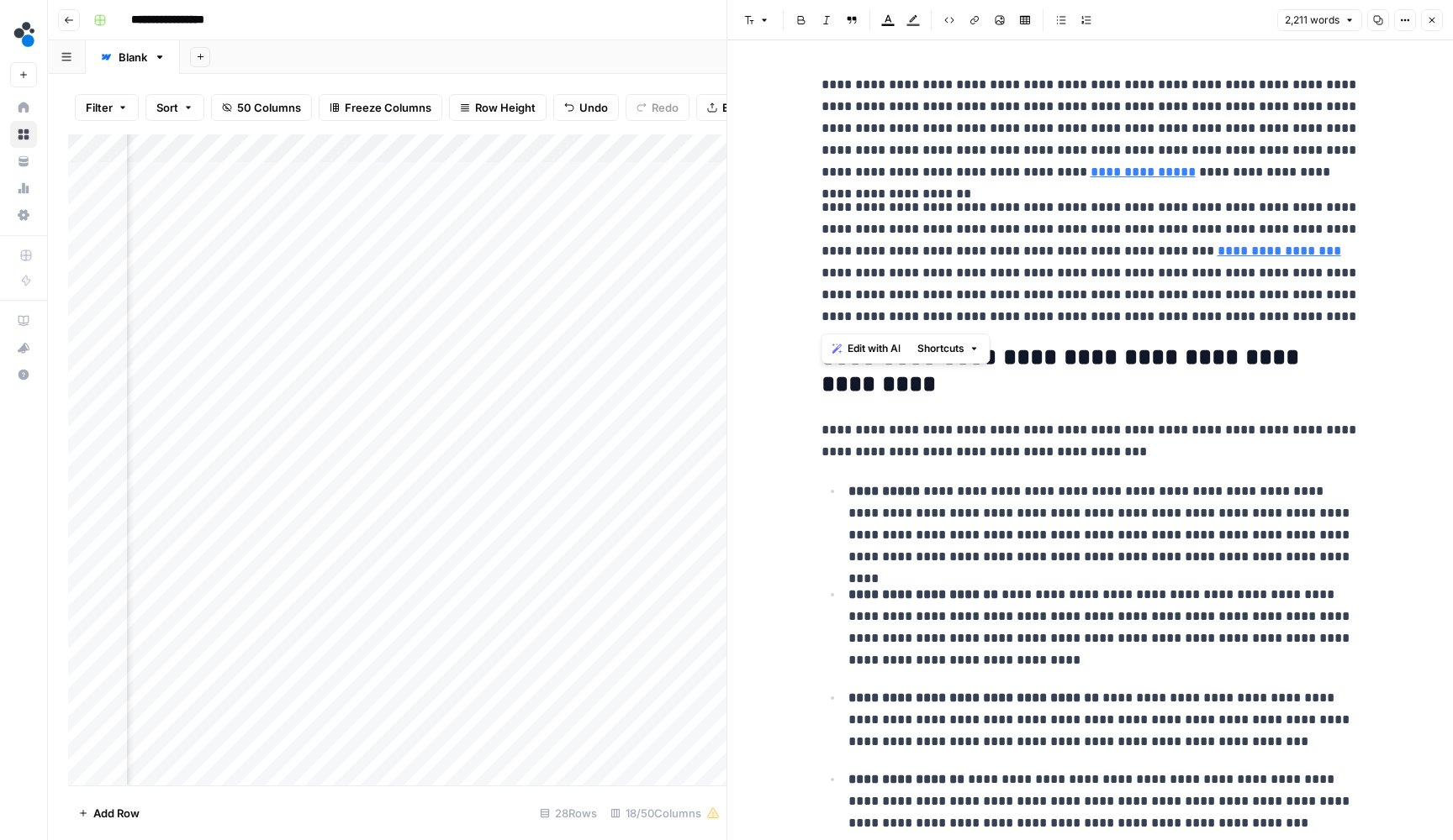
drag, startPoint x: 1196, startPoint y: 324, endPoint x: 813, endPoint y: 86, distance: 450.9
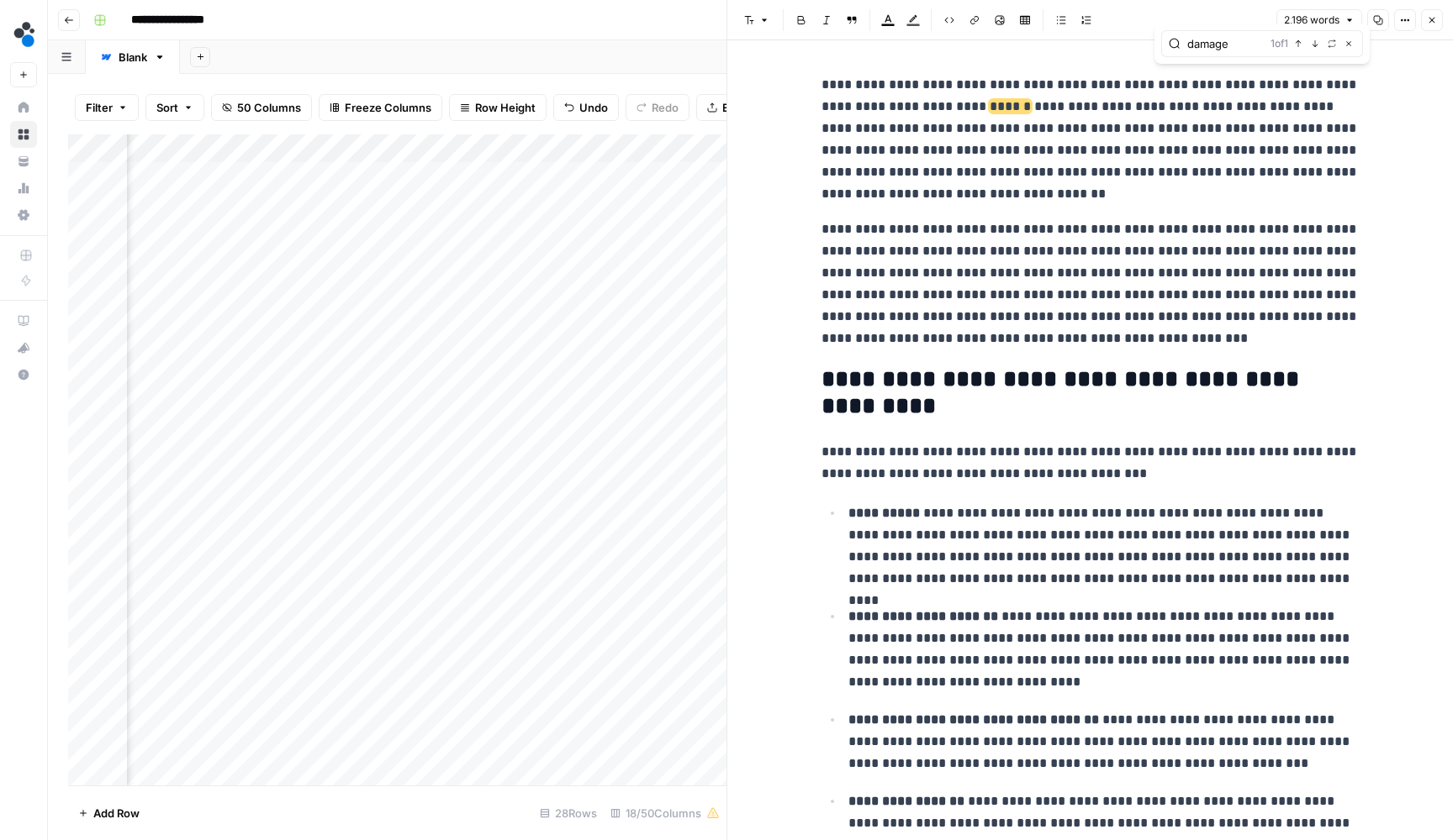
type input "damage"
click at [1311, 44] on icon "button" at bounding box center [1314, 44] width 9 height 9
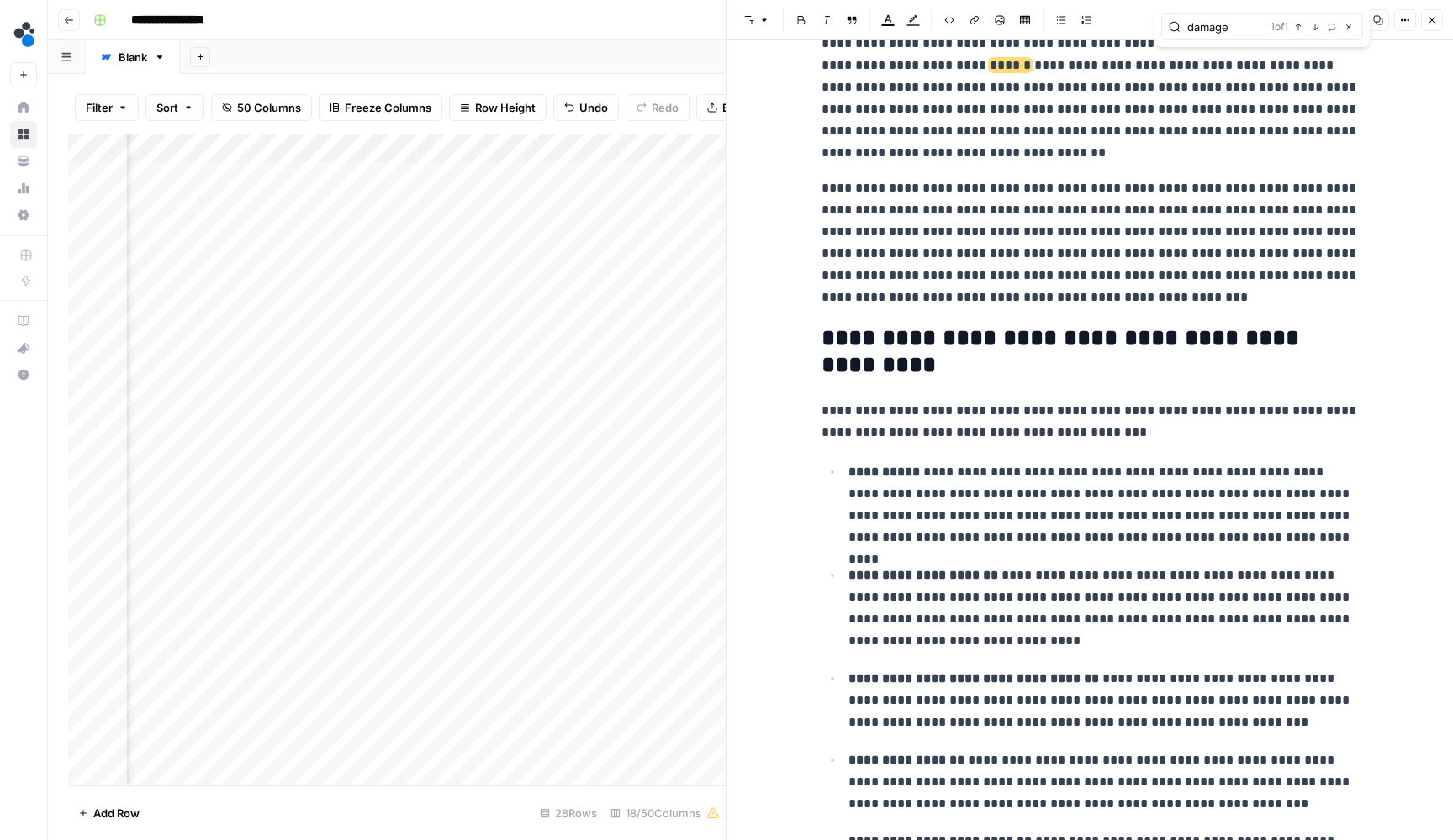
click at [1353, 30] on button "Close" at bounding box center [1349, 27] width 13 height 13
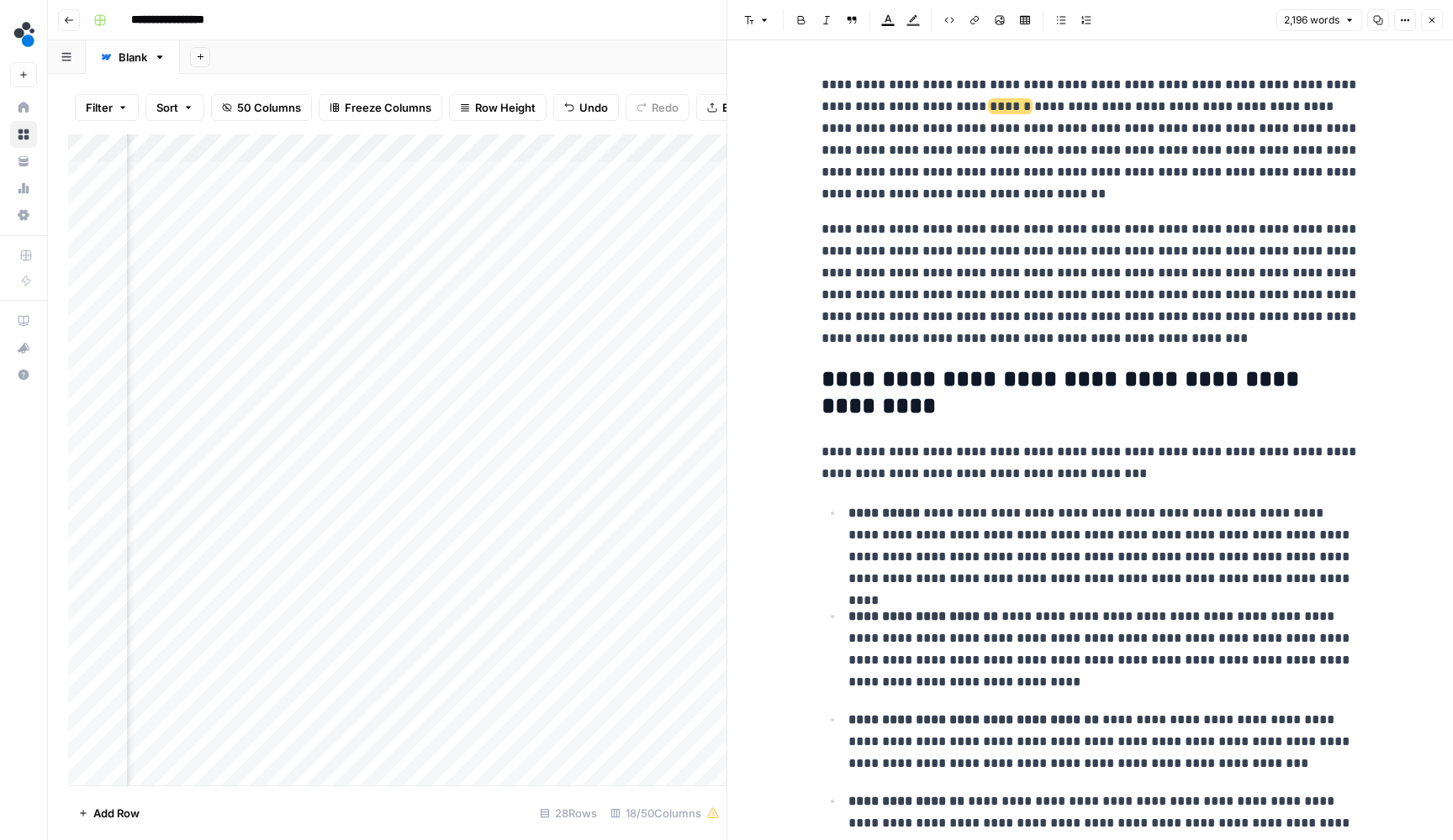
scroll to position [0, 0]
click at [1201, 140] on p "**********" at bounding box center [1090, 140] width 538 height 131
click at [1346, 41] on icon "button" at bounding box center [1349, 44] width 9 height 9
click at [651, 70] on div "Add Sheet" at bounding box center [816, 56] width 1273 height 33
click at [693, 153] on icon "Close Search" at bounding box center [692, 156] width 6 height 6
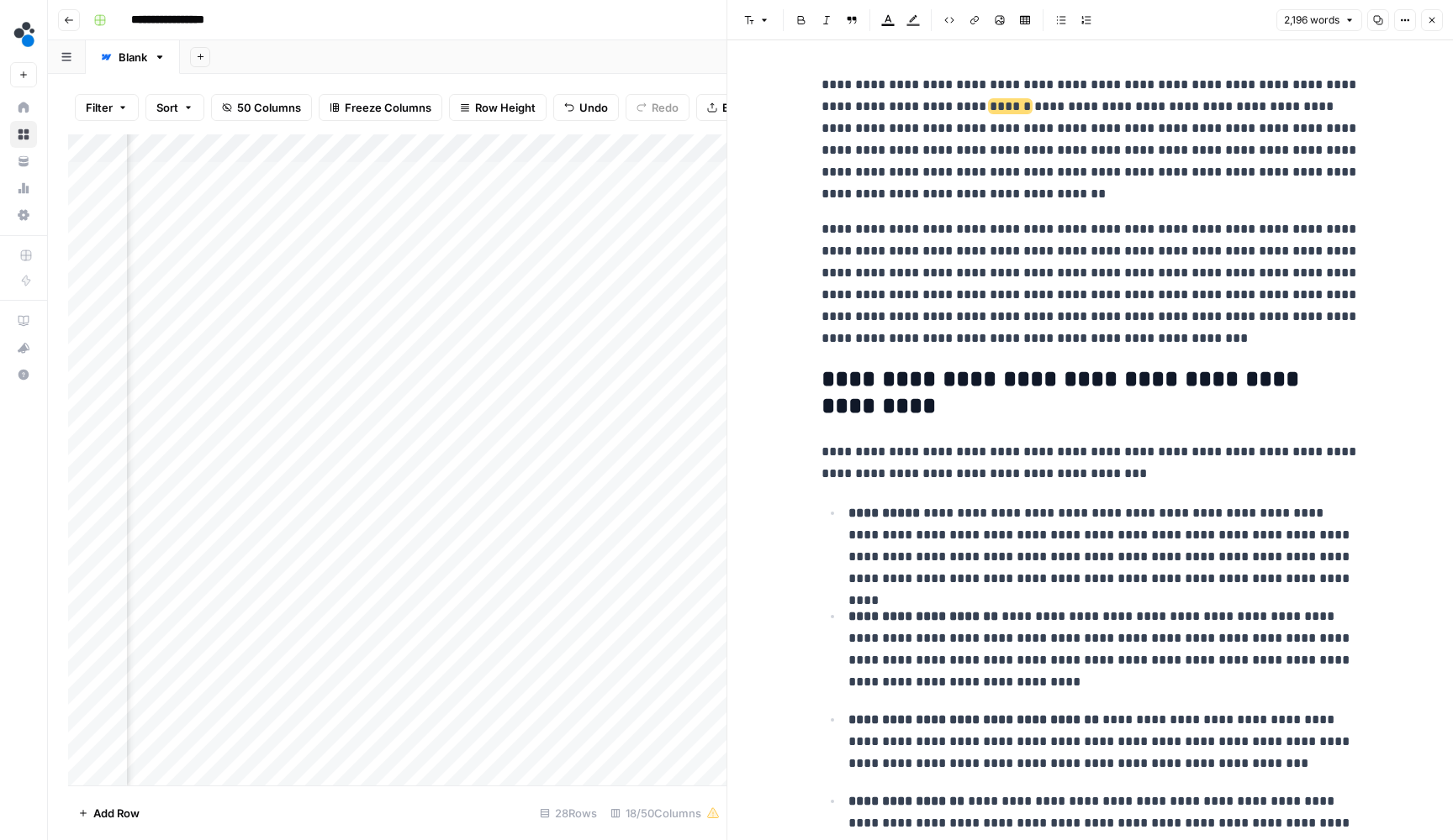
click at [994, 116] on p "**********" at bounding box center [1090, 140] width 538 height 131
click at [1431, 24] on icon "button" at bounding box center [1431, 20] width 10 height 10
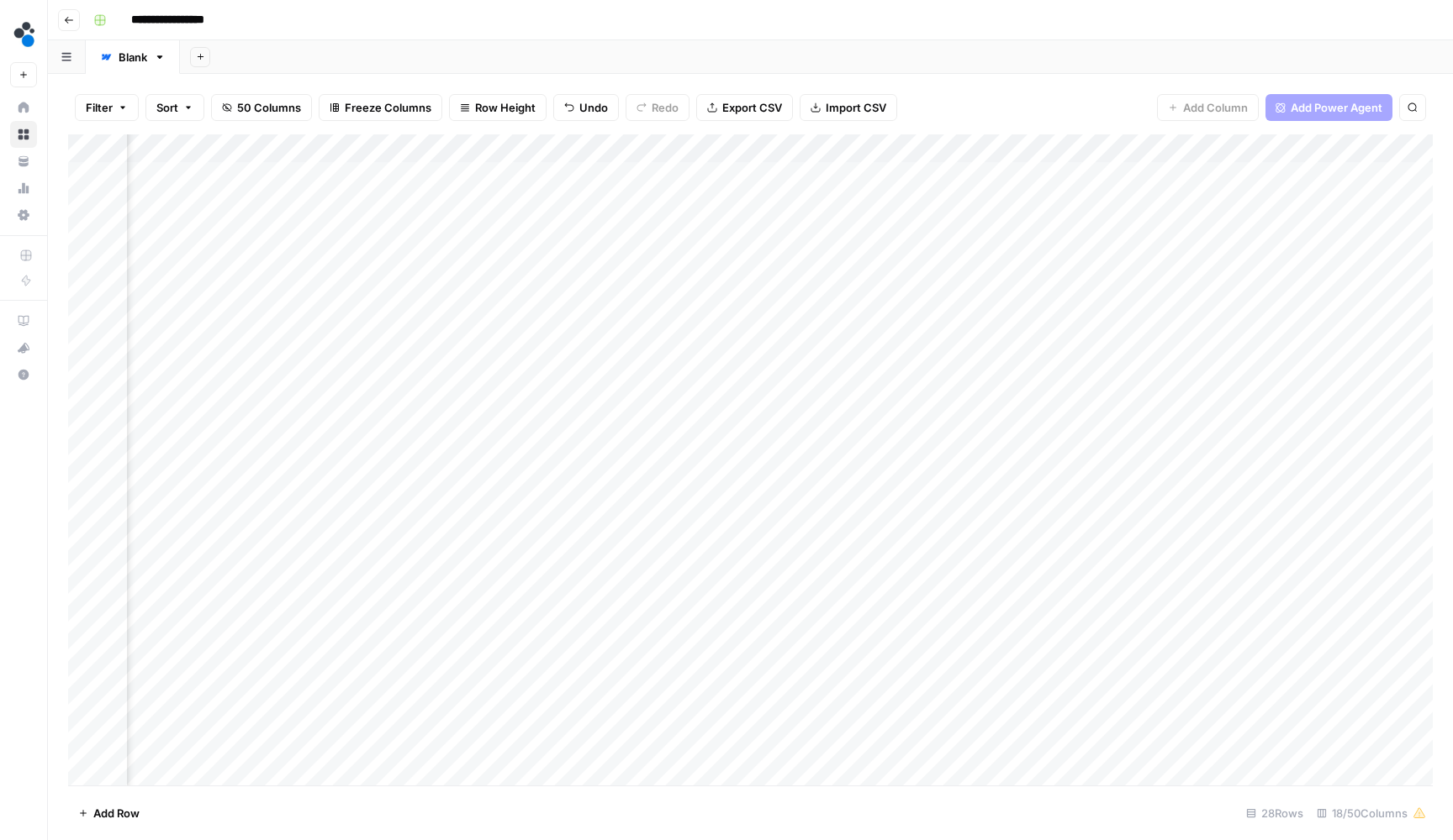
click at [608, 228] on div "Add Column" at bounding box center [750, 462] width 1365 height 655
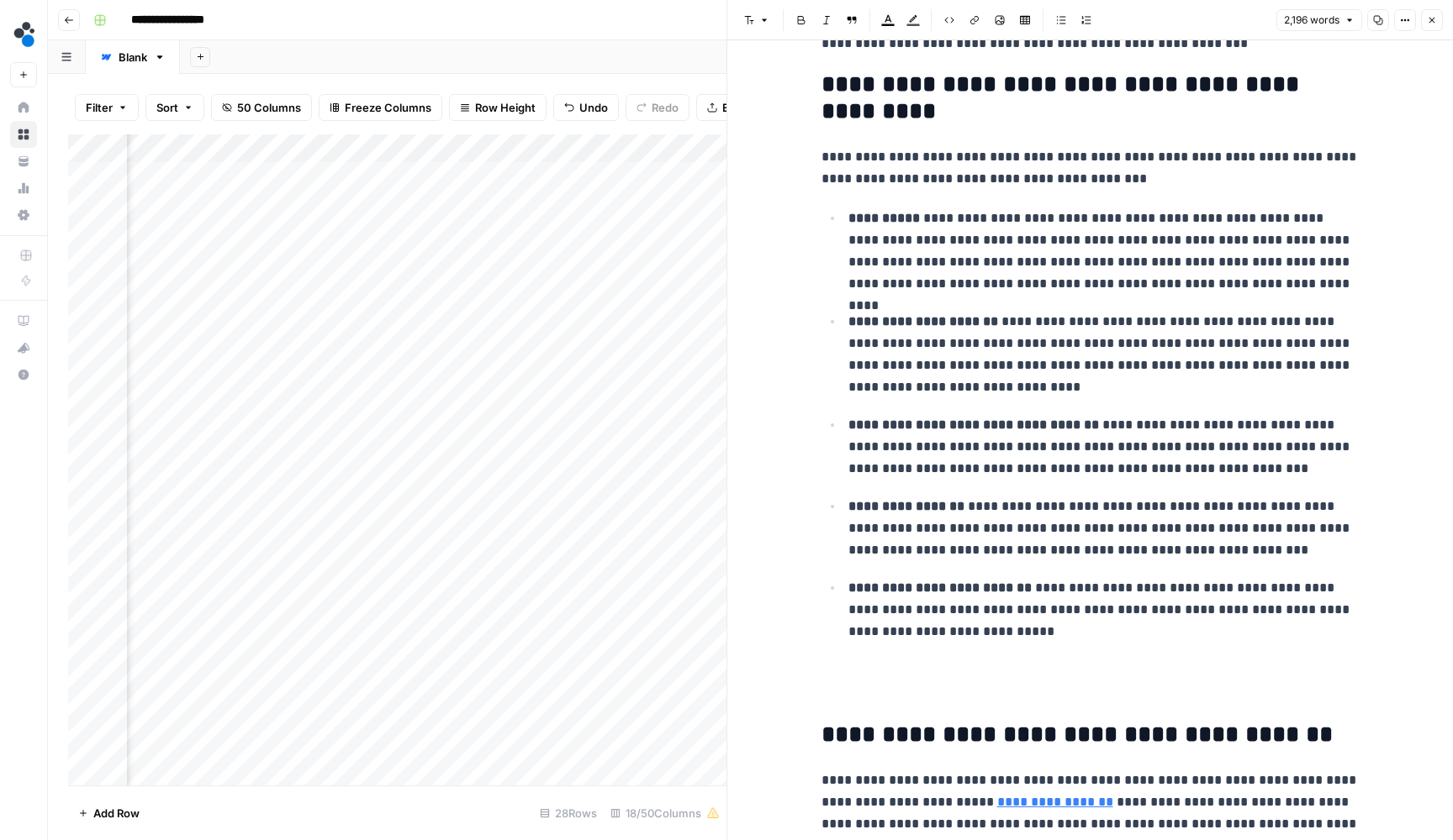
scroll to position [303, 0]
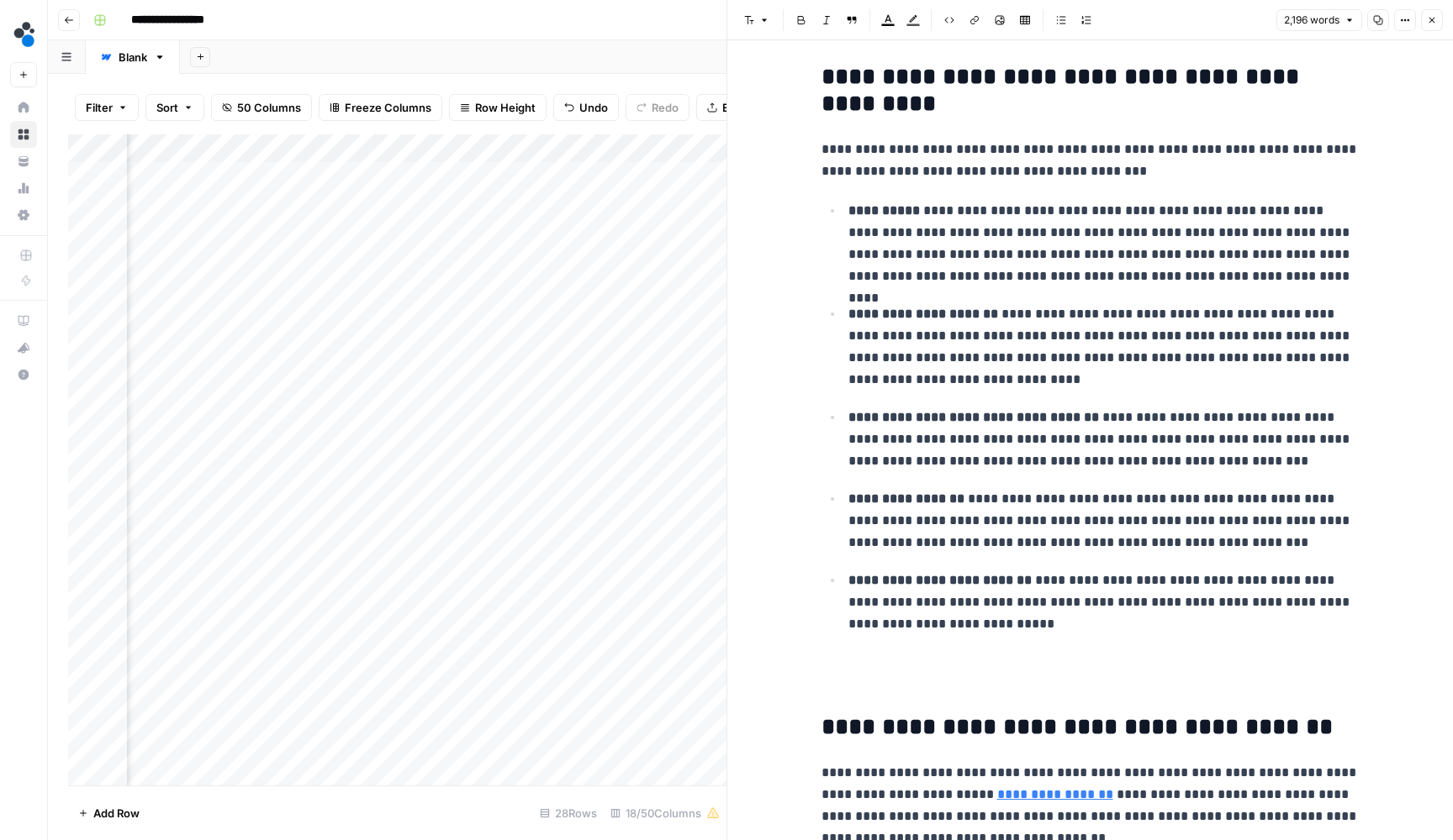
click at [1290, 276] on p "**********" at bounding box center [1104, 245] width 511 height 89
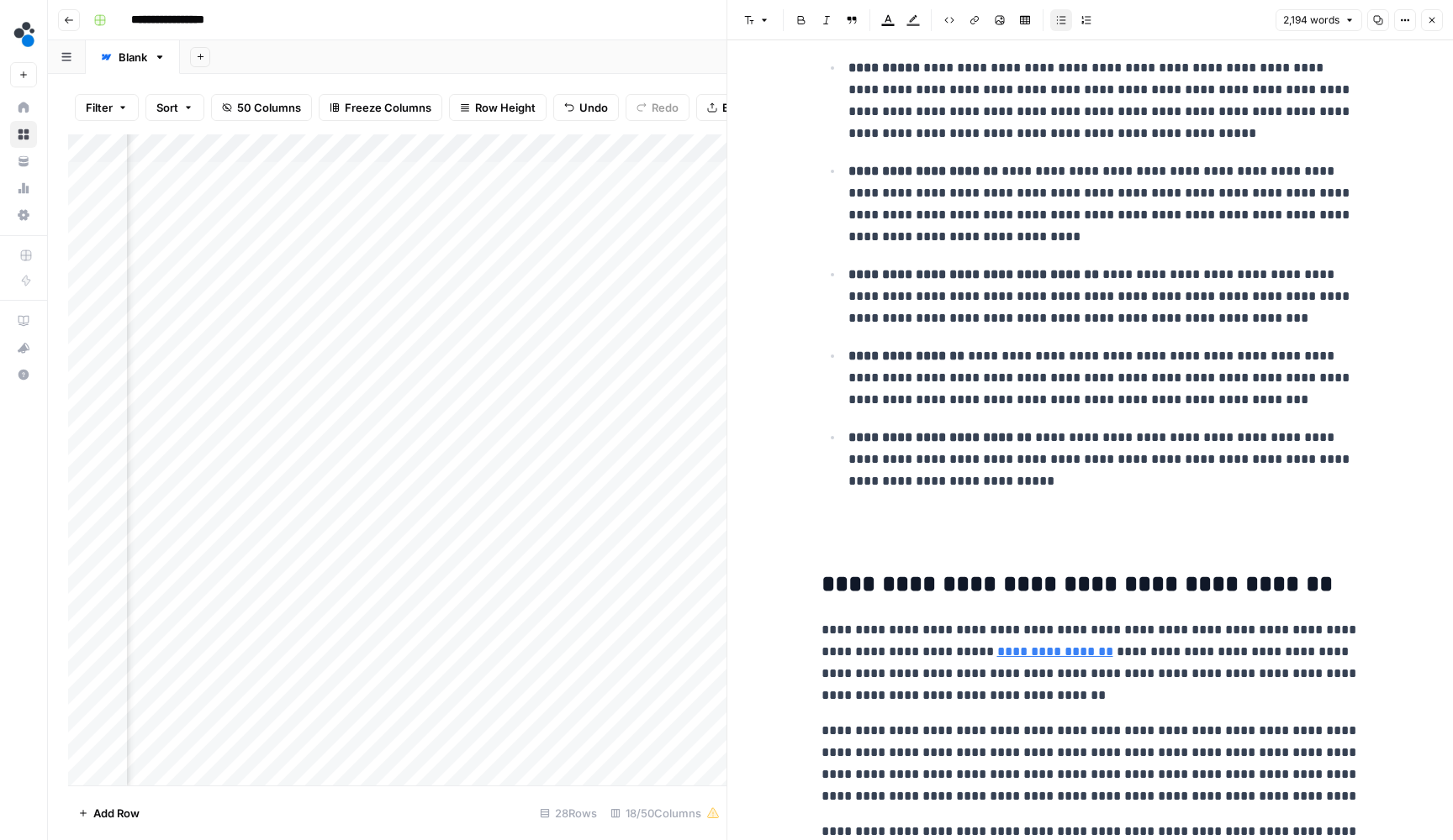
scroll to position [457, 0]
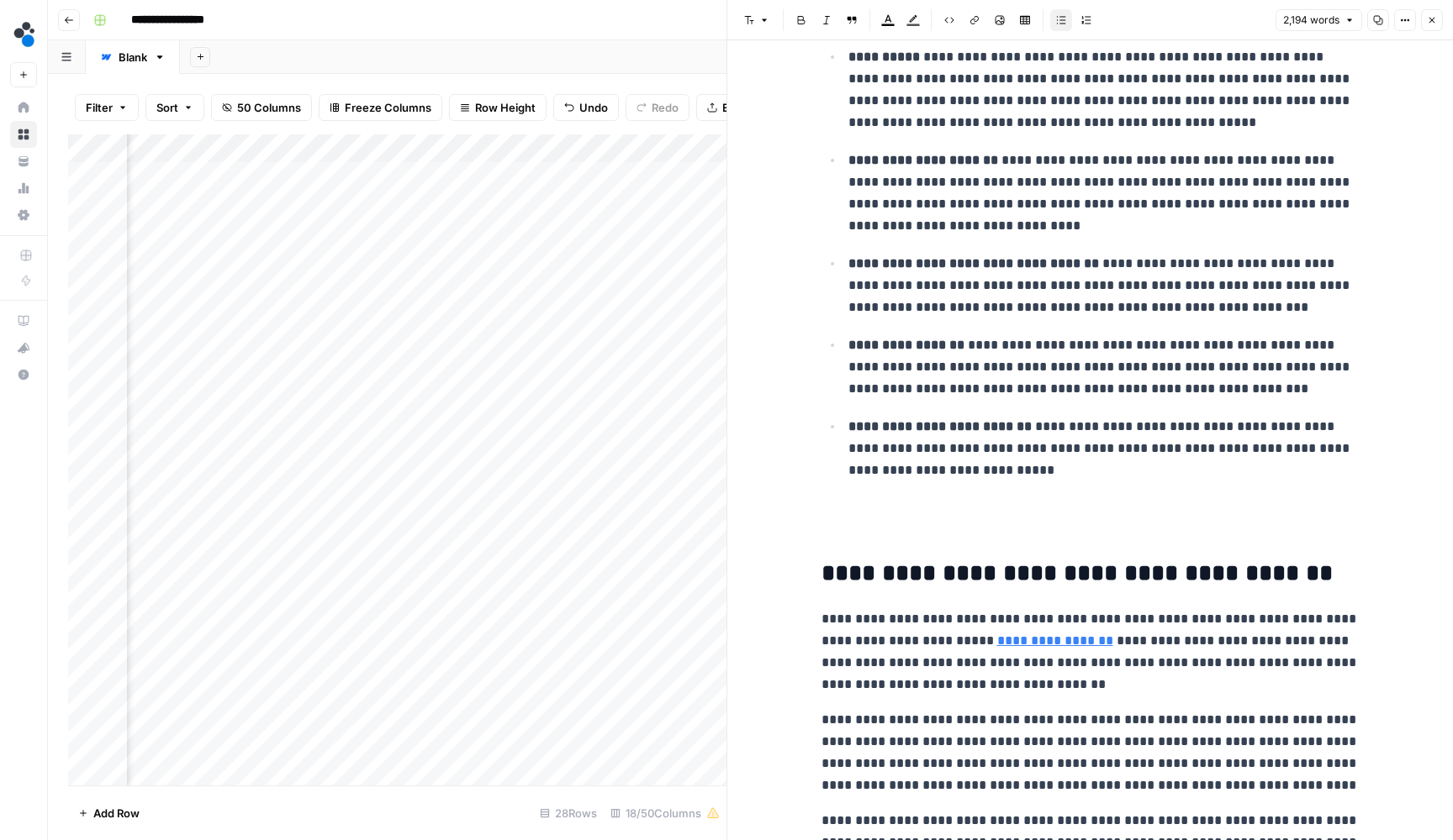
click at [1207, 390] on p "**********" at bounding box center [1104, 367] width 511 height 67
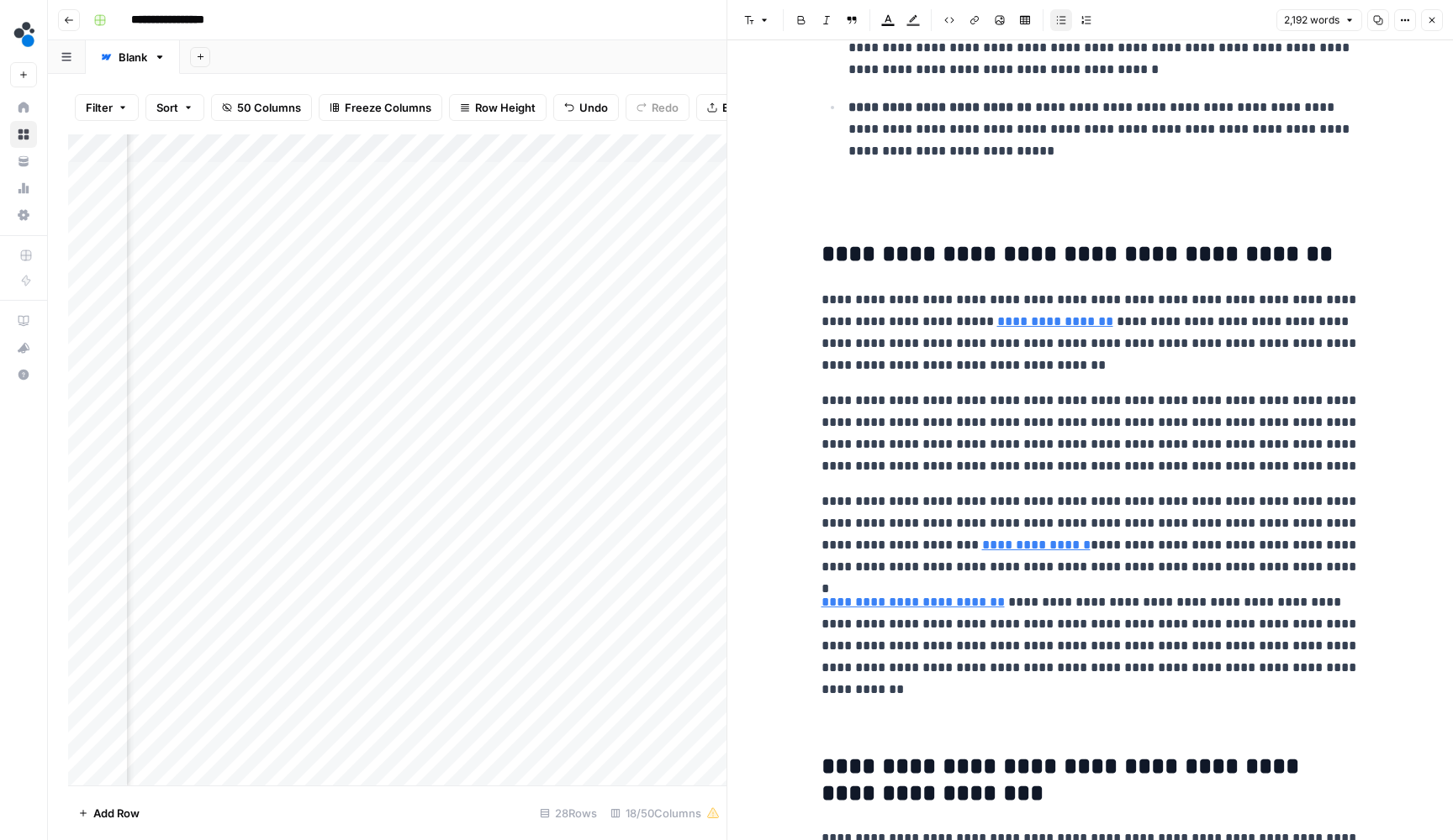
scroll to position [786, 0]
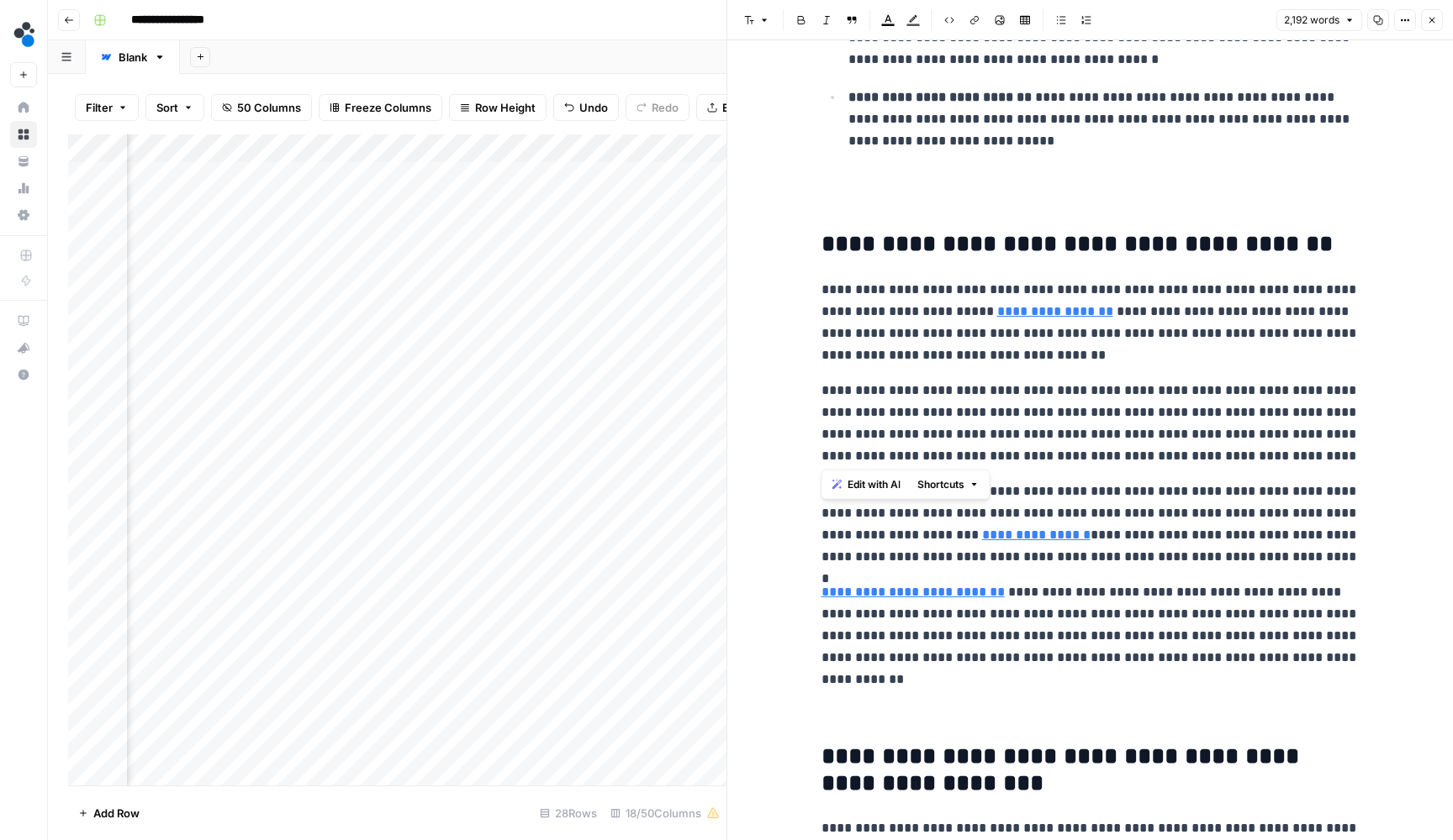
drag, startPoint x: 1306, startPoint y: 450, endPoint x: 808, endPoint y: 385, distance: 502.2
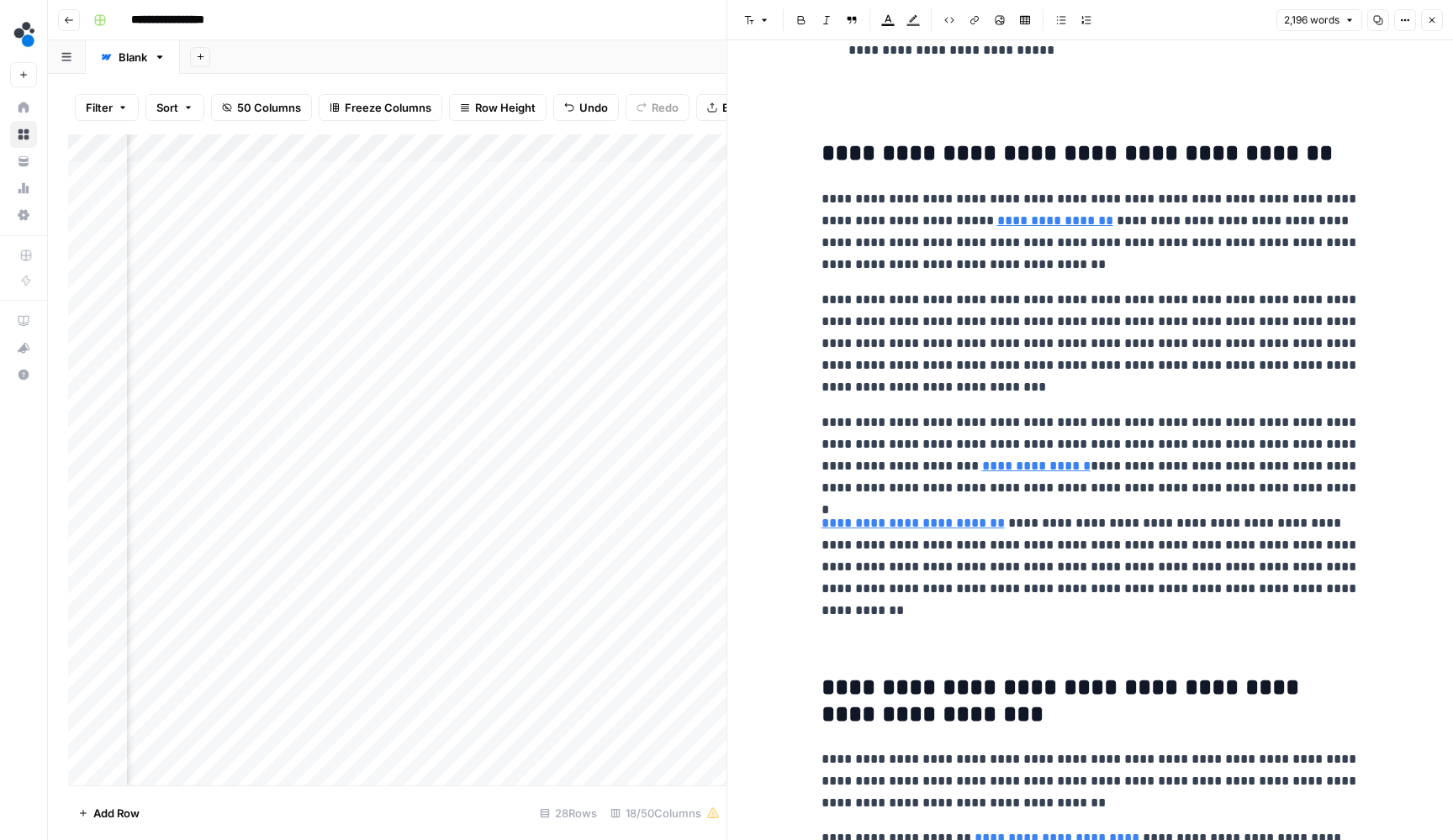
scroll to position [905, 0]
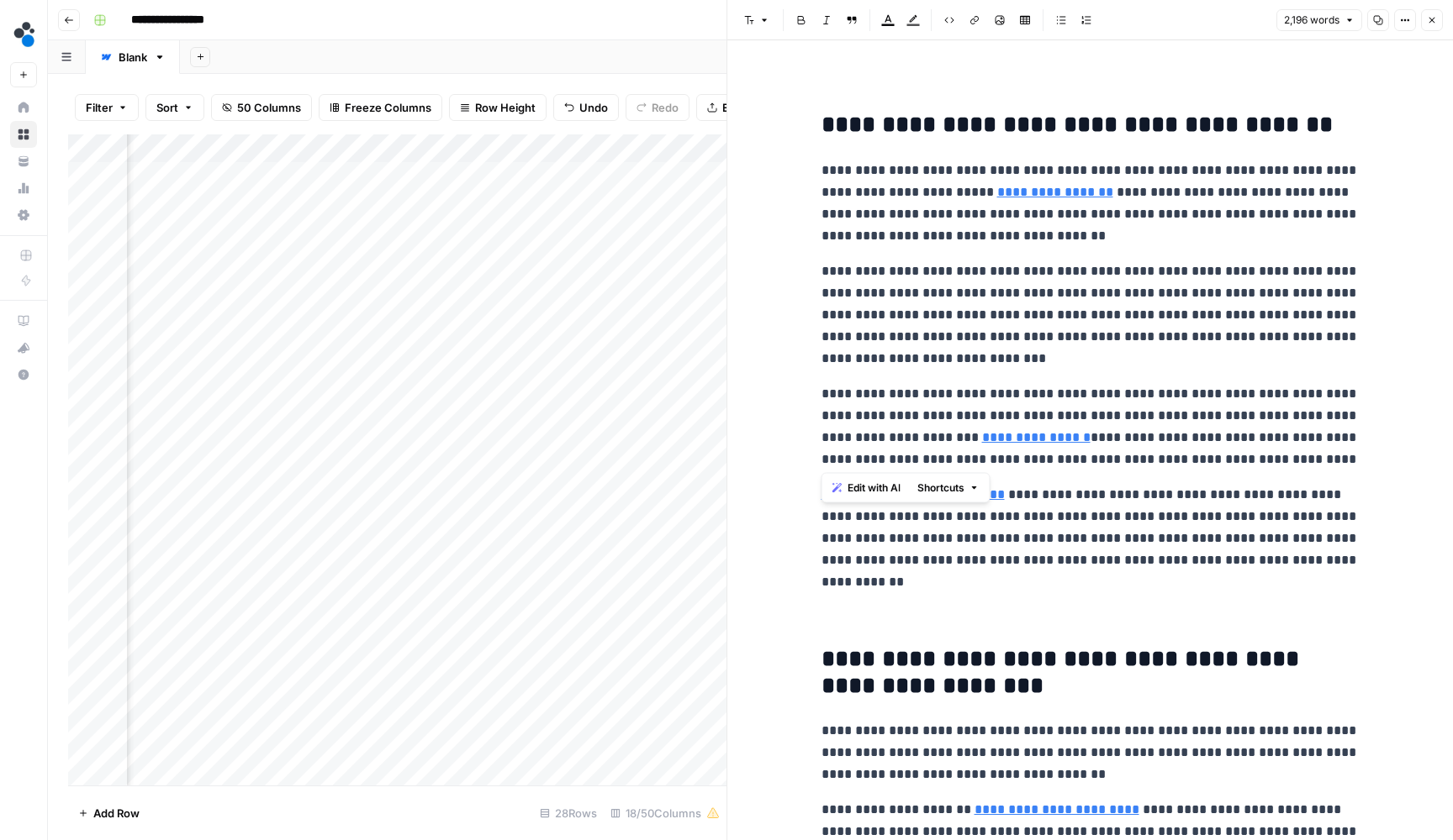
drag, startPoint x: 1281, startPoint y: 458, endPoint x: 787, endPoint y: 394, distance: 498.1
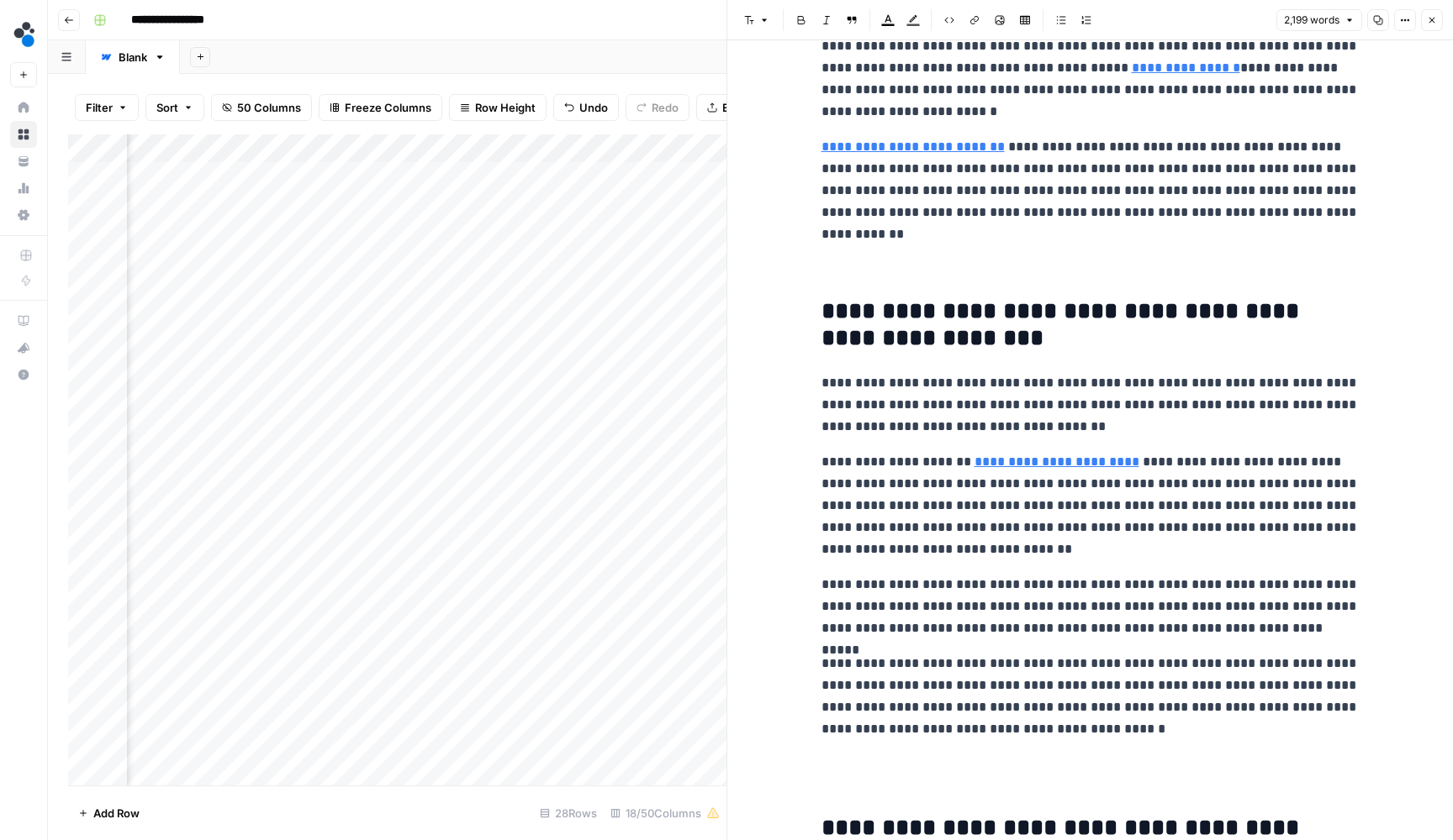
scroll to position [1277, 0]
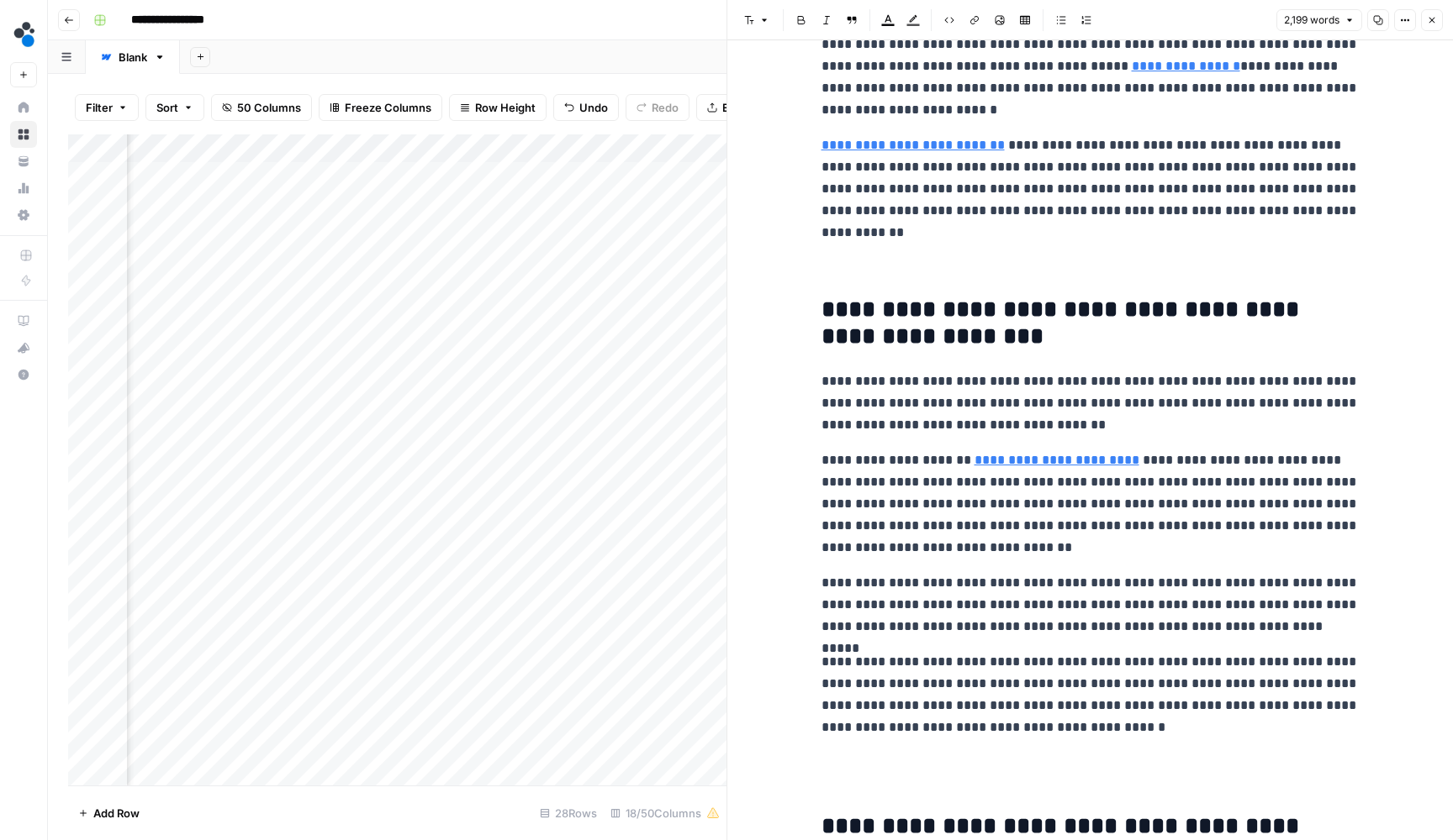
click at [1244, 626] on p "**********" at bounding box center [1090, 605] width 538 height 65
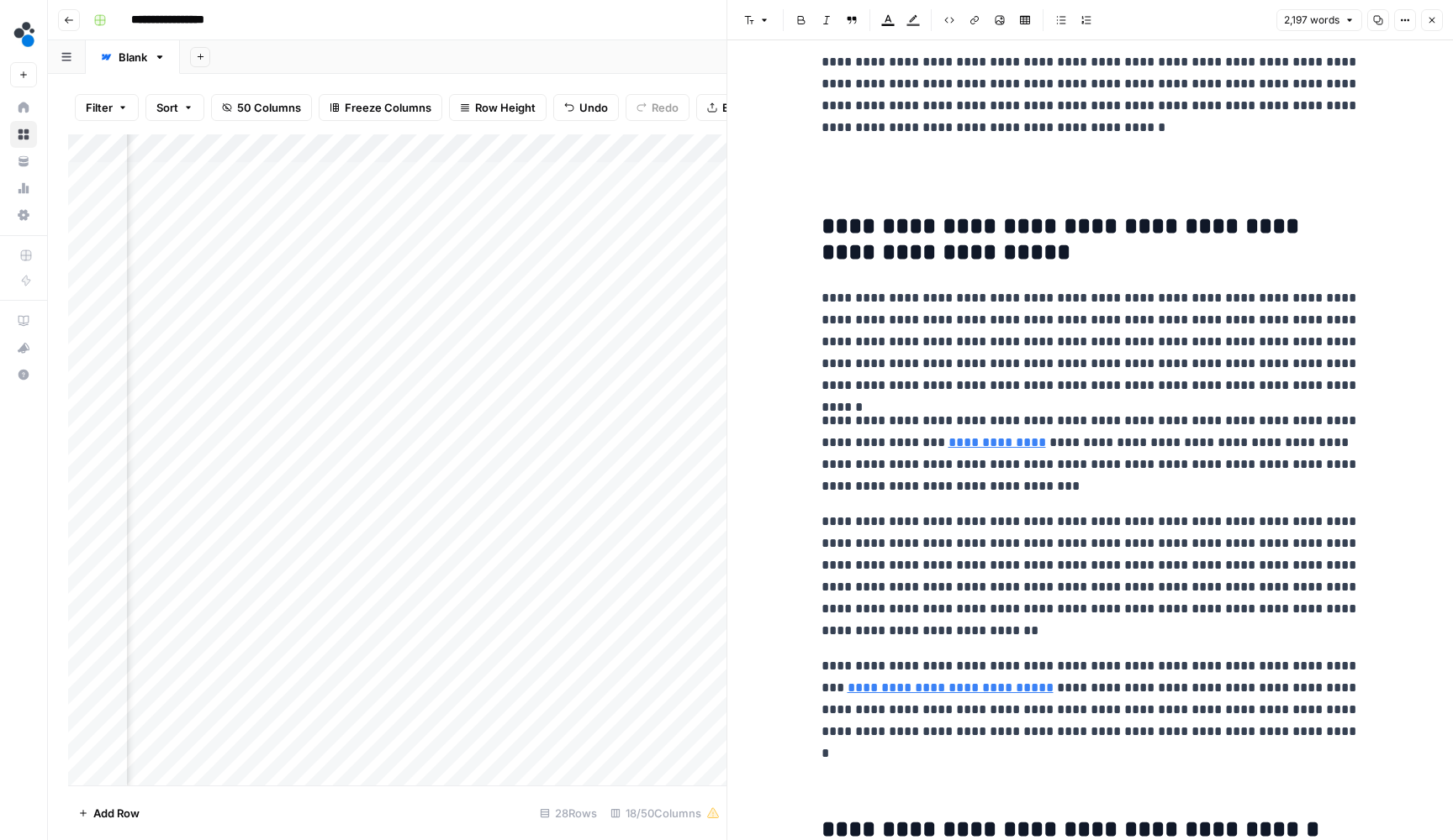
scroll to position [1878, 0]
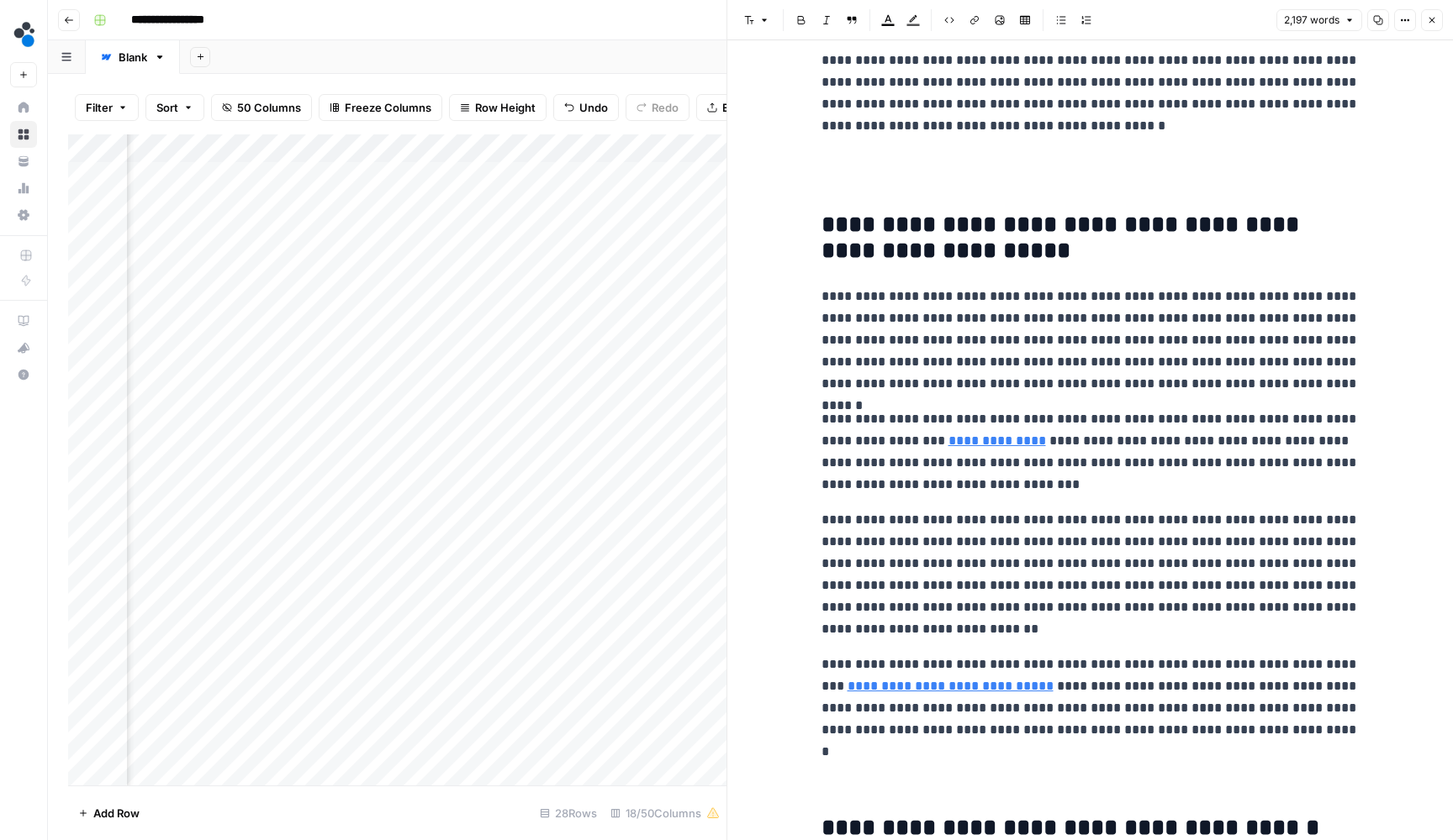
click at [1345, 375] on p "**********" at bounding box center [1090, 340] width 538 height 109
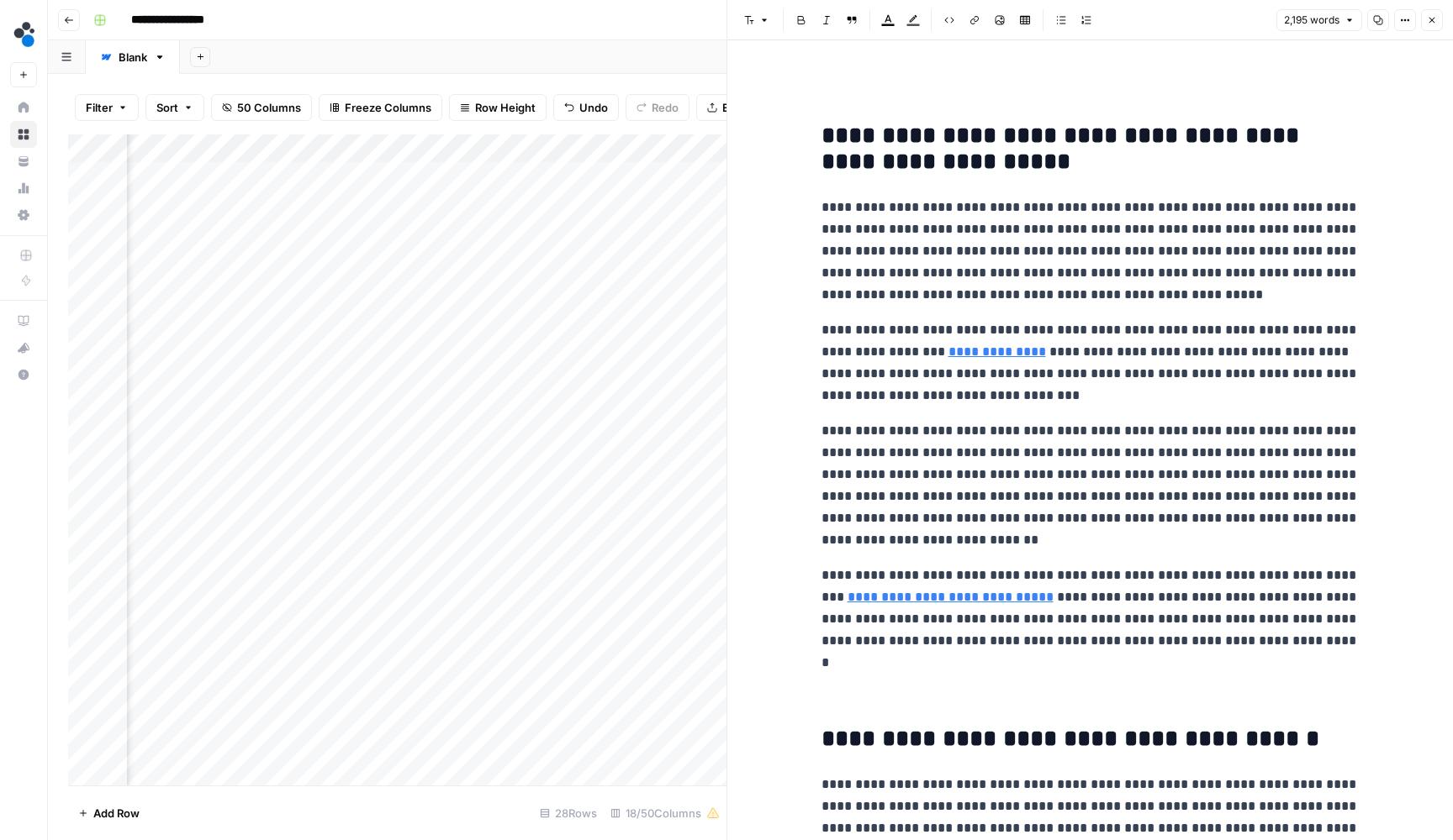
scroll to position [1975, 0]
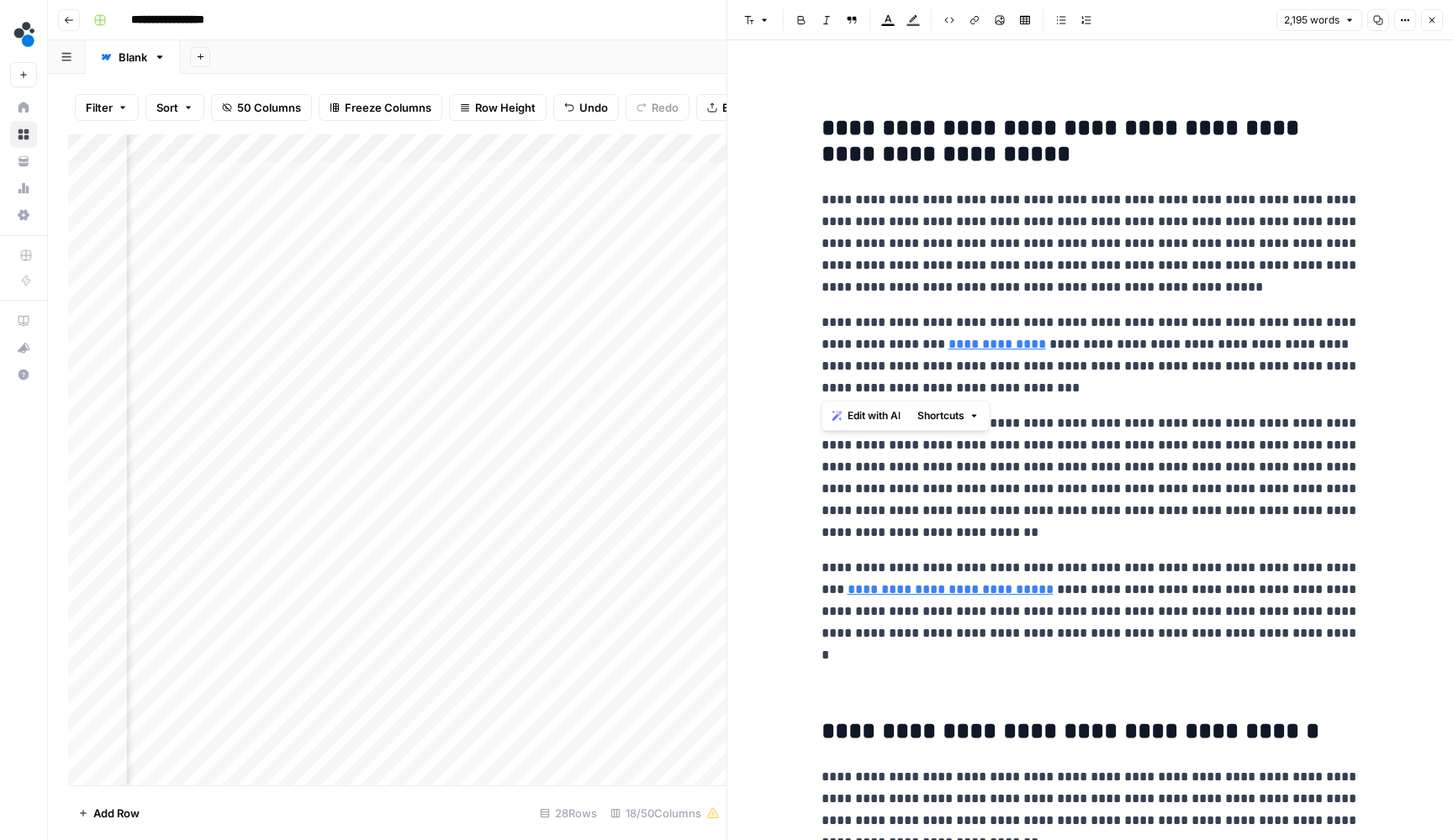
drag, startPoint x: 1030, startPoint y: 378, endPoint x: 819, endPoint y: 315, distance: 220.2
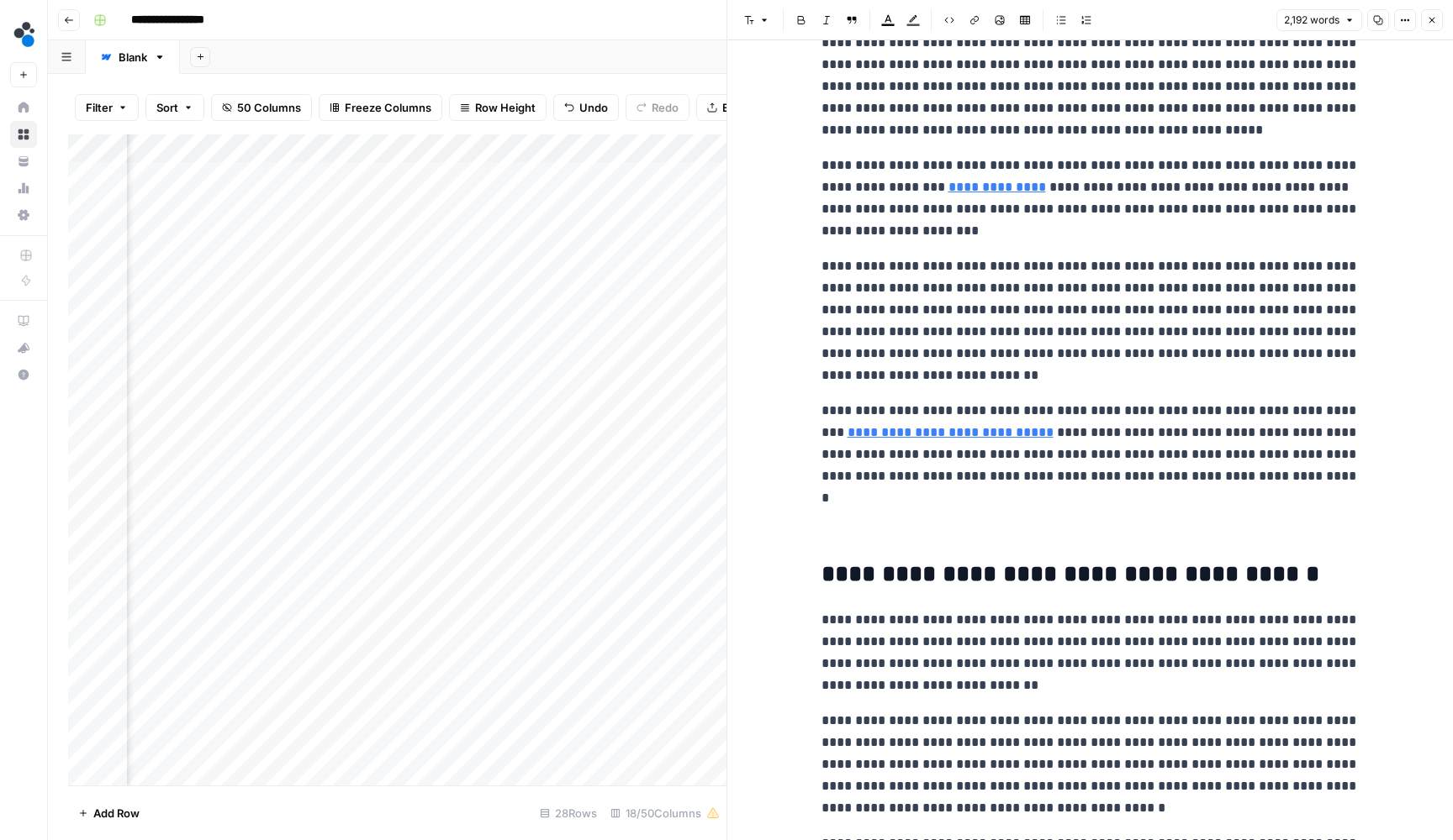
scroll to position [2135, 0]
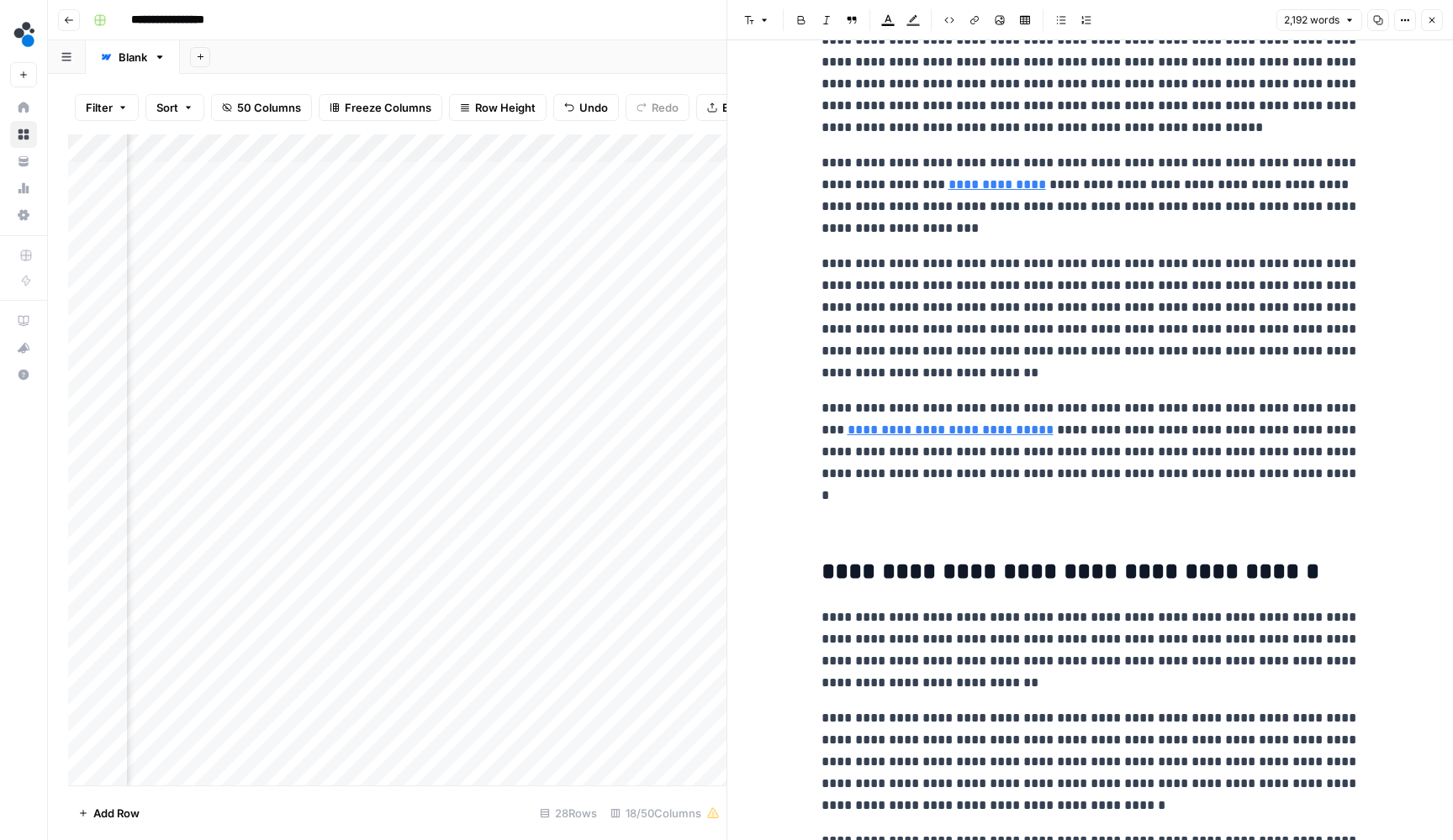
click at [1023, 374] on p "**********" at bounding box center [1090, 318] width 538 height 131
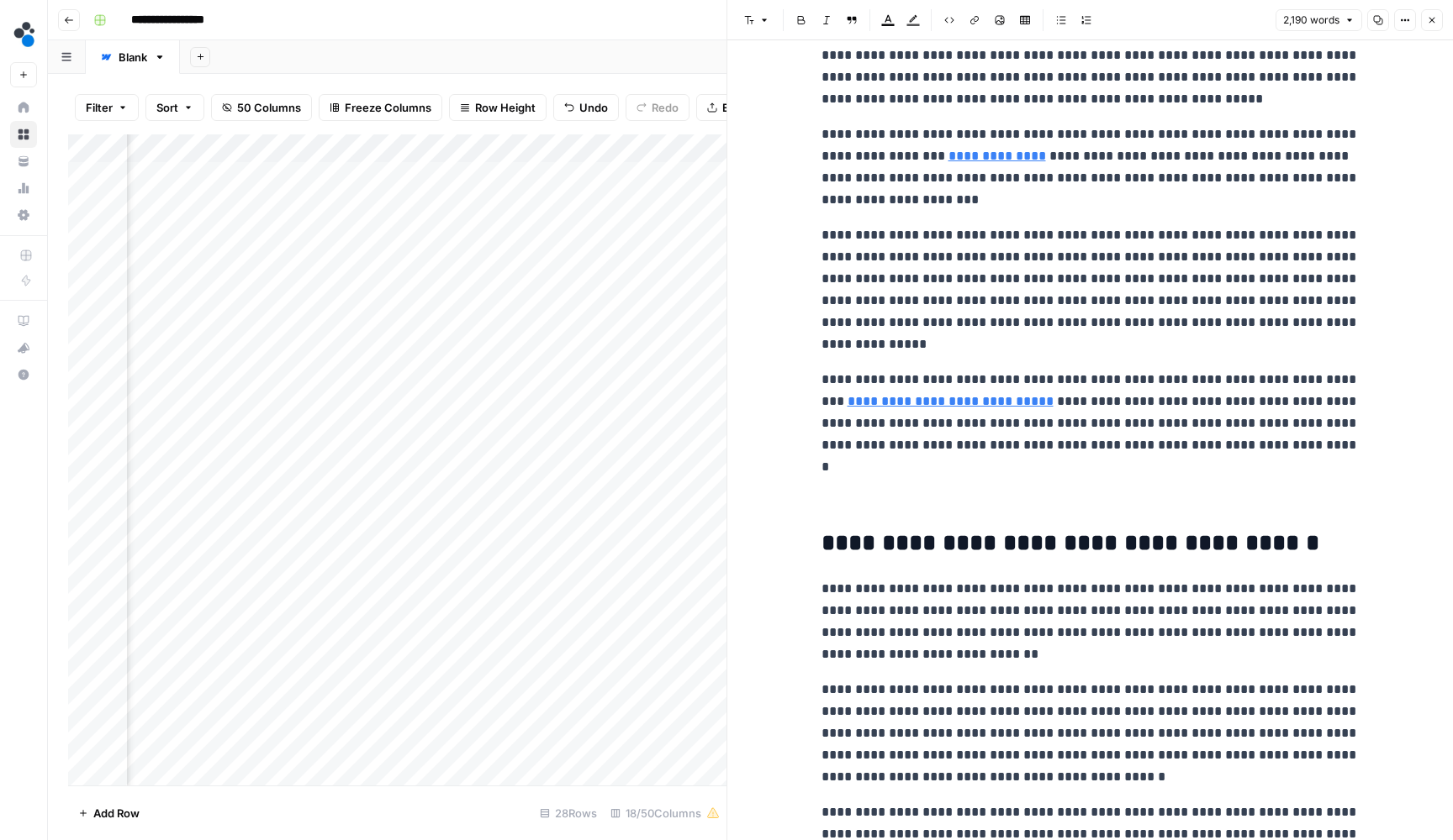
scroll to position [2187, 0]
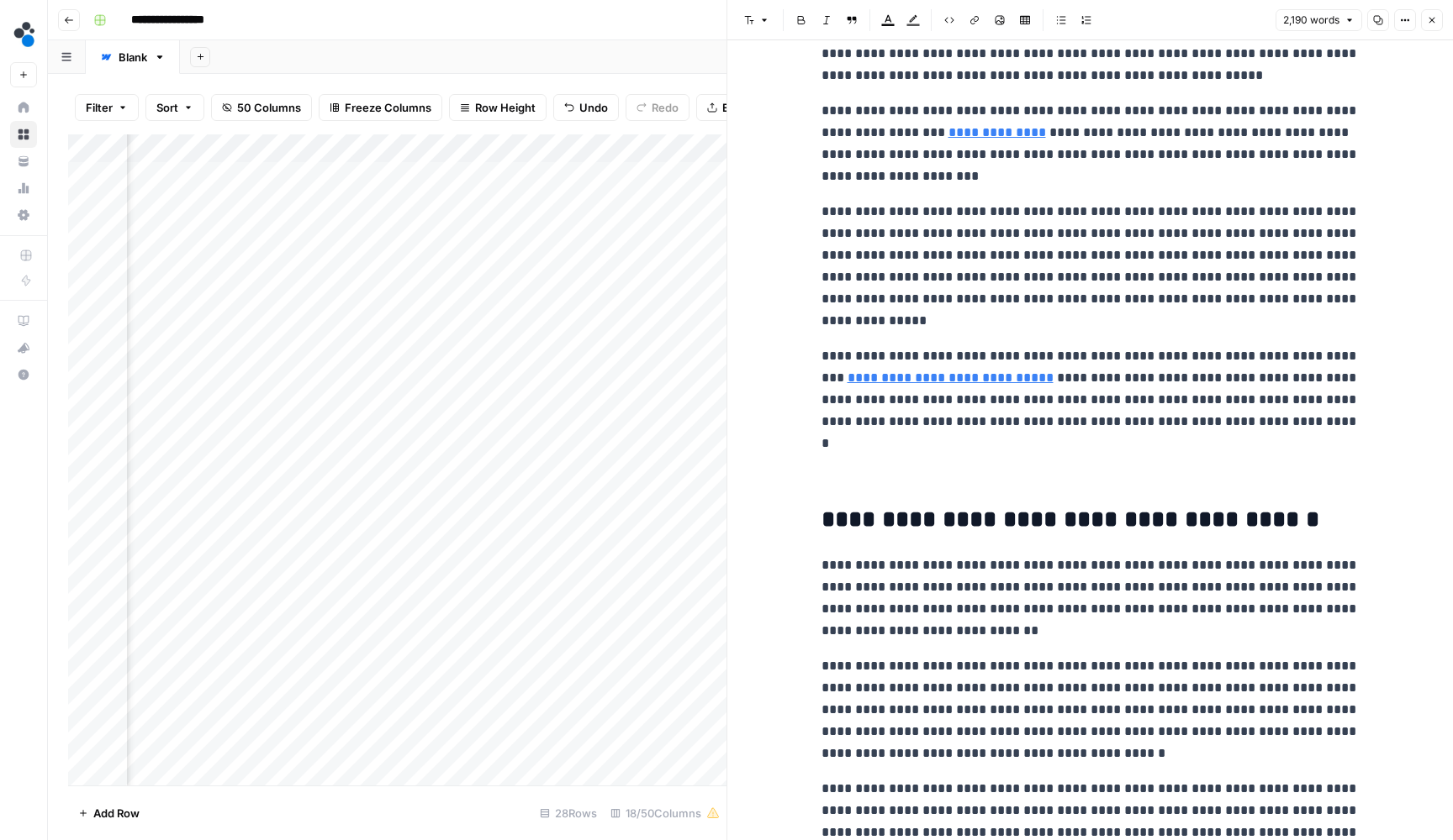
click at [1241, 419] on p "**********" at bounding box center [1090, 389] width 538 height 87
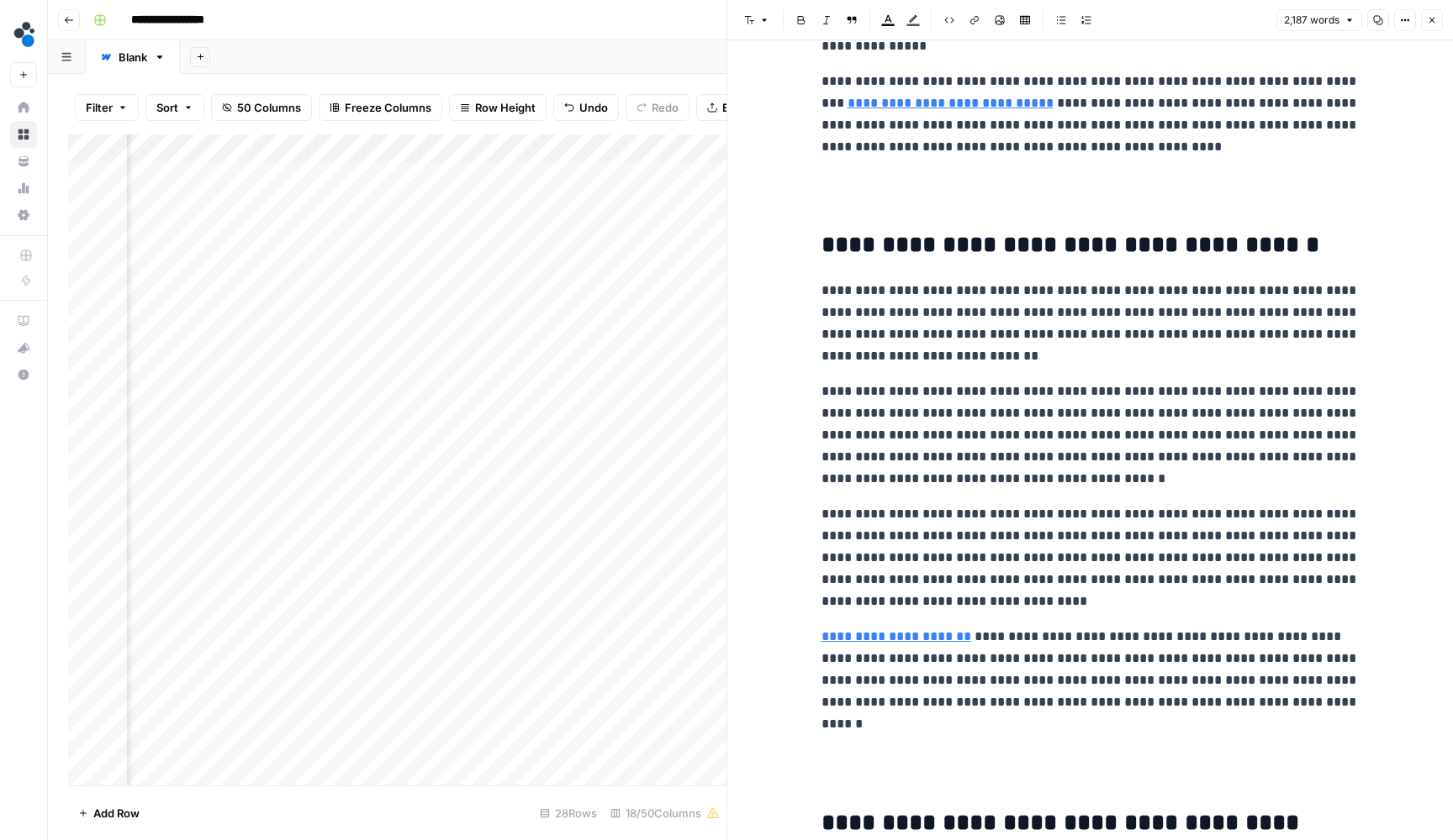
scroll to position [2462, 0]
click at [1000, 352] on p "**********" at bounding box center [1090, 323] width 538 height 87
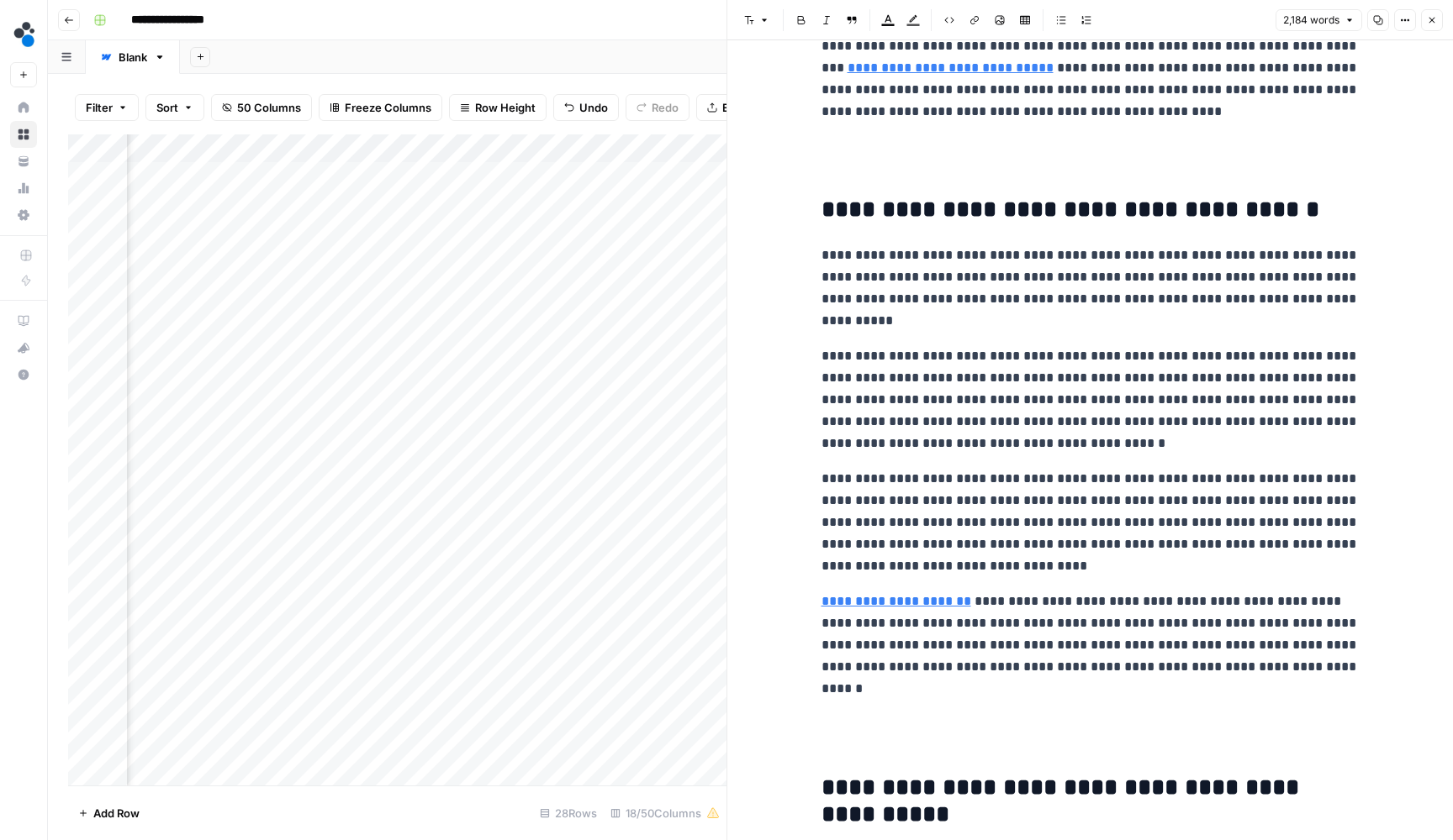
scroll to position [2529, 0]
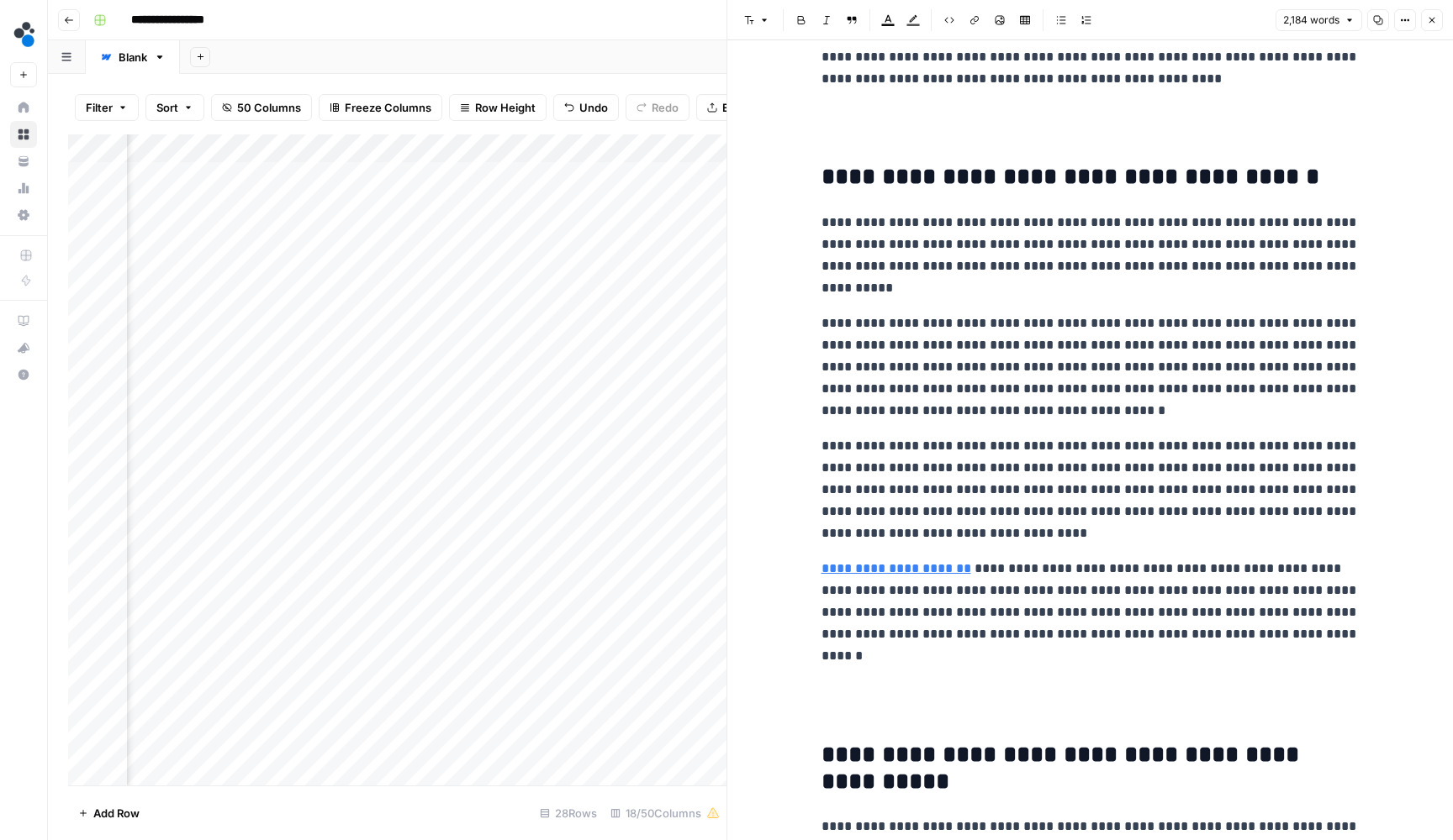
click at [1078, 407] on p "**********" at bounding box center [1090, 366] width 538 height 109
click at [992, 530] on p "**********" at bounding box center [1090, 490] width 538 height 109
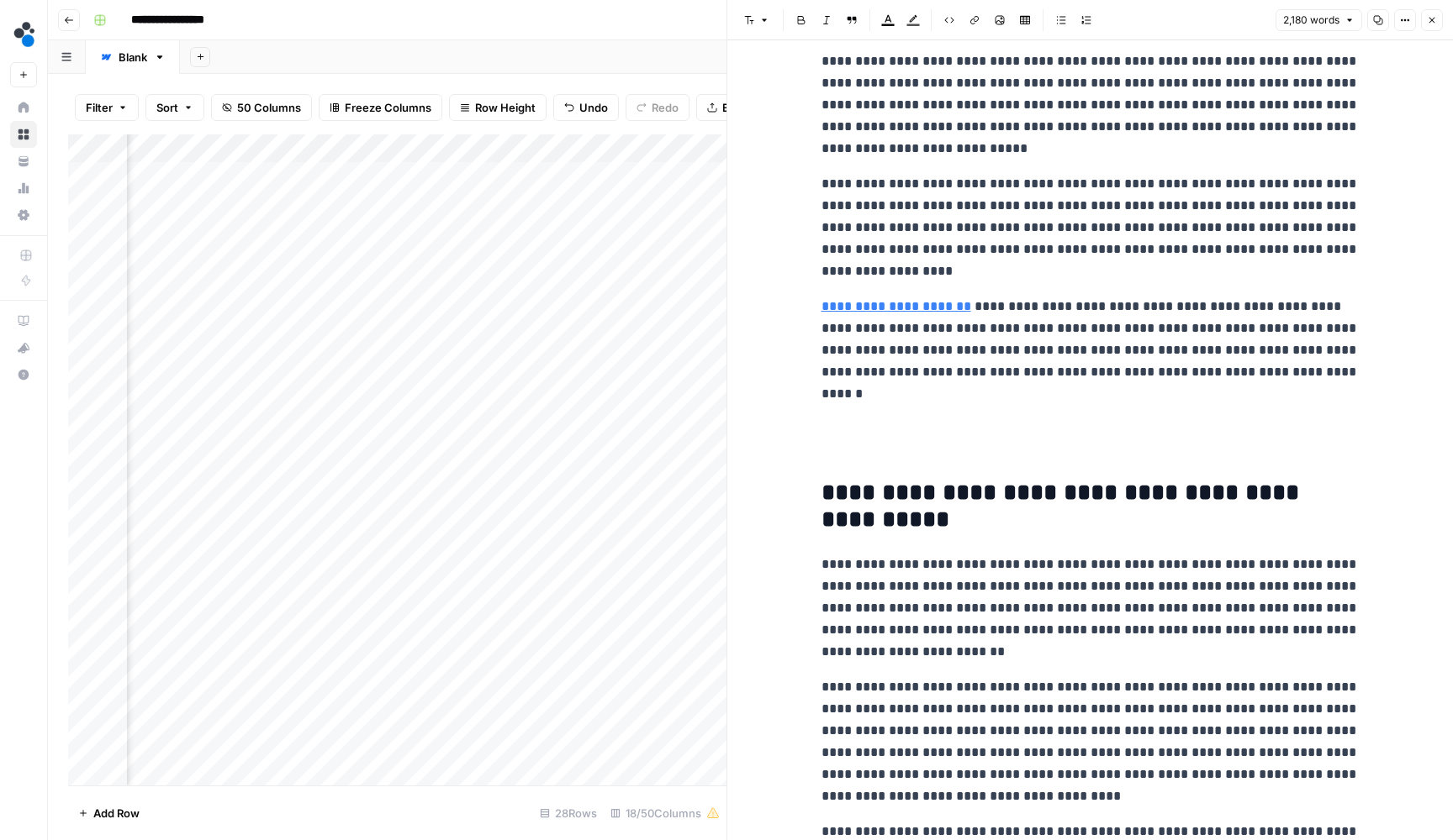
scroll to position [2829, 0]
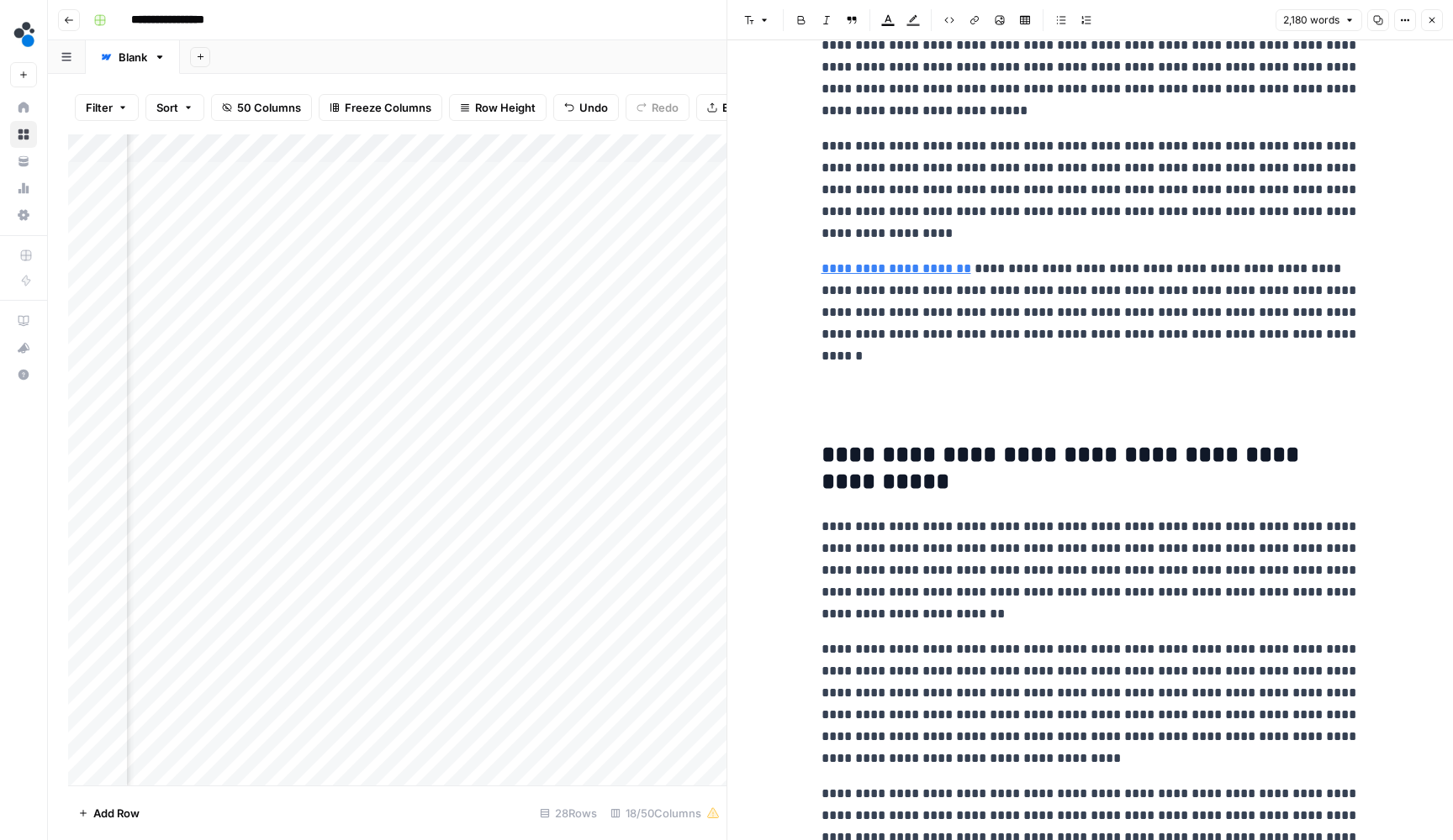
click at [855, 348] on p "**********" at bounding box center [1090, 312] width 538 height 109
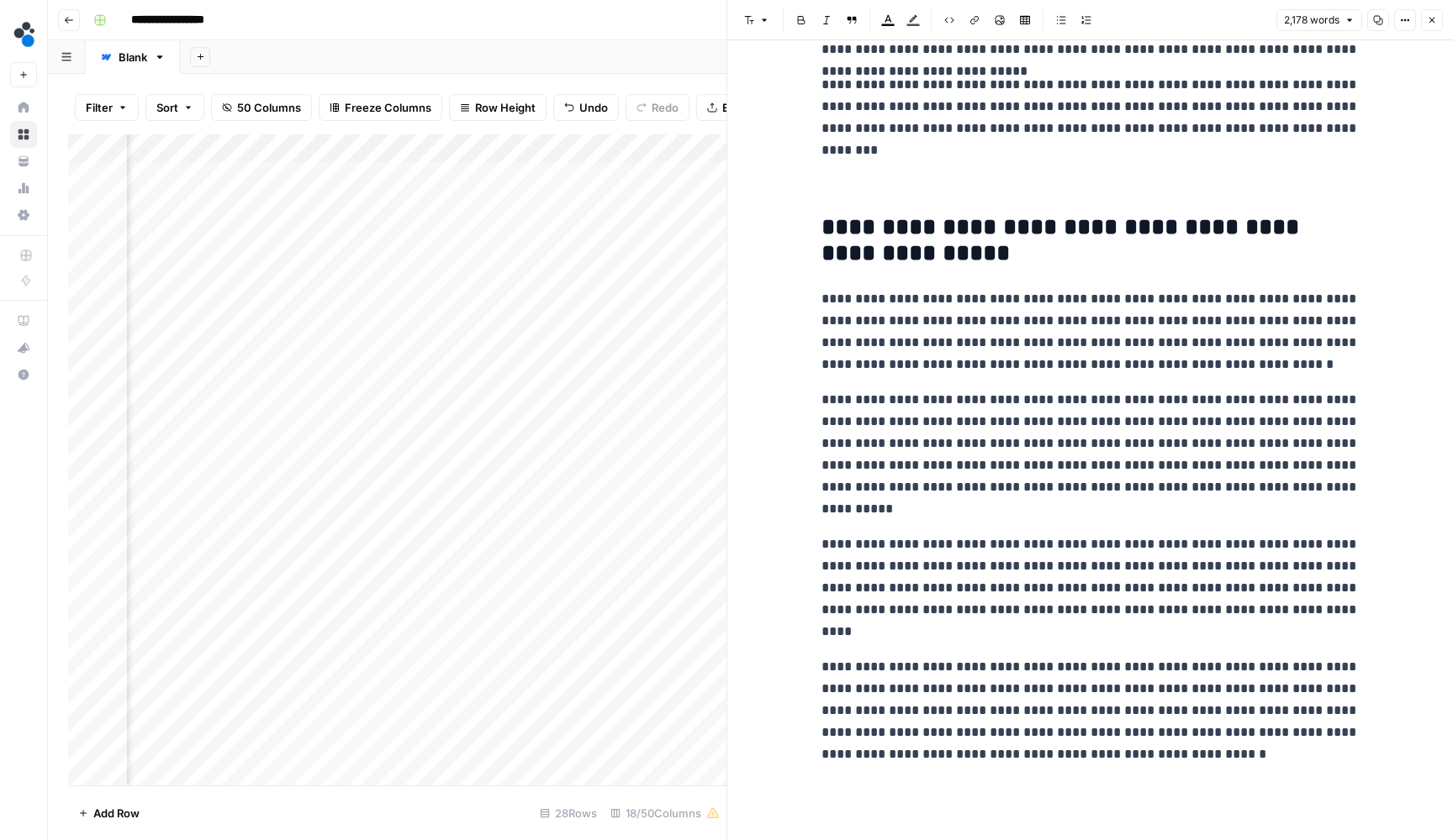
scroll to position [3669, 0]
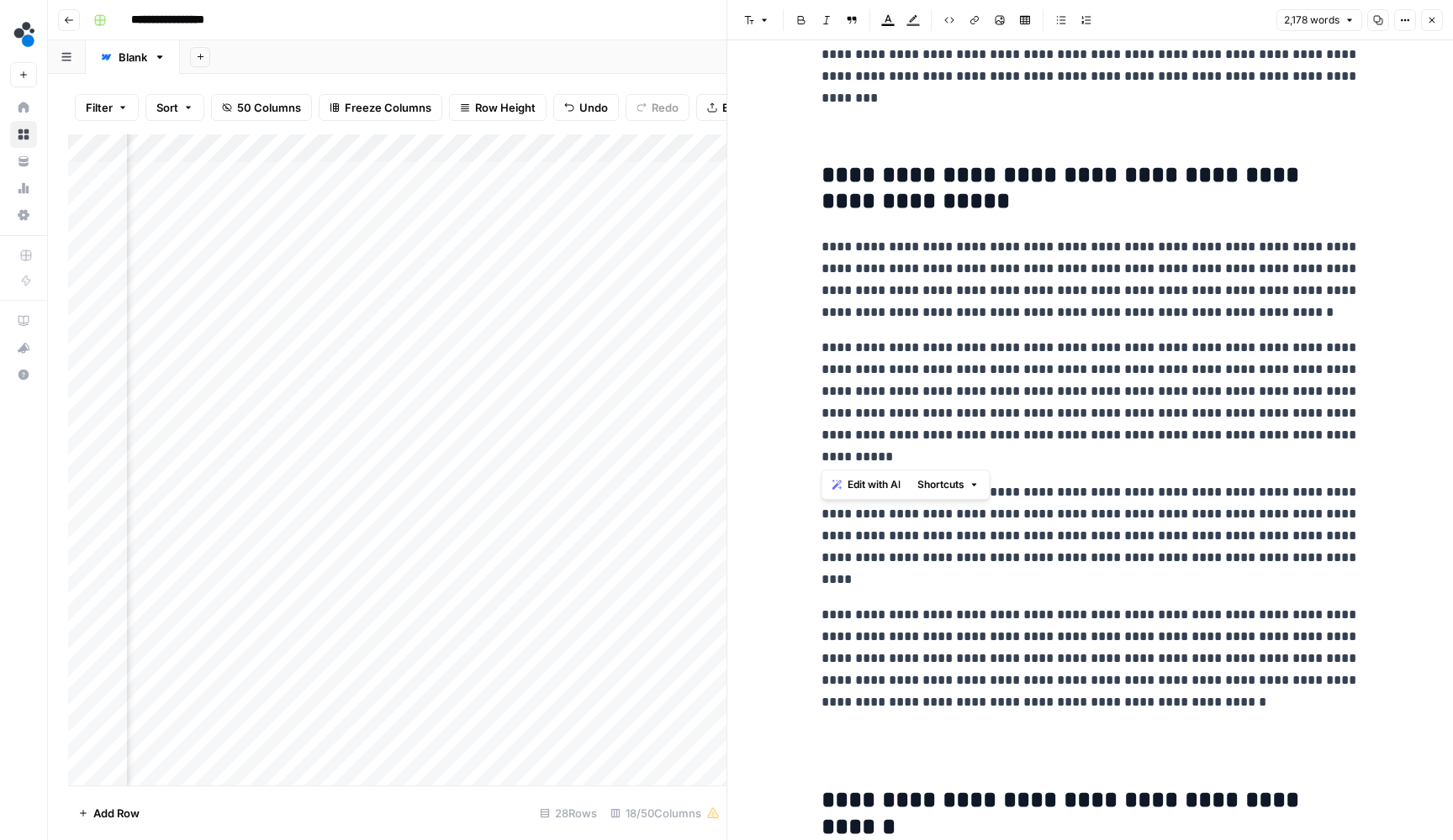
drag, startPoint x: 899, startPoint y: 451, endPoint x: 792, endPoint y: 345, distance: 150.6
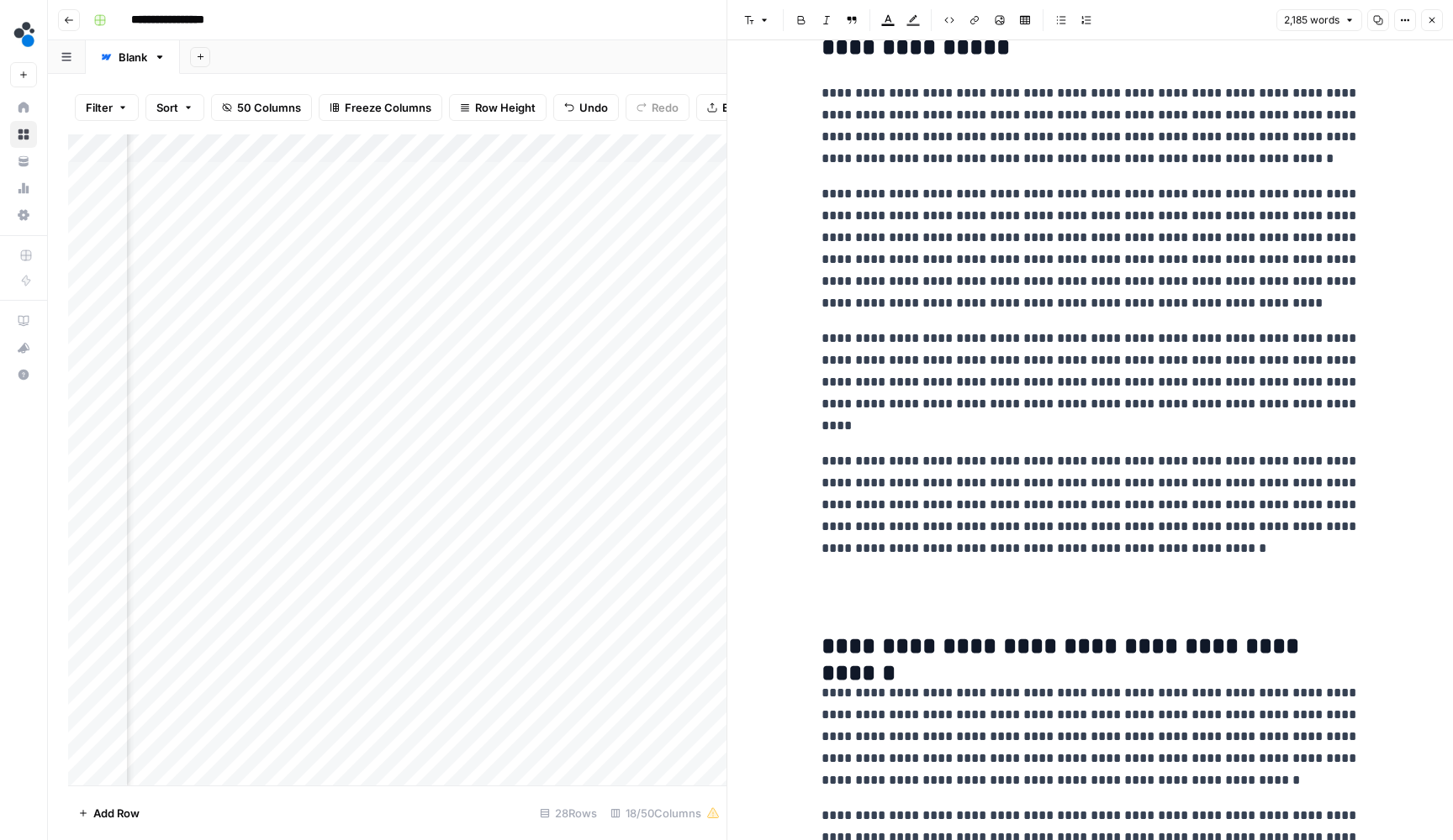
scroll to position [3833, 0]
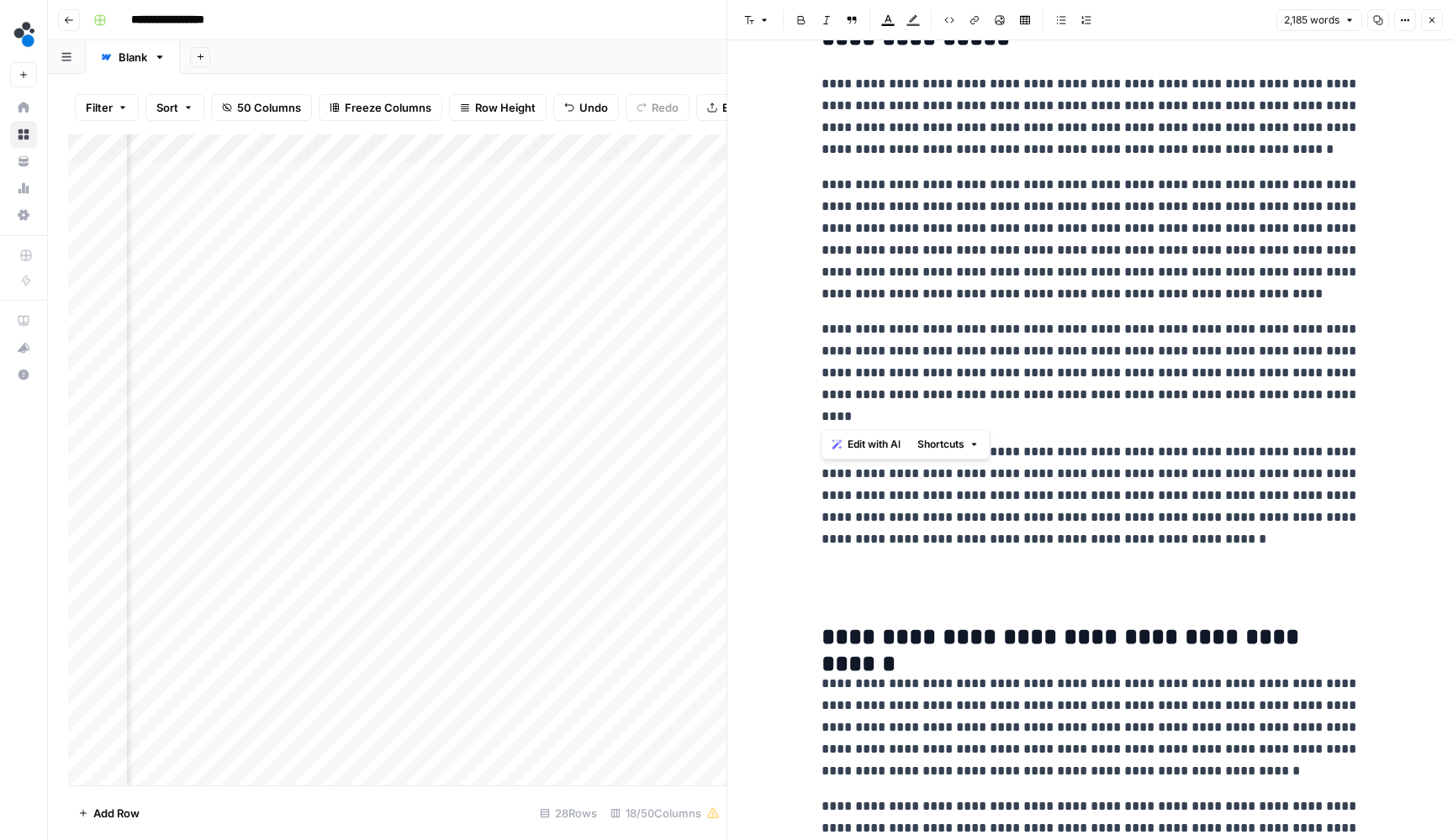
drag, startPoint x: 936, startPoint y: 401, endPoint x: 816, endPoint y: 321, distance: 144.2
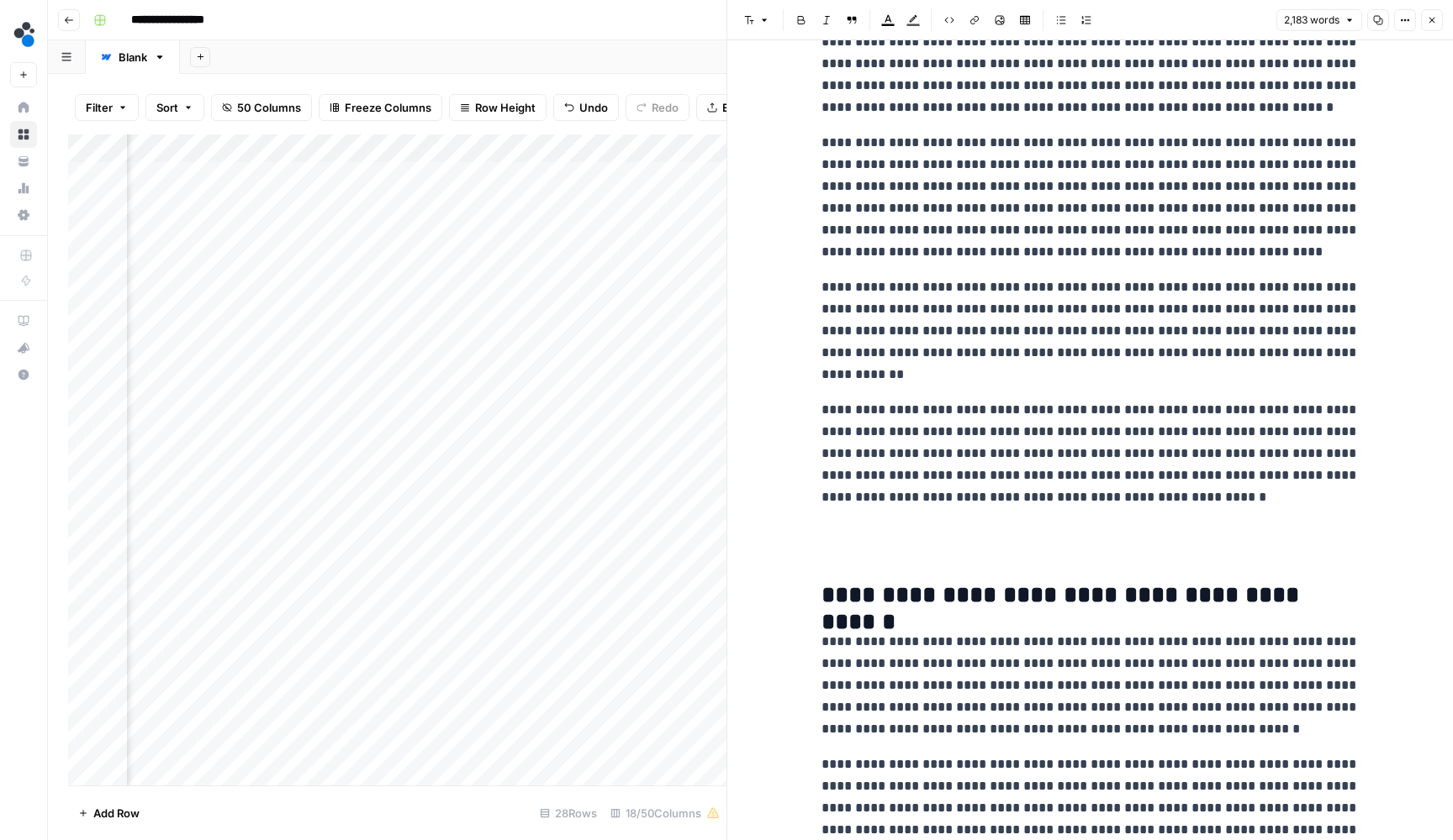
click at [1162, 496] on p "**********" at bounding box center [1090, 454] width 538 height 109
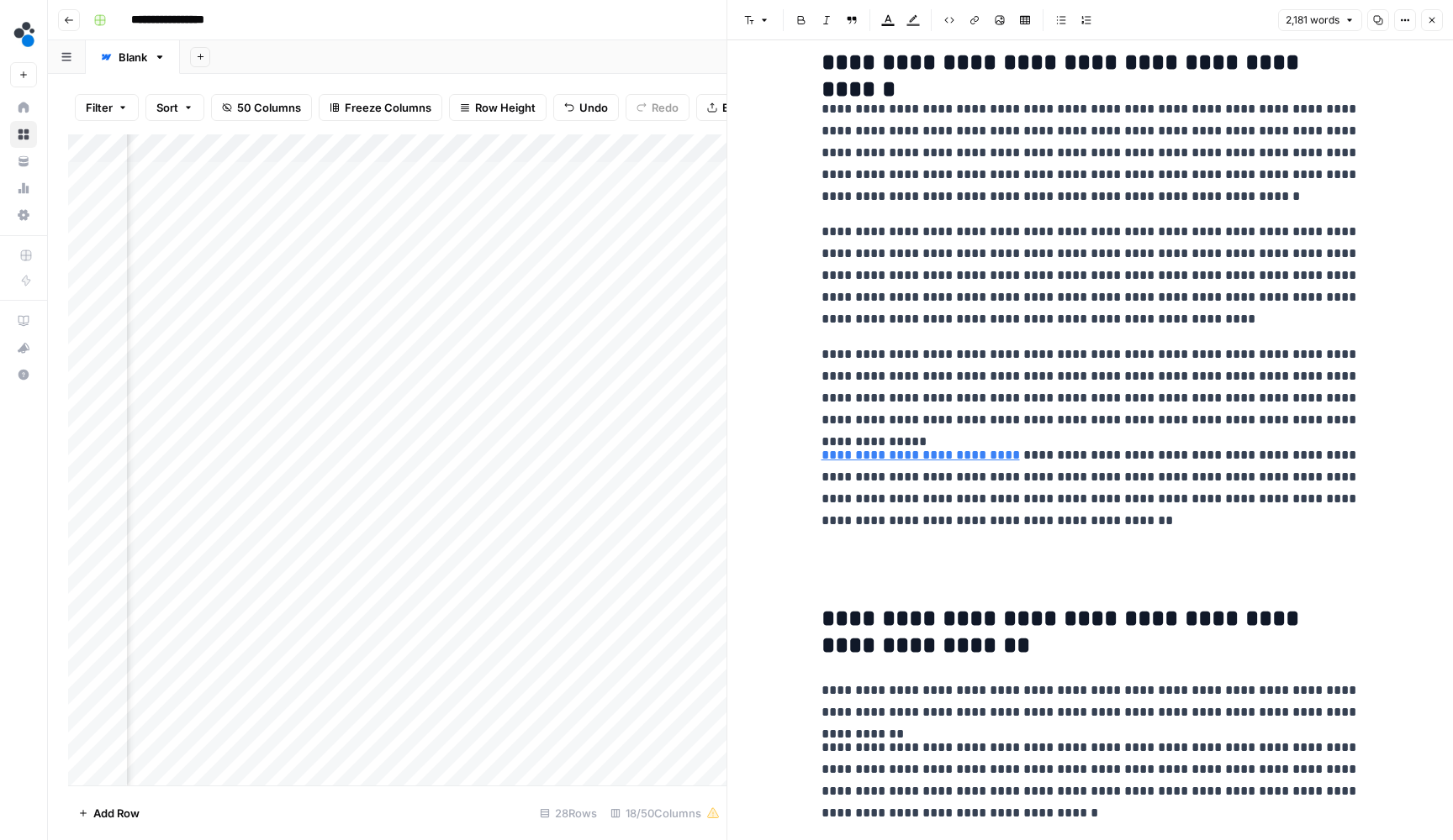
scroll to position [4417, 0]
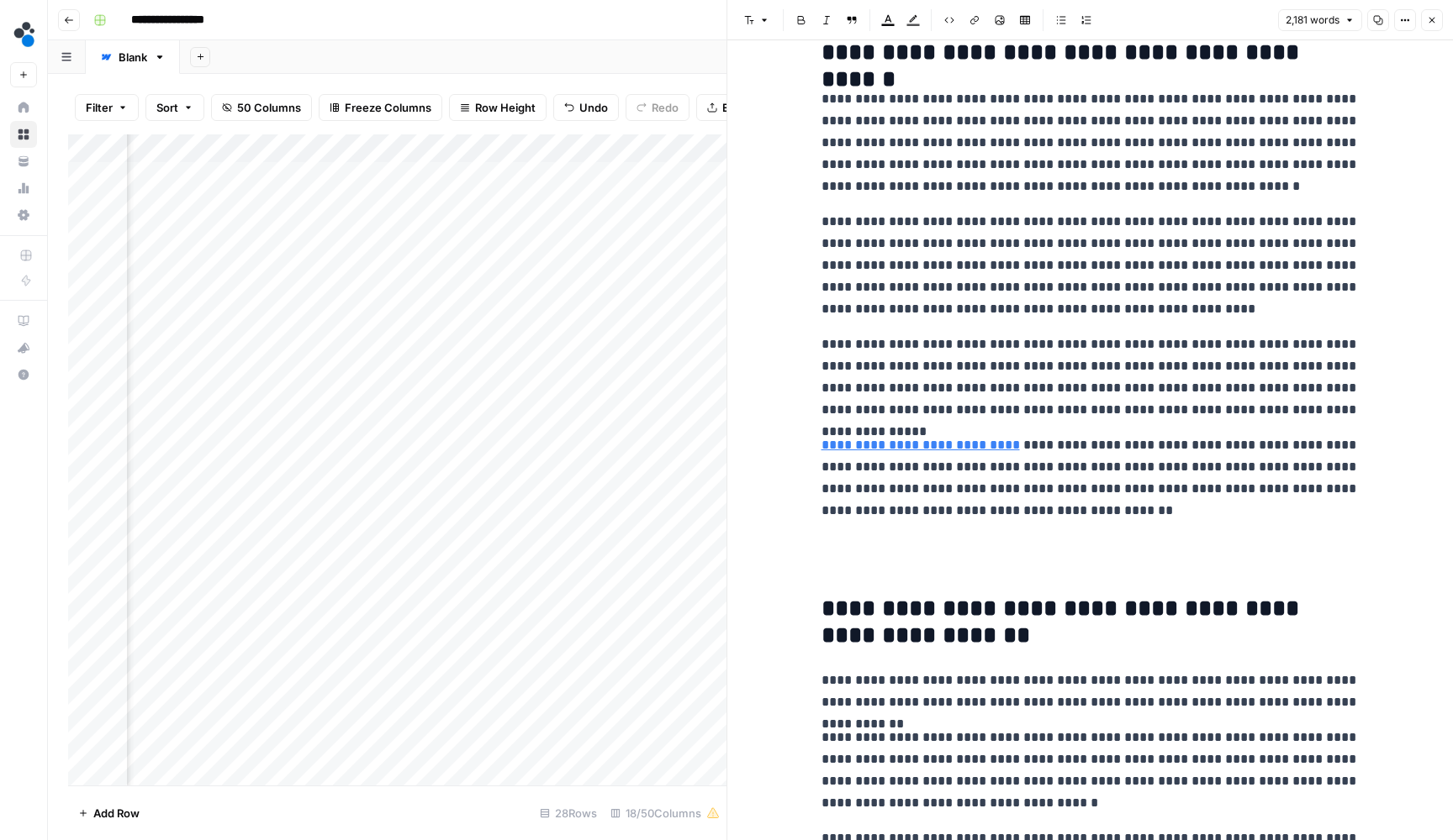
click at [1192, 297] on p "**********" at bounding box center [1090, 265] width 538 height 109
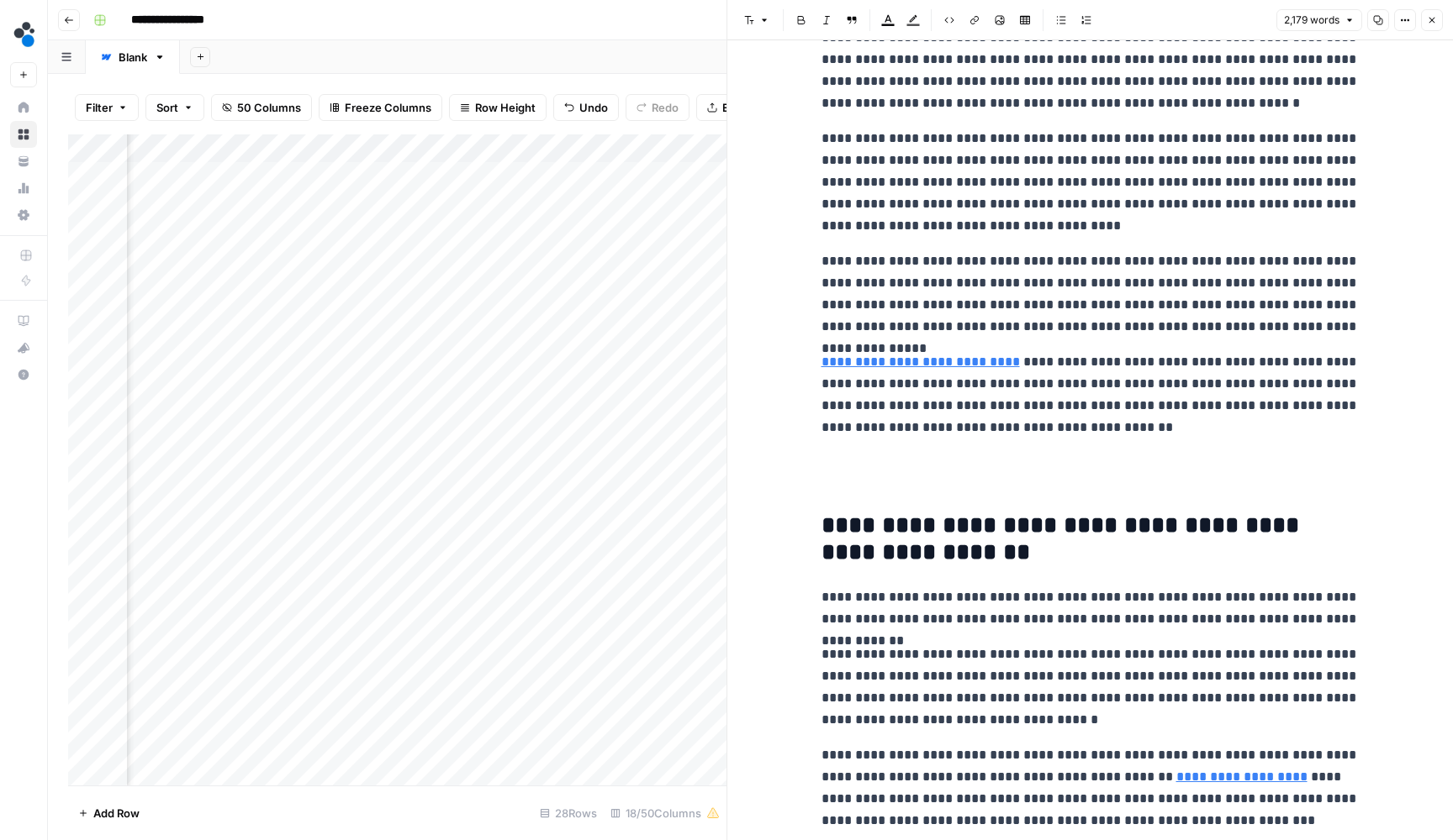
scroll to position [4506, 0]
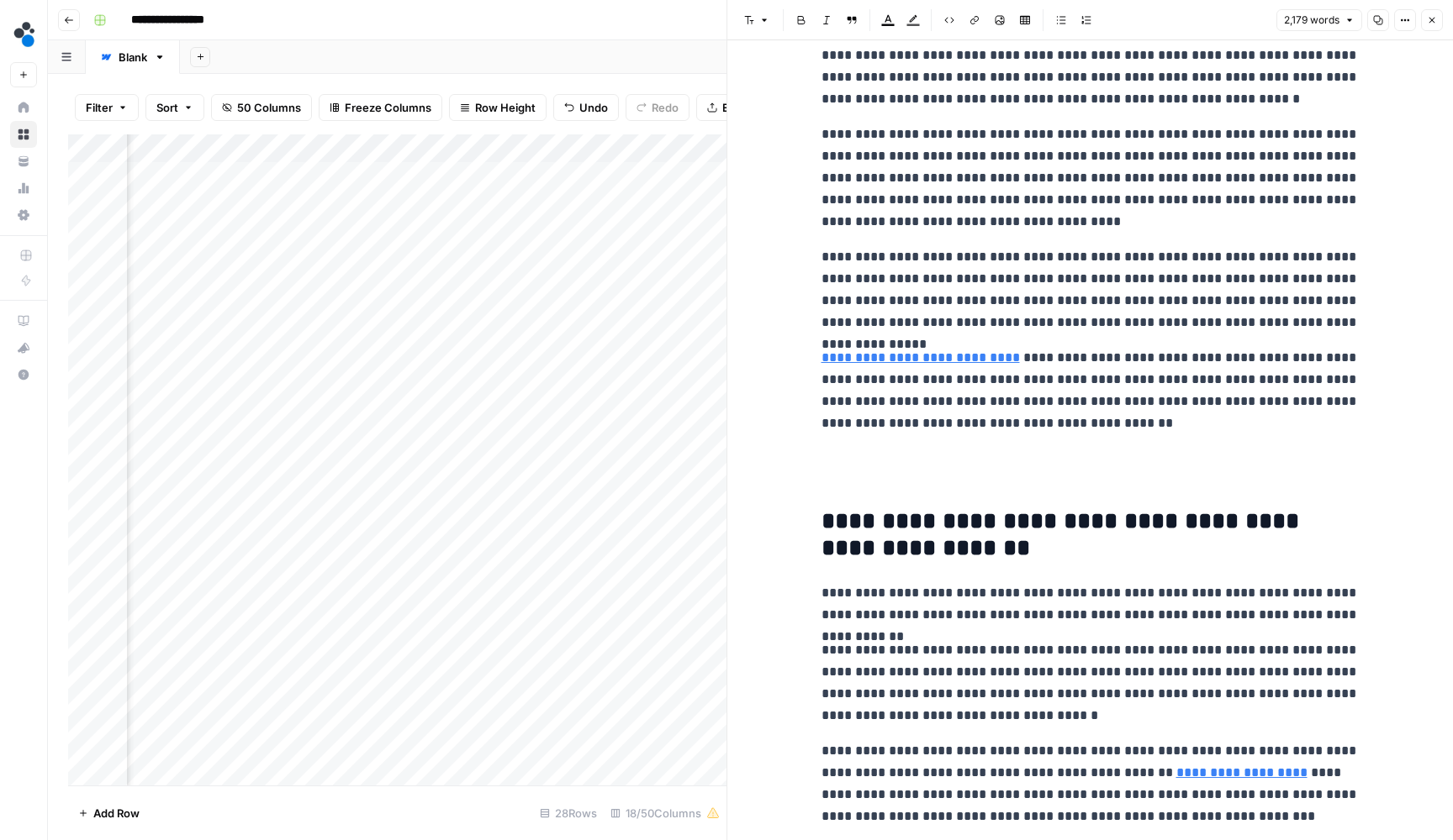
click at [1294, 320] on p "**********" at bounding box center [1090, 289] width 538 height 87
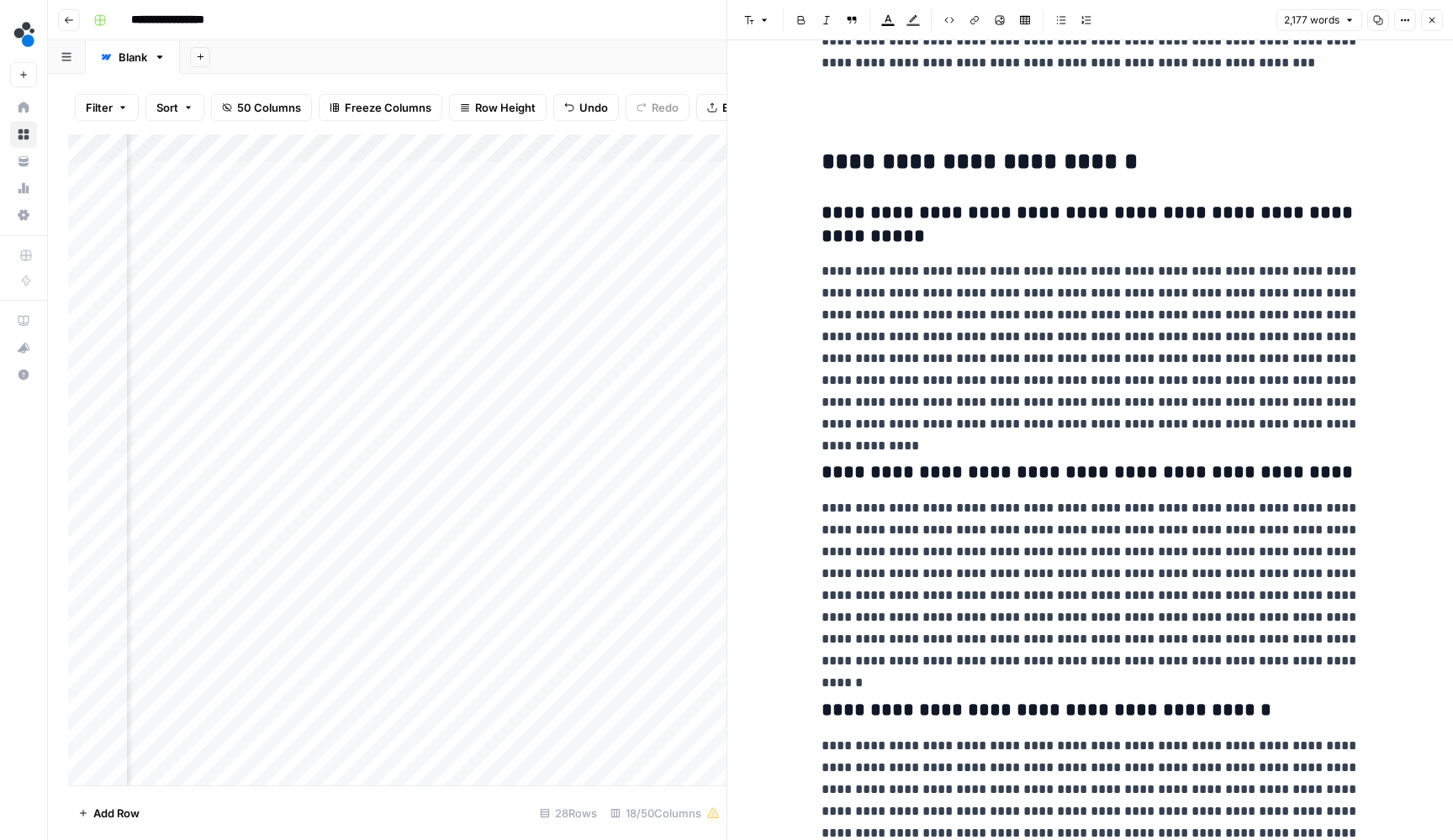
scroll to position [5271, 0]
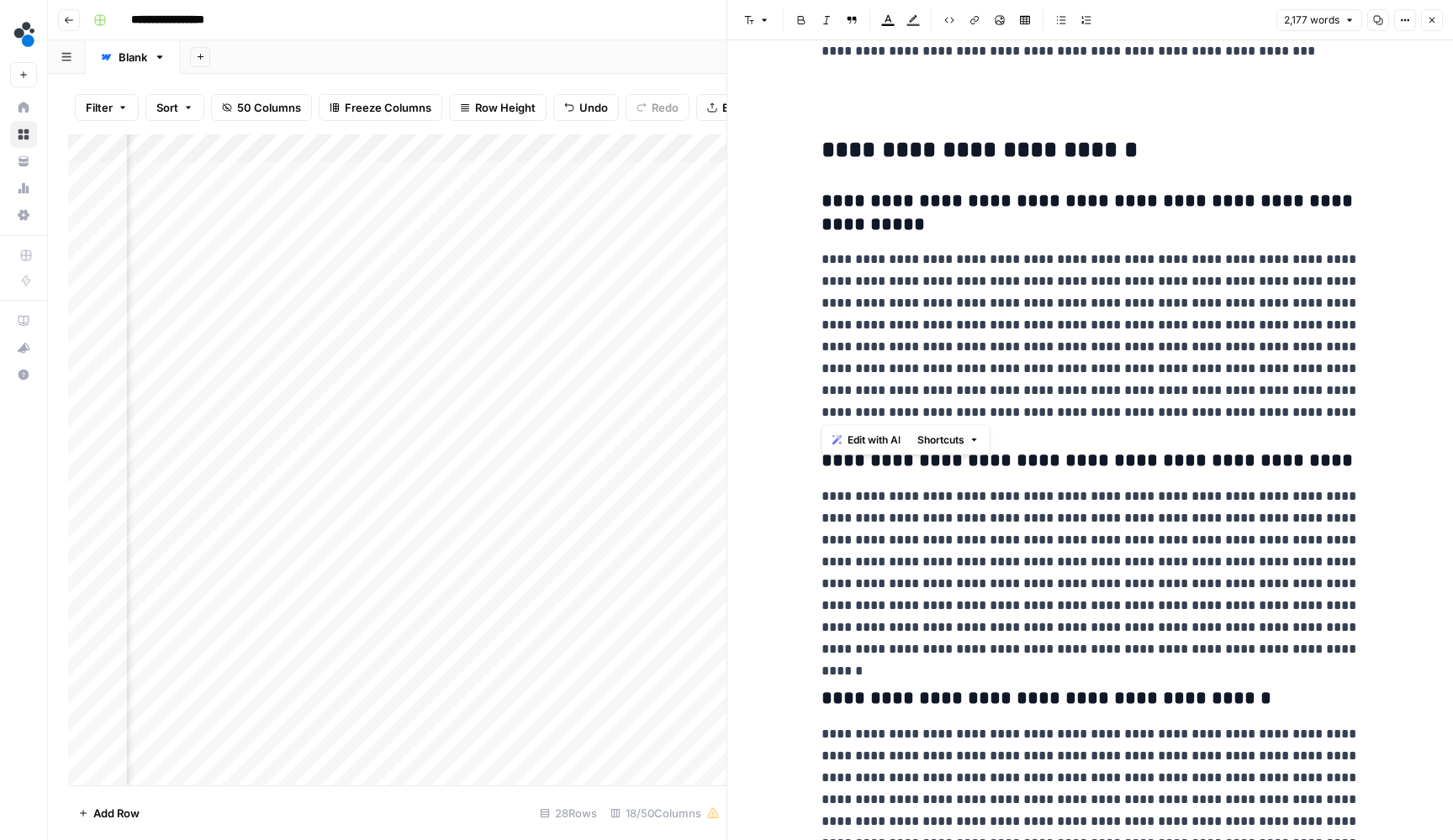
drag, startPoint x: 1288, startPoint y: 408, endPoint x: 824, endPoint y: 259, distance: 487.3
click at [824, 259] on p "**********" at bounding box center [1090, 336] width 538 height 175
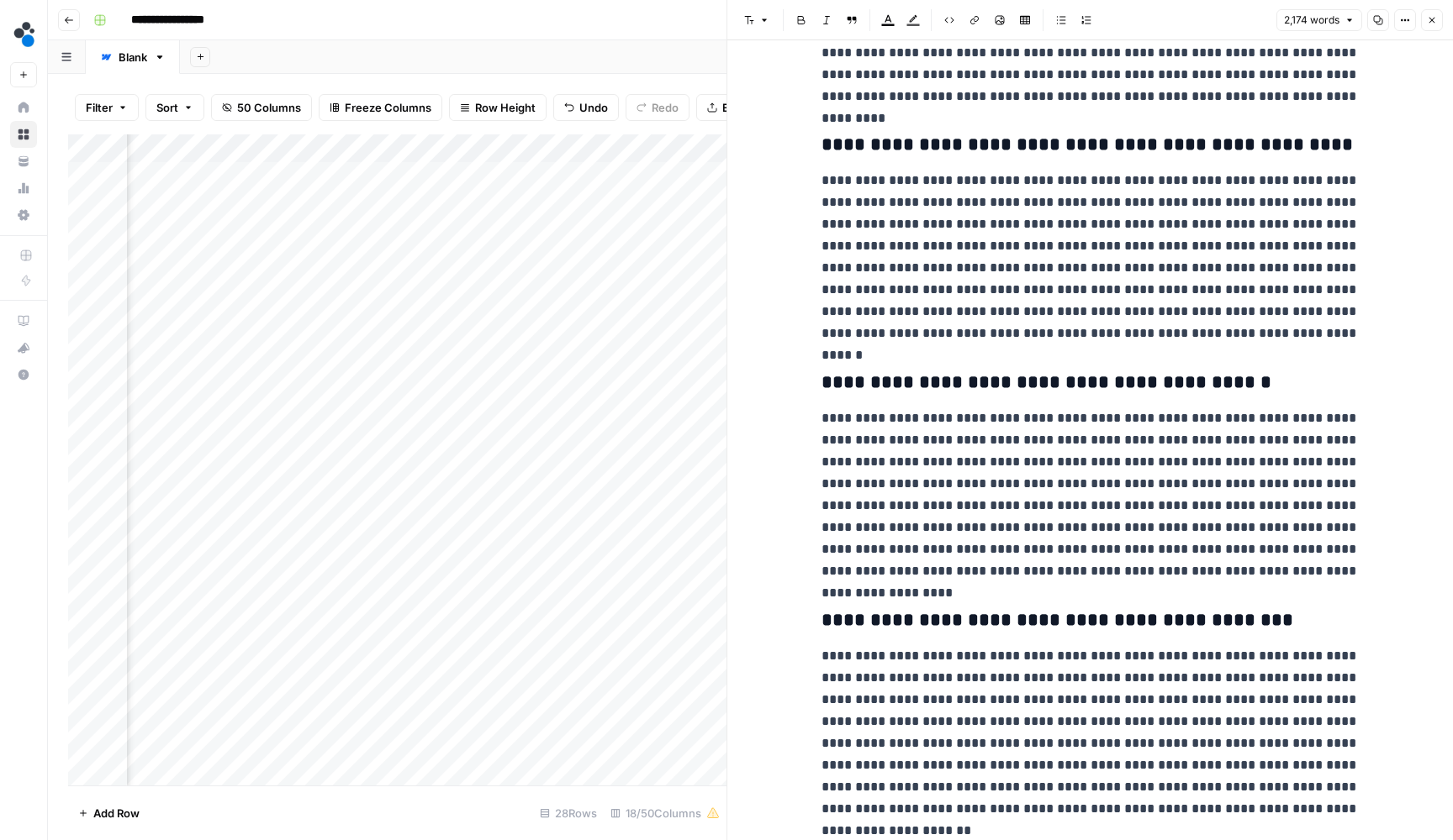
scroll to position [5591, 0]
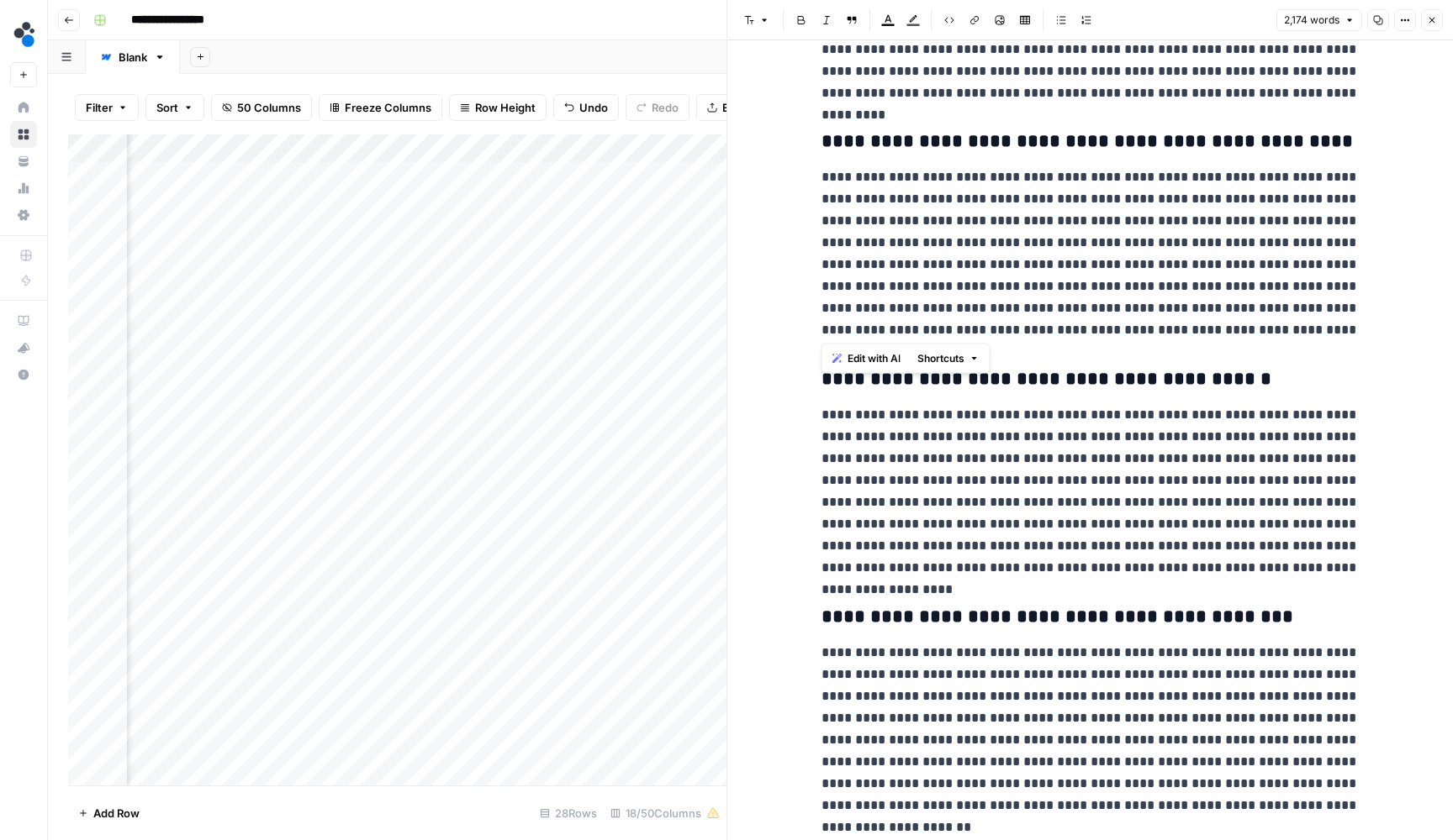
drag, startPoint x: 1263, startPoint y: 329, endPoint x: 803, endPoint y: 167, distance: 487.7
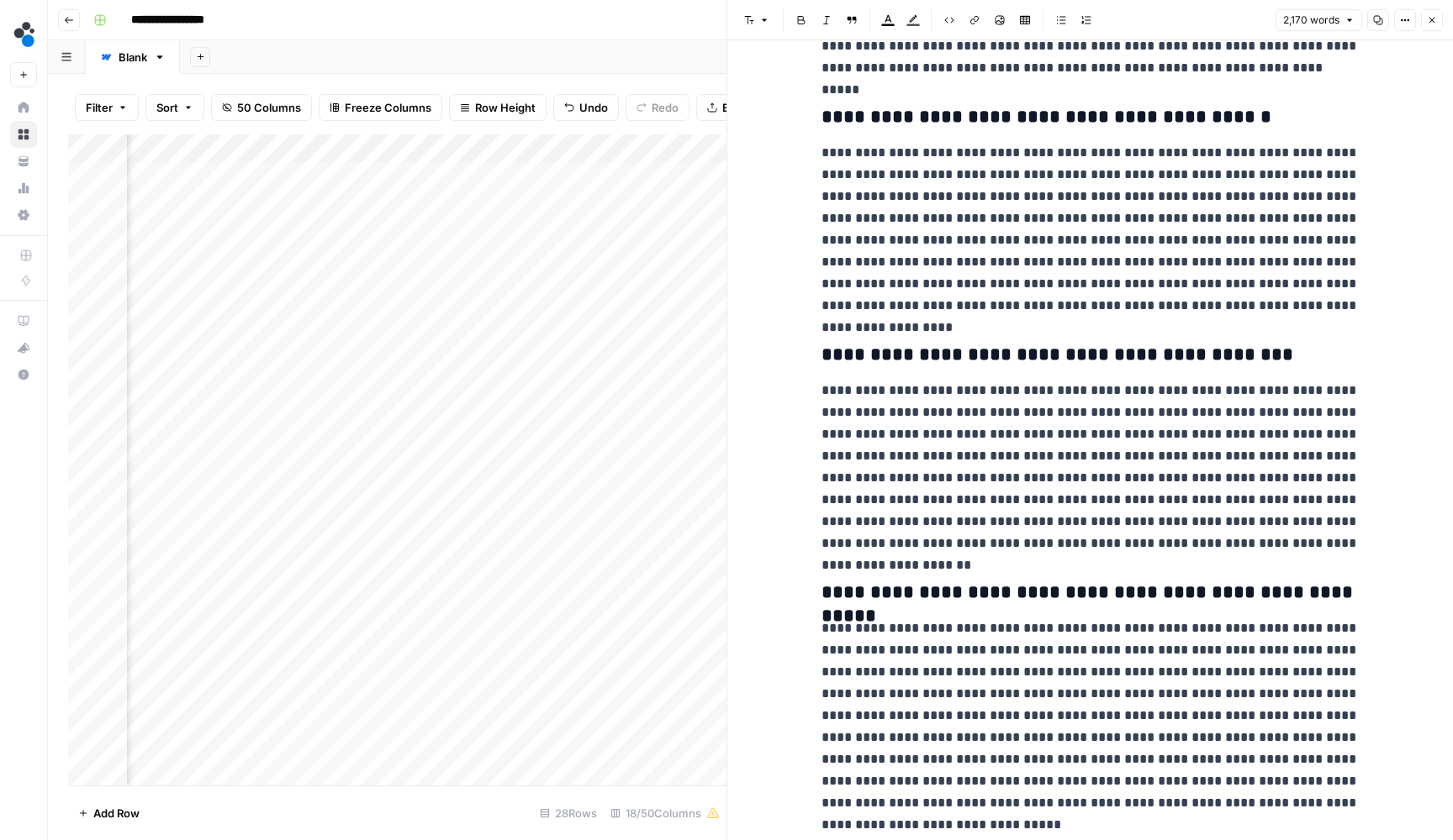
scroll to position [5860, 0]
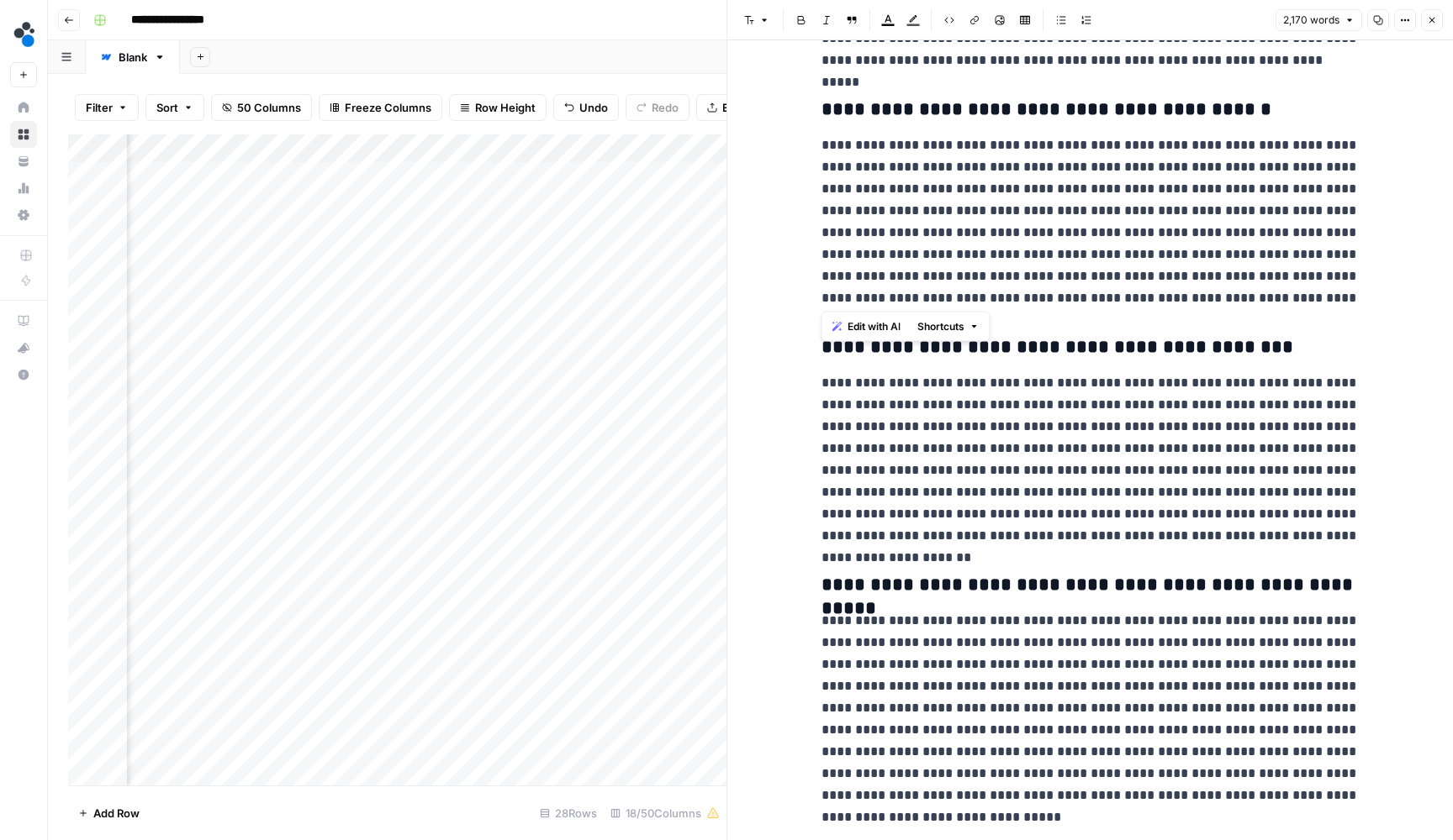
drag, startPoint x: 1339, startPoint y: 296, endPoint x: 776, endPoint y: 146, distance: 582.6
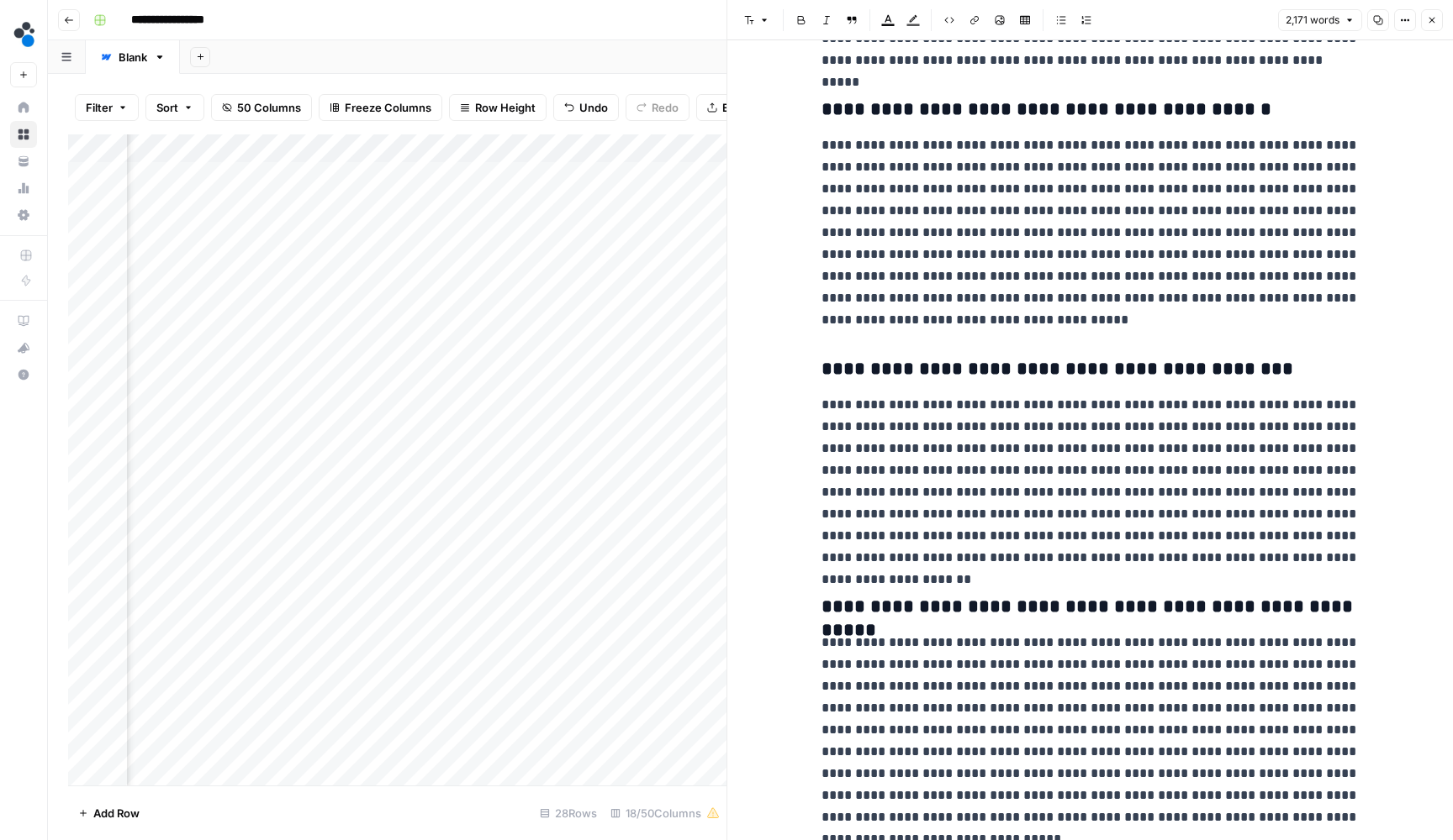
click at [933, 231] on p "**********" at bounding box center [1090, 233] width 538 height 196
drag, startPoint x: 938, startPoint y: 311, endPoint x: 806, endPoint y: 116, distance: 235.5
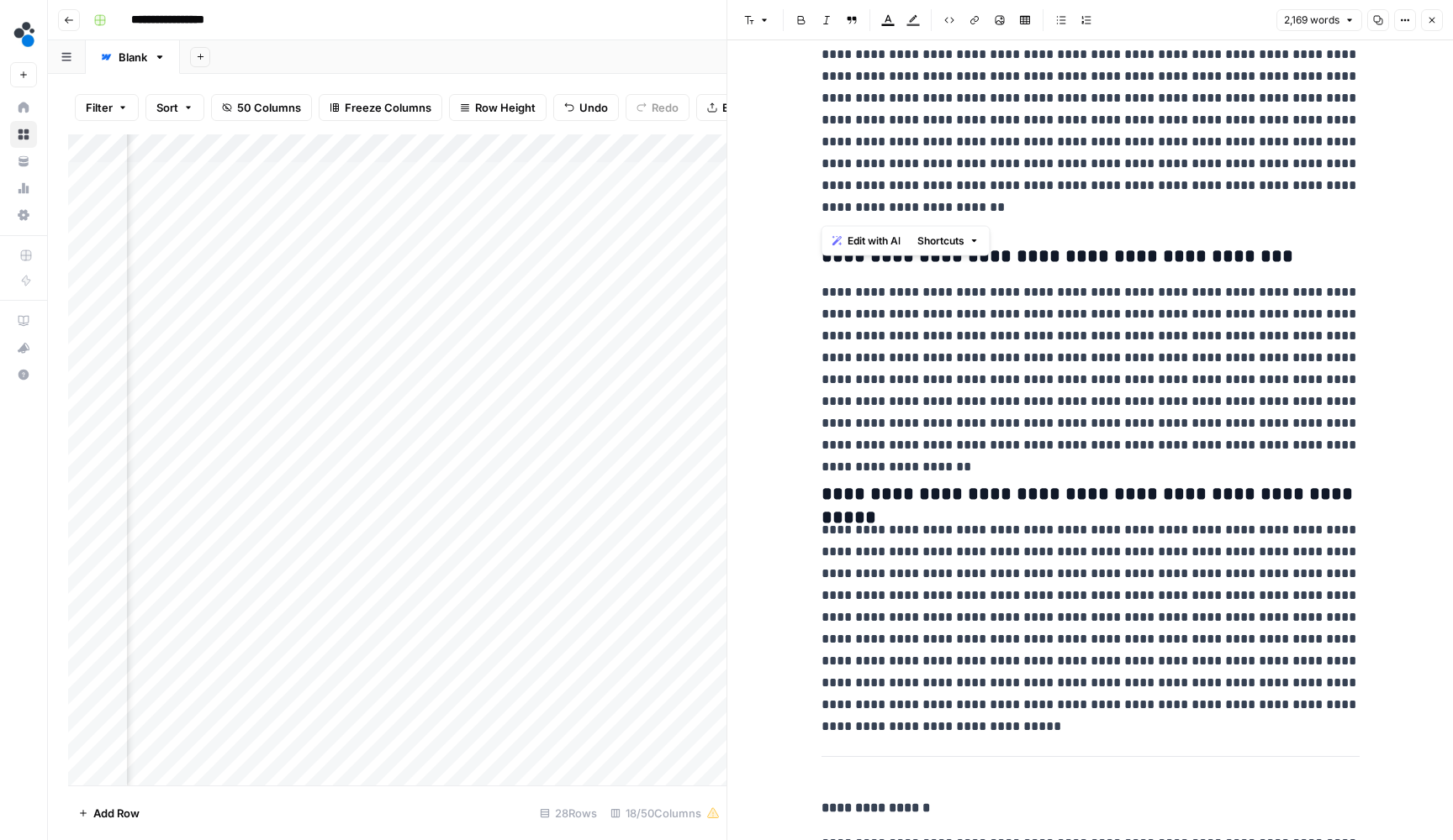
scroll to position [5994, 0]
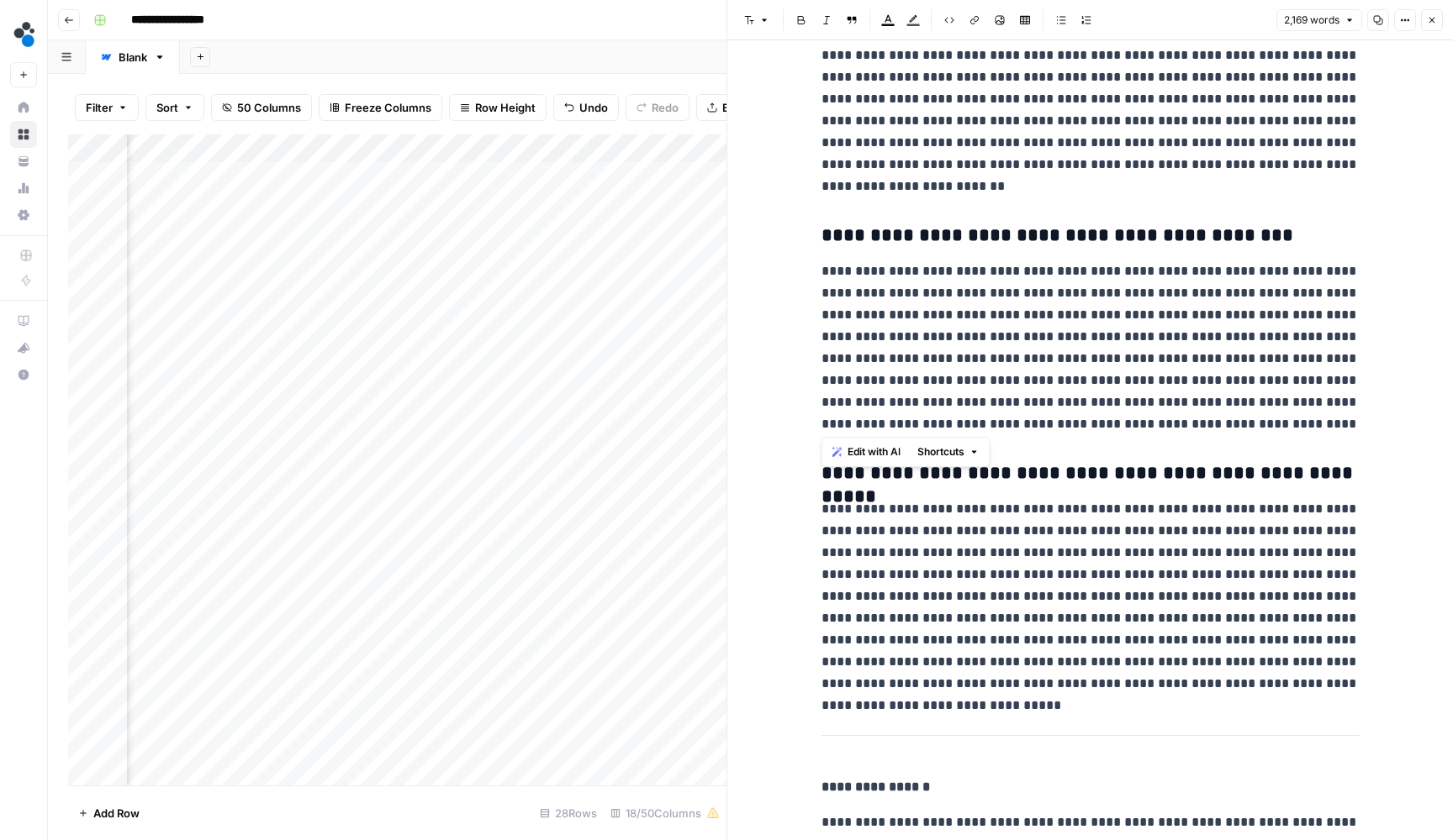
drag, startPoint x: 1356, startPoint y: 412, endPoint x: 819, endPoint y: 229, distance: 567.3
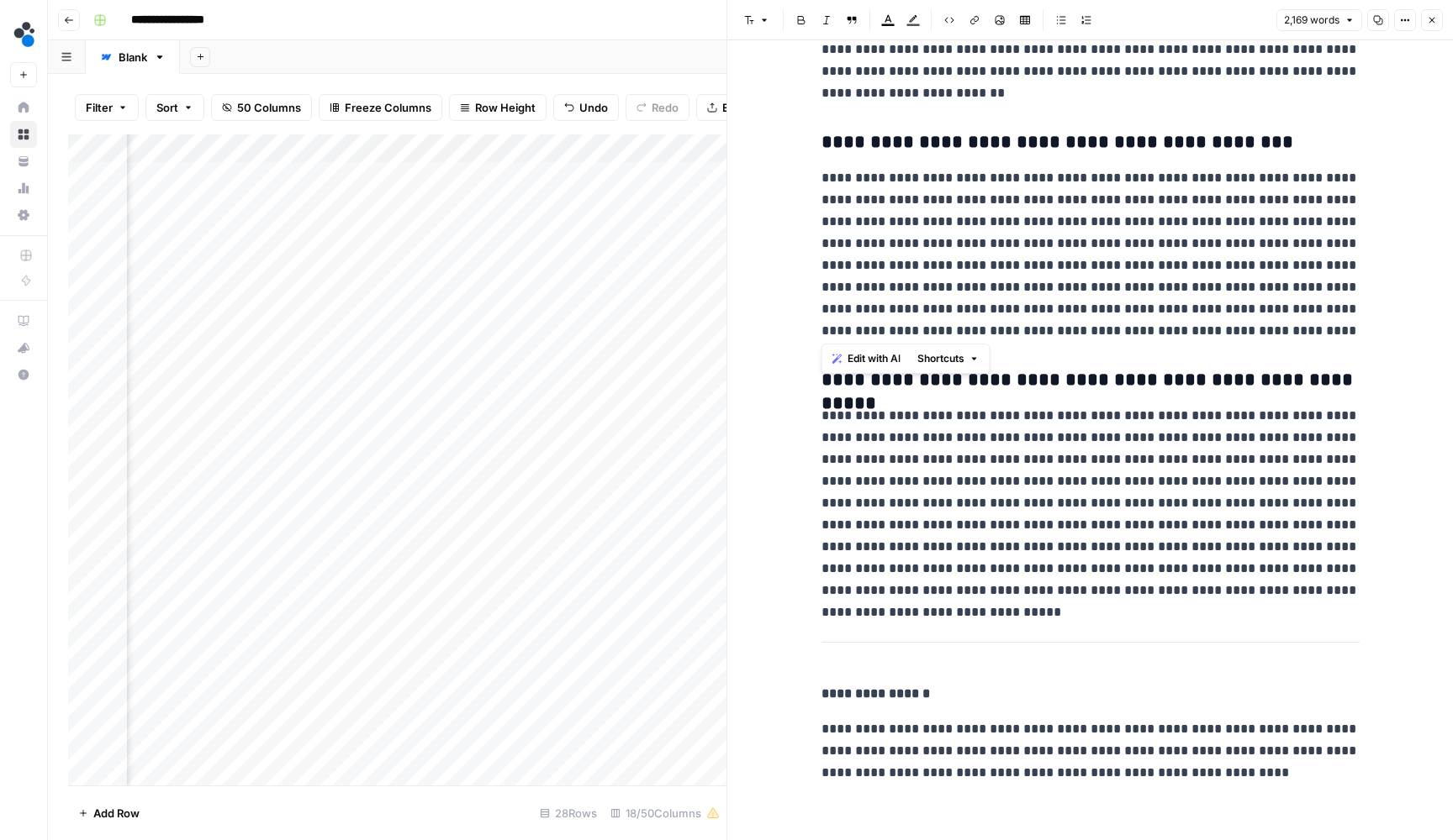
scroll to position [0, 0]
click at [1037, 275] on p "**********" at bounding box center [1090, 254] width 538 height 175
click at [1297, 29] on icon "button" at bounding box center [1298, 27] width 9 height 9
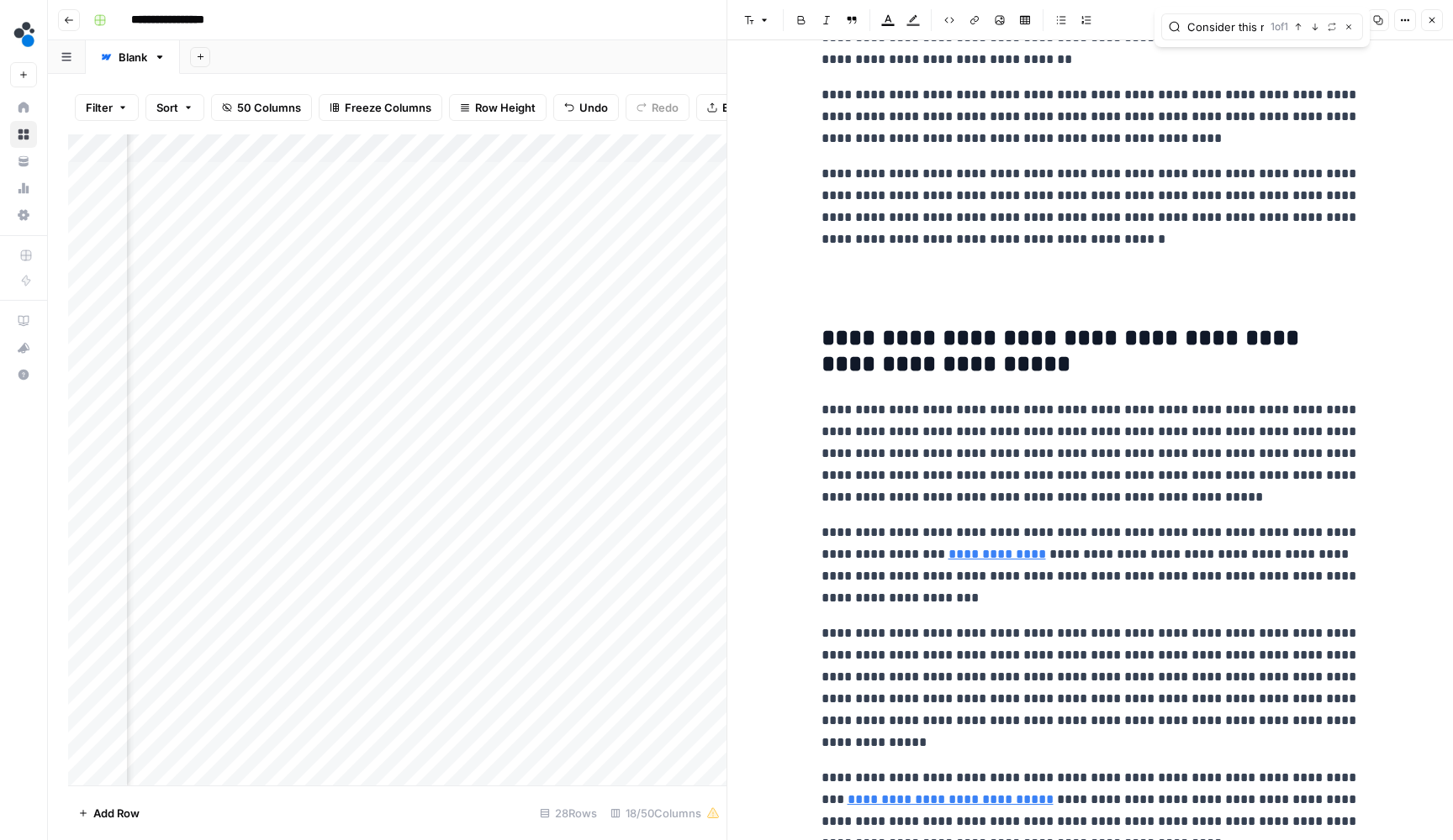
scroll to position [1107, 0]
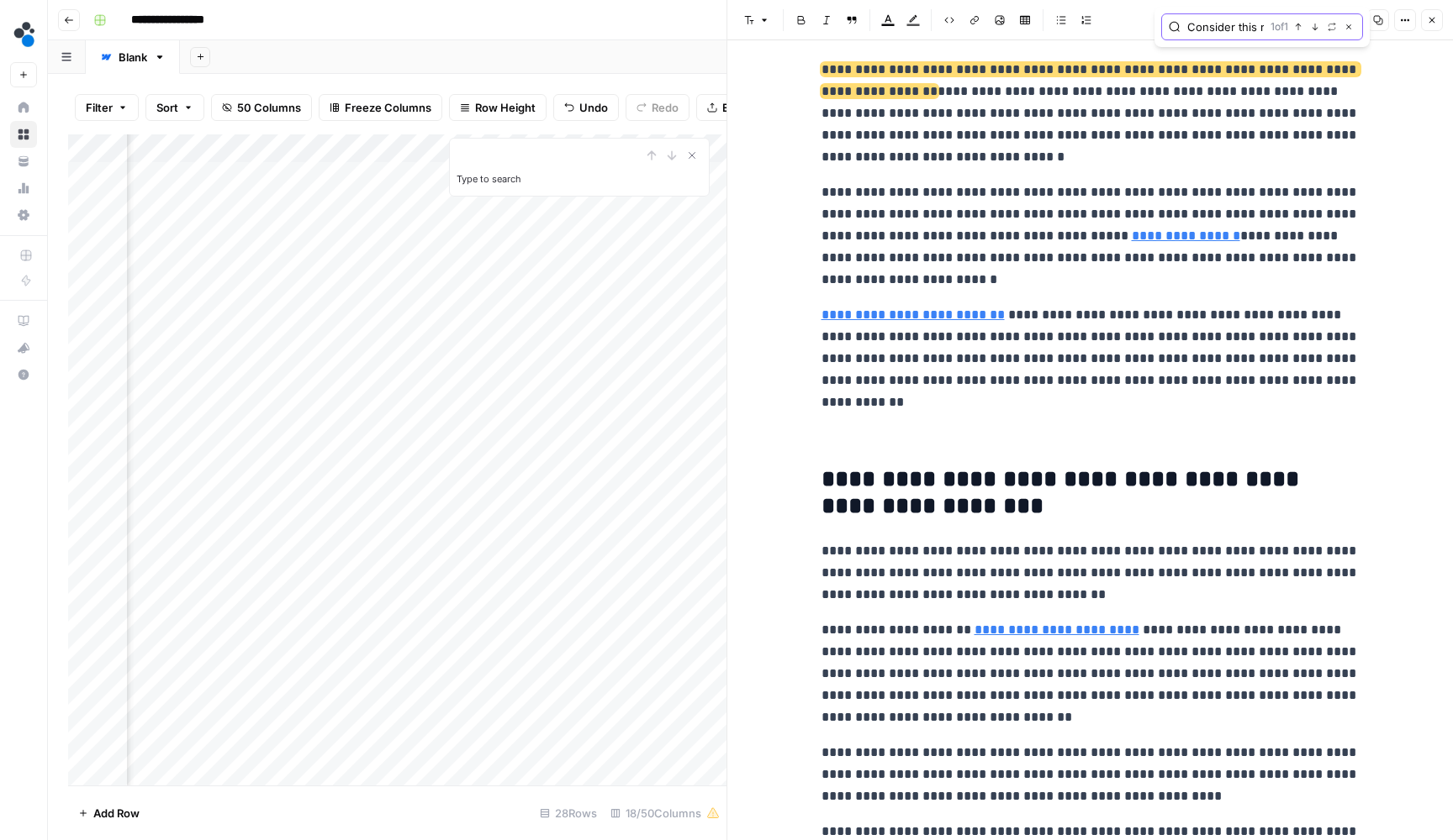
paste input "The cookie manufacturer mentioned earlier provides a compelling exampl"
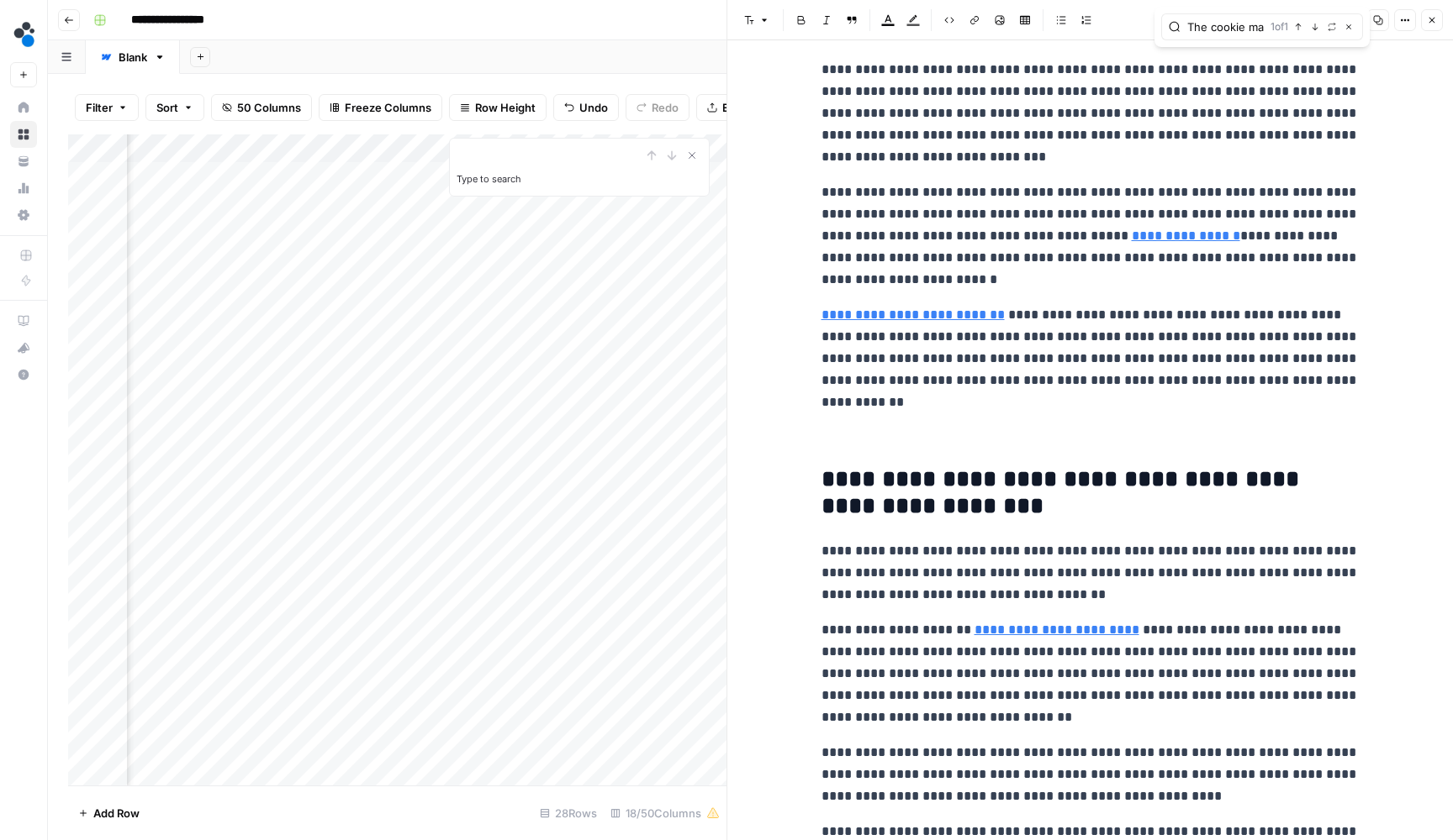
click at [1311, 25] on span "button" at bounding box center [1314, 27] width 9 height 9
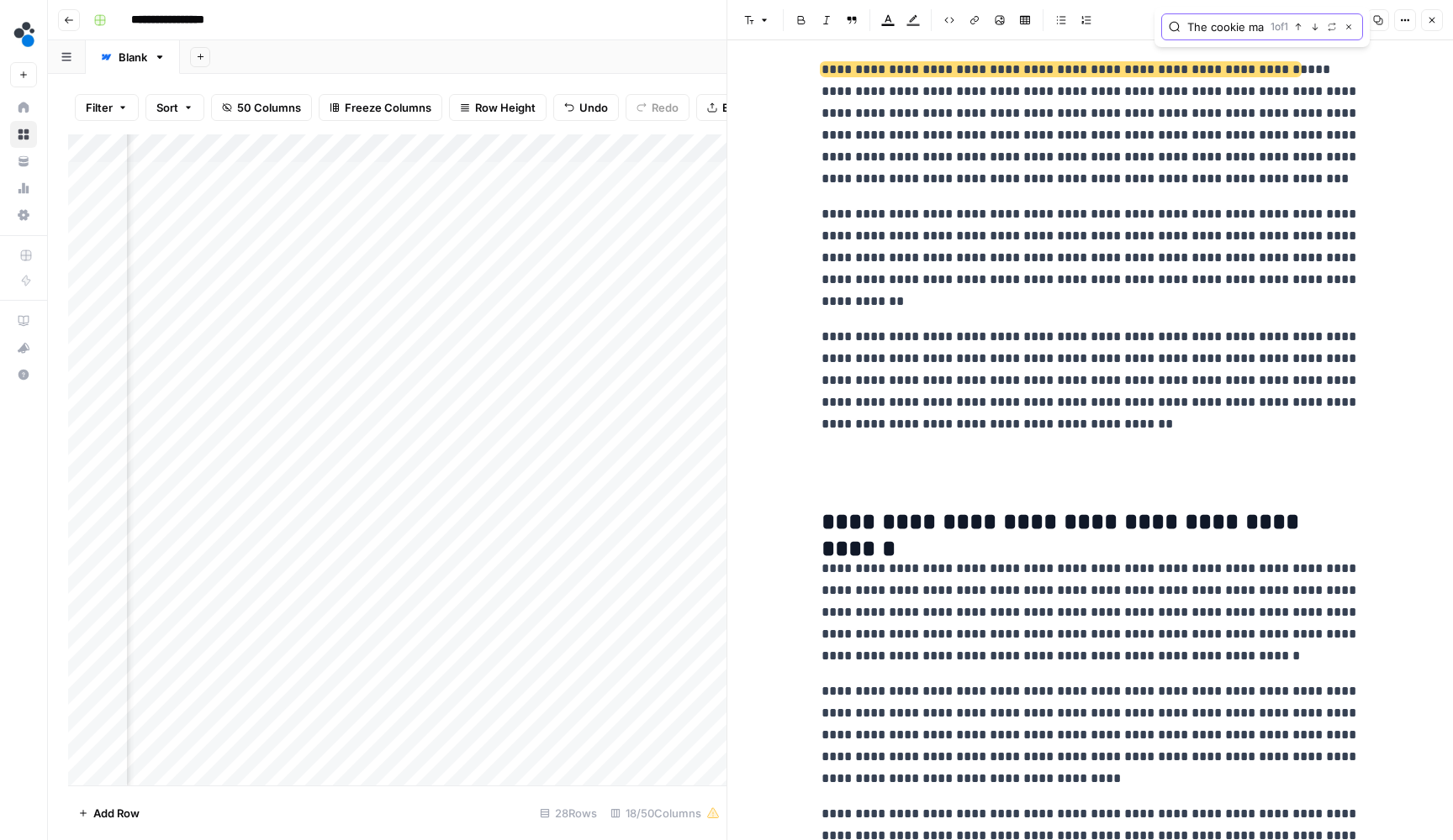
paste input "financial impact extends beyond just material waste."
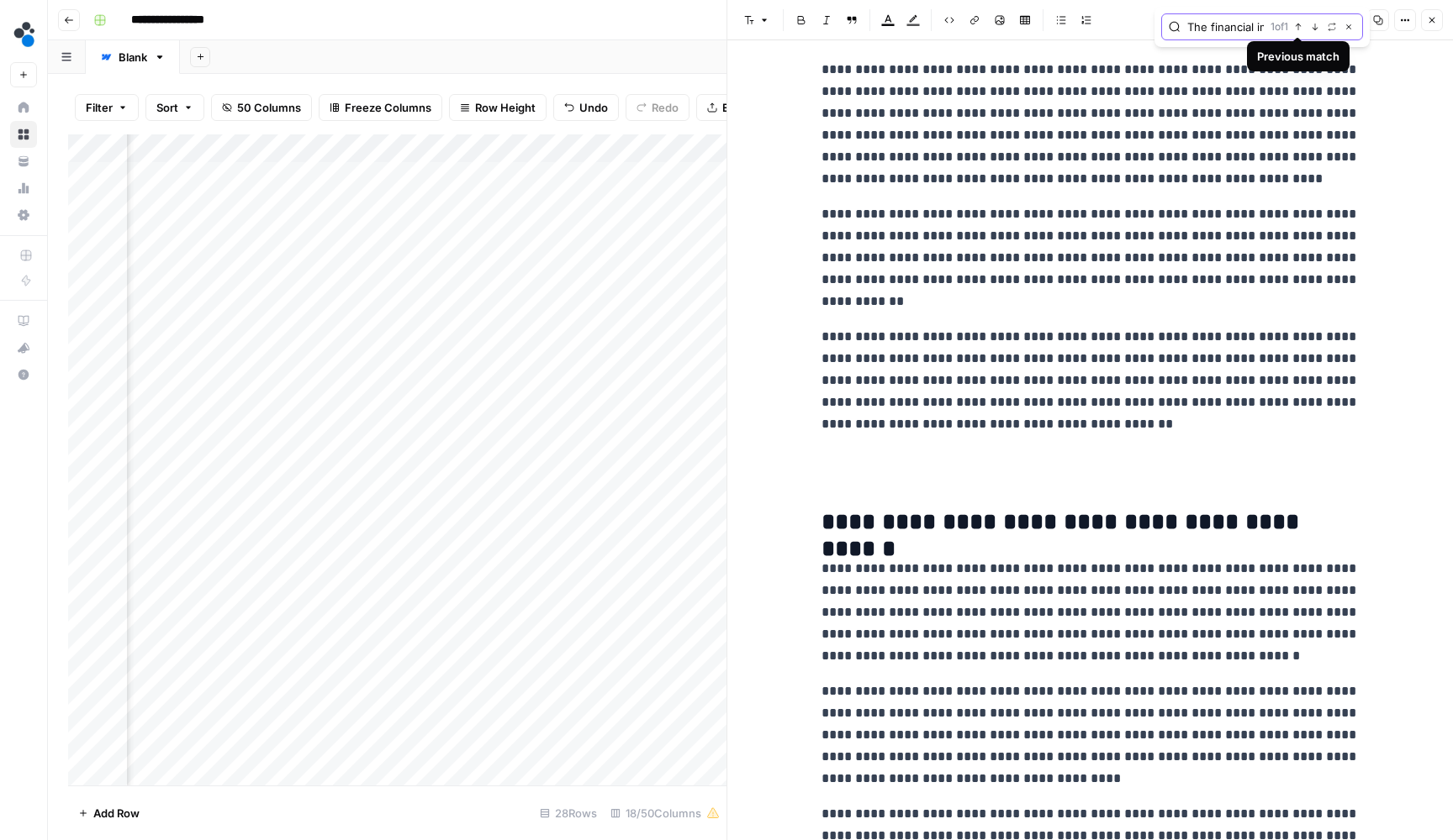
type input "The financial impact extends beyond just material waste."
click at [1310, 28] on button "Next Match" at bounding box center [1315, 27] width 13 height 13
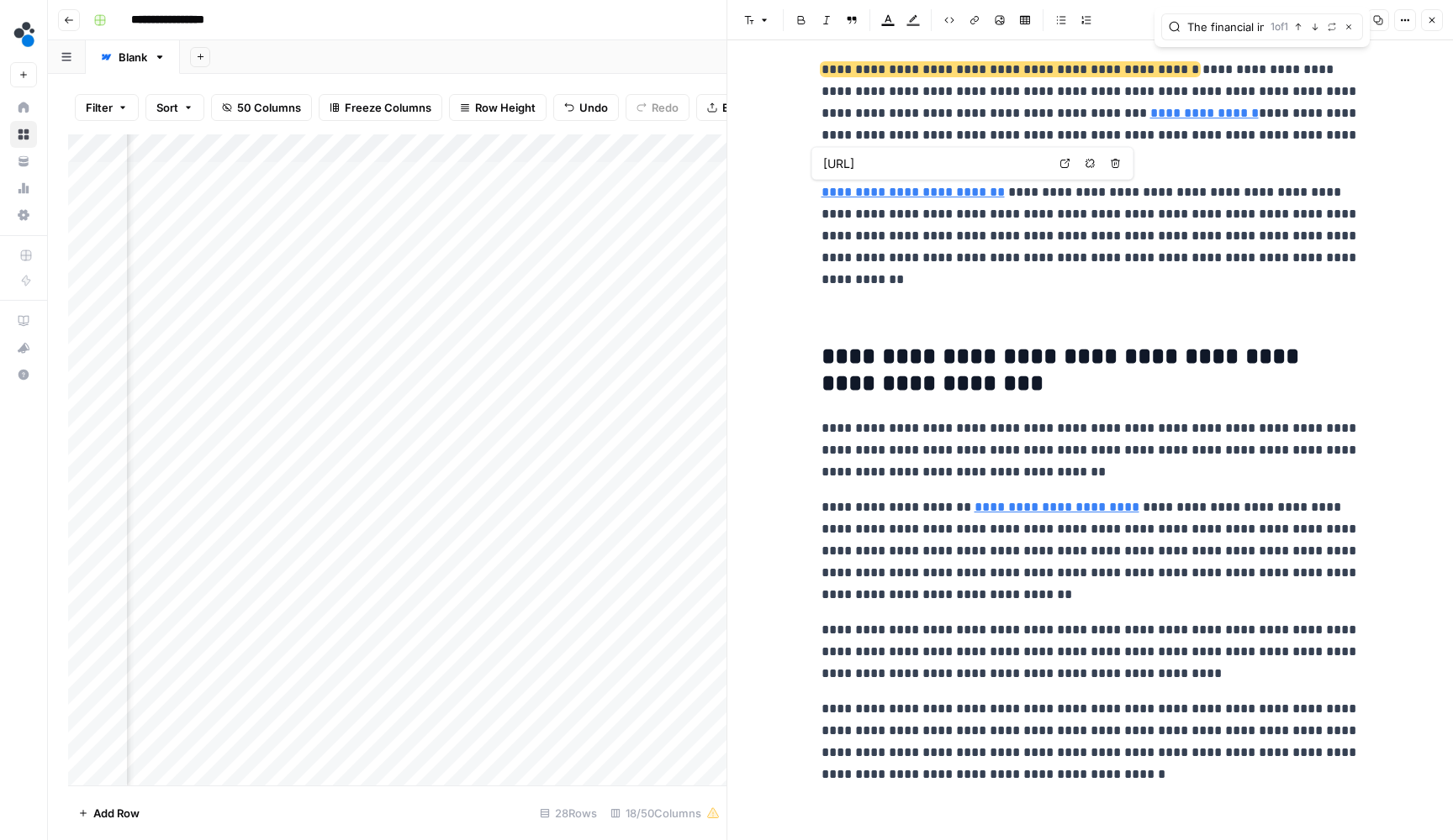
click at [1010, 136] on p "**********" at bounding box center [1090, 113] width 538 height 109
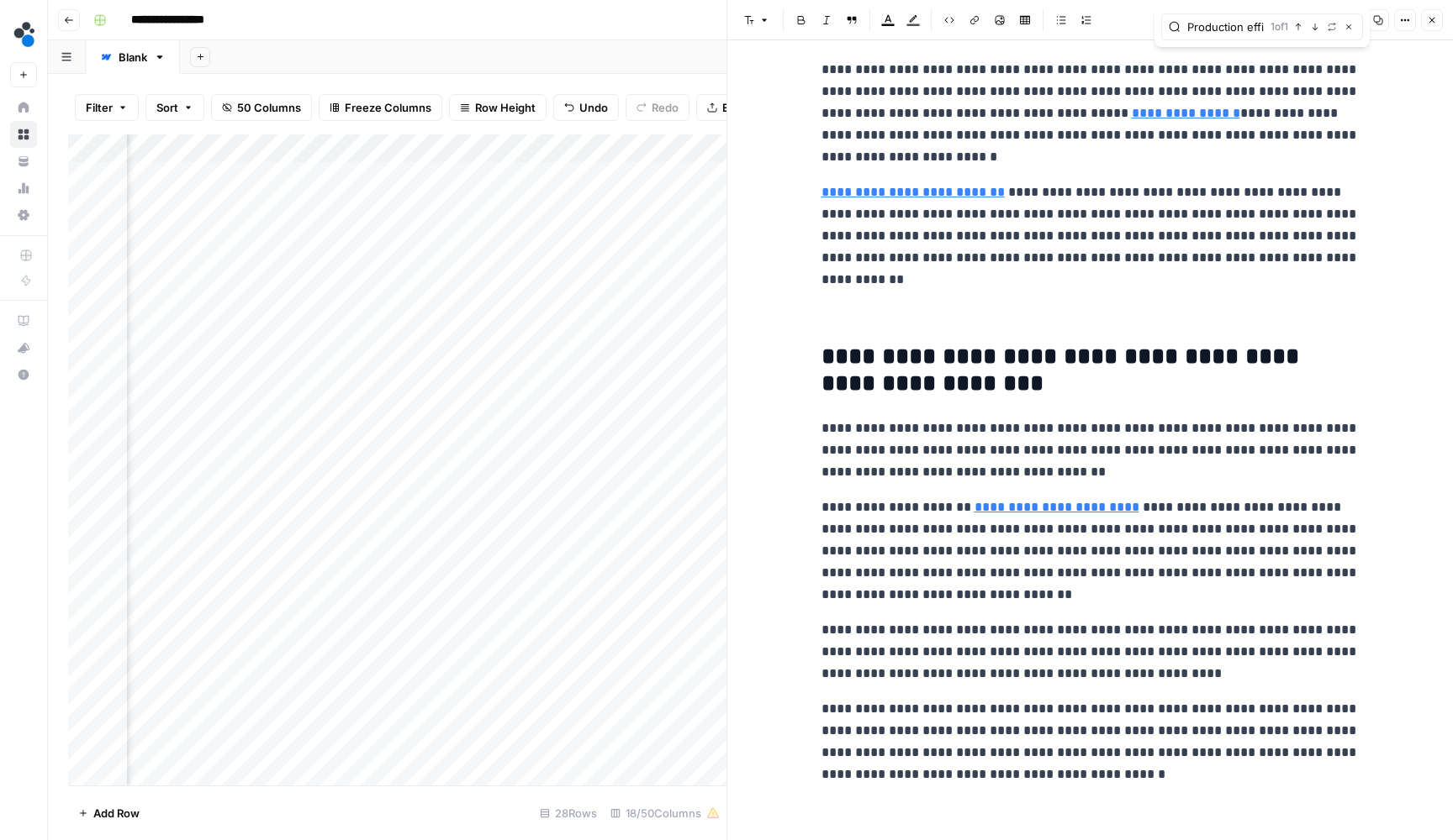
click at [1315, 27] on icon "button" at bounding box center [1314, 27] width 9 height 9
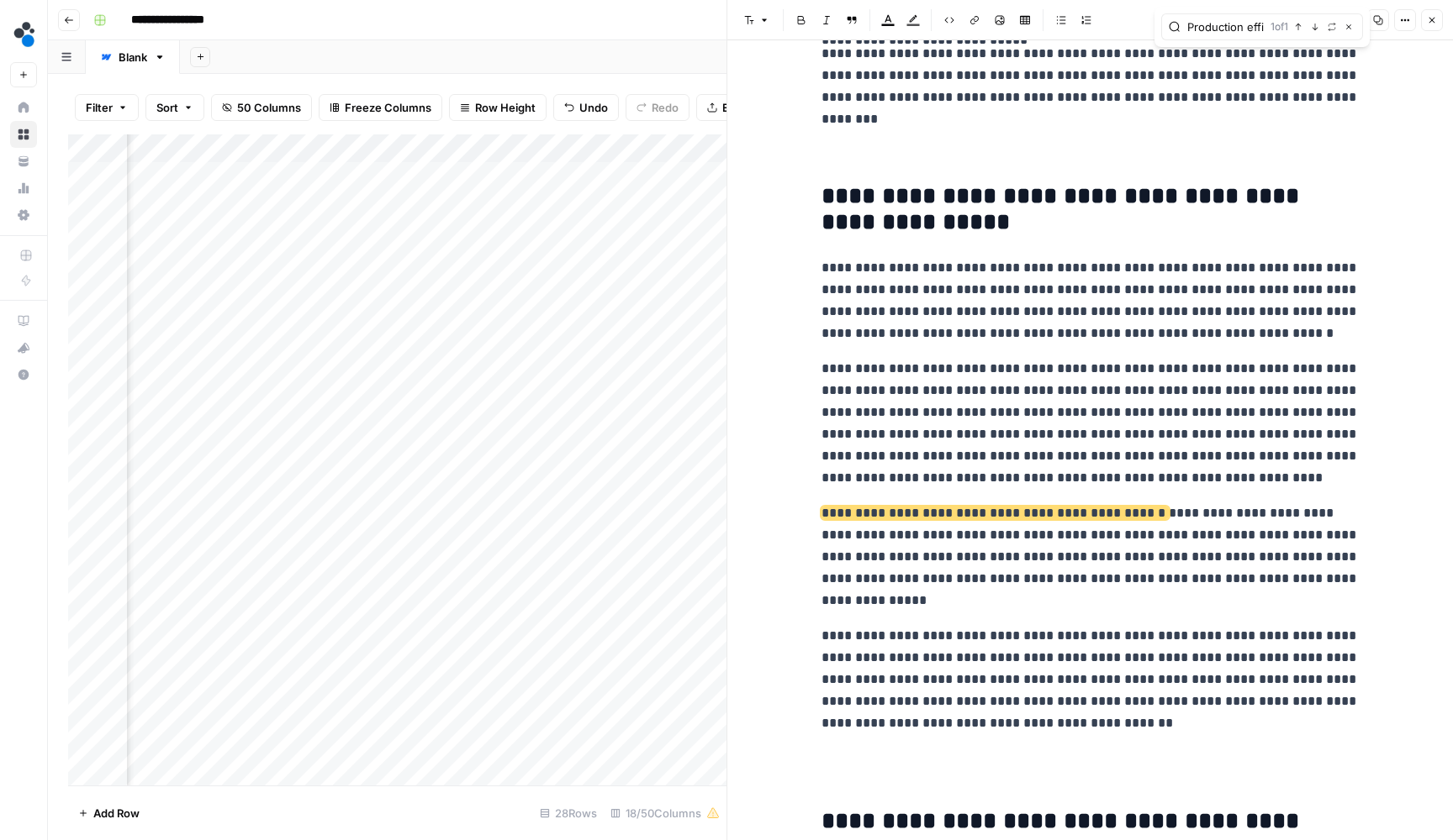
scroll to position [4093, 0]
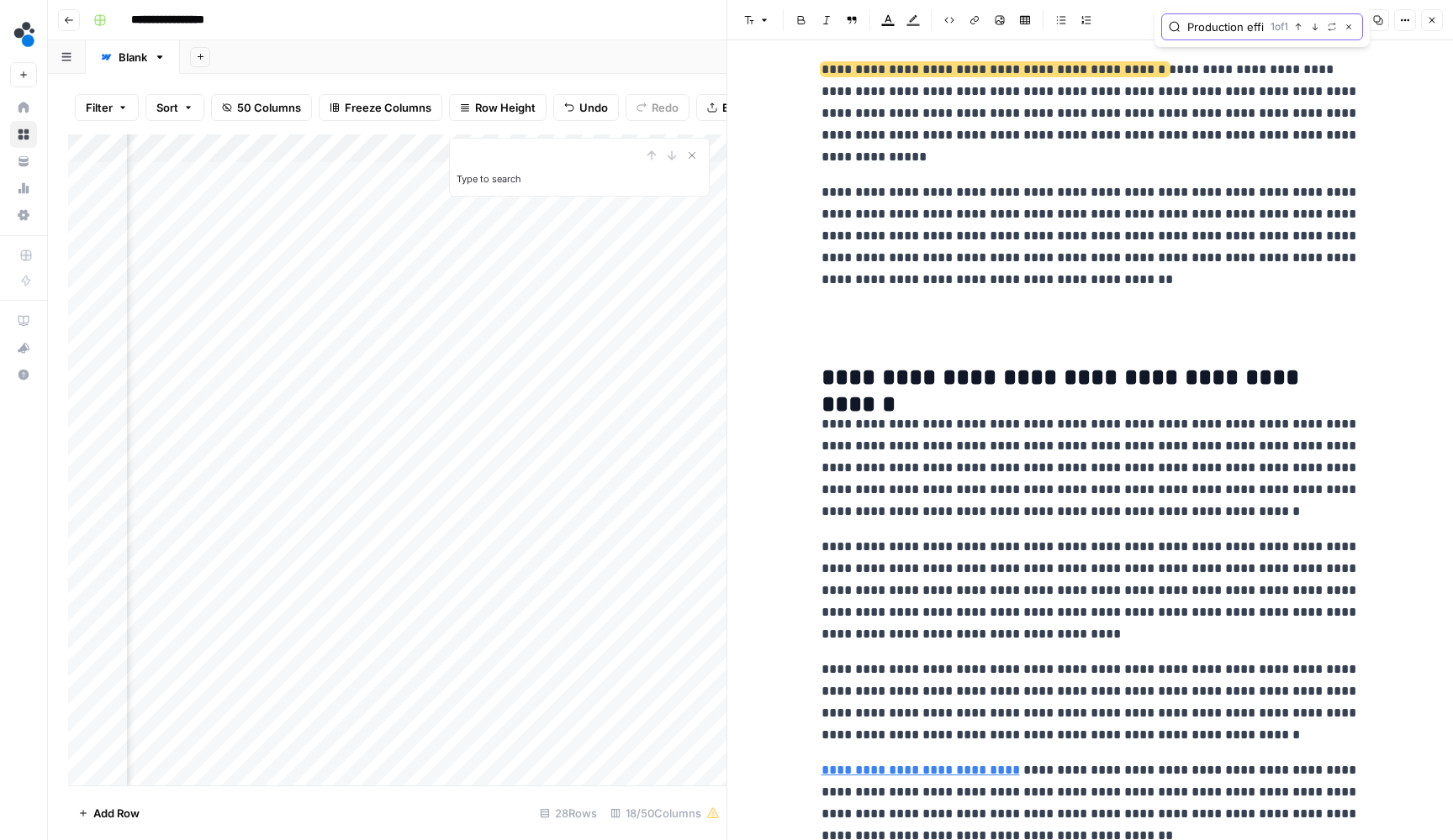
paste input "Edge computing enables sub-second response times for immediate intervention, wh…"
drag, startPoint x: 1199, startPoint y: 23, endPoint x: 1375, endPoint y: 32, distance: 176.2
click at [1372, 32] on body "**********" at bounding box center [726, 420] width 1453 height 840
type input "Edge computincts by 25-40%."
click at [1353, 27] on button "Close" at bounding box center [1349, 27] width 13 height 13
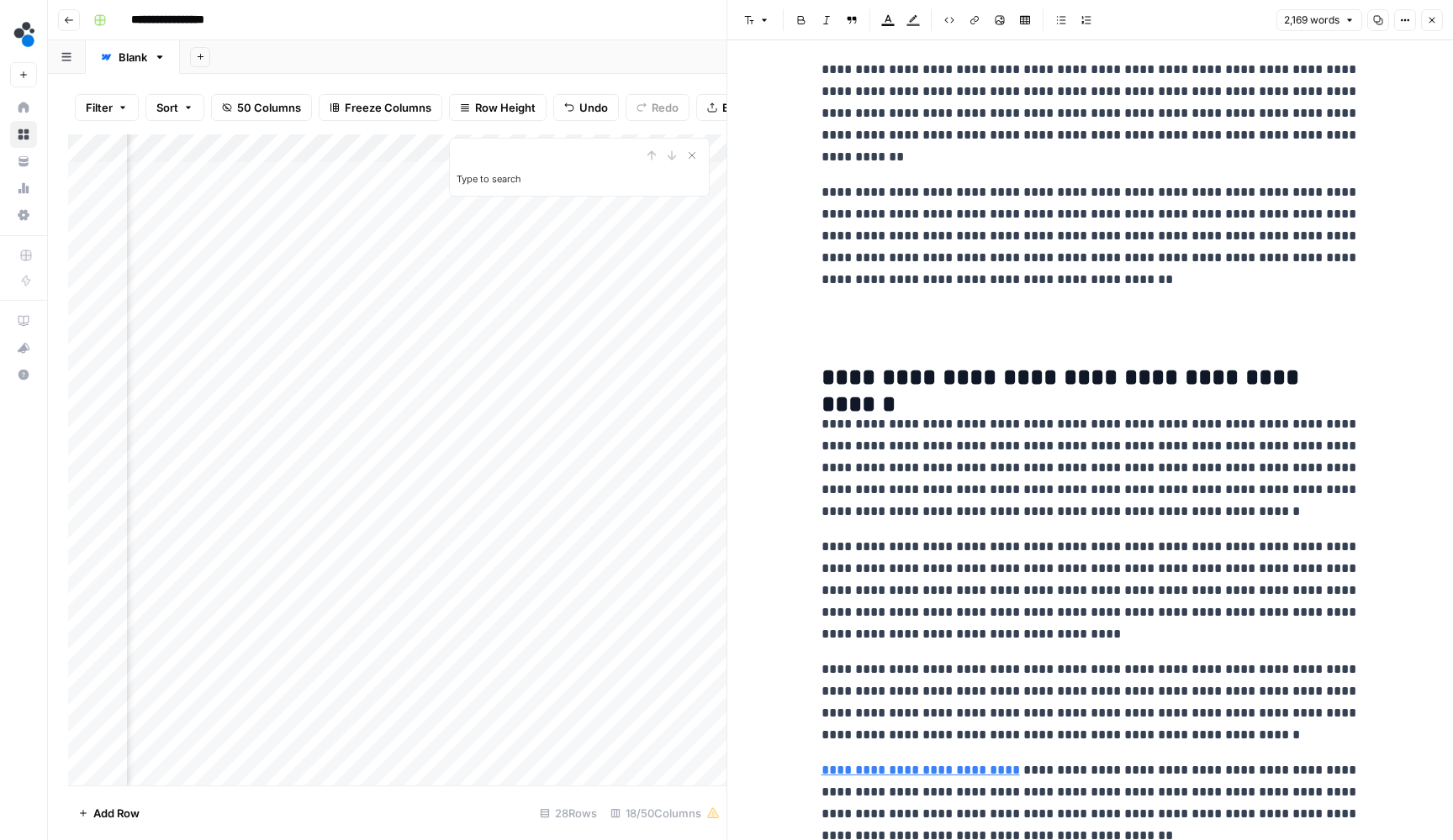
click at [1049, 271] on p "**********" at bounding box center [1090, 235] width 538 height 109
type input "Edge computing enables sub-second response times for"
click at [1315, 28] on icon "button" at bounding box center [1314, 27] width 9 height 9
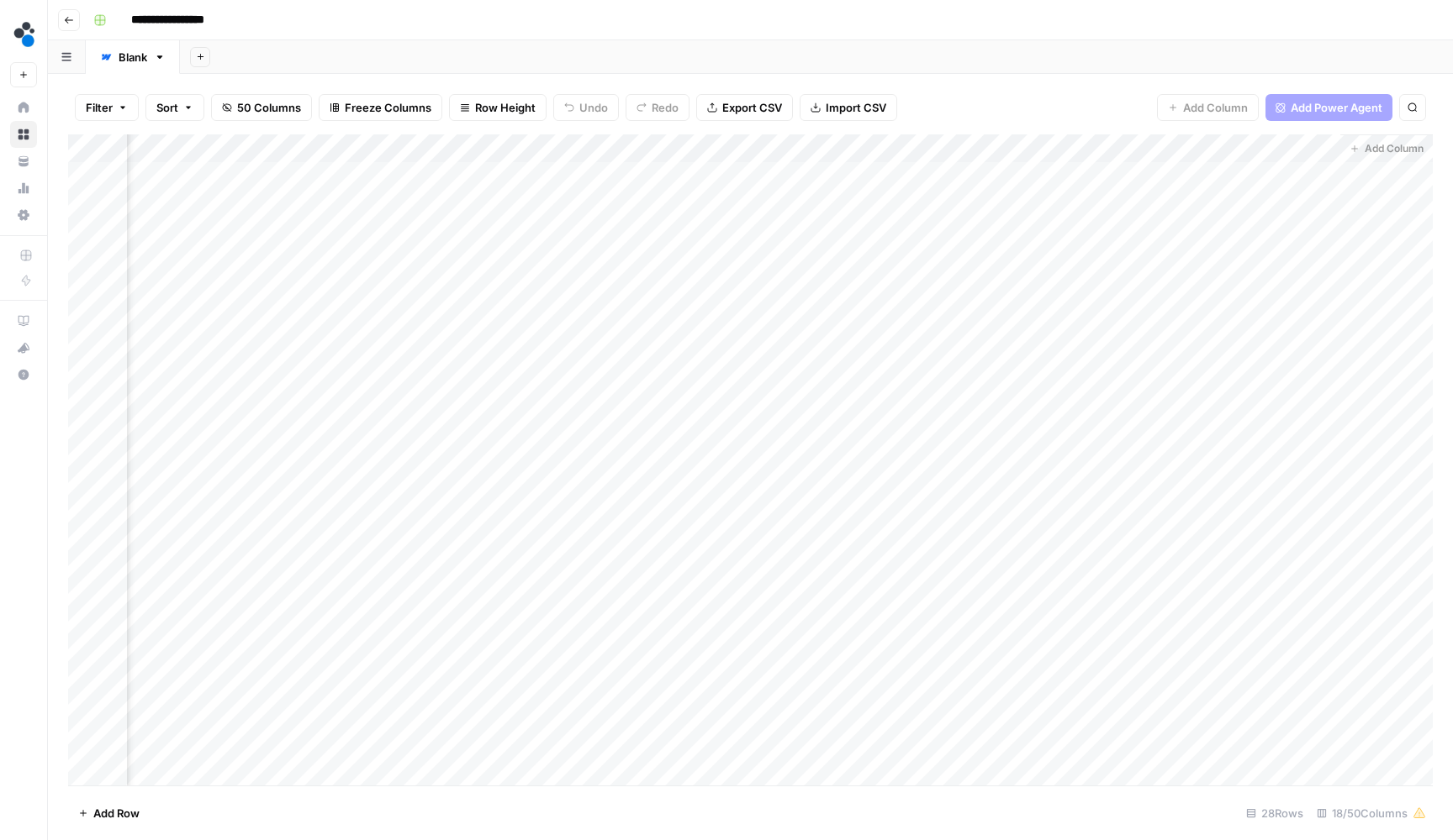
scroll to position [0, 1670]
click at [782, 200] on div "Add Column" at bounding box center [750, 462] width 1365 height 655
click at [779, 200] on div "Add Column" at bounding box center [750, 462] width 1365 height 655
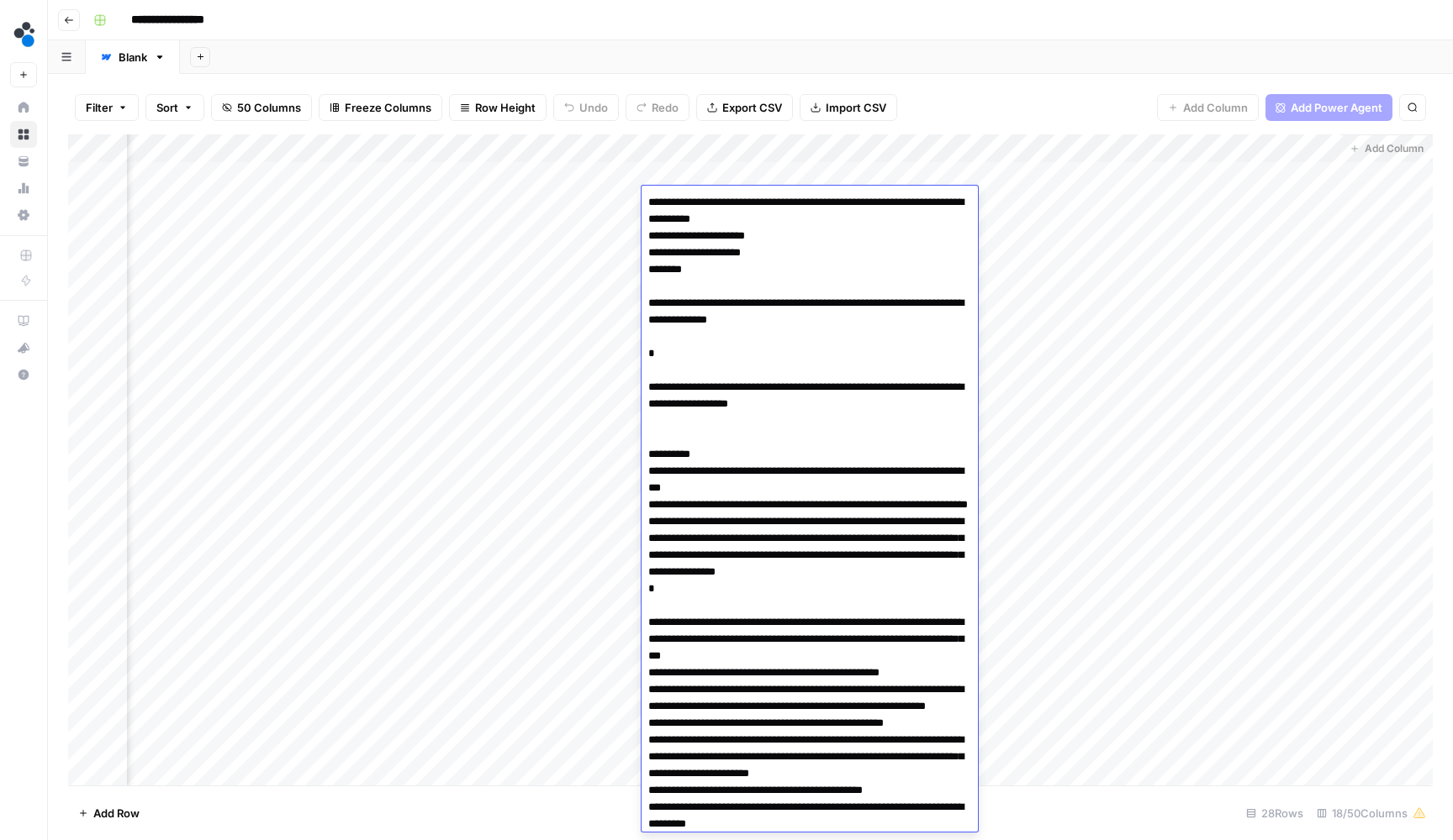
scroll to position [0, 0]
click at [934, 91] on div "Filter Sort 50 Columns Freeze Columns Row Height Undo Redo Export CSV Import CS…" at bounding box center [750, 107] width 1365 height 54
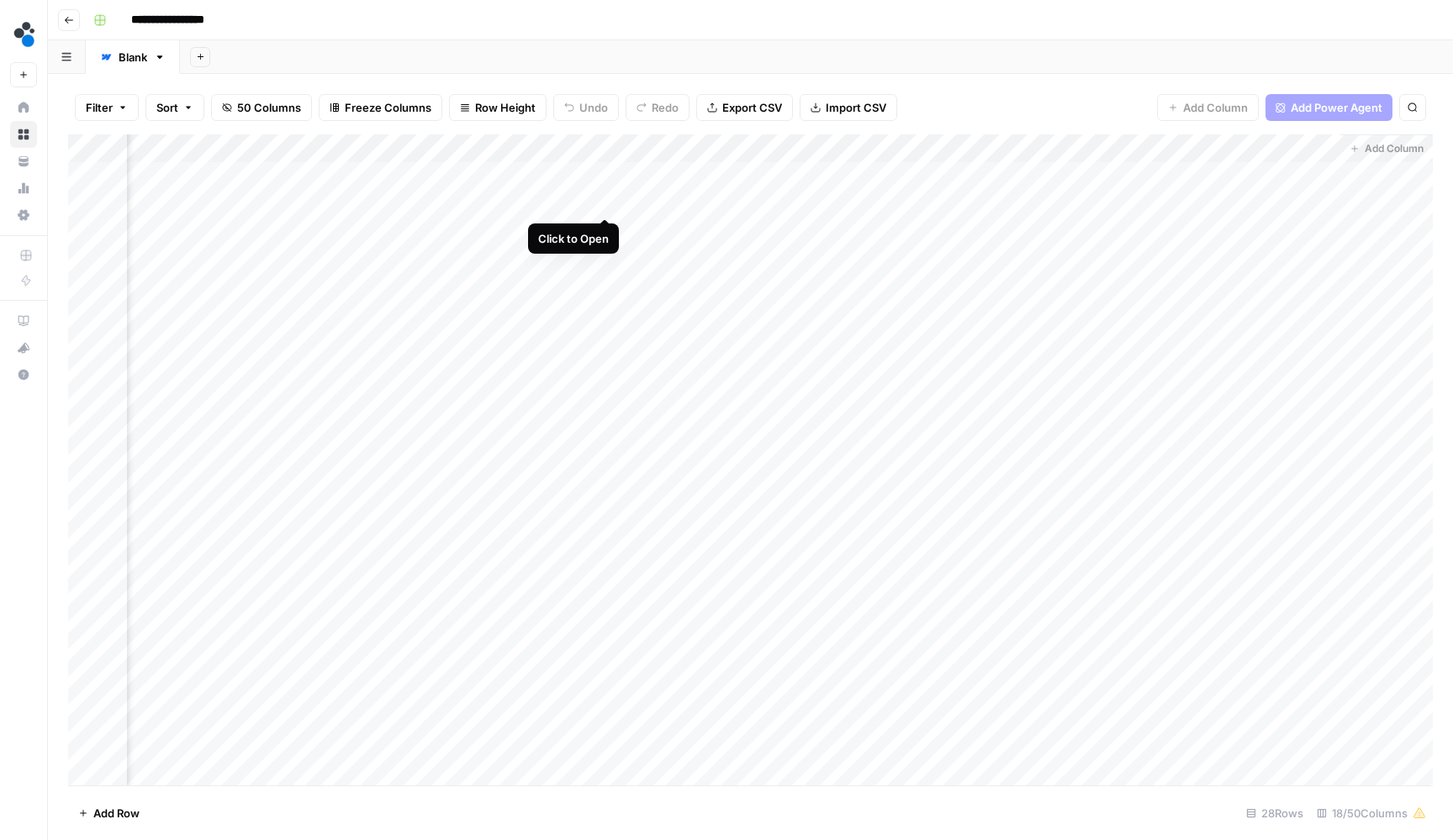
click at [611, 199] on div "Add Column" at bounding box center [750, 462] width 1365 height 655
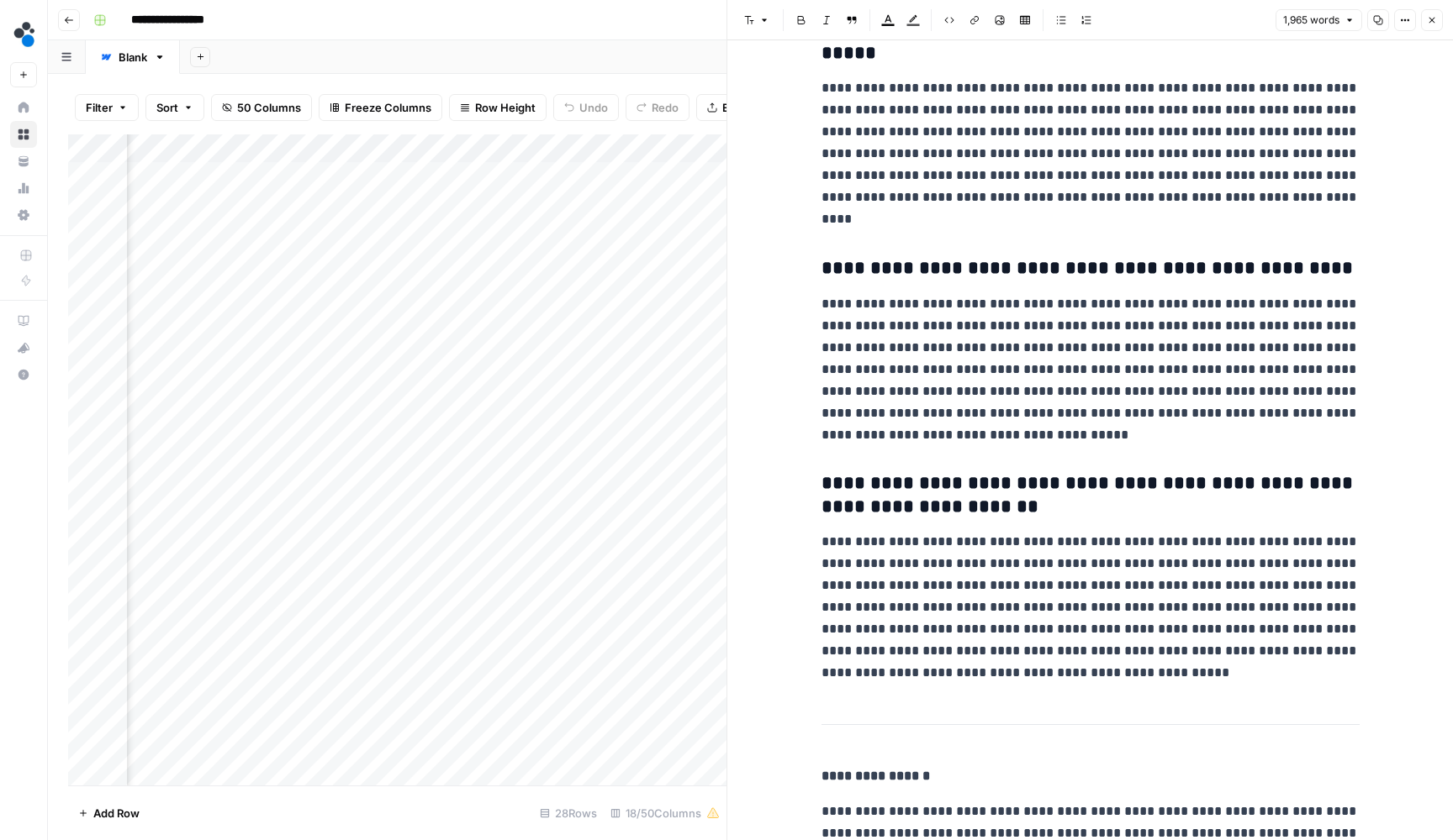
scroll to position [8819, 0]
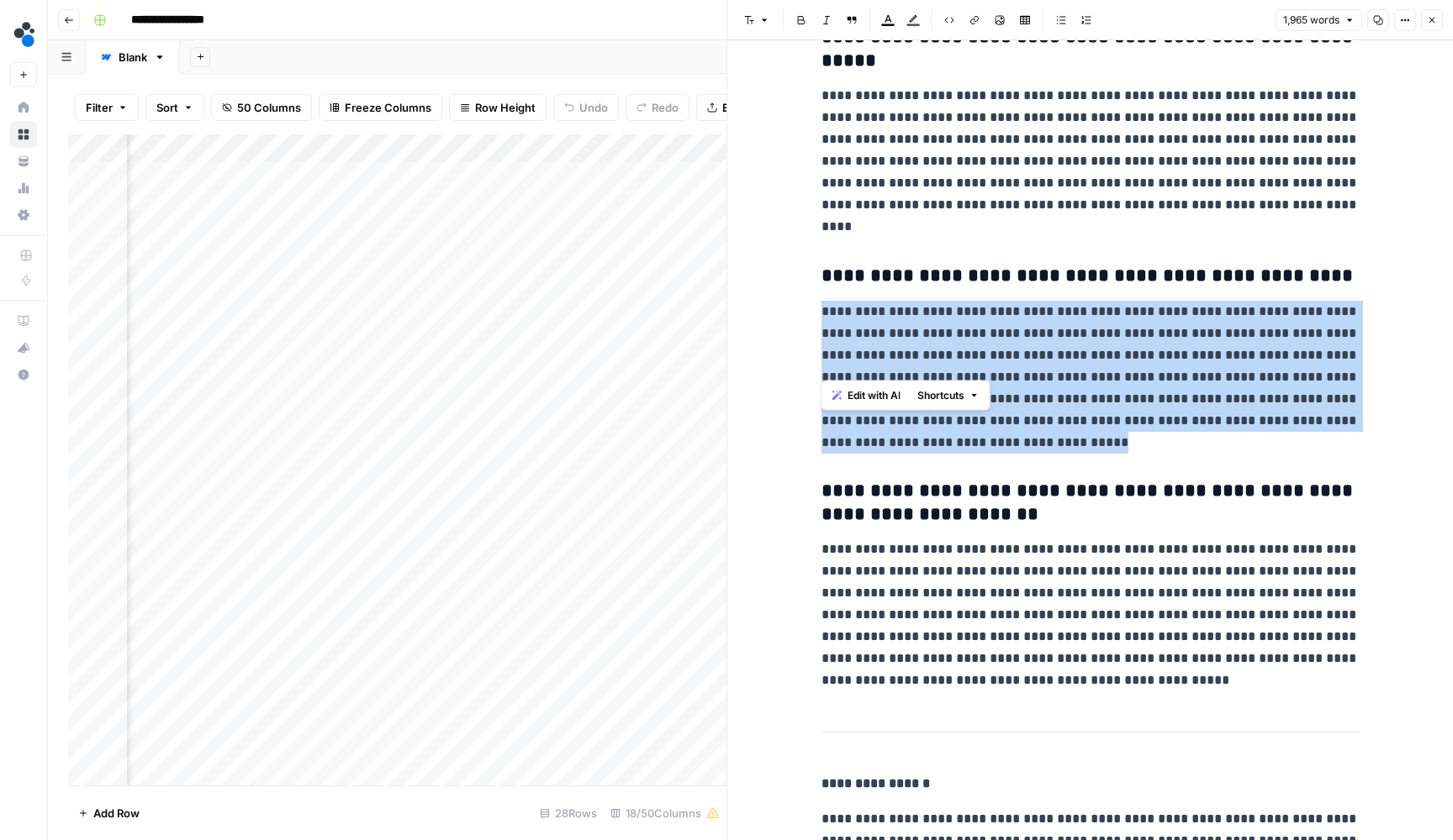
drag, startPoint x: 1077, startPoint y: 365, endPoint x: 815, endPoint y: 231, distance: 294.3
copy p "**********"
click at [1432, 18] on icon "button" at bounding box center [1431, 20] width 10 height 10
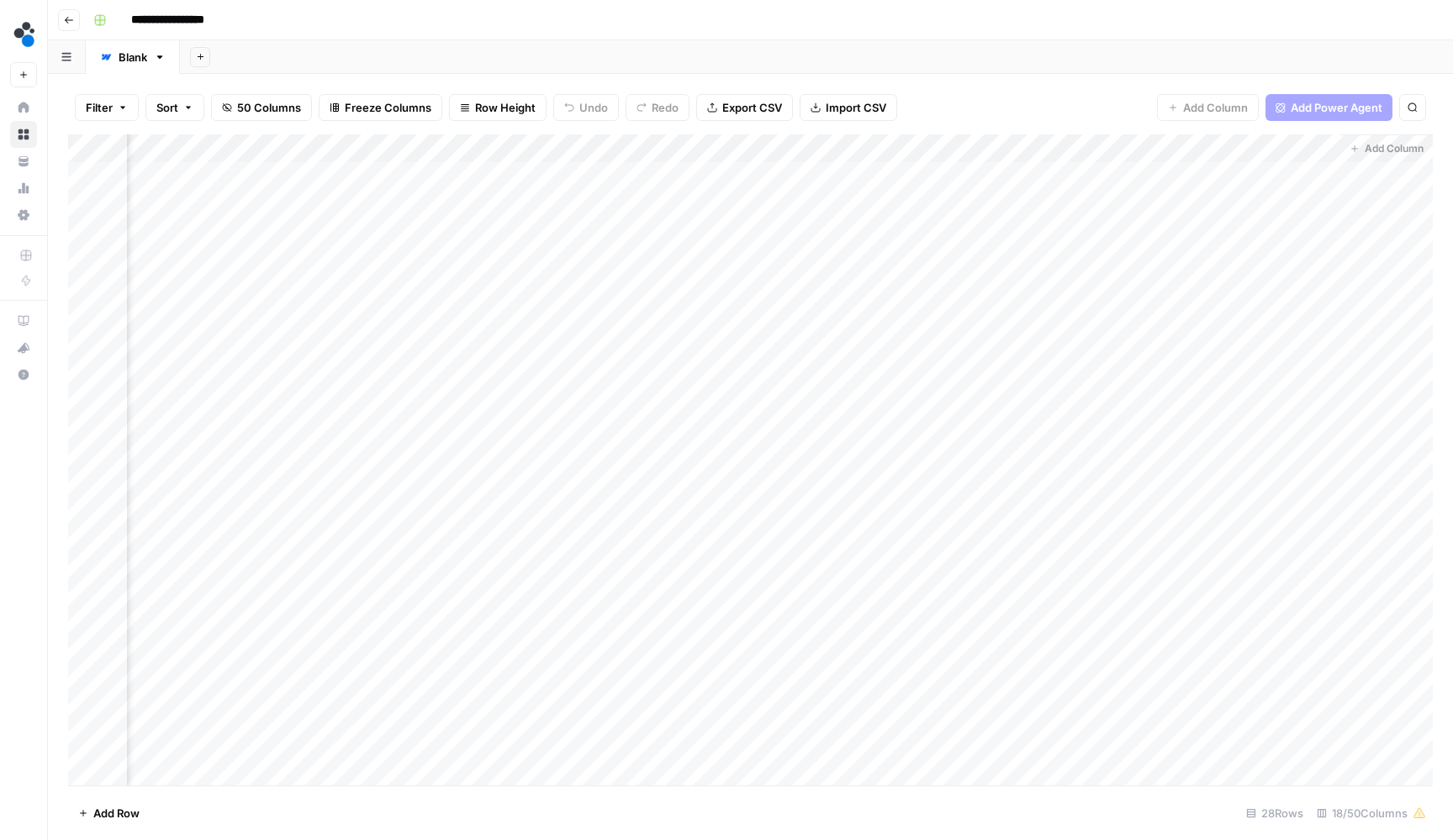
scroll to position [0, 1651]
click at [488, 196] on div "Add Column" at bounding box center [750, 462] width 1365 height 655
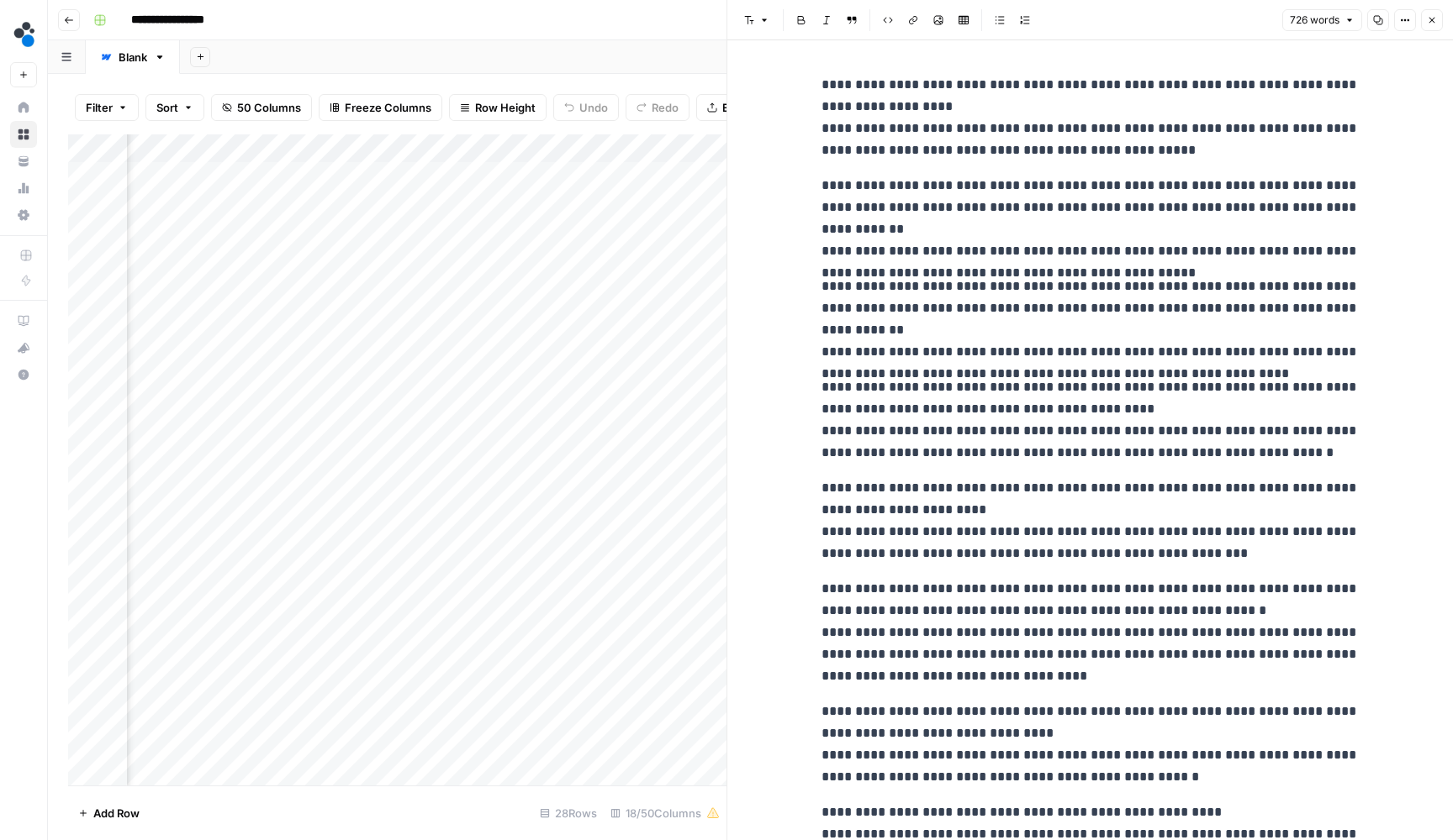
click at [685, 204] on div "Add Column" at bounding box center [397, 462] width 658 height 655
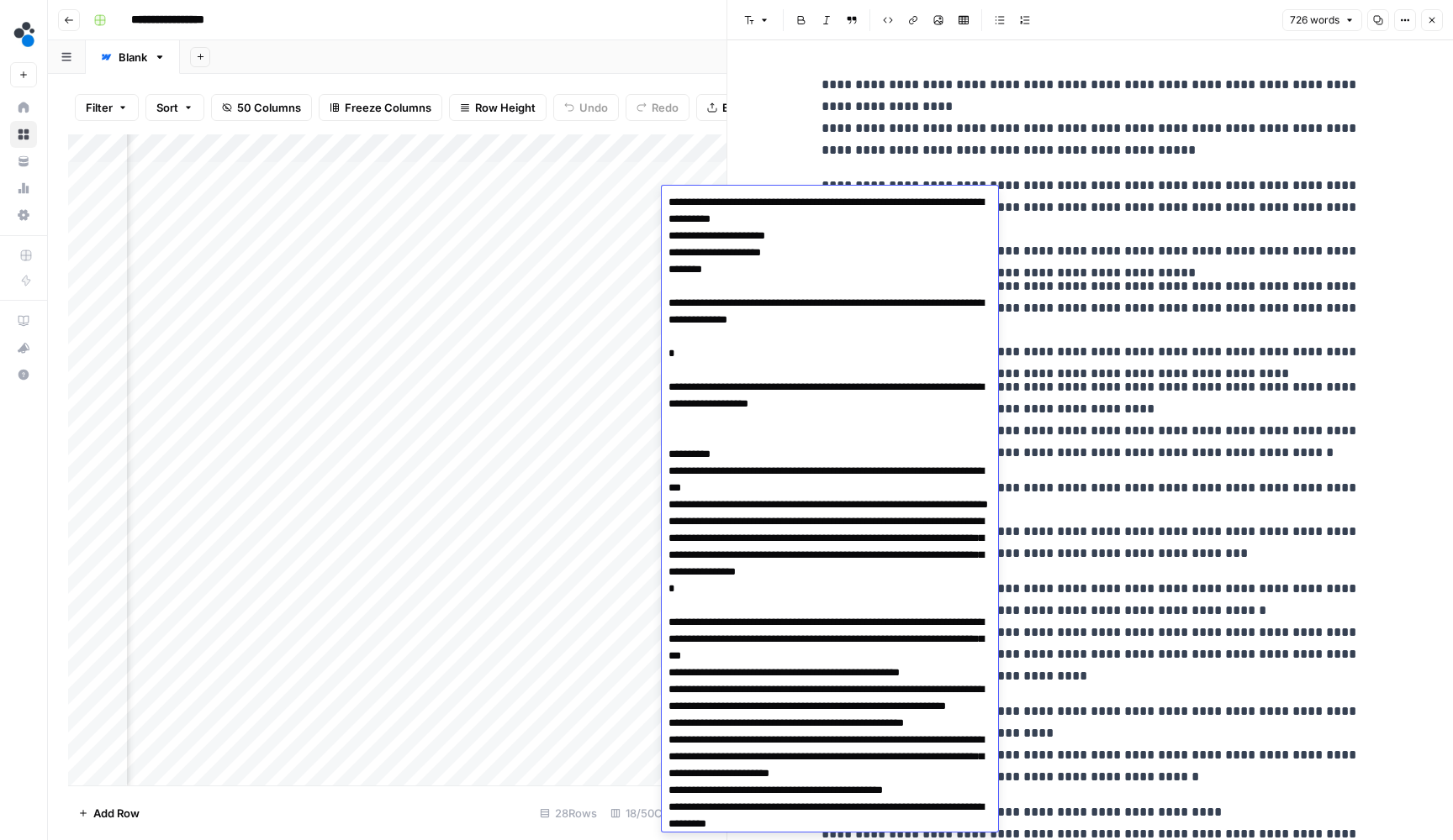
scroll to position [307, 0]
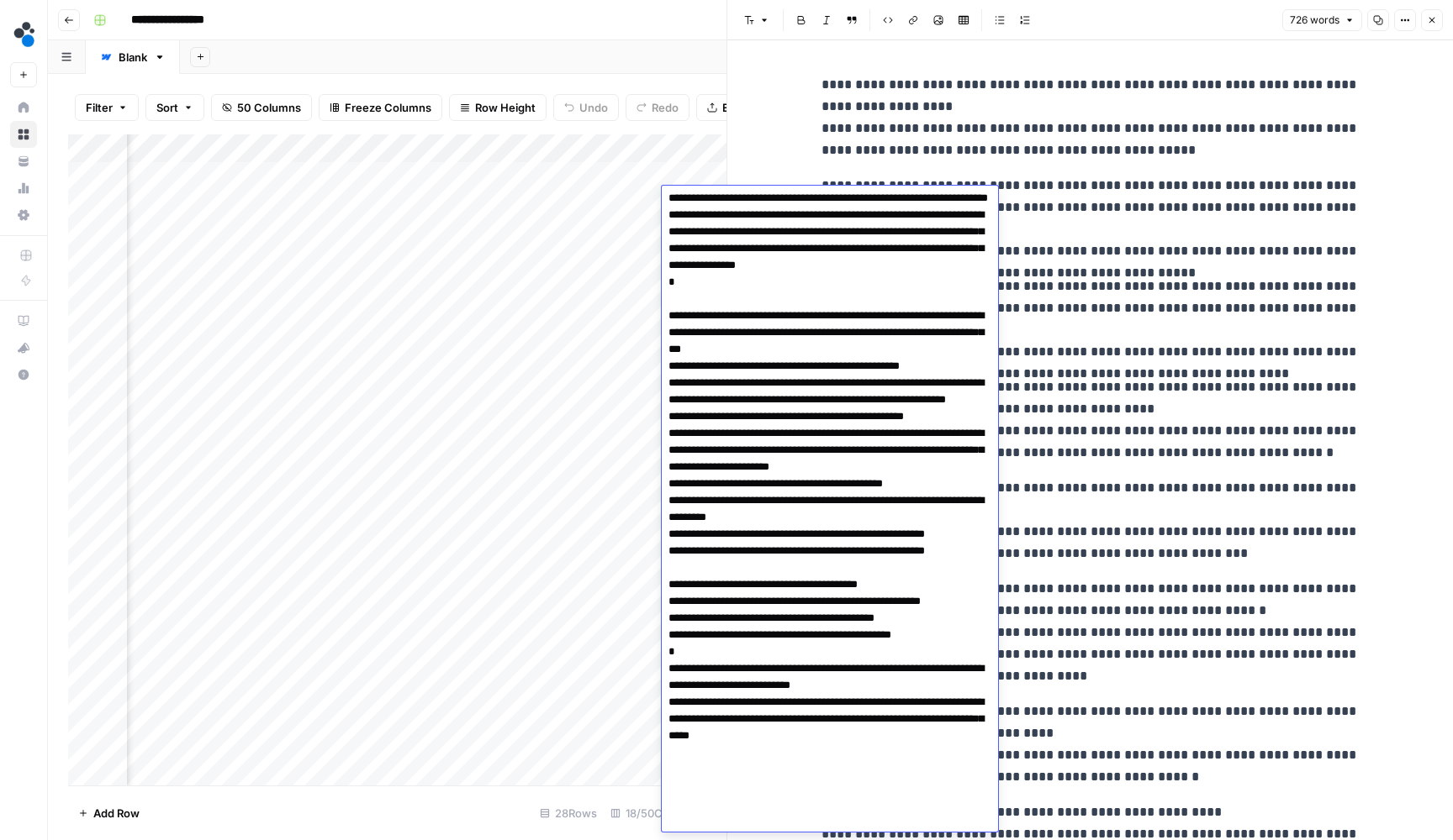
click at [1440, 15] on button "Close" at bounding box center [1431, 20] width 22 height 22
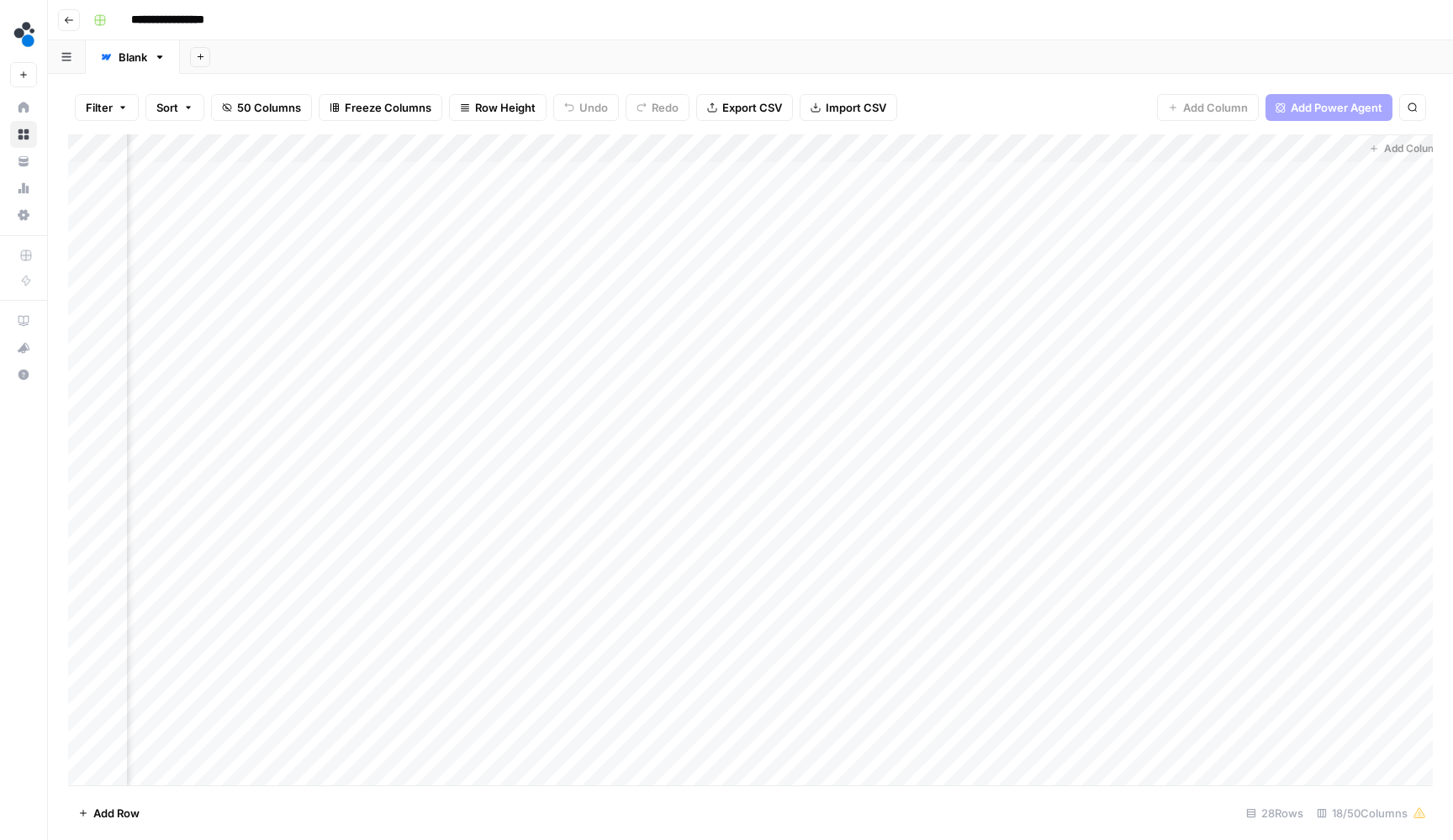
click at [762, 201] on div "Add Column" at bounding box center [750, 462] width 1365 height 655
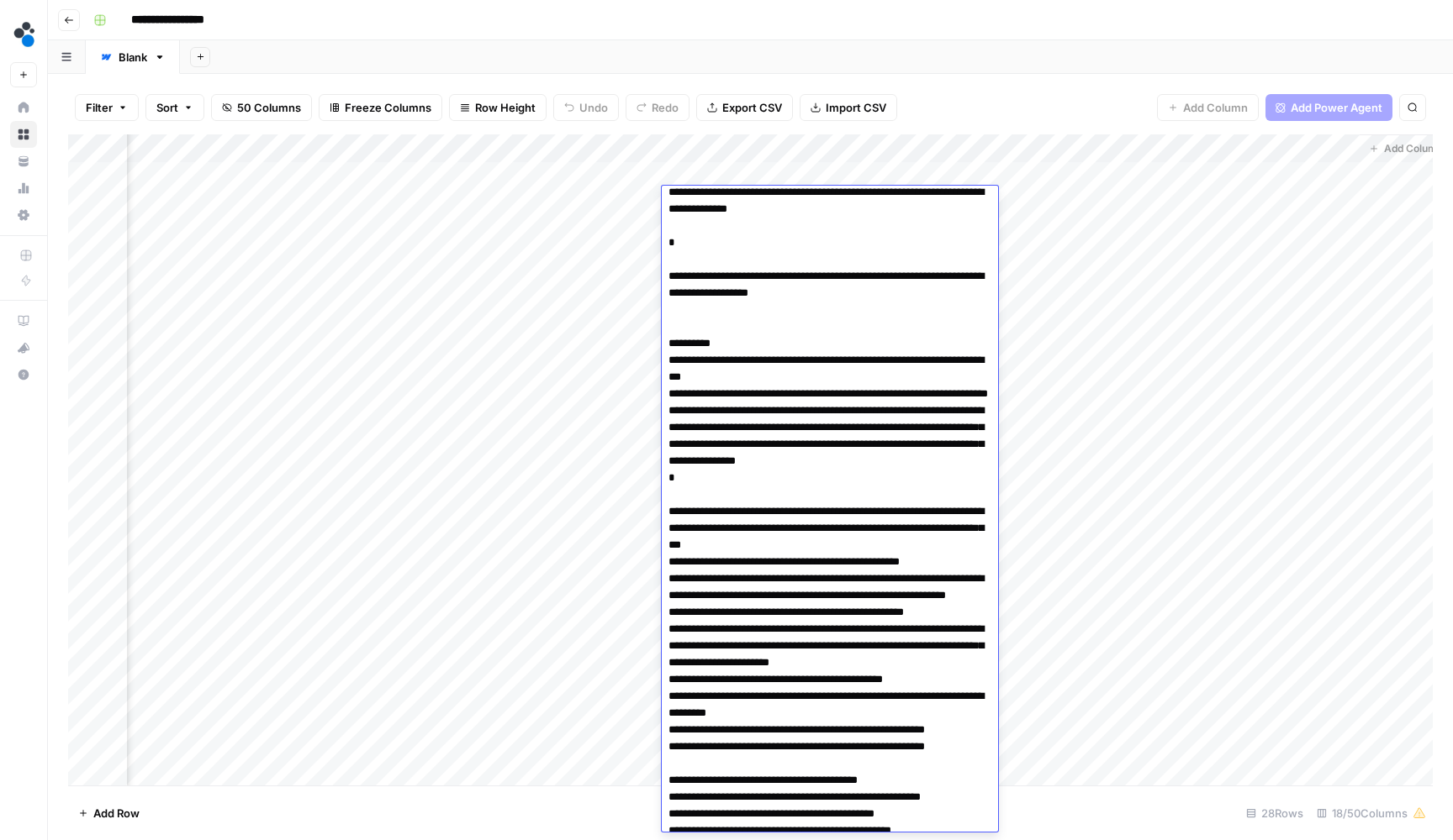
scroll to position [114, 0]
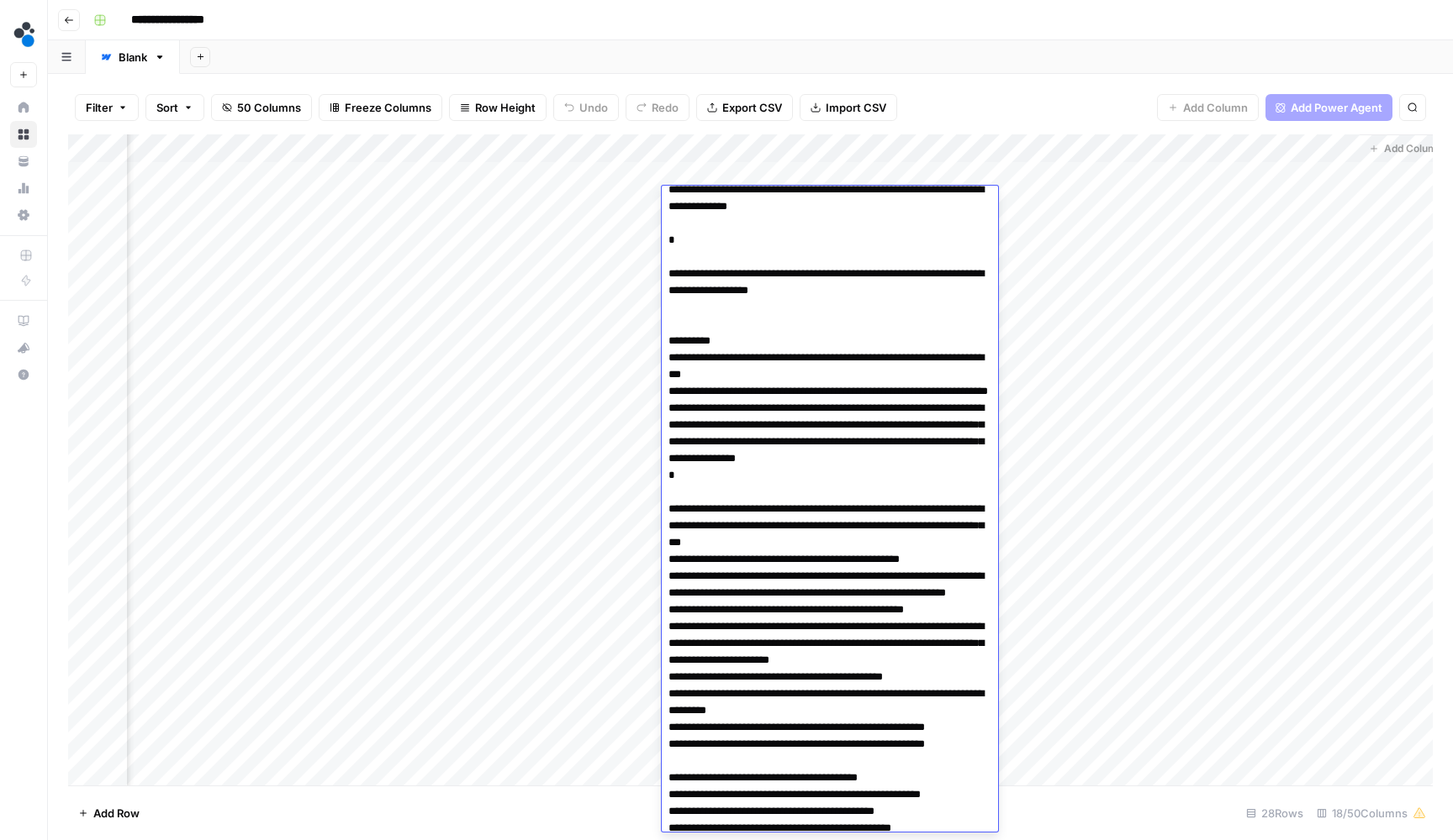
drag, startPoint x: 811, startPoint y: 366, endPoint x: 661, endPoint y: 358, distance: 150.2
click at [661, 358] on body "**********" at bounding box center [726, 420] width 1453 height 840
drag, startPoint x: 961, startPoint y: 460, endPoint x: 652, endPoint y: 443, distance: 309.5
click at [652, 443] on body "**********" at bounding box center [726, 420] width 1453 height 840
drag, startPoint x: 816, startPoint y: 491, endPoint x: 665, endPoint y: 476, distance: 151.7
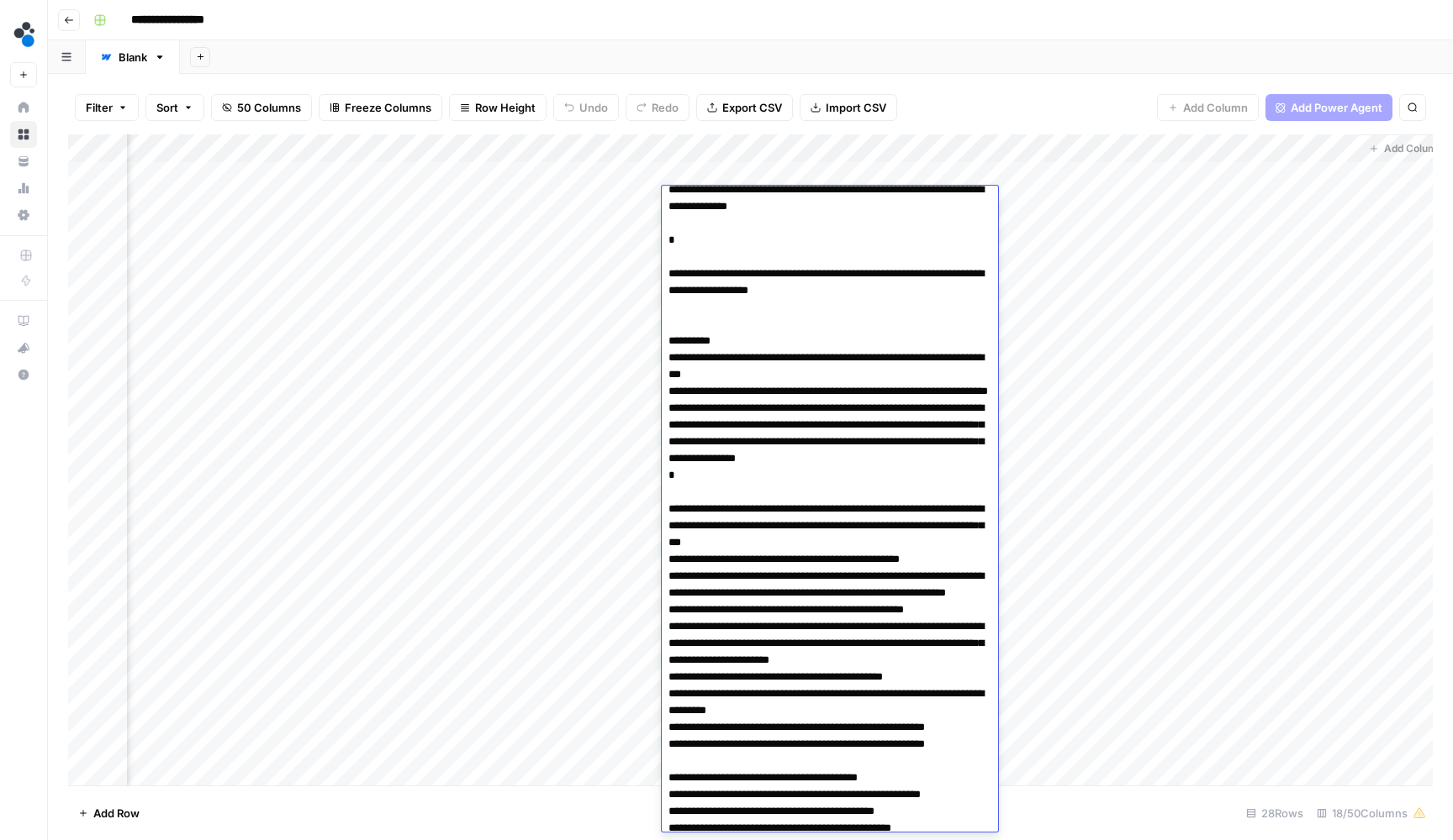
click at [665, 476] on textarea at bounding box center [830, 551] width 336 height 948
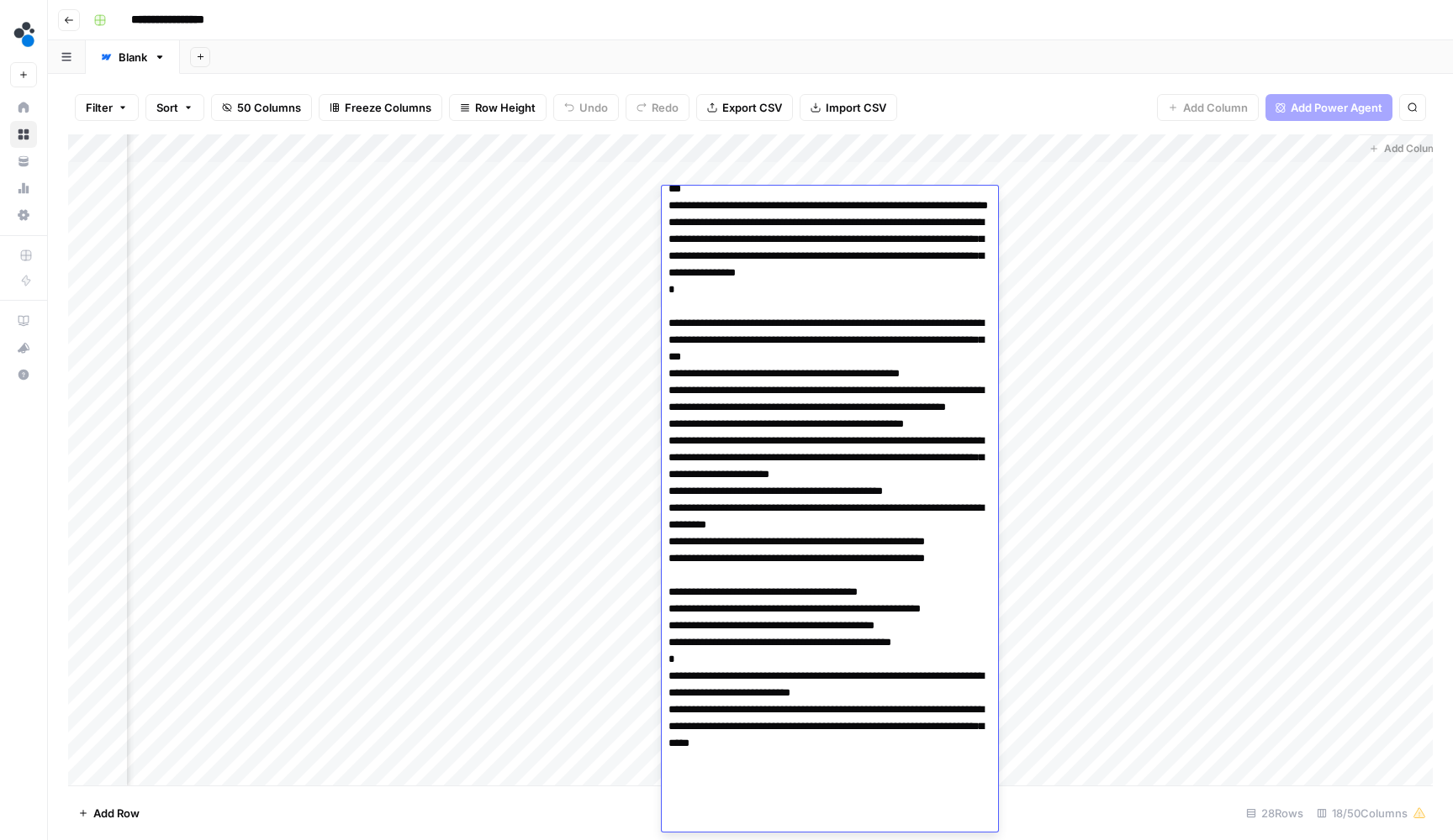
scroll to position [302, 0]
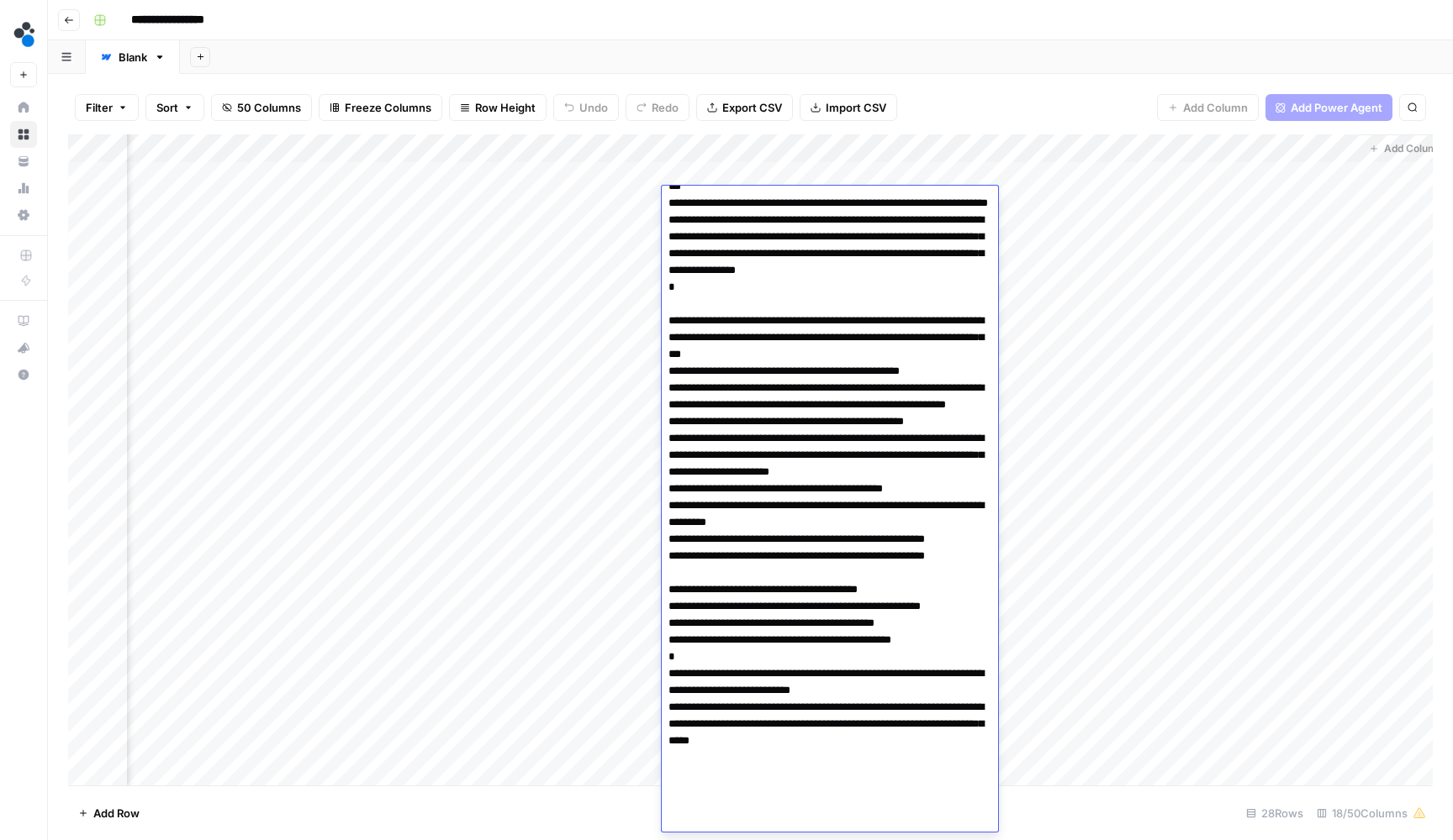
drag, startPoint x: 729, startPoint y: 455, endPoint x: 665, endPoint y: 425, distance: 70.7
click at [665, 425] on textarea at bounding box center [830, 363] width 336 height 948
drag, startPoint x: 772, startPoint y: 524, endPoint x: 665, endPoint y: 495, distance: 110.9
click at [665, 495] on textarea at bounding box center [830, 363] width 336 height 948
drag, startPoint x: 964, startPoint y: 555, endPoint x: 664, endPoint y: 555, distance: 300.0
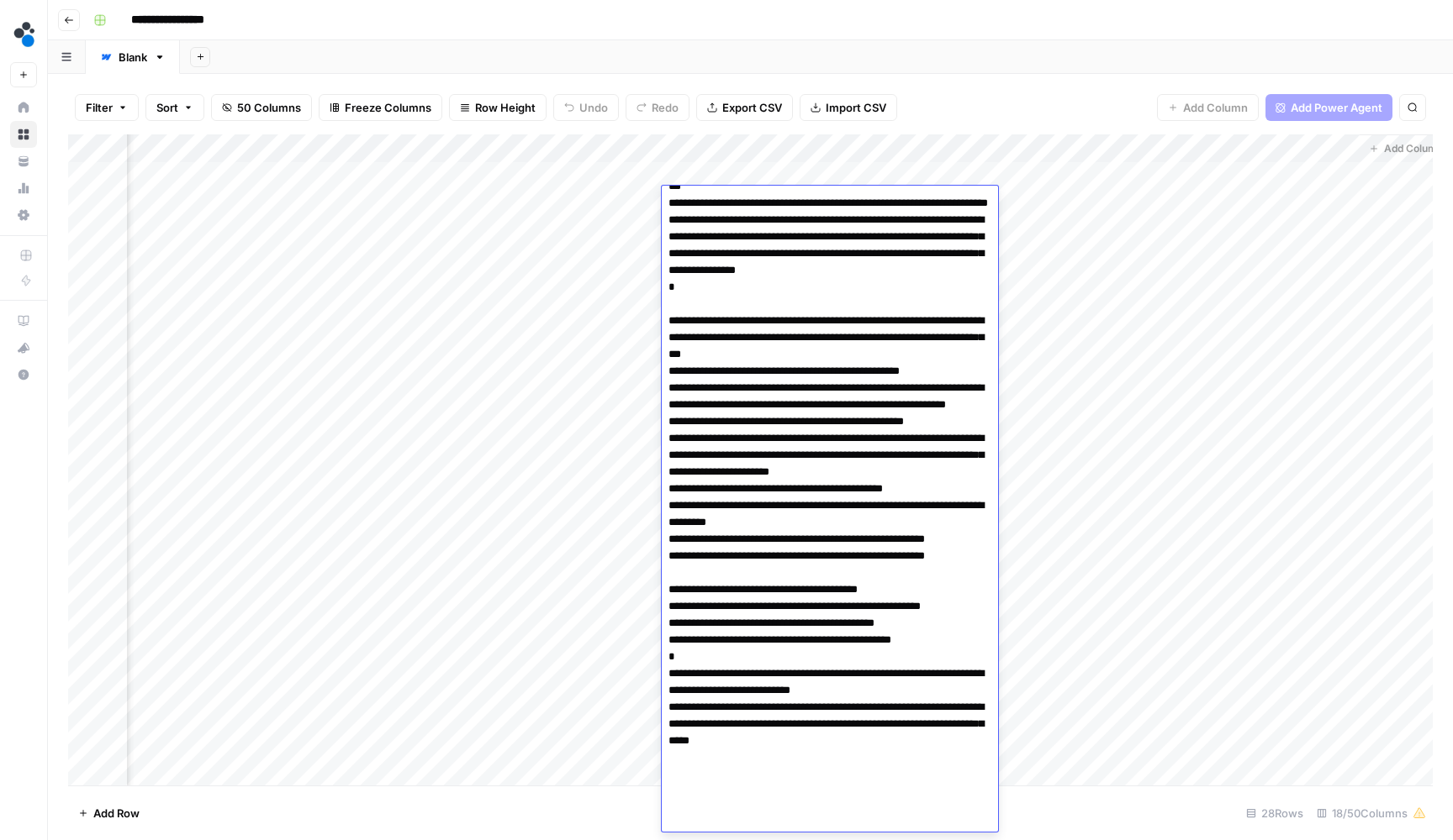
click at [664, 555] on textarea at bounding box center [830, 363] width 336 height 948
drag, startPoint x: 890, startPoint y: 606, endPoint x: 668, endPoint y: 607, distance: 222.0
click at [668, 607] on textarea at bounding box center [830, 363] width 336 height 948
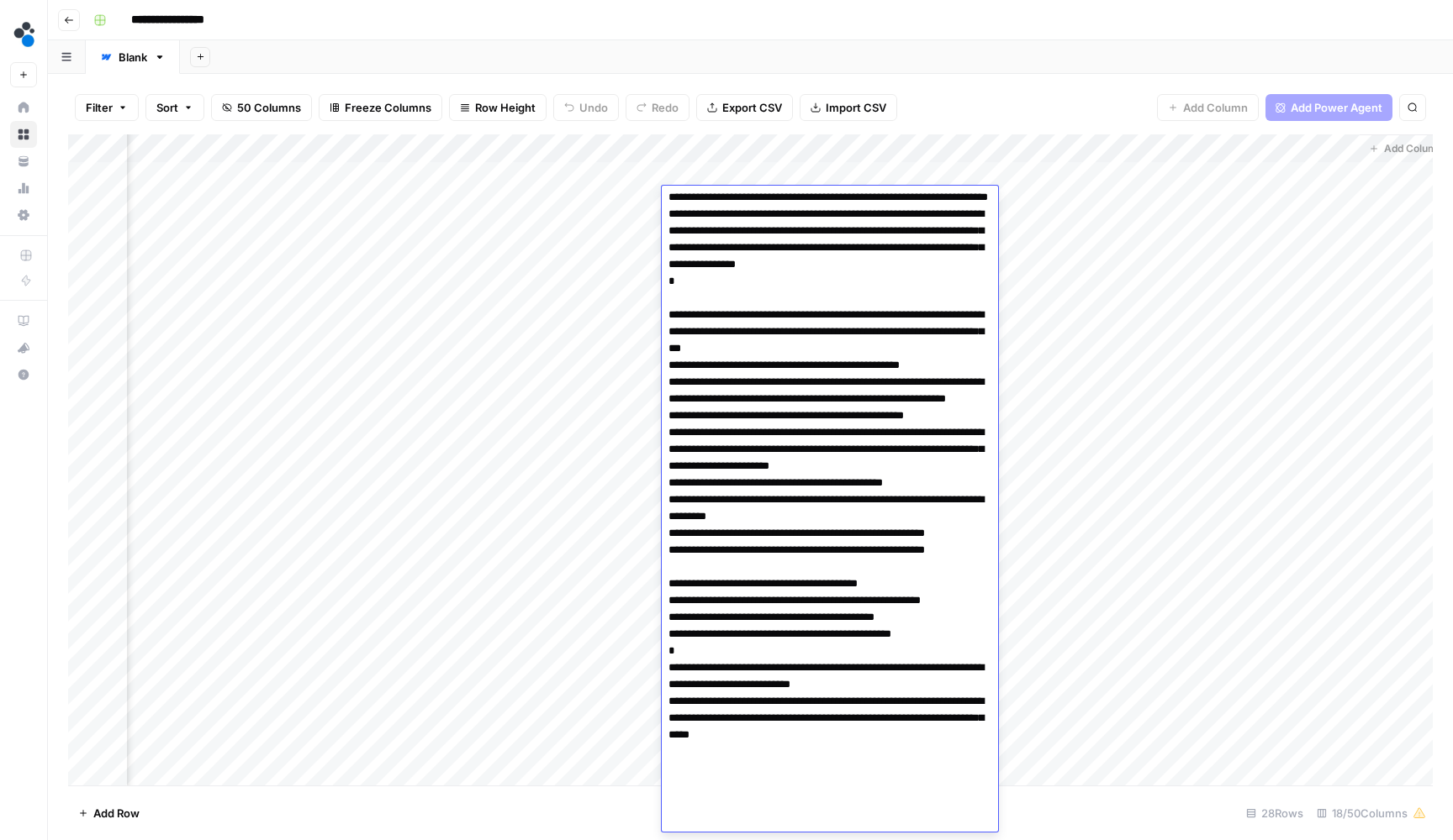
scroll to position [307, 0]
drag, startPoint x: 863, startPoint y: 673, endPoint x: 653, endPoint y: 673, distance: 210.0
click at [653, 673] on body "**********" at bounding box center [726, 420] width 1453 height 840
drag, startPoint x: 859, startPoint y: 706, endPoint x: 643, endPoint y: 704, distance: 216.0
click at [643, 704] on body "**********" at bounding box center [726, 420] width 1453 height 840
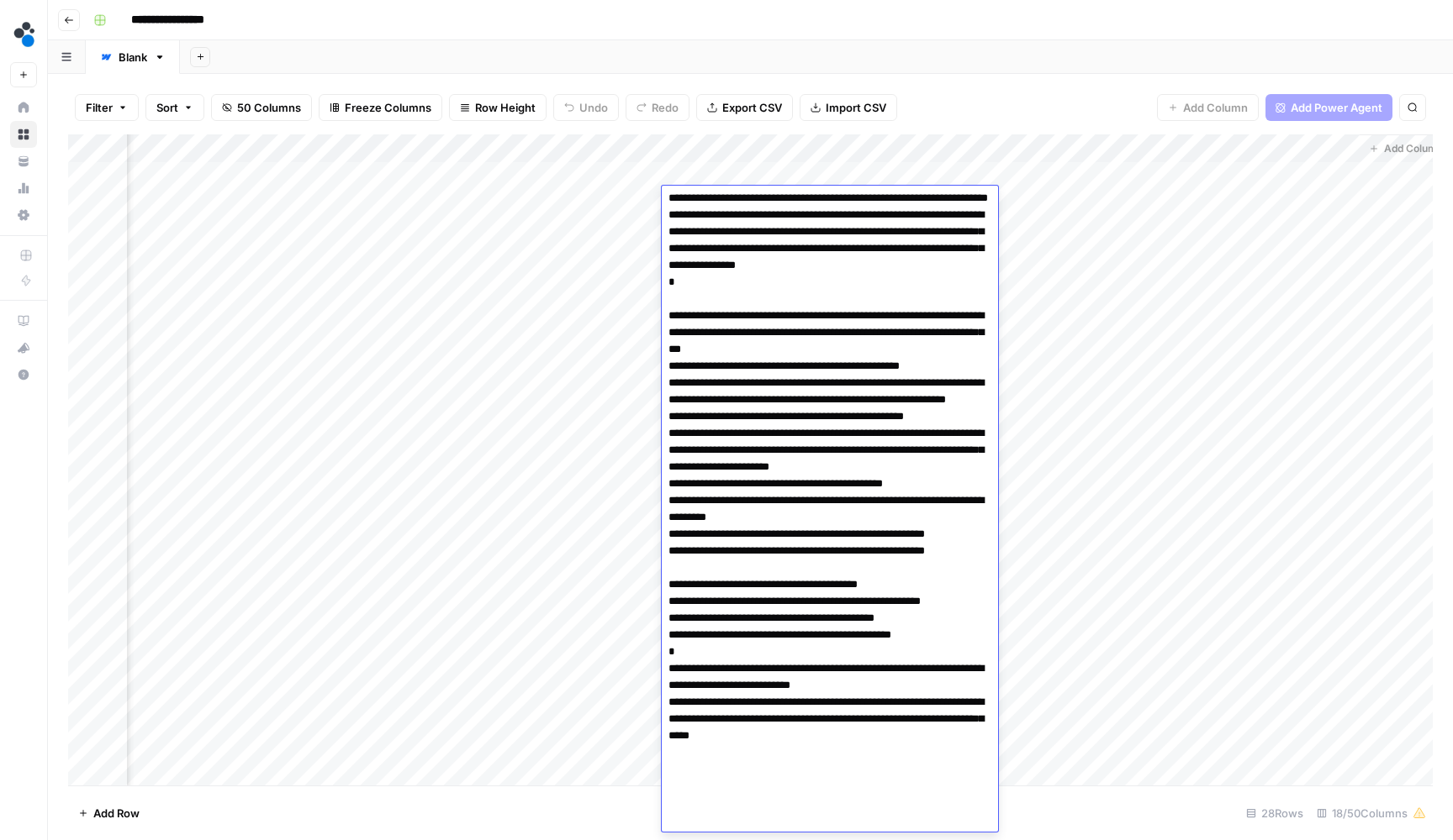
scroll to position [0, 0]
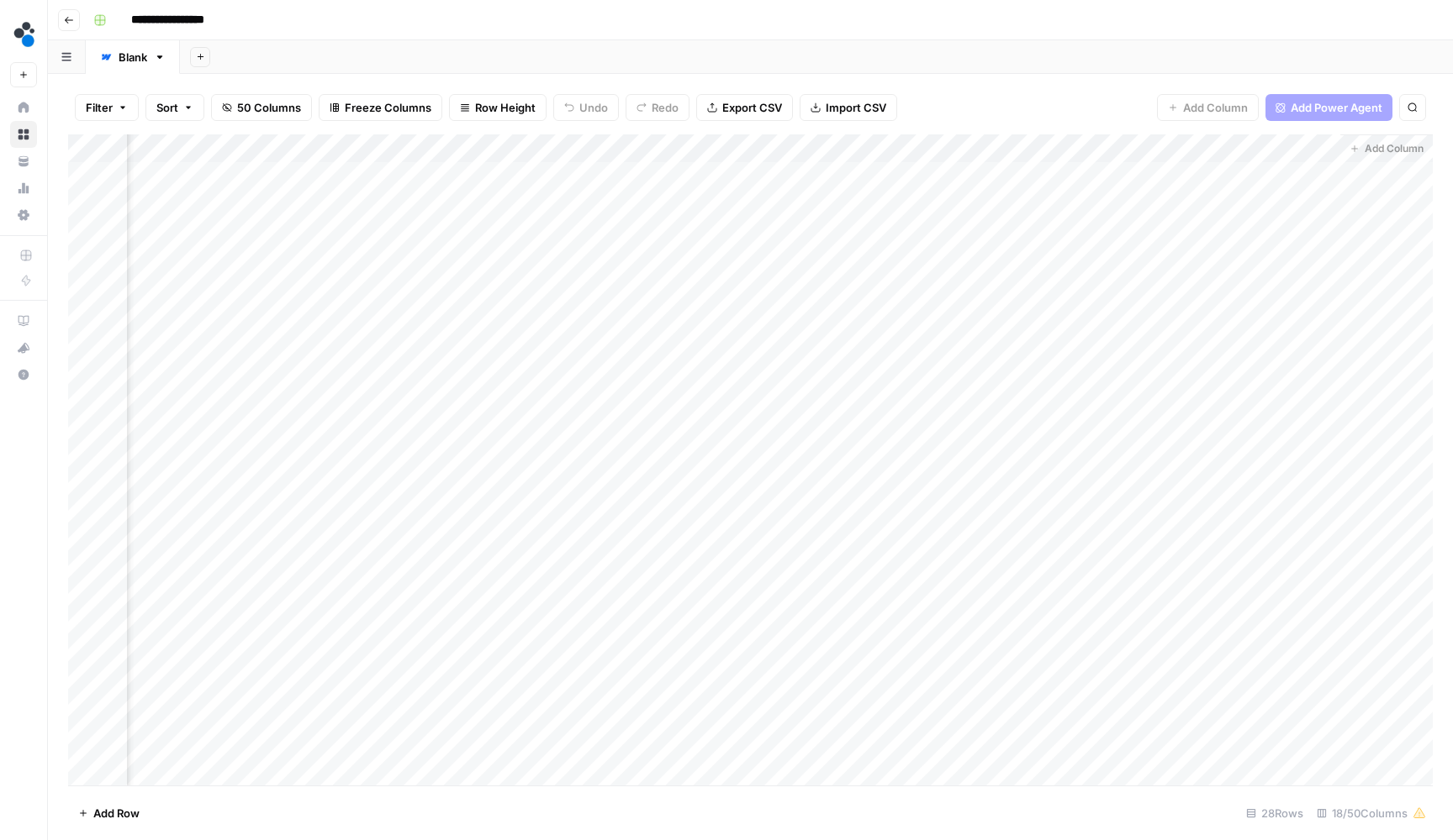
scroll to position [0, 1670]
click at [605, 199] on div "Add Column" at bounding box center [750, 462] width 1365 height 655
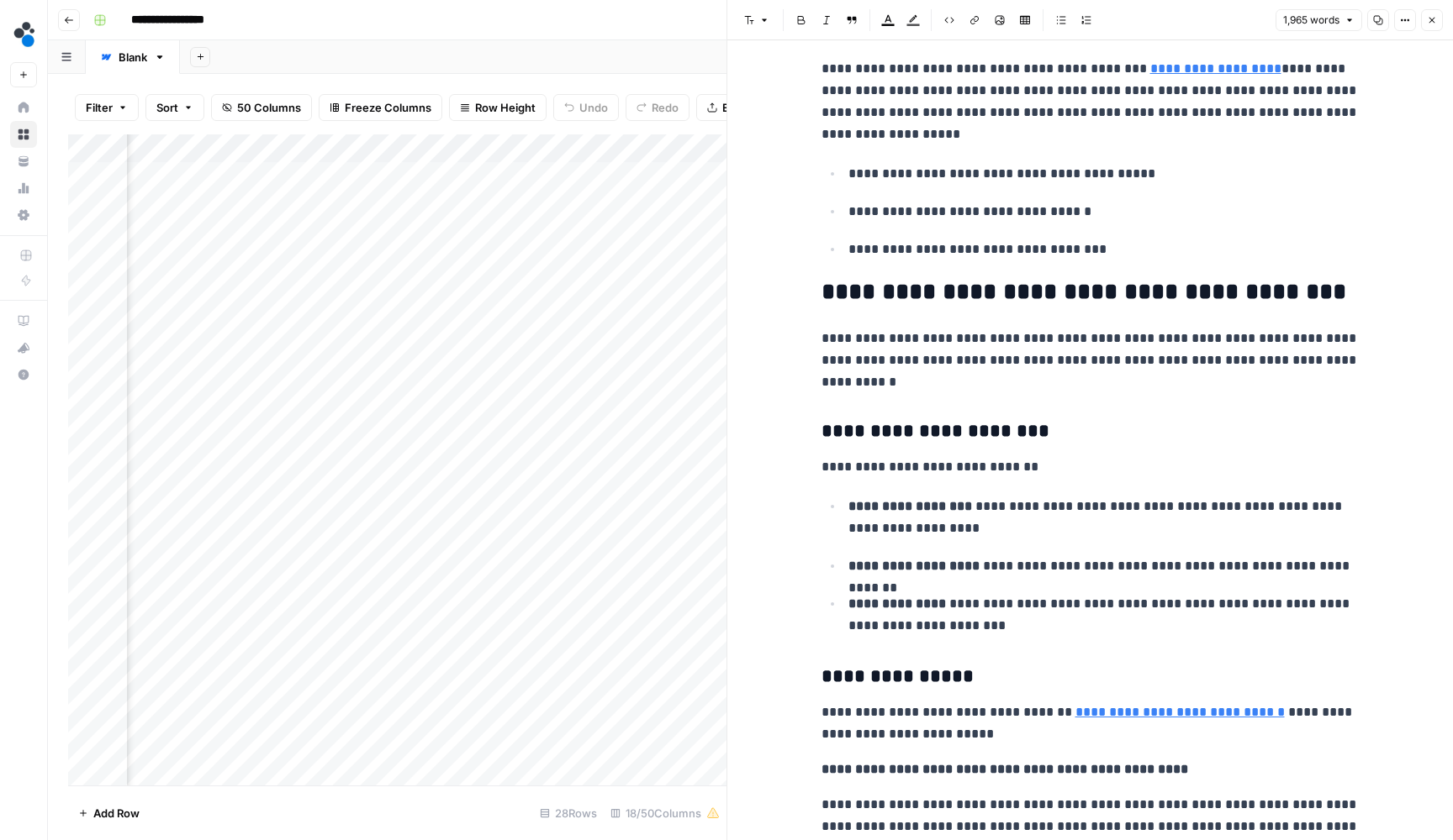
scroll to position [1675, 0]
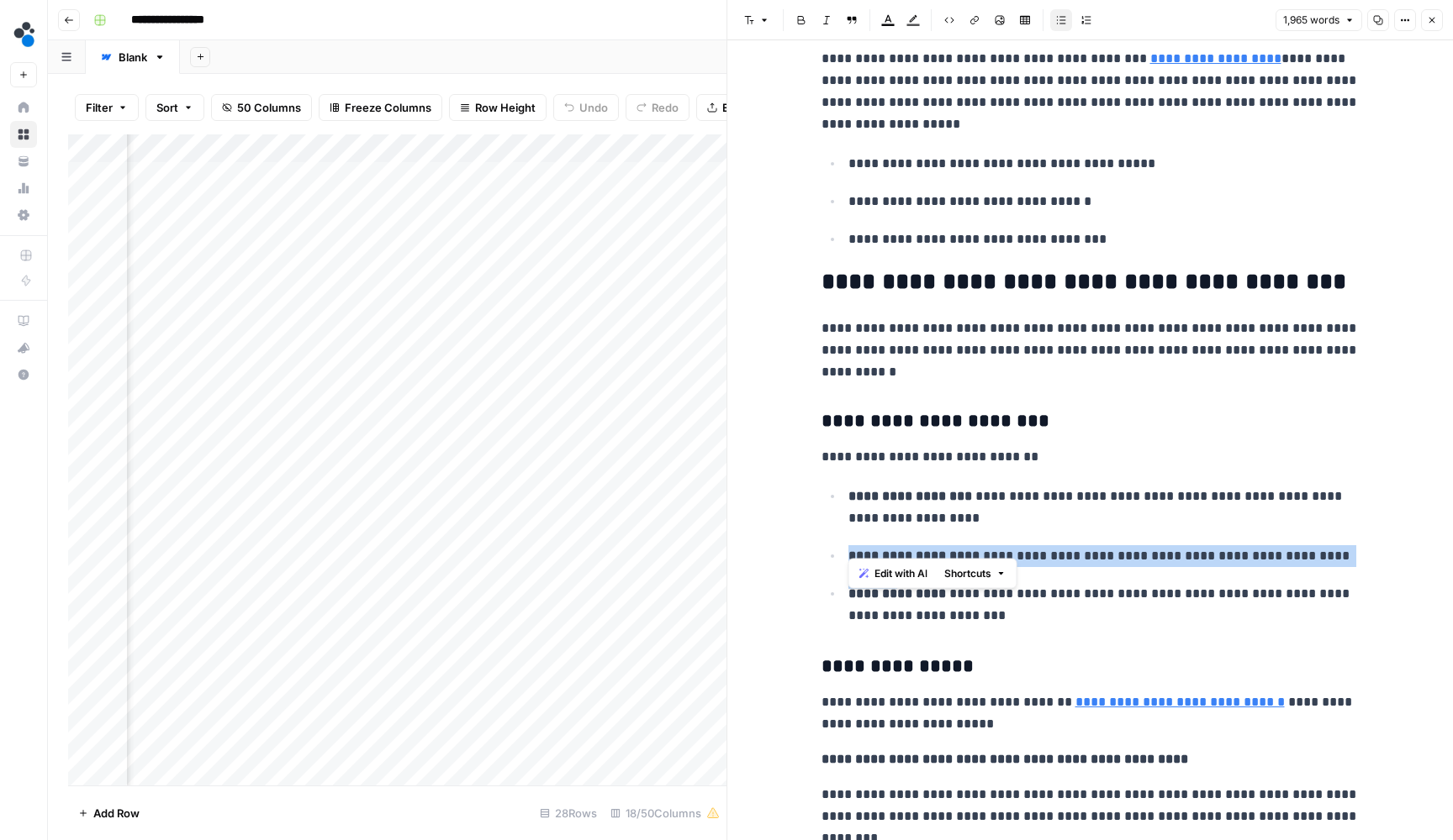
drag, startPoint x: 1365, startPoint y: 542, endPoint x: 843, endPoint y: 539, distance: 522.0
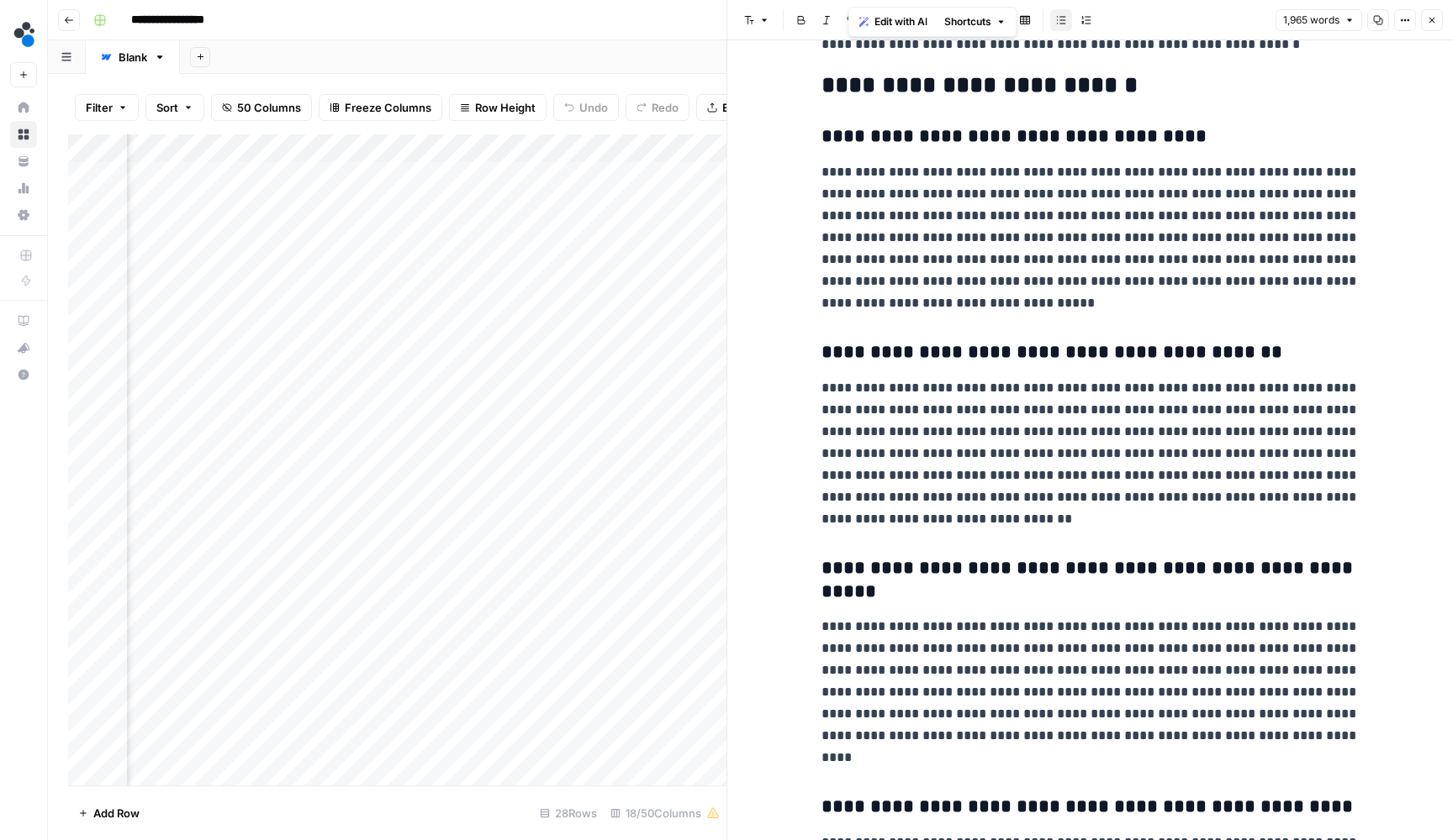
scroll to position [8326, 0]
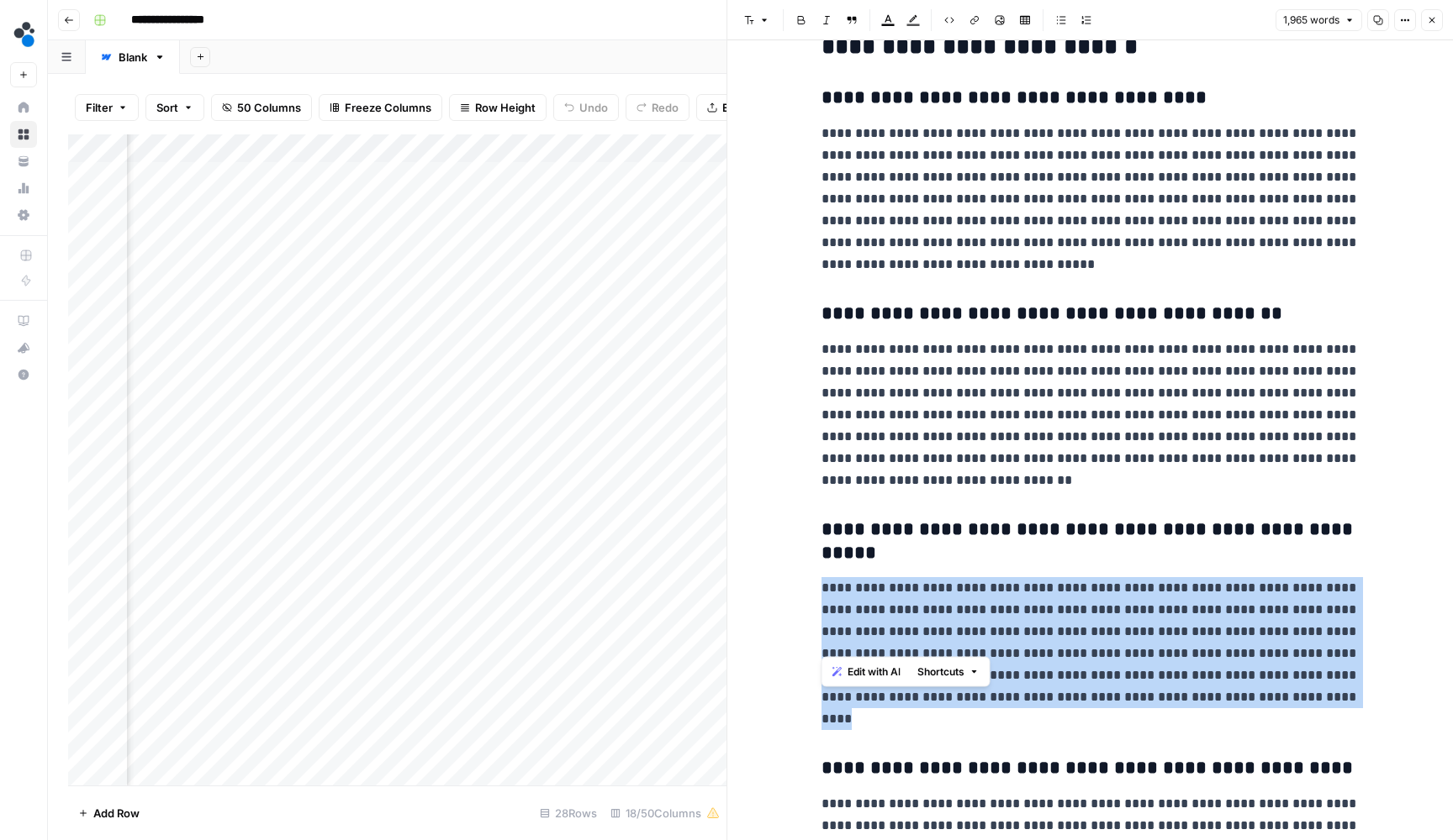
drag, startPoint x: 912, startPoint y: 641, endPoint x: 821, endPoint y: 512, distance: 157.9
click at [821, 577] on p "**********" at bounding box center [1090, 653] width 538 height 153
copy p "**********"
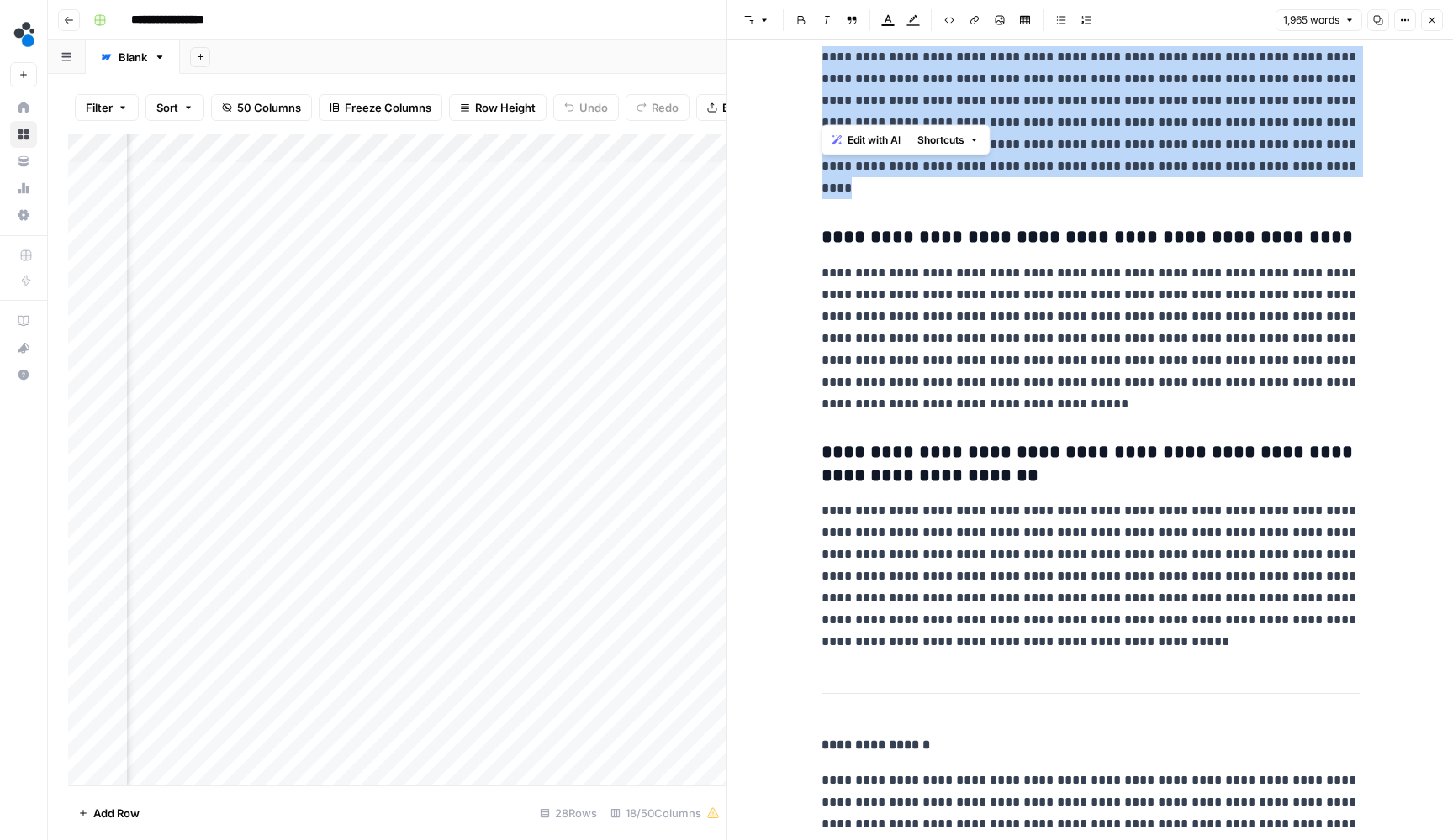
scroll to position [8856, 0]
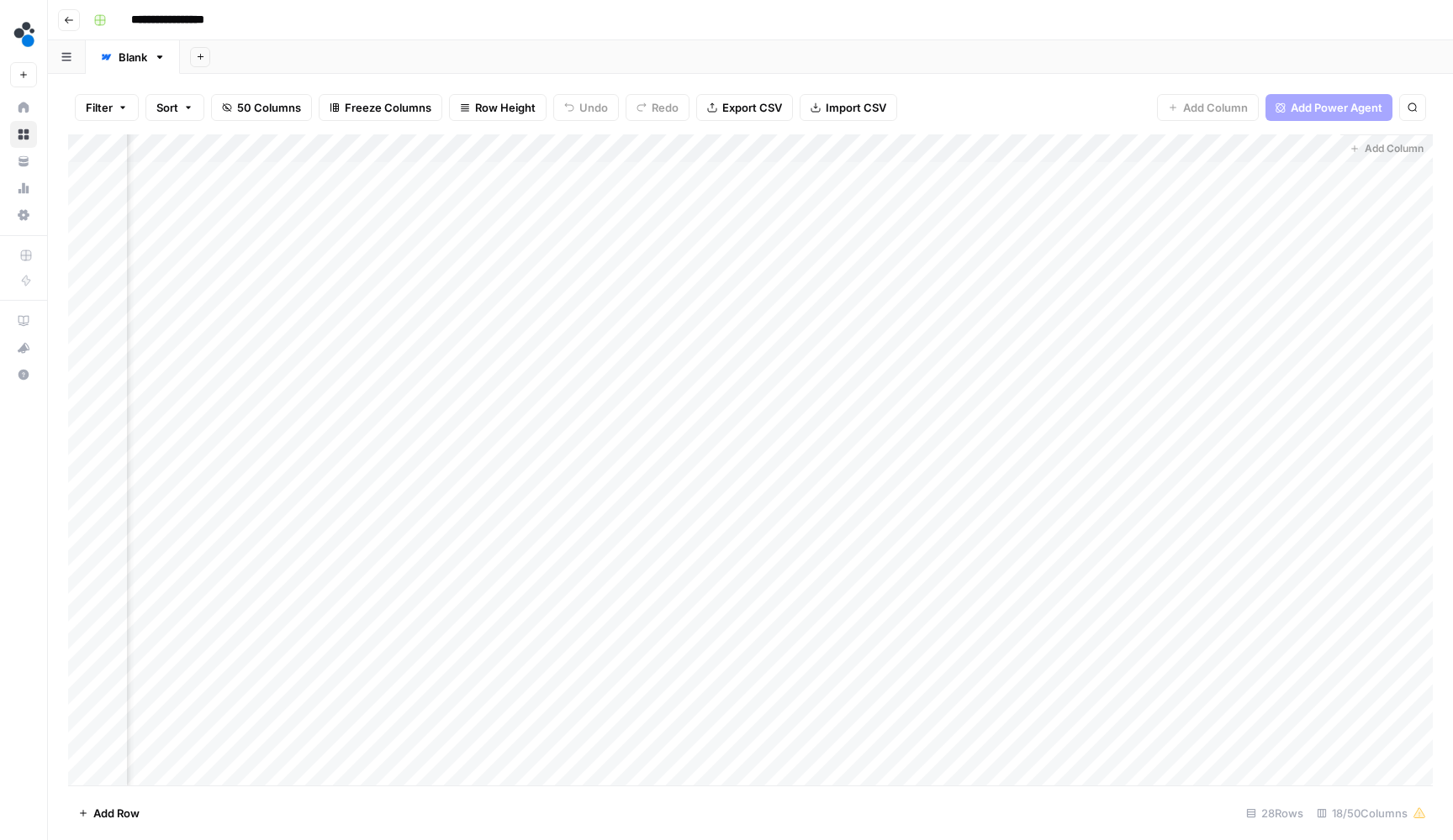
scroll to position [0, 1670]
click at [606, 231] on div "Add Column" at bounding box center [750, 462] width 1365 height 655
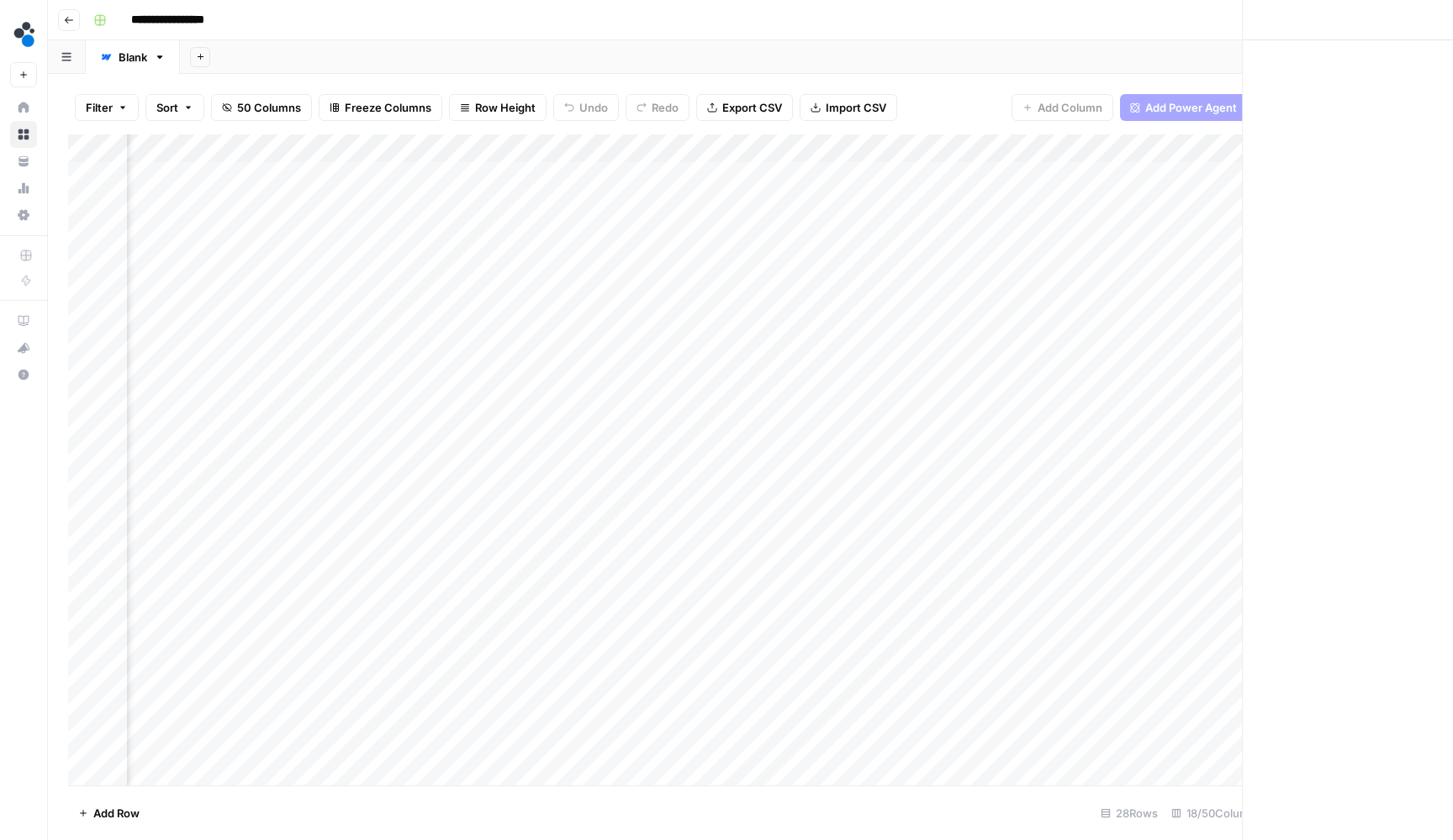
scroll to position [0, 1654]
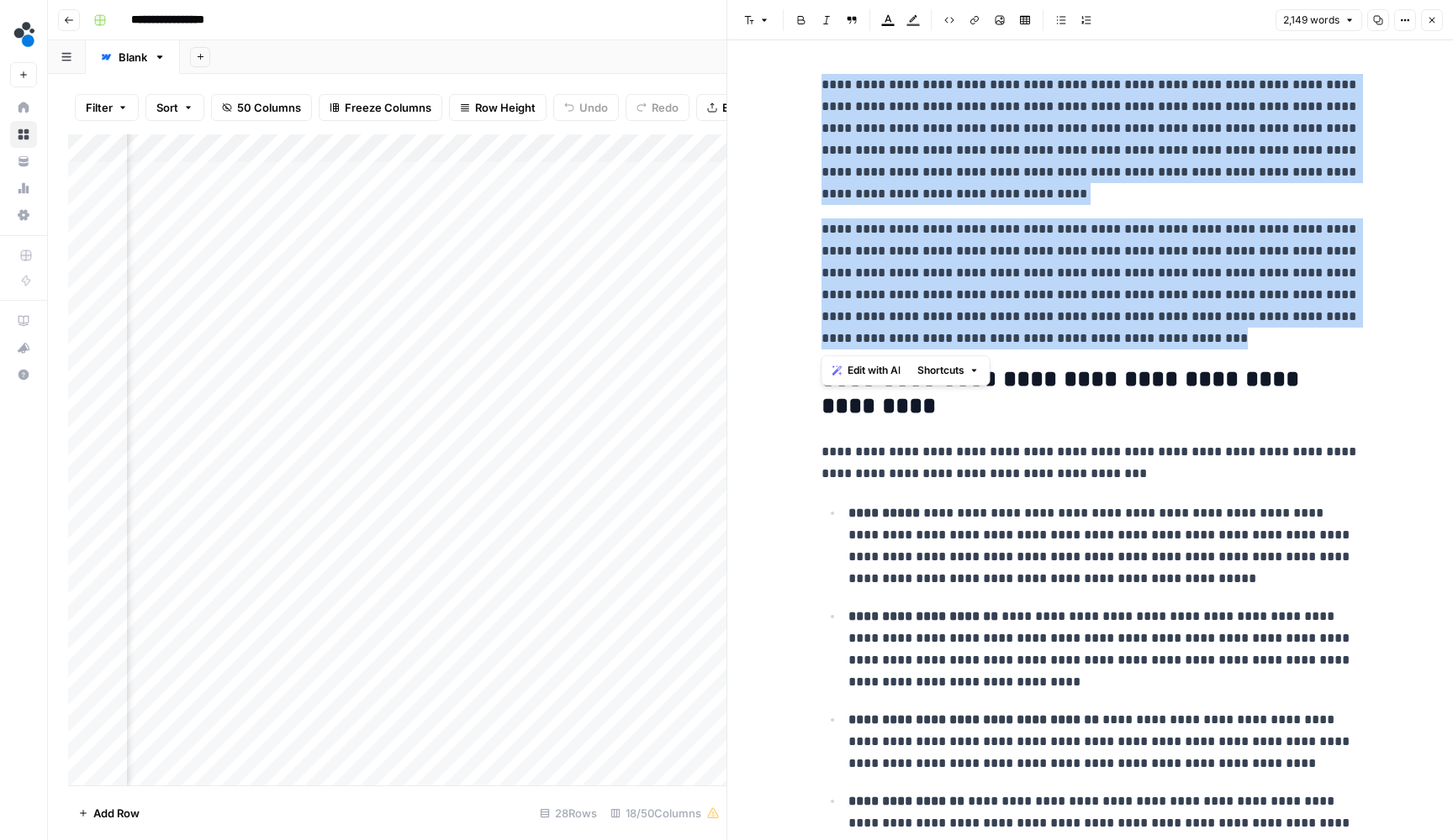
drag, startPoint x: 1053, startPoint y: 341, endPoint x: 806, endPoint y: 77, distance: 361.5
copy div "**********"
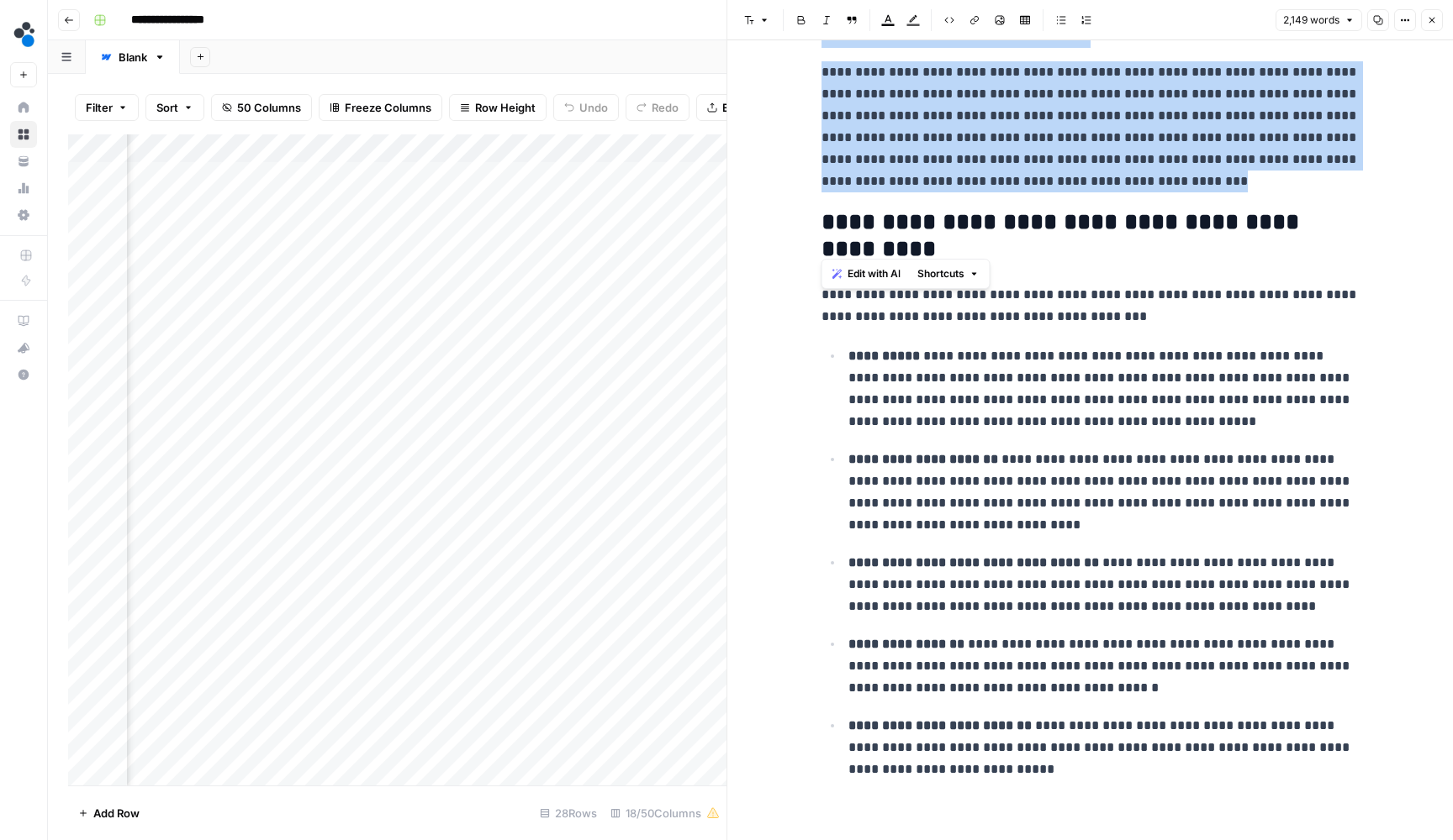
scroll to position [194, 0]
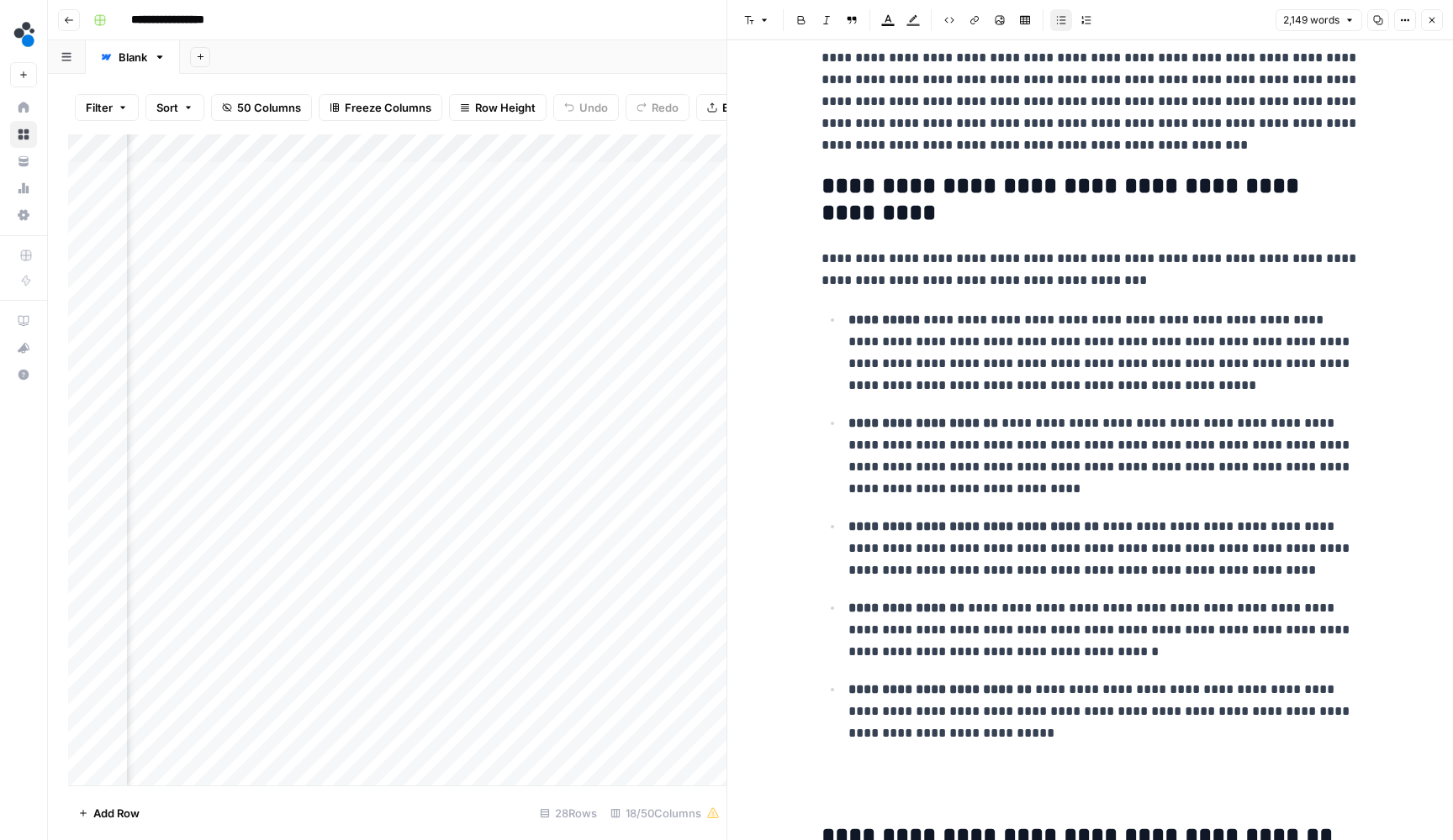
click at [998, 330] on p "**********" at bounding box center [1104, 354] width 511 height 89
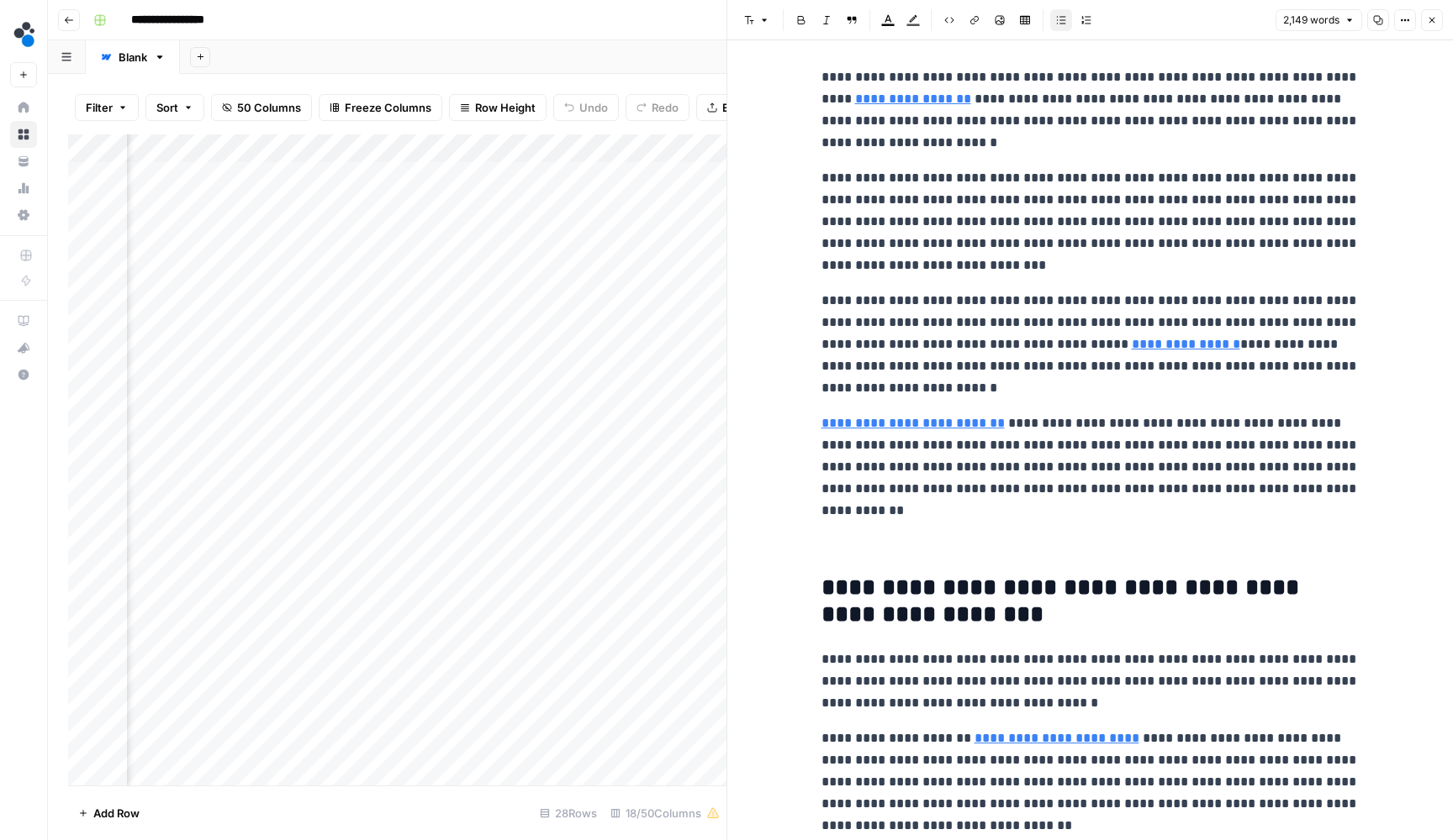
scroll to position [988, 0]
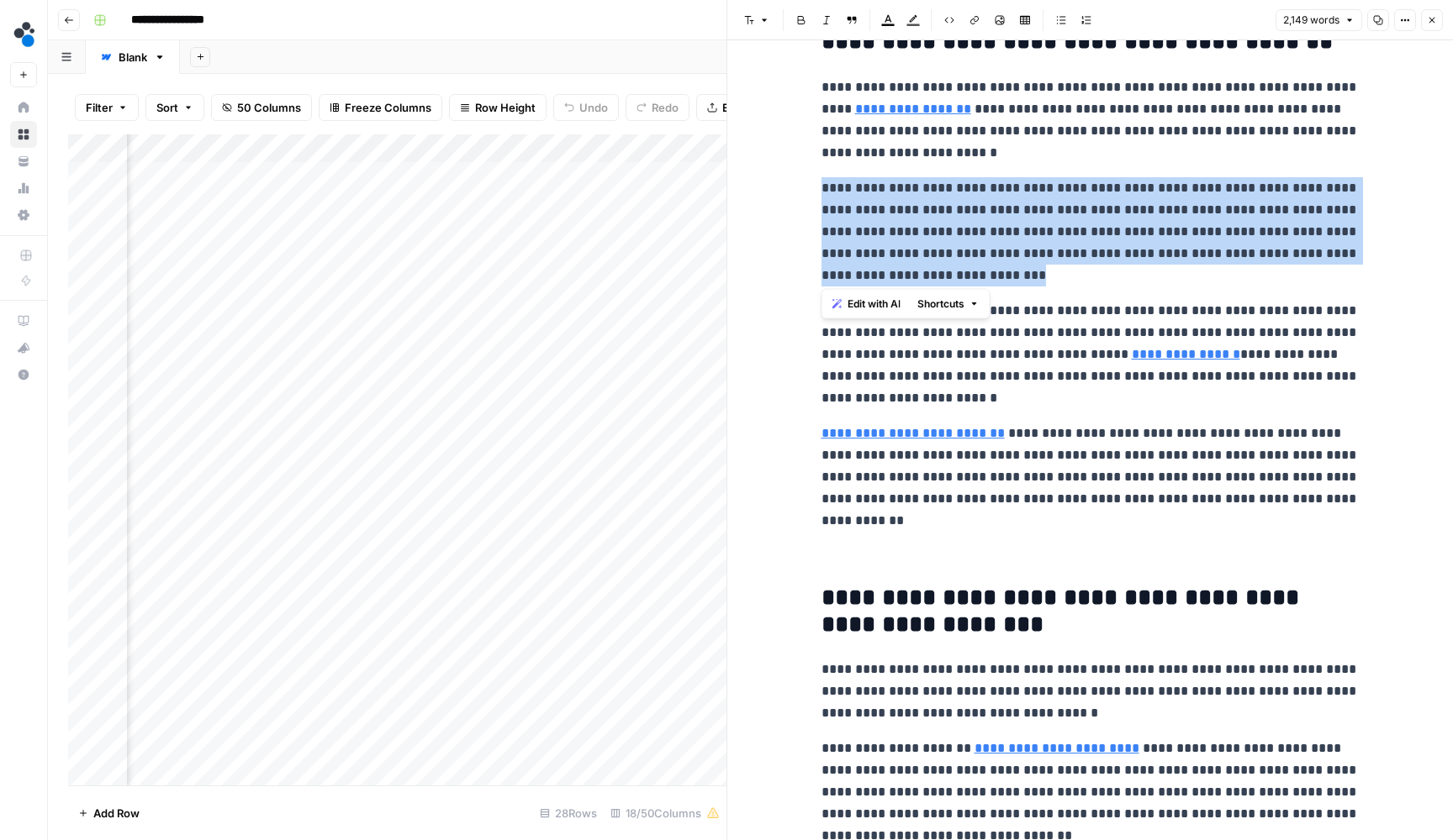
drag, startPoint x: 994, startPoint y: 269, endPoint x: 805, endPoint y: 187, distance: 206.0
copy p "**********"
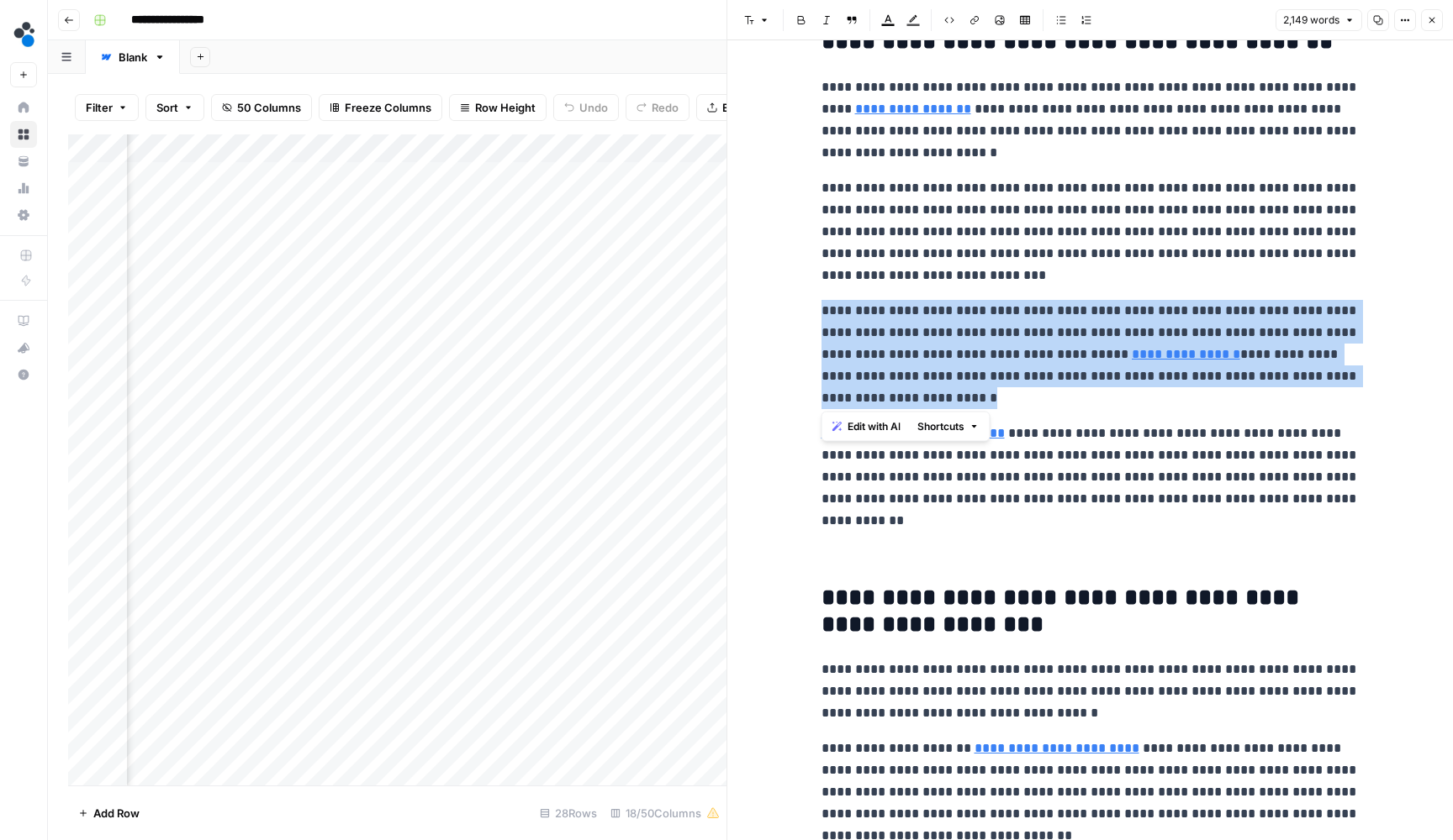
drag, startPoint x: 934, startPoint y: 398, endPoint x: 803, endPoint y: 305, distance: 160.7
copy p "**********"
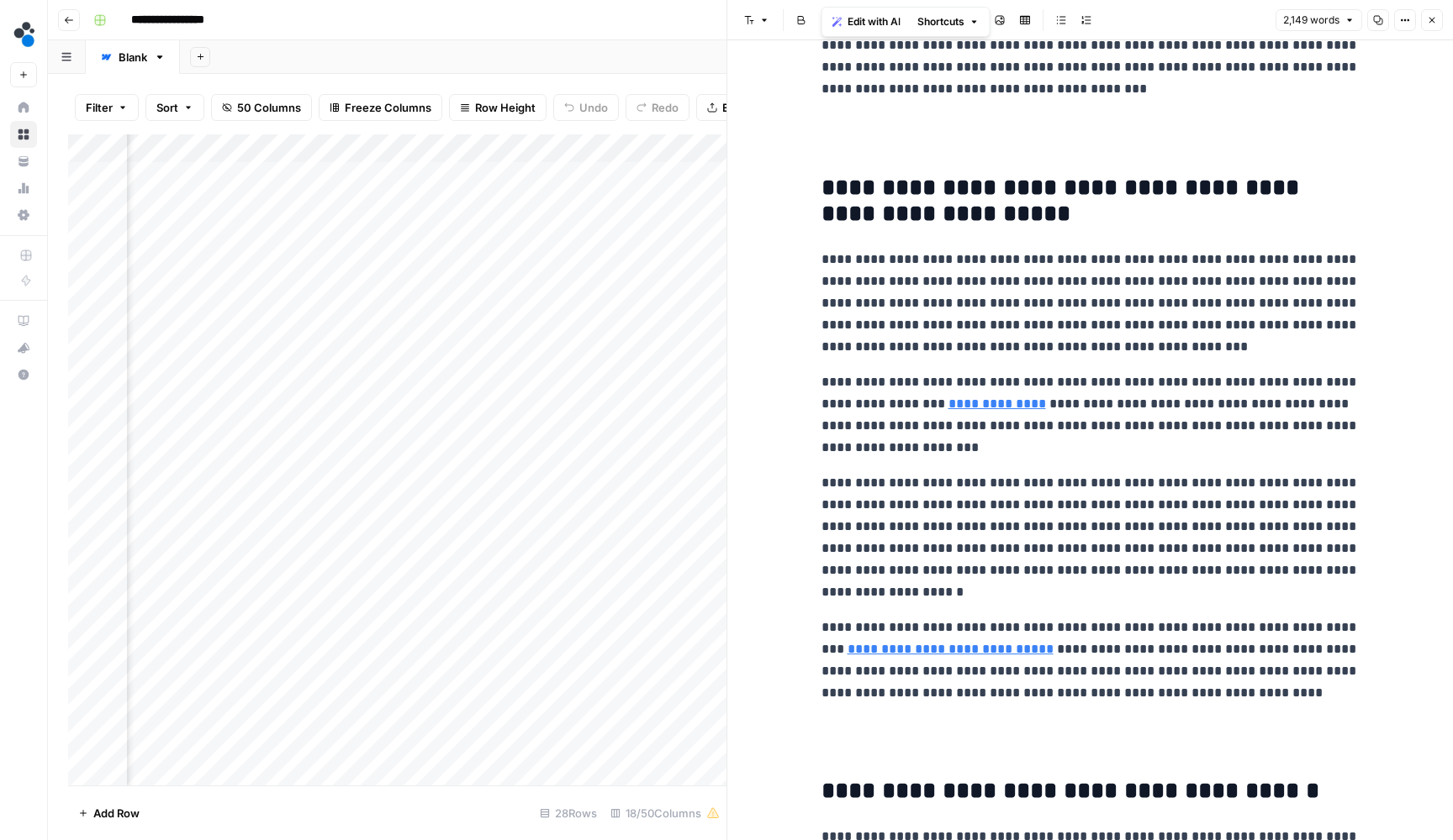
scroll to position [1925, 0]
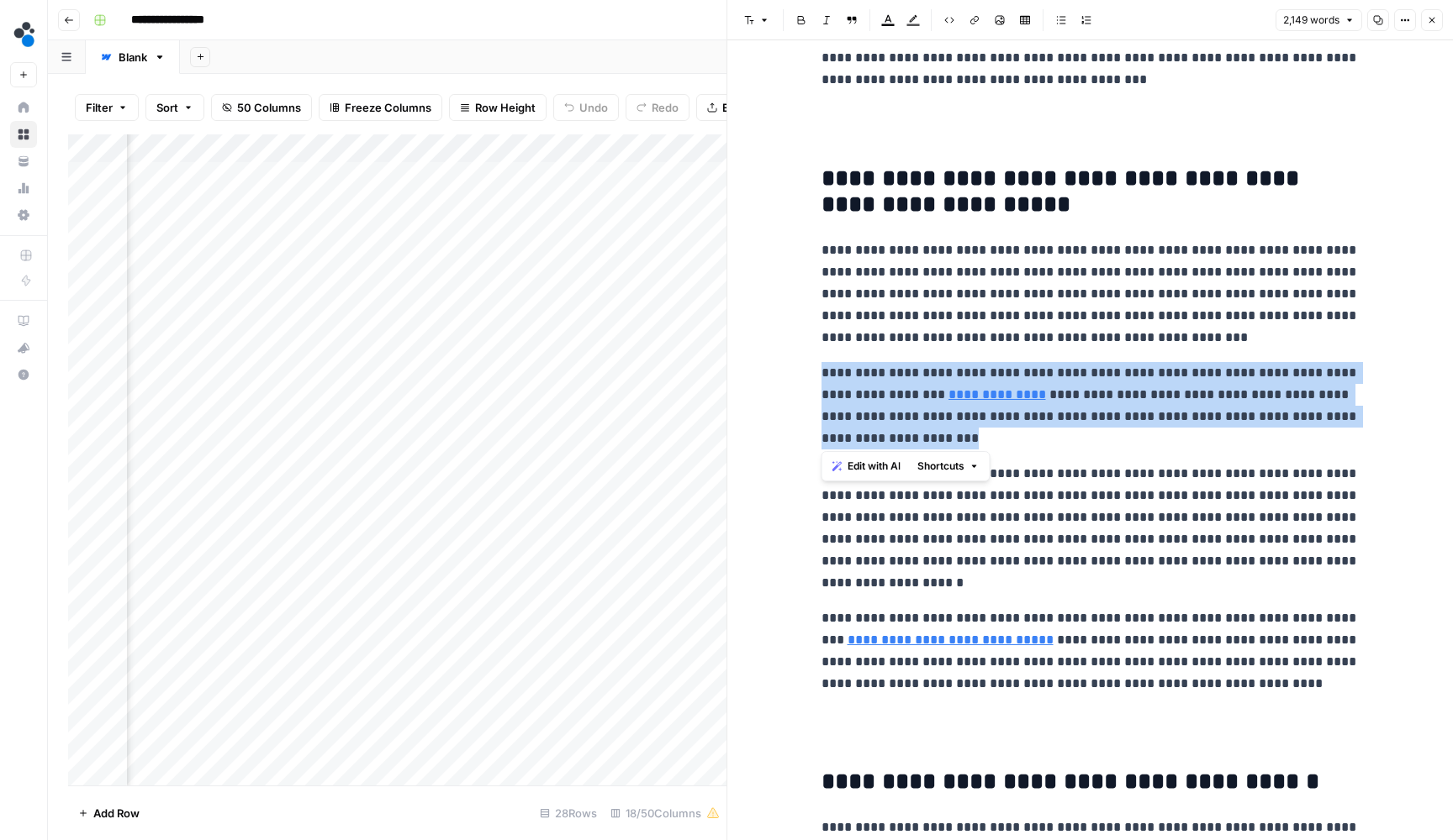
drag, startPoint x: 917, startPoint y: 431, endPoint x: 820, endPoint y: 370, distance: 114.6
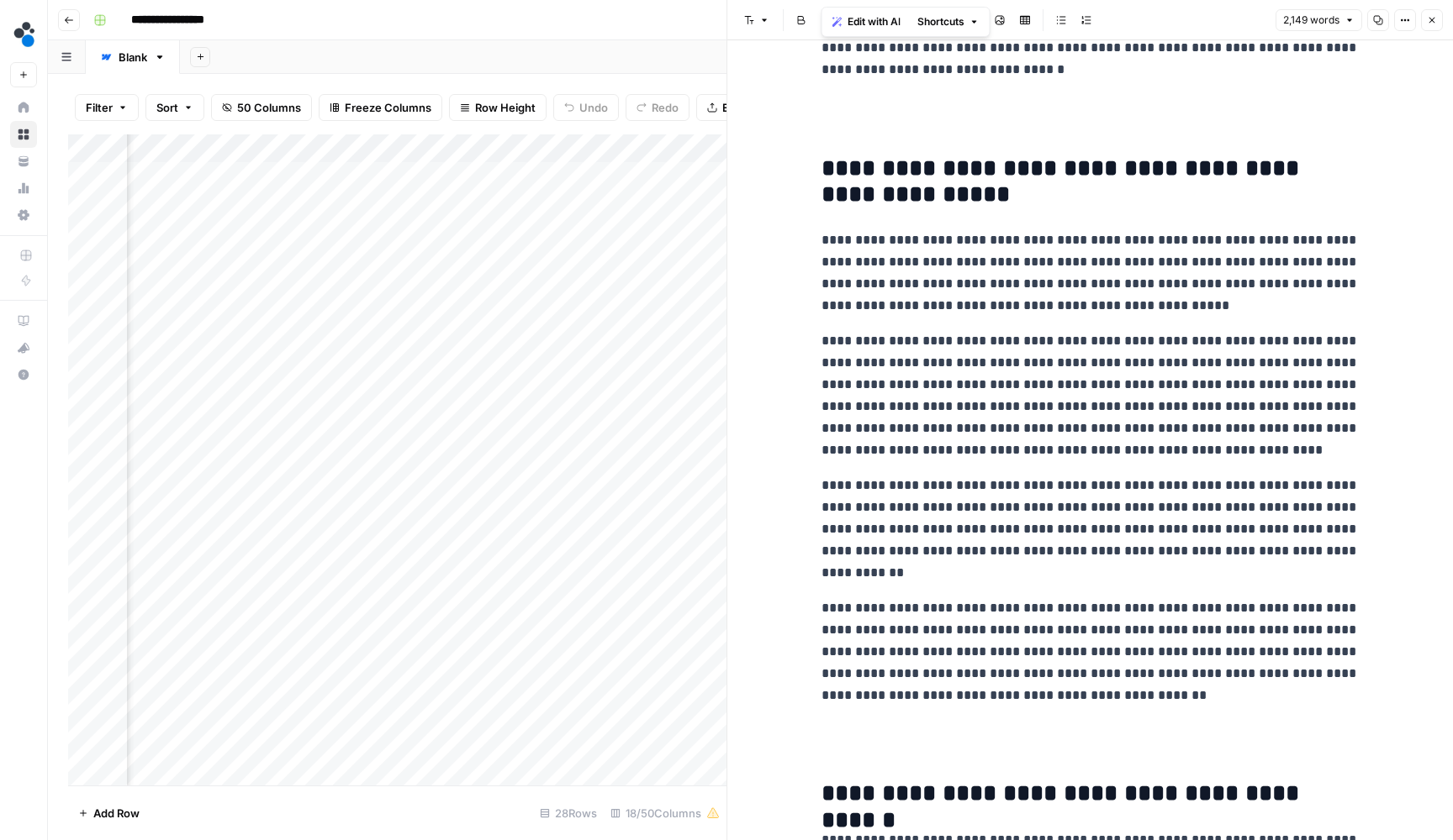
scroll to position [3681, 0]
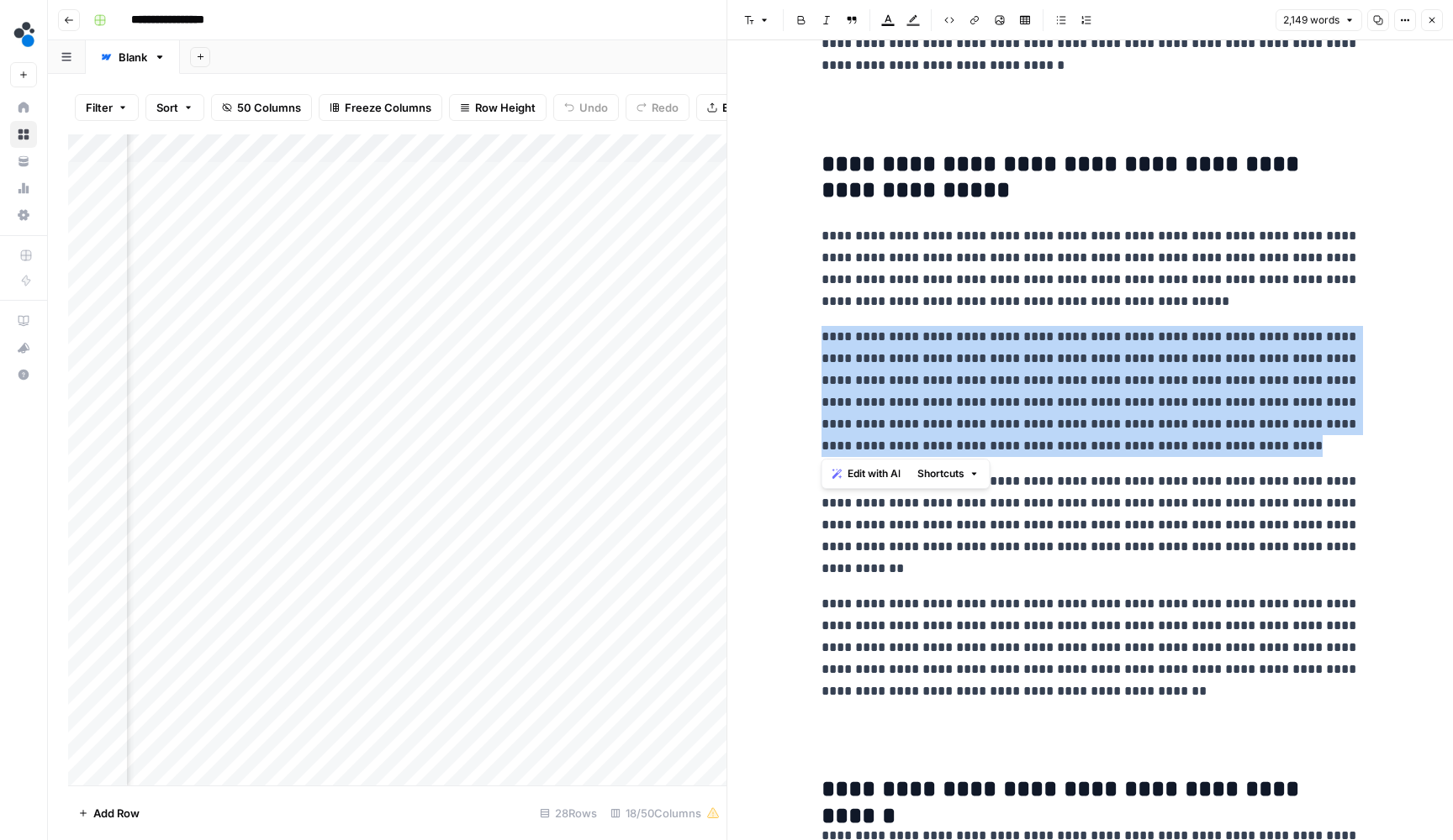
drag, startPoint x: 1330, startPoint y: 444, endPoint x: 800, endPoint y: 324, distance: 543.4
copy p "**********"
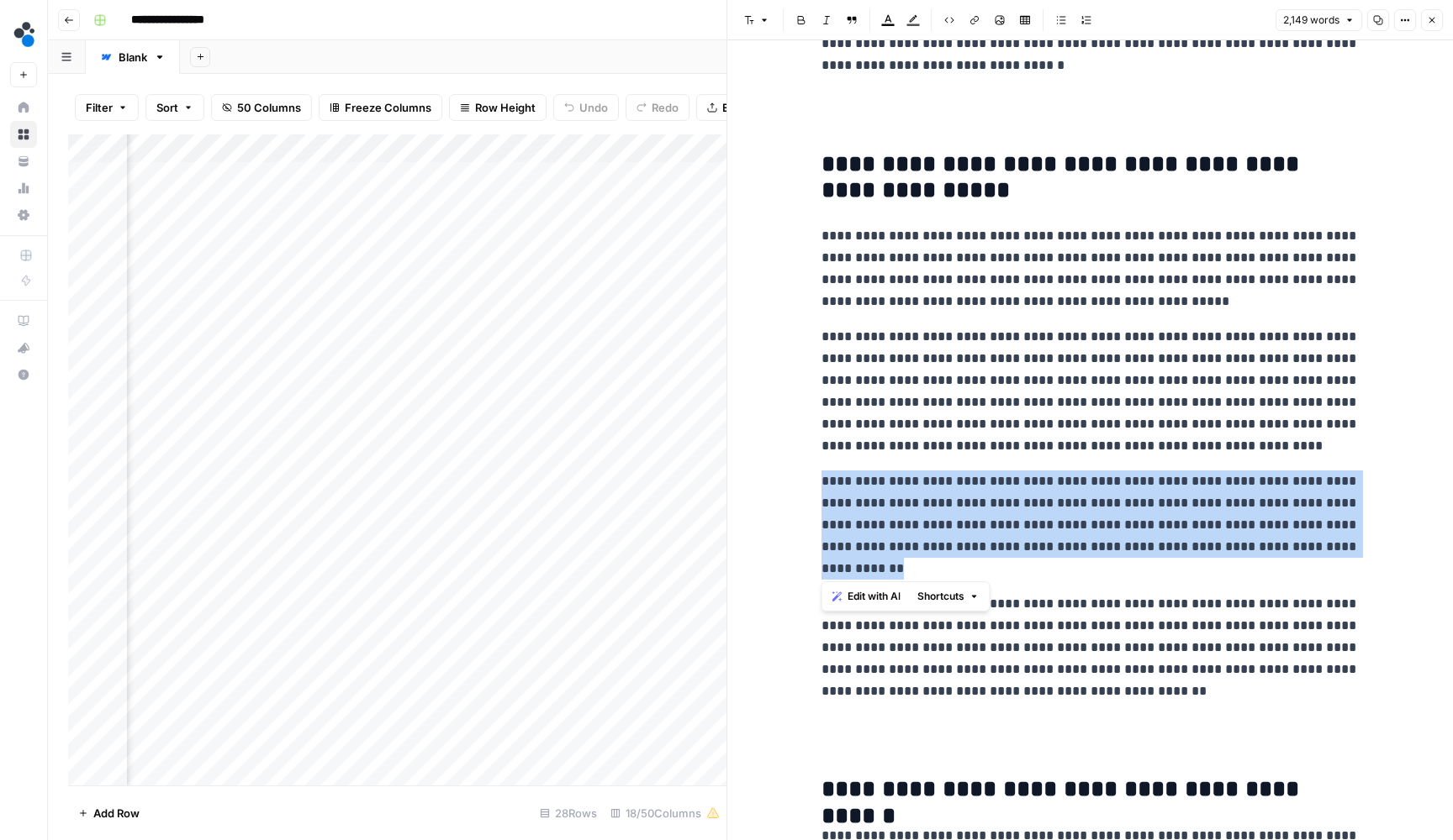
drag, startPoint x: 962, startPoint y: 558, endPoint x: 818, endPoint y: 476, distance: 165.7
copy p "**********"
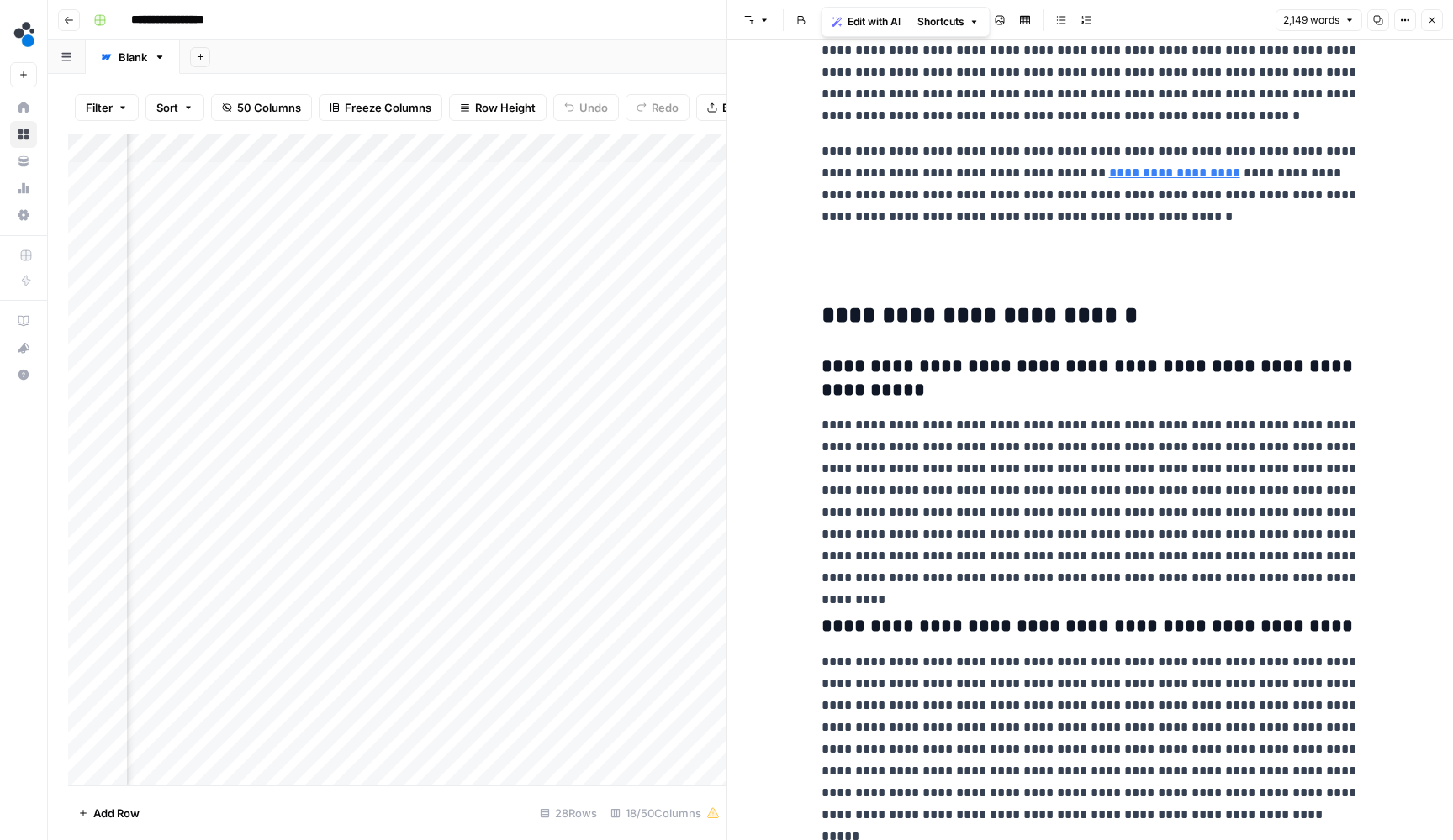
scroll to position [5212, 0]
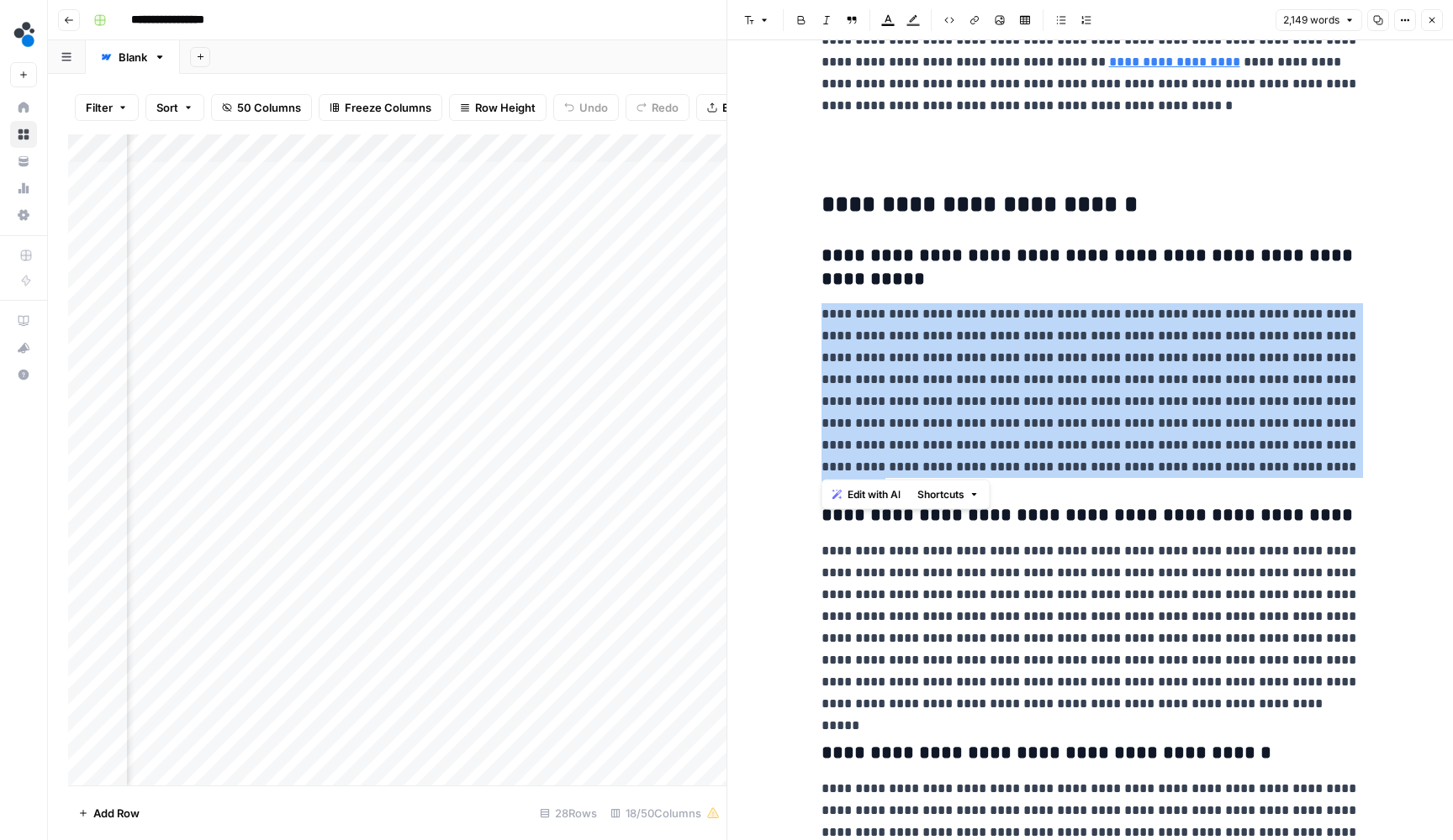
drag, startPoint x: 1294, startPoint y: 469, endPoint x: 818, endPoint y: 315, distance: 500.3
copy p "**********"
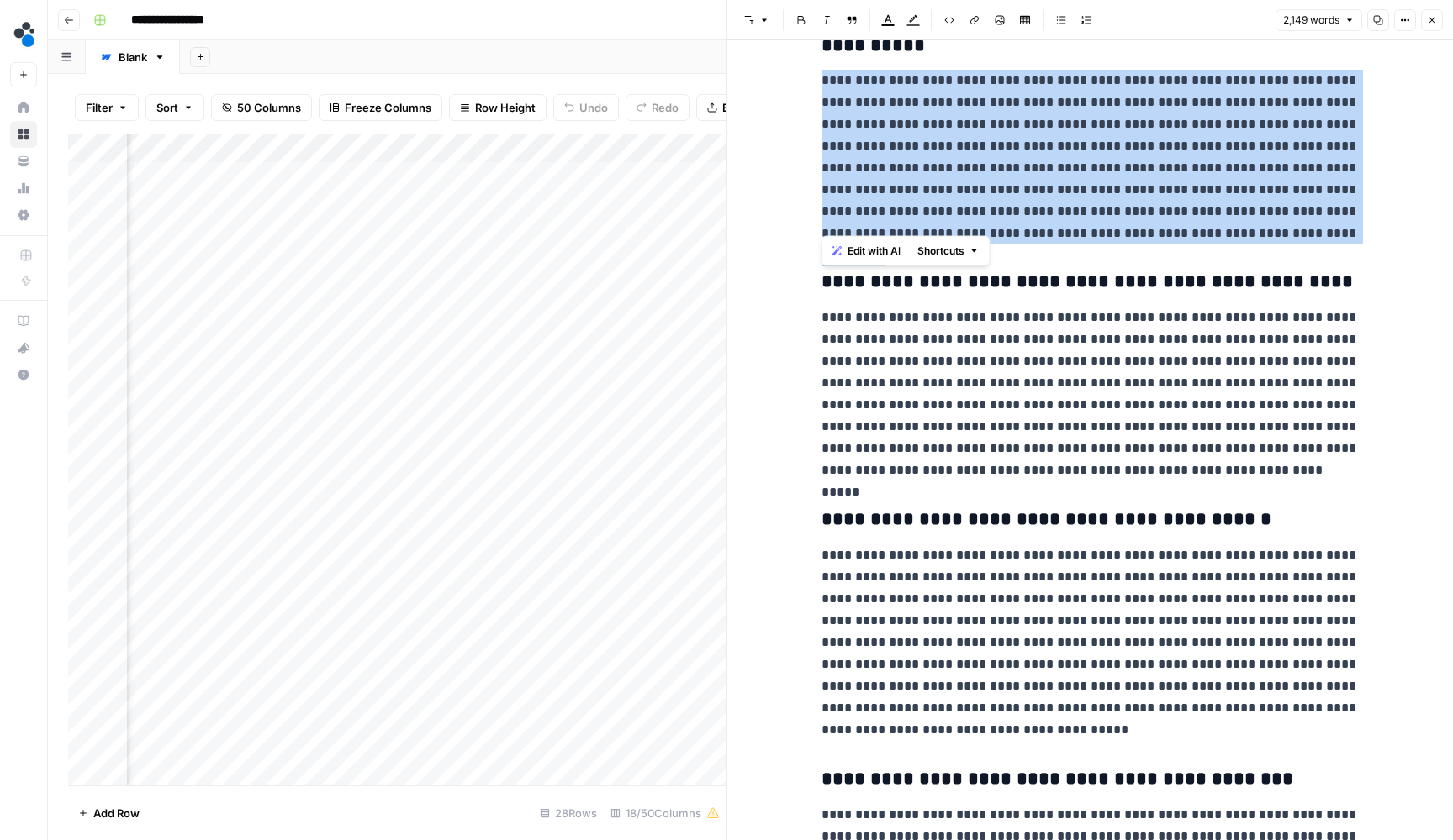
scroll to position [5456, 0]
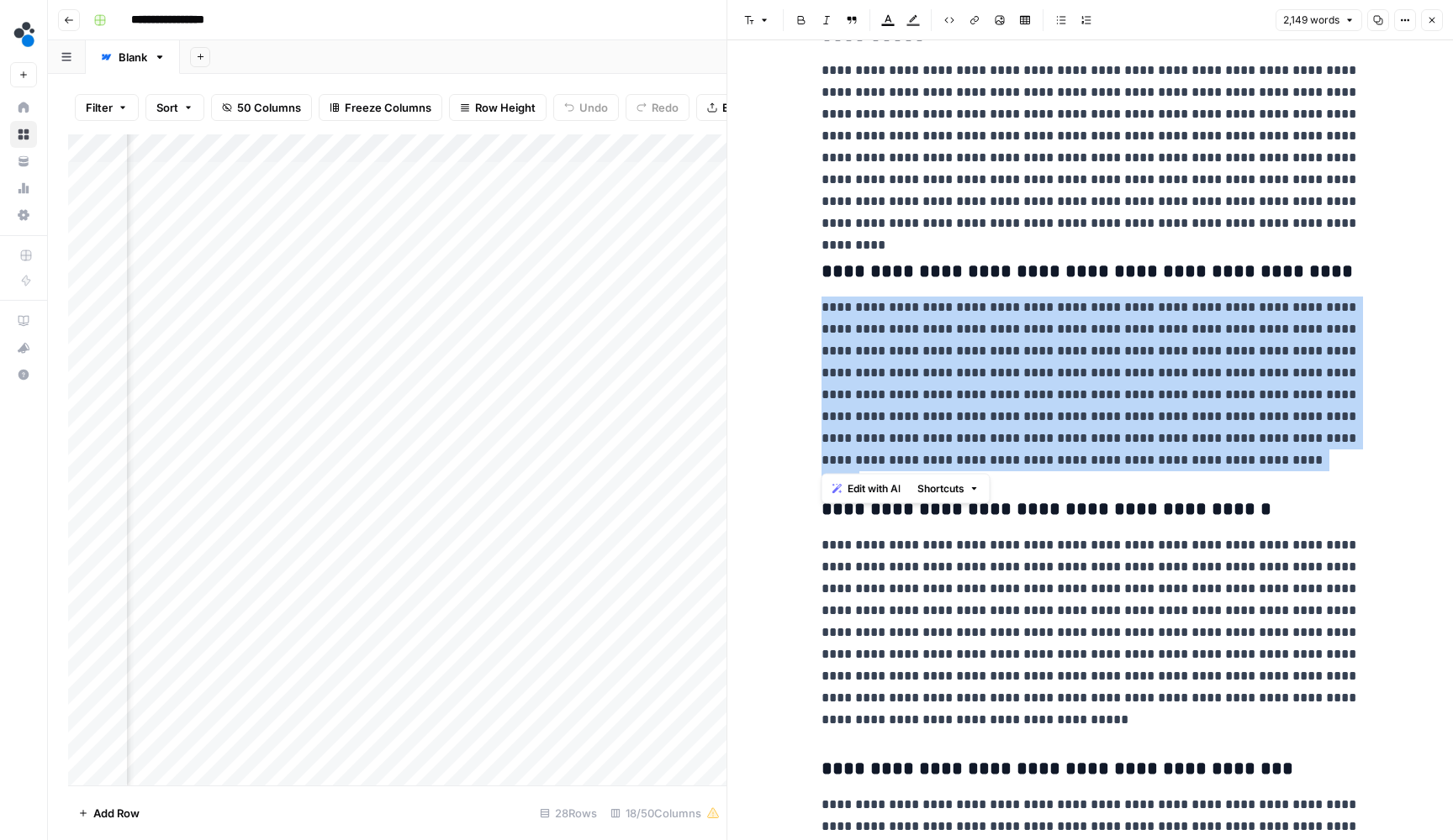
drag, startPoint x: 1069, startPoint y: 457, endPoint x: 818, endPoint y: 307, distance: 292.4
copy p "**********"
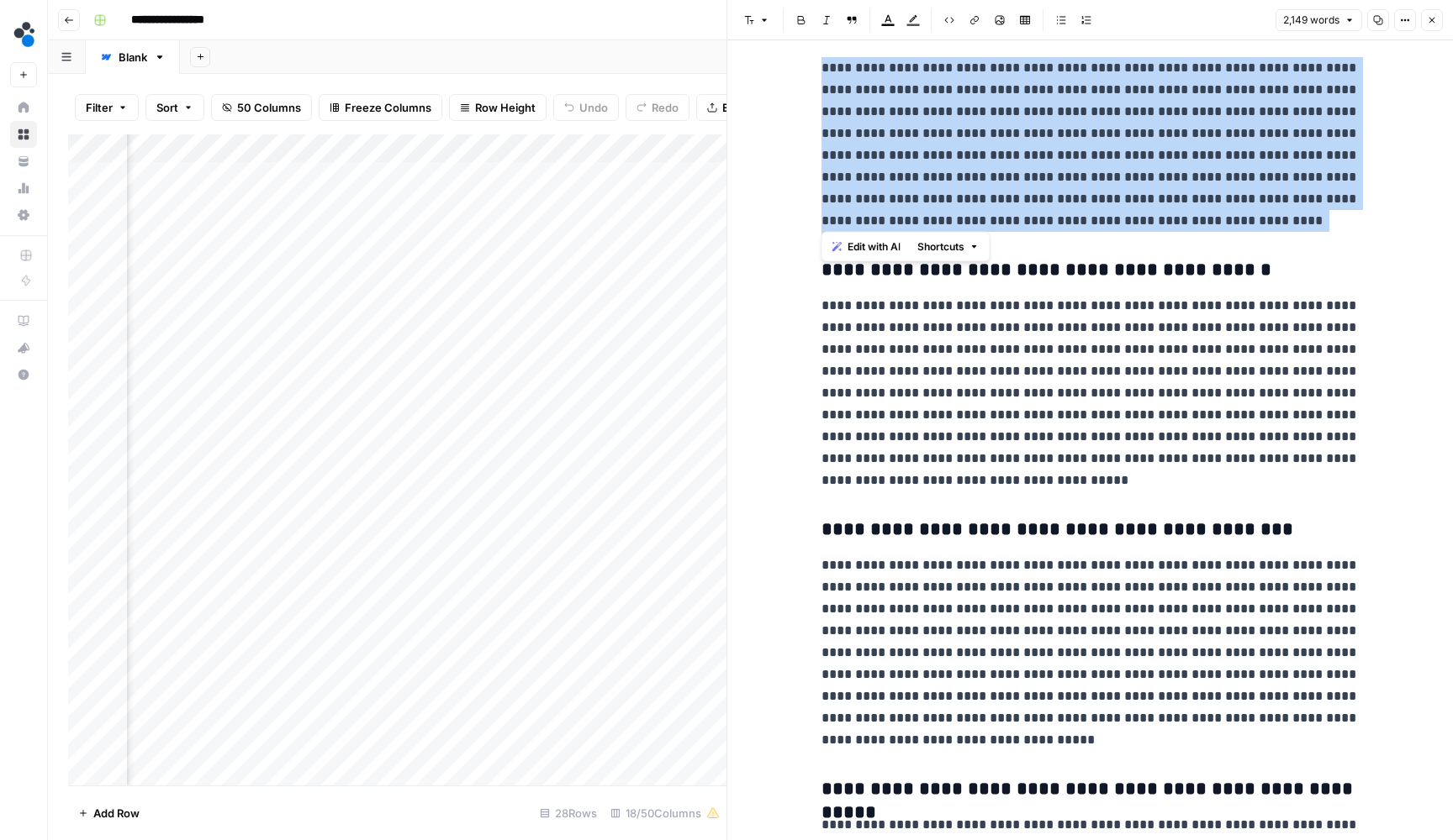
scroll to position [5698, 0]
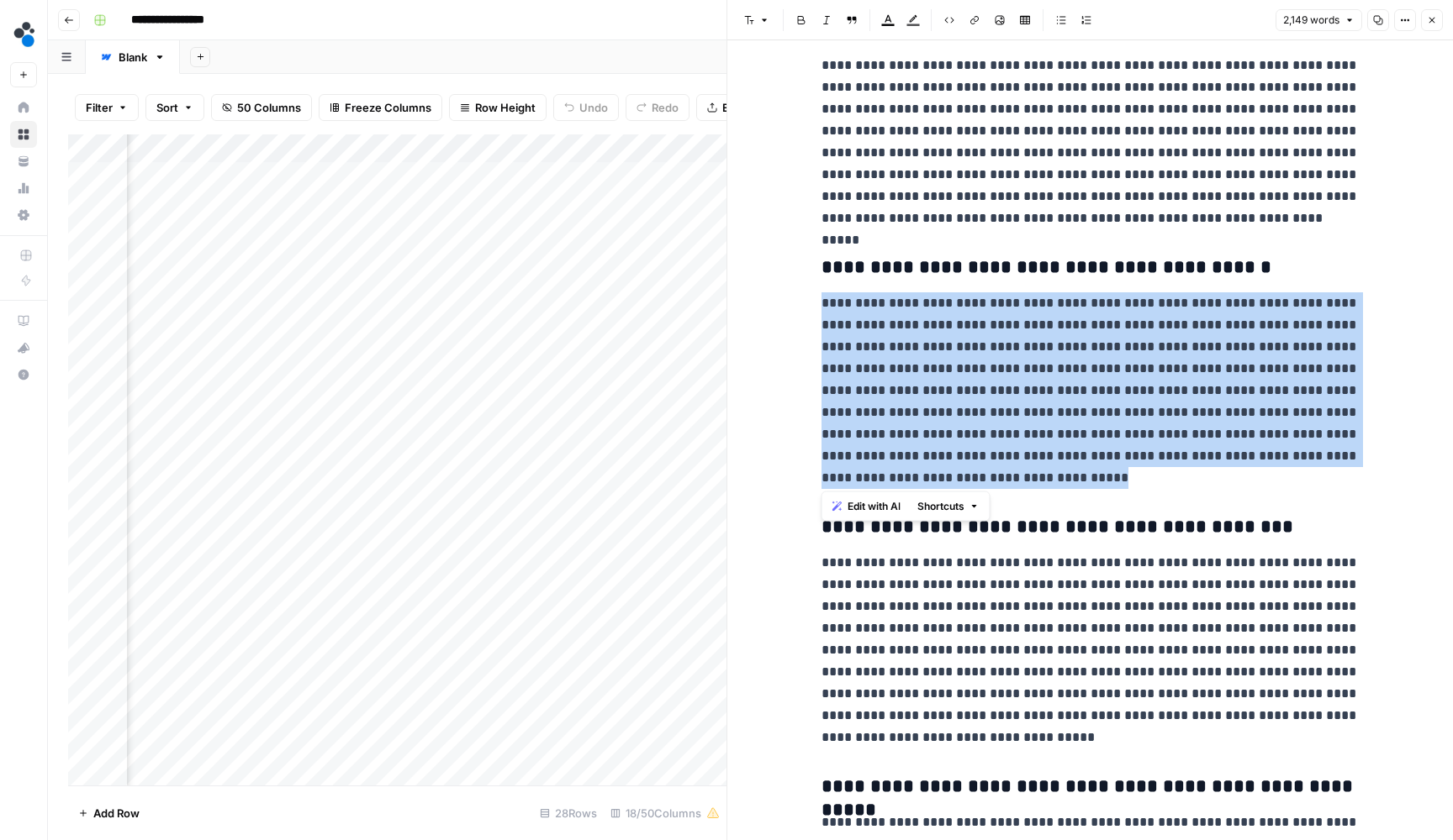
drag, startPoint x: 1047, startPoint y: 475, endPoint x: 815, endPoint y: 301, distance: 290.0
copy p "**********"
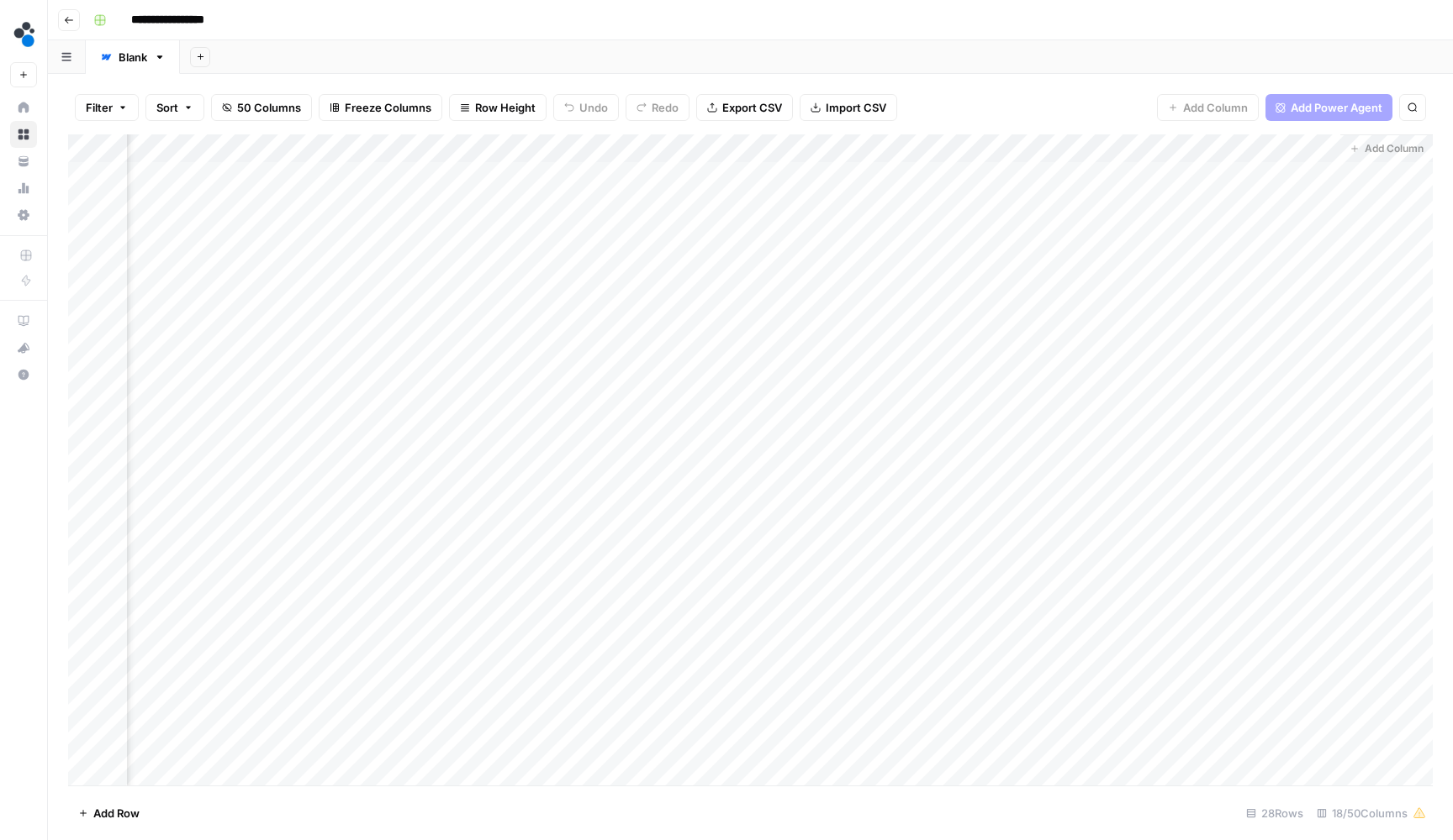
scroll to position [0, 1670]
click at [729, 229] on div "Add Column" at bounding box center [750, 462] width 1365 height 655
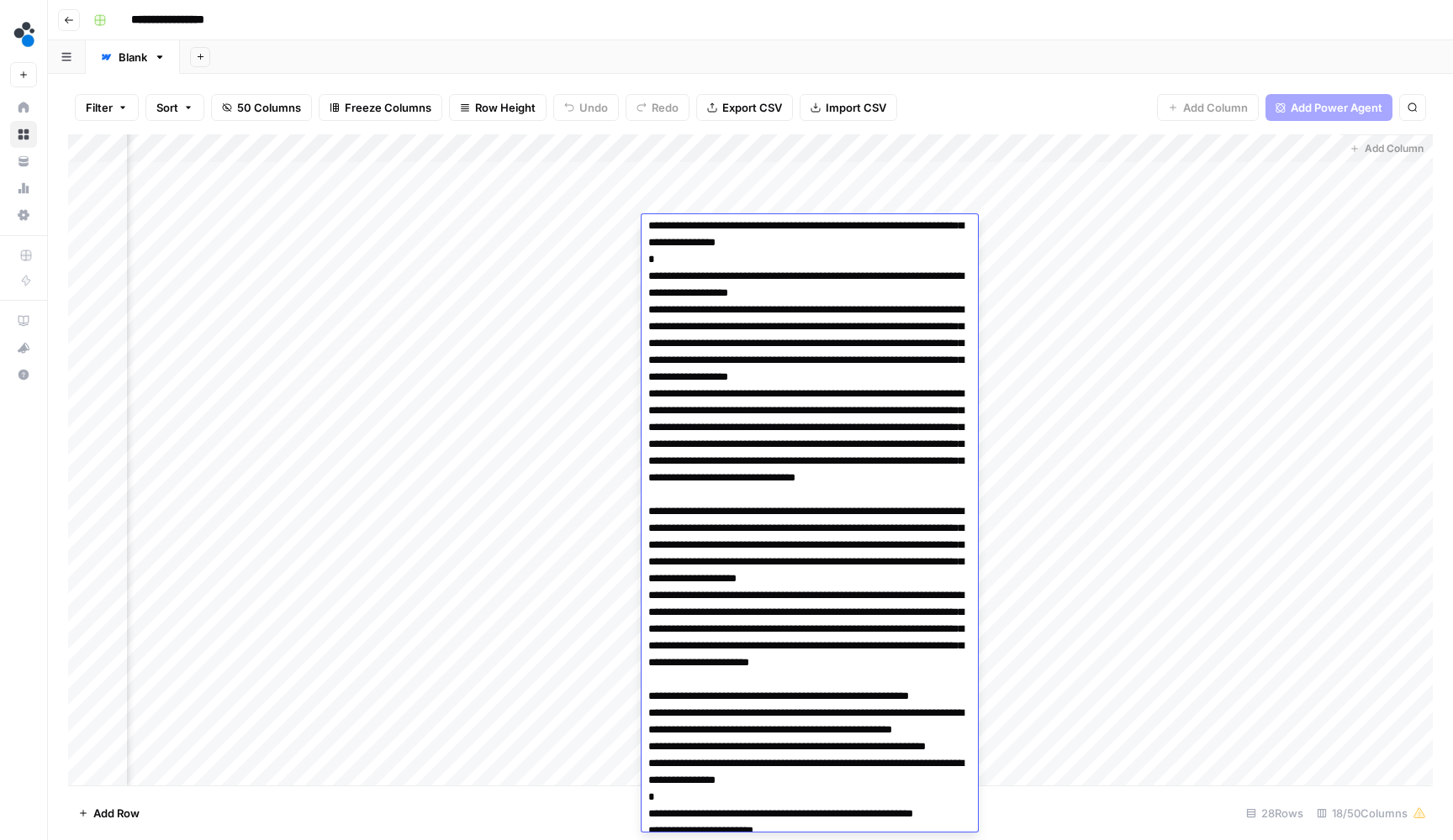
scroll to position [242, 0]
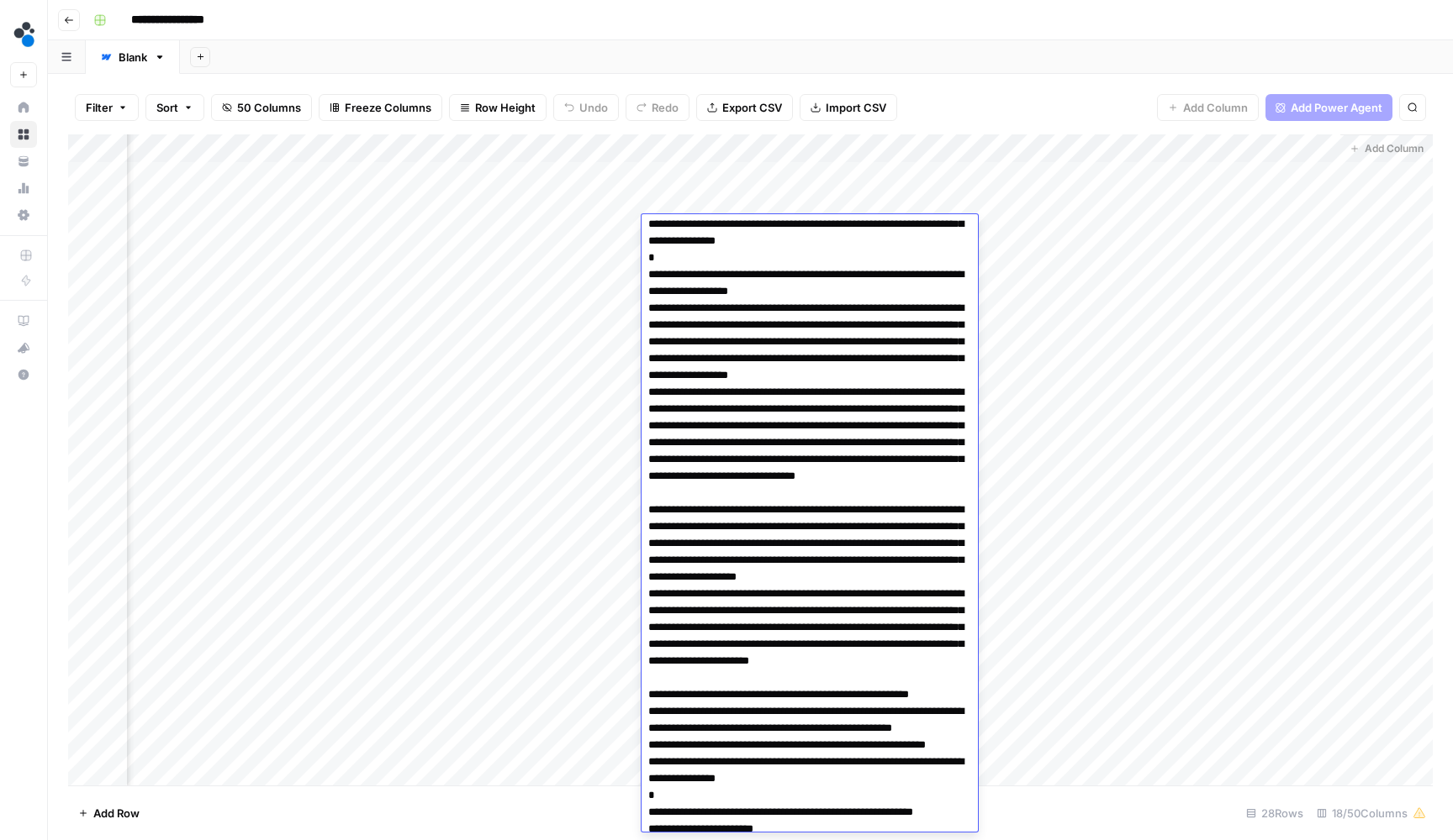
drag, startPoint x: 864, startPoint y: 375, endPoint x: 635, endPoint y: 361, distance: 229.4
click at [635, 361] on body "**********" at bounding box center [726, 420] width 1453 height 840
drag, startPoint x: 648, startPoint y: 457, endPoint x: 748, endPoint y: 476, distance: 101.8
click at [748, 476] on textarea at bounding box center [810, 551] width 336 height 1149
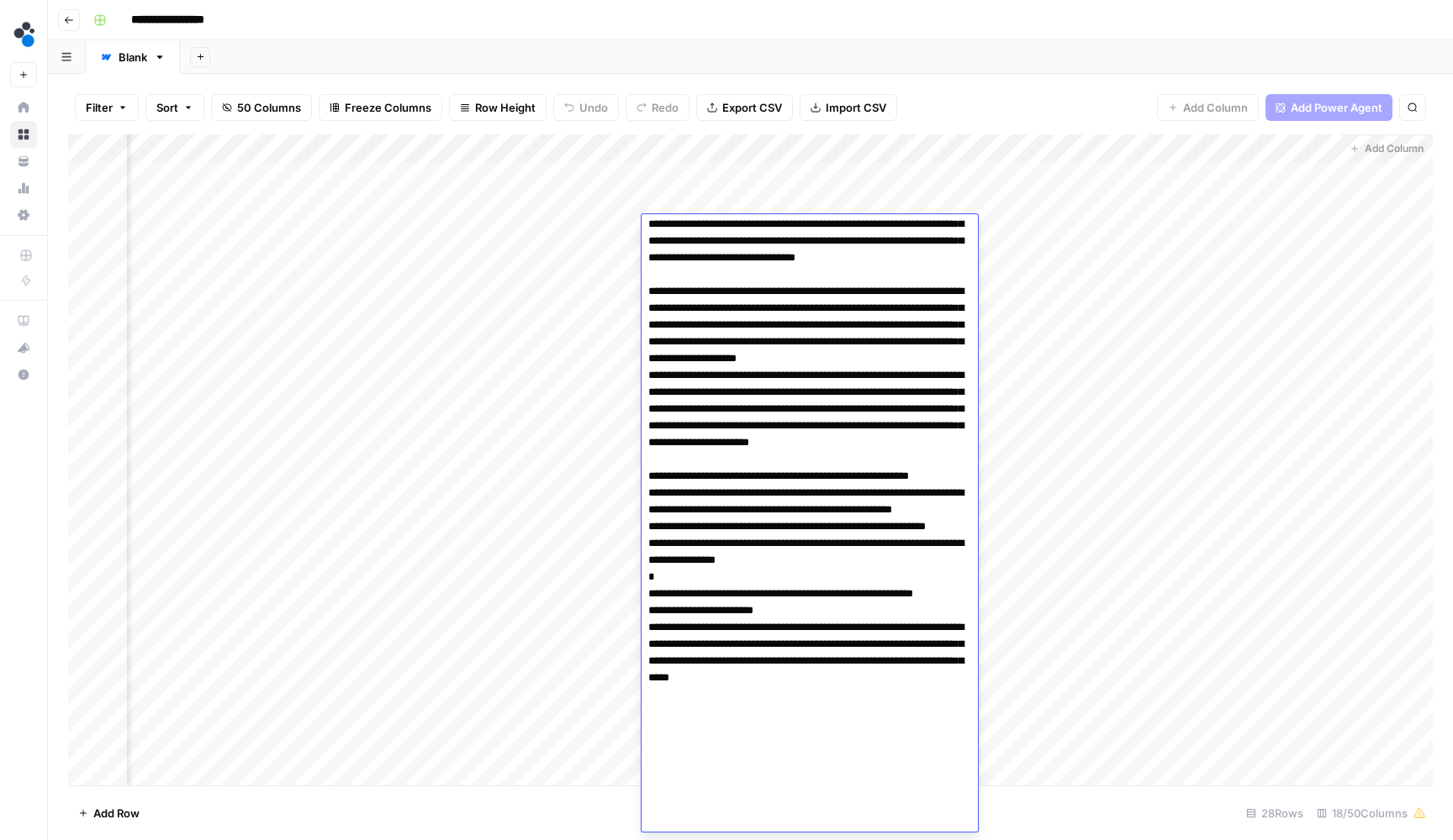
scroll to position [468, 0]
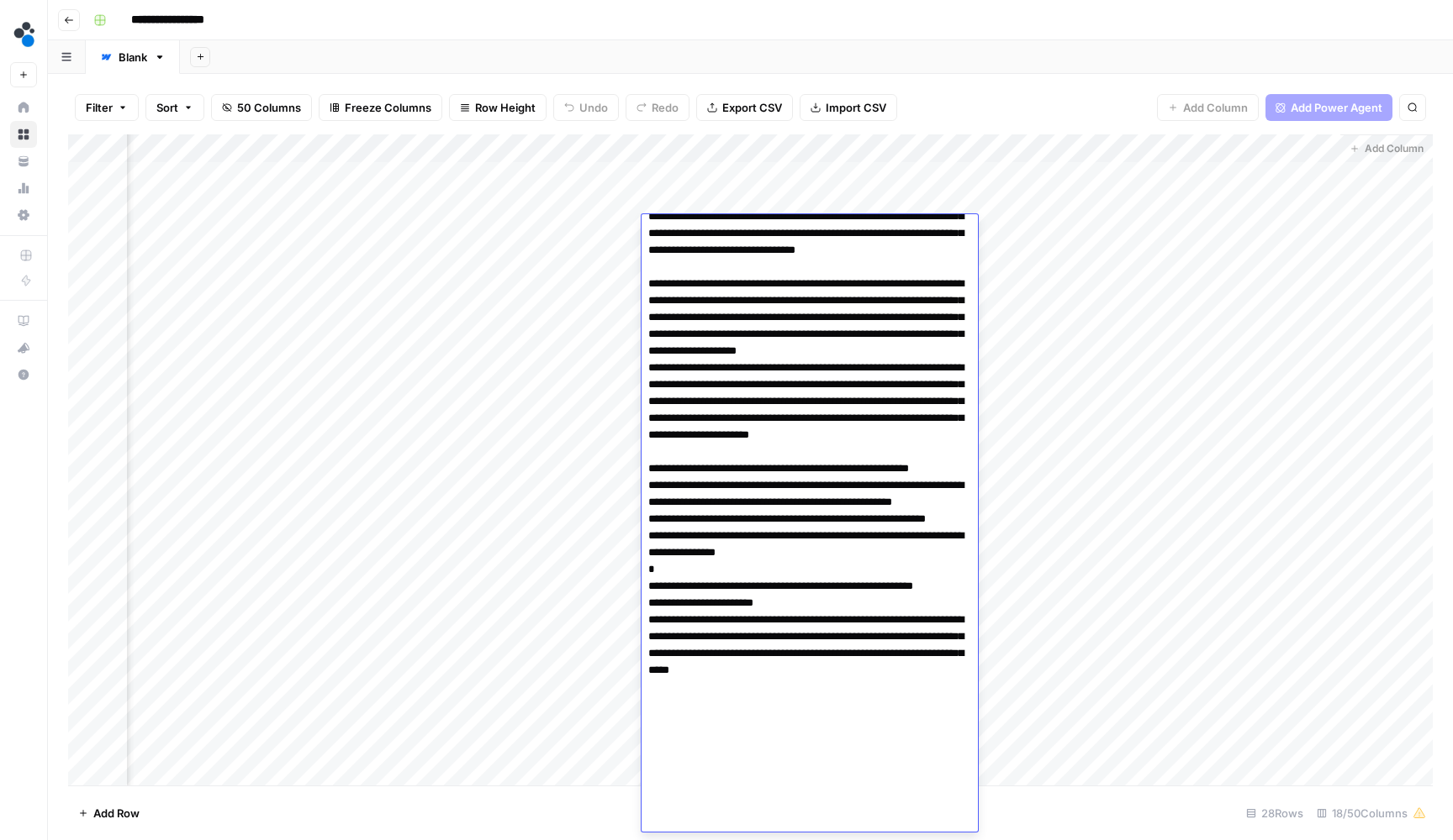
drag, startPoint x: 943, startPoint y: 382, endPoint x: 650, endPoint y: 379, distance: 293.0
click at [650, 379] on textarea at bounding box center [810, 326] width 336 height 1149
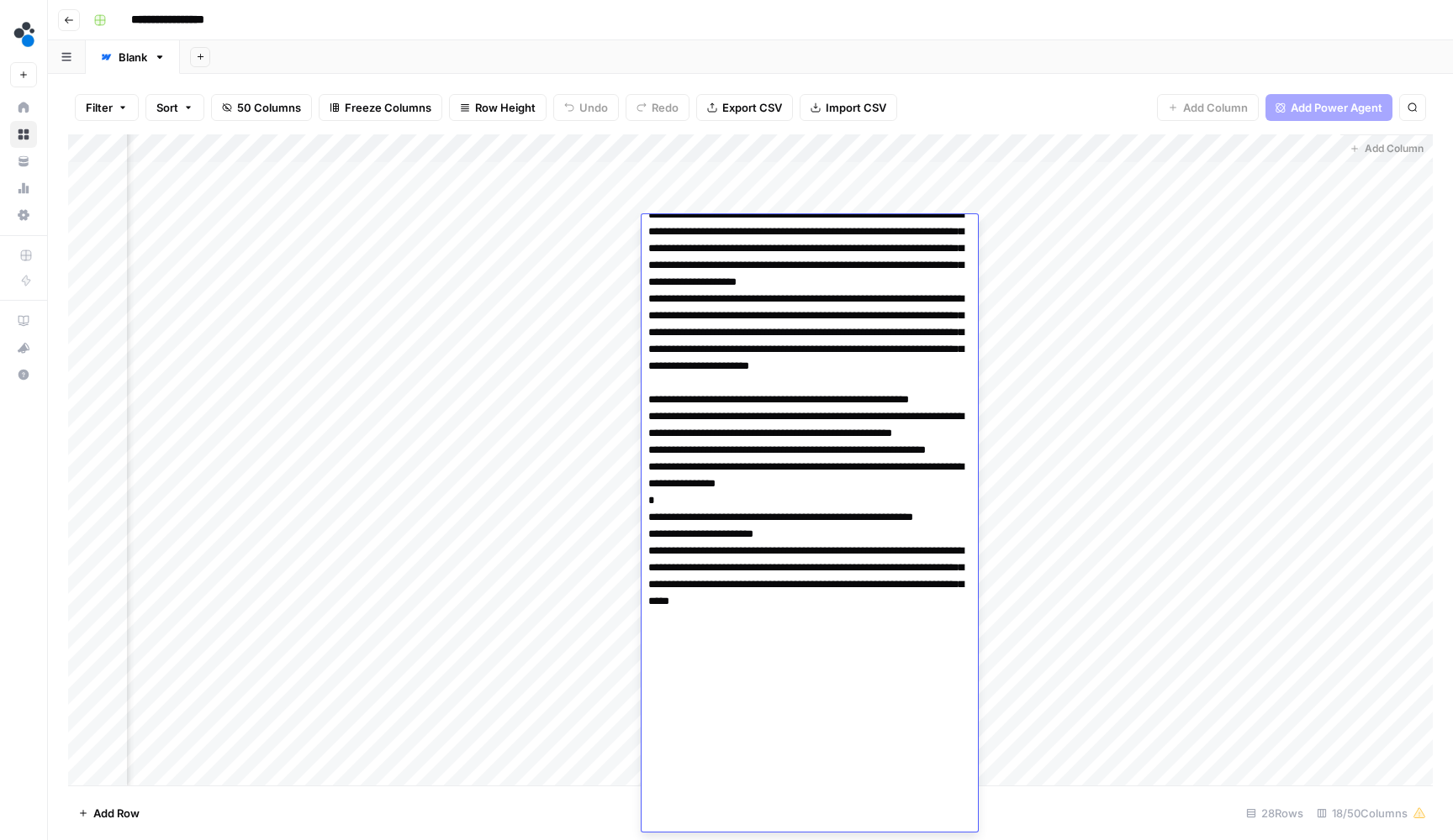
scroll to position [0, 0]
drag, startPoint x: 934, startPoint y: 417, endPoint x: 636, endPoint y: 413, distance: 298.0
click at [636, 413] on body "**********" at bounding box center [726, 420] width 1453 height 840
drag, startPoint x: 774, startPoint y: 603, endPoint x: 643, endPoint y: 568, distance: 135.6
click at [643, 568] on textarea at bounding box center [810, 256] width 336 height 1149
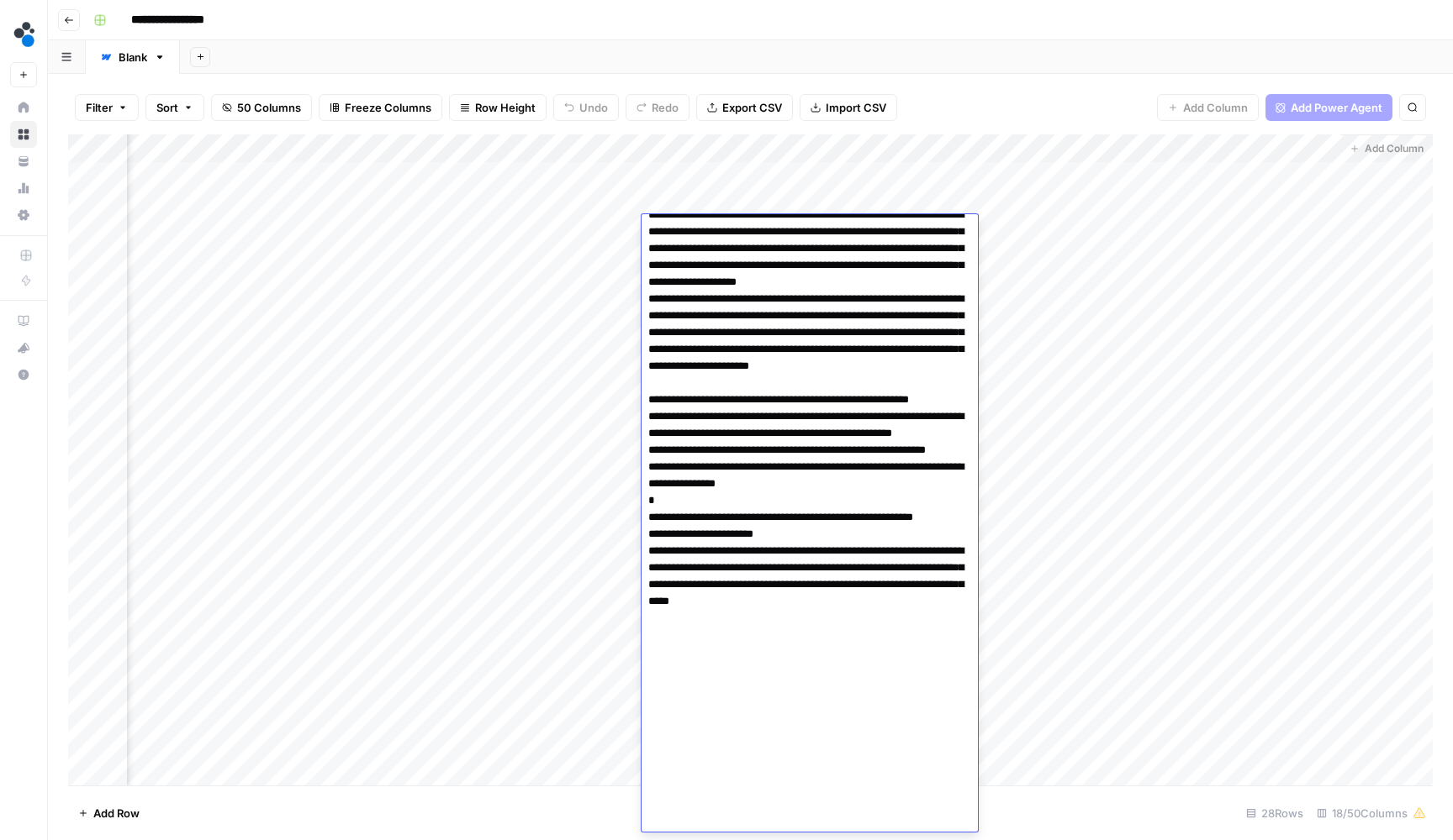
click at [780, 588] on textarea at bounding box center [810, 256] width 336 height 1149
drag, startPoint x: 946, startPoint y: 567, endPoint x: 648, endPoint y: 569, distance: 298.0
click at [648, 569] on textarea at bounding box center [810, 256] width 336 height 1149
drag, startPoint x: 852, startPoint y: 651, endPoint x: 654, endPoint y: 656, distance: 198.1
click at [654, 656] on textarea at bounding box center [810, 256] width 336 height 1149
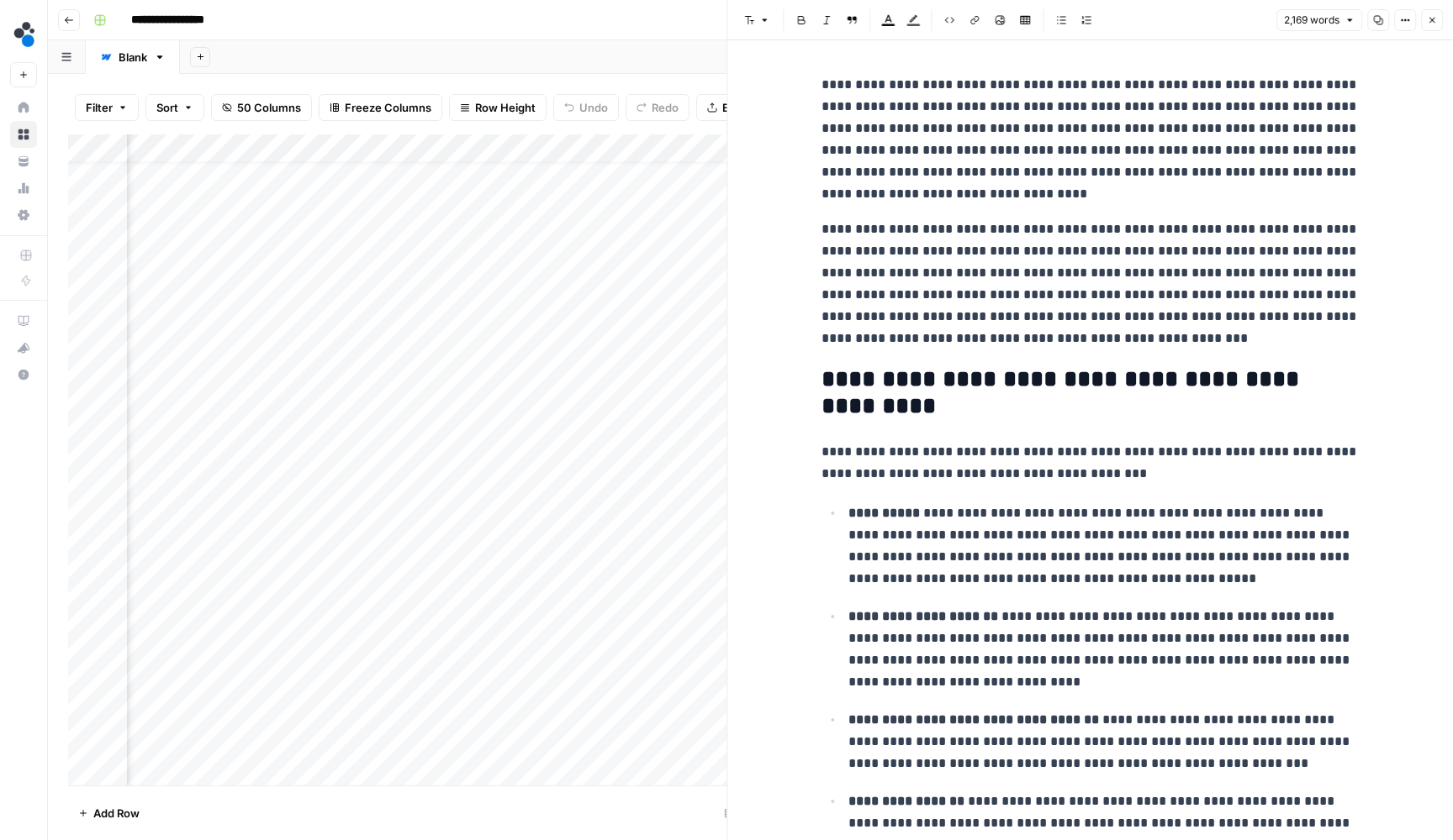
scroll to position [29, 1469]
click at [1022, 330] on p "**********" at bounding box center [1090, 284] width 538 height 131
type input "Edge computing enables sub-second r"
click at [1304, 44] on button "Previous match" at bounding box center [1298, 44] width 13 height 13
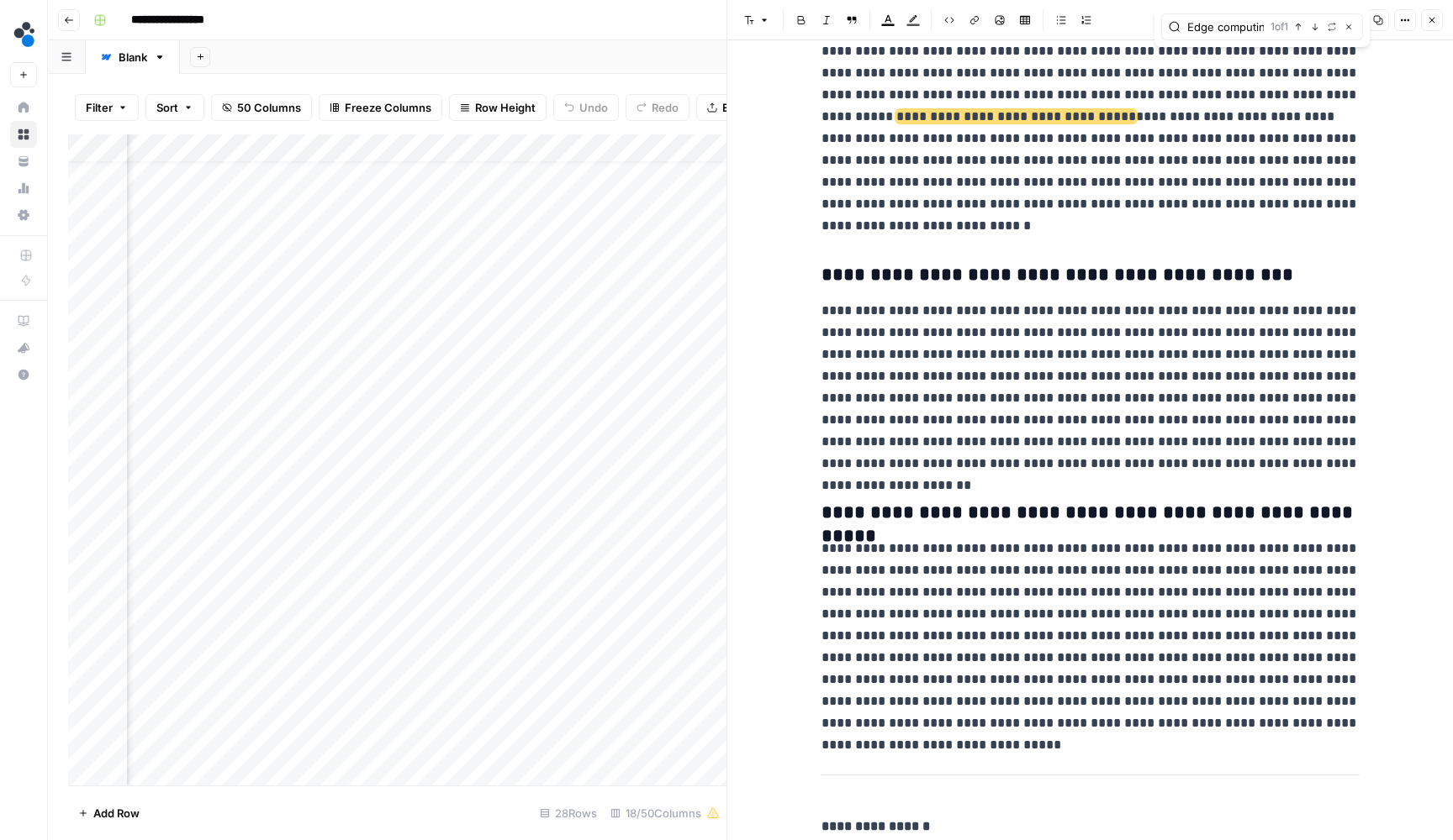
scroll to position [5926, 0]
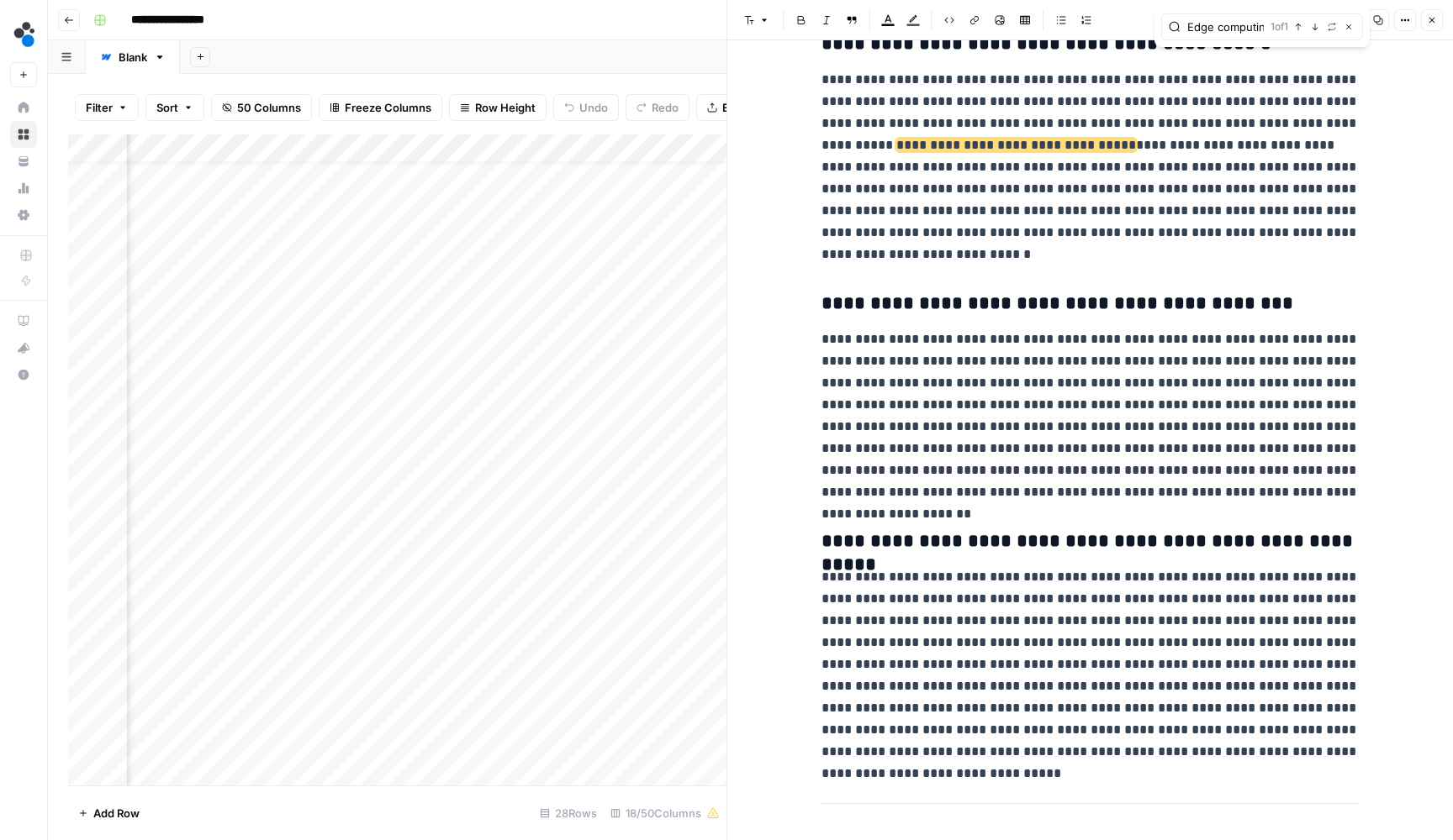
click at [1064, 125] on p "**********" at bounding box center [1090, 167] width 538 height 196
paste input "This reduces investigation time by 95"
click at [1314, 30] on icon "button" at bounding box center [1314, 27] width 9 height 9
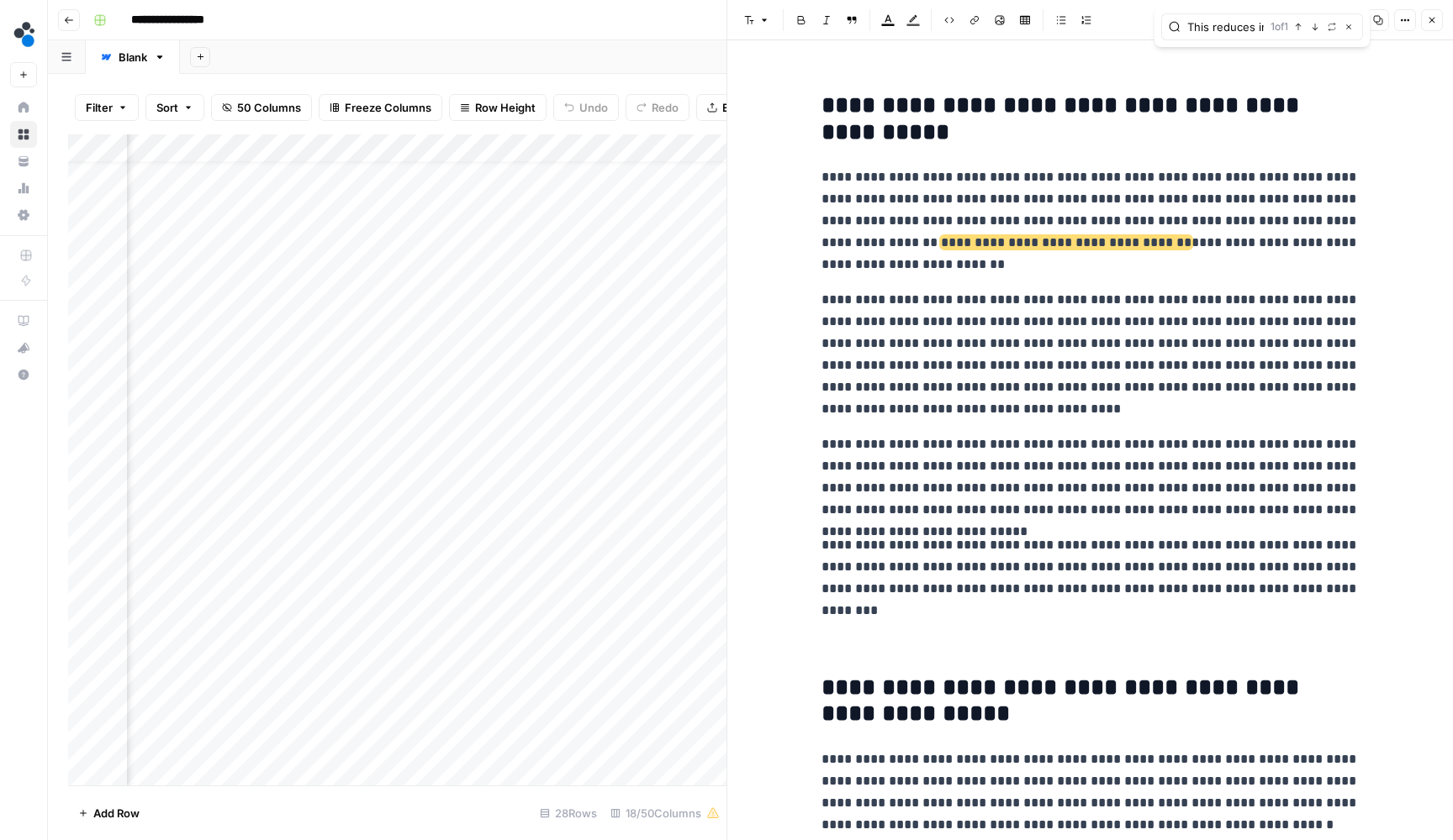
scroll to position [3125, 0]
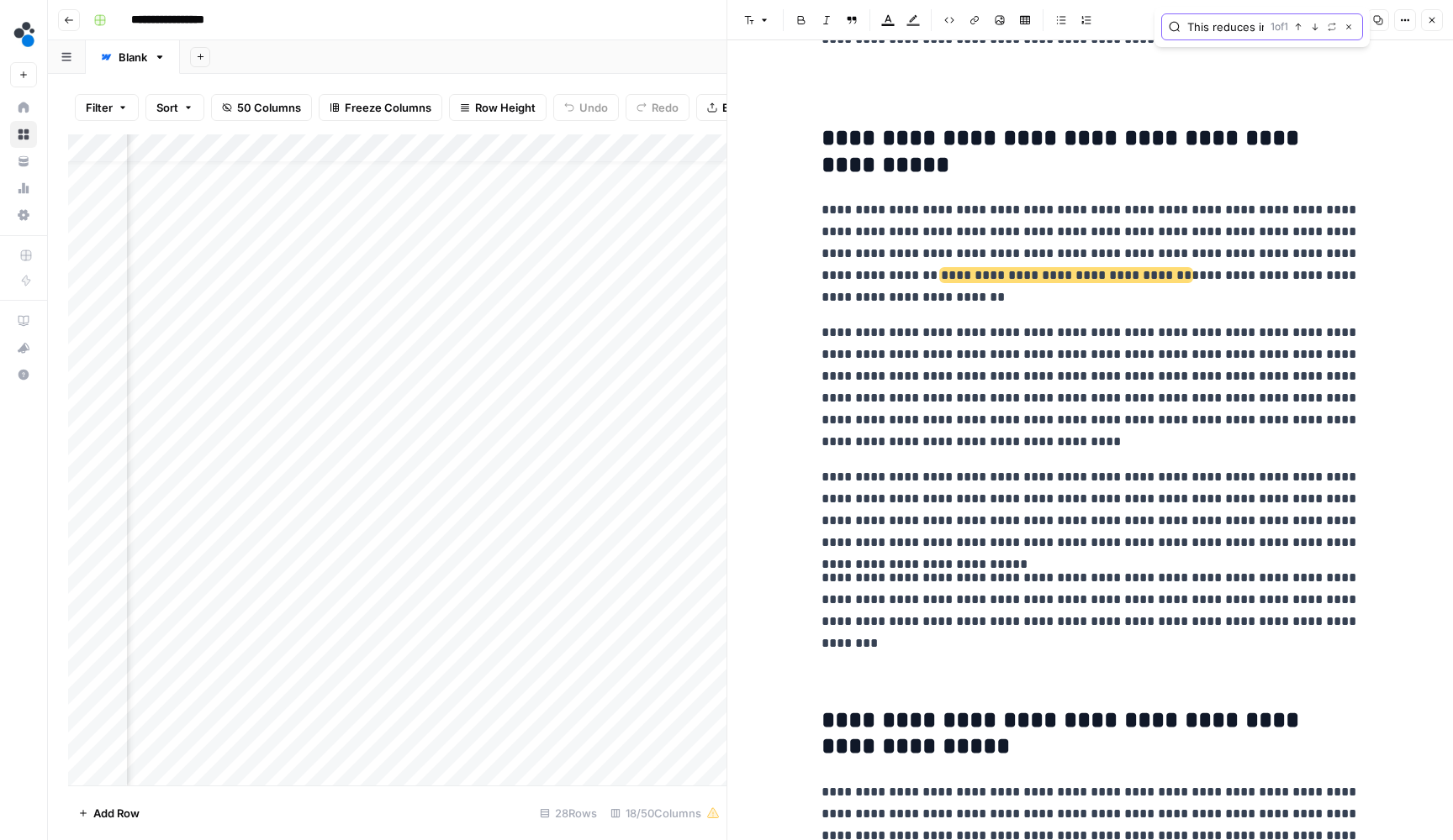
click at [1244, 26] on input "This reduces investigation time by 95" at bounding box center [1225, 27] width 77 height 17
paste input "Consider this real-world example:"
type input "Consider this real-world example:"
click at [1309, 27] on button "Next Match" at bounding box center [1315, 27] width 13 height 13
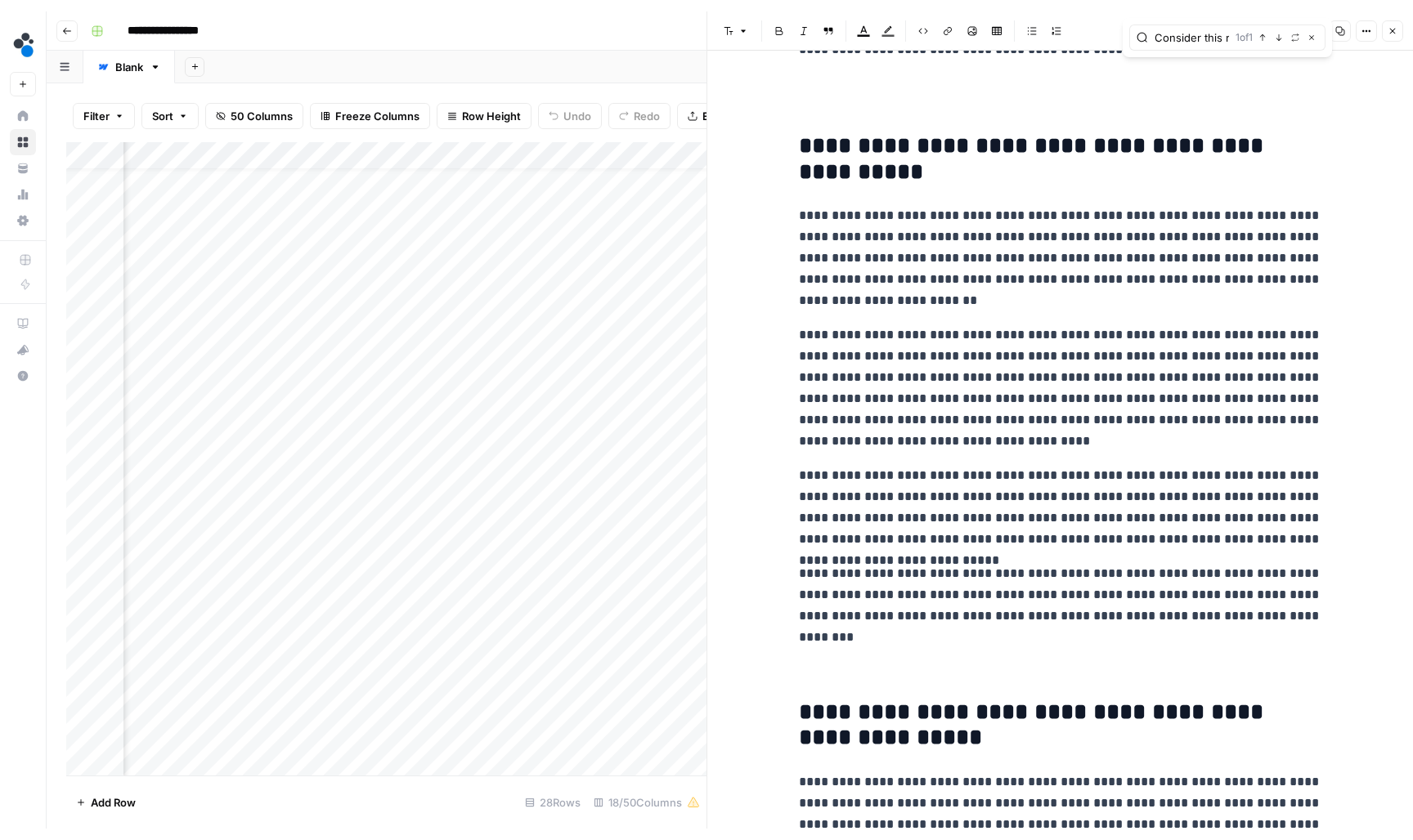
scroll to position [1076, 0]
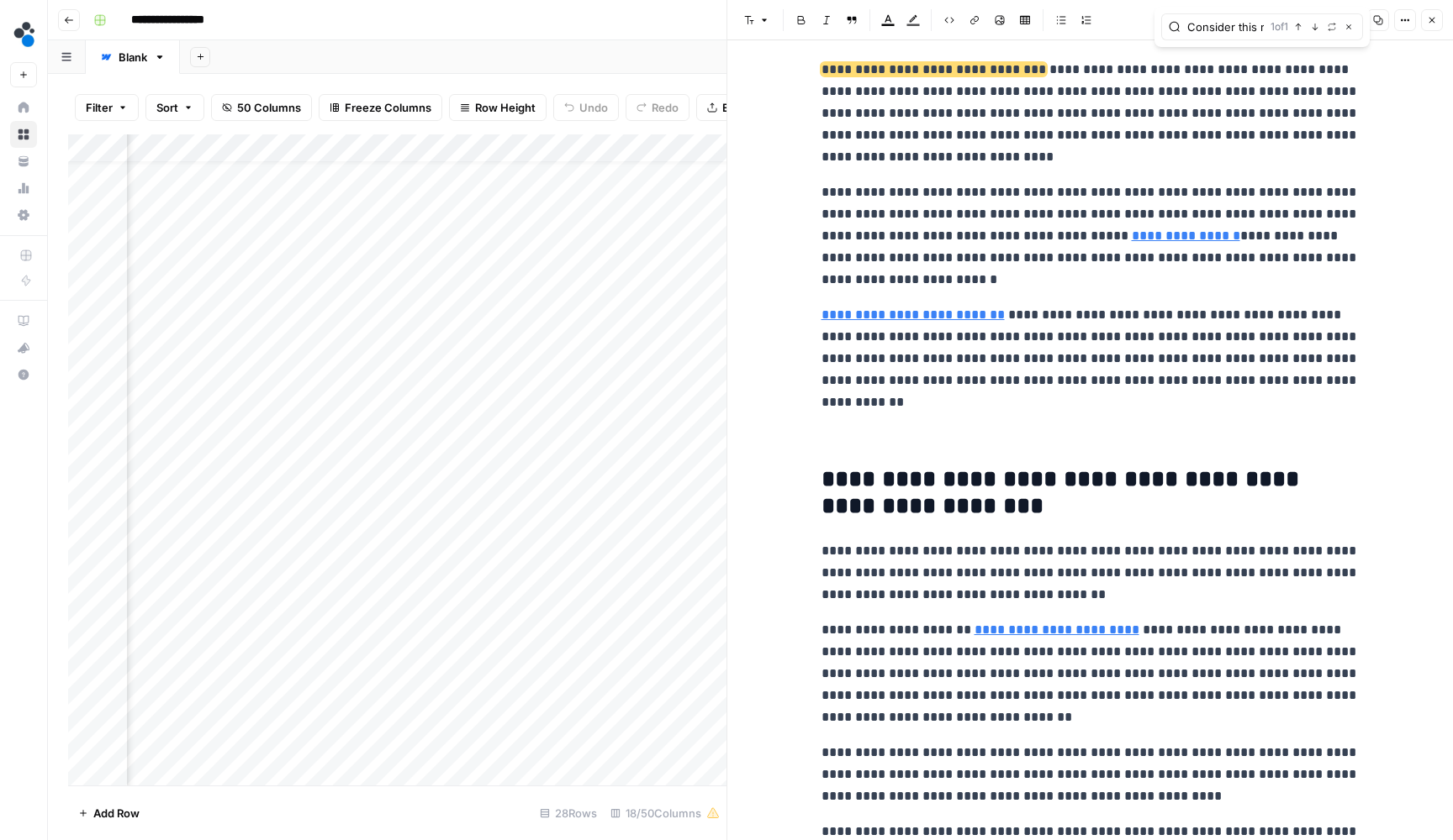
click at [1353, 27] on button "Close" at bounding box center [1349, 27] width 13 height 13
click at [1427, 22] on icon "button" at bounding box center [1431, 20] width 10 height 10
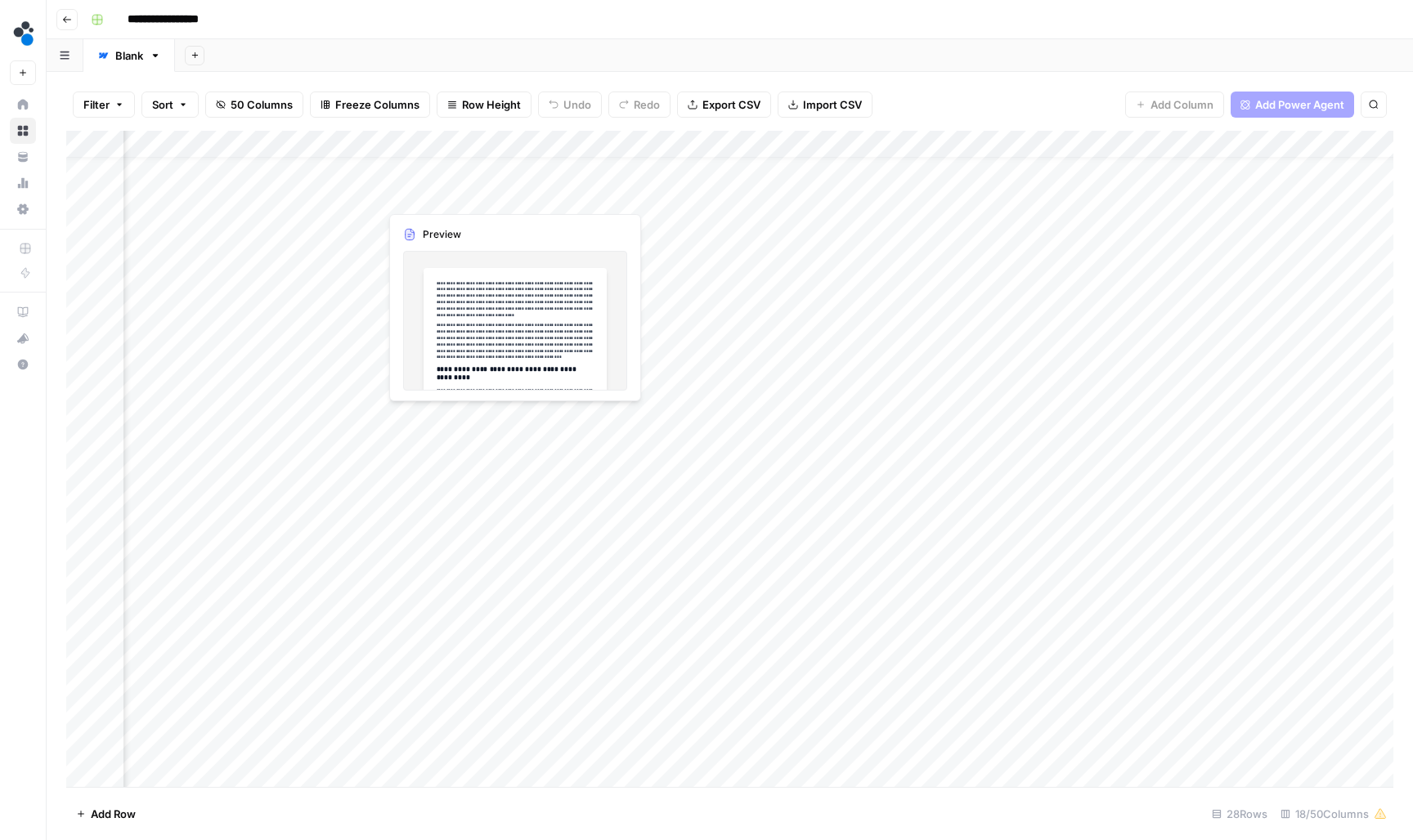
click at [473, 198] on div "Add Column" at bounding box center [730, 461] width 1327 height 659
click at [473, 198] on div at bounding box center [453, 195] width 150 height 30
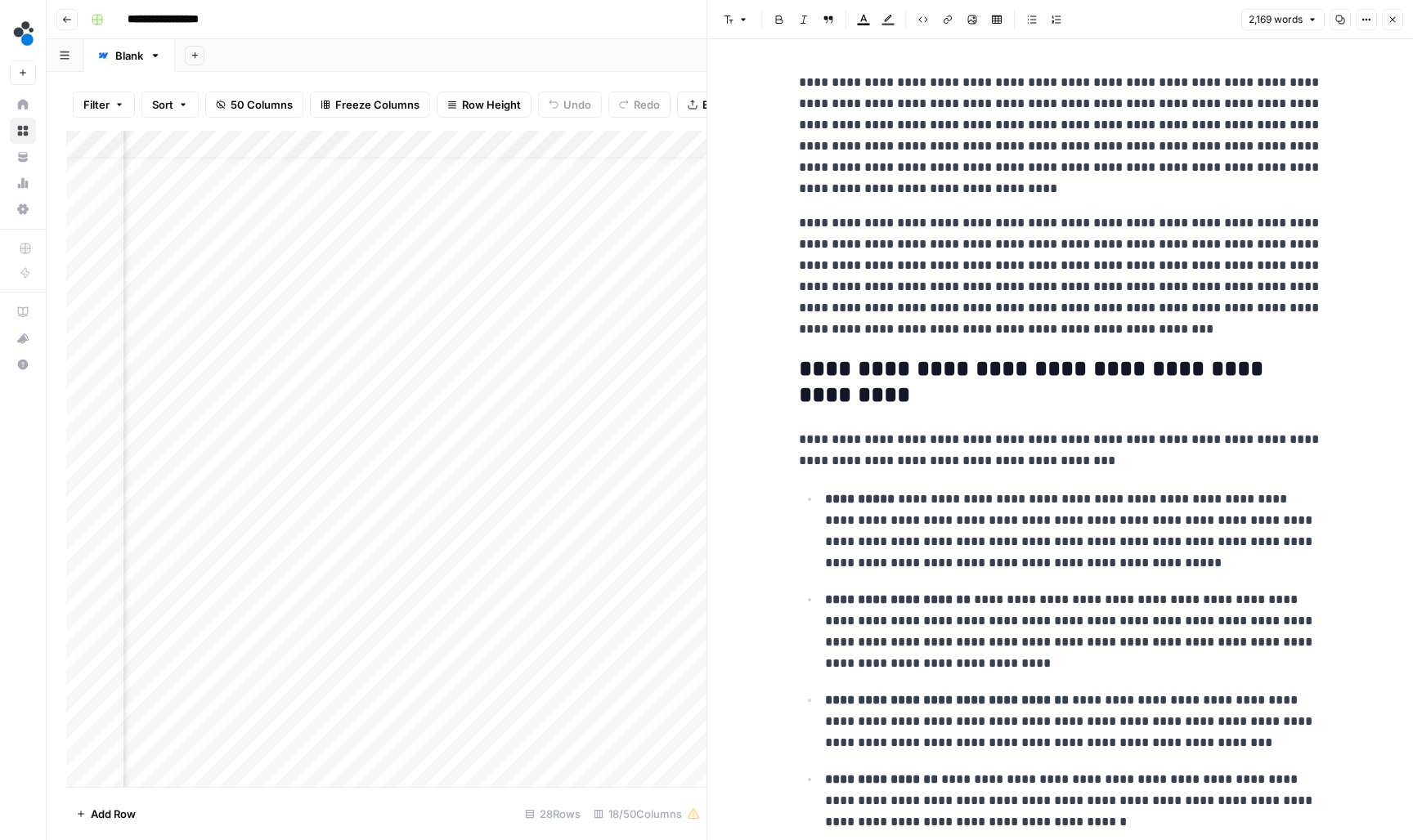
click at [816, 153] on p "**********" at bounding box center [1060, 136] width 524 height 127
copy div "**********"
click at [1391, 17] on icon "button" at bounding box center [1392, 19] width 10 height 10
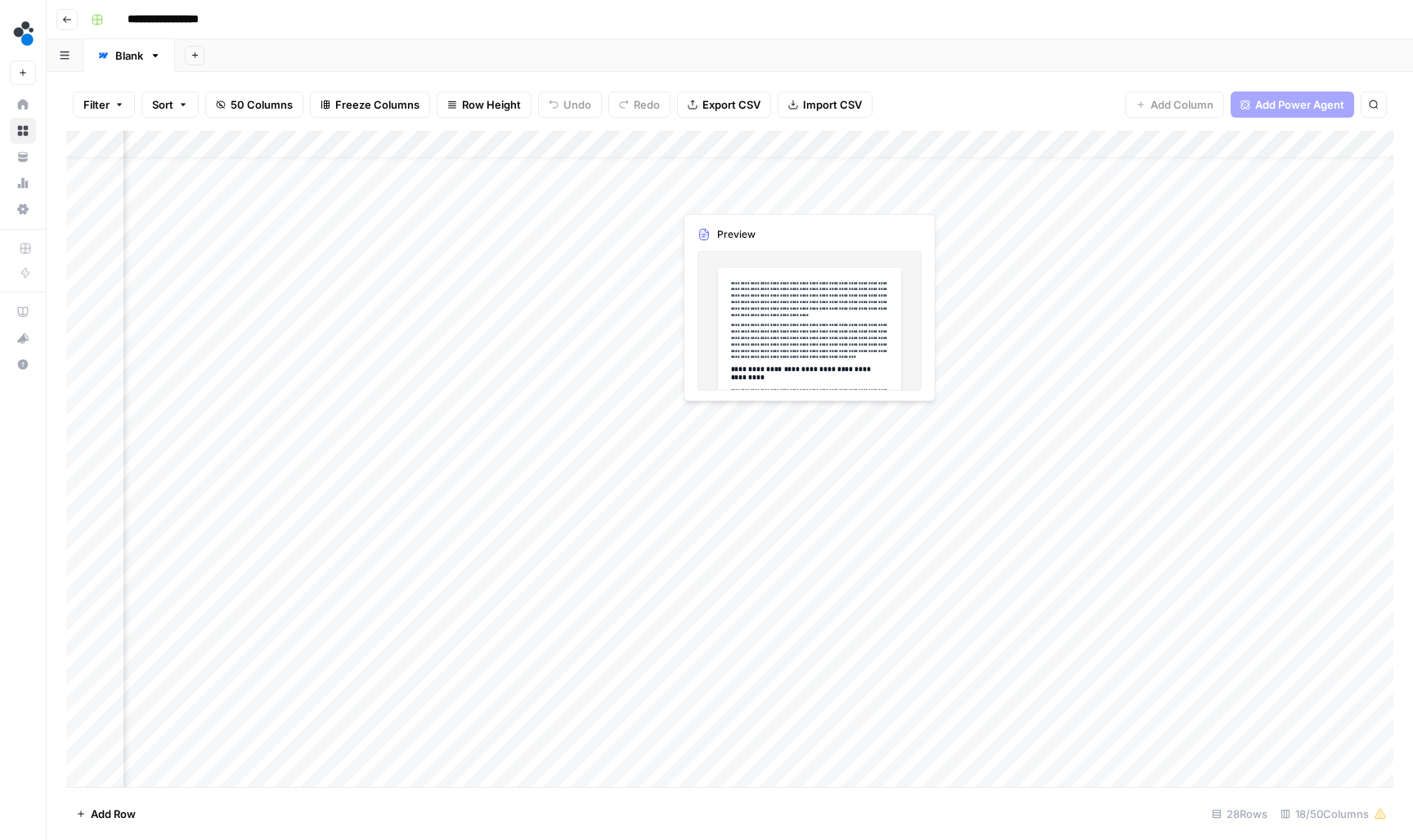
click at [789, 198] on div "Add Column" at bounding box center [730, 461] width 1327 height 659
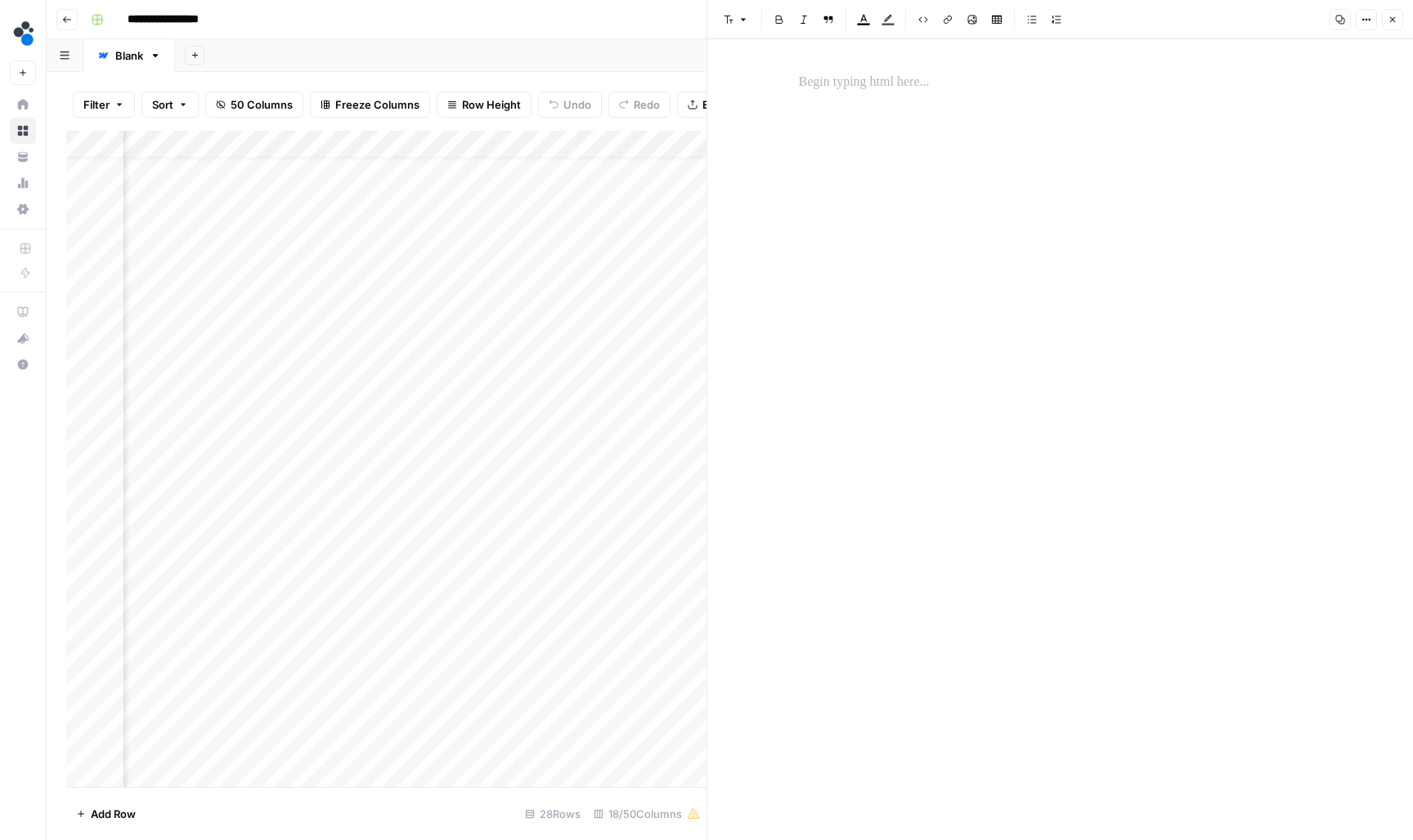
click at [1394, 11] on button "Close" at bounding box center [1392, 19] width 21 height 21
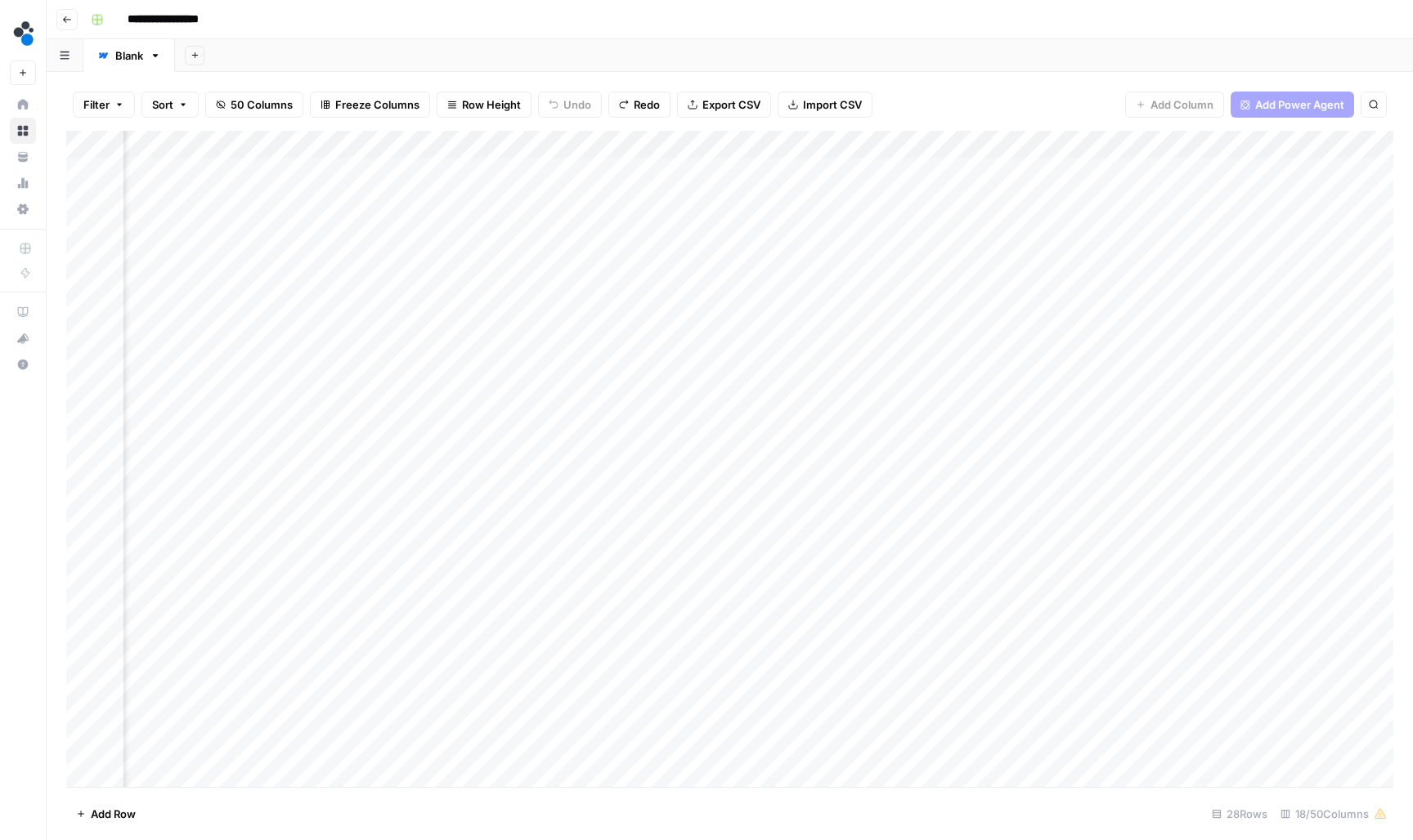
scroll to position [0, 1429]
click at [489, 222] on div "Add Column" at bounding box center [730, 461] width 1327 height 659
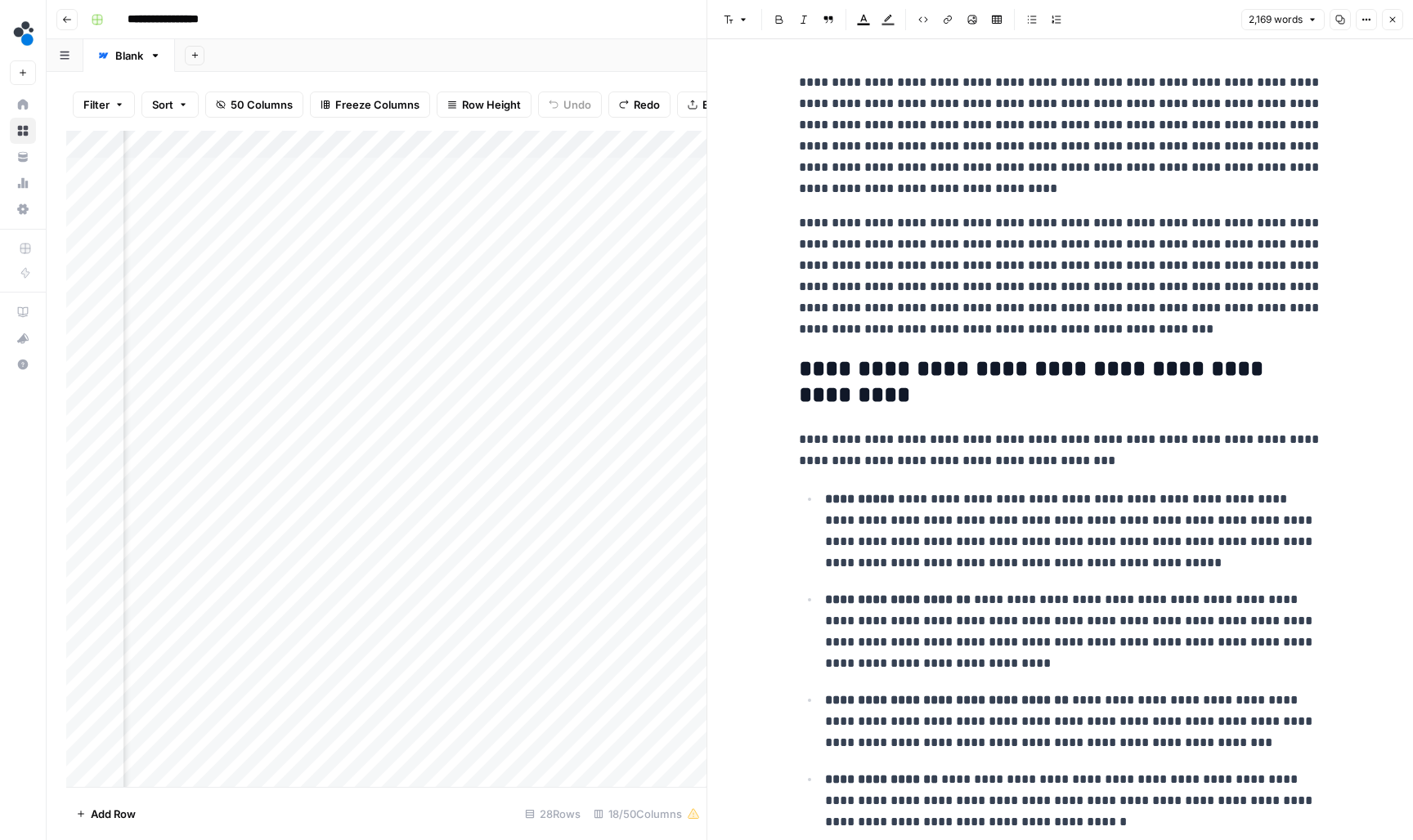
click at [966, 268] on p "**********" at bounding box center [1060, 276] width 524 height 127
type input "consider t"
click at [1282, 42] on span "Next Match" at bounding box center [1282, 42] width 1 height 1
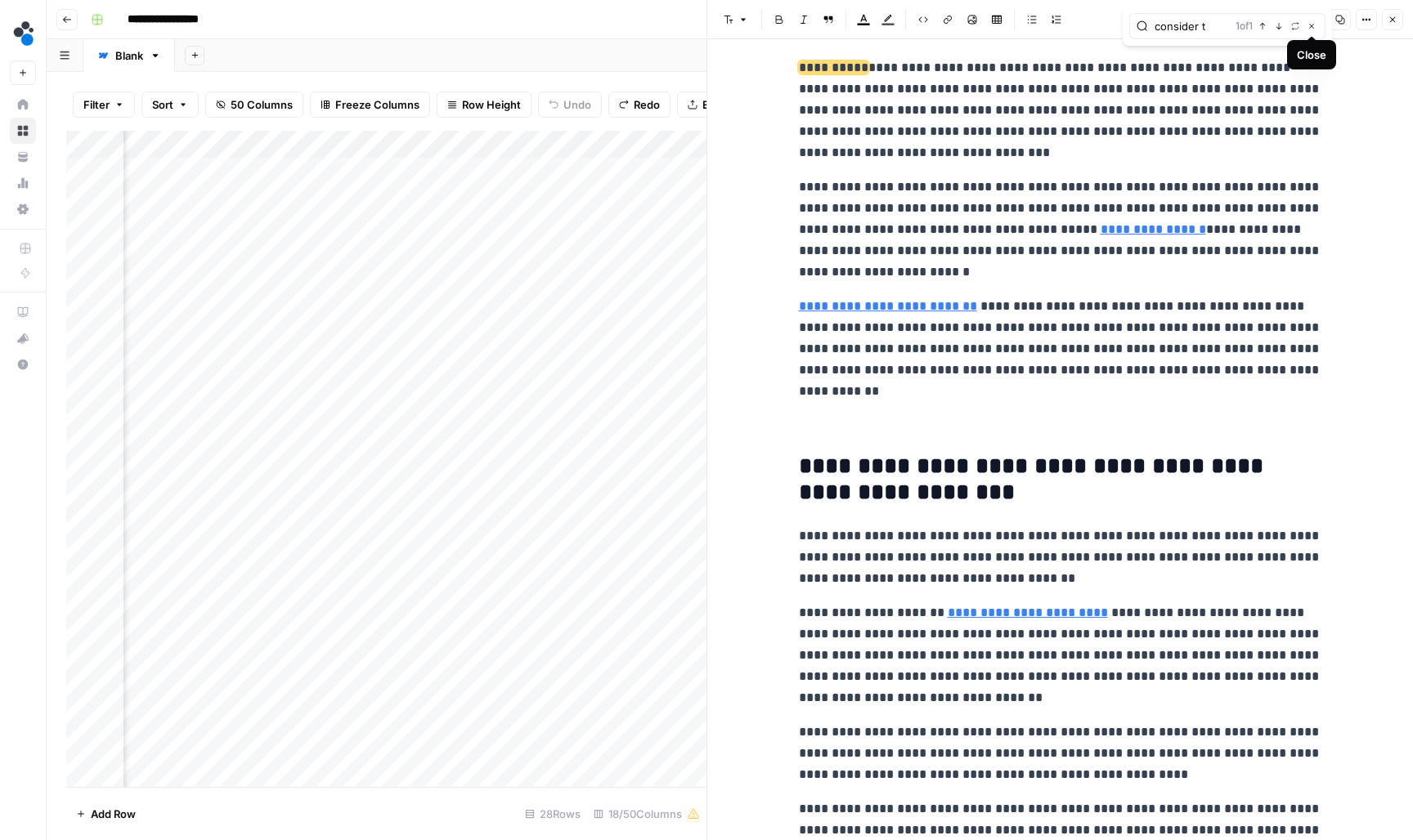
click at [1312, 31] on button "Close" at bounding box center [1311, 26] width 13 height 13
click at [1164, 142] on p "**********" at bounding box center [1060, 110] width 524 height 106
copy div "**********"
click at [1387, 23] on icon "button" at bounding box center [1392, 19] width 10 height 10
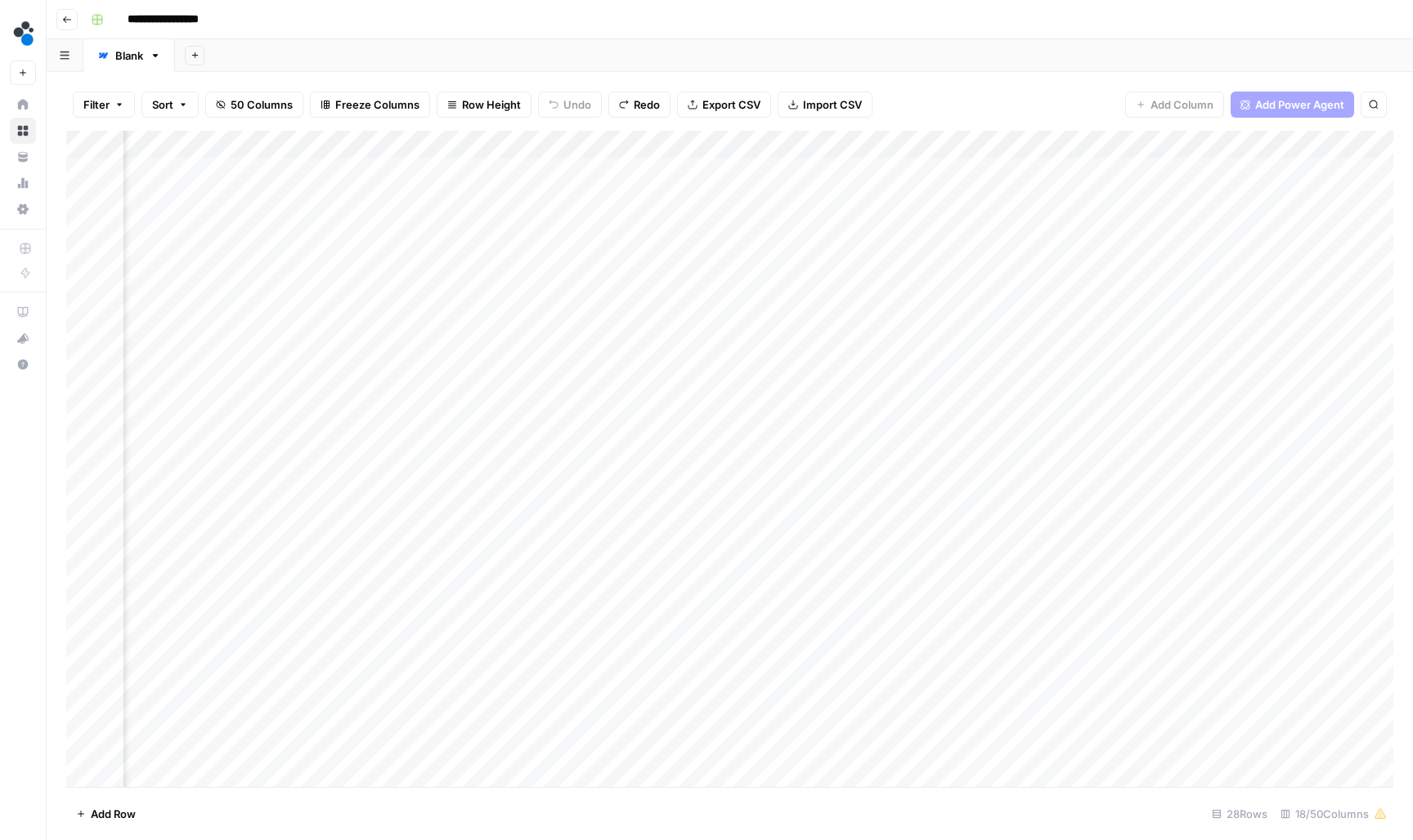
click at [786, 221] on div "Add Column" at bounding box center [730, 461] width 1327 height 659
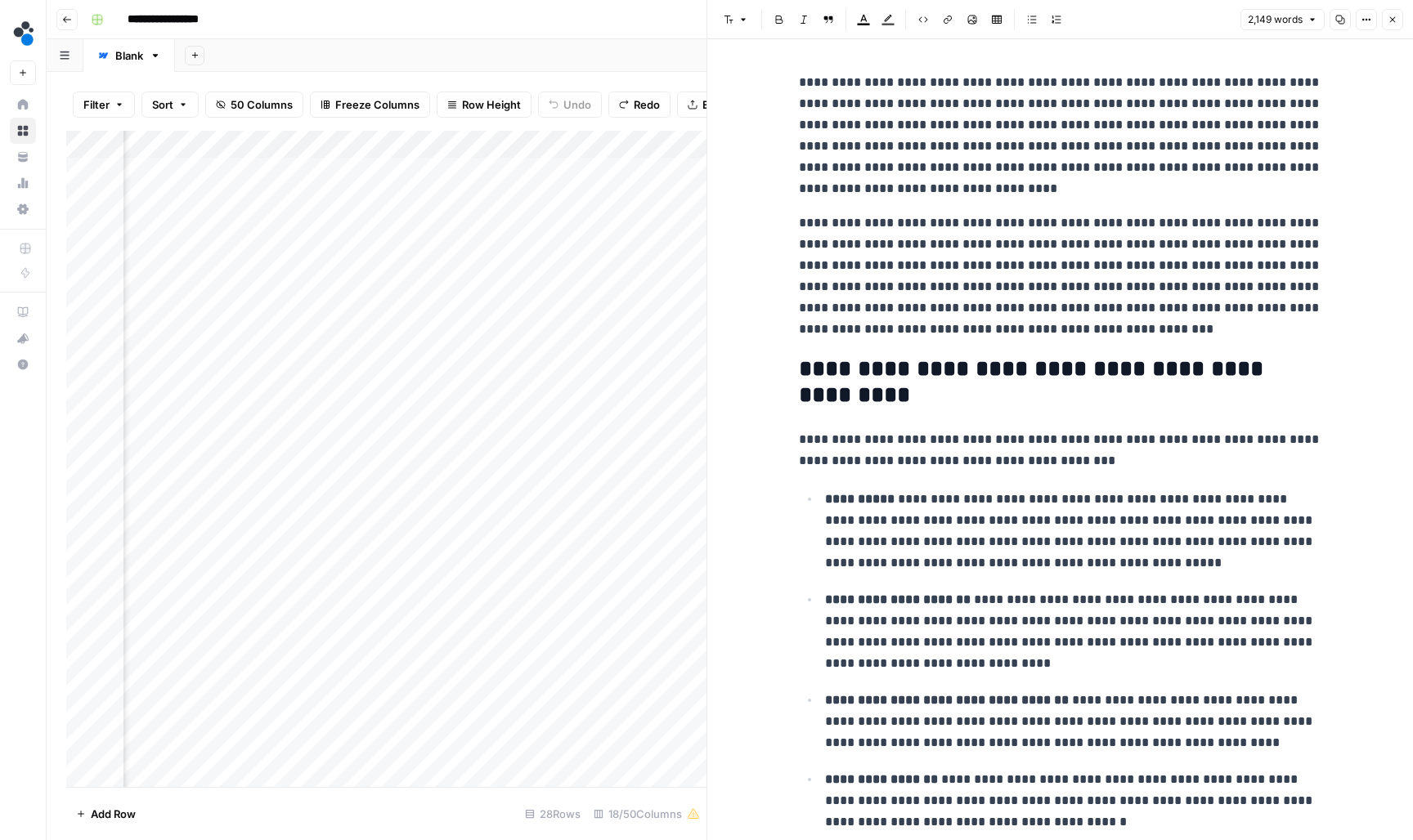
click at [1031, 189] on p "**********" at bounding box center [1060, 136] width 524 height 127
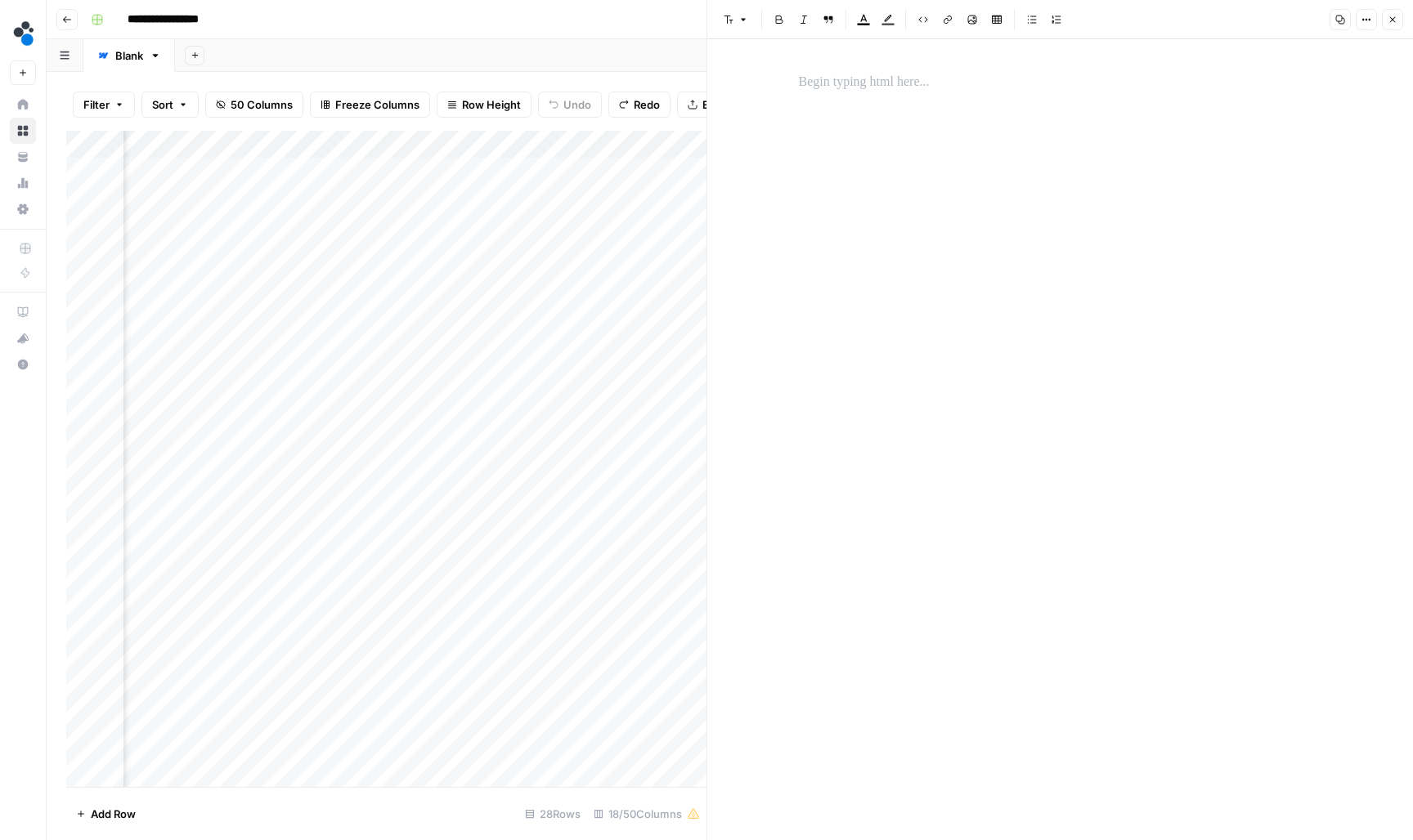
scroll to position [5648, 0]
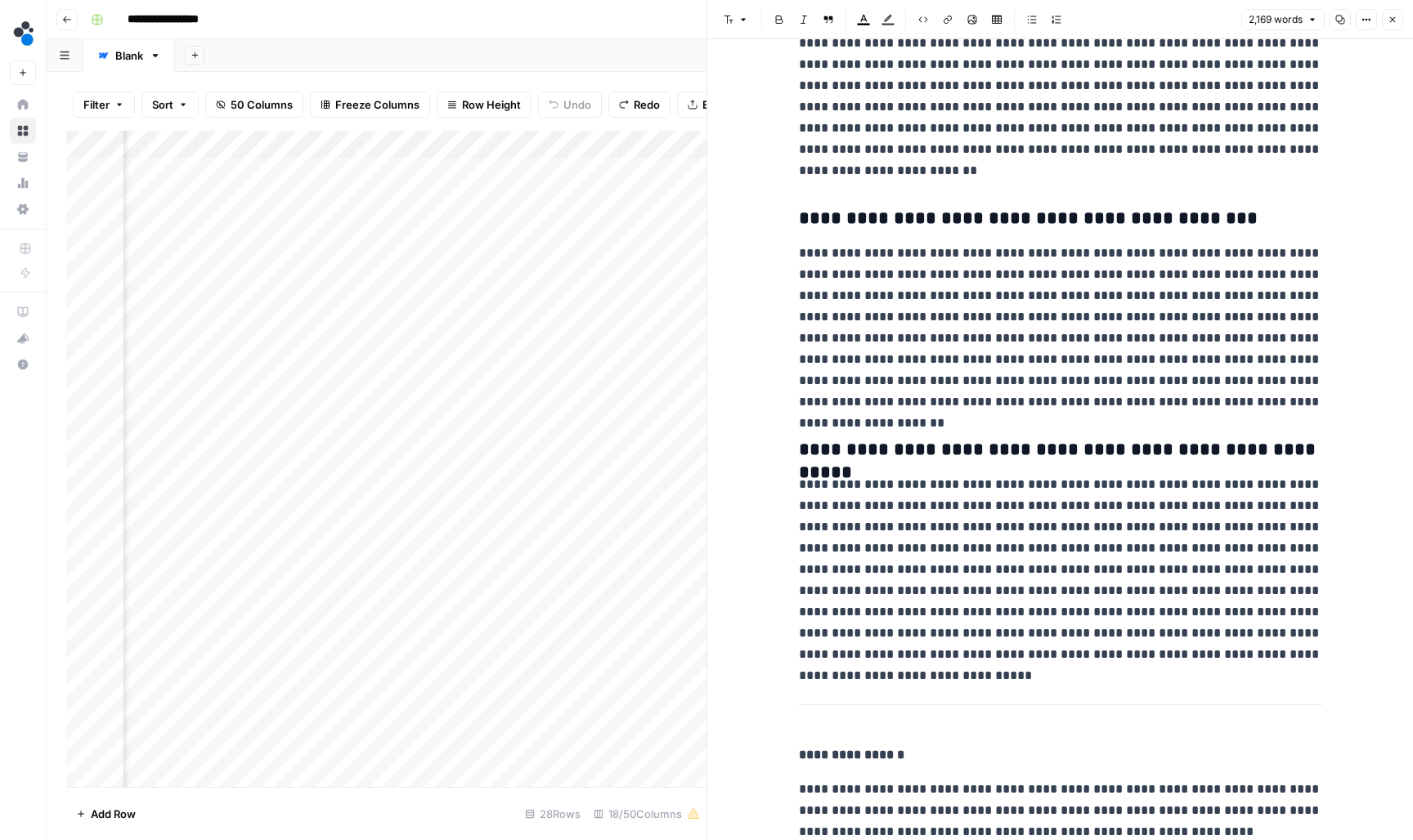
click at [1387, 18] on button "Close" at bounding box center [1392, 19] width 21 height 21
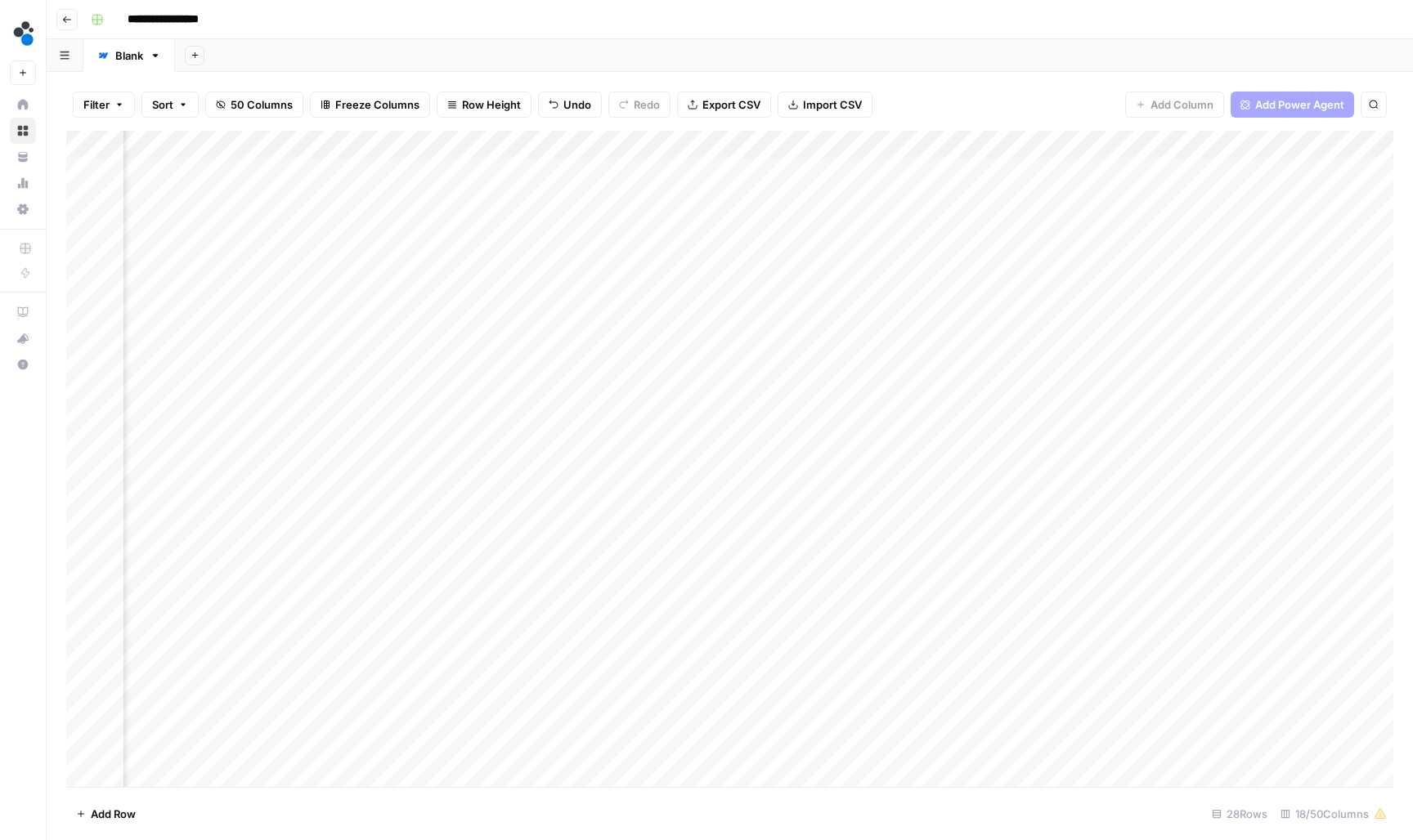
scroll to position [0, 1482]
click at [1003, 224] on div "Add Column" at bounding box center [730, 461] width 1327 height 659
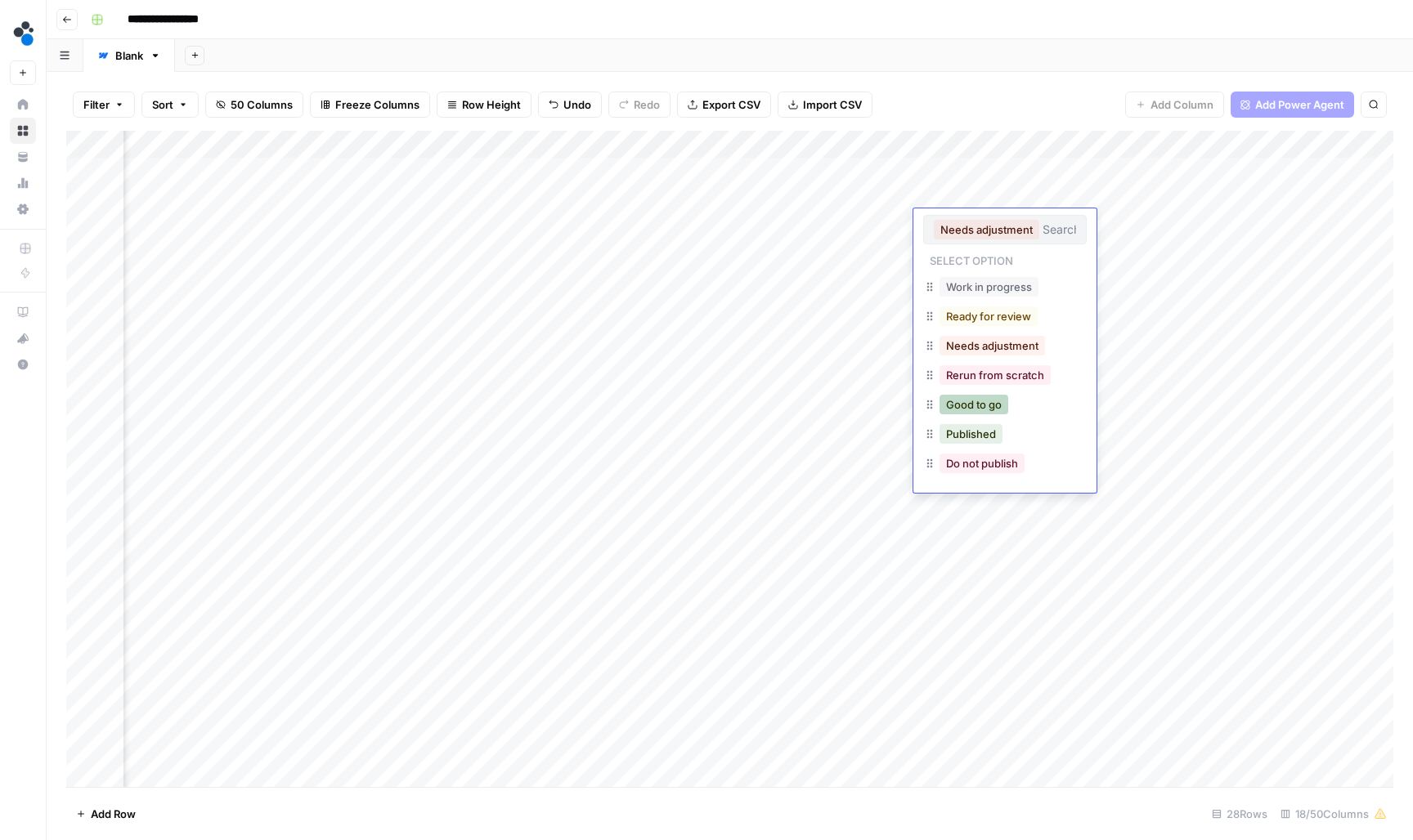
click at [995, 405] on button "Good to go" at bounding box center [973, 404] width 68 height 19
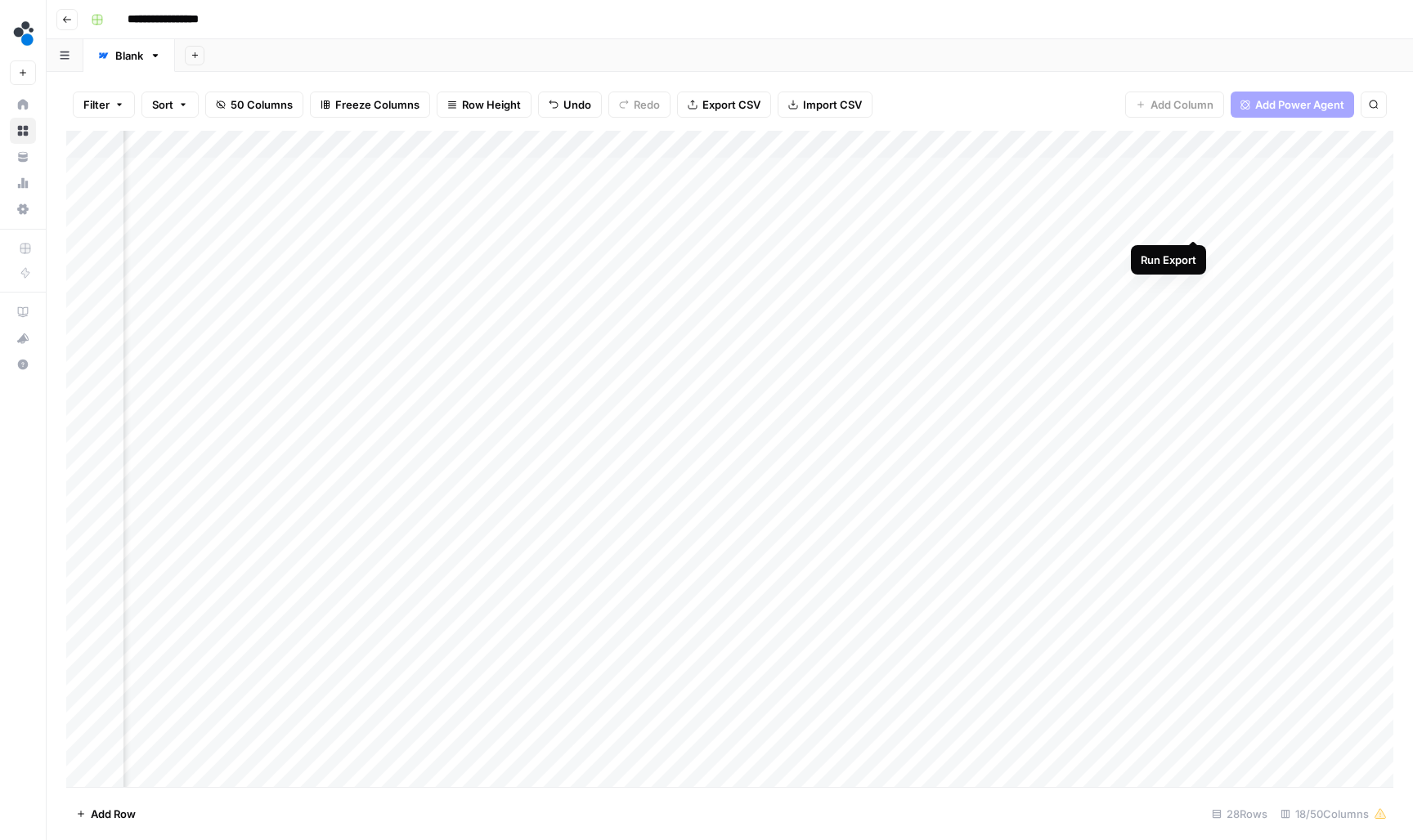
click at [1190, 220] on div "Add Column" at bounding box center [730, 461] width 1327 height 659
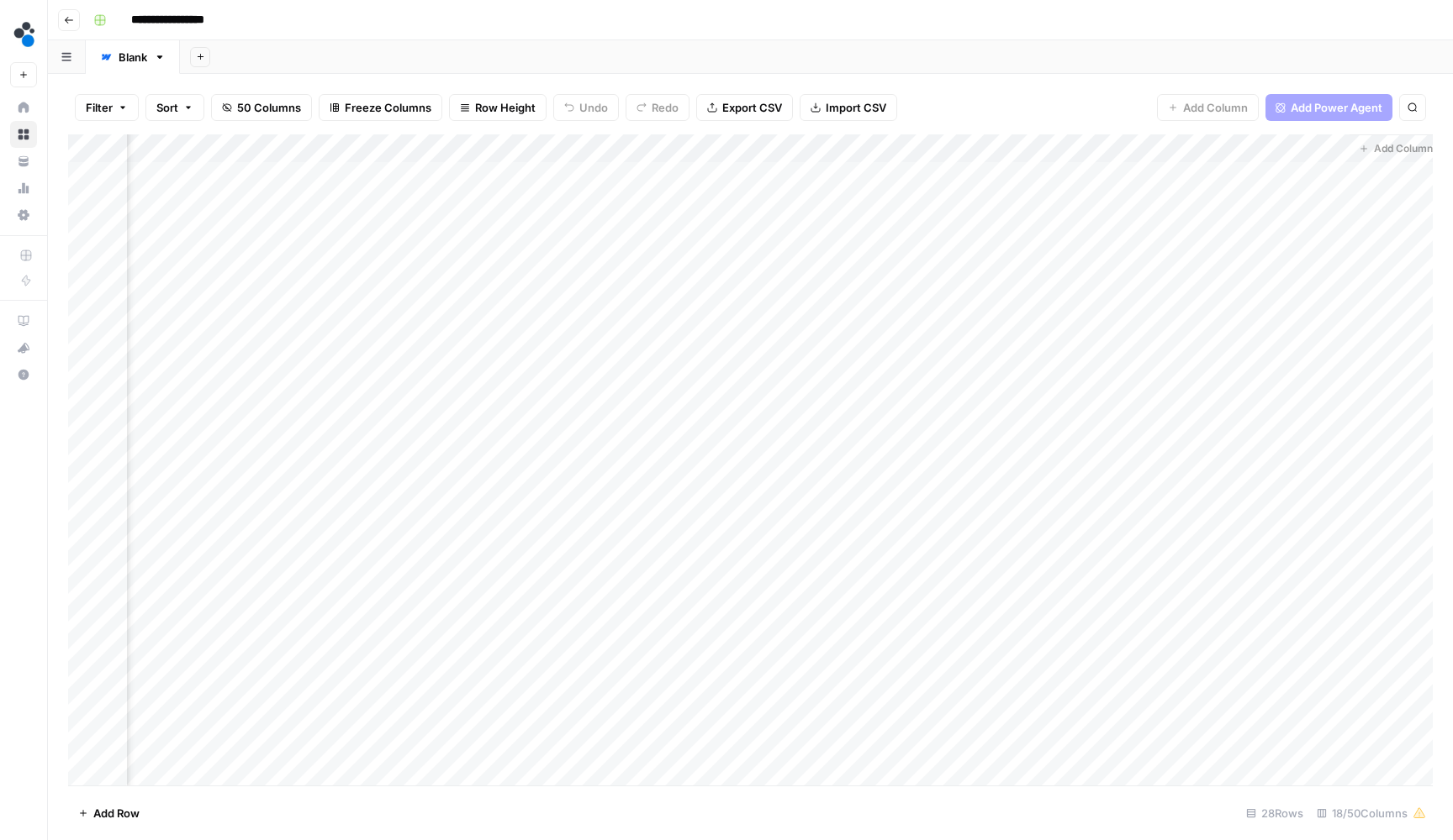
scroll to position [0, 1665]
click at [779, 226] on div "Add Column" at bounding box center [750, 462] width 1365 height 655
click at [779, 226] on body "**********" at bounding box center [726, 420] width 1453 height 840
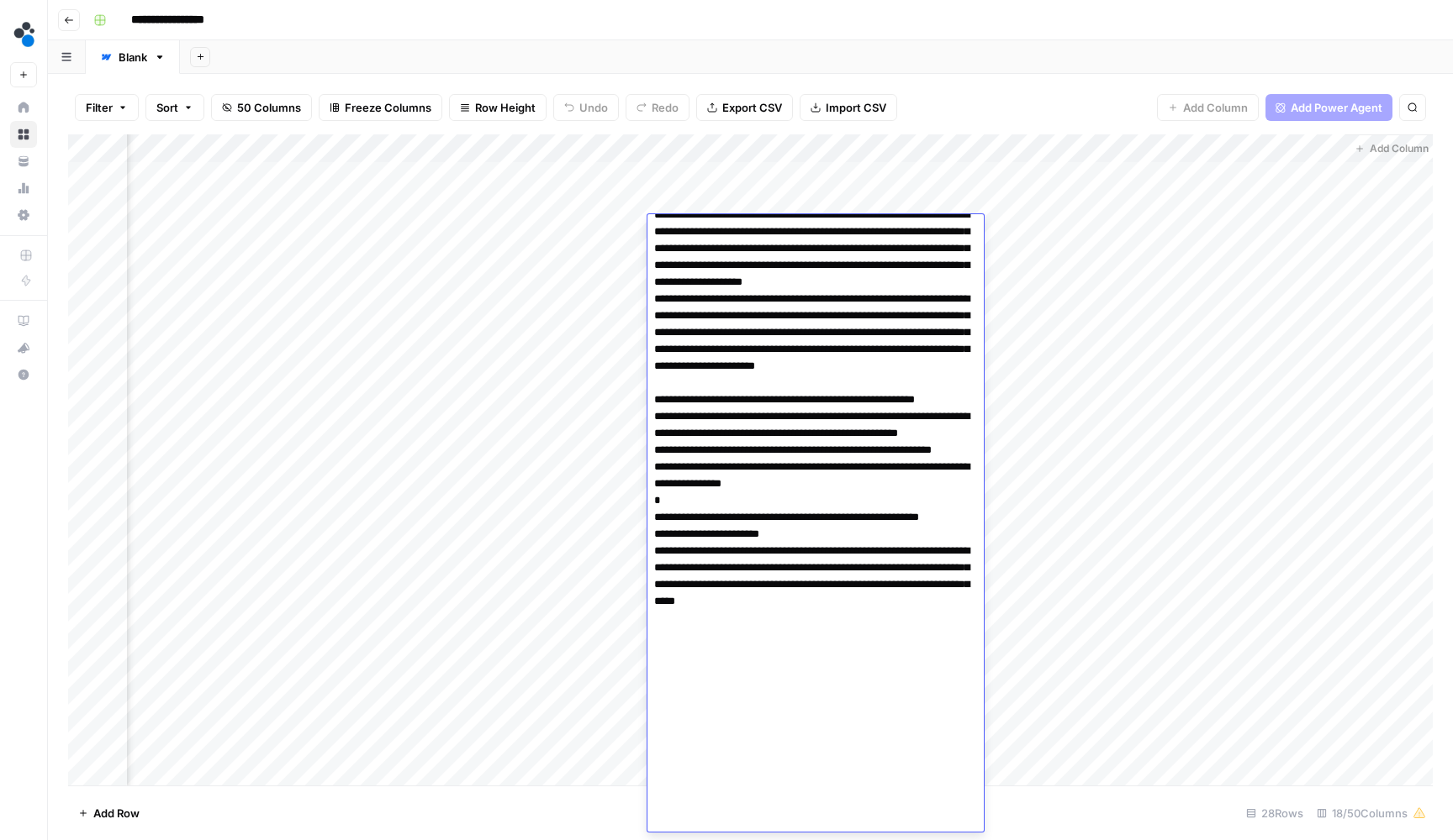
scroll to position [0, 0]
drag, startPoint x: 853, startPoint y: 566, endPoint x: 651, endPoint y: 562, distance: 202.0
click at [651, 562] on textarea at bounding box center [816, 256] width 336 height 1149
drag, startPoint x: 850, startPoint y: 649, endPoint x: 659, endPoint y: 658, distance: 191.2
click at [659, 658] on textarea at bounding box center [816, 256] width 336 height 1149
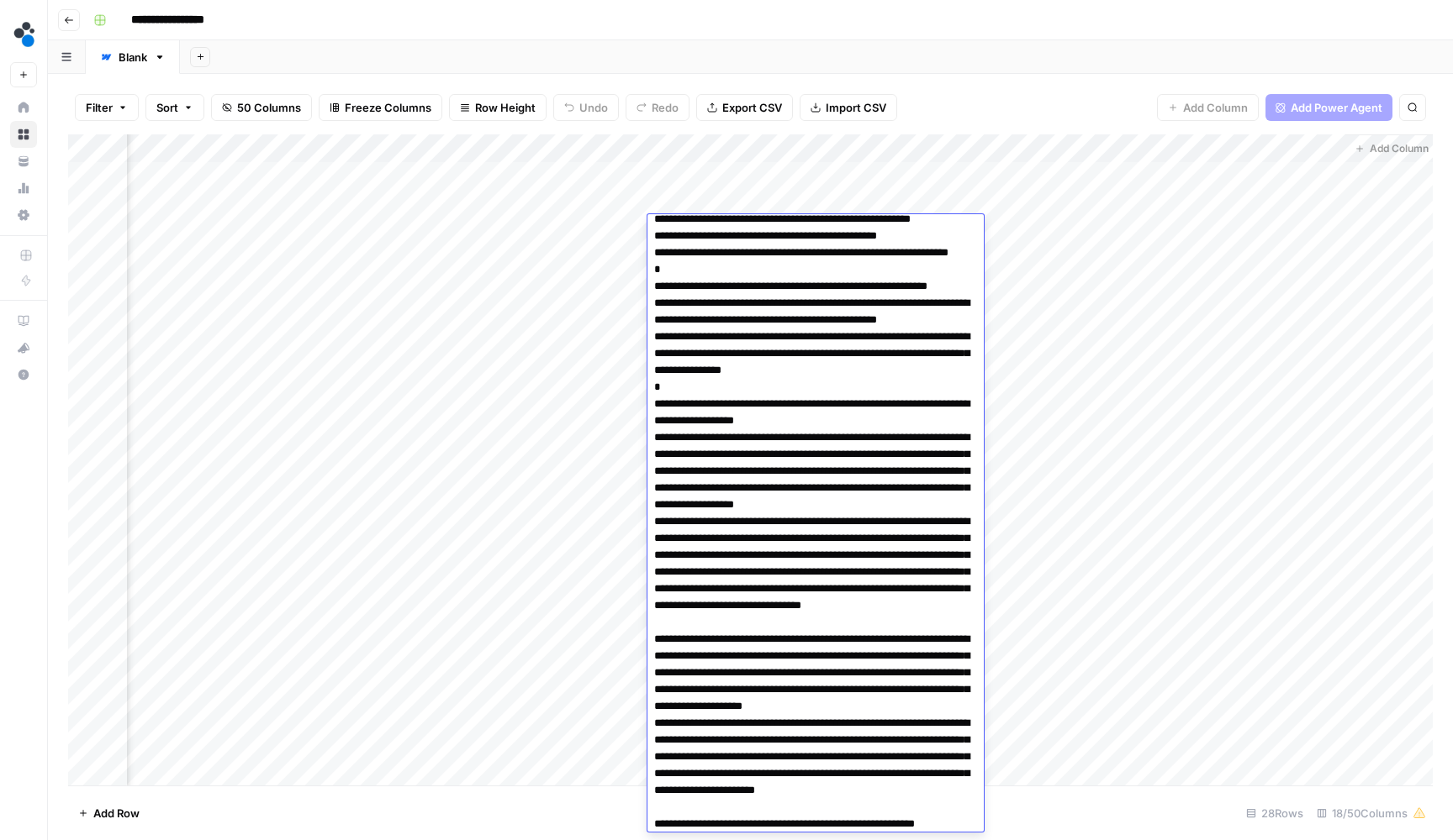
scroll to position [112, 0]
drag, startPoint x: 828, startPoint y: 486, endPoint x: 648, endPoint y: 484, distance: 180.0
click at [648, 484] on textarea at bounding box center [816, 681] width 336 height 1149
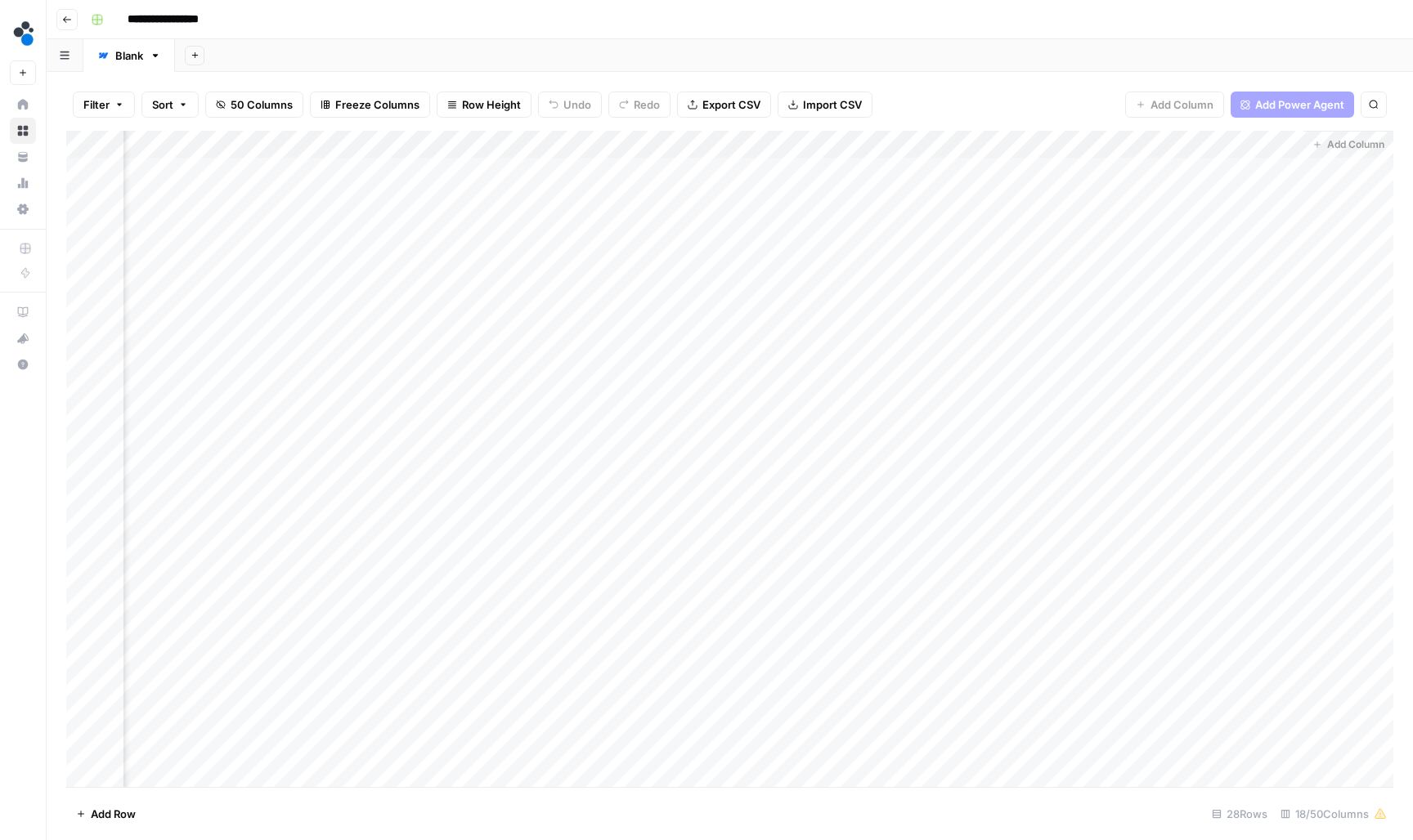
scroll to position [0, 1624]
click at [586, 251] on div "Add Column" at bounding box center [730, 461] width 1327 height 659
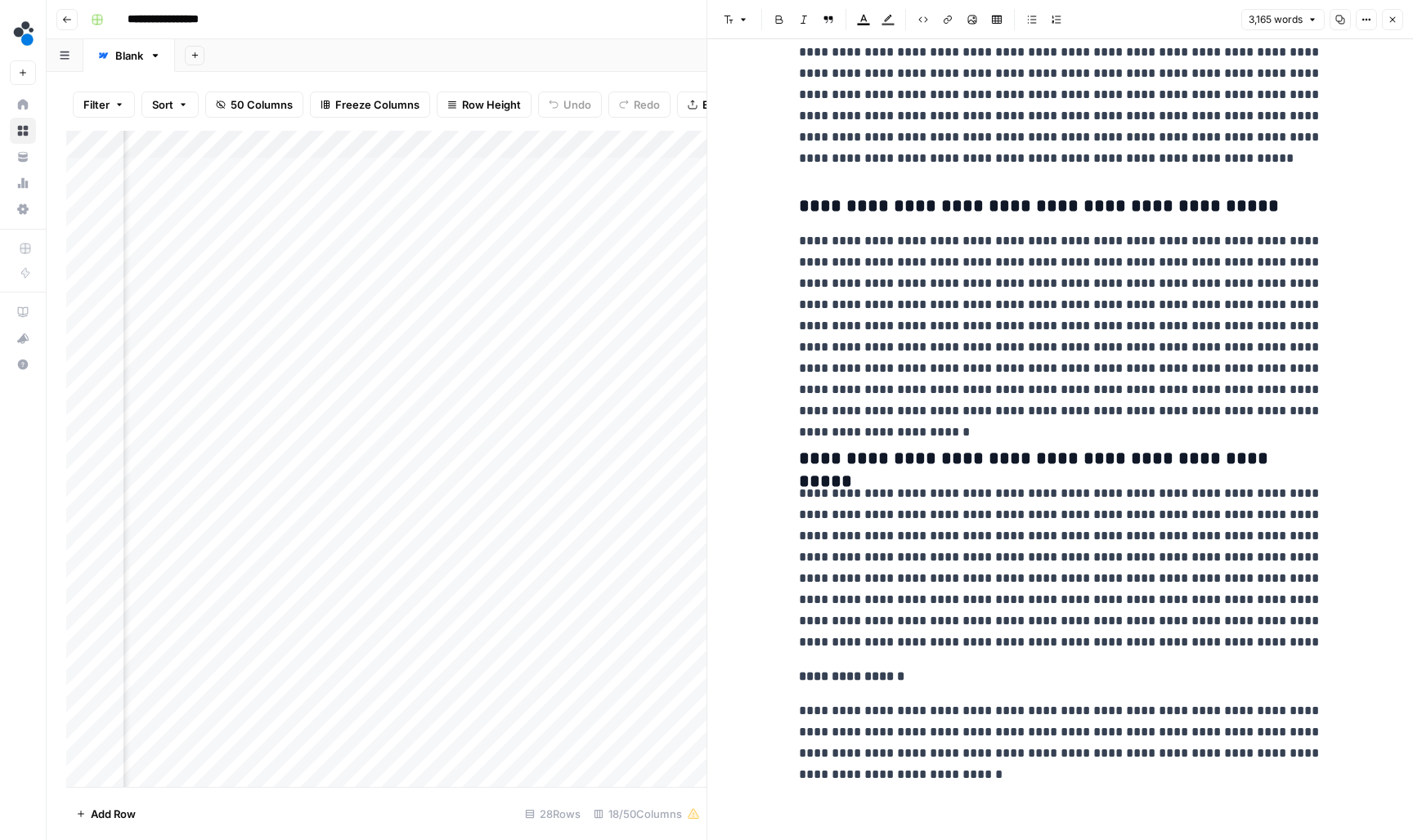
click at [1392, 21] on icon "button" at bounding box center [1392, 19] width 10 height 10
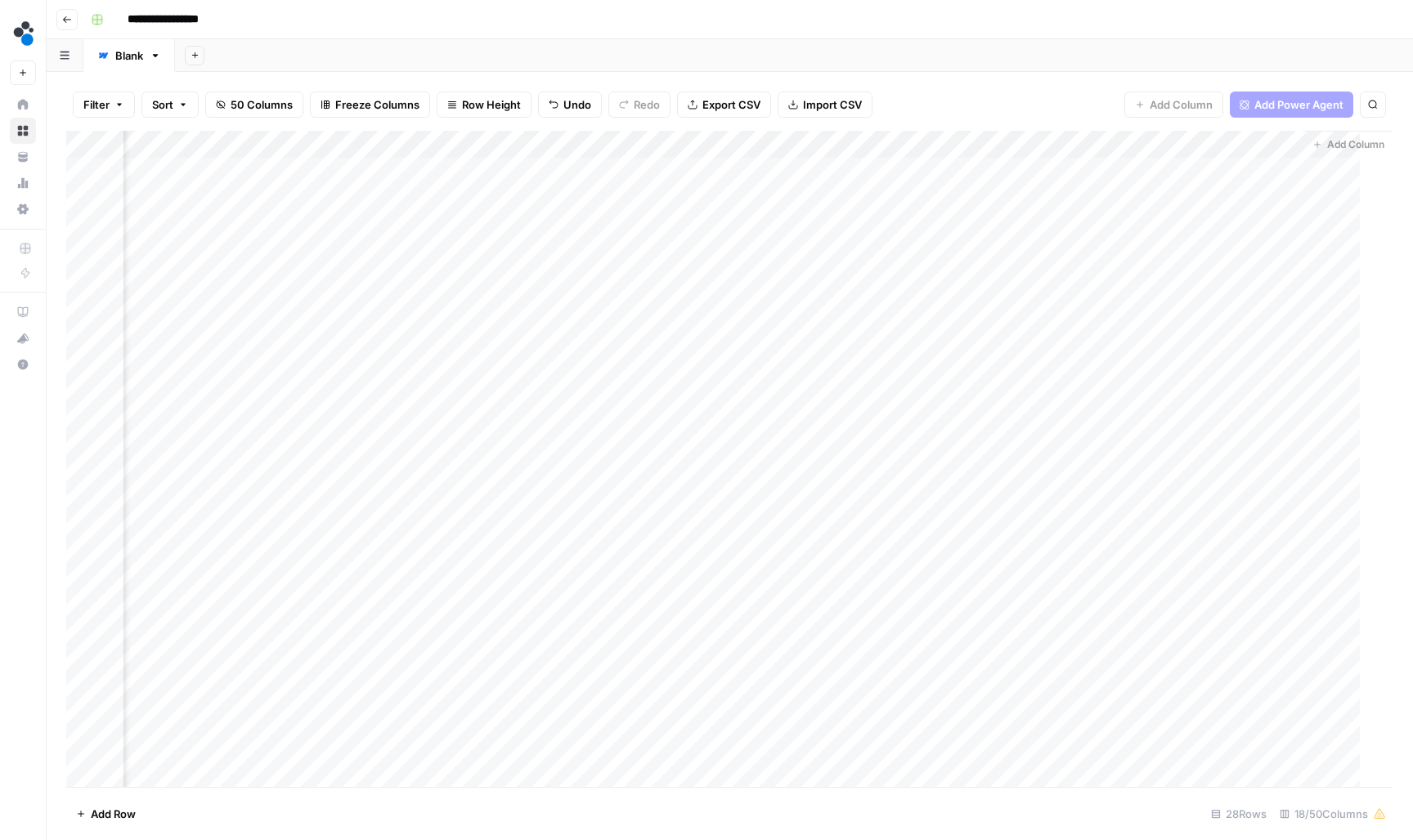
scroll to position [0, 1605]
click at [1072, 252] on div "Add Column" at bounding box center [730, 461] width 1327 height 659
click at [610, 281] on div "Add Column" at bounding box center [730, 461] width 1327 height 659
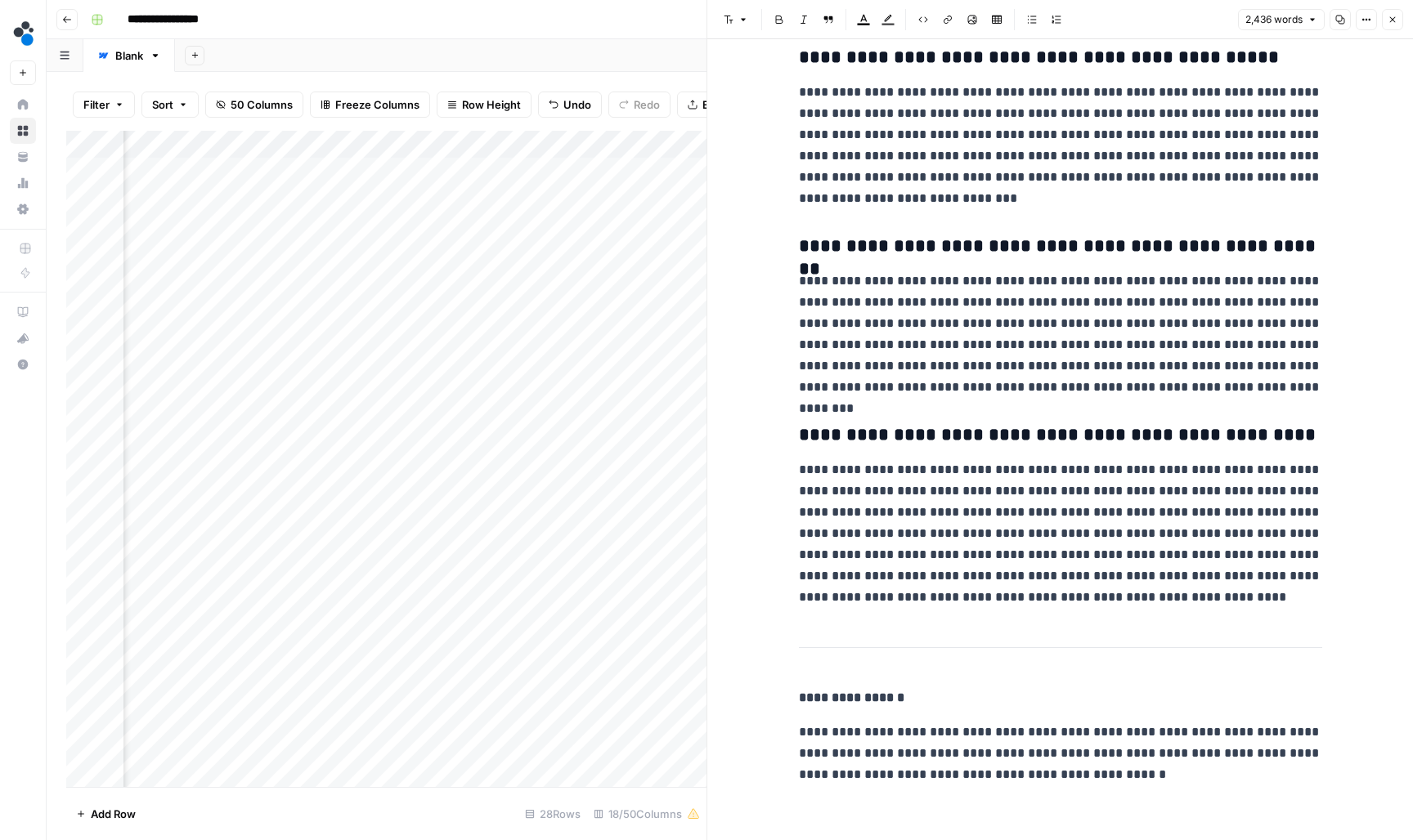
click at [1399, 18] on button "Close" at bounding box center [1392, 19] width 21 height 21
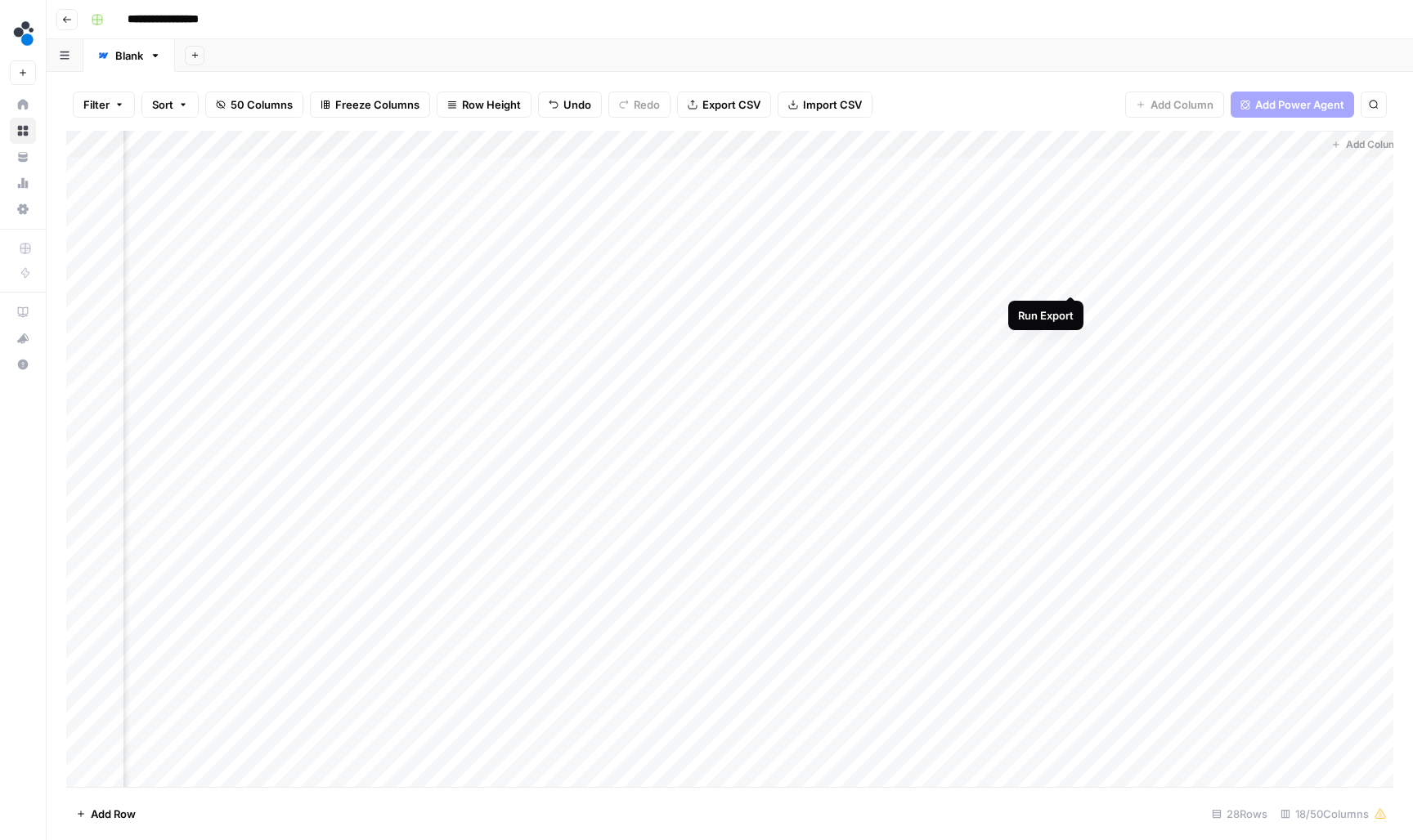
click at [1067, 281] on div "Add Column" at bounding box center [730, 461] width 1327 height 659
click at [772, 306] on div "Add Column" at bounding box center [730, 461] width 1327 height 659
click at [610, 301] on div "Add Column" at bounding box center [730, 461] width 1327 height 659
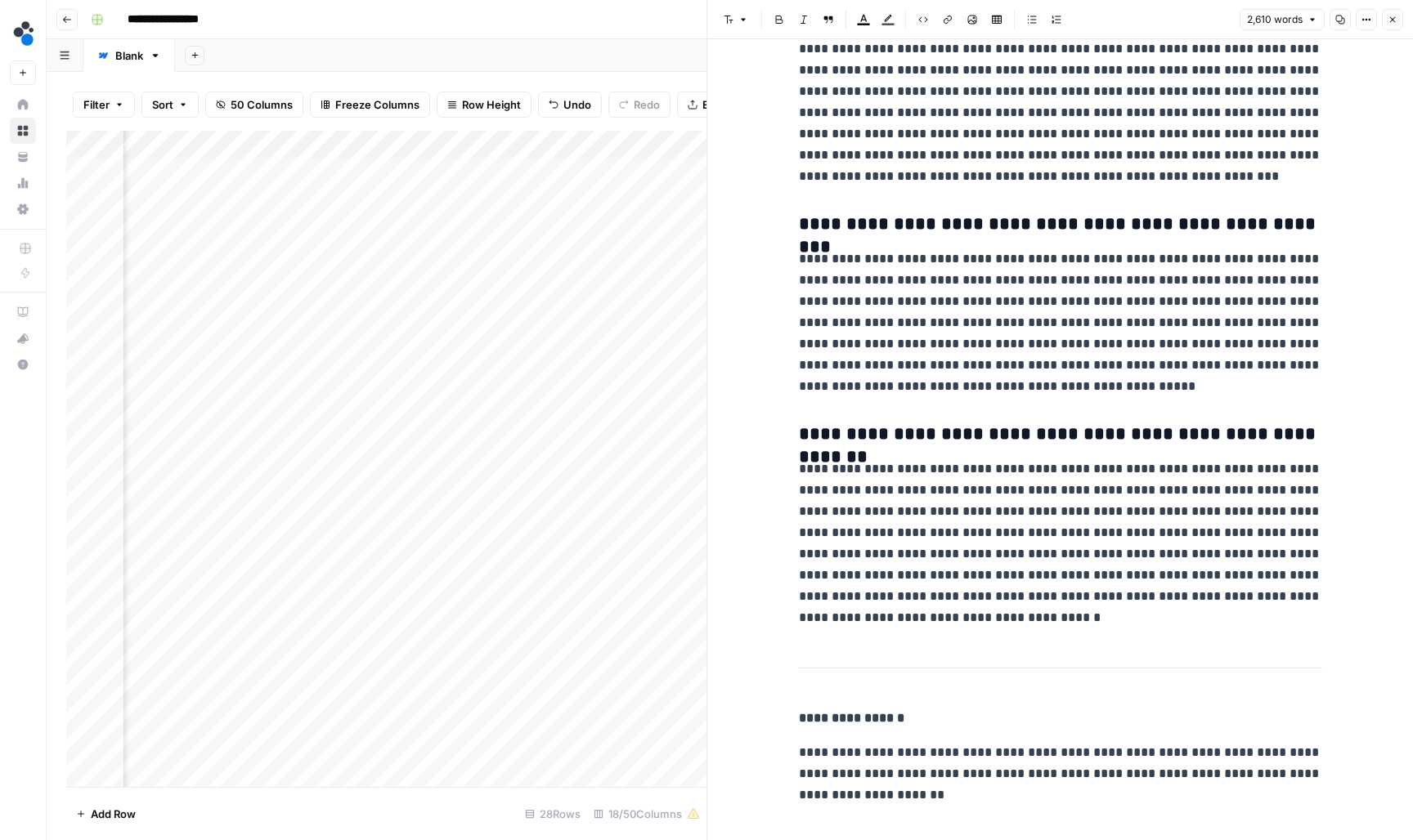
scroll to position [8649, 0]
click at [1395, 15] on icon "button" at bounding box center [1392, 19] width 10 height 10
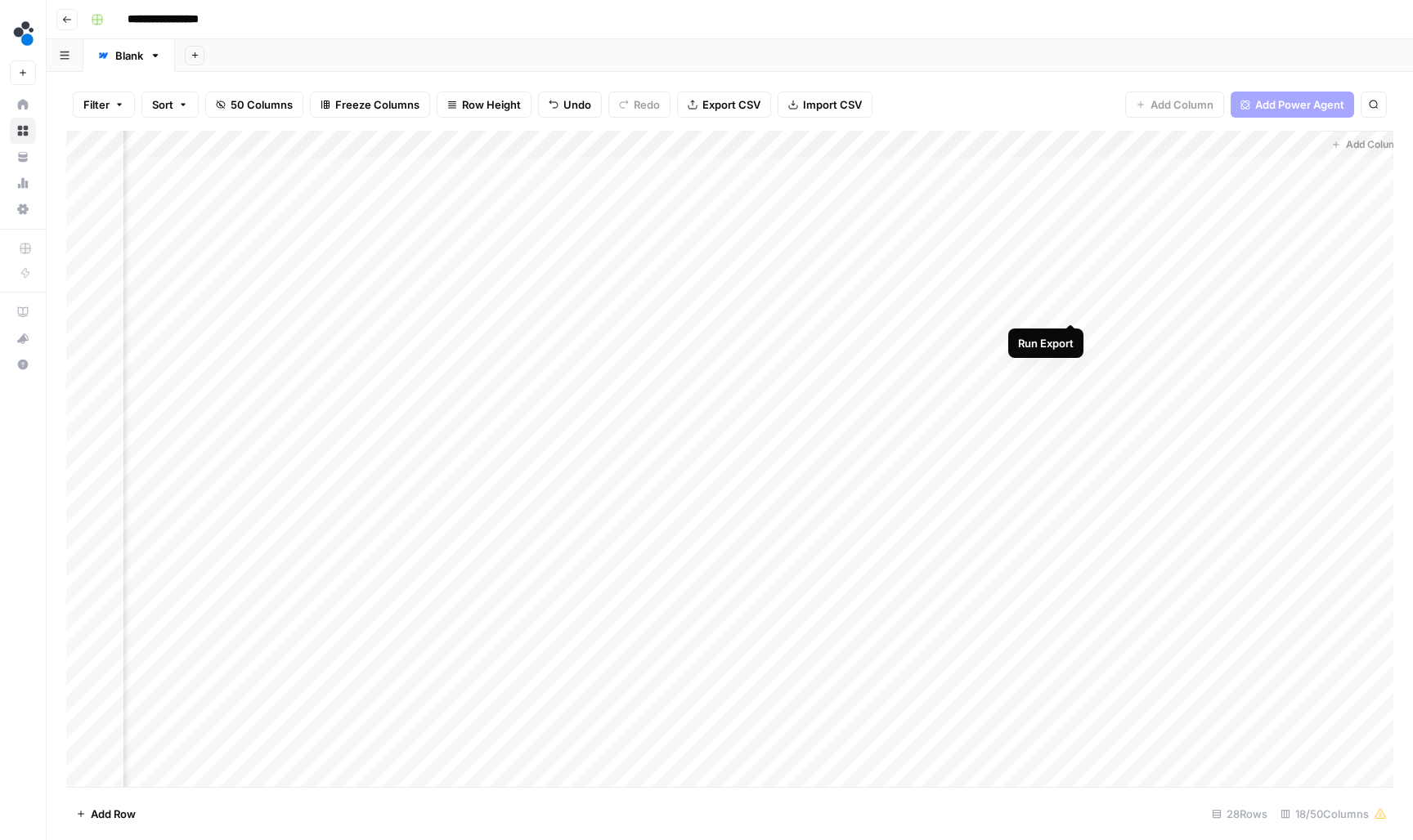
click at [1074, 306] on div "Add Column" at bounding box center [730, 461] width 1327 height 659
click at [609, 335] on div "Add Column" at bounding box center [730, 461] width 1327 height 659
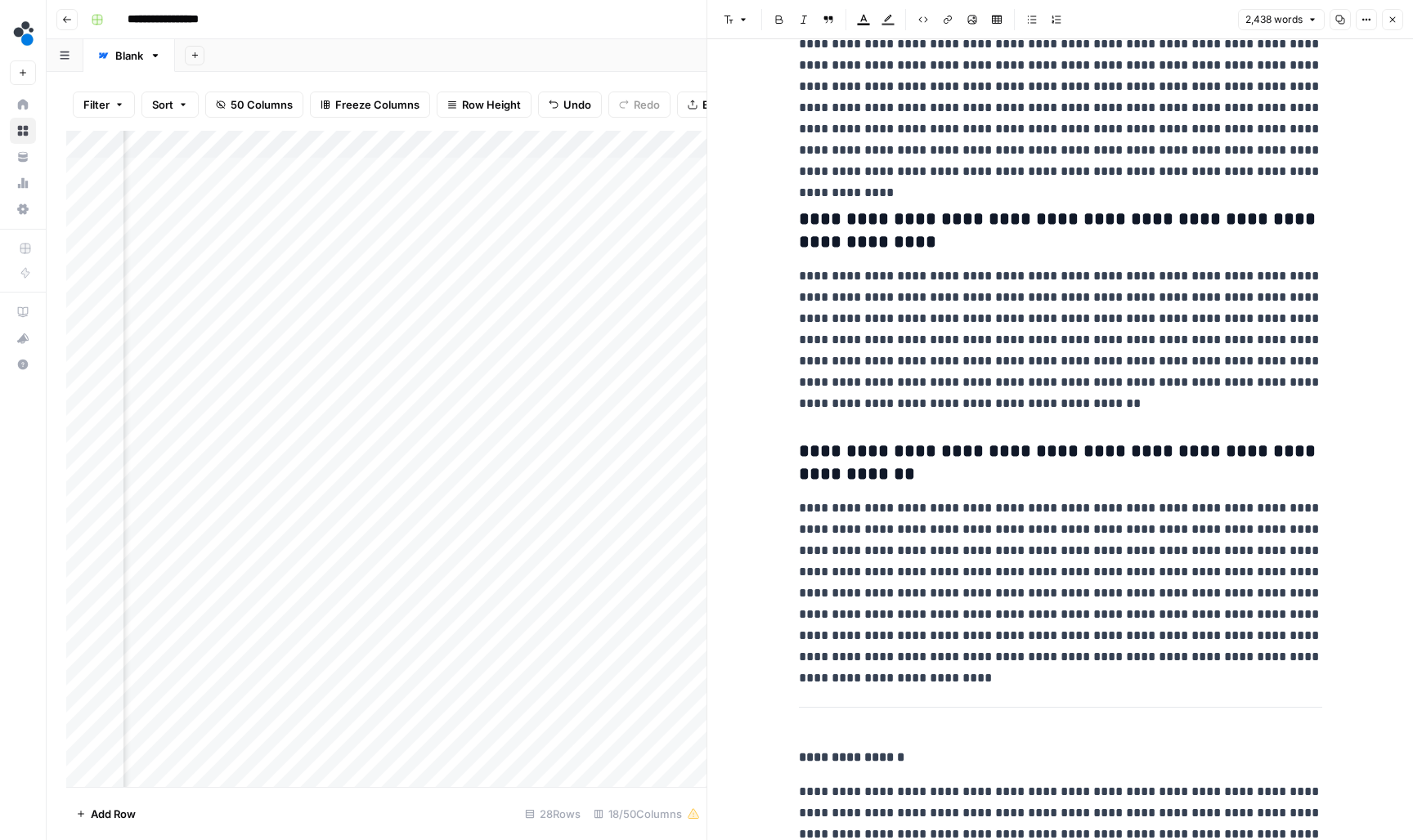
scroll to position [10830, 0]
click at [1395, 17] on icon "button" at bounding box center [1392, 19] width 10 height 10
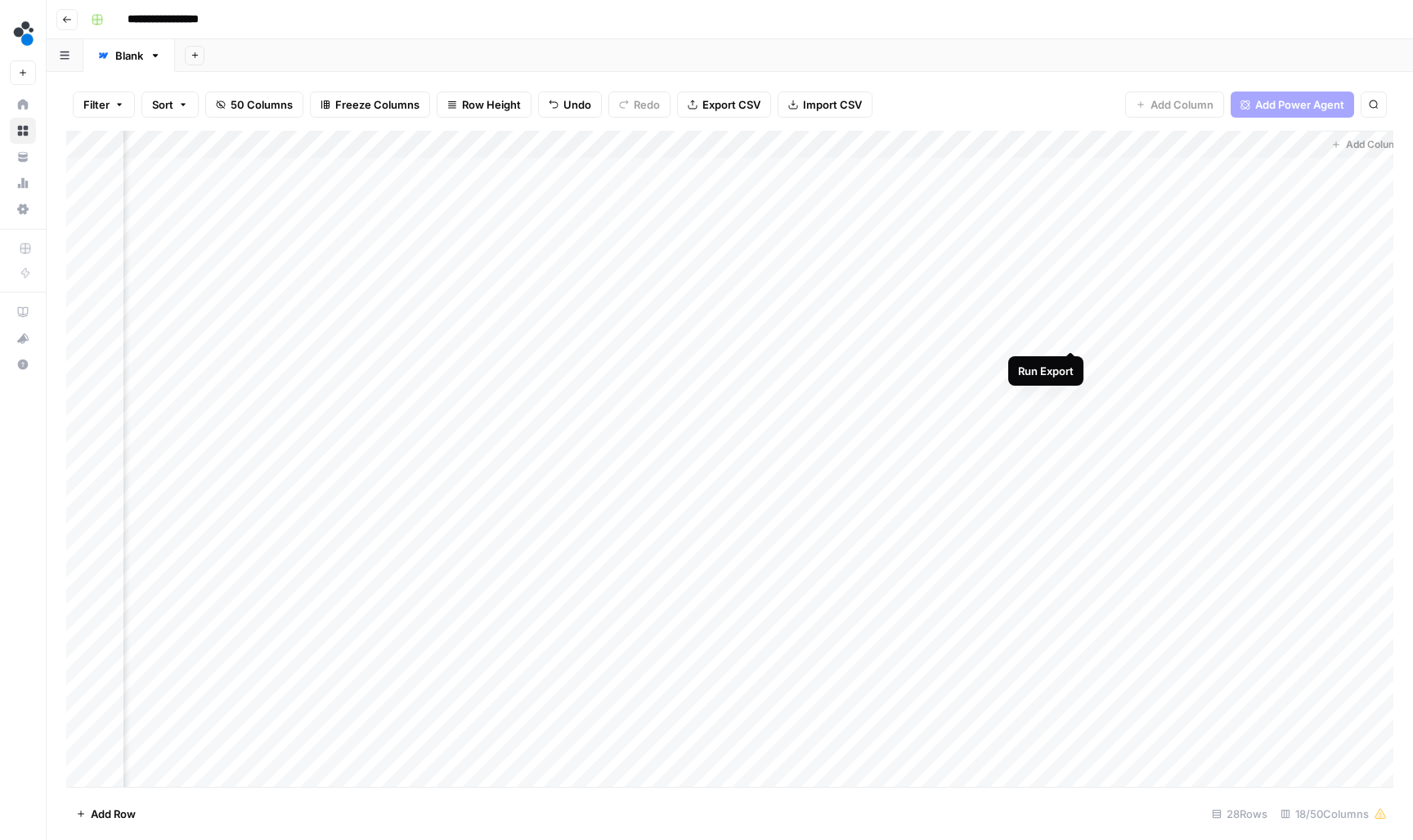
click at [1068, 335] on div "Add Column" at bounding box center [730, 461] width 1327 height 659
click at [610, 363] on div "Add Column" at bounding box center [730, 461] width 1327 height 659
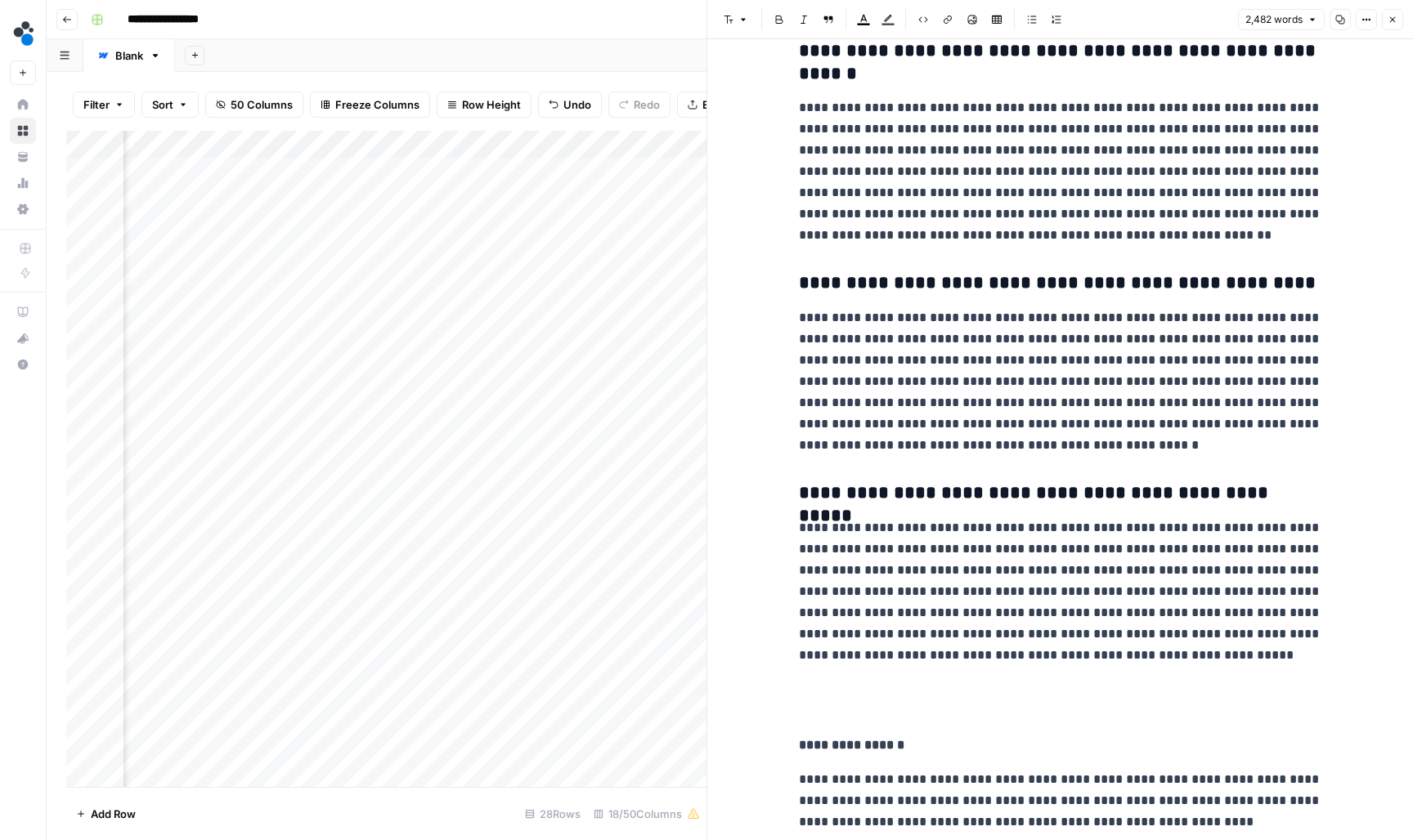
scroll to position [8936, 0]
click at [1393, 26] on button "Close" at bounding box center [1392, 19] width 21 height 21
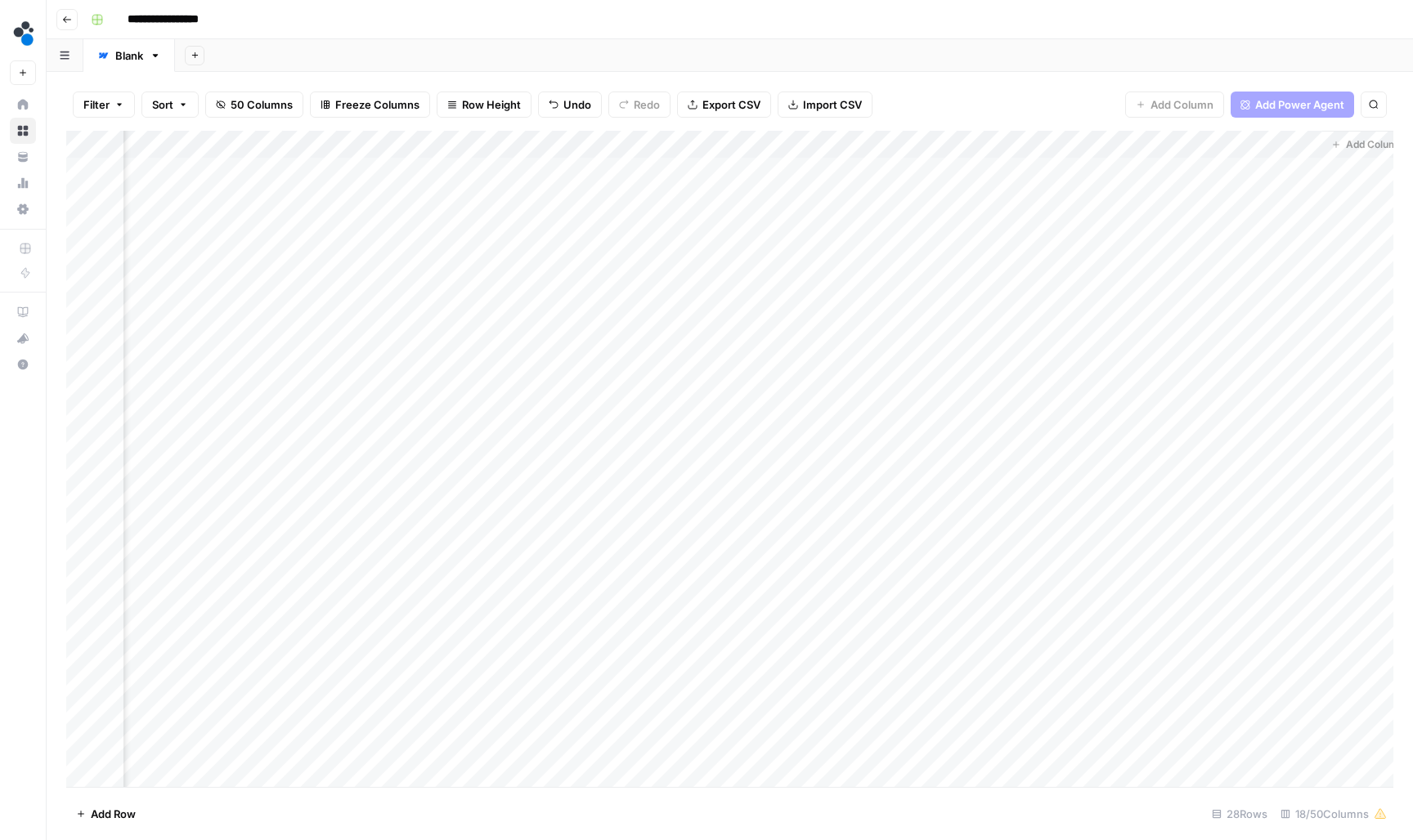
click at [1069, 363] on div "Add Column" at bounding box center [730, 461] width 1327 height 659
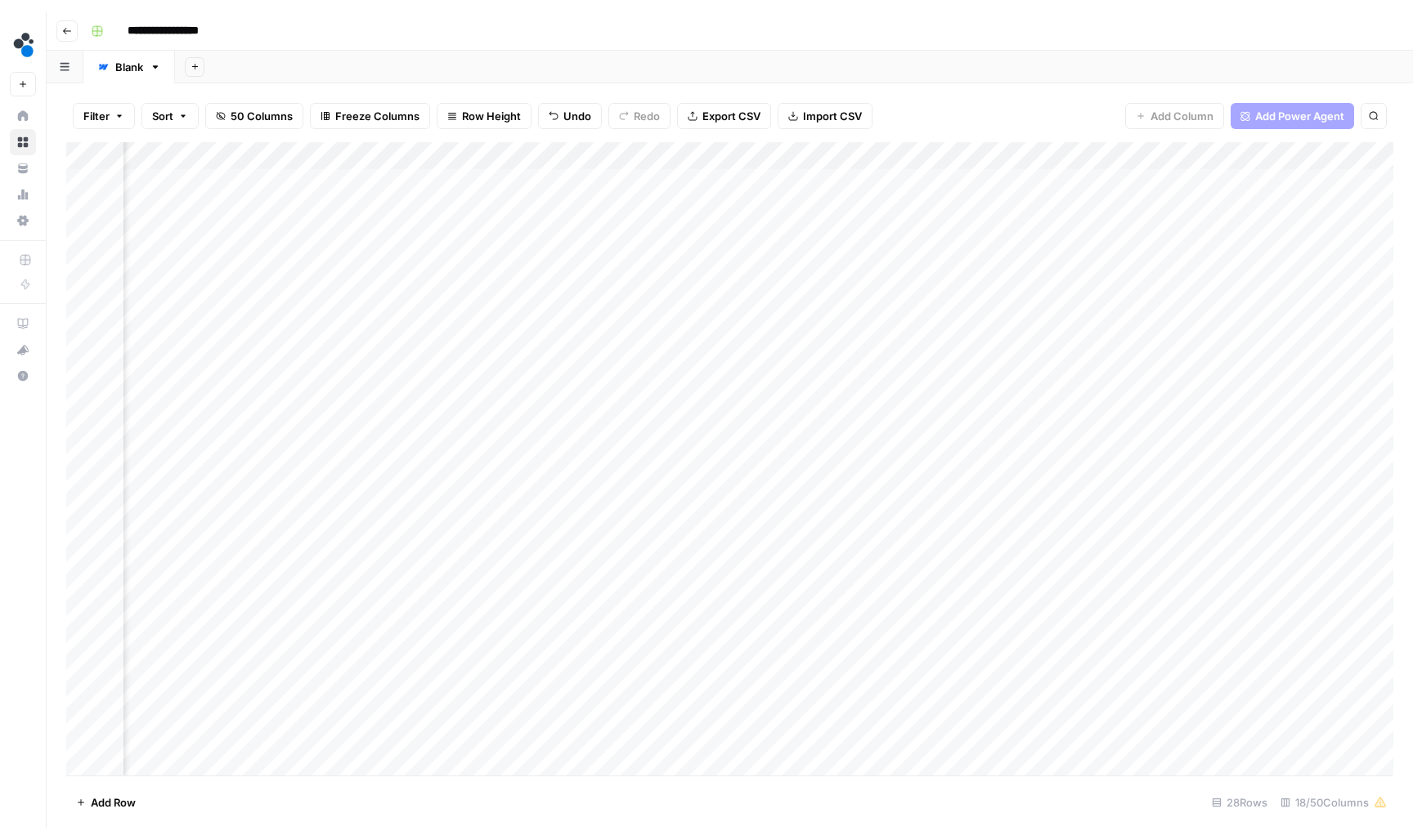
scroll to position [0, 1403]
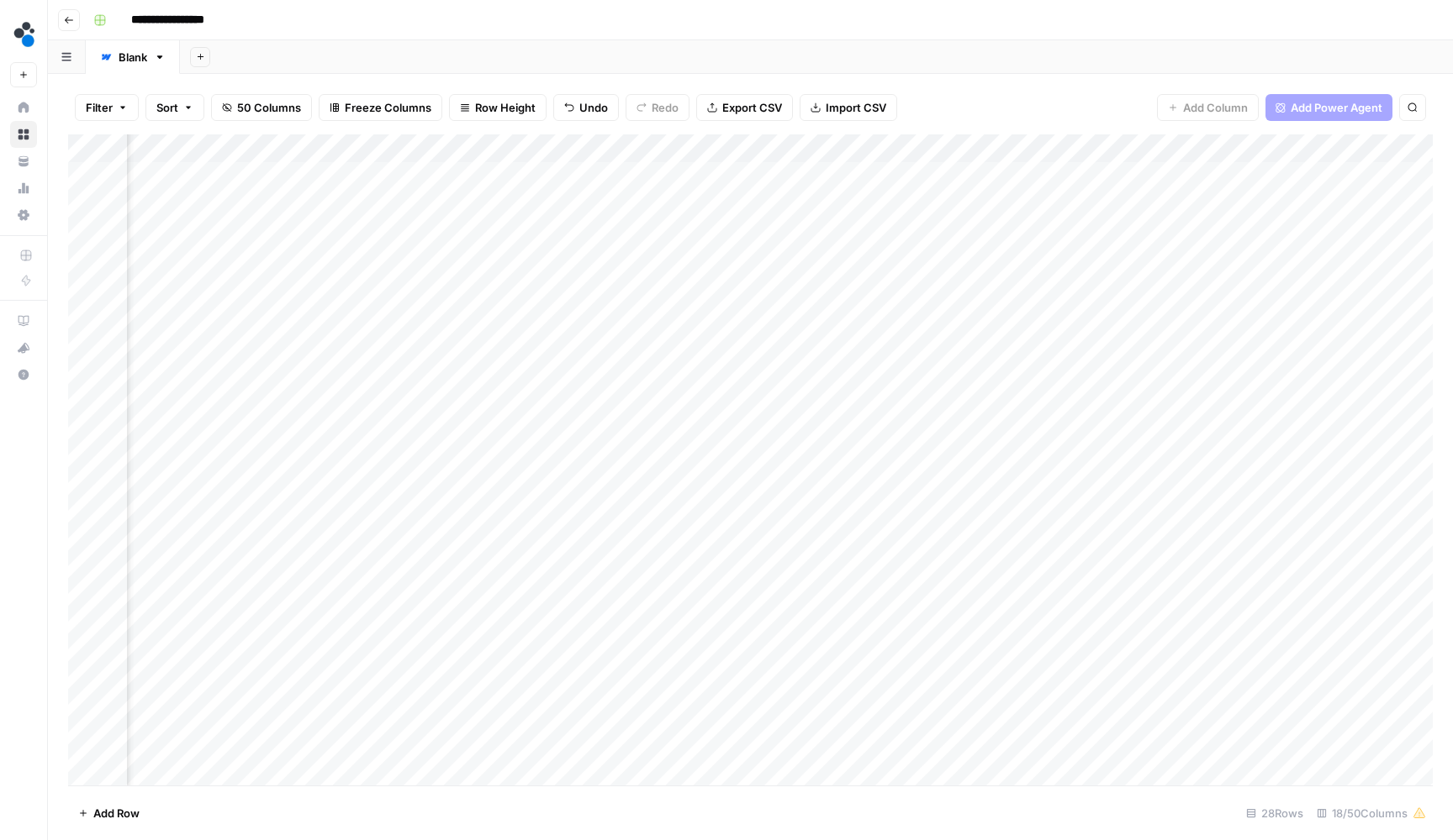
click at [1075, 173] on div "Add Column" at bounding box center [750, 462] width 1365 height 655
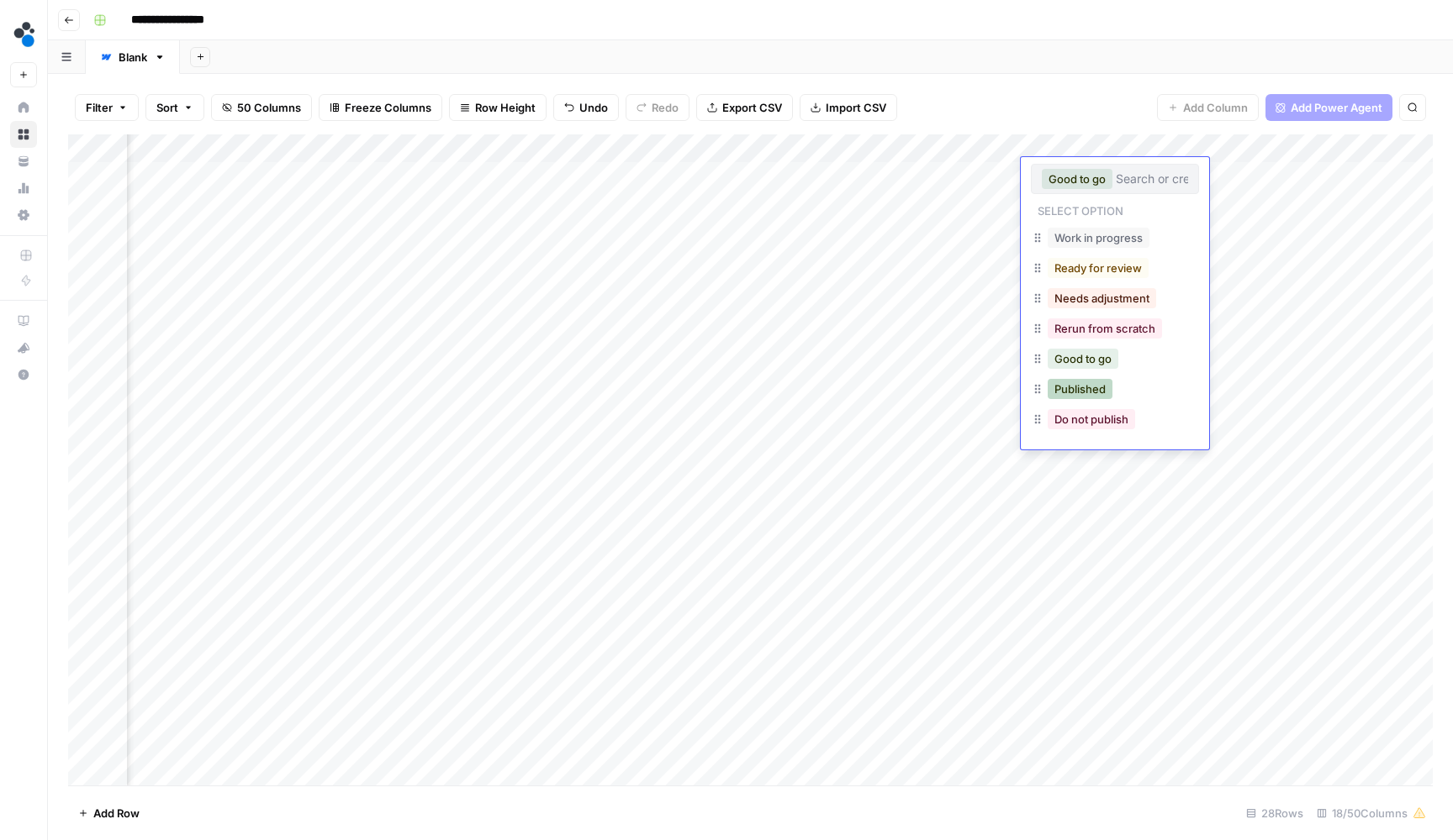
click at [1089, 386] on button "Published" at bounding box center [1080, 388] width 65 height 20
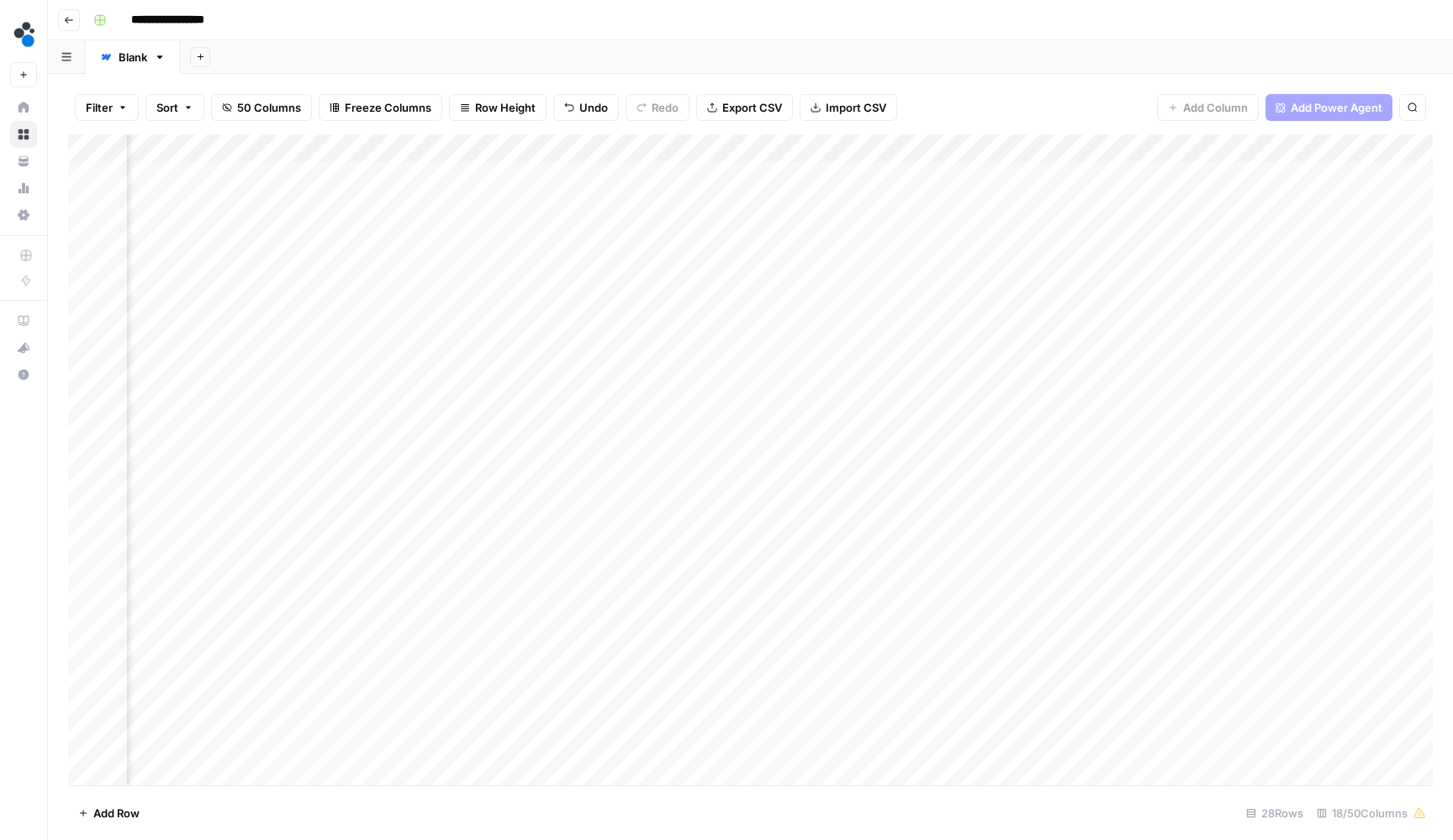
click at [1097, 68] on div "Add Sheet" at bounding box center [816, 56] width 1273 height 33
click at [1060, 204] on div "Add Column" at bounding box center [750, 462] width 1365 height 655
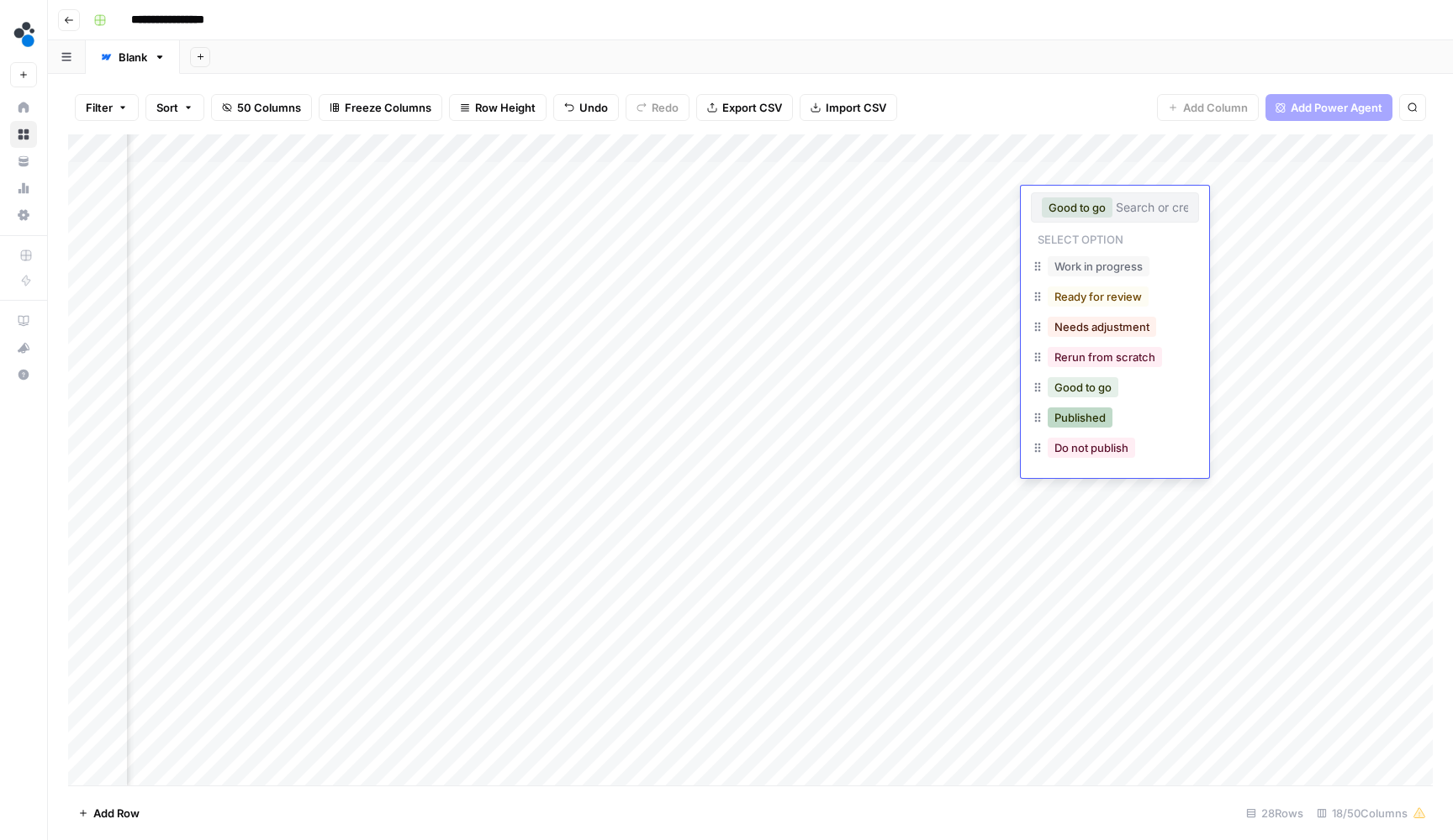
click at [1092, 410] on button "Published" at bounding box center [1080, 417] width 65 height 20
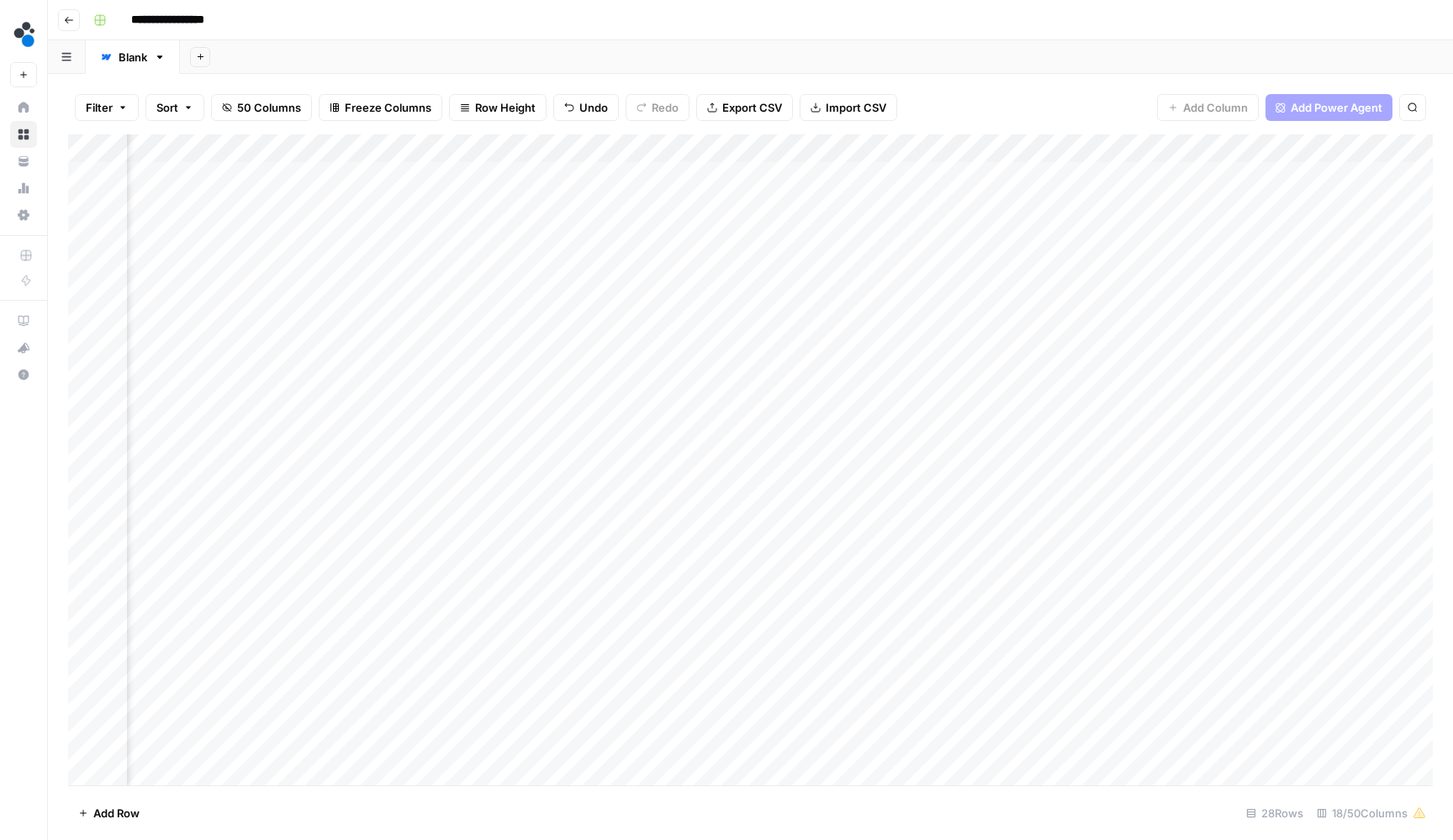
click at [1085, 233] on div "Add Column" at bounding box center [750, 462] width 1365 height 655
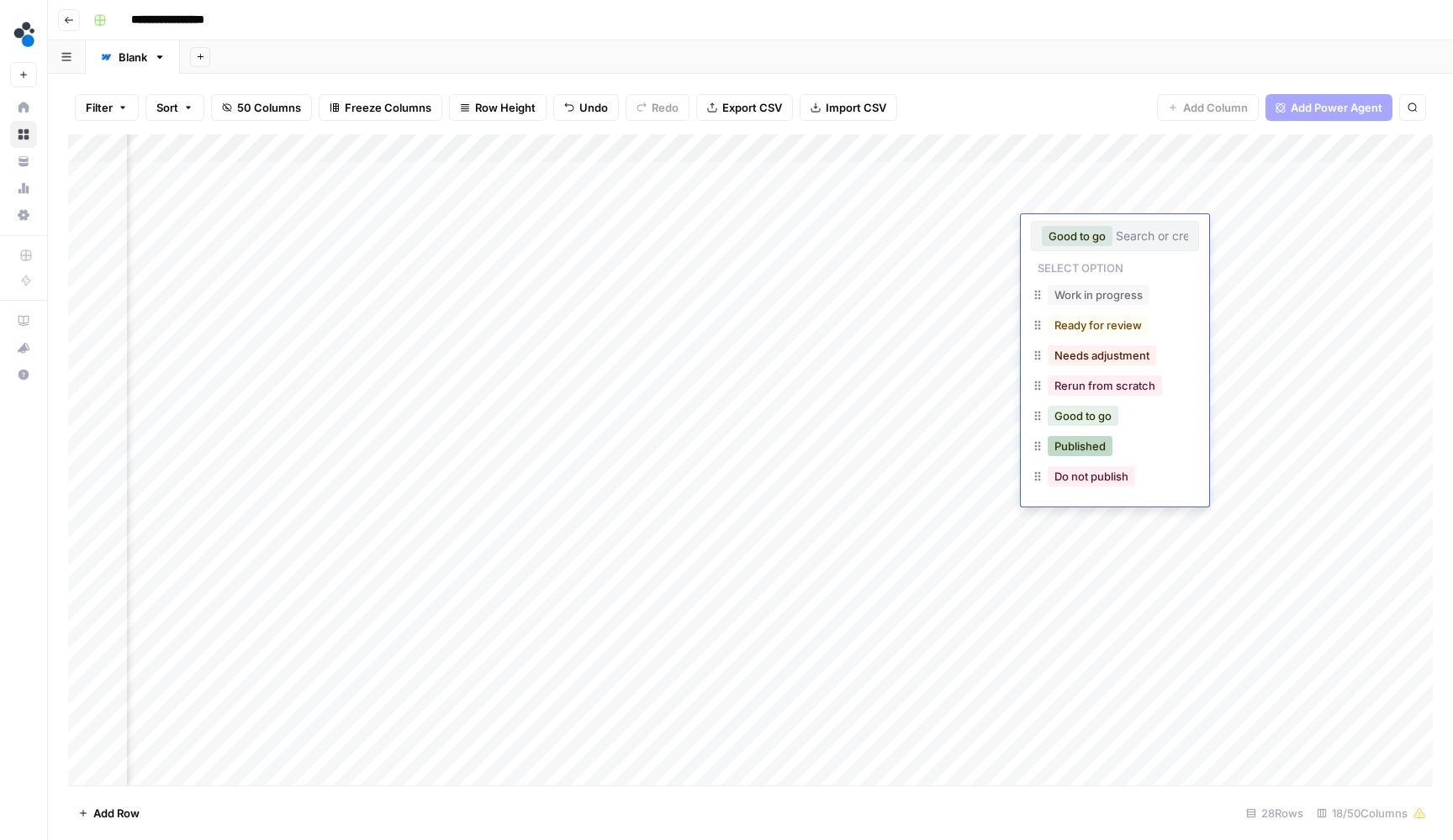
click at [1094, 448] on button "Published" at bounding box center [1080, 446] width 65 height 20
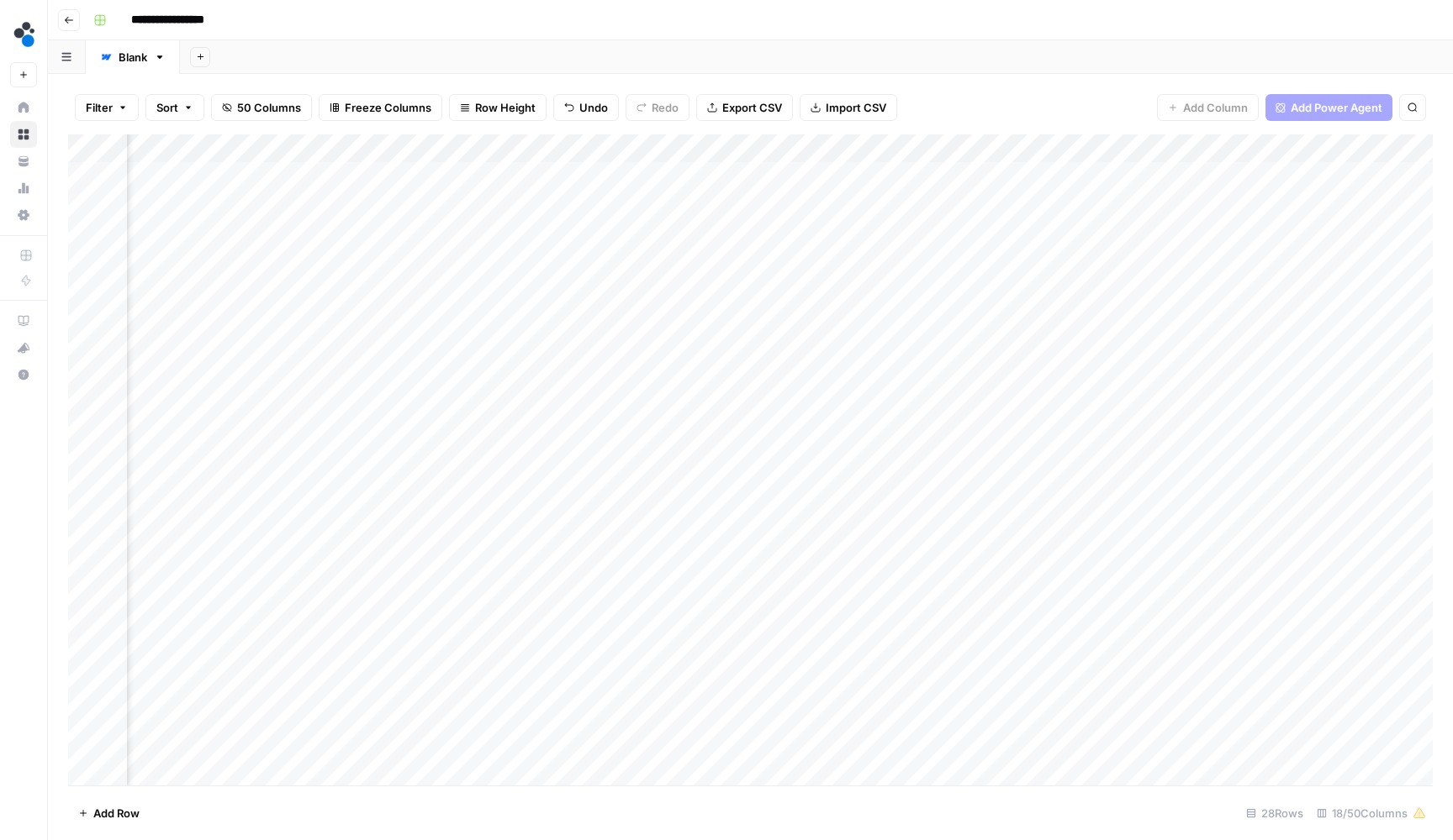
click at [1072, 255] on div "Add Column" at bounding box center [750, 462] width 1365 height 655
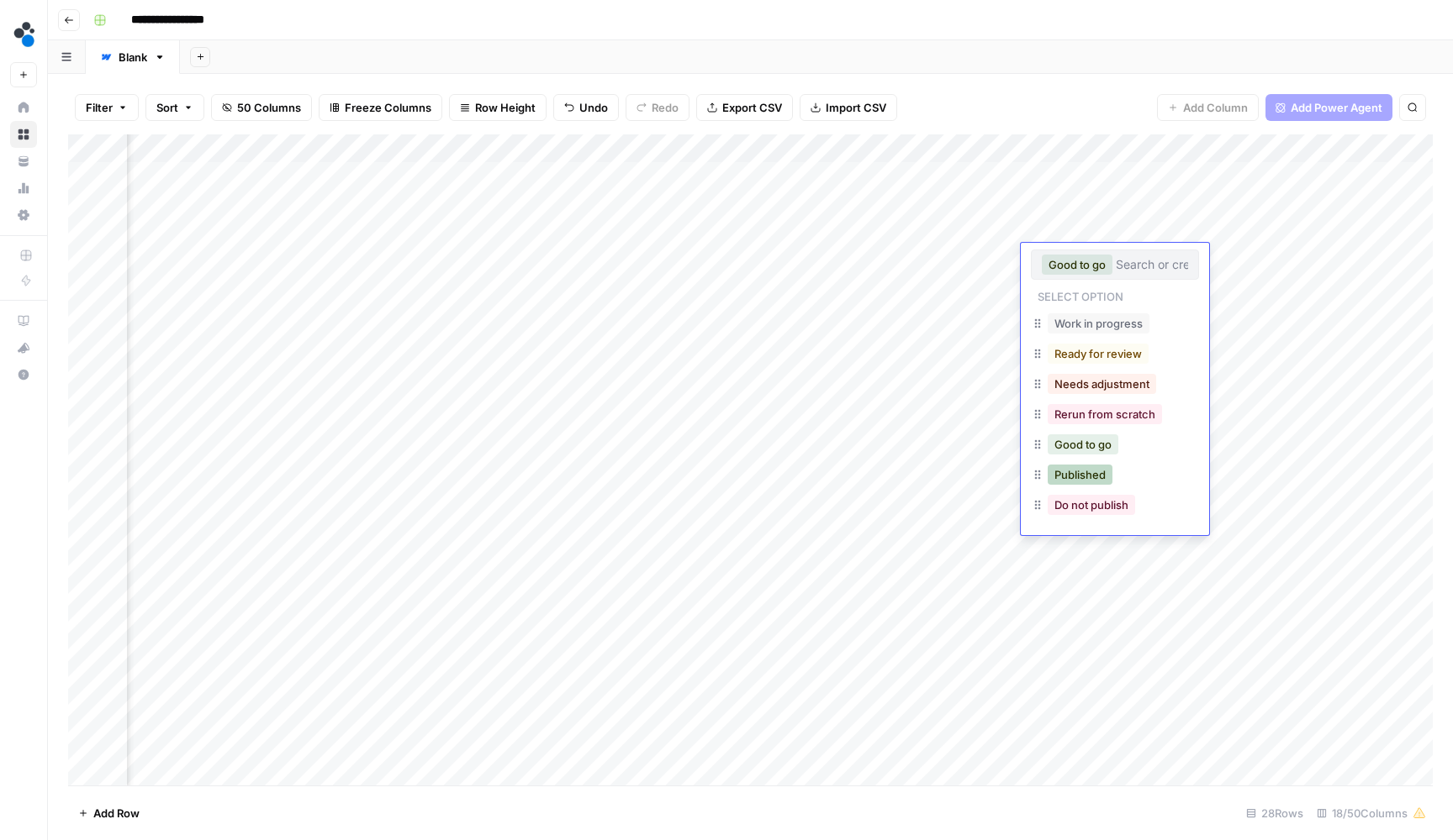
click at [1067, 472] on button "Published" at bounding box center [1080, 475] width 65 height 20
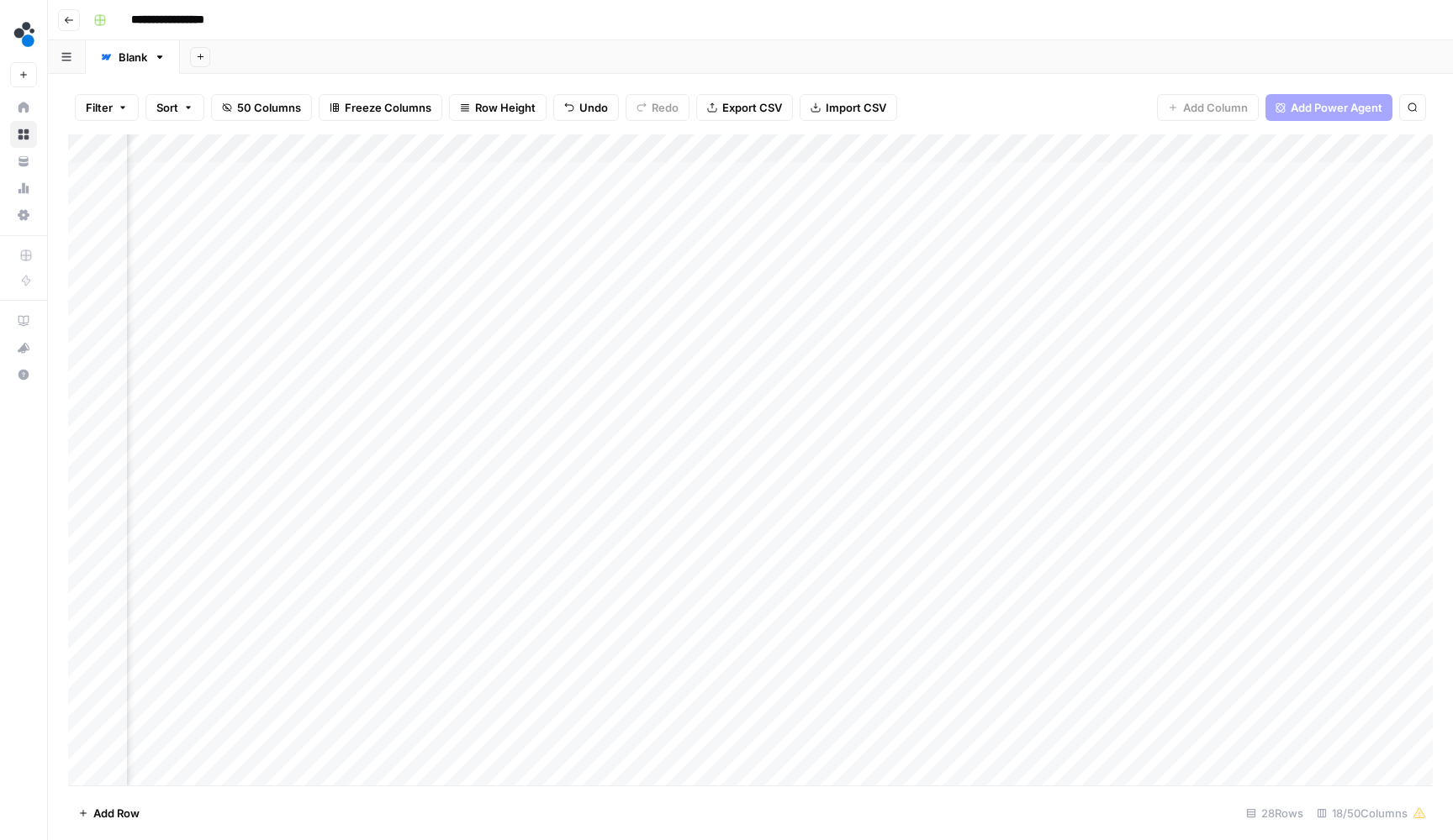
click at [1115, 290] on div "Add Column" at bounding box center [750, 462] width 1365 height 655
click at [1047, 281] on div "Add Column" at bounding box center [750, 462] width 1365 height 655
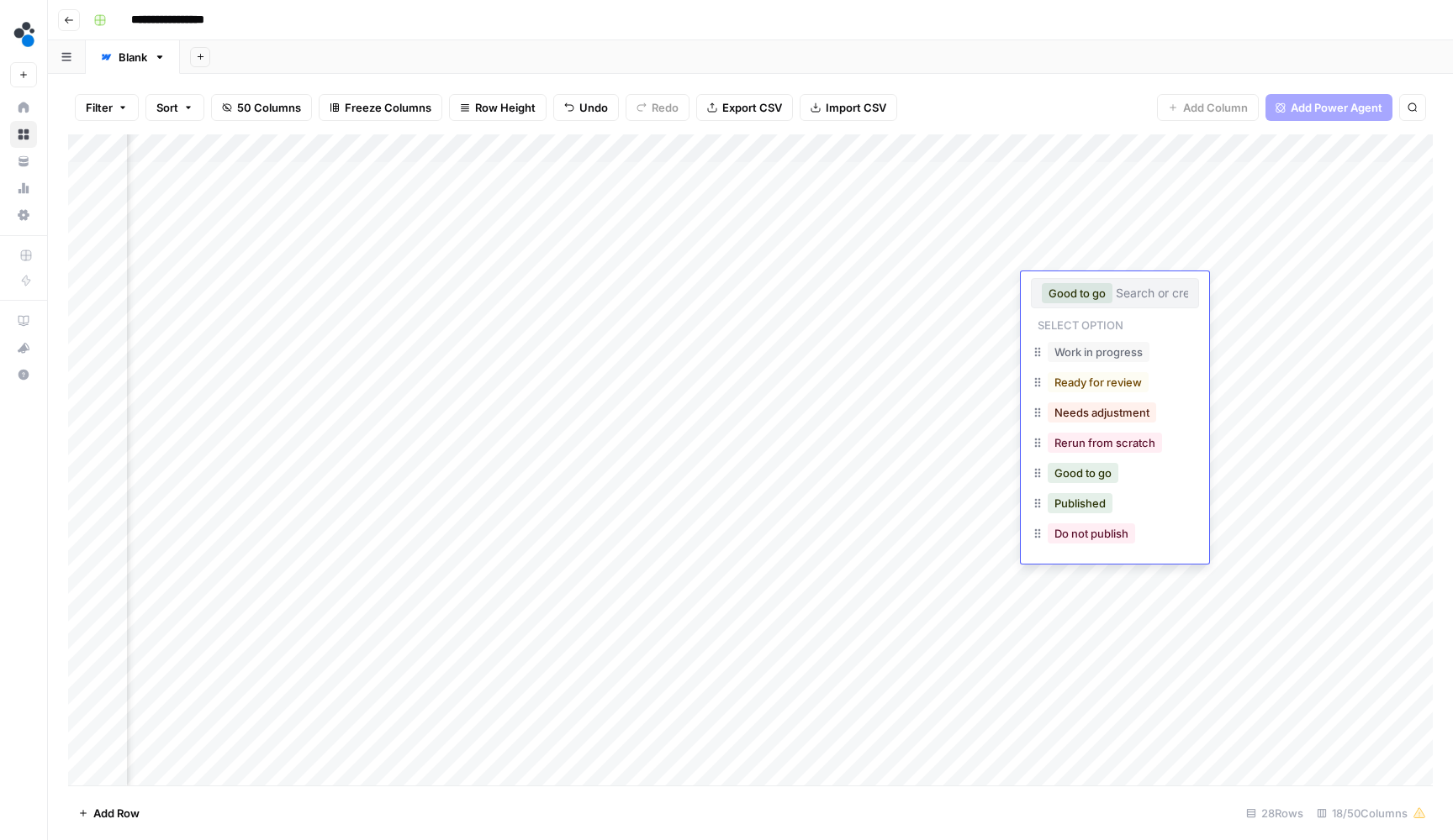
click at [1047, 281] on div "Good to go" at bounding box center [1114, 293] width 168 height 30
click at [1089, 504] on button "Published" at bounding box center [1080, 503] width 65 height 20
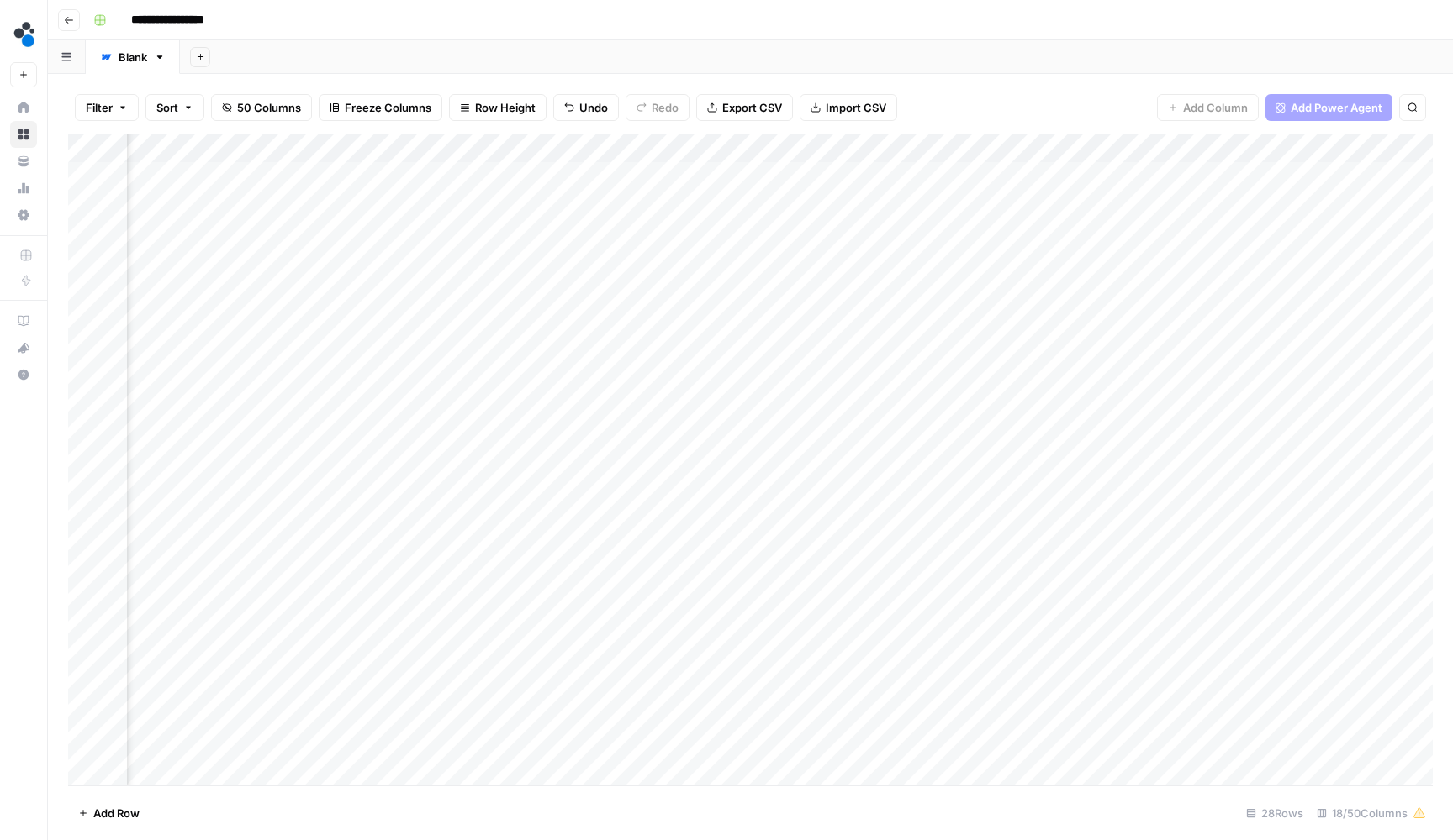
click at [1121, 312] on div "Add Column" at bounding box center [750, 462] width 1365 height 655
click at [1068, 2] on header "**********" at bounding box center [749, 20] width 1405 height 40
click at [1088, 318] on div "Add Column" at bounding box center [750, 462] width 1365 height 655
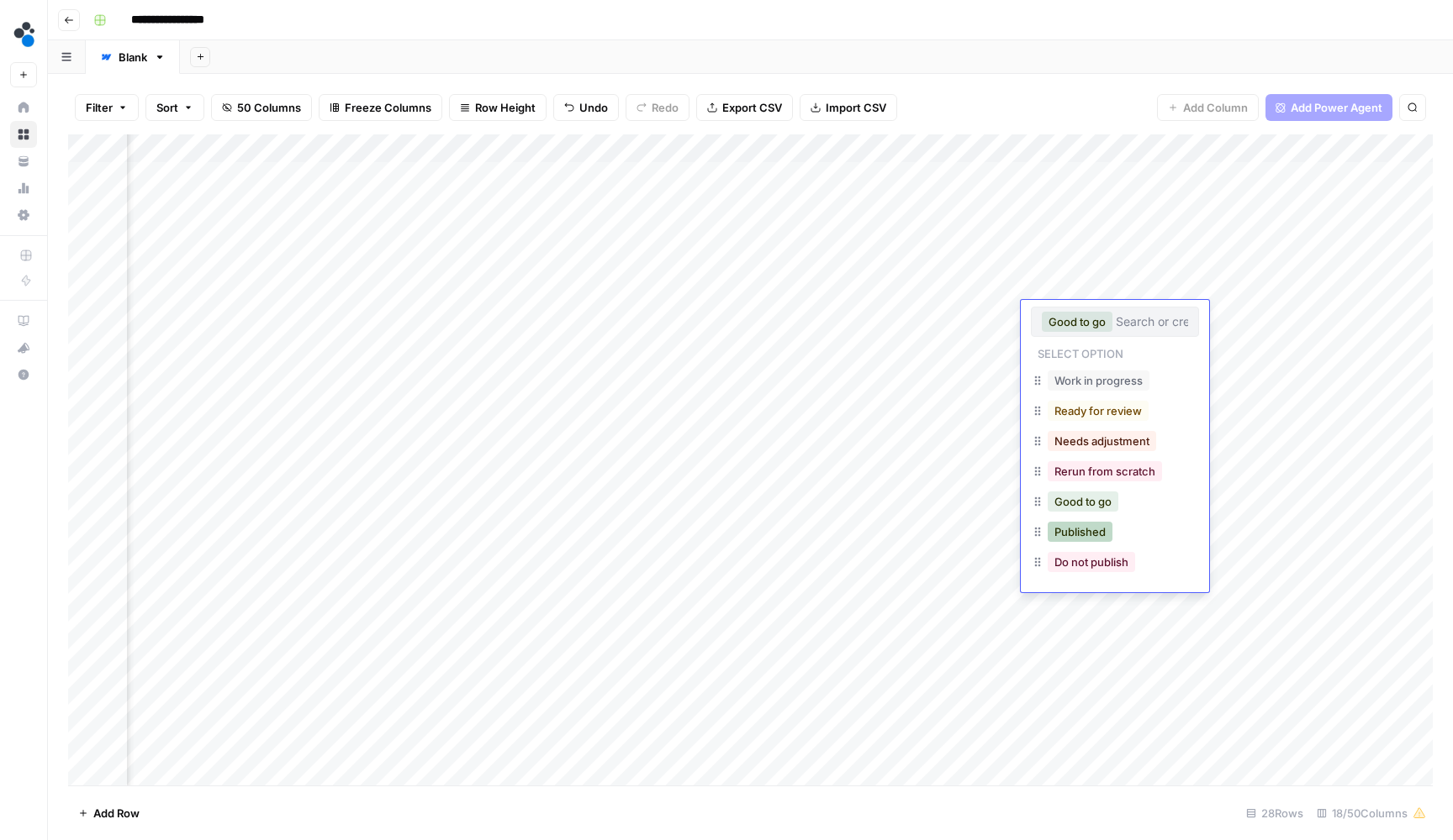
click at [1095, 532] on button "Published" at bounding box center [1080, 532] width 65 height 20
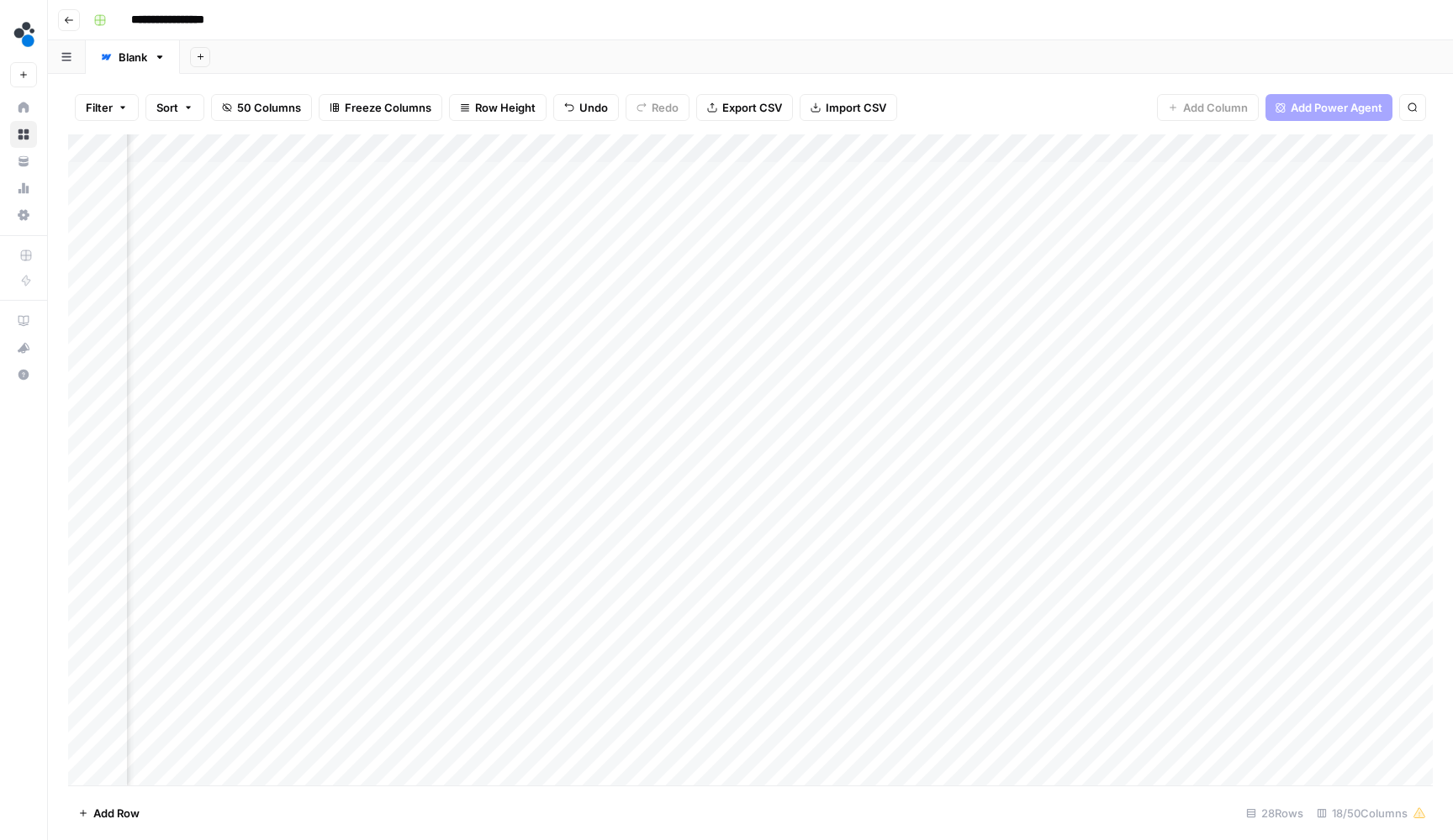
click at [1054, 345] on div "Add Column" at bounding box center [750, 462] width 1365 height 655
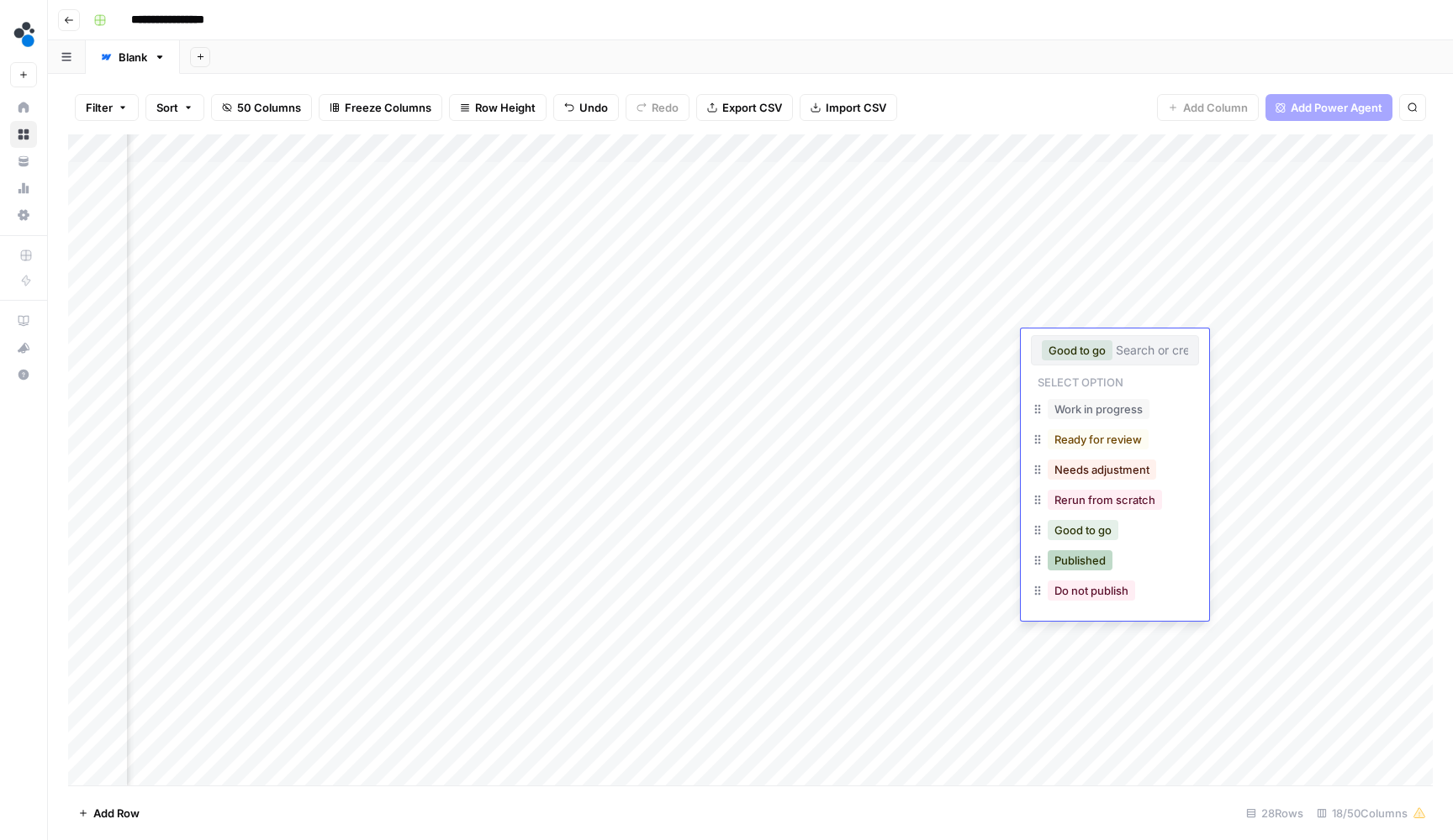
click at [1089, 559] on button "Published" at bounding box center [1080, 560] width 65 height 20
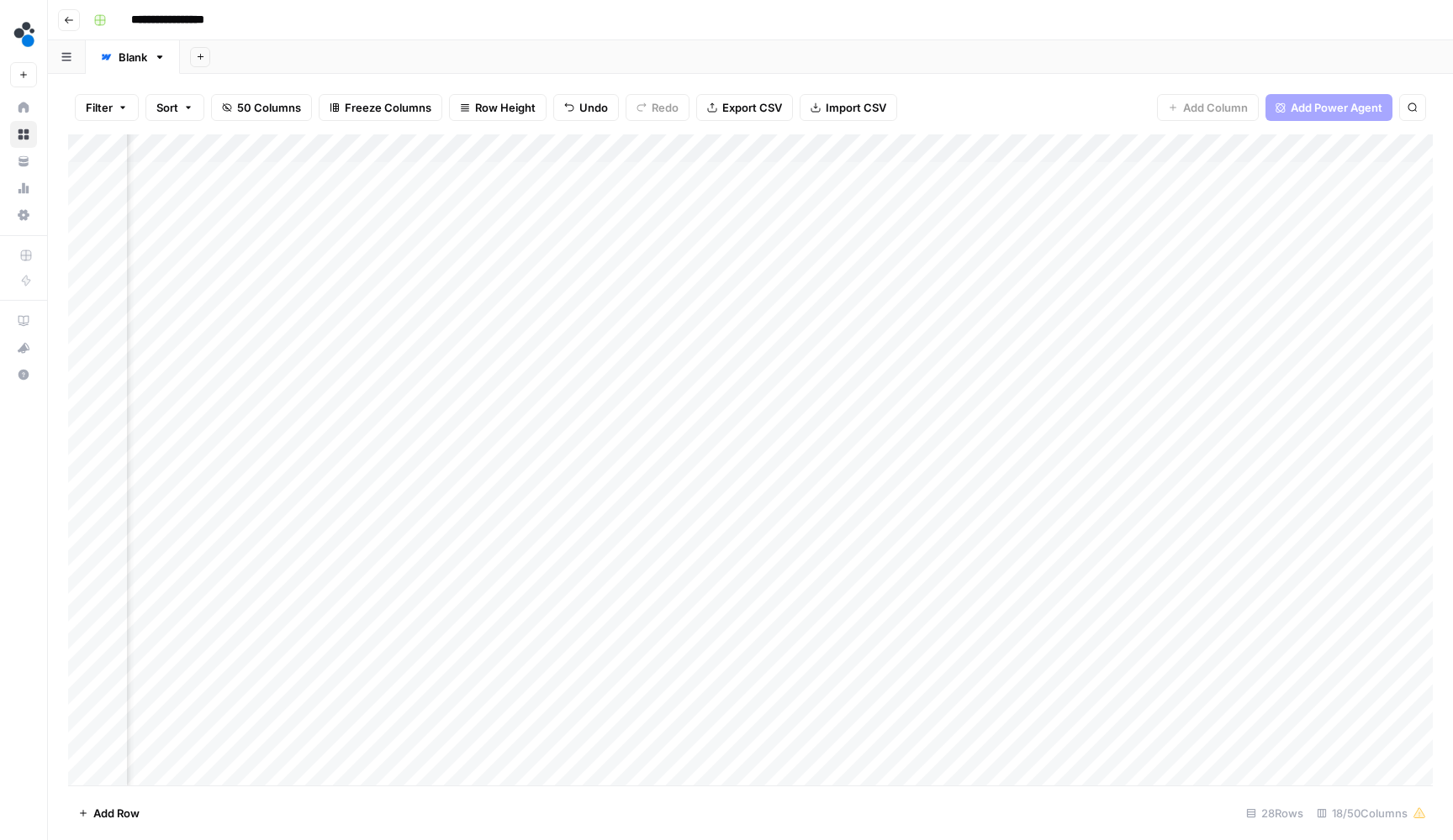
click at [1122, 371] on div "Add Column" at bounding box center [750, 462] width 1365 height 655
click at [1090, 375] on div "Add Column" at bounding box center [750, 462] width 1365 height 655
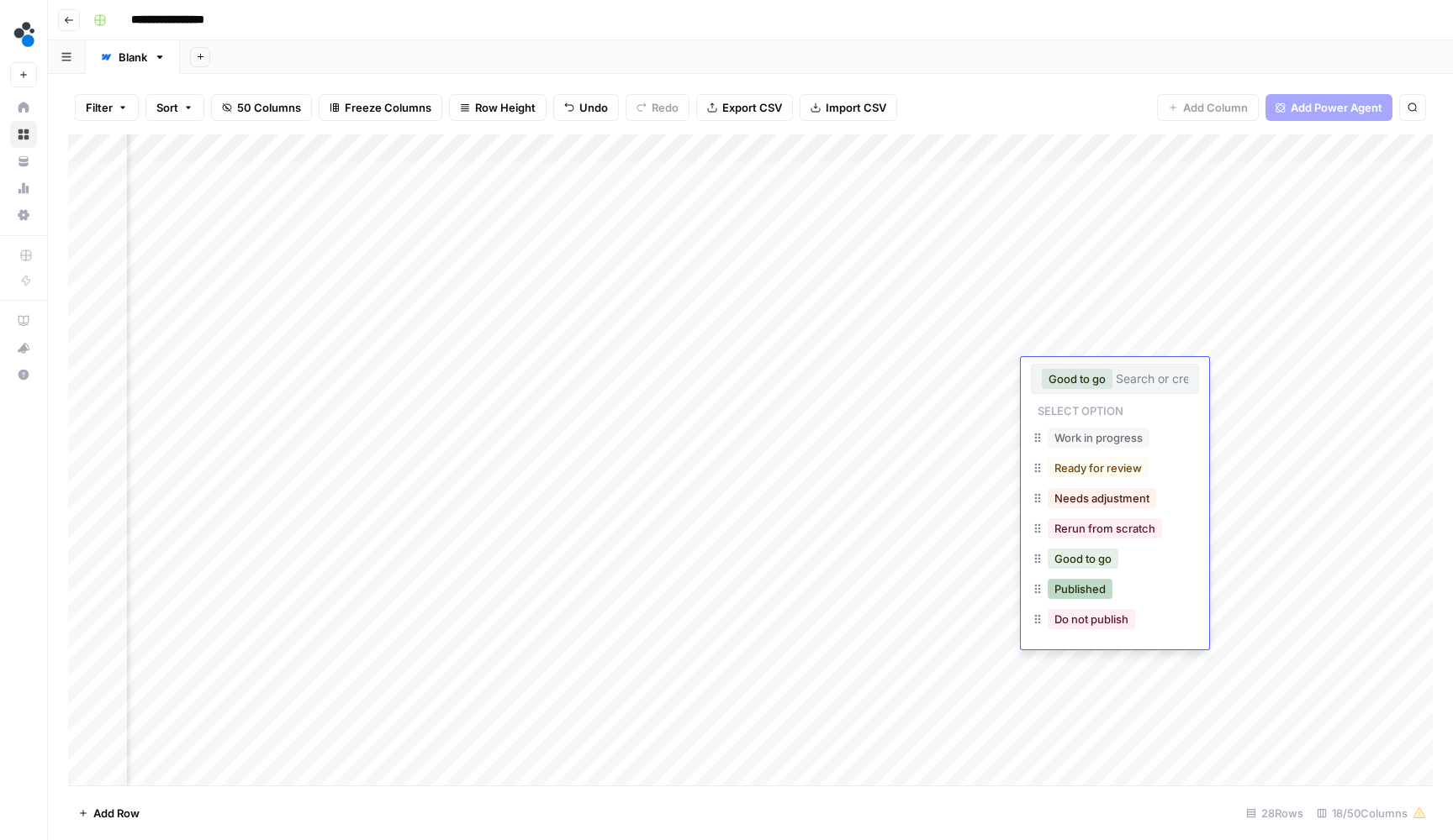
click at [1085, 584] on button "Published" at bounding box center [1080, 588] width 65 height 20
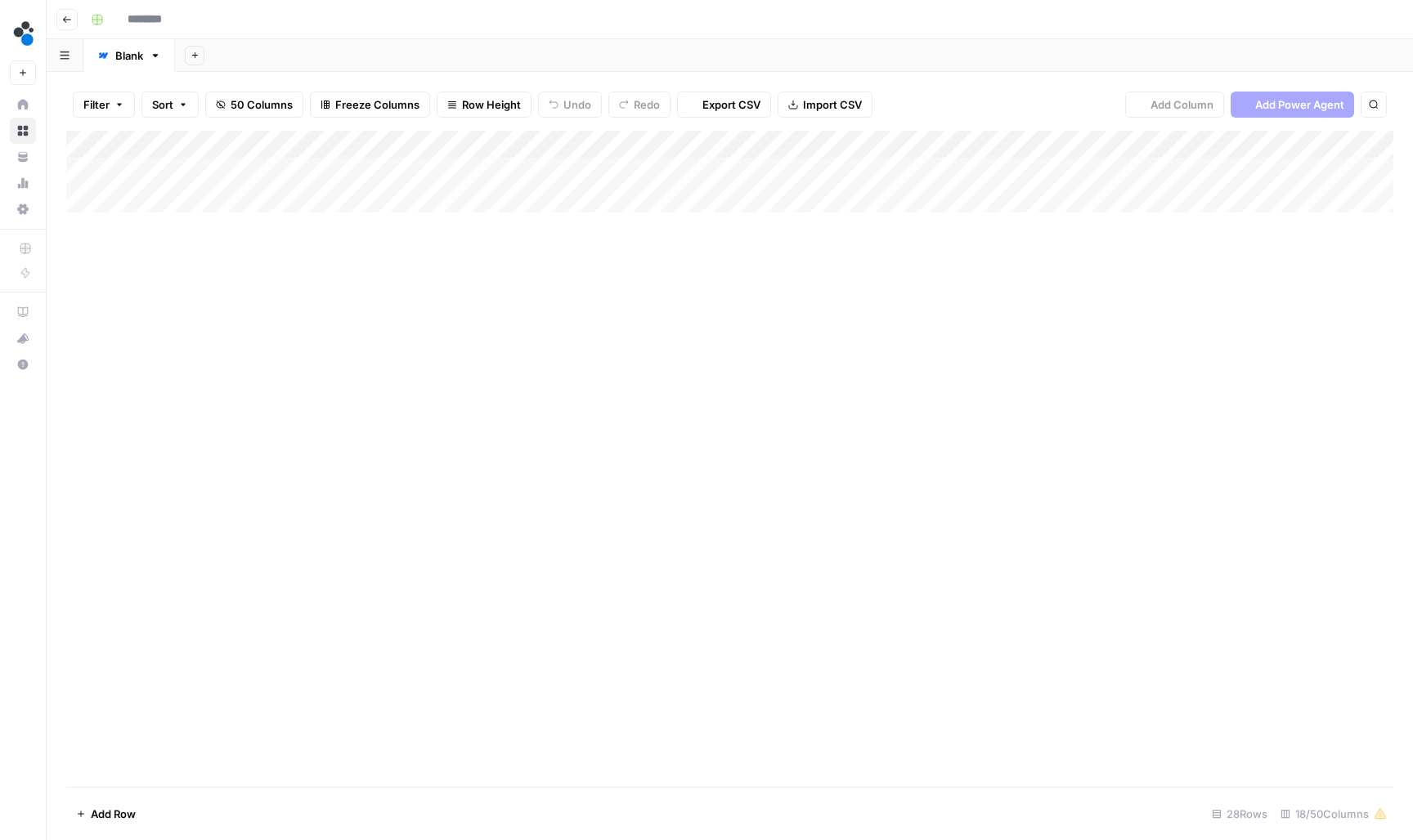
type input "**********"
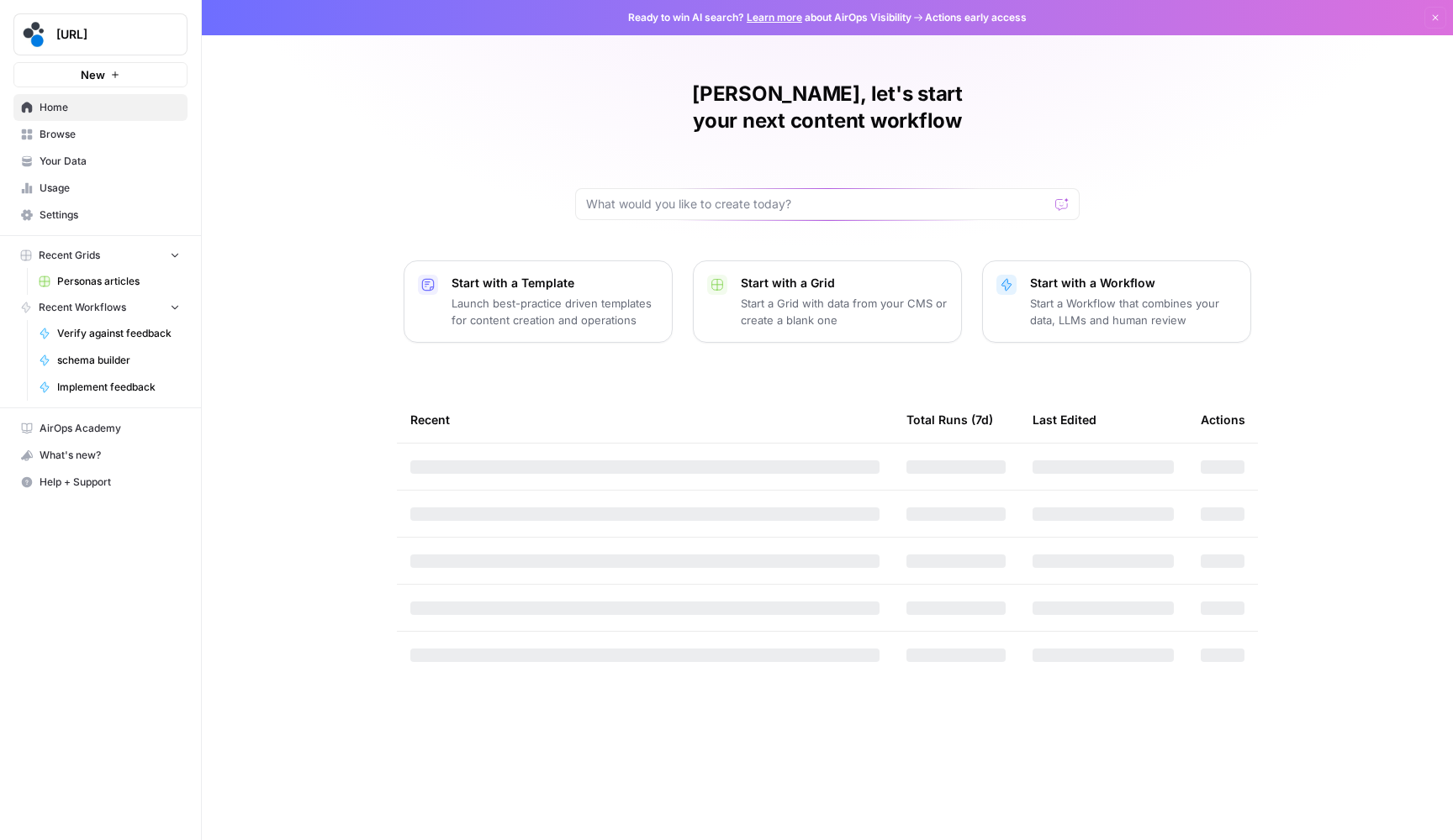
click at [99, 140] on span "Browse" at bounding box center [110, 135] width 141 height 15
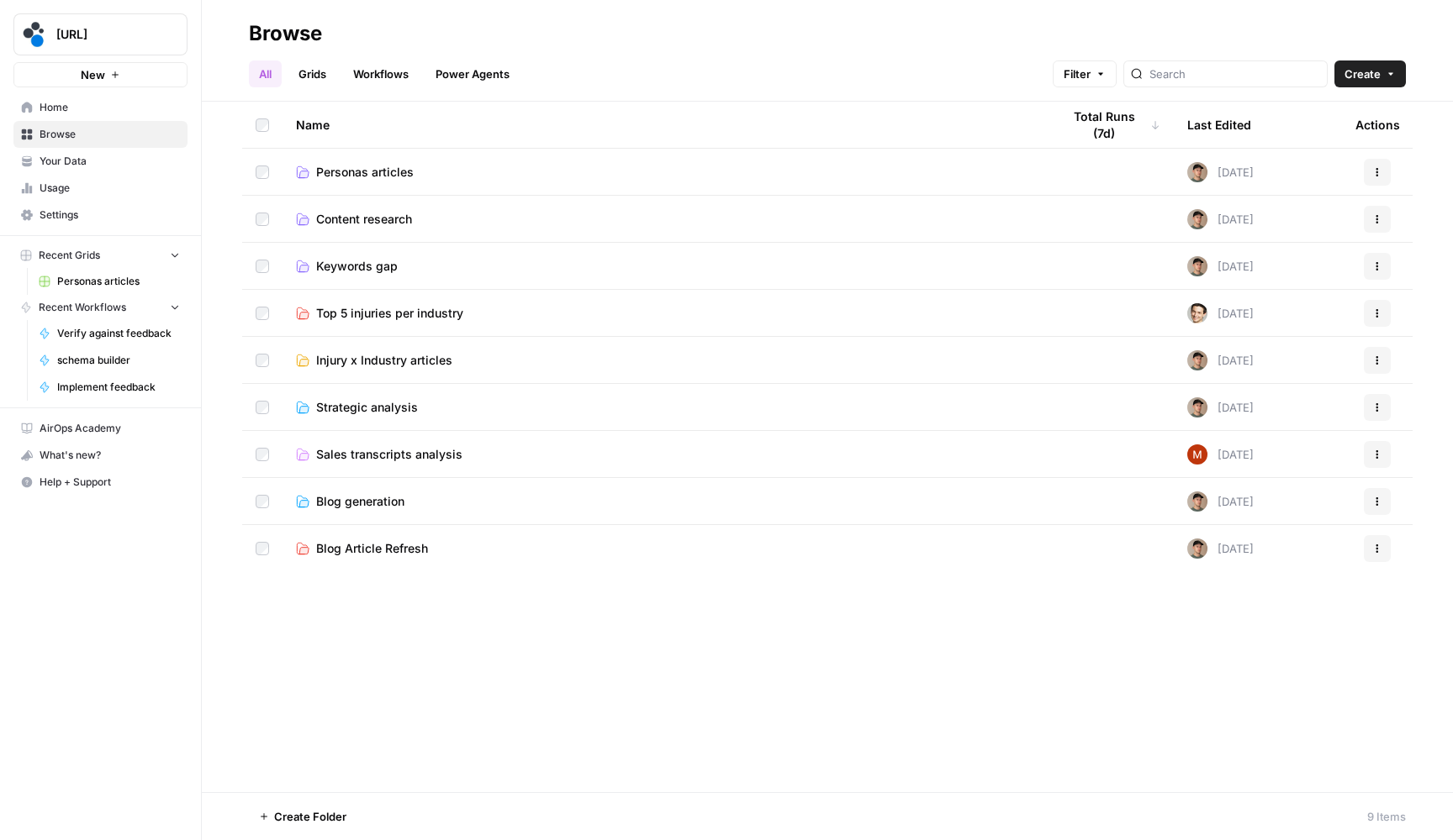
click at [323, 172] on span "Personas articles" at bounding box center [365, 173] width 98 height 17
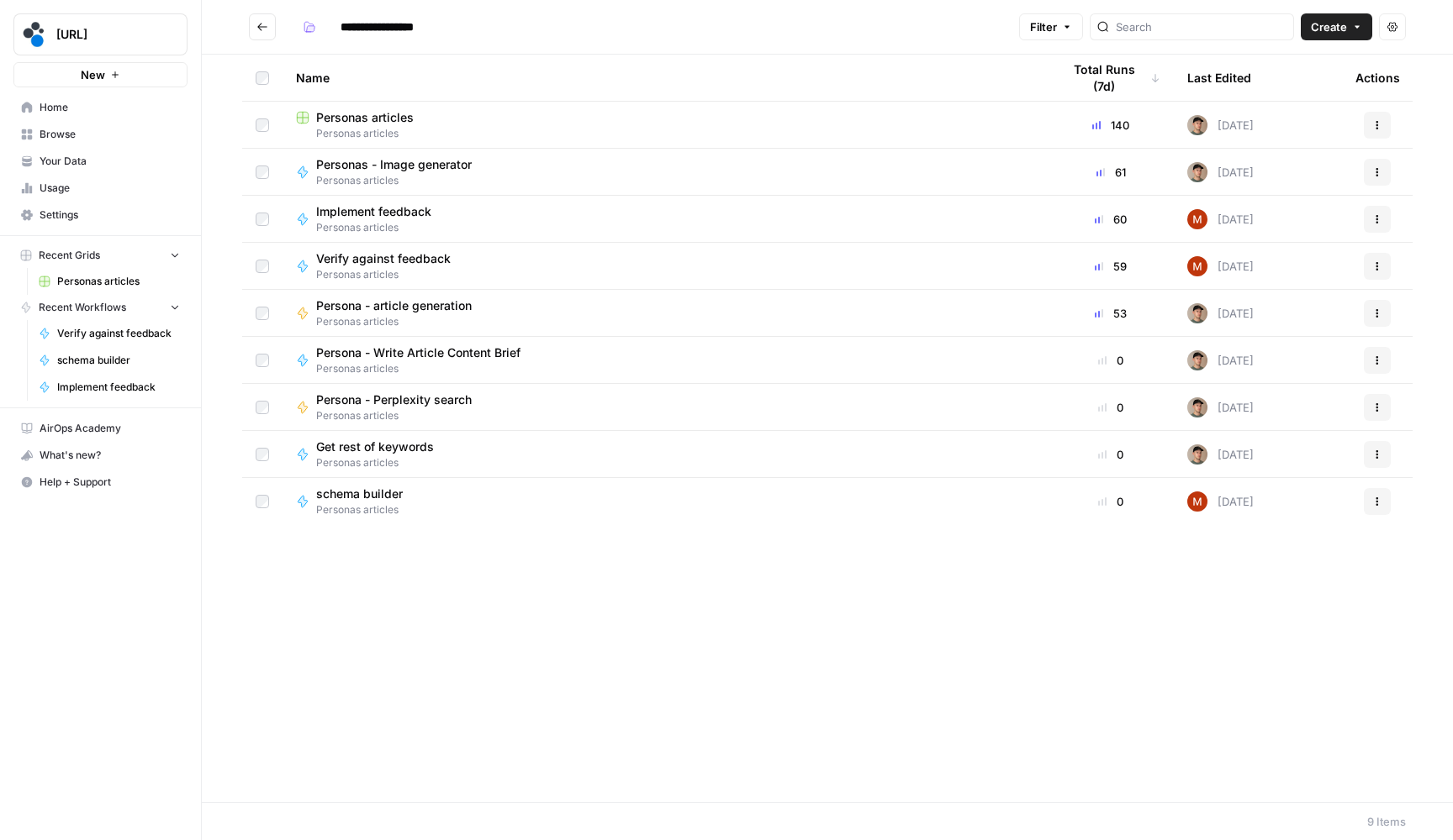
click at [367, 124] on span "Personas articles" at bounding box center [365, 118] width 98 height 17
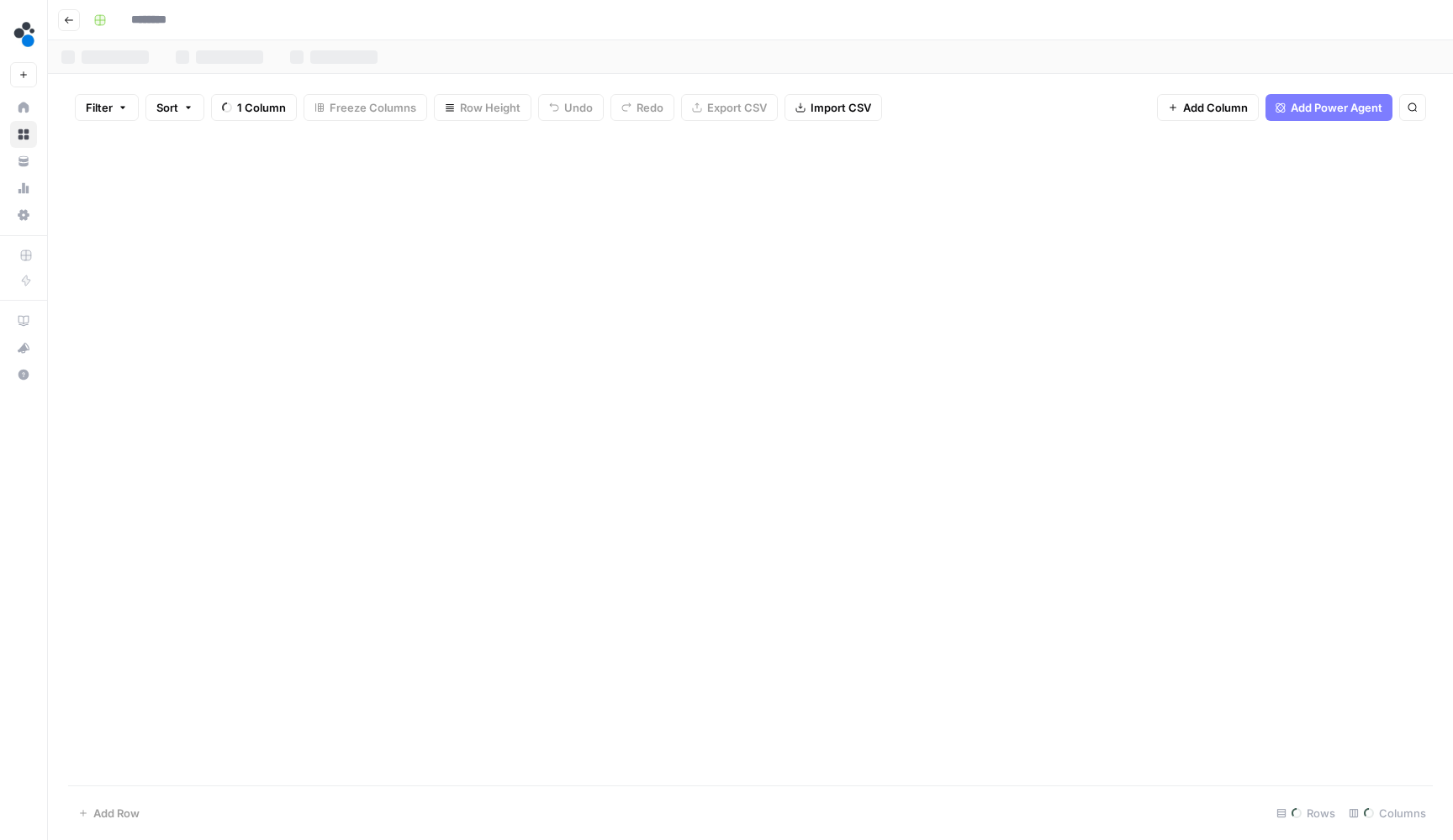
type input "**********"
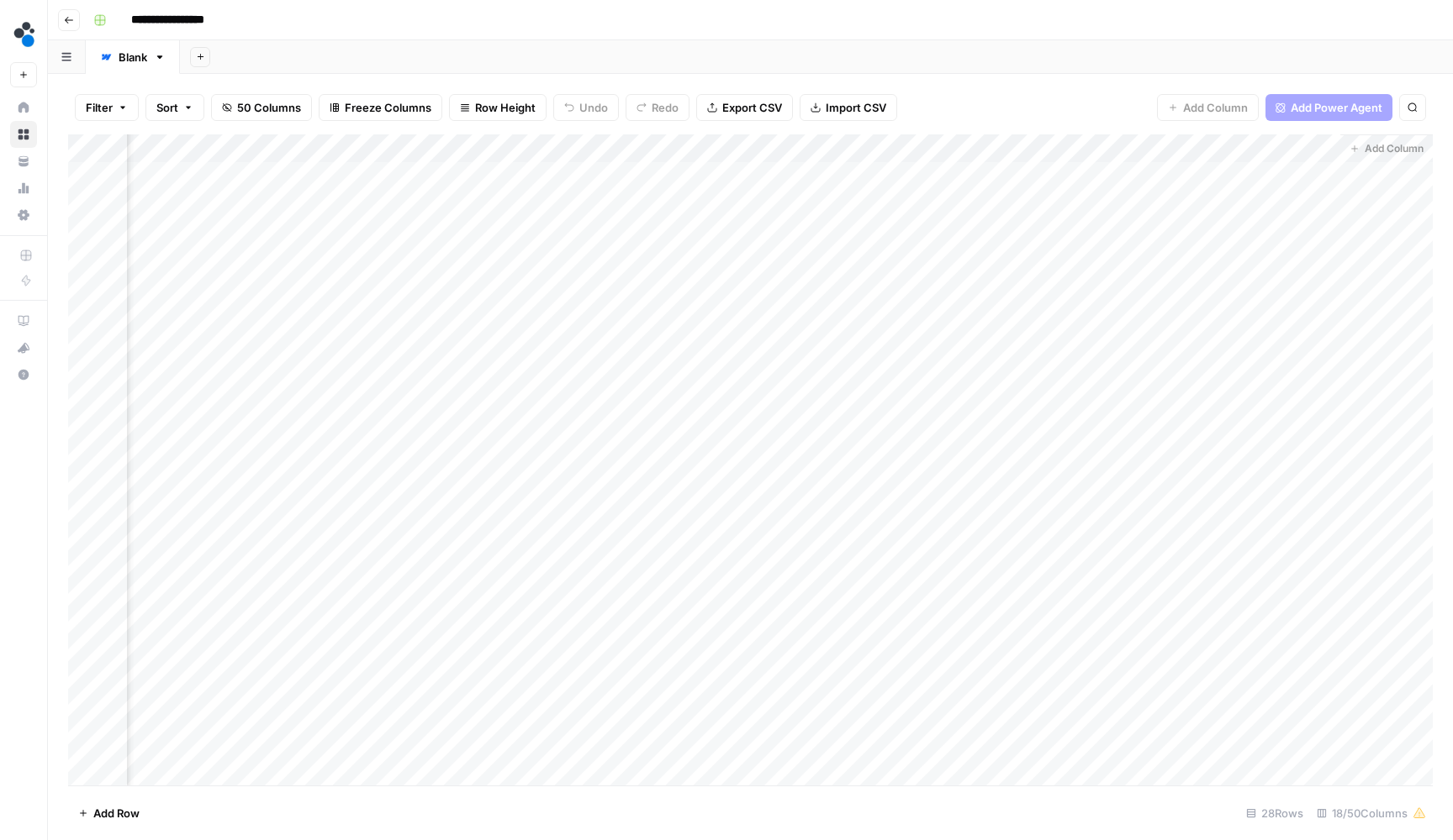
click at [600, 151] on div "Add Column" at bounding box center [750, 462] width 1365 height 655
click at [602, 184] on input "revised article" at bounding box center [592, 186] width 171 height 17
click at [898, 69] on div "Add Sheet" at bounding box center [816, 56] width 1273 height 33
